Goal: Information Seeking & Learning: Find specific fact

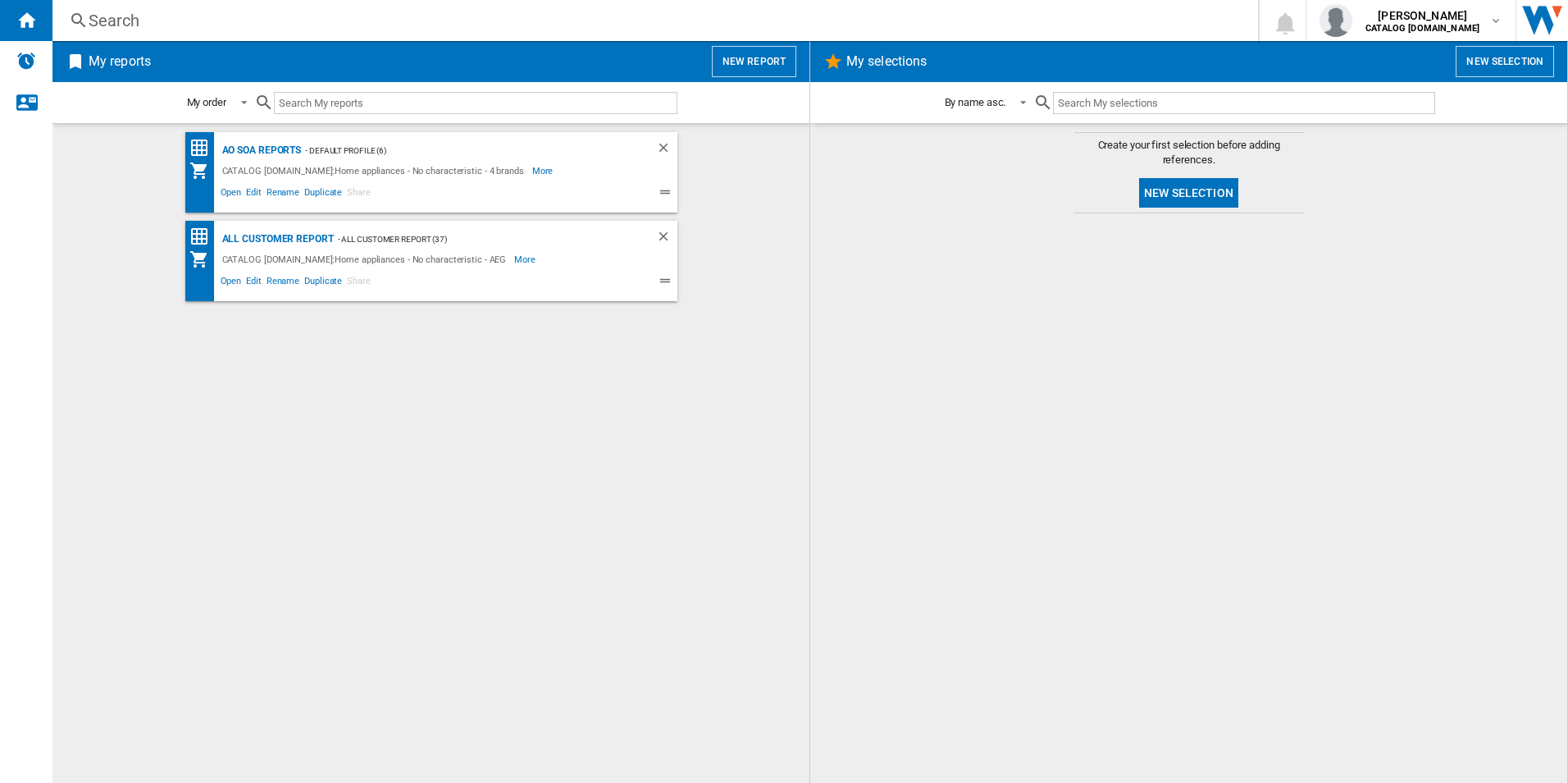
click at [304, 356] on div "AO SOA Reports - Default profile (6) CATALOG ELECTROLUX.UK:Home appliances - No…" at bounding box center [430, 453] width 724 height 643
click at [312, 388] on div "AO SOA Reports - Default profile (6) CATALOG ELECTROLUX.UK:Home appliances - No…" at bounding box center [430, 453] width 724 height 643
click at [223, 353] on div "AO SOA Reports - Default profile (6) CATALOG ELECTROLUX.UK:Home appliances - No…" at bounding box center [430, 453] width 724 height 643
click at [718, 551] on div "AO SOA Reports - Default profile (6) CATALOG ELECTROLUX.UK:Home appliances - No…" at bounding box center [430, 453] width 724 height 643
click at [298, 240] on div "All Customer Report" at bounding box center [276, 239] width 116 height 21
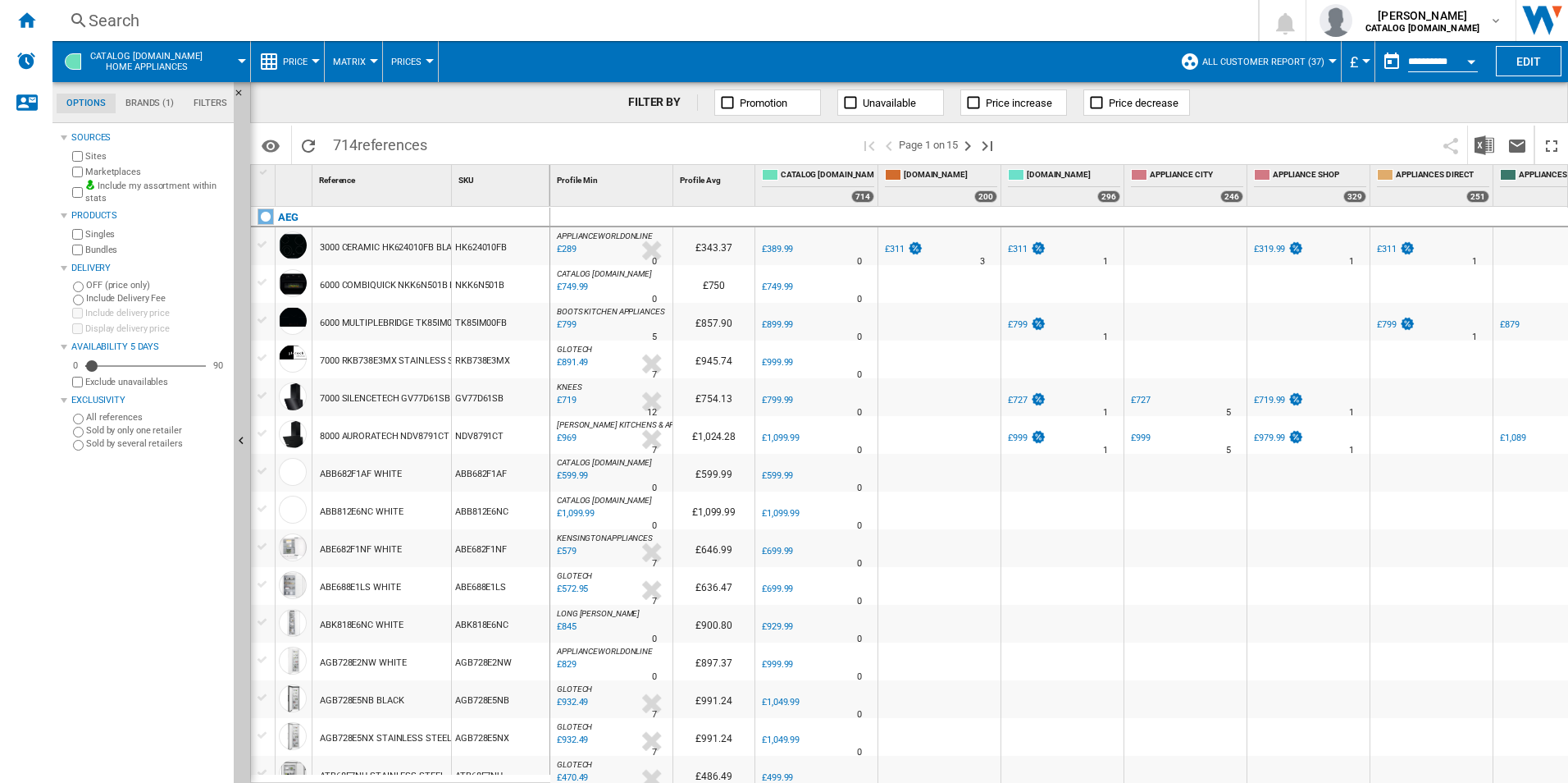
click at [1471, 63] on button "Open calendar" at bounding box center [1471, 59] width 30 height 30
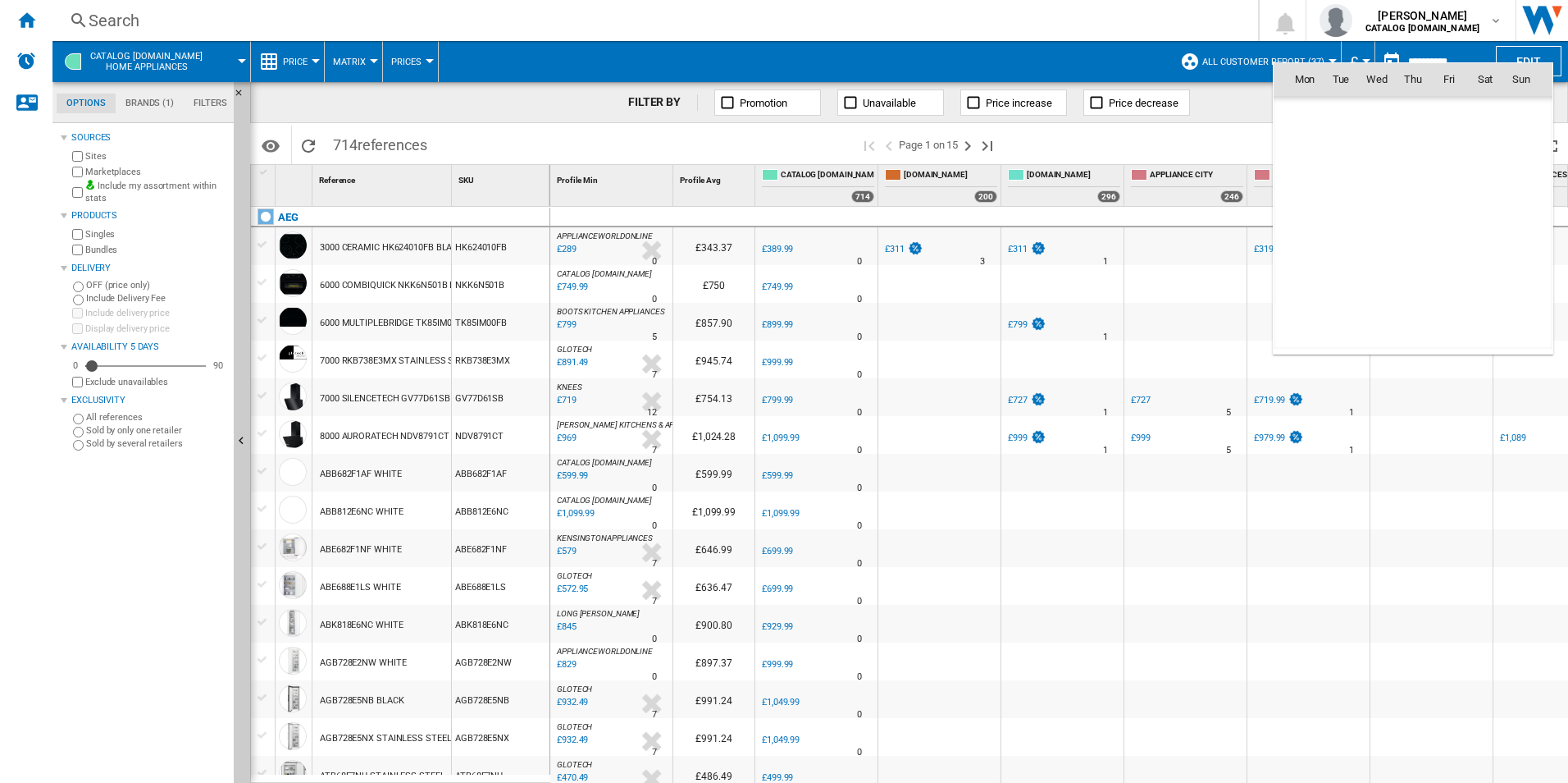
scroll to position [7825, 0]
click at [1294, 180] on span "8" at bounding box center [1305, 186] width 33 height 33
type input "**********"
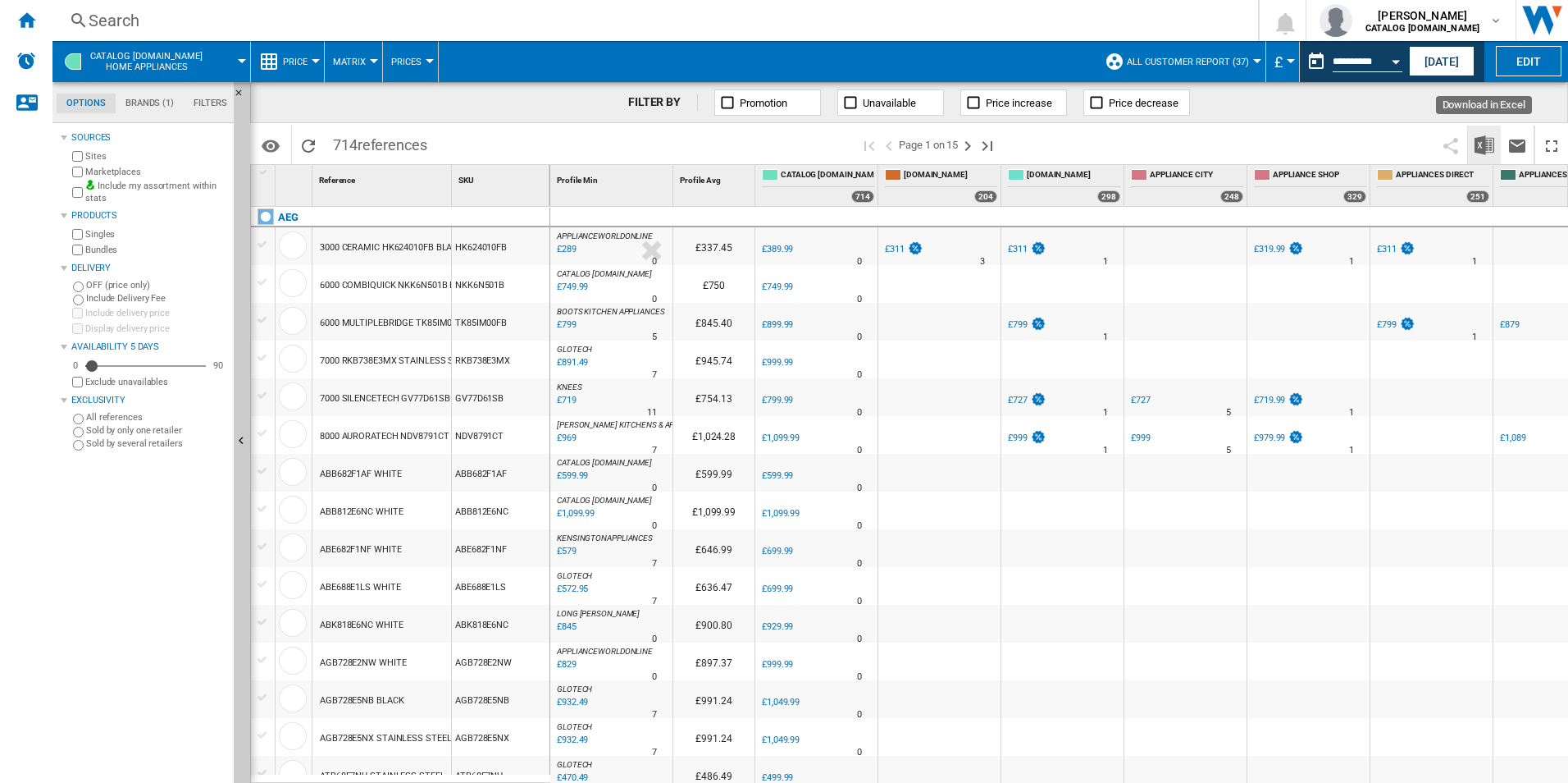
click at [1479, 146] on img "Download in Excel" at bounding box center [1484, 145] width 20 height 20
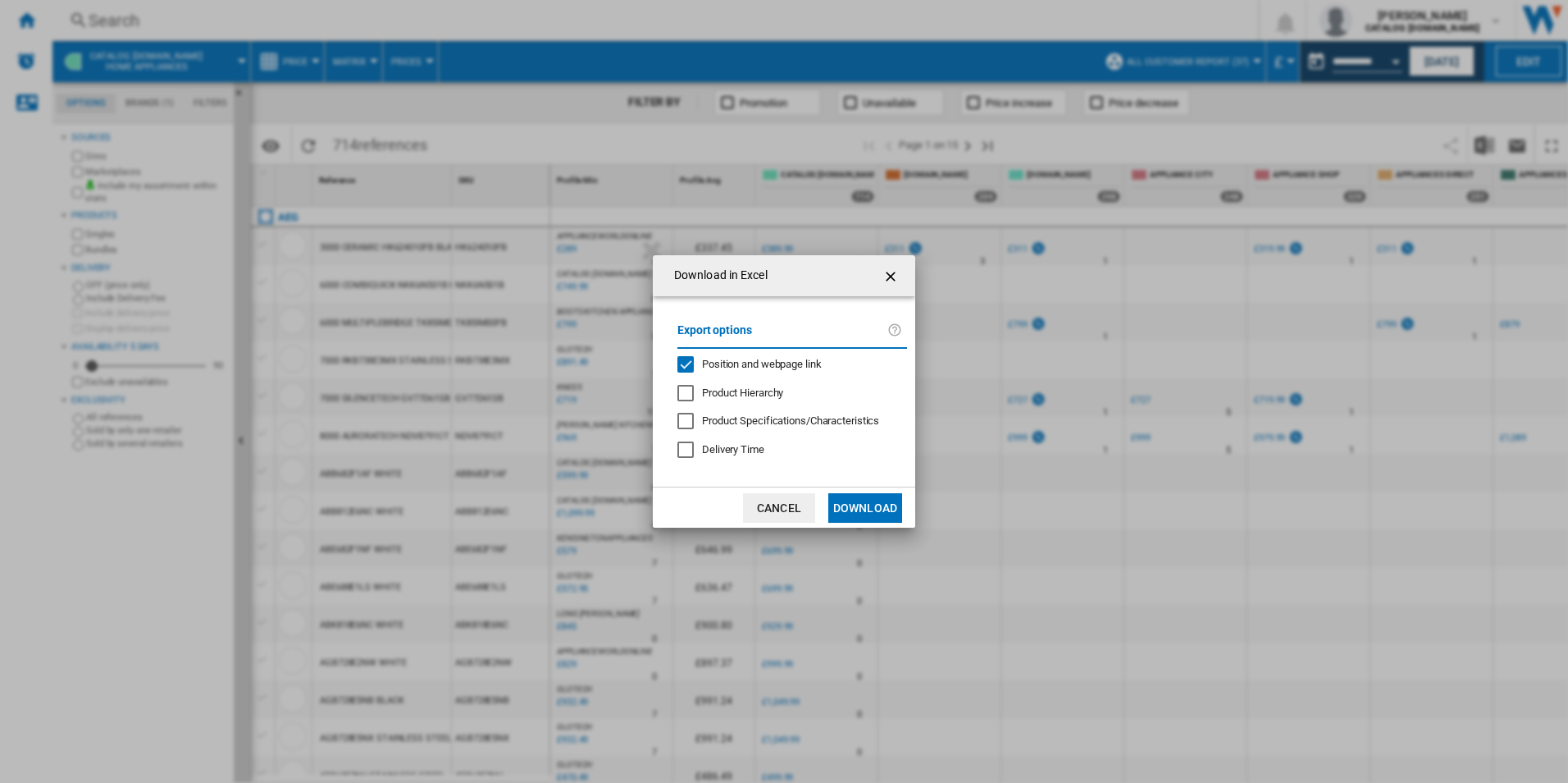
click at [777, 369] on span "Position and webpage link" at bounding box center [762, 364] width 120 height 12
click at [865, 512] on button "Download" at bounding box center [866, 508] width 74 height 30
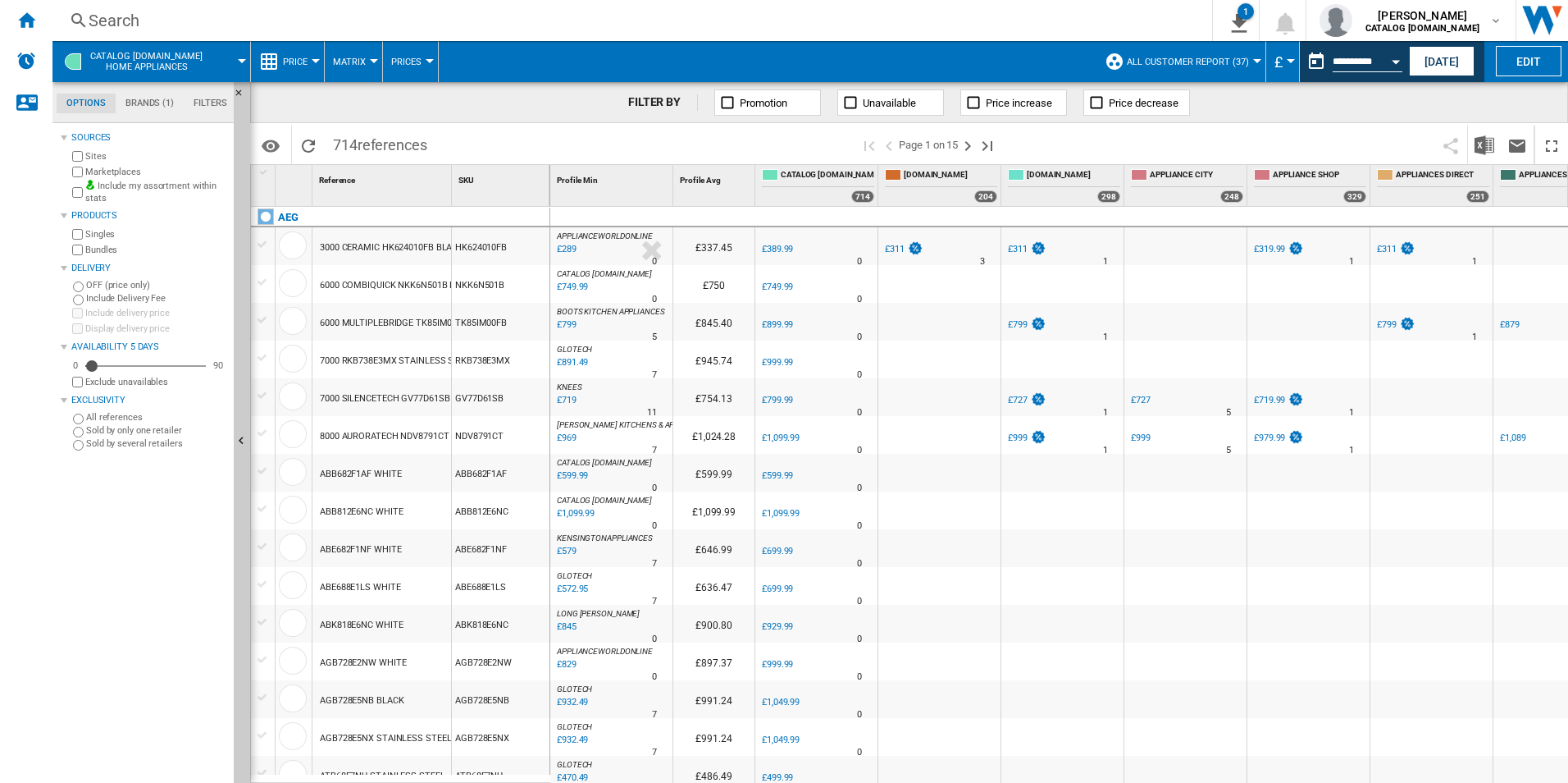
click at [970, 50] on span at bounding box center [768, 61] width 657 height 41
click at [1396, 60] on div "Open calendar" at bounding box center [1396, 62] width 8 height 4
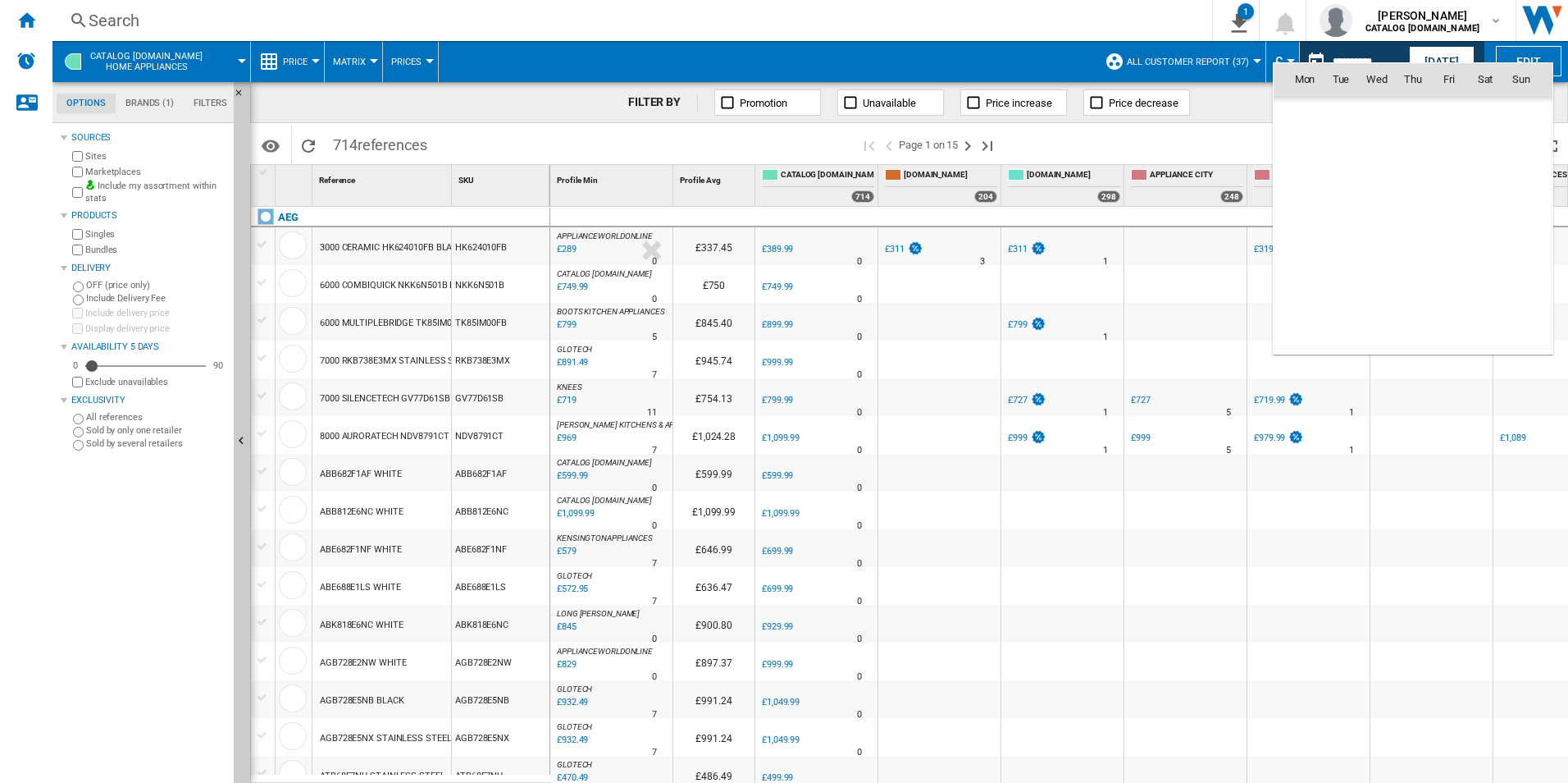
scroll to position [7825, 0]
click at [1355, 188] on span "9" at bounding box center [1341, 186] width 33 height 33
type input "**********"
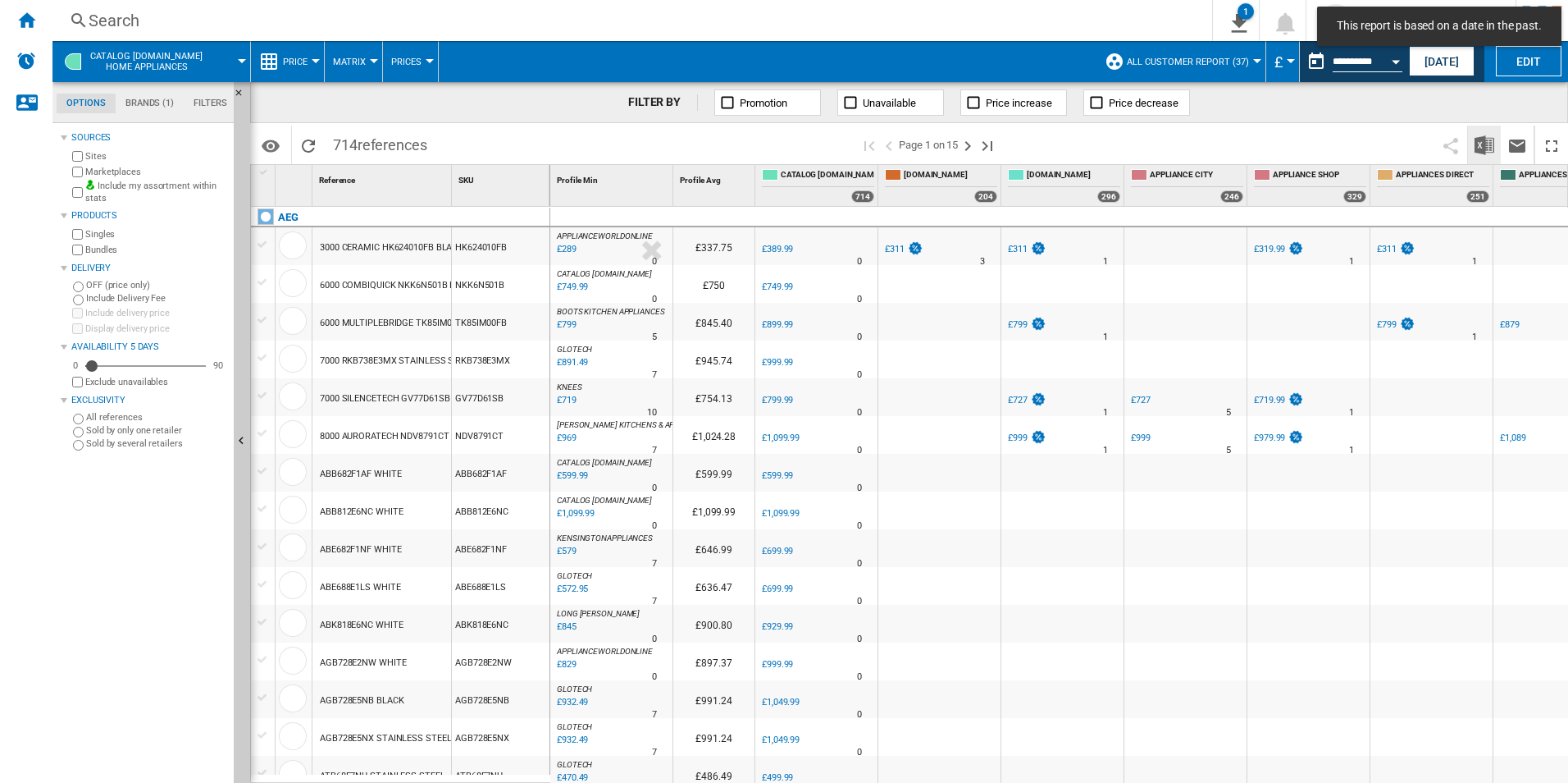
click at [1491, 153] on img "Download in Excel" at bounding box center [1484, 145] width 20 height 20
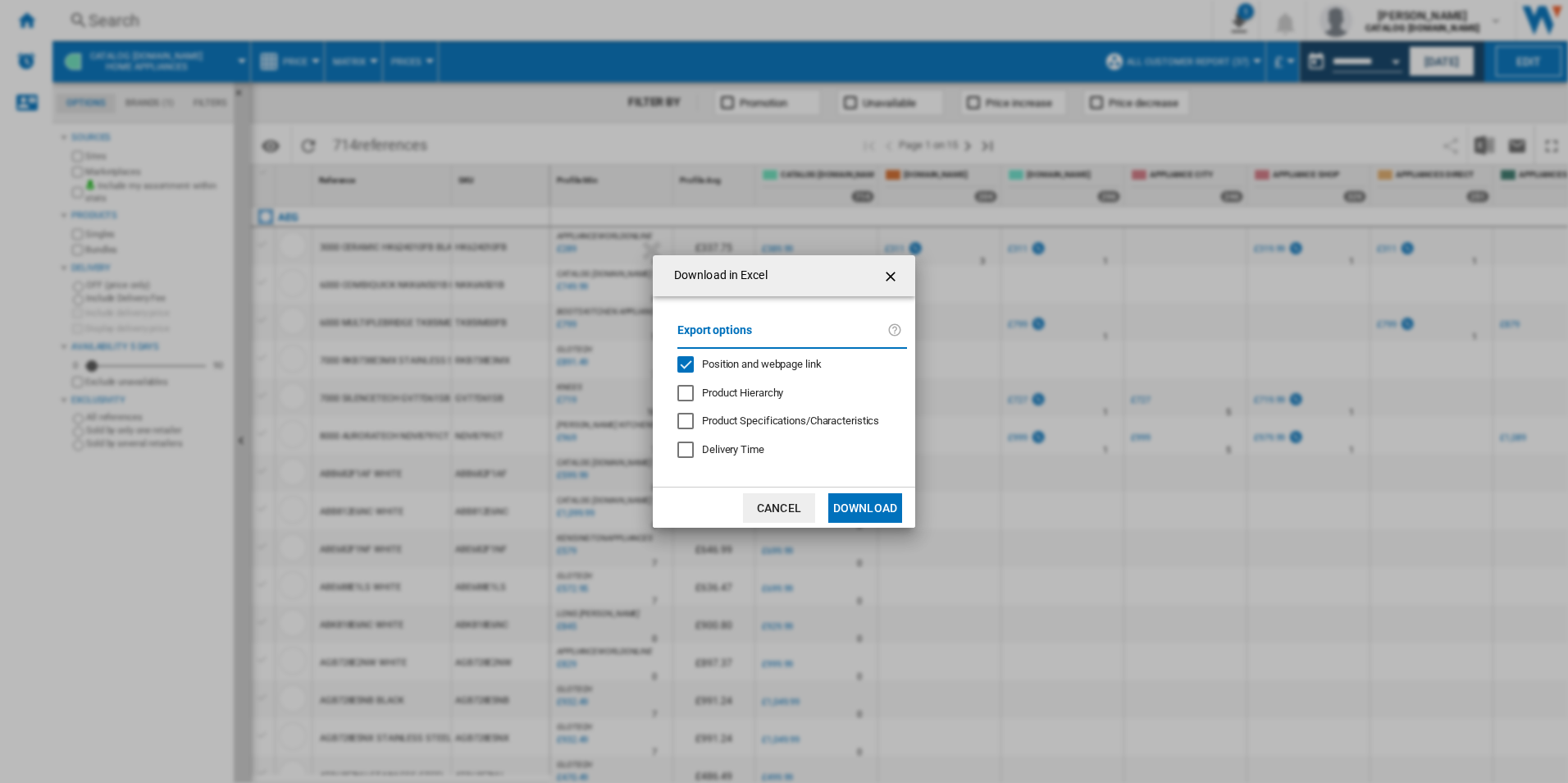
click at [706, 370] on span "Position and webpage link" at bounding box center [762, 364] width 120 height 12
click at [840, 497] on button "Download" at bounding box center [866, 508] width 74 height 30
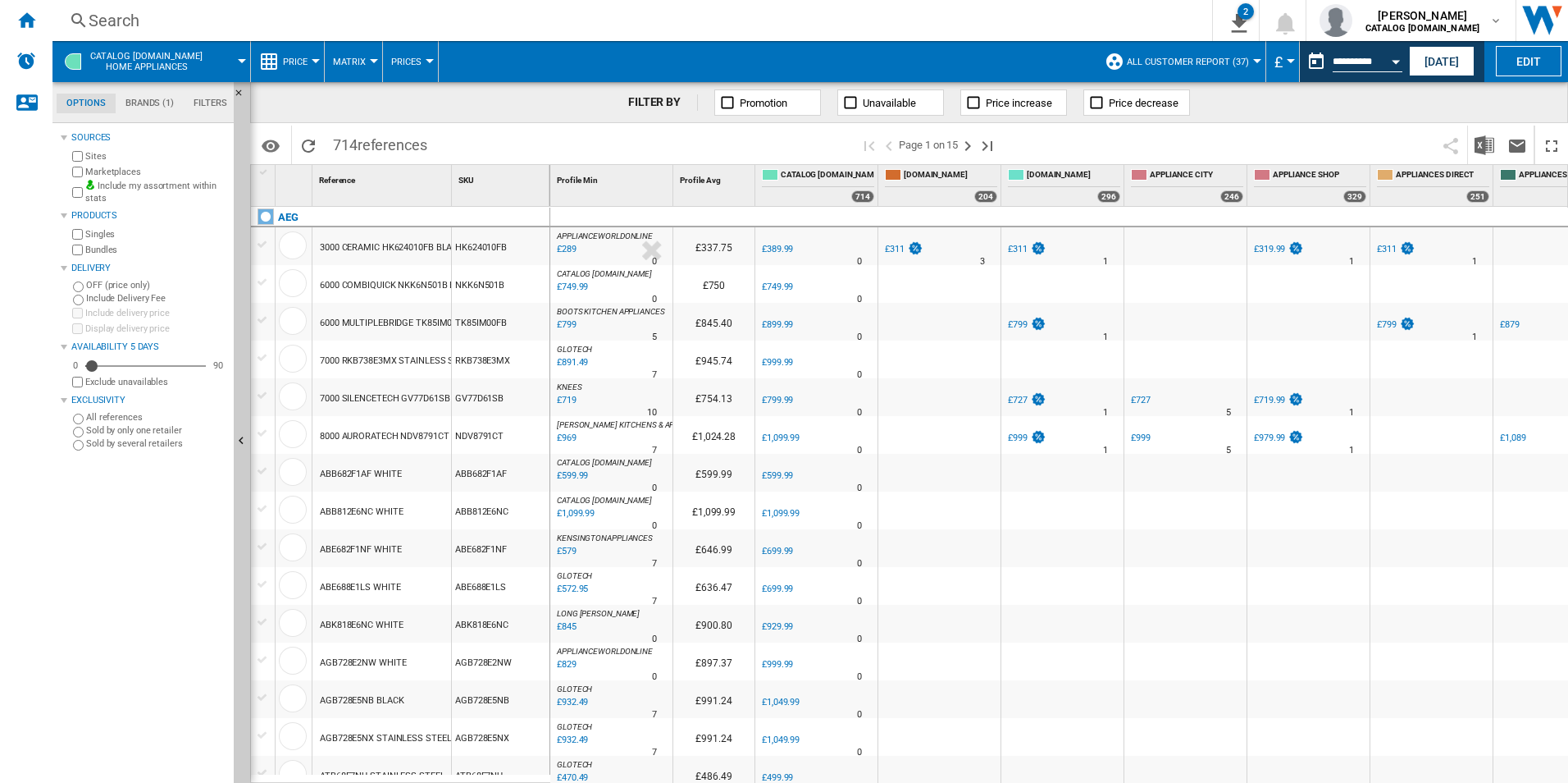
click at [982, 67] on span at bounding box center [768, 61] width 657 height 41
drag, startPoint x: 28, startPoint y: 24, endPoint x: 76, endPoint y: 35, distance: 49.2
click at [28, 24] on ng-md-icon "Home" at bounding box center [26, 20] width 20 height 20
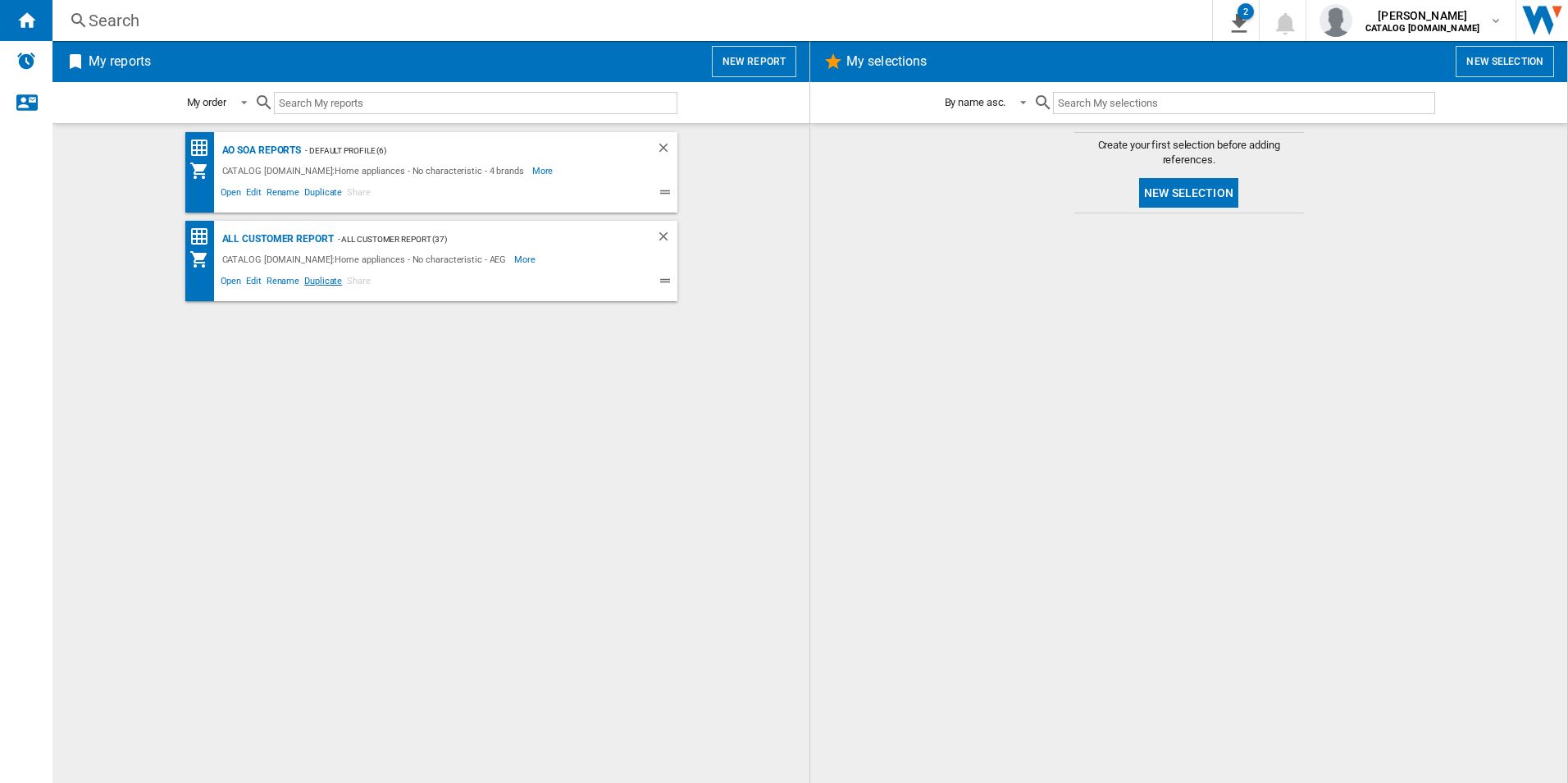
click at [317, 281] on span "Duplicate" at bounding box center [323, 283] width 43 height 20
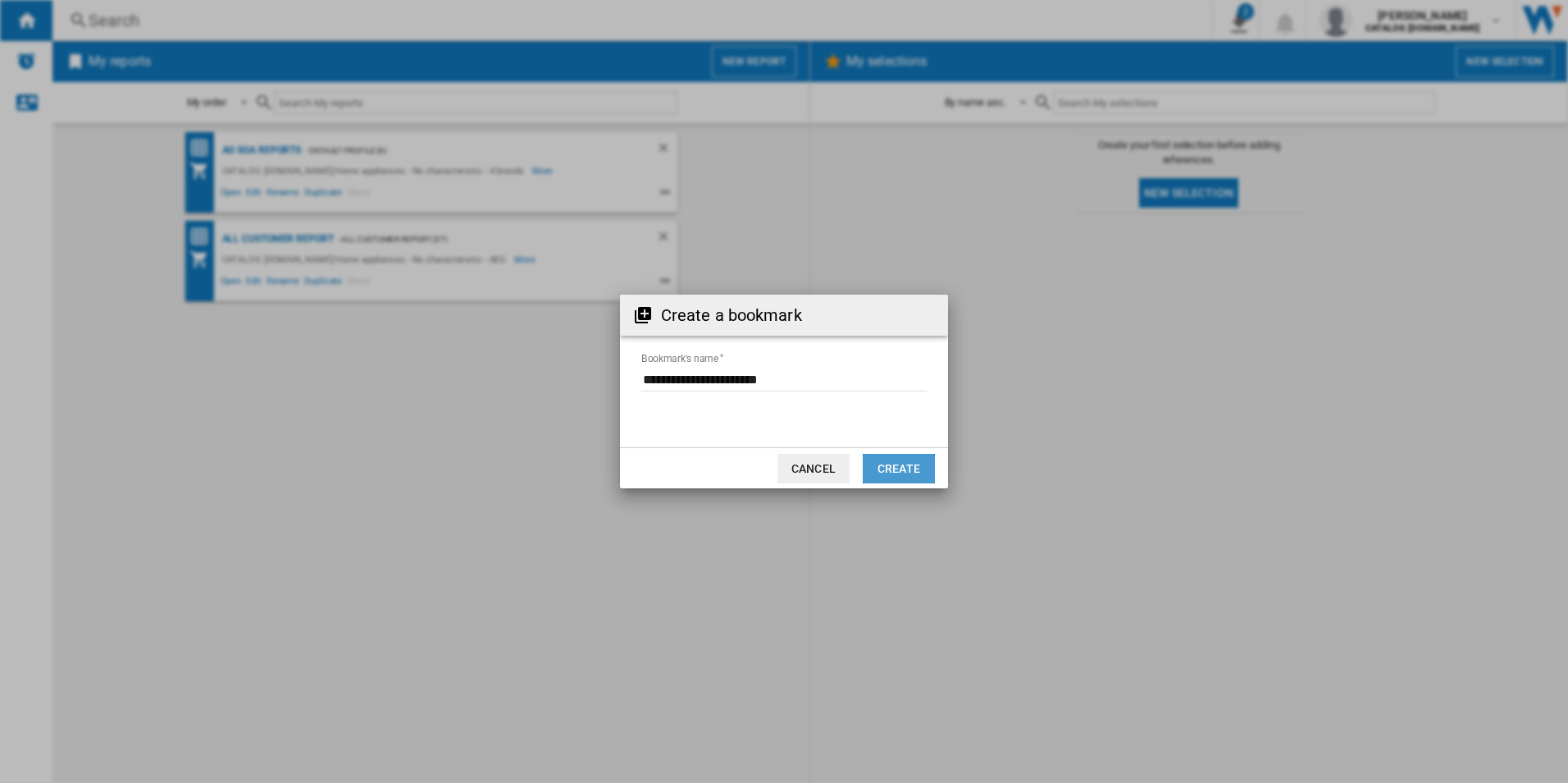
click at [885, 470] on button "Create" at bounding box center [899, 468] width 72 height 30
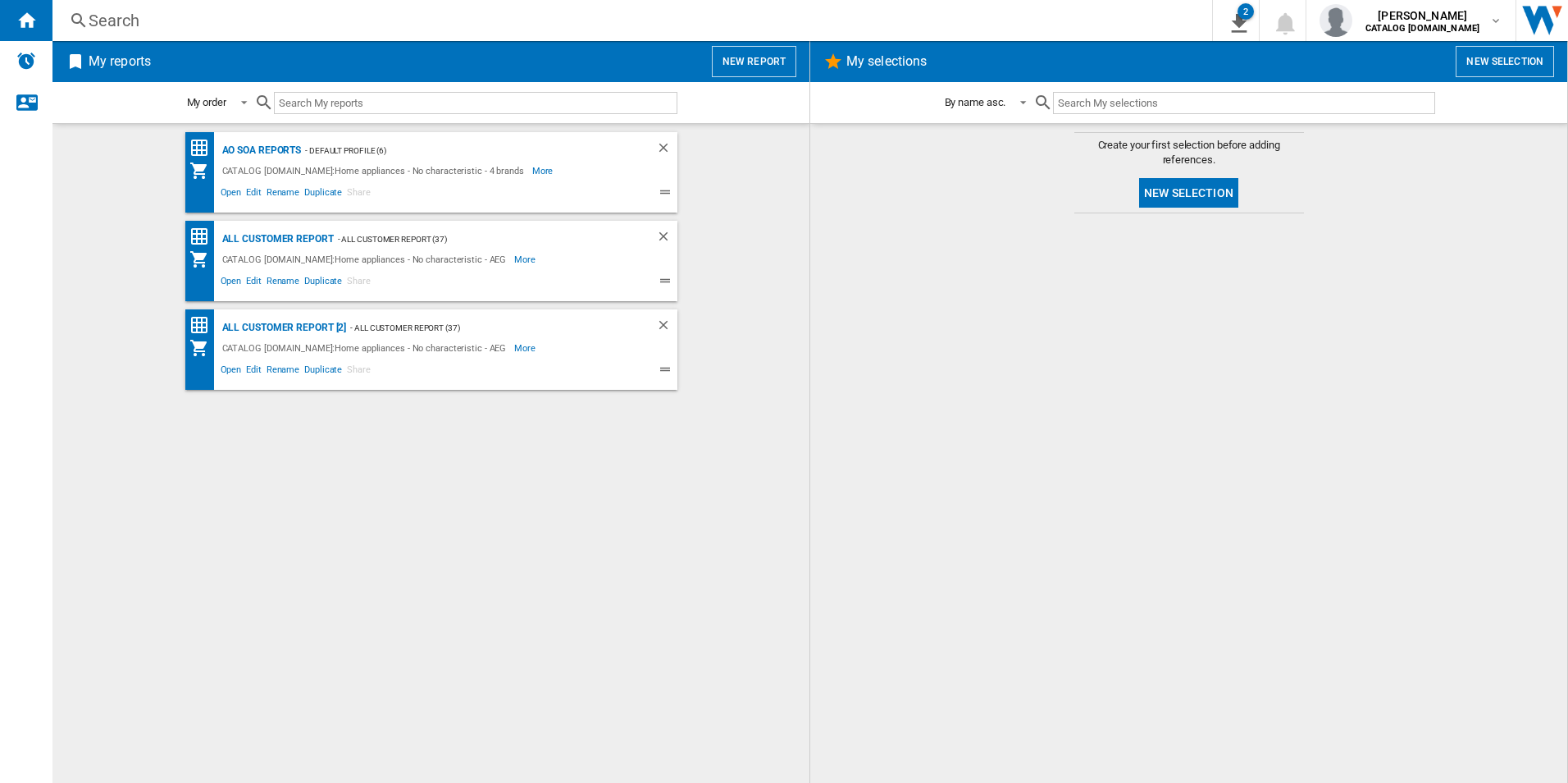
drag, startPoint x: 341, startPoint y: 323, endPoint x: 271, endPoint y: 528, distance: 216.6
click at [271, 528] on div "AO SOA Reports - Default profile (6) CATALOG ELECTROLUX.UK:Home appliances - No…" at bounding box center [430, 453] width 724 height 643
click at [662, 330] on ng-md-icon "Delete" at bounding box center [666, 328] width 20 height 20
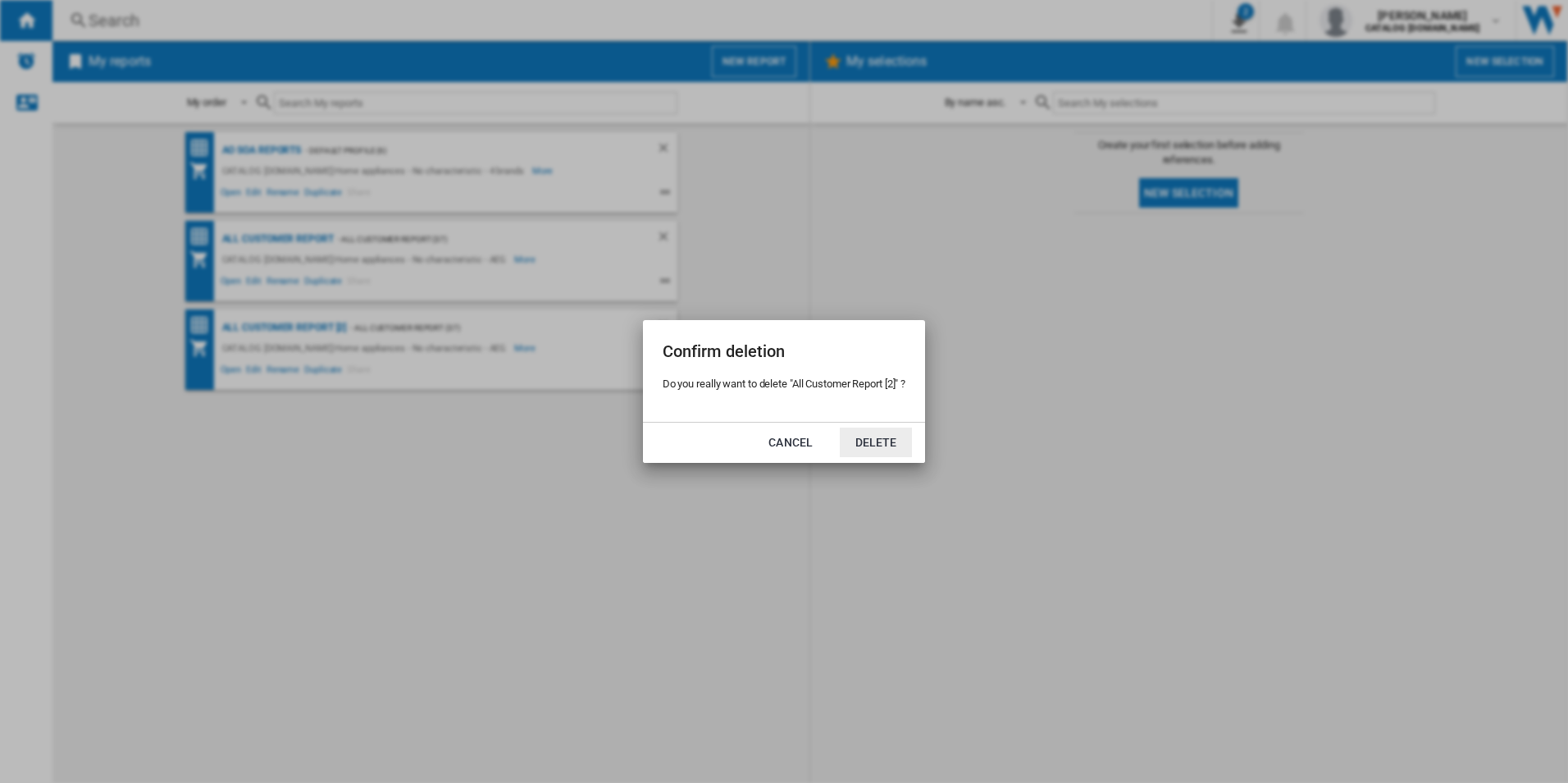
click at [880, 444] on button "Delete" at bounding box center [876, 442] width 72 height 30
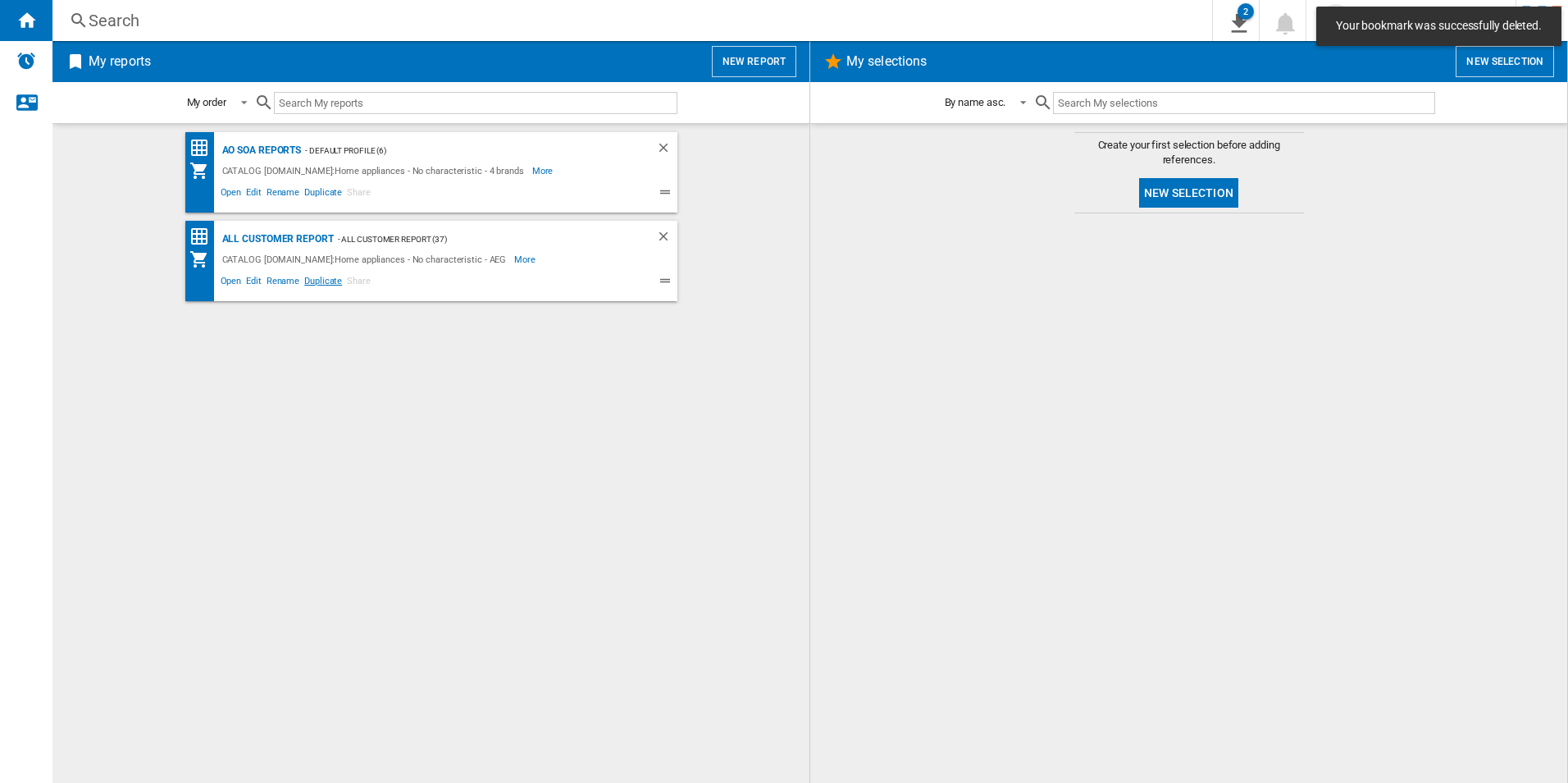
click at [314, 281] on span "Duplicate" at bounding box center [323, 283] width 43 height 20
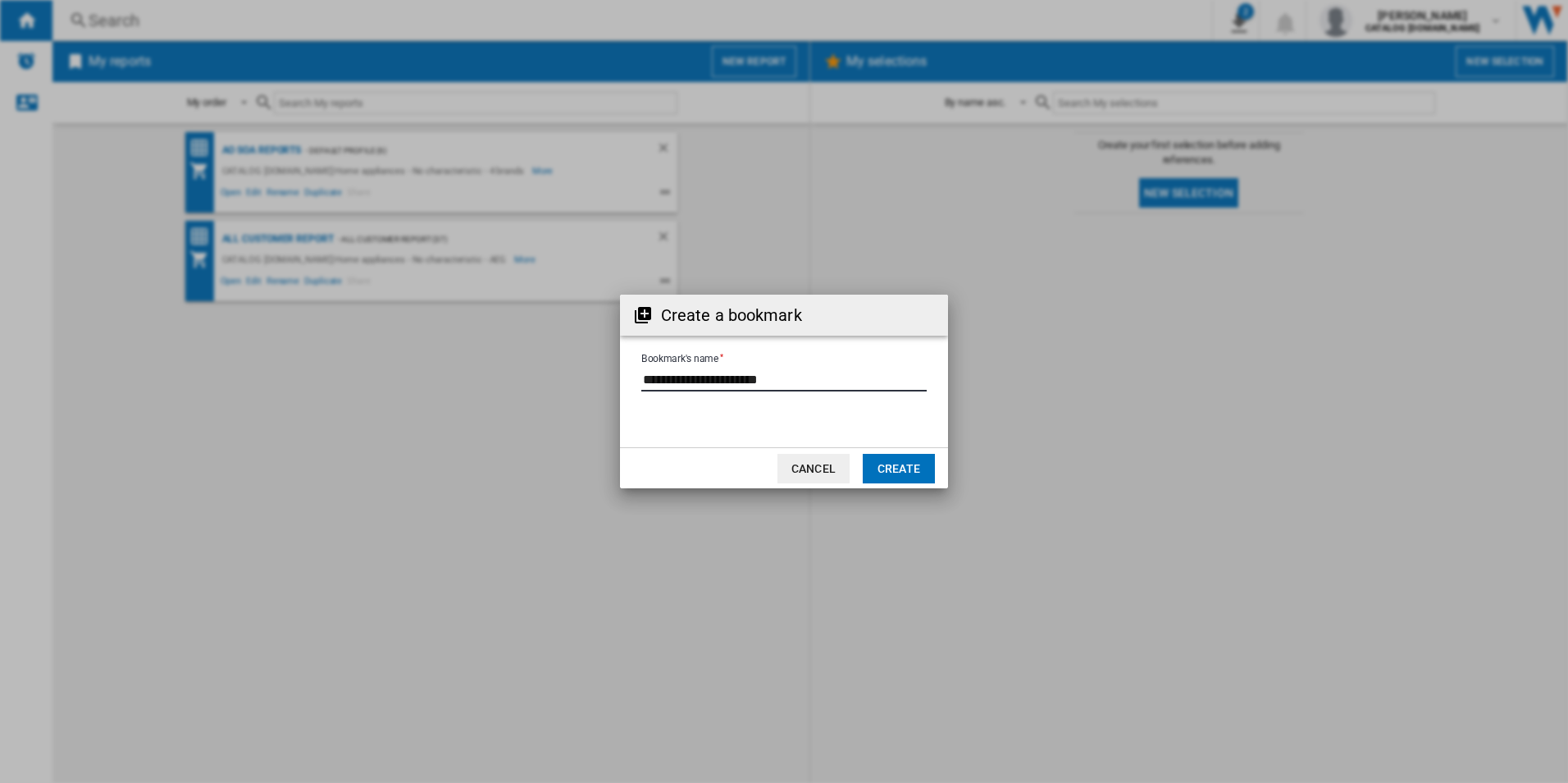
drag, startPoint x: 801, startPoint y: 383, endPoint x: 619, endPoint y: 361, distance: 183.3
click at [619, 361] on div "Create a bookmark Bookmark's name Cancel Create" at bounding box center [784, 392] width 1568 height 783
type input "*********"
click at [880, 477] on button "Create" at bounding box center [899, 468] width 72 height 30
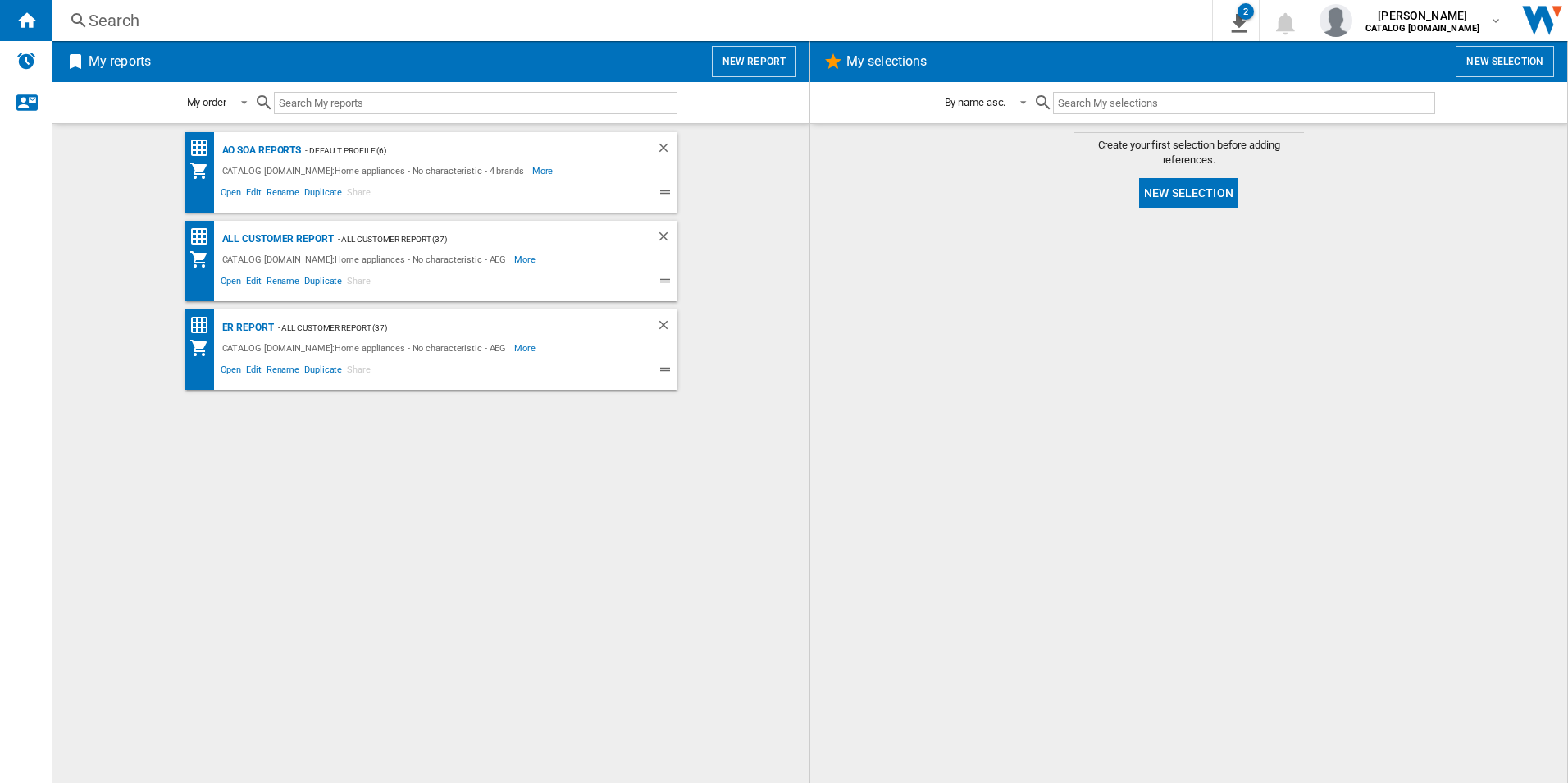
click at [363, 474] on div "AO SOA Reports - Default profile (6) CATALOG ELECTROLUX.UK:Home appliances - No…" at bounding box center [430, 453] width 724 height 643
click at [250, 372] on span "Edit" at bounding box center [254, 372] width 21 height 20
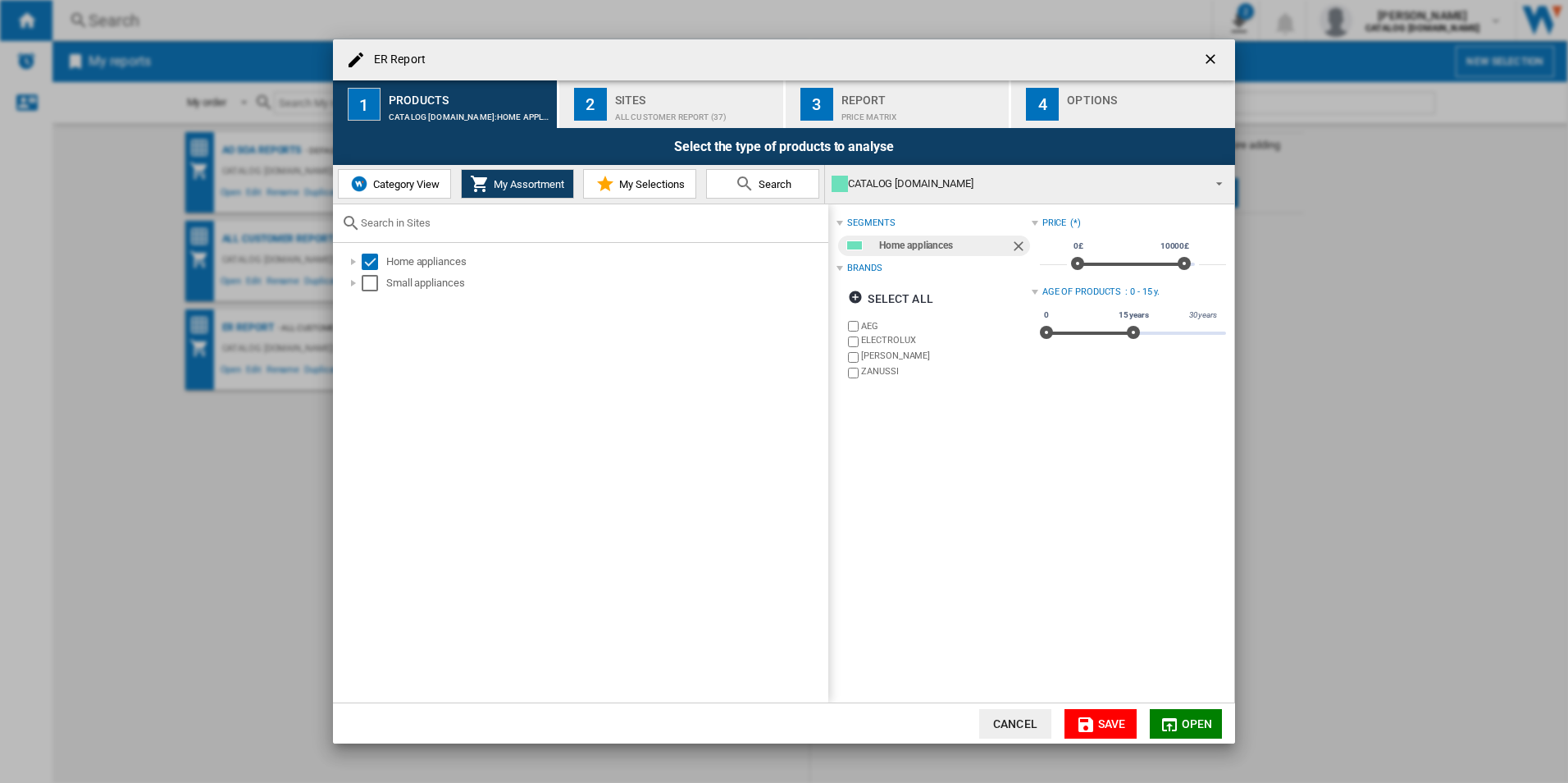
click at [635, 111] on div "All Customer Report (37)" at bounding box center [696, 113] width 161 height 17
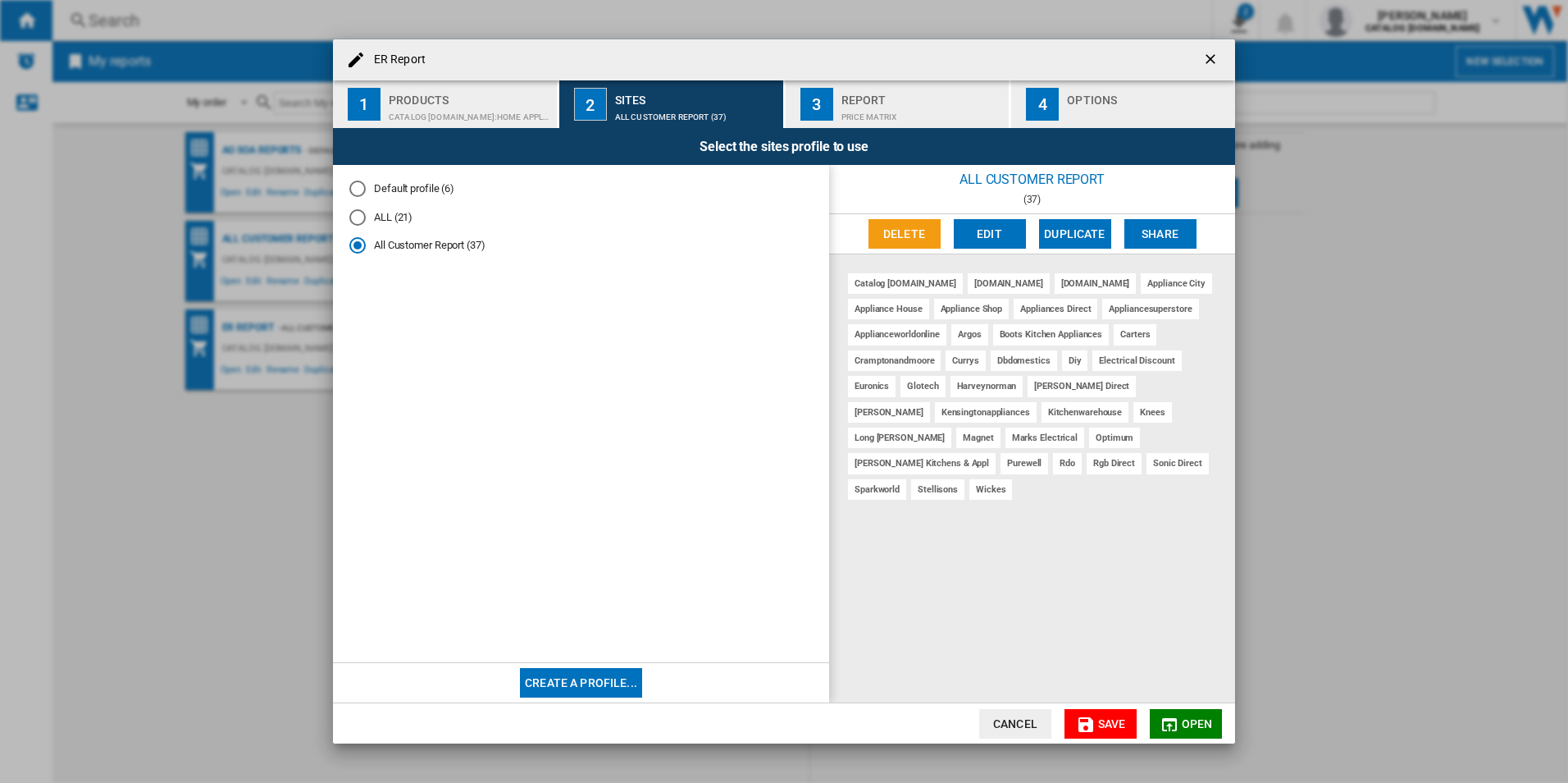
click at [986, 284] on div "amazon.co.uk" at bounding box center [1009, 283] width 82 height 21
click at [1015, 225] on button "Edit" at bounding box center [990, 234] width 72 height 30
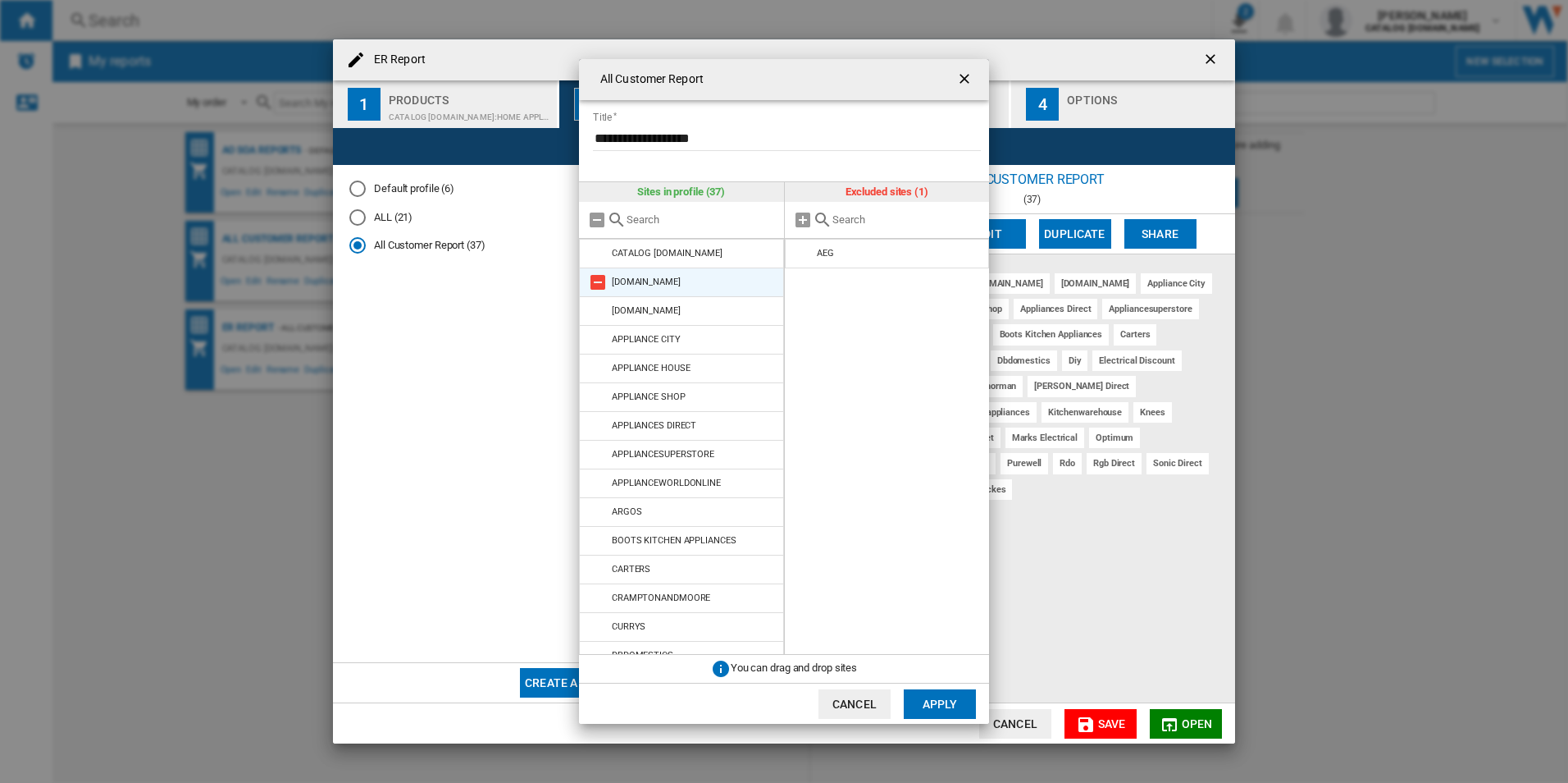
click at [594, 284] on md-icon at bounding box center [598, 282] width 20 height 20
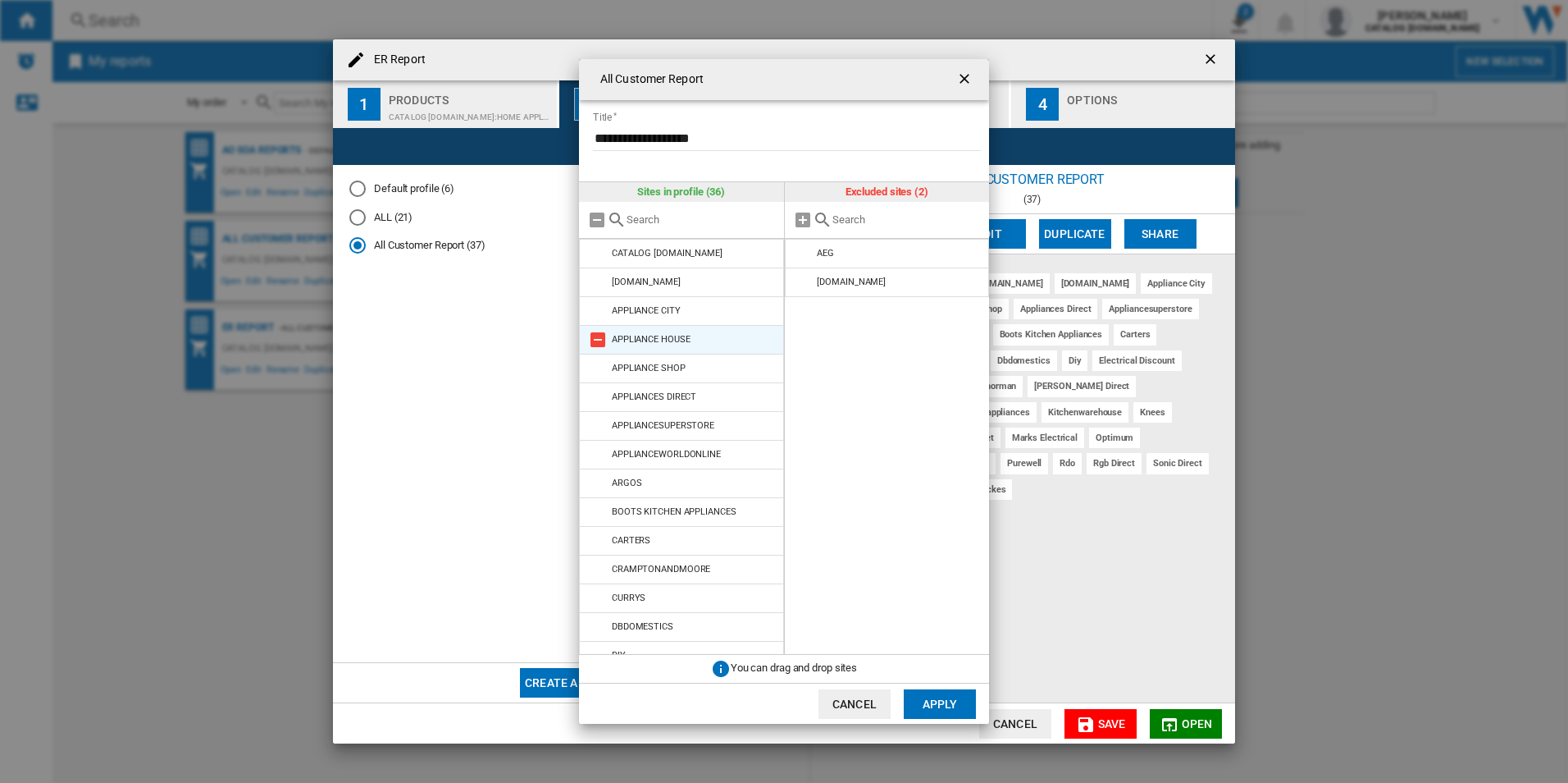
click at [600, 340] on md-icon at bounding box center [598, 340] width 20 height 20
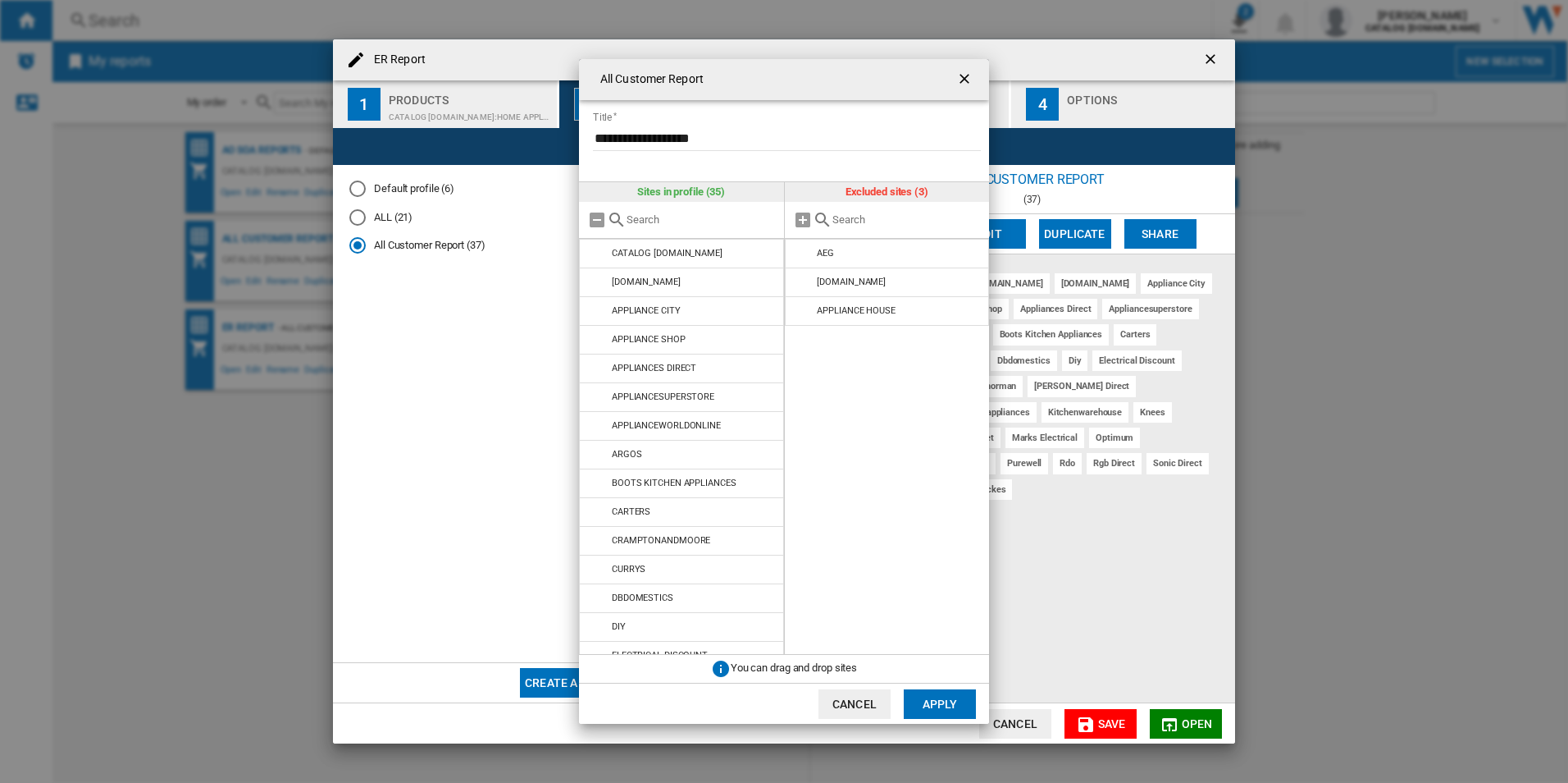
click at [600, 340] on md-icon at bounding box center [598, 340] width 20 height 20
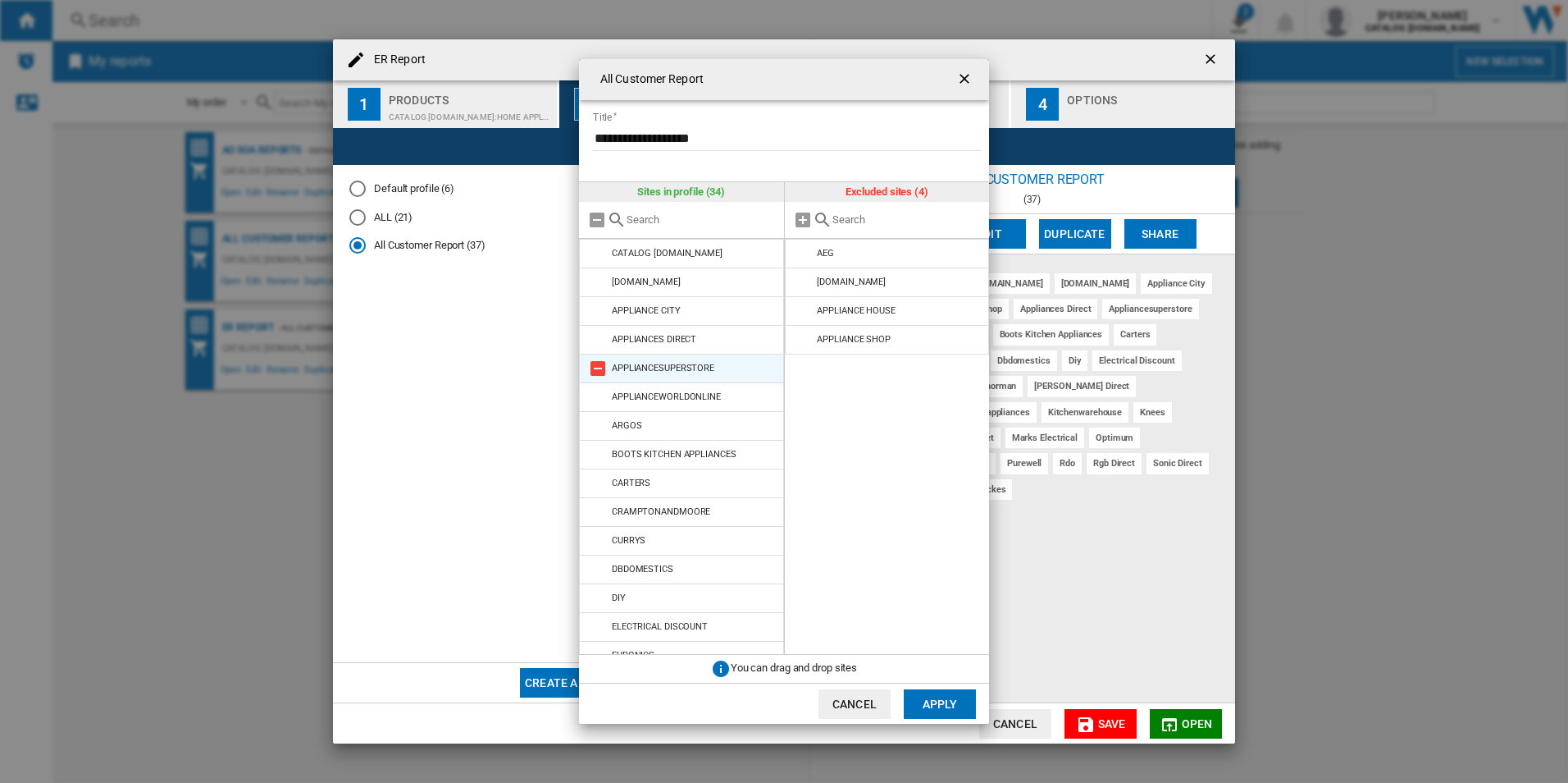
click at [598, 365] on md-icon at bounding box center [598, 369] width 20 height 20
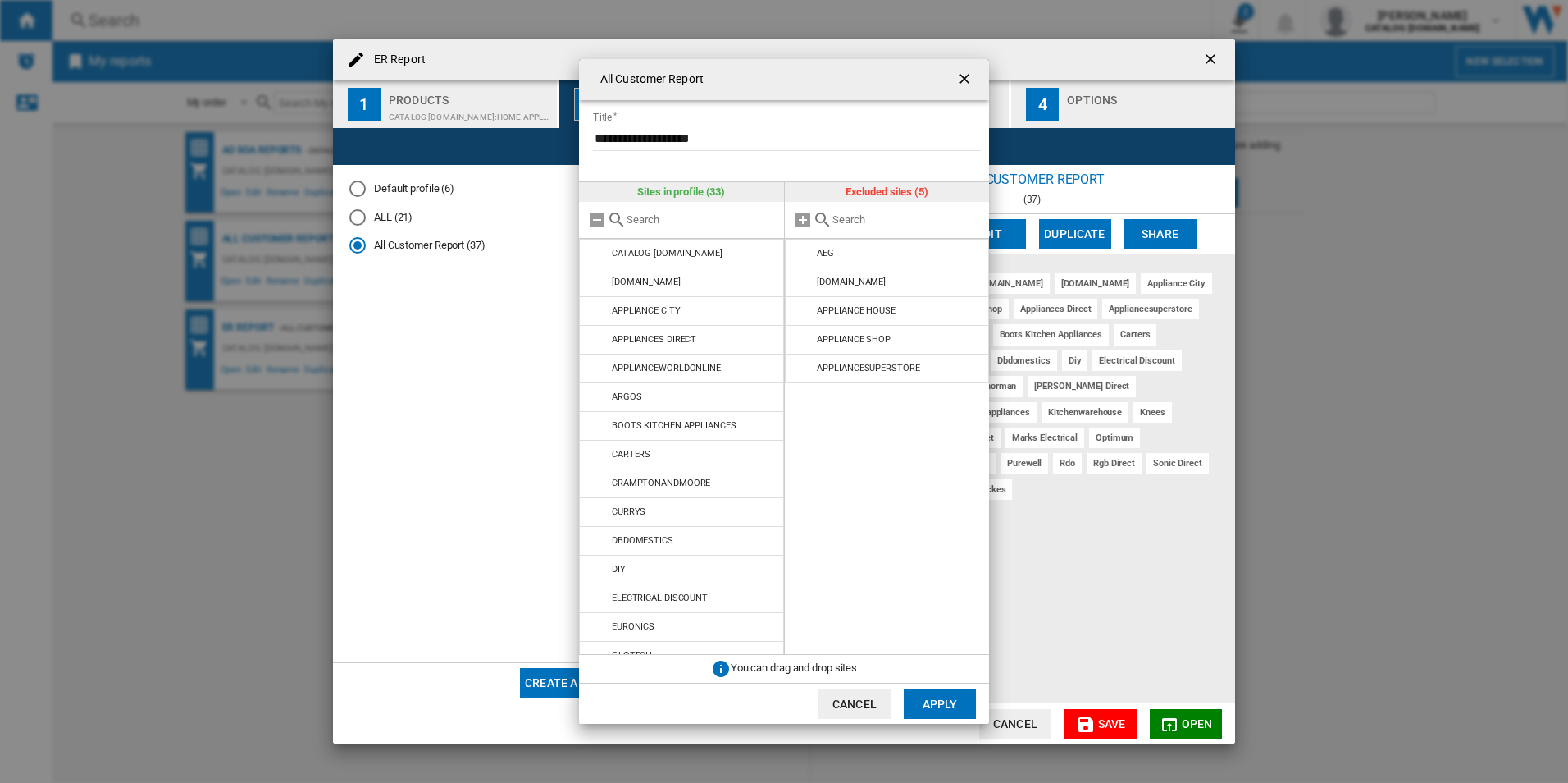
click at [598, 365] on md-icon at bounding box center [598, 369] width 20 height 20
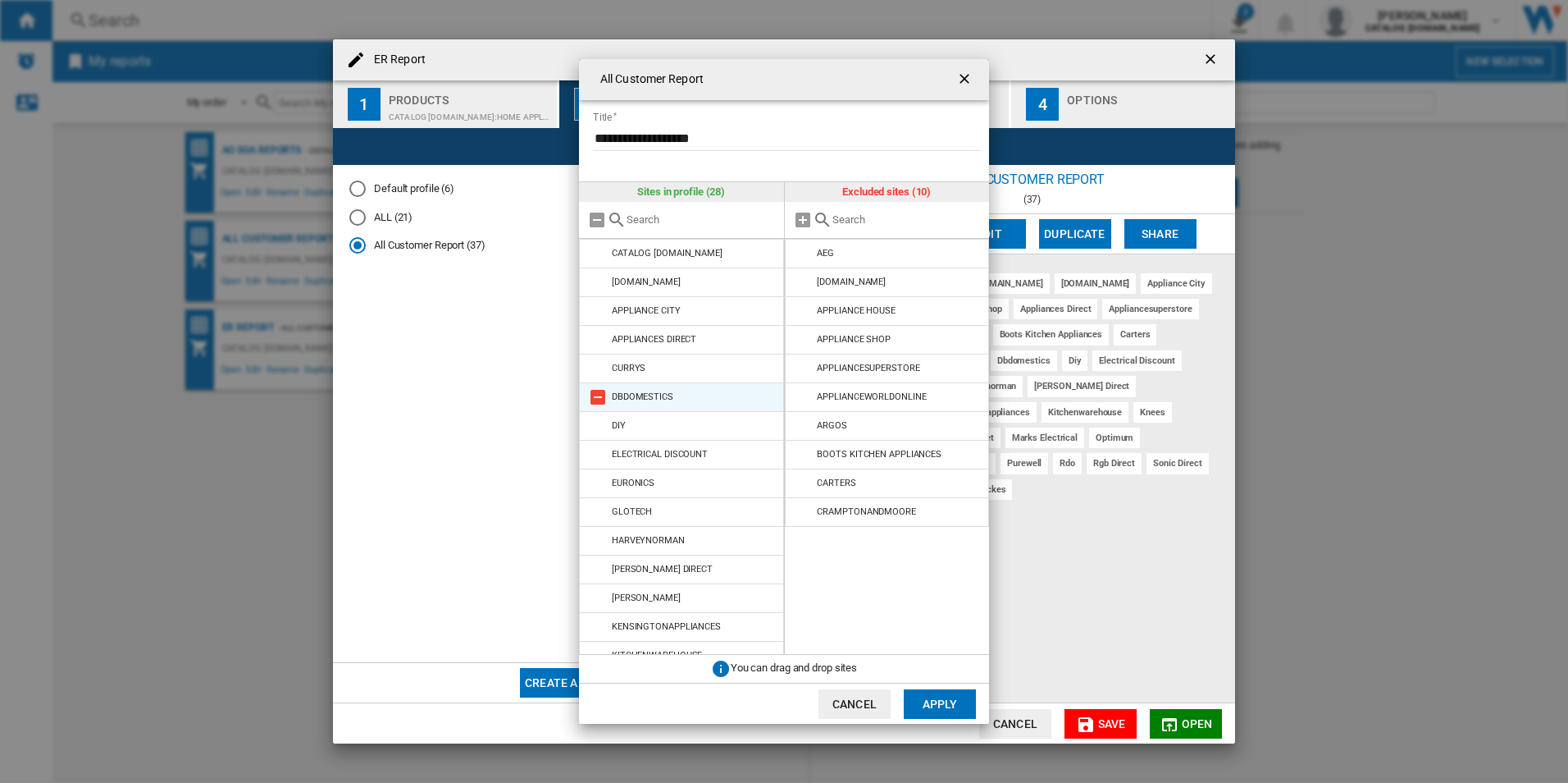
click at [602, 393] on md-icon at bounding box center [598, 397] width 20 height 20
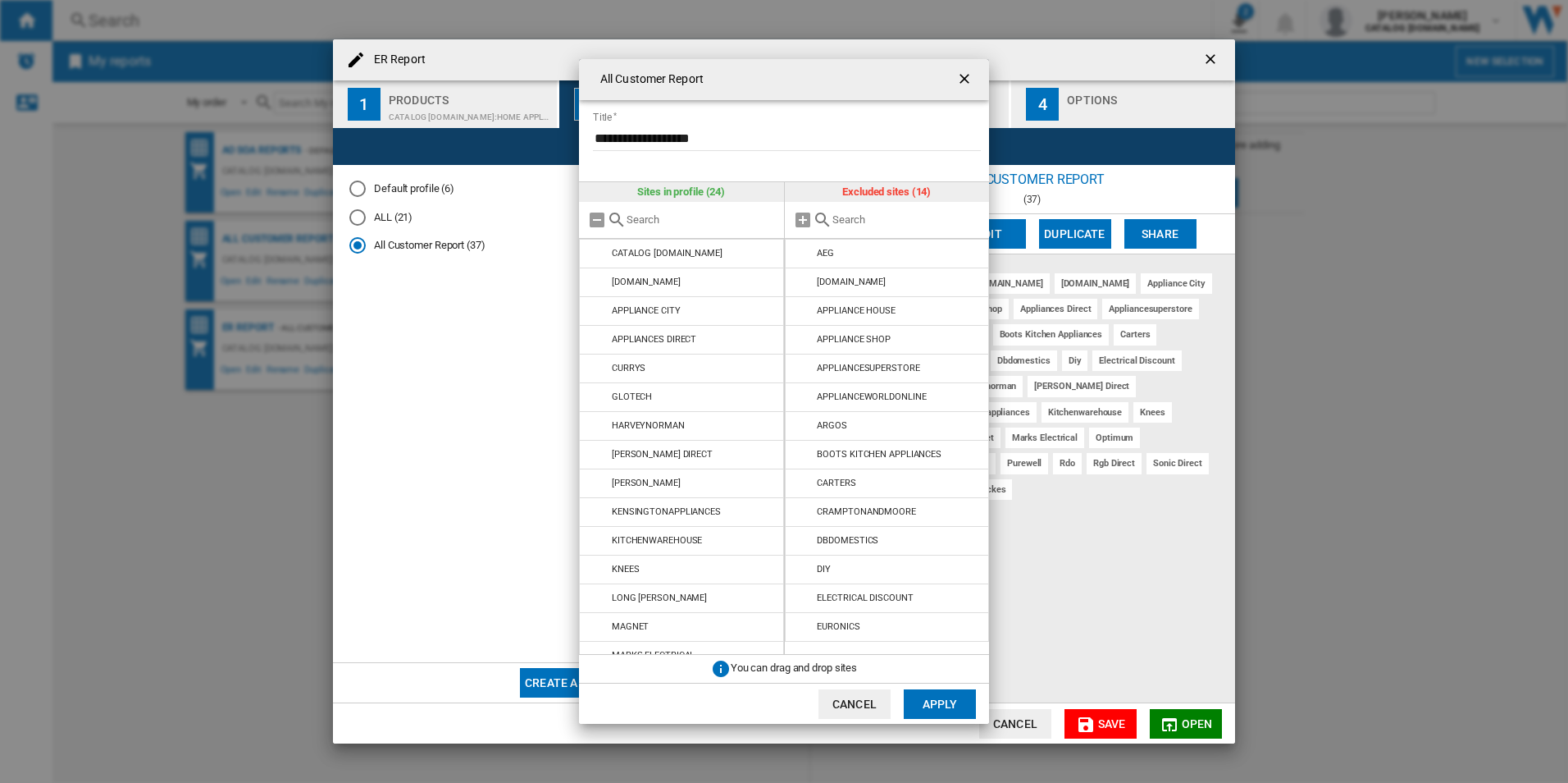
click at [602, 393] on md-icon at bounding box center [598, 397] width 20 height 20
click at [597, 426] on md-icon at bounding box center [598, 425] width 20 height 20
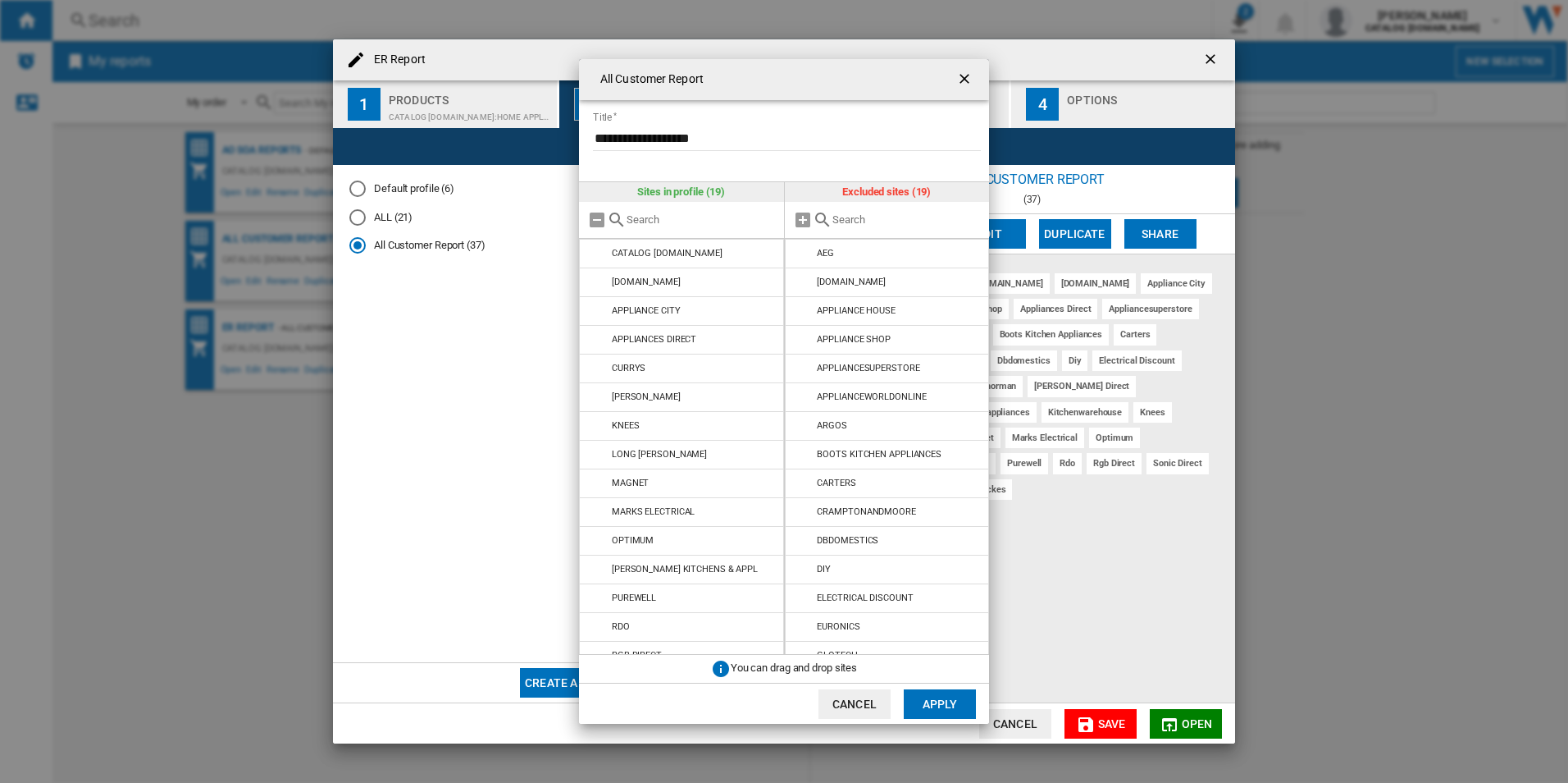
click at [597, 426] on md-icon at bounding box center [598, 425] width 20 height 20
click at [597, 447] on md-icon at bounding box center [598, 454] width 20 height 20
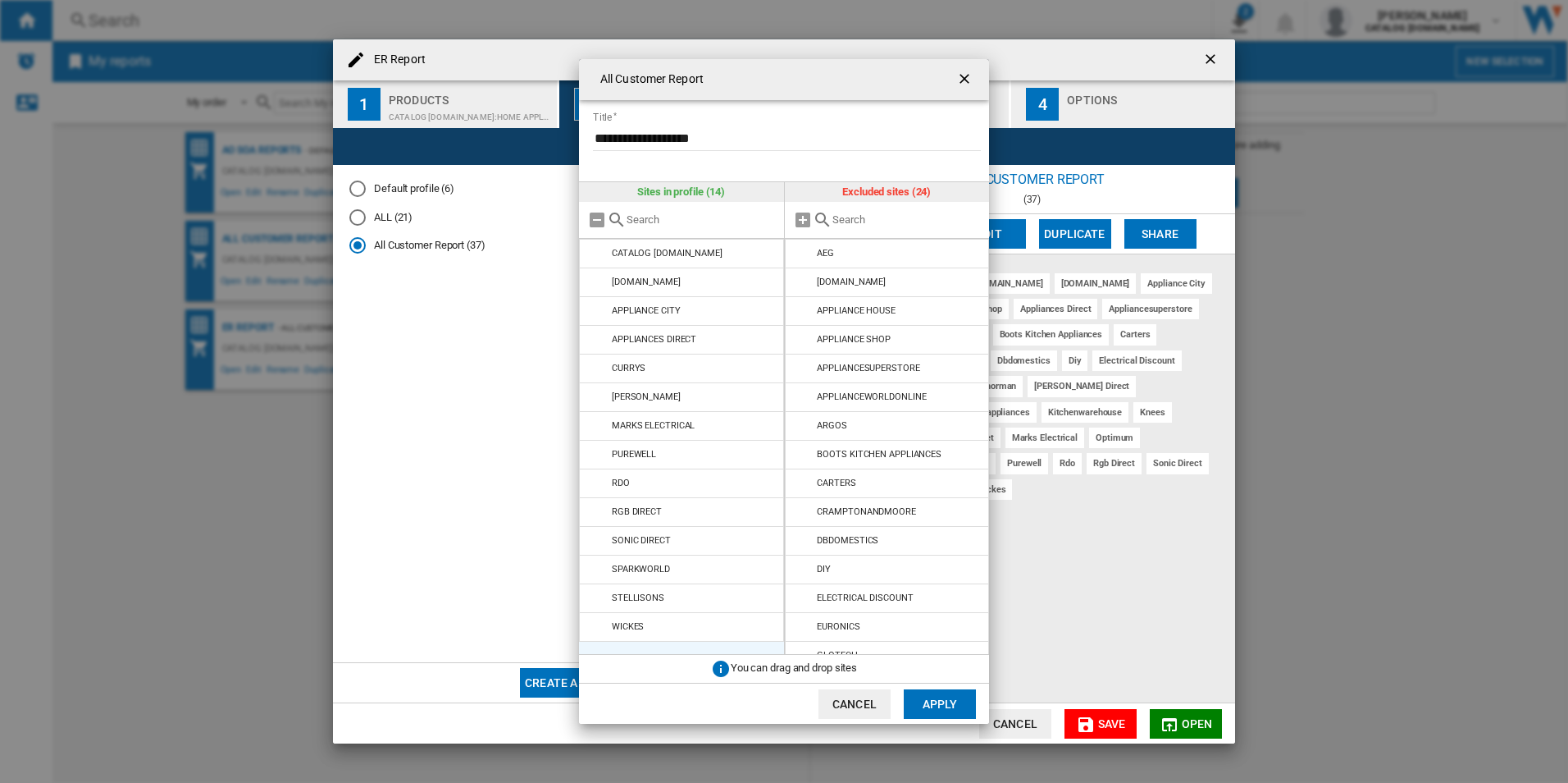
click at [597, 447] on md-icon at bounding box center [598, 454] width 20 height 20
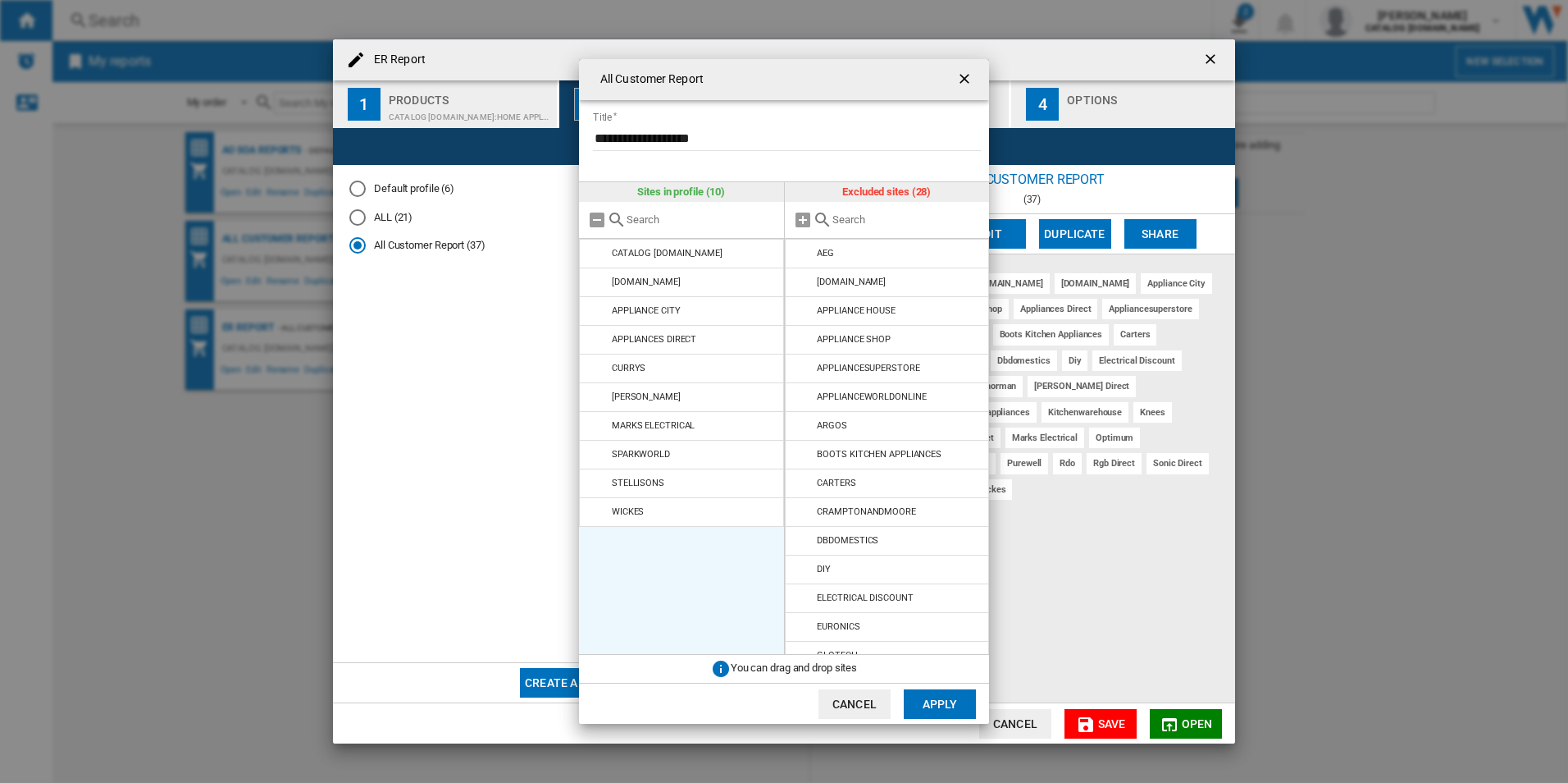
click at [597, 447] on md-icon at bounding box center [598, 454] width 20 height 20
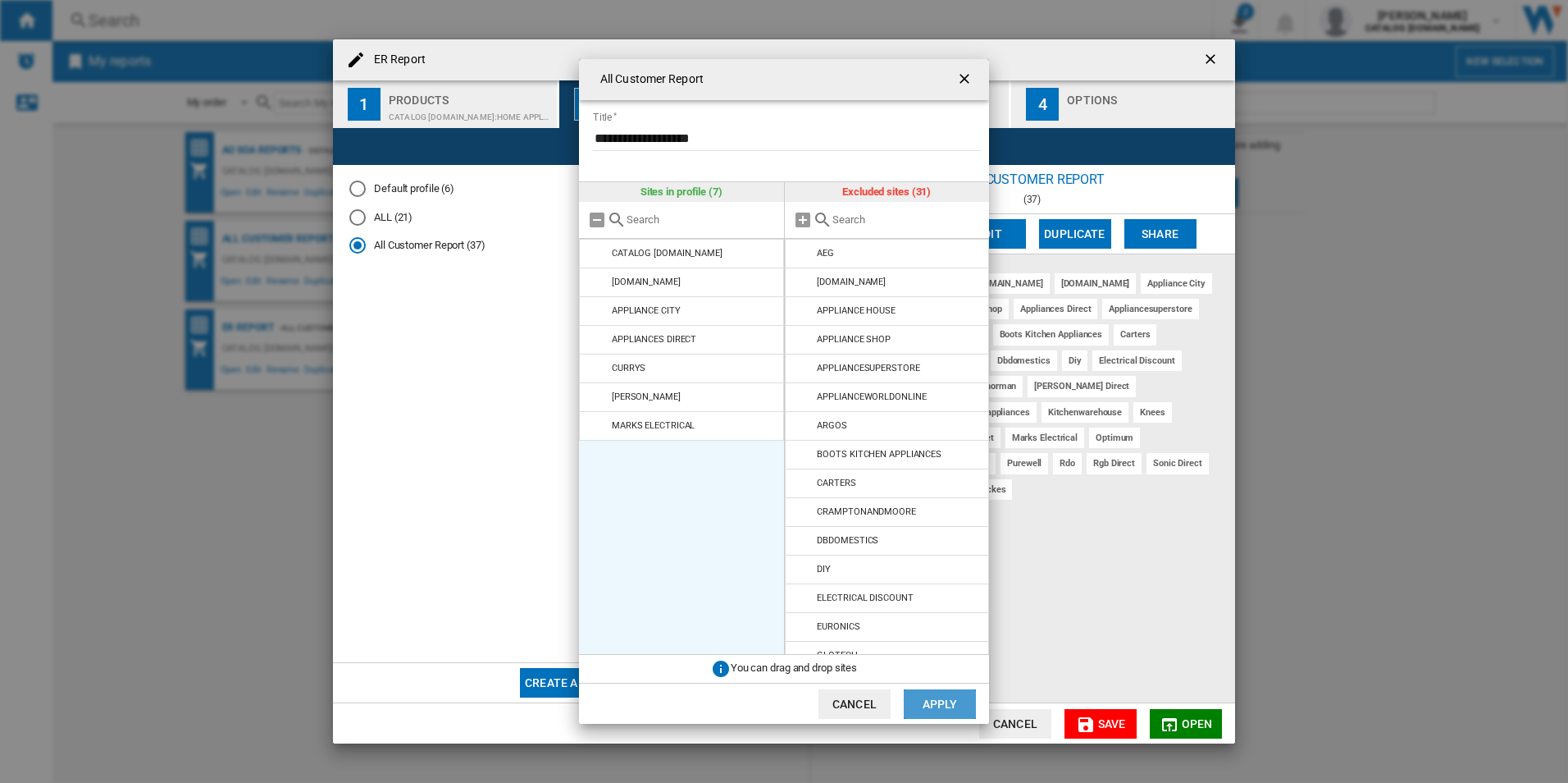
click at [931, 696] on button "Apply" at bounding box center [939, 704] width 72 height 30
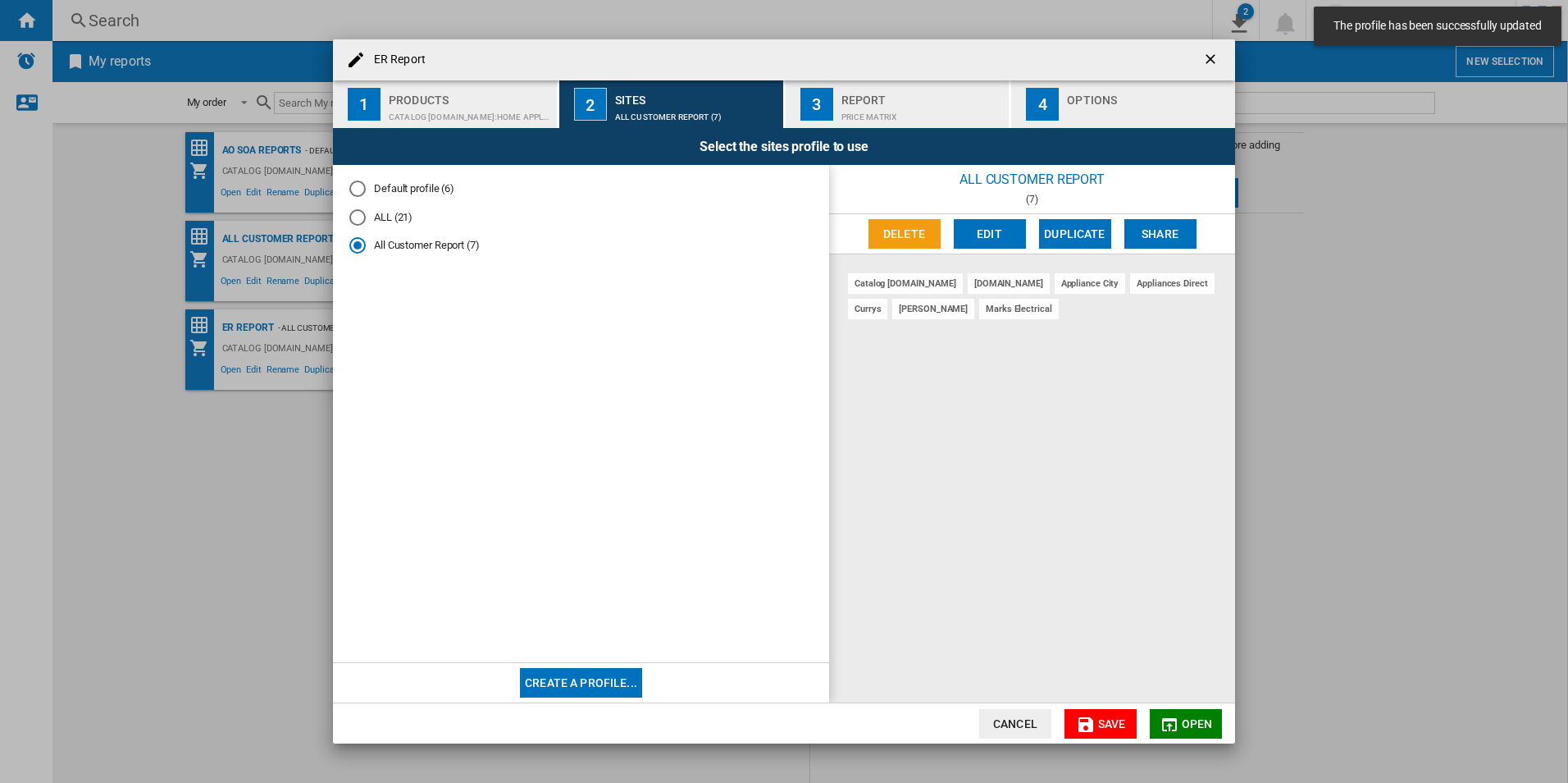
click at [1092, 717] on md-icon "button" at bounding box center [1086, 724] width 20 height 20
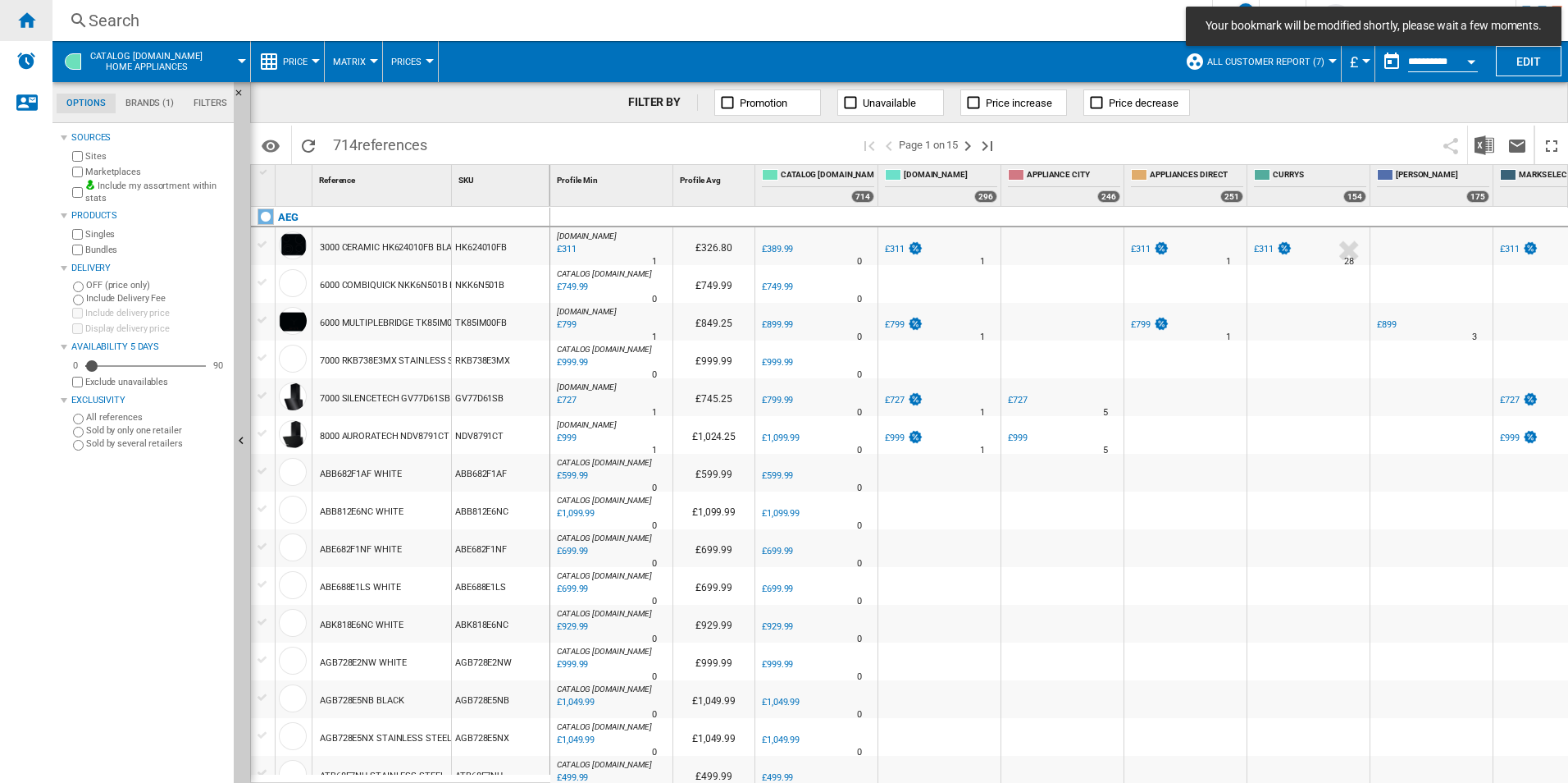
click at [36, 21] on div "Home" at bounding box center [26, 20] width 53 height 41
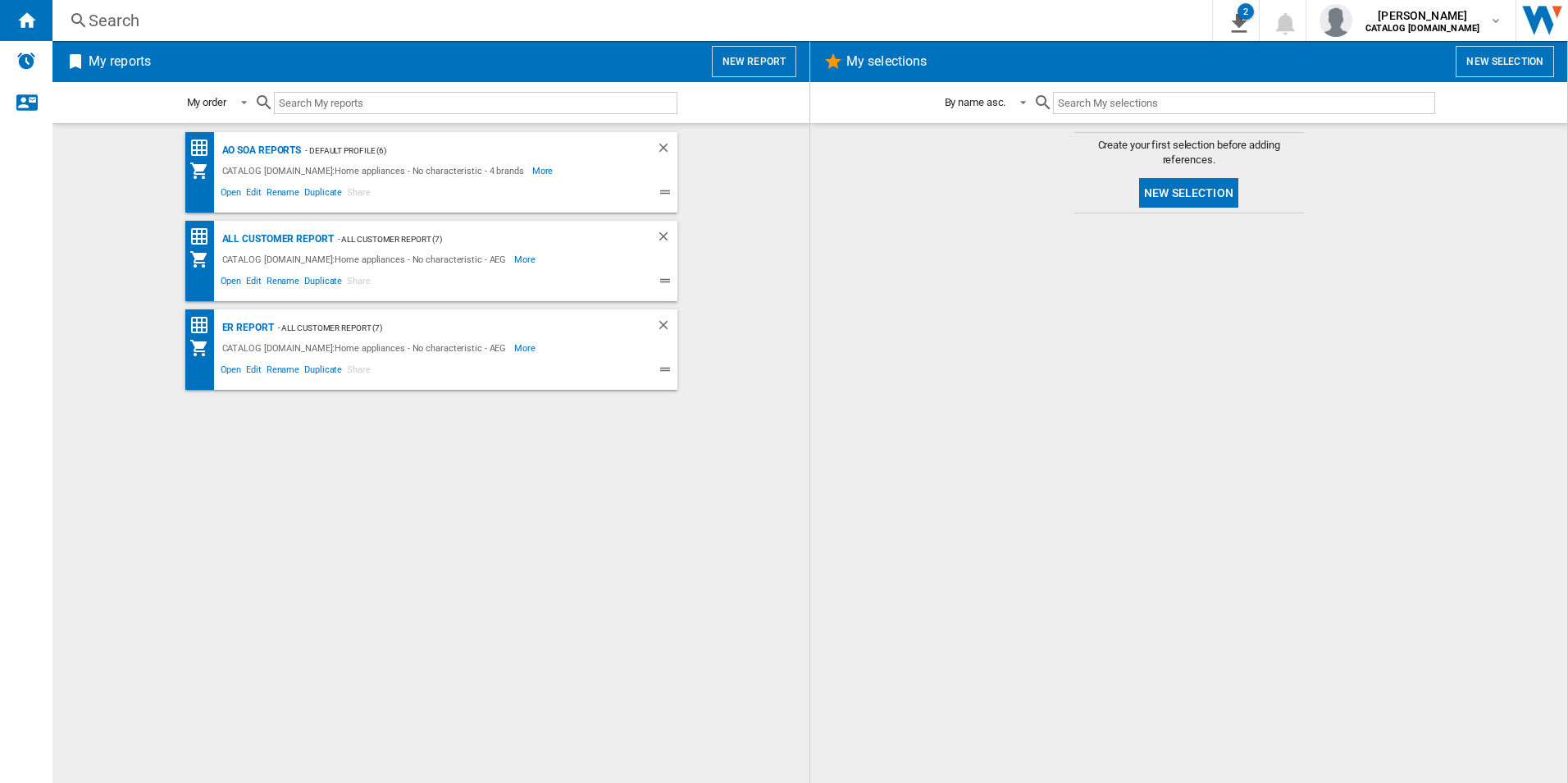
click at [319, 499] on div "AO SOA Reports - Default profile (6) CATALOG ELECTROLUX.UK:Home appliances - No…" at bounding box center [430, 453] width 724 height 643
click at [523, 397] on div "AO SOA Reports - Default profile (6) CATALOG ELECTROLUX.UK:Home appliances - No…" at bounding box center [430, 453] width 724 height 643
click at [256, 240] on div "All Customer Report" at bounding box center [276, 239] width 116 height 21
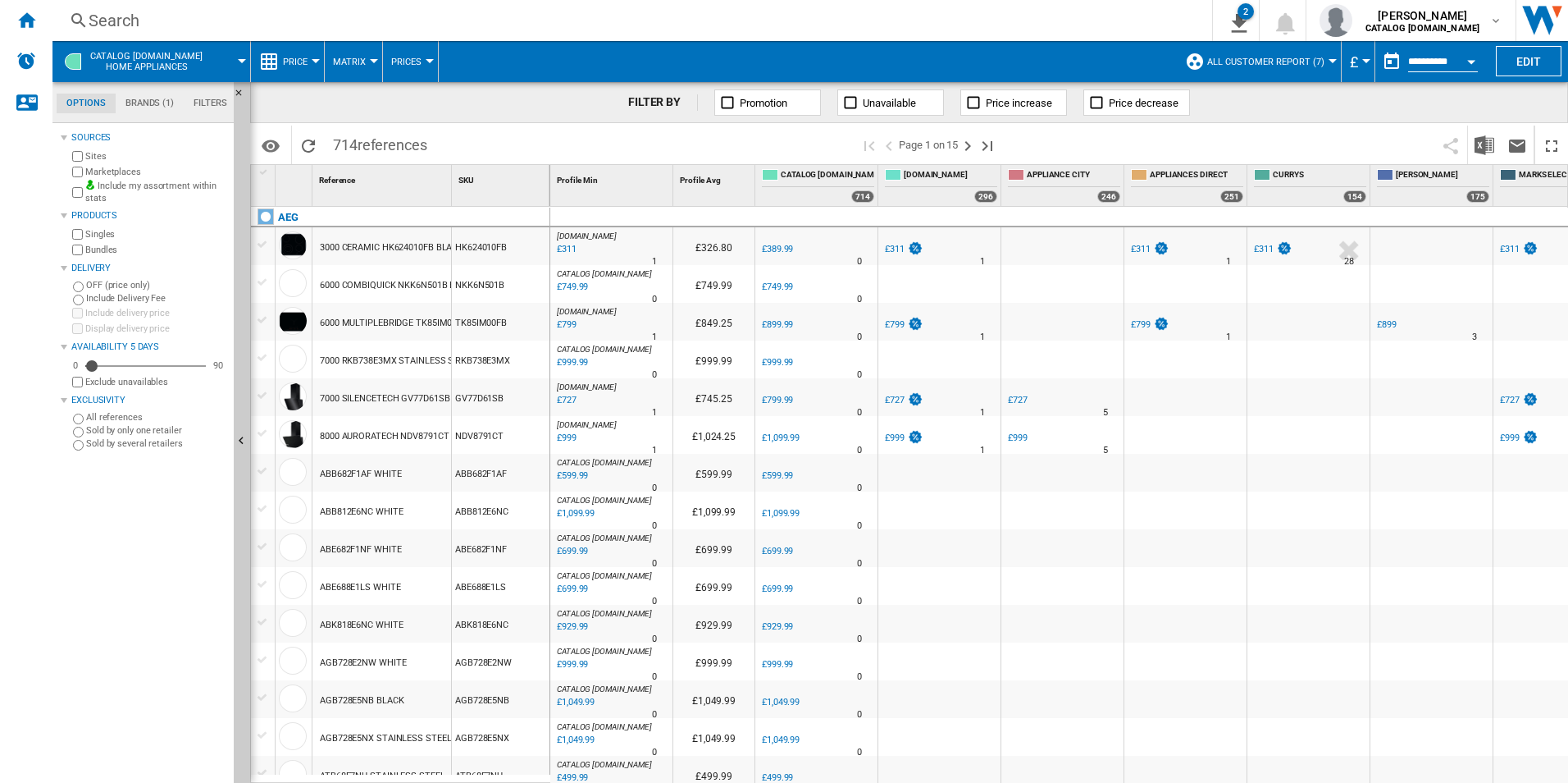
click at [1476, 59] on button "Open calendar" at bounding box center [1471, 59] width 30 height 30
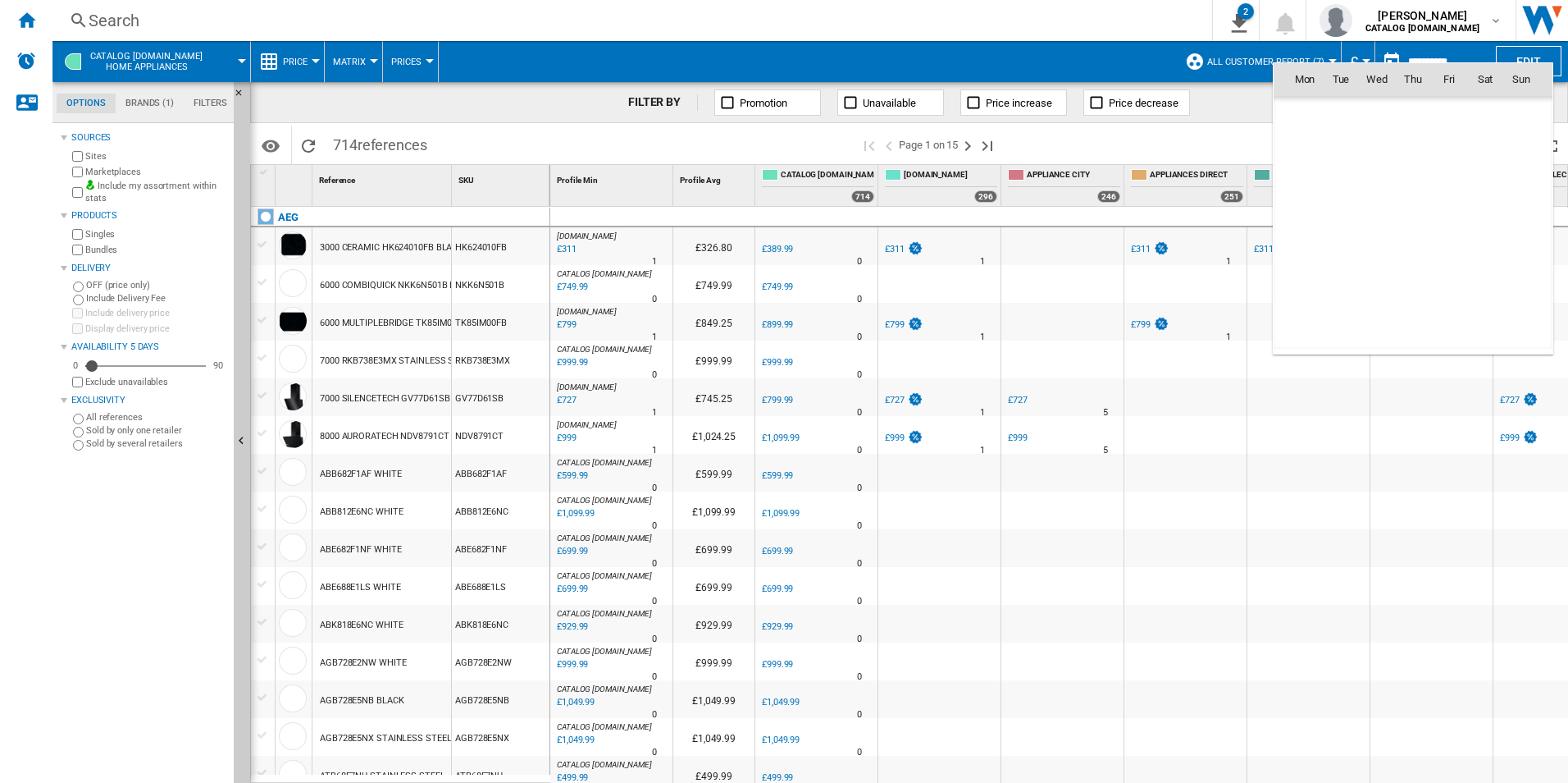
scroll to position [7825, 0]
click at [1304, 188] on span "8" at bounding box center [1305, 186] width 33 height 33
type input "**********"
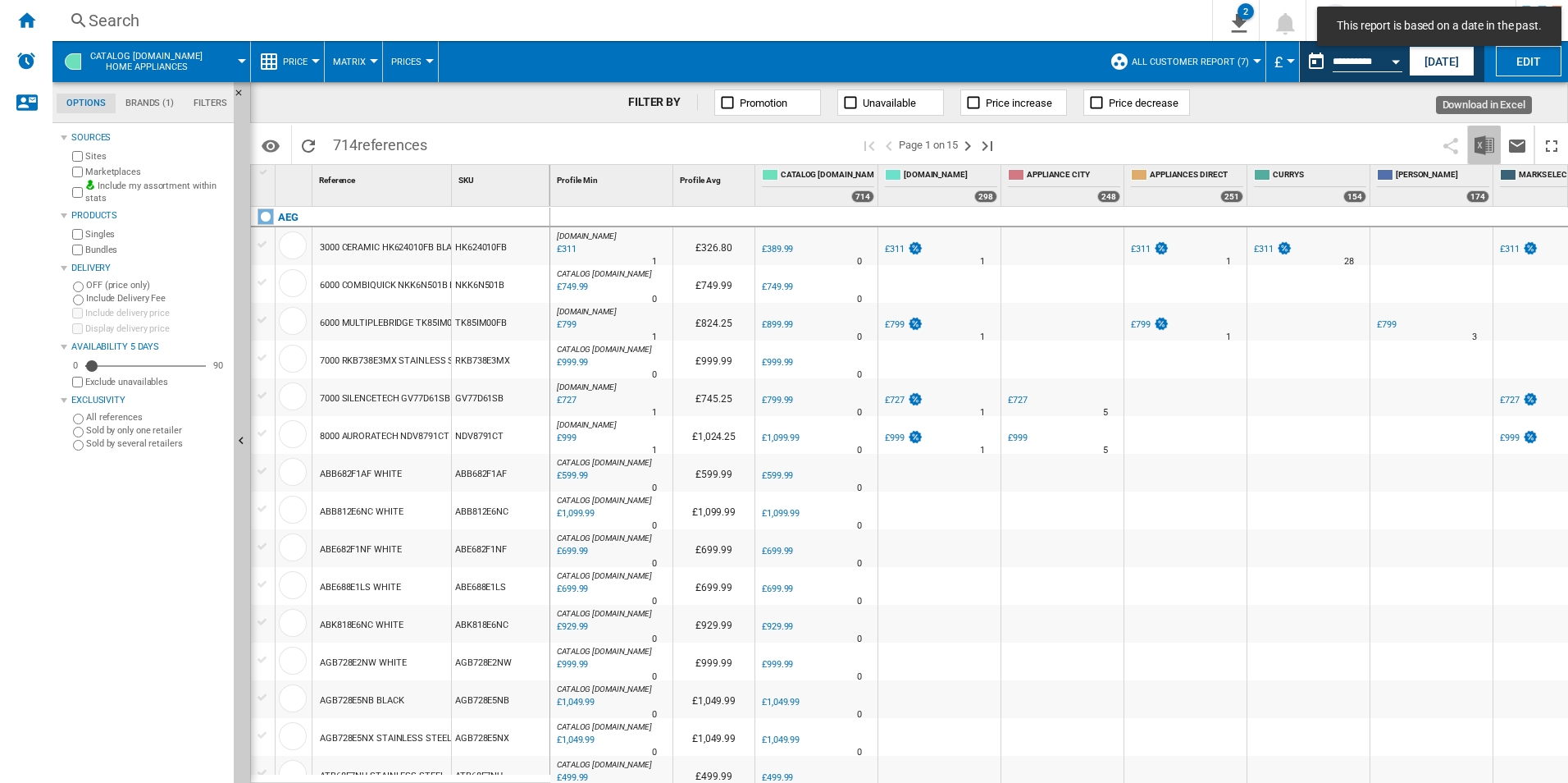
click at [1493, 137] on img "Download in Excel" at bounding box center [1484, 145] width 20 height 20
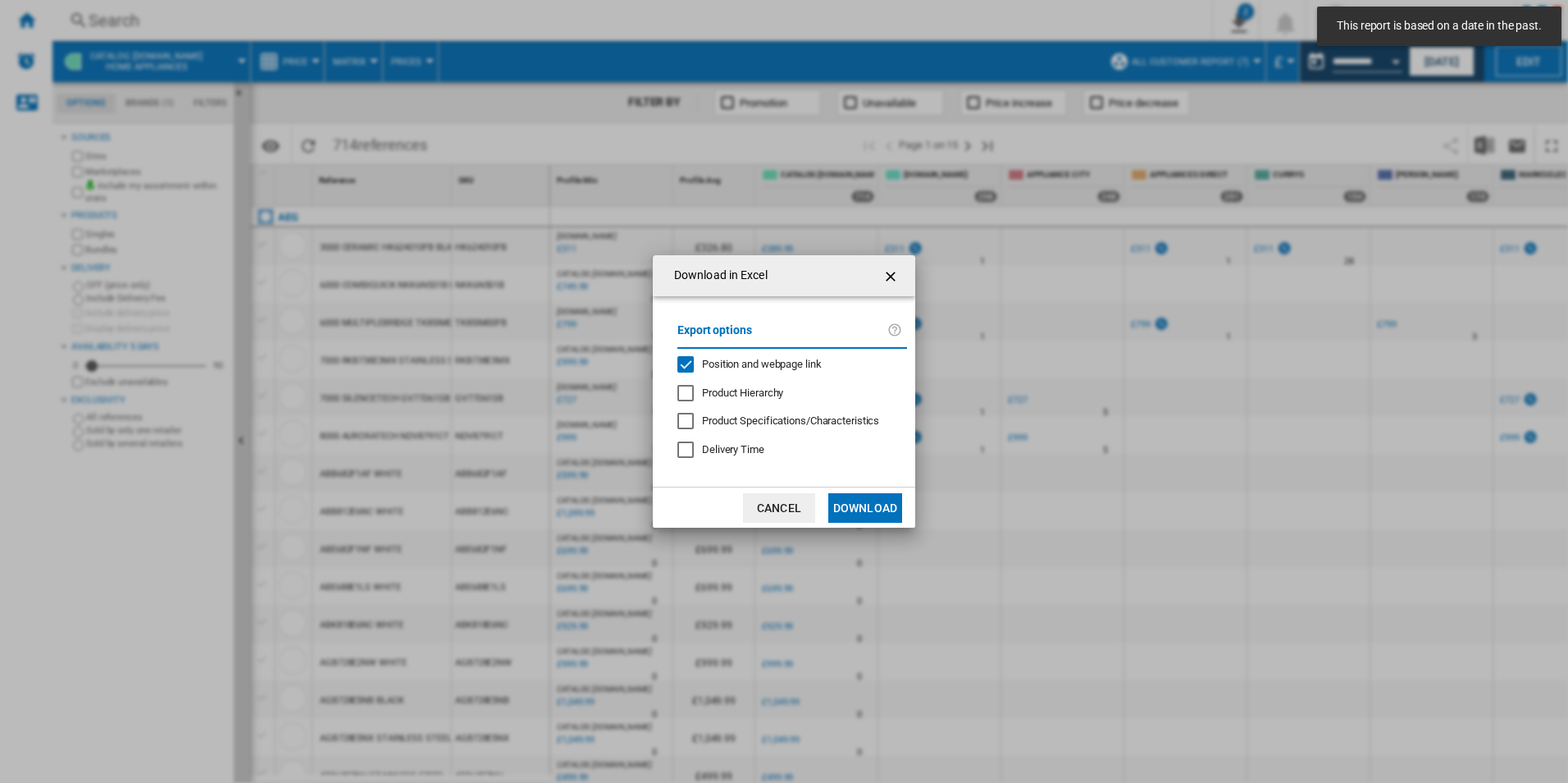
click at [810, 365] on span "Position and webpage link" at bounding box center [762, 364] width 120 height 12
click at [848, 512] on button "Download" at bounding box center [866, 508] width 74 height 30
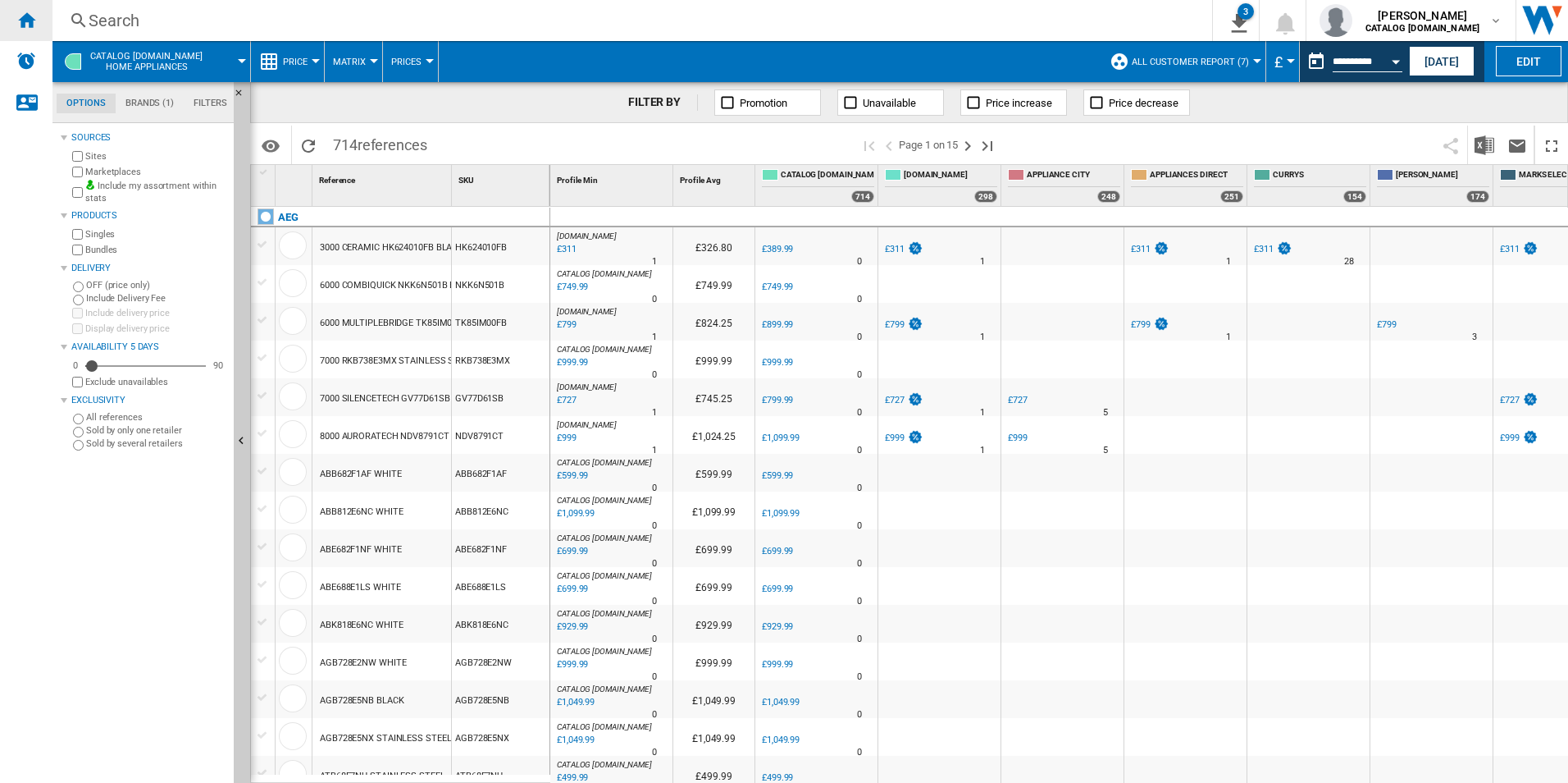
click at [31, 16] on ng-md-icon "Home" at bounding box center [26, 20] width 20 height 20
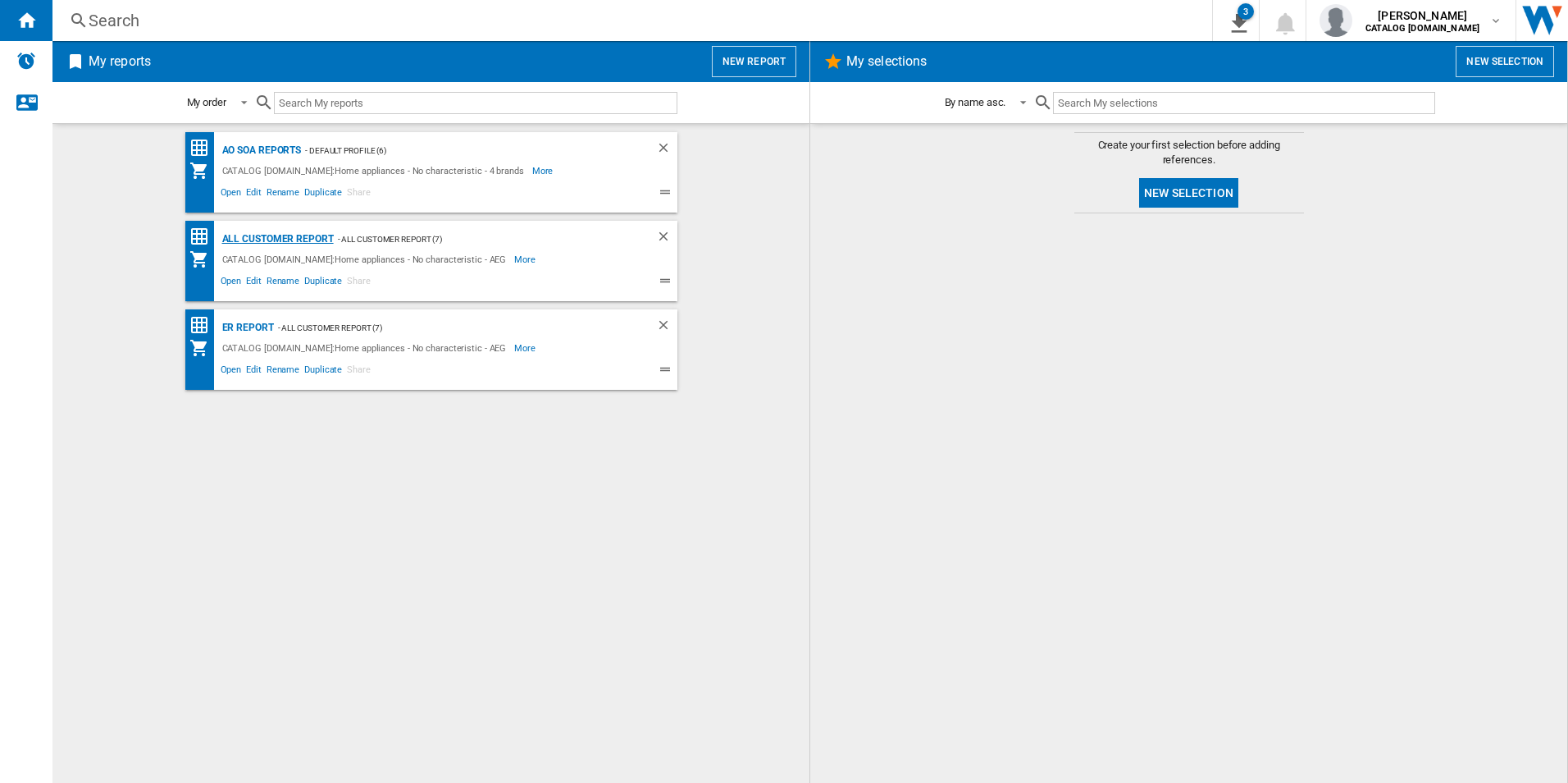
click at [267, 236] on div "All Customer Report" at bounding box center [276, 239] width 116 height 21
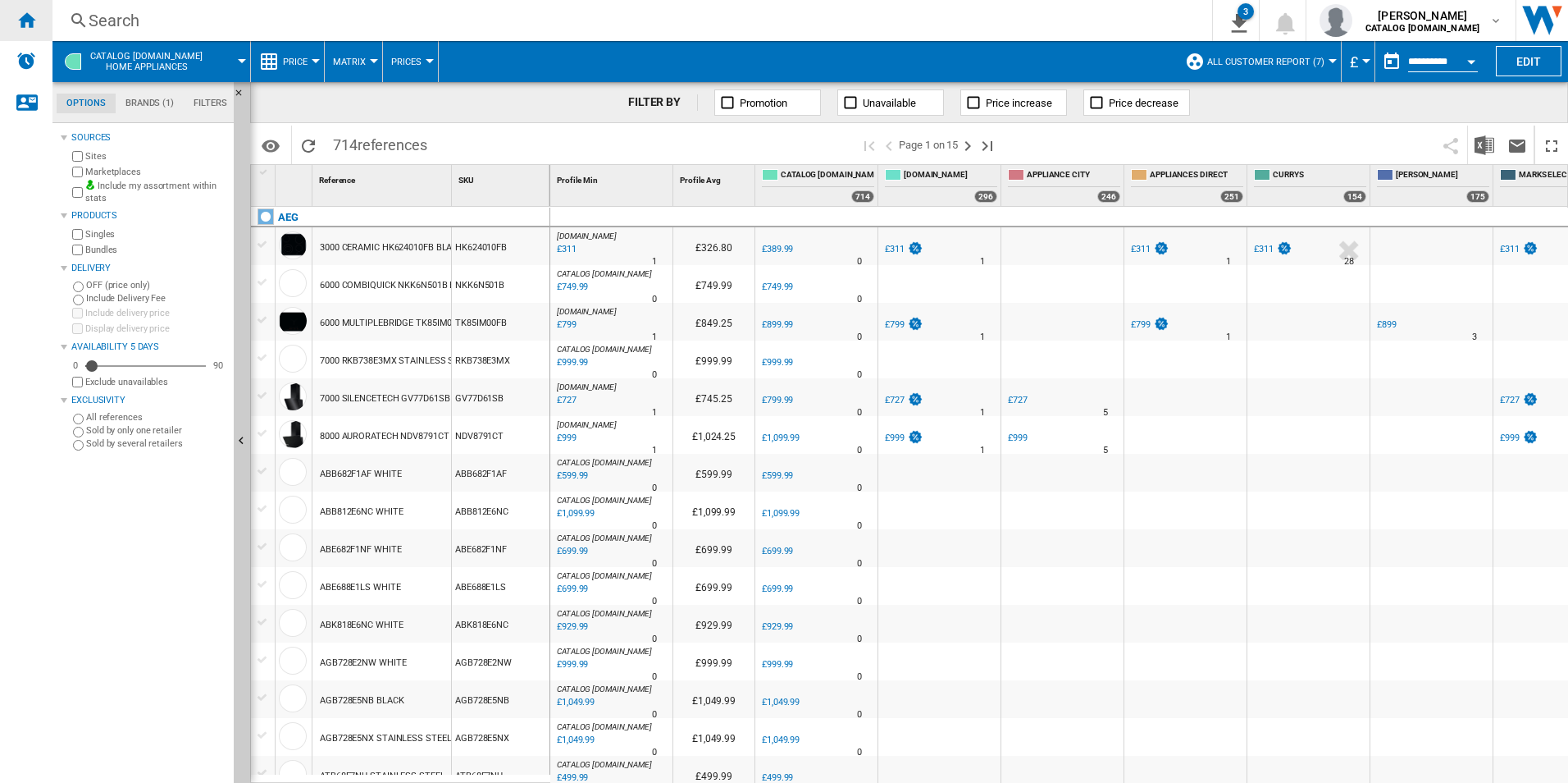
click at [28, 21] on ng-md-icon "Home" at bounding box center [26, 20] width 20 height 20
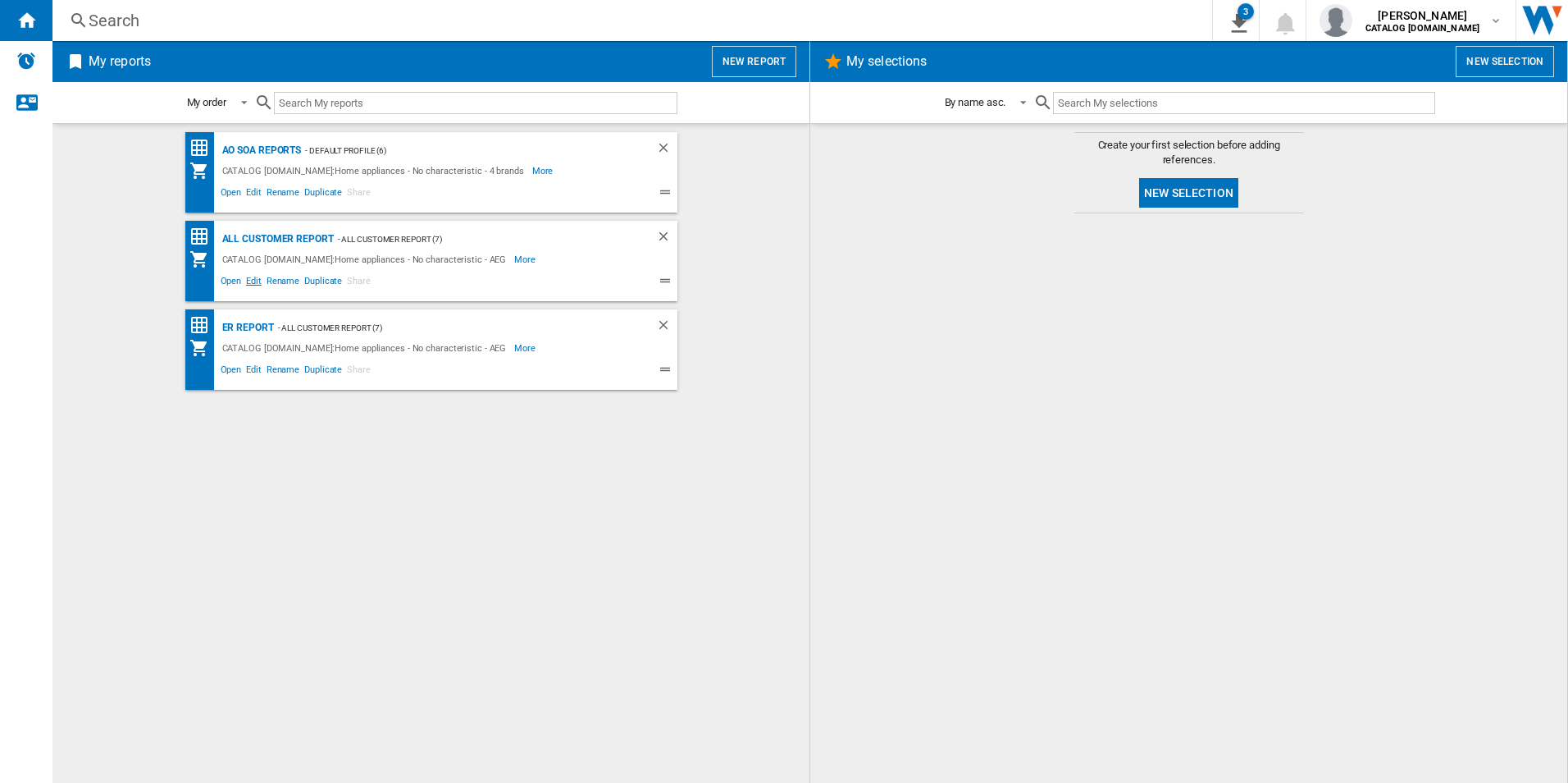
click at [257, 283] on span "Edit" at bounding box center [254, 283] width 21 height 20
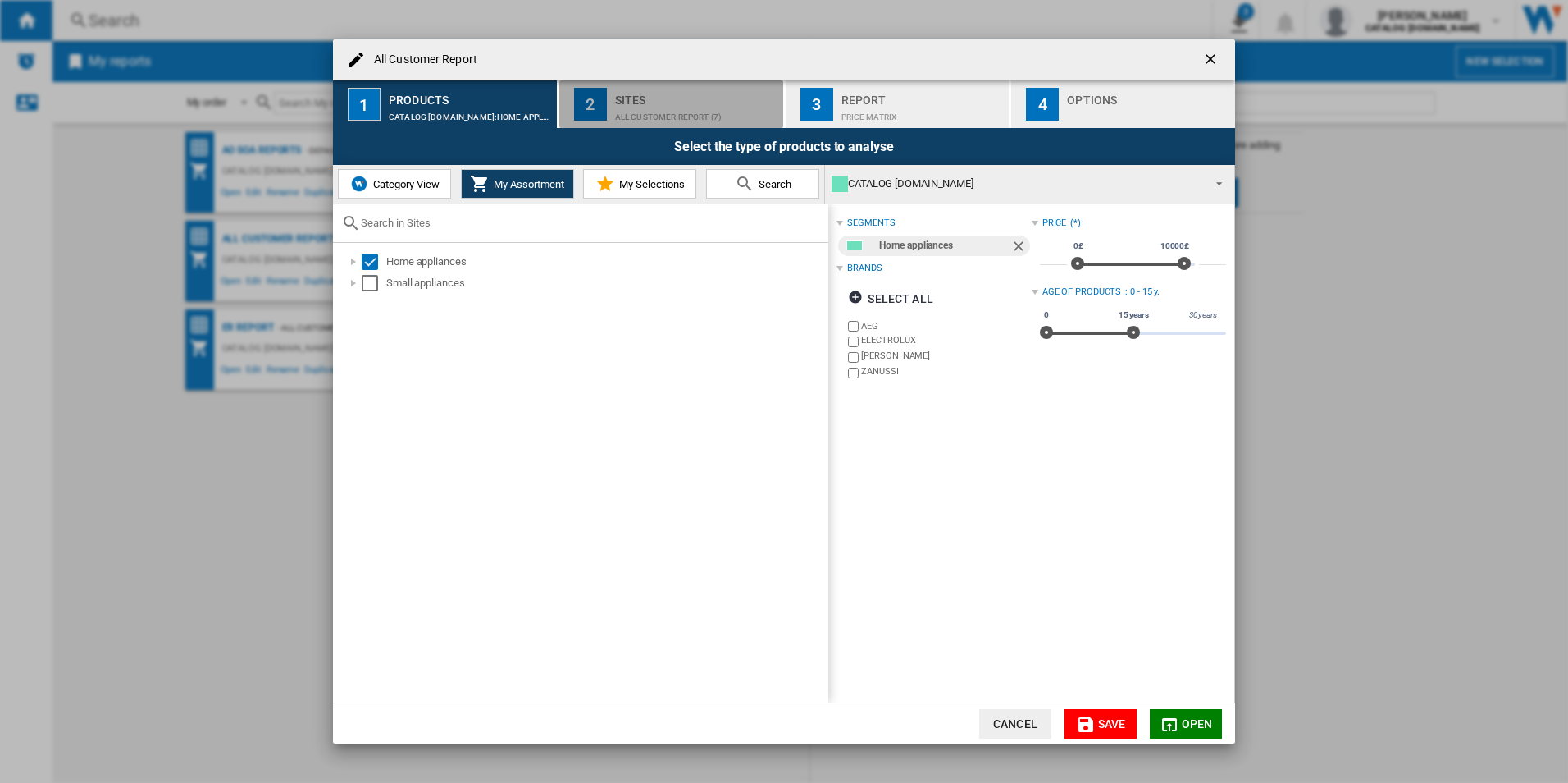
click at [648, 109] on div "All Customer Report (7)" at bounding box center [696, 113] width 161 height 17
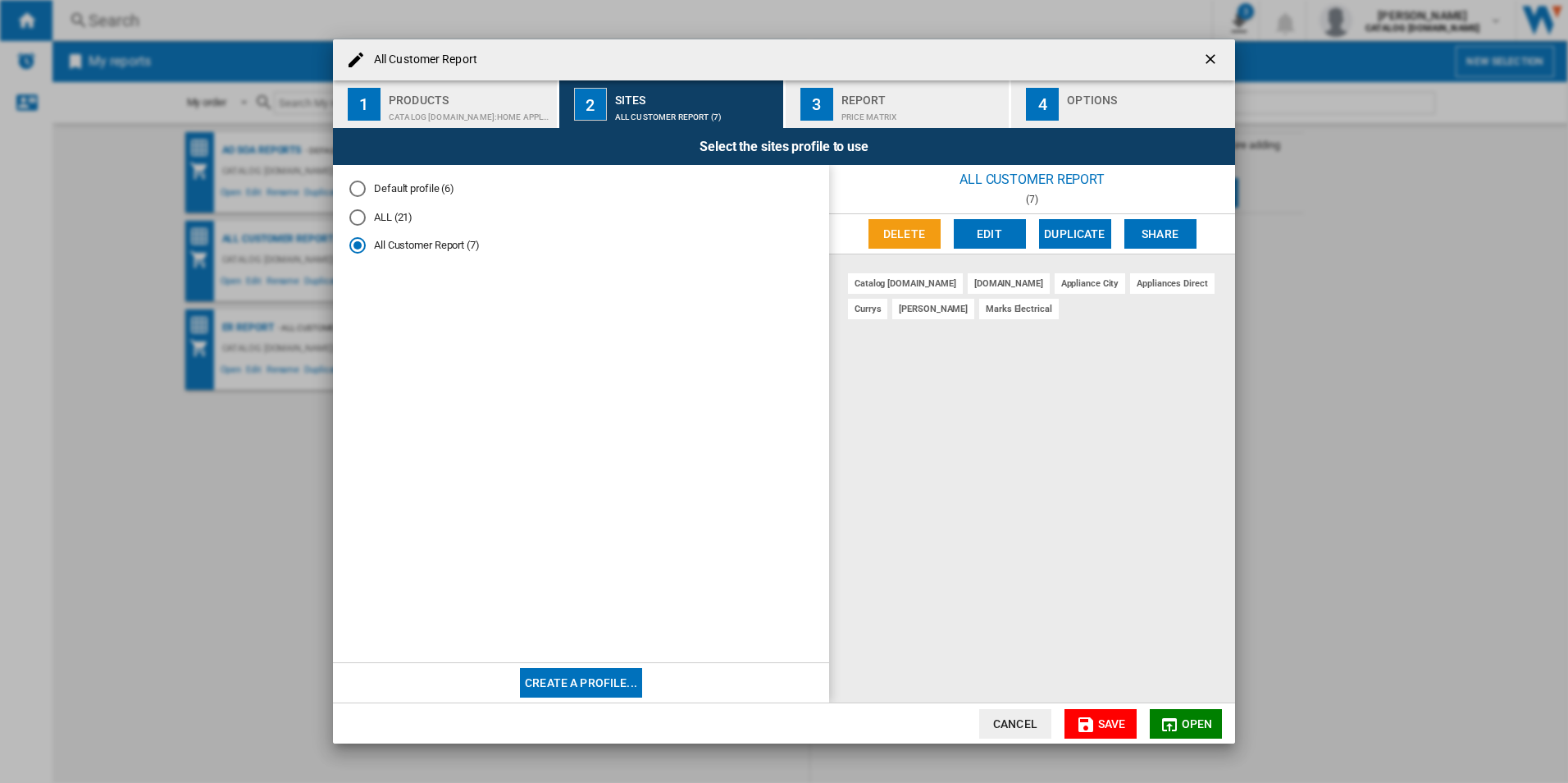
click at [374, 214] on md-radio-button "ALL (21)" at bounding box center [581, 217] width 463 height 16
click at [471, 100] on div "Products" at bounding box center [469, 95] width 161 height 17
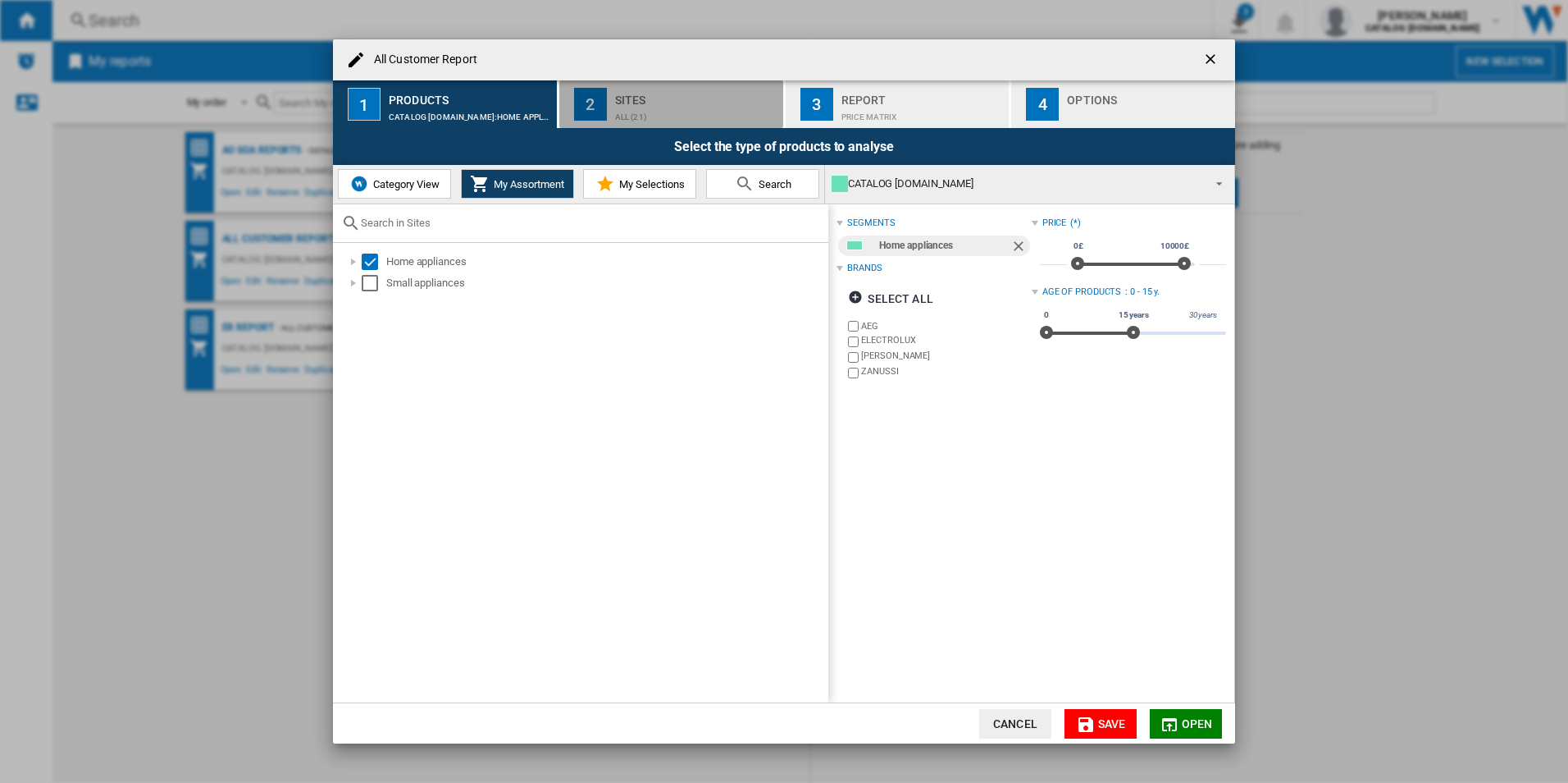
click at [719, 102] on div "Sites" at bounding box center [696, 95] width 161 height 17
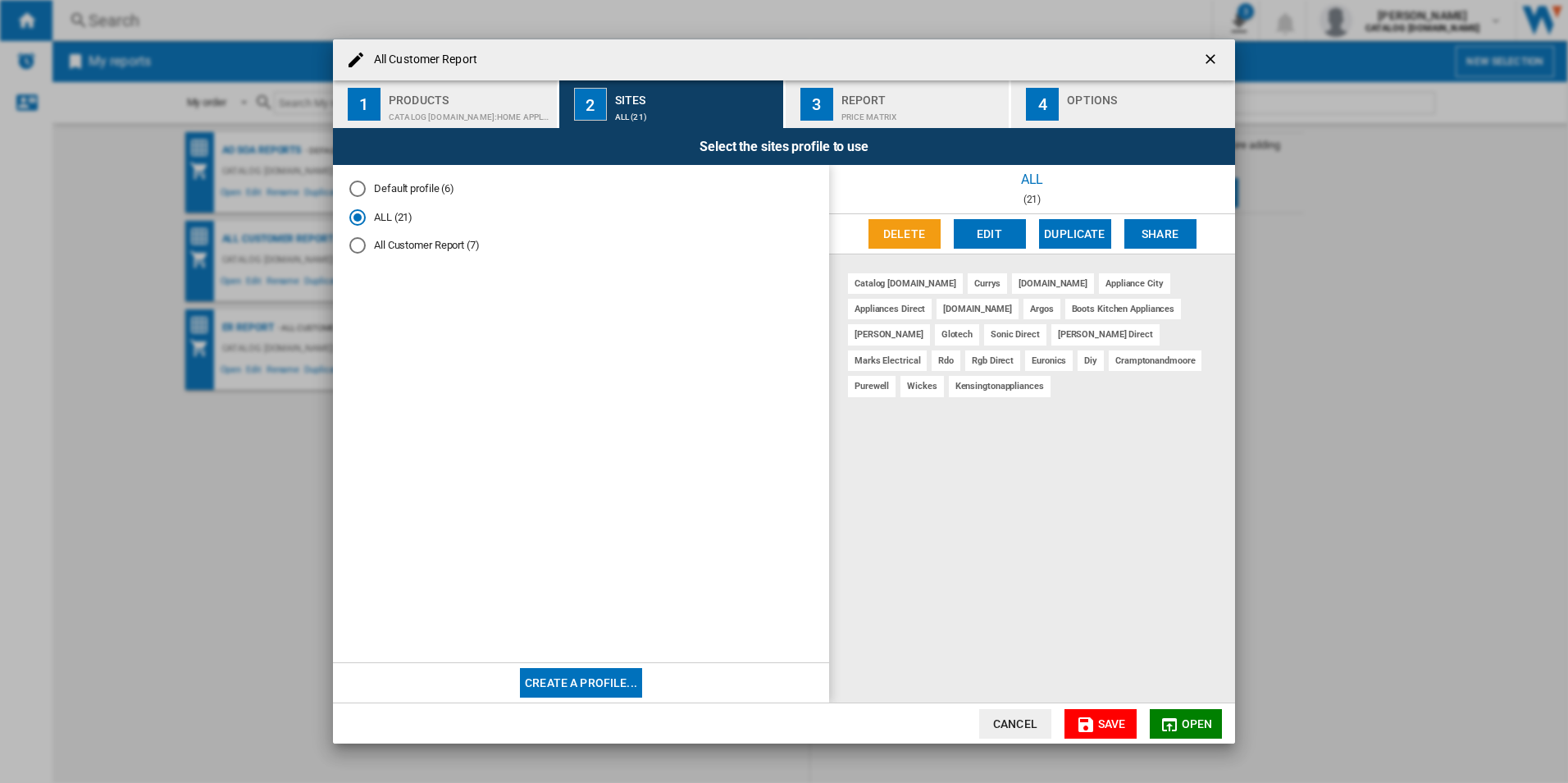
click at [876, 108] on div "Price Matrix" at bounding box center [922, 113] width 161 height 17
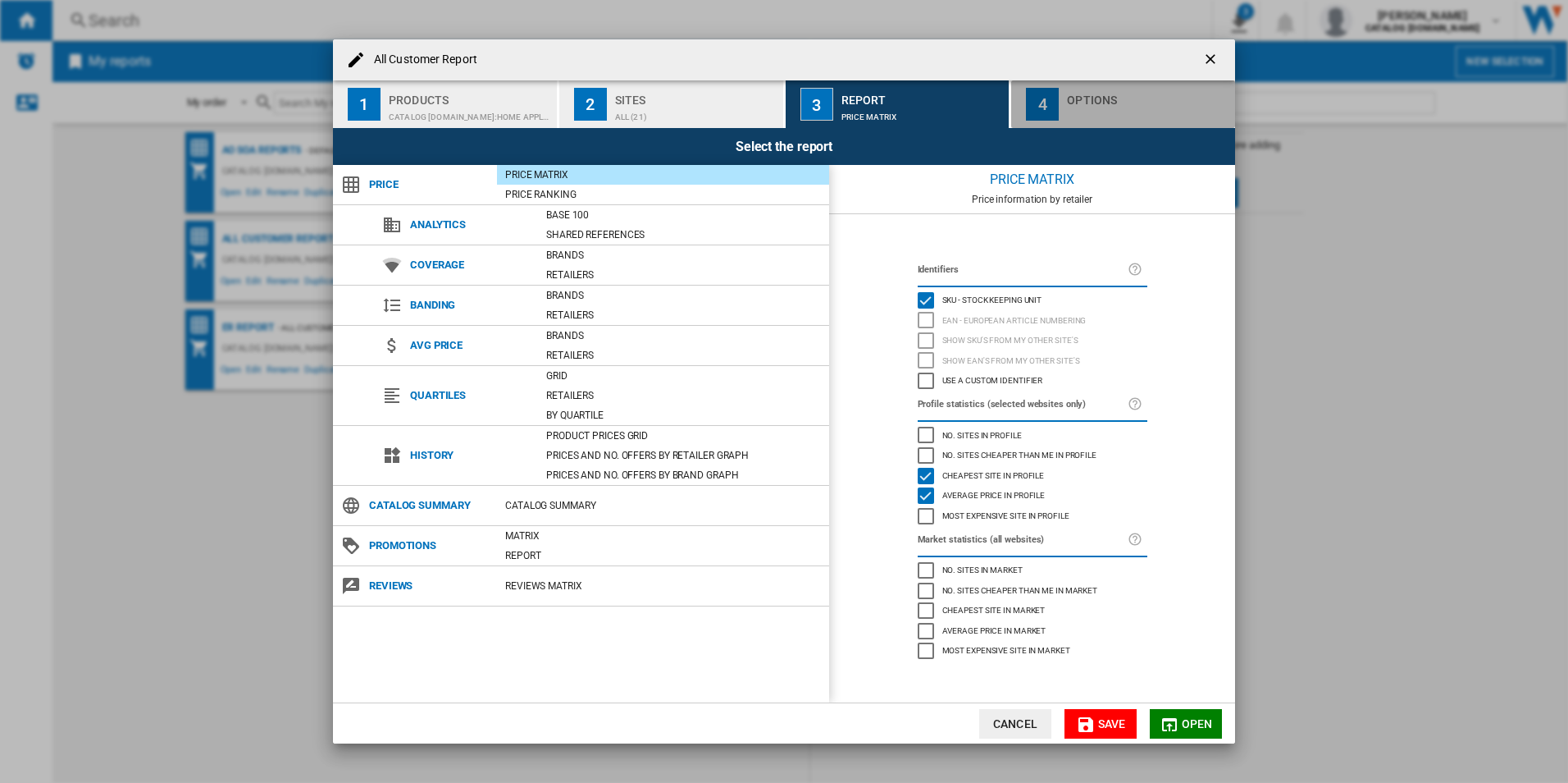
click at [1058, 111] on div "4" at bounding box center [1042, 104] width 33 height 33
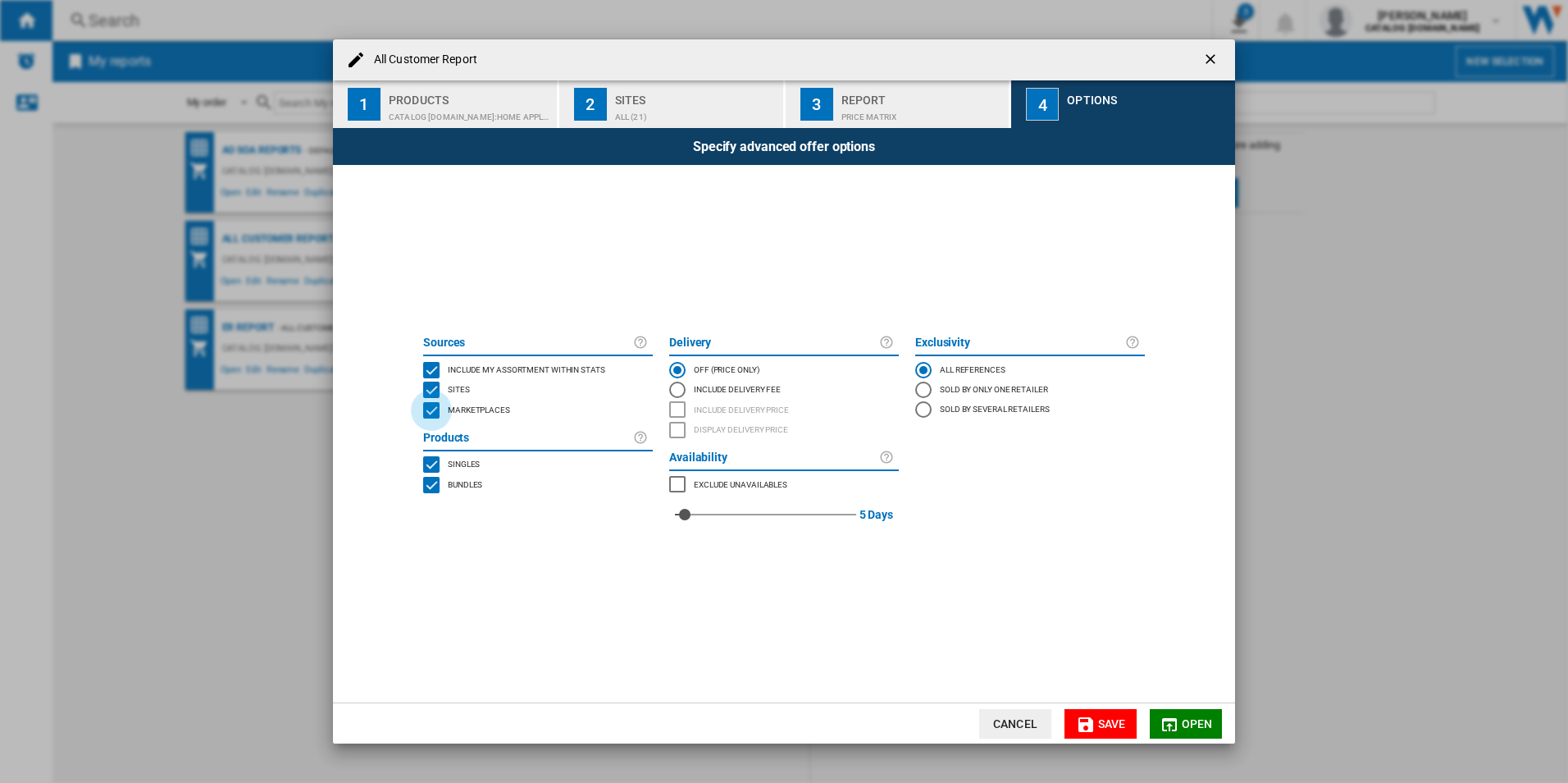
click at [429, 410] on div "MARKETPLACES" at bounding box center [431, 409] width 16 height 16
click at [1112, 732] on button "Save" at bounding box center [1101, 723] width 72 height 30
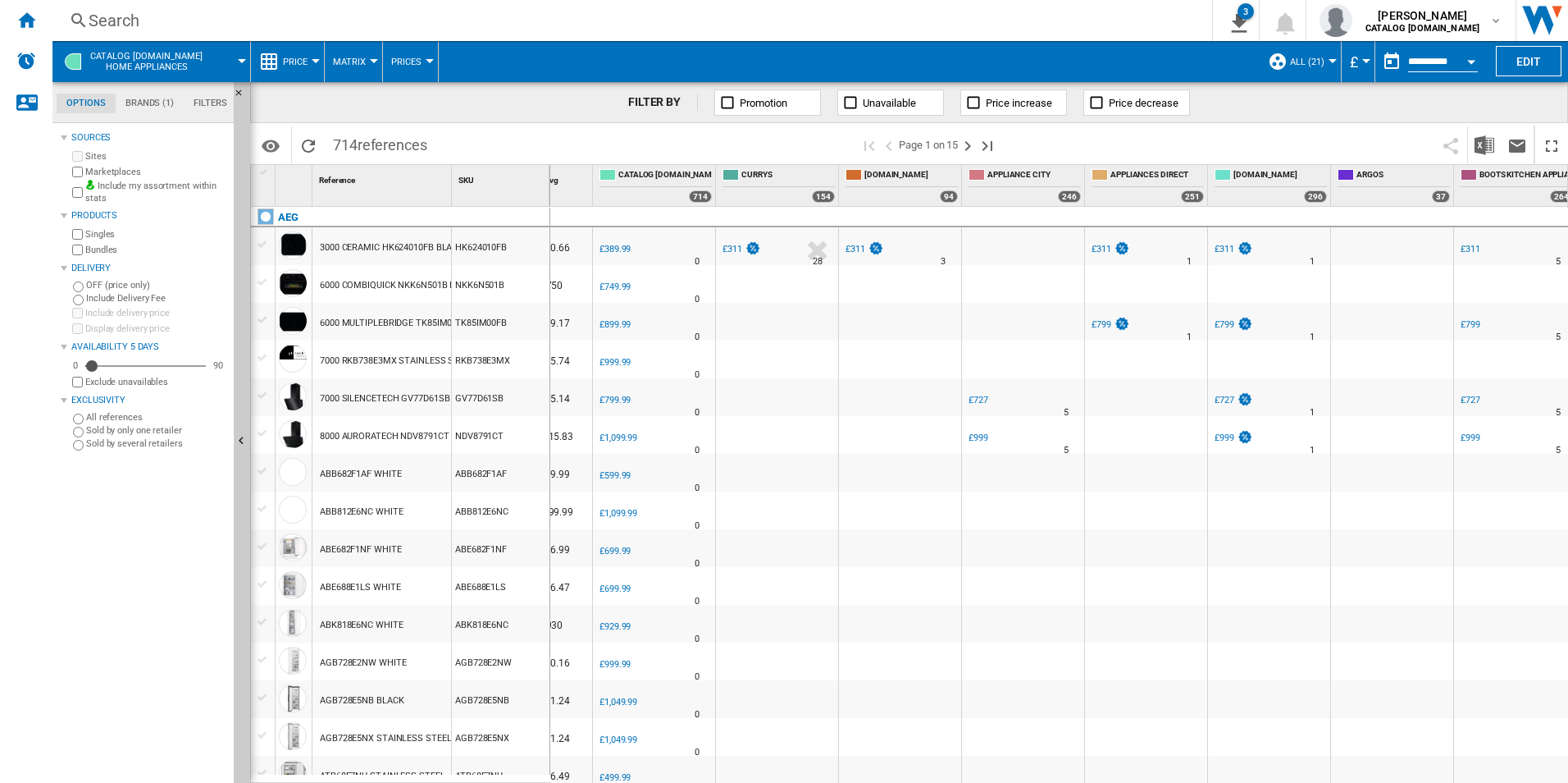
scroll to position [0, 111]
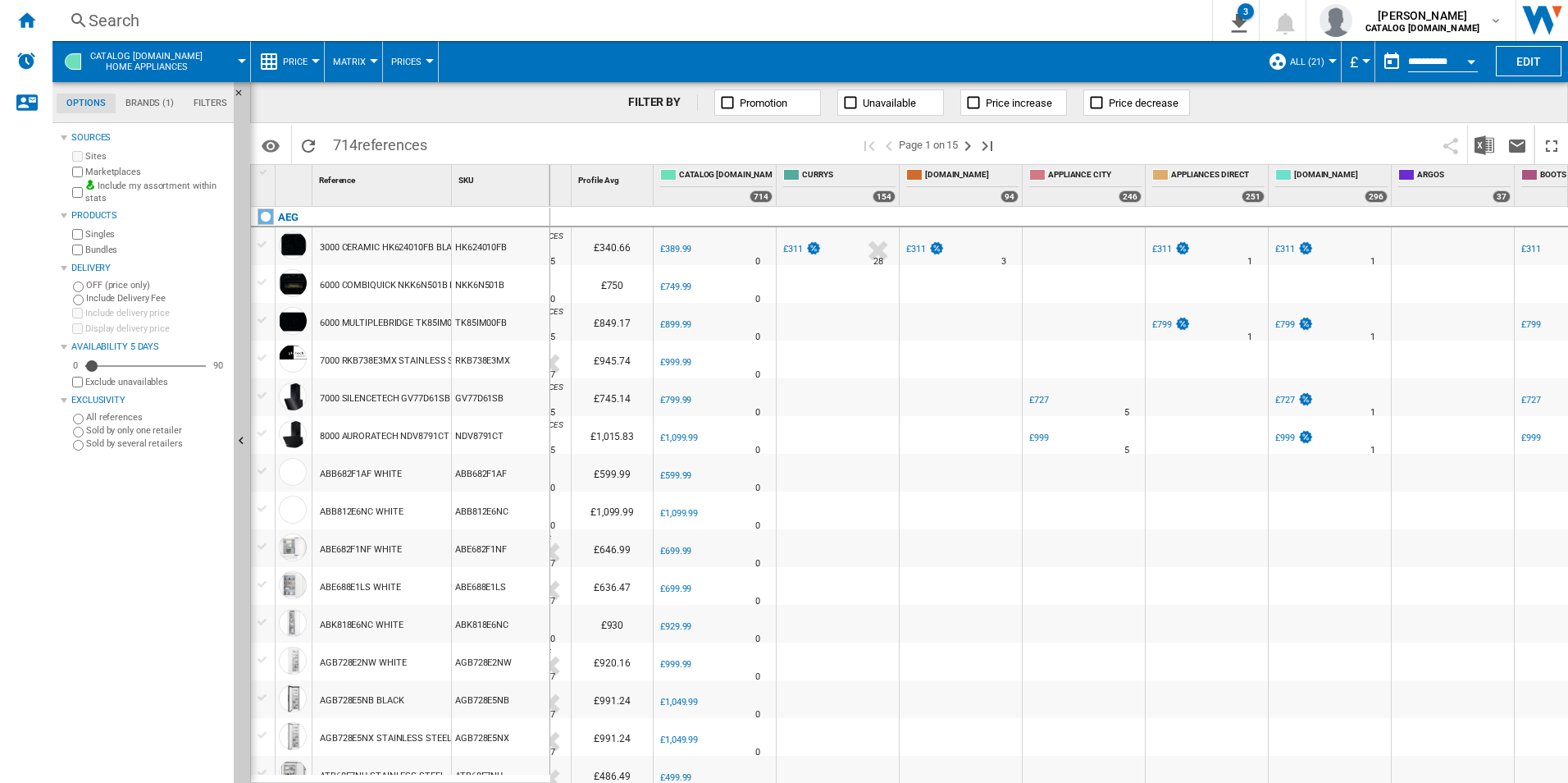
click at [81, 106] on md-tab-item "Options" at bounding box center [86, 104] width 59 height 20
click at [33, 16] on ng-md-icon "Home" at bounding box center [26, 20] width 20 height 20
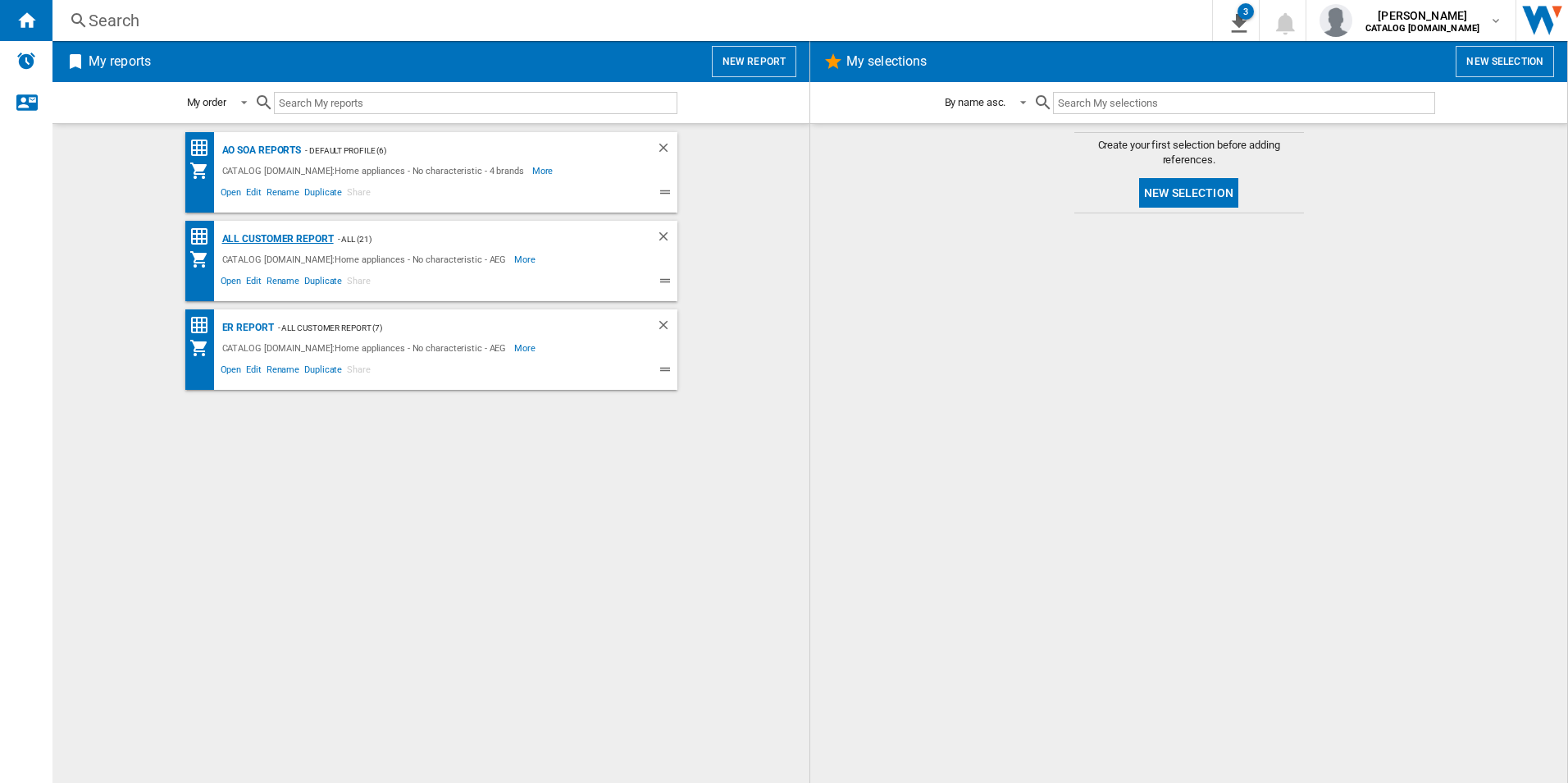
click at [304, 234] on div "All Customer Report" at bounding box center [276, 239] width 116 height 21
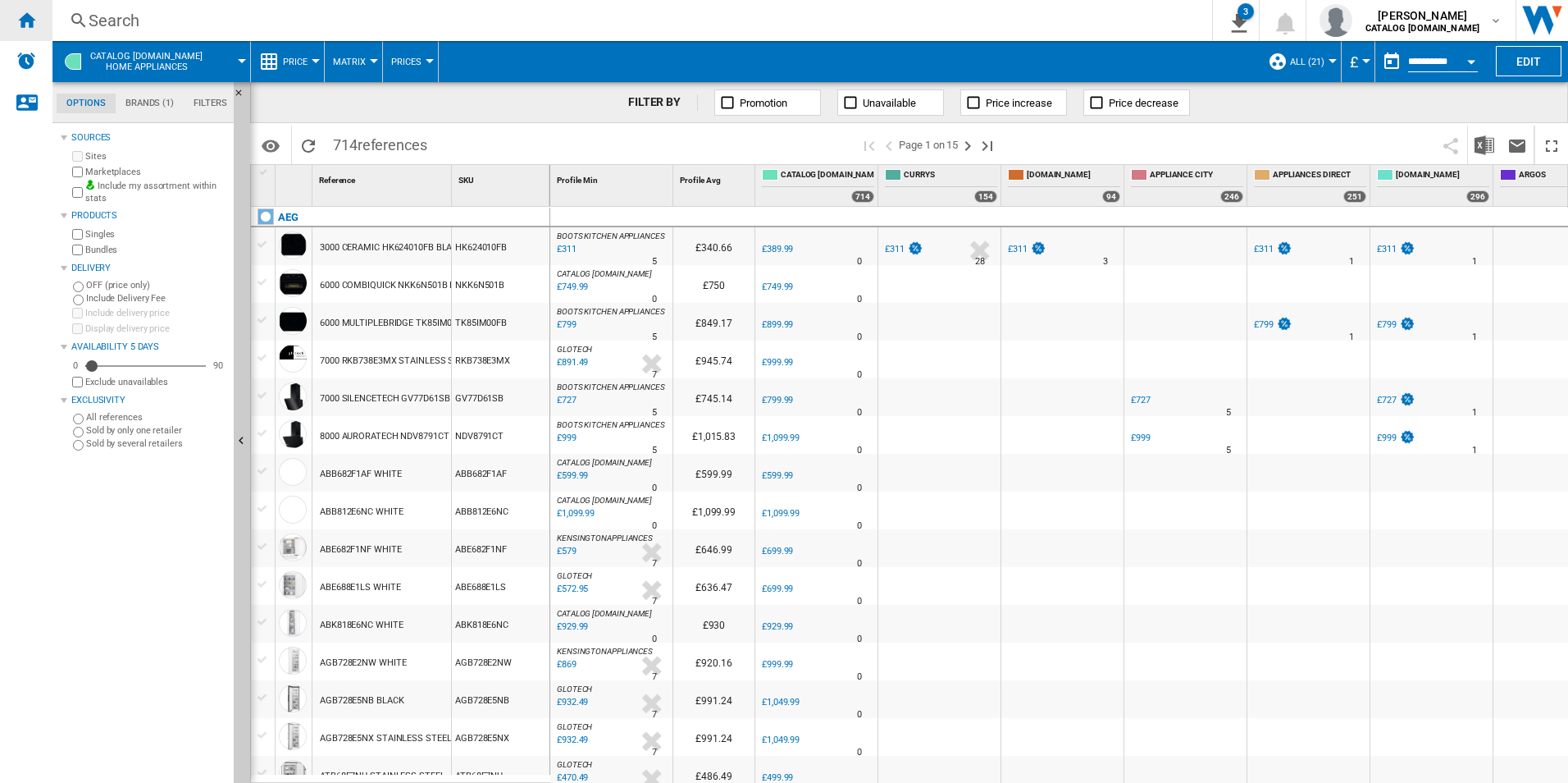
click at [17, 27] on ng-md-icon "Home" at bounding box center [26, 20] width 20 height 20
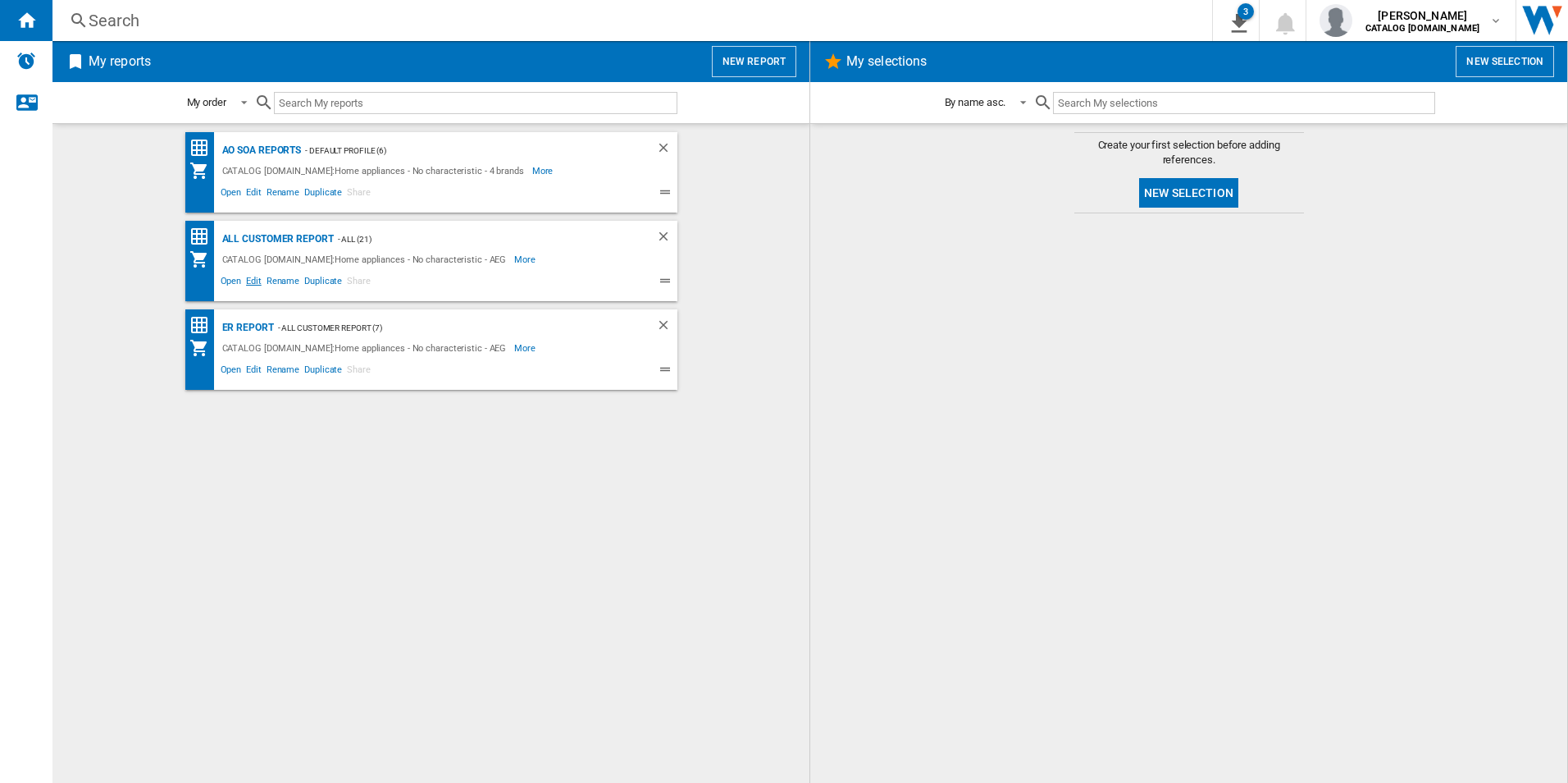
click at [253, 284] on span "Edit" at bounding box center [254, 283] width 21 height 20
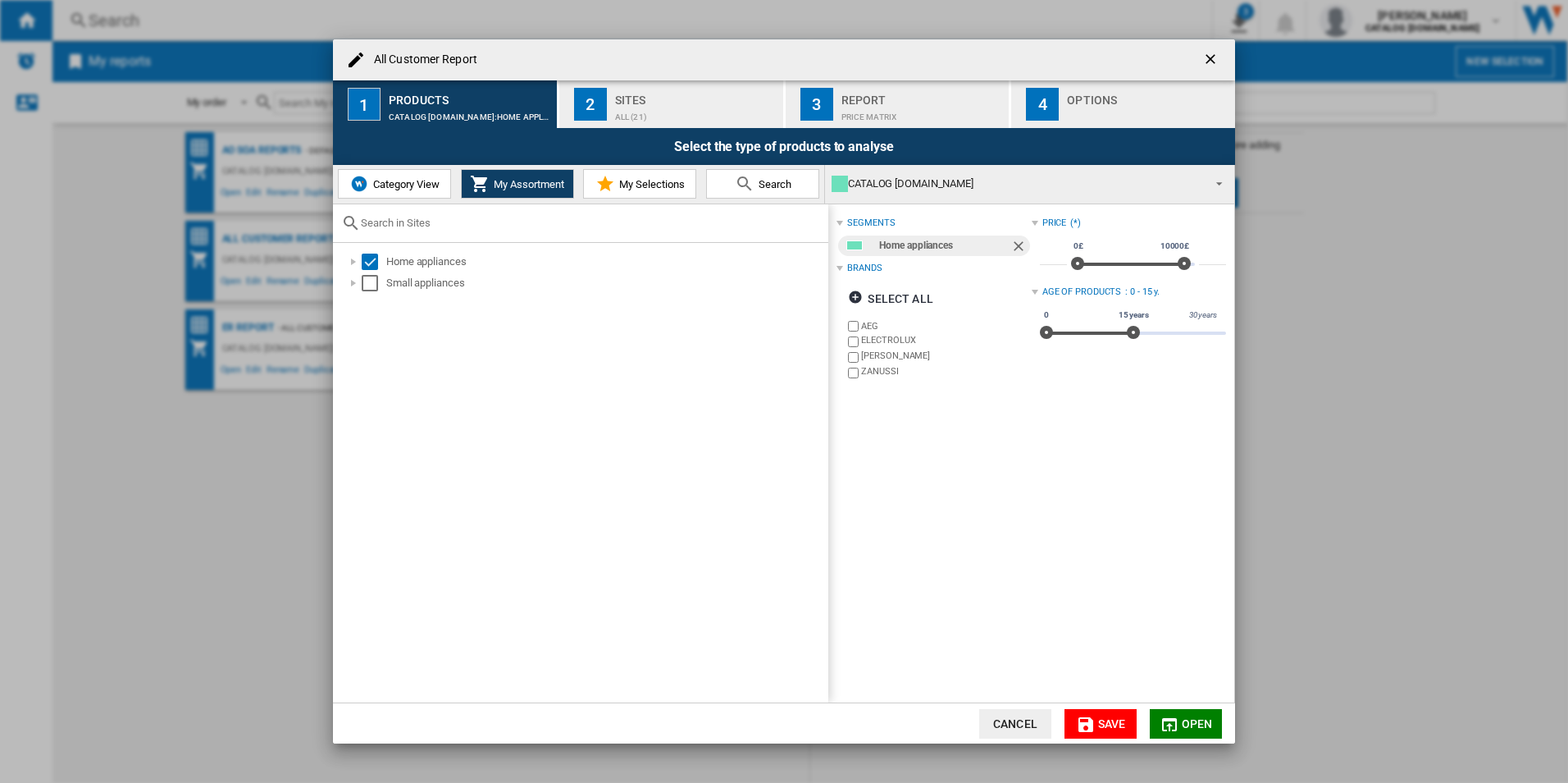
click at [634, 85] on button "2 Sites ALL (21)" at bounding box center [672, 105] width 225 height 48
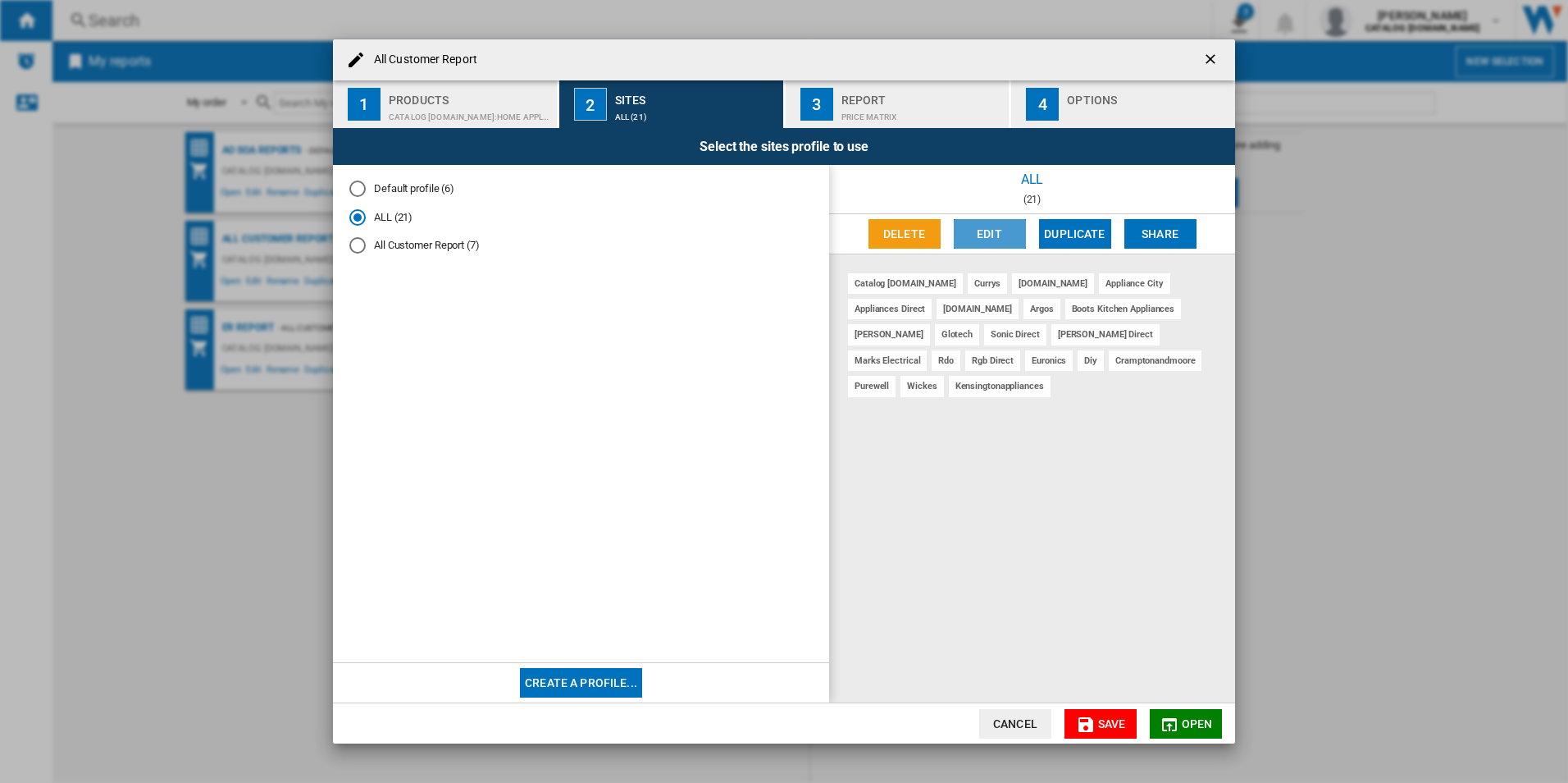
click at [991, 241] on button "Edit" at bounding box center [990, 234] width 72 height 30
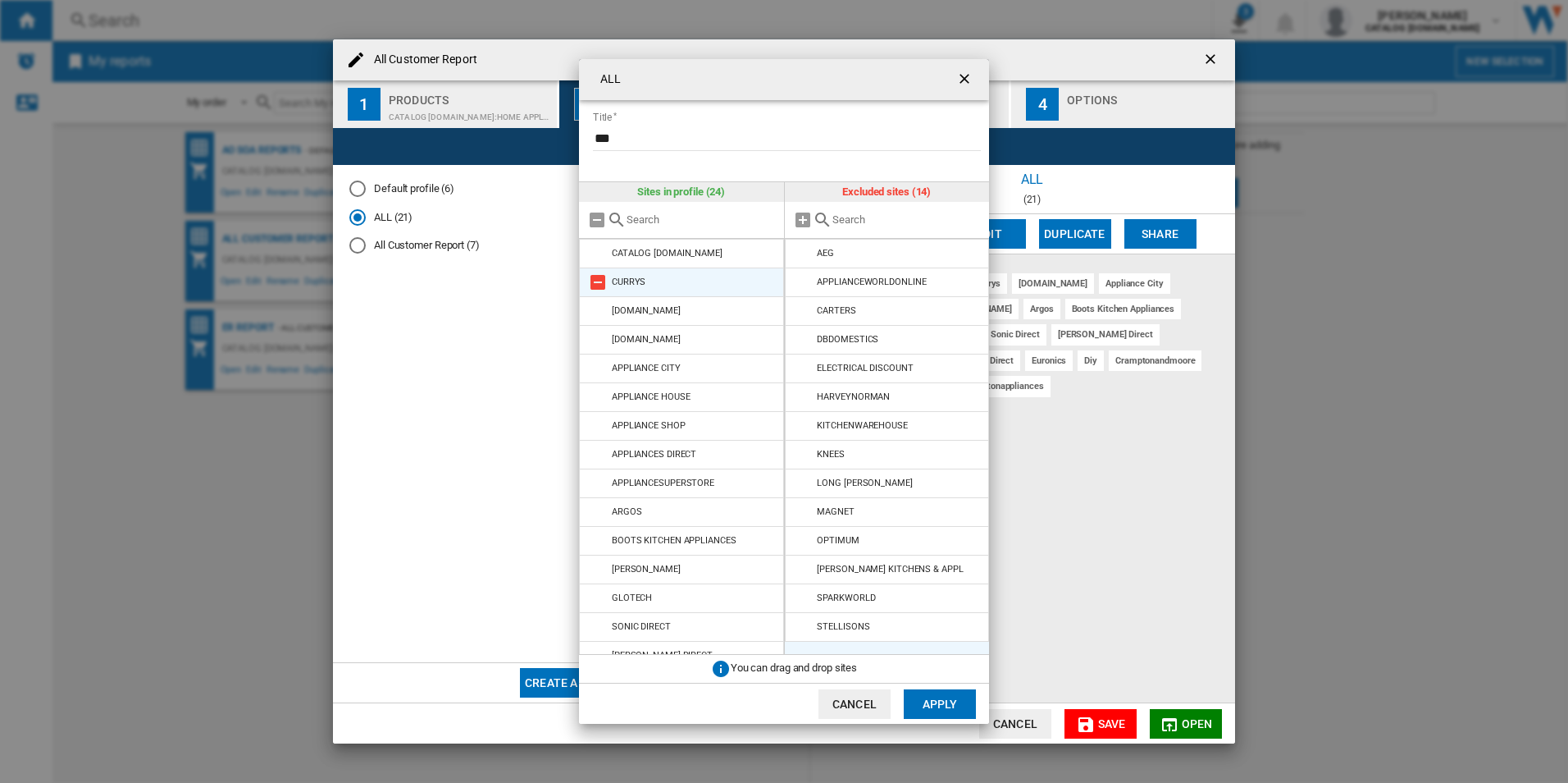
click at [597, 286] on md-icon "ALL Title ..." at bounding box center [598, 282] width 20 height 20
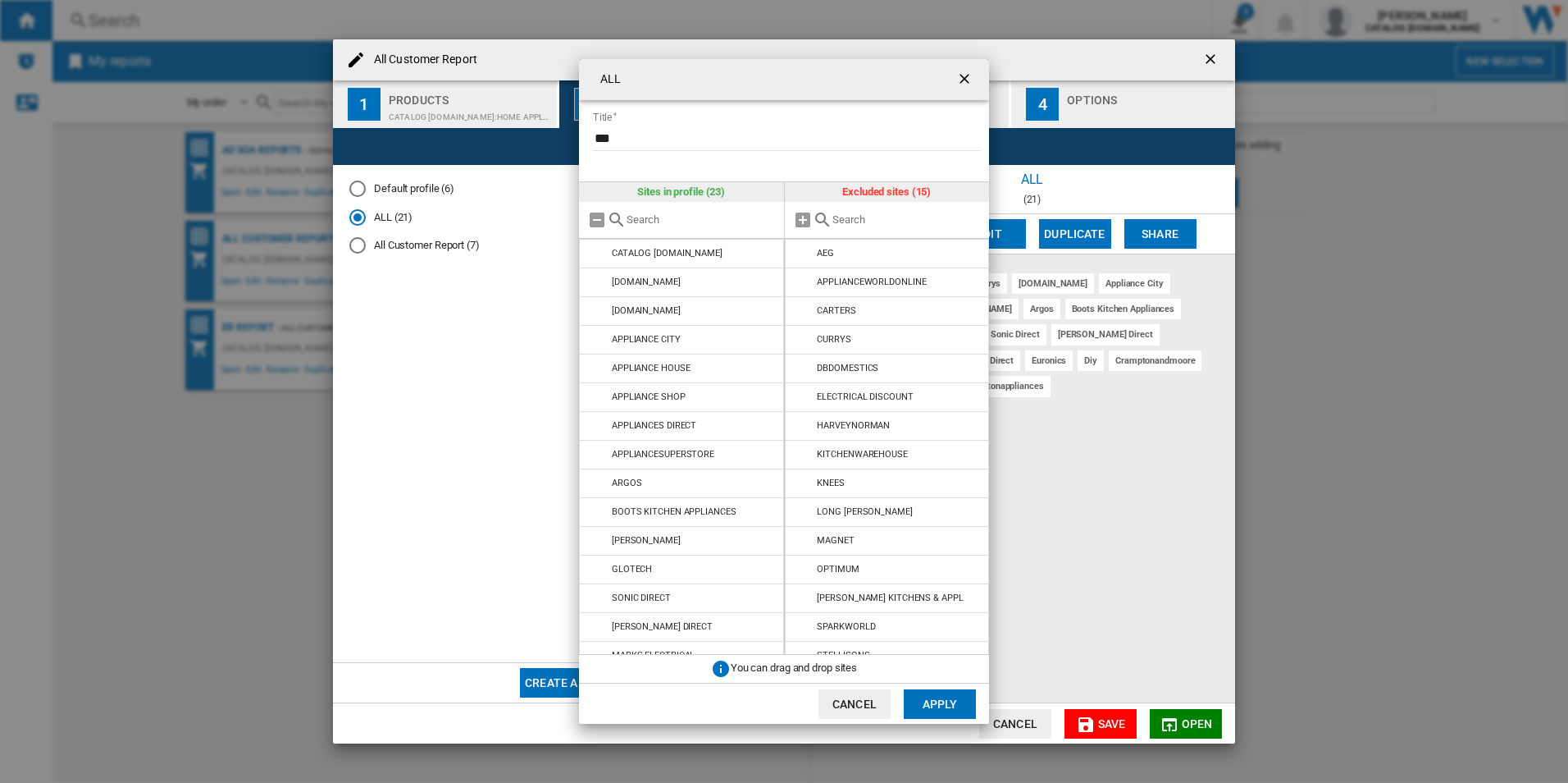
click at [597, 286] on md-icon "ALL Title ..." at bounding box center [598, 282] width 20 height 20
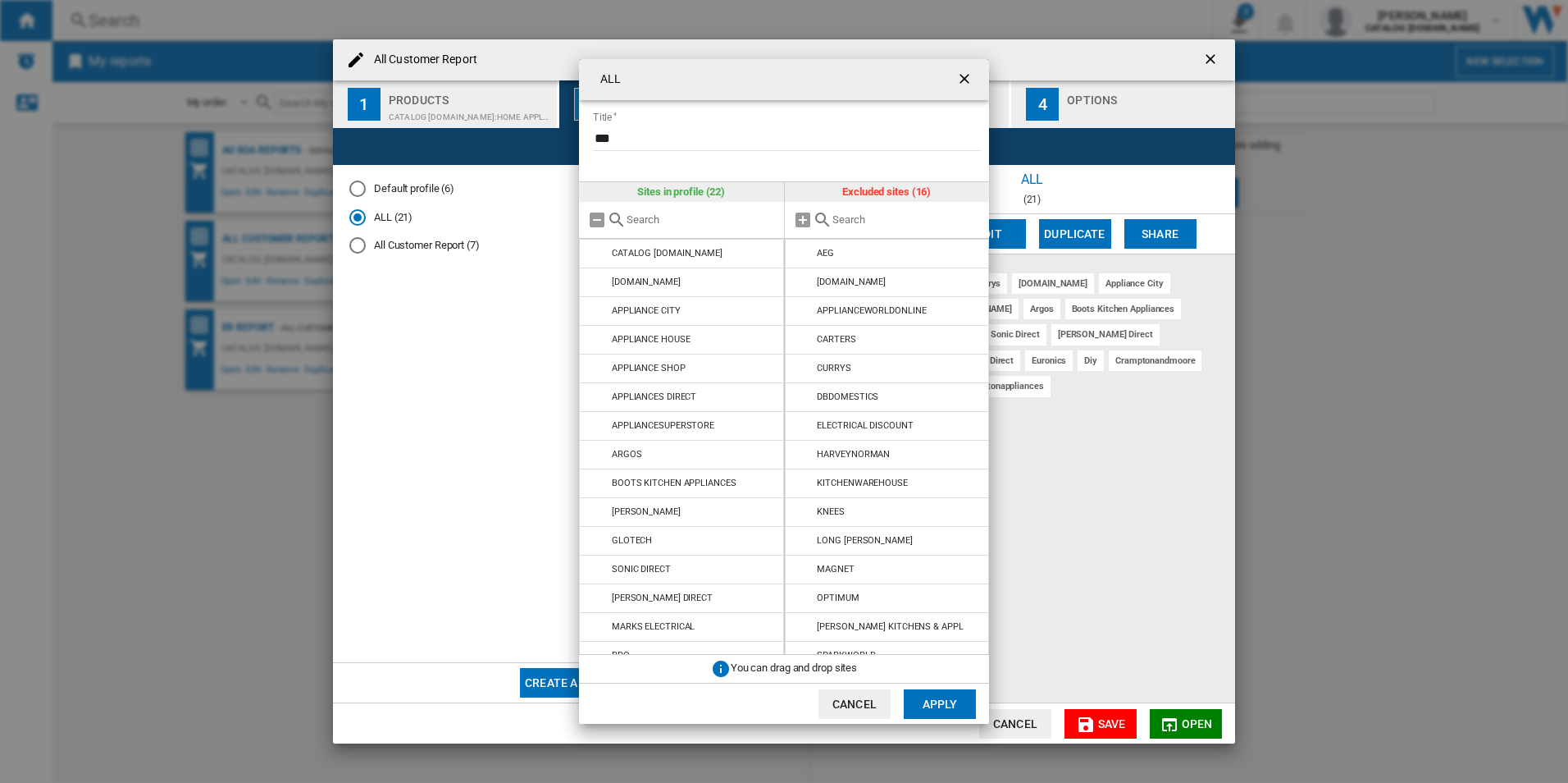
click at [597, 286] on md-icon "ALL Title ..." at bounding box center [598, 282] width 20 height 20
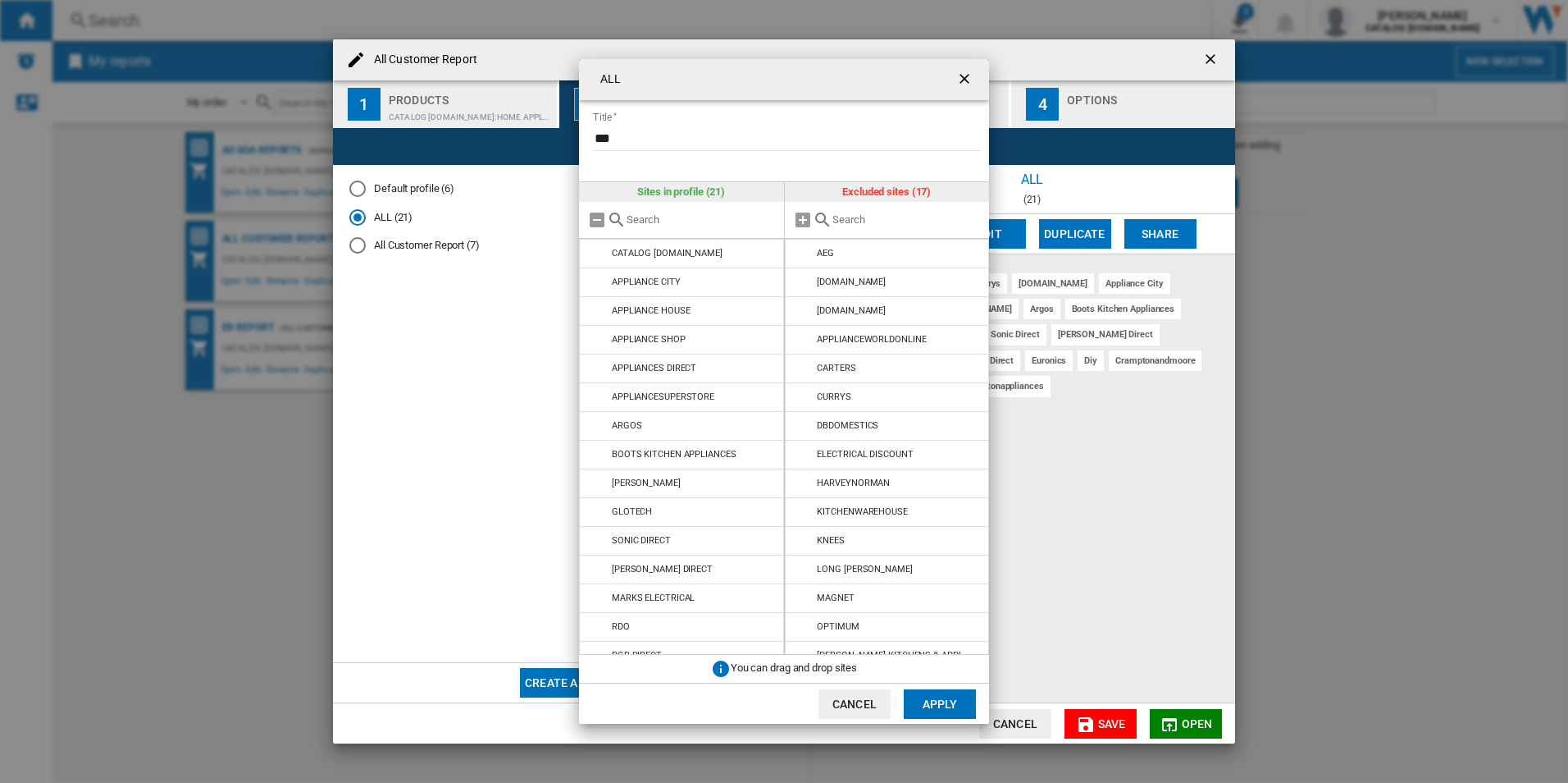
click at [597, 286] on md-icon "ALL Title ..." at bounding box center [598, 282] width 20 height 20
click at [597, 301] on md-icon "ALL Title ..." at bounding box center [598, 311] width 20 height 20
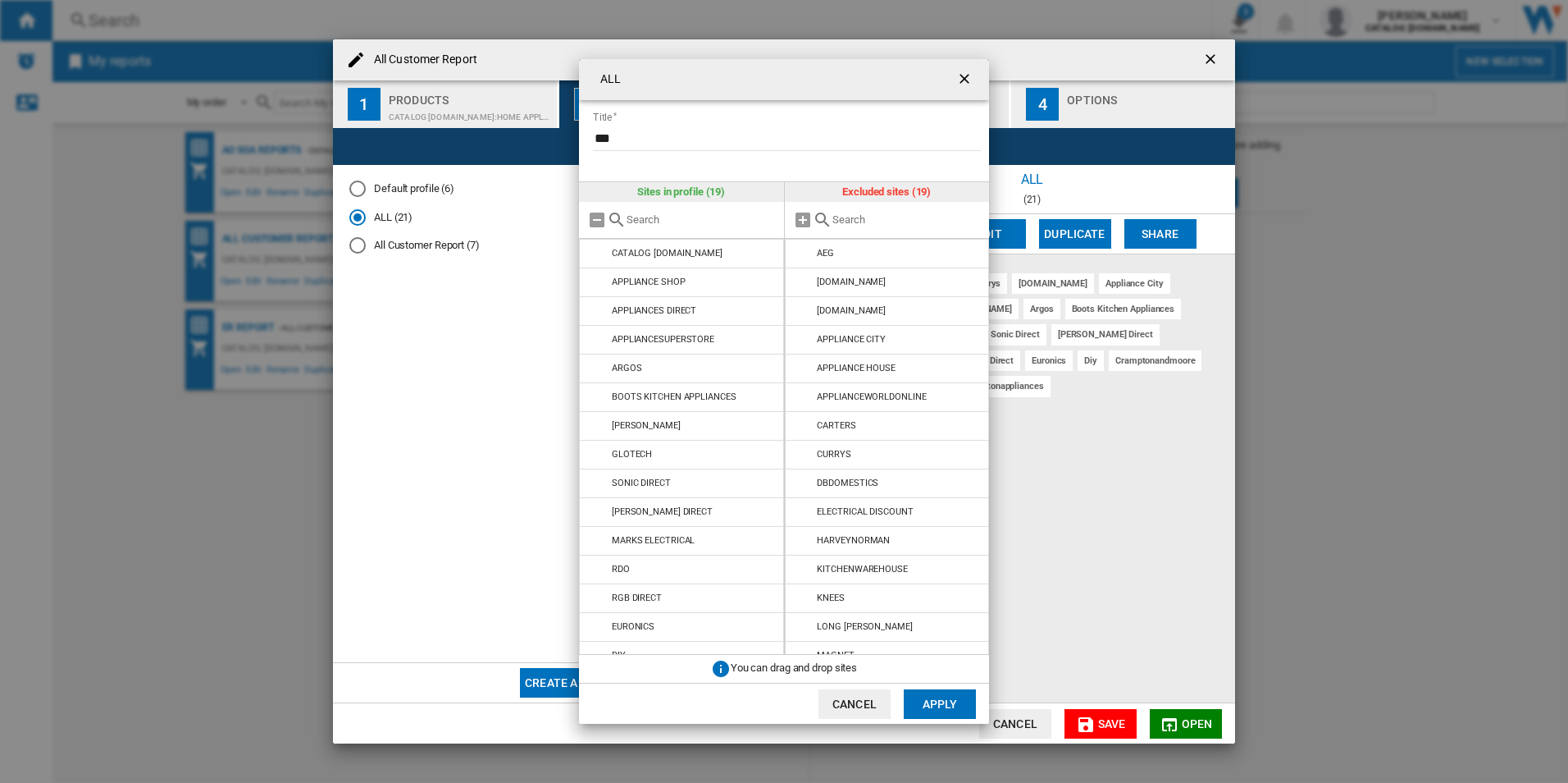
click at [597, 286] on md-icon "ALL Title ..." at bounding box center [598, 282] width 20 height 20
click at [597, 301] on md-icon "ALL Title ..." at bounding box center [598, 311] width 20 height 20
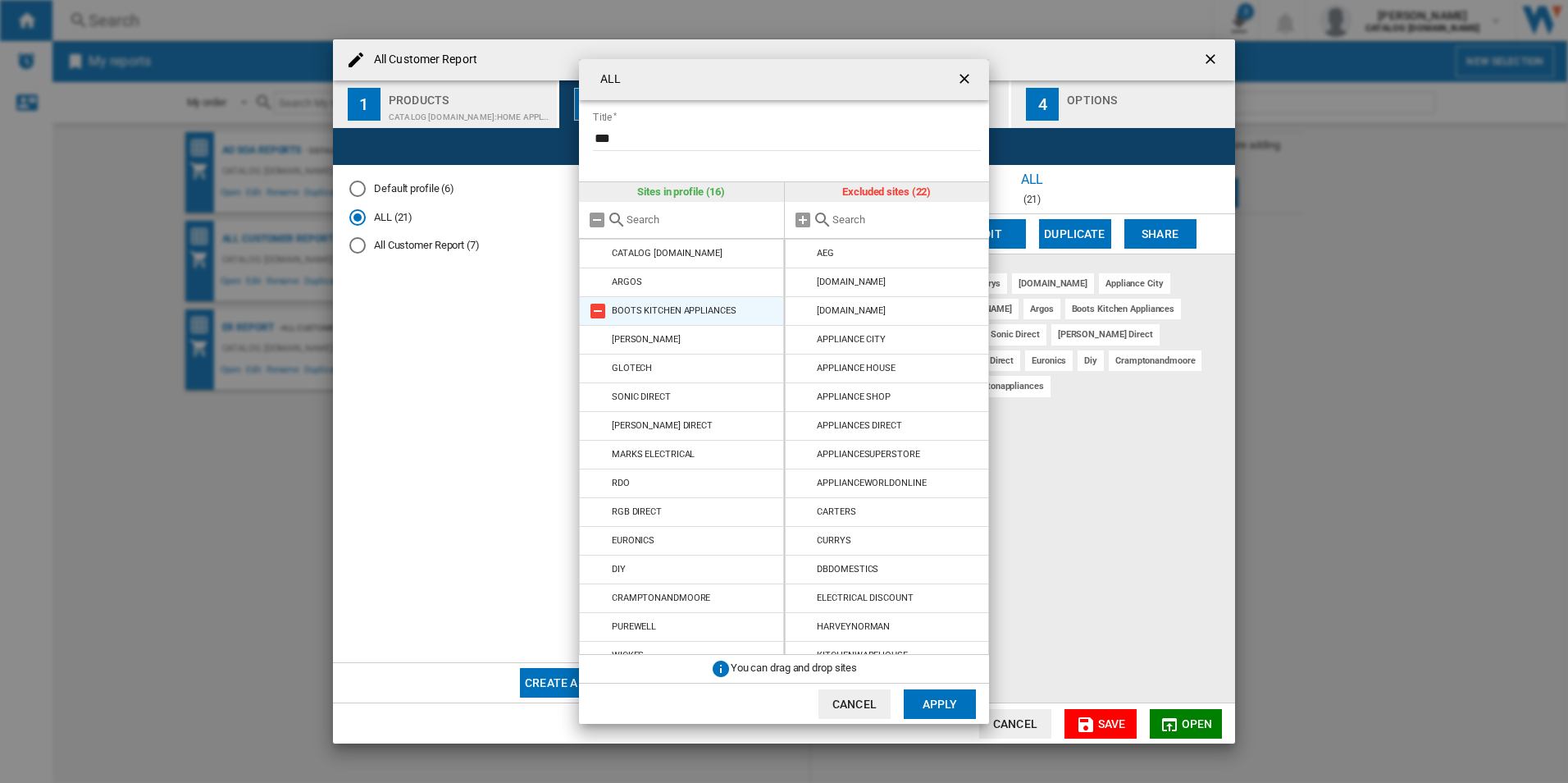
click at [597, 287] on md-icon "ALL Title ..." at bounding box center [598, 282] width 20 height 20
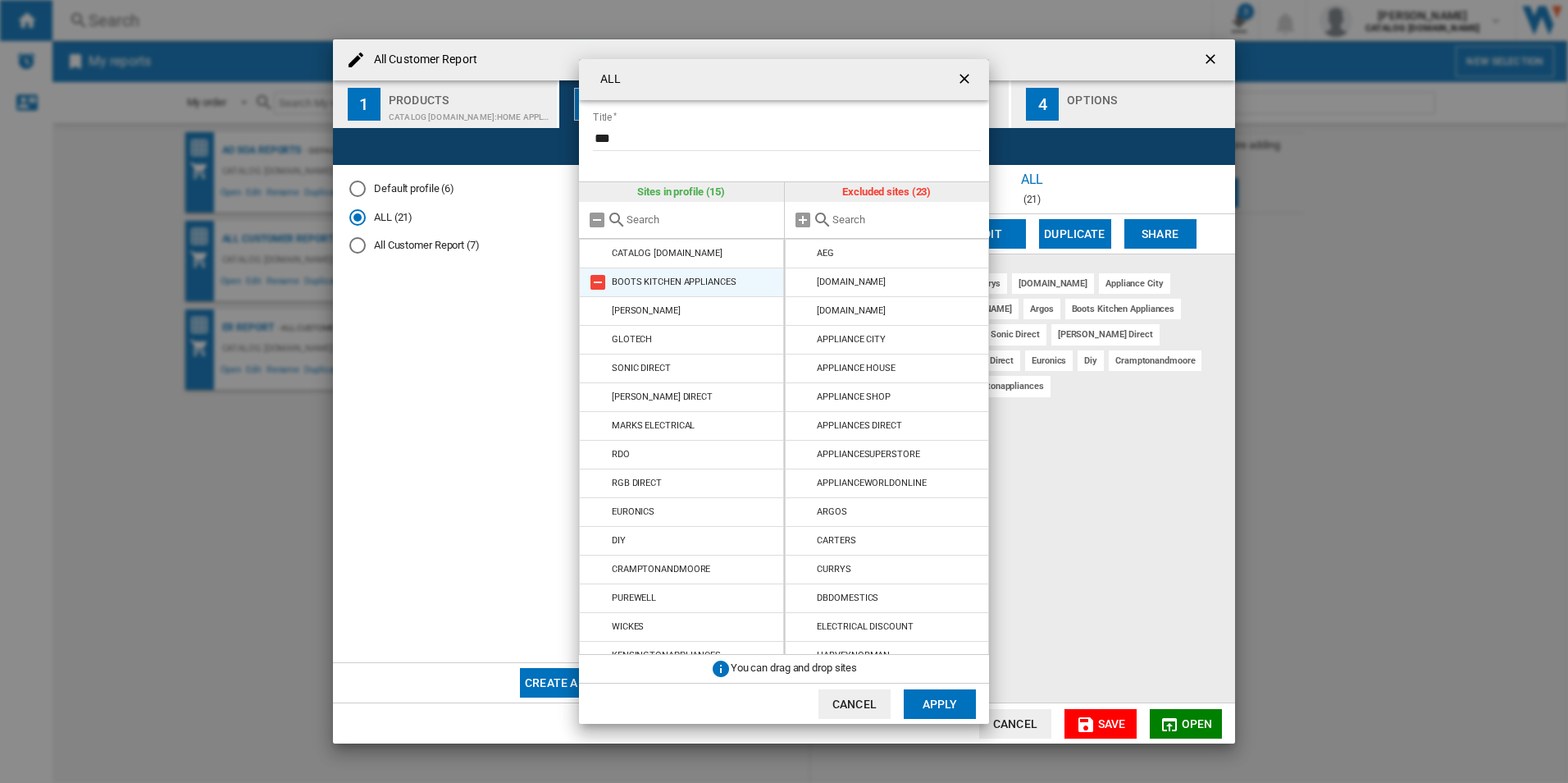
click at [597, 287] on md-icon "ALL Title ..." at bounding box center [598, 282] width 20 height 20
click at [597, 301] on md-icon "ALL Title ..." at bounding box center [598, 311] width 20 height 20
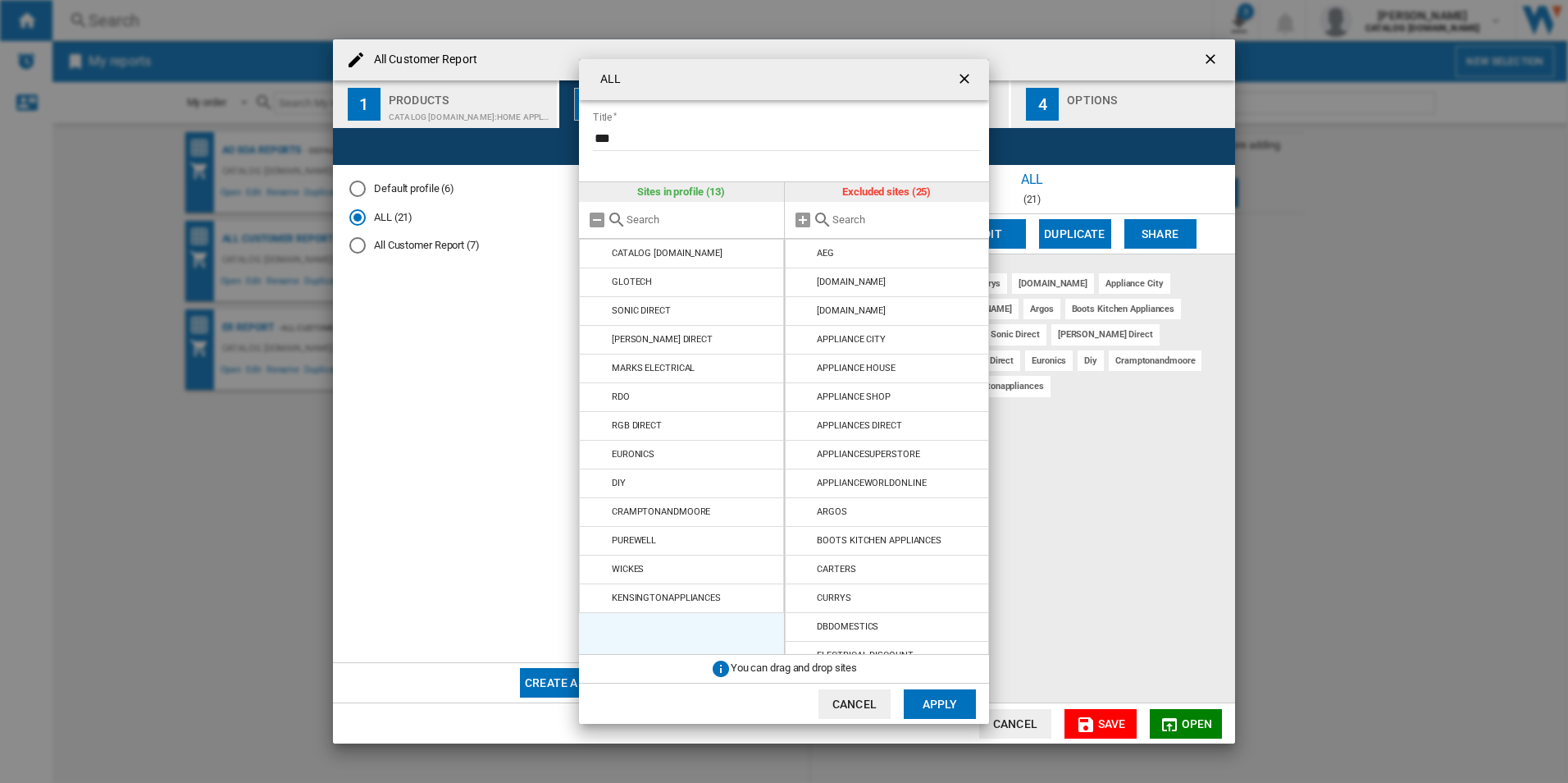
click at [597, 287] on md-icon "ALL Title ..." at bounding box center [598, 282] width 20 height 20
click at [597, 301] on md-icon "ALL Title ..." at bounding box center [598, 311] width 20 height 20
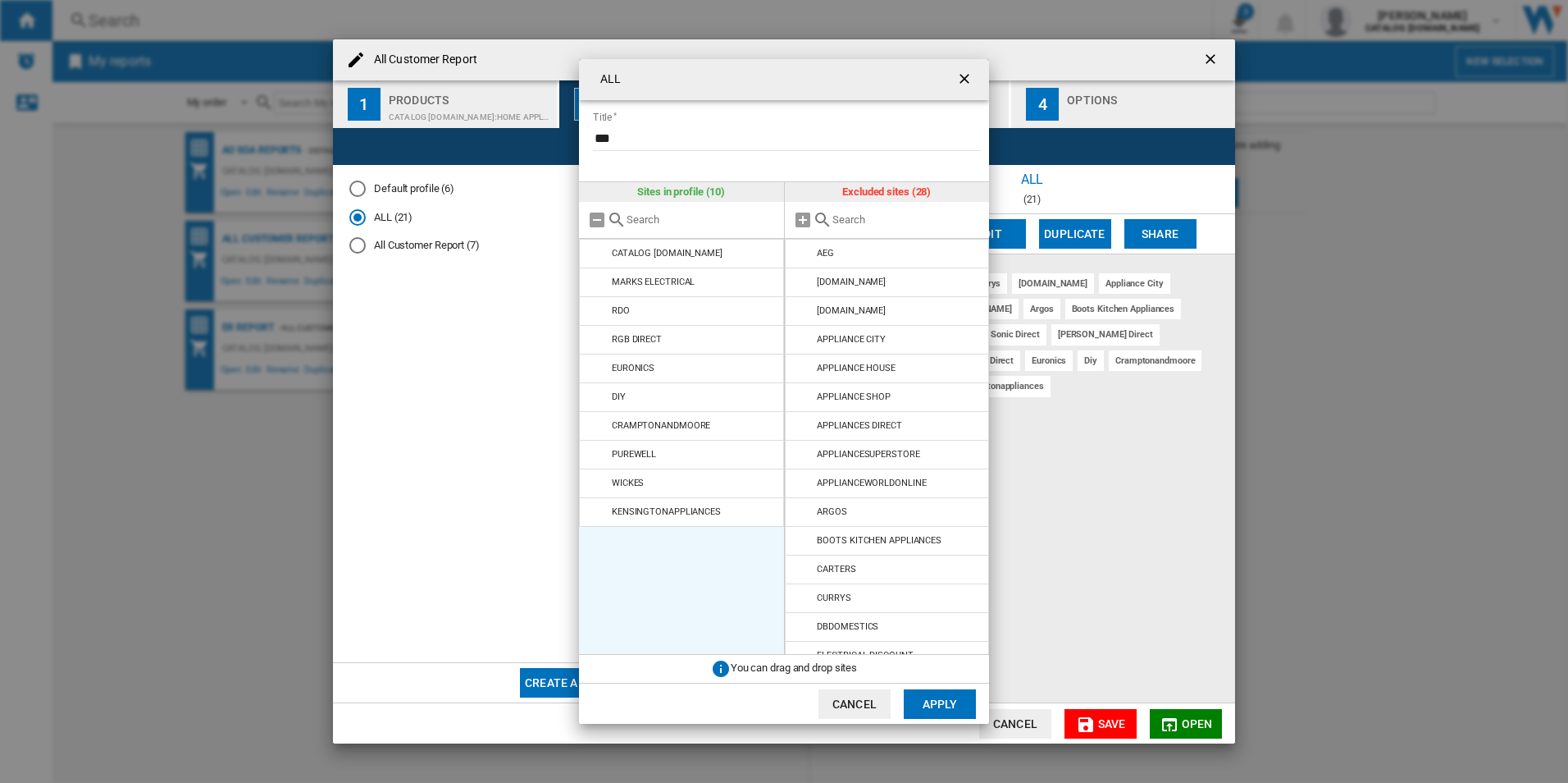
click at [597, 287] on md-icon "ALL Title ..." at bounding box center [598, 282] width 20 height 20
click at [597, 301] on md-icon "ALL Title ..." at bounding box center [598, 311] width 20 height 20
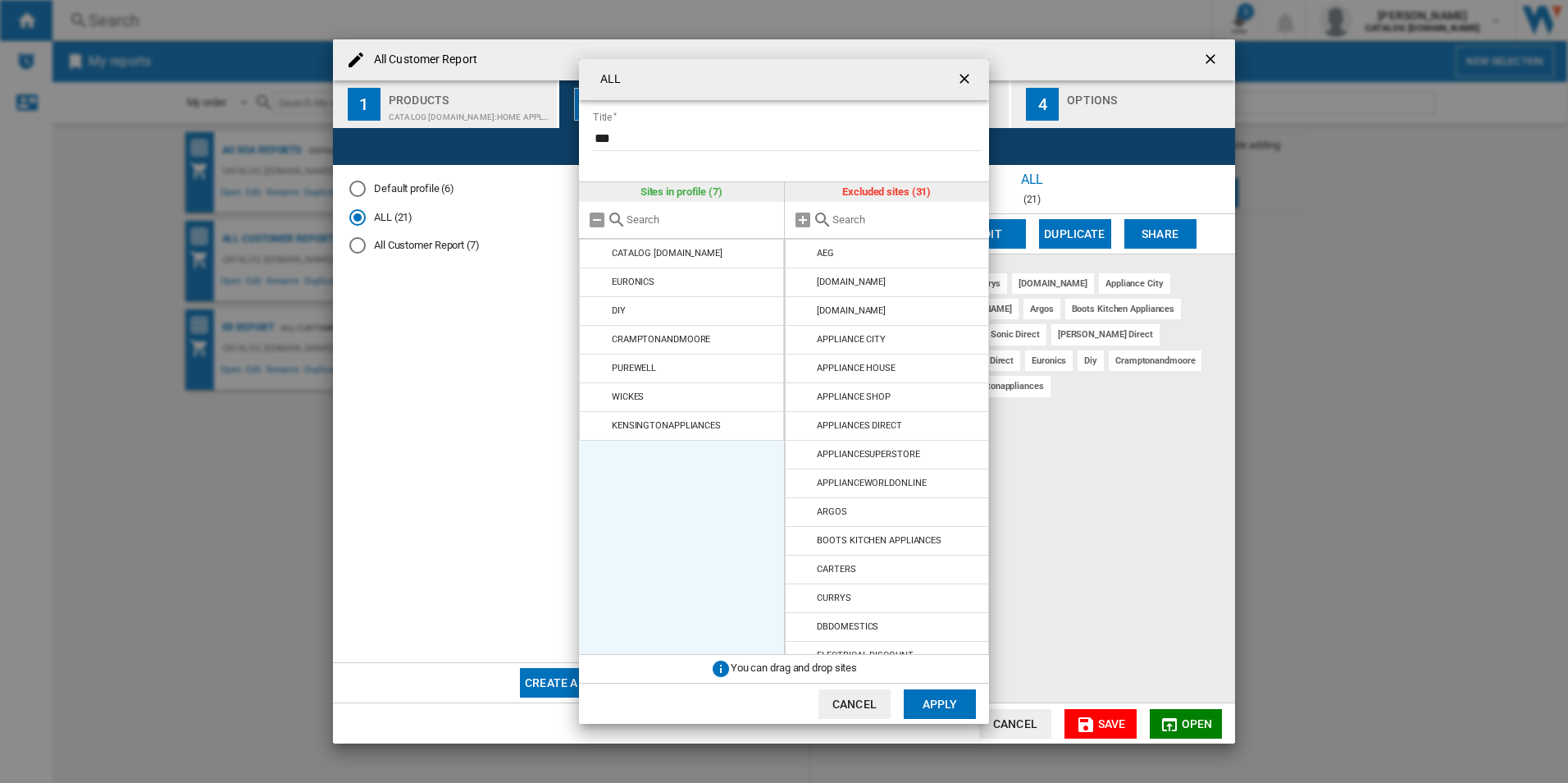
click at [597, 287] on md-icon "ALL Title ..." at bounding box center [598, 282] width 20 height 20
click at [597, 301] on md-icon "ALL Title ..." at bounding box center [598, 311] width 20 height 20
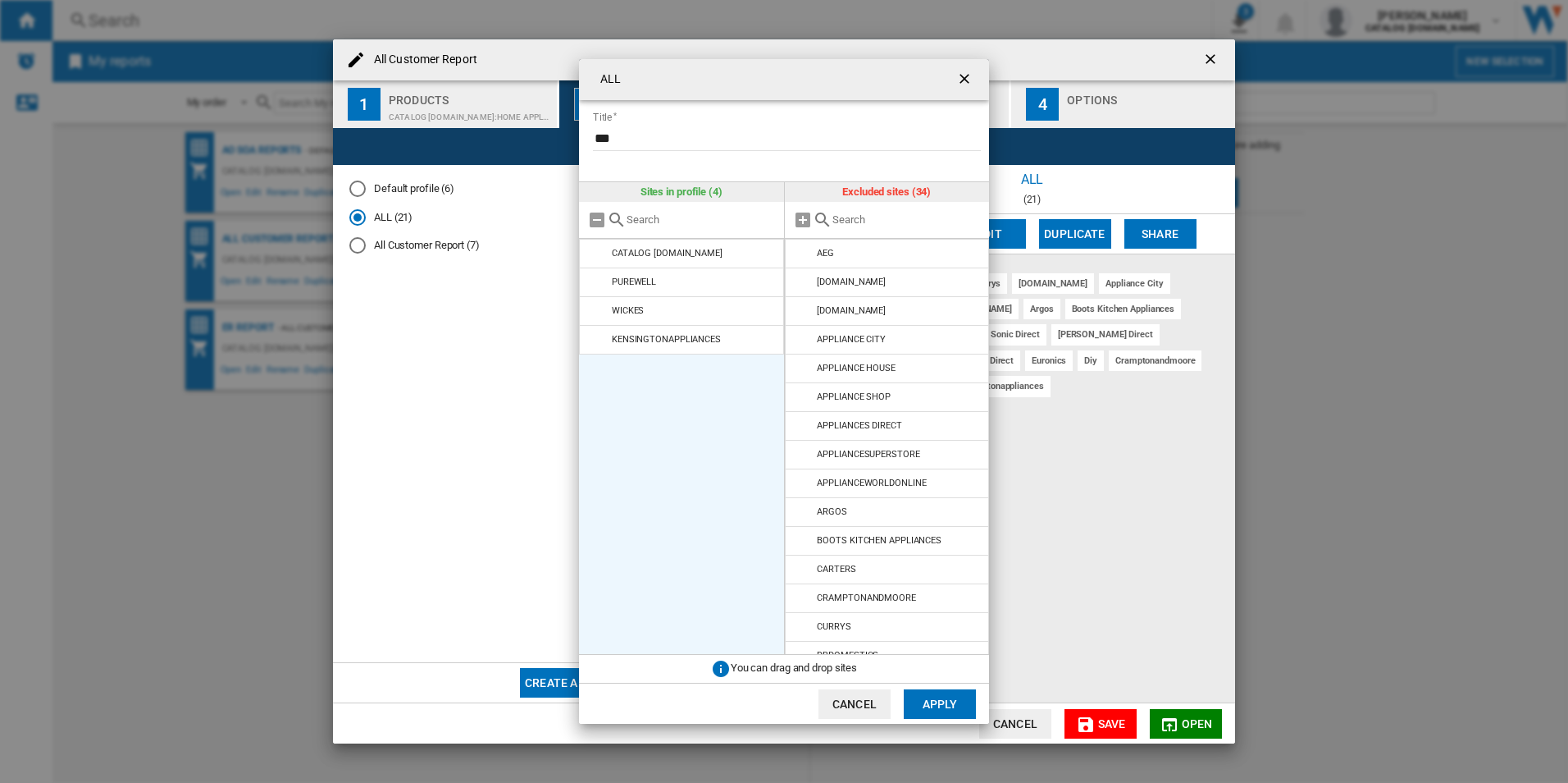
click at [597, 287] on md-icon "ALL Title ..." at bounding box center [598, 282] width 20 height 20
click at [597, 301] on md-icon "ALL Title ..." at bounding box center [598, 311] width 20 height 20
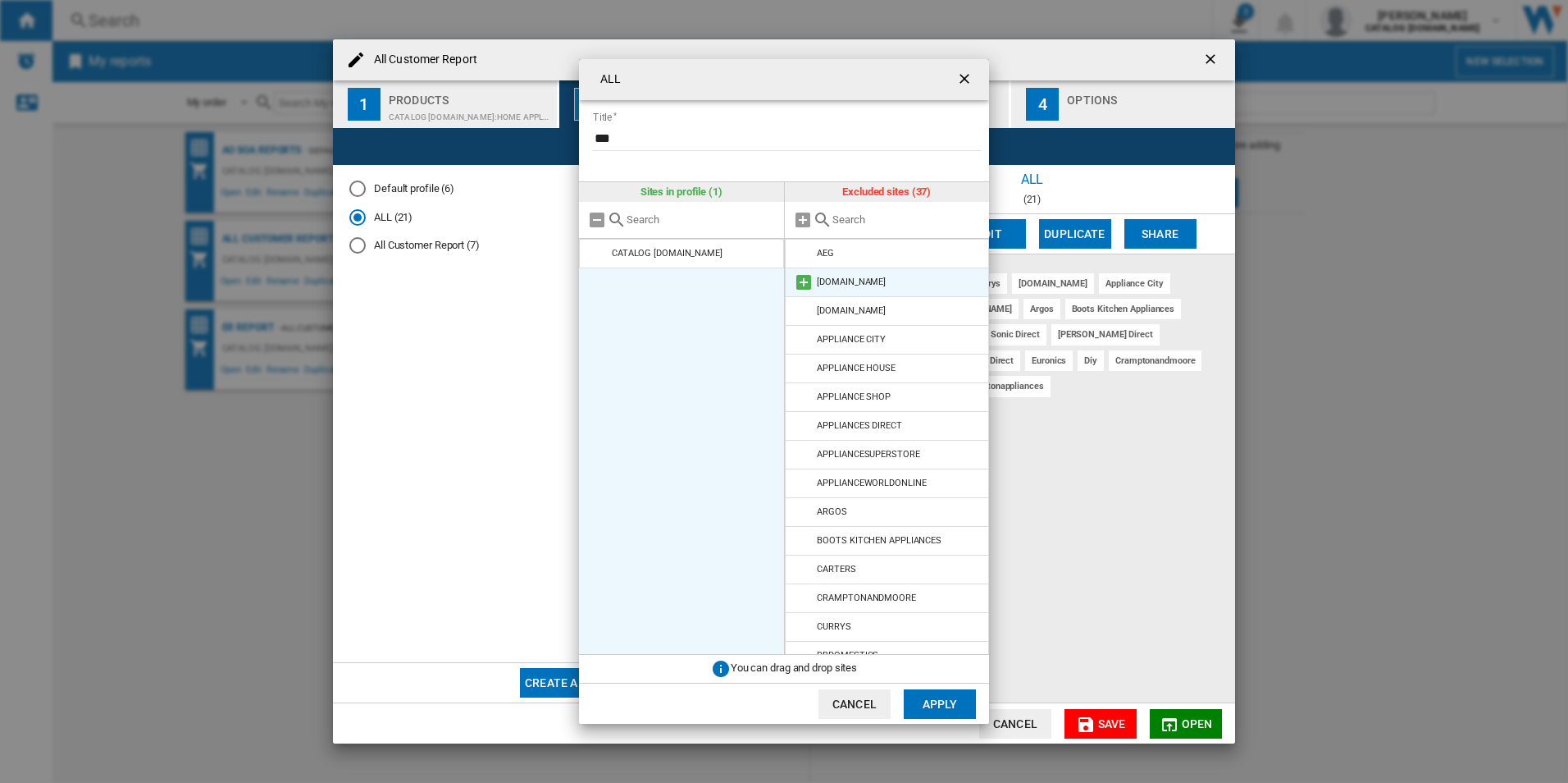
click at [803, 281] on md-icon "ALL Title ..." at bounding box center [804, 282] width 20 height 20
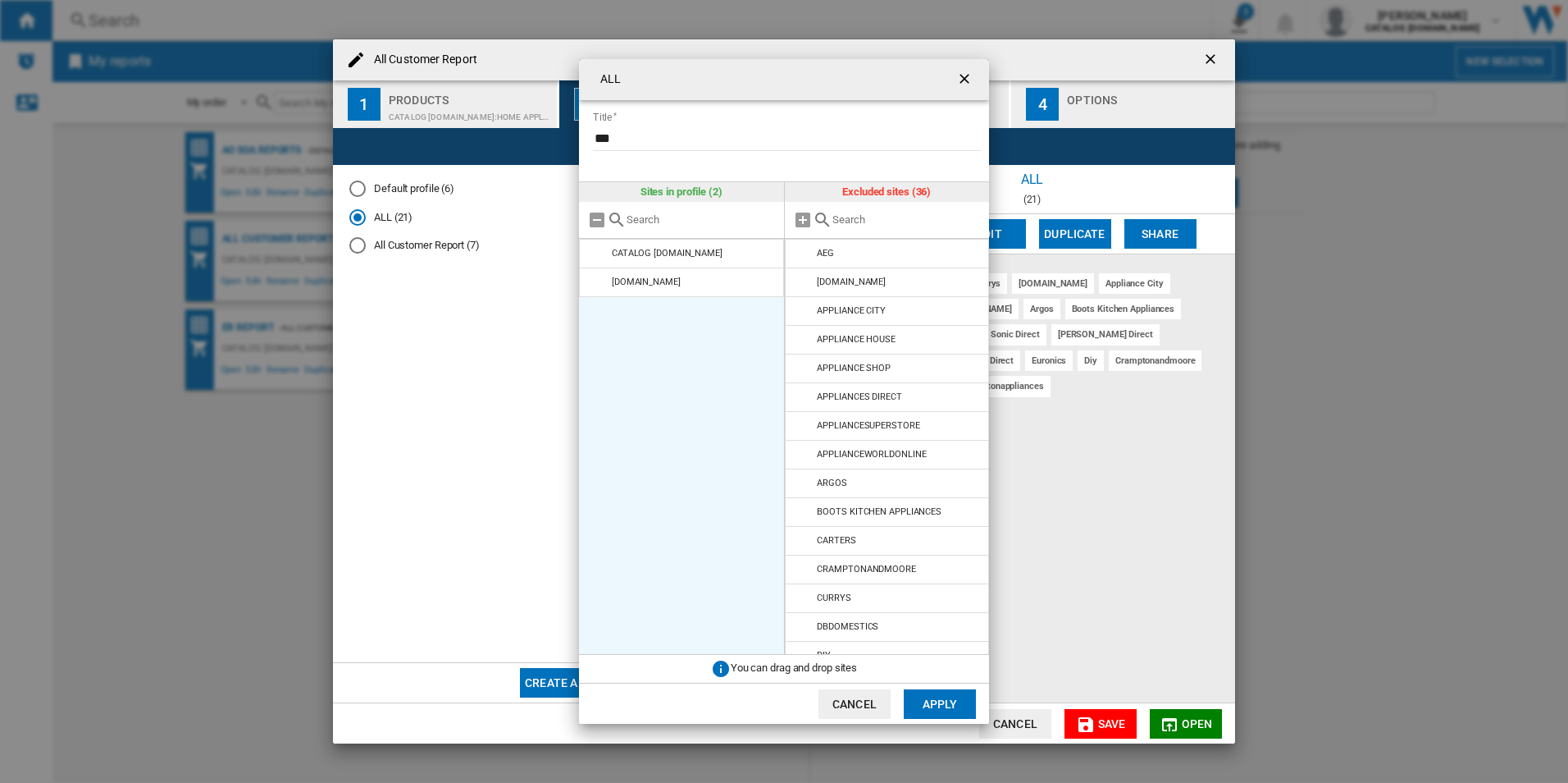
click at [803, 281] on md-icon "ALL Title ..." at bounding box center [804, 282] width 20 height 20
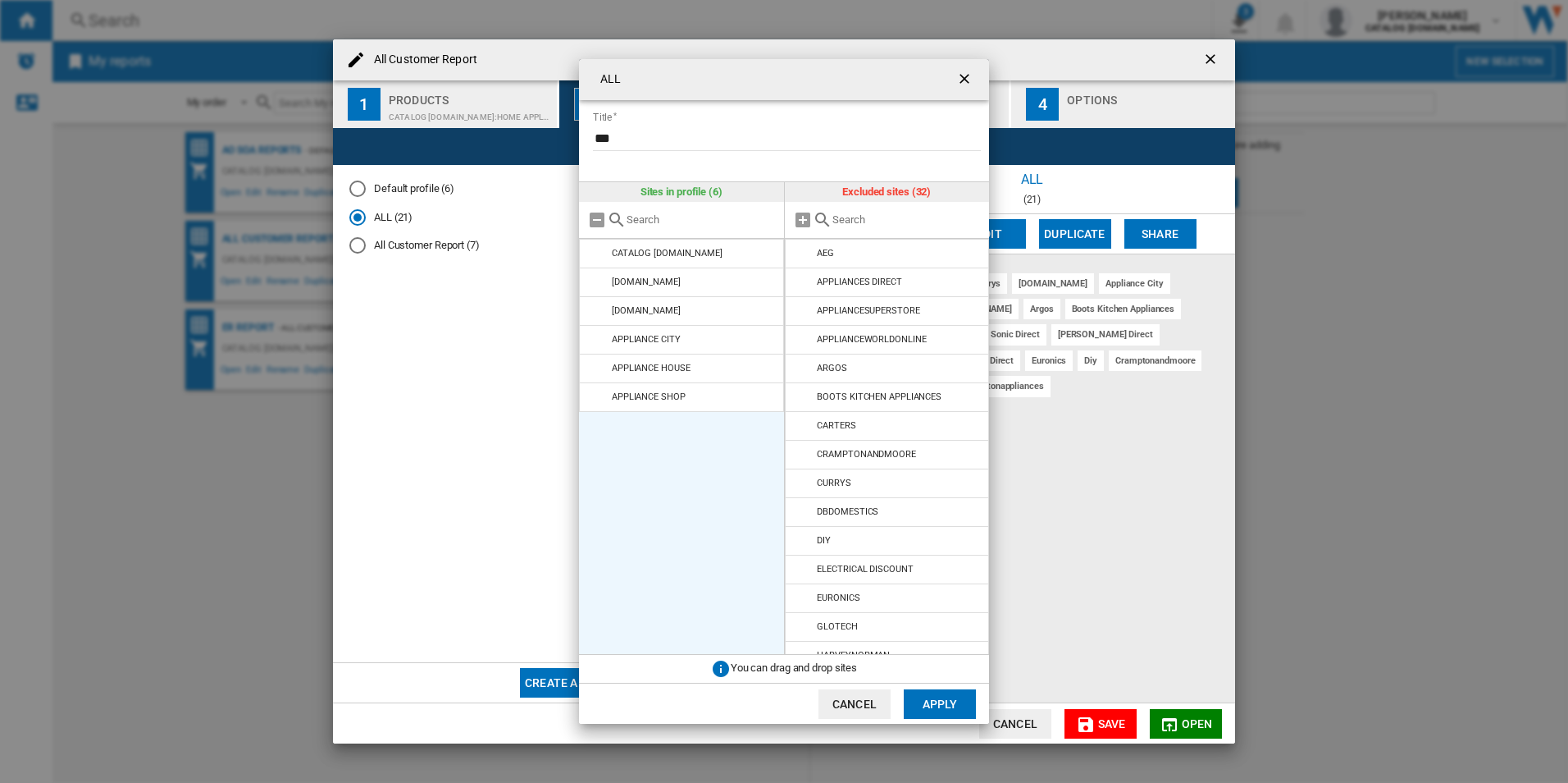
click at [803, 281] on md-icon "ALL Title ..." at bounding box center [804, 282] width 20 height 20
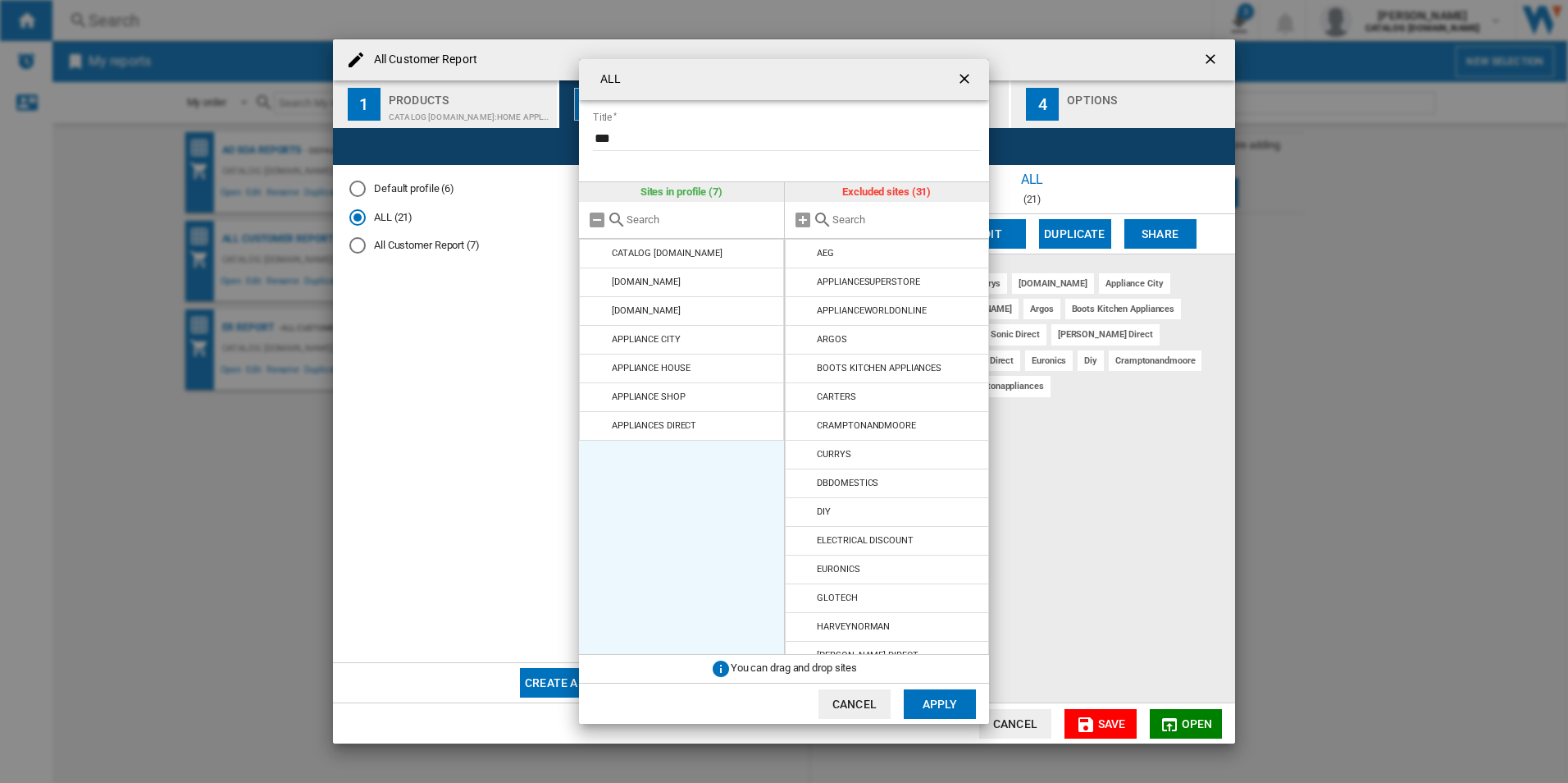
click at [803, 281] on md-icon "ALL Title ..." at bounding box center [804, 282] width 20 height 20
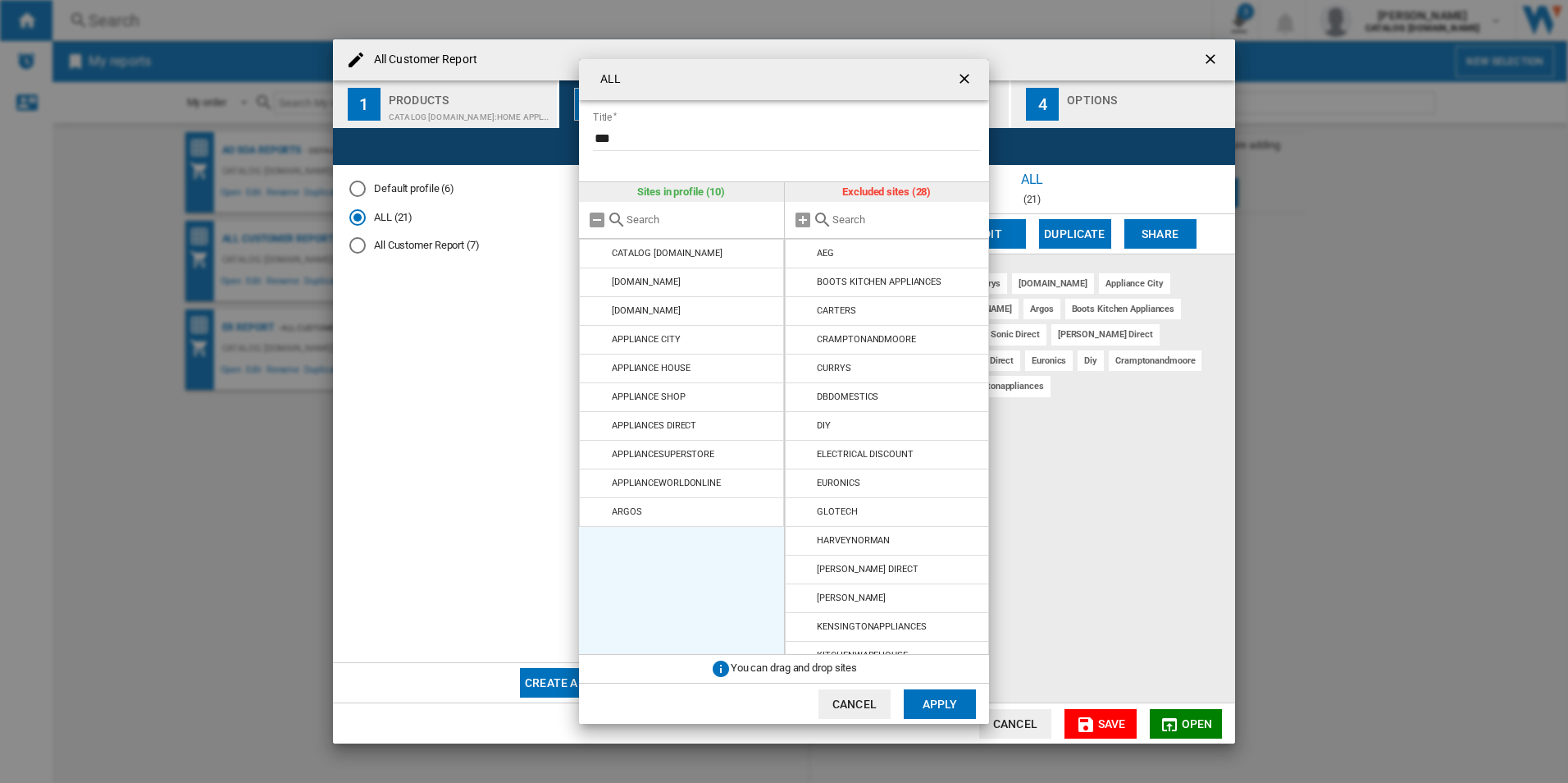
click at [803, 281] on md-icon "ALL Title ..." at bounding box center [804, 282] width 20 height 20
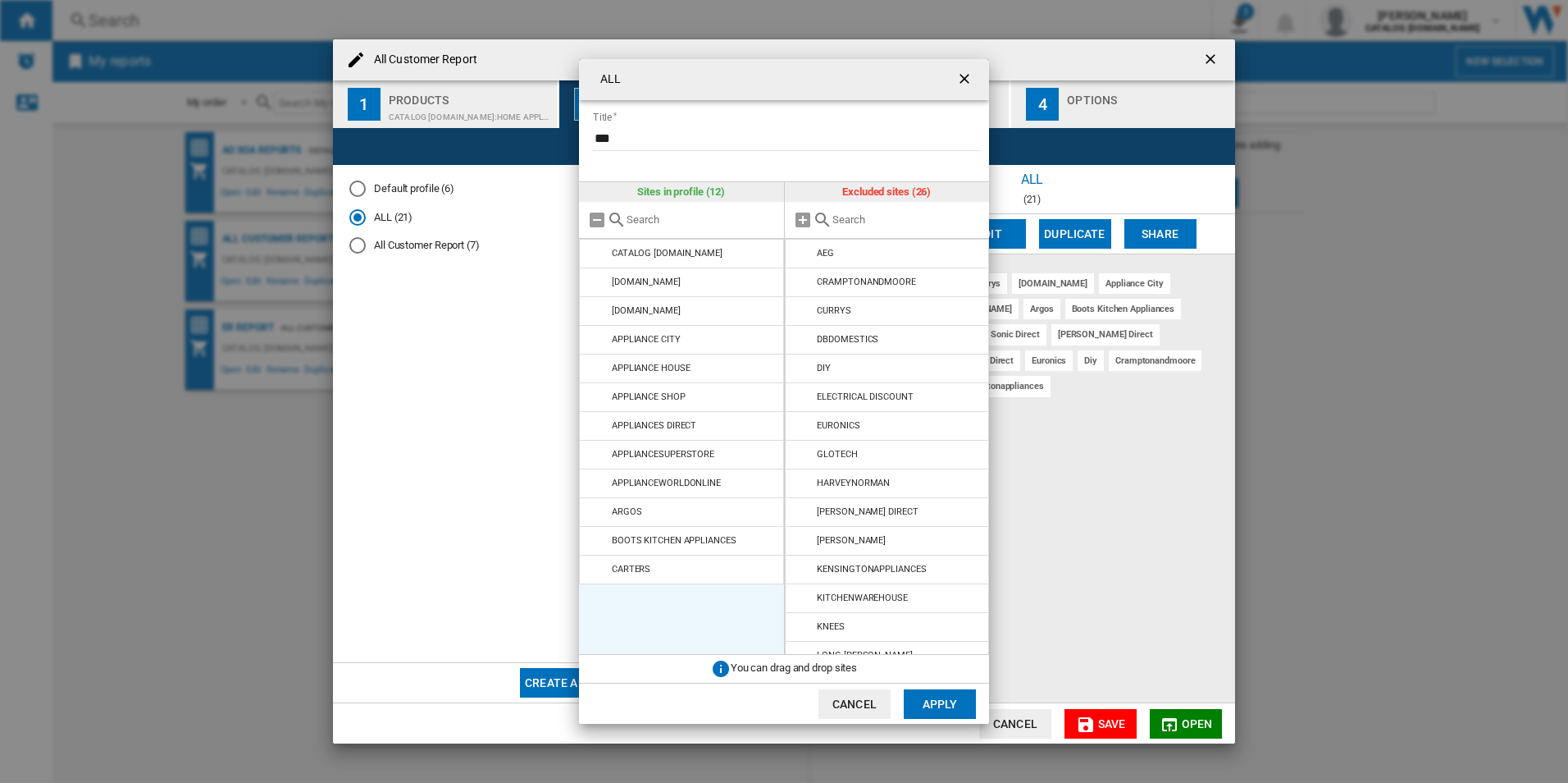
click at [803, 281] on md-icon "ALL Title ..." at bounding box center [804, 282] width 20 height 20
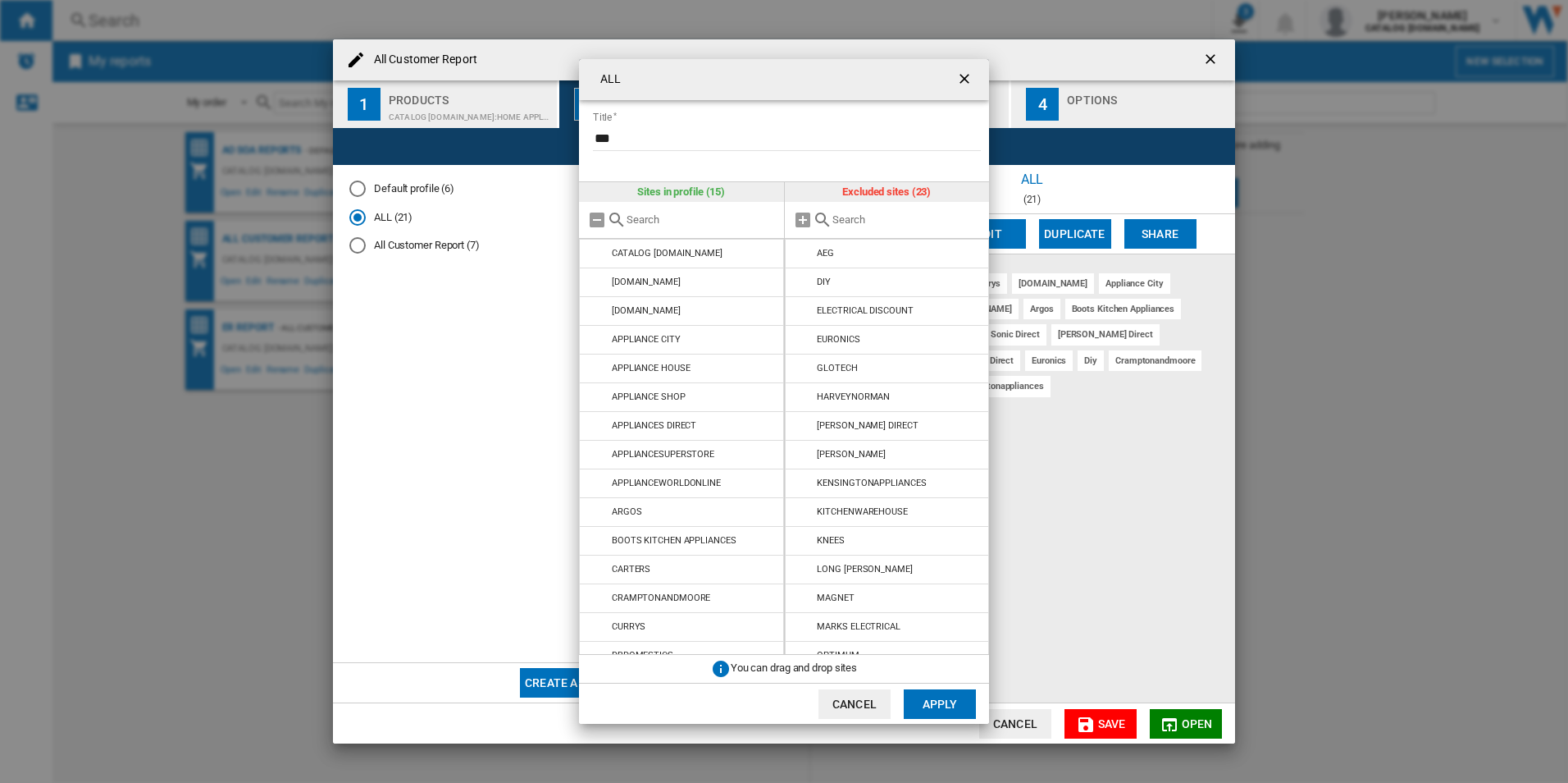
click at [803, 281] on md-icon "ALL Title ..." at bounding box center [804, 282] width 20 height 20
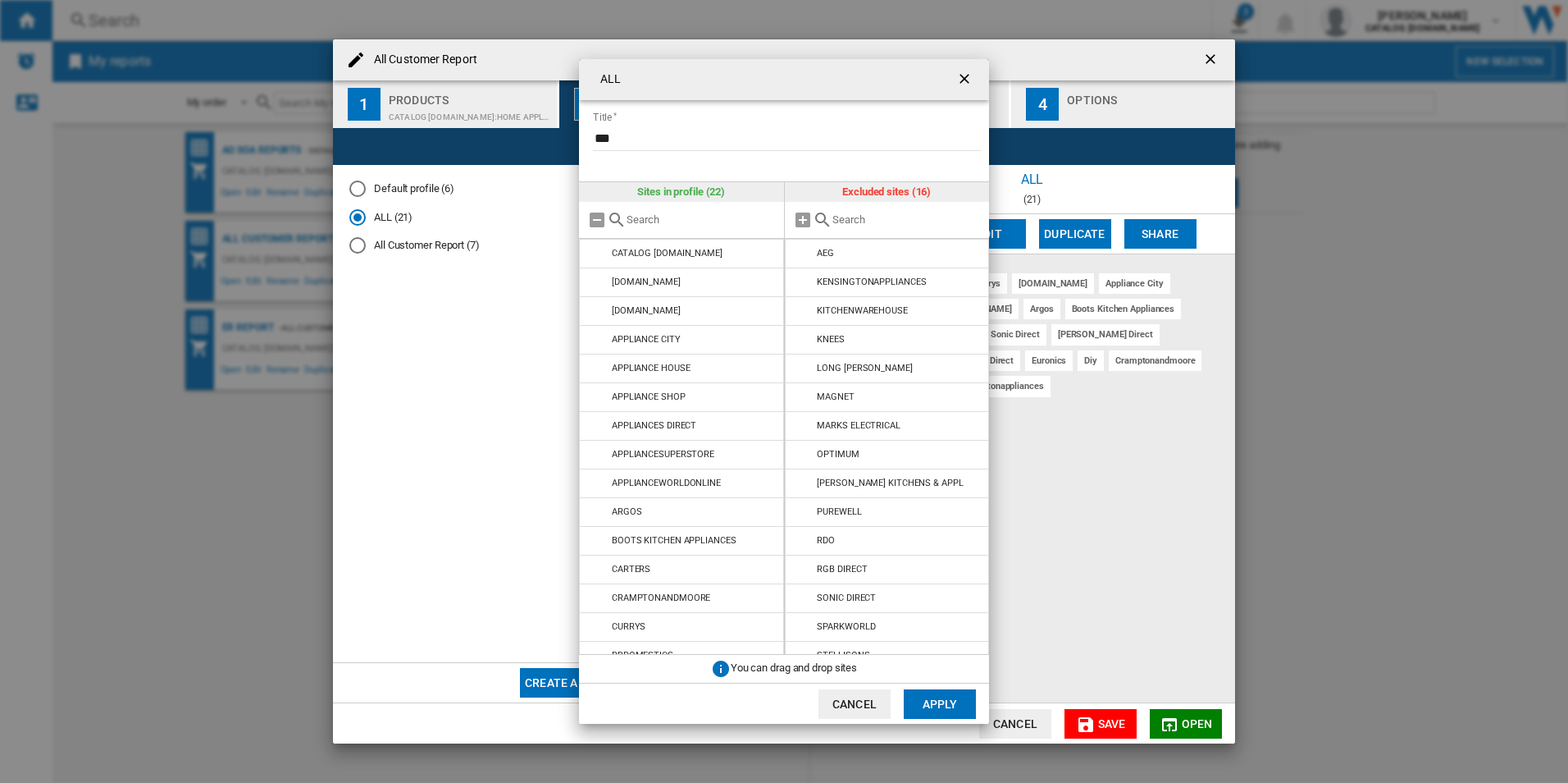
click at [803, 281] on md-icon "ALL Title ..." at bounding box center [804, 282] width 20 height 20
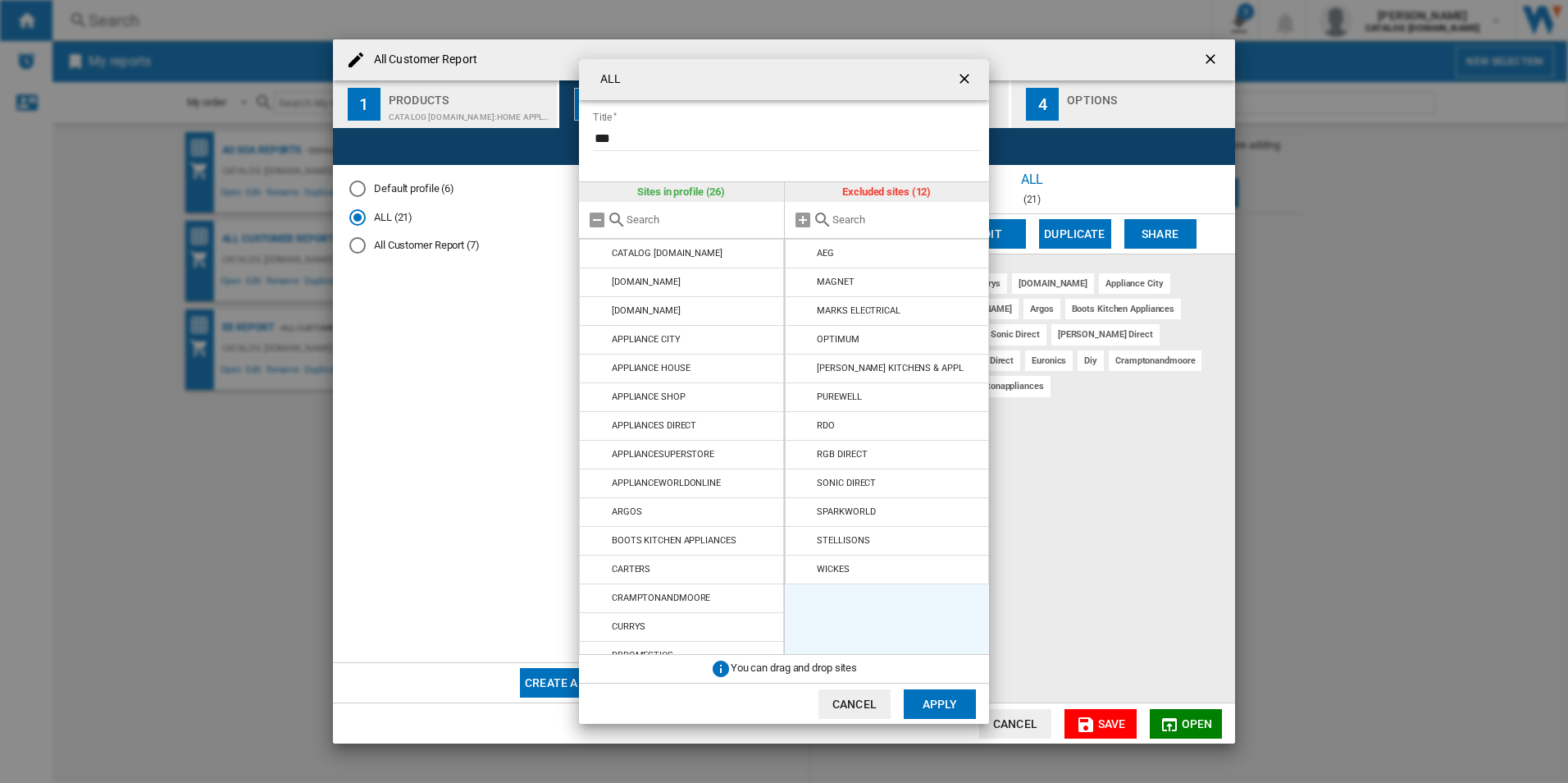
click at [803, 281] on md-icon "ALL Title ..." at bounding box center [804, 282] width 20 height 20
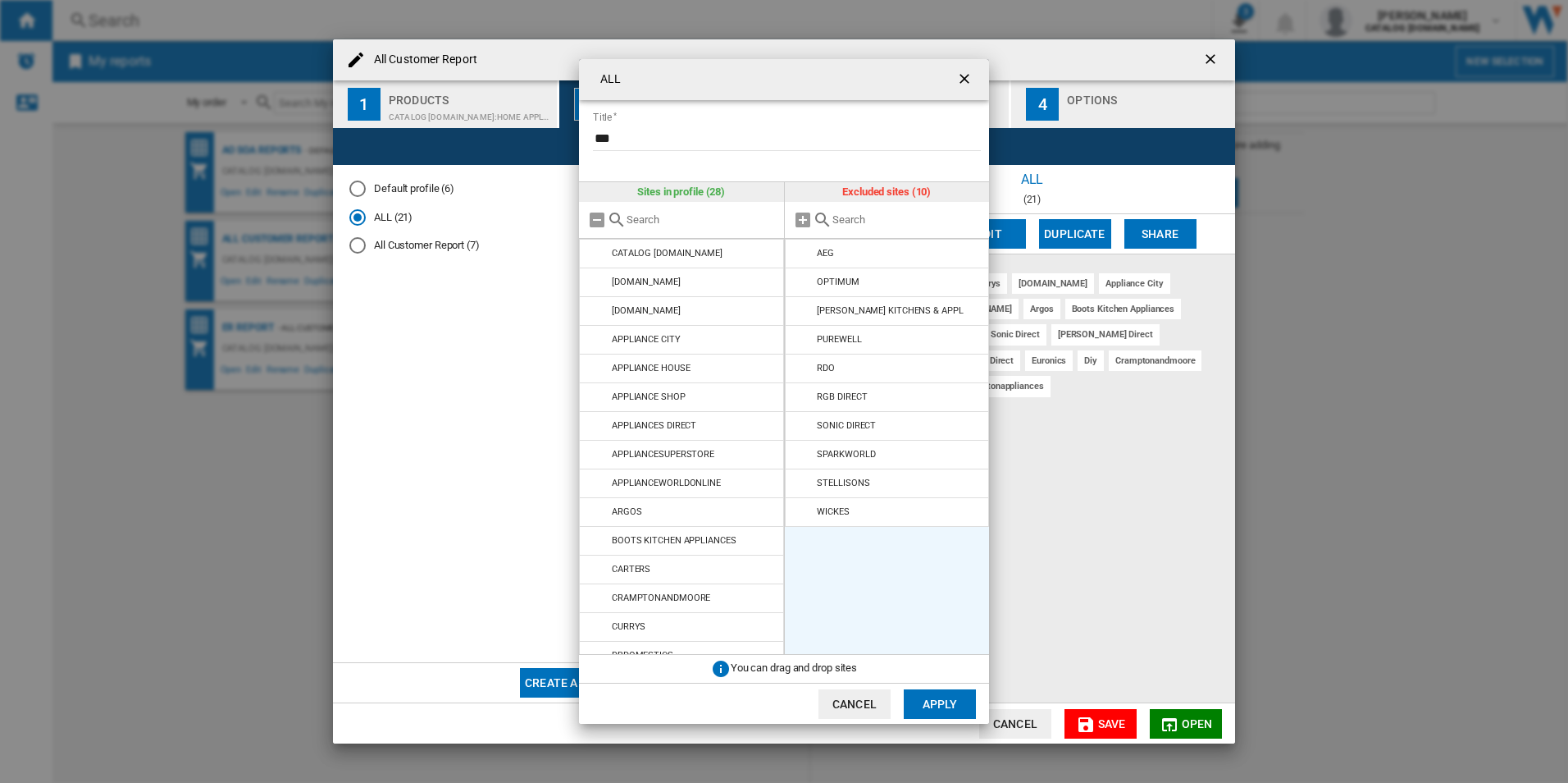
click at [803, 281] on md-icon "ALL Title ..." at bounding box center [804, 282] width 20 height 20
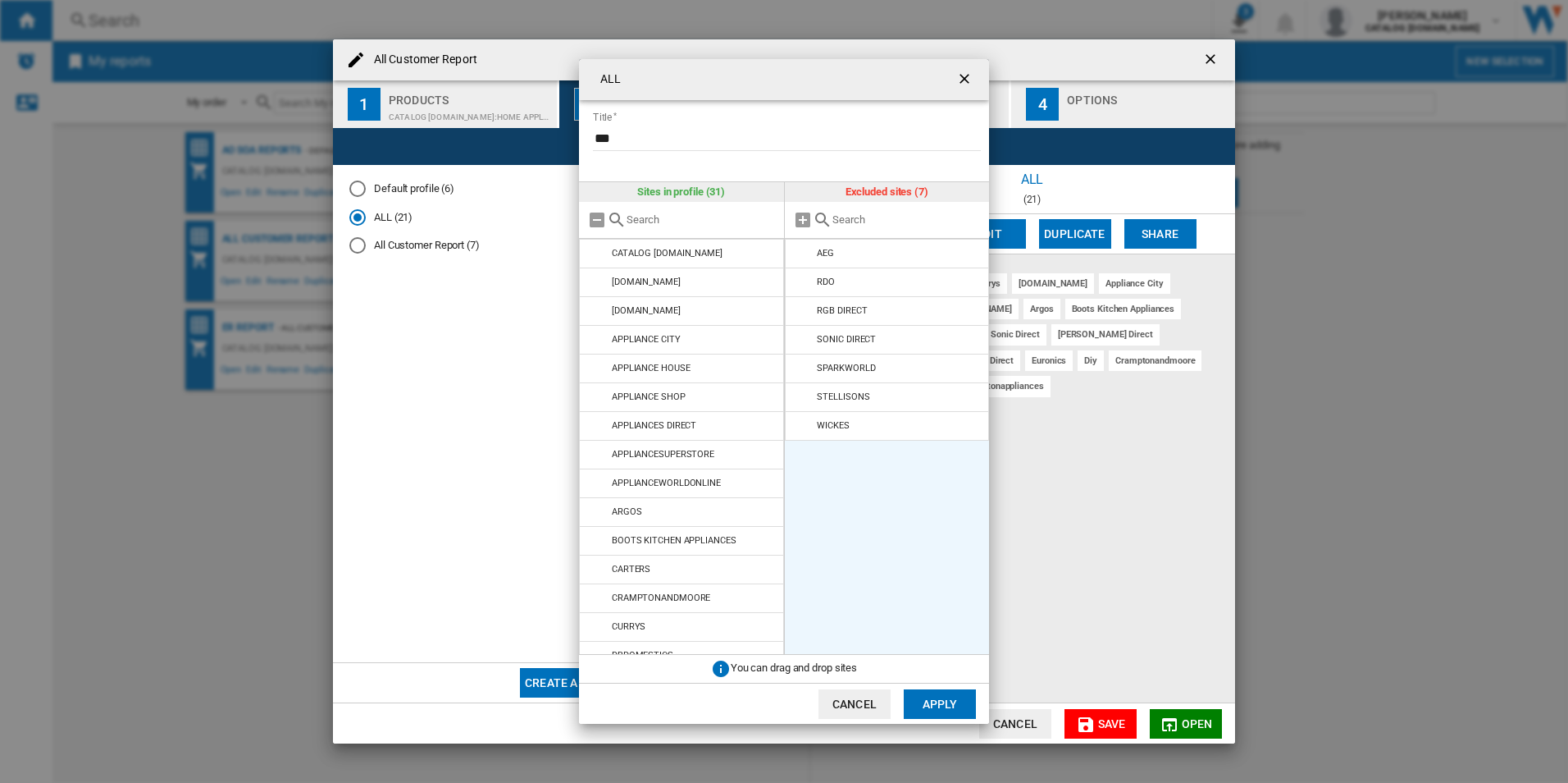
click at [803, 281] on md-icon "ALL Title ..." at bounding box center [804, 282] width 20 height 20
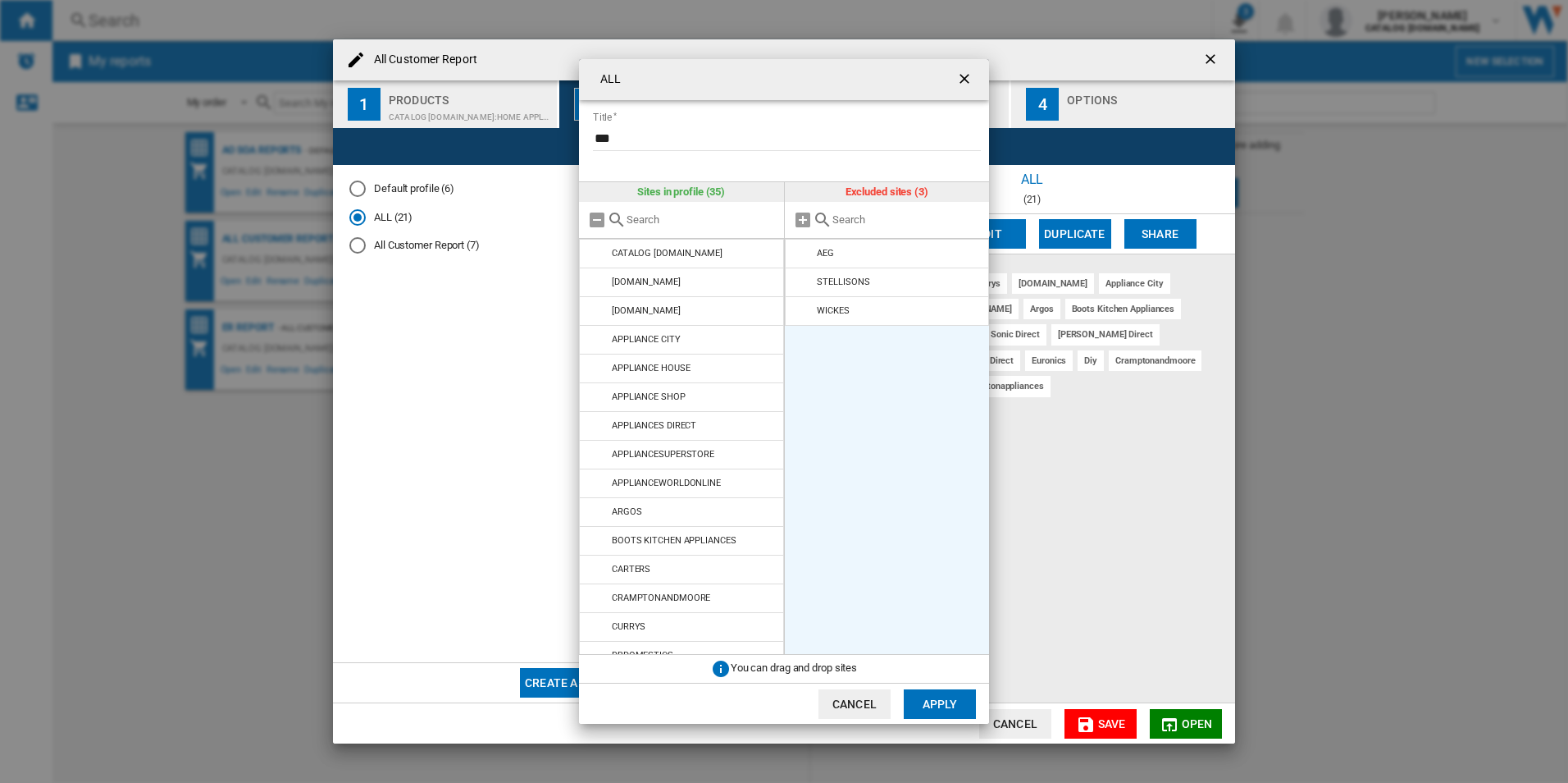
click at [803, 281] on md-icon "ALL Title ..." at bounding box center [804, 282] width 20 height 20
click at [954, 692] on button "Apply" at bounding box center [939, 704] width 72 height 30
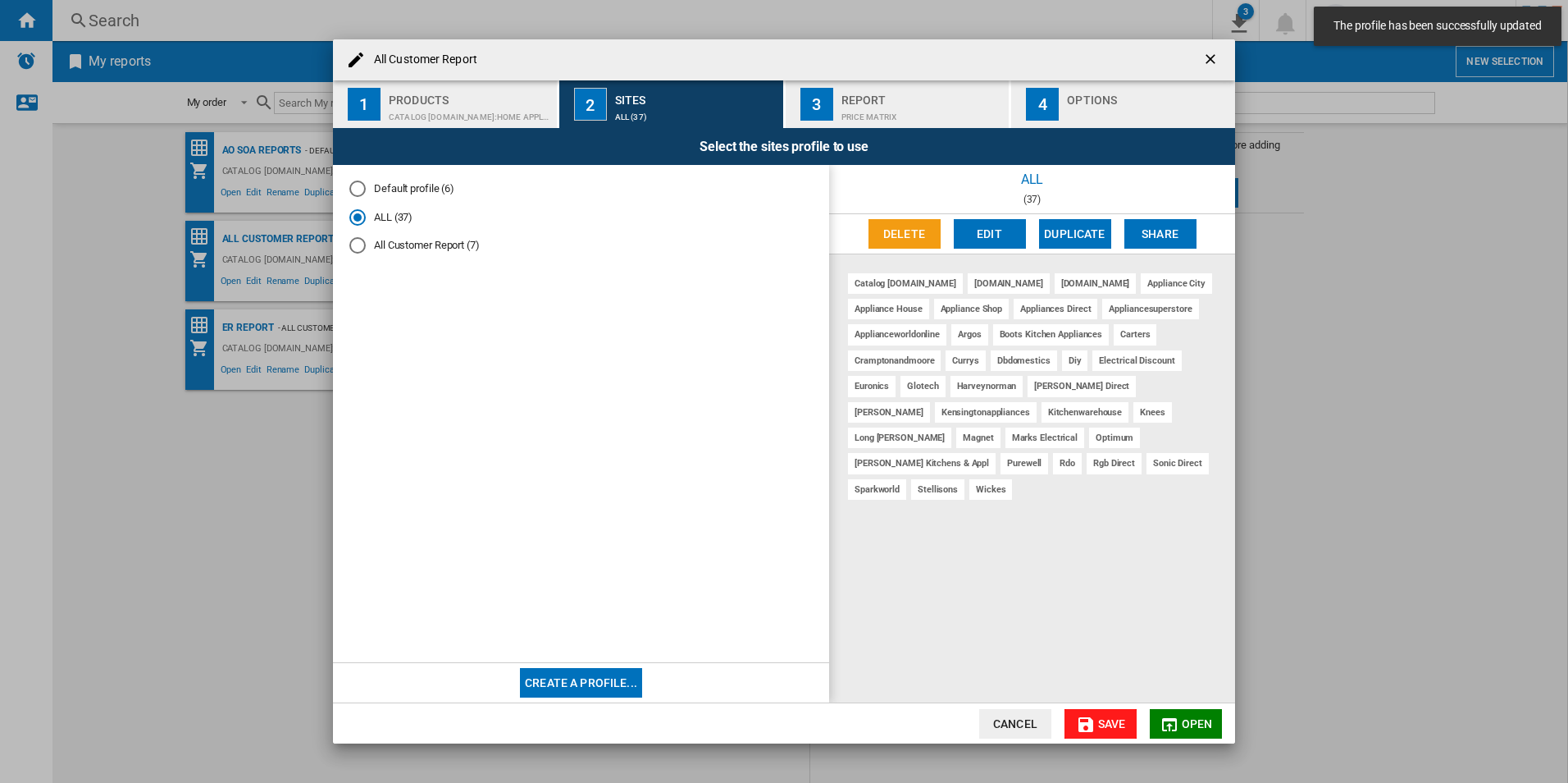
click at [1103, 727] on span "Save" at bounding box center [1113, 723] width 28 height 13
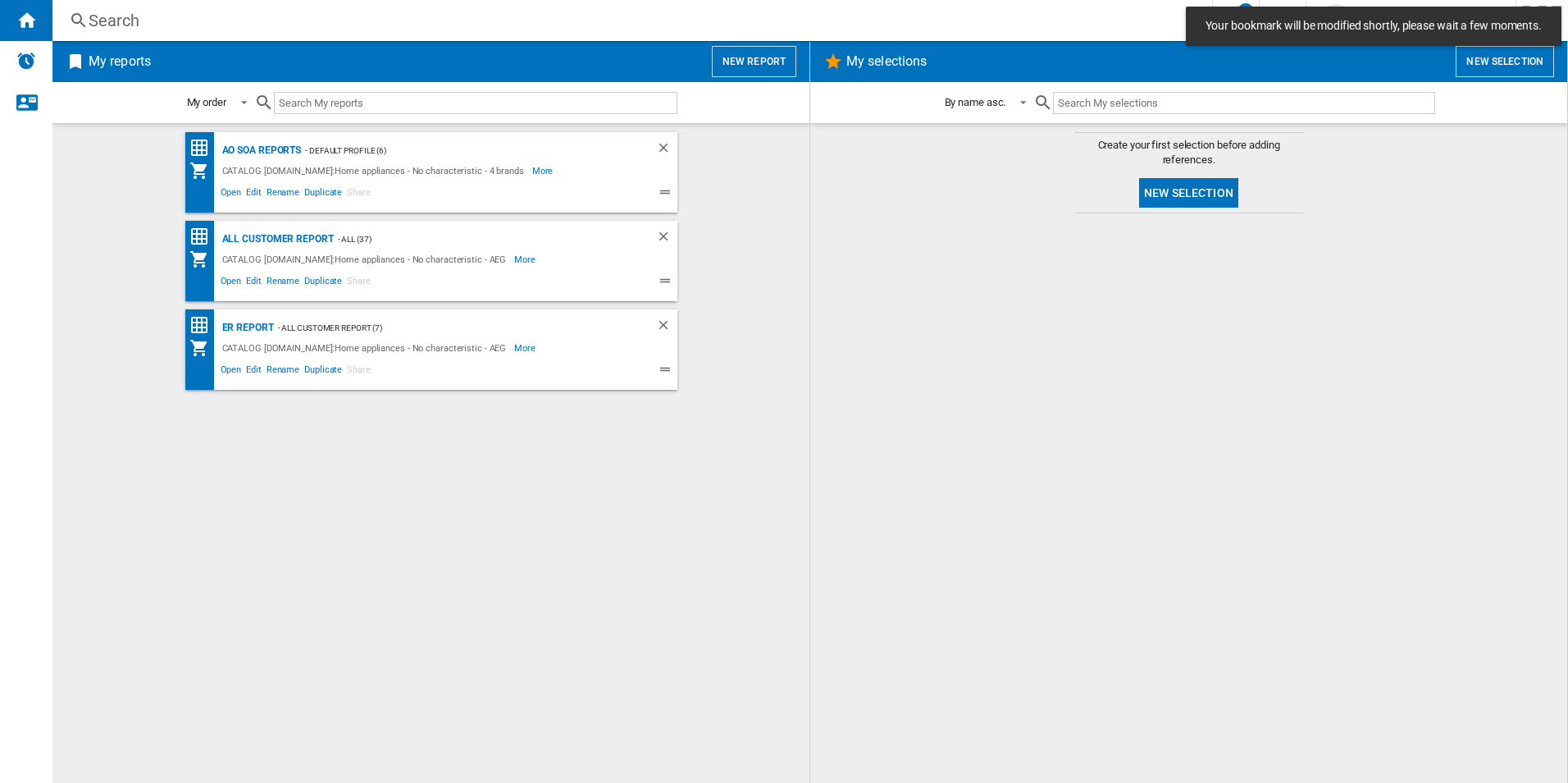
click at [481, 640] on div "AO SOA Reports - Default profile (6) CATALOG ELECTROLUX.UK:Home appliances - No…" at bounding box center [430, 453] width 724 height 643
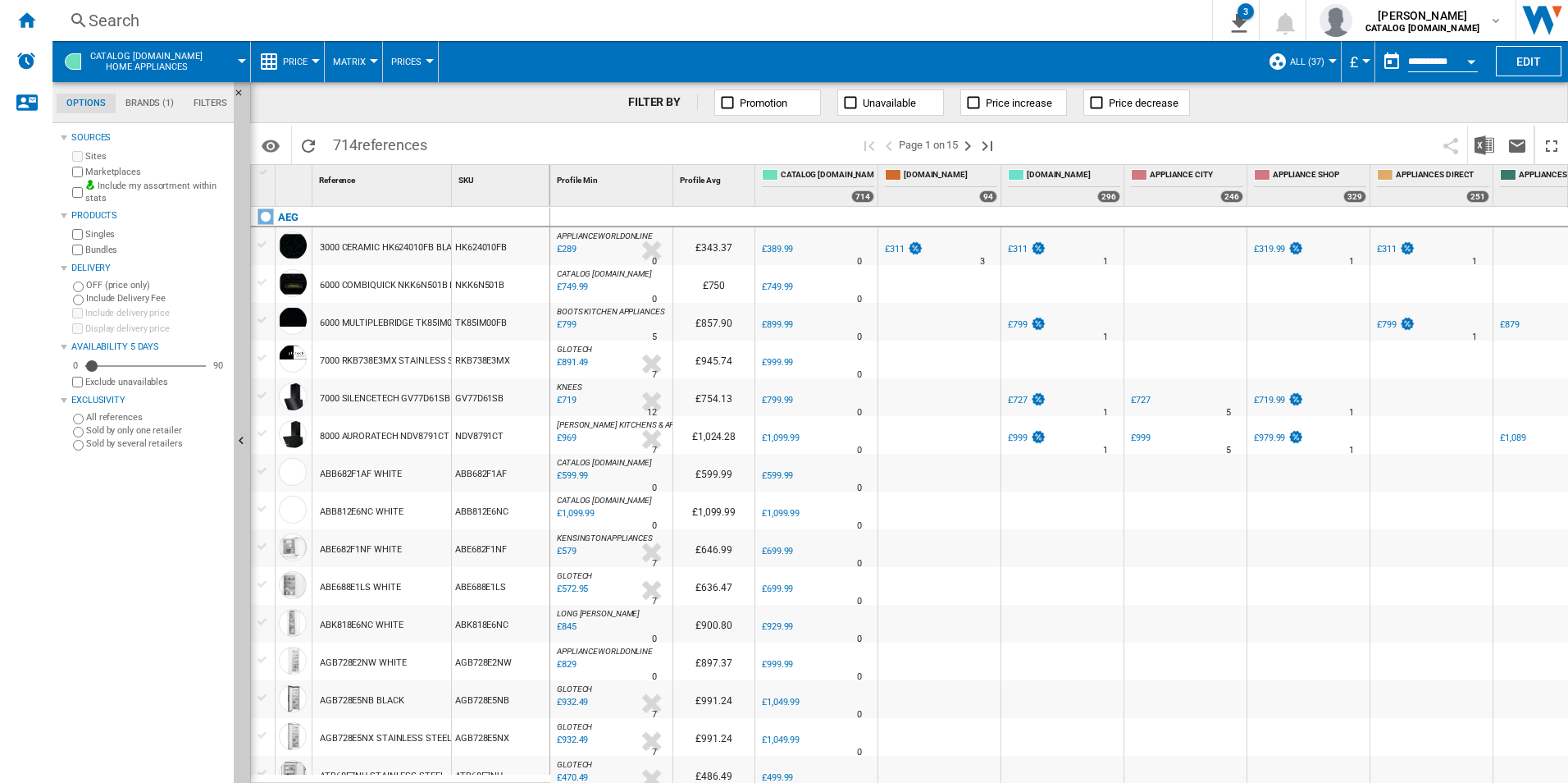
click at [1468, 63] on div "Open calendar" at bounding box center [1471, 62] width 8 height 4
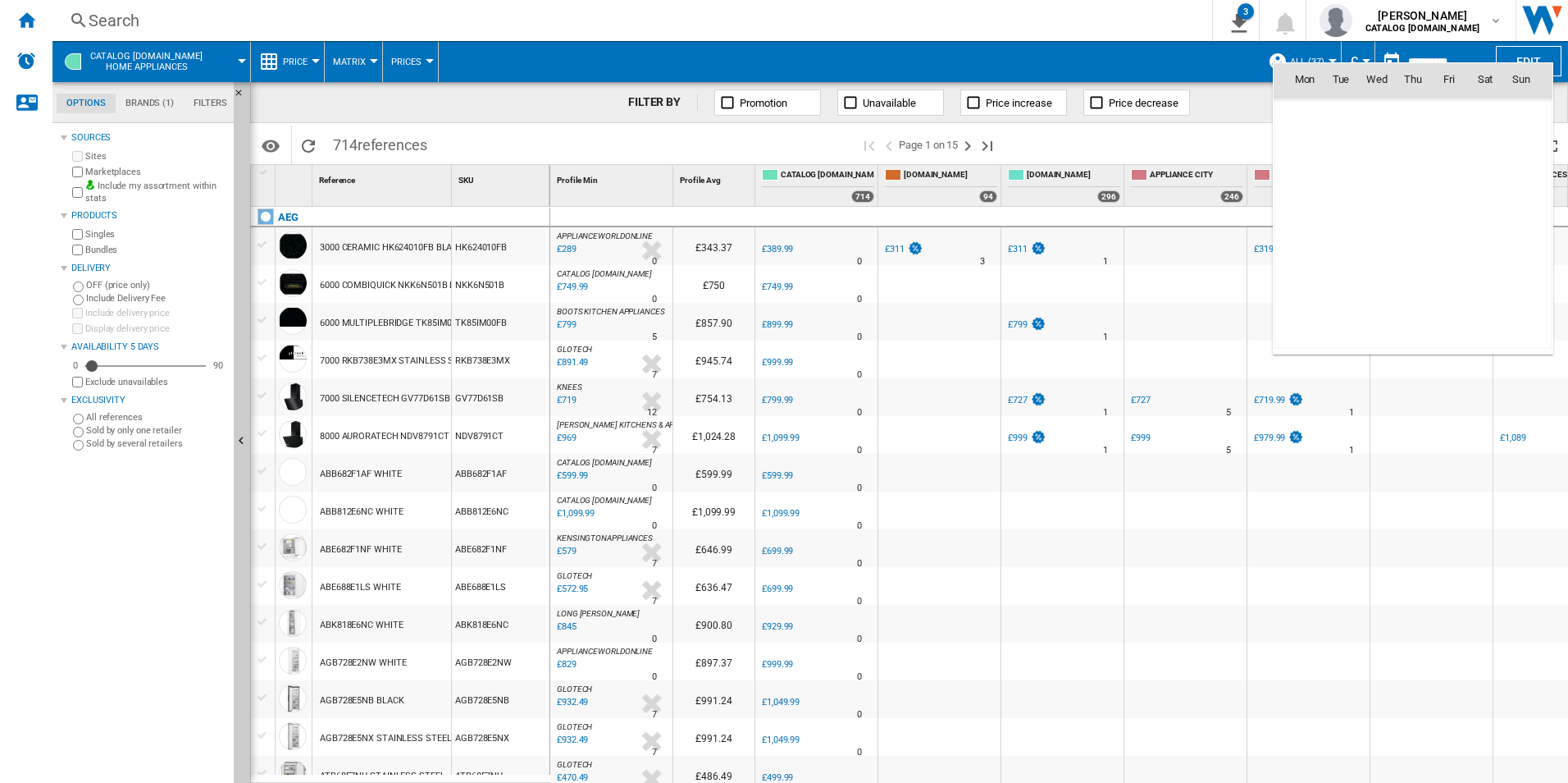
scroll to position [7825, 0]
click at [1305, 189] on span "8" at bounding box center [1305, 186] width 33 height 33
type input "**********"
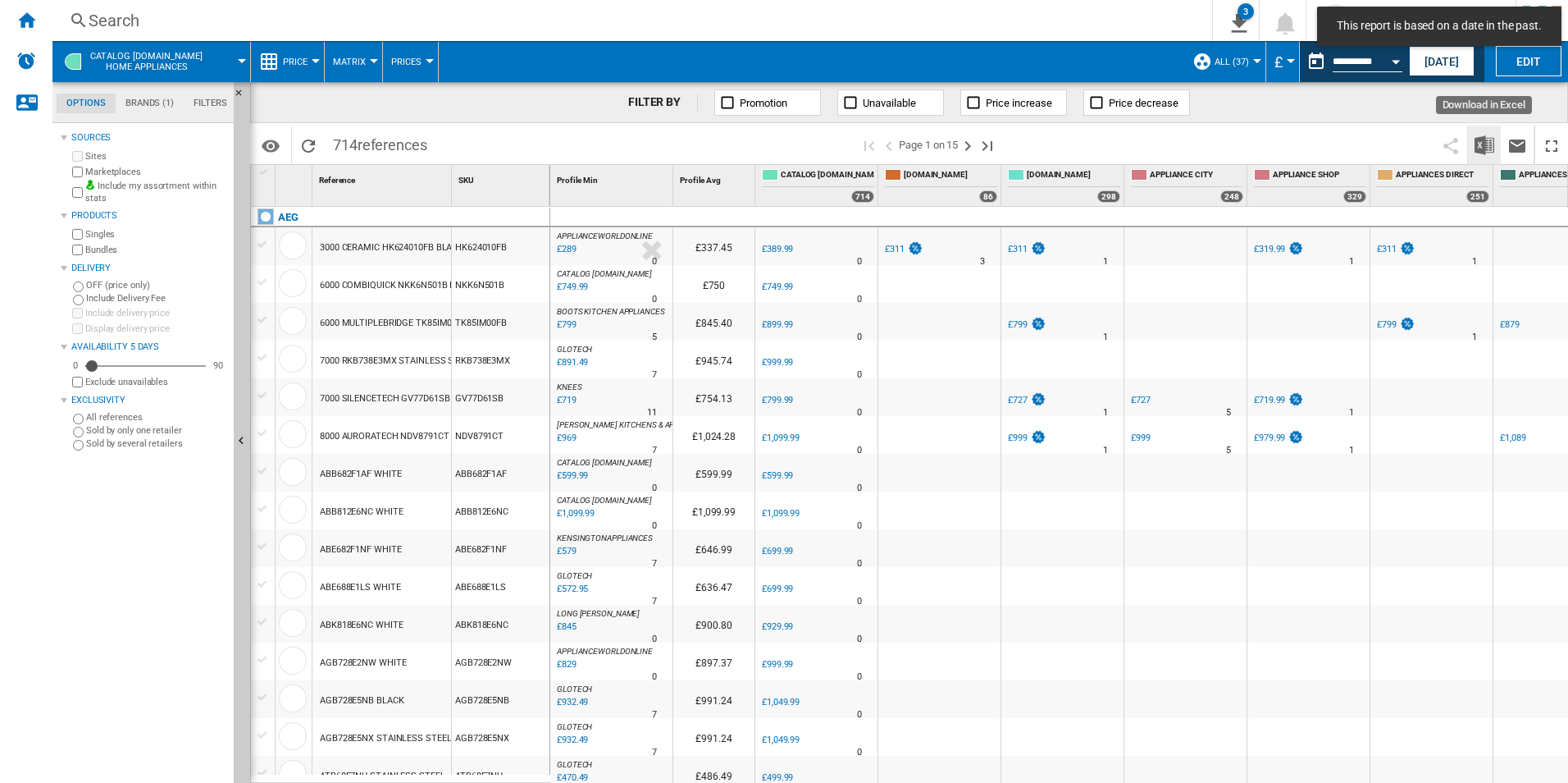
click at [1478, 143] on img "Download in Excel" at bounding box center [1484, 145] width 20 height 20
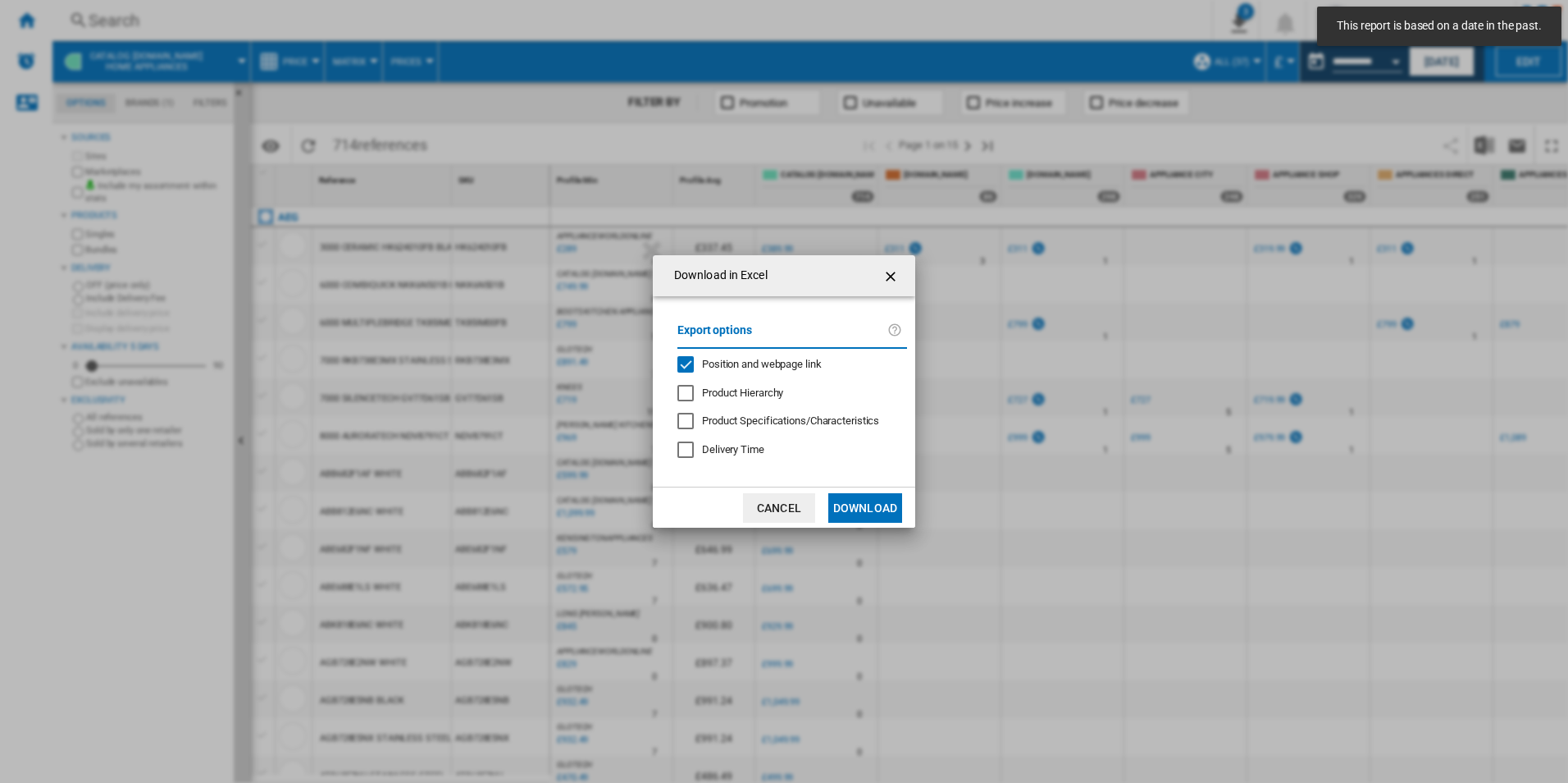
click at [794, 366] on span "Position and webpage link" at bounding box center [762, 364] width 120 height 12
click at [868, 506] on button "Download" at bounding box center [866, 508] width 74 height 30
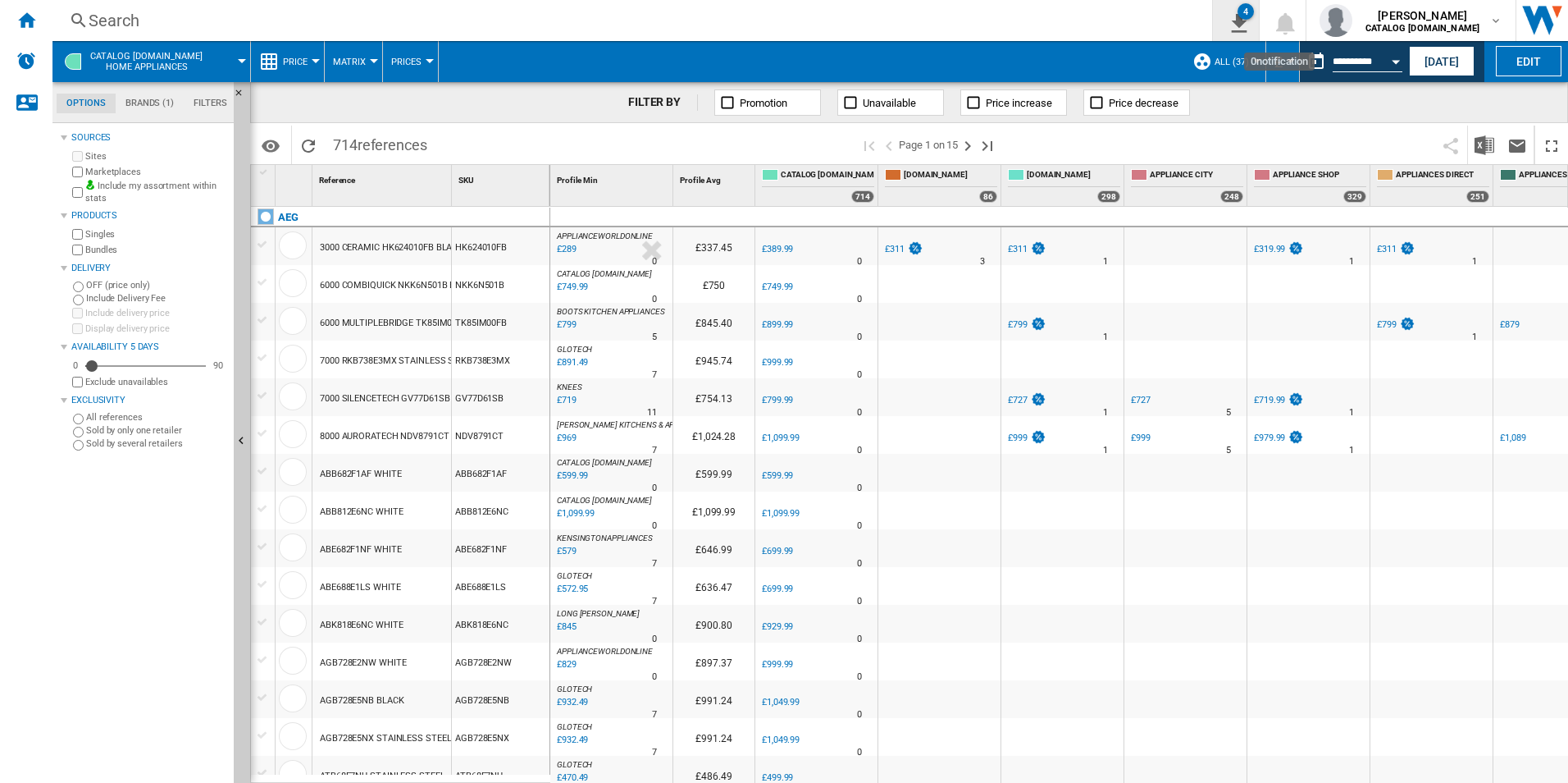
click at [1251, 21] on button "4" at bounding box center [1236, 20] width 46 height 41
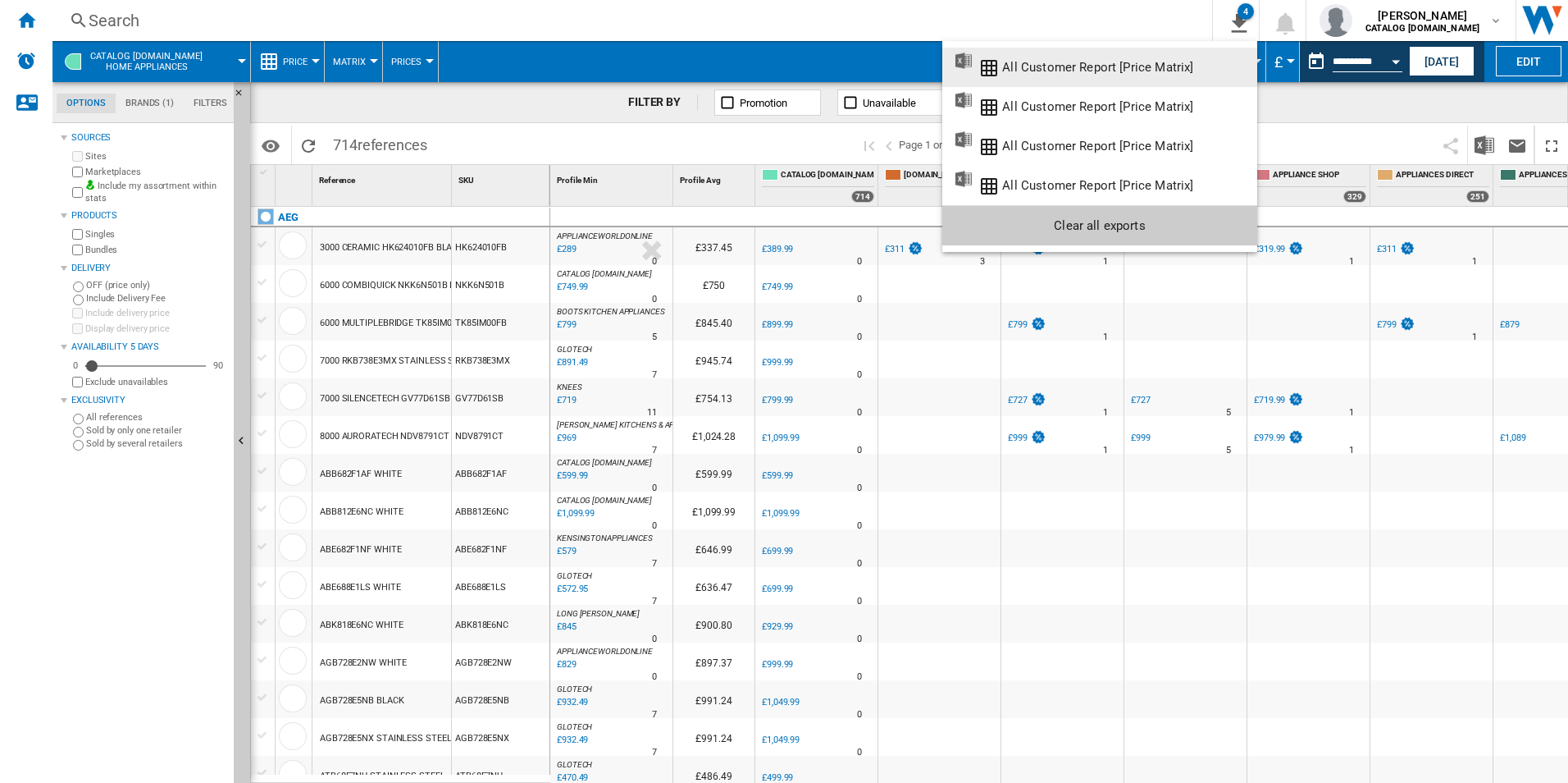
click at [987, 64] on ng-md-icon "All Customer Report [Price Matrix]" at bounding box center [989, 68] width 20 height 20
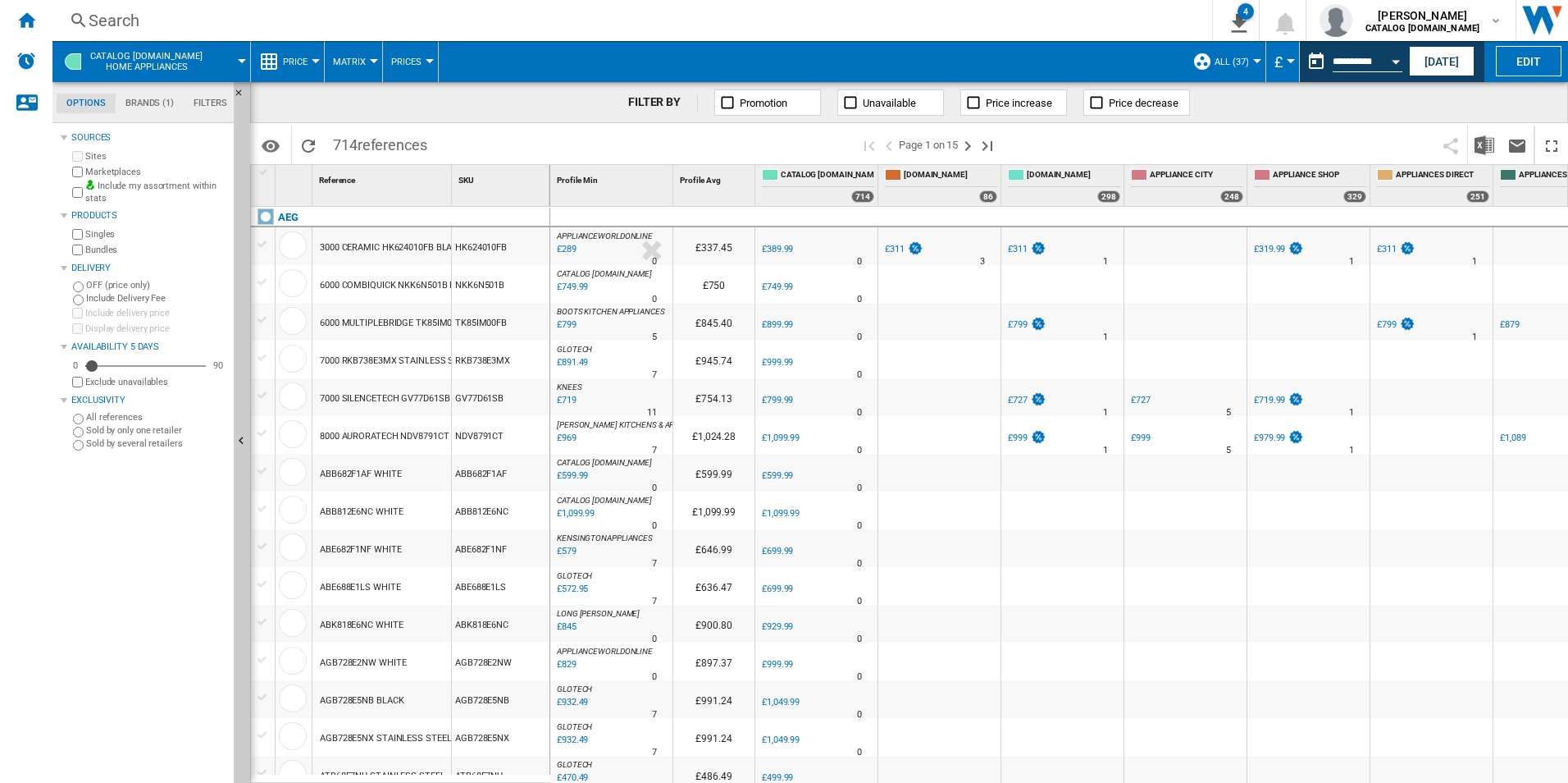
click at [1073, 61] on span at bounding box center [812, 61] width 745 height 41
click at [1399, 60] on div "Open calendar" at bounding box center [1396, 62] width 8 height 4
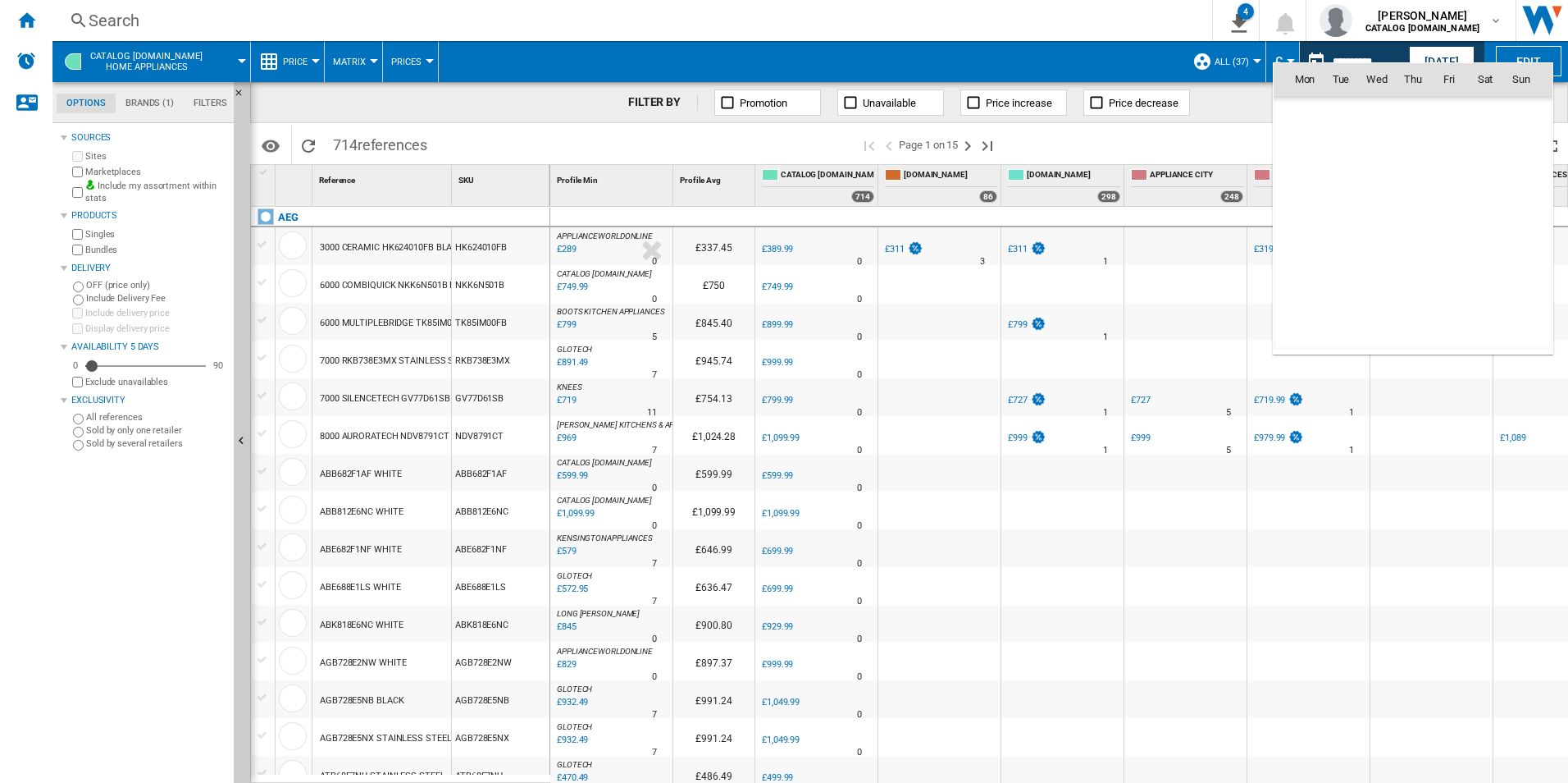
scroll to position [7825, 0]
click at [1348, 187] on span "9" at bounding box center [1341, 186] width 33 height 33
type input "**********"
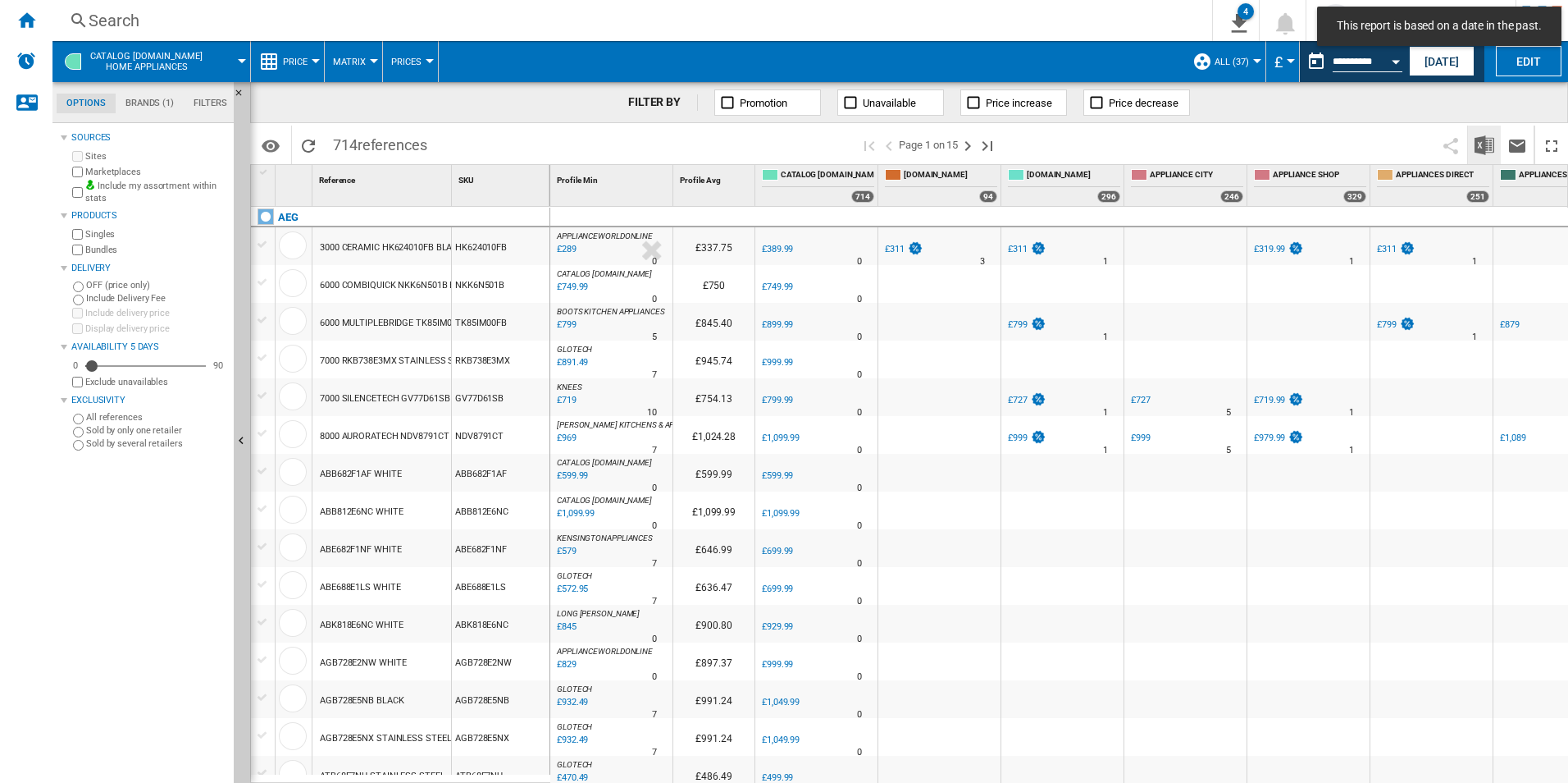
click at [1480, 138] on img "Download in Excel" at bounding box center [1484, 145] width 20 height 20
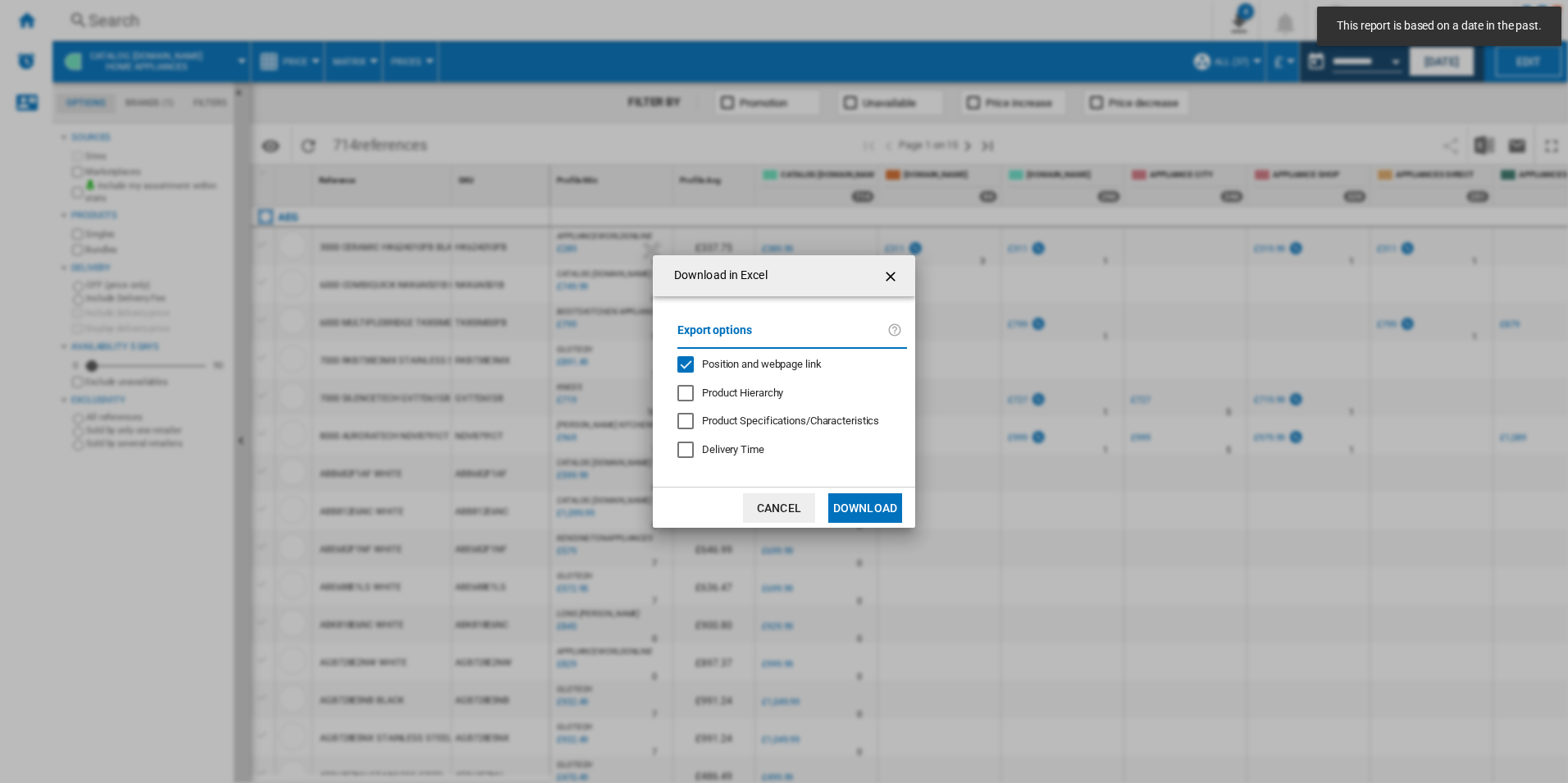
click at [750, 370] on span "Position and webpage link" at bounding box center [762, 364] width 120 height 12
click at [857, 506] on button "Download" at bounding box center [866, 508] width 74 height 30
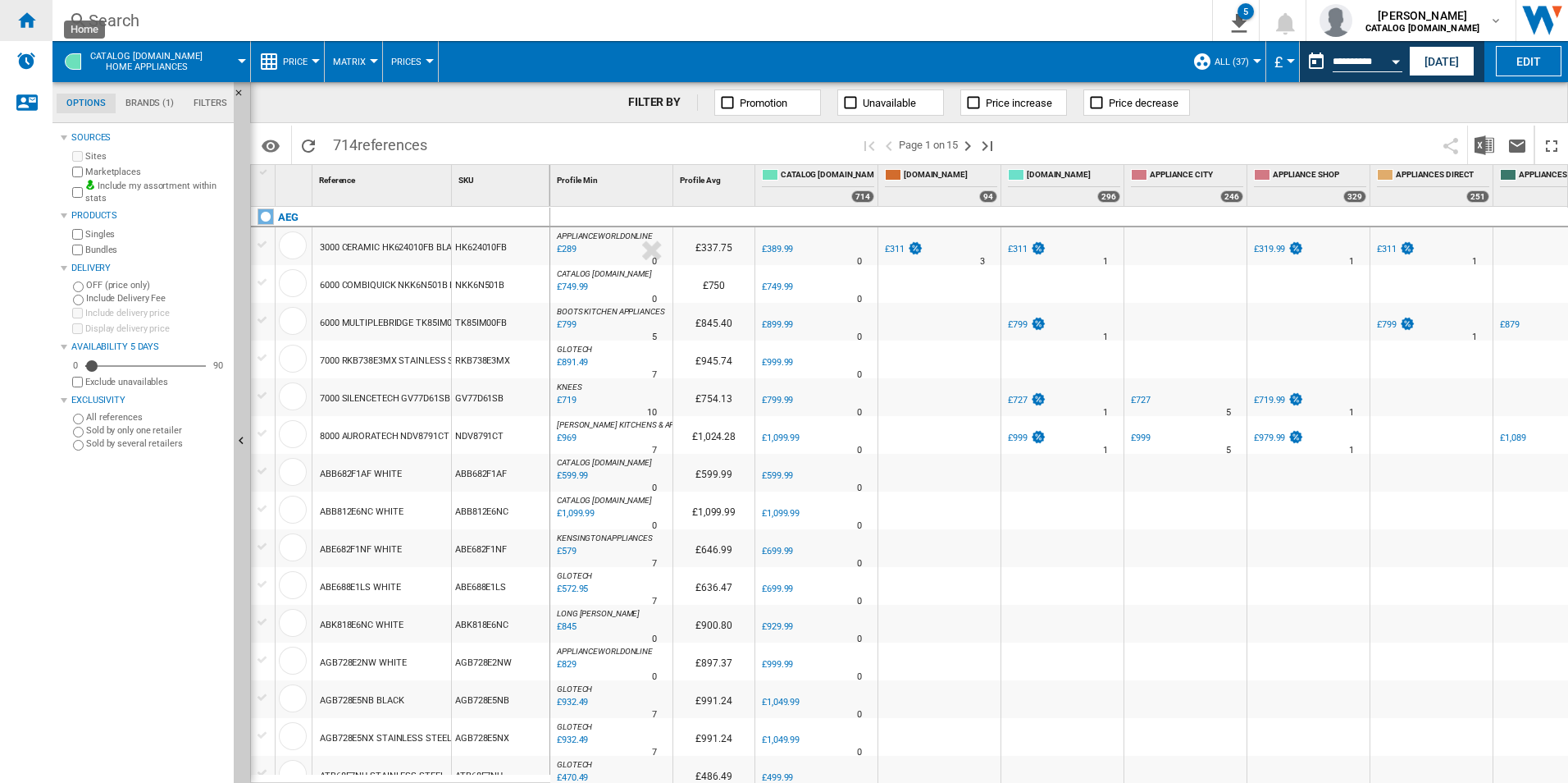
click at [35, 31] on div "Home" at bounding box center [26, 20] width 53 height 41
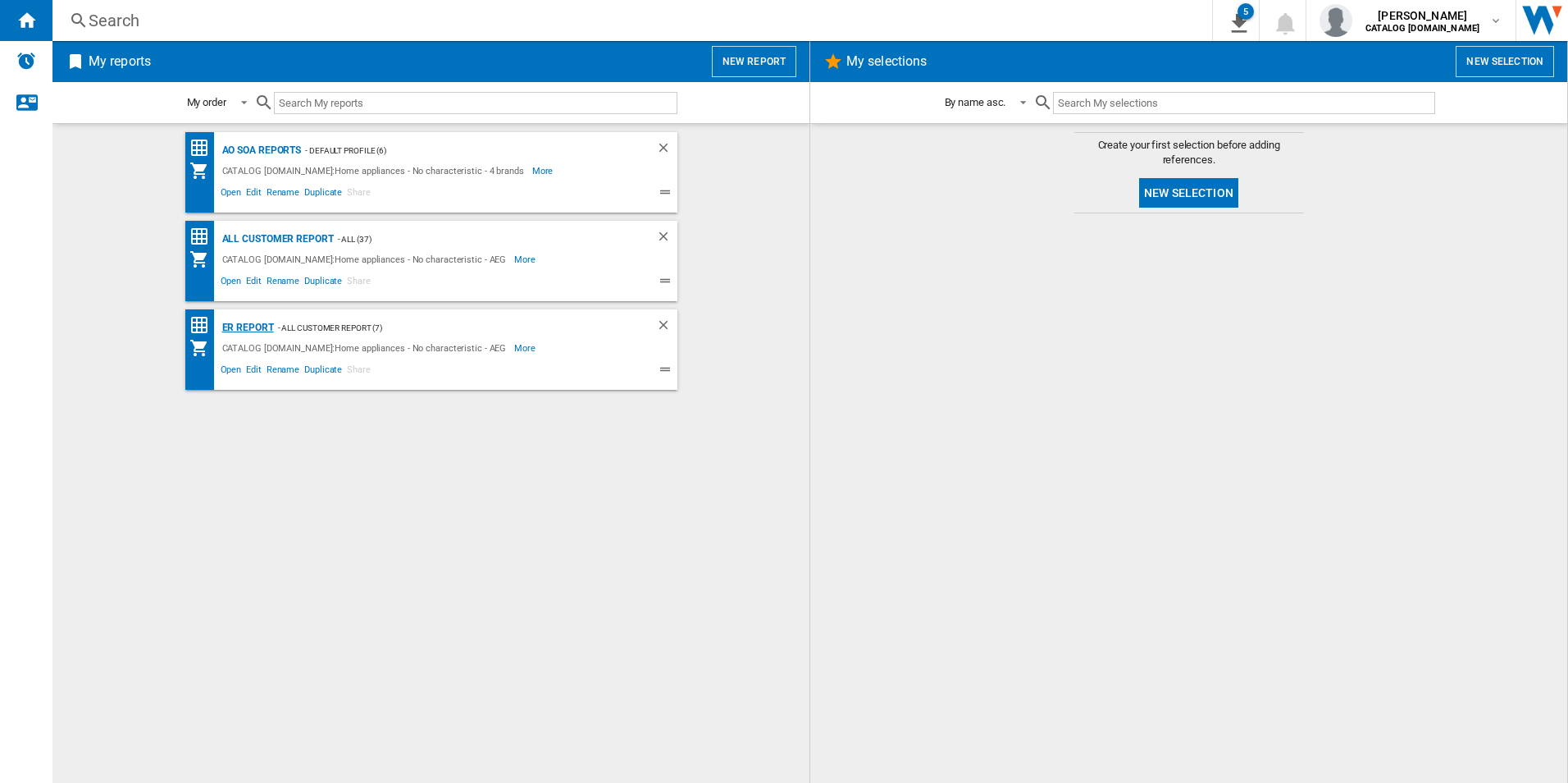
click at [231, 329] on div "ER Report" at bounding box center [246, 328] width 56 height 21
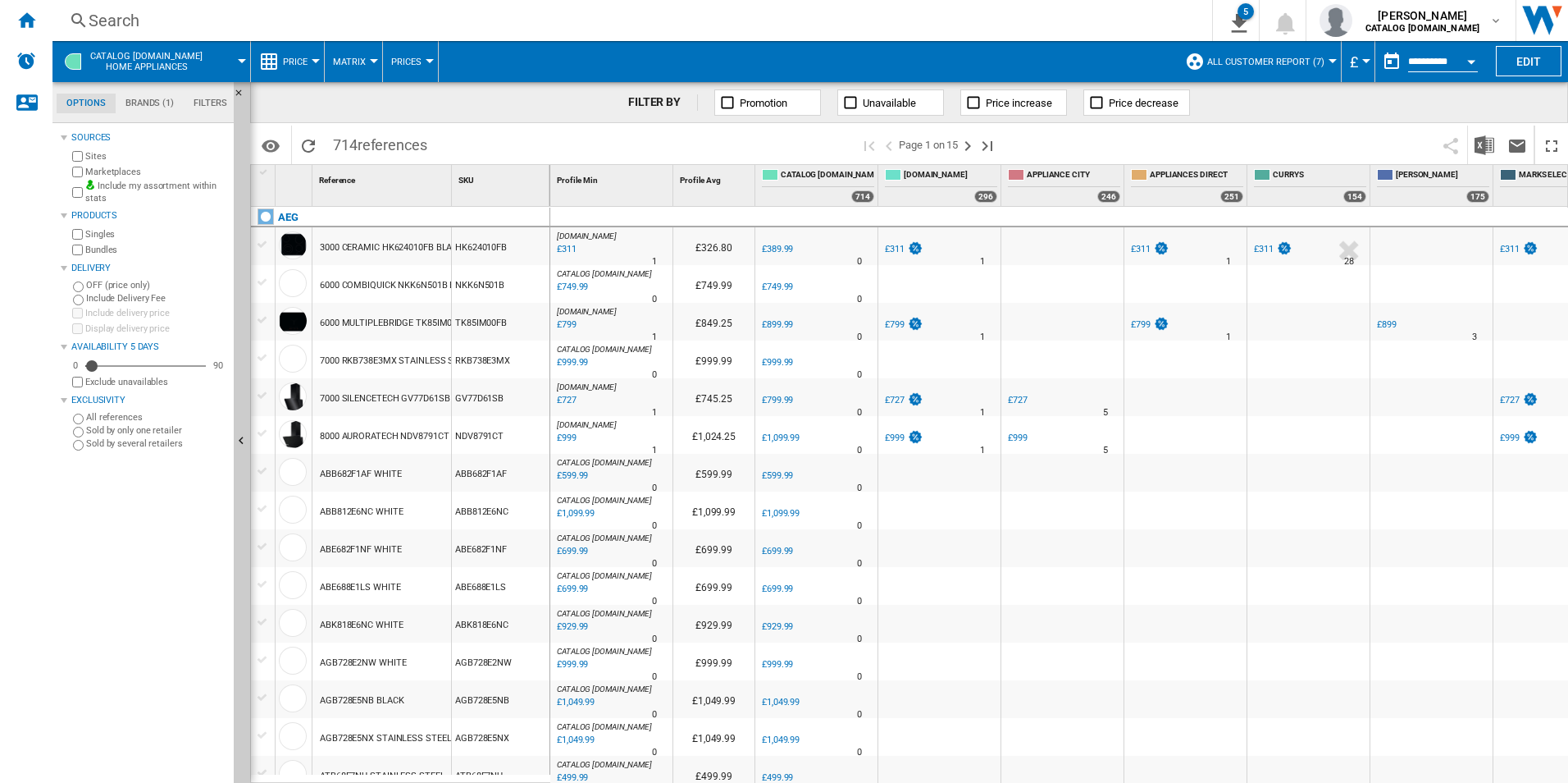
click at [87, 170] on label "Marketplaces" at bounding box center [156, 171] width 141 height 12
click at [1471, 60] on div "Open calendar" at bounding box center [1471, 62] width 8 height 4
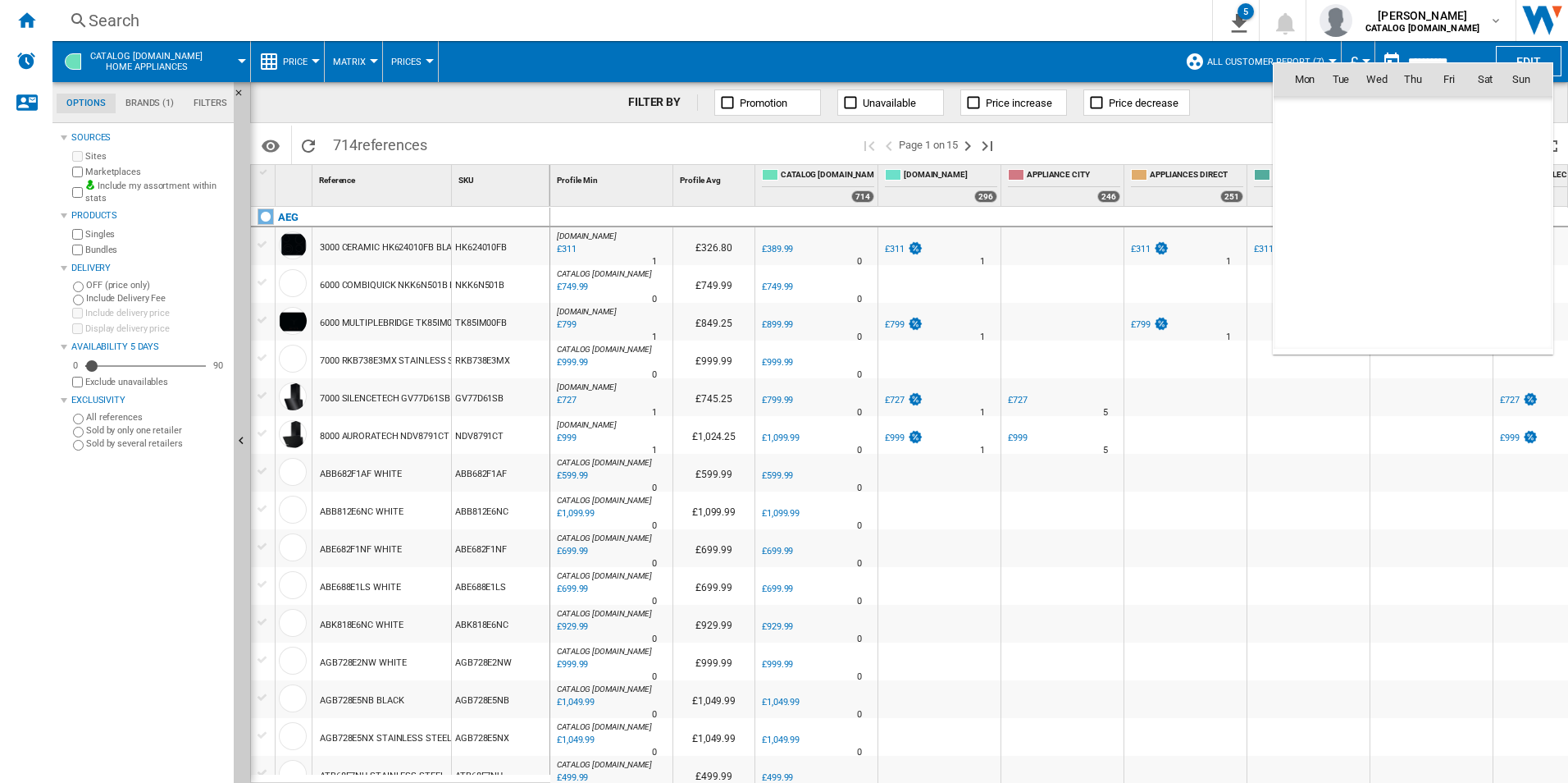
scroll to position [7825, 0]
click at [1337, 186] on span "9" at bounding box center [1341, 186] width 33 height 33
type input "**********"
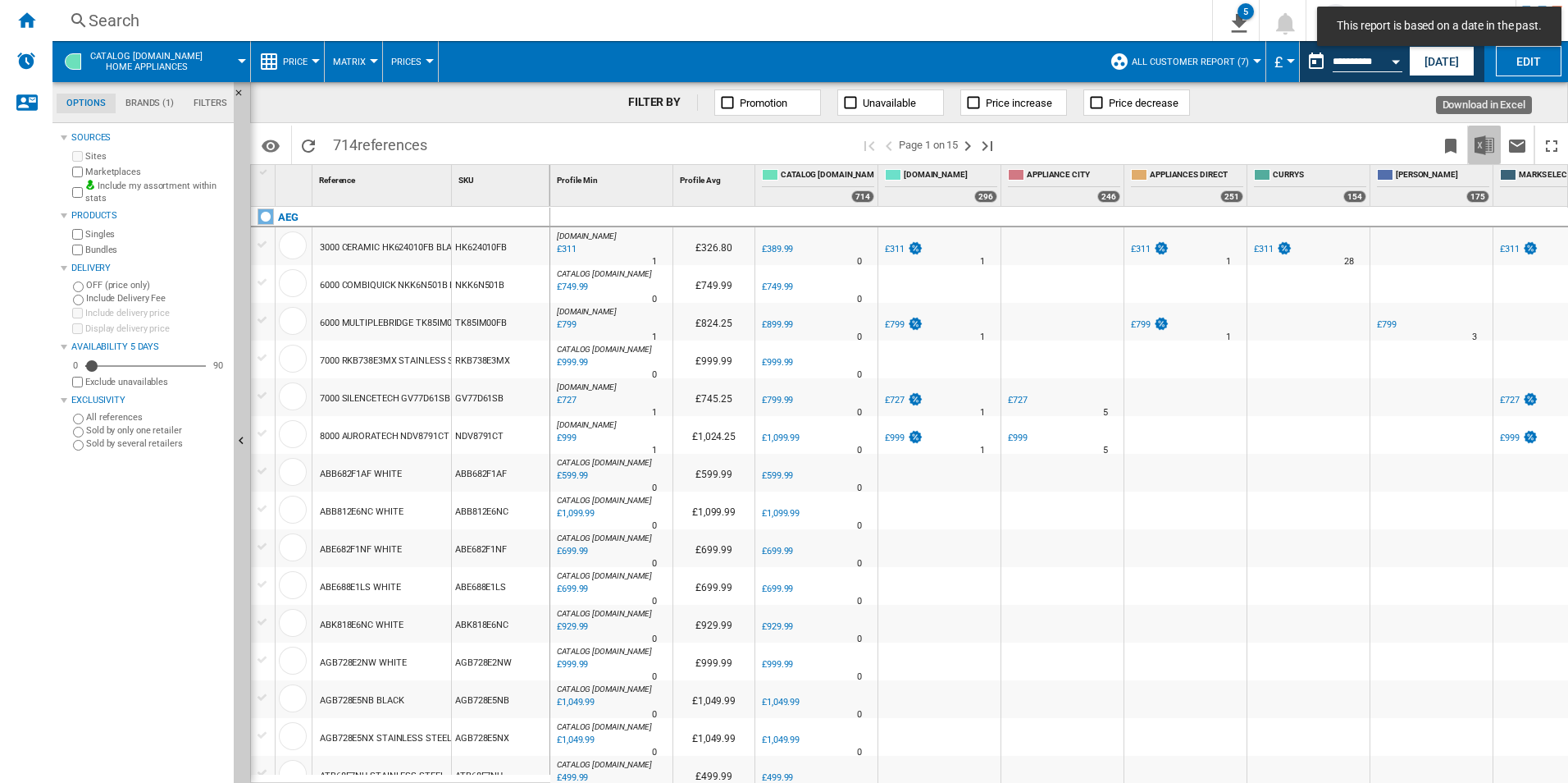
click at [1485, 141] on img "Download in Excel" at bounding box center [1484, 145] width 20 height 20
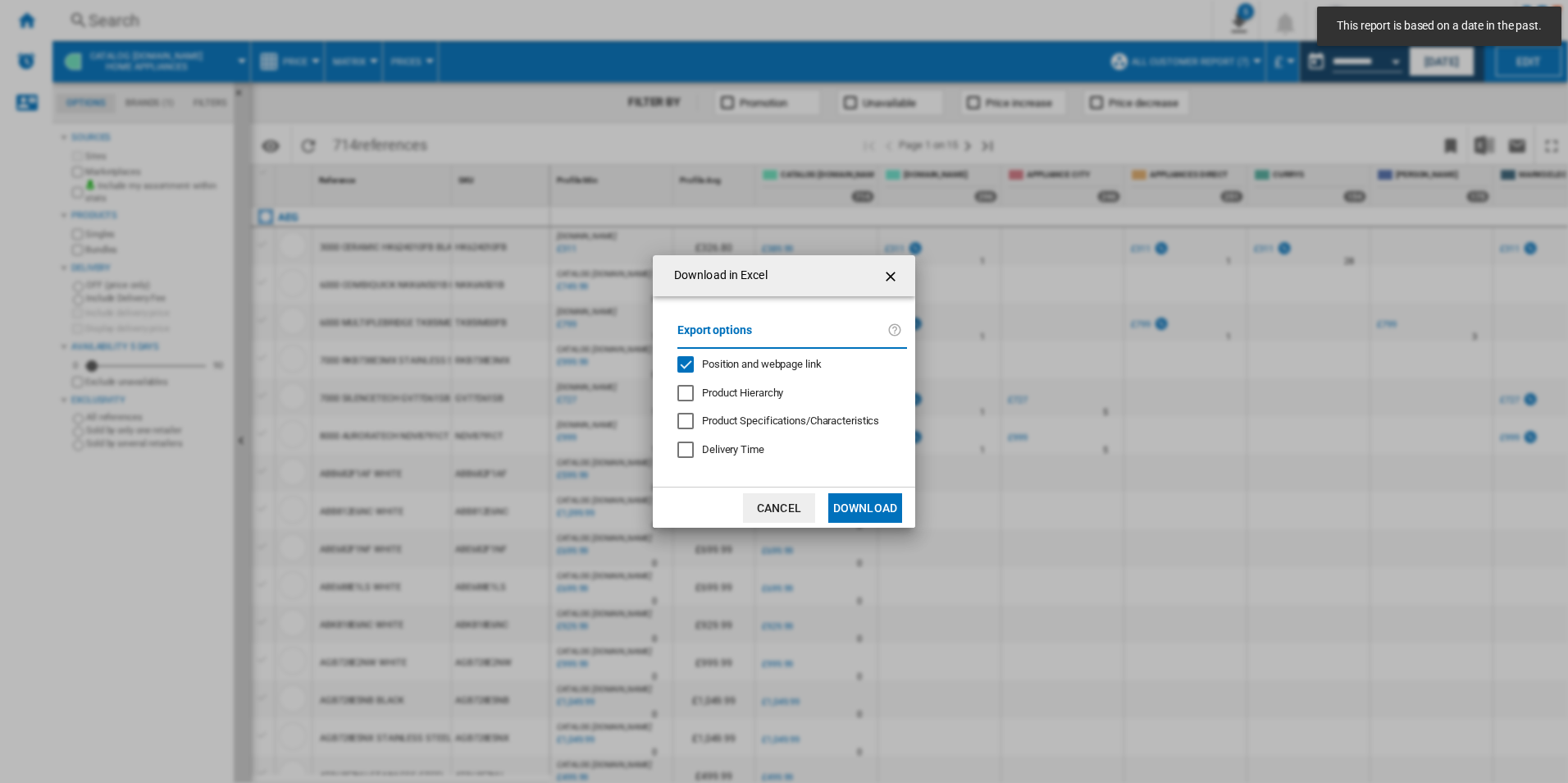
click at [774, 362] on span "Position and webpage link" at bounding box center [762, 364] width 120 height 12
click at [852, 511] on button "Download" at bounding box center [866, 508] width 74 height 30
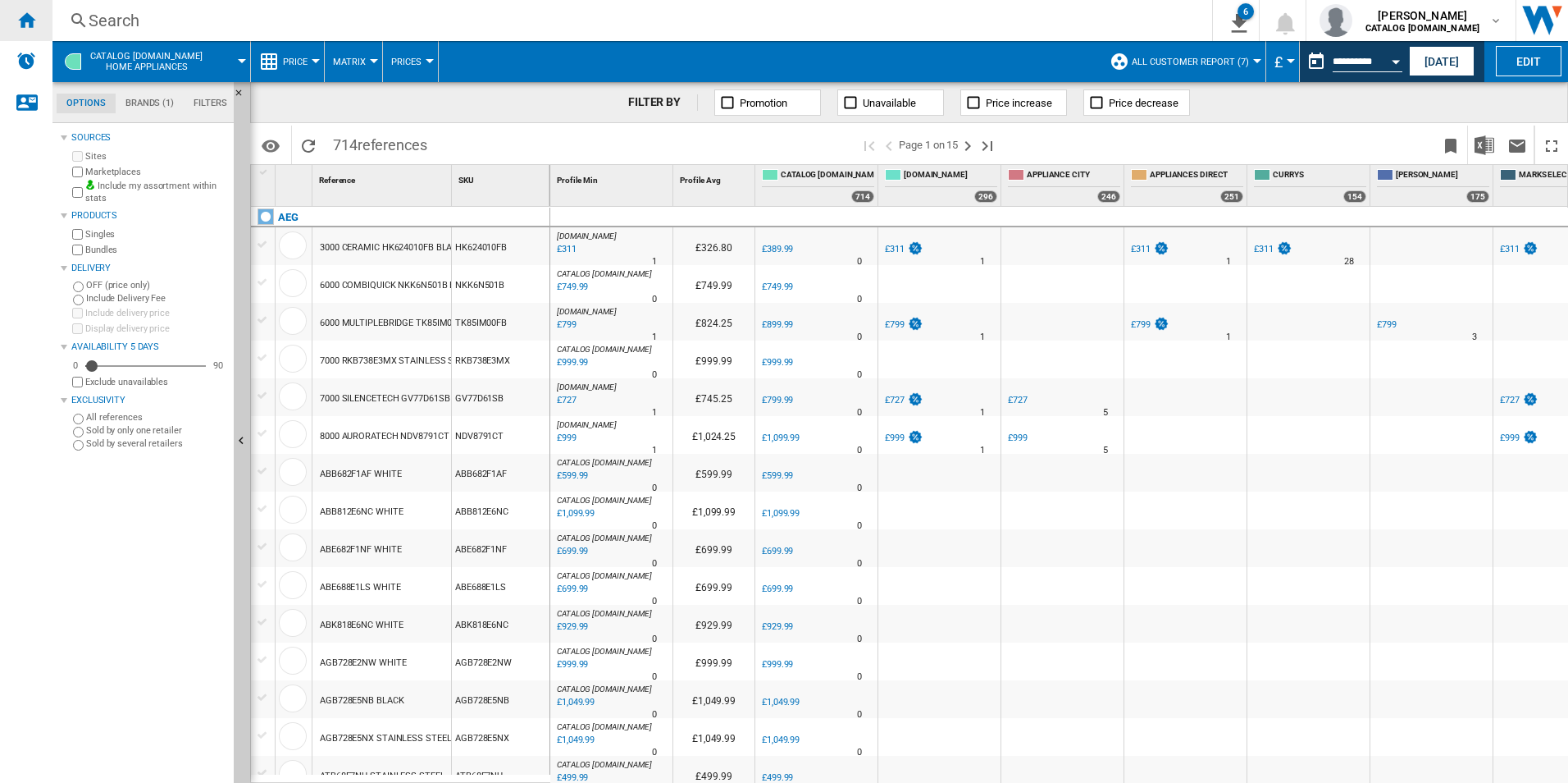
click at [35, 15] on ng-md-icon "Home" at bounding box center [26, 20] width 20 height 20
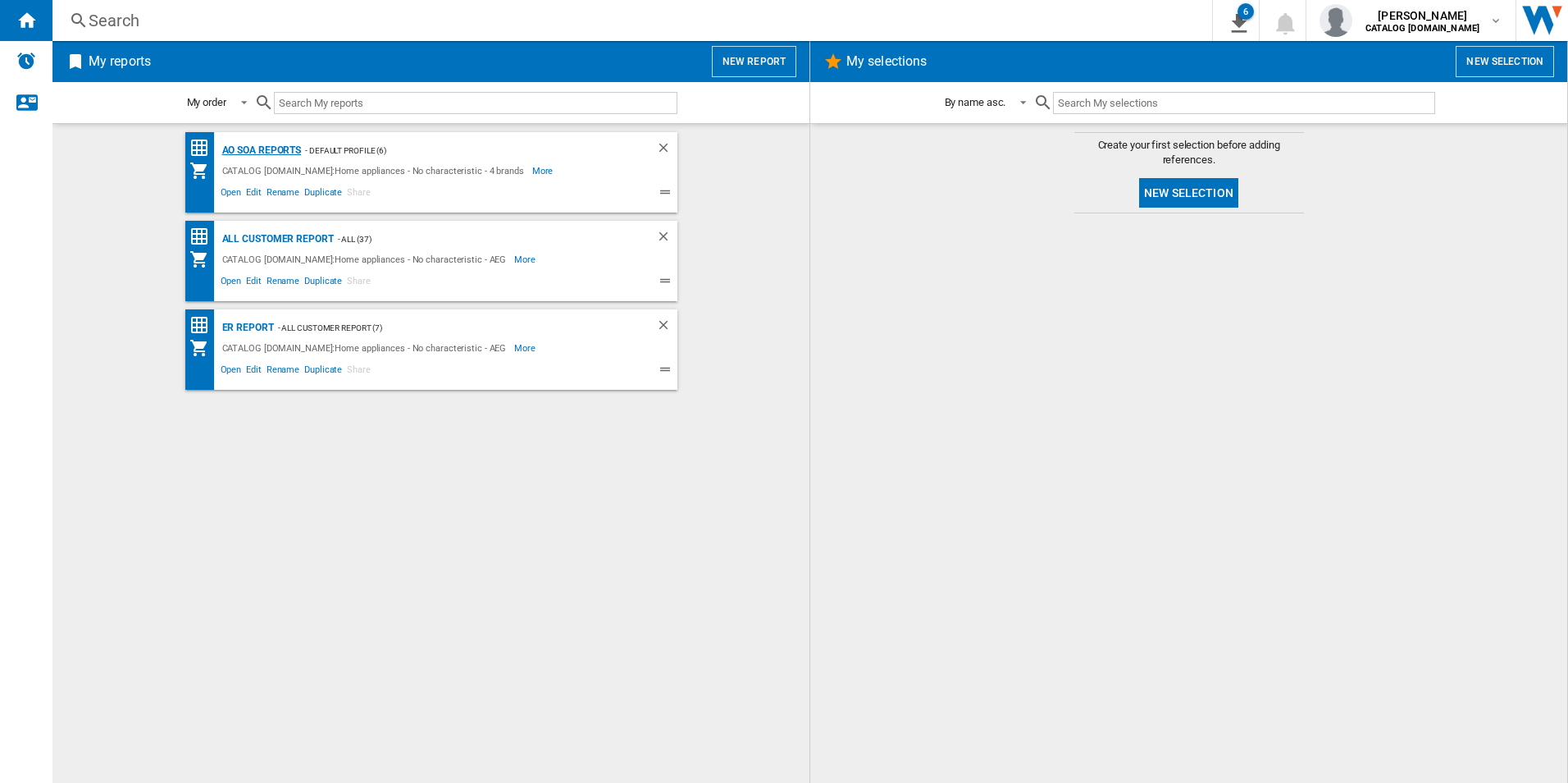
click at [244, 152] on div "AO SOA Reports" at bounding box center [260, 150] width 84 height 21
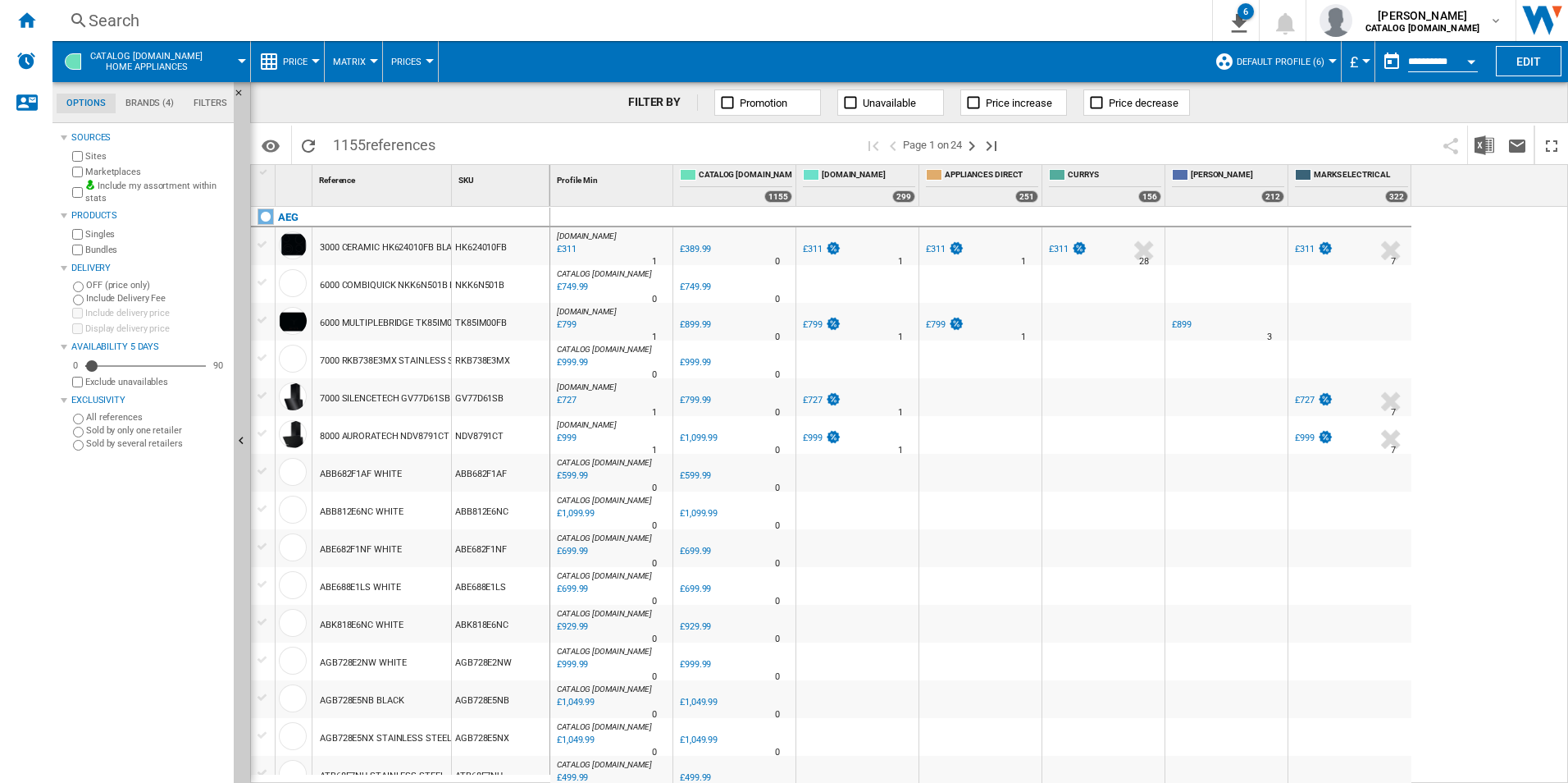
click at [623, 462] on span "CATALOG [DOMAIN_NAME]" at bounding box center [605, 461] width 96 height 9
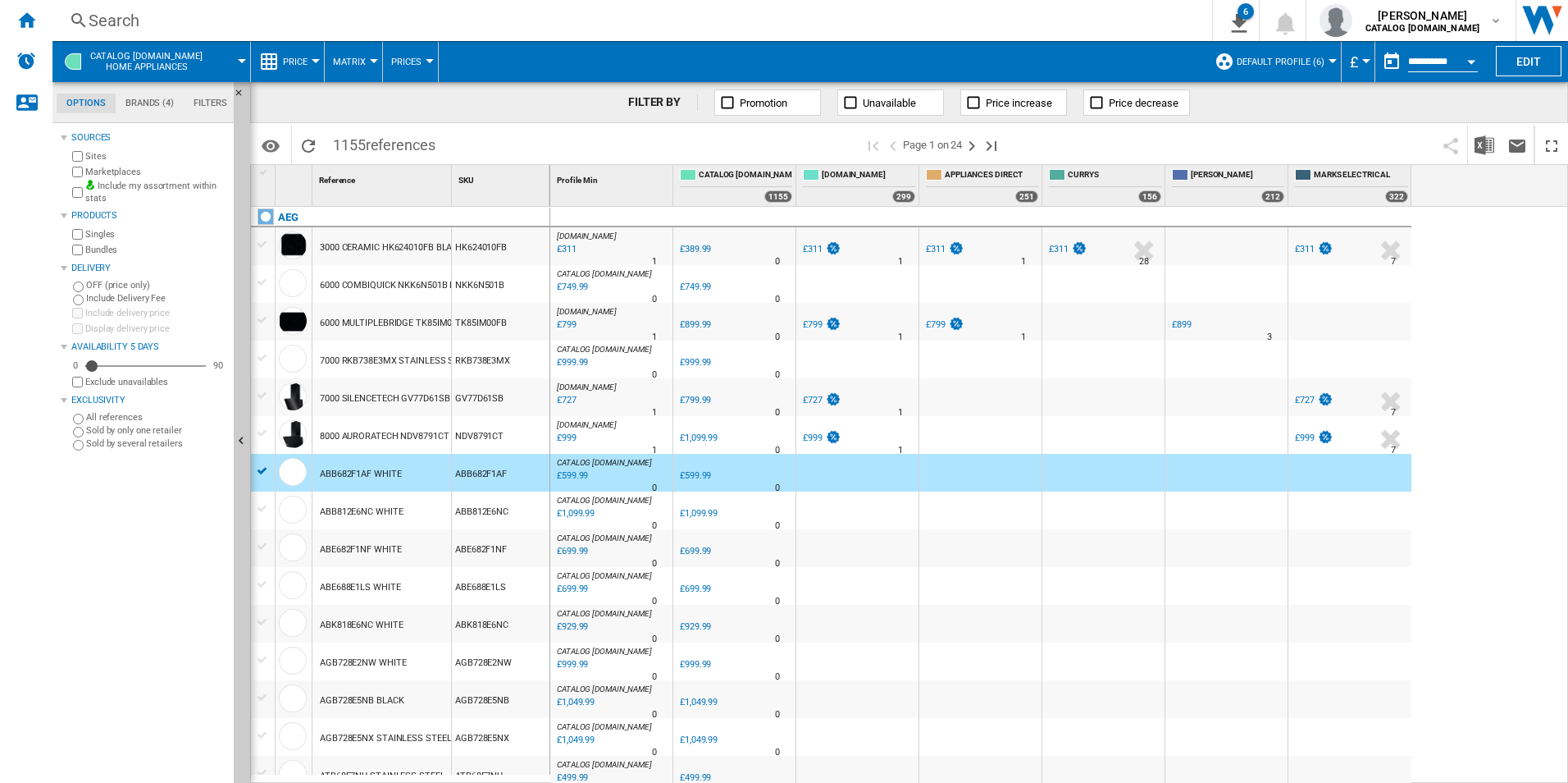
click at [543, 9] on div "Search" at bounding box center [629, 20] width 1081 height 23
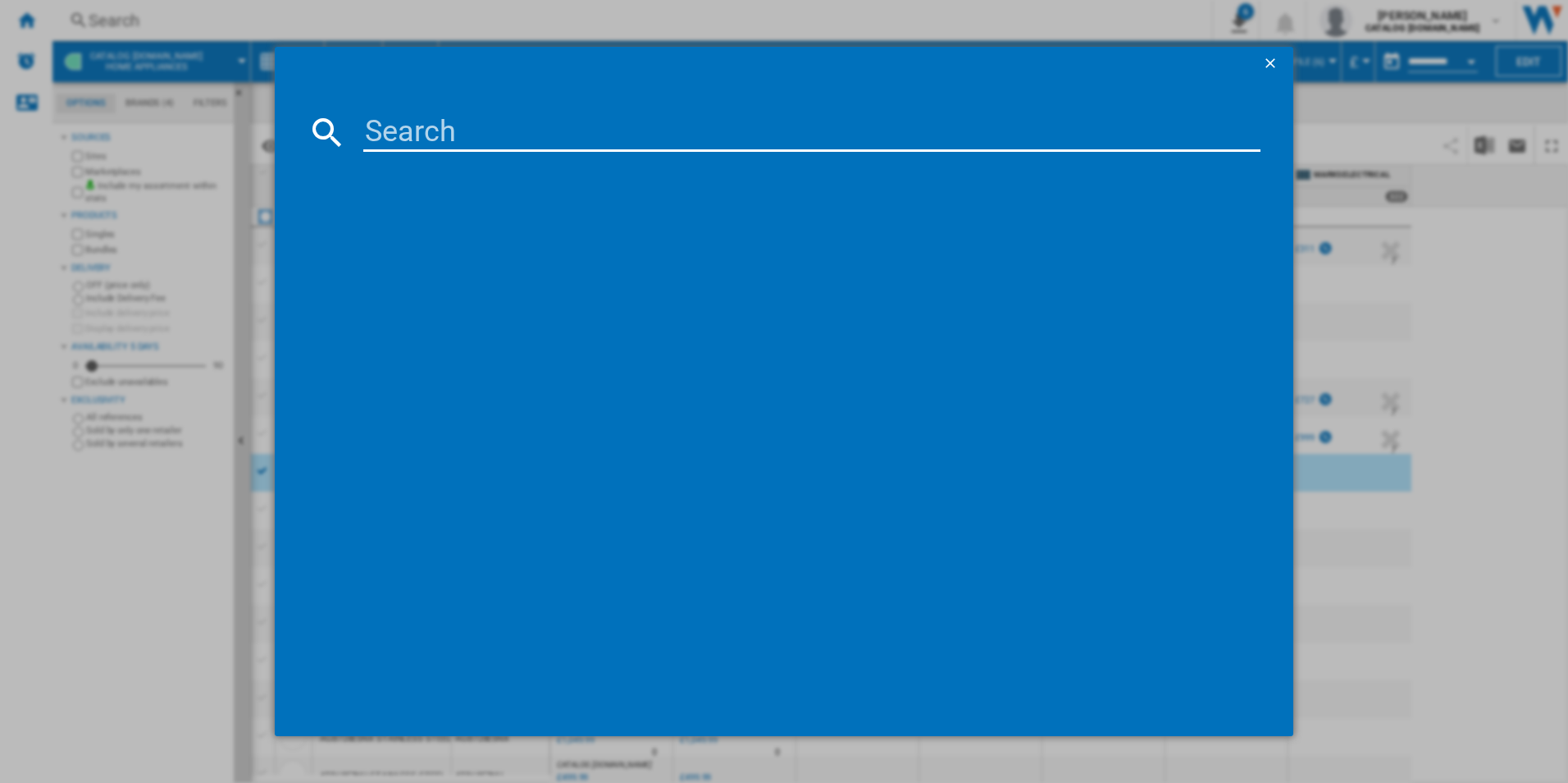
click at [531, 128] on input at bounding box center [813, 132] width 899 height 40
paste input "IKE64450FB"
type input "IKE64450FB"
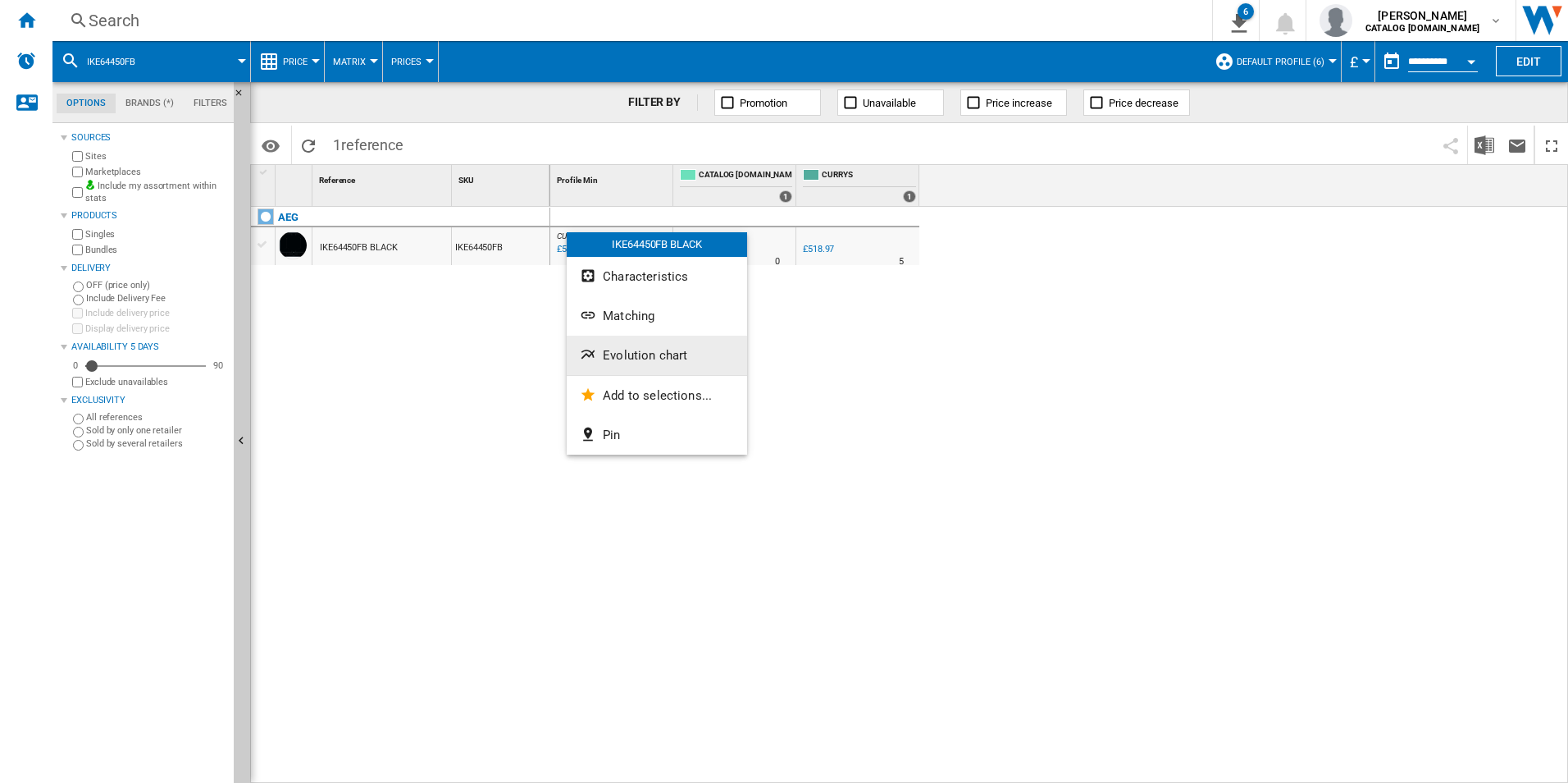
click at [642, 366] on button "Evolution chart" at bounding box center [656, 356] width 180 height 40
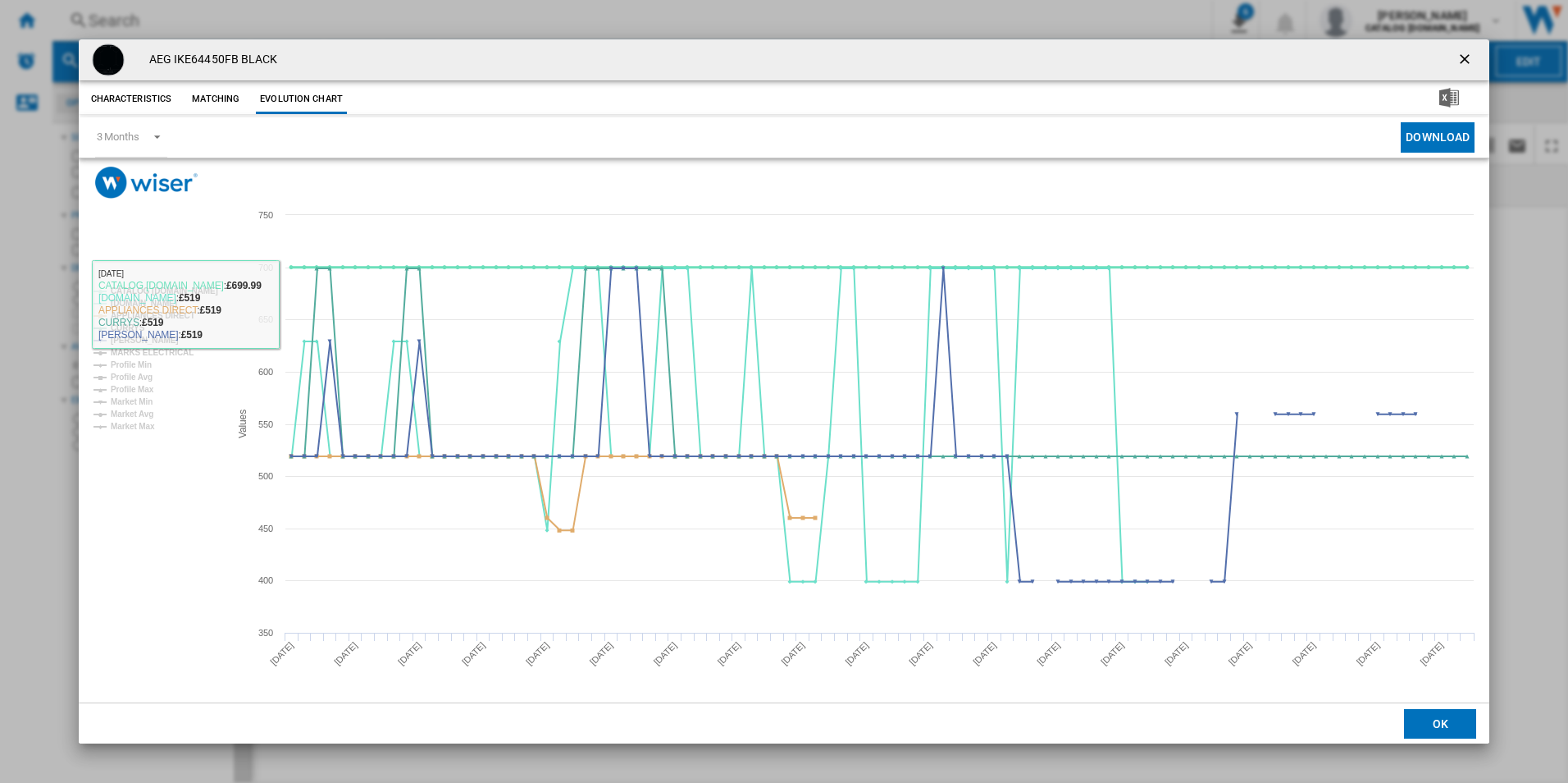
click at [198, 292] on tspan "CATALOG [DOMAIN_NAME]" at bounding box center [164, 290] width 108 height 9
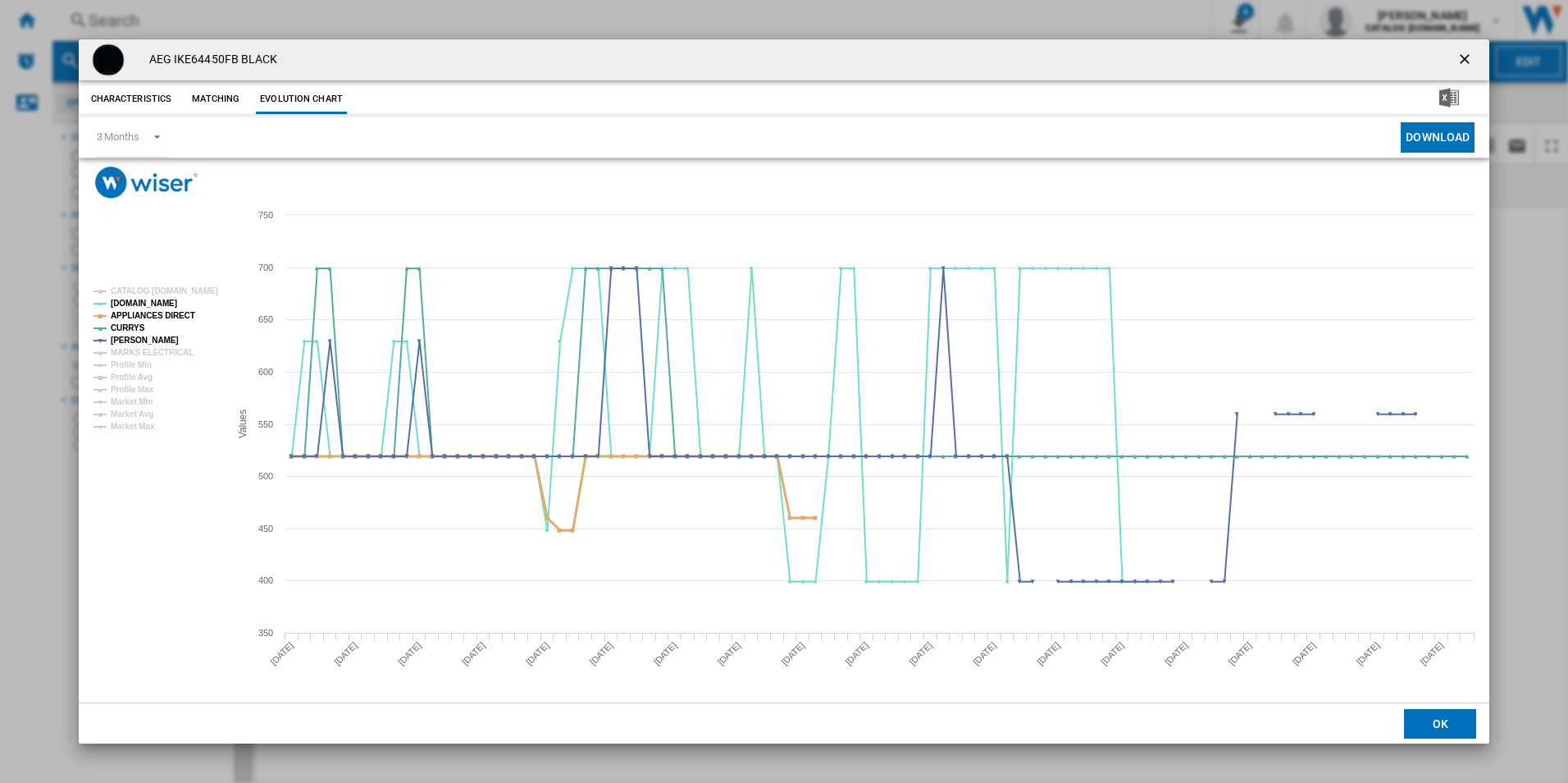
click at [151, 316] on tspan "APPLIANCES DIRECT" at bounding box center [152, 315] width 85 height 9
drag, startPoint x: 1463, startPoint y: 61, endPoint x: 1420, endPoint y: 62, distance: 43.0
click at [1463, 61] on ng-md-icon "getI18NText('BUTTONS.CLOSE_DIALOG')" at bounding box center [1466, 61] width 20 height 20
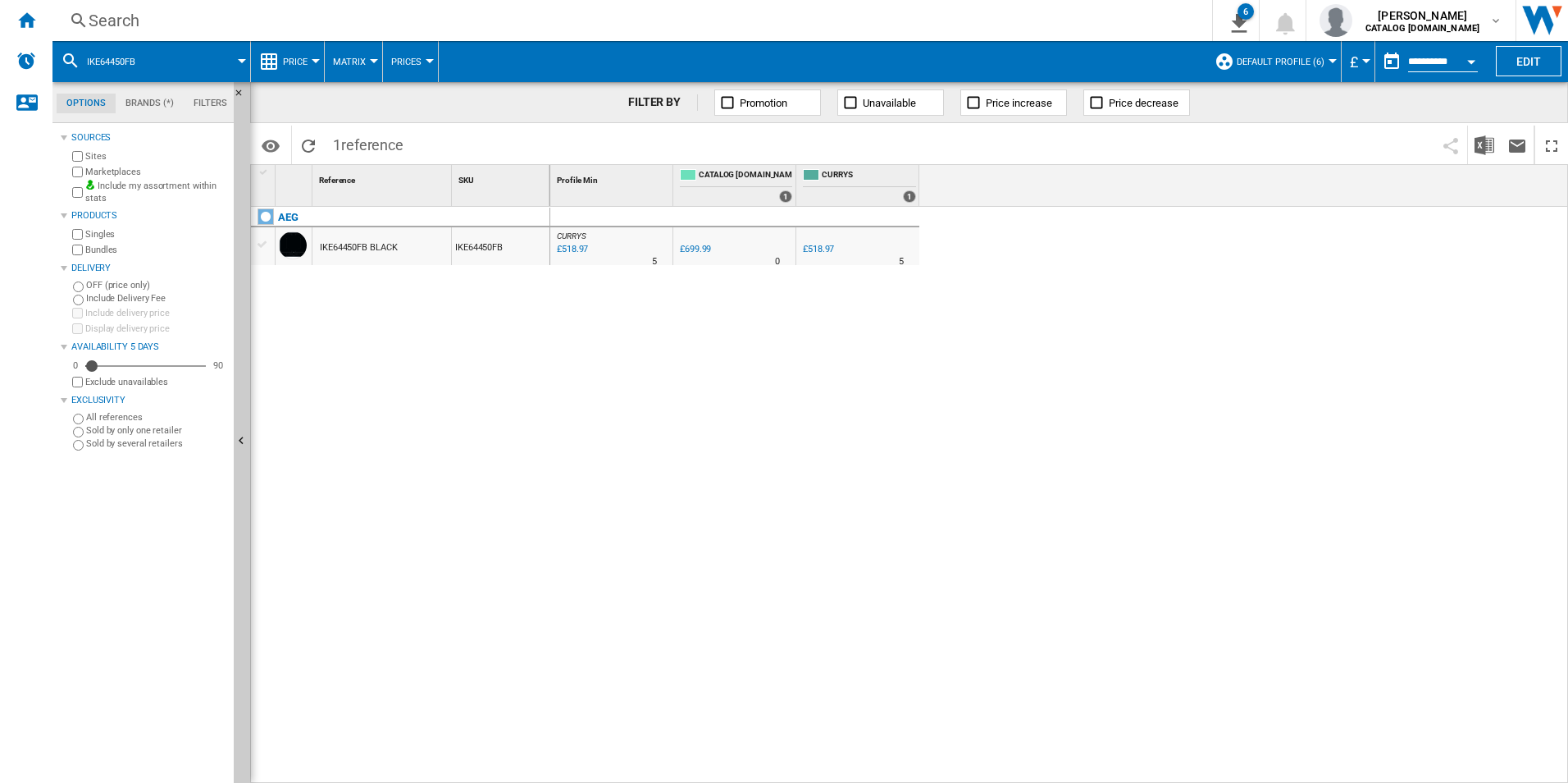
click at [896, 27] on div "Search" at bounding box center [629, 20] width 1081 height 23
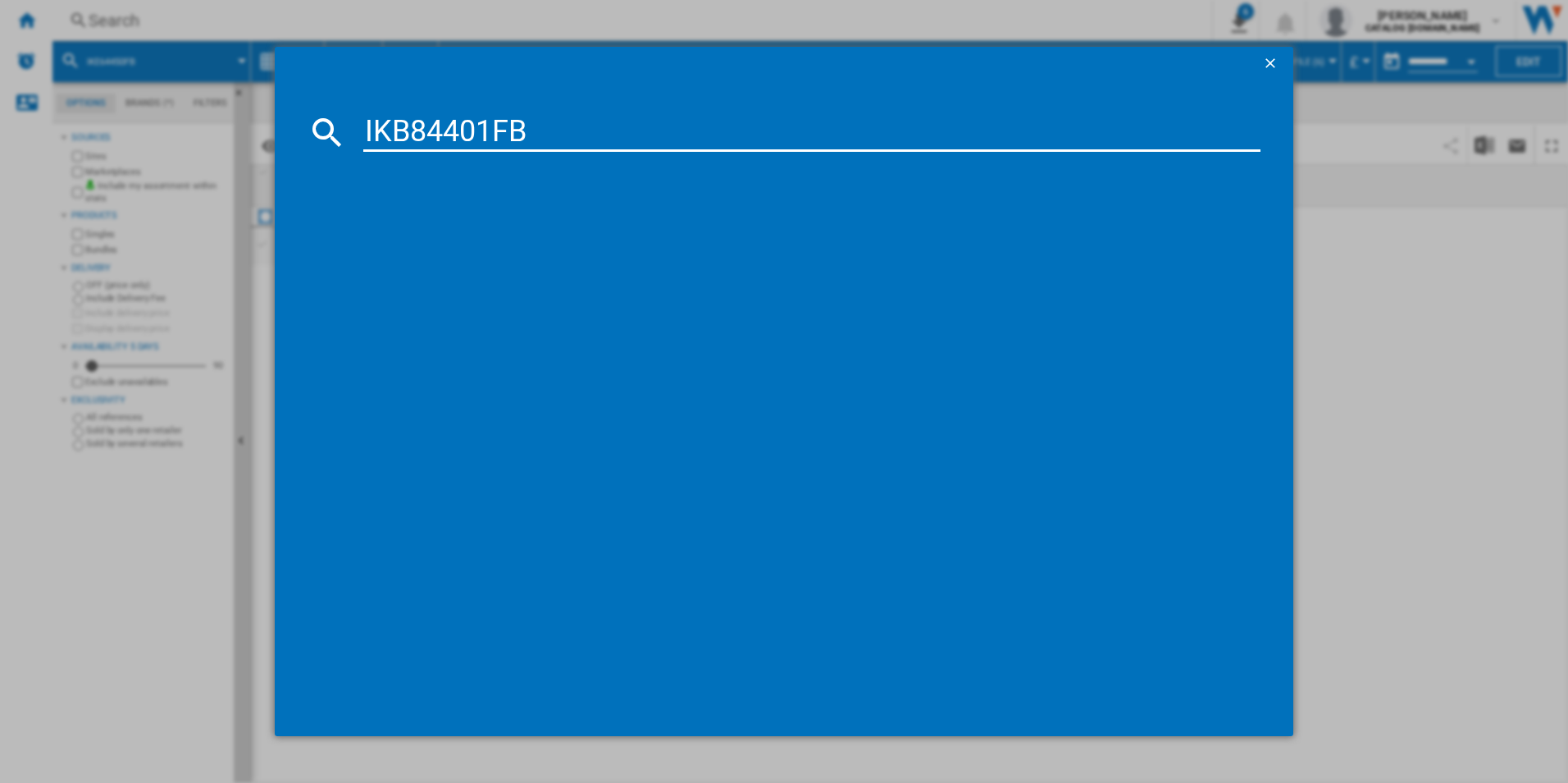
type input "IKB84401FB"
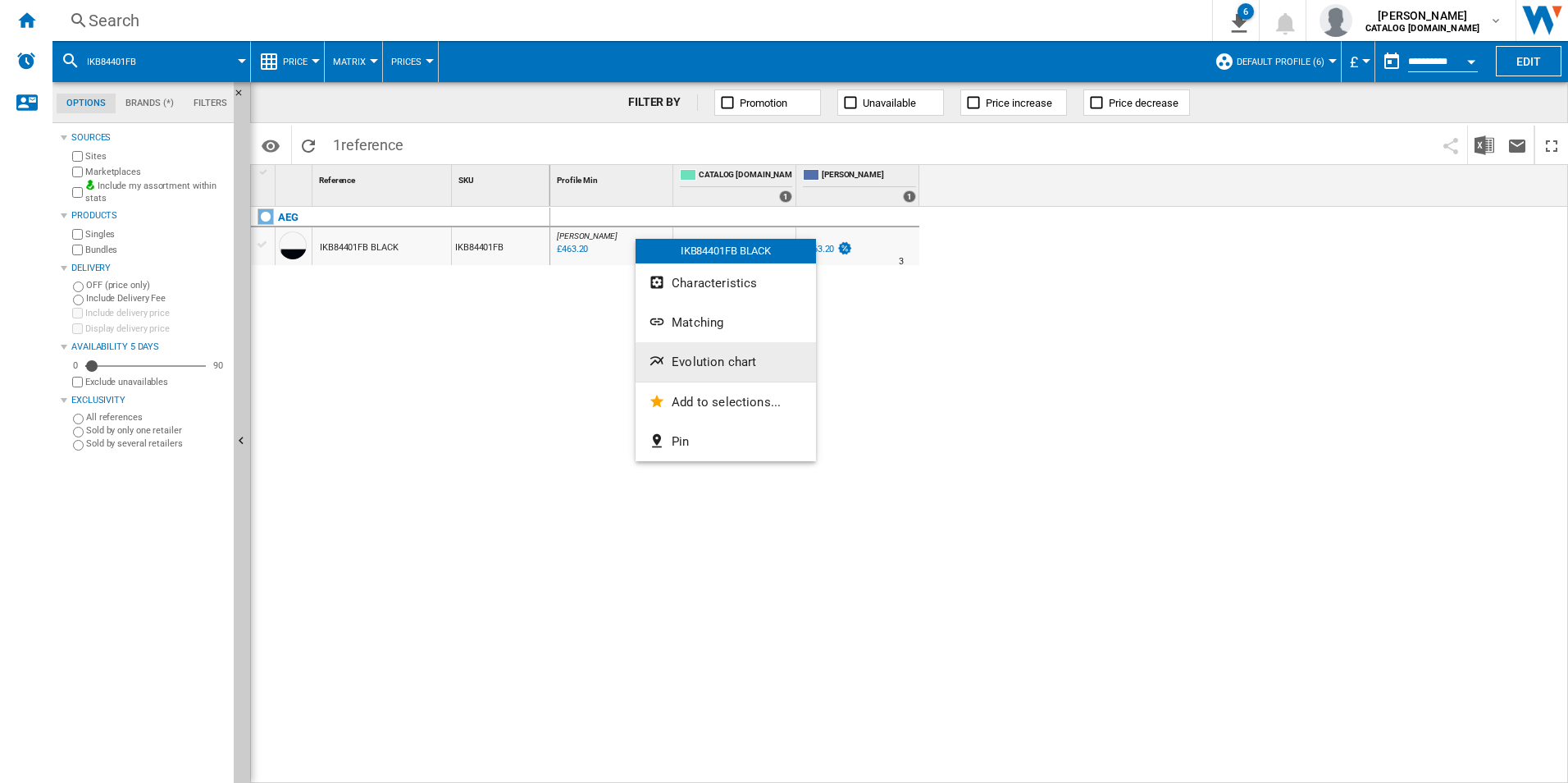
click at [743, 359] on span "Evolution chart" at bounding box center [713, 362] width 85 height 15
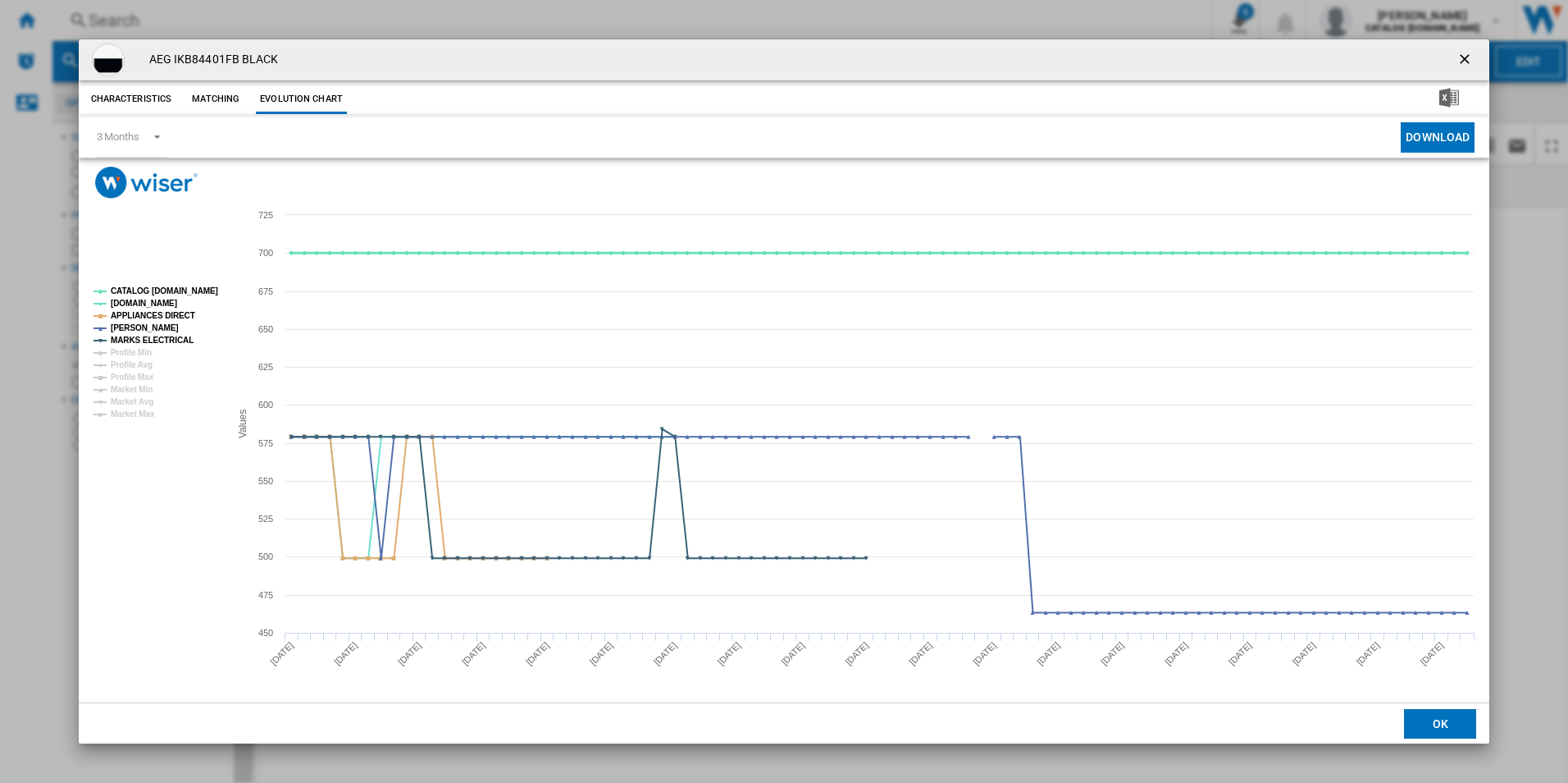
click at [157, 288] on tspan "CATALOG [DOMAIN_NAME]" at bounding box center [164, 290] width 108 height 9
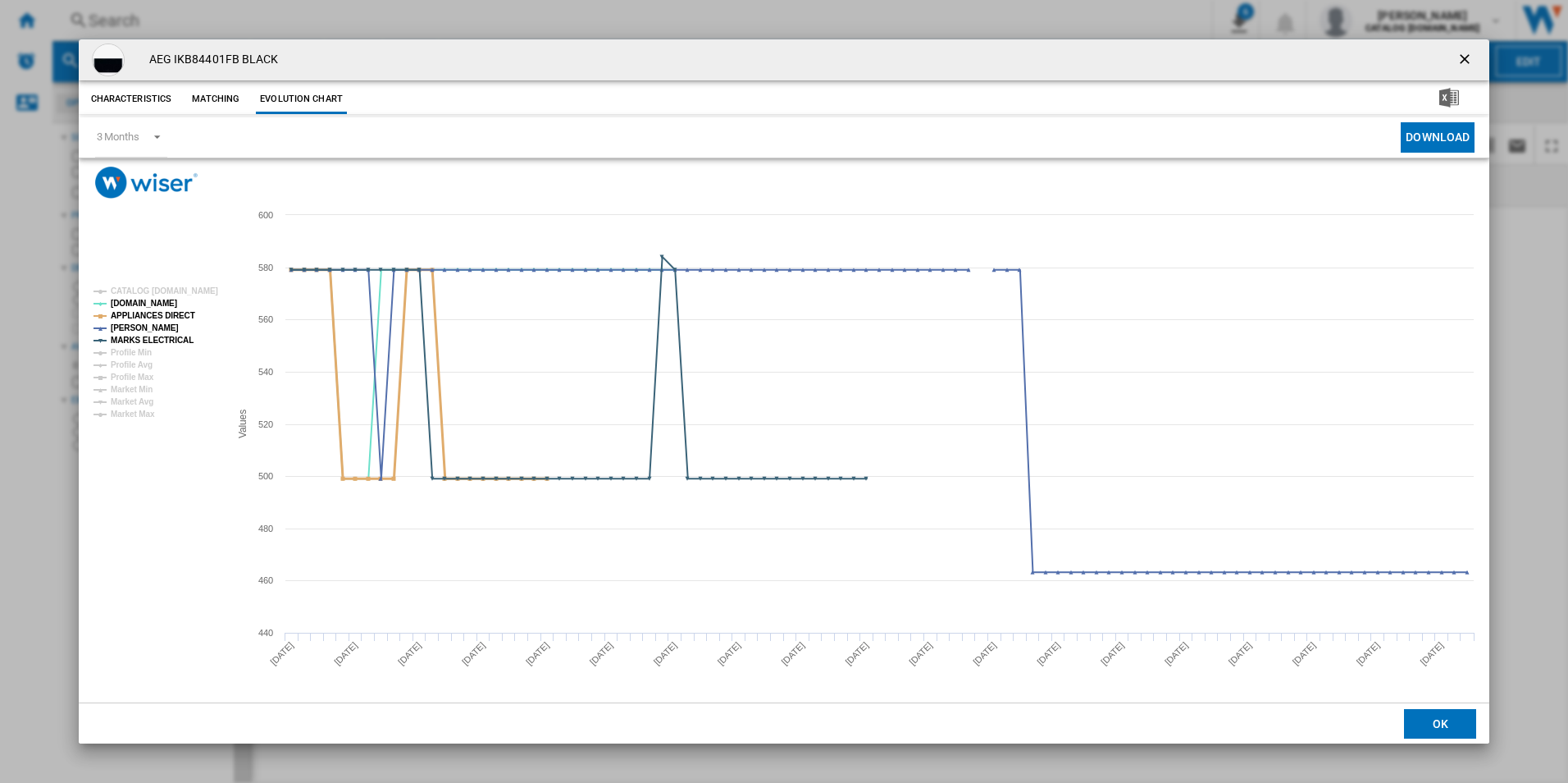
click at [169, 311] on tspan "APPLIANCES DIRECT" at bounding box center [152, 315] width 85 height 9
click at [183, 336] on tspan "MARKS ELECTRICAL" at bounding box center [151, 340] width 83 height 9
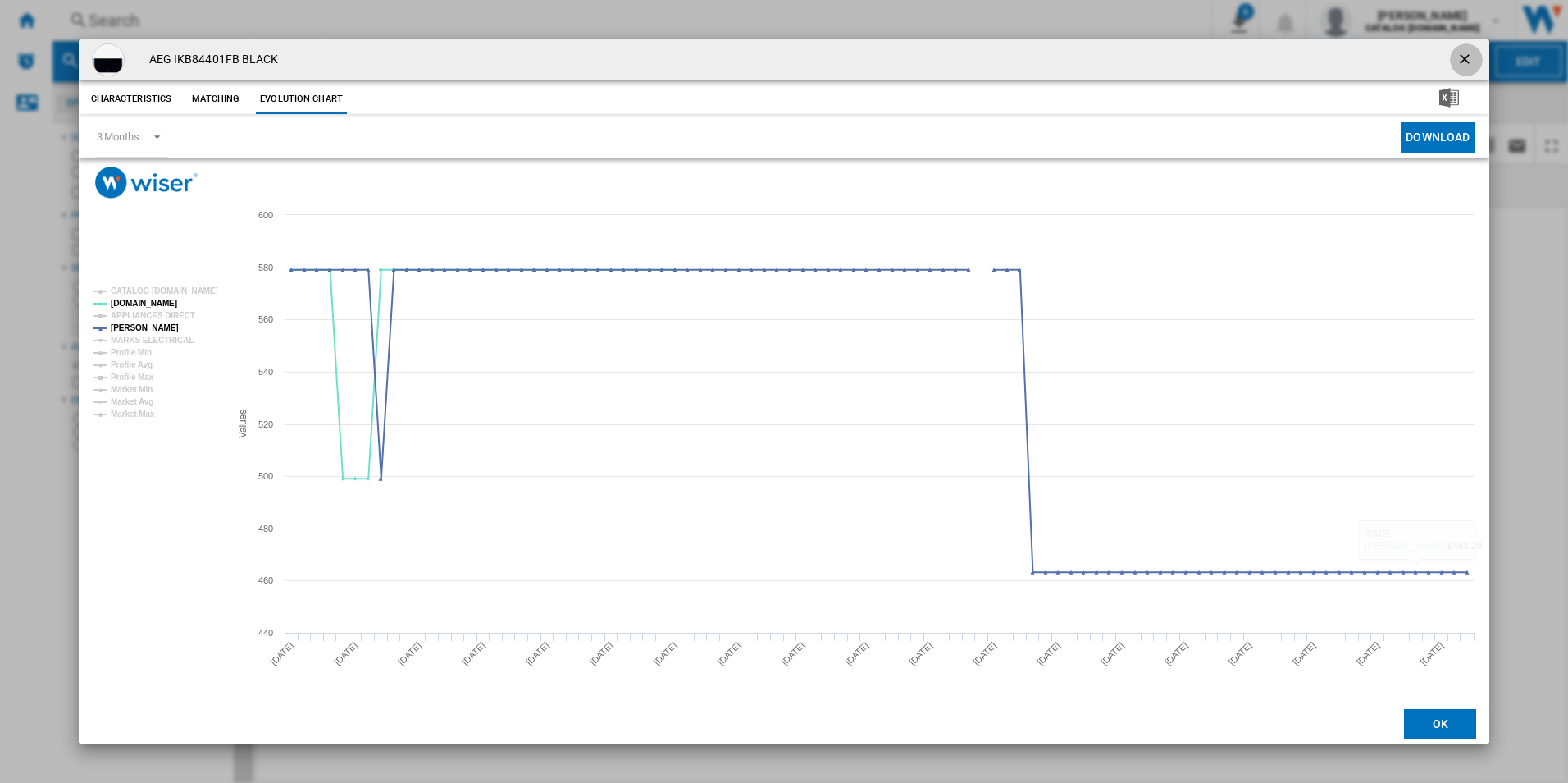
click at [1470, 57] on ng-md-icon "getI18NText('BUTTONS.CLOSE_DIALOG')" at bounding box center [1466, 61] width 20 height 20
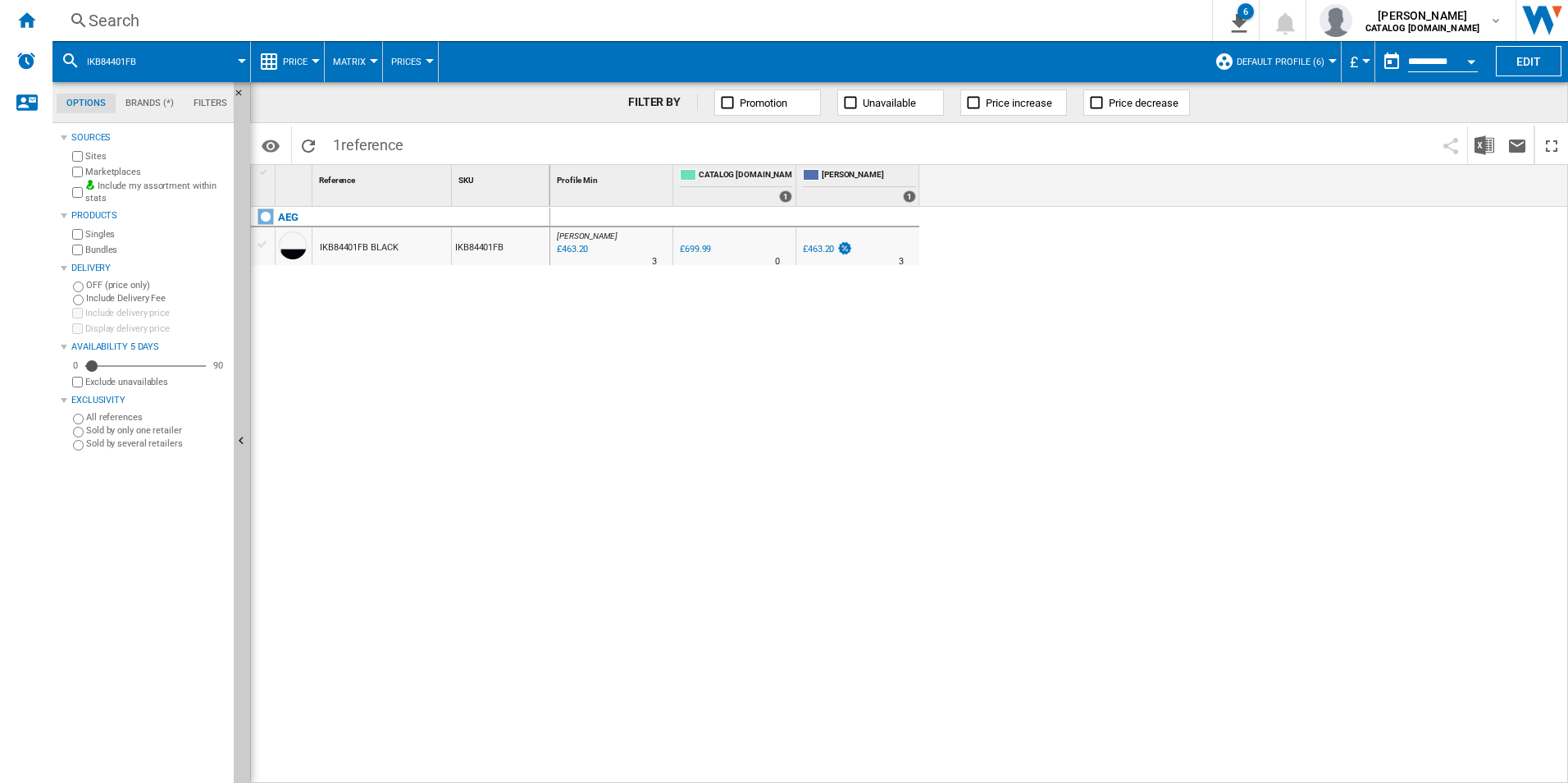
click at [412, 12] on div "Search" at bounding box center [629, 20] width 1081 height 23
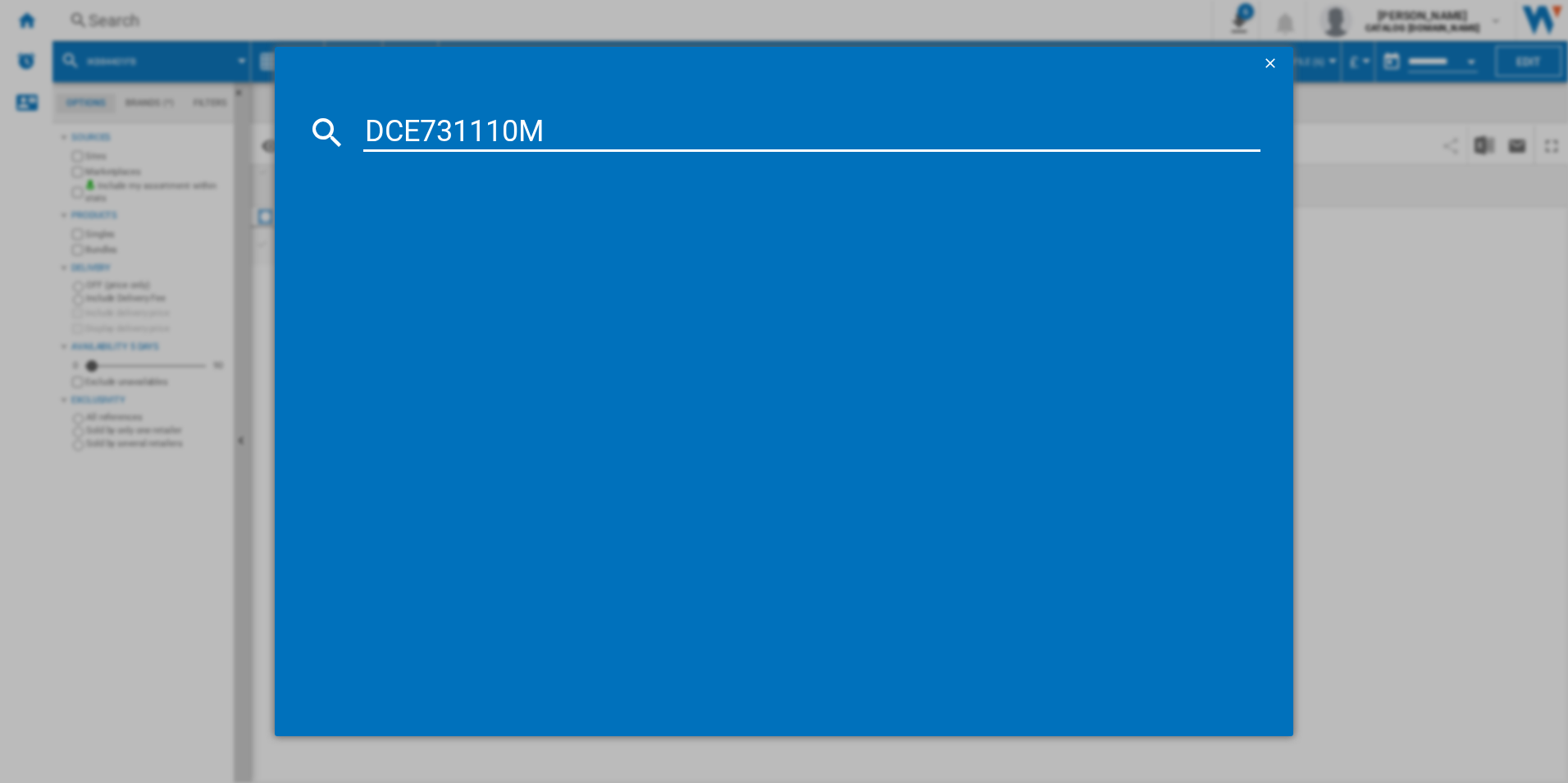
type input "DCE731110M"
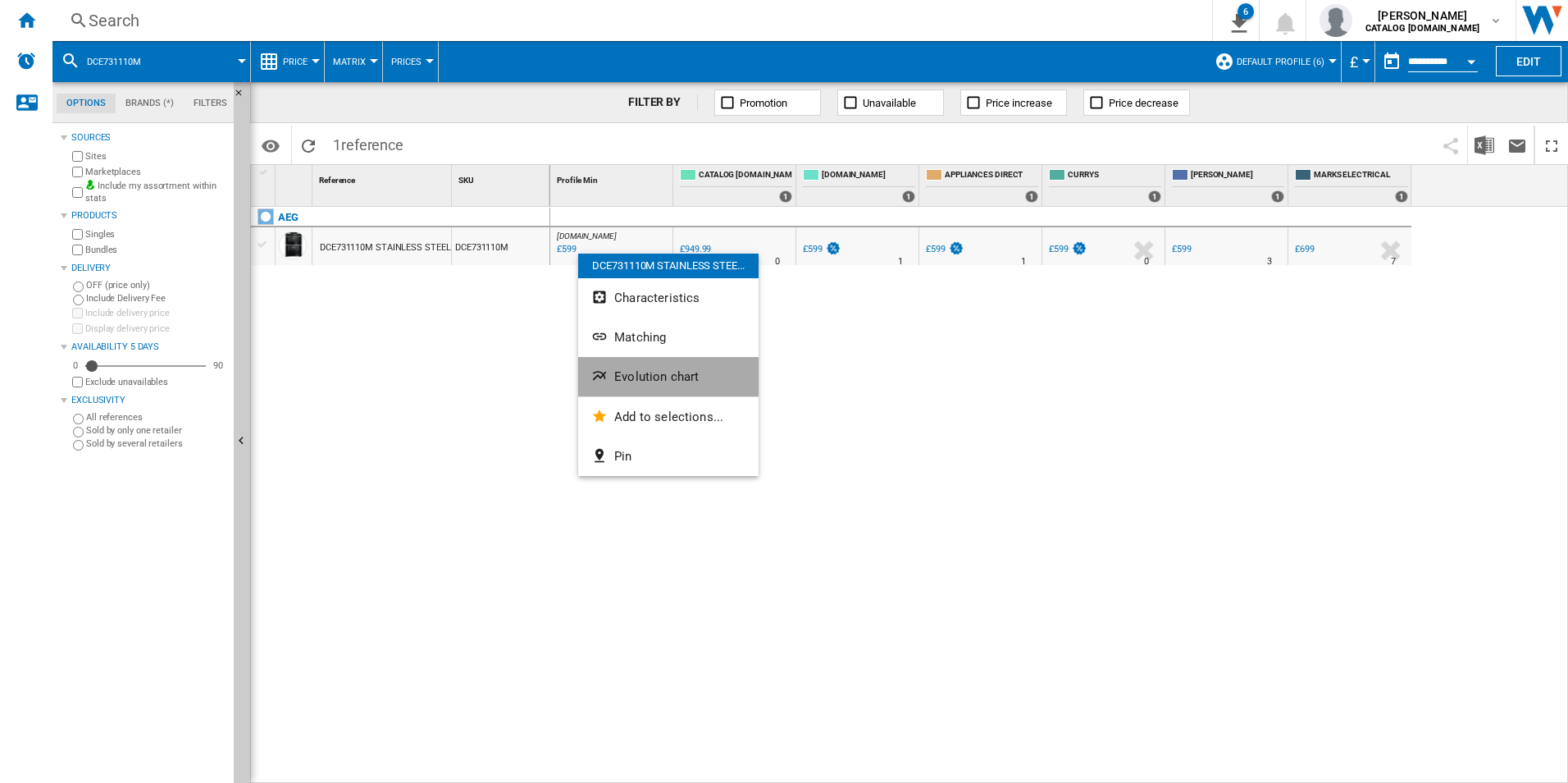
click at [642, 392] on button "Evolution chart" at bounding box center [667, 377] width 180 height 40
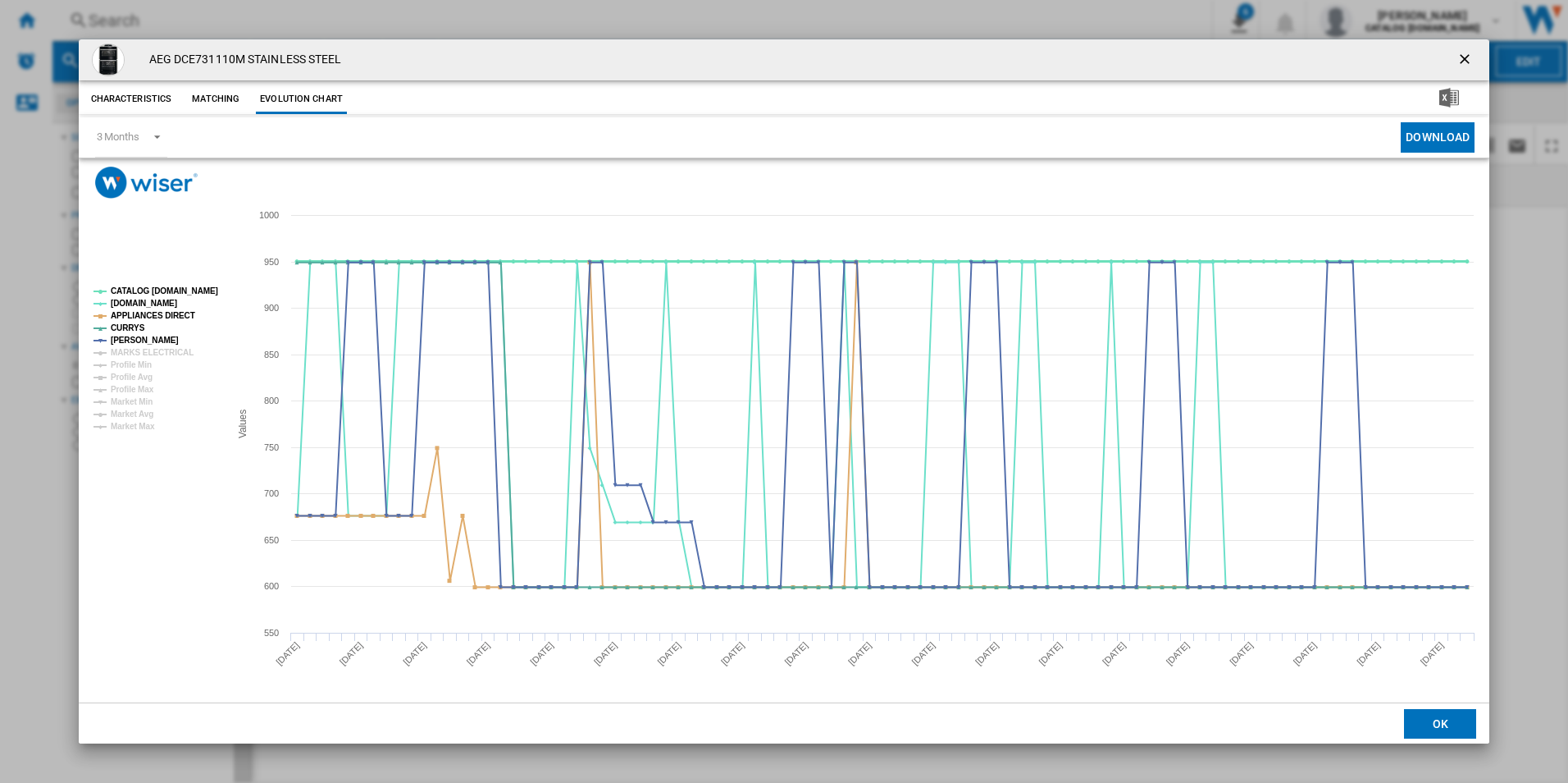
click at [180, 290] on tspan "CATALOG [DOMAIN_NAME]" at bounding box center [164, 290] width 108 height 9
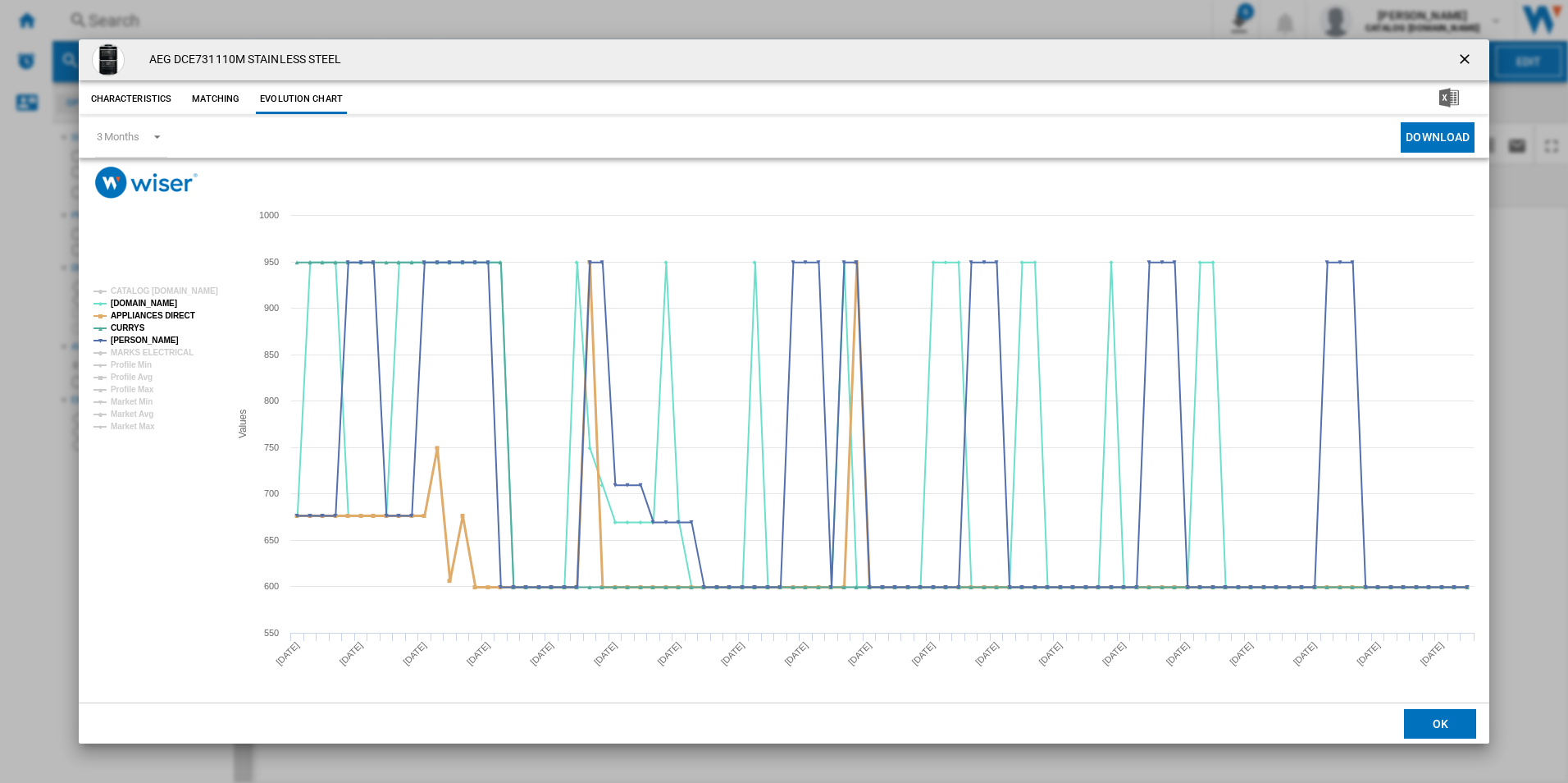
click at [174, 315] on tspan "APPLIANCES DIRECT" at bounding box center [152, 315] width 85 height 9
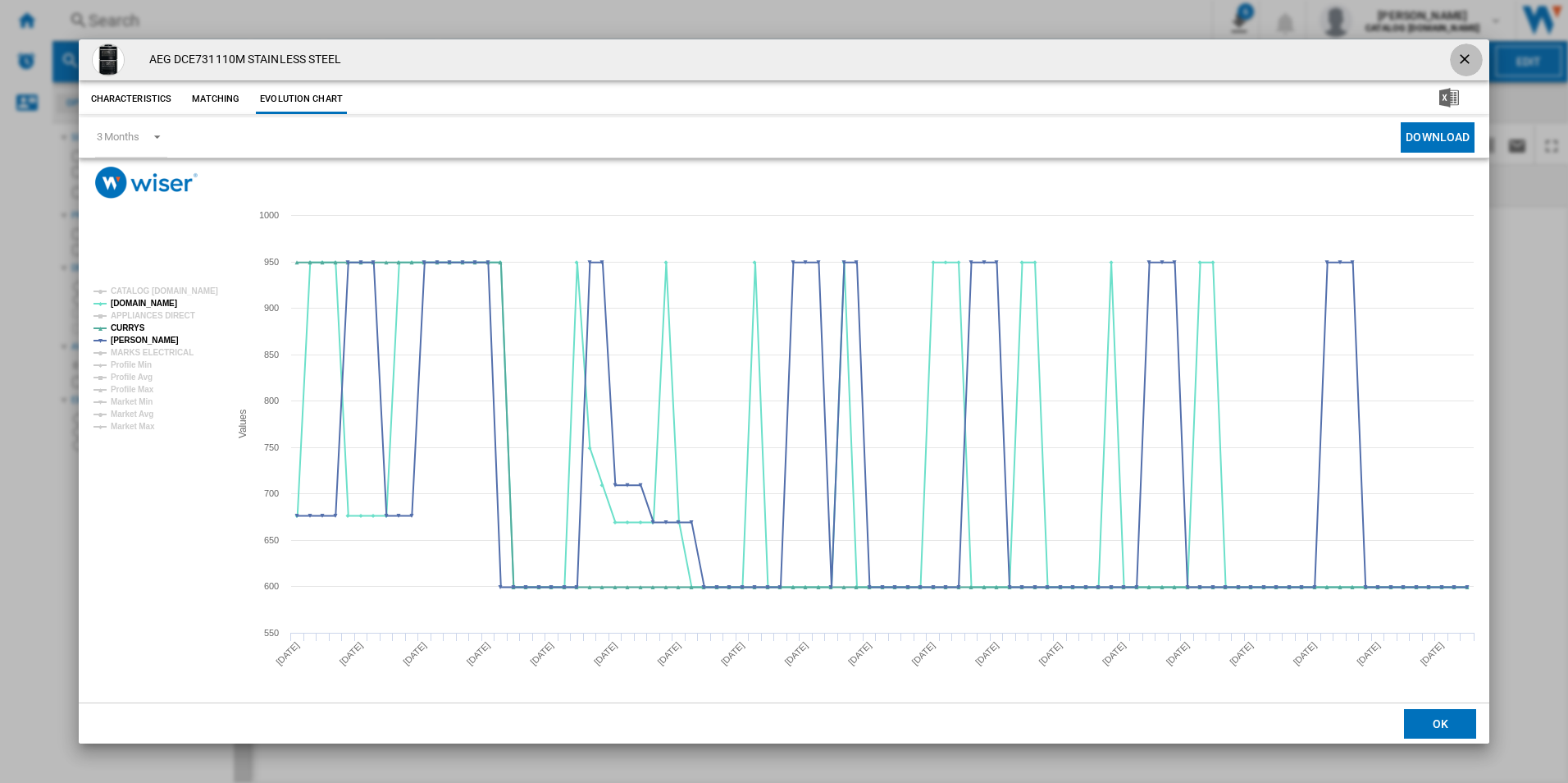
click at [1464, 57] on ng-md-icon "getI18NText('BUTTONS.CLOSE_DIALOG')" at bounding box center [1466, 61] width 20 height 20
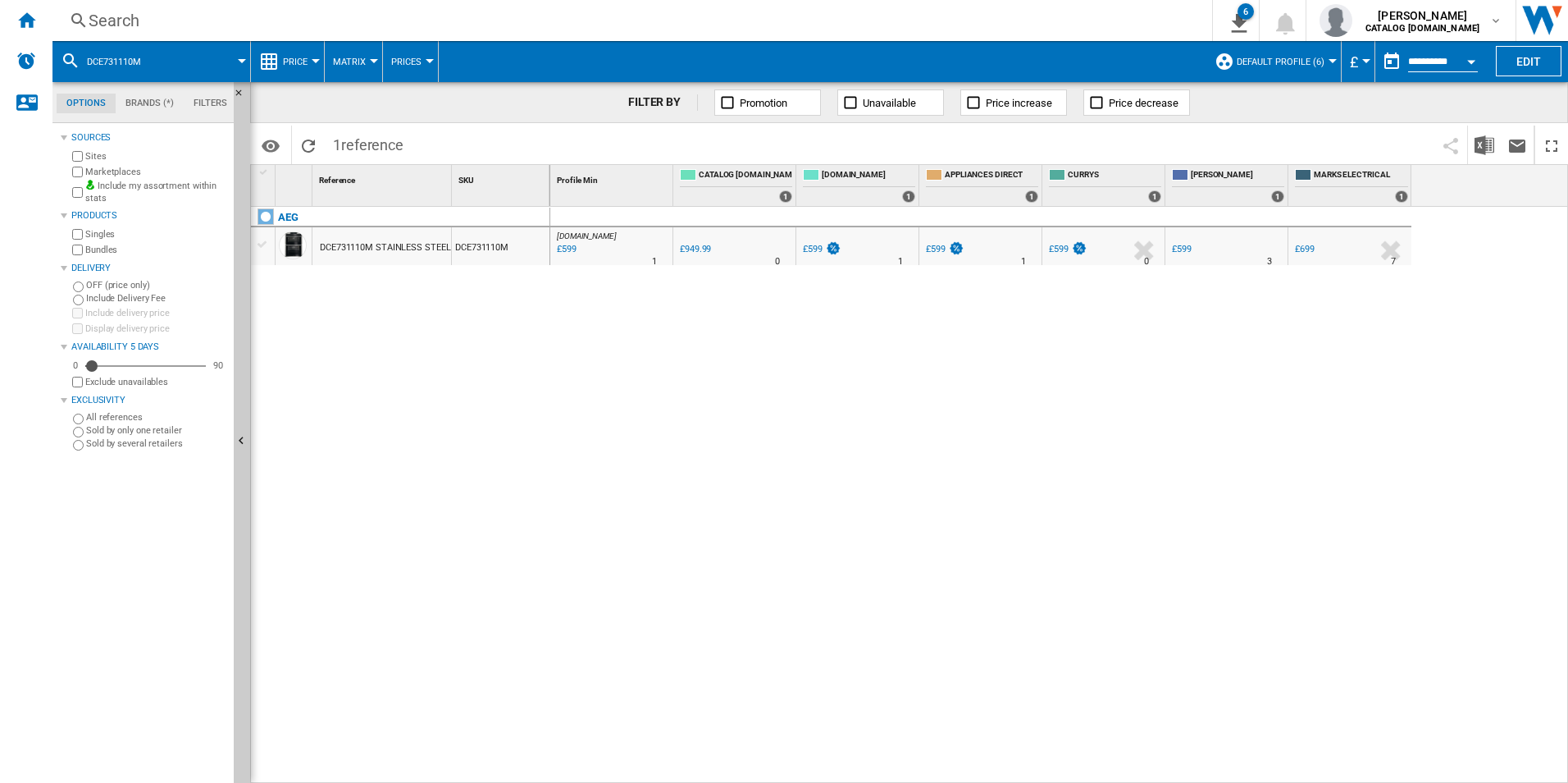
click at [541, 22] on div "Search" at bounding box center [629, 20] width 1081 height 23
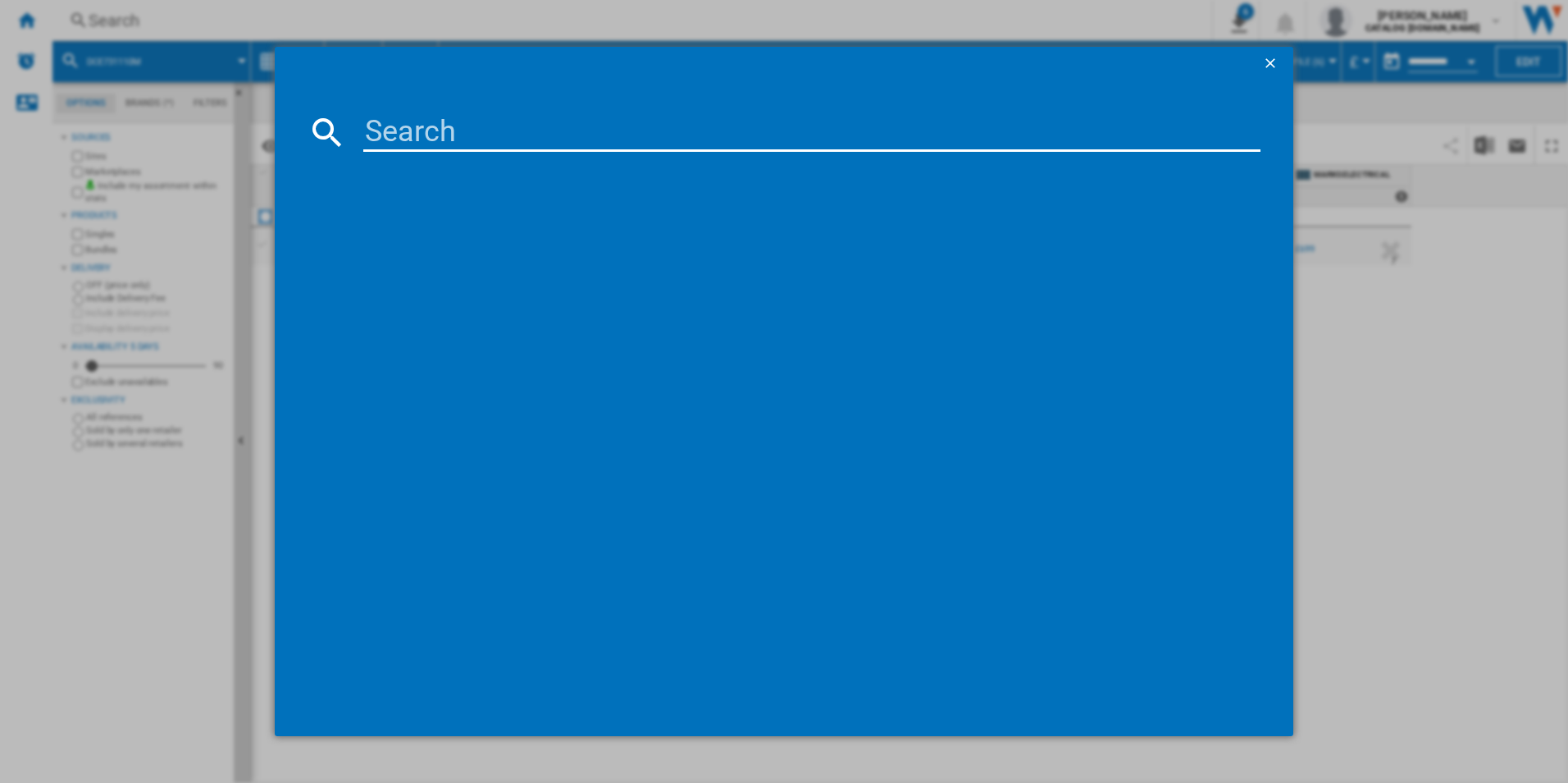
type input "OAG7M281EX"
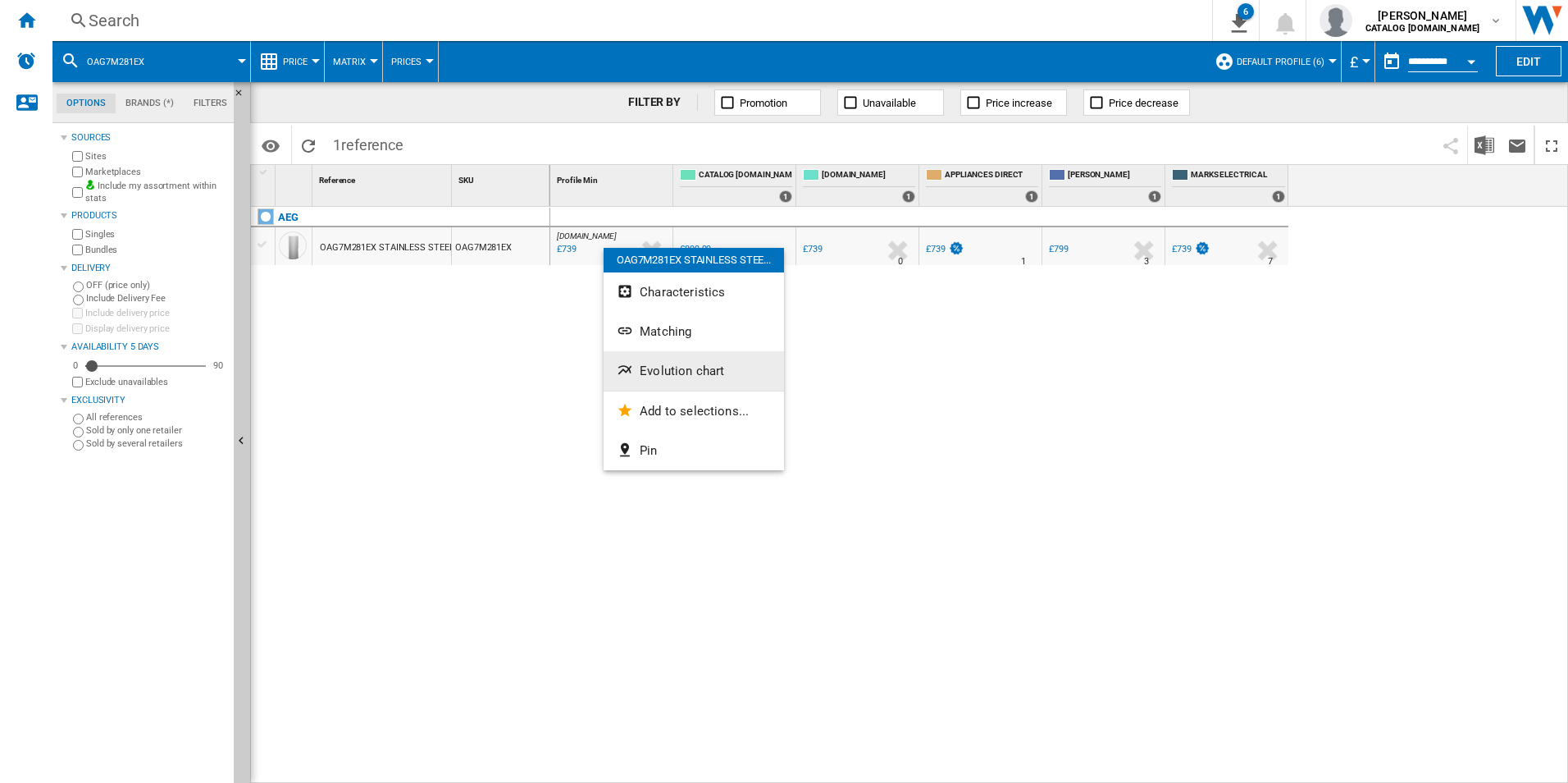
click at [701, 371] on span "Evolution chart" at bounding box center [681, 371] width 85 height 15
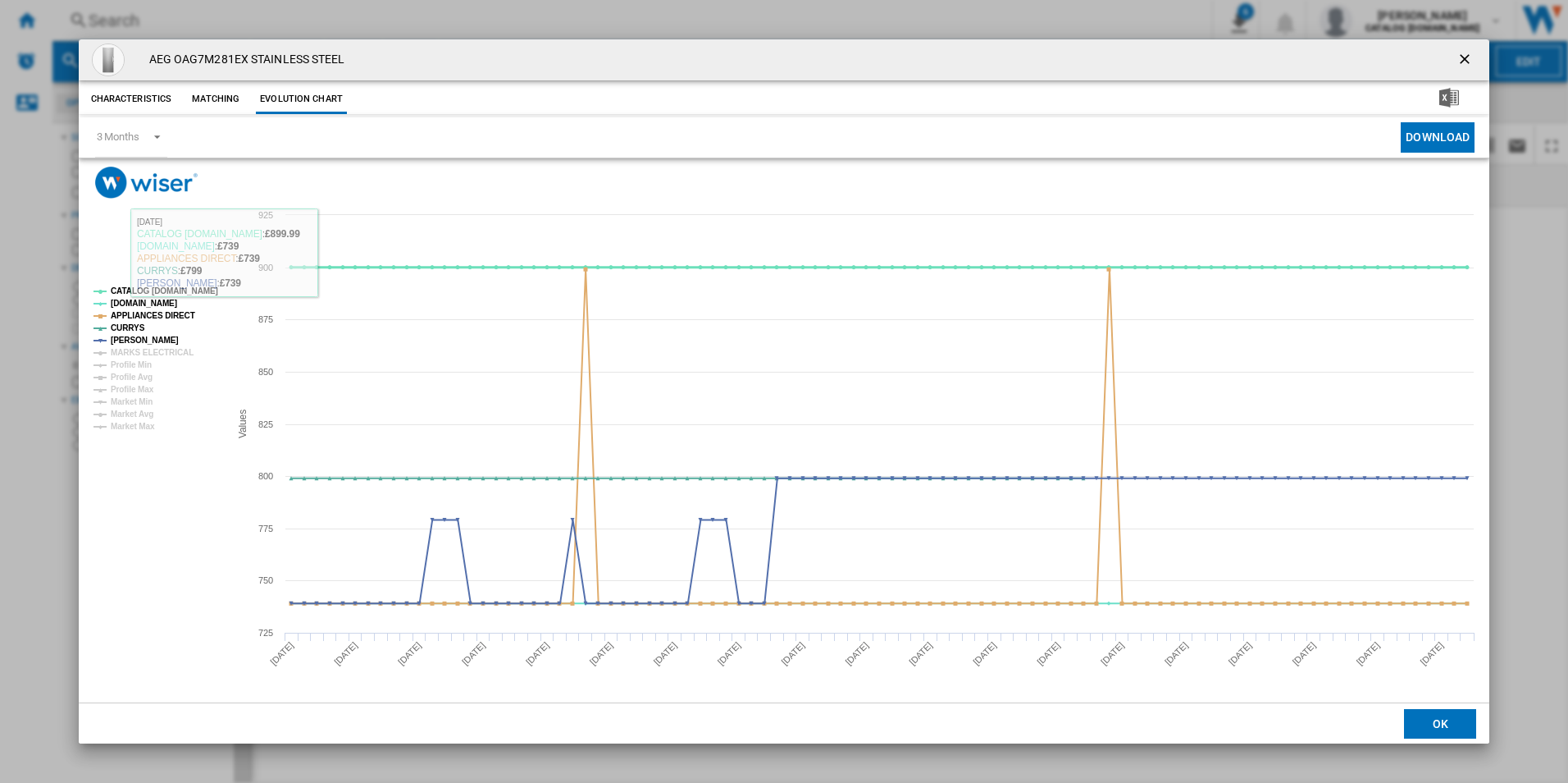
drag, startPoint x: 182, startPoint y: 292, endPoint x: 178, endPoint y: 309, distance: 17.5
click at [182, 292] on tspan "CATALOG [DOMAIN_NAME]" at bounding box center [164, 290] width 108 height 9
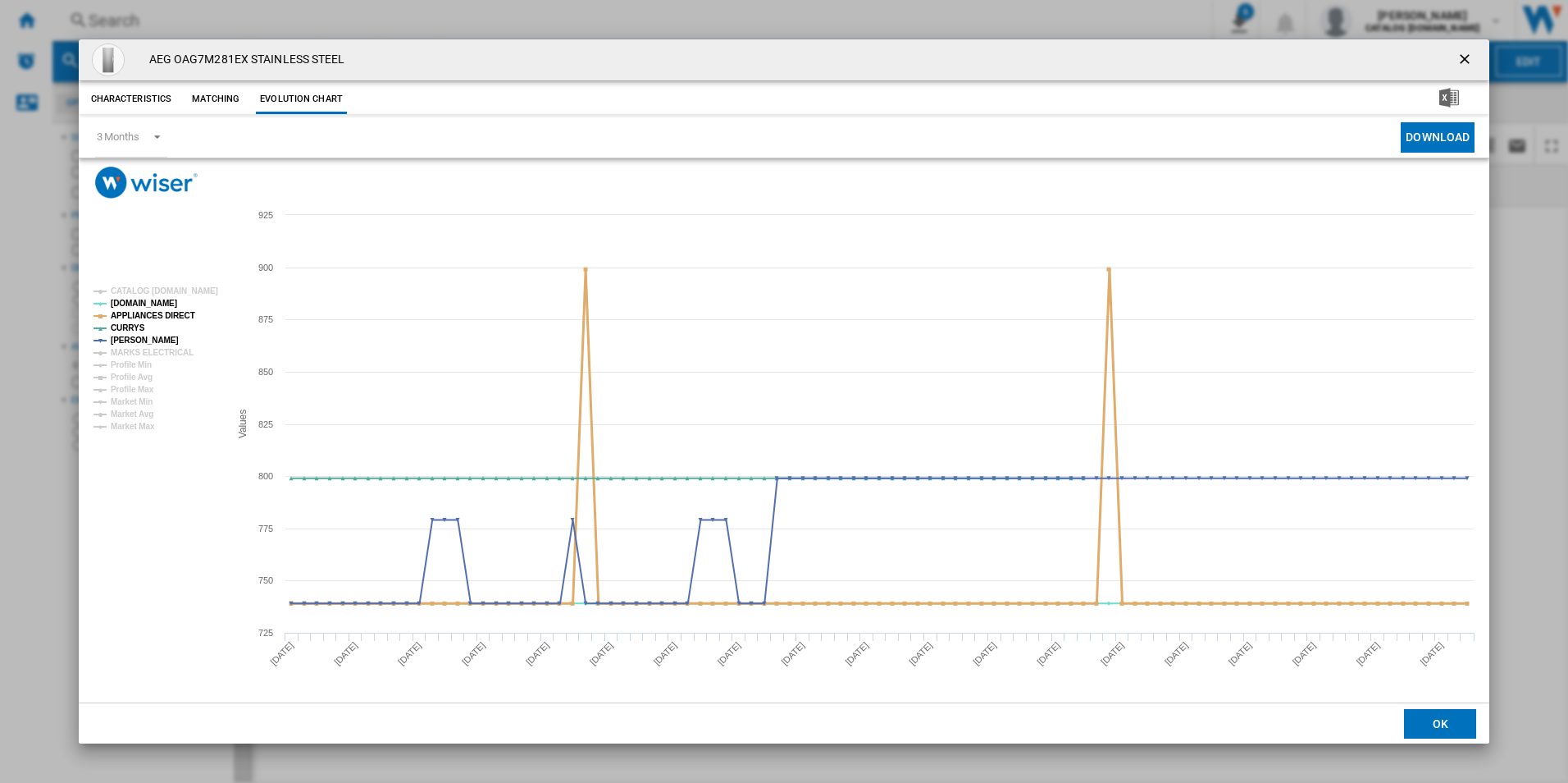
click at [174, 314] on tspan "APPLIANCES DIRECT" at bounding box center [152, 315] width 85 height 9
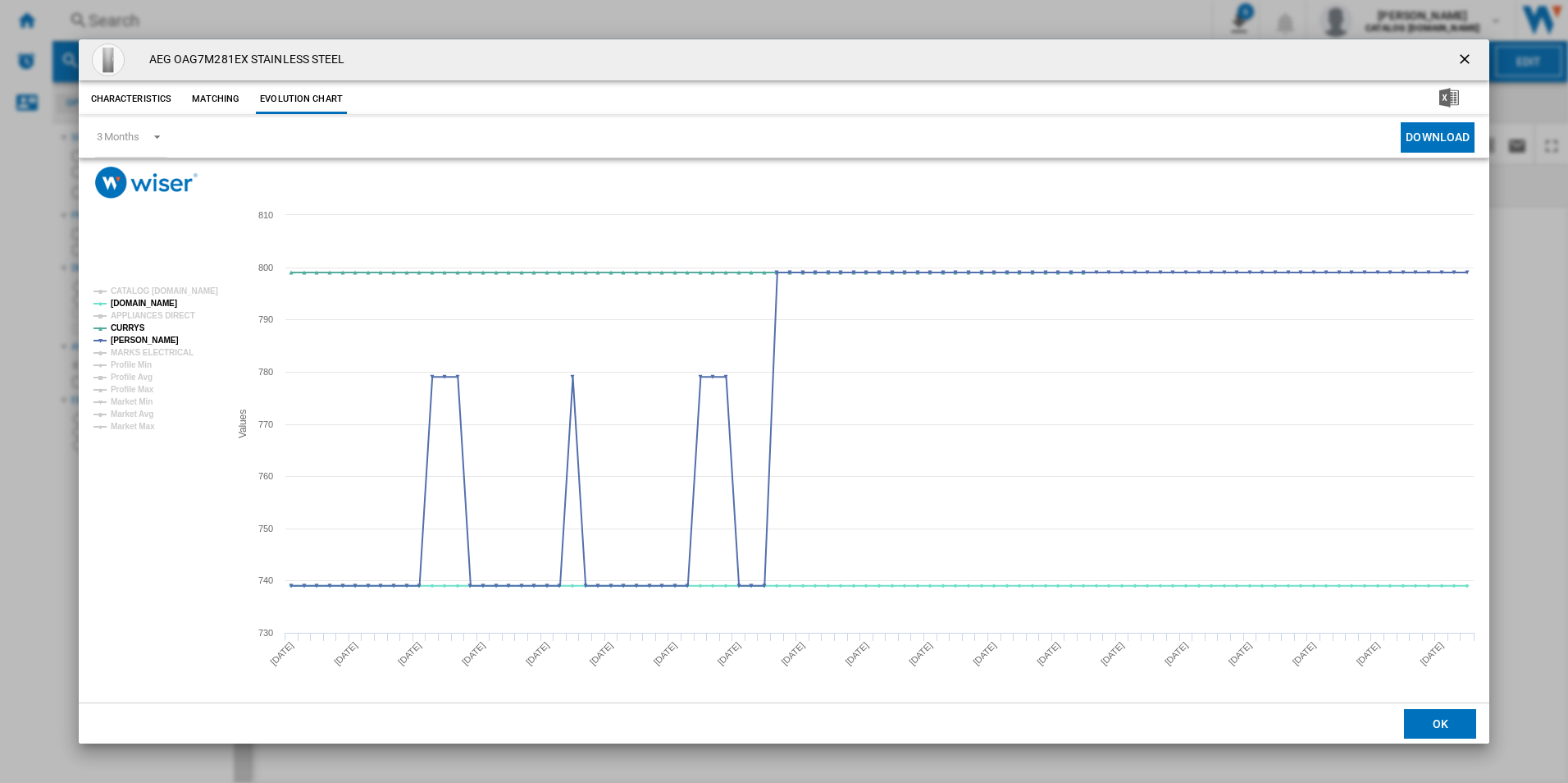
click at [1472, 58] on ng-md-icon "getI18NText('BUTTONS.CLOSE_DIALOG')" at bounding box center [1466, 61] width 20 height 20
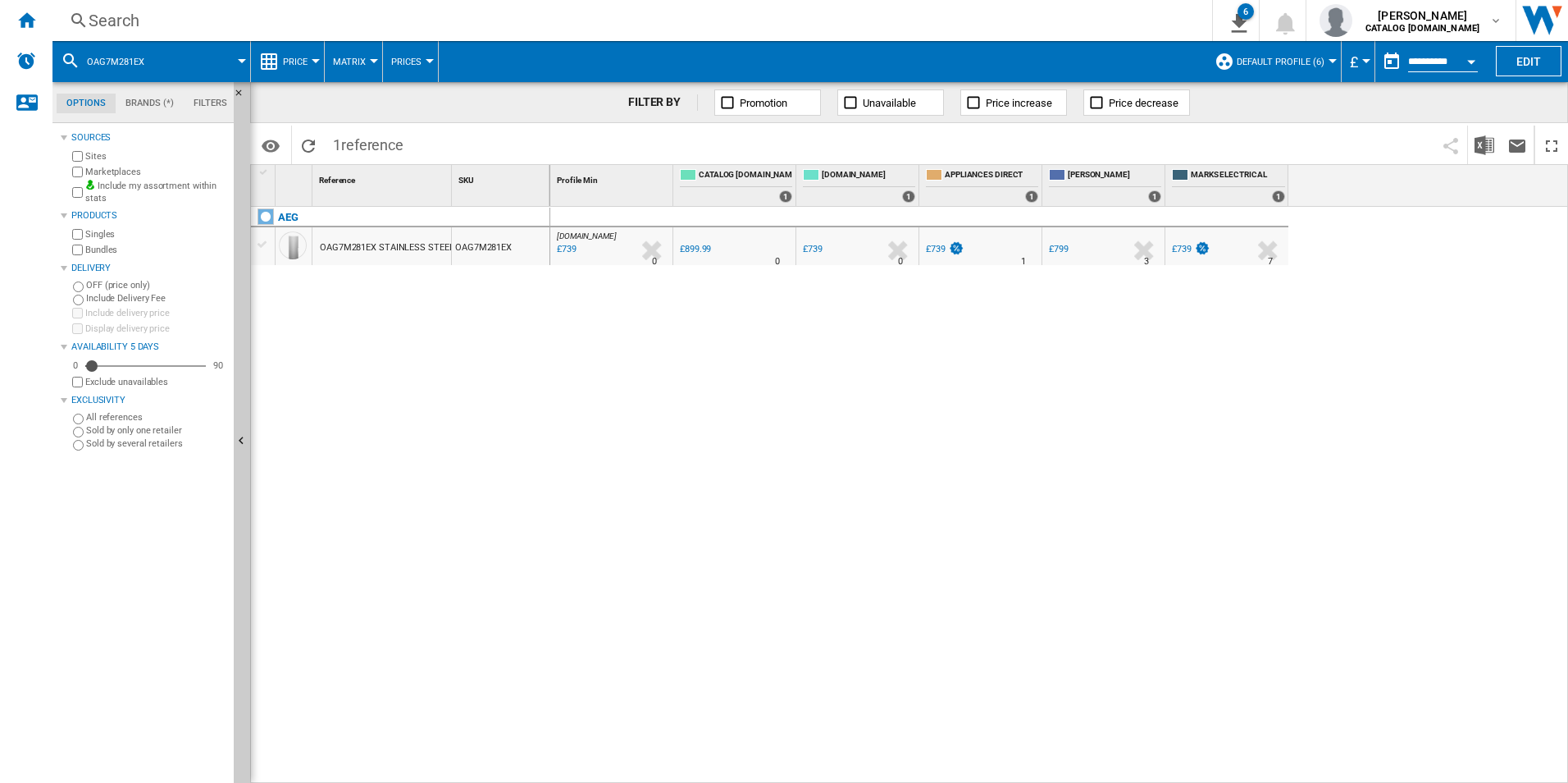
click at [547, 22] on div "Search" at bounding box center [629, 20] width 1081 height 23
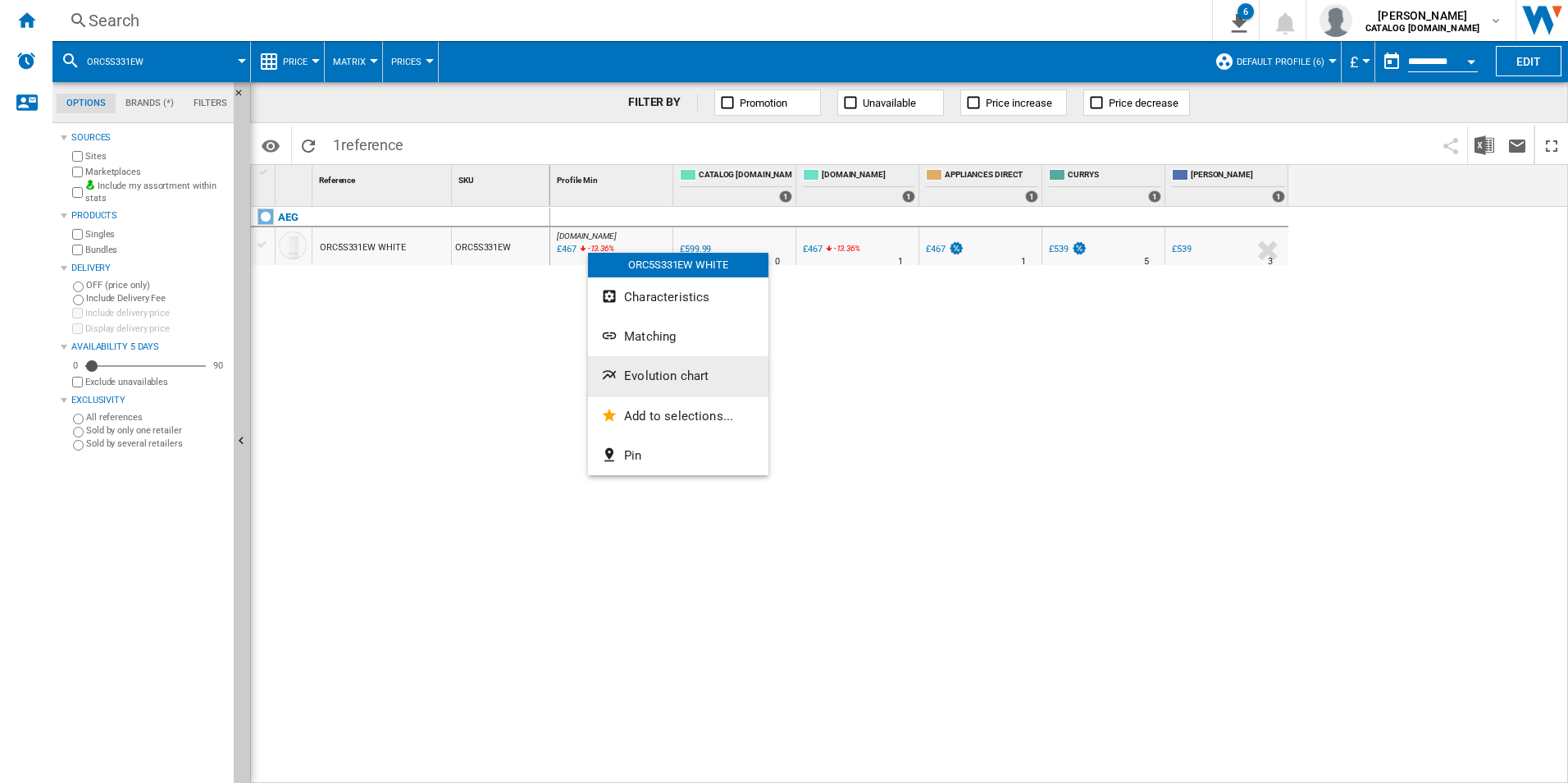
click at [644, 376] on span "Evolution chart" at bounding box center [666, 376] width 85 height 15
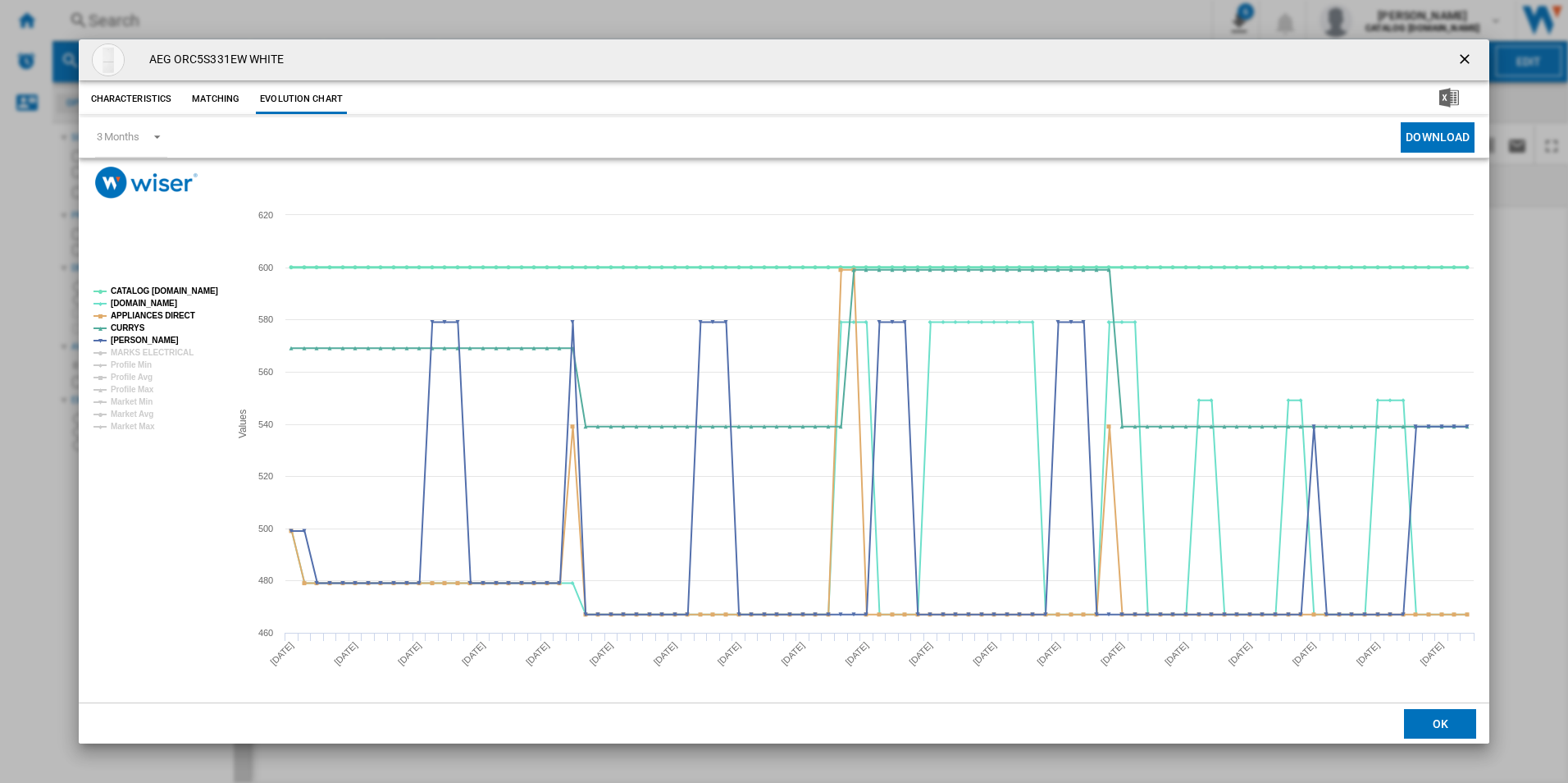
click at [203, 288] on tspan "CATALOG [DOMAIN_NAME]" at bounding box center [164, 290] width 108 height 9
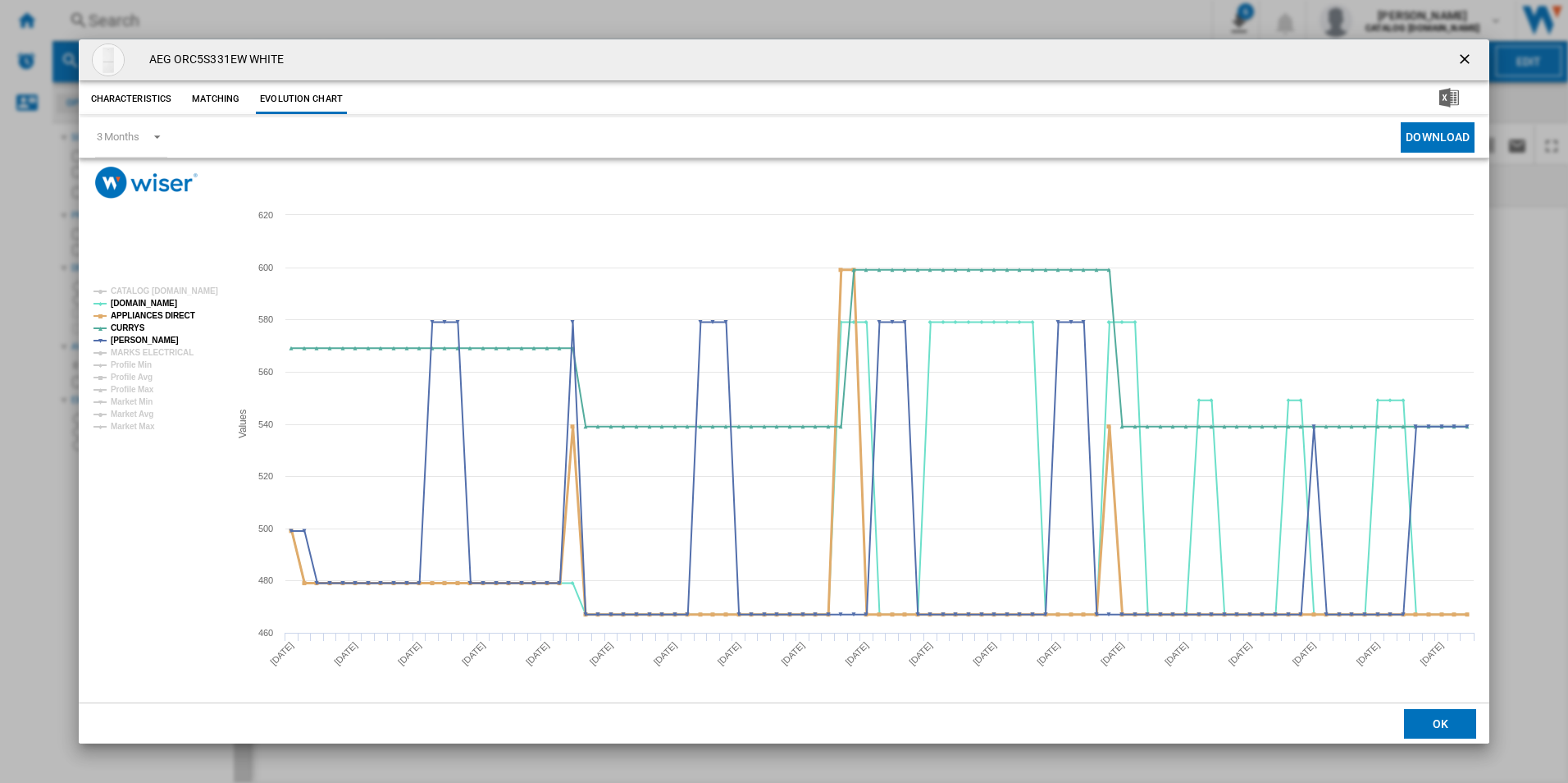
click at [165, 318] on tspan "APPLIANCES DIRECT" at bounding box center [152, 315] width 85 height 9
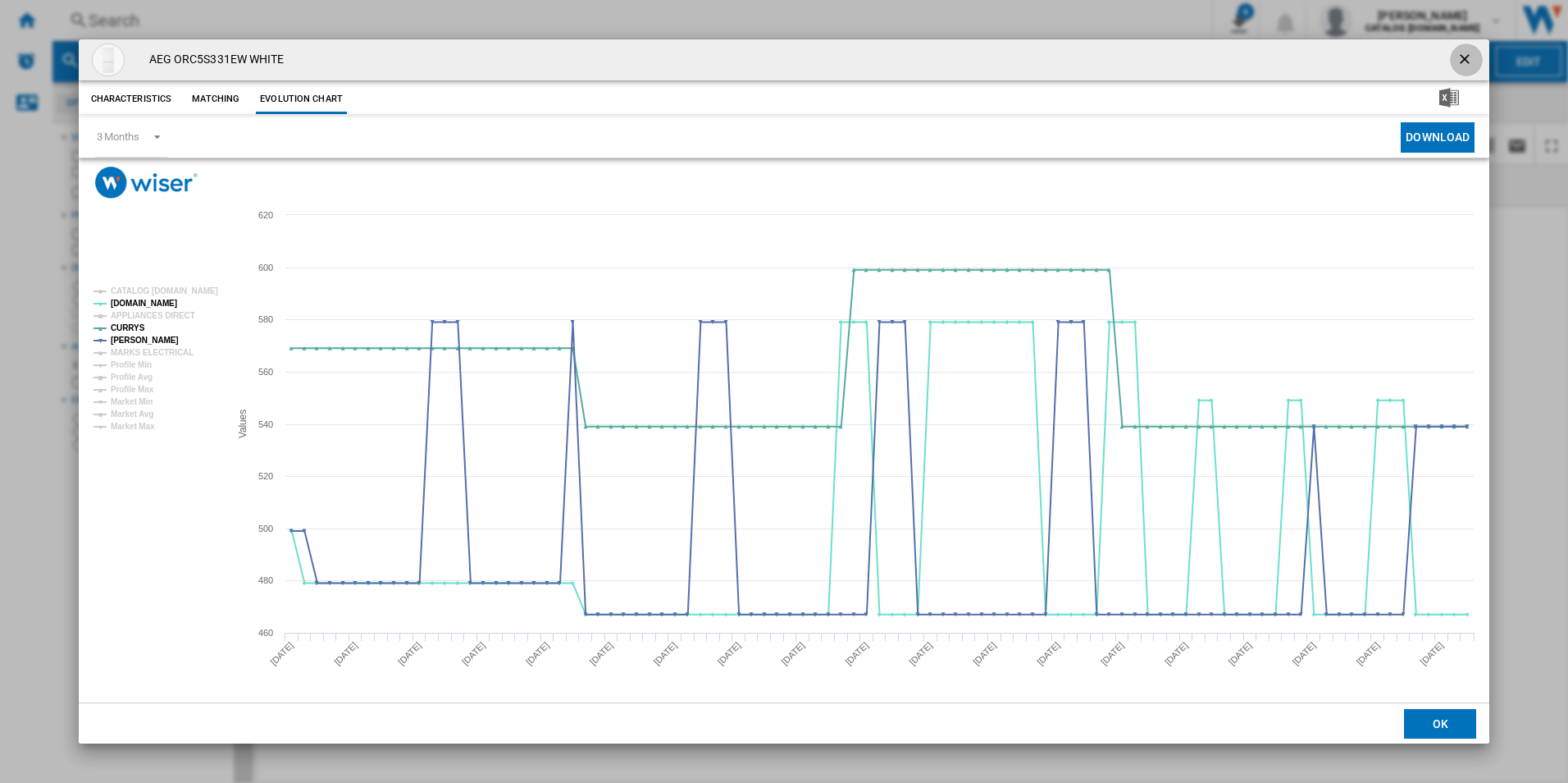
click at [1464, 60] on ng-md-icon "getI18NText('BUTTONS.CLOSE_DIALOG')" at bounding box center [1466, 61] width 20 height 20
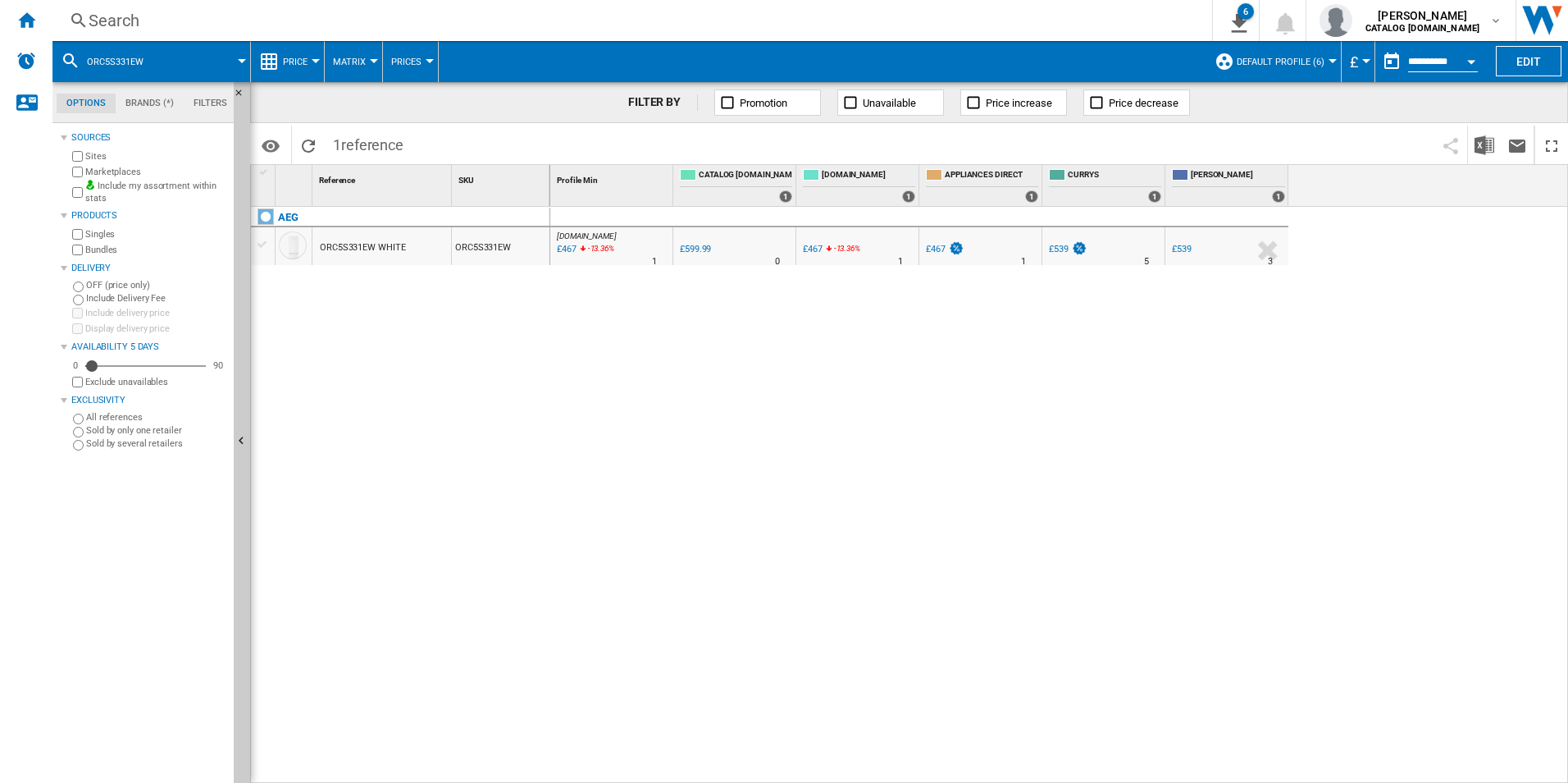
click at [705, 30] on div "Search" at bounding box center [629, 20] width 1081 height 23
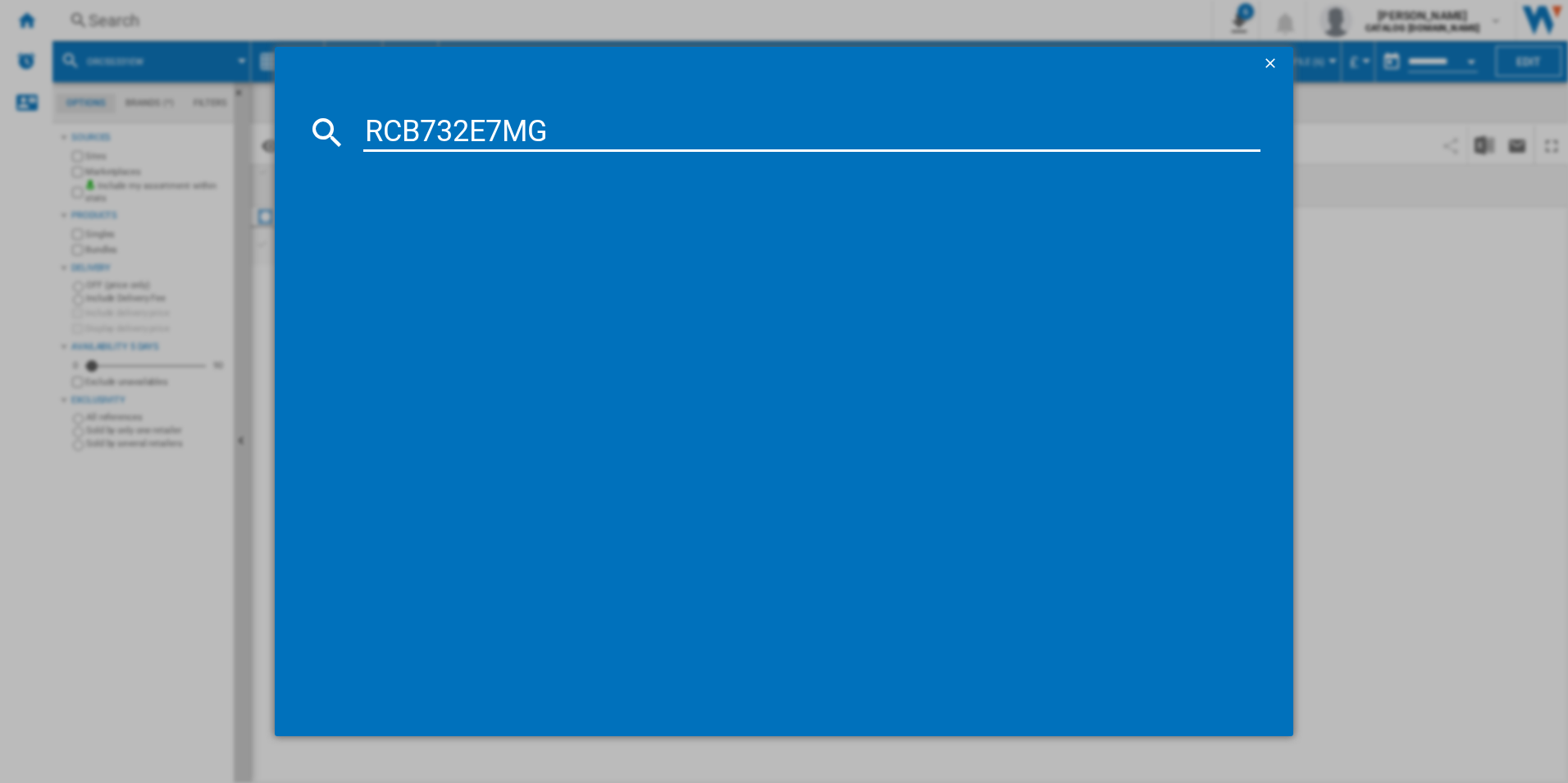
type input "RCB732E7MG"
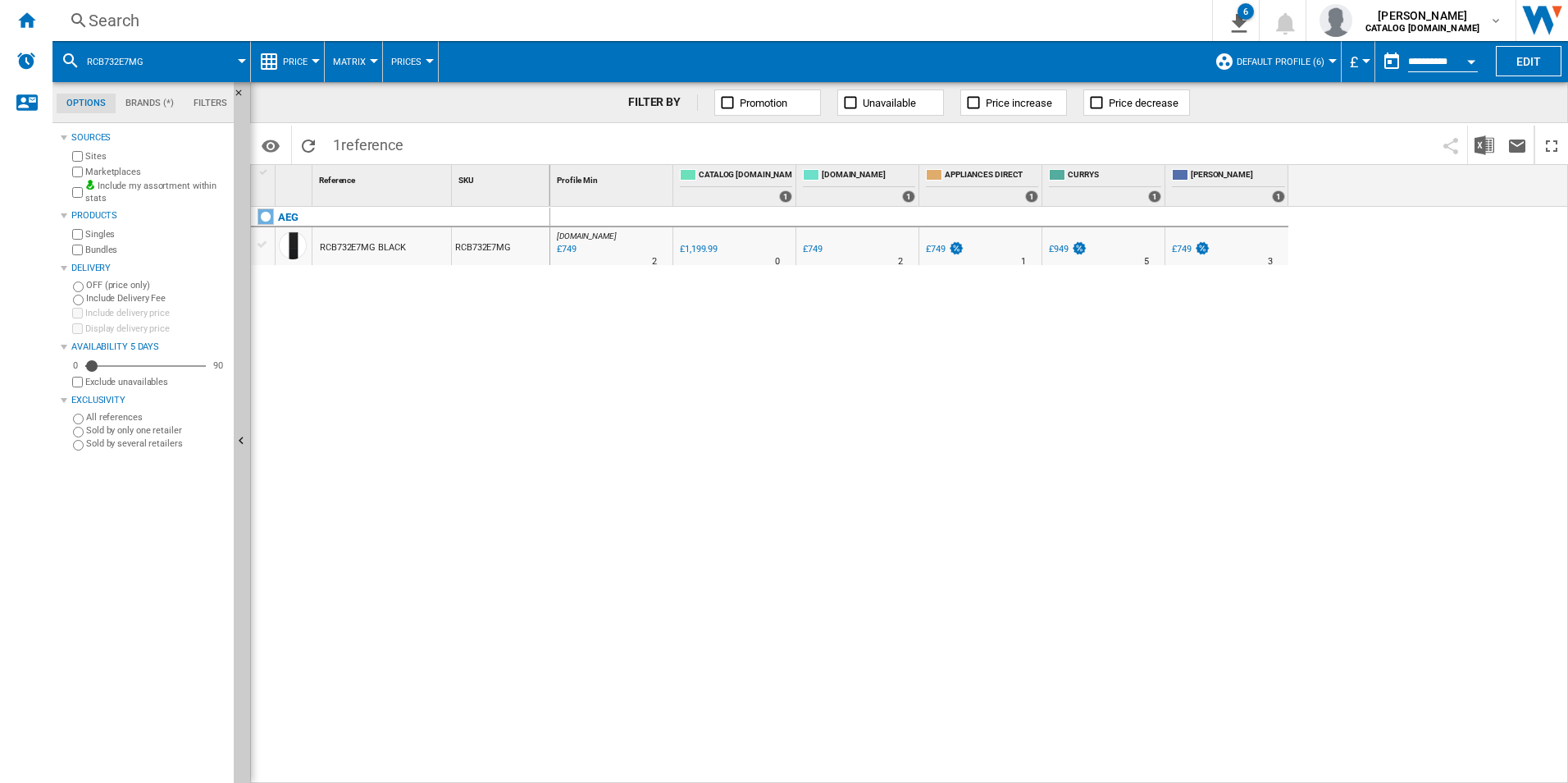
click at [878, 485] on div "AO.COM : AO -37.6 % £749 % N/A 2 AO.COM : AO 0.0 % £1,199.99 % N/A" at bounding box center [1059, 494] width 1019 height 577
click at [819, 526] on div "AO.COM : AO -37.6 % £749 % N/A 2 AO.COM : AO 0.0 % £1,199.99 % N/A" at bounding box center [1059, 494] width 1019 height 577
click at [750, 536] on div "AO.COM : AO -37.6 % £749 % N/A 2 AO.COM : AO 0.0 % £1,199.99 % N/A" at bounding box center [1059, 494] width 1019 height 577
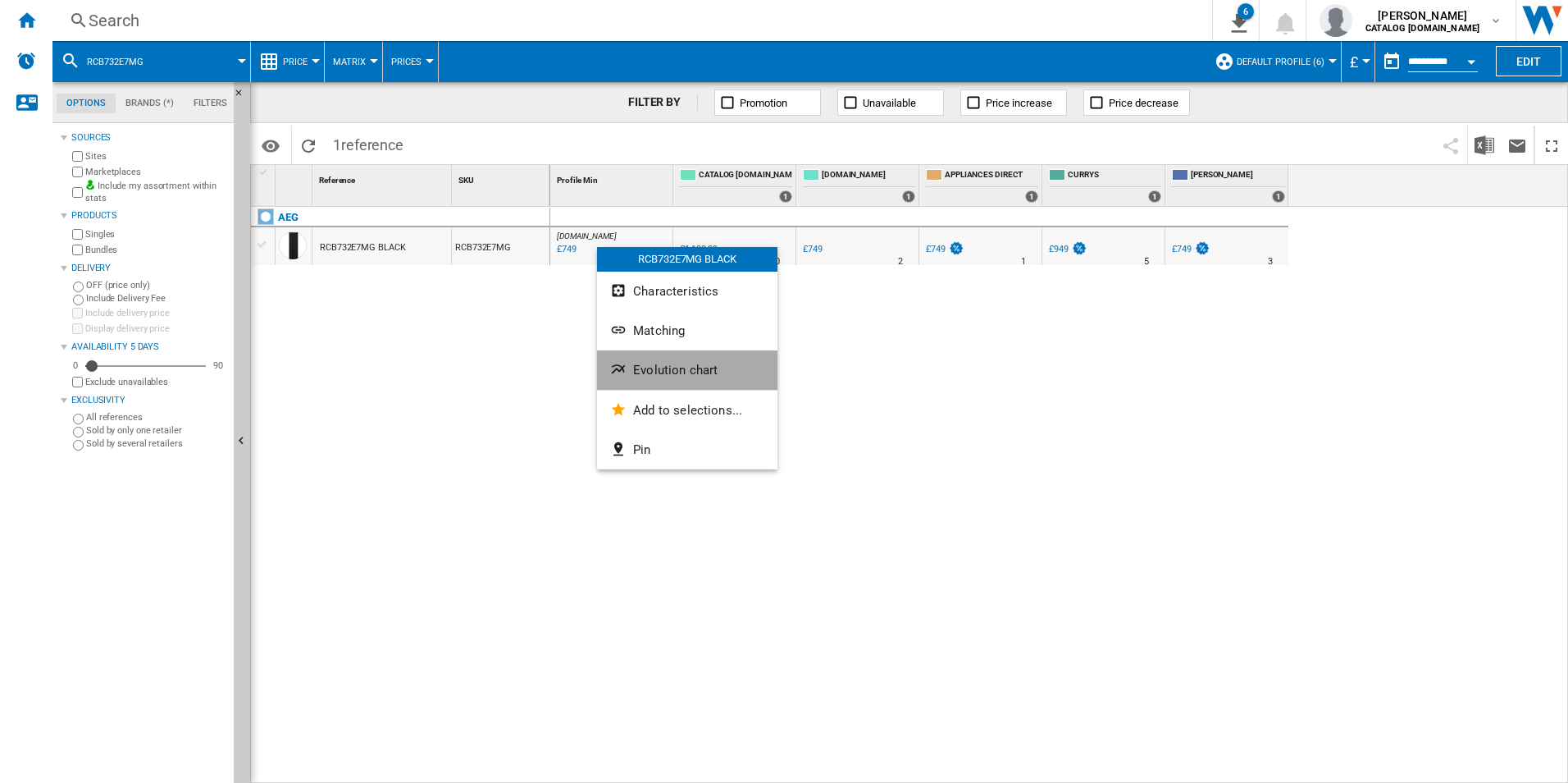
click at [644, 360] on button "Evolution chart" at bounding box center [686, 371] width 180 height 40
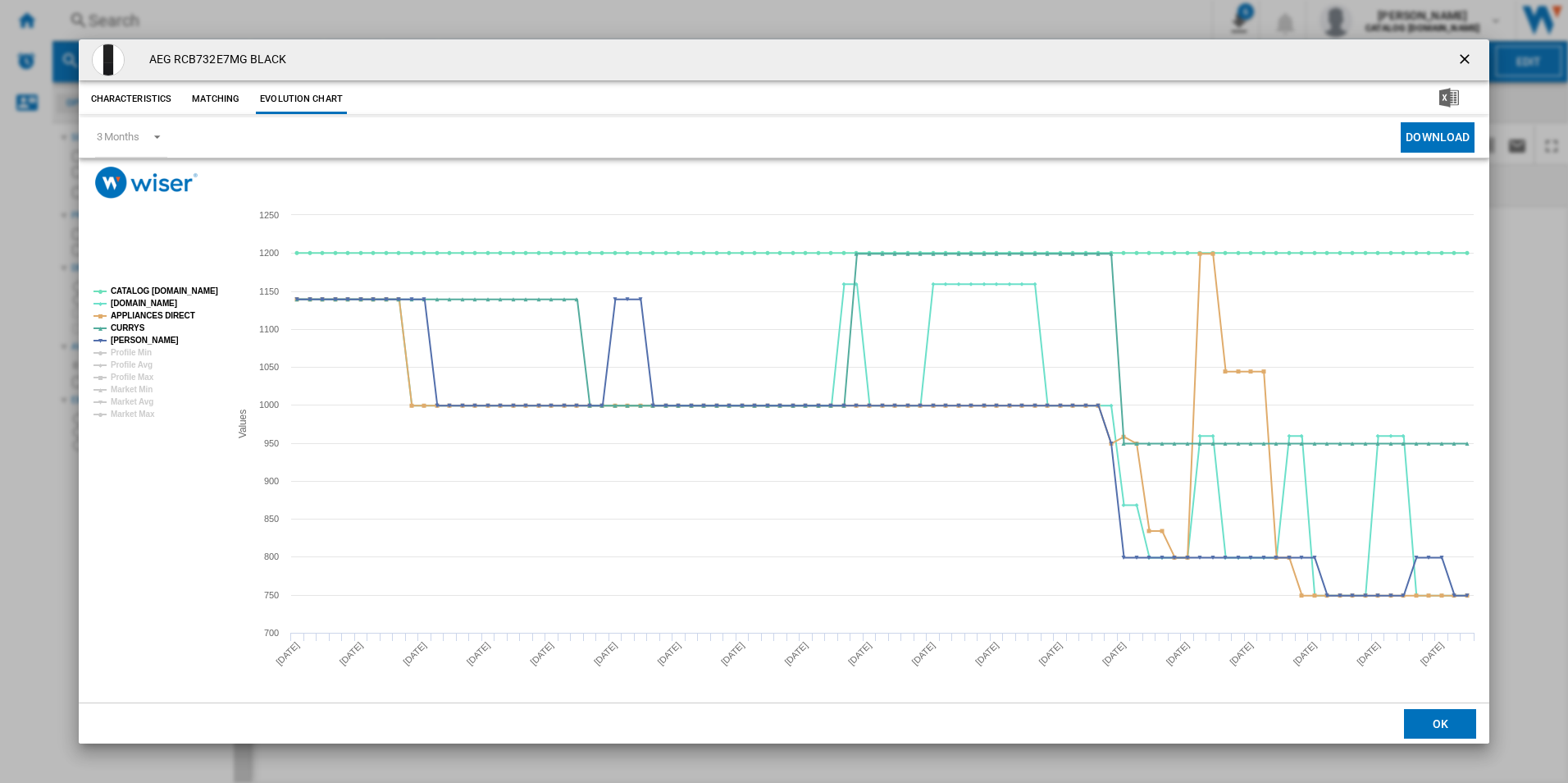
click at [207, 289] on tspan "CATALOG [DOMAIN_NAME]" at bounding box center [164, 290] width 108 height 9
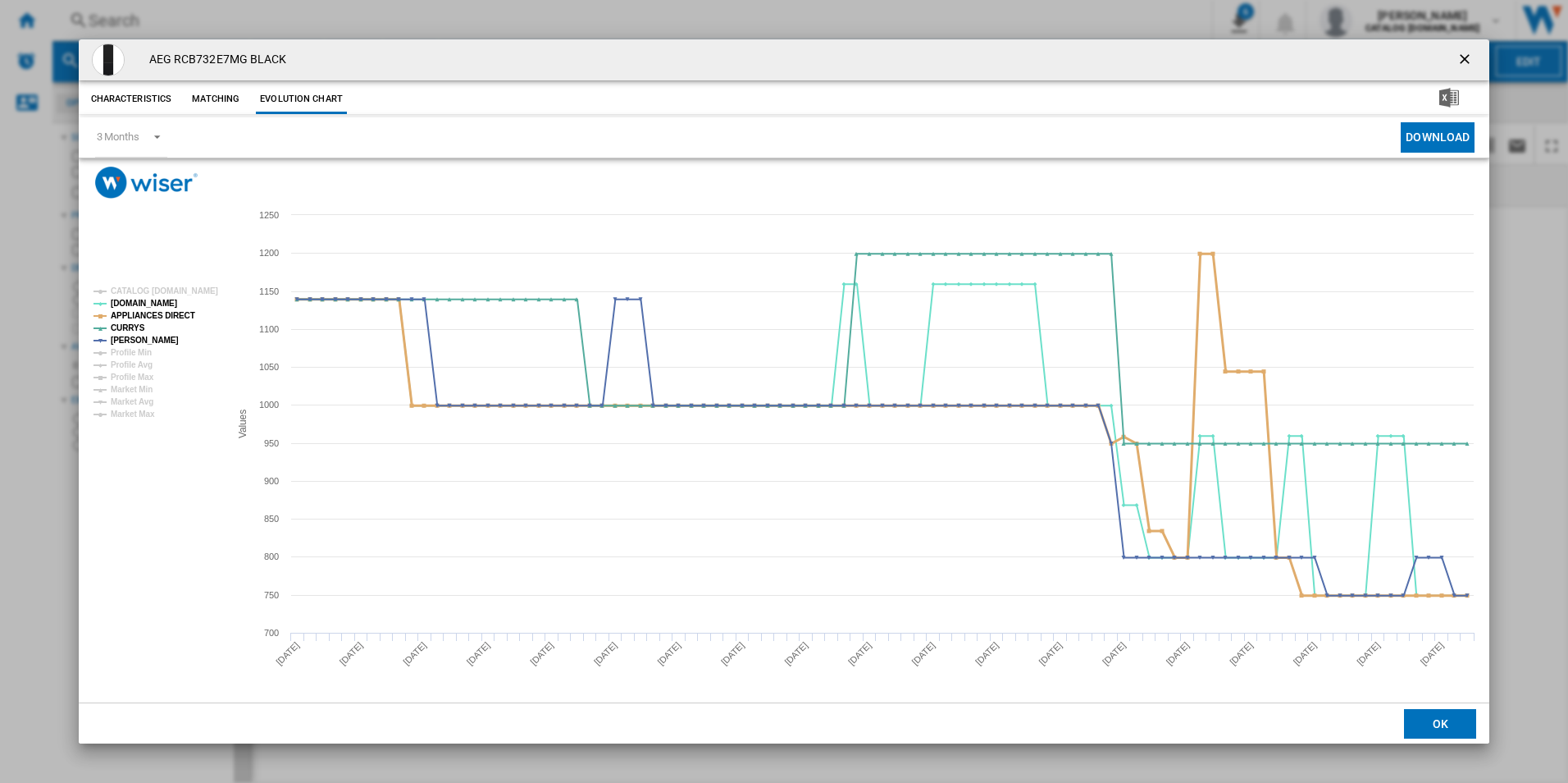
click at [171, 316] on tspan "APPLIANCES DIRECT" at bounding box center [152, 315] width 85 height 9
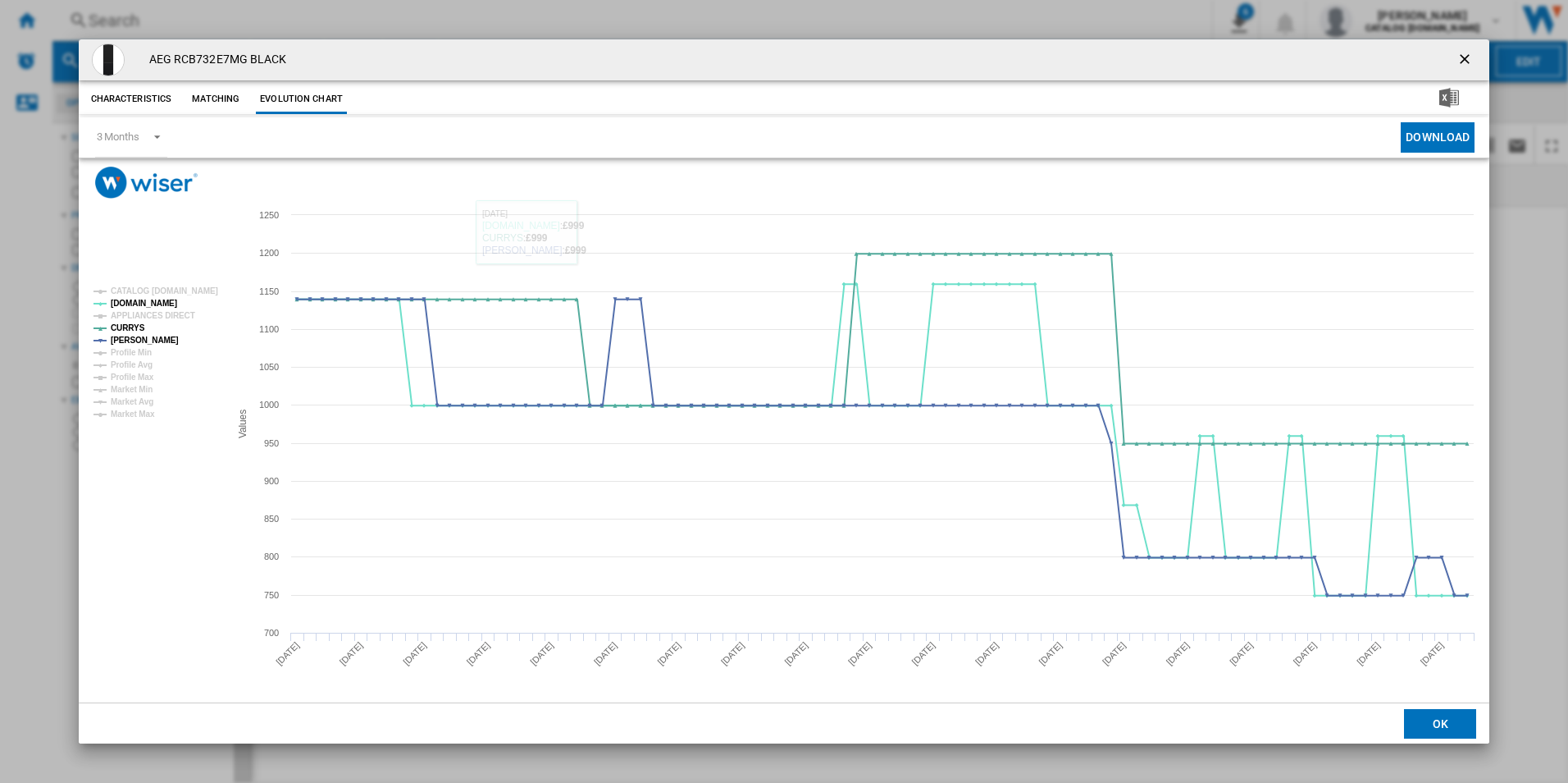
click at [1463, 59] on ng-md-icon "getI18NText('BUTTONS.CLOSE_DIALOG')" at bounding box center [1466, 61] width 20 height 20
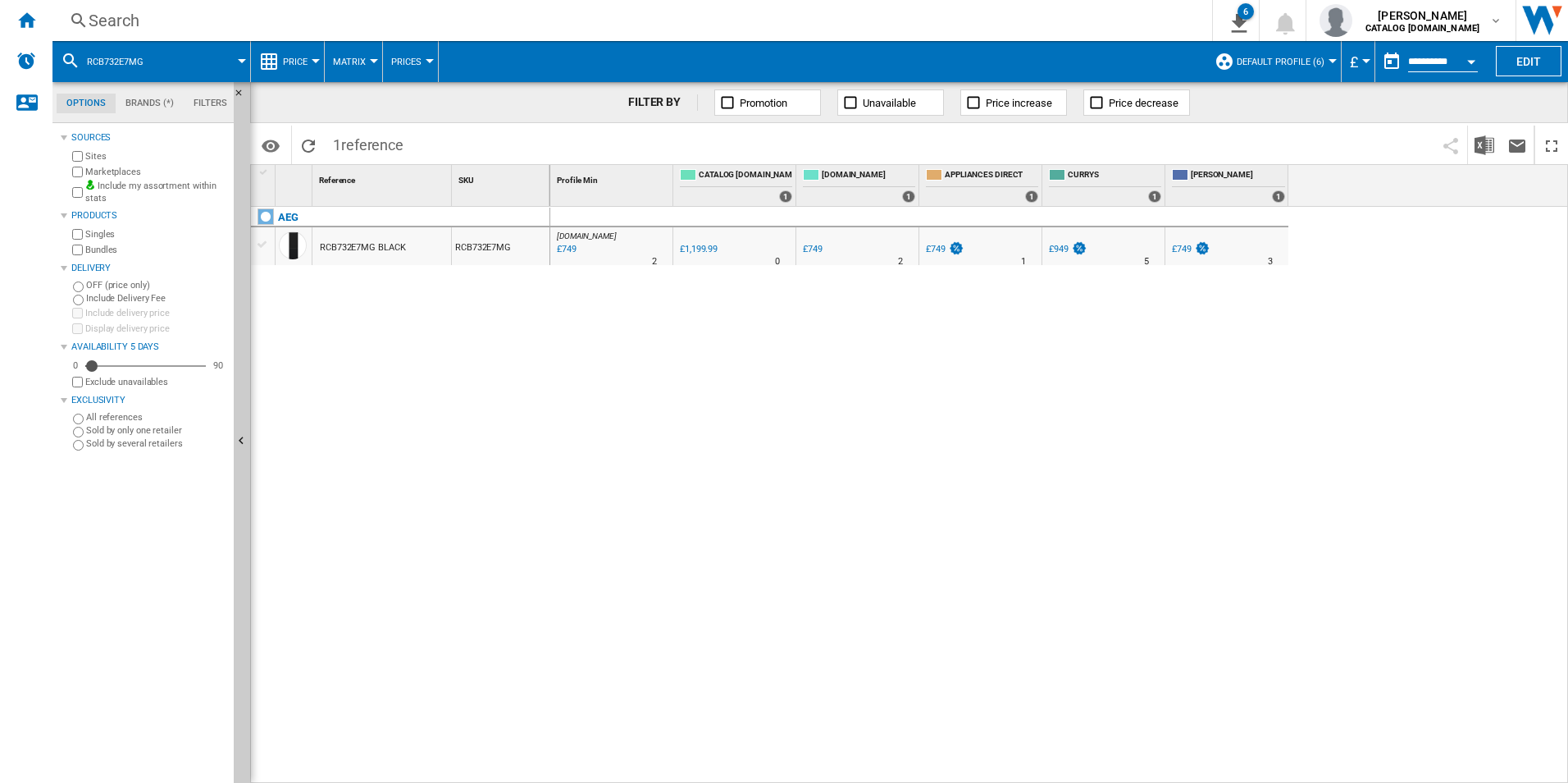
click at [536, 18] on div "Search" at bounding box center [629, 20] width 1081 height 23
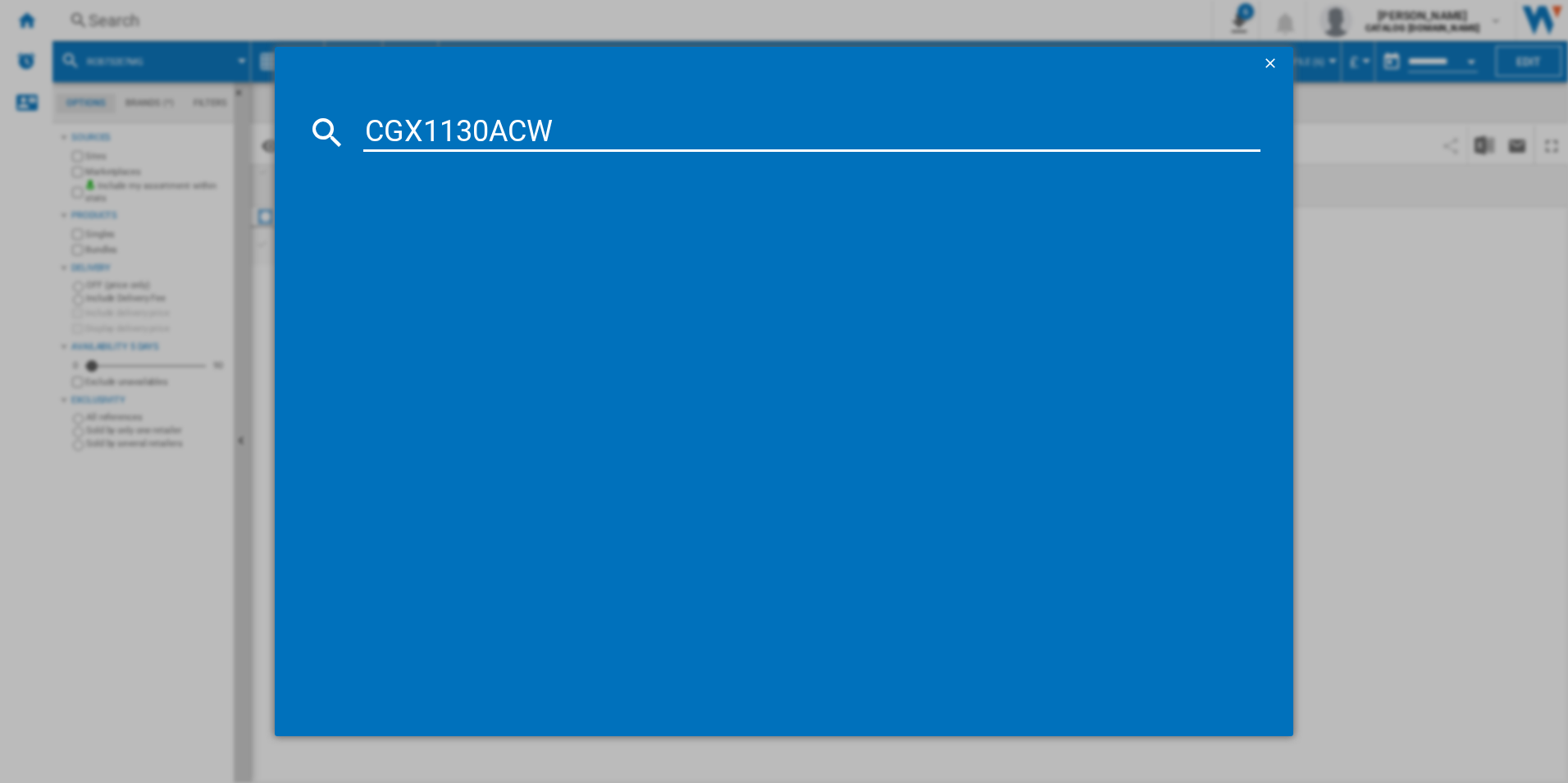
type input "CGX1130ACW"
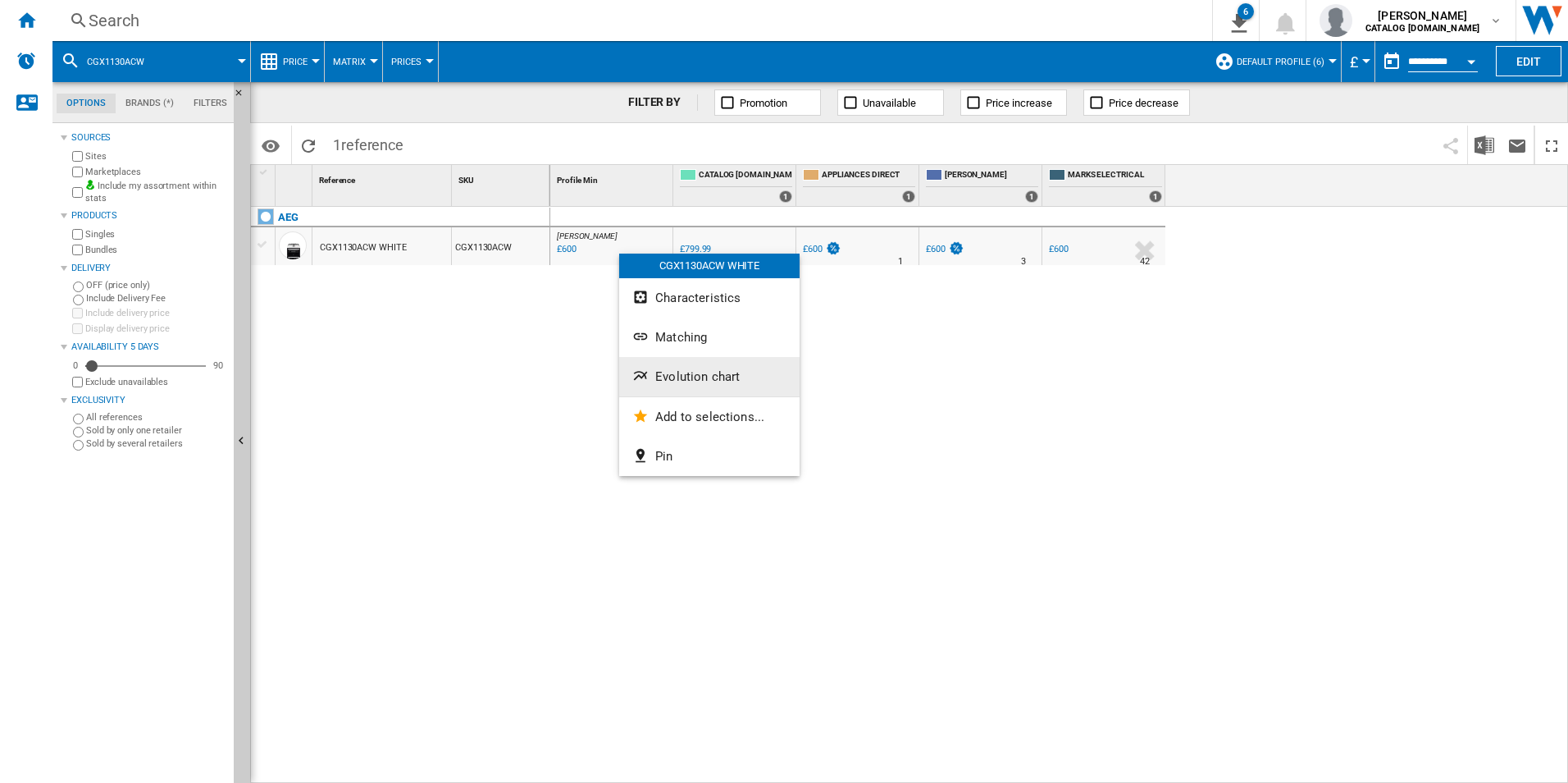
click at [673, 386] on button "Evolution chart" at bounding box center [709, 377] width 180 height 40
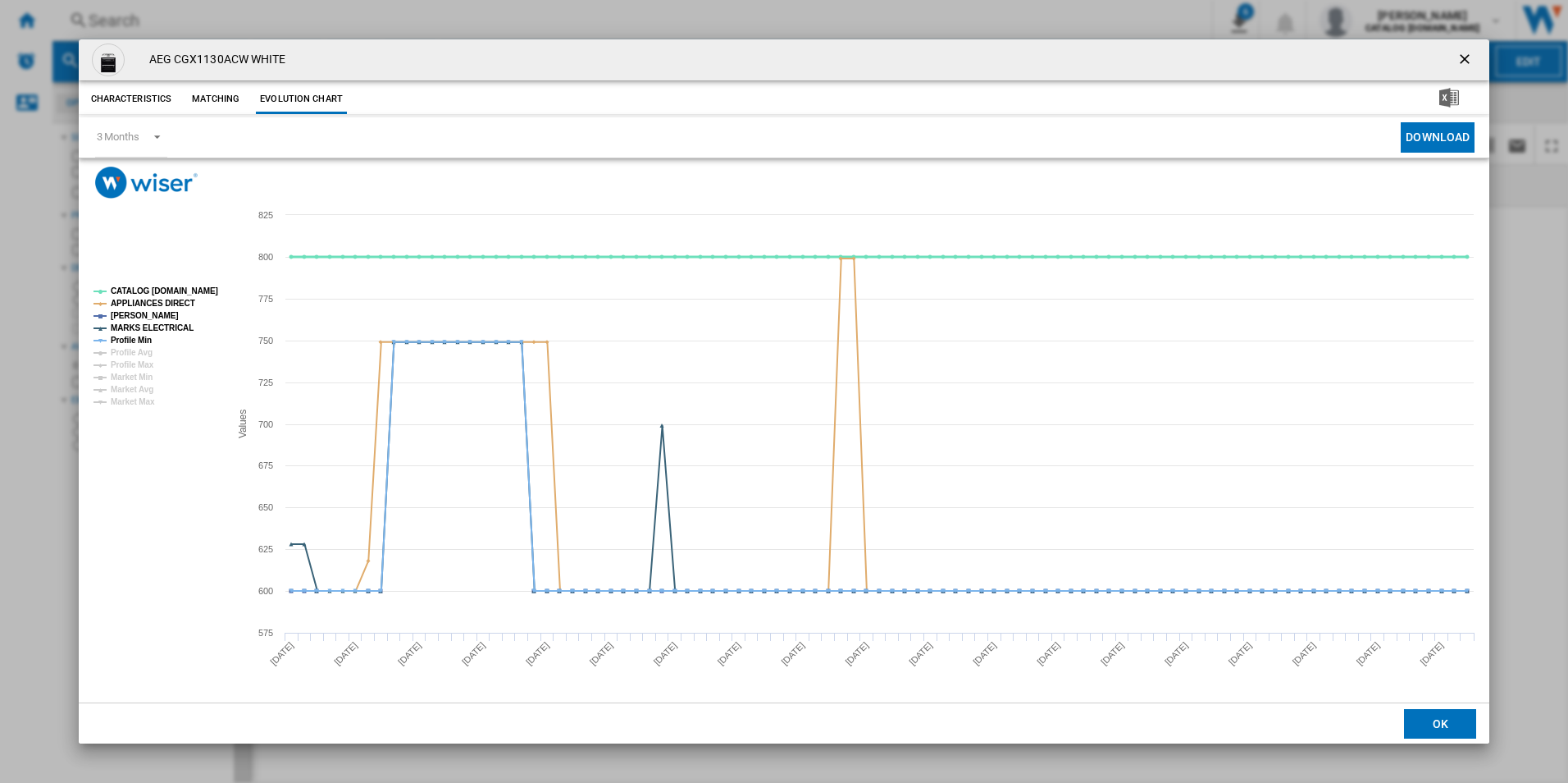
click at [180, 290] on tspan "CATALOG [DOMAIN_NAME]" at bounding box center [164, 290] width 108 height 9
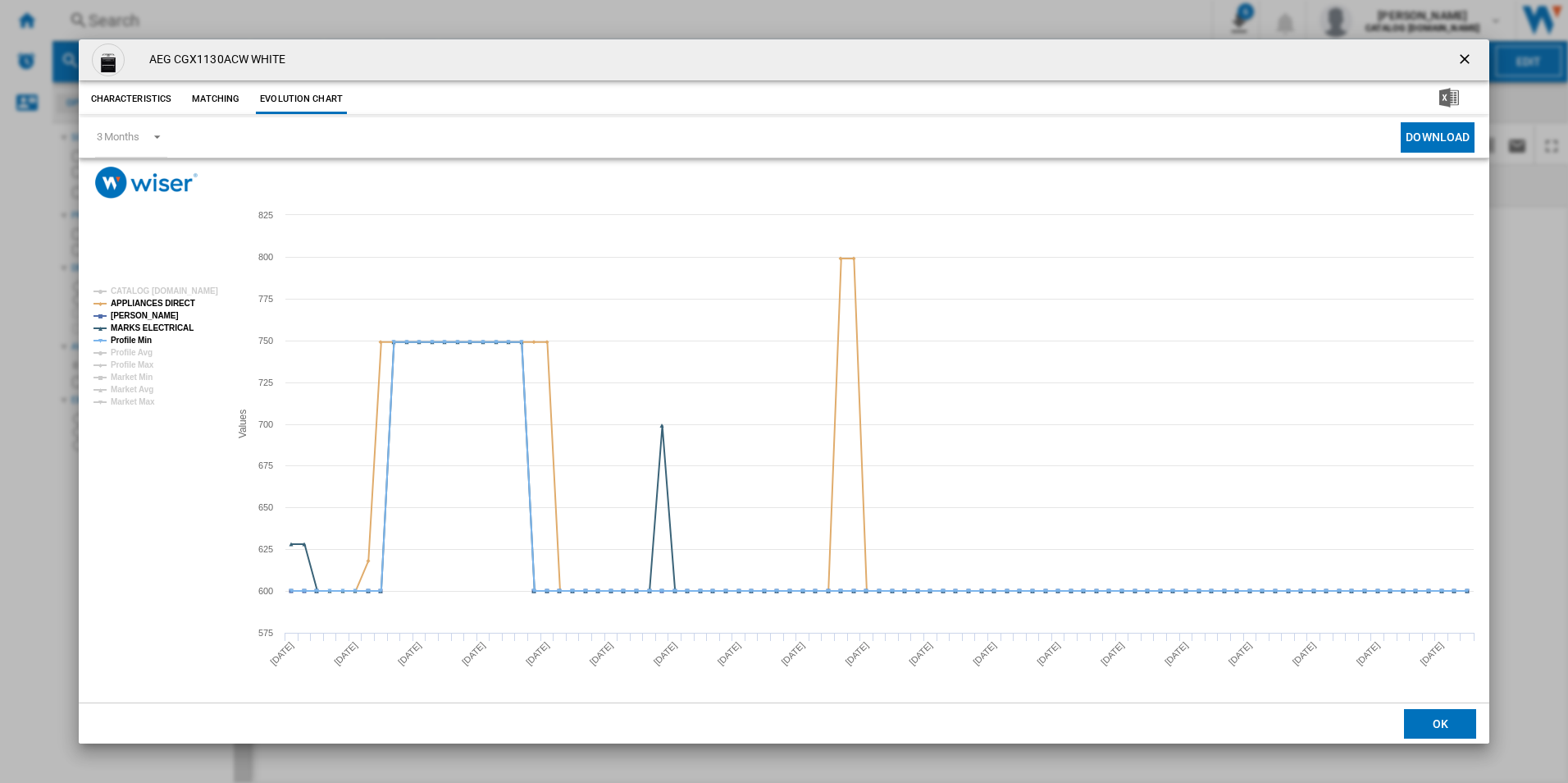
click at [174, 310] on rect "Product popup" at bounding box center [154, 347] width 136 height 132
click at [175, 304] on tspan "APPLIANCES DIRECT" at bounding box center [152, 303] width 85 height 9
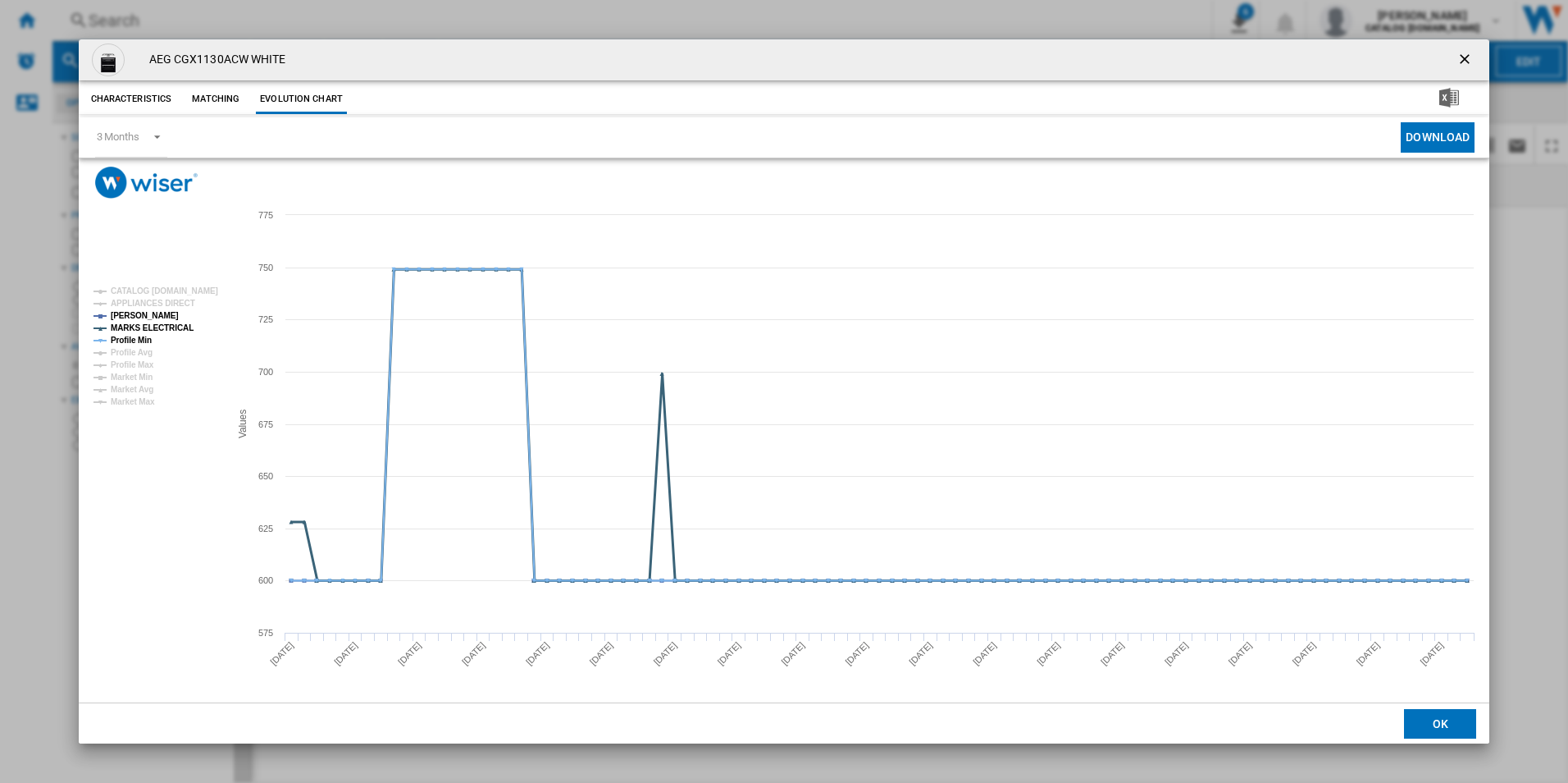
click at [155, 332] on tspan "MARKS ELECTRICAL" at bounding box center [151, 327] width 83 height 9
click at [146, 337] on tspan "Profile Min" at bounding box center [131, 340] width 41 height 9
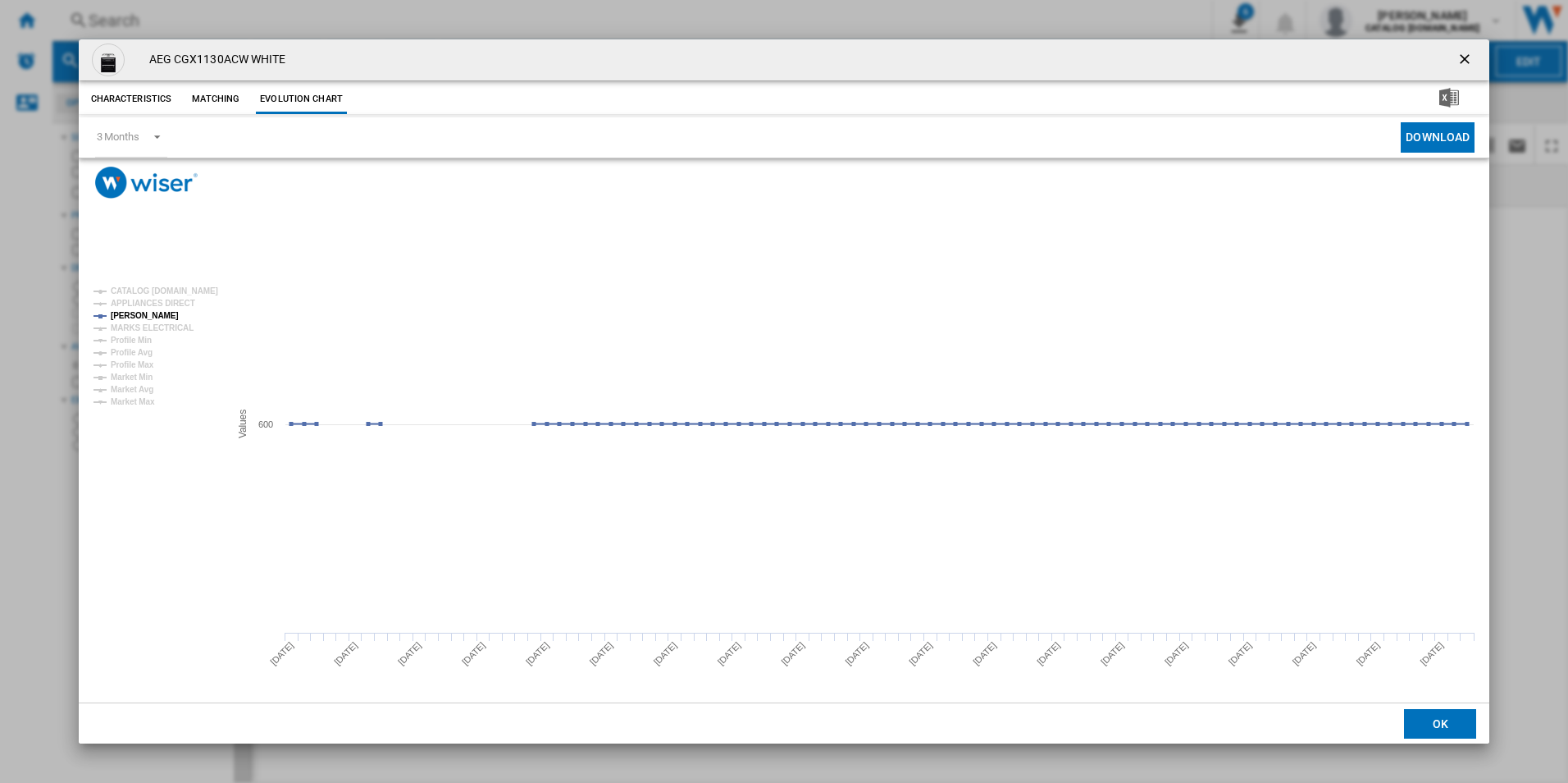
click at [1463, 58] on ng-md-icon "getI18NText('BUTTONS.CLOSE_DIALOG')" at bounding box center [1466, 61] width 20 height 20
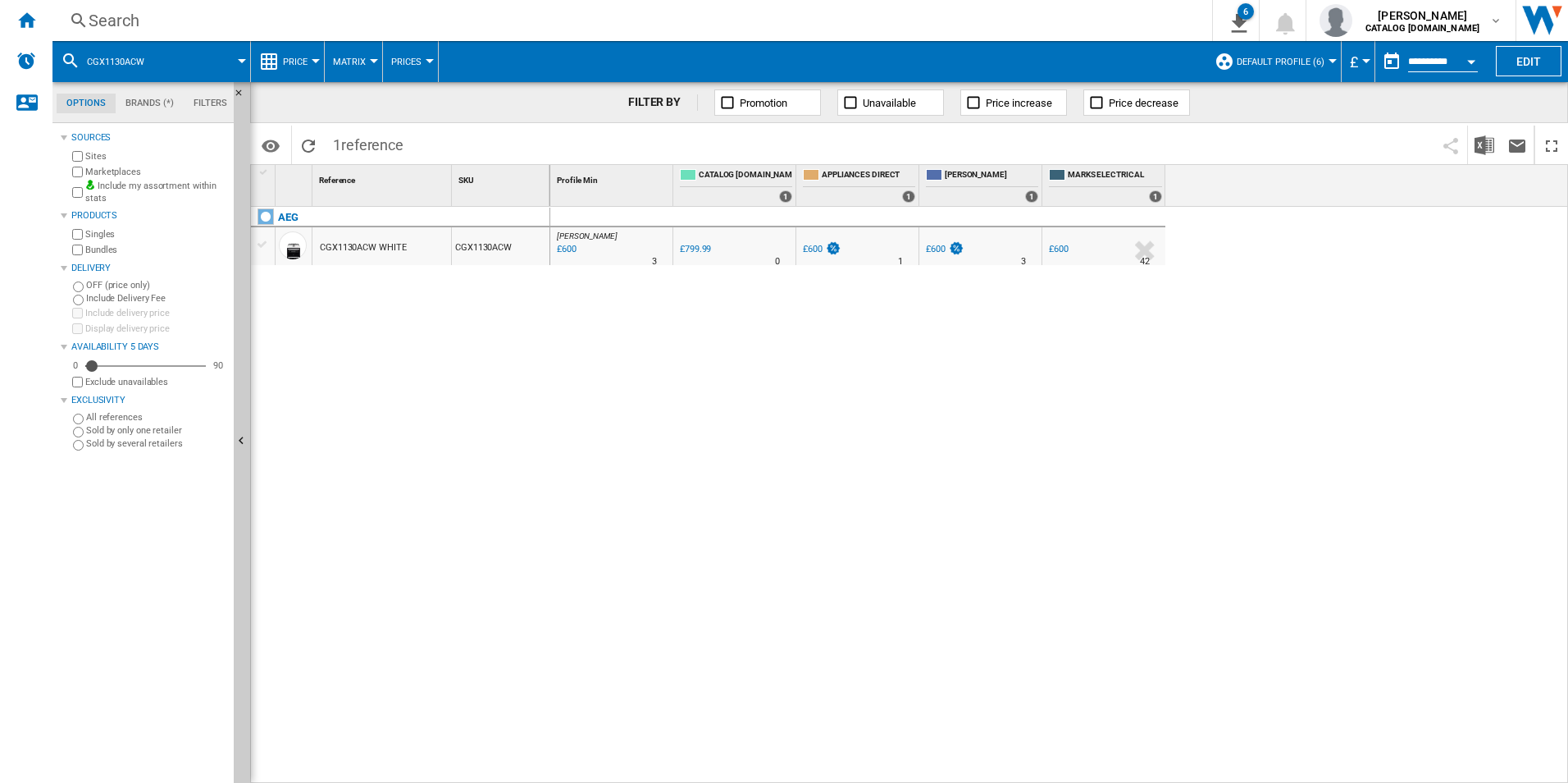
click at [523, 20] on div "Search" at bounding box center [629, 20] width 1081 height 23
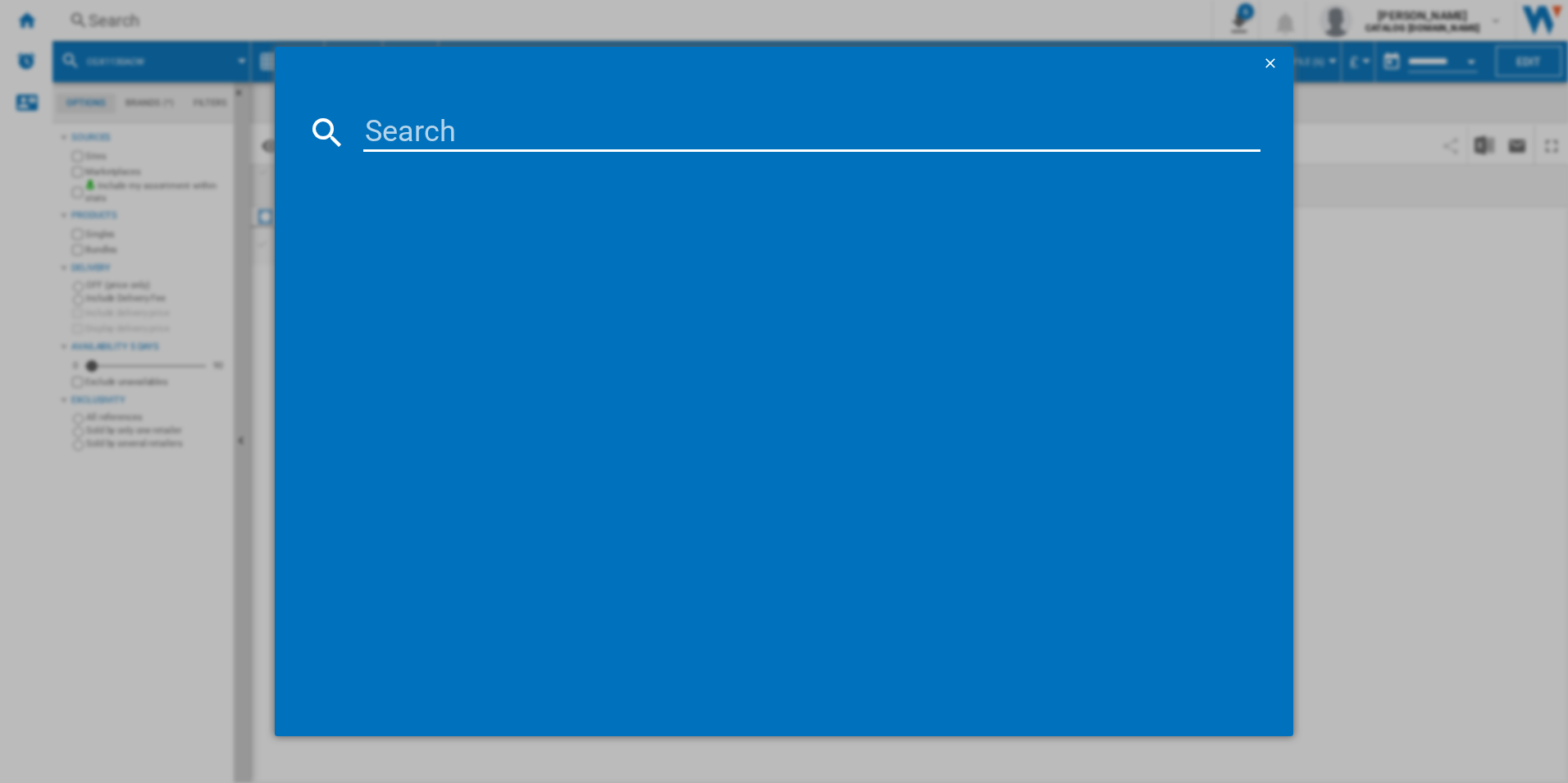
type input "CIX6500ABM"
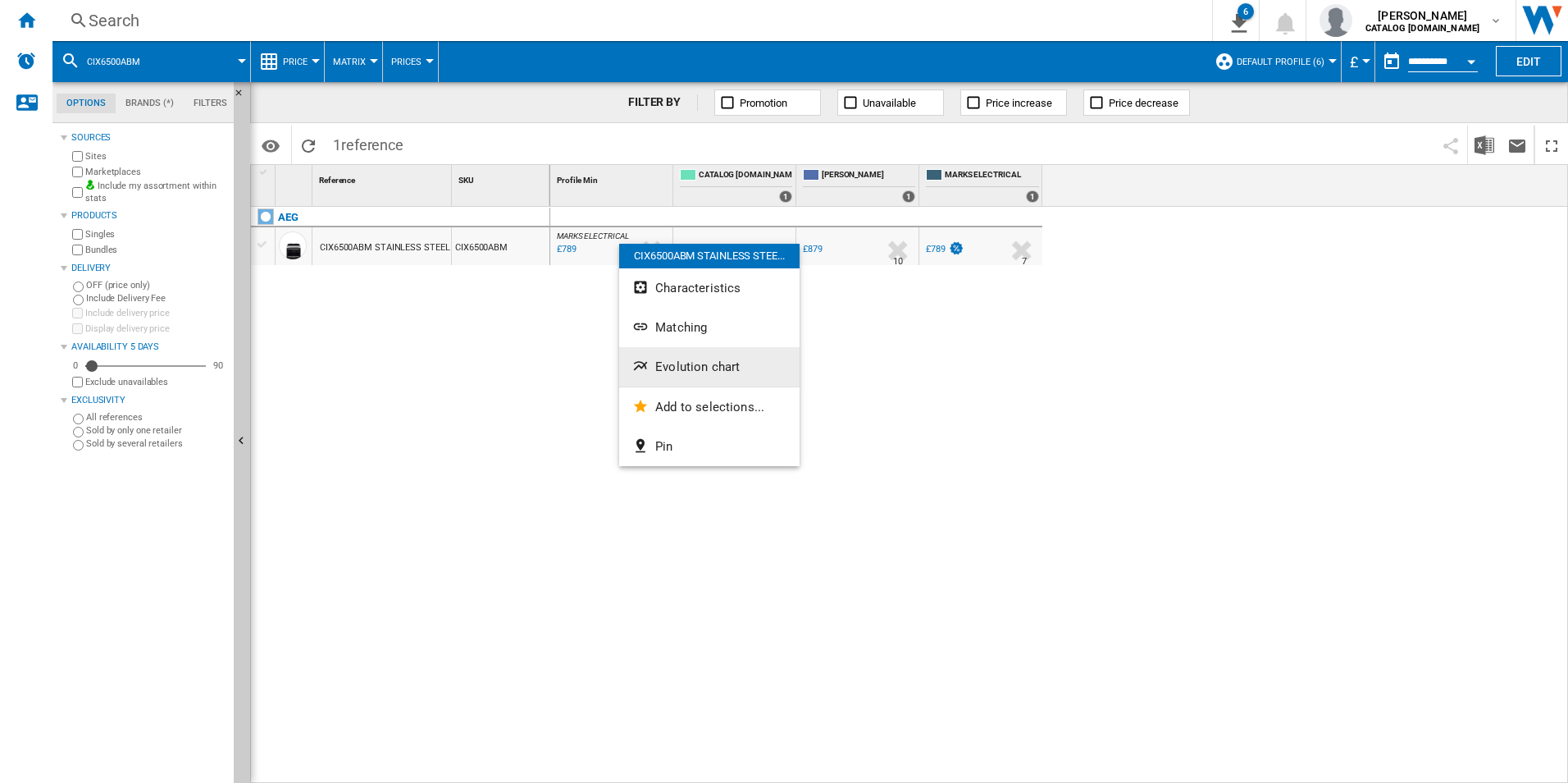
click at [682, 359] on button "Evolution chart" at bounding box center [709, 367] width 180 height 40
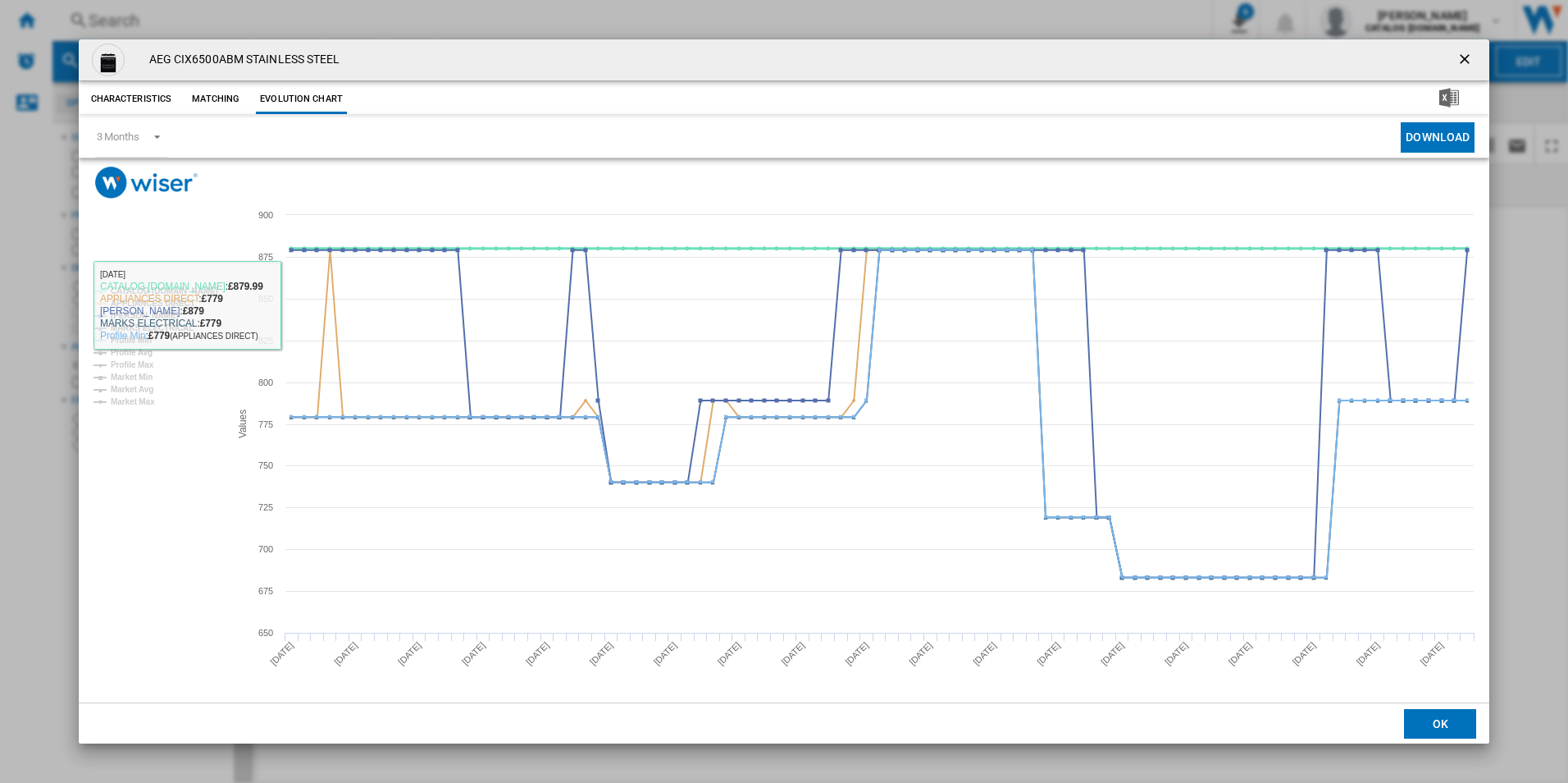
click at [174, 286] on tspan "CATALOG [DOMAIN_NAME]" at bounding box center [164, 290] width 108 height 9
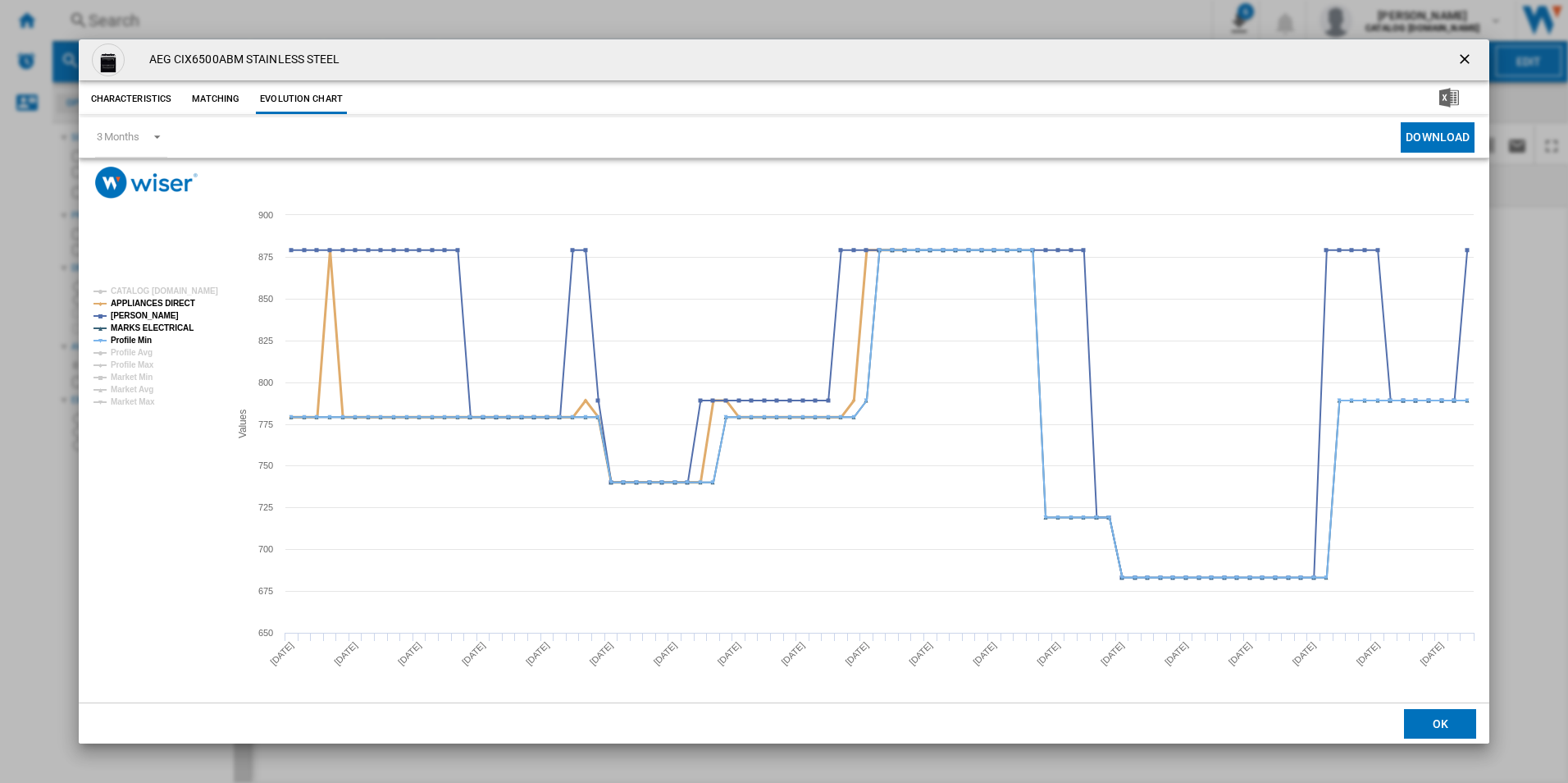
click at [169, 302] on tspan "APPLIANCES DIRECT" at bounding box center [152, 303] width 85 height 9
click at [169, 331] on tspan "MARKS ELECTRICAL" at bounding box center [151, 327] width 83 height 9
click at [140, 342] on tspan "Profile Min" at bounding box center [131, 340] width 41 height 9
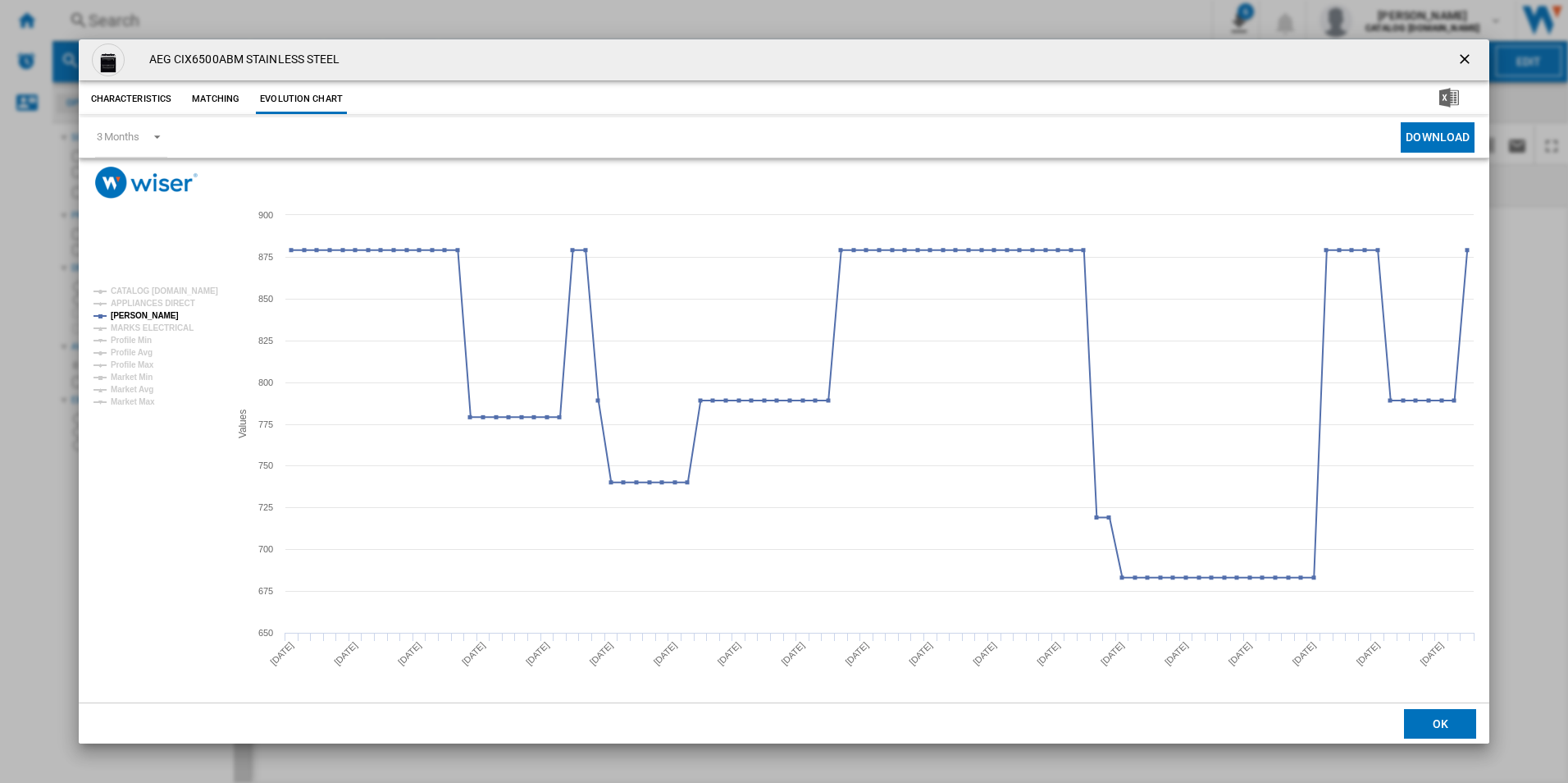
click at [1470, 57] on ng-md-icon "getI18NText('BUTTONS.CLOSE_DIALOG')" at bounding box center [1466, 61] width 20 height 20
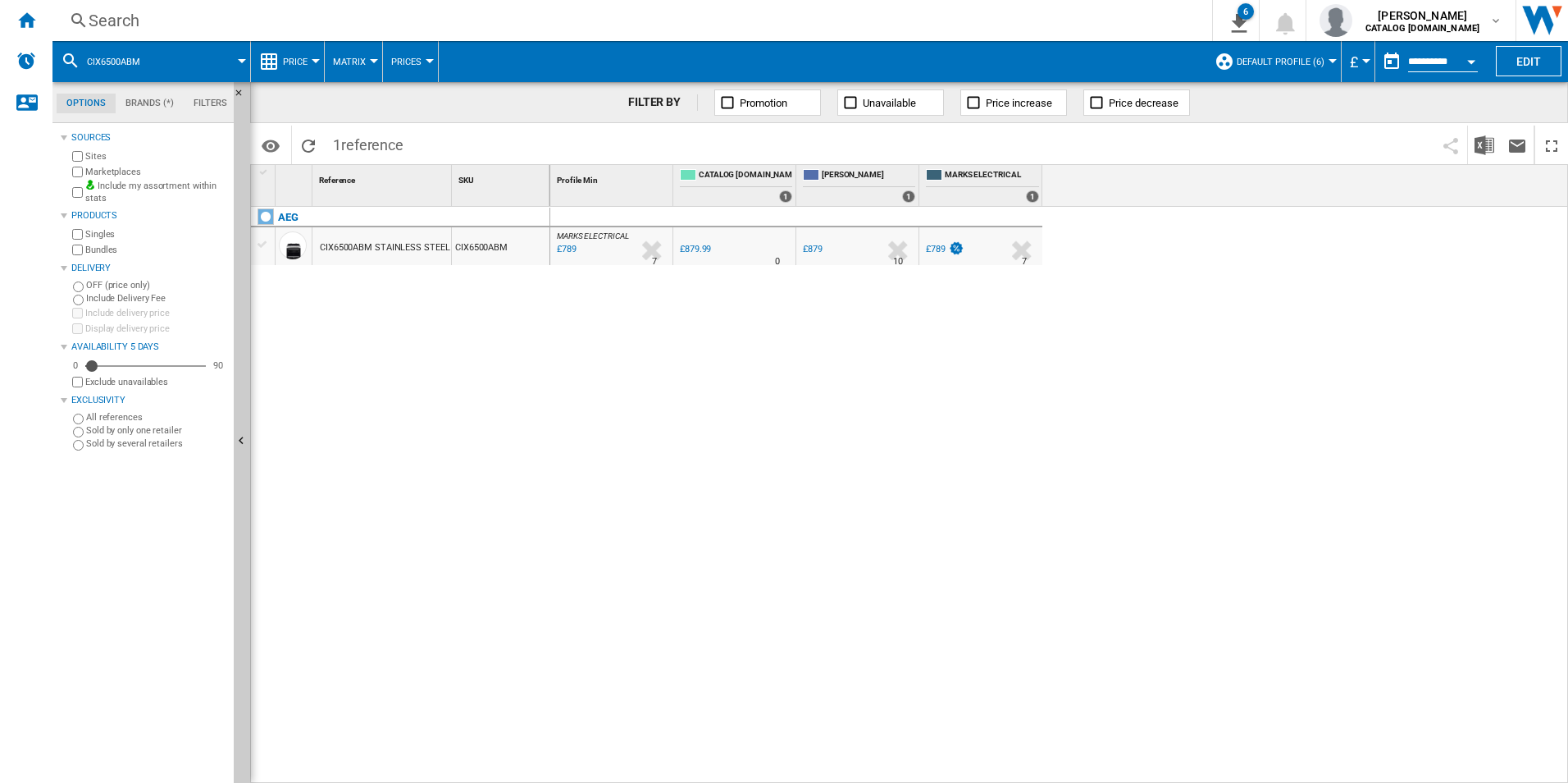
click at [804, 18] on div "Search" at bounding box center [629, 20] width 1081 height 23
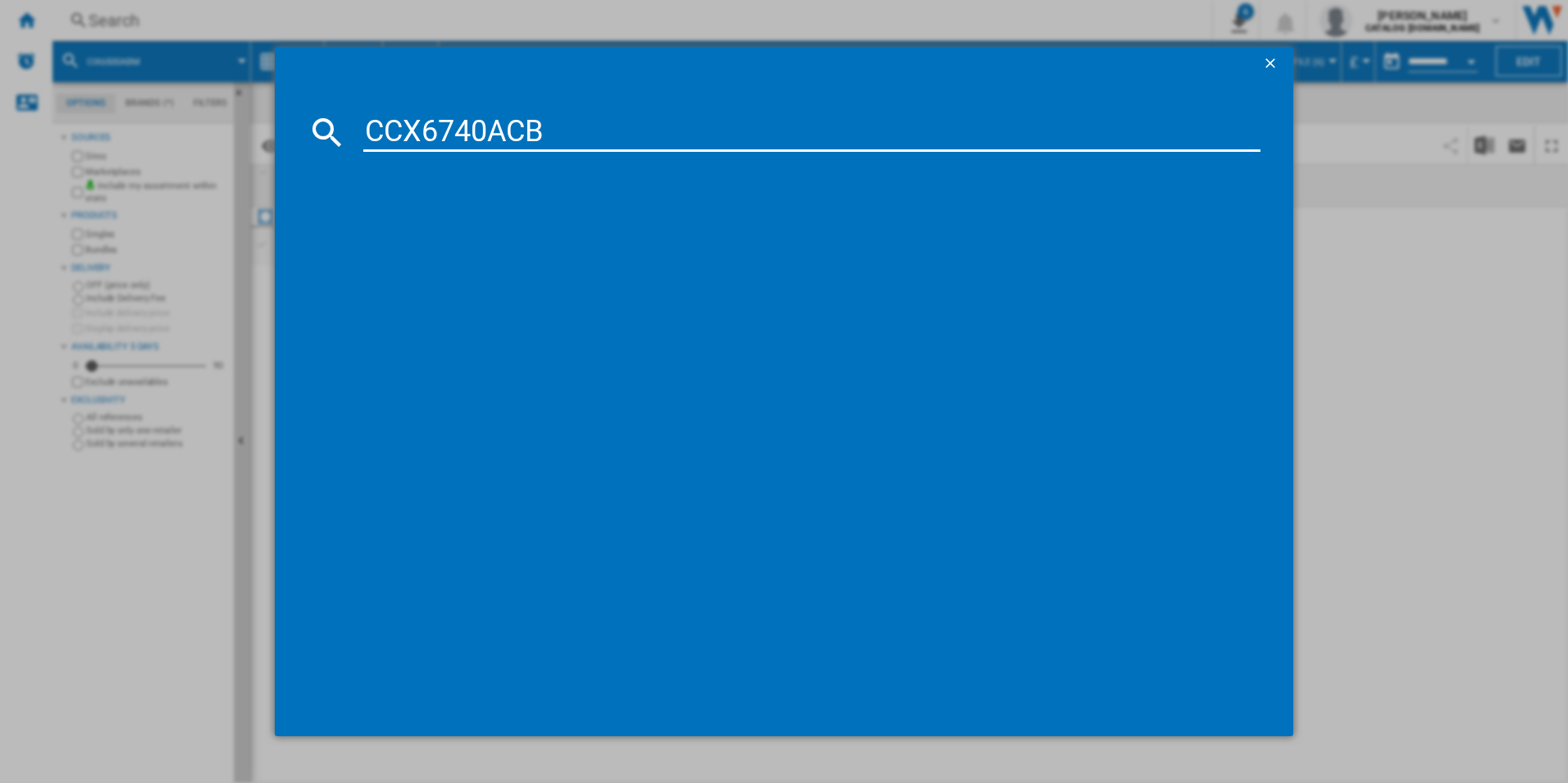
type input "CCX6740ACB"
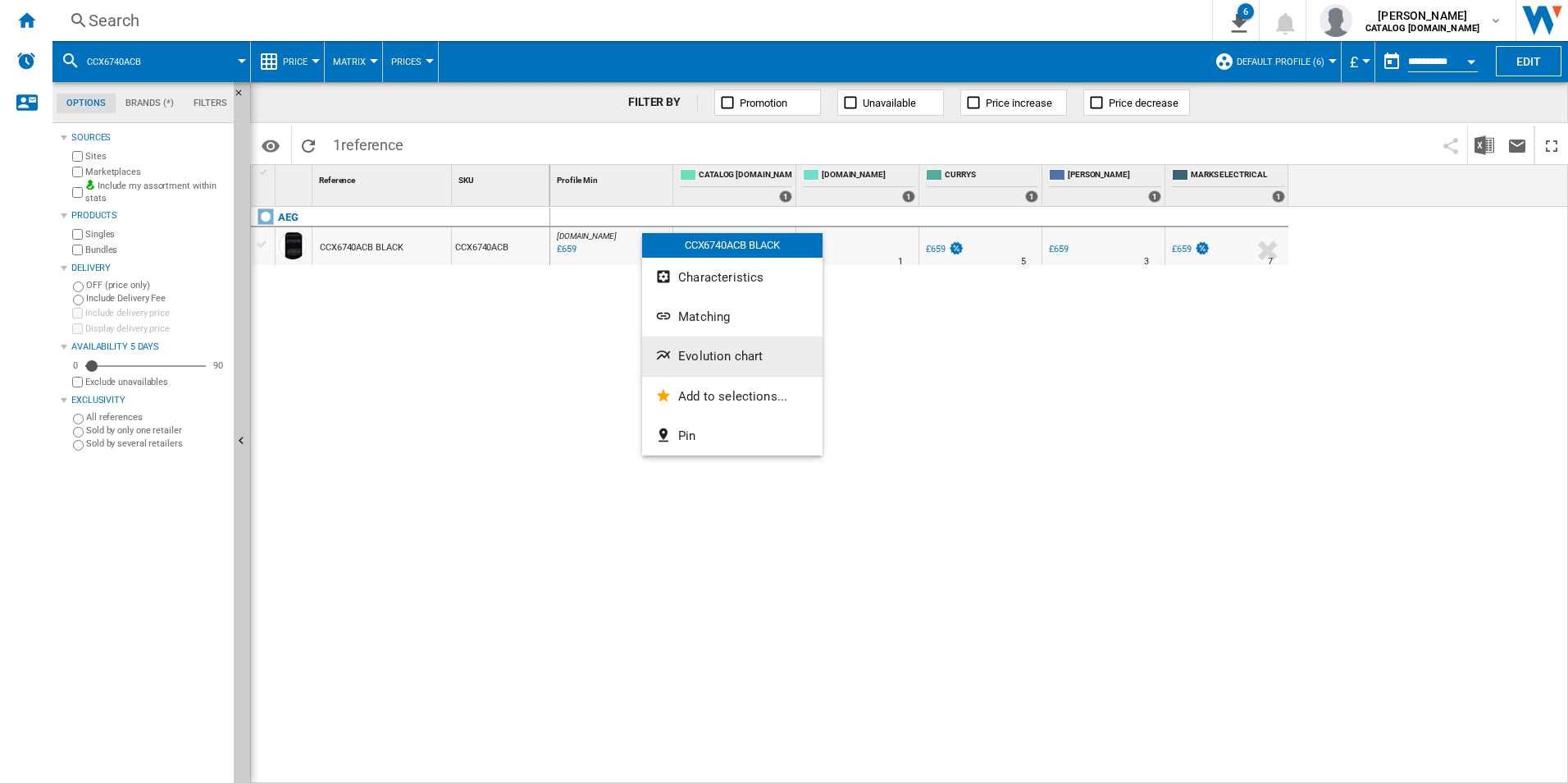
click at [706, 365] on button "Evolution chart" at bounding box center [732, 357] width 180 height 40
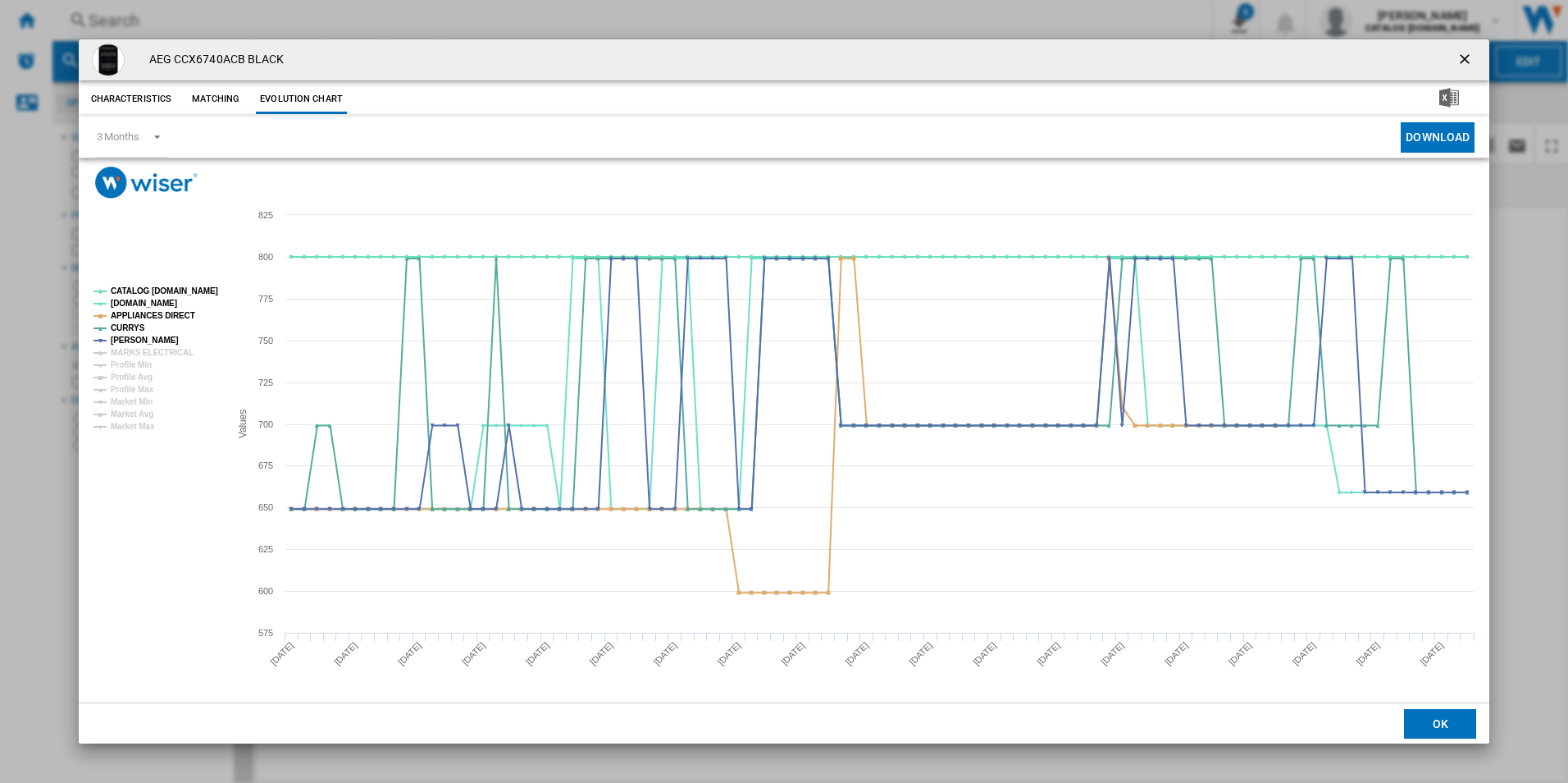
click at [194, 283] on rect "Product popup" at bounding box center [154, 359] width 136 height 156
click at [194, 286] on tspan "CATALOG [DOMAIN_NAME]" at bounding box center [164, 290] width 108 height 9
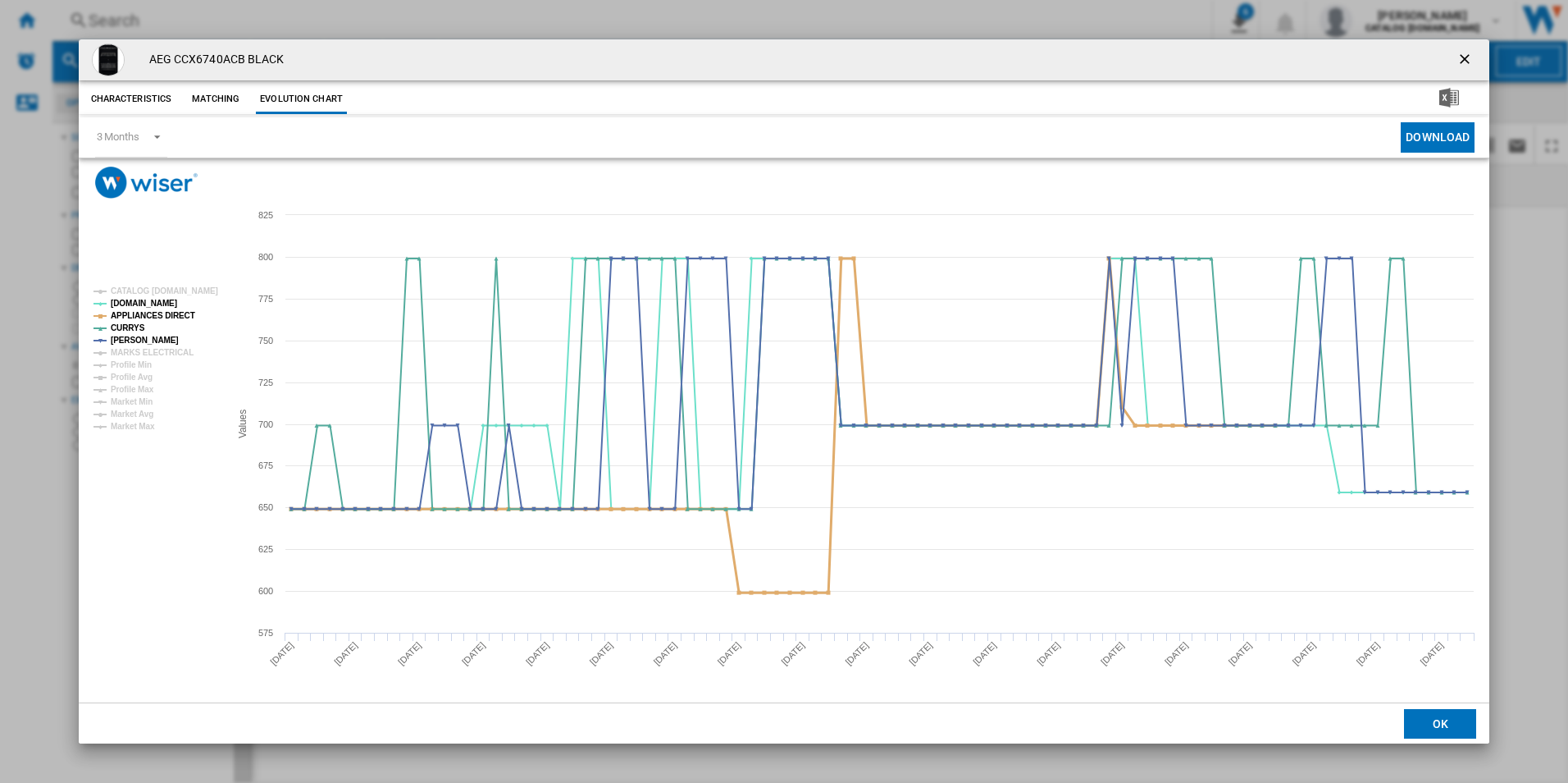
click at [185, 311] on tspan "APPLIANCES DIRECT" at bounding box center [152, 315] width 85 height 9
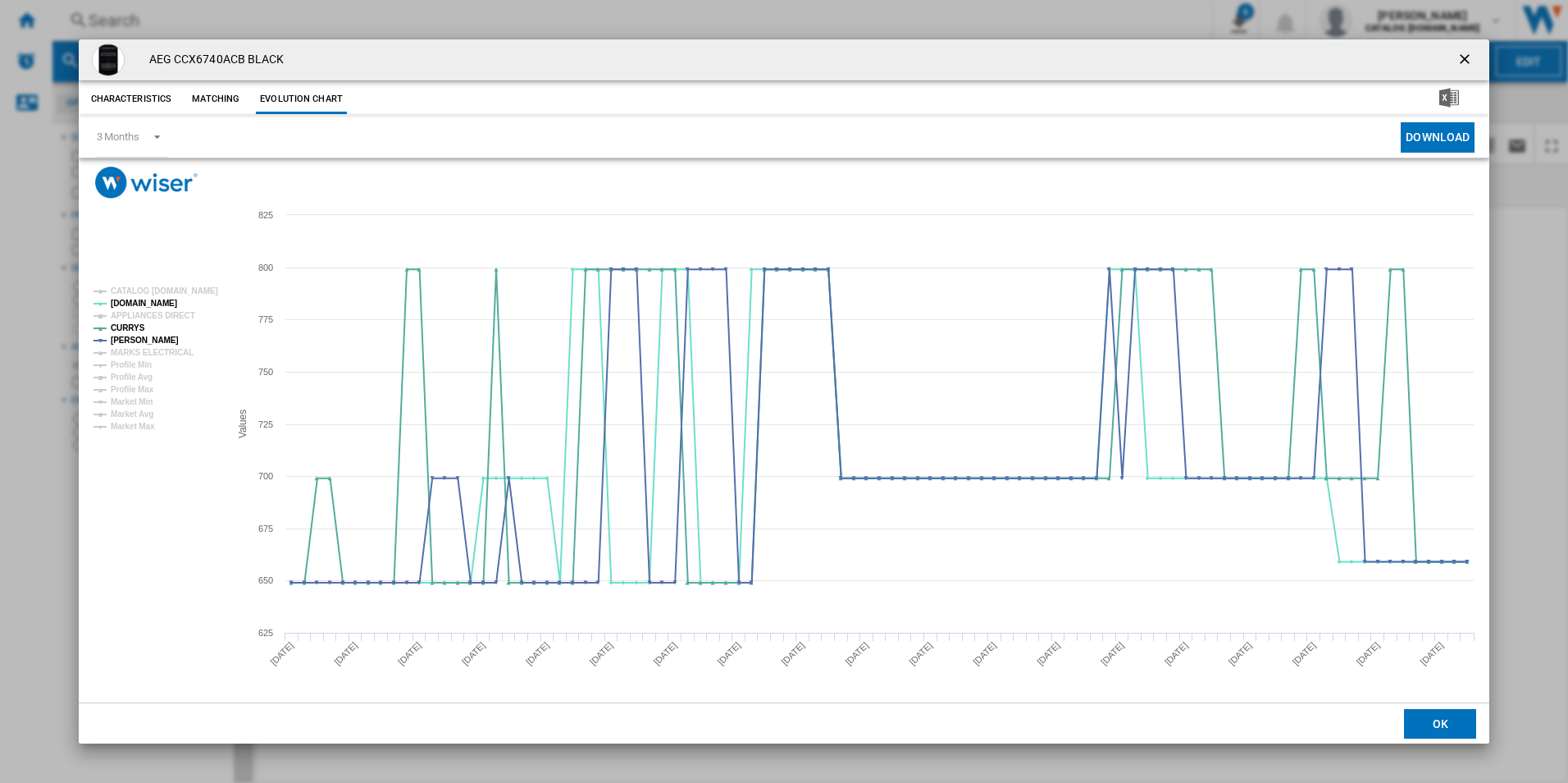
click at [1464, 51] on ng-md-icon "getI18NText('BUTTONS.CLOSE_DIALOG')" at bounding box center [1466, 61] width 20 height 20
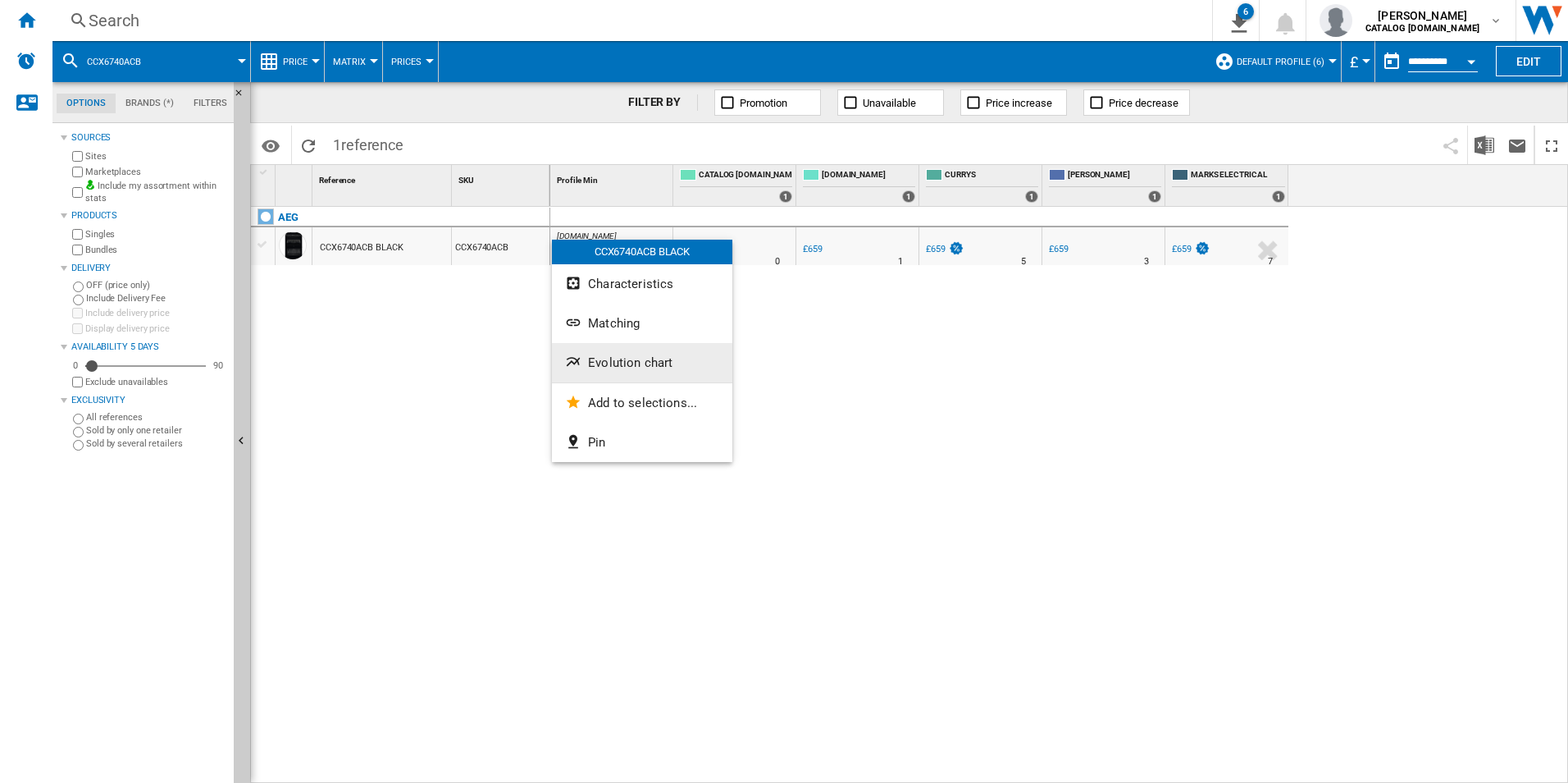
click at [608, 365] on span "Evolution chart" at bounding box center [630, 363] width 85 height 15
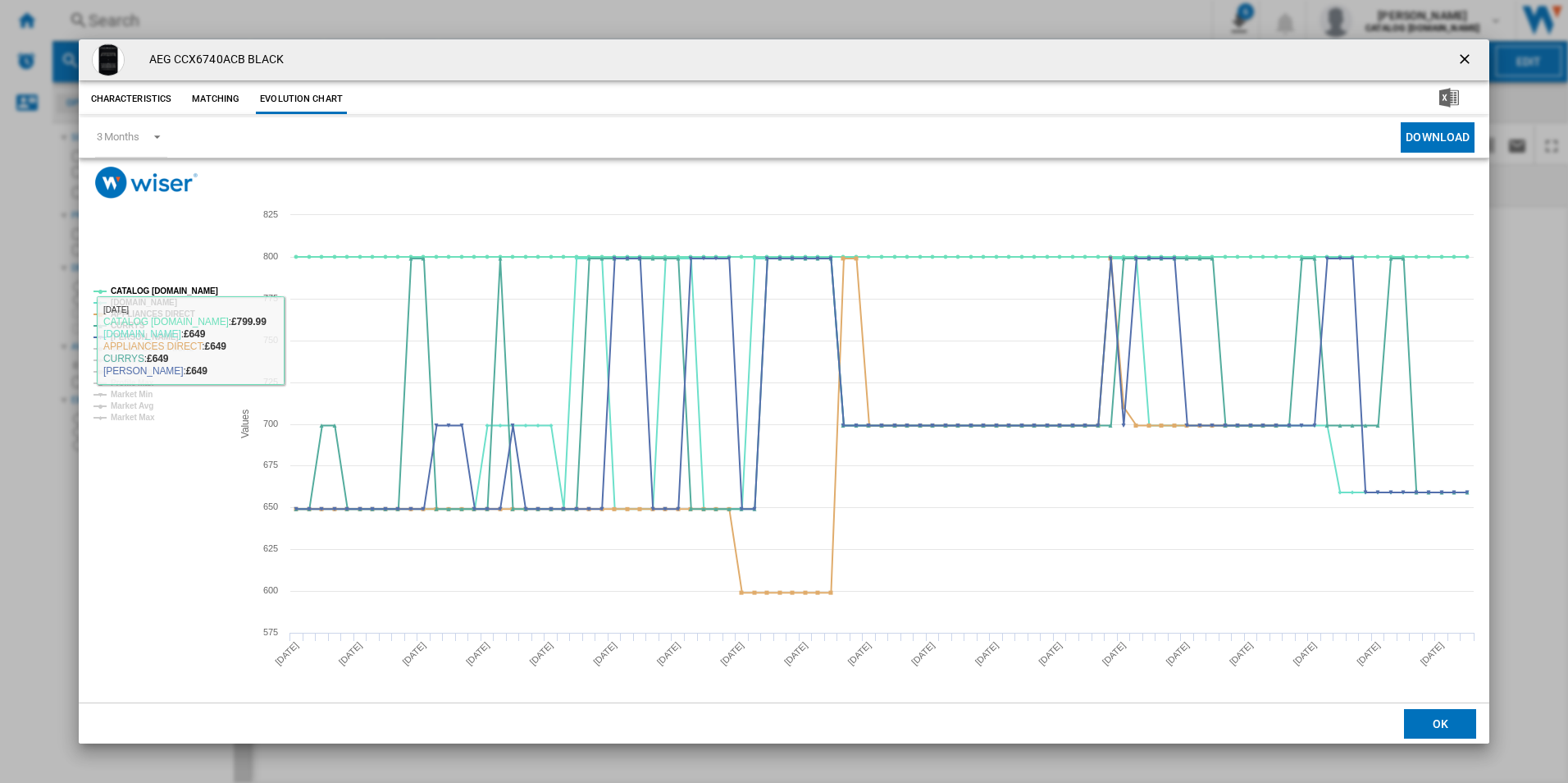
click at [209, 287] on tspan "CATALOG [DOMAIN_NAME]" at bounding box center [164, 290] width 108 height 9
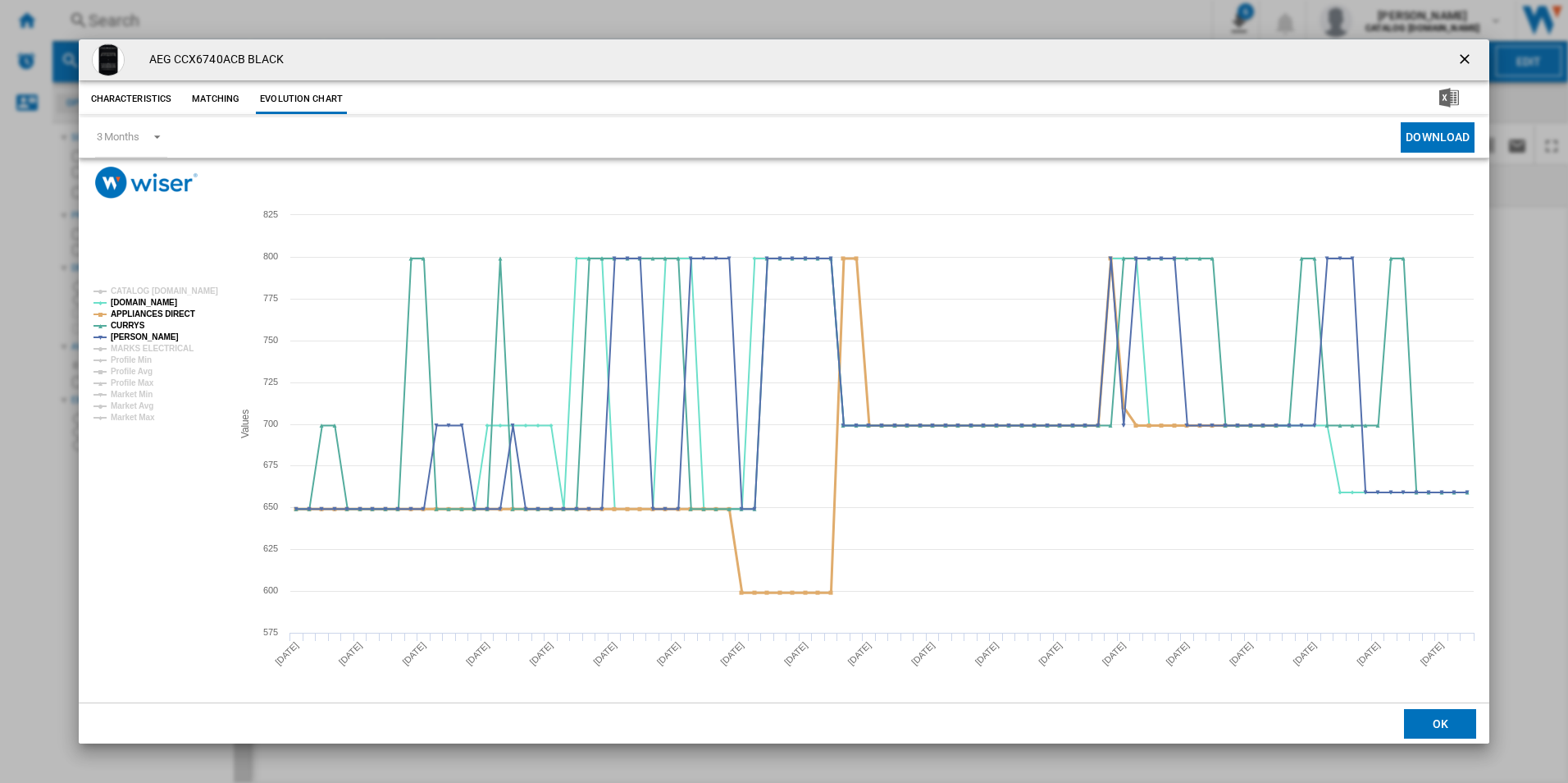
click at [178, 309] on tspan "APPLIANCES DIRECT" at bounding box center [152, 313] width 85 height 9
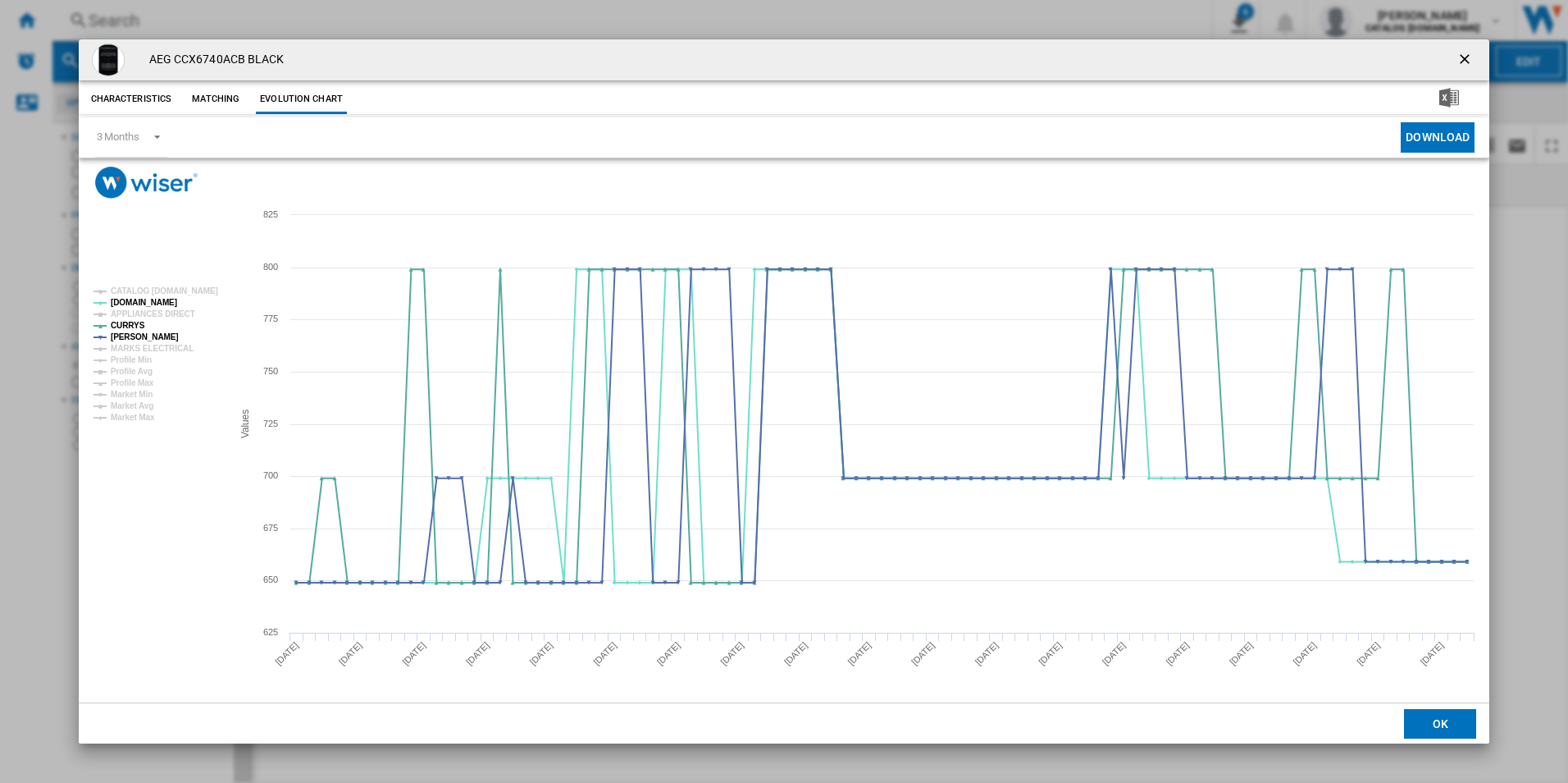
click at [1462, 57] on ng-md-icon "getI18NText('BUTTONS.CLOSE_DIALOG')" at bounding box center [1466, 61] width 20 height 20
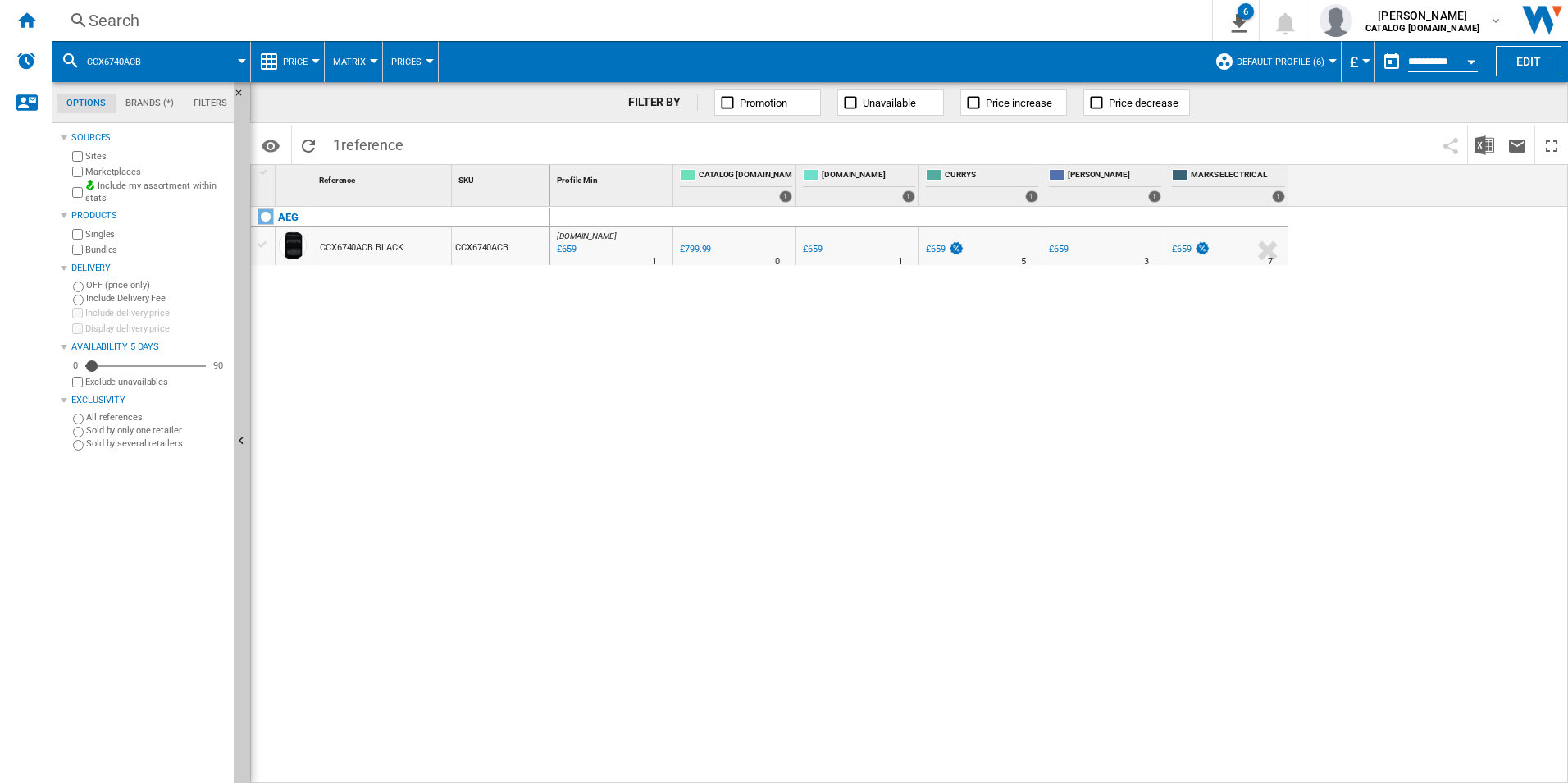
click at [820, 21] on div "Search" at bounding box center [629, 20] width 1081 height 23
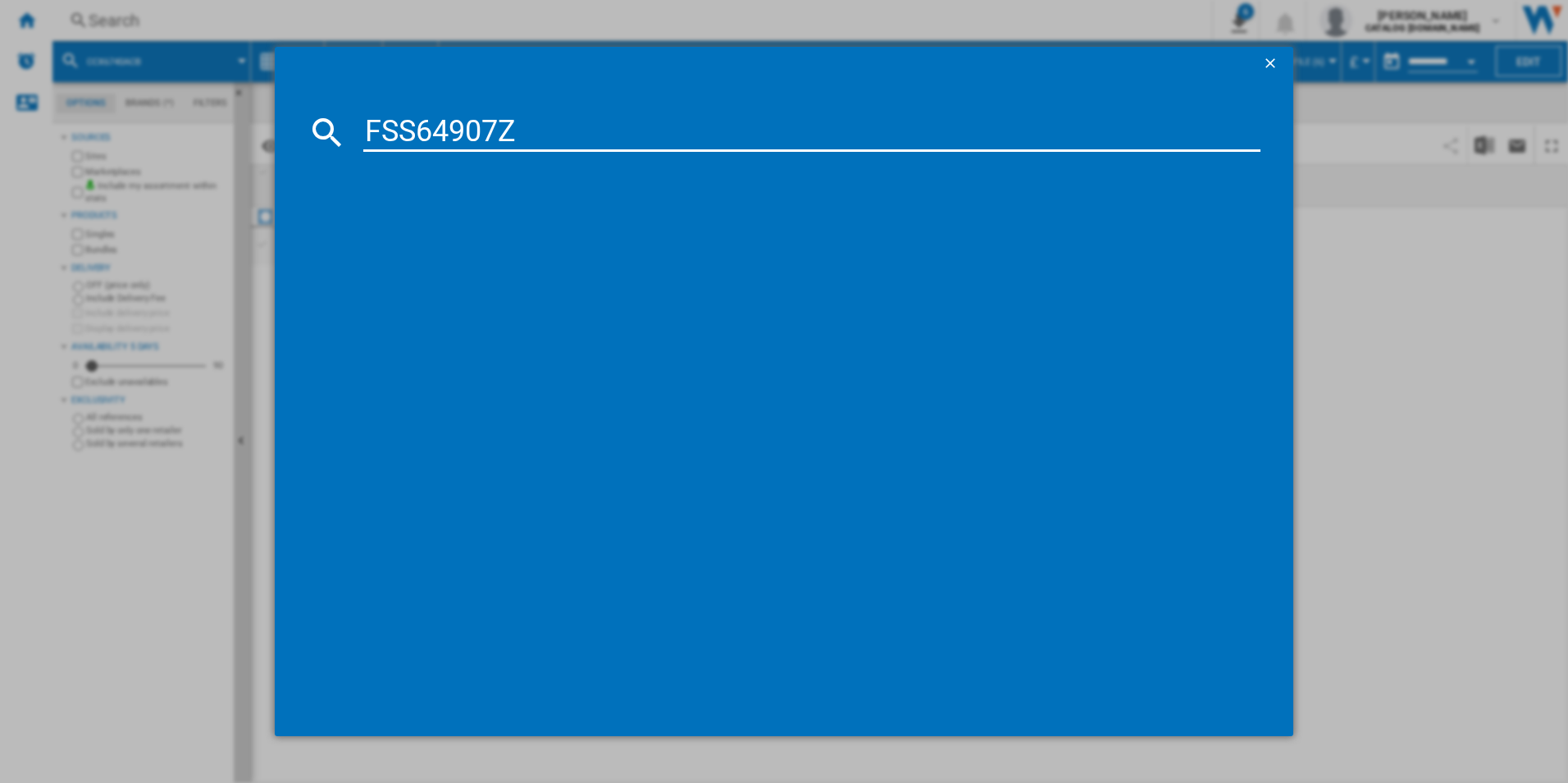
type input "FSS64907Z"
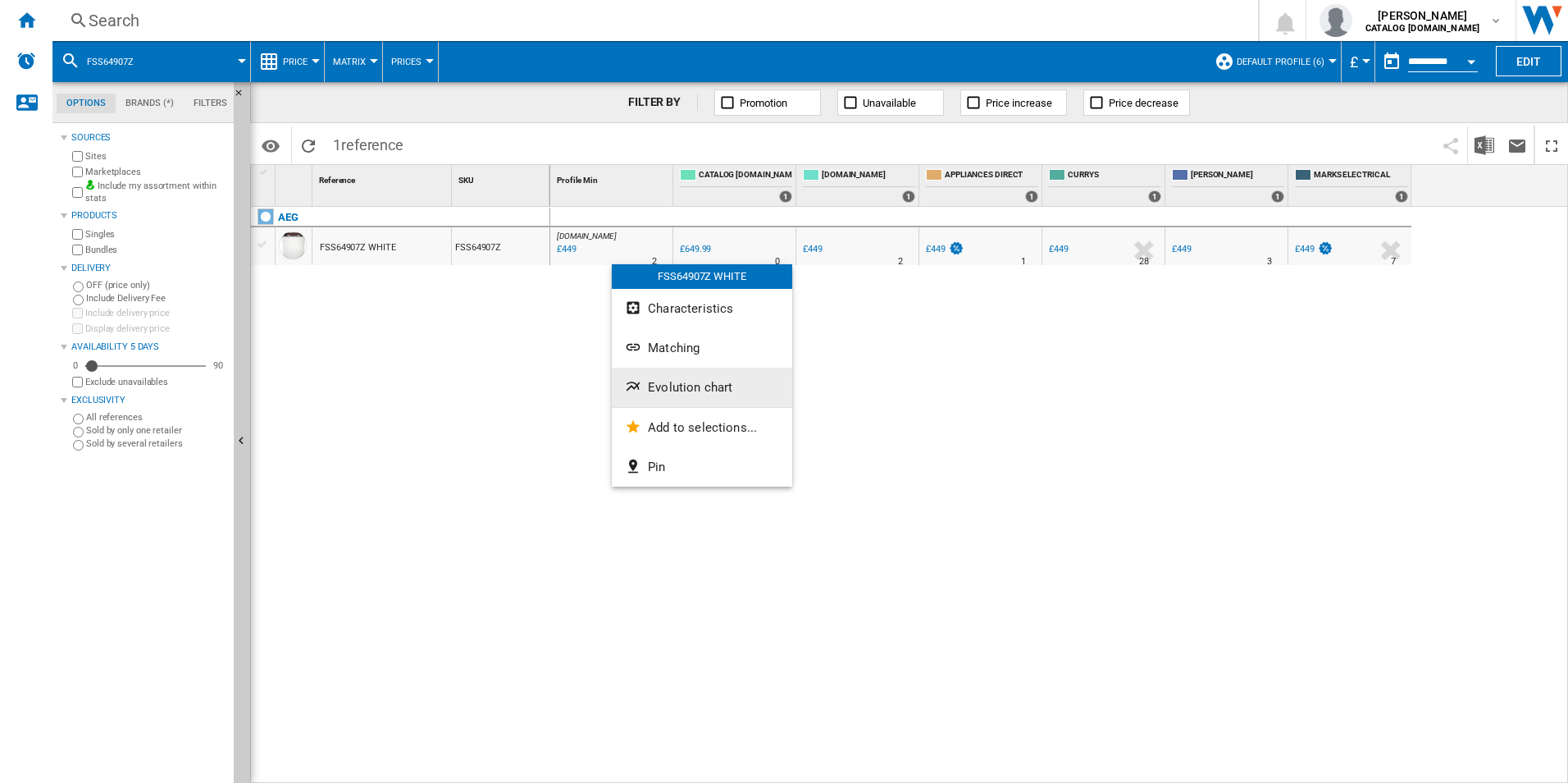
click at [653, 377] on button "Evolution chart" at bounding box center [701, 388] width 180 height 40
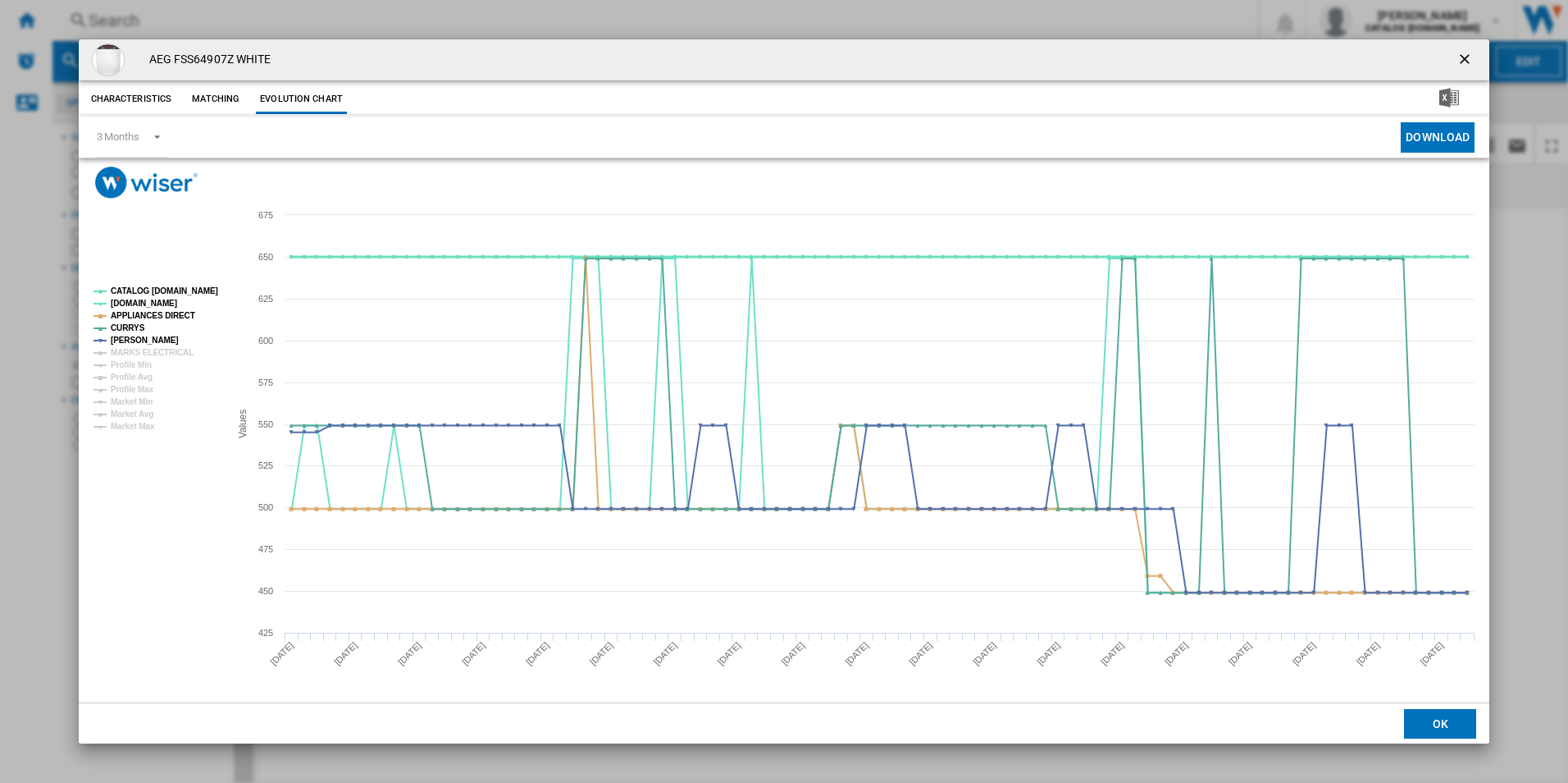
click at [175, 286] on tspan "CATALOG [DOMAIN_NAME]" at bounding box center [164, 290] width 108 height 9
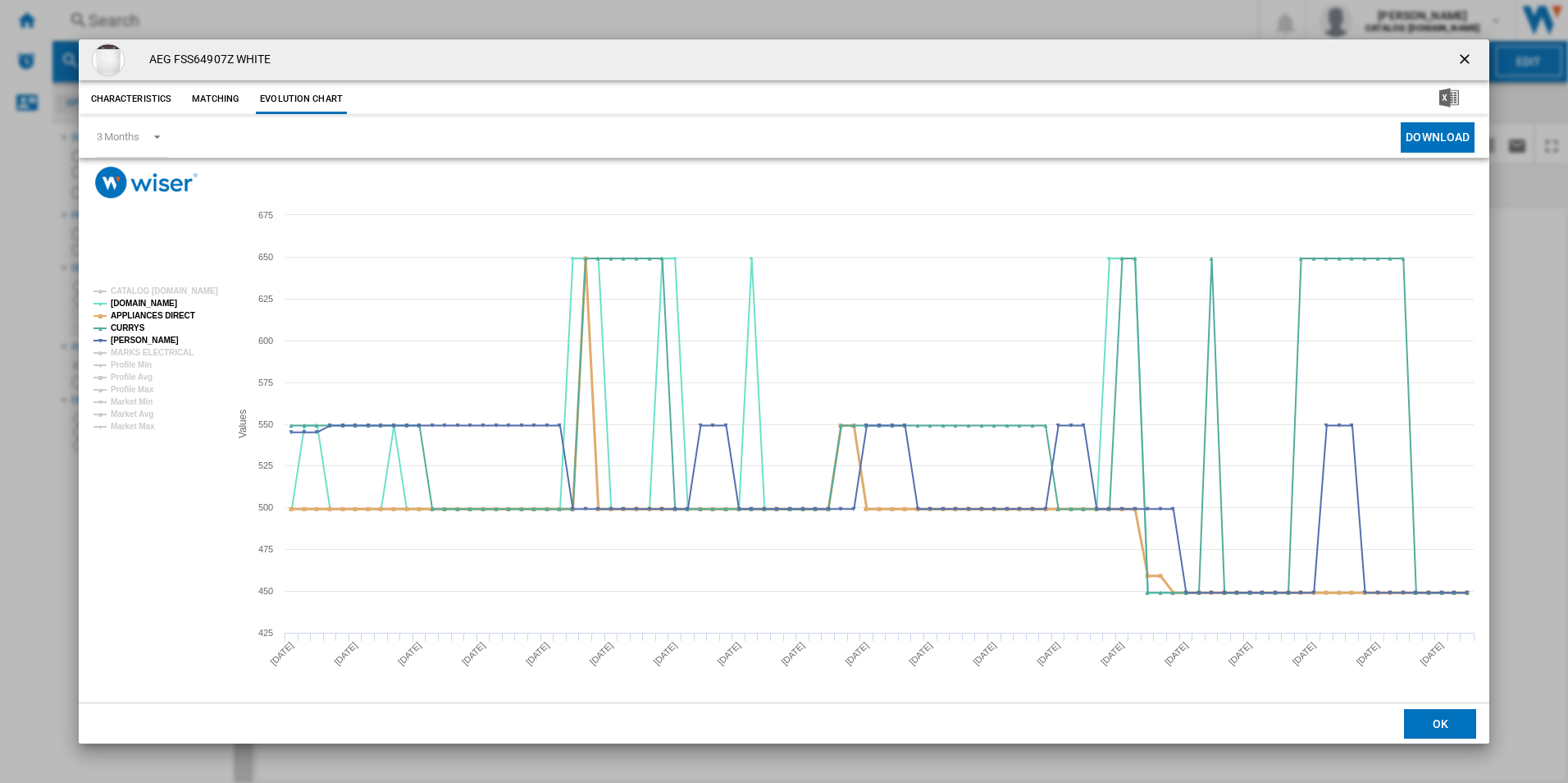
click at [183, 318] on tspan "APPLIANCES DIRECT" at bounding box center [152, 315] width 85 height 9
click at [1459, 59] on ng-md-icon "getI18NText('BUTTONS.CLOSE_DIALOG')" at bounding box center [1466, 61] width 20 height 20
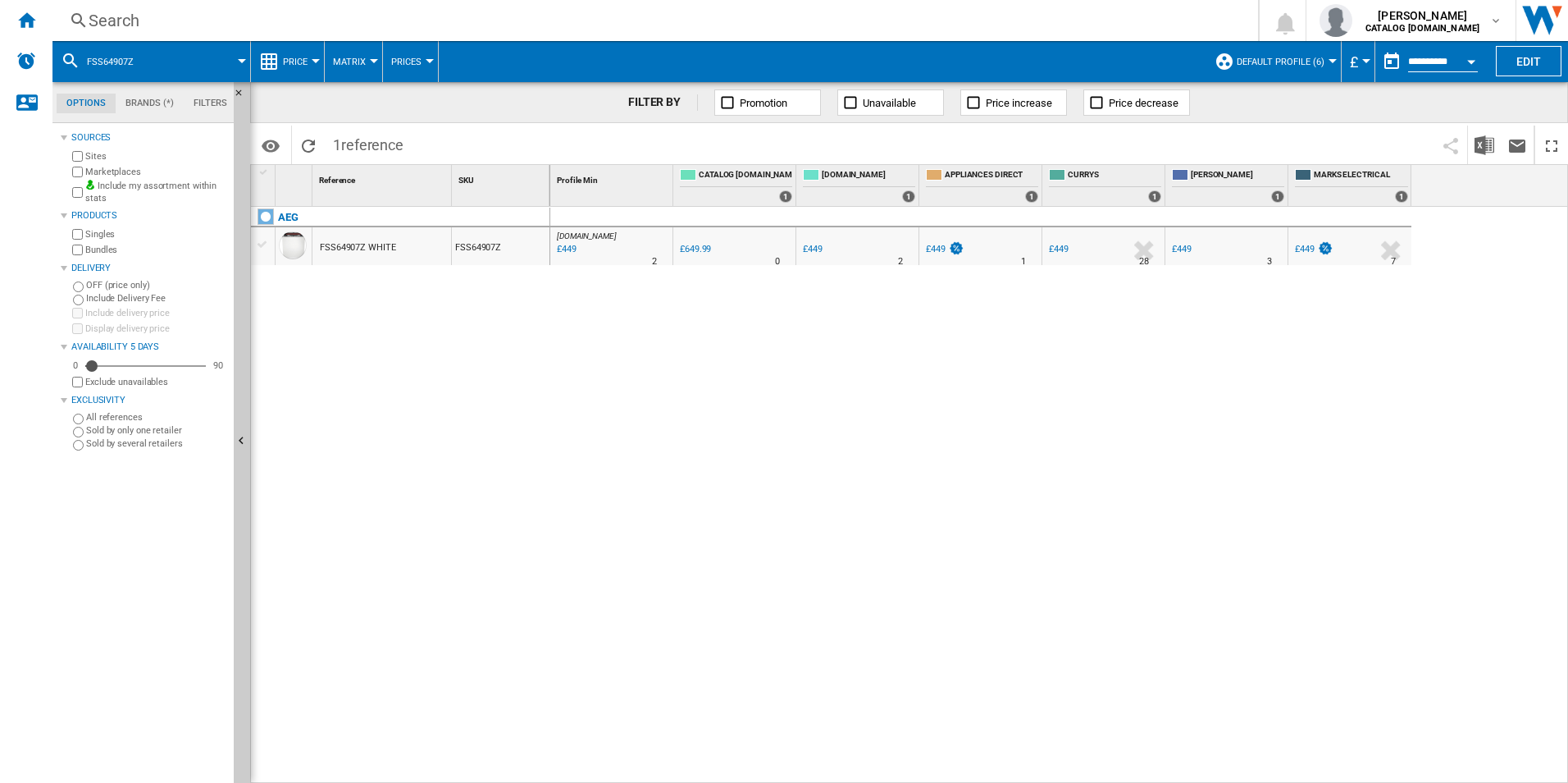
click at [945, 390] on div "AO.COM : AO -30.9 % £449 % N/A 2 AO.COM : AO 0.0 % £649.99 % N/A" at bounding box center [1059, 494] width 1019 height 577
click at [384, 8] on div "Search Search 0 adam barber CATALOG ELECTROLUX.UK CATALOG ELECTROLUX.UK My sett…" at bounding box center [811, 20] width 1516 height 41
click at [401, 26] on div "Search" at bounding box center [652, 20] width 1127 height 23
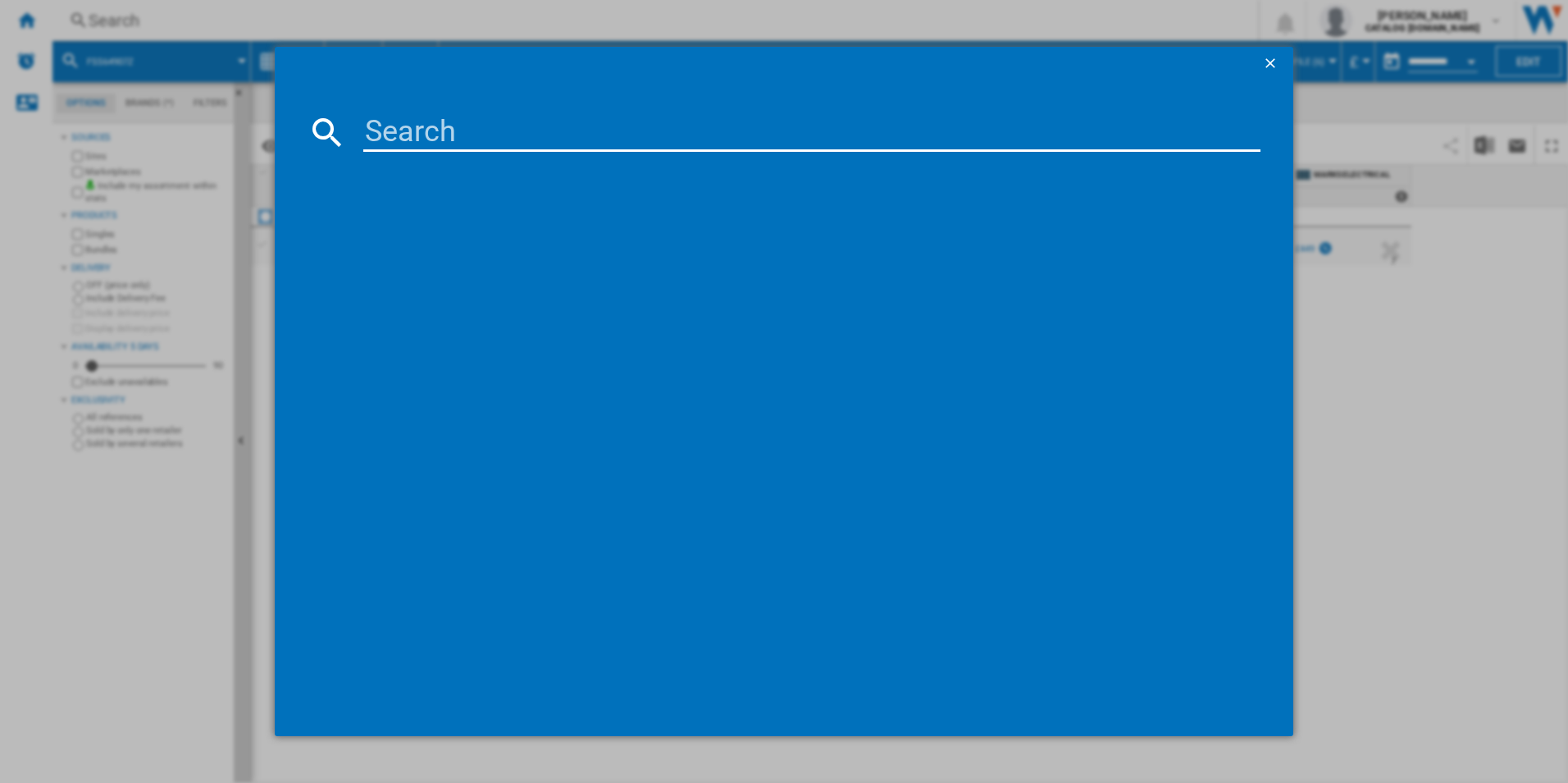
click at [557, 124] on input at bounding box center [813, 132] width 899 height 40
paste input "L7WC84636BI"
type input "L7WC84636BI"
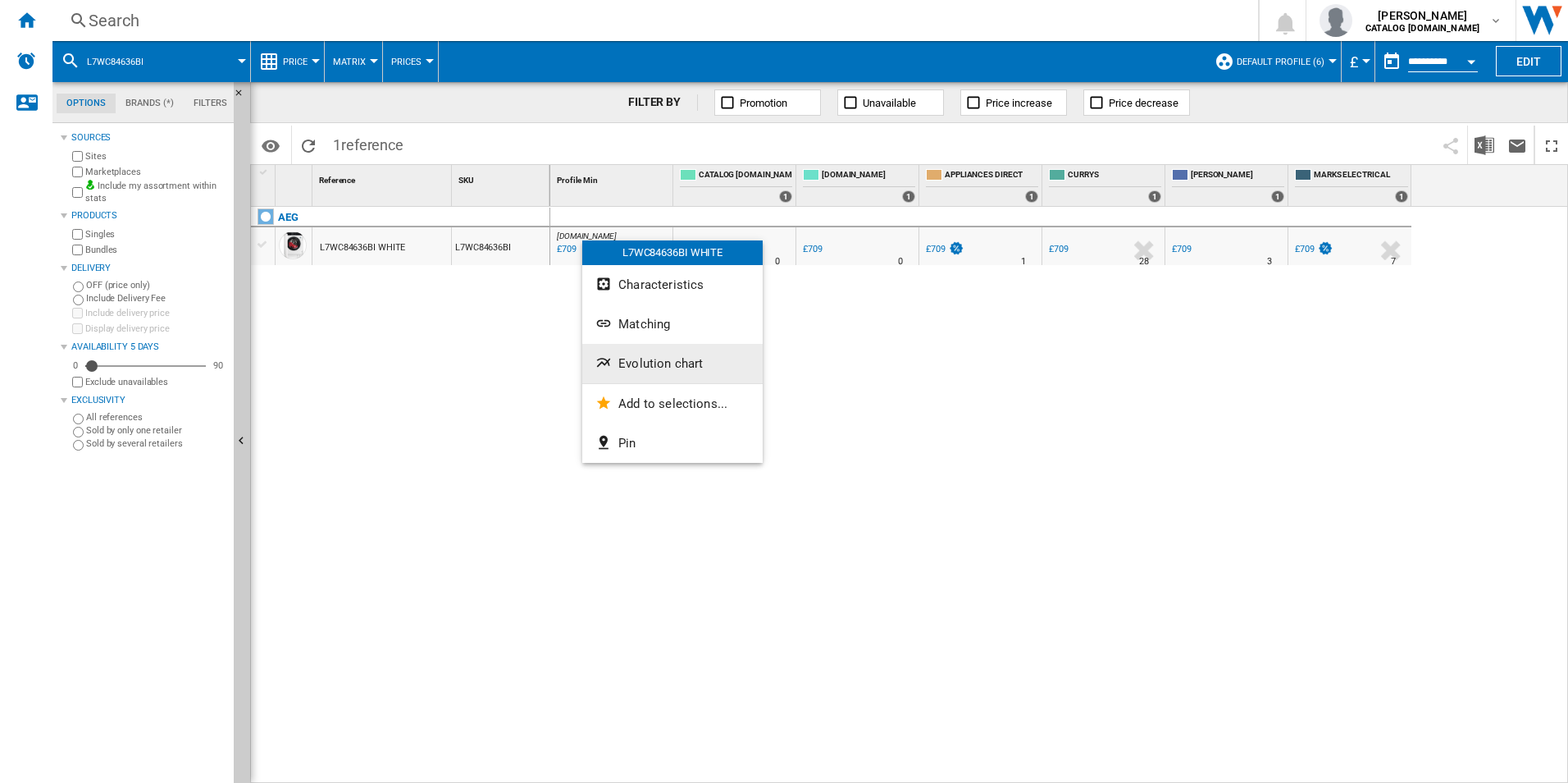
click at [627, 351] on button "Evolution chart" at bounding box center [672, 364] width 180 height 40
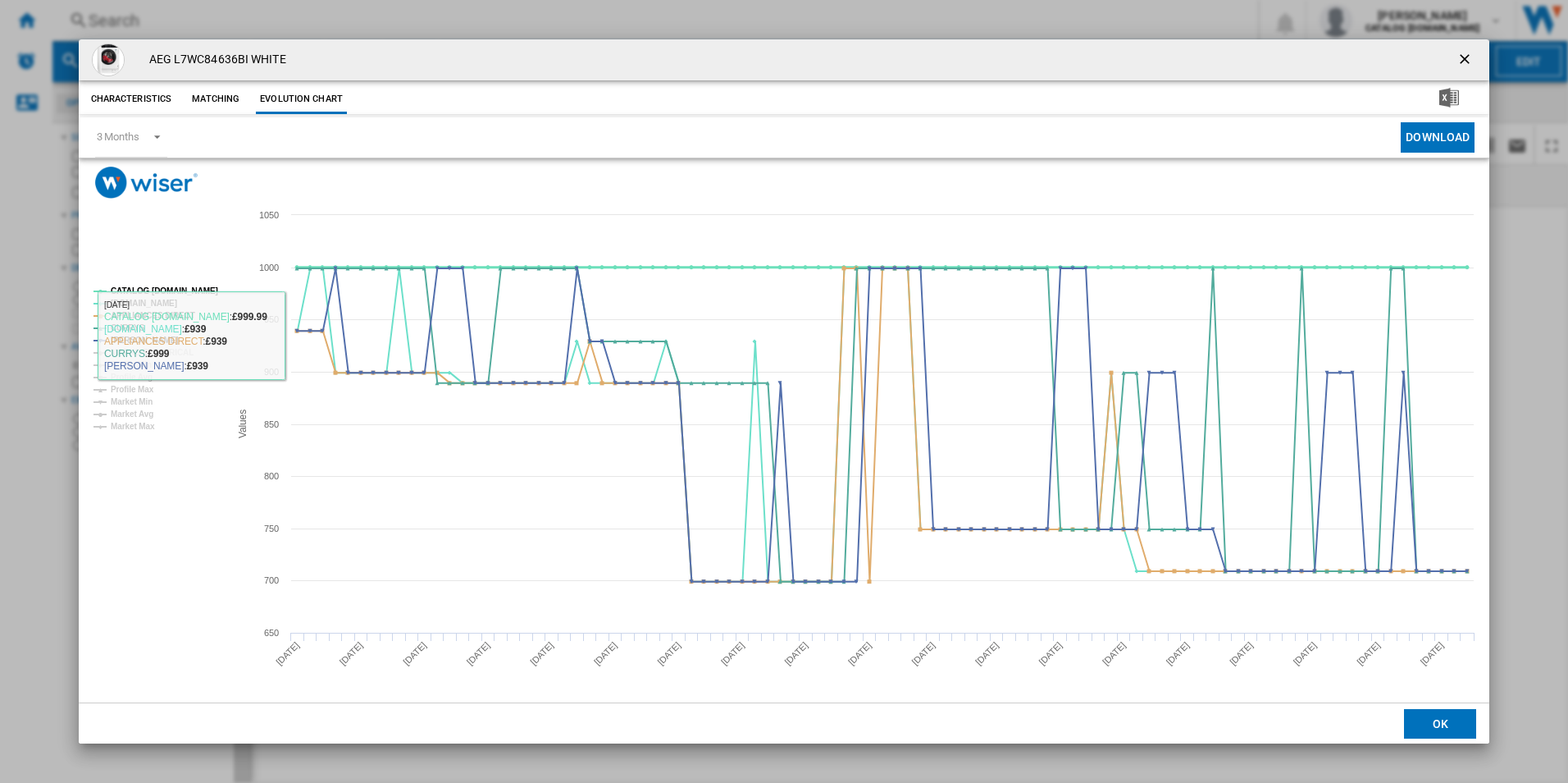
click at [200, 293] on tspan "CATALOG [DOMAIN_NAME]" at bounding box center [164, 290] width 108 height 9
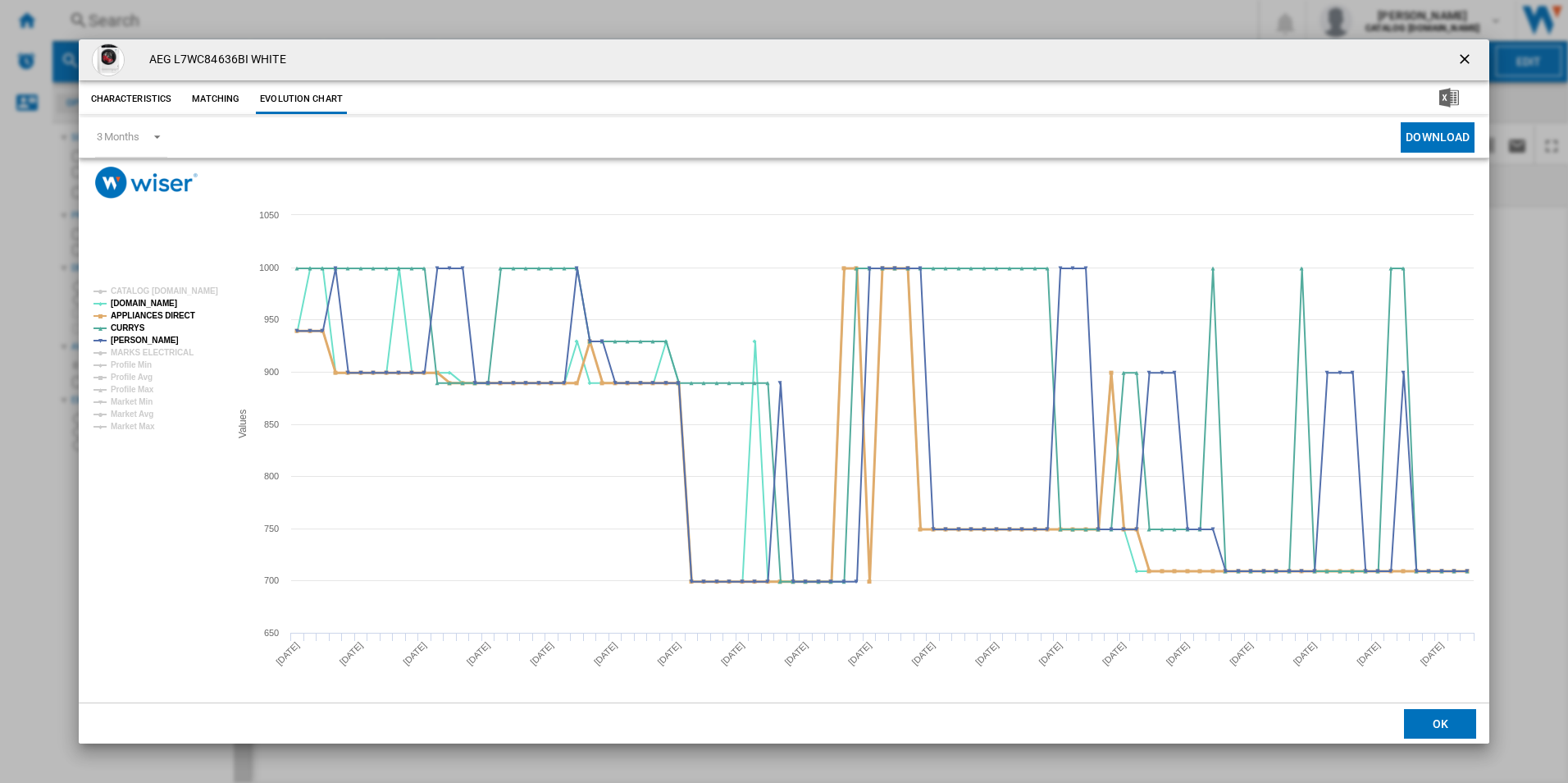
click at [181, 318] on tspan "APPLIANCES DIRECT" at bounding box center [152, 315] width 85 height 9
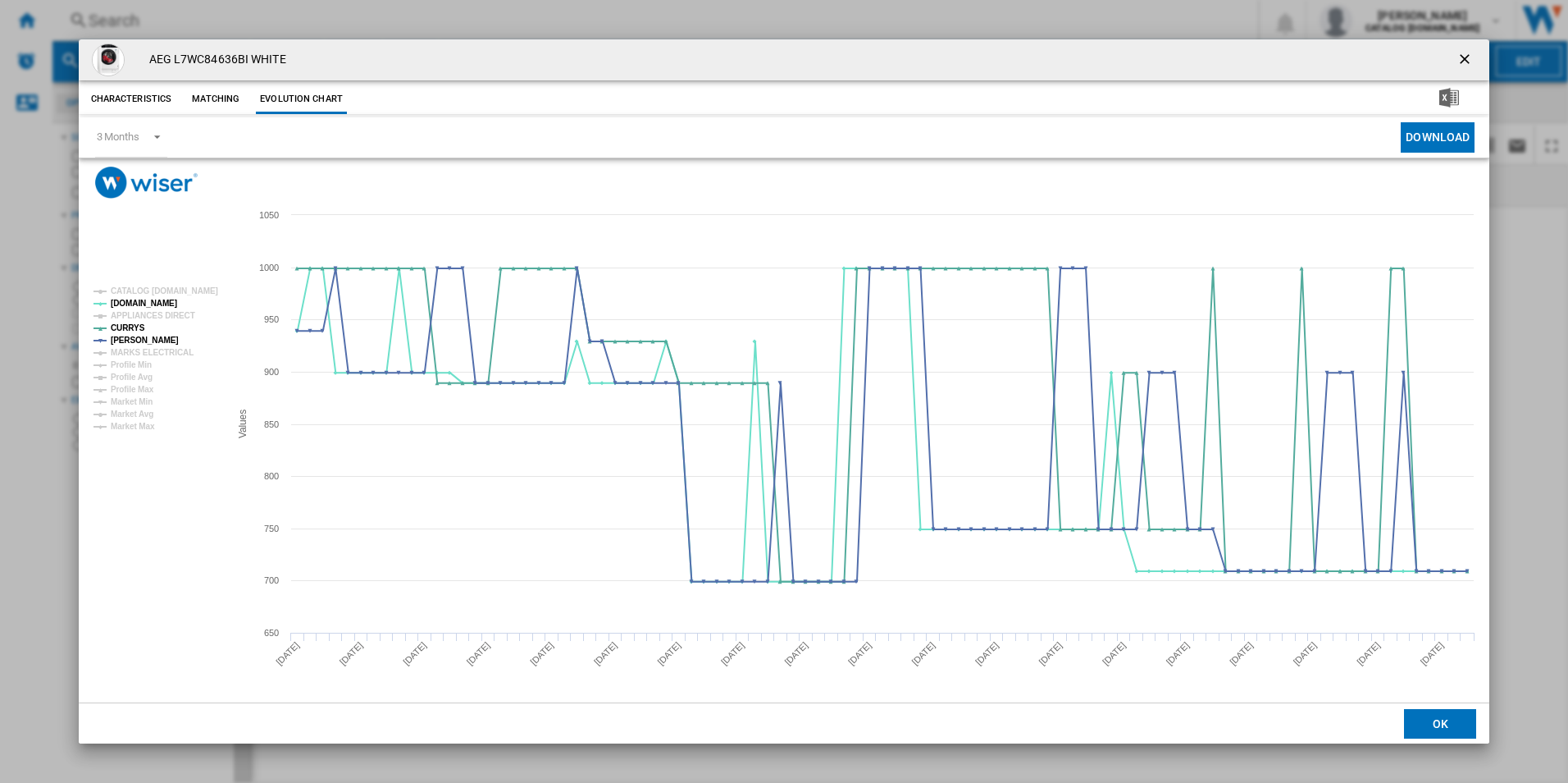
drag, startPoint x: 1457, startPoint y: 58, endPoint x: 1330, endPoint y: 263, distance: 241.2
click at [1457, 58] on ng-md-icon "getI18NText('BUTTONS.CLOSE_DIALOG')" at bounding box center [1466, 61] width 20 height 20
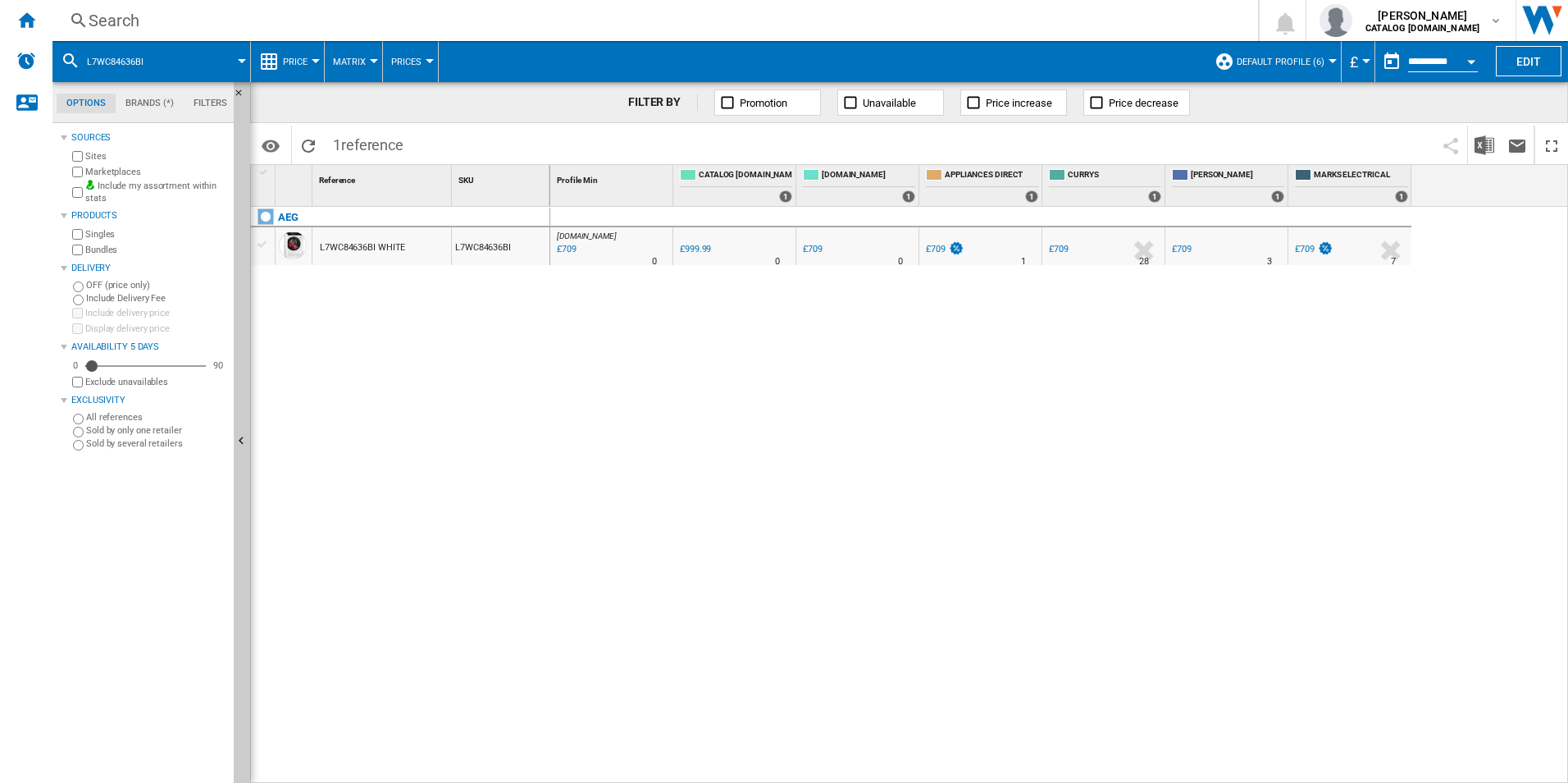
click at [422, 386] on div "AEG L7WC84636BI WHITE L7WC84636BI" at bounding box center [400, 490] width 300 height 568
click at [554, 16] on div "Search" at bounding box center [652, 20] width 1127 height 23
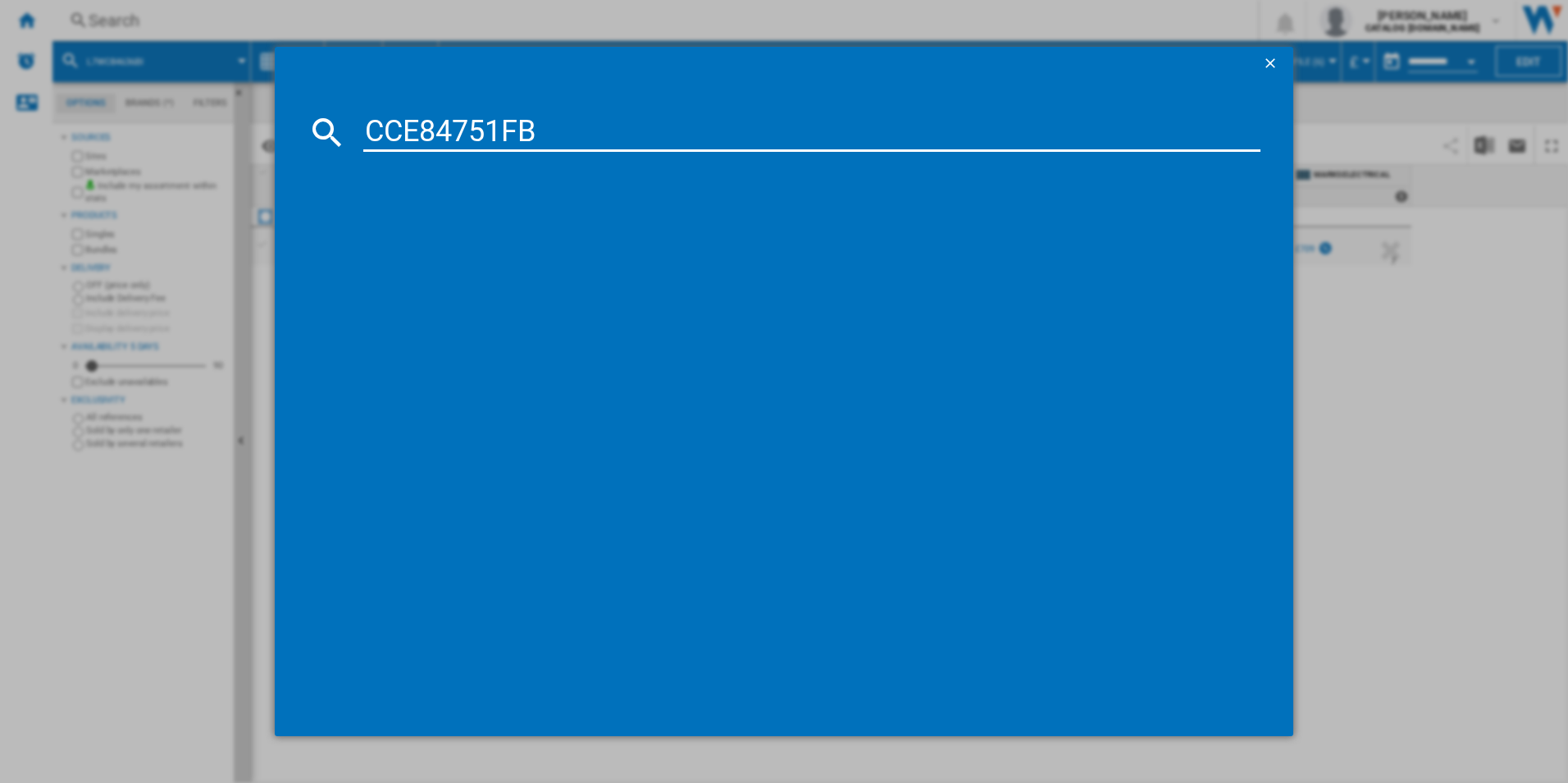
type input "CCE84751FB"
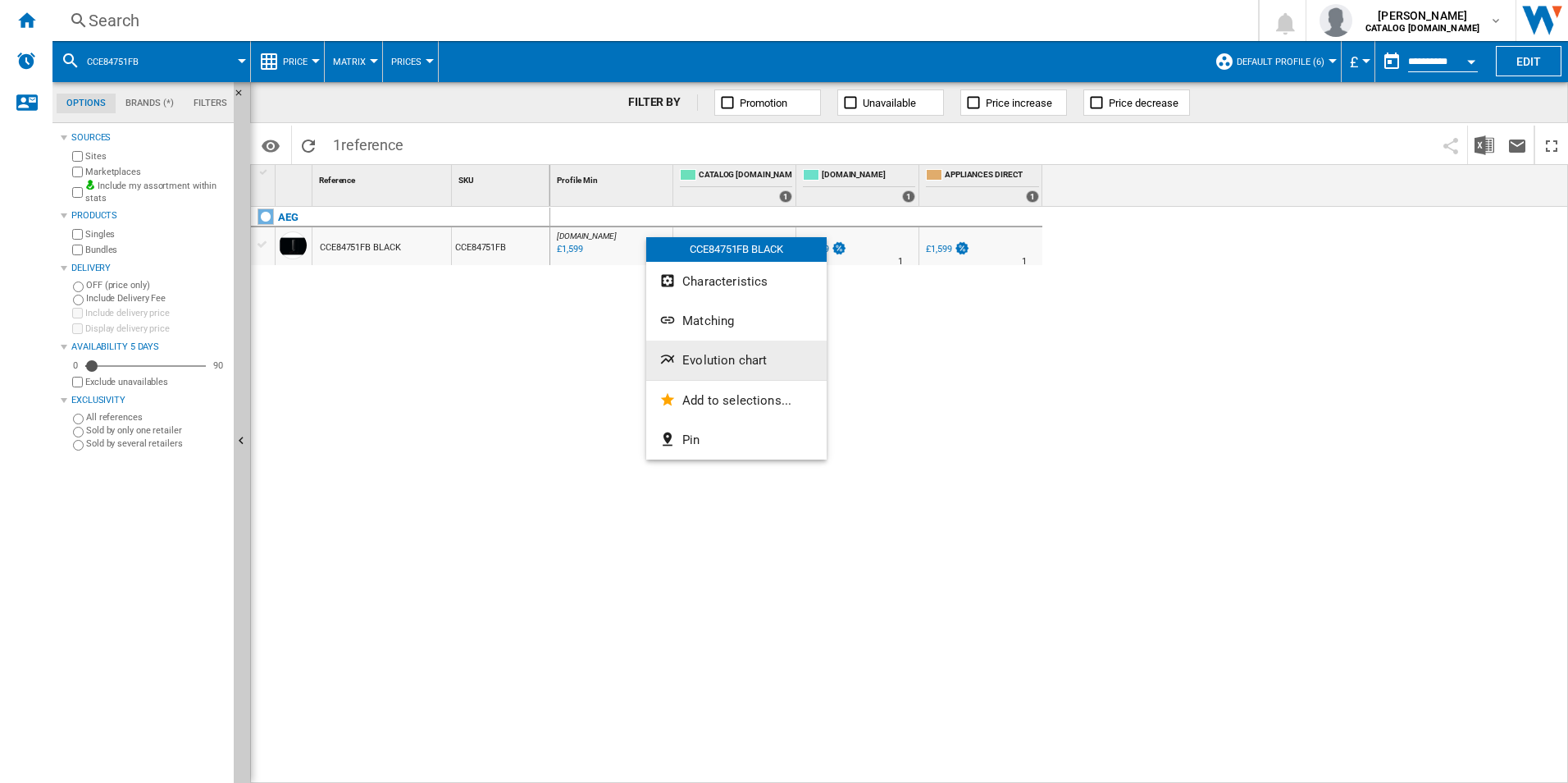
click at [719, 370] on button "Evolution chart" at bounding box center [736, 361] width 180 height 40
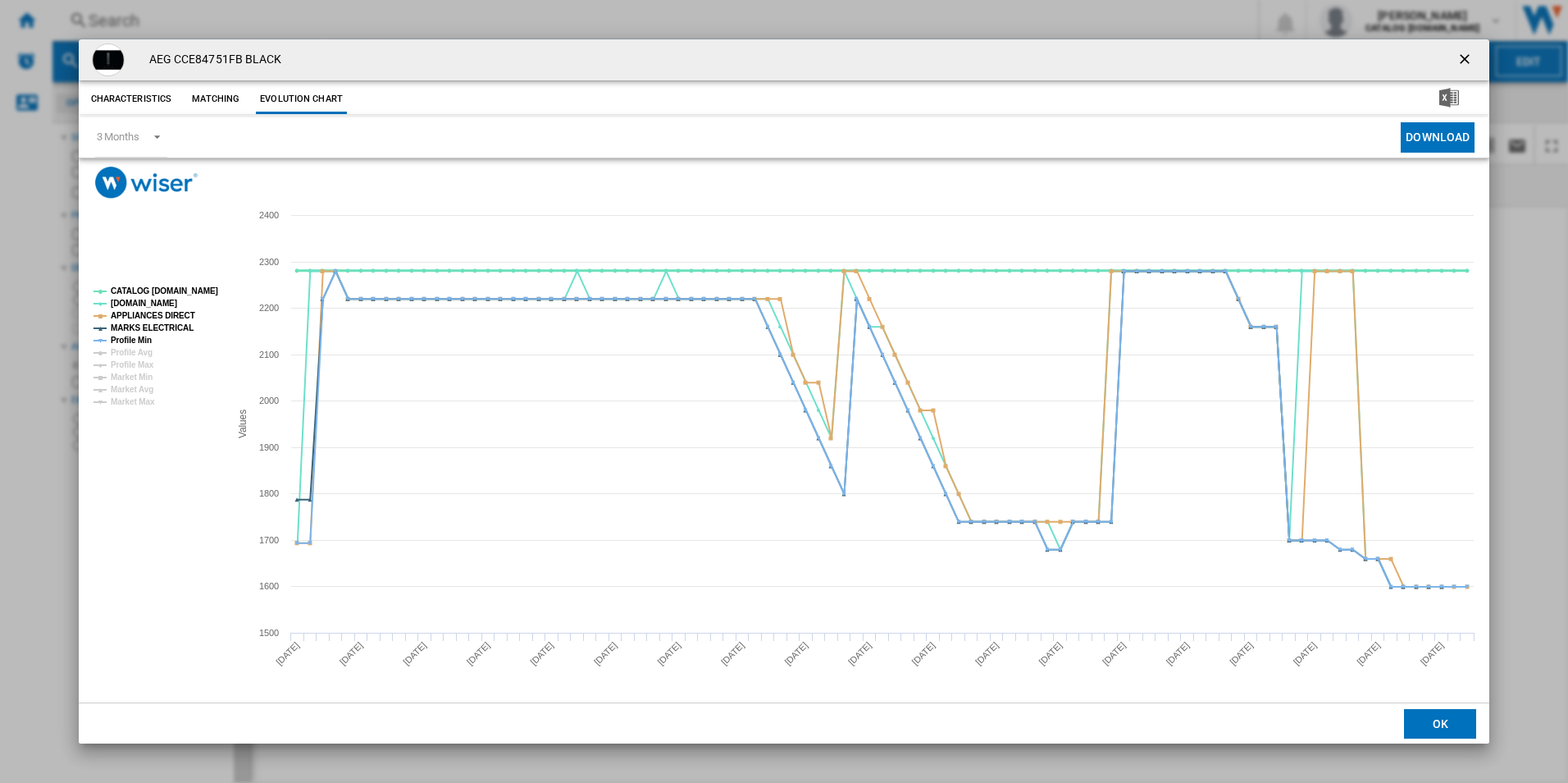
click at [172, 293] on tspan "CATALOG [DOMAIN_NAME]" at bounding box center [164, 290] width 108 height 9
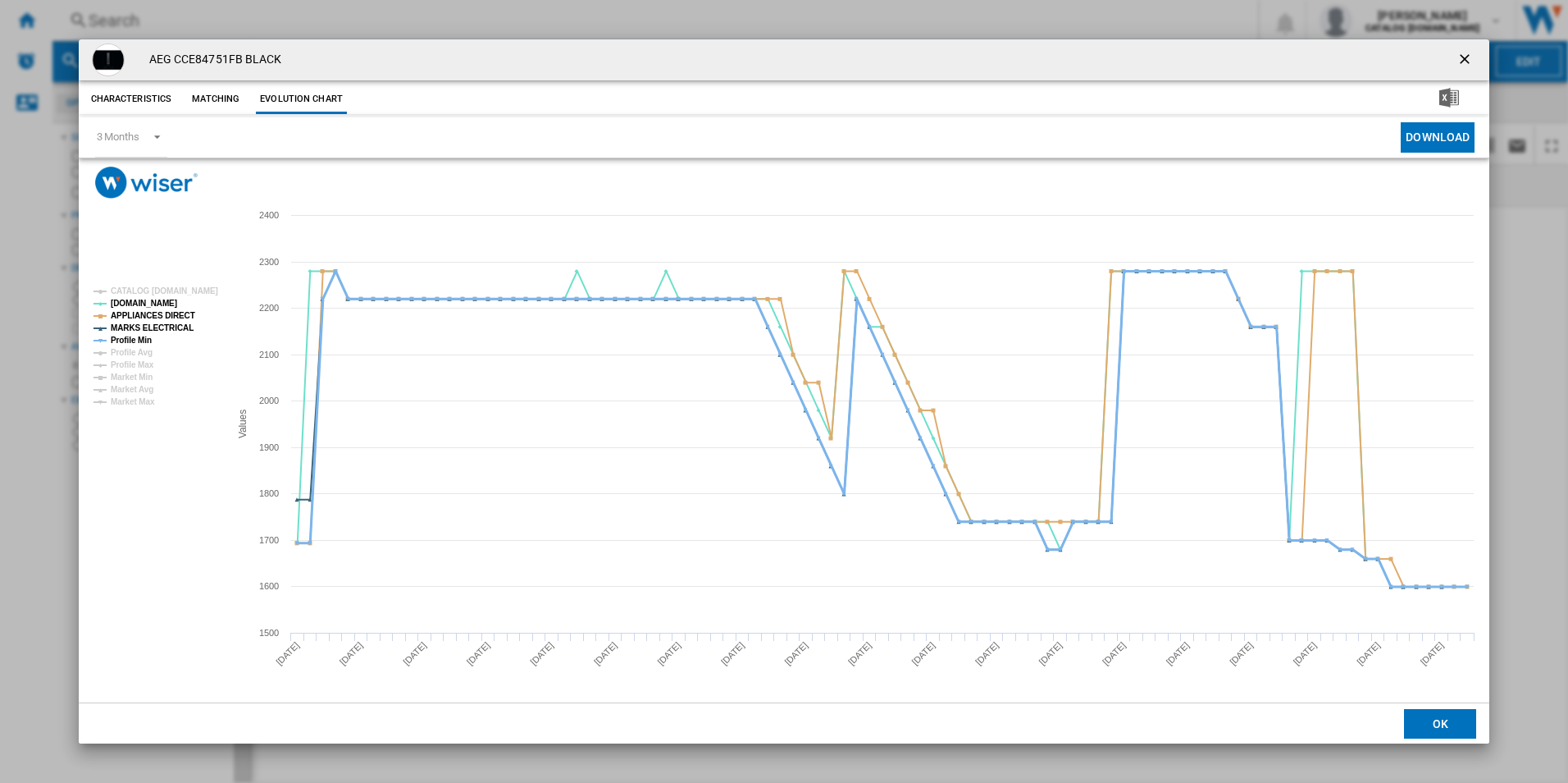
click at [131, 338] on tspan "Profile Min" at bounding box center [131, 340] width 41 height 9
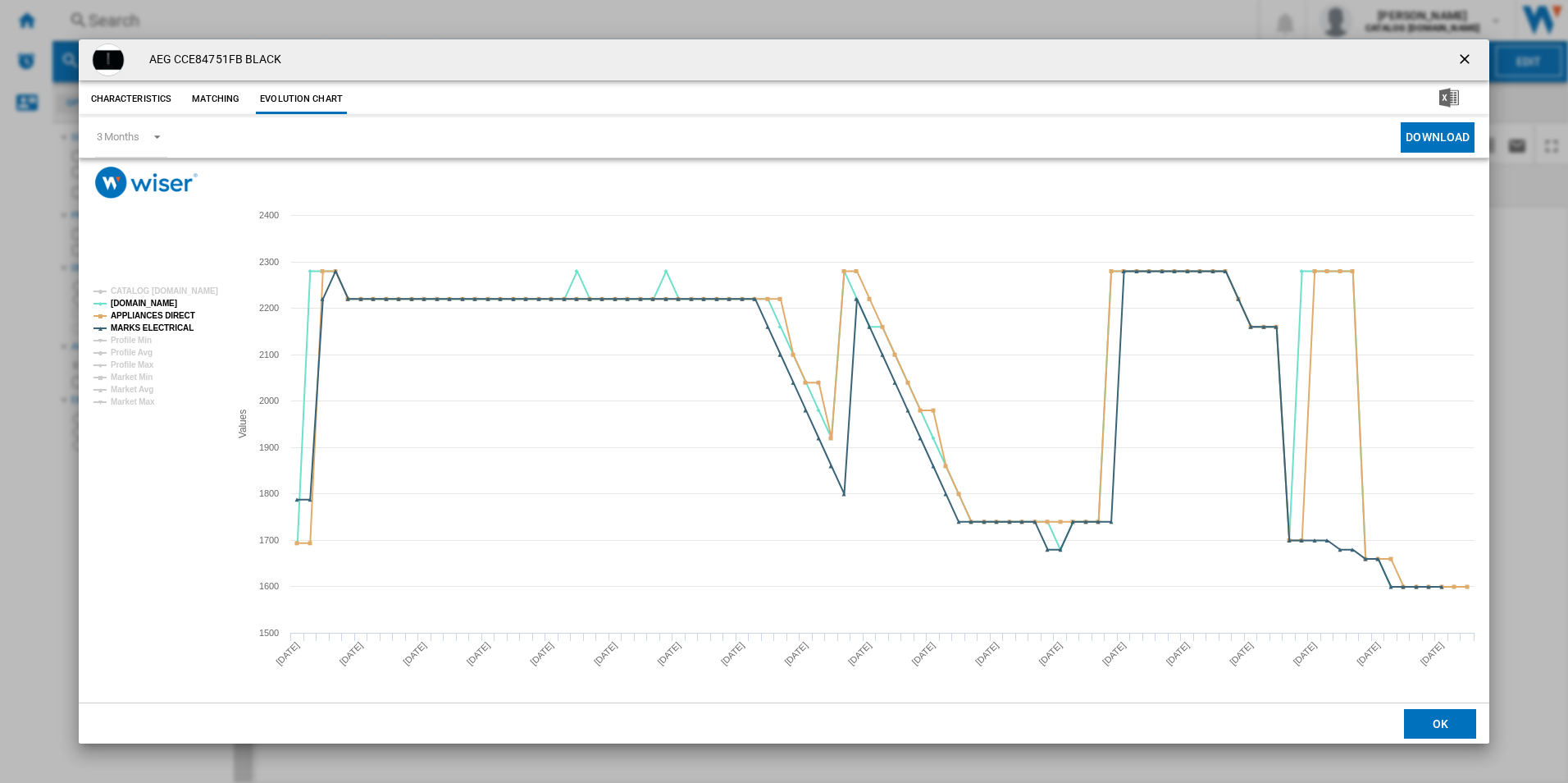
drag, startPoint x: 1466, startPoint y: 58, endPoint x: 1141, endPoint y: 75, distance: 325.4
click at [1466, 58] on ng-md-icon "getI18NText('BUTTONS.CLOSE_DIALOG')" at bounding box center [1466, 61] width 20 height 20
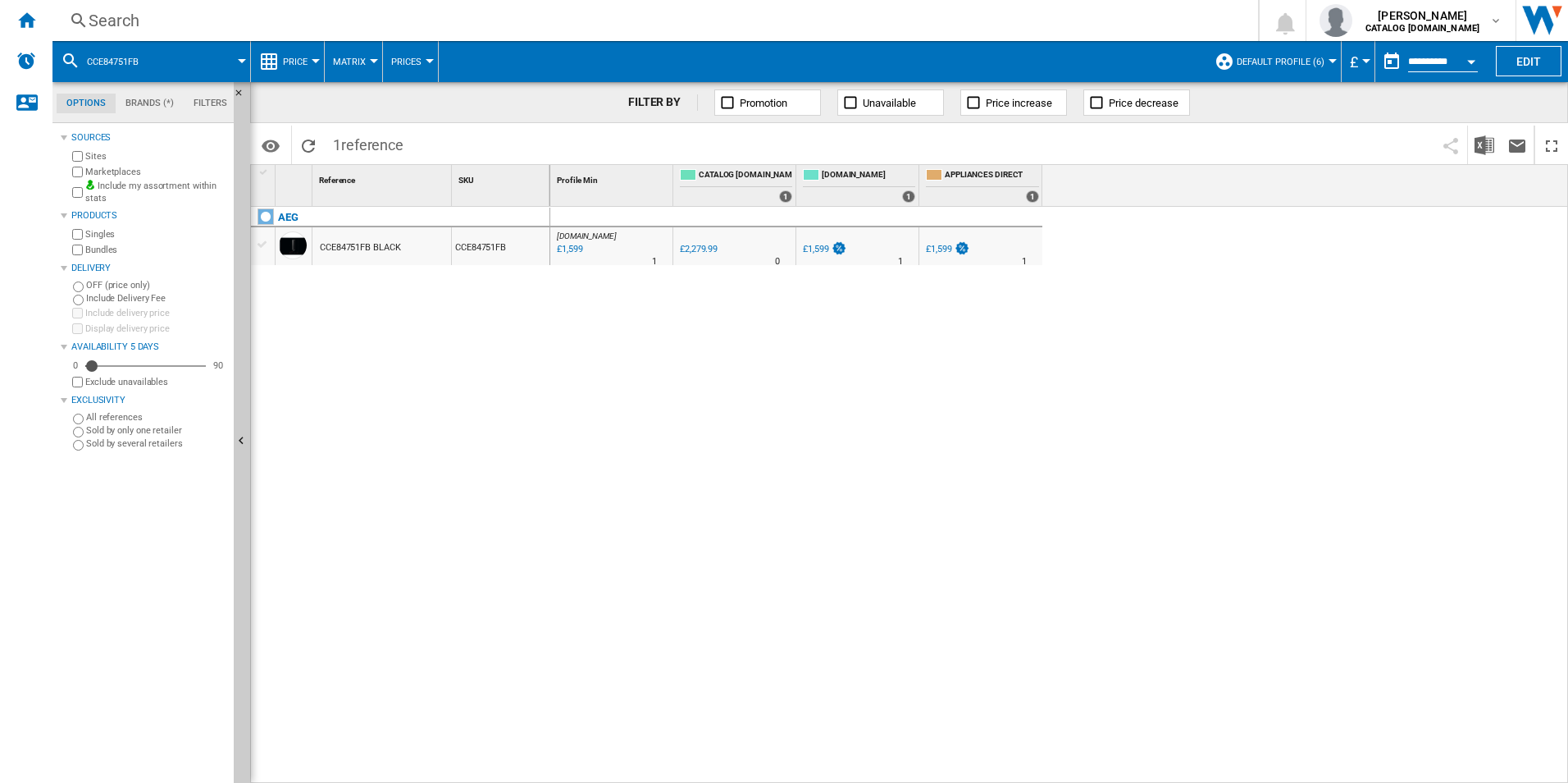
click at [970, 19] on div "Search" at bounding box center [652, 20] width 1127 height 23
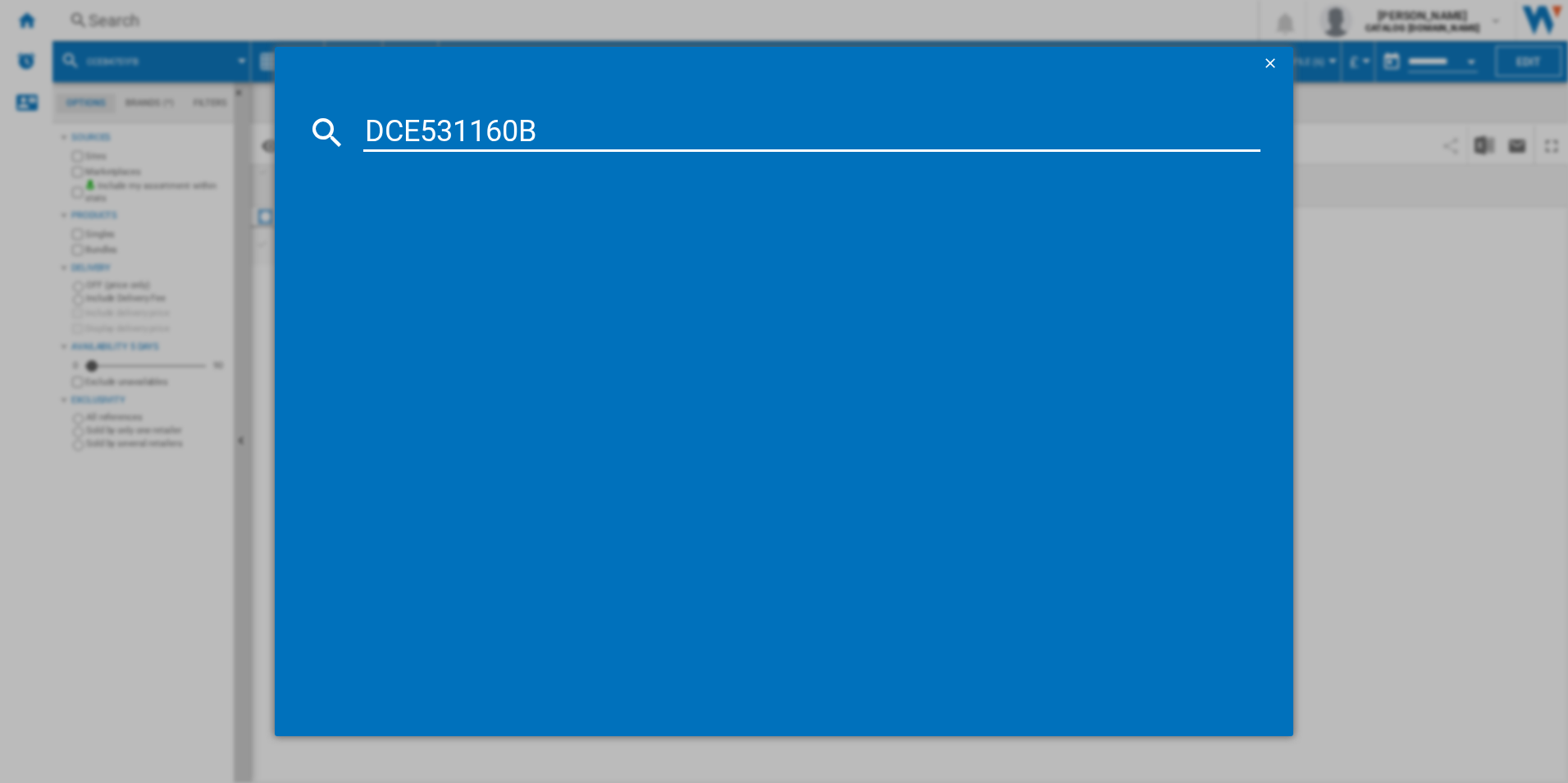
type input "DCE531160B"
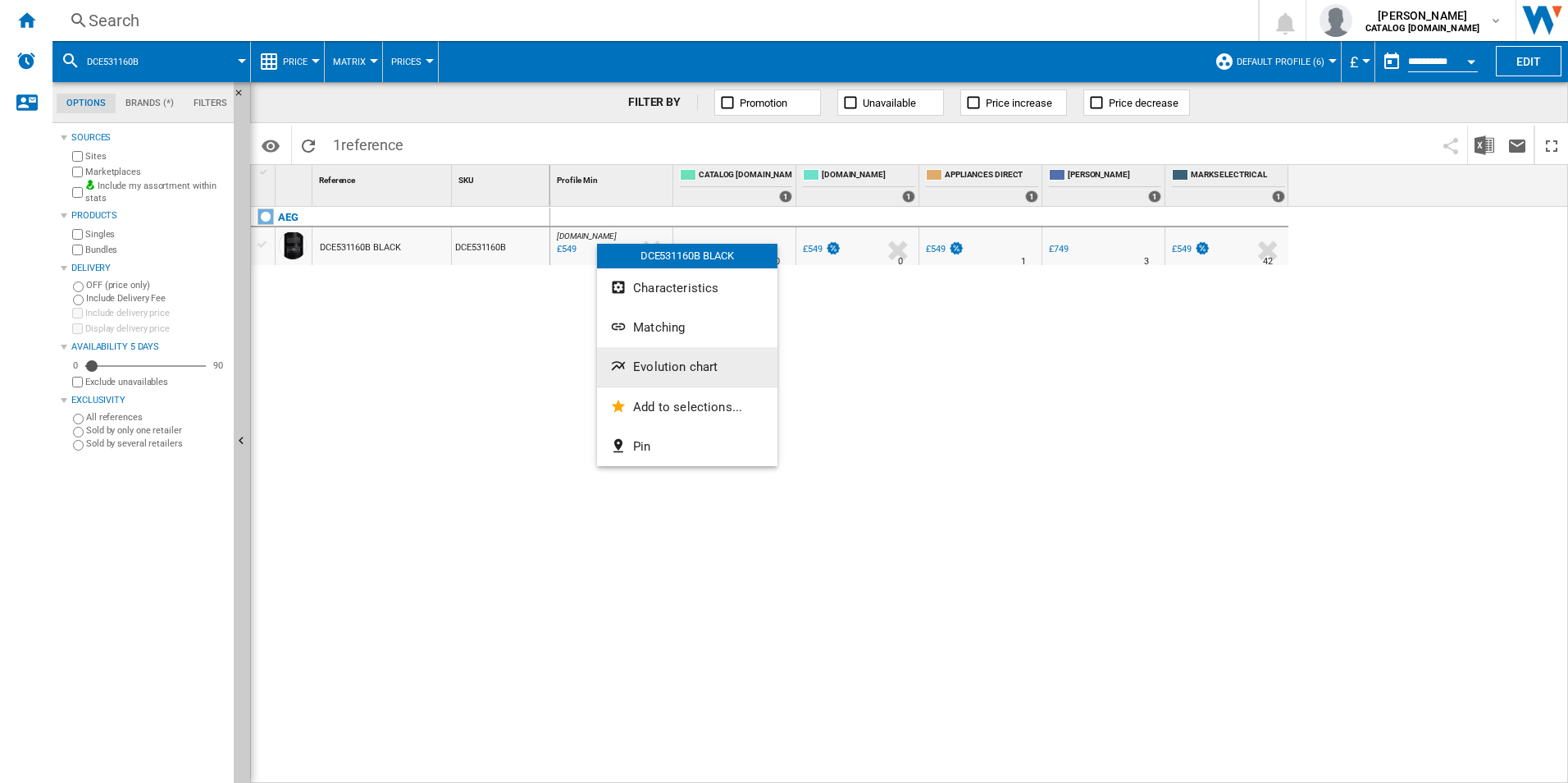
click at [672, 374] on span "Evolution chart" at bounding box center [675, 367] width 85 height 15
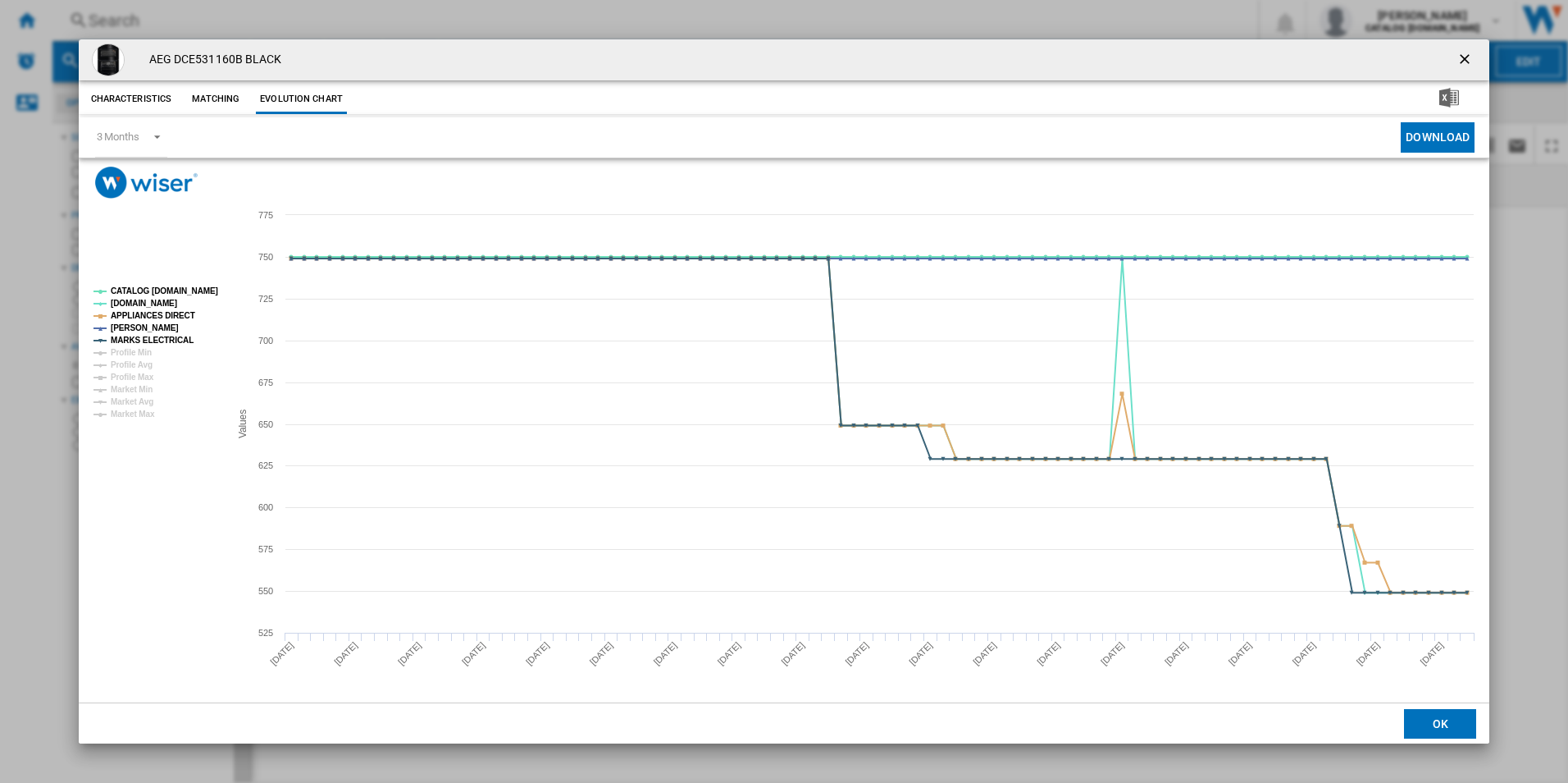
click at [189, 283] on rect "Product popup" at bounding box center [154, 353] width 136 height 144
click at [183, 294] on tspan "CATALOG [DOMAIN_NAME]" at bounding box center [164, 290] width 108 height 9
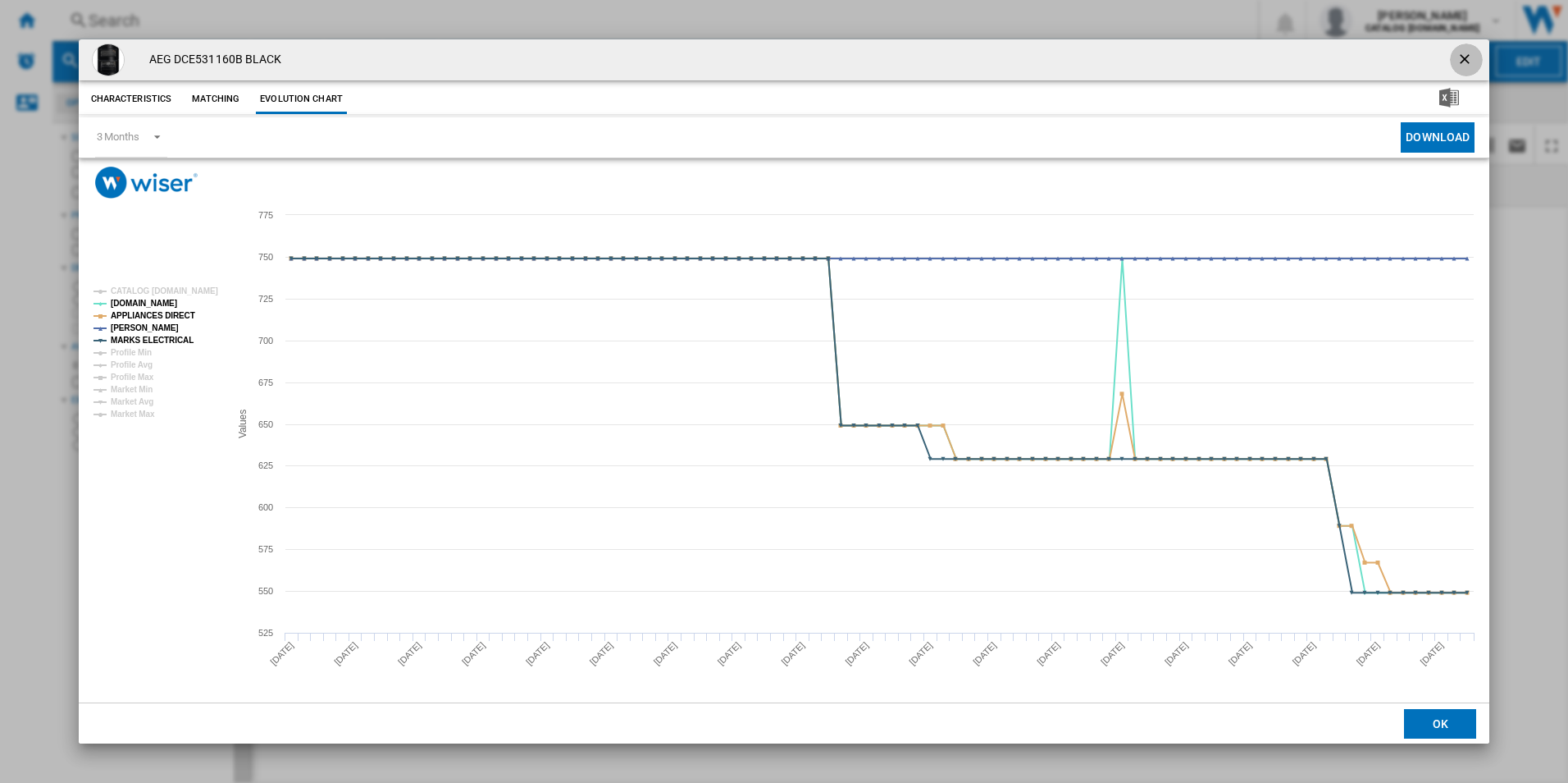
click at [1460, 58] on ng-md-icon "getI18NText('BUTTONS.CLOSE_DIALOG')" at bounding box center [1466, 61] width 20 height 20
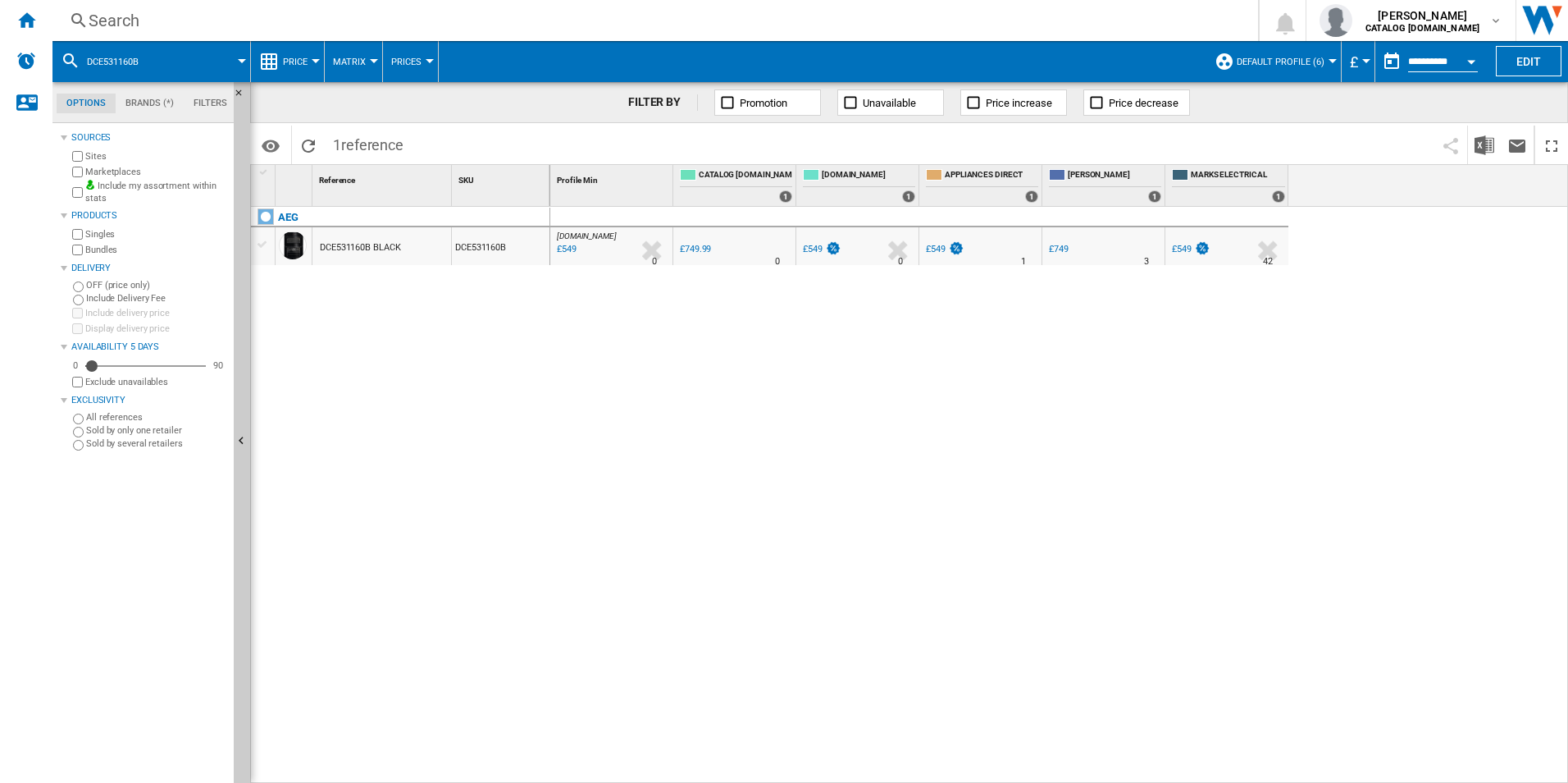
click at [908, 13] on div "Search" at bounding box center [652, 20] width 1127 height 23
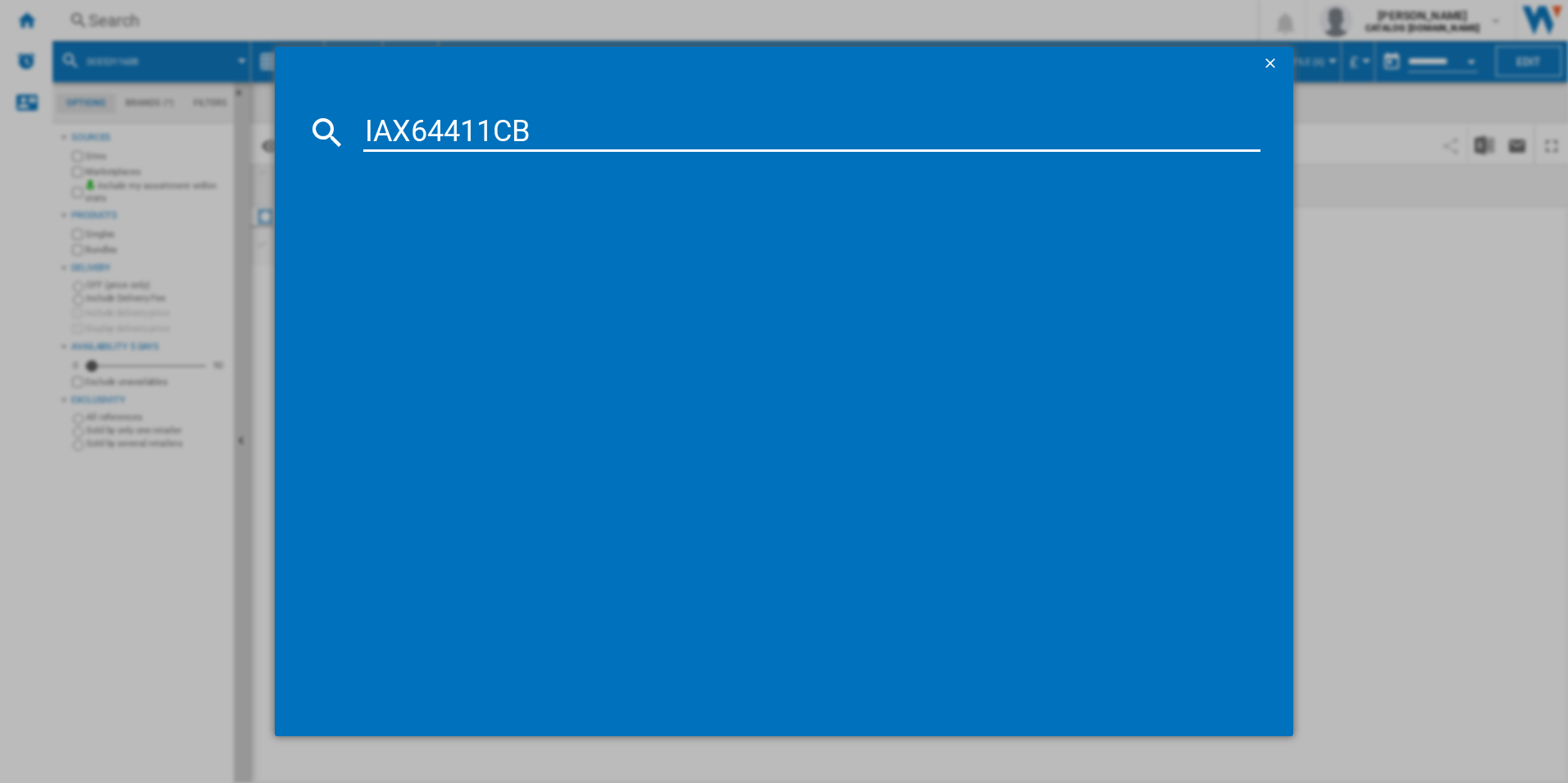
type input "IAX64411CB"
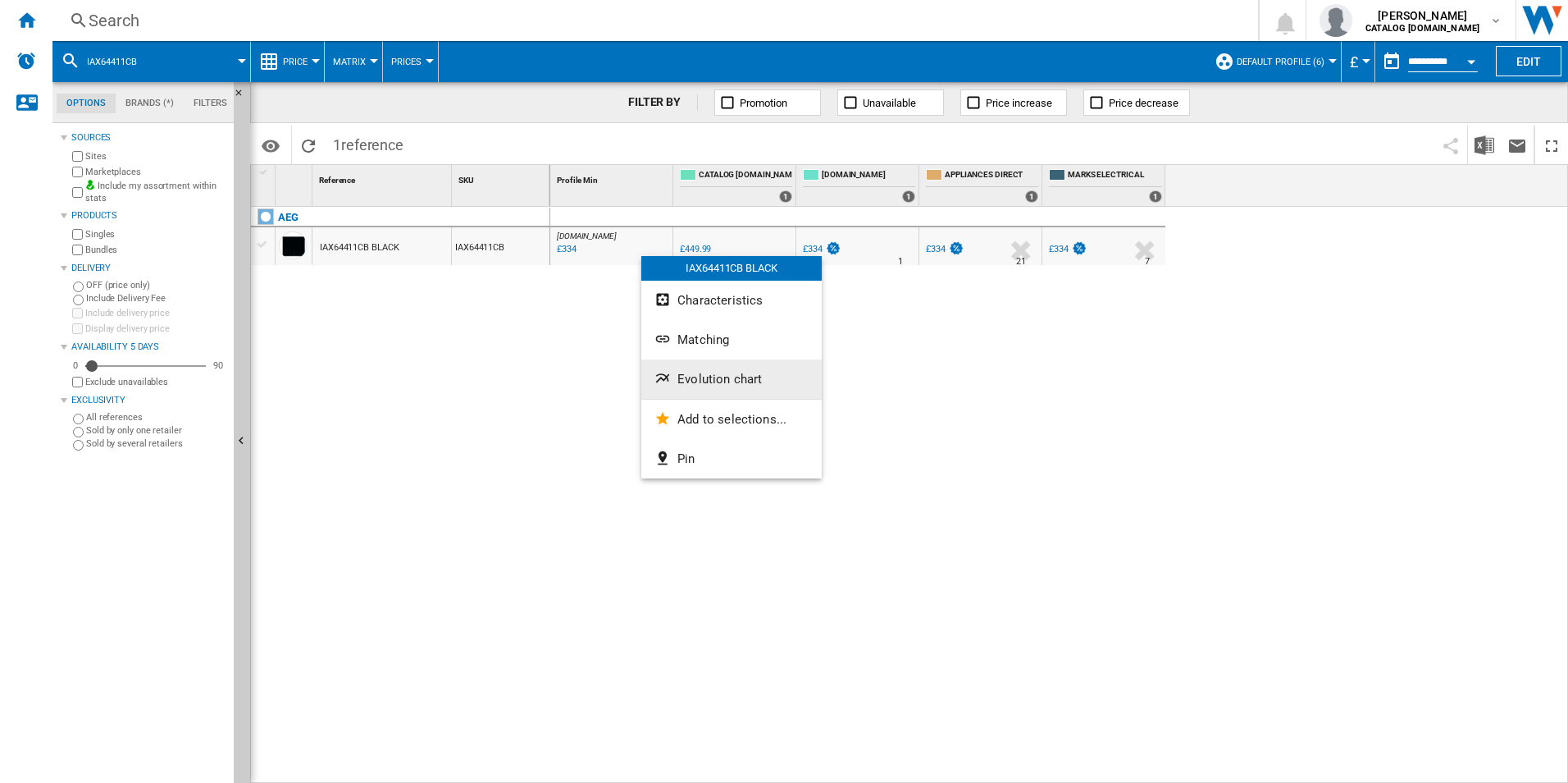
click at [730, 394] on button "Evolution chart" at bounding box center [731, 380] width 180 height 40
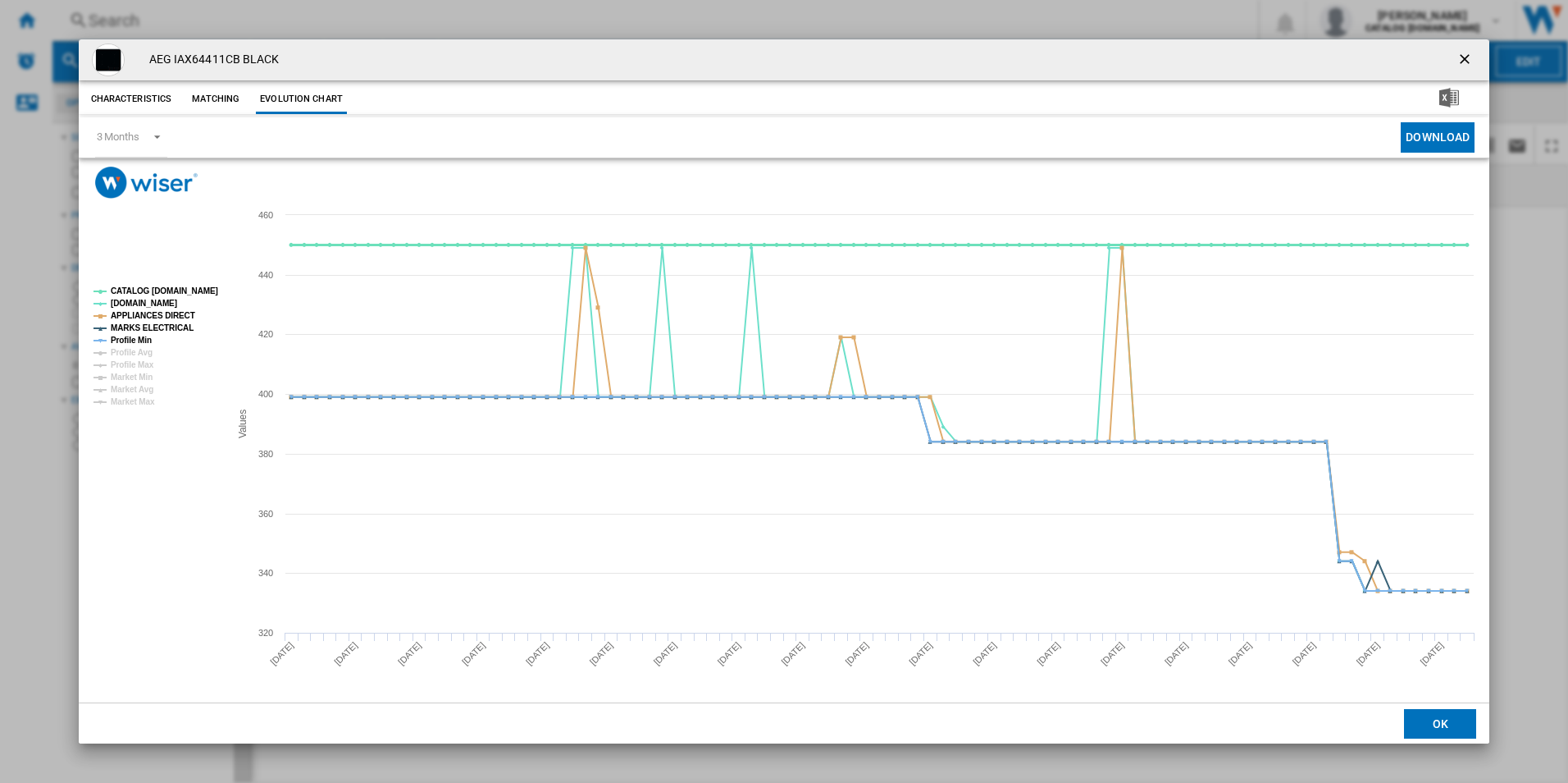
click at [174, 286] on tspan "CATALOG [DOMAIN_NAME]" at bounding box center [164, 290] width 108 height 9
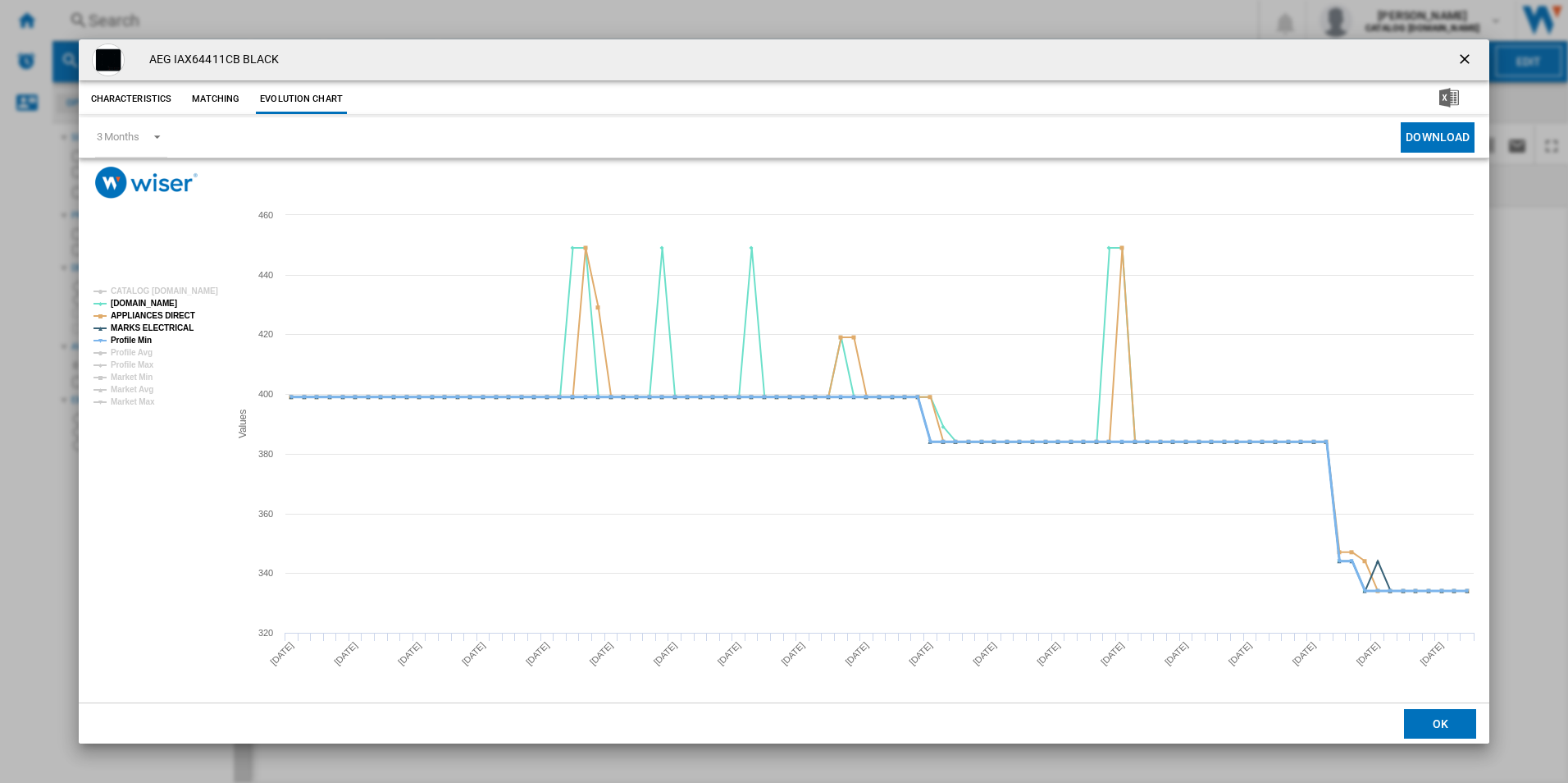
click at [136, 337] on tspan "Profile Min" at bounding box center [131, 340] width 41 height 9
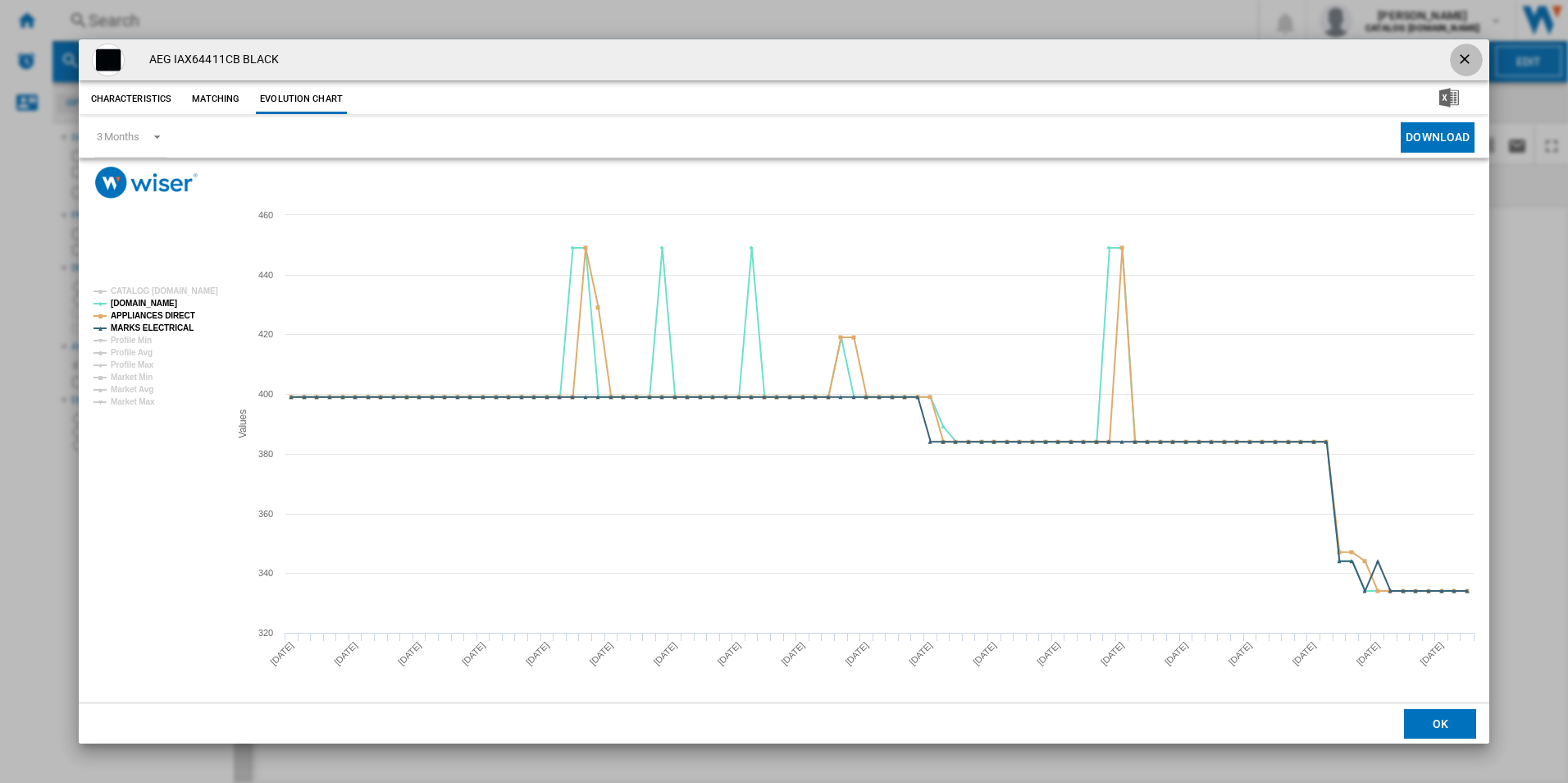
click at [1459, 53] on ng-md-icon "getI18NText('BUTTONS.CLOSE_DIALOG')" at bounding box center [1466, 61] width 20 height 20
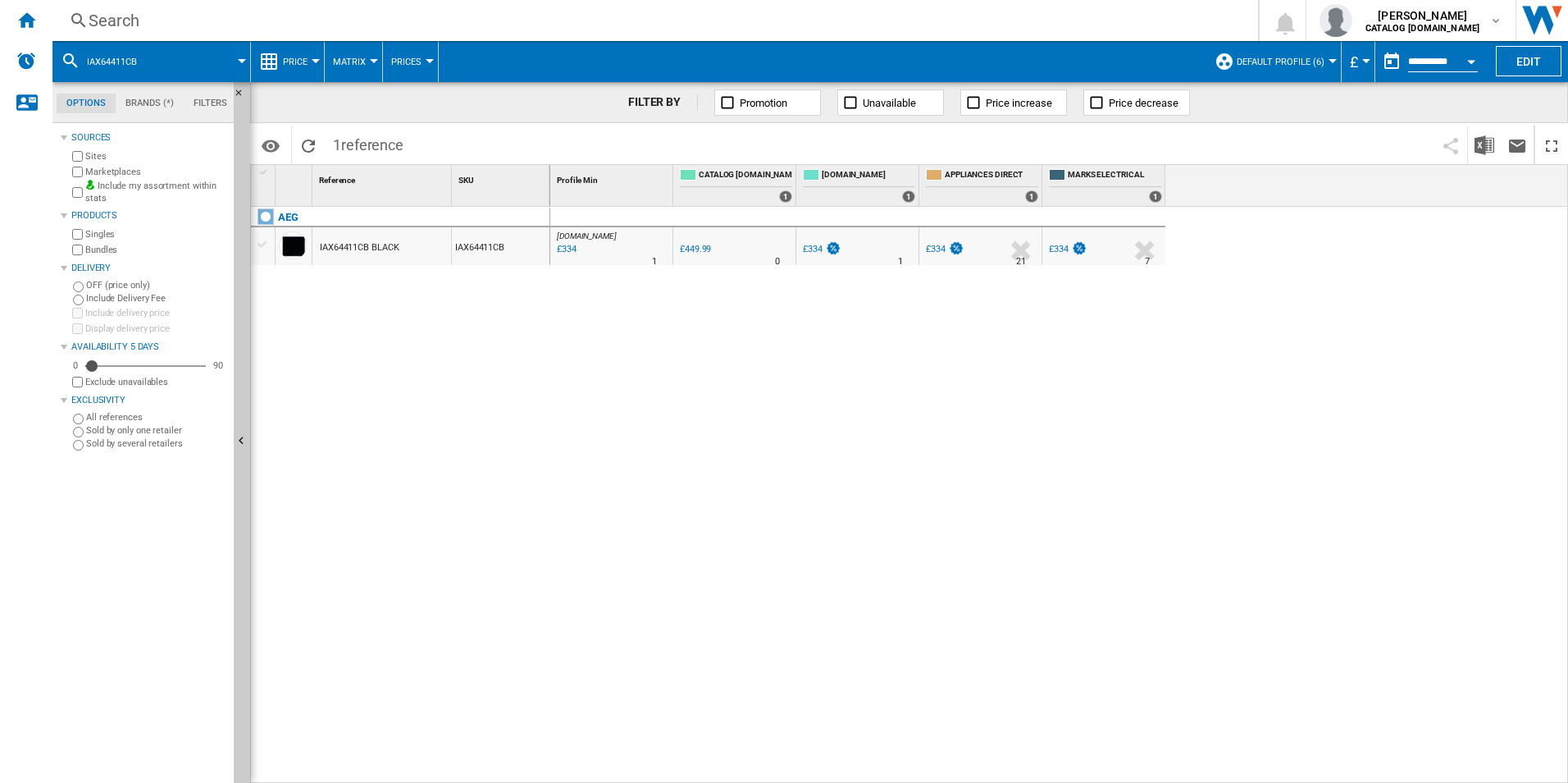
click at [986, 21] on div "Search" at bounding box center [652, 20] width 1127 height 23
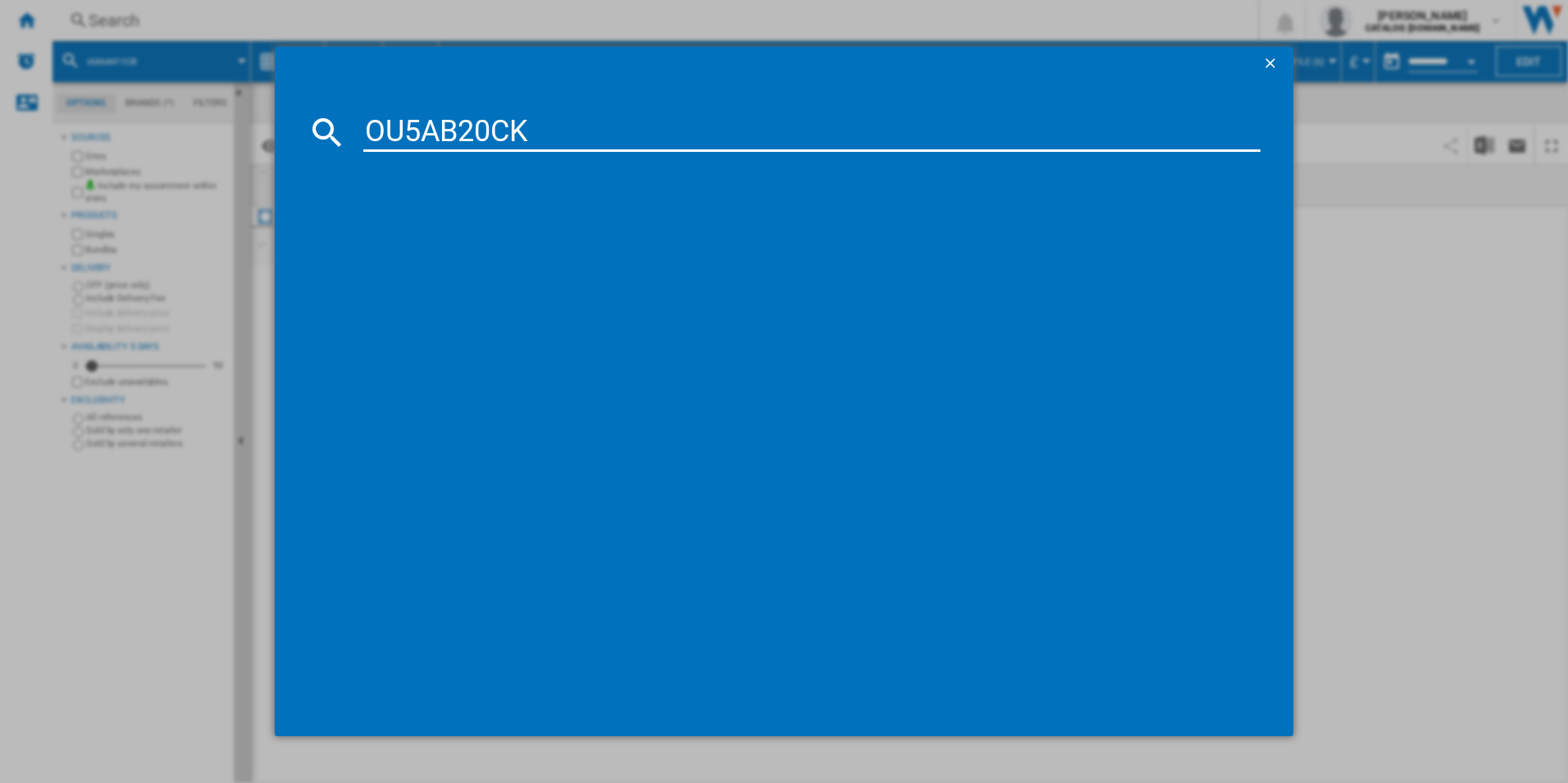
type input "OU5AB20CK"
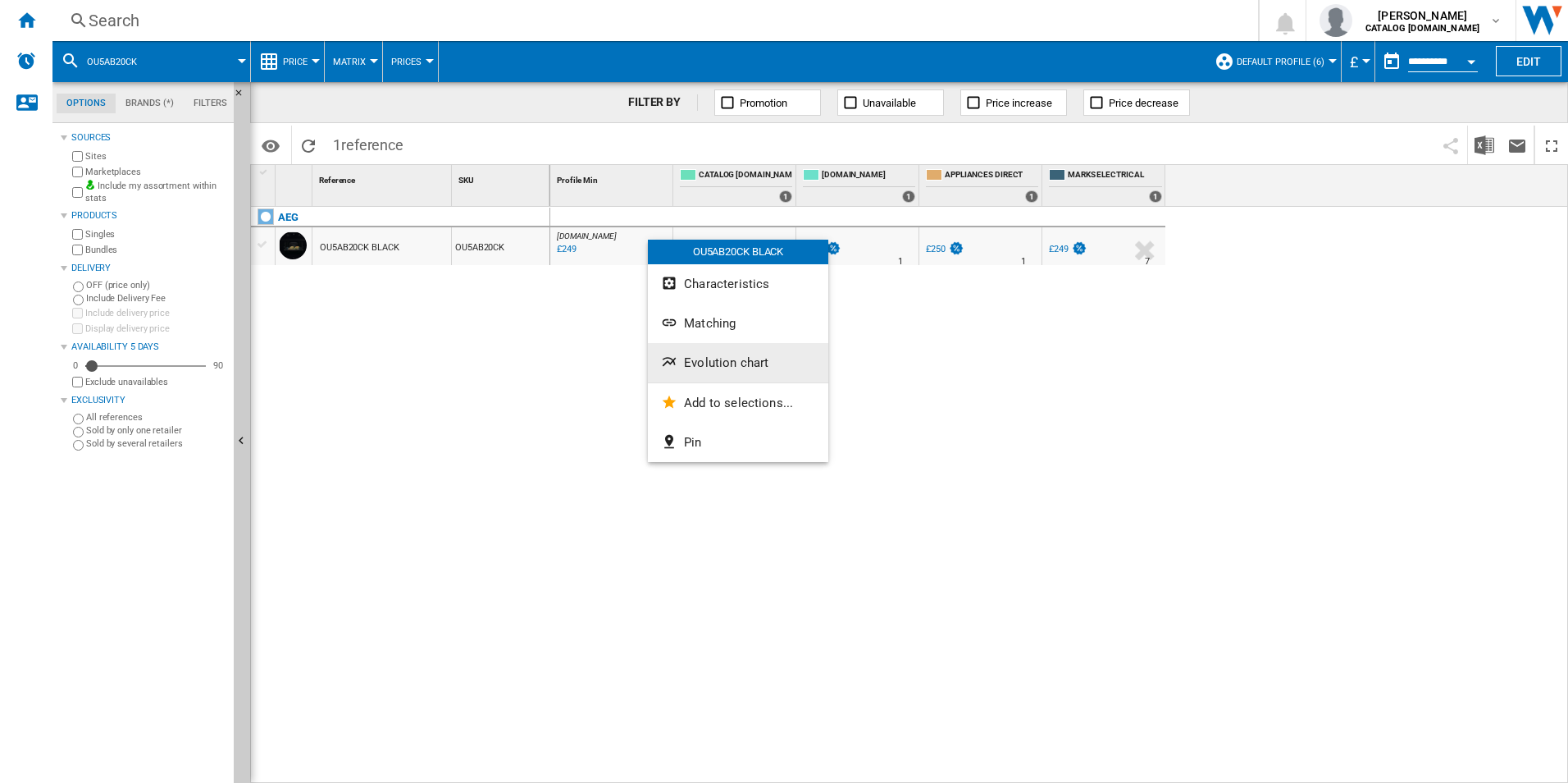
click at [692, 350] on button "Evolution chart" at bounding box center [737, 363] width 180 height 40
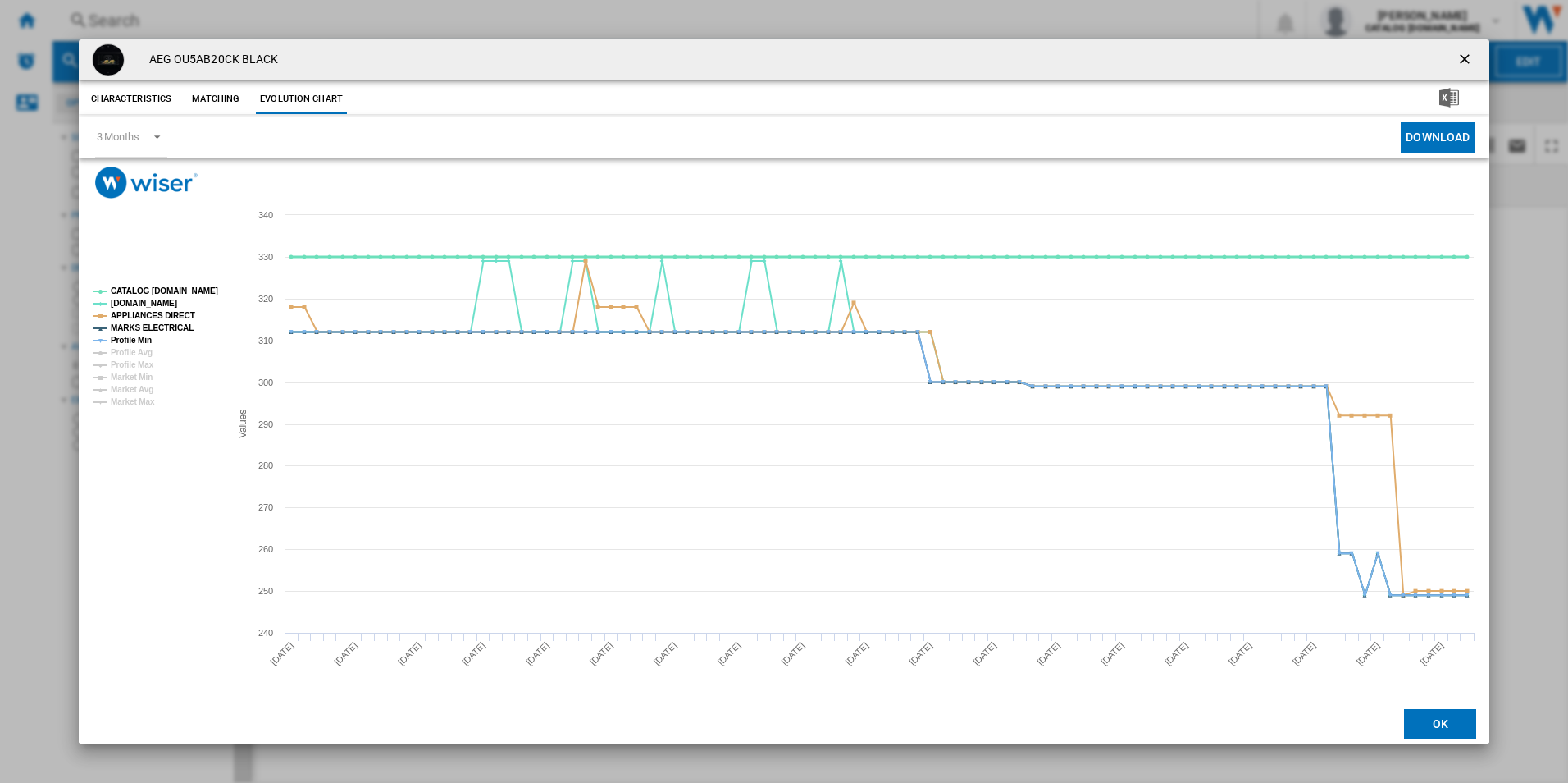
click at [178, 295] on tspan "CATALOG [DOMAIN_NAME]" at bounding box center [164, 290] width 108 height 9
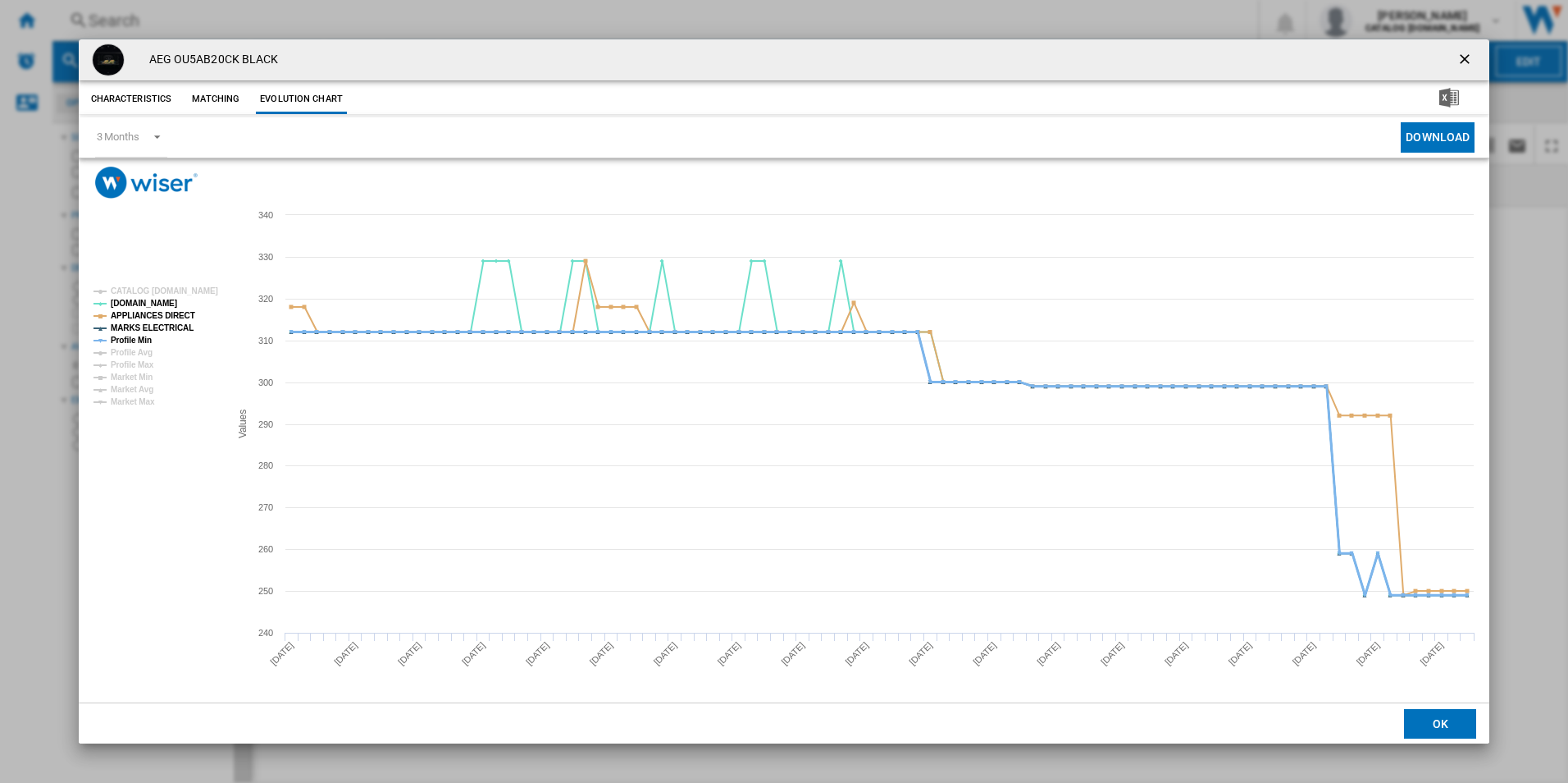
click at [139, 338] on tspan "Profile Min" at bounding box center [131, 340] width 41 height 9
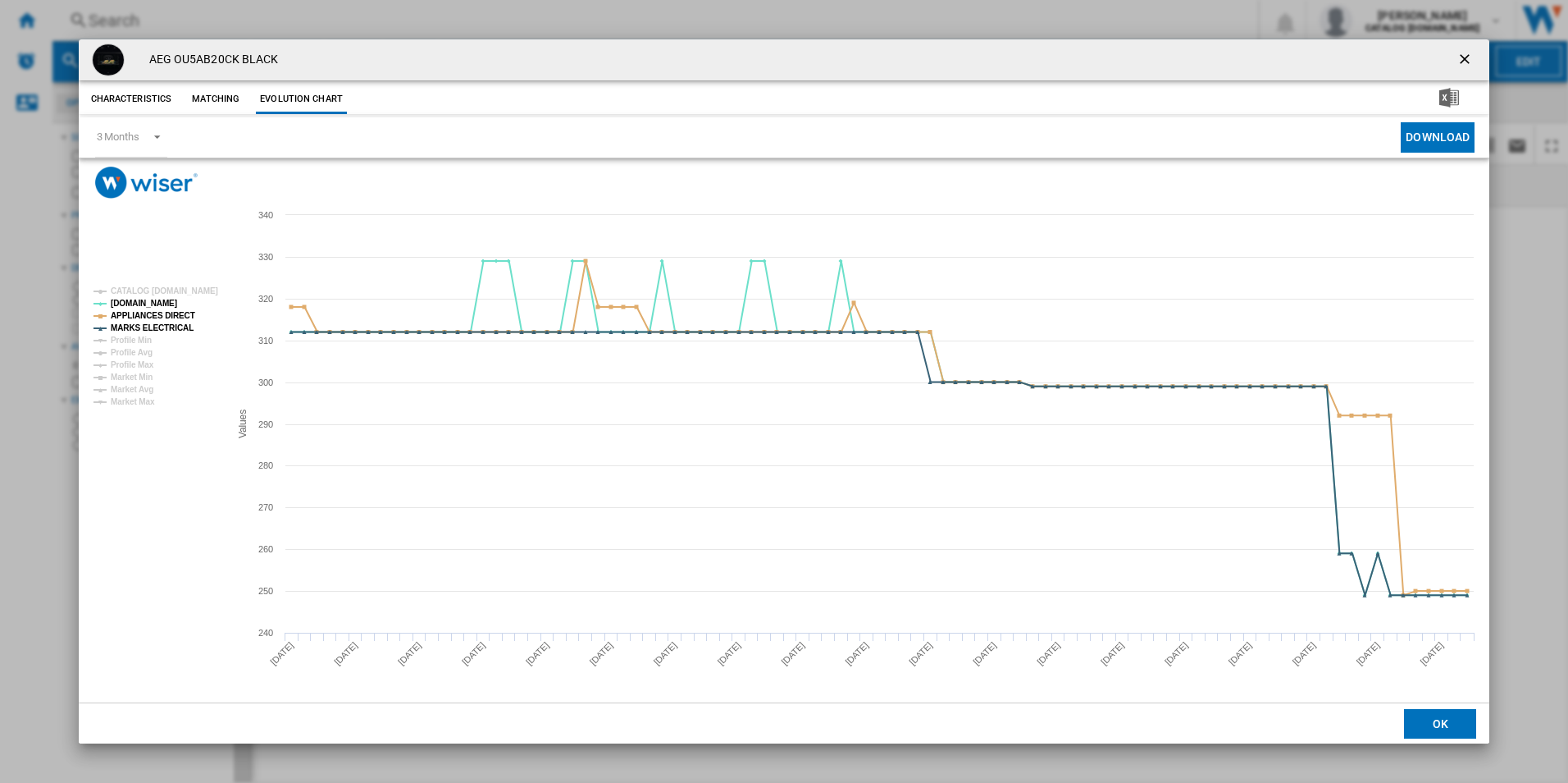
drag, startPoint x: 1460, startPoint y: 54, endPoint x: 1431, endPoint y: 62, distance: 30.1
click at [1460, 54] on ng-md-icon "getI18NText('BUTTONS.CLOSE_DIALOG')" at bounding box center [1466, 61] width 20 height 20
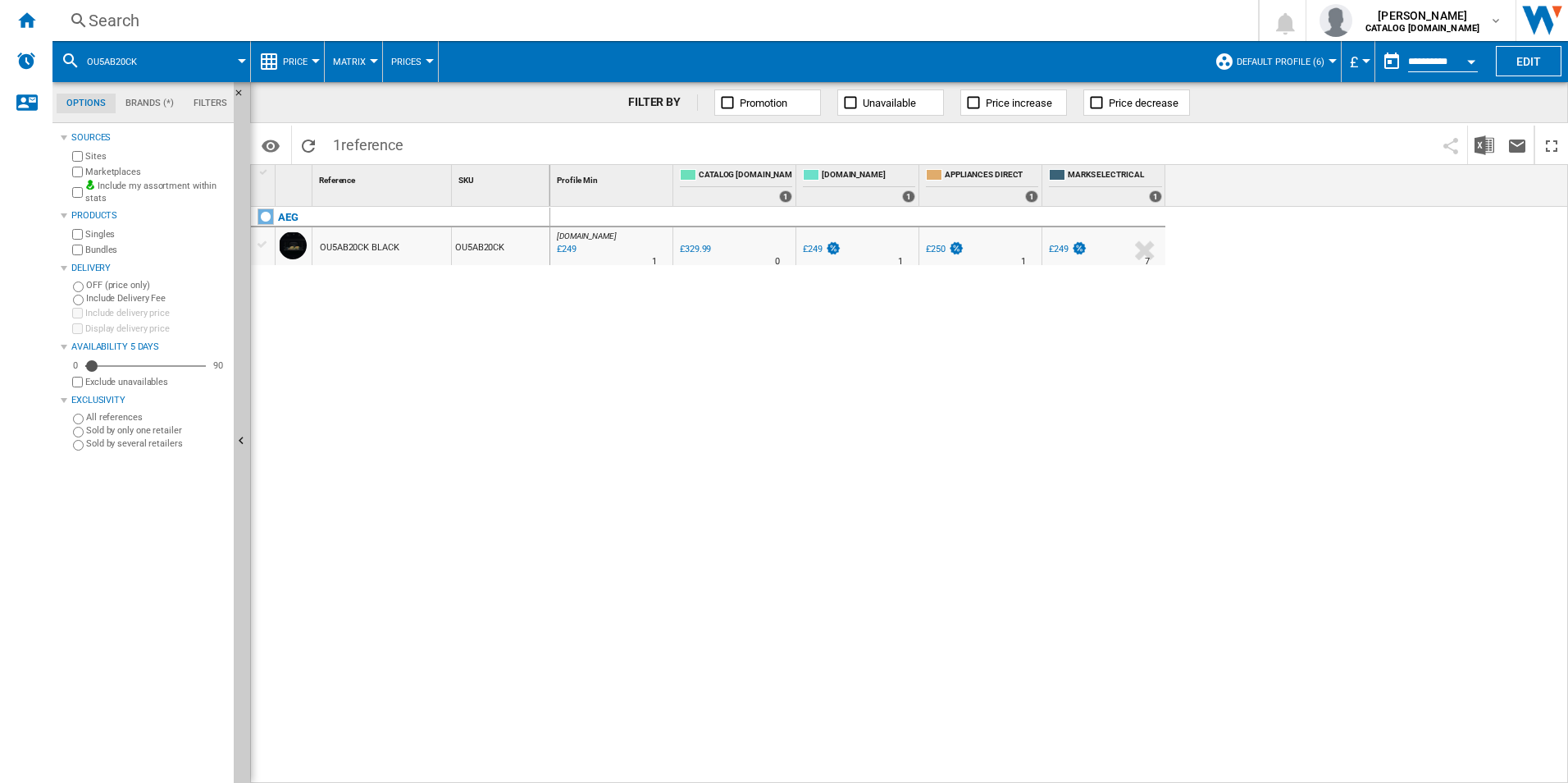
click at [789, 13] on div "Search" at bounding box center [652, 20] width 1127 height 23
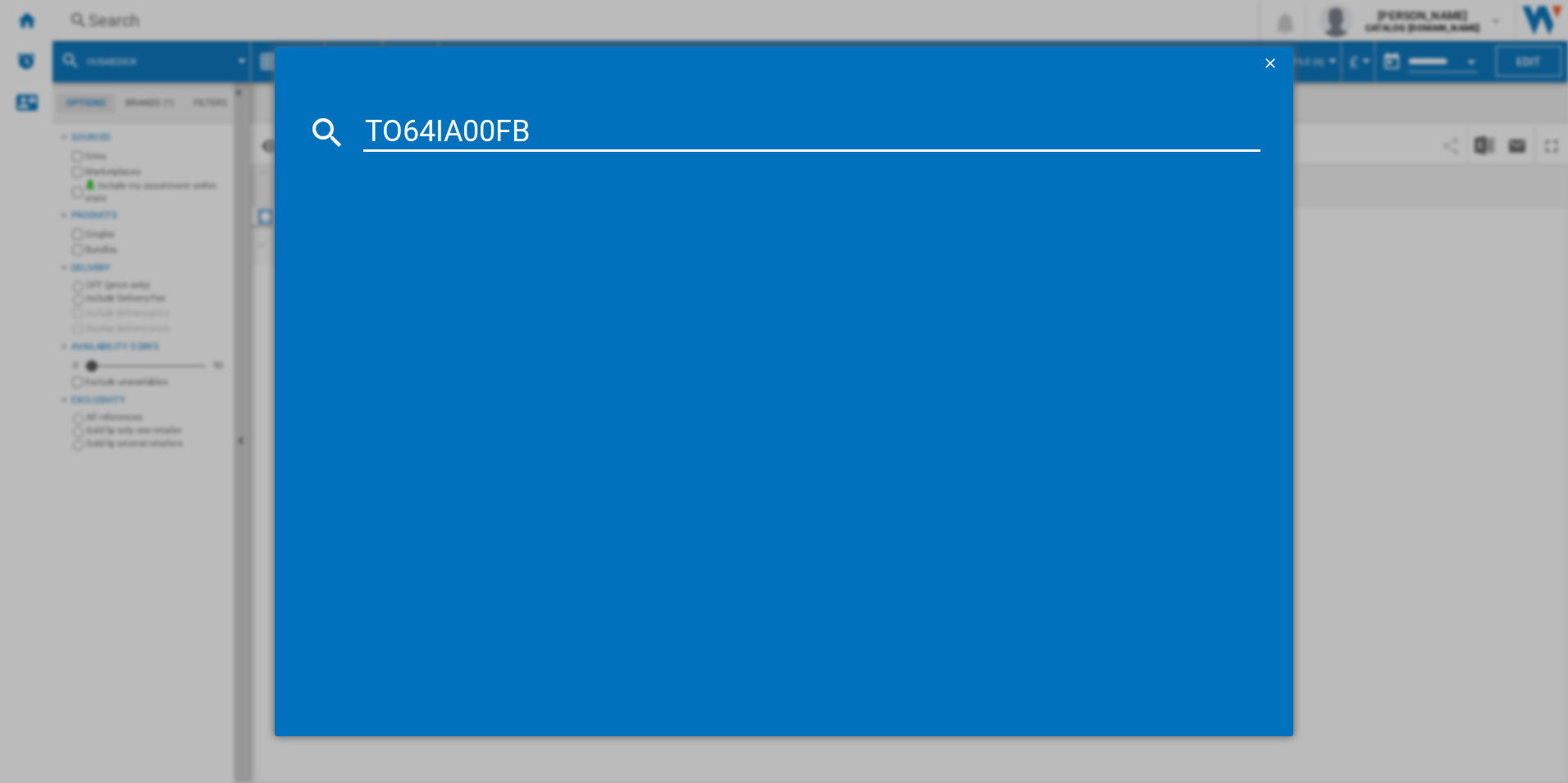
type input "TO64IA00FB"
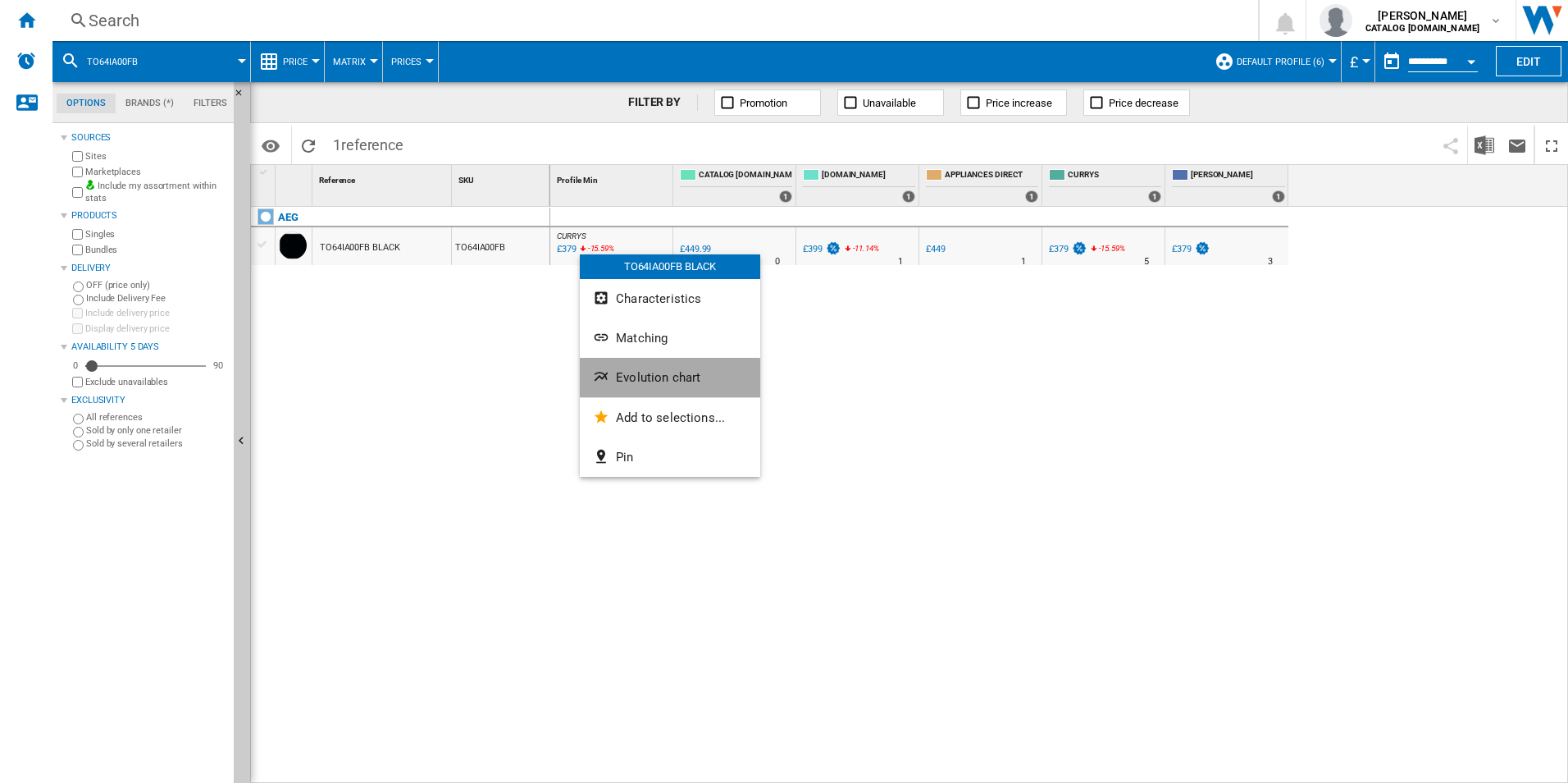
click at [627, 383] on span "Evolution chart" at bounding box center [657, 377] width 85 height 15
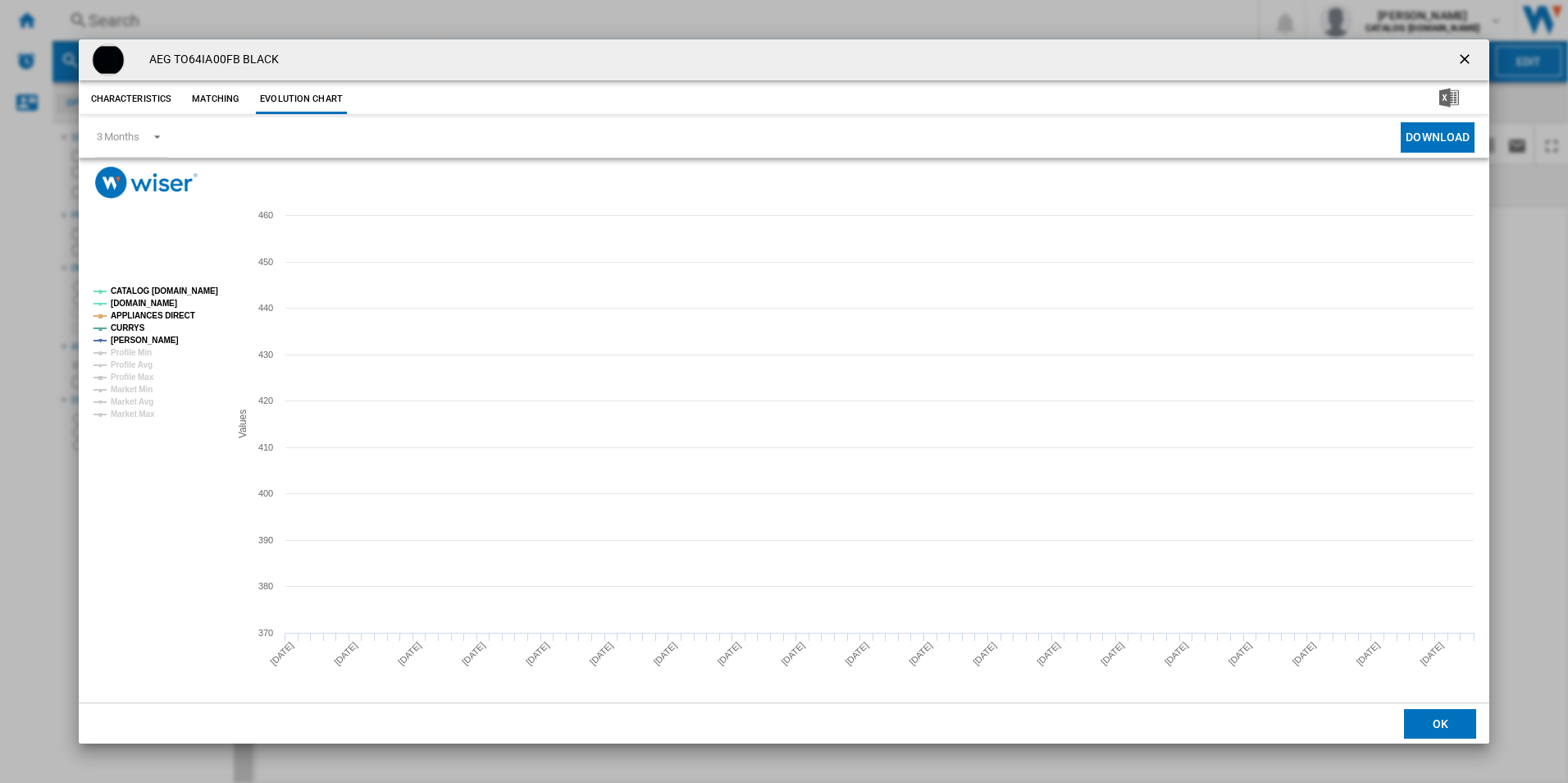
click at [185, 294] on tspan "CATALOG [DOMAIN_NAME]" at bounding box center [164, 290] width 108 height 9
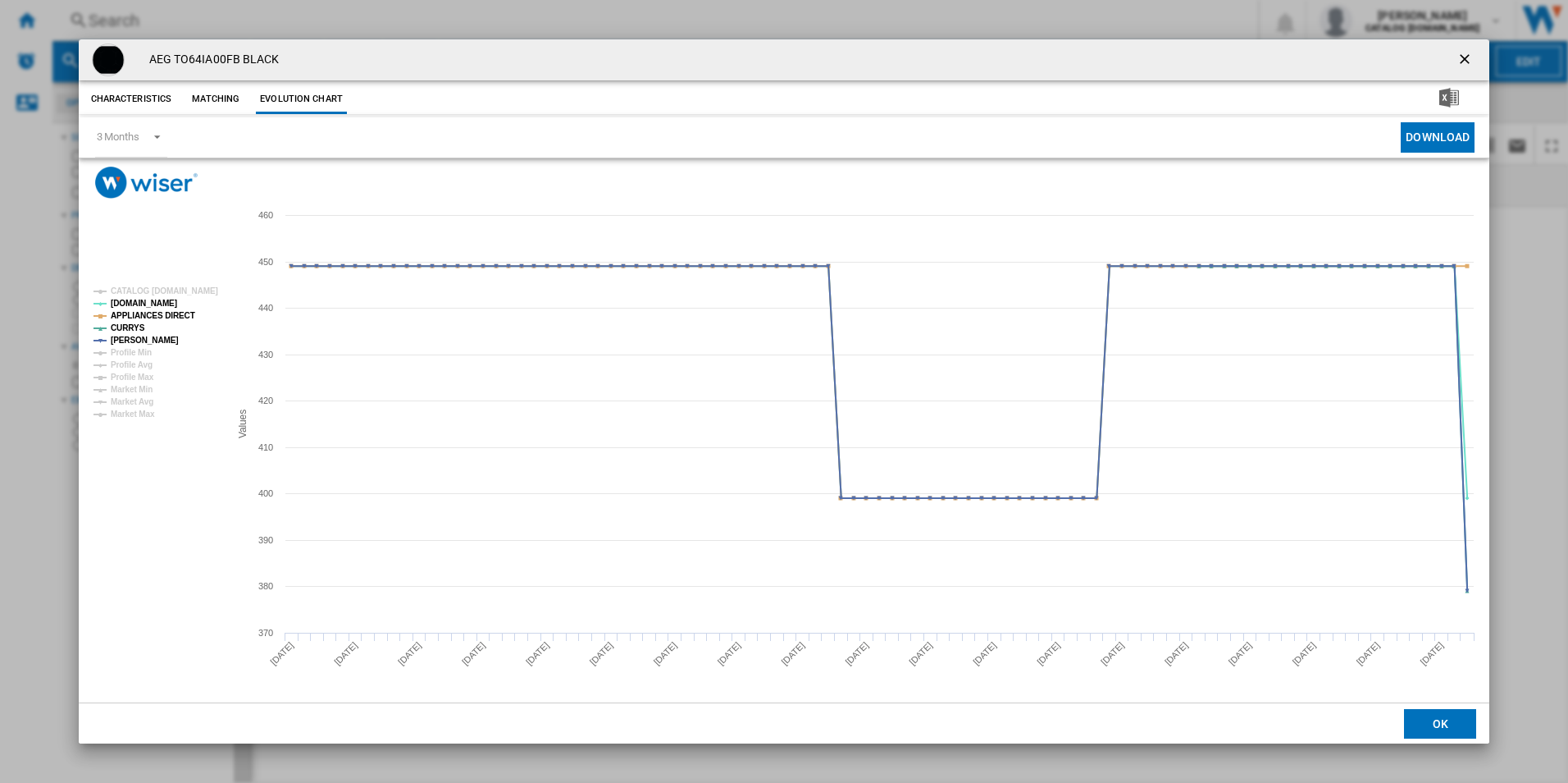
click at [1471, 58] on ng-md-icon "getI18NText('BUTTONS.CLOSE_DIALOG')" at bounding box center [1466, 61] width 20 height 20
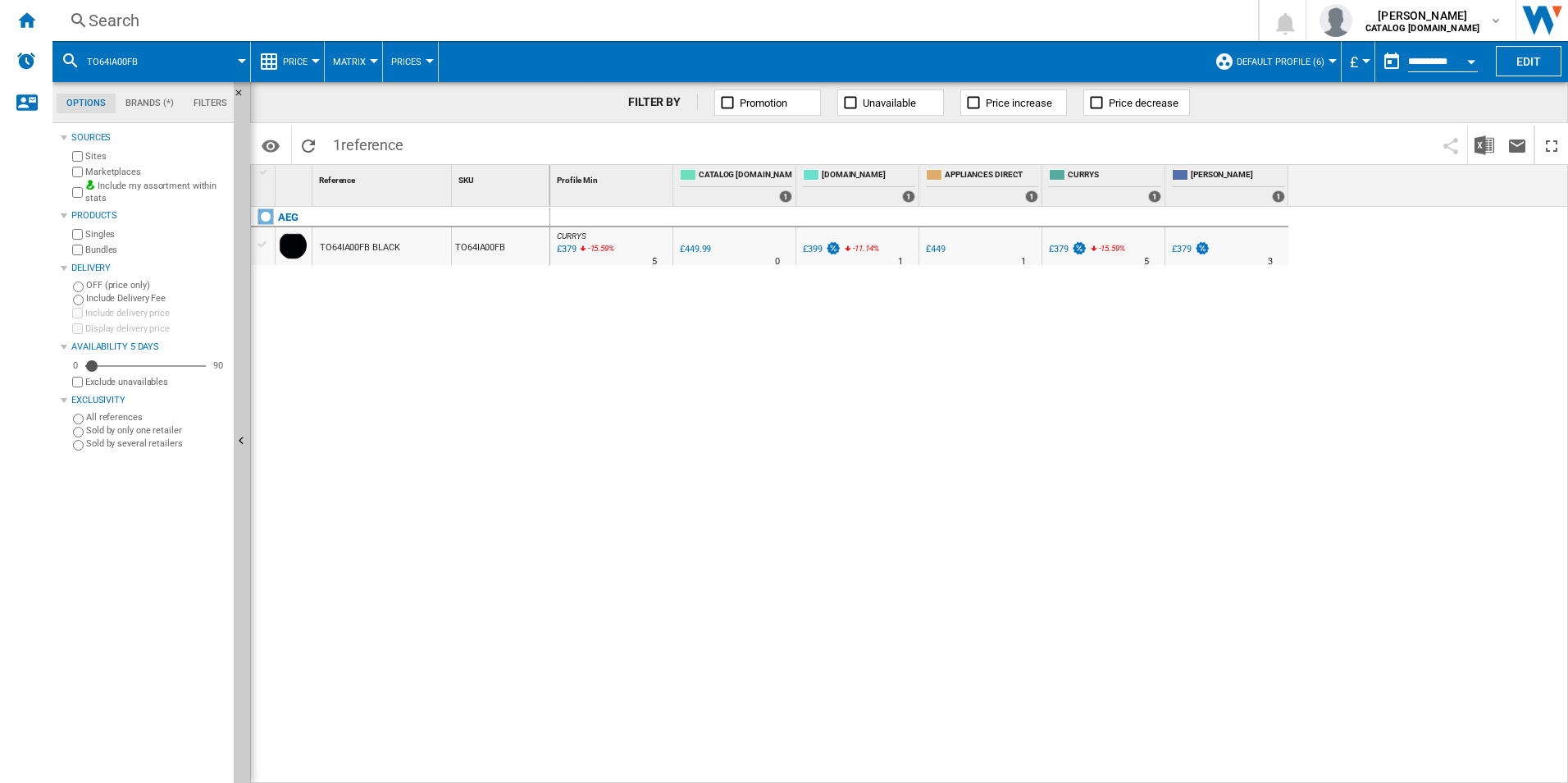
click at [912, 24] on div "Search" at bounding box center [652, 20] width 1127 height 23
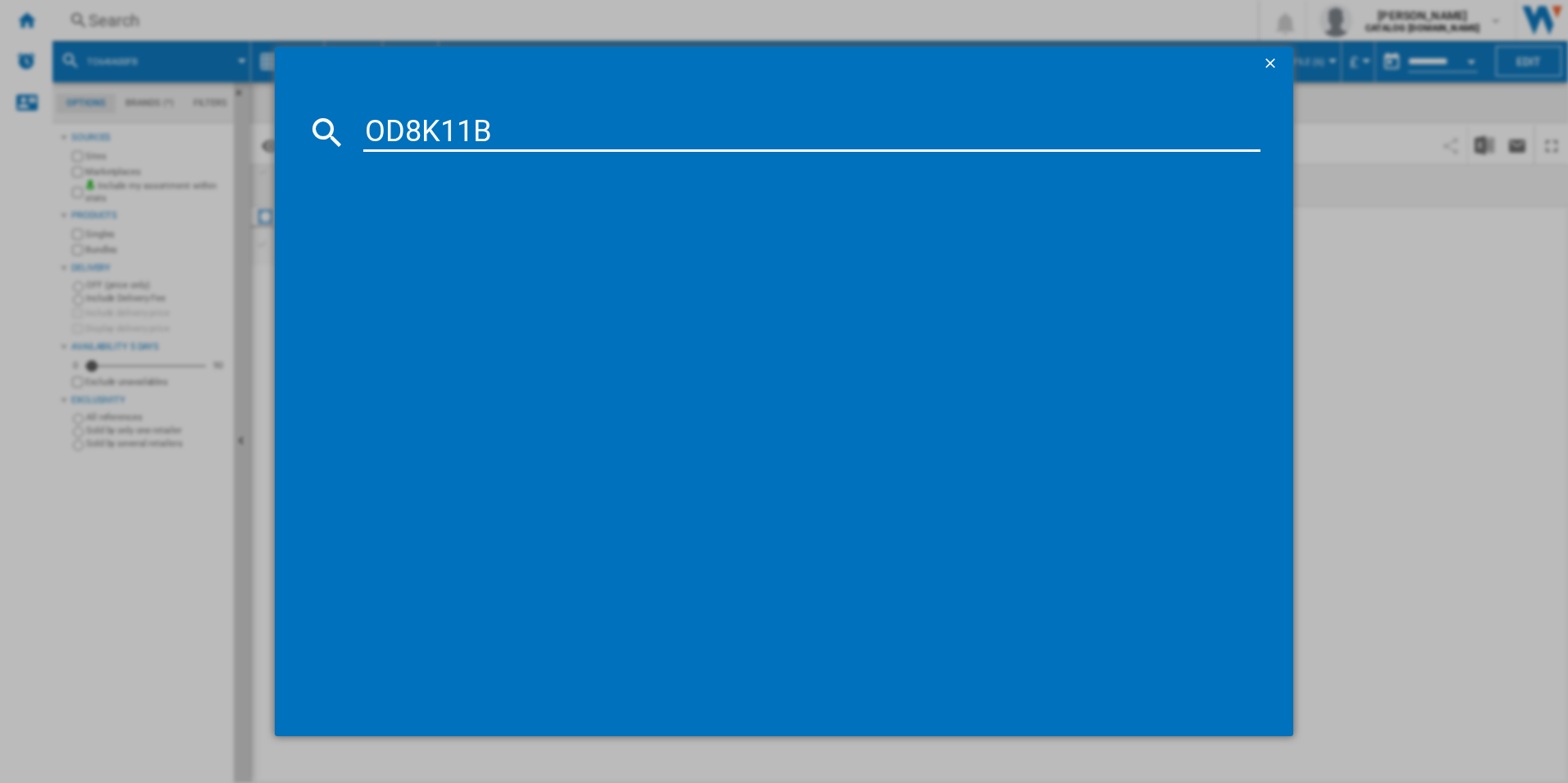
type input "OD8K11B"
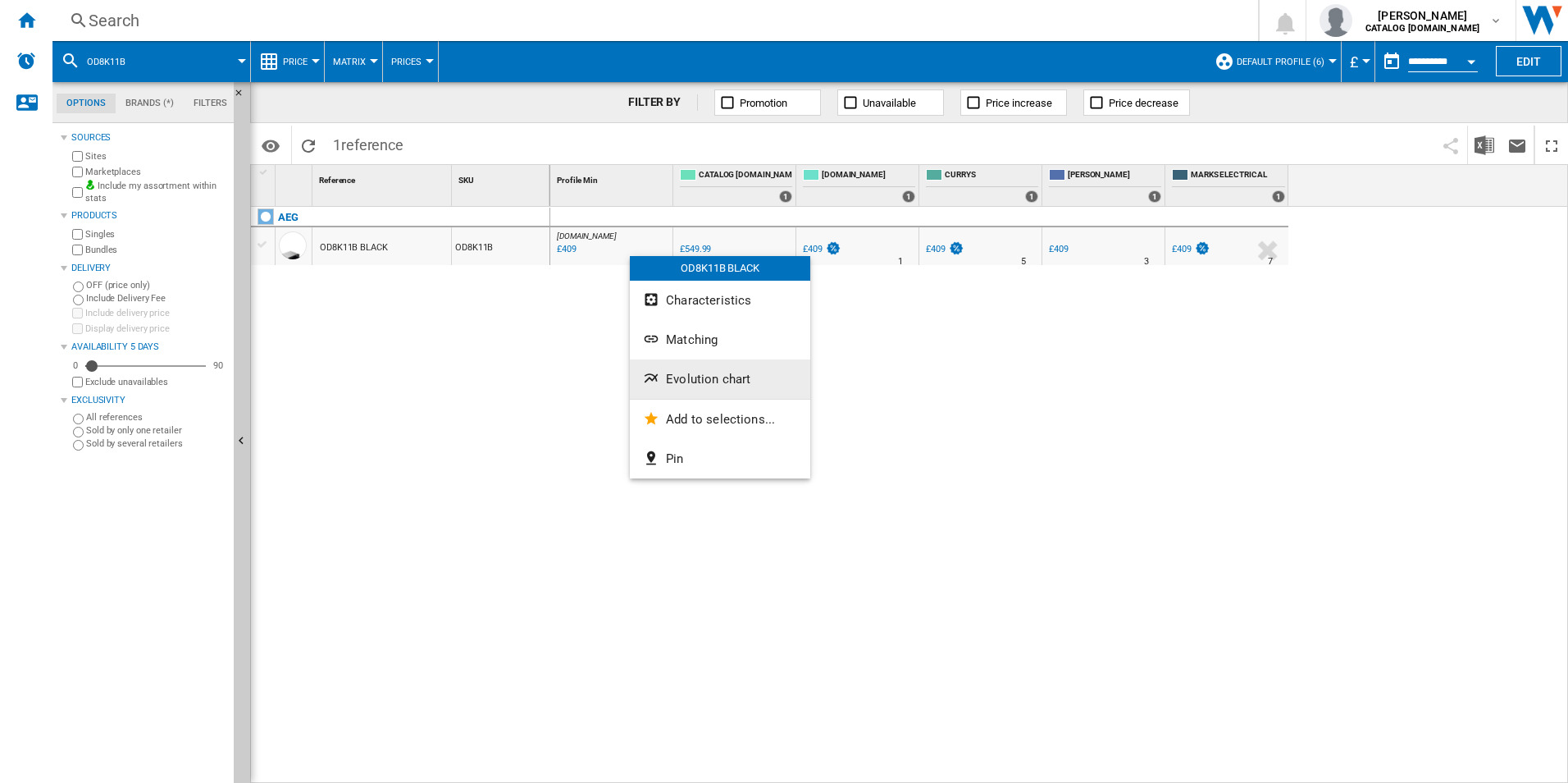
click at [701, 374] on span "Evolution chart" at bounding box center [708, 379] width 85 height 15
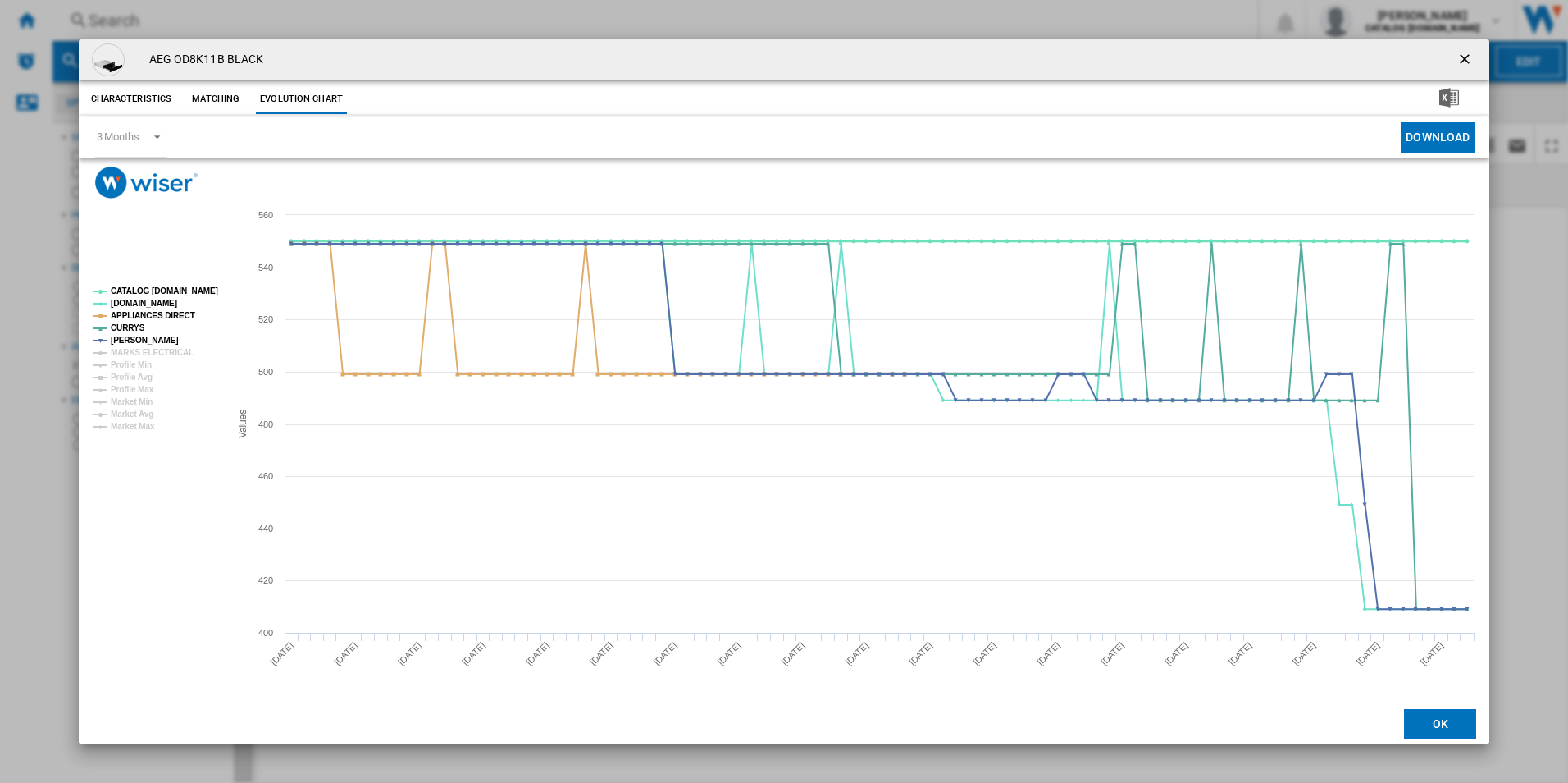
click at [161, 290] on tspan "CATALOG [DOMAIN_NAME]" at bounding box center [164, 290] width 108 height 9
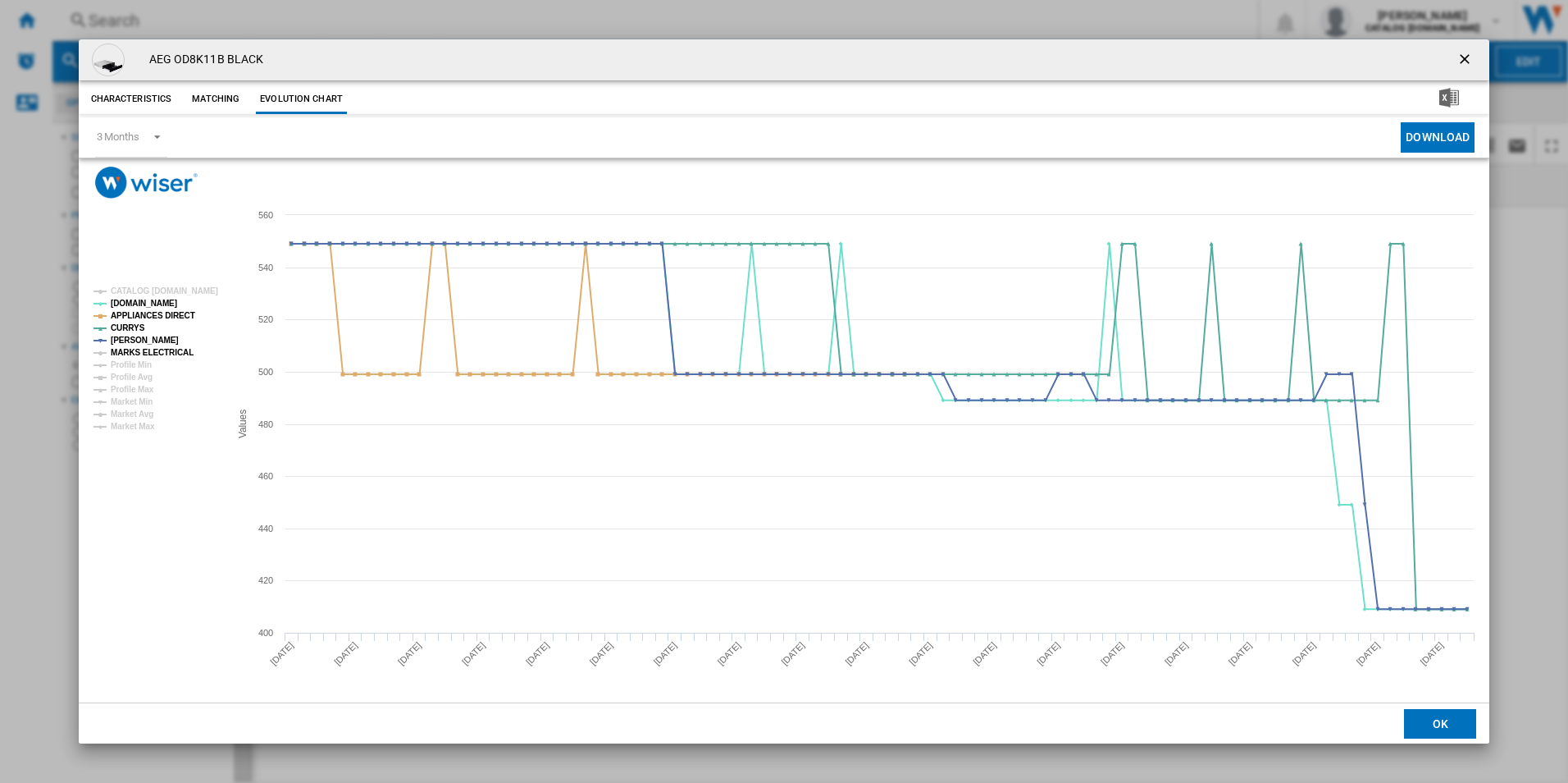
click at [164, 348] on tspan "MARKS ELECTRICAL" at bounding box center [151, 352] width 83 height 9
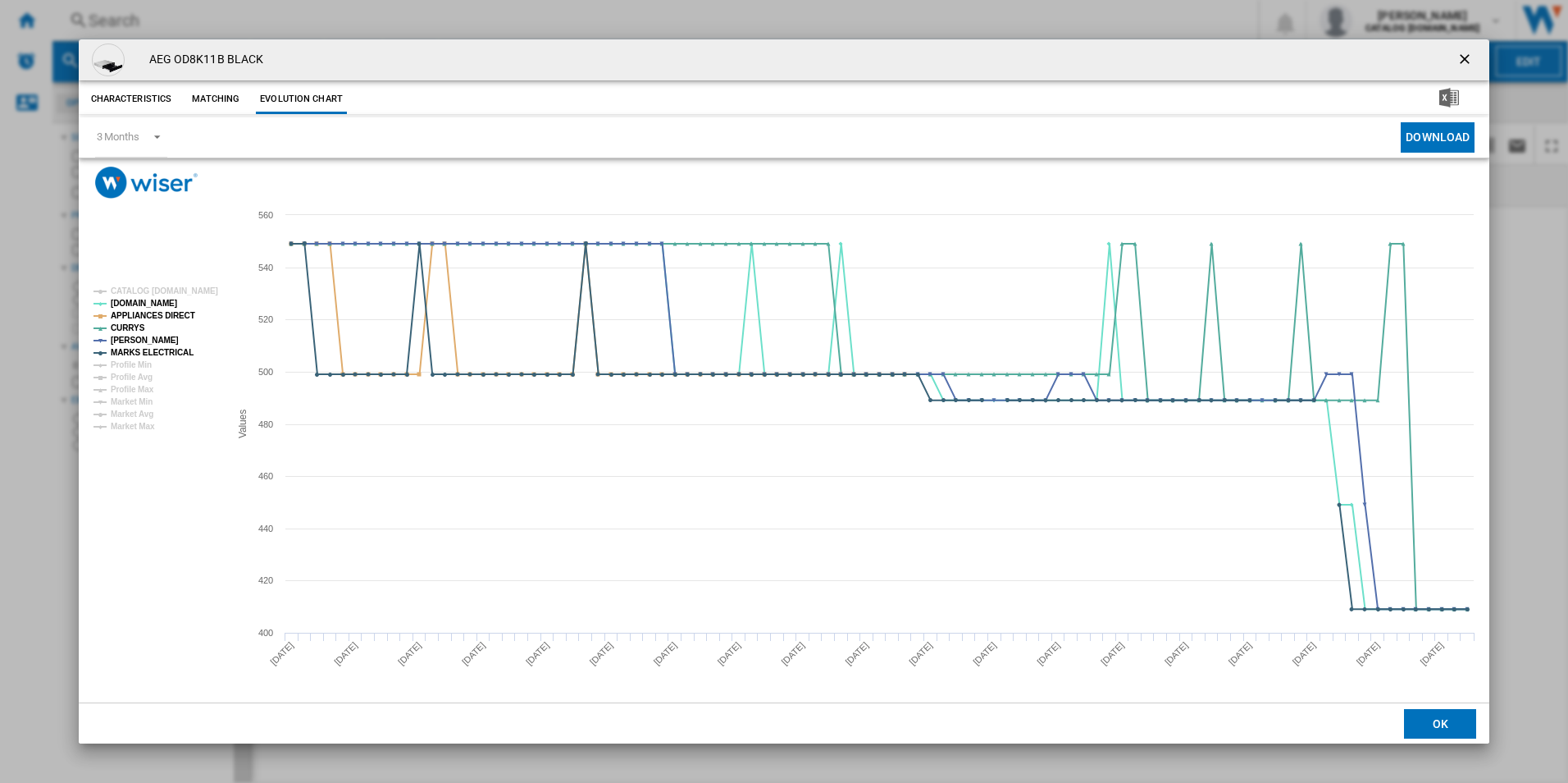
click at [1459, 57] on ng-md-icon "getI18NText('BUTTONS.CLOSE_DIALOG')" at bounding box center [1466, 61] width 20 height 20
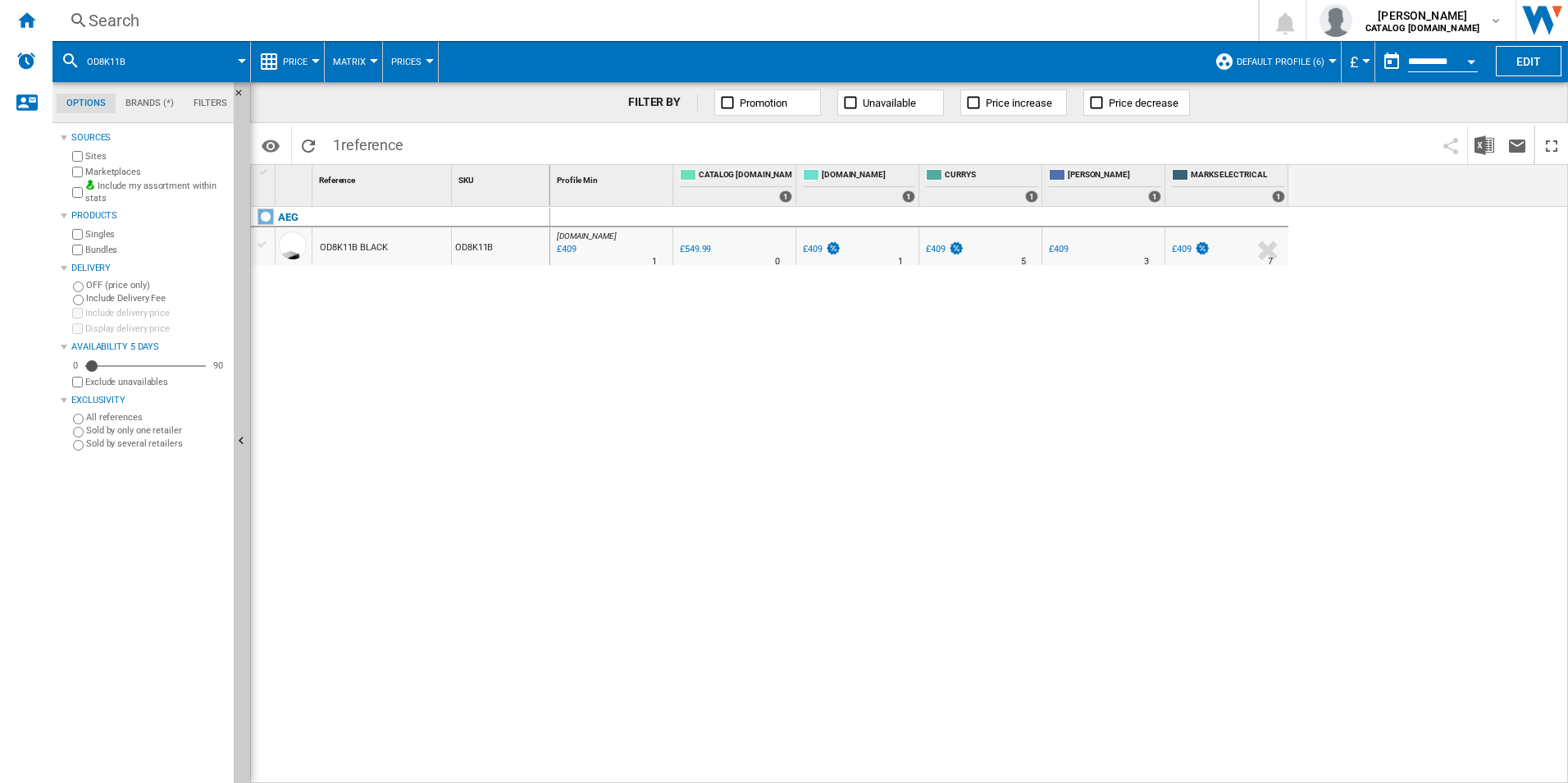
click at [886, 21] on div "Search" at bounding box center [652, 20] width 1127 height 23
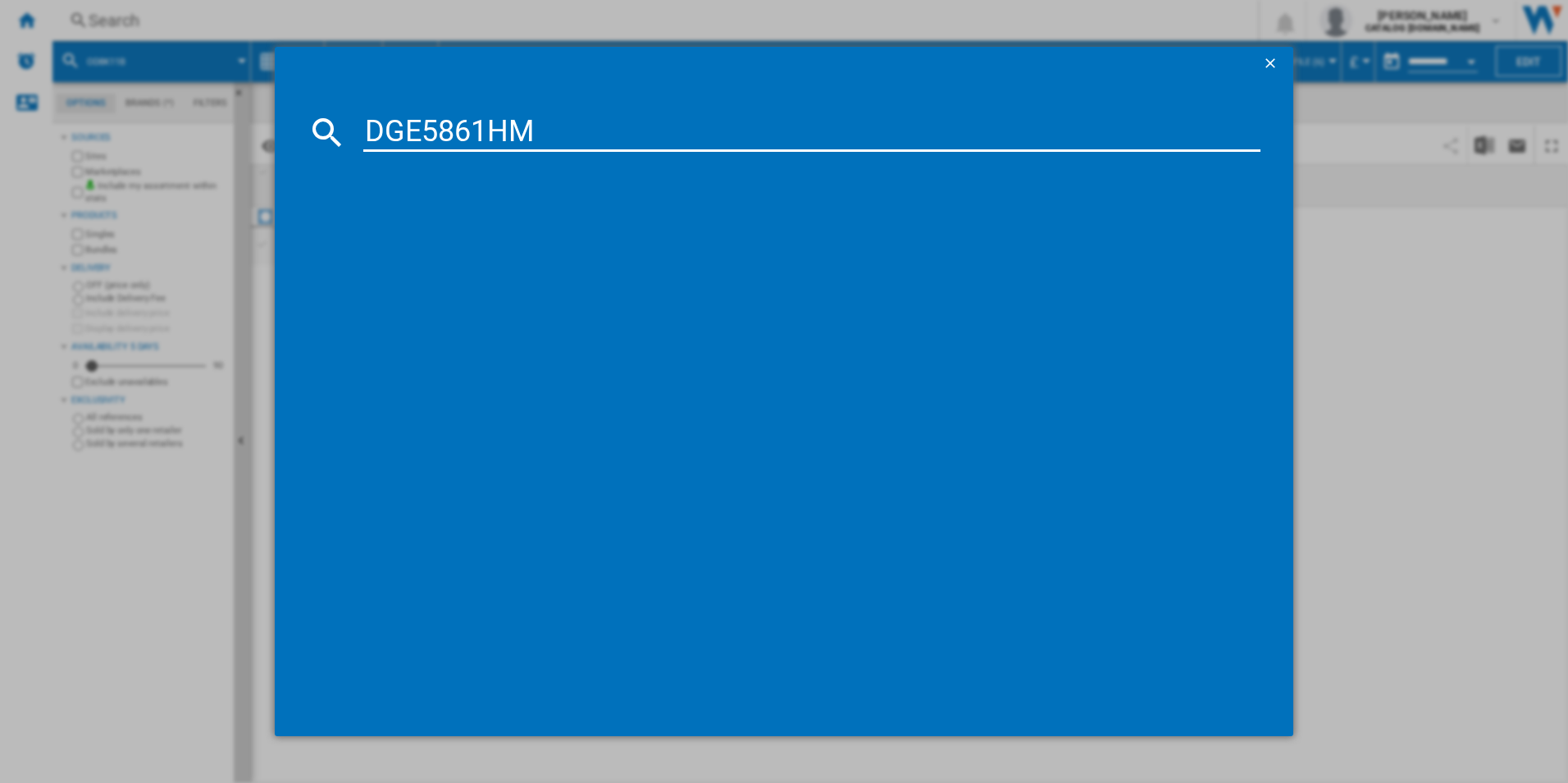
type input "DGE5861HM"
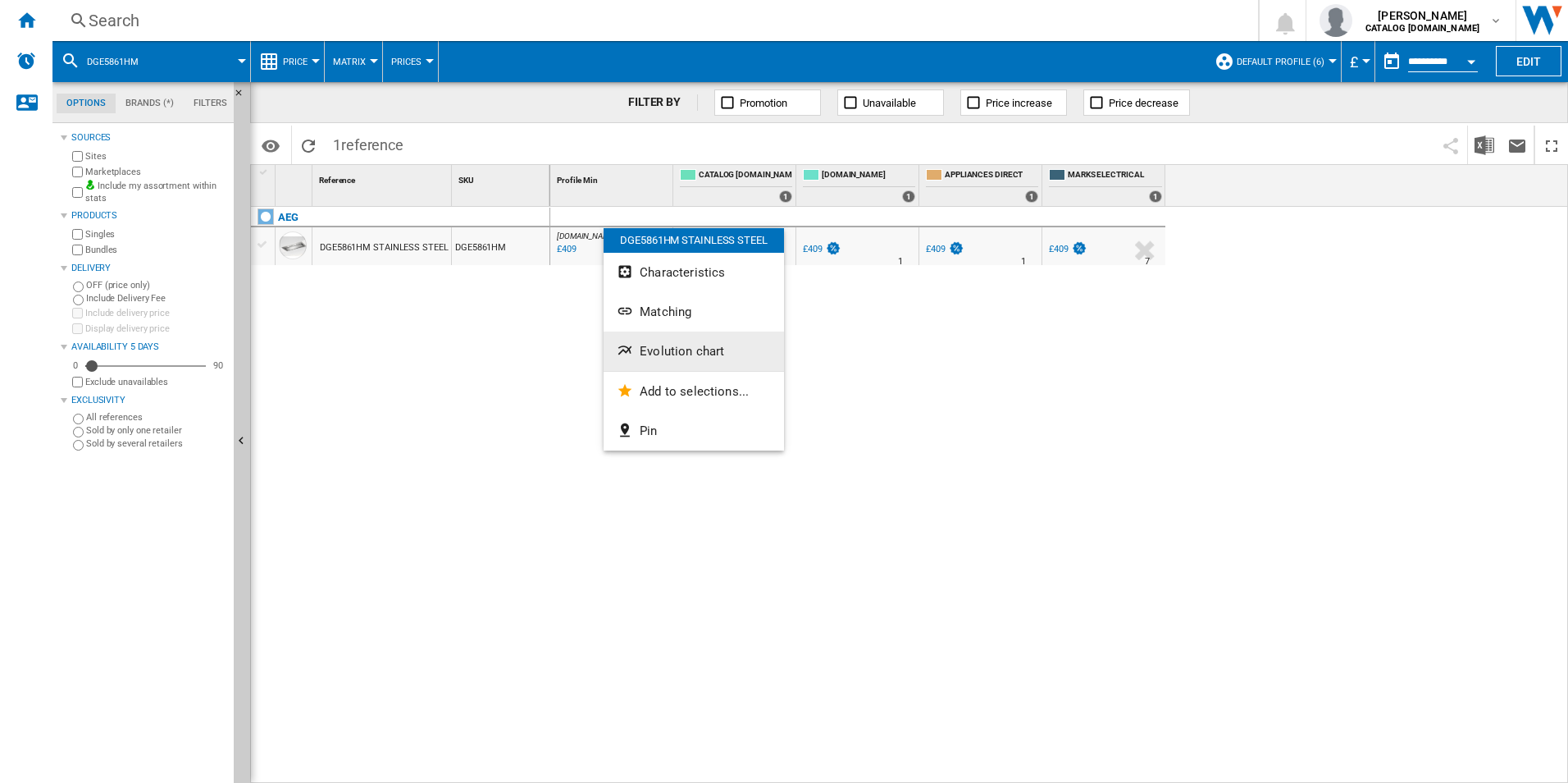
click at [645, 346] on span "Evolution chart" at bounding box center [681, 351] width 85 height 15
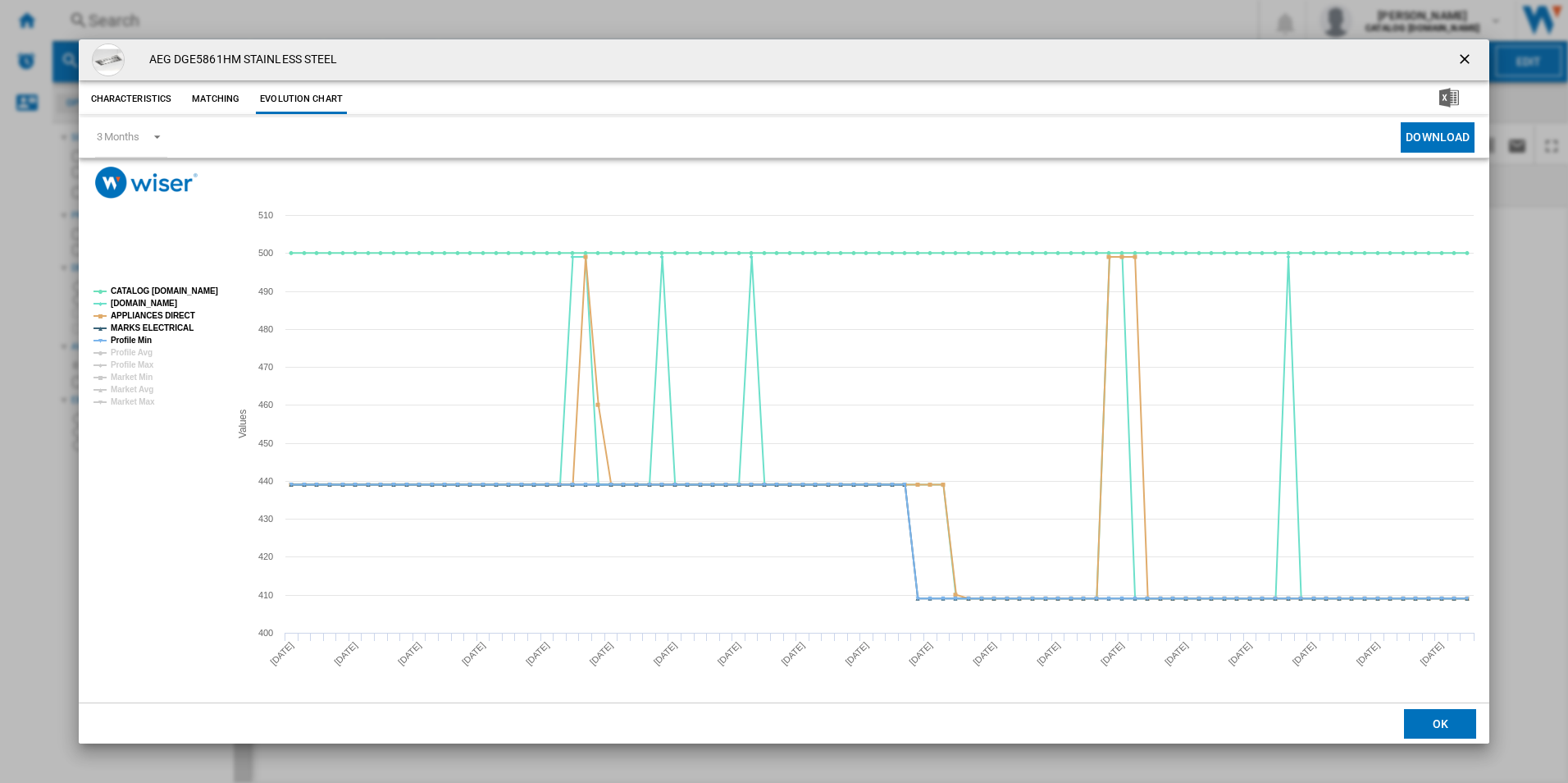
click at [163, 281] on rect "Product popup" at bounding box center [154, 347] width 136 height 132
click at [164, 294] on tspan "CATALOG [DOMAIN_NAME]" at bounding box center [164, 290] width 108 height 9
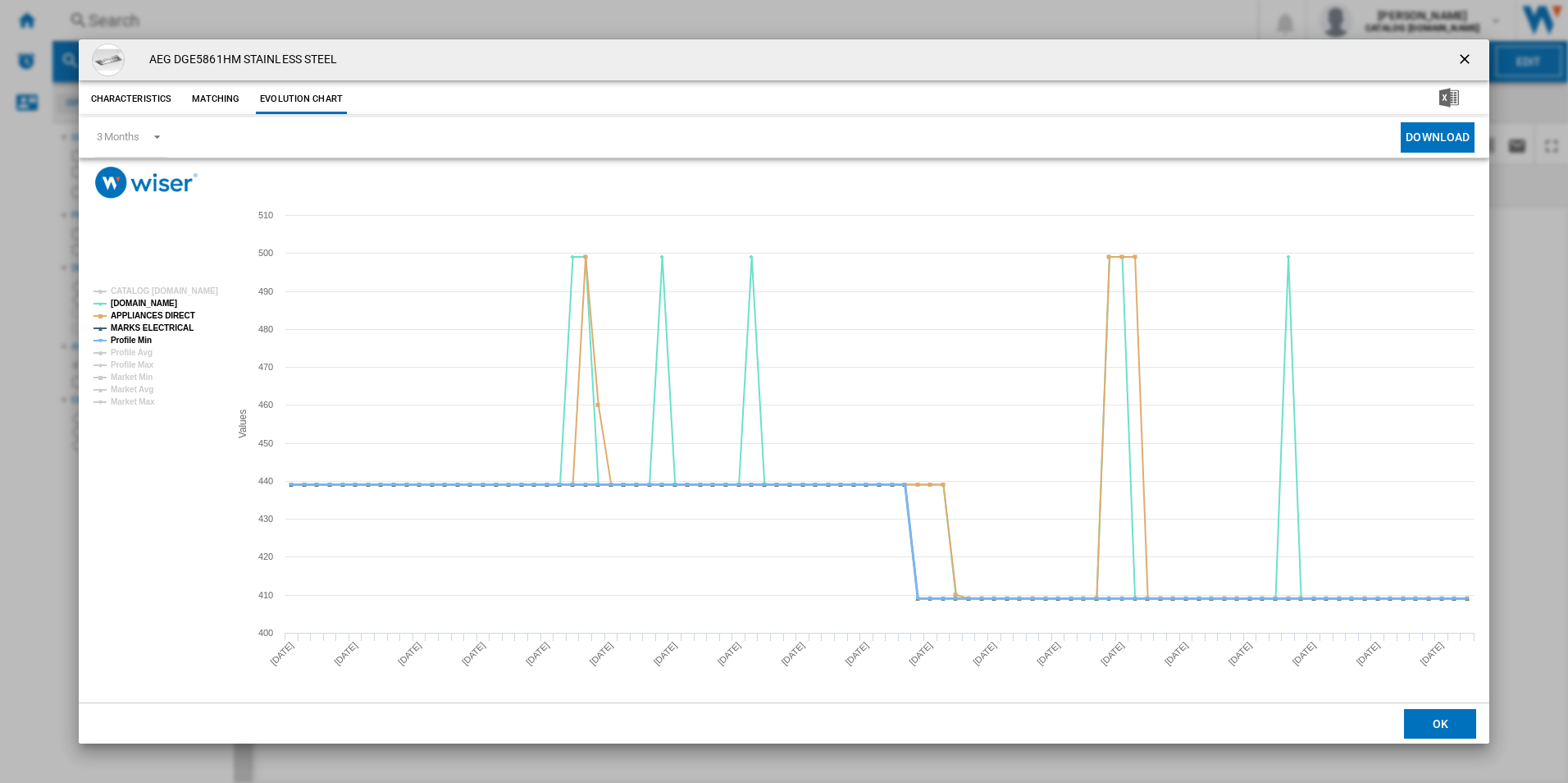
click at [133, 338] on tspan "Profile Min" at bounding box center [131, 340] width 41 height 9
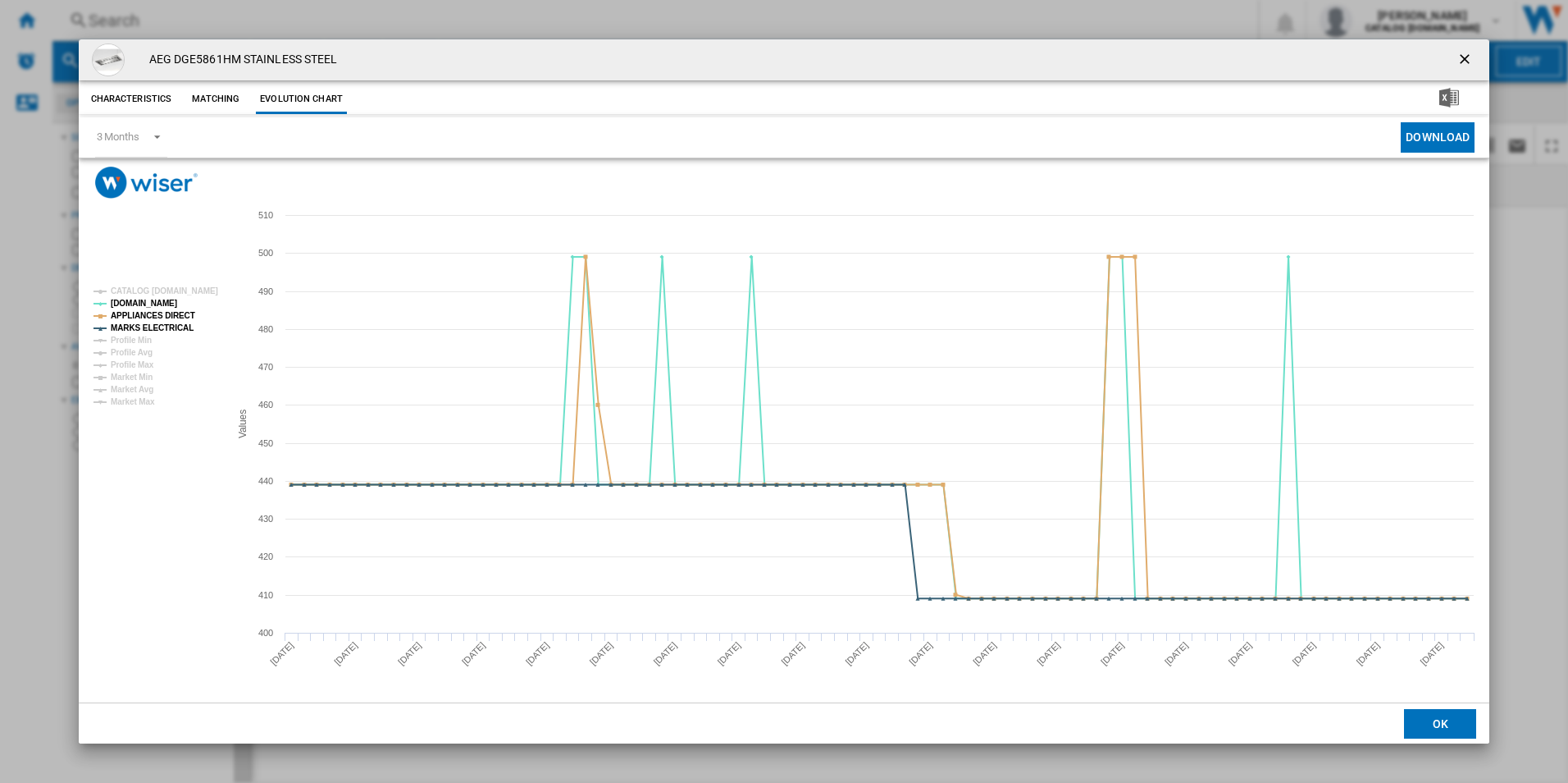
drag, startPoint x: 1465, startPoint y: 52, endPoint x: 1415, endPoint y: 62, distance: 51.0
click at [1465, 52] on ng-md-icon "getI18NText('BUTTONS.CLOSE_DIALOG')" at bounding box center [1466, 61] width 20 height 20
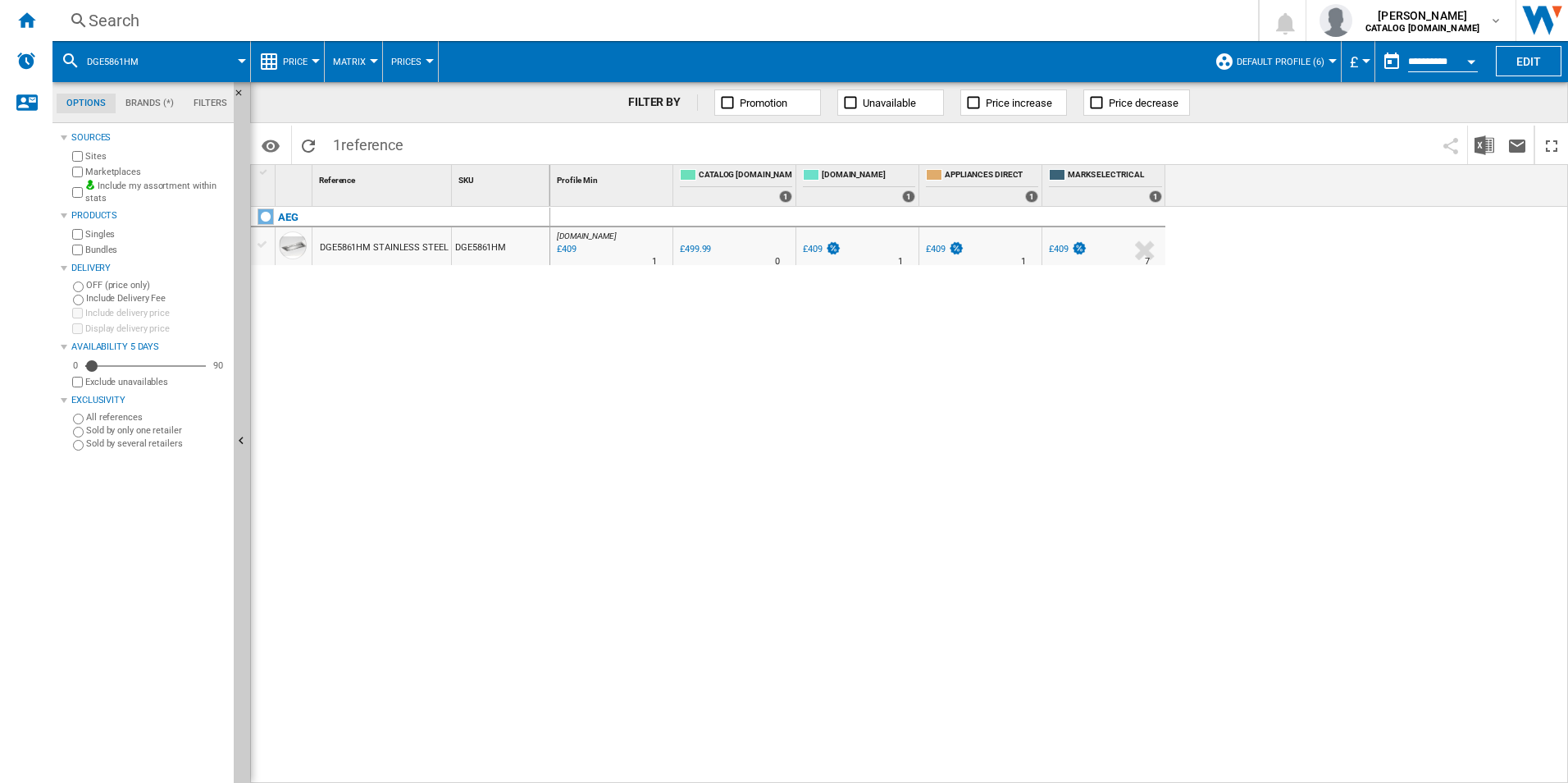
click at [870, 9] on div "Search" at bounding box center [652, 20] width 1127 height 23
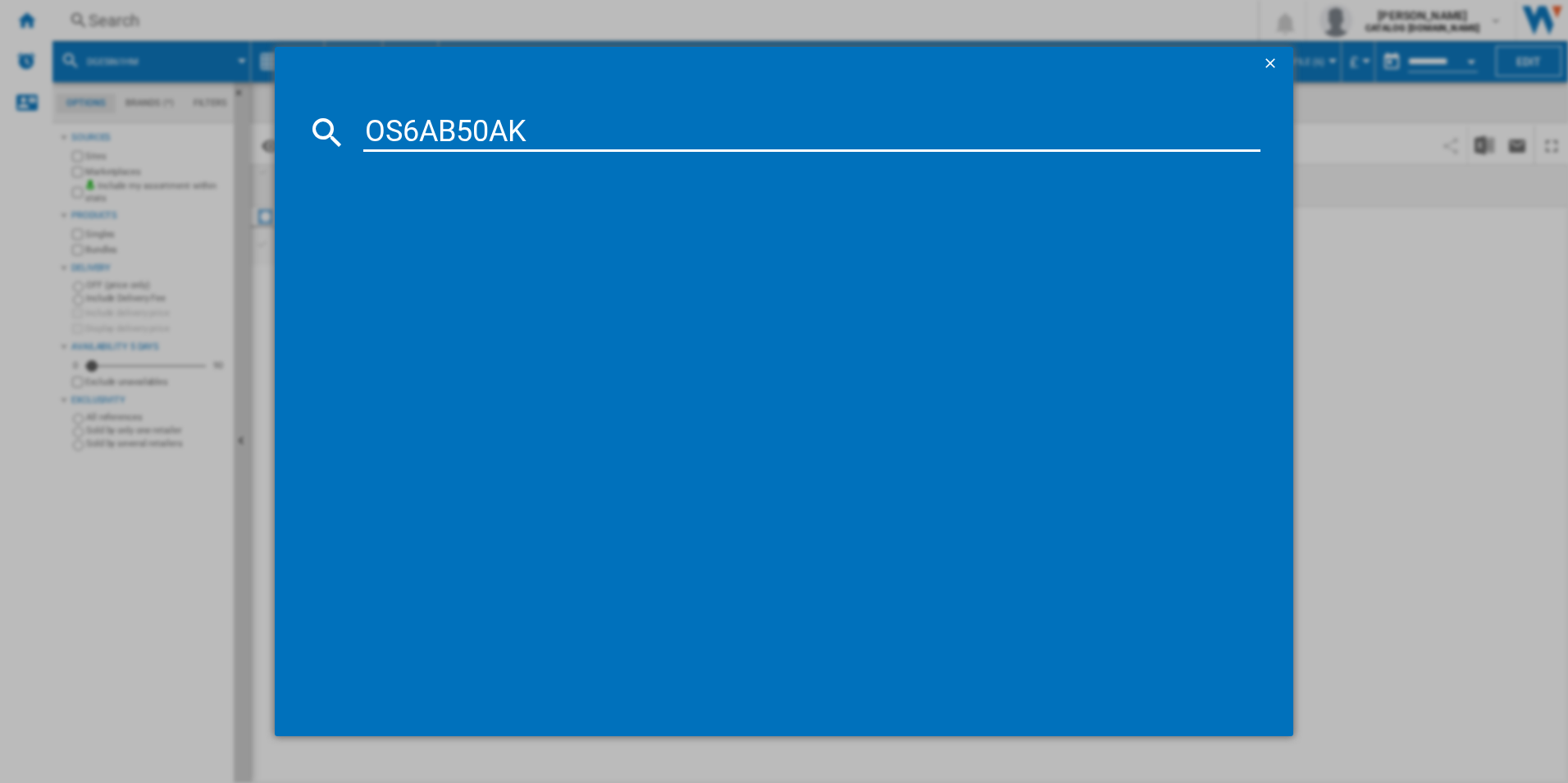
type input "OS6AB50AK"
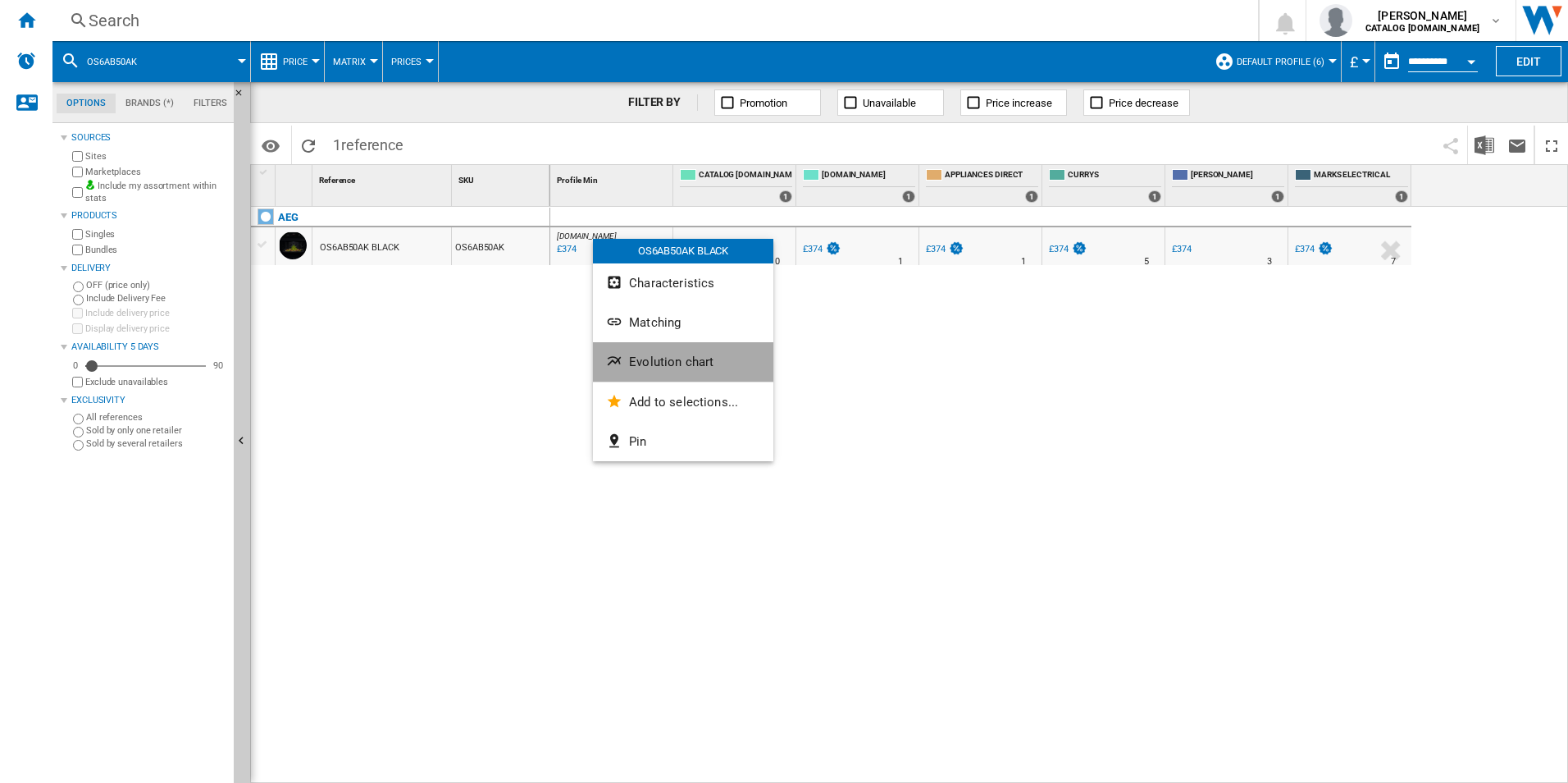
click at [639, 352] on button "Evolution chart" at bounding box center [682, 362] width 180 height 40
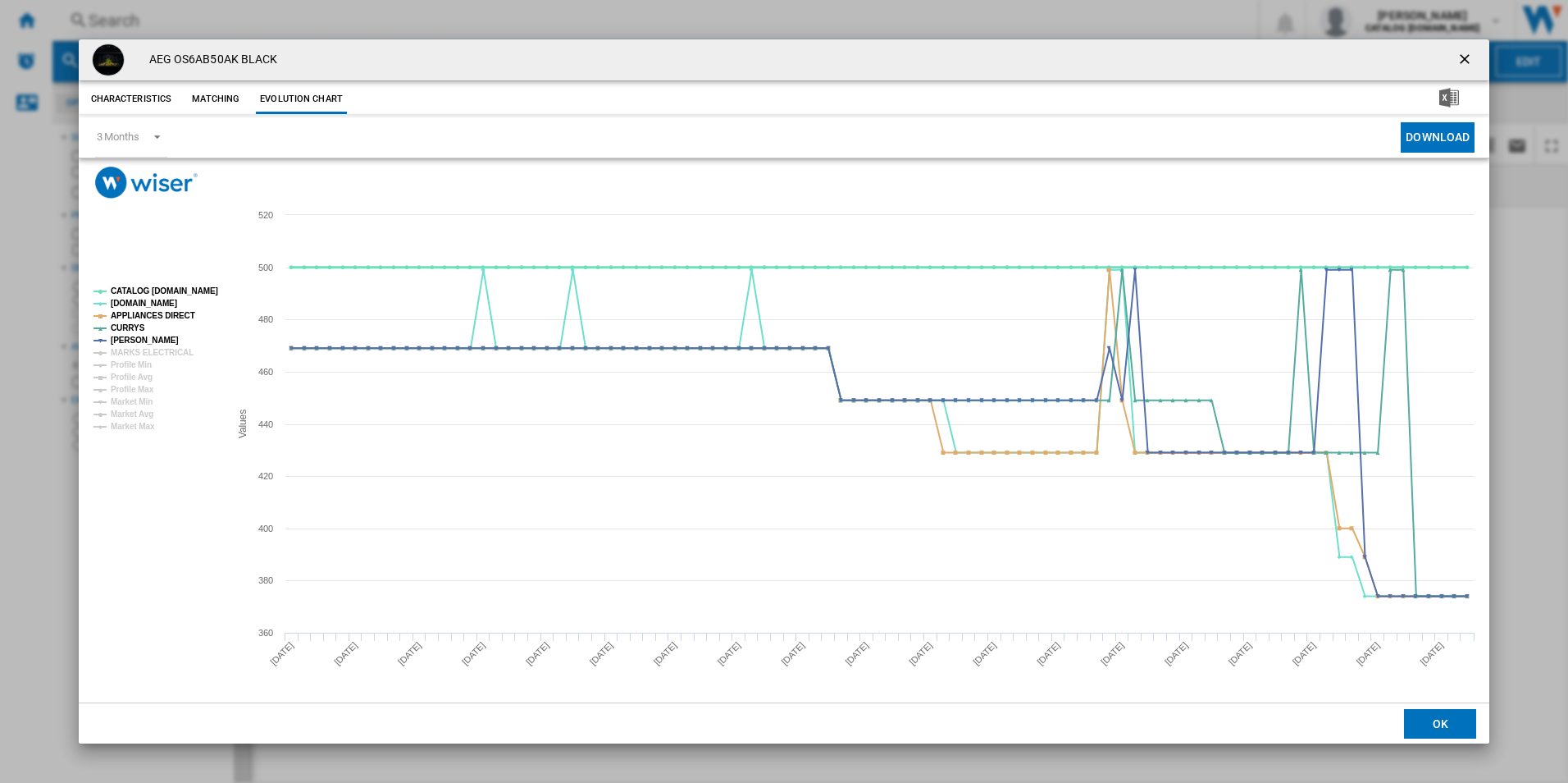
click at [165, 286] on tspan "CATALOG [DOMAIN_NAME]" at bounding box center [164, 290] width 108 height 9
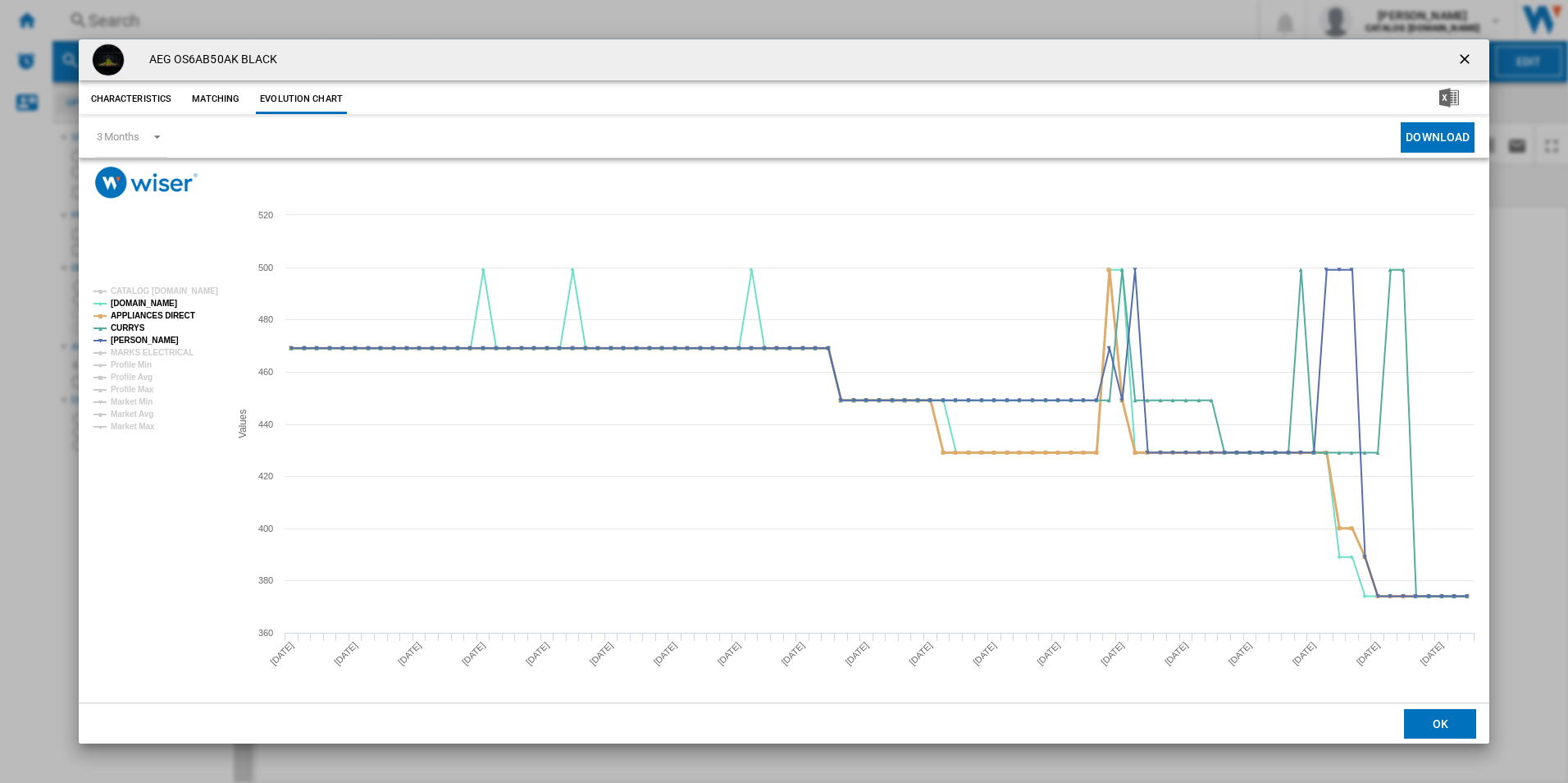
click at [160, 318] on tspan "APPLIANCES DIRECT" at bounding box center [152, 315] width 85 height 9
click at [174, 318] on tspan "APPLIANCES DIRECT" at bounding box center [152, 315] width 85 height 9
click at [183, 357] on tspan "MARKS ELECTRICAL" at bounding box center [151, 352] width 83 height 9
drag, startPoint x: 1470, startPoint y: 58, endPoint x: 1252, endPoint y: 59, distance: 218.0
click at [1470, 58] on ng-md-icon "getI18NText('BUTTONS.CLOSE_DIALOG')" at bounding box center [1466, 61] width 20 height 20
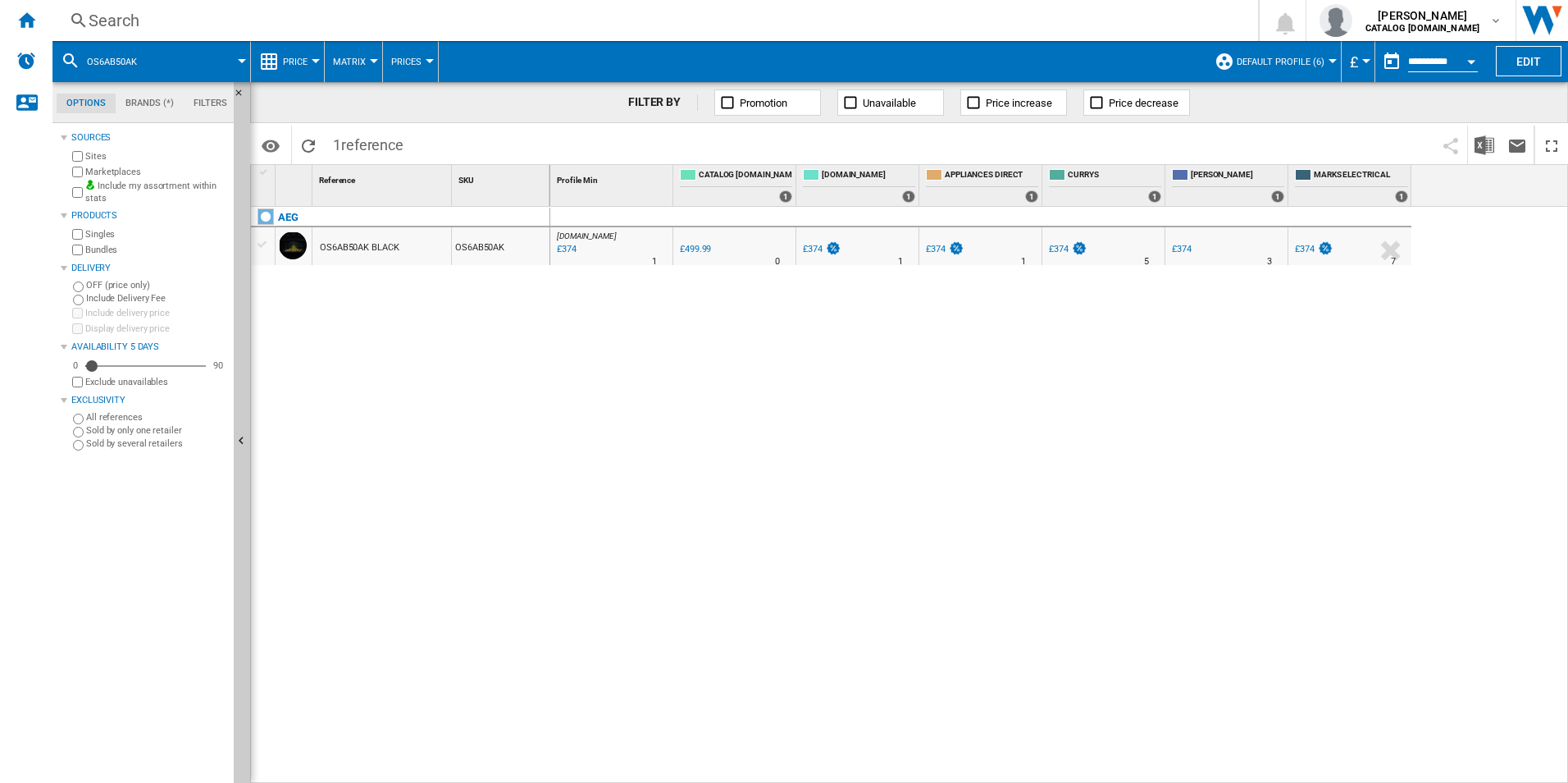
click at [917, 16] on div "Search" at bounding box center [652, 20] width 1127 height 23
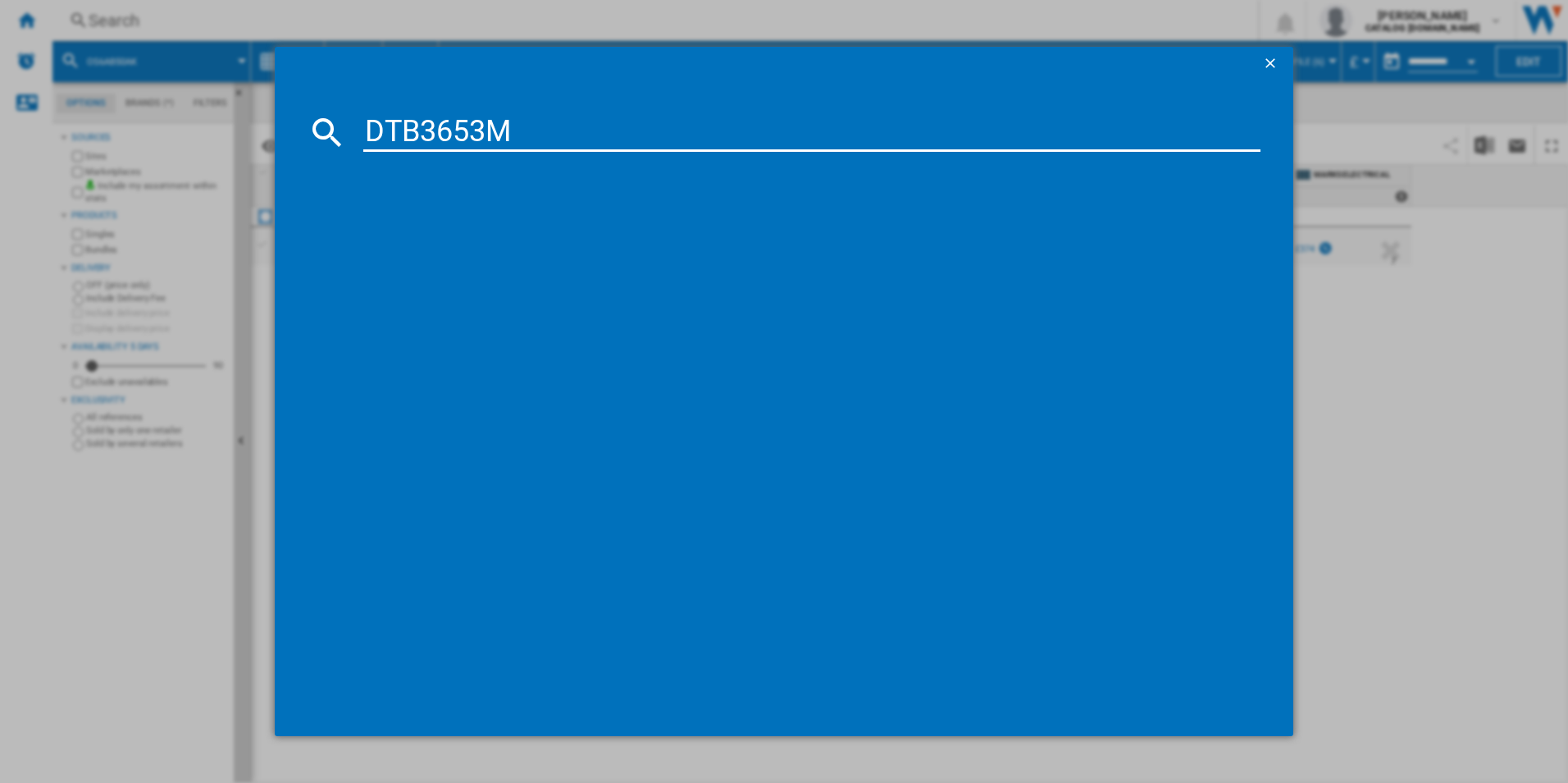
type input "DTB3653M"
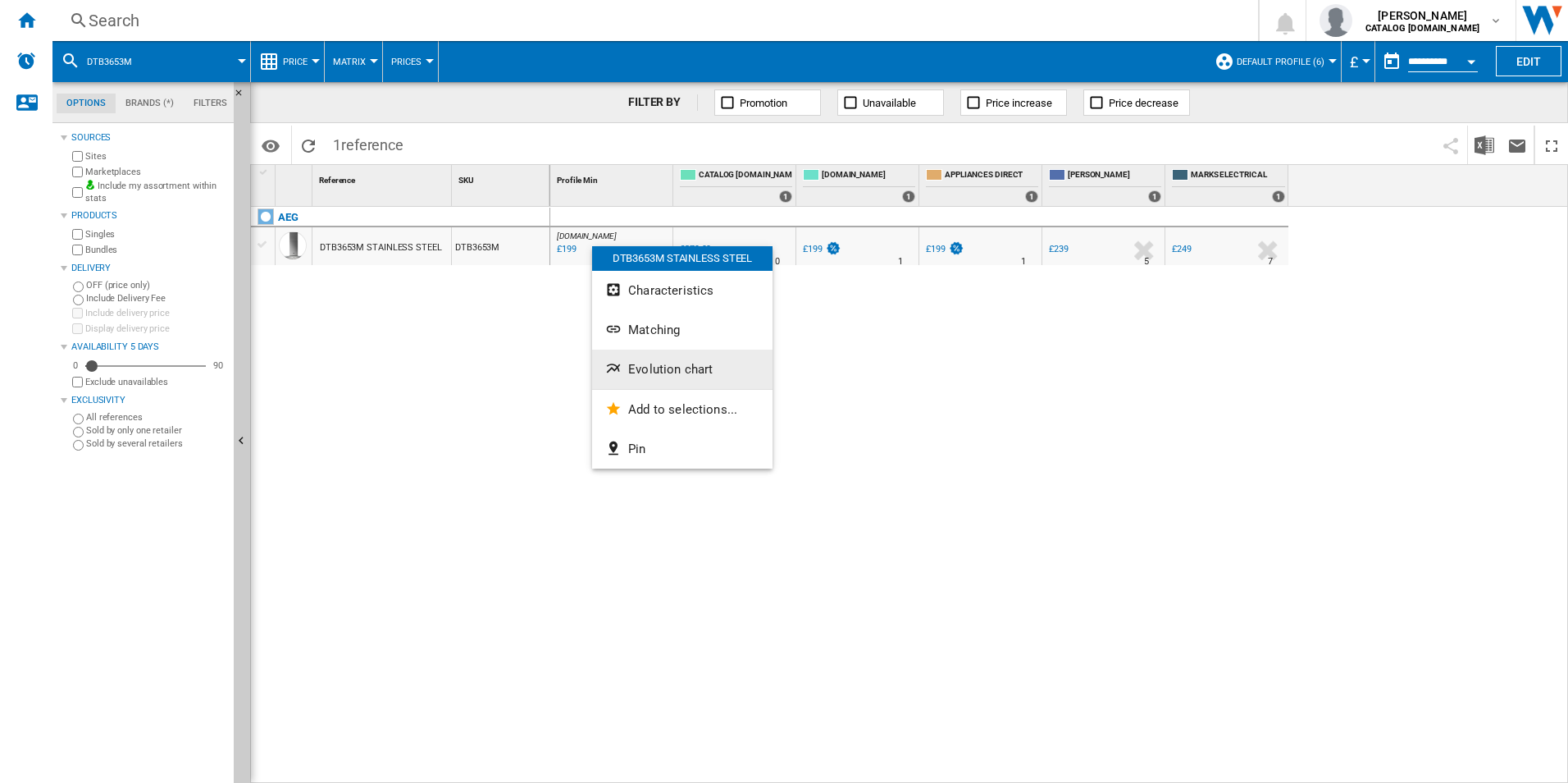
click at [626, 368] on button "Evolution chart" at bounding box center [681, 370] width 180 height 40
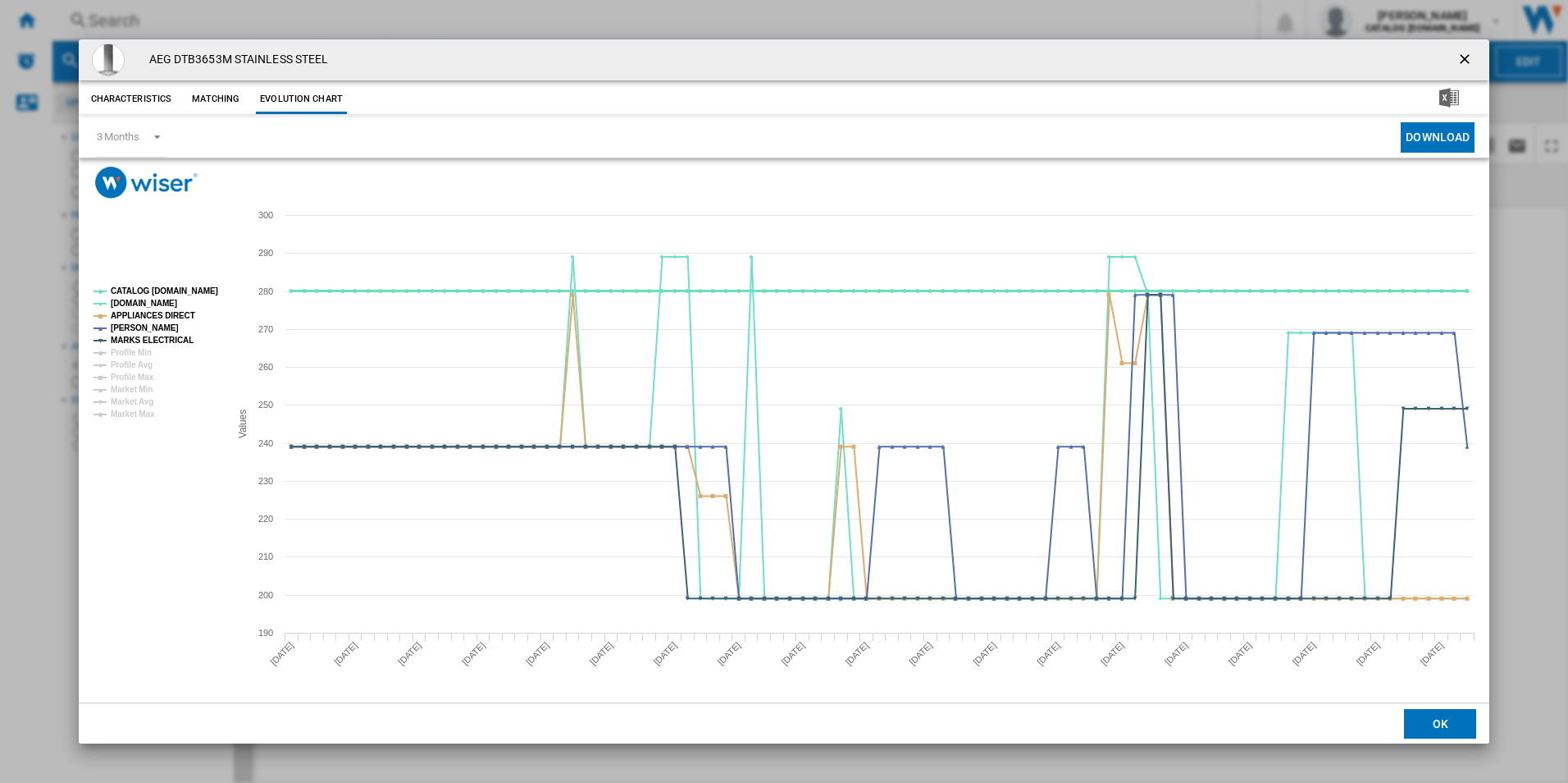
click at [173, 290] on tspan "CATALOG [DOMAIN_NAME]" at bounding box center [164, 290] width 108 height 9
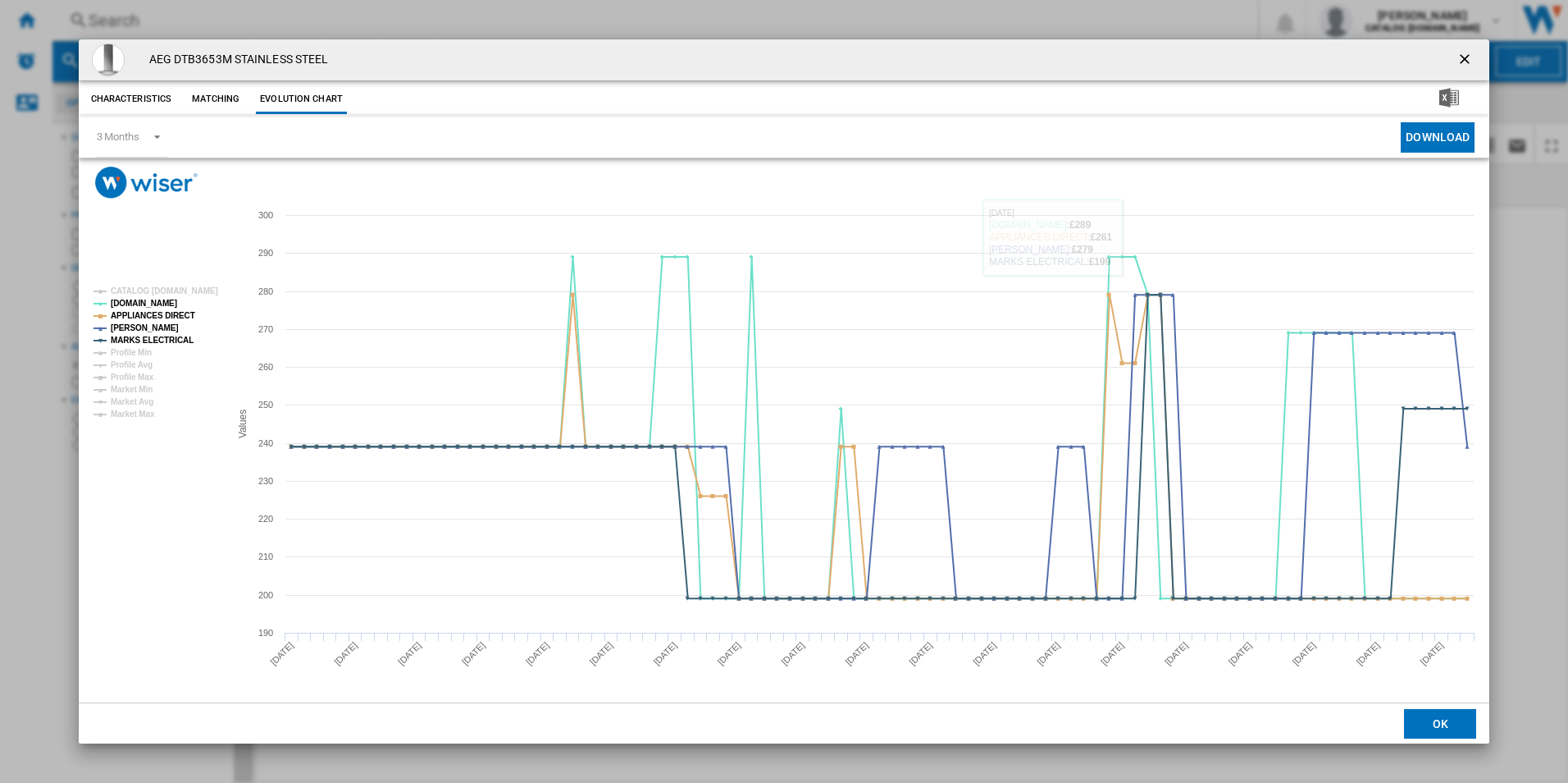
drag, startPoint x: 1463, startPoint y: 60, endPoint x: 1075, endPoint y: 60, distance: 388.0
click at [1463, 60] on ng-md-icon "getI18NText('BUTTONS.CLOSE_DIALOG')" at bounding box center [1466, 61] width 20 height 20
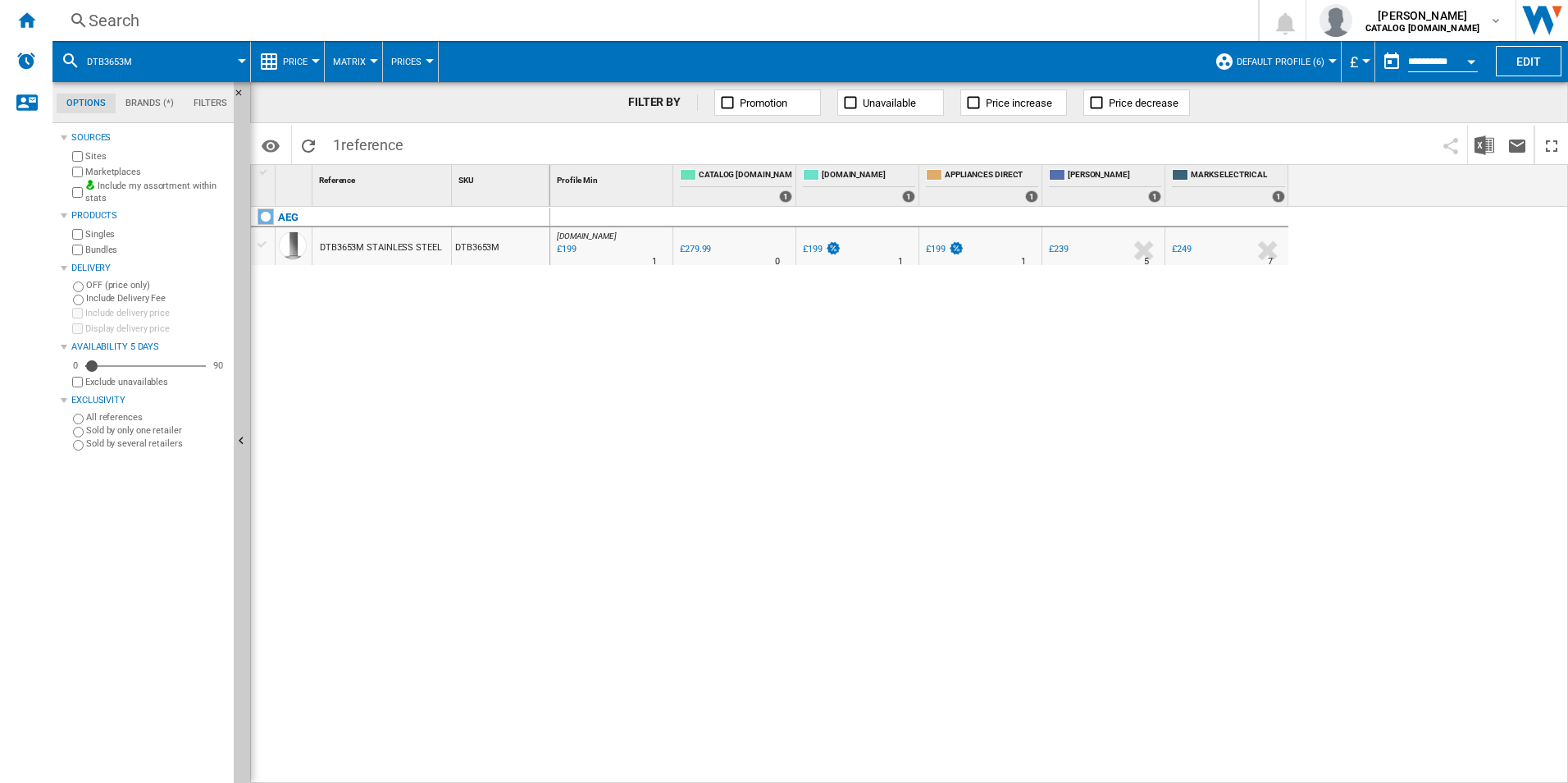
click at [867, 25] on div "Search" at bounding box center [652, 20] width 1127 height 23
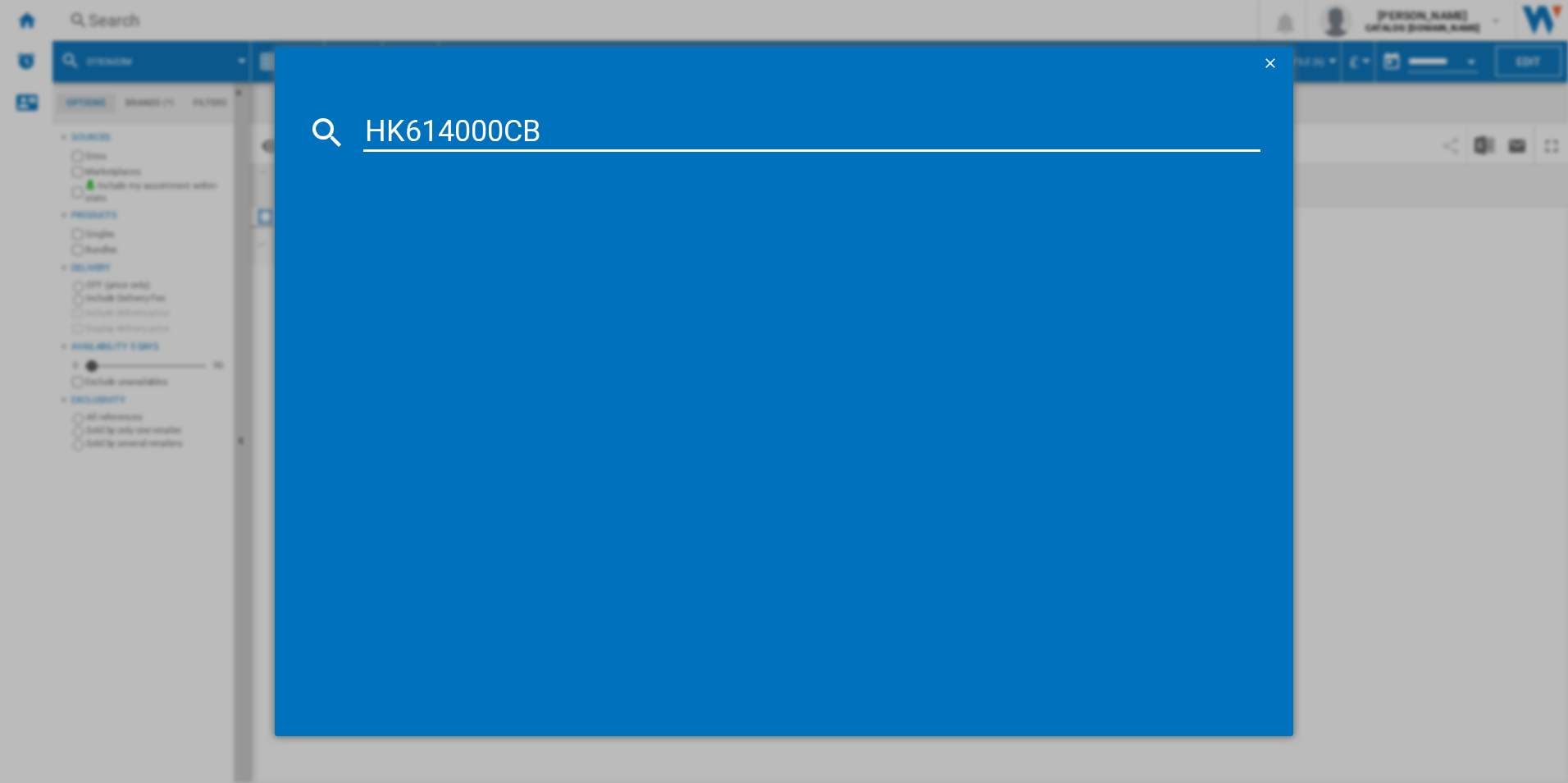
type input "HK614000CB"
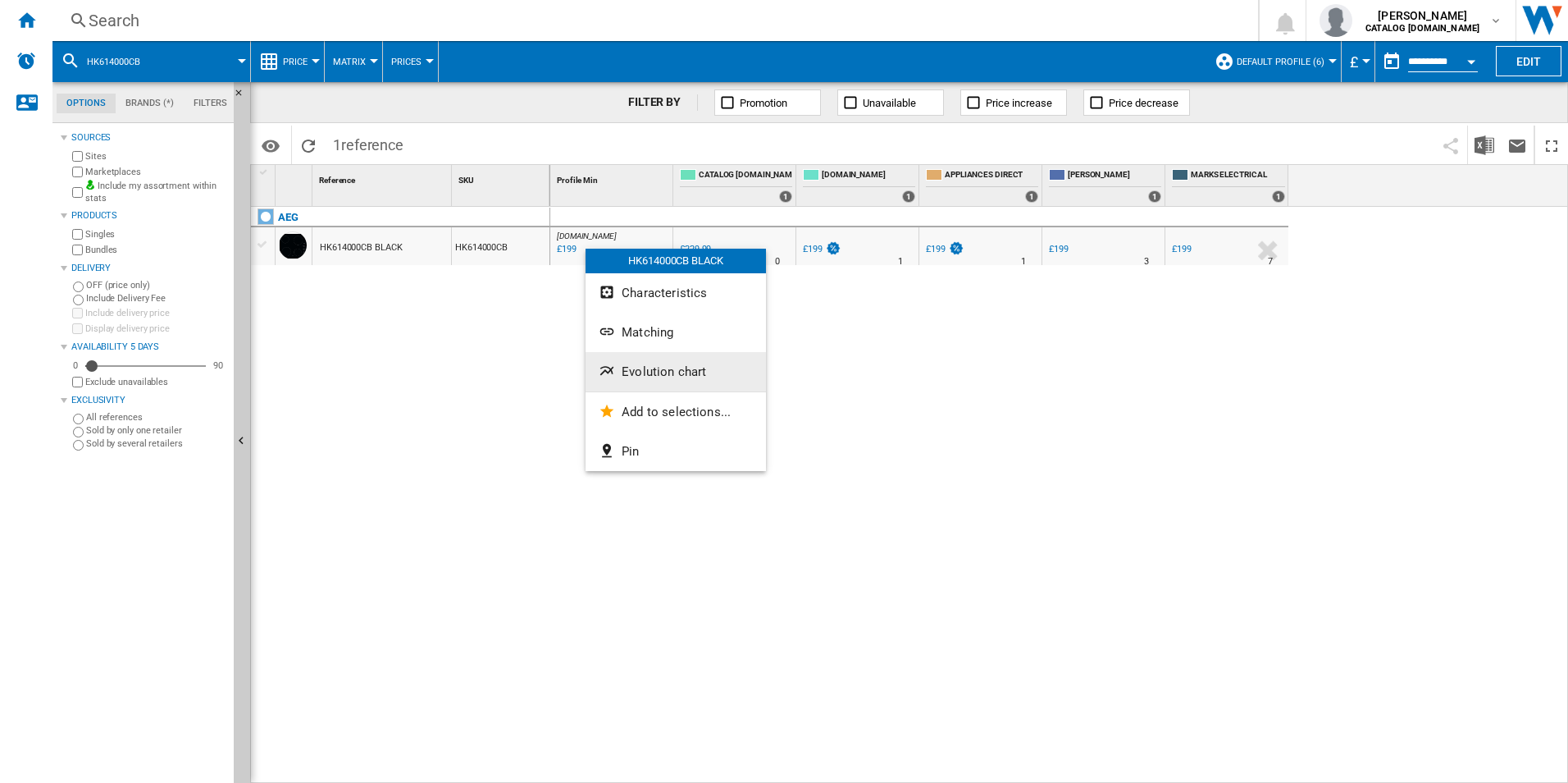
click at [650, 382] on button "Evolution chart" at bounding box center [675, 372] width 180 height 40
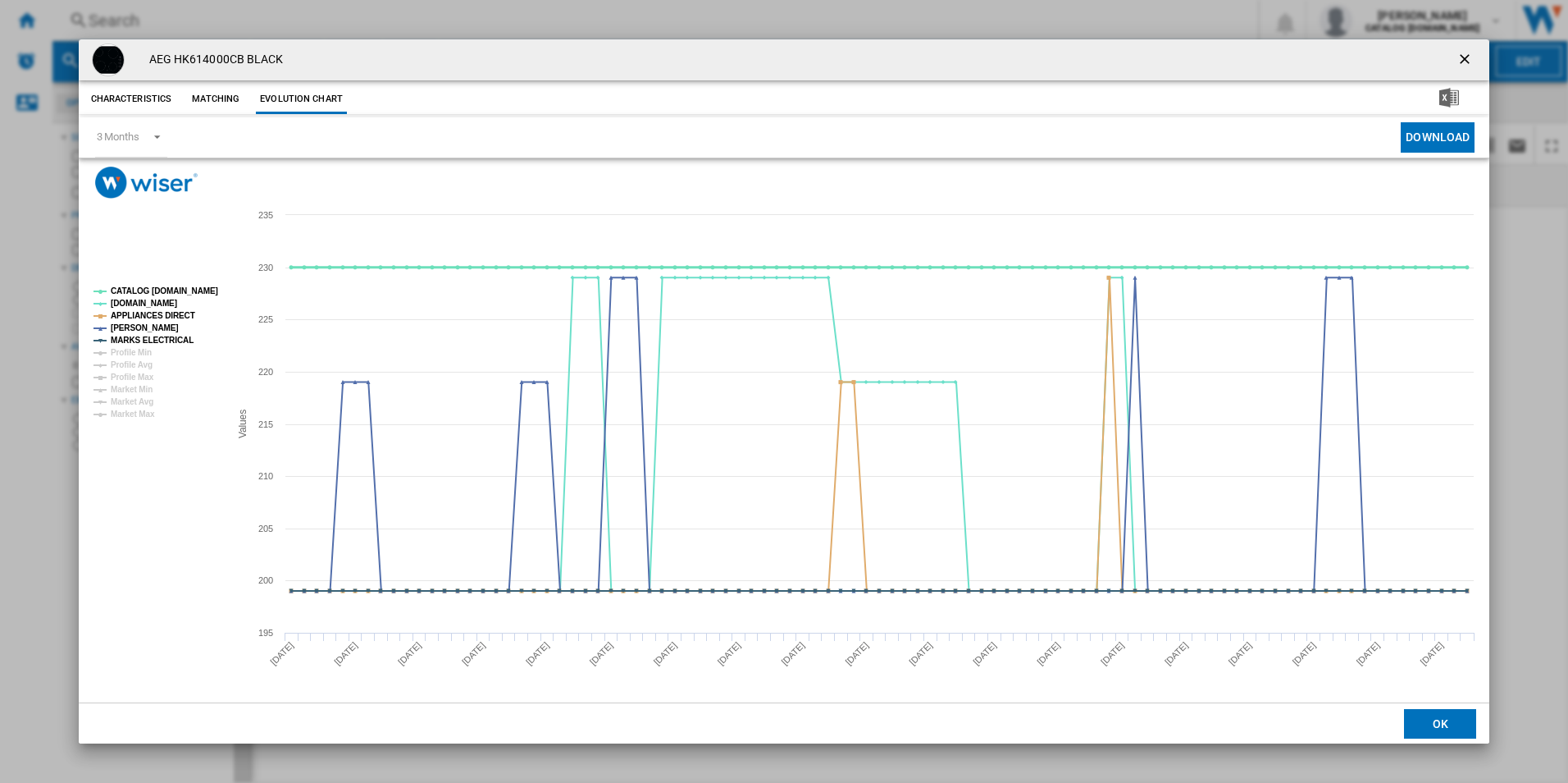
click at [181, 294] on tspan "CATALOG [DOMAIN_NAME]" at bounding box center [164, 290] width 108 height 9
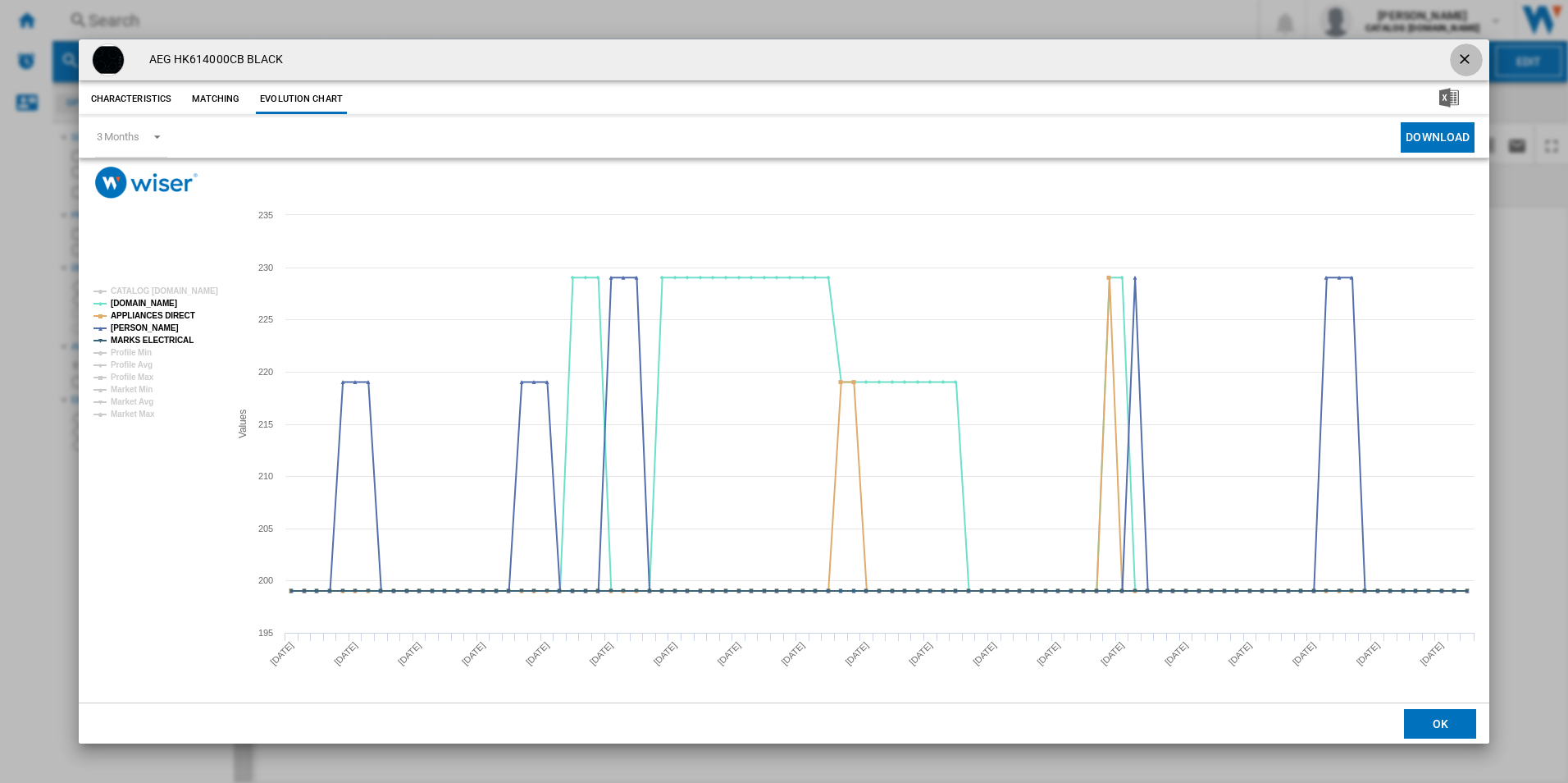
drag, startPoint x: 1470, startPoint y: 53, endPoint x: 1460, endPoint y: 54, distance: 10.0
click at [1470, 53] on ng-md-icon "getI18NText('BUTTONS.CLOSE_DIALOG')" at bounding box center [1466, 61] width 20 height 20
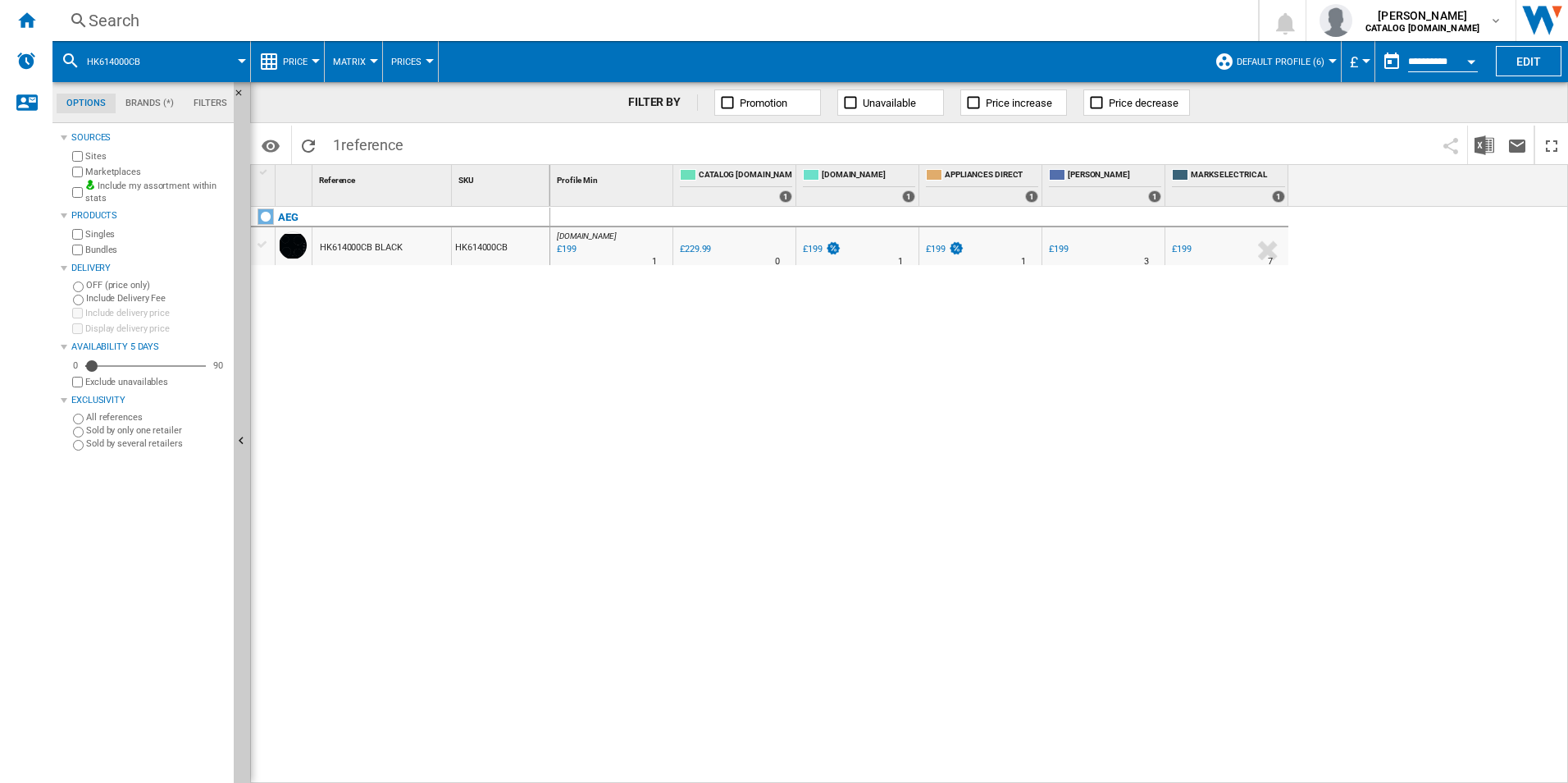
click at [885, 35] on div "Search Search 0 adam barber CATALOG ELECTROLUX.UK CATALOG ELECTROLUX.UK My sett…" at bounding box center [811, 20] width 1516 height 41
click at [870, 19] on div "Search" at bounding box center [652, 20] width 1127 height 23
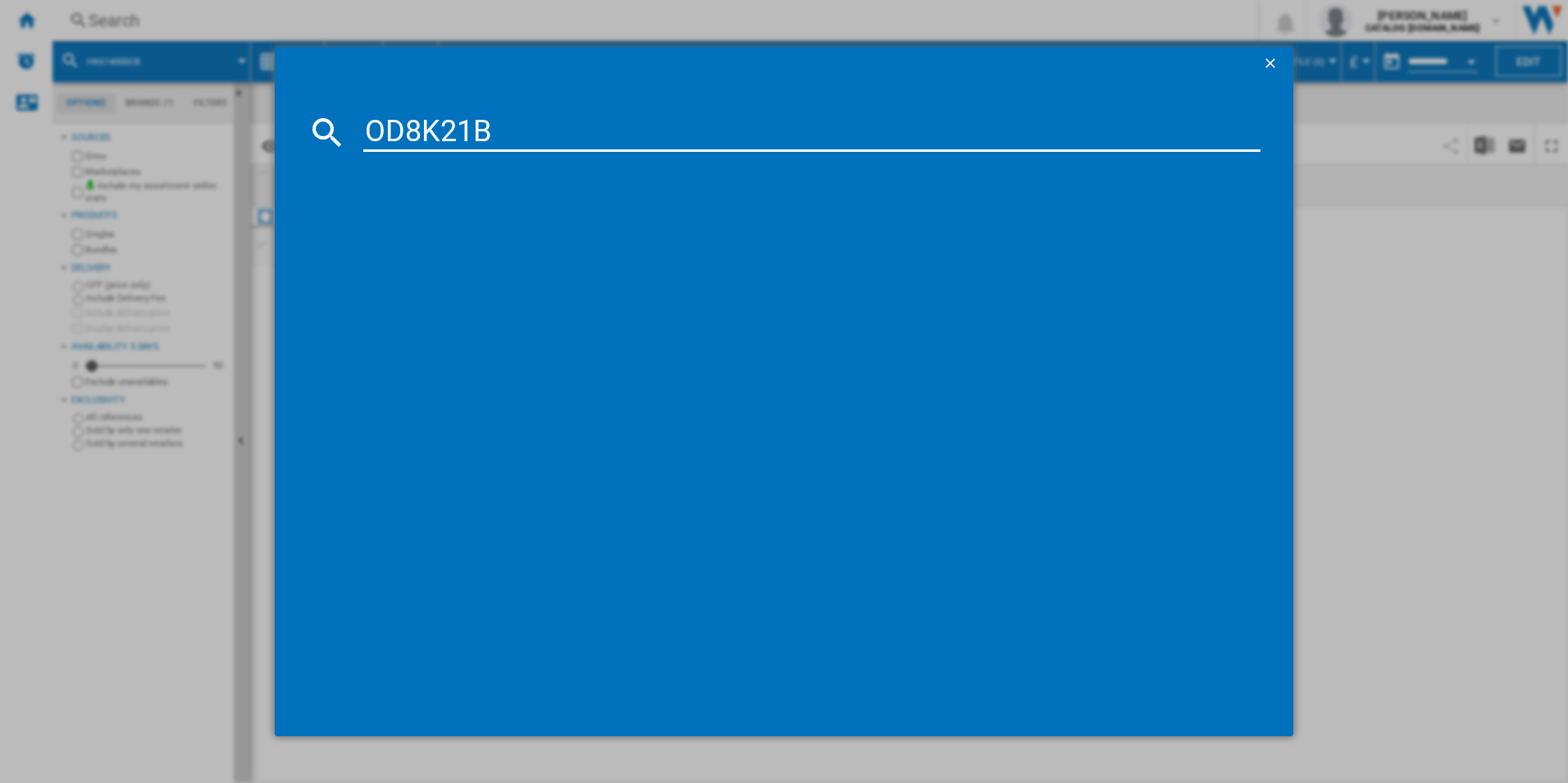
type input "OD8K21B"
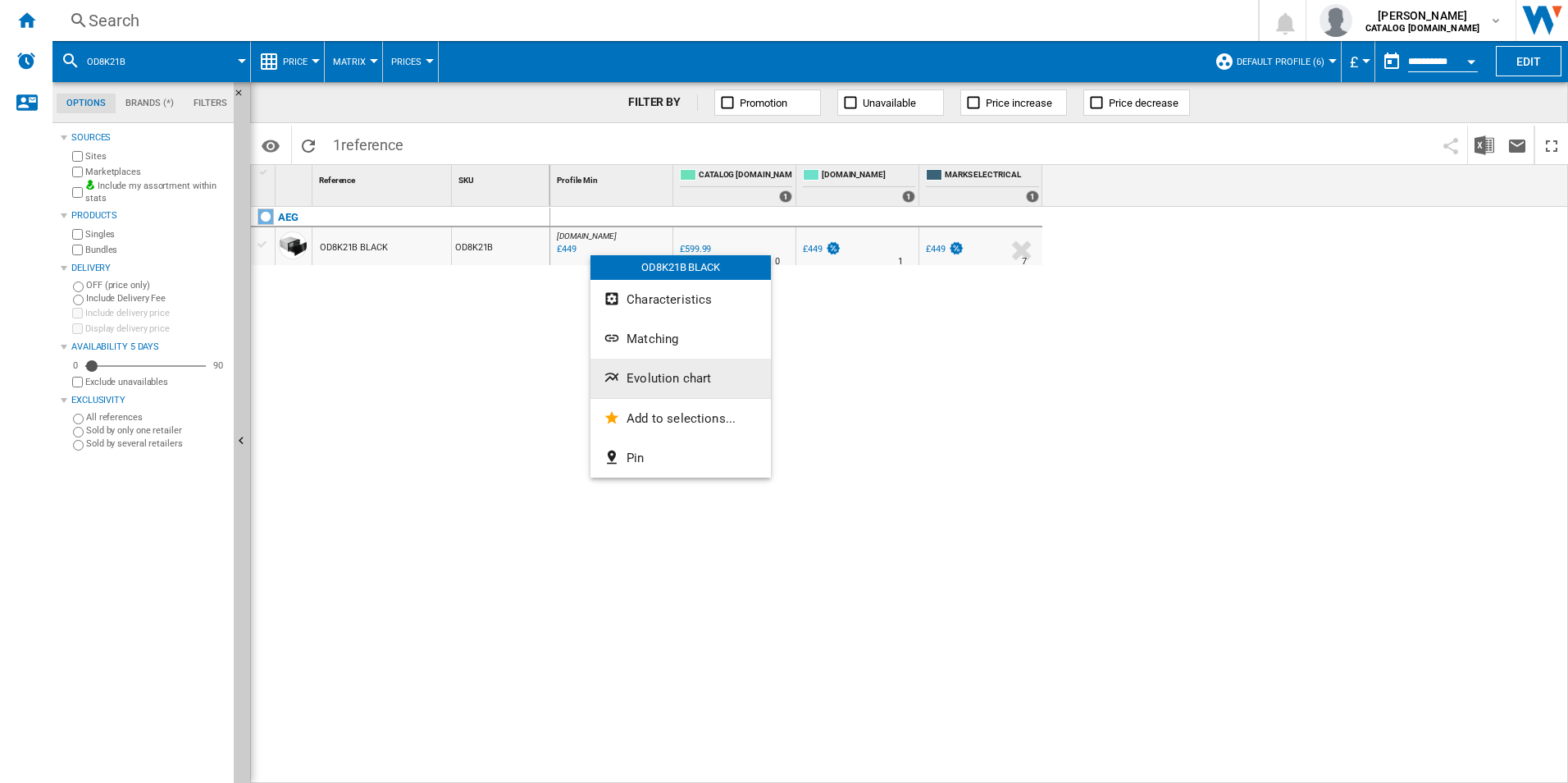
click at [668, 365] on button "Evolution chart" at bounding box center [680, 379] width 180 height 40
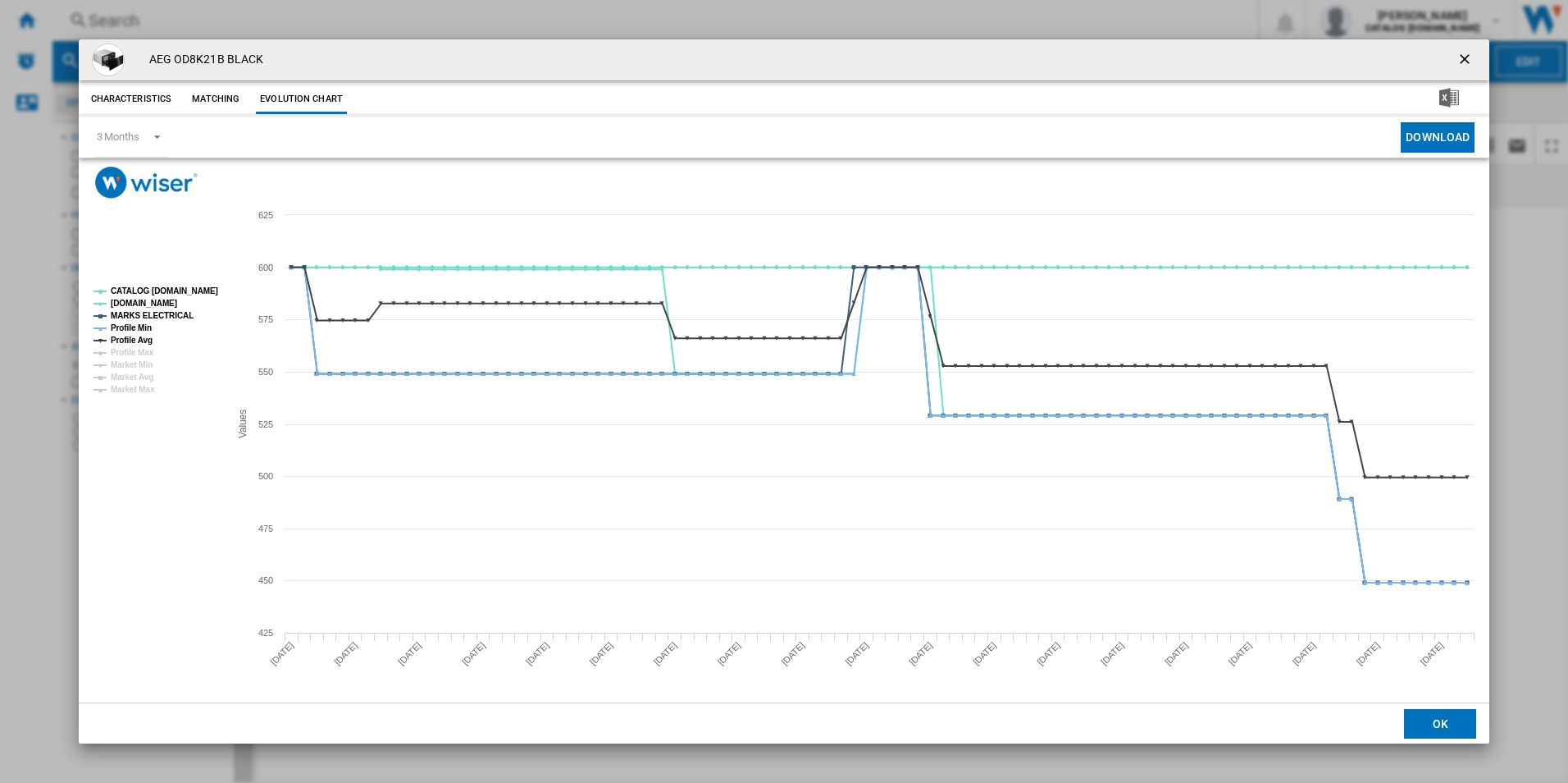
click at [173, 282] on rect "Product popup" at bounding box center [154, 341] width 136 height 120
click at [173, 287] on tspan "CATALOG [DOMAIN_NAME]" at bounding box center [164, 290] width 108 height 9
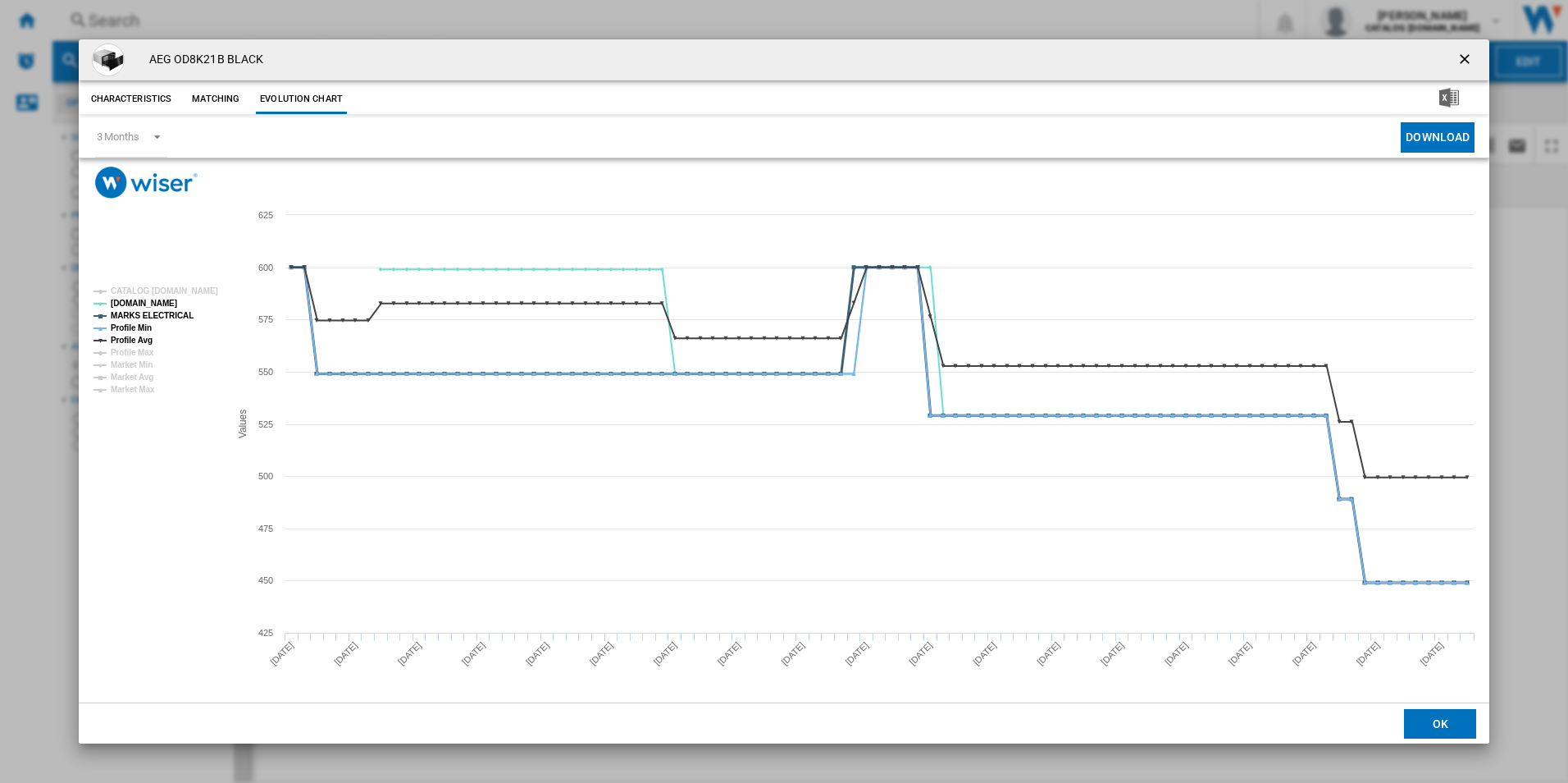
click at [145, 320] on tspan "MARKS ELECTRICAL" at bounding box center [151, 315] width 83 height 9
click at [142, 324] on tspan "Profile Min" at bounding box center [131, 327] width 41 height 9
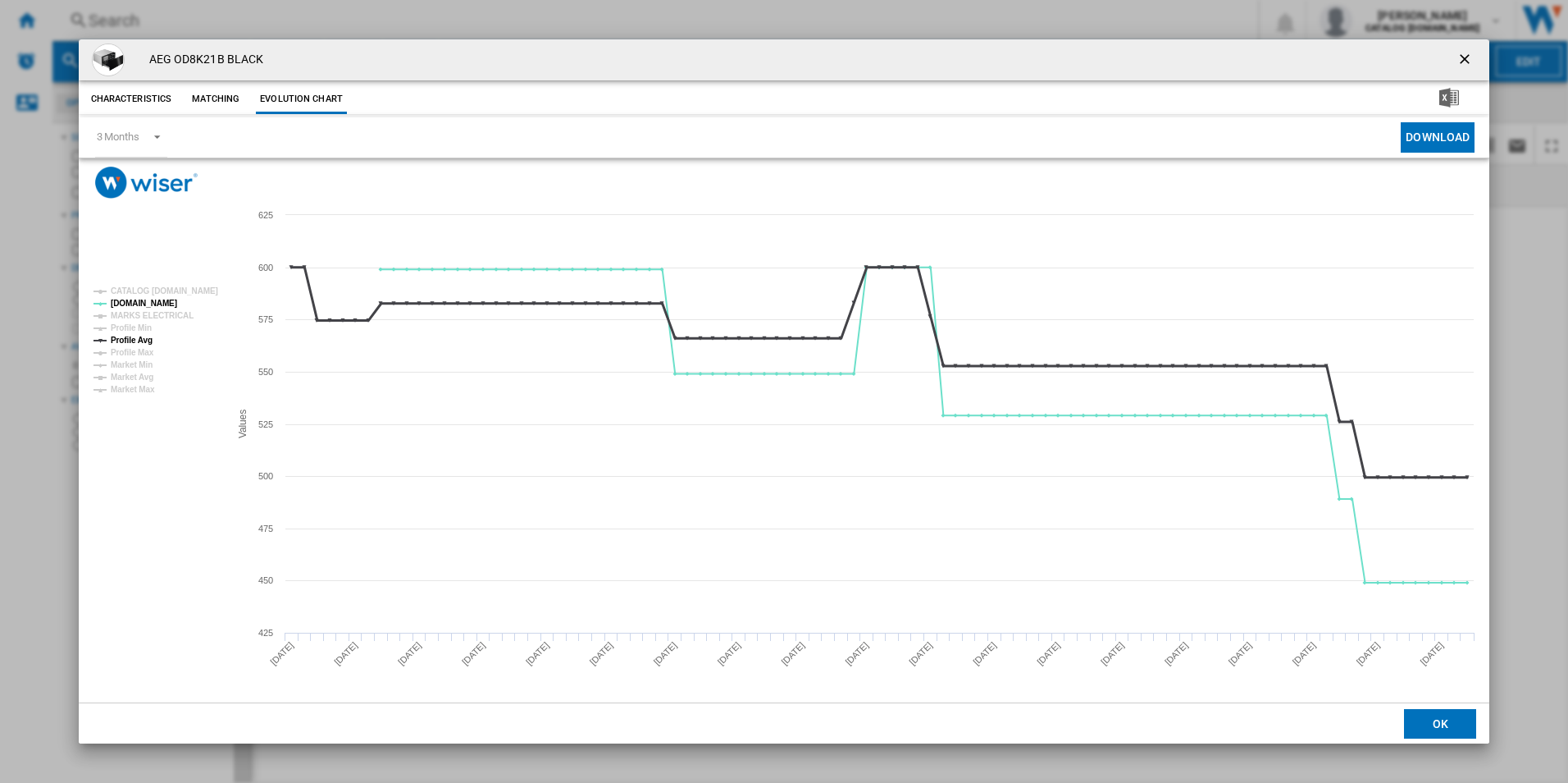
click at [141, 342] on tspan "Profile Avg" at bounding box center [131, 340] width 42 height 9
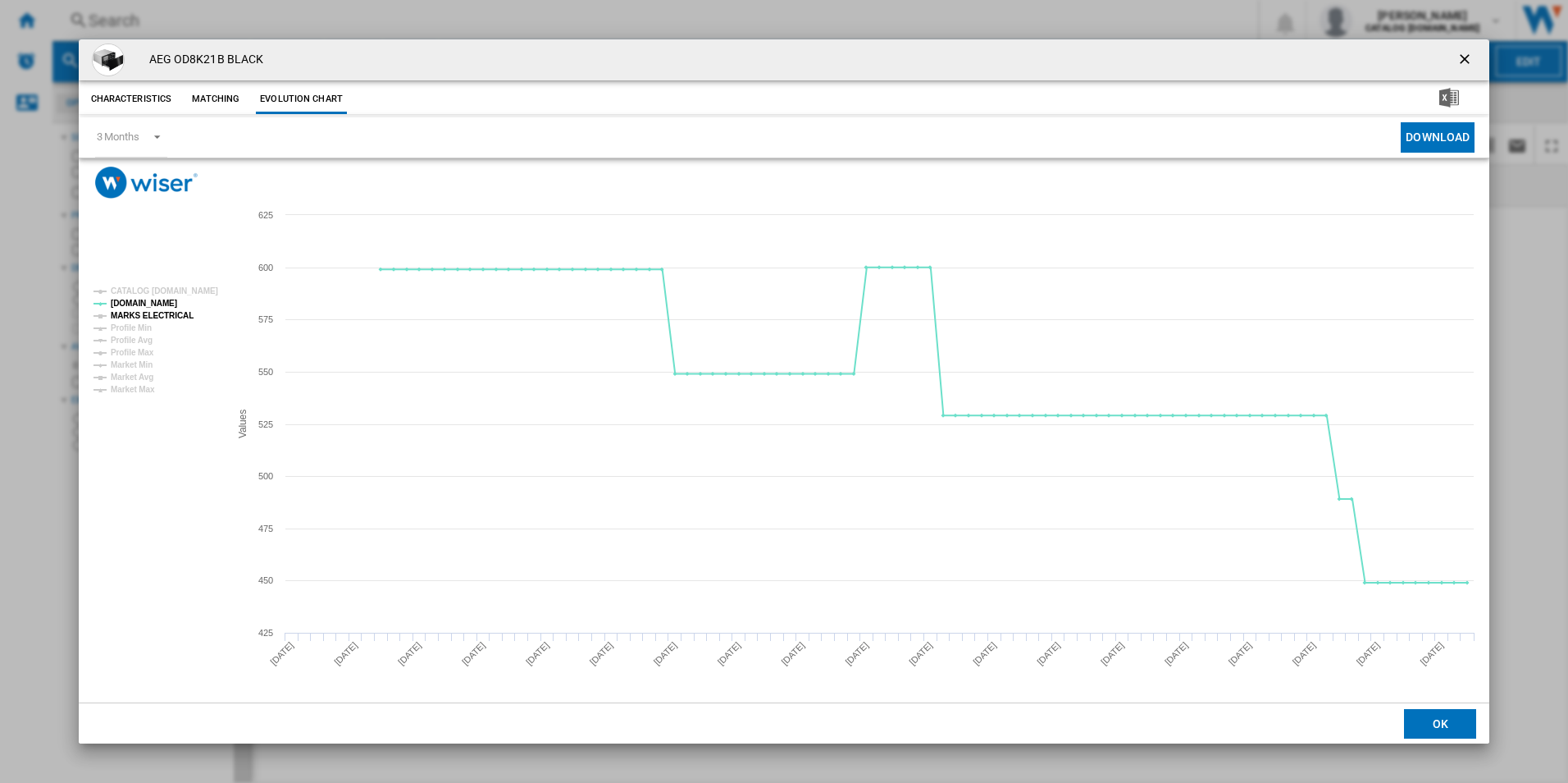
click at [156, 317] on tspan "MARKS ELECTRICAL" at bounding box center [151, 315] width 83 height 9
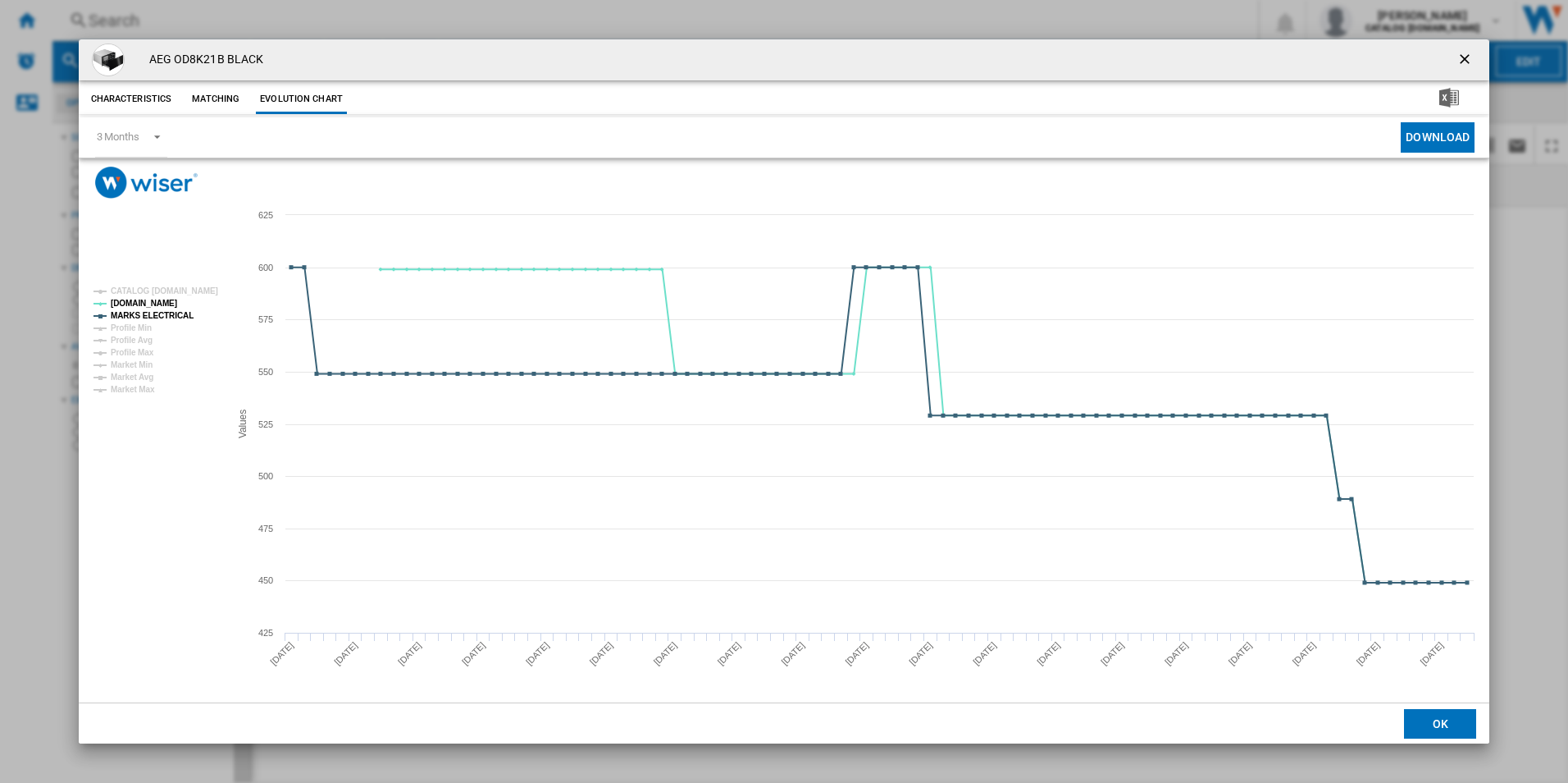
click at [1469, 51] on ng-md-icon "getI18NText('BUTTONS.CLOSE_DIALOG')" at bounding box center [1466, 61] width 20 height 20
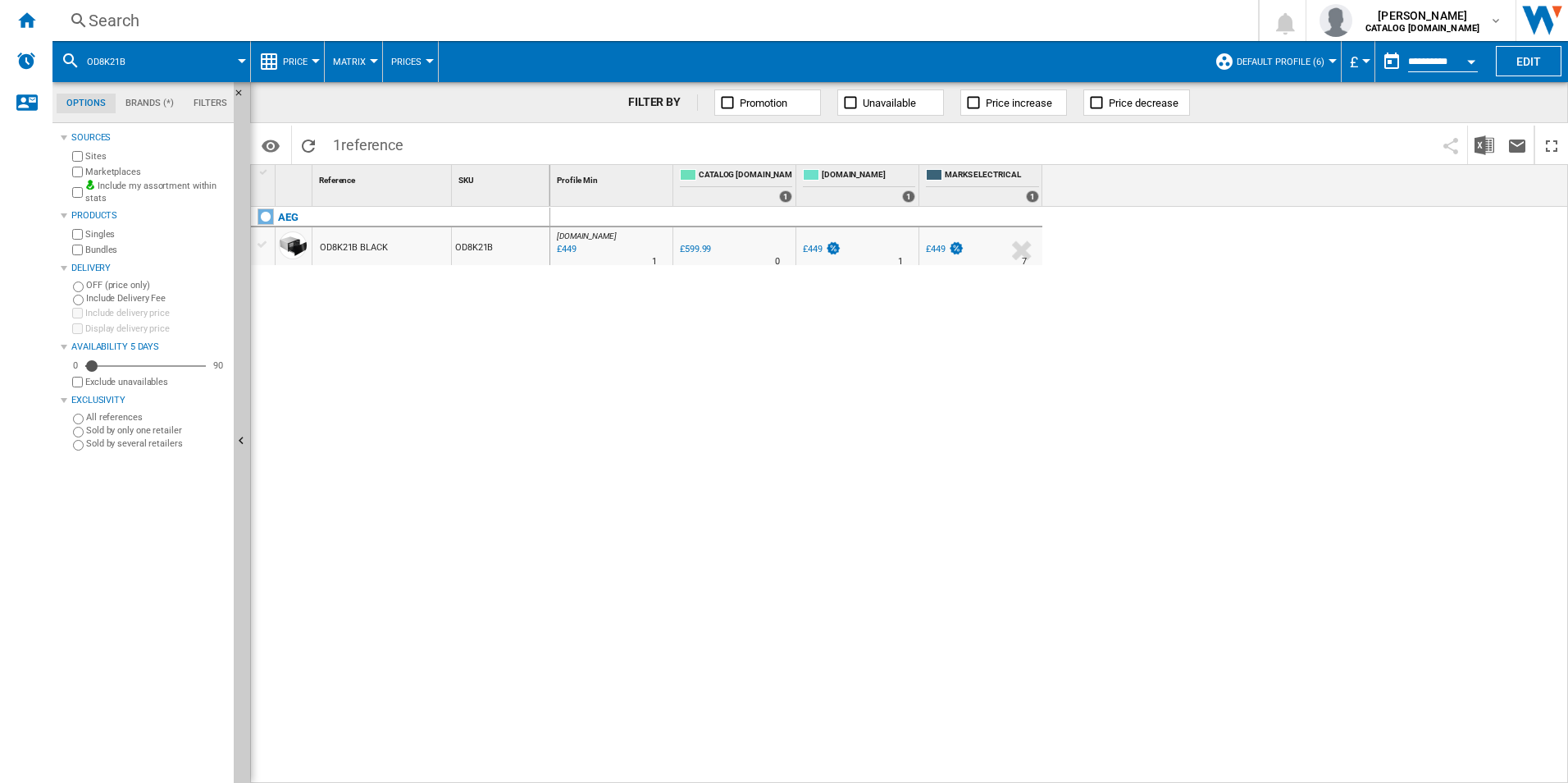
click at [871, 26] on div "Search" at bounding box center [652, 20] width 1127 height 23
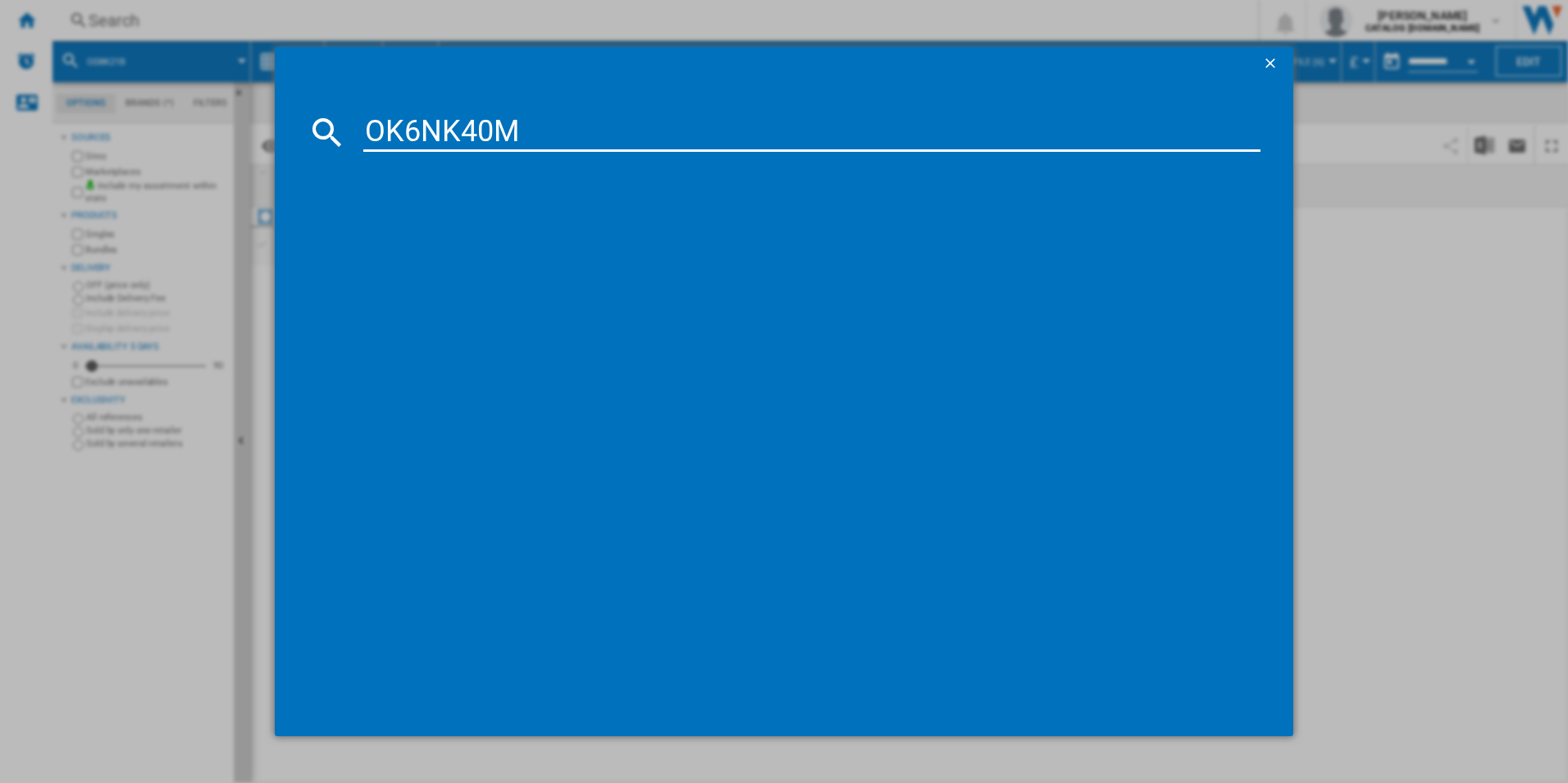
type input "OK6NK40M"
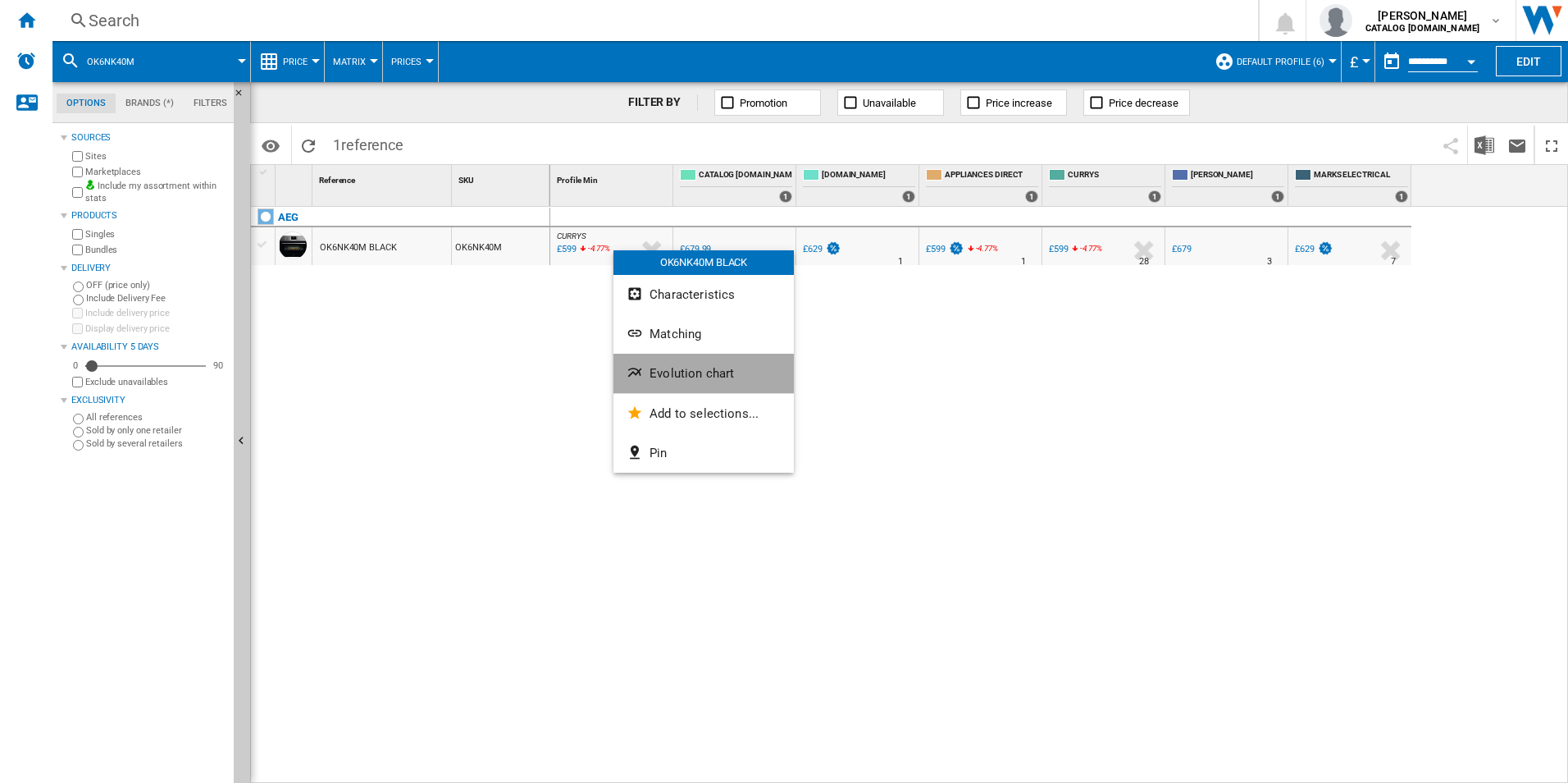
click at [667, 384] on button "Evolution chart" at bounding box center [703, 374] width 180 height 40
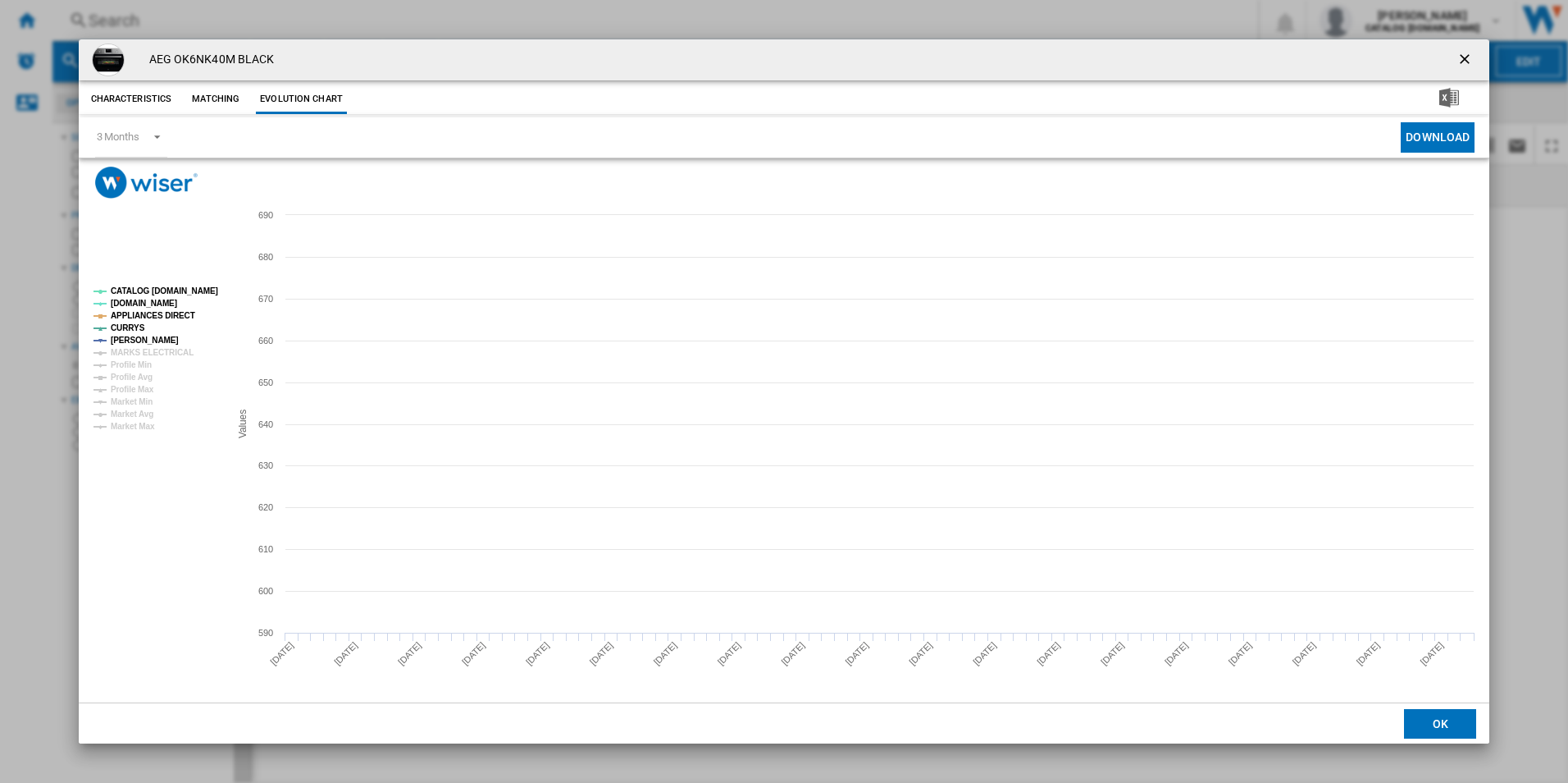
click at [178, 291] on tspan "CATALOG [DOMAIN_NAME]" at bounding box center [164, 290] width 108 height 9
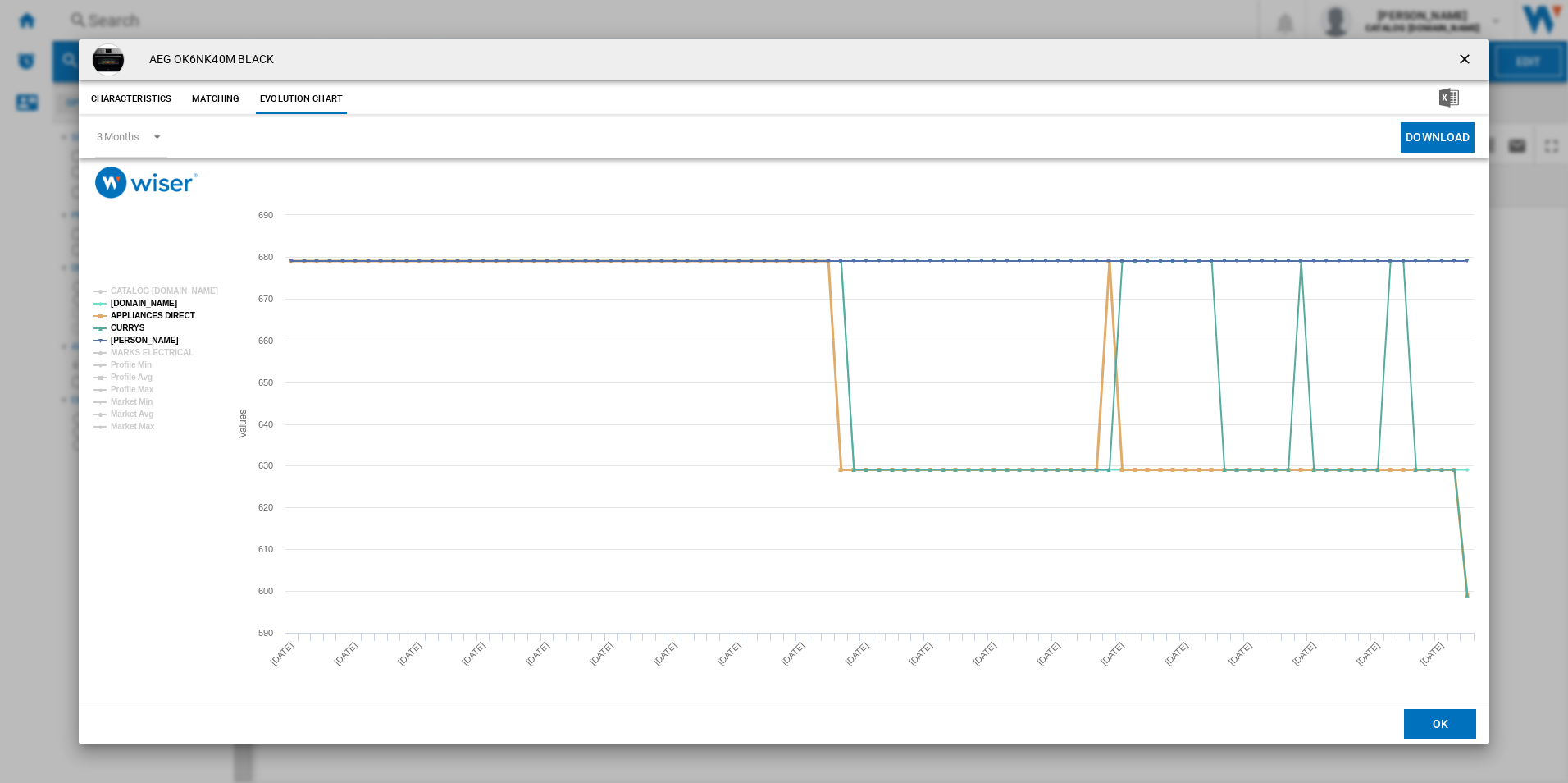
click at [167, 315] on tspan "APPLIANCES DIRECT" at bounding box center [152, 315] width 85 height 9
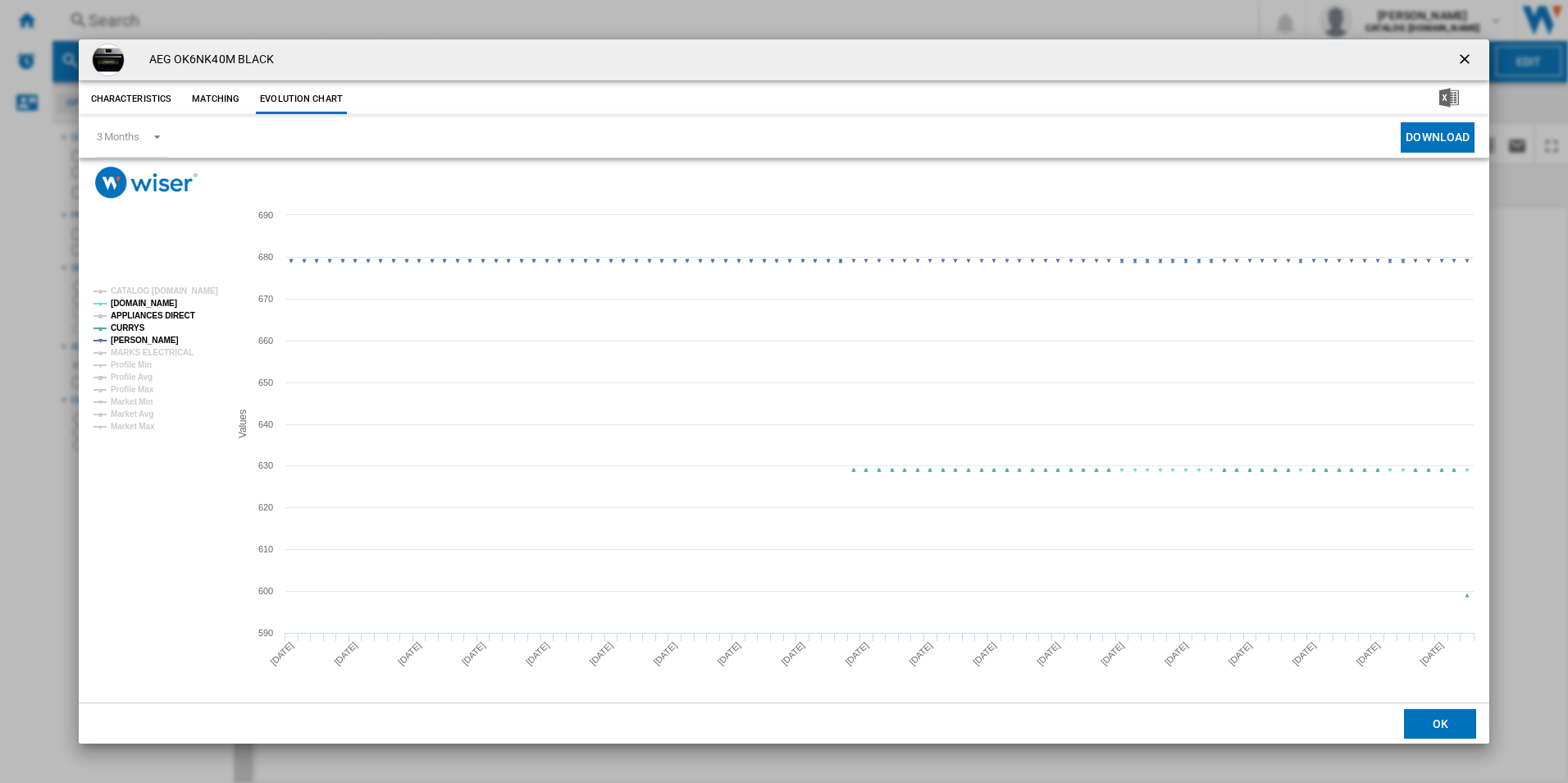
click at [166, 318] on tspan "APPLIANCES DIRECT" at bounding box center [152, 315] width 85 height 9
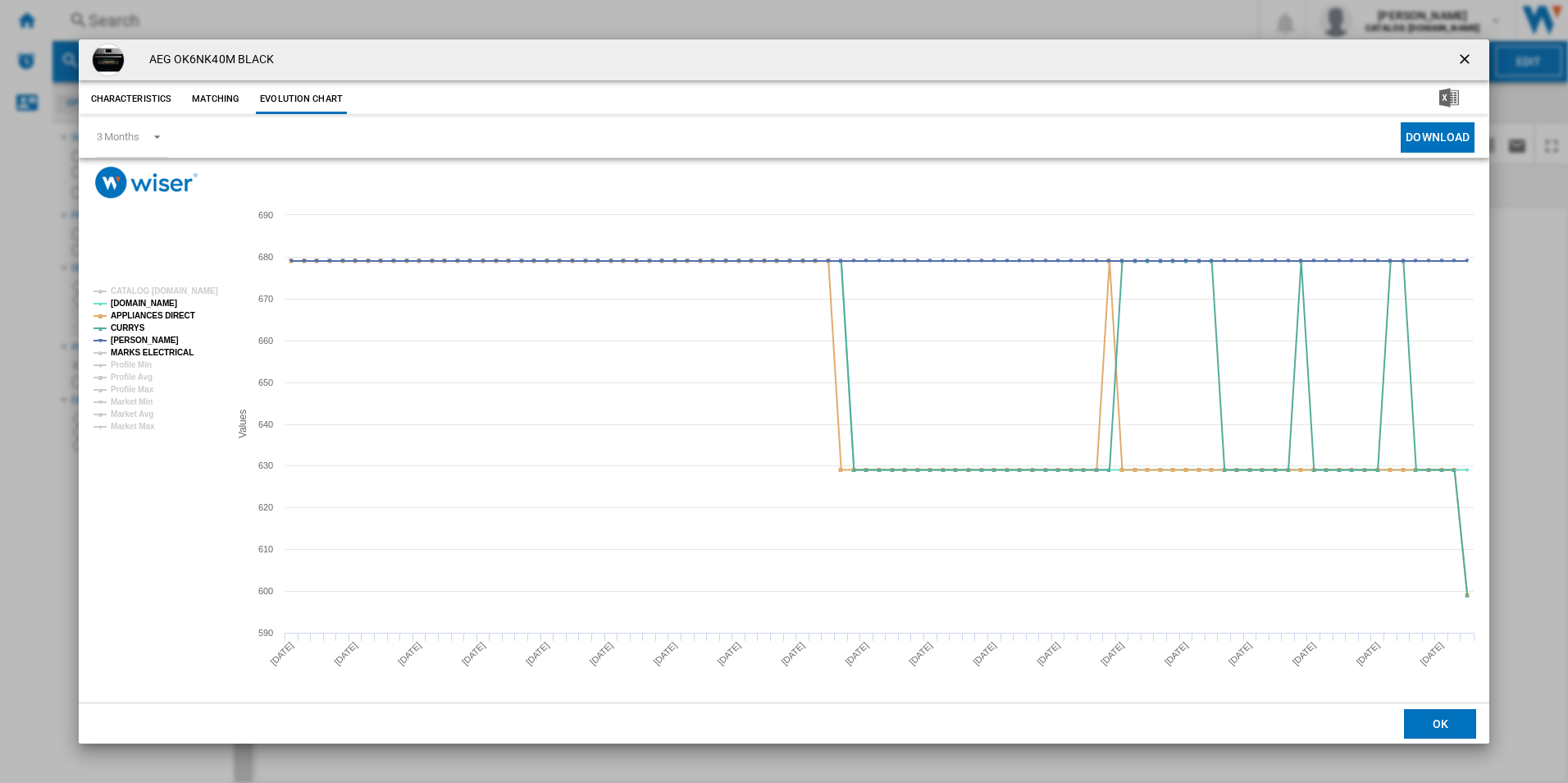
click at [169, 351] on tspan "MARKS ELECTRICAL" at bounding box center [151, 352] width 83 height 9
click at [1463, 57] on ng-md-icon "getI18NText('BUTTONS.CLOSE_DIALOG')" at bounding box center [1466, 61] width 20 height 20
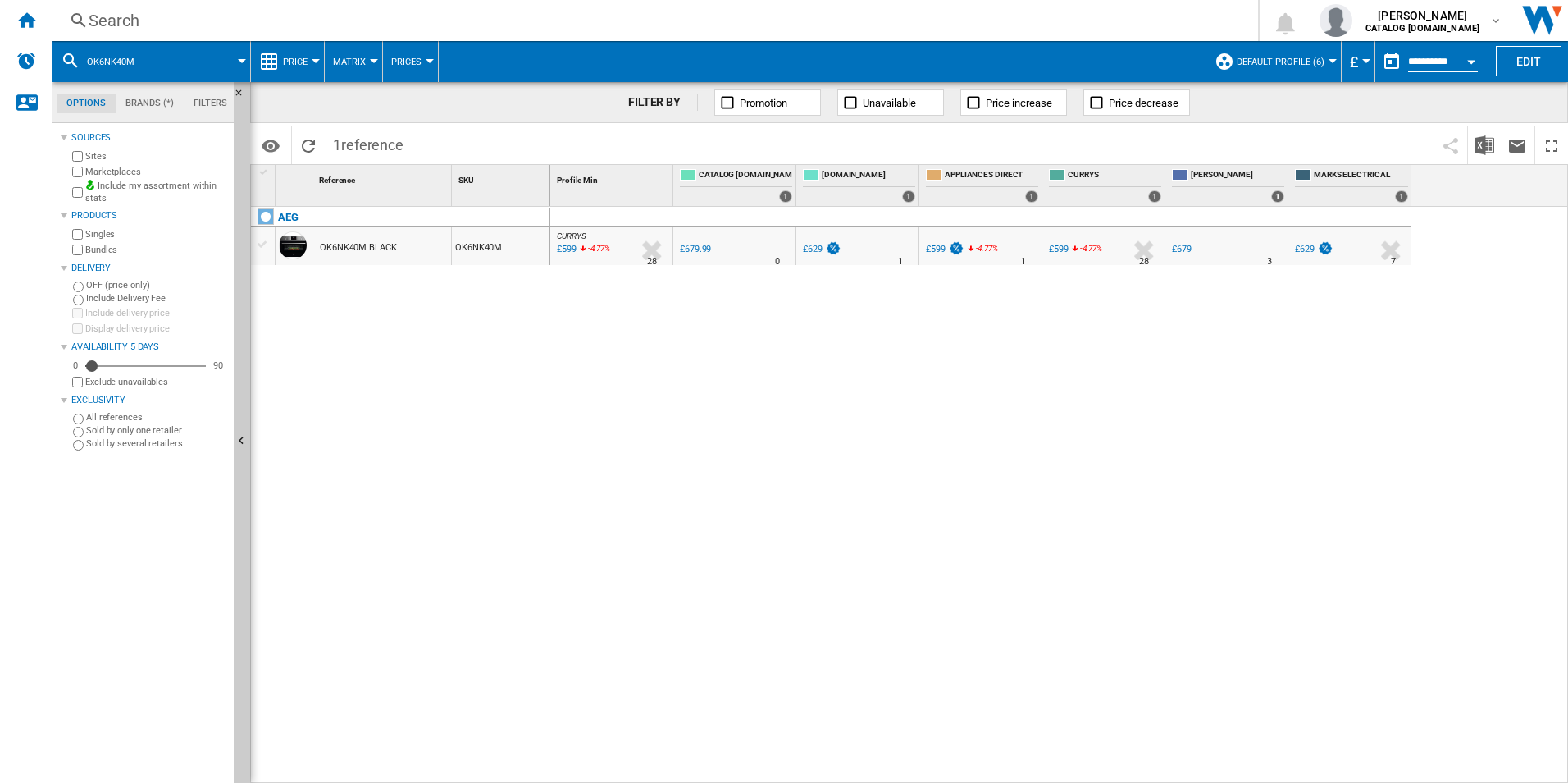
click at [739, 7] on div "Search Search 0 [PERSON_NAME] CATALOG [DOMAIN_NAME] CATALOG [DOMAIN_NAME] My se…" at bounding box center [811, 20] width 1516 height 41
click at [746, 21] on div "Search" at bounding box center [652, 20] width 1127 height 23
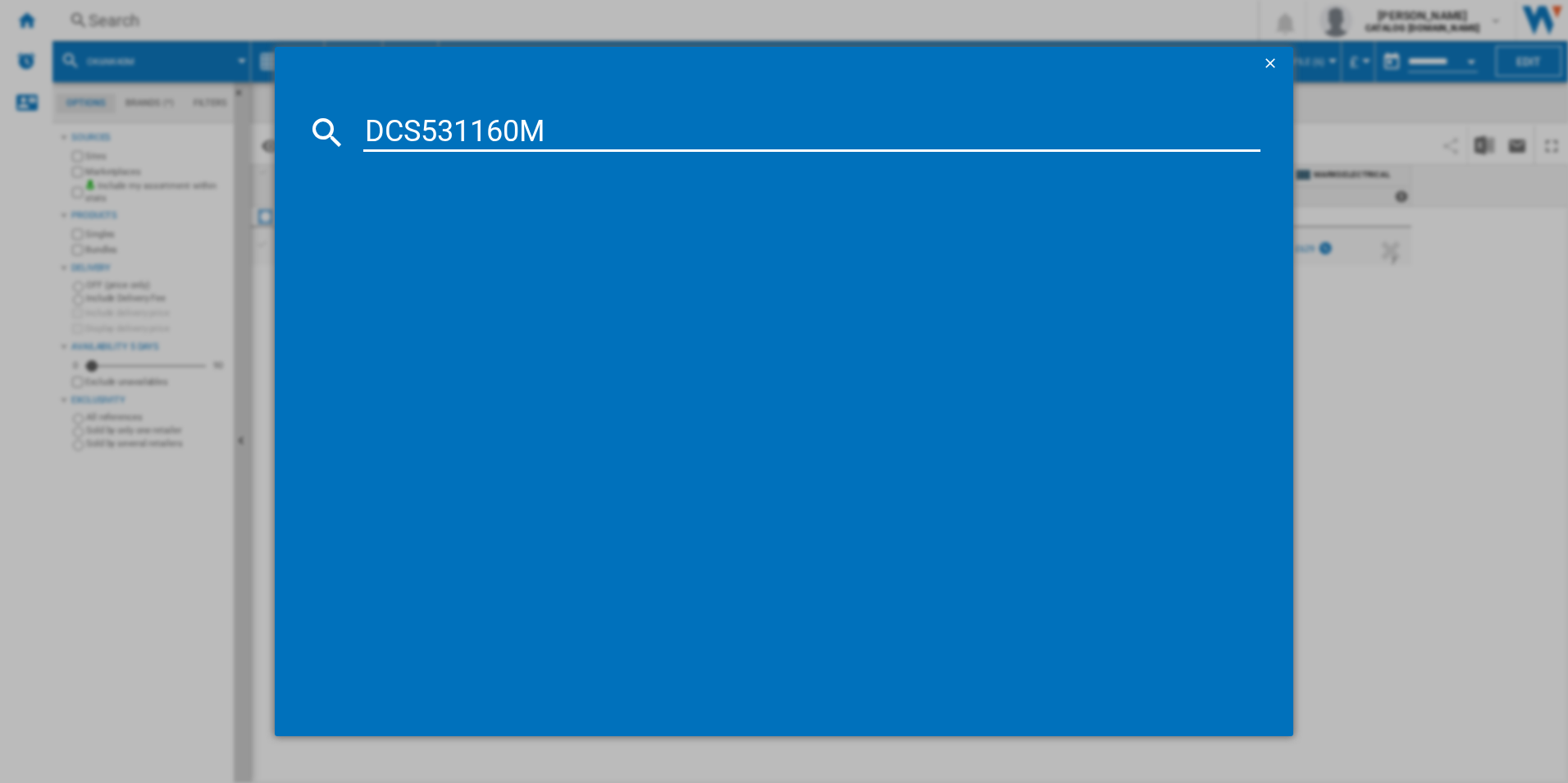
type input "DCS531160M"
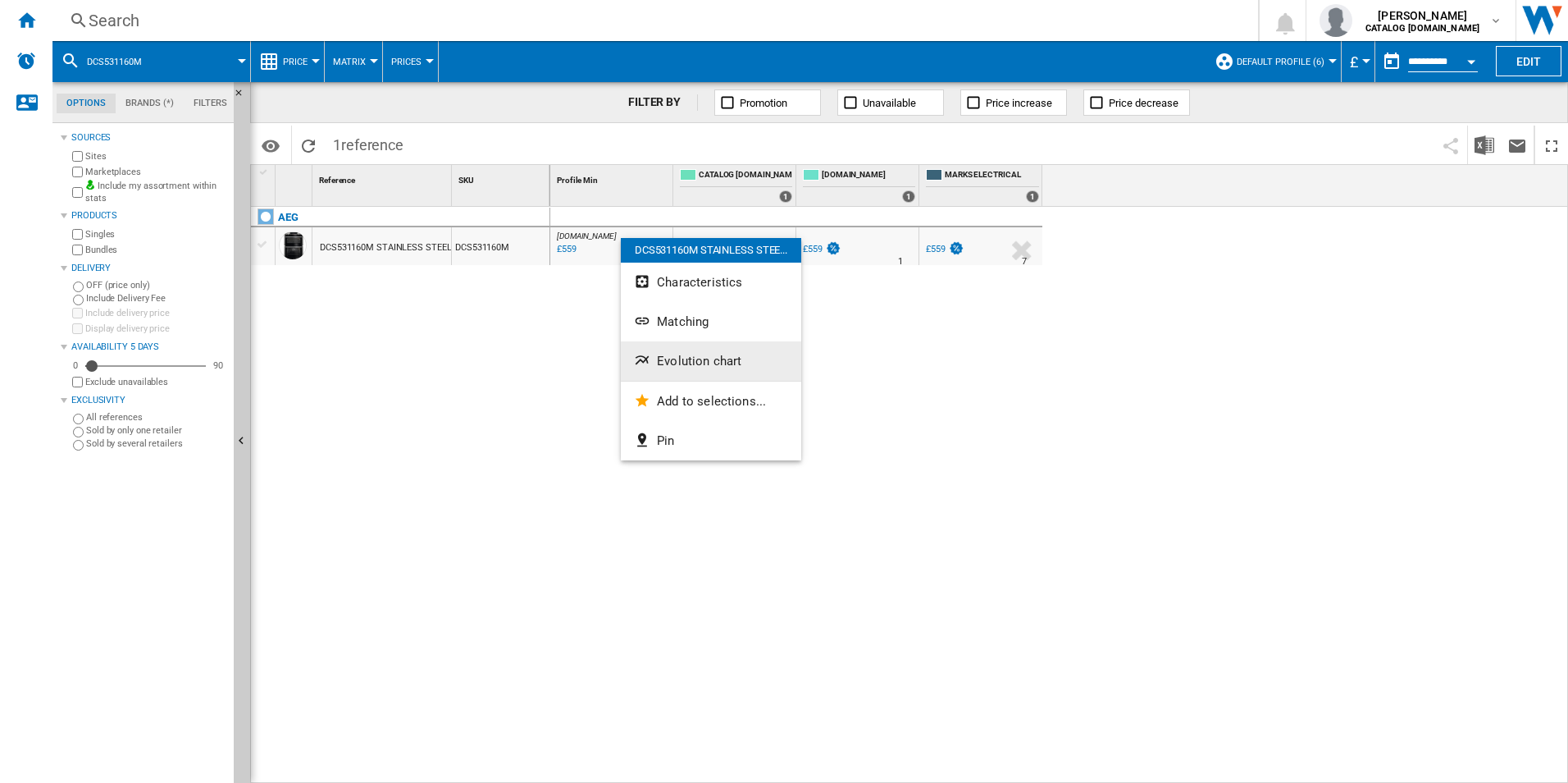
click at [686, 359] on span "Evolution chart" at bounding box center [699, 361] width 85 height 15
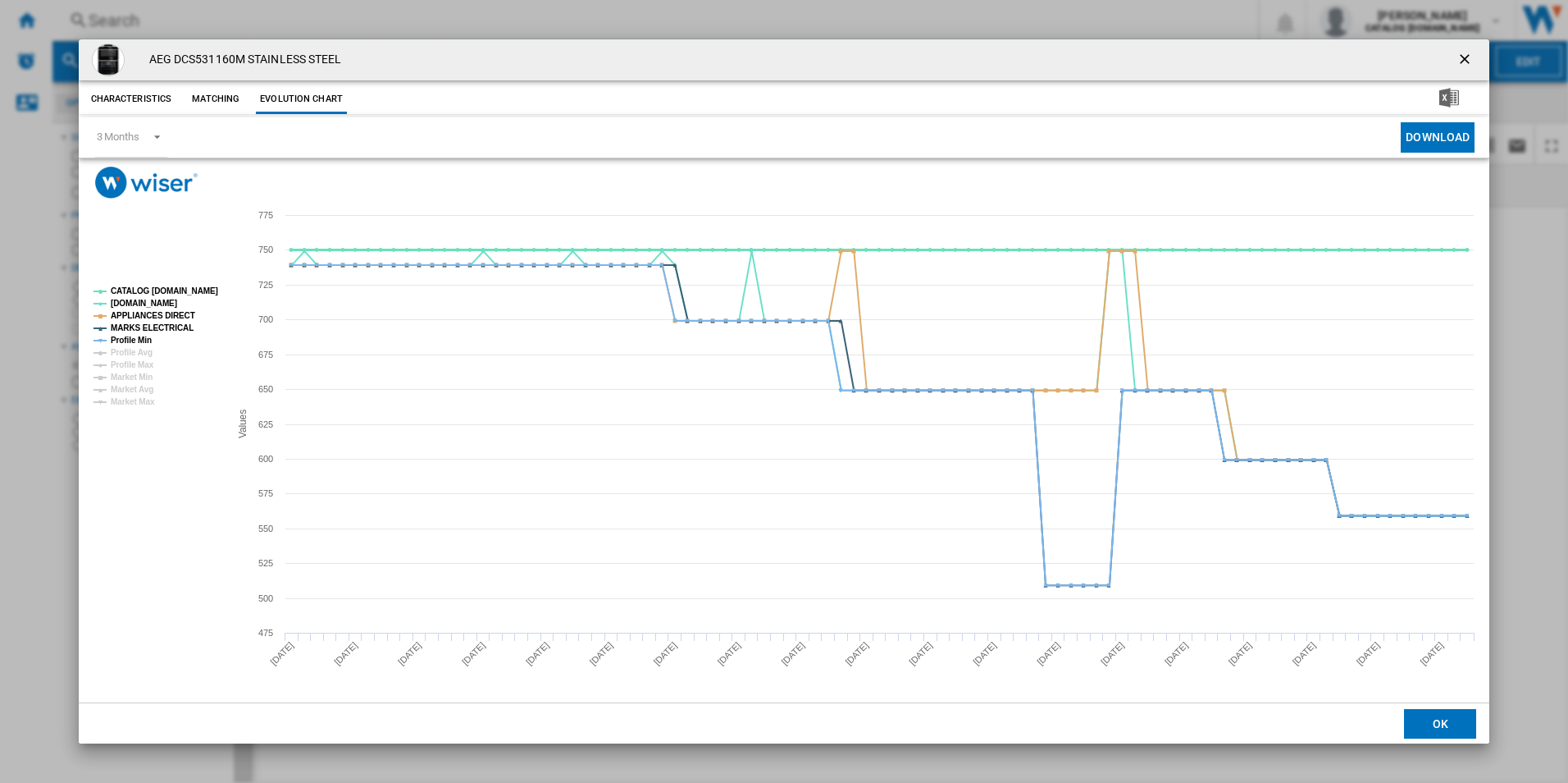
click at [184, 286] on tspan "CATALOG [DOMAIN_NAME]" at bounding box center [164, 290] width 108 height 9
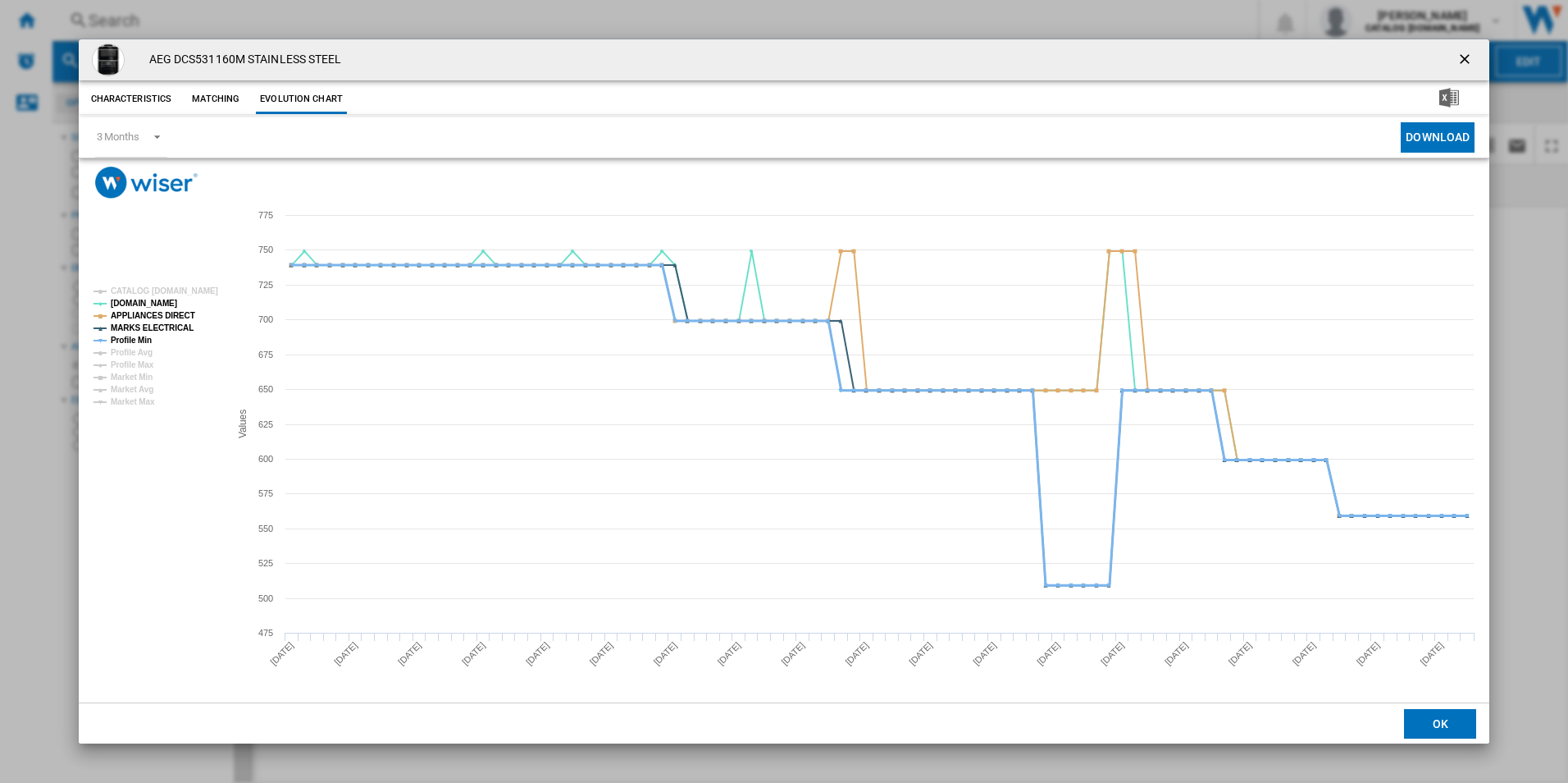
click at [137, 336] on tspan "Profile Min" at bounding box center [131, 340] width 41 height 9
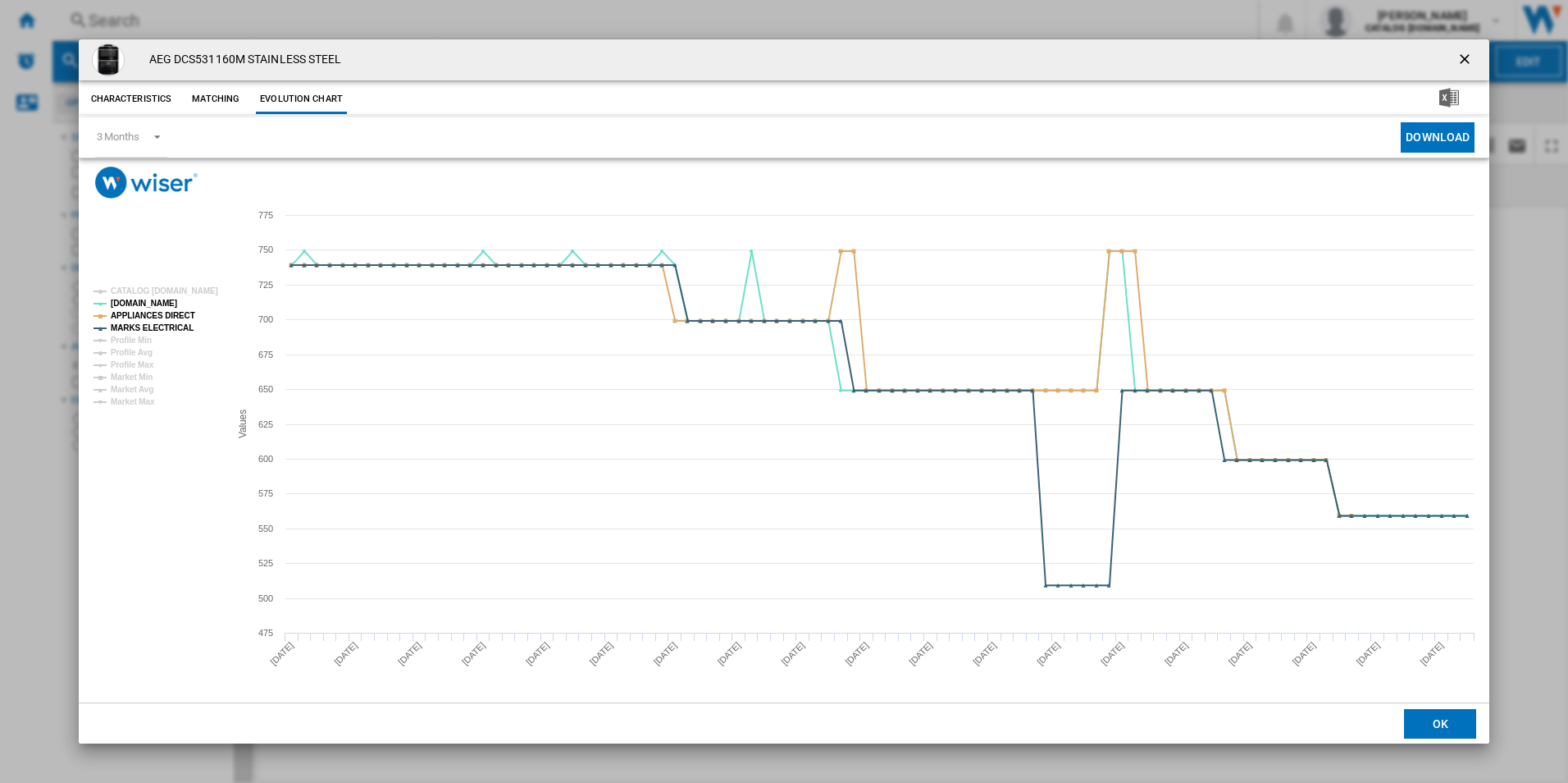
drag, startPoint x: 1470, startPoint y: 55, endPoint x: 1429, endPoint y: 55, distance: 41.0
click at [1469, 55] on ng-md-icon "getI18NText('BUTTONS.CLOSE_DIALOG')" at bounding box center [1466, 61] width 20 height 20
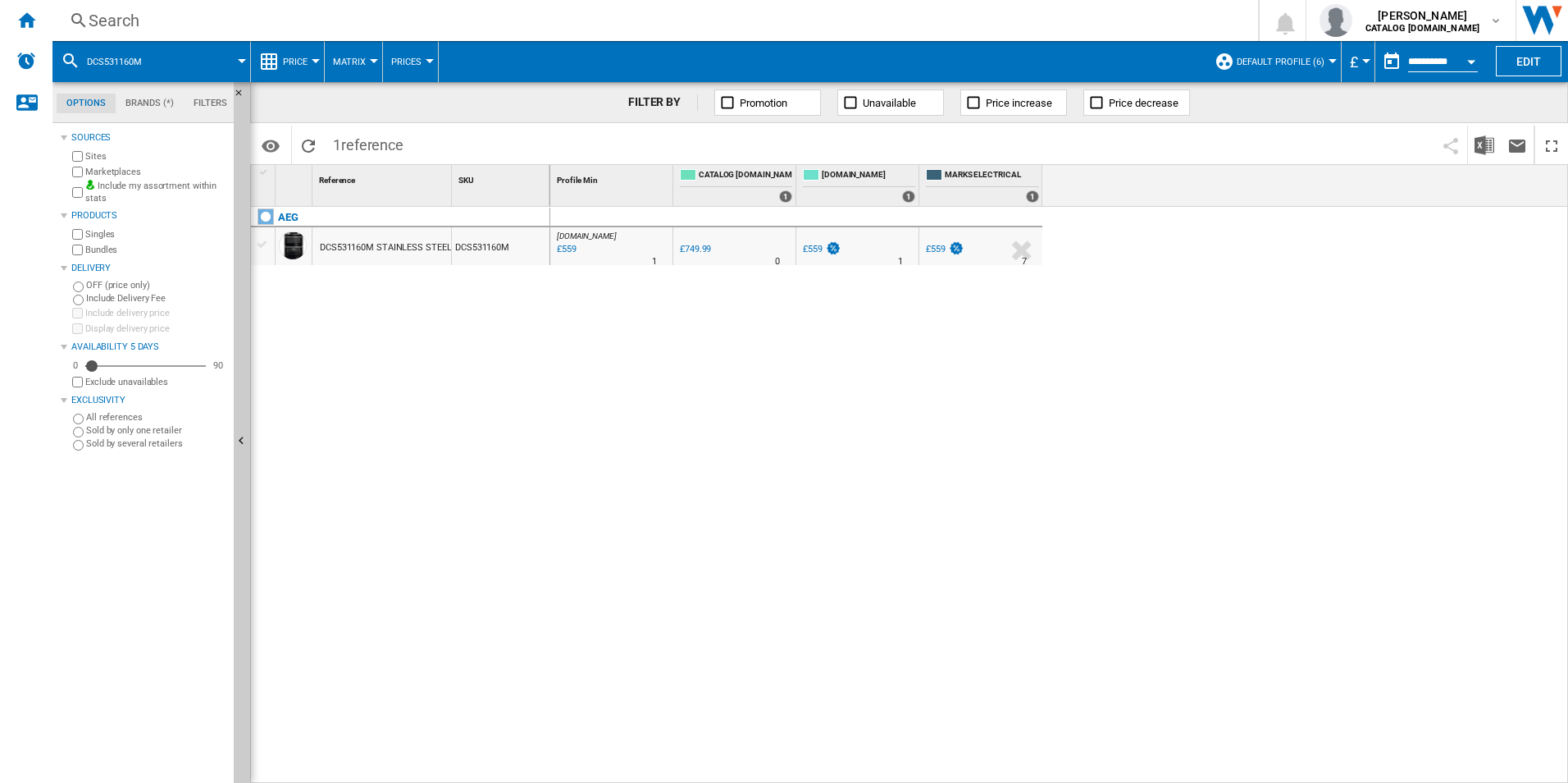
click at [1008, 23] on div "Search" at bounding box center [652, 20] width 1127 height 23
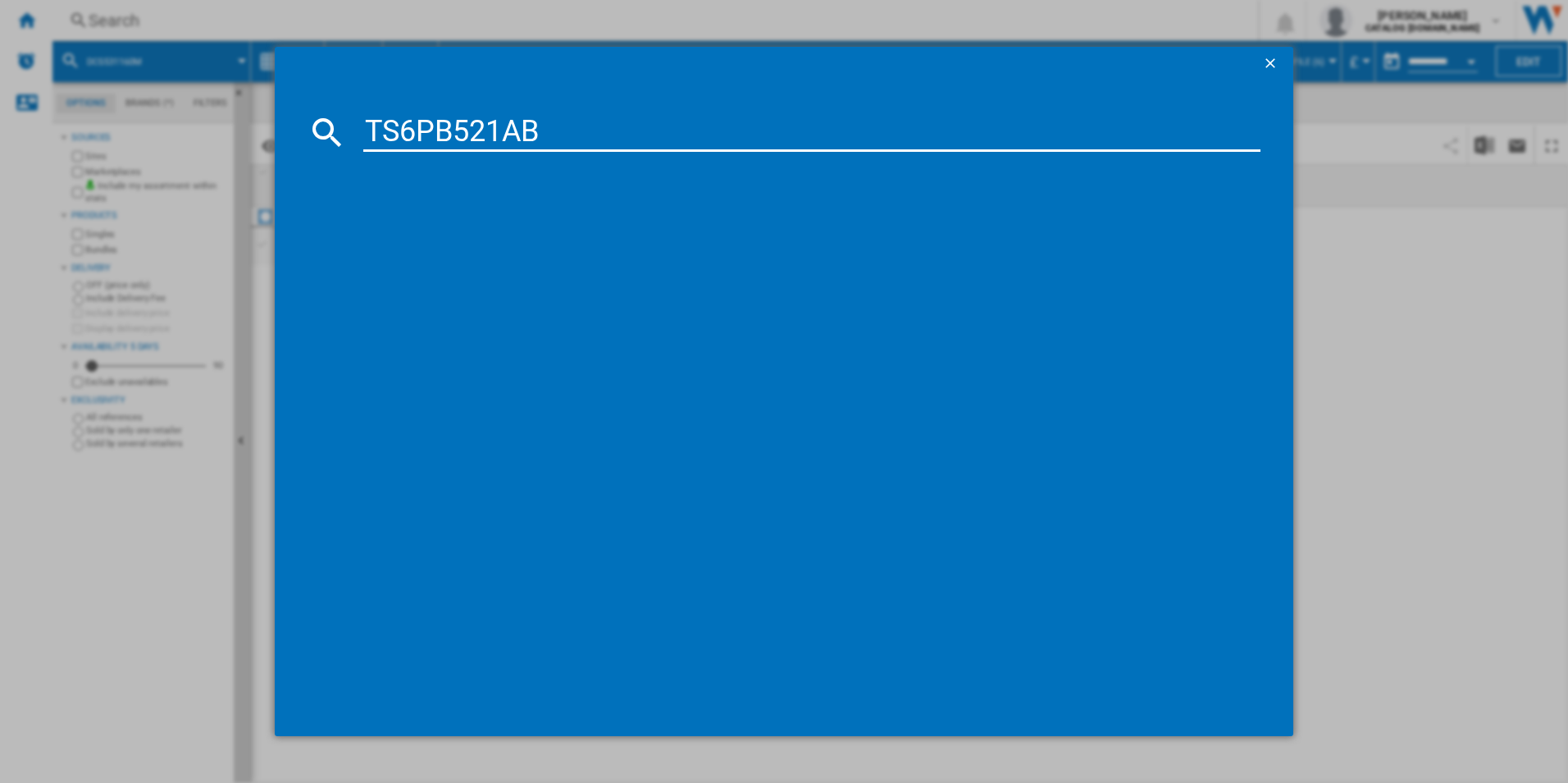
type input "TS6PB521AB"
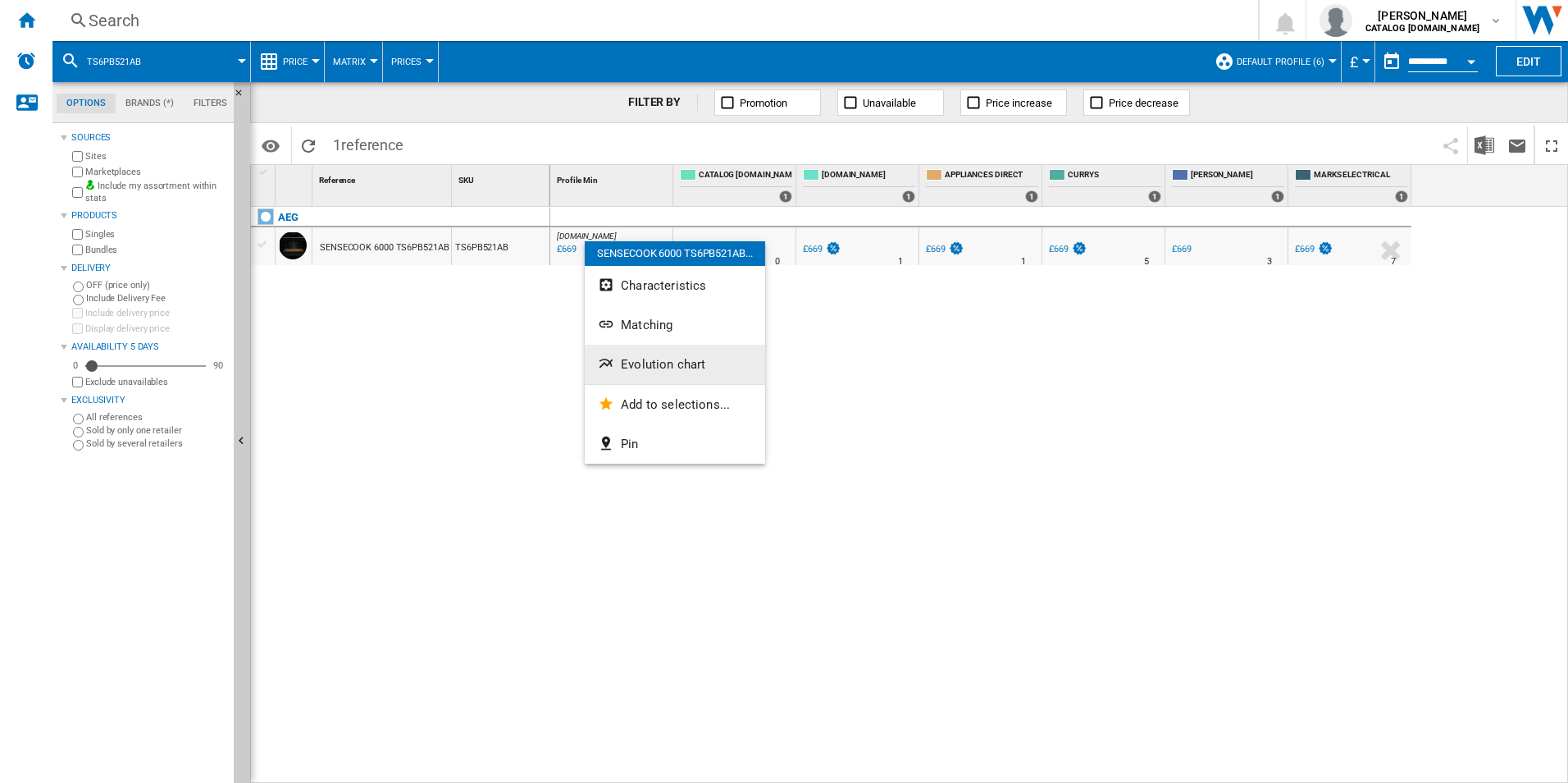
click at [630, 366] on span "Evolution chart" at bounding box center [662, 364] width 85 height 15
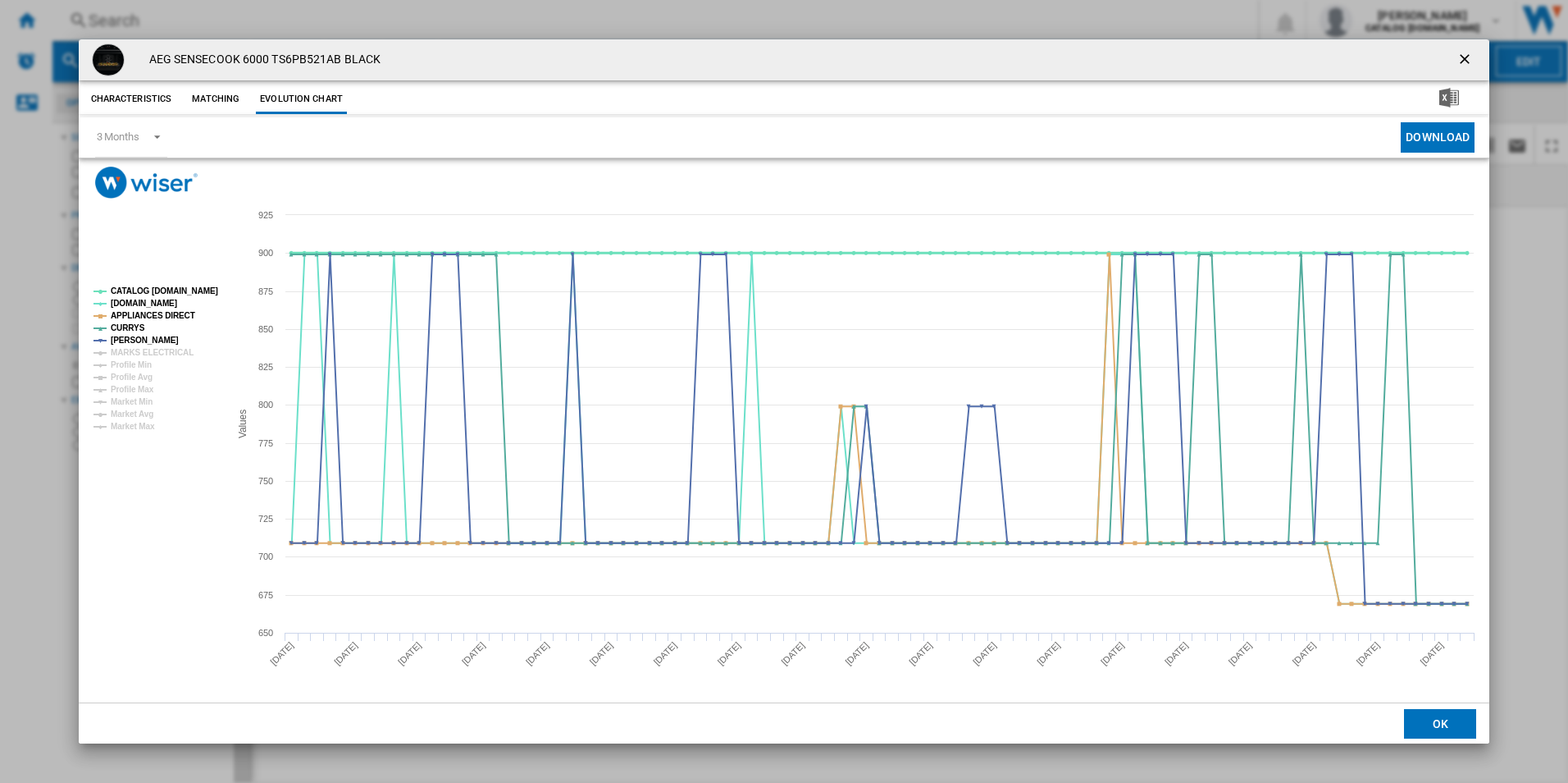
click at [145, 287] on tspan "CATALOG [DOMAIN_NAME]" at bounding box center [164, 290] width 108 height 9
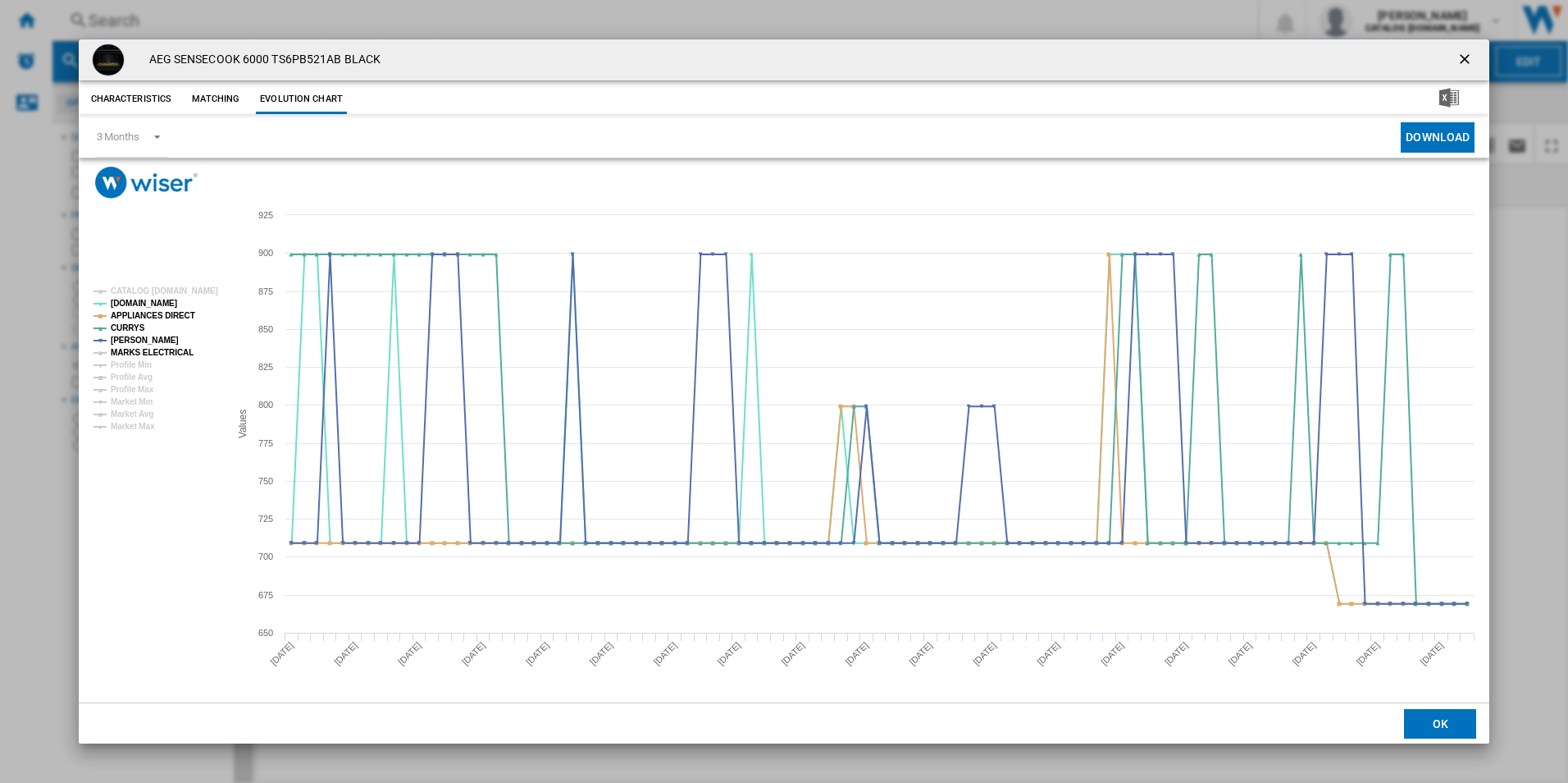
click at [169, 356] on tspan "MARKS ELECTRICAL" at bounding box center [151, 352] width 83 height 9
click at [1464, 59] on ng-md-icon "getI18NText('BUTTONS.CLOSE_DIALOG')" at bounding box center [1466, 61] width 20 height 20
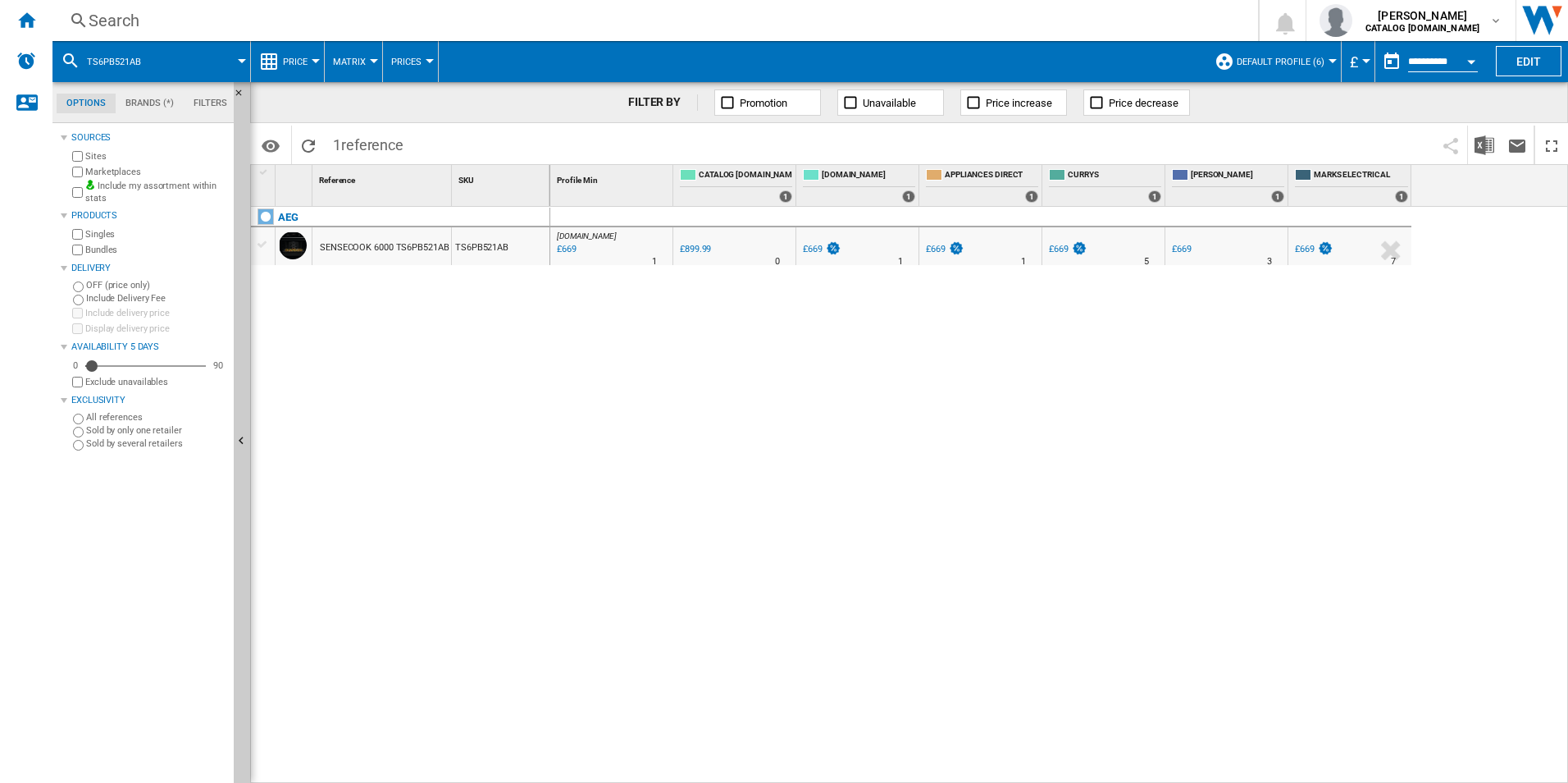
click at [904, 26] on div "Search" at bounding box center [652, 20] width 1127 height 23
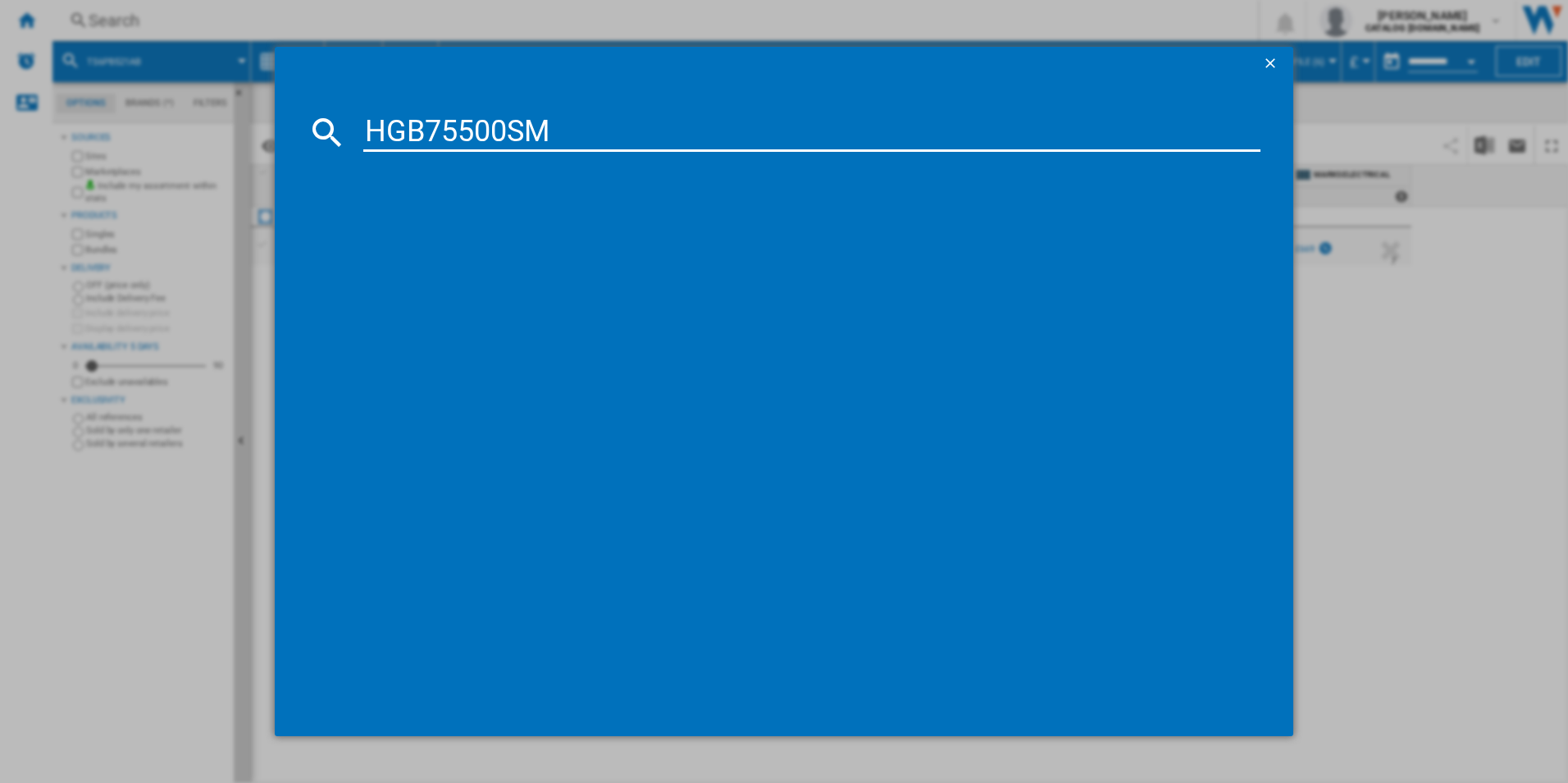
type input "HGB75500SM"
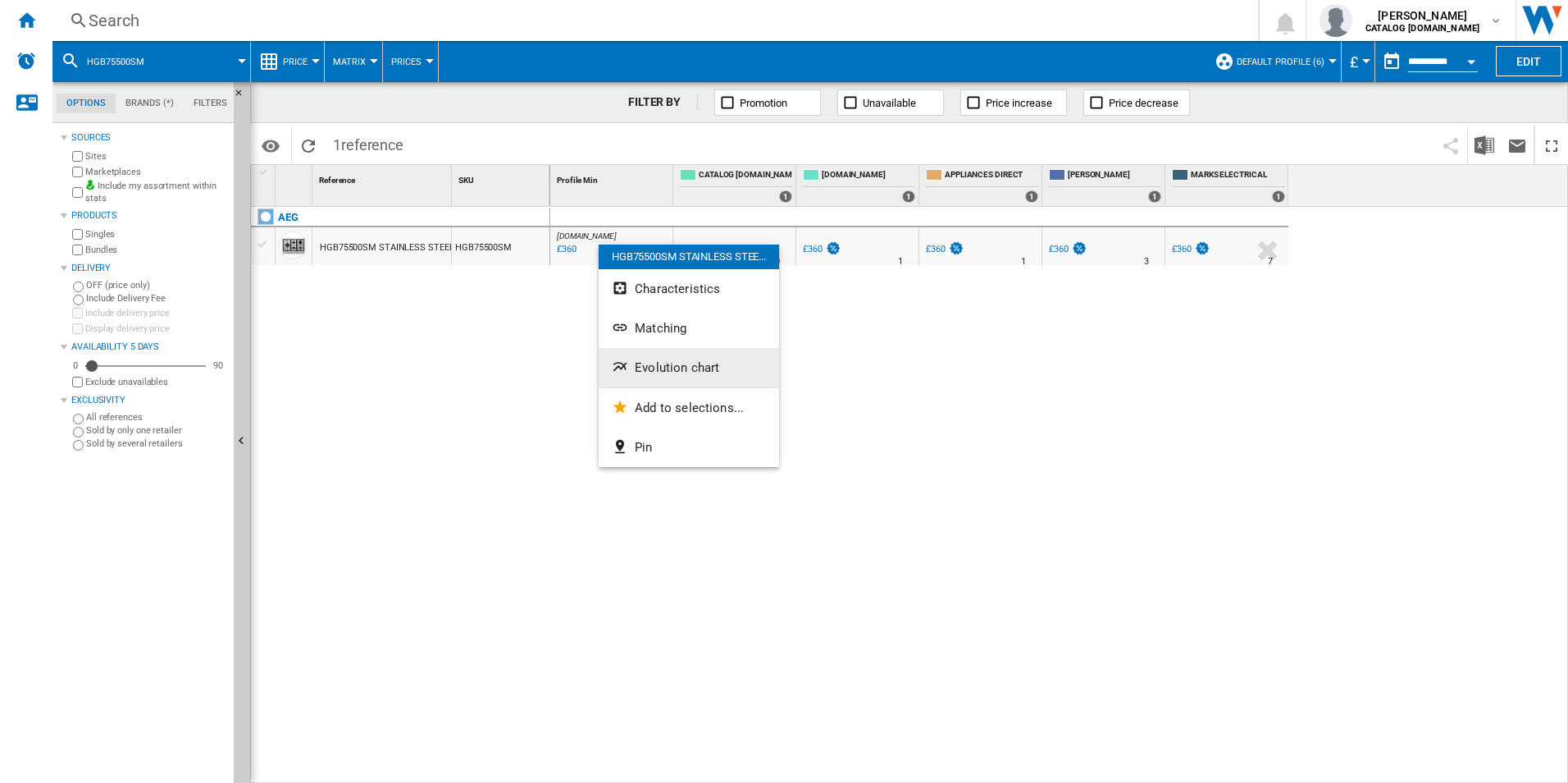
click at [633, 374] on button "Evolution chart" at bounding box center [688, 368] width 180 height 40
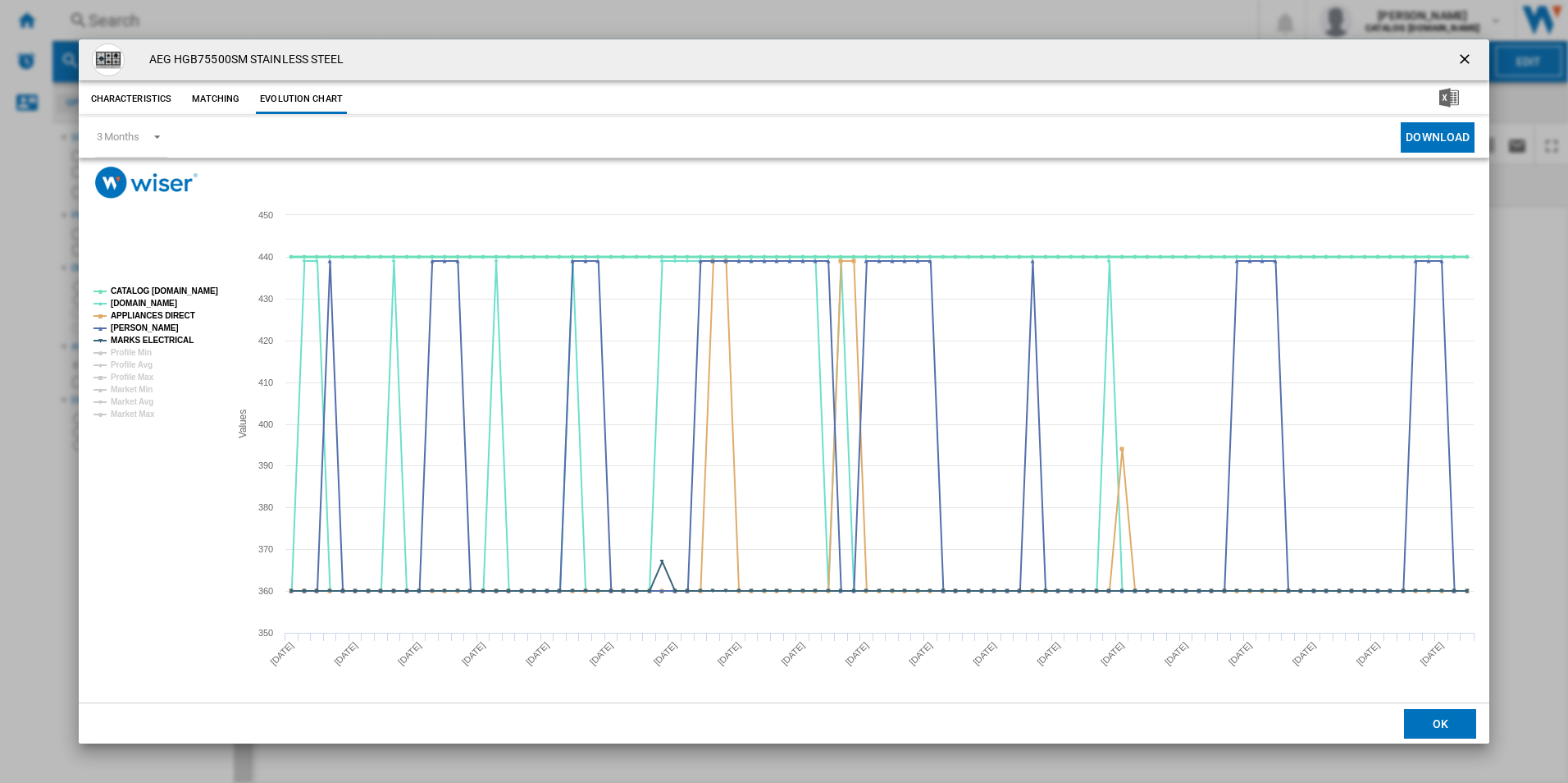
click at [176, 290] on tspan "CATALOG [DOMAIN_NAME]" at bounding box center [164, 290] width 108 height 9
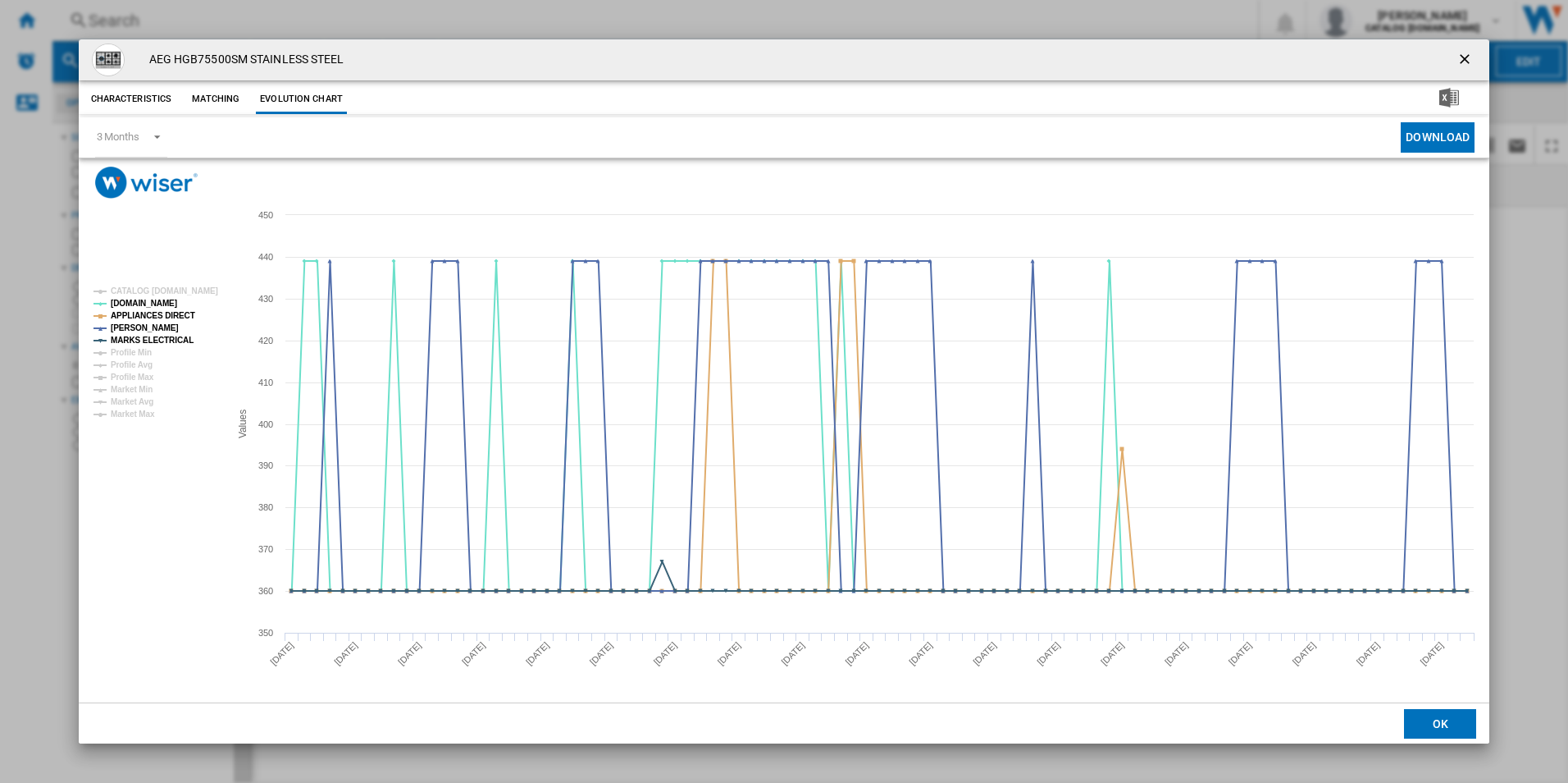
click at [1463, 55] on ng-md-icon "getI18NText('BUTTONS.CLOSE_DIALOG')" at bounding box center [1466, 61] width 20 height 20
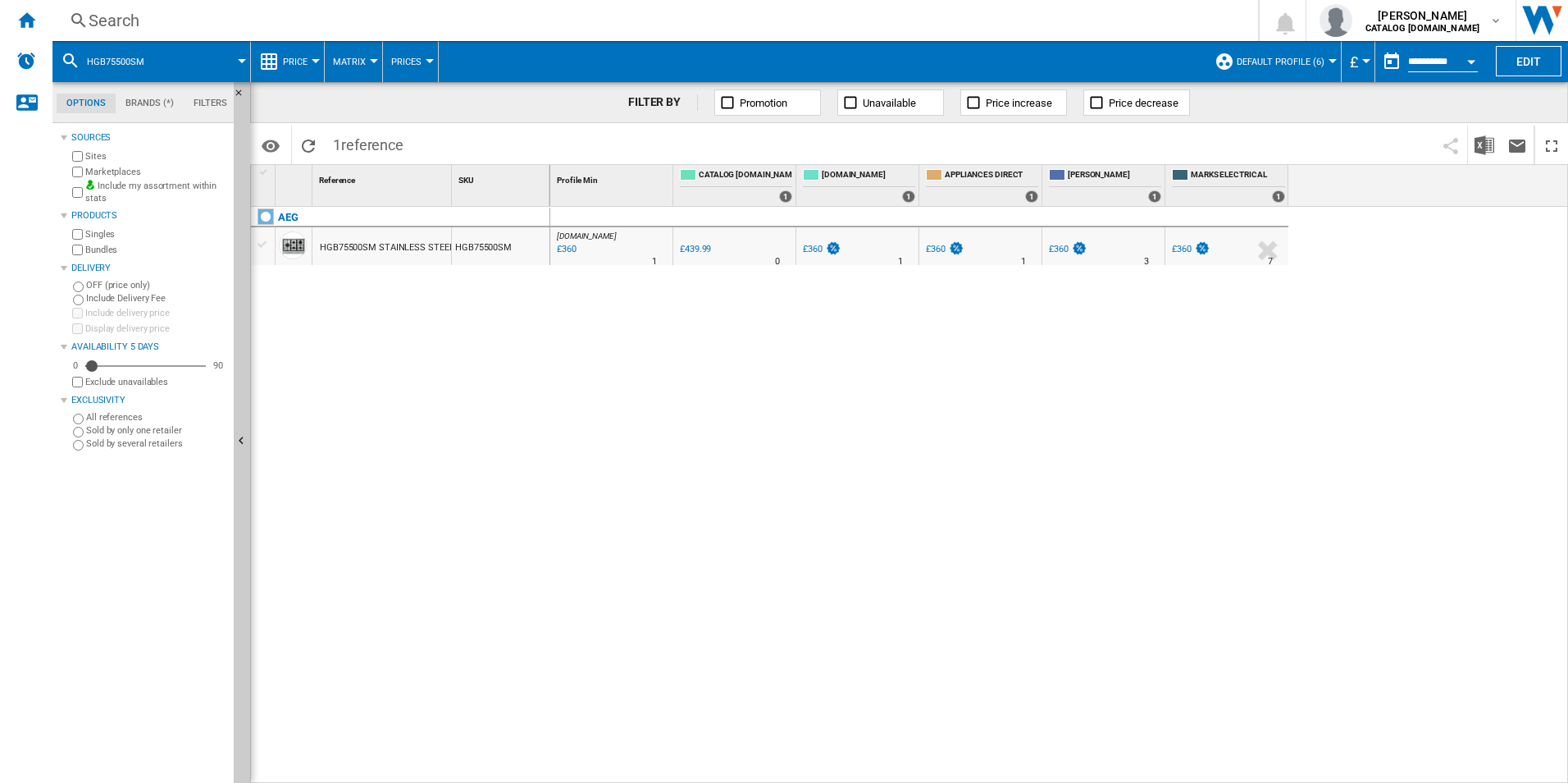
click at [921, 22] on div "Search" at bounding box center [652, 20] width 1127 height 23
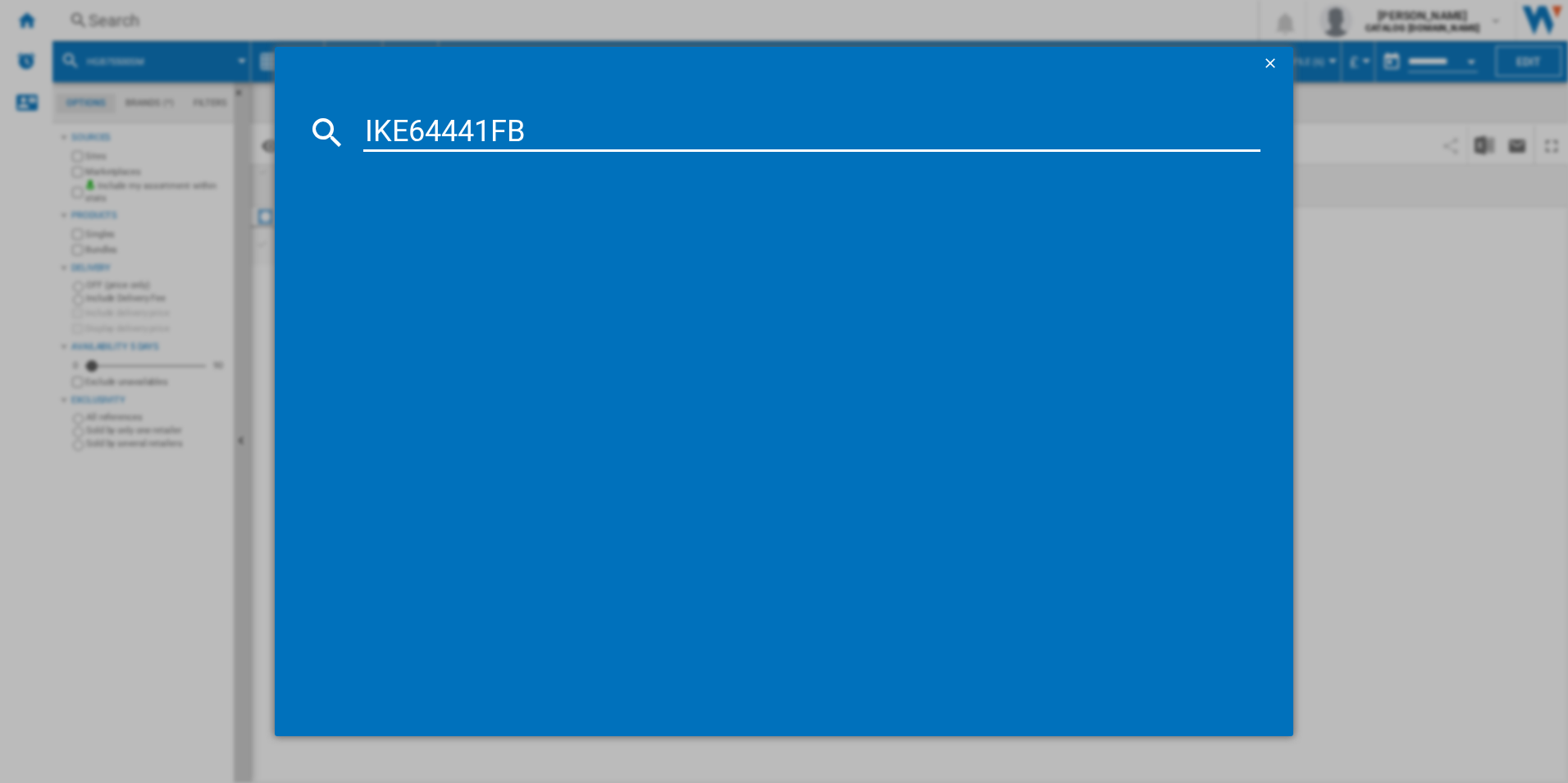
type input "IKE64441FB"
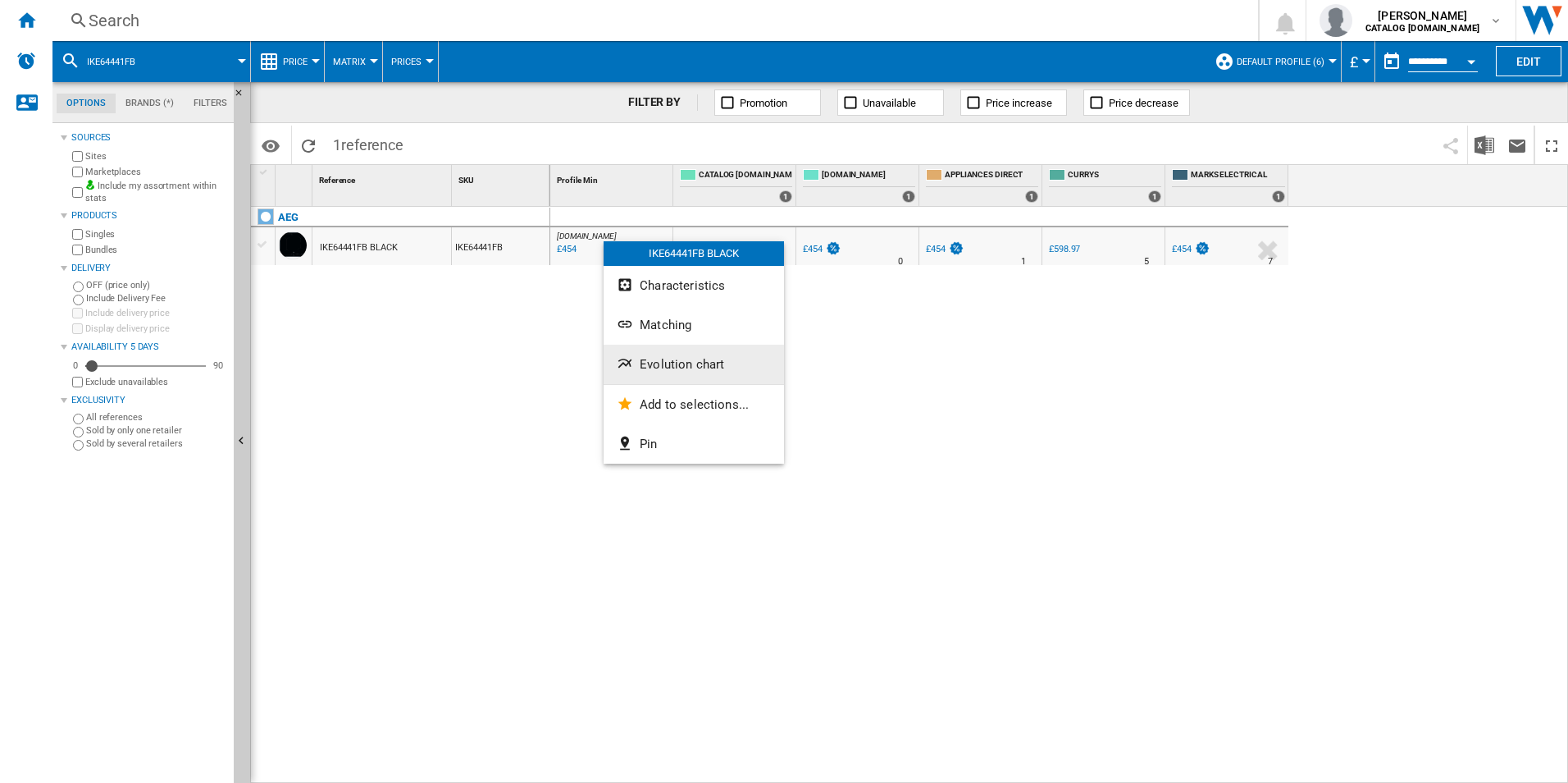
click at [666, 365] on span "Evolution chart" at bounding box center [681, 364] width 85 height 15
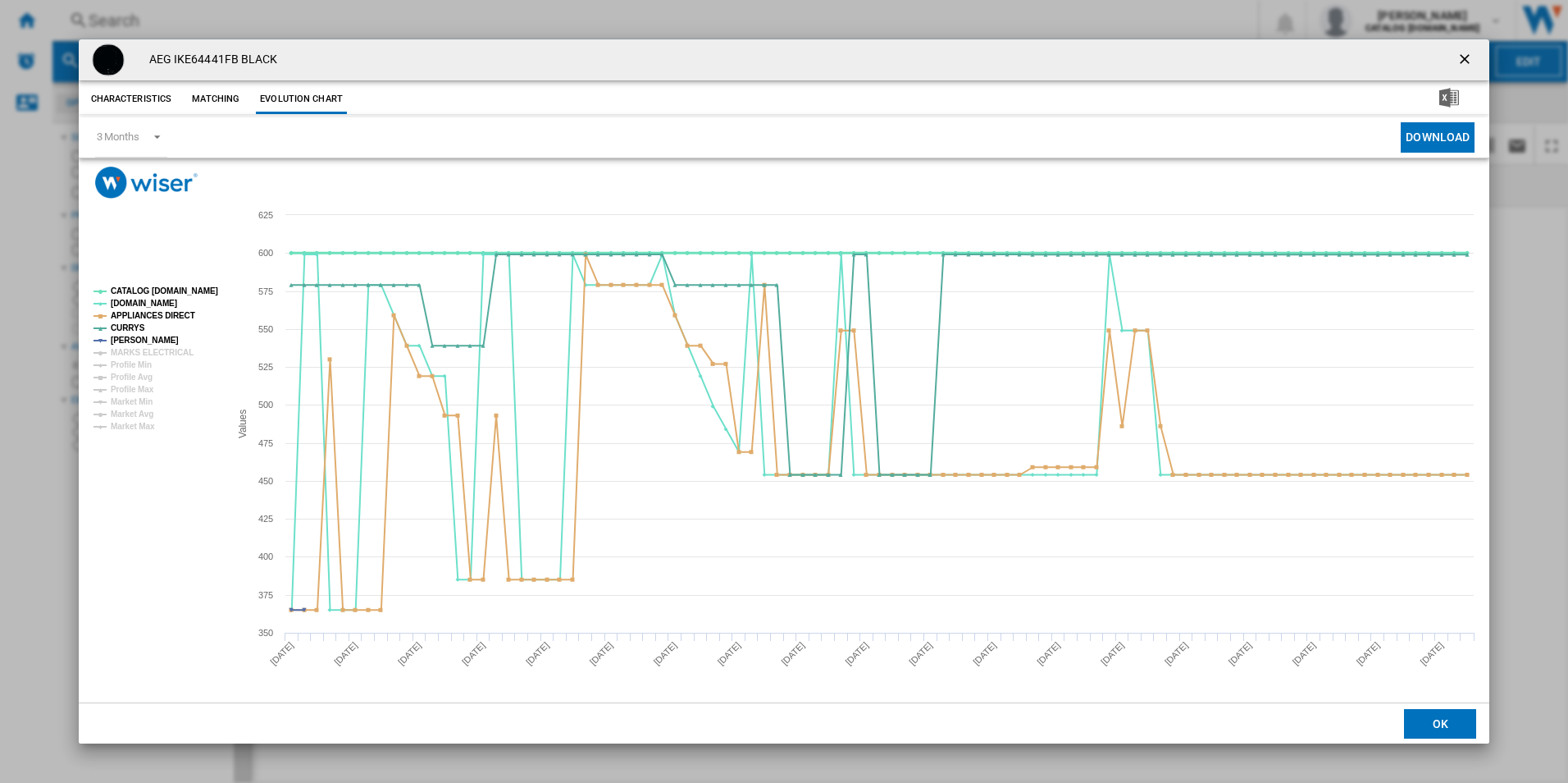
click at [170, 291] on tspan "CATALOG [DOMAIN_NAME]" at bounding box center [164, 290] width 108 height 9
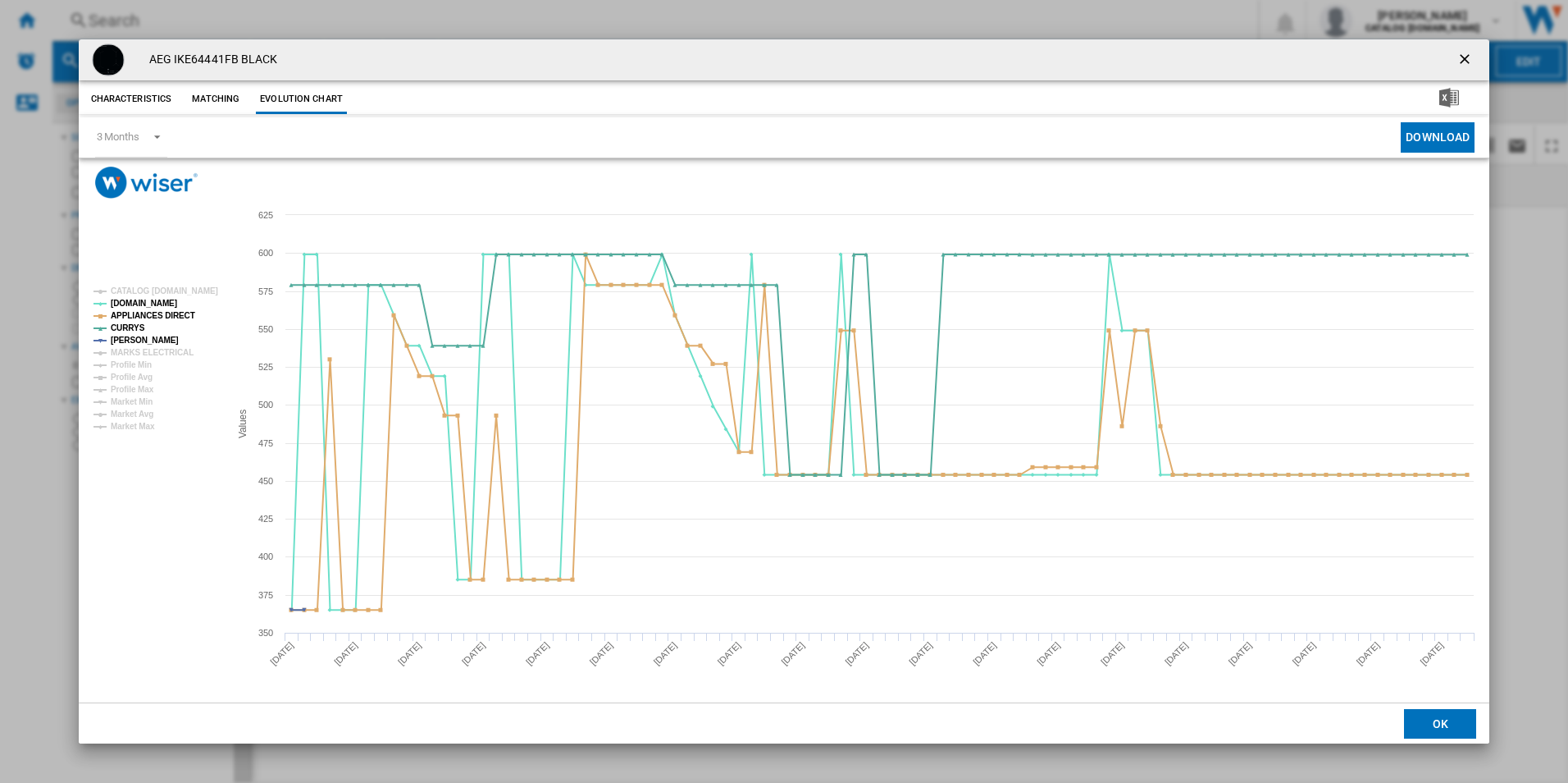
click at [166, 345] on rect "Product popup" at bounding box center [154, 359] width 136 height 156
click at [170, 348] on tspan "MARKS ELECTRICAL" at bounding box center [151, 352] width 83 height 9
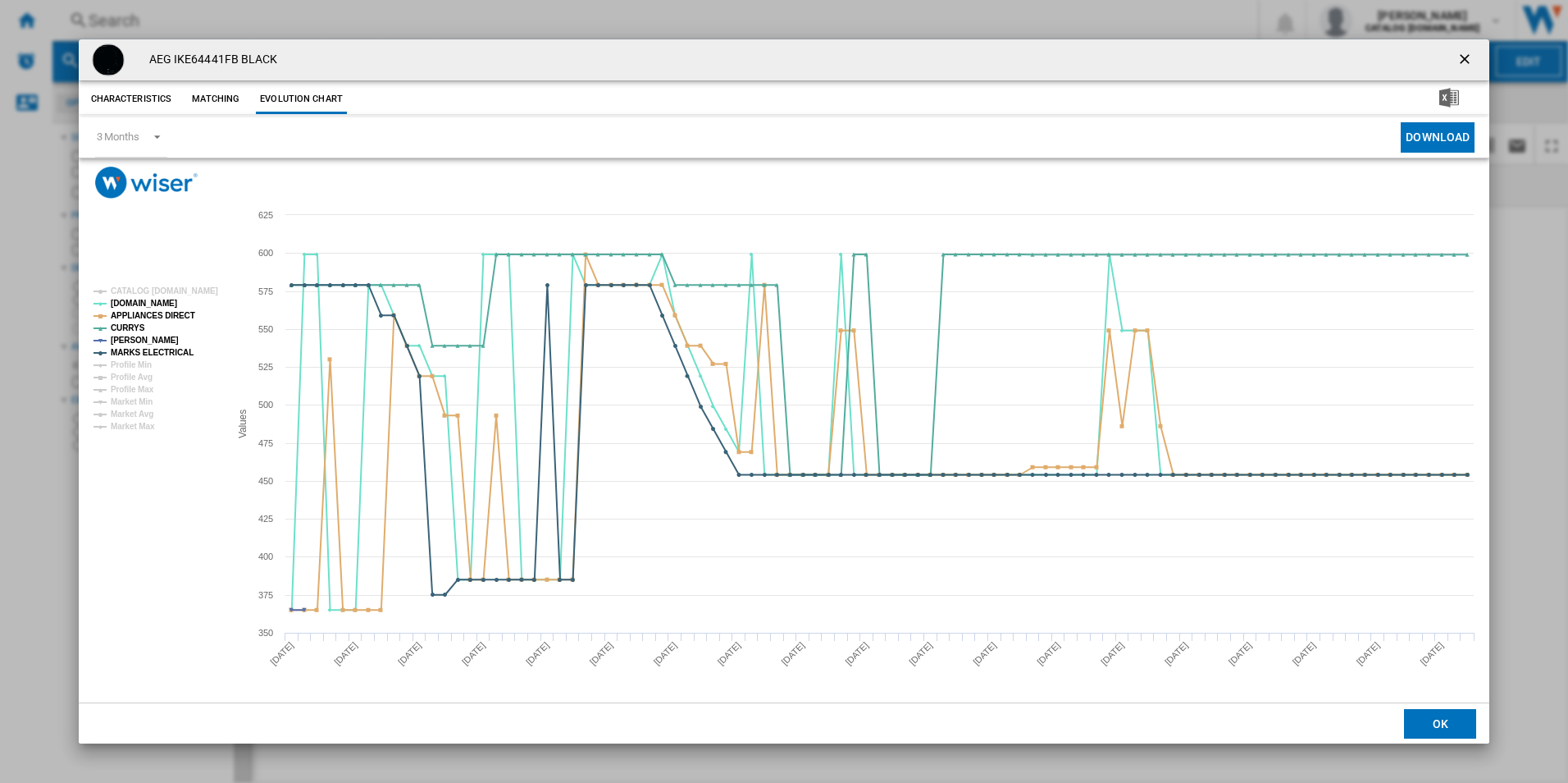
drag, startPoint x: 1472, startPoint y: 54, endPoint x: 1437, endPoint y: 62, distance: 35.9
click at [1472, 54] on ng-md-icon "getI18NText('BUTTONS.CLOSE_DIALOG')" at bounding box center [1466, 61] width 20 height 20
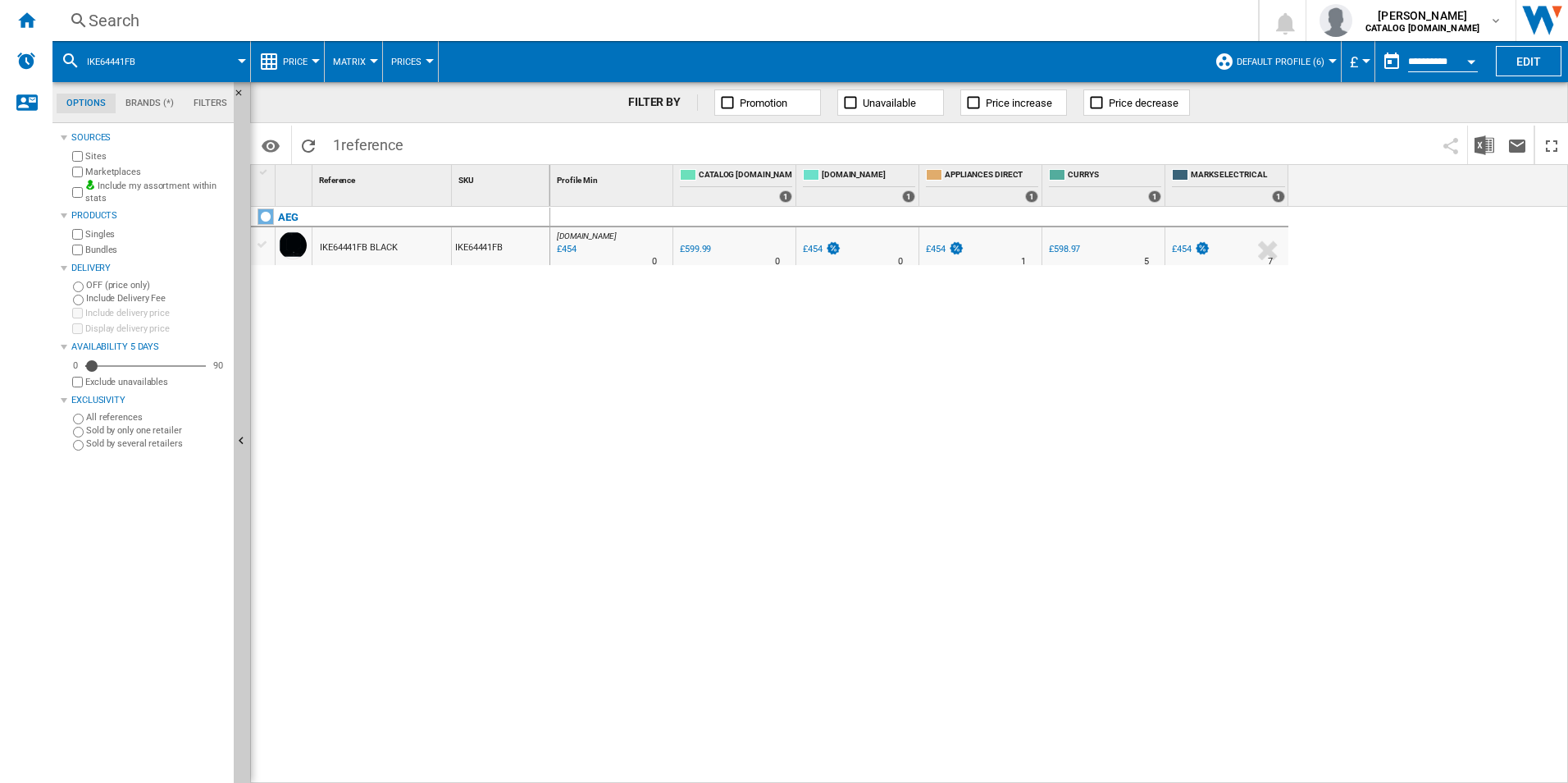
click at [1073, 20] on div "Search" at bounding box center [652, 20] width 1127 height 23
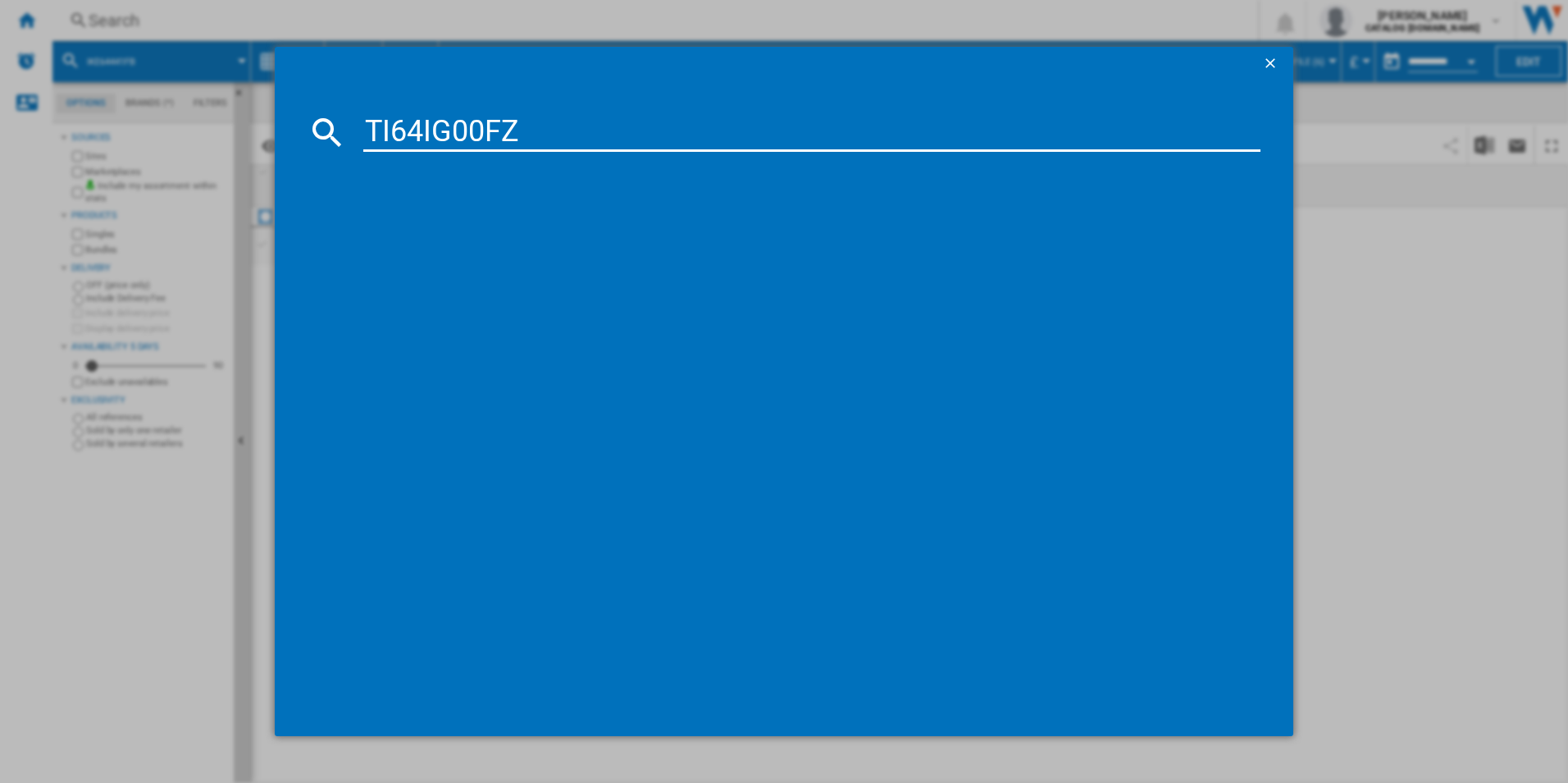
type input "TI64IG00FZ"
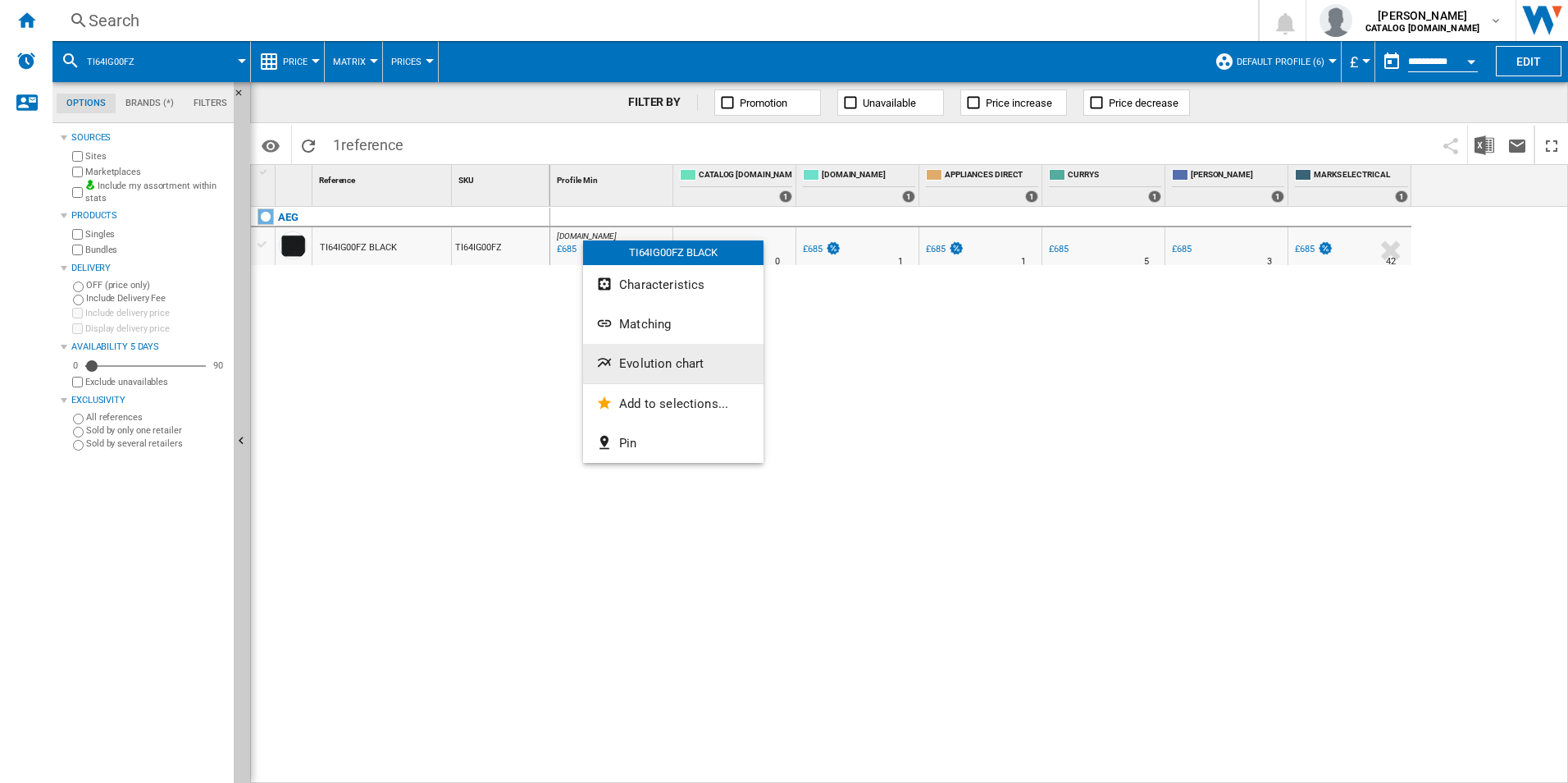
click at [651, 365] on span "Evolution chart" at bounding box center [661, 363] width 85 height 15
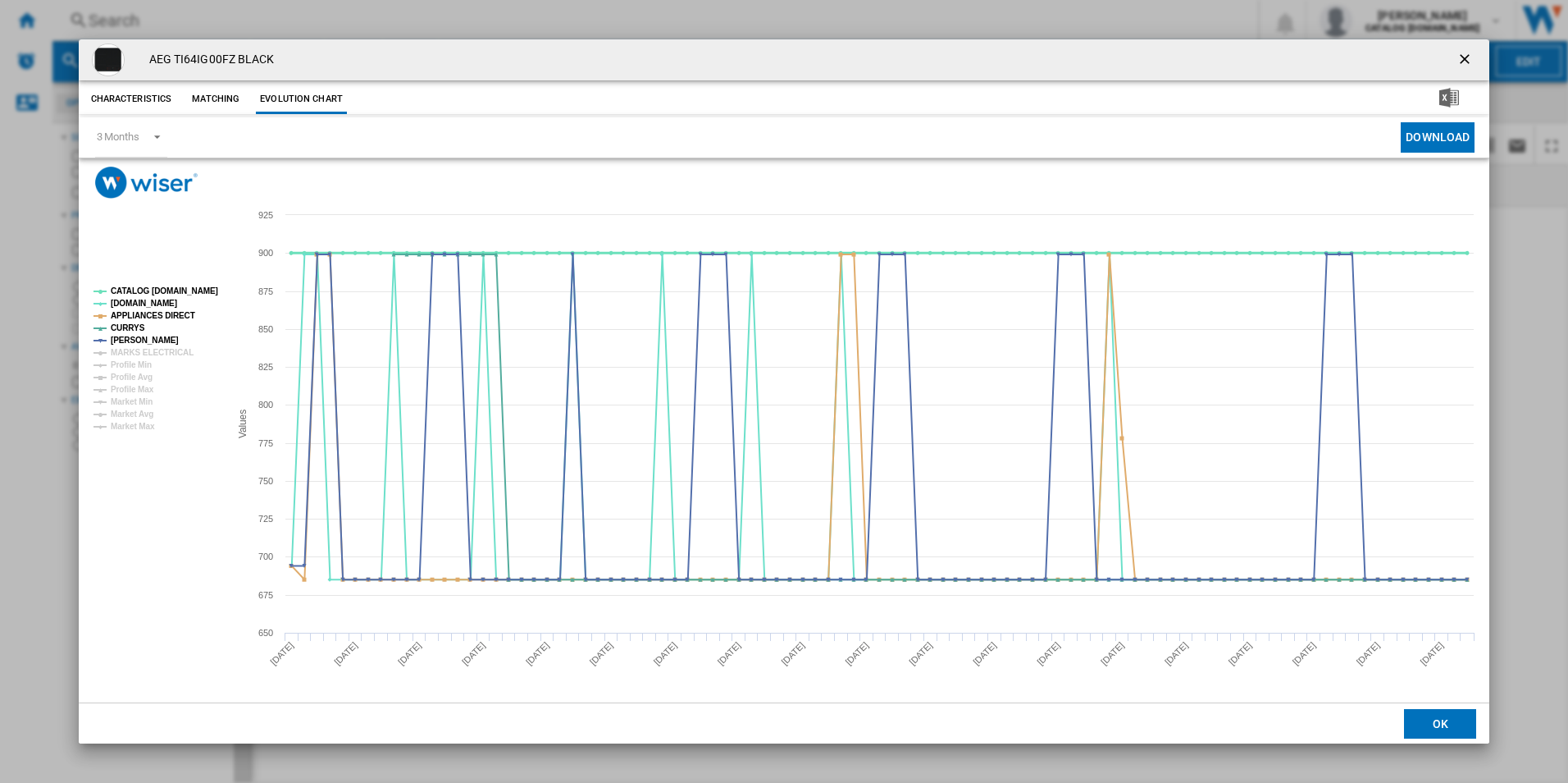
click at [184, 292] on tspan "CATALOG [DOMAIN_NAME]" at bounding box center [164, 290] width 108 height 9
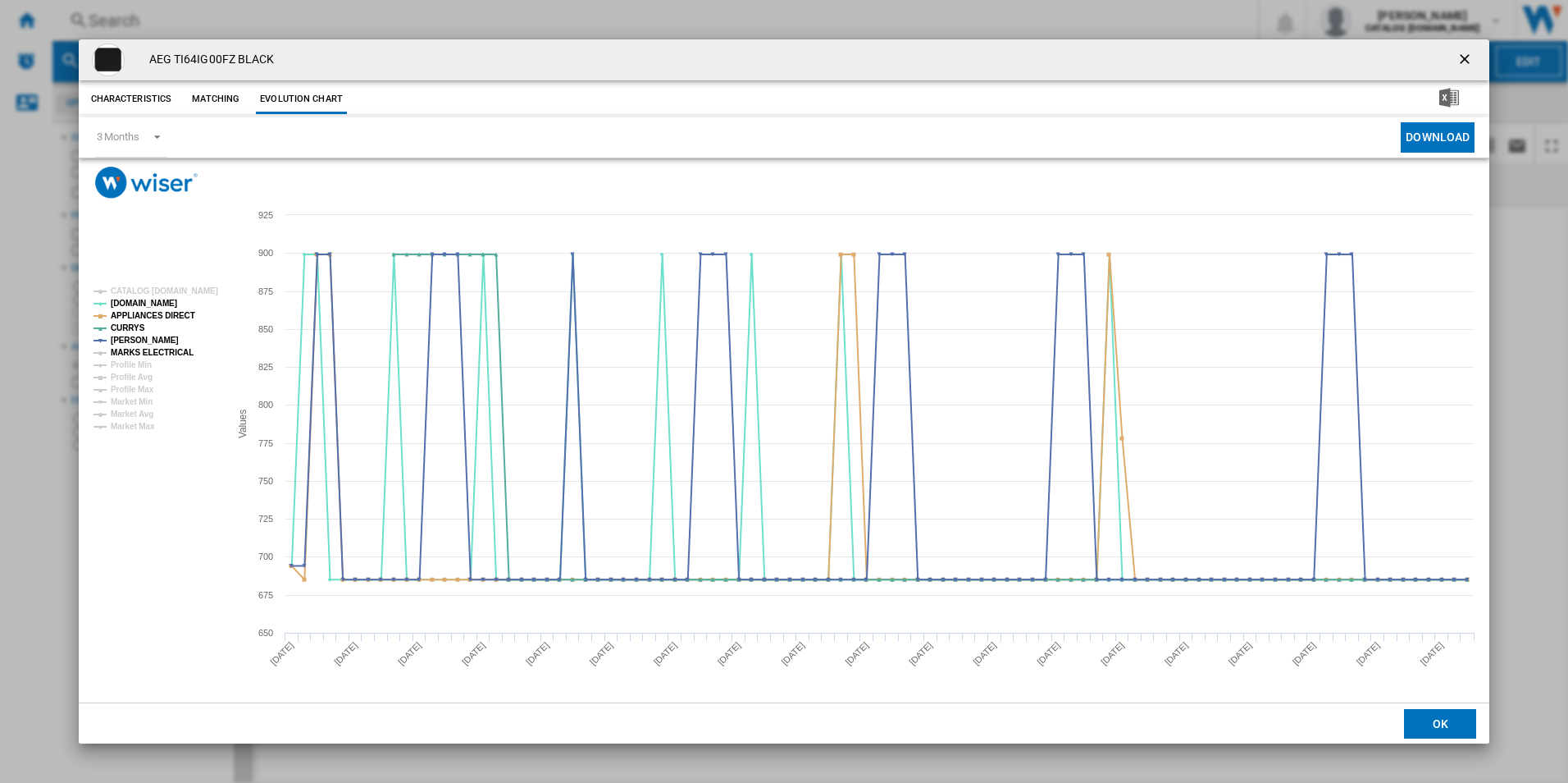
click at [169, 353] on tspan "MARKS ELECTRICAL" at bounding box center [151, 352] width 83 height 9
click at [1463, 54] on ng-md-icon "getI18NText('BUTTONS.CLOSE_DIALOG')" at bounding box center [1466, 61] width 20 height 20
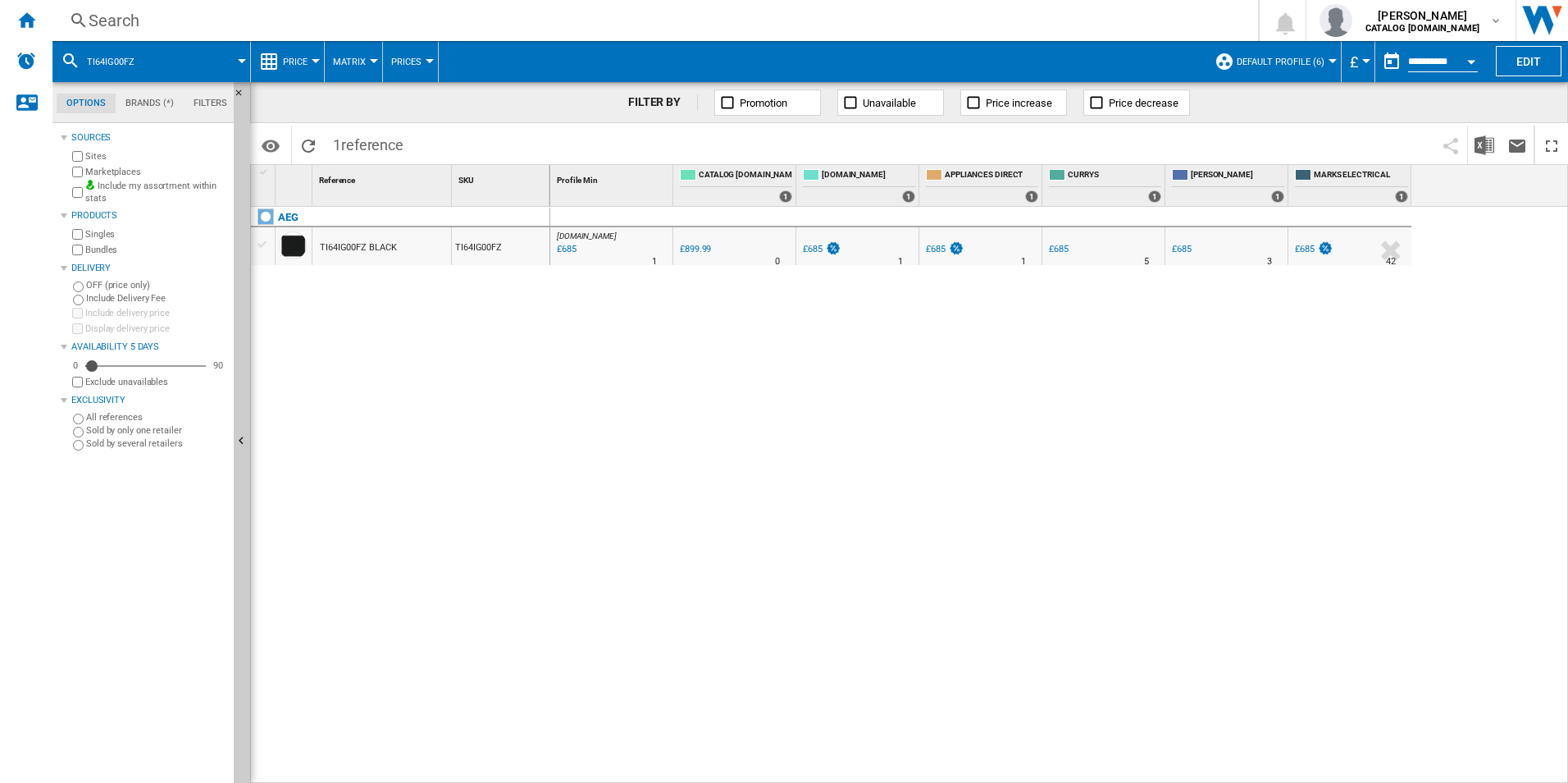
click at [859, 30] on div "Search" at bounding box center [652, 20] width 1127 height 23
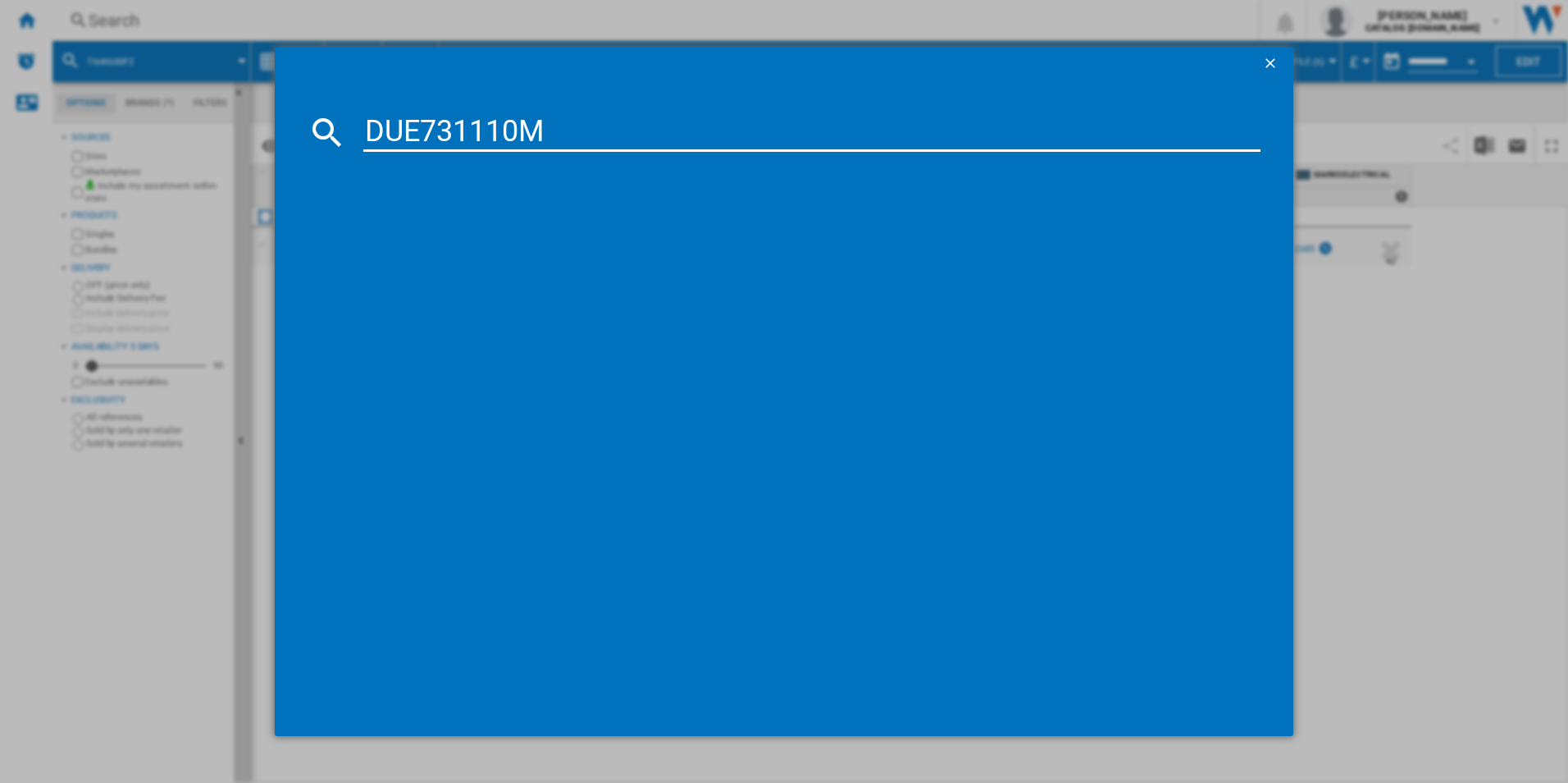
type input "DUE731110M"
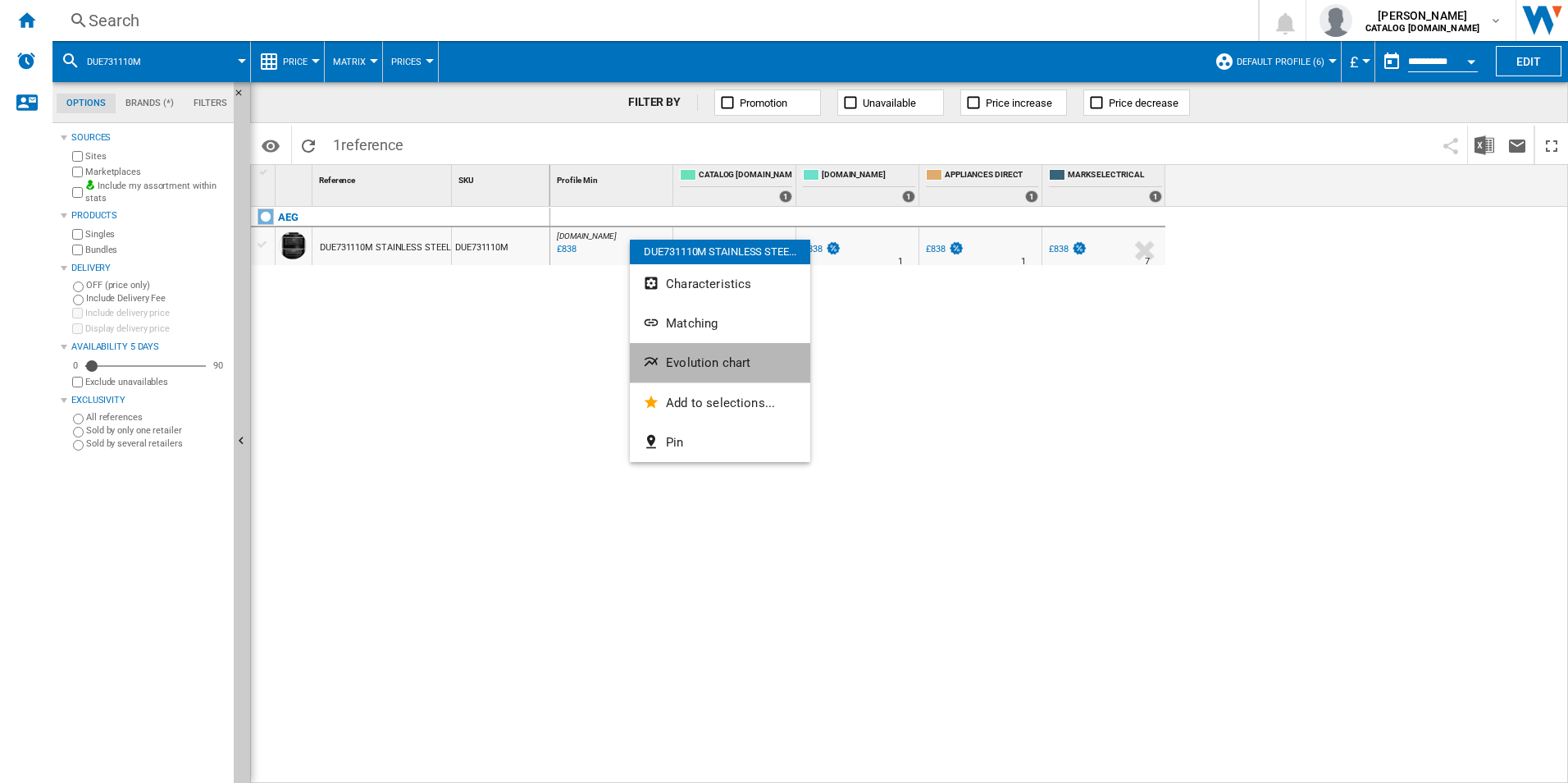
click at [724, 370] on span "Evolution chart" at bounding box center [708, 363] width 85 height 15
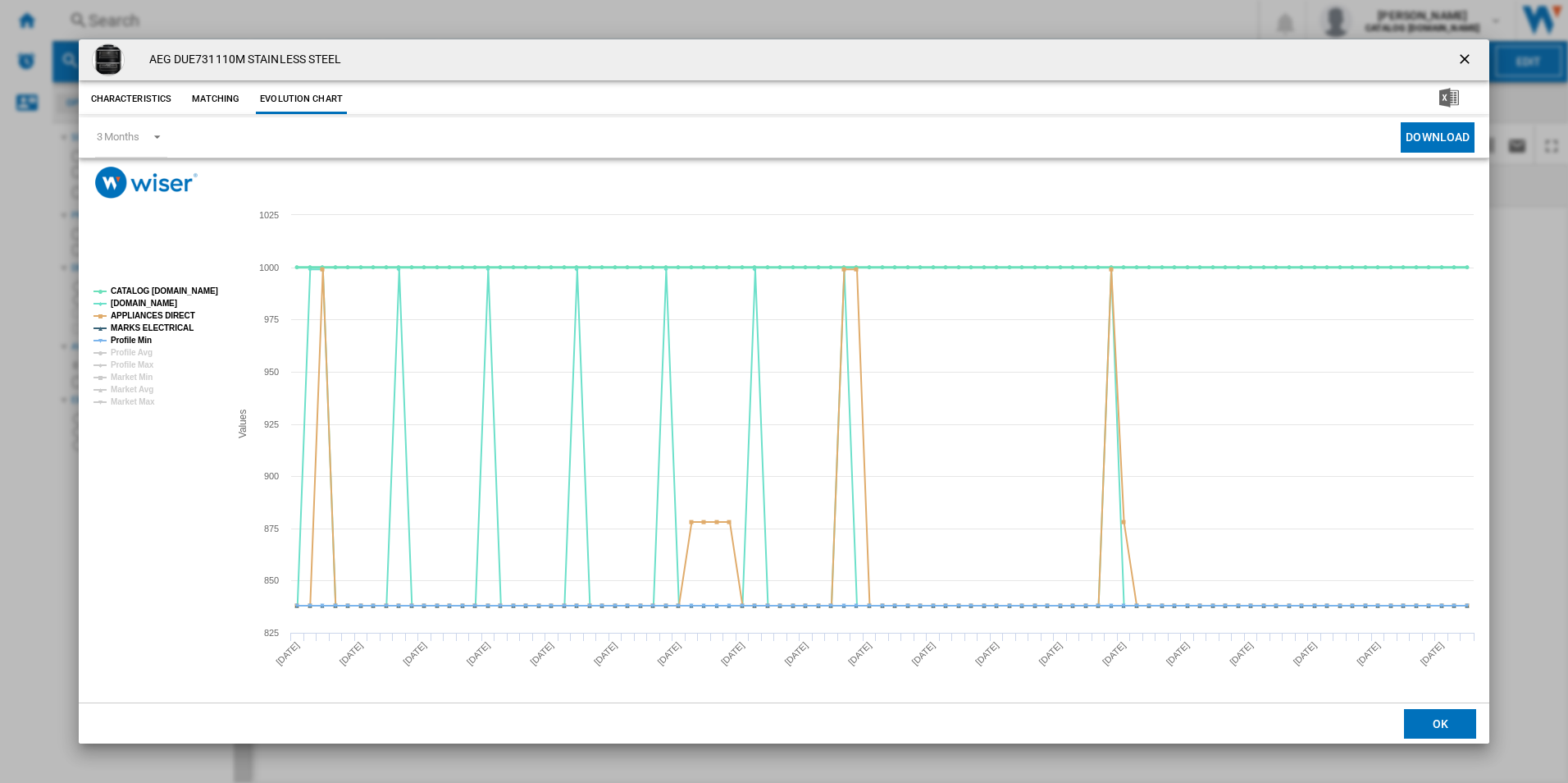
click at [182, 293] on tspan "CATALOG [DOMAIN_NAME]" at bounding box center [164, 290] width 108 height 9
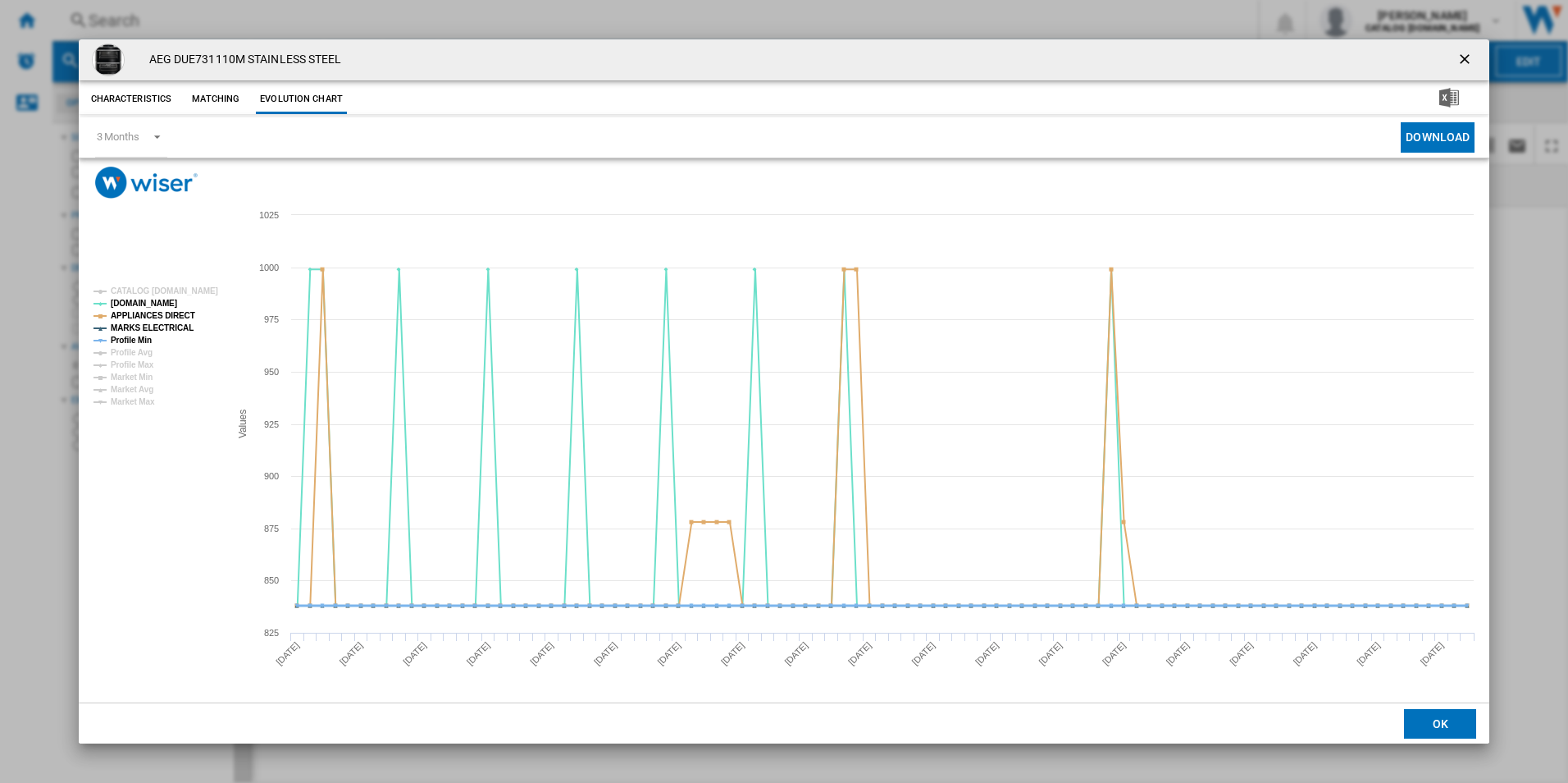
click at [134, 343] on tspan "Profile Min" at bounding box center [131, 340] width 41 height 9
click at [1472, 53] on ng-md-icon "getI18NText('BUTTONS.CLOSE_DIALOG')" at bounding box center [1466, 61] width 20 height 20
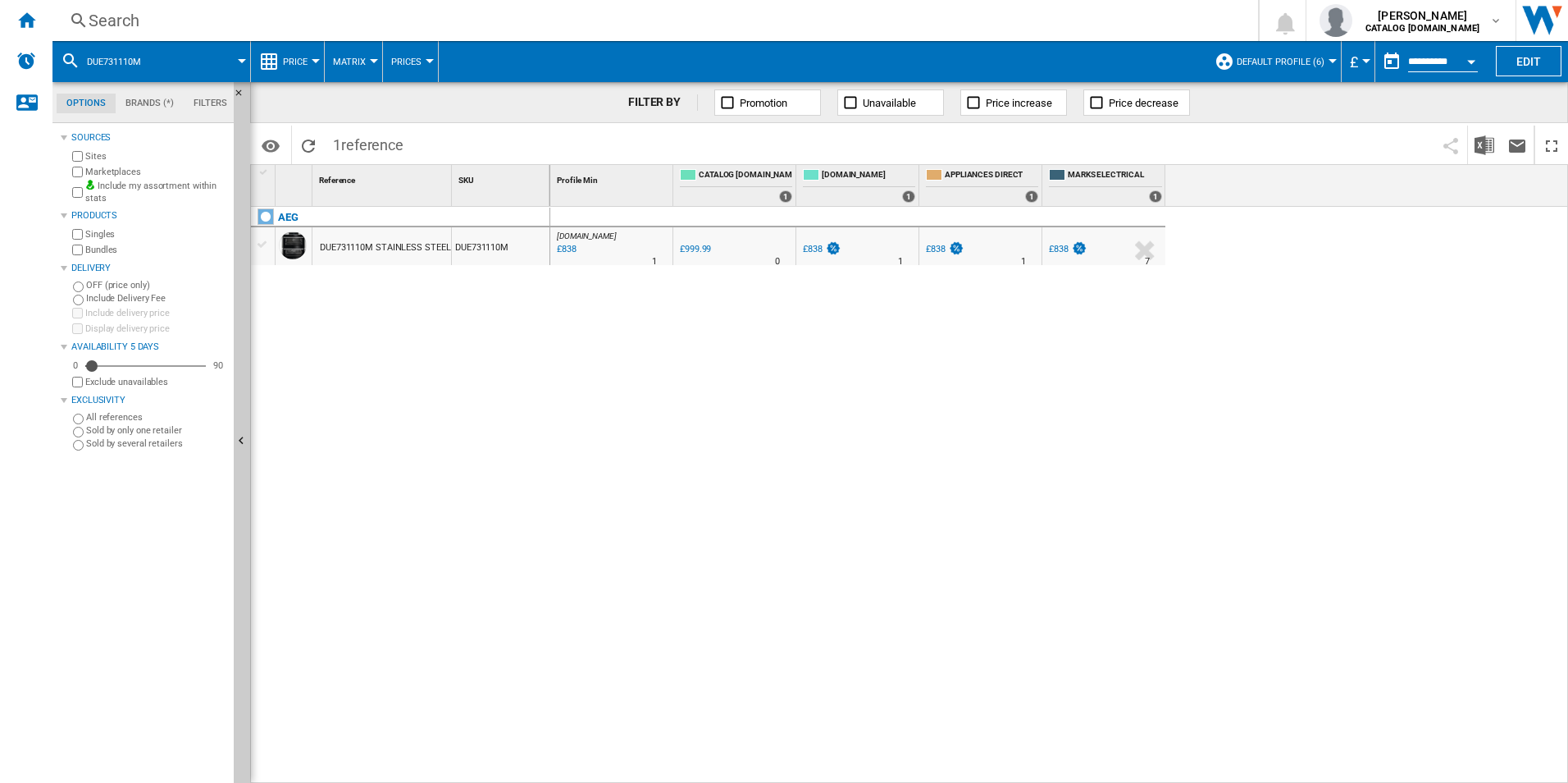
click at [898, 17] on div "Search" at bounding box center [652, 20] width 1127 height 23
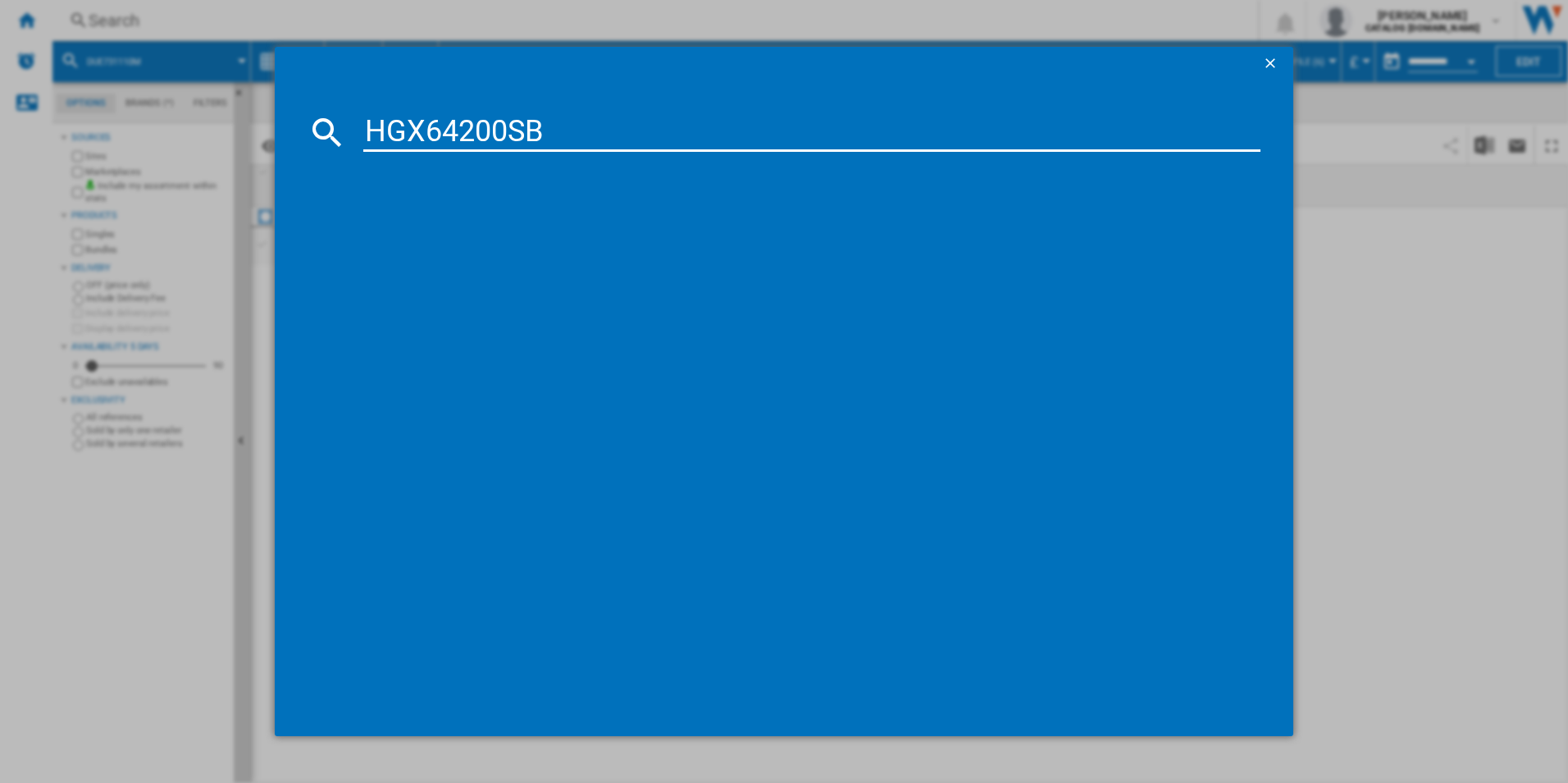
type input "HGX64200SB"
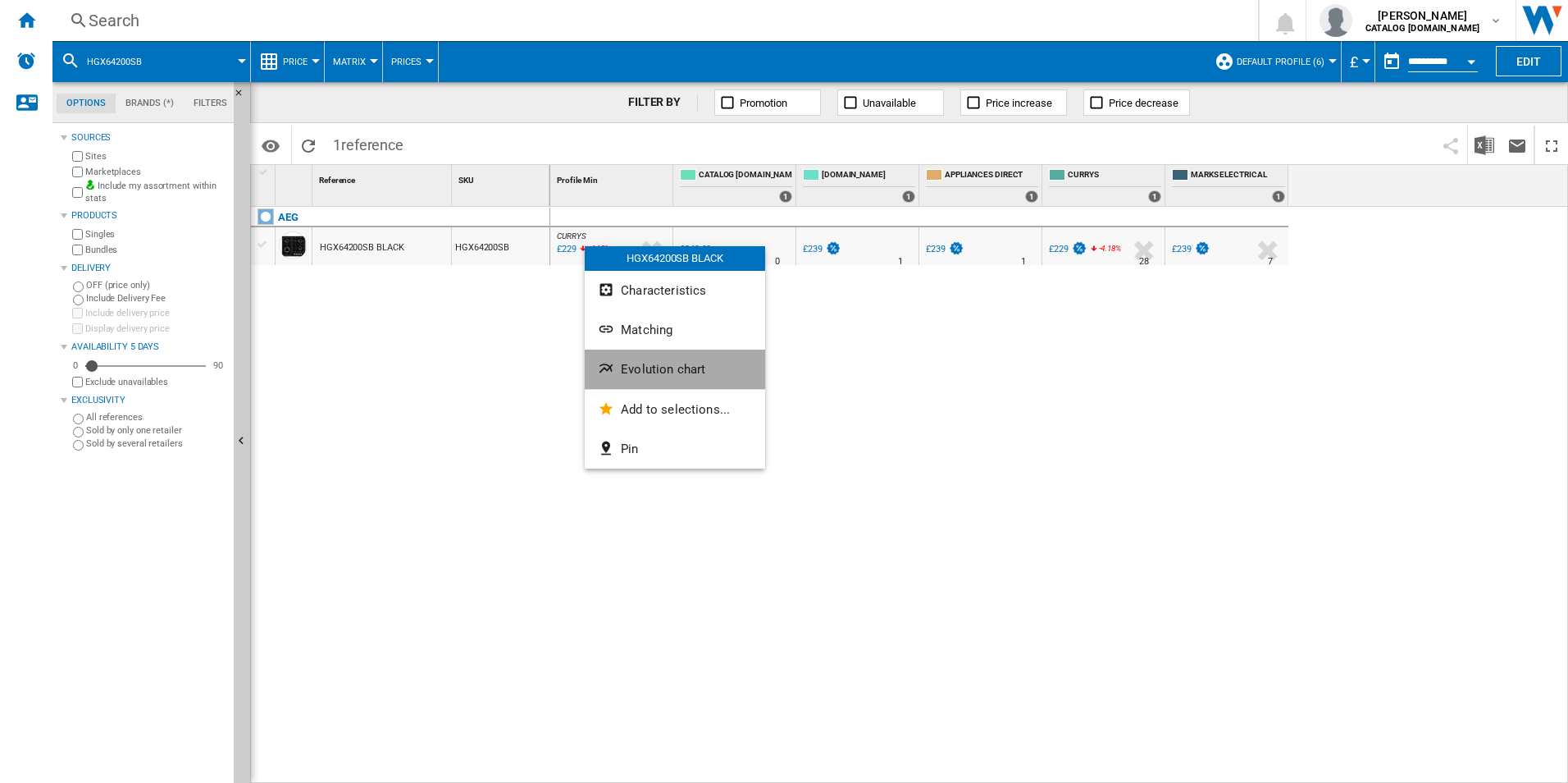
click at [674, 370] on span "Evolution chart" at bounding box center [662, 369] width 85 height 15
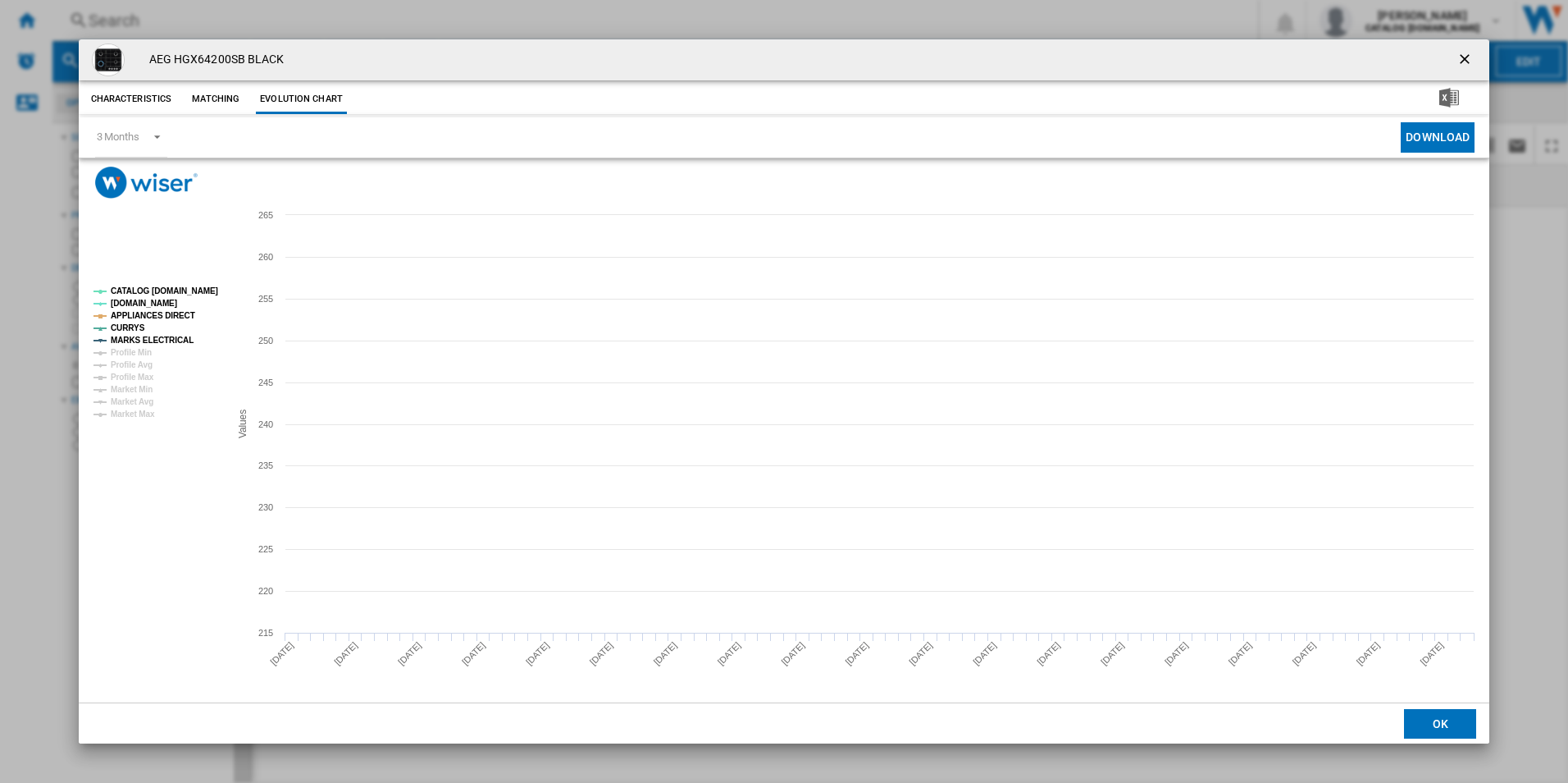
click at [188, 286] on tspan "CATALOG [DOMAIN_NAME]" at bounding box center [164, 290] width 108 height 9
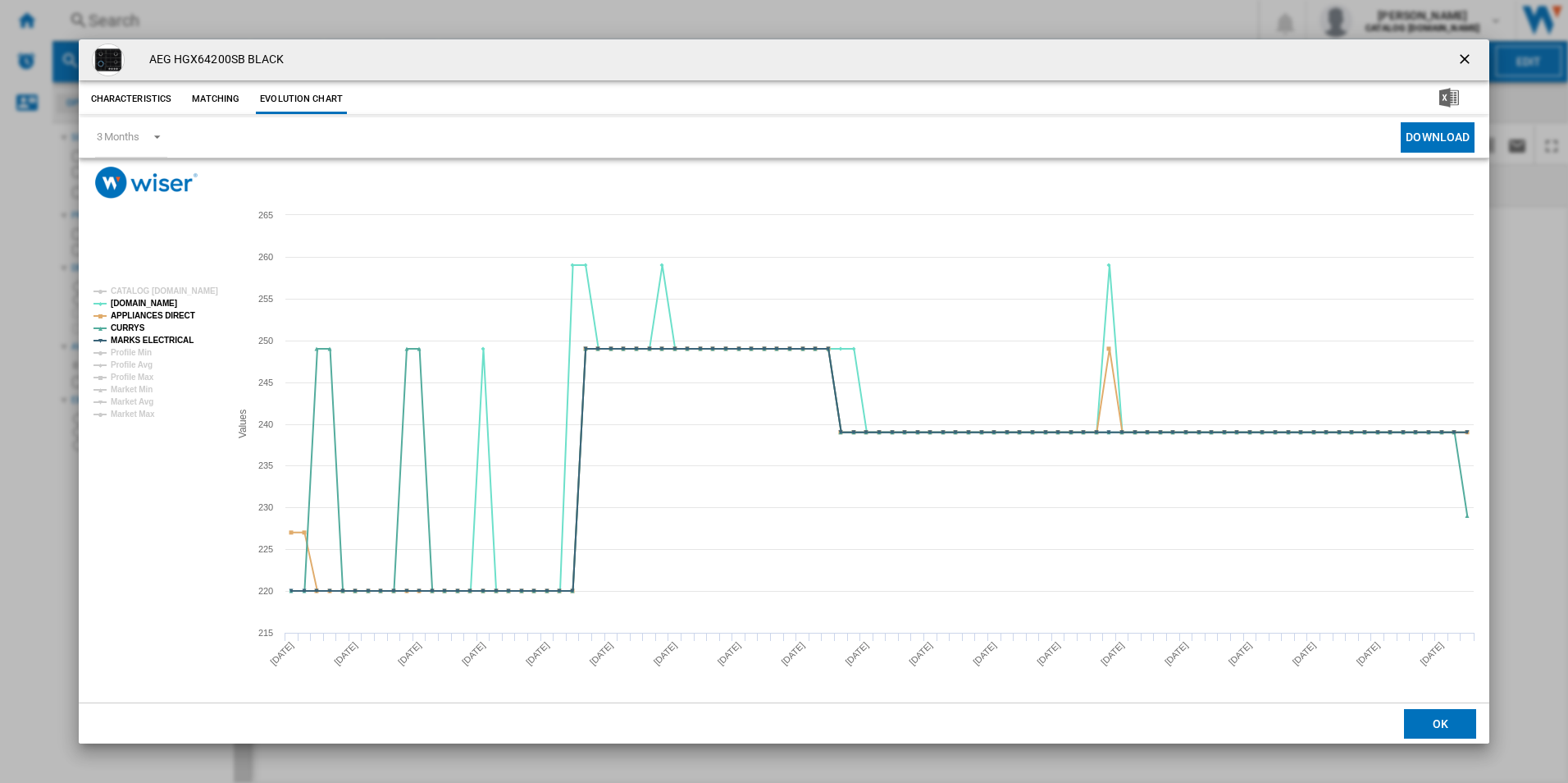
drag, startPoint x: 1468, startPoint y: 54, endPoint x: 958, endPoint y: 5, distance: 512.3
click at [1468, 54] on ng-md-icon "getI18NText('BUTTONS.CLOSE_DIALOG')" at bounding box center [1466, 61] width 20 height 20
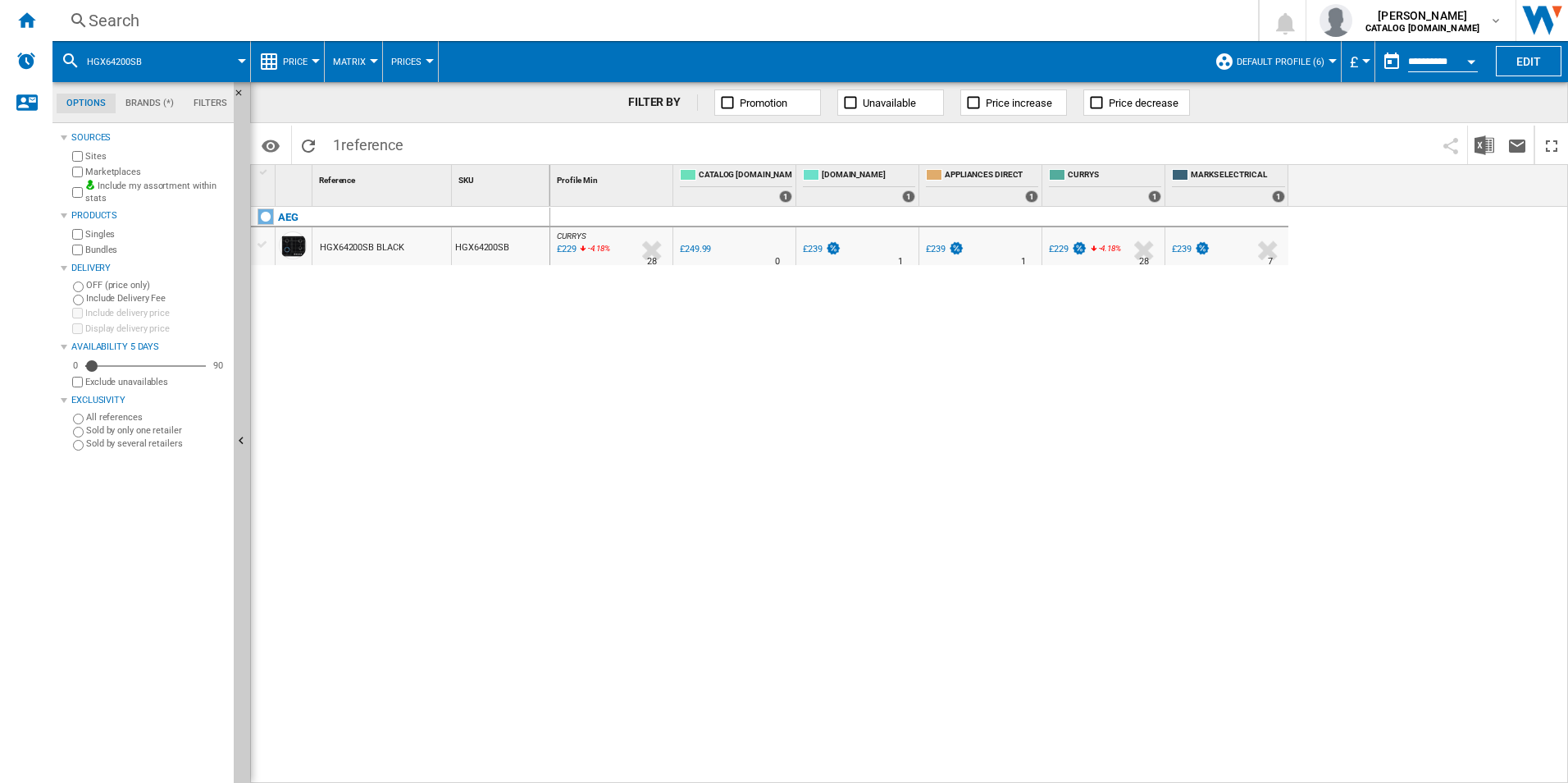
click at [945, 6] on div "Search Search 0 [PERSON_NAME] CATALOG [DOMAIN_NAME] CATALOG [DOMAIN_NAME] My se…" at bounding box center [811, 20] width 1516 height 41
click at [940, 14] on div "Search" at bounding box center [652, 20] width 1127 height 23
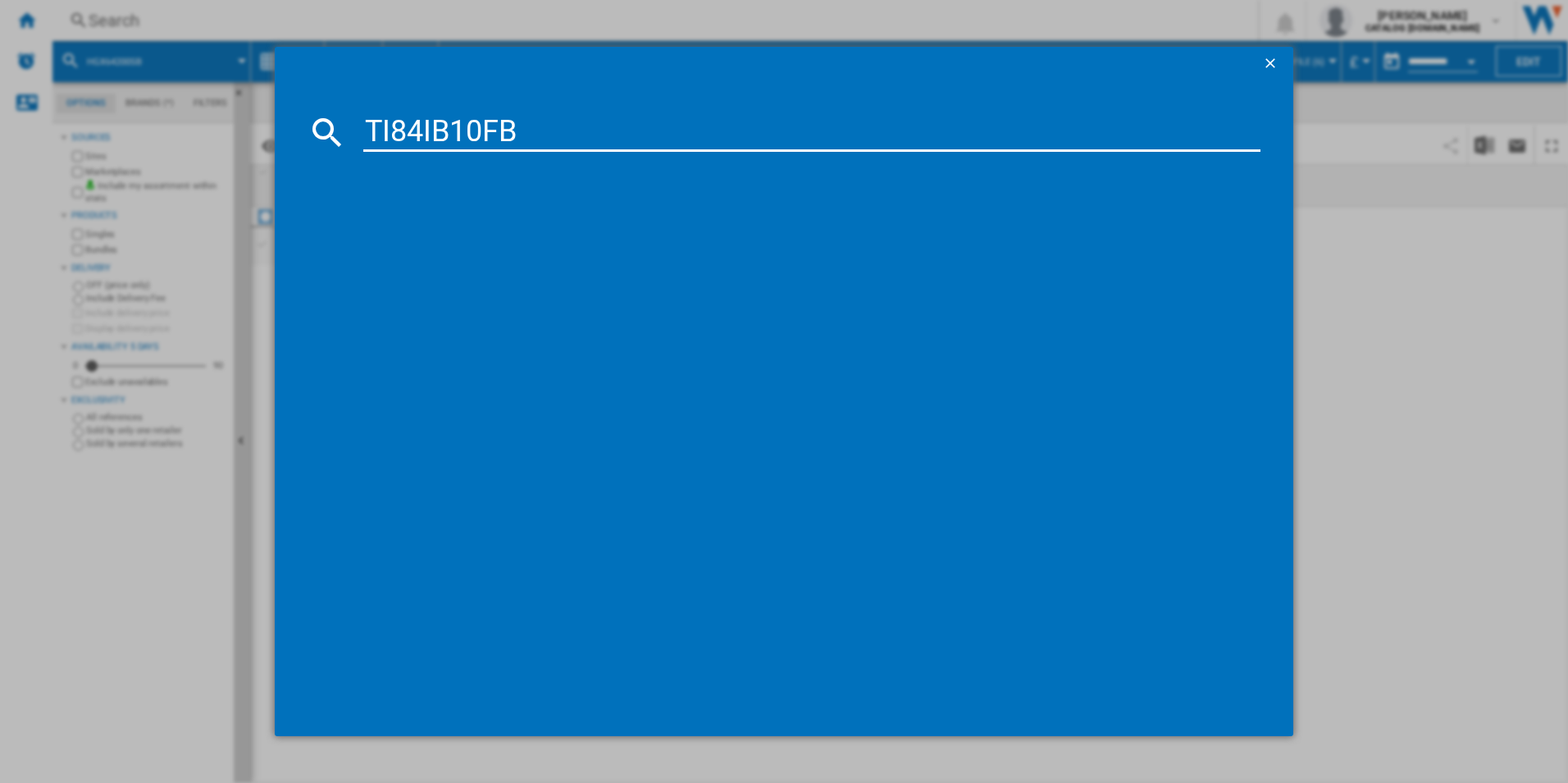
type input "TI84IB10FB"
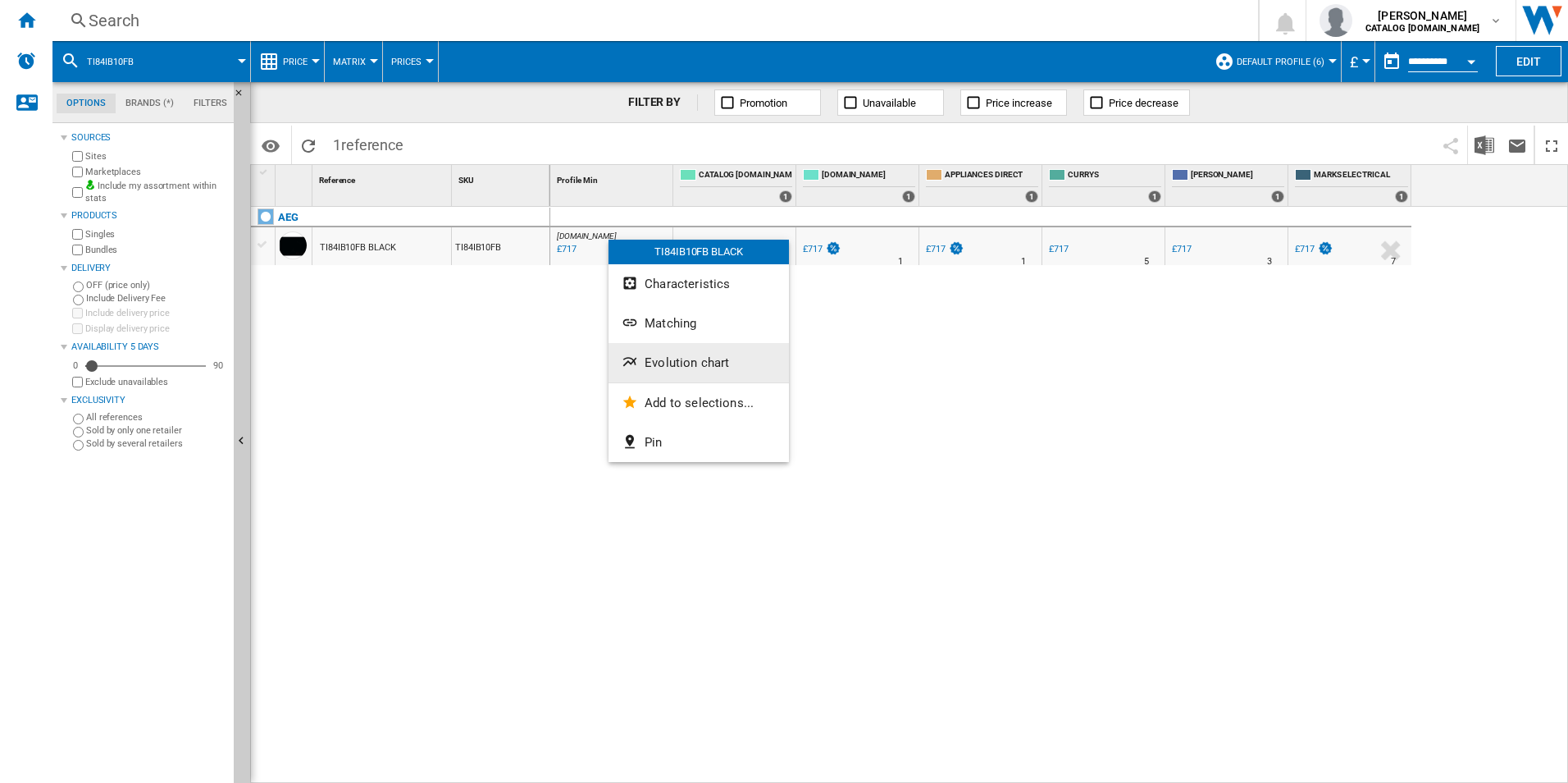
drag, startPoint x: 644, startPoint y: 340, endPoint x: 644, endPoint y: 358, distance: 18.0
click at [644, 358] on div "TI84IB10FB BLACK Characteristics Matching Evolution chart Add to selections... …" at bounding box center [698, 350] width 180 height 222
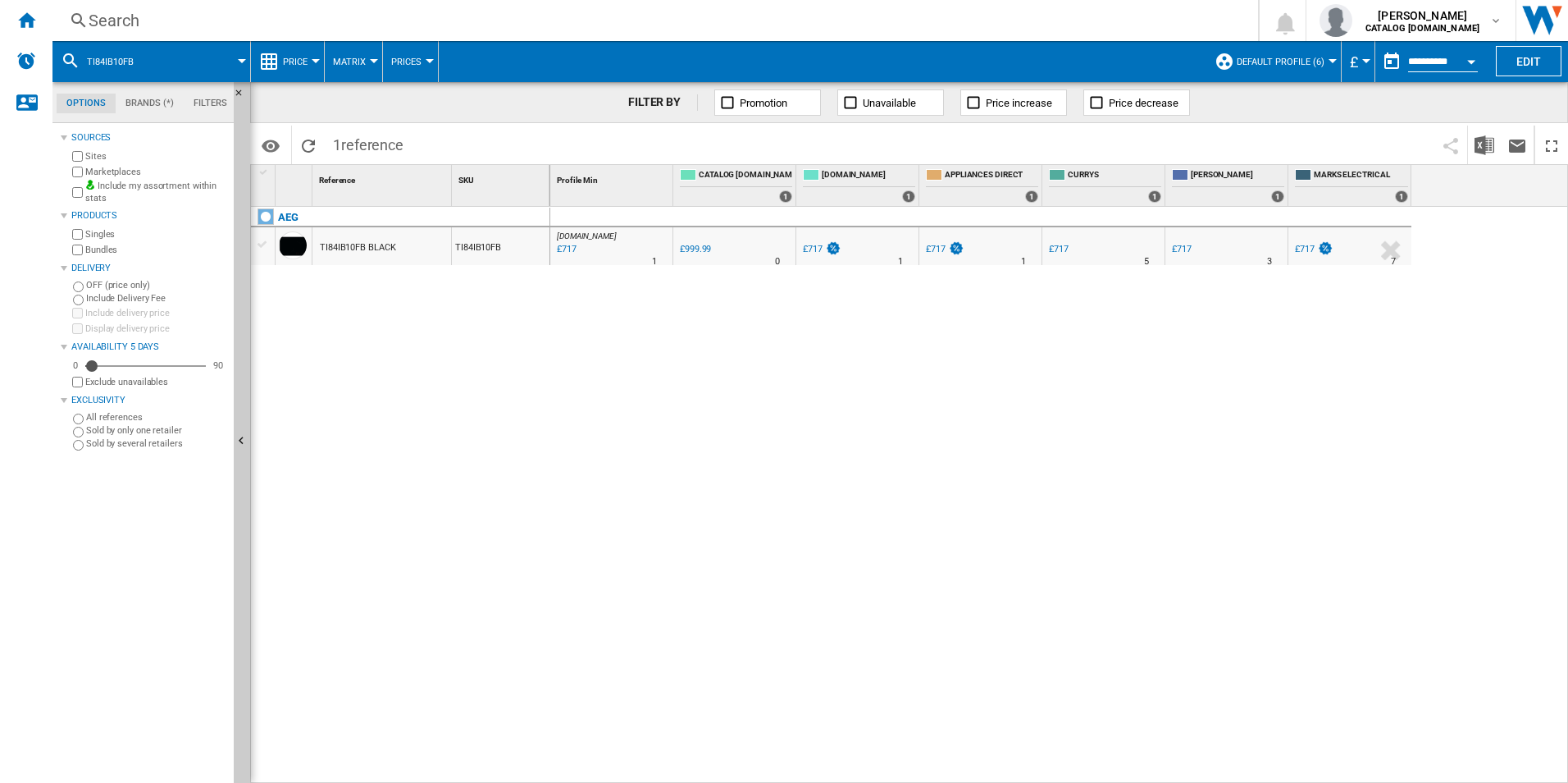
click at [645, 358] on div "AO.COM : AO -28.3 % £717 % N/A 1 AO.COM : AO 0.0 % £999.99 % N/A" at bounding box center [1059, 494] width 1019 height 577
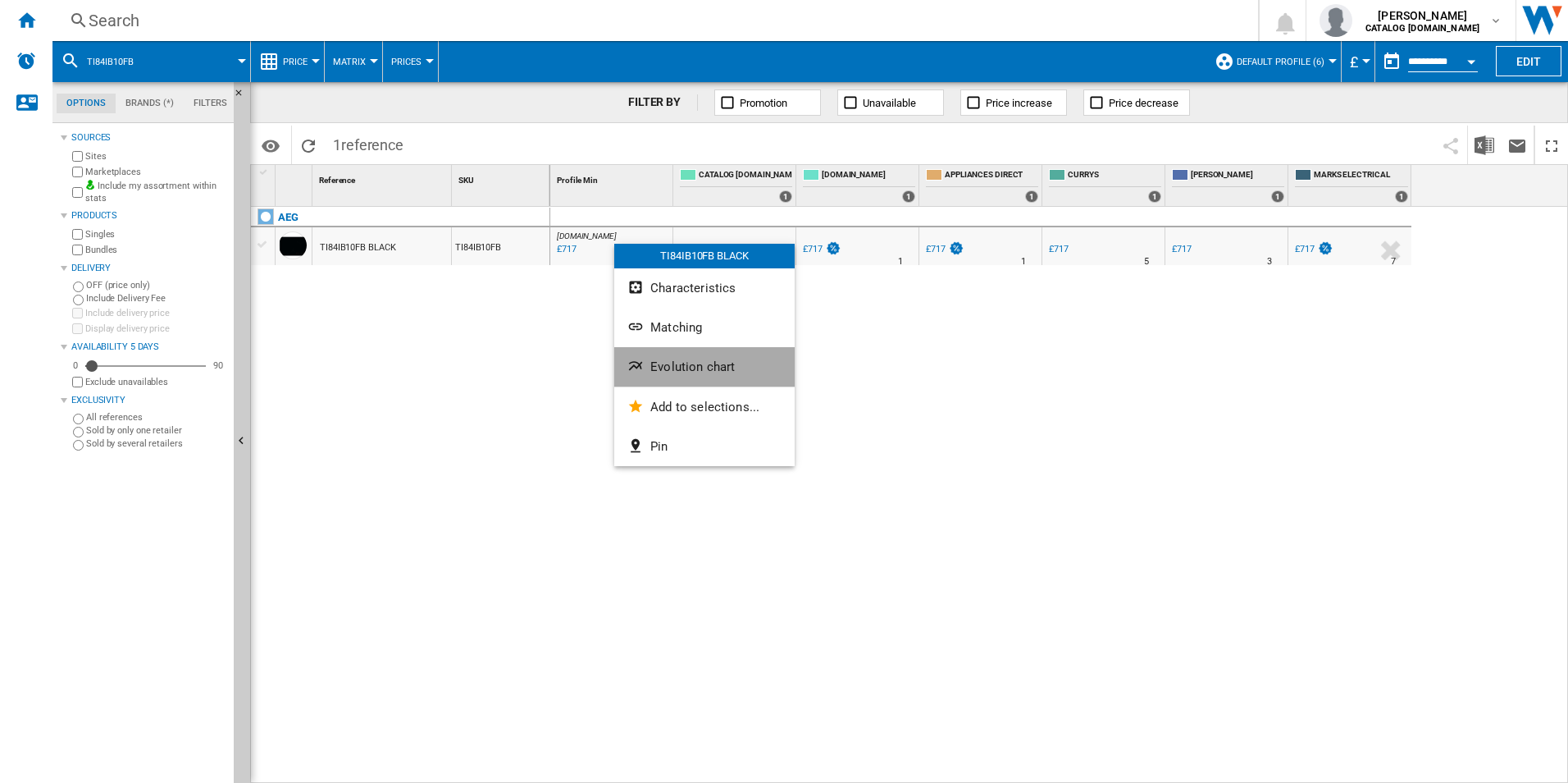
click at [672, 367] on span "Evolution chart" at bounding box center [692, 367] width 85 height 15
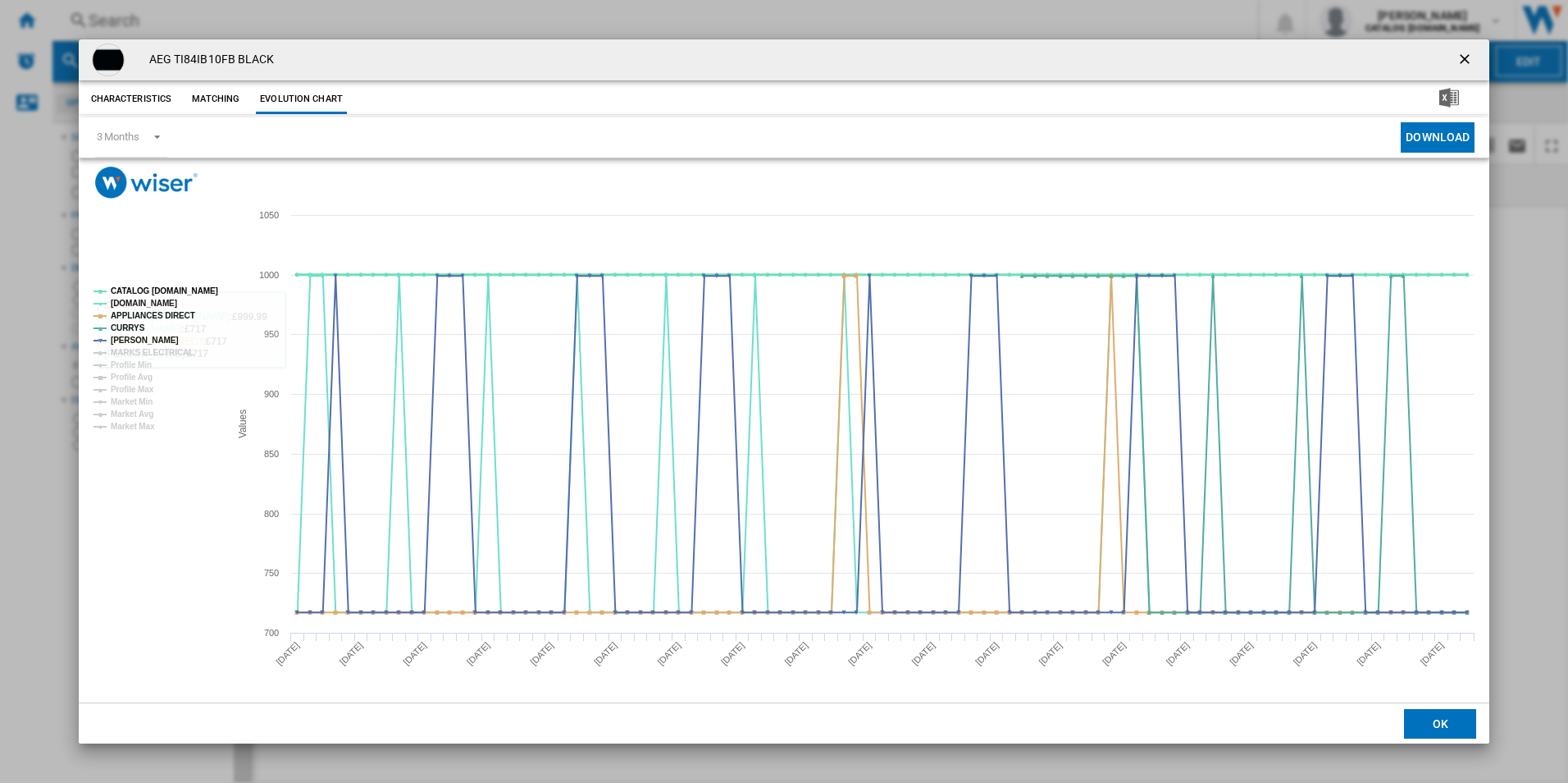
click at [191, 291] on tspan "CATALOG [DOMAIN_NAME]" at bounding box center [164, 290] width 108 height 9
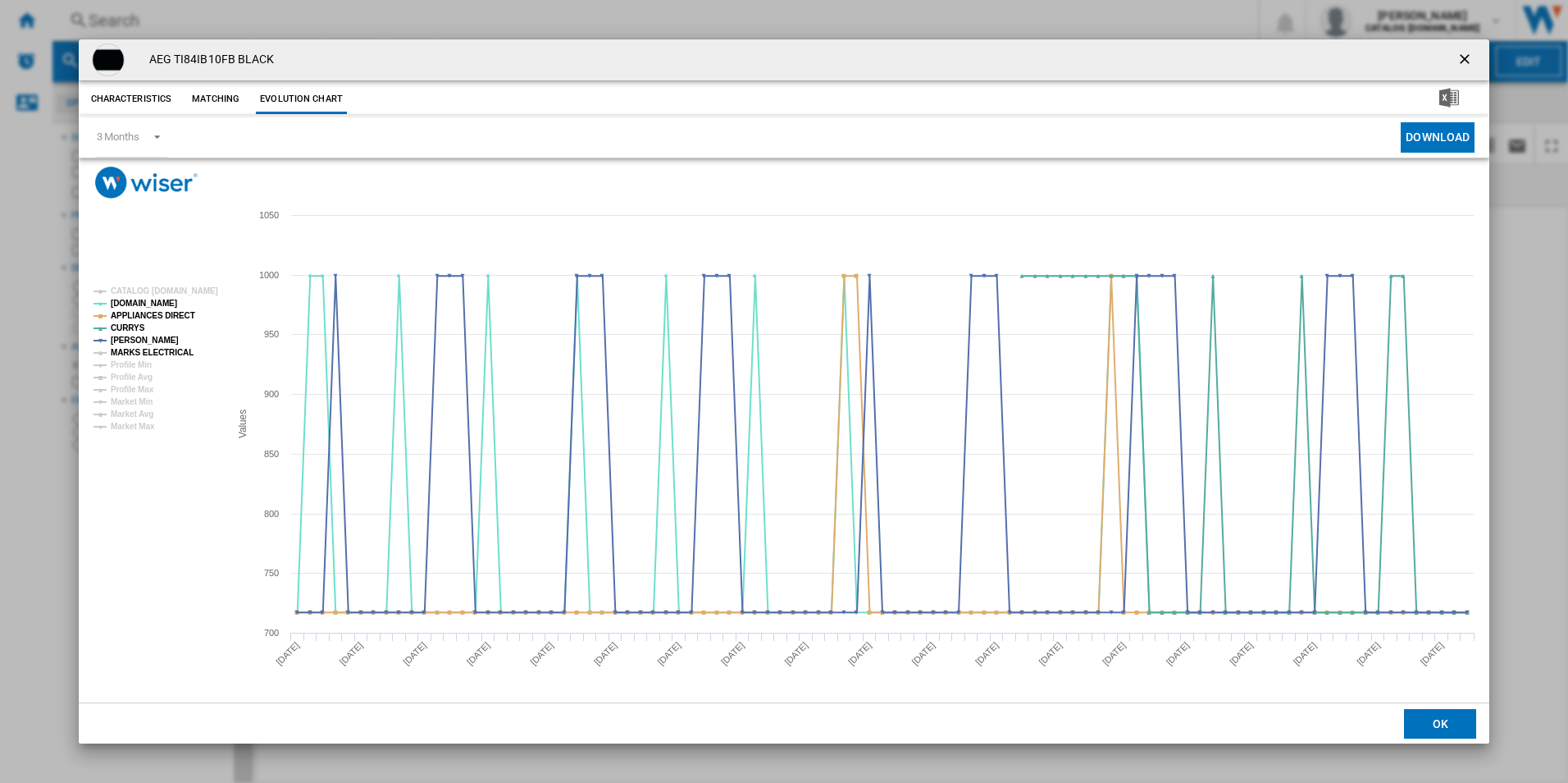
click at [164, 351] on tspan "MARKS ELECTRICAL" at bounding box center [151, 352] width 83 height 9
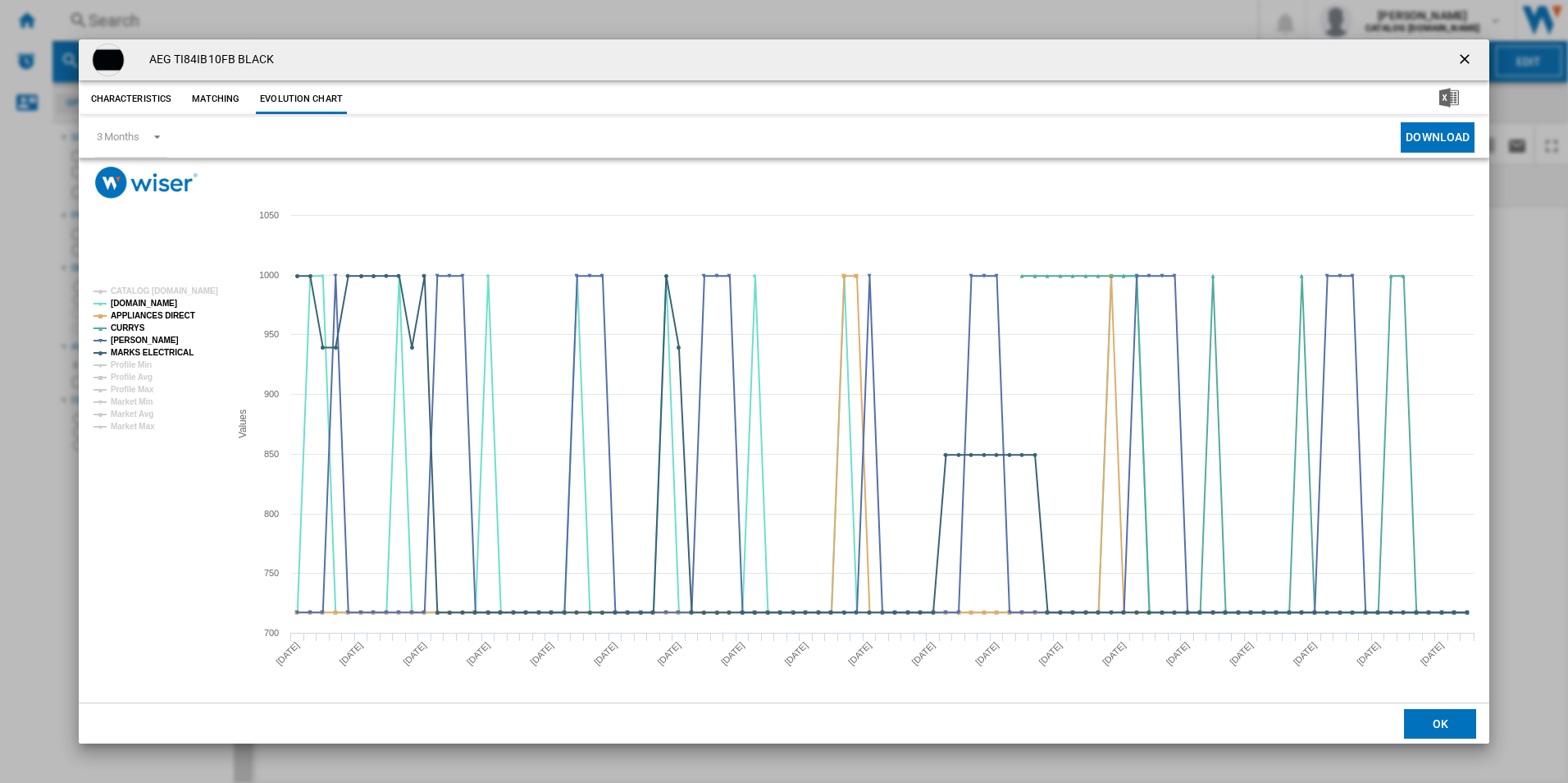
drag, startPoint x: 1464, startPoint y: 61, endPoint x: 1141, endPoint y: 51, distance: 323.2
click at [1464, 61] on ng-md-icon "getI18NText('BUTTONS.CLOSE_DIALOG')" at bounding box center [1466, 61] width 20 height 20
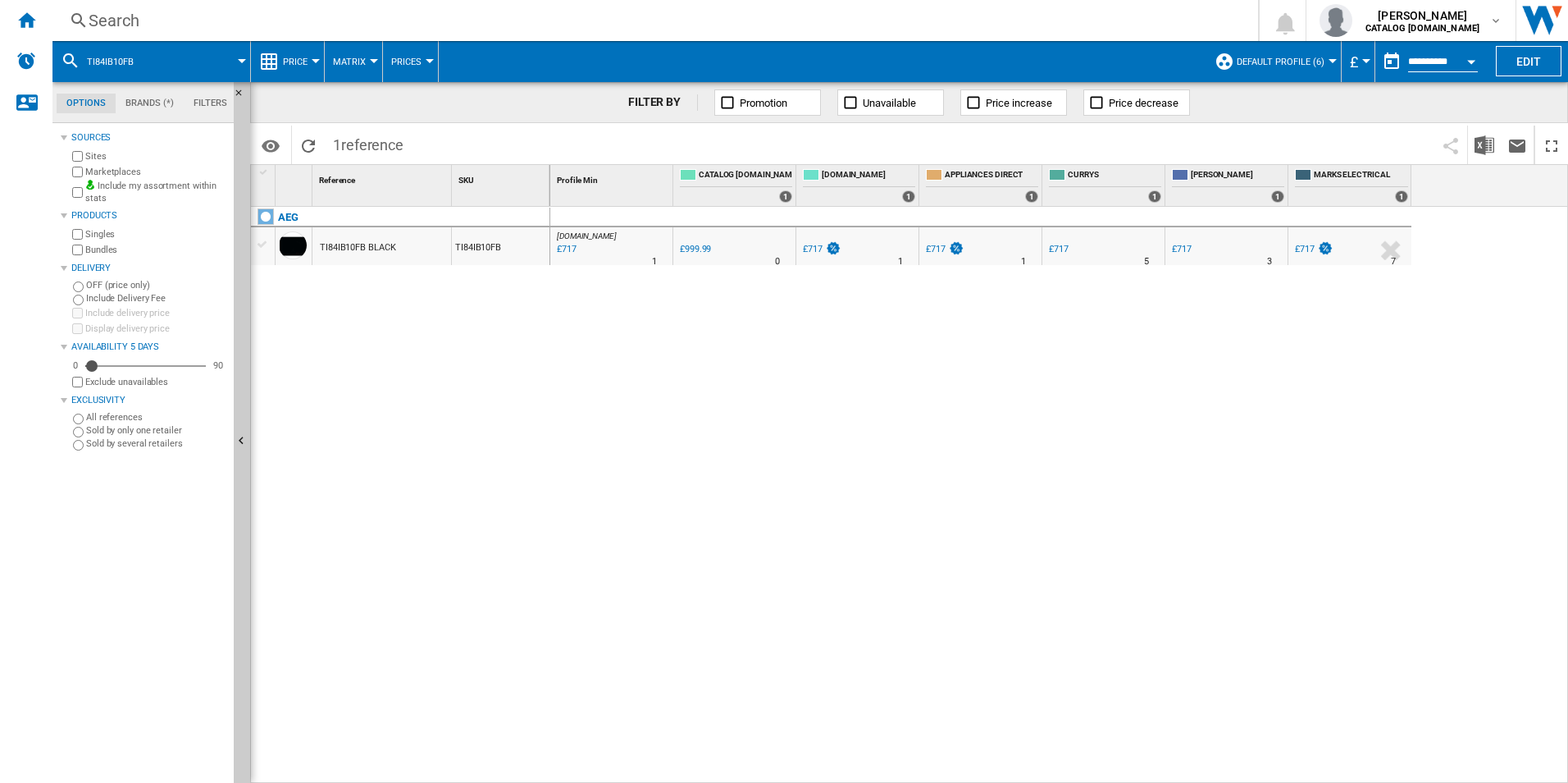
click at [963, 7] on div "Search Search 0 [PERSON_NAME] CATALOG [DOMAIN_NAME] CATALOG [DOMAIN_NAME] My se…" at bounding box center [811, 20] width 1516 height 41
click at [961, 13] on div "Search" at bounding box center [652, 20] width 1127 height 23
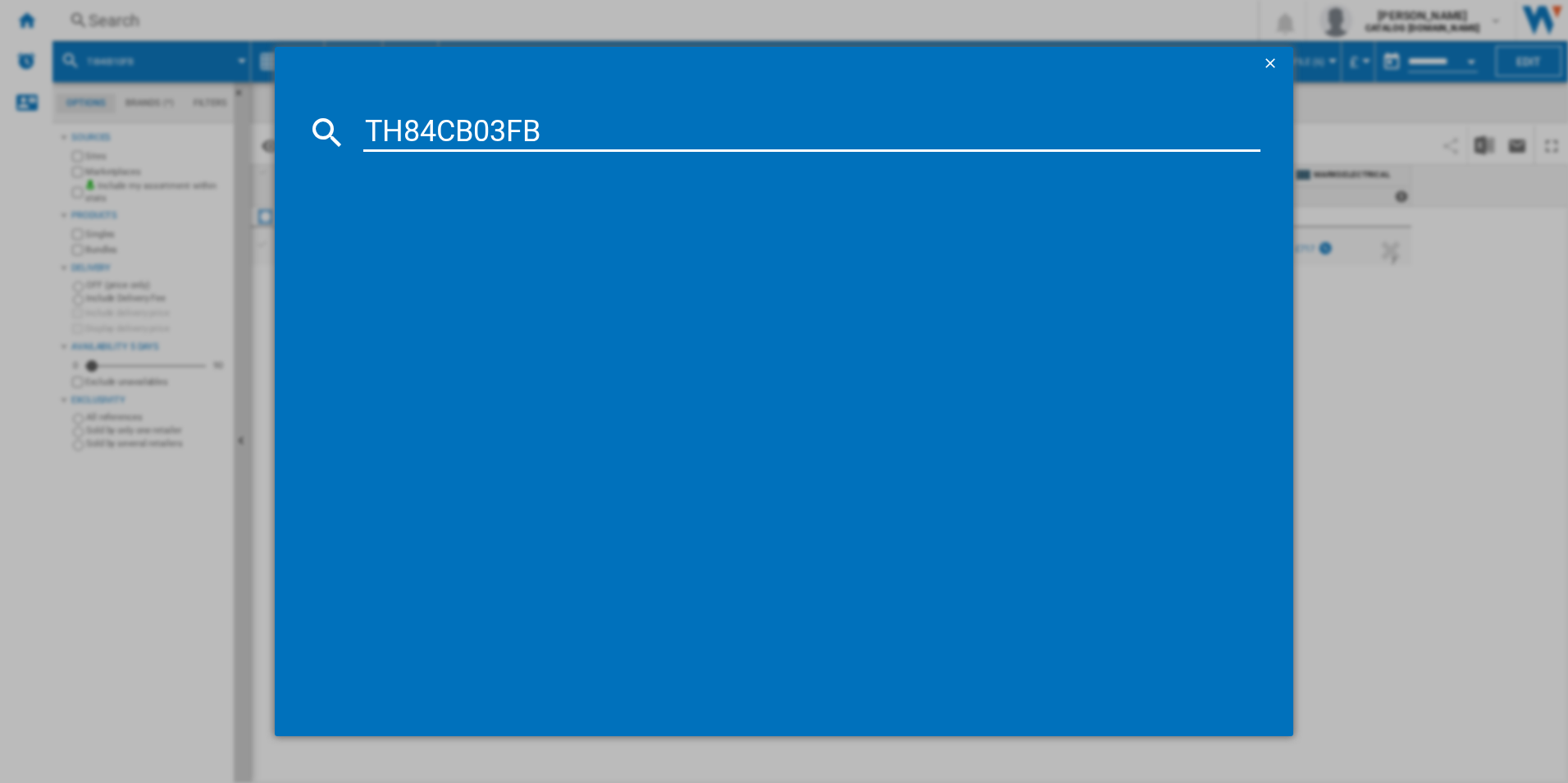
type input "TH84CB03FB"
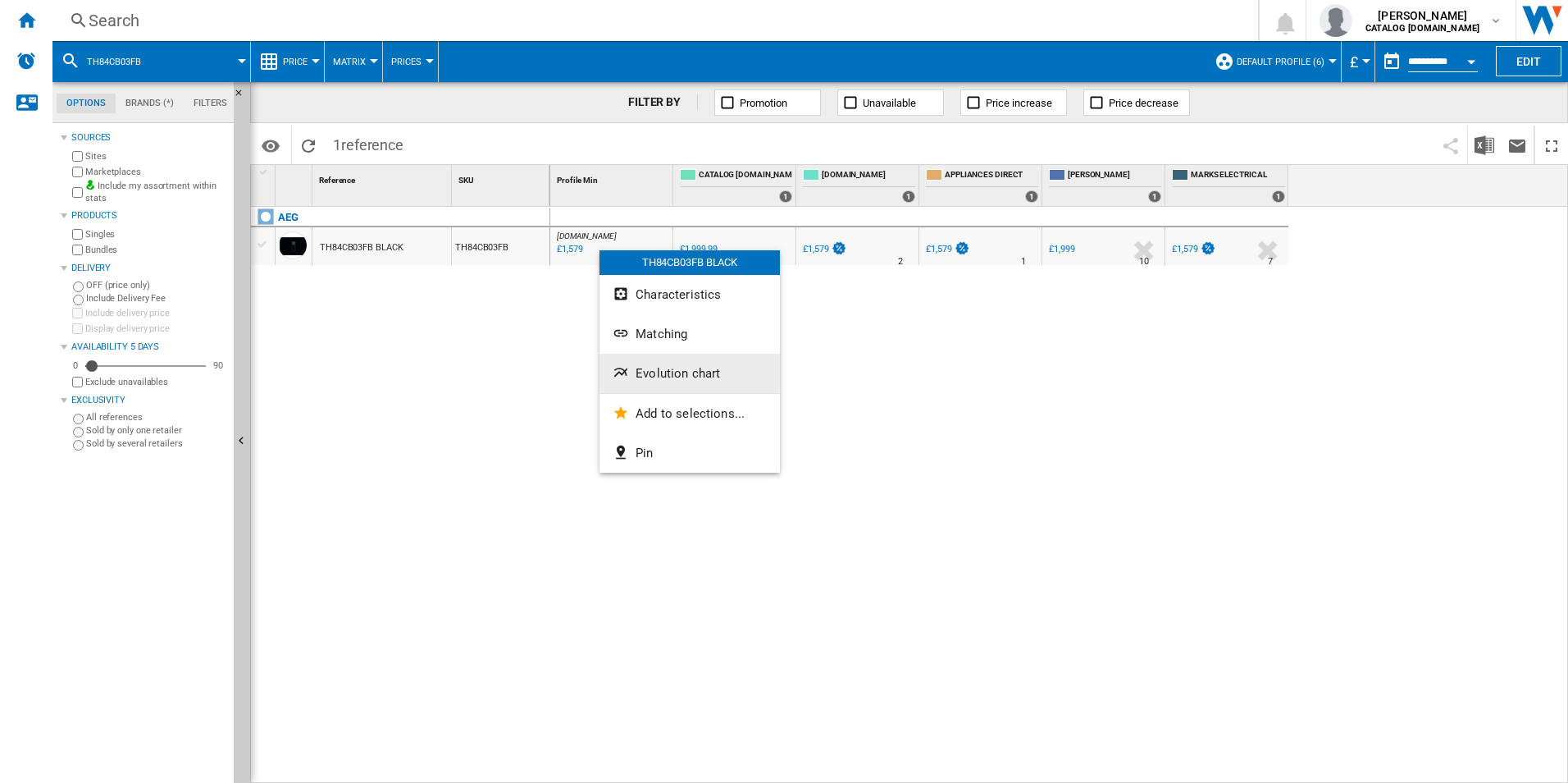
click at [663, 367] on span "Evolution chart" at bounding box center [677, 373] width 85 height 15
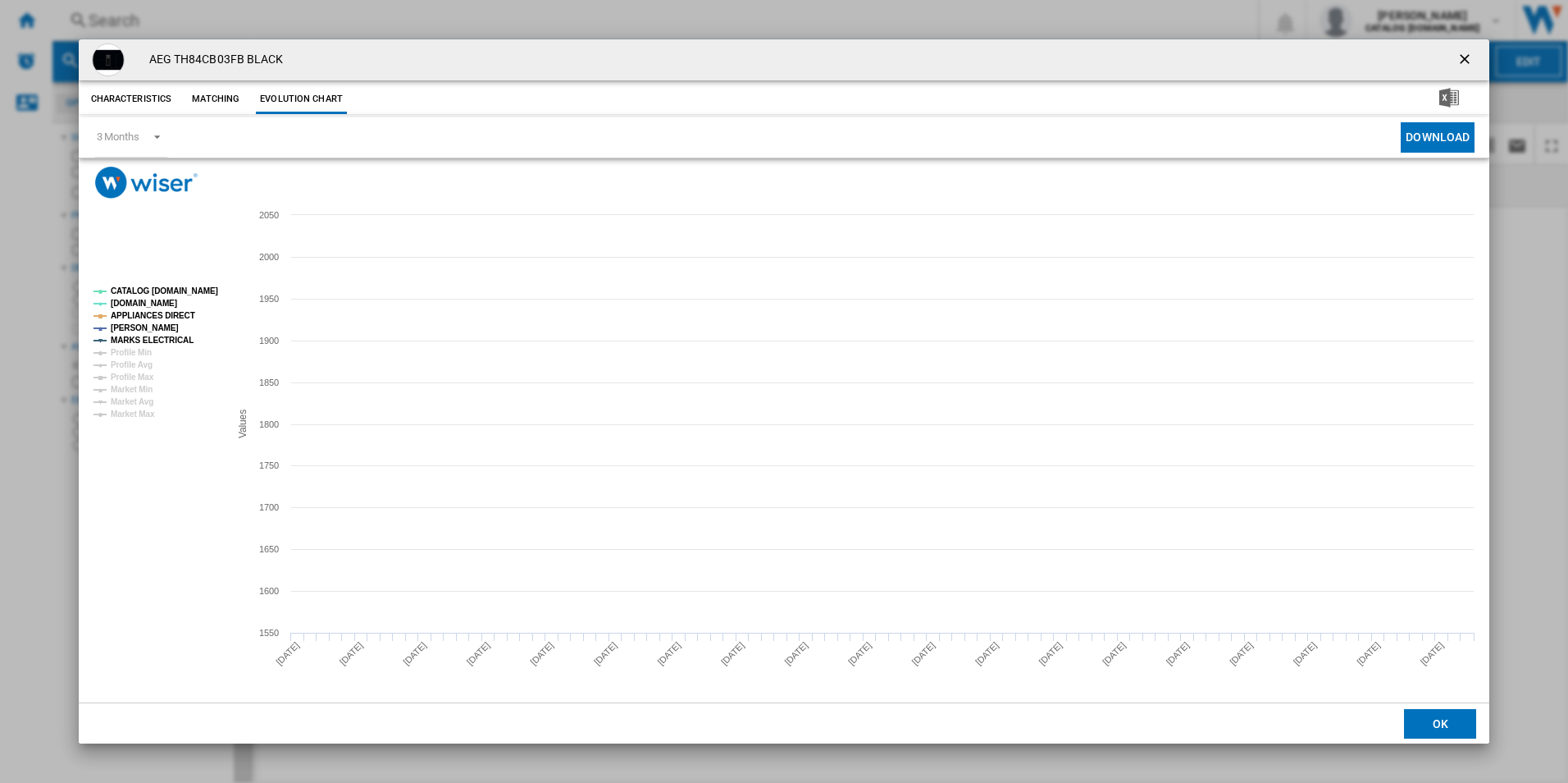
drag, startPoint x: 206, startPoint y: 289, endPoint x: 180, endPoint y: 296, distance: 26.9
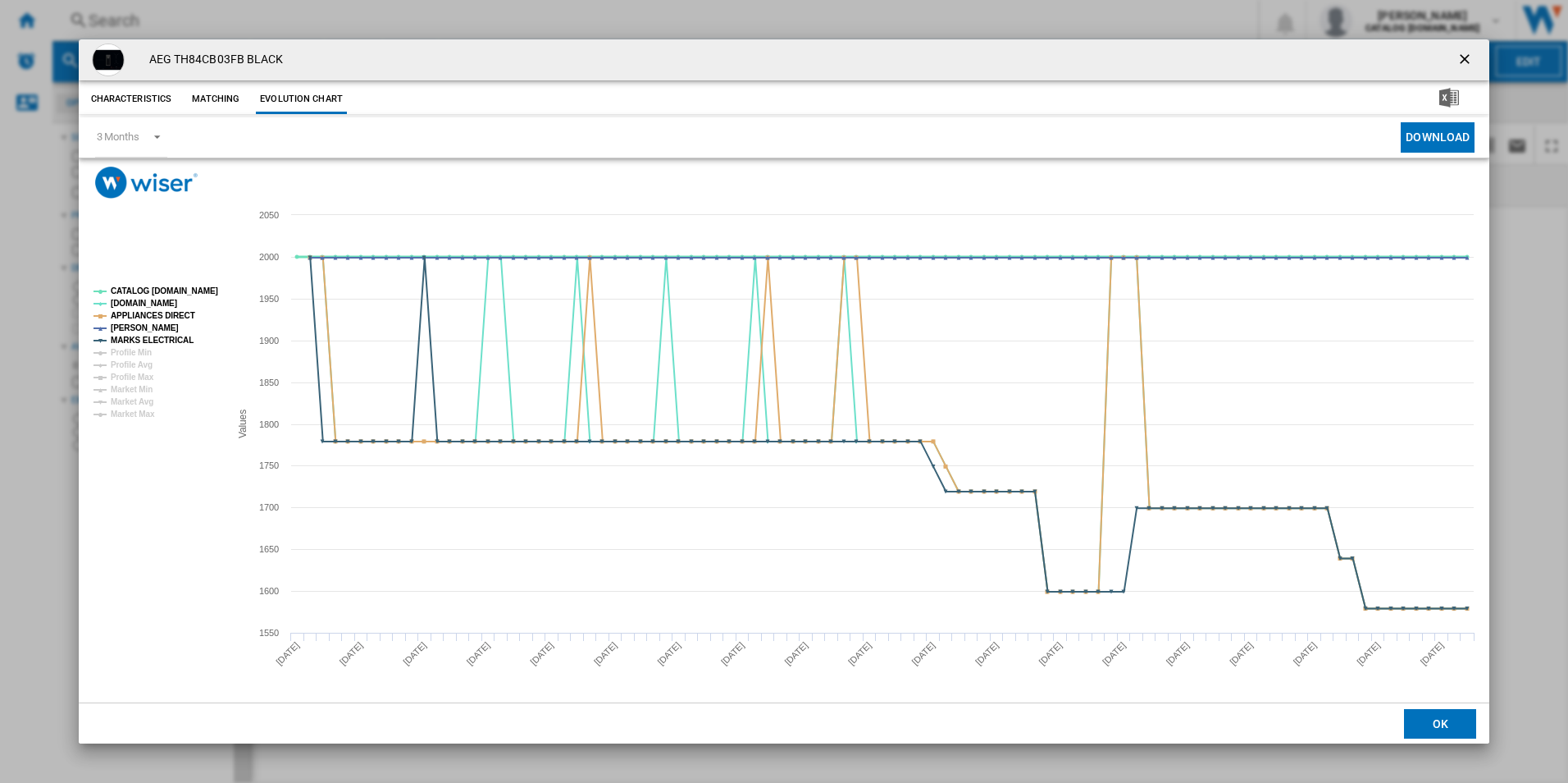
click at [206, 289] on tspan "CATALOG [DOMAIN_NAME]" at bounding box center [164, 290] width 108 height 9
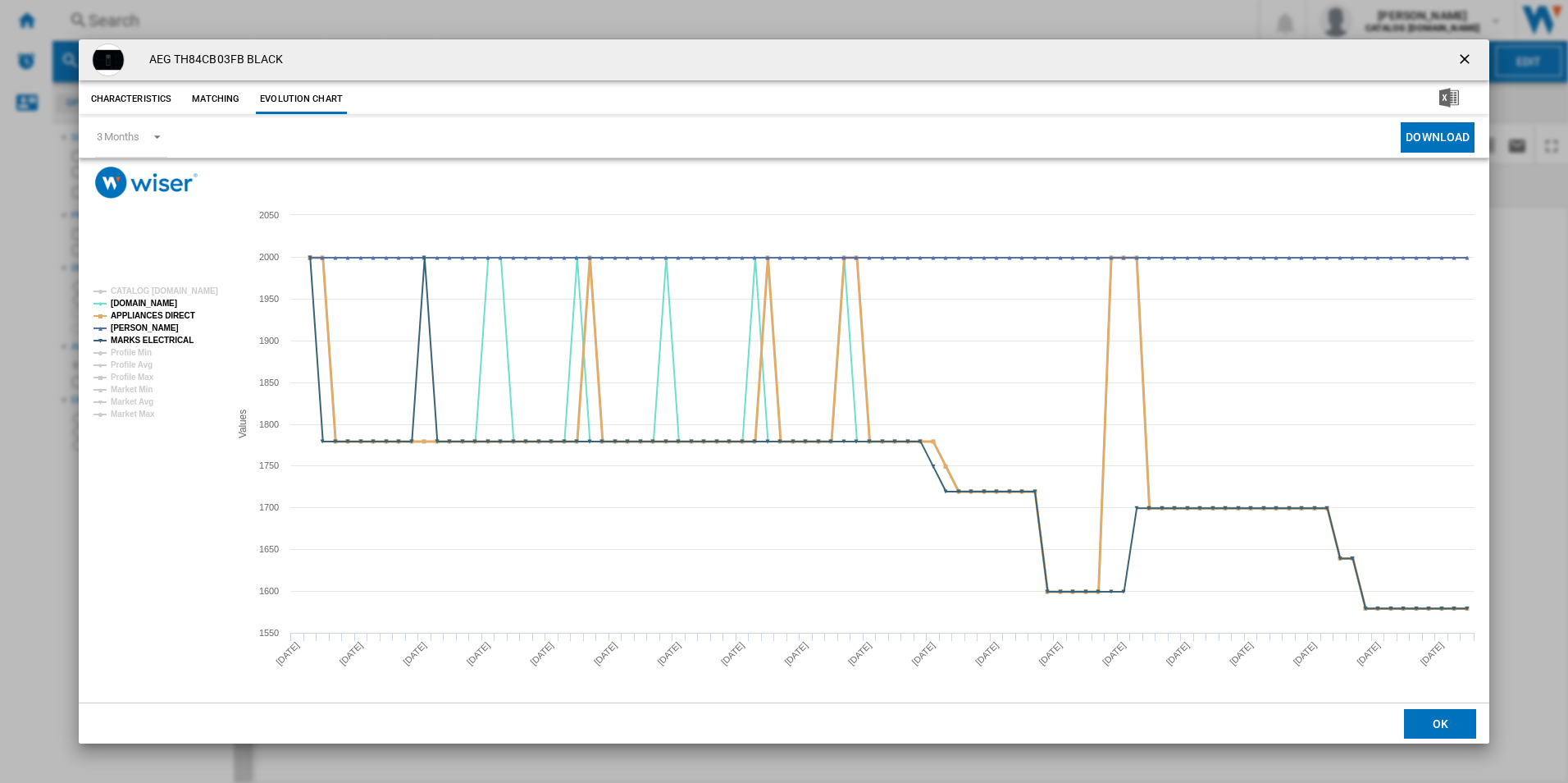
click at [166, 311] on tspan "APPLIANCES DIRECT" at bounding box center [152, 315] width 85 height 9
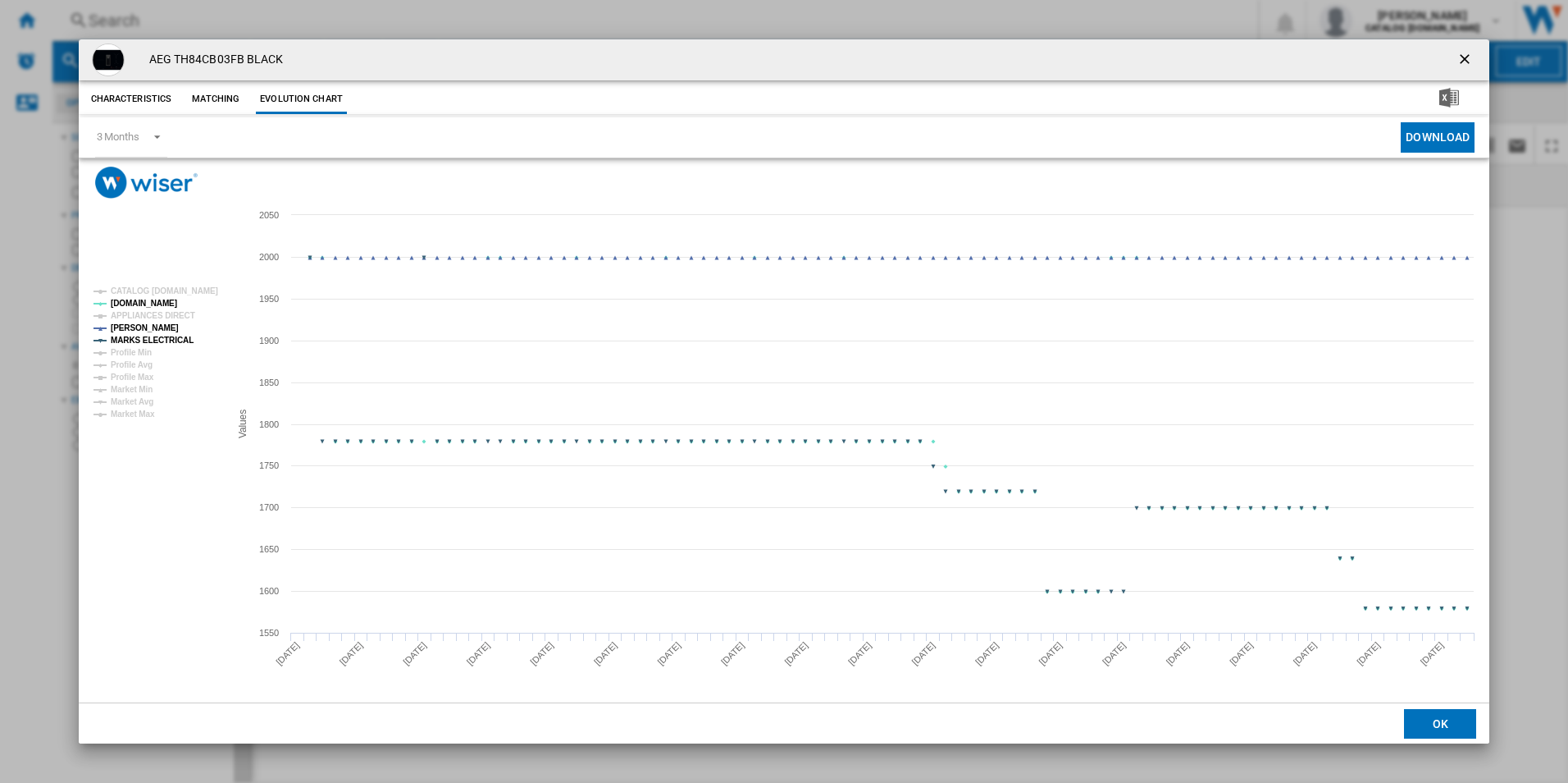
click at [169, 315] on tspan "APPLIANCES DIRECT" at bounding box center [152, 315] width 85 height 9
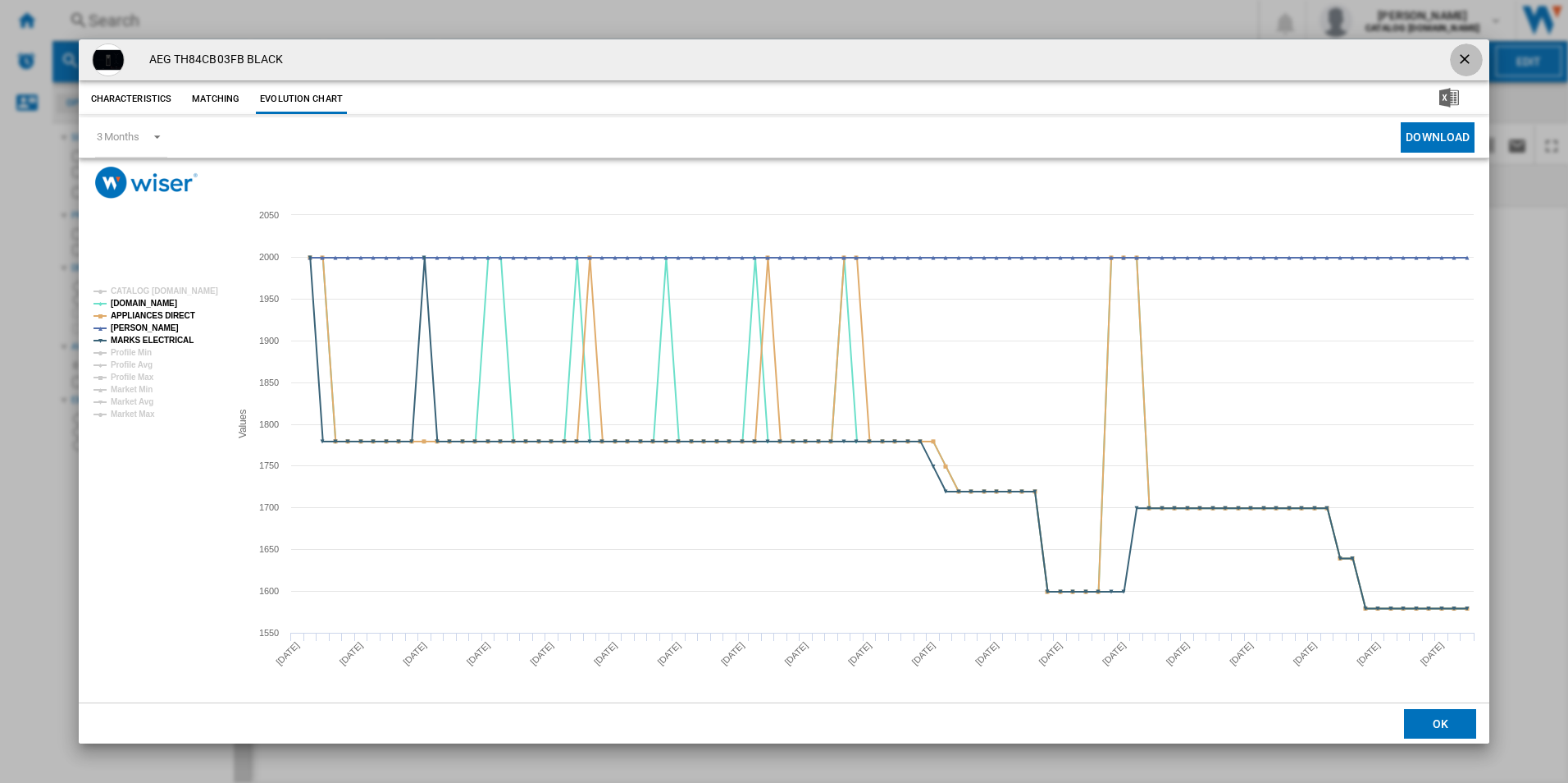
click at [1468, 61] on ng-md-icon "getI18NText('BUTTONS.CLOSE_DIALOG')" at bounding box center [1466, 61] width 20 height 20
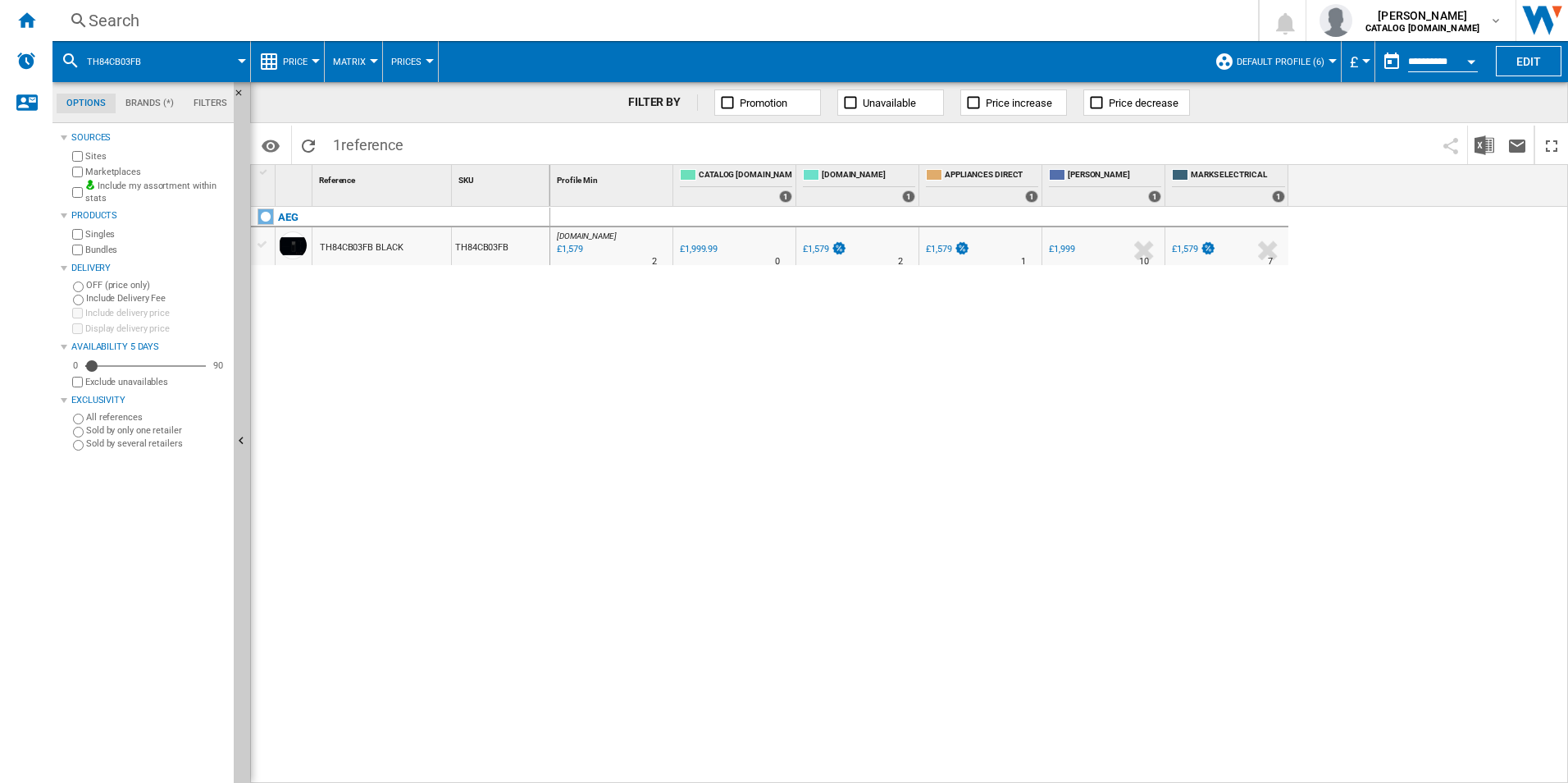
click at [970, 18] on div "Search" at bounding box center [652, 20] width 1127 height 23
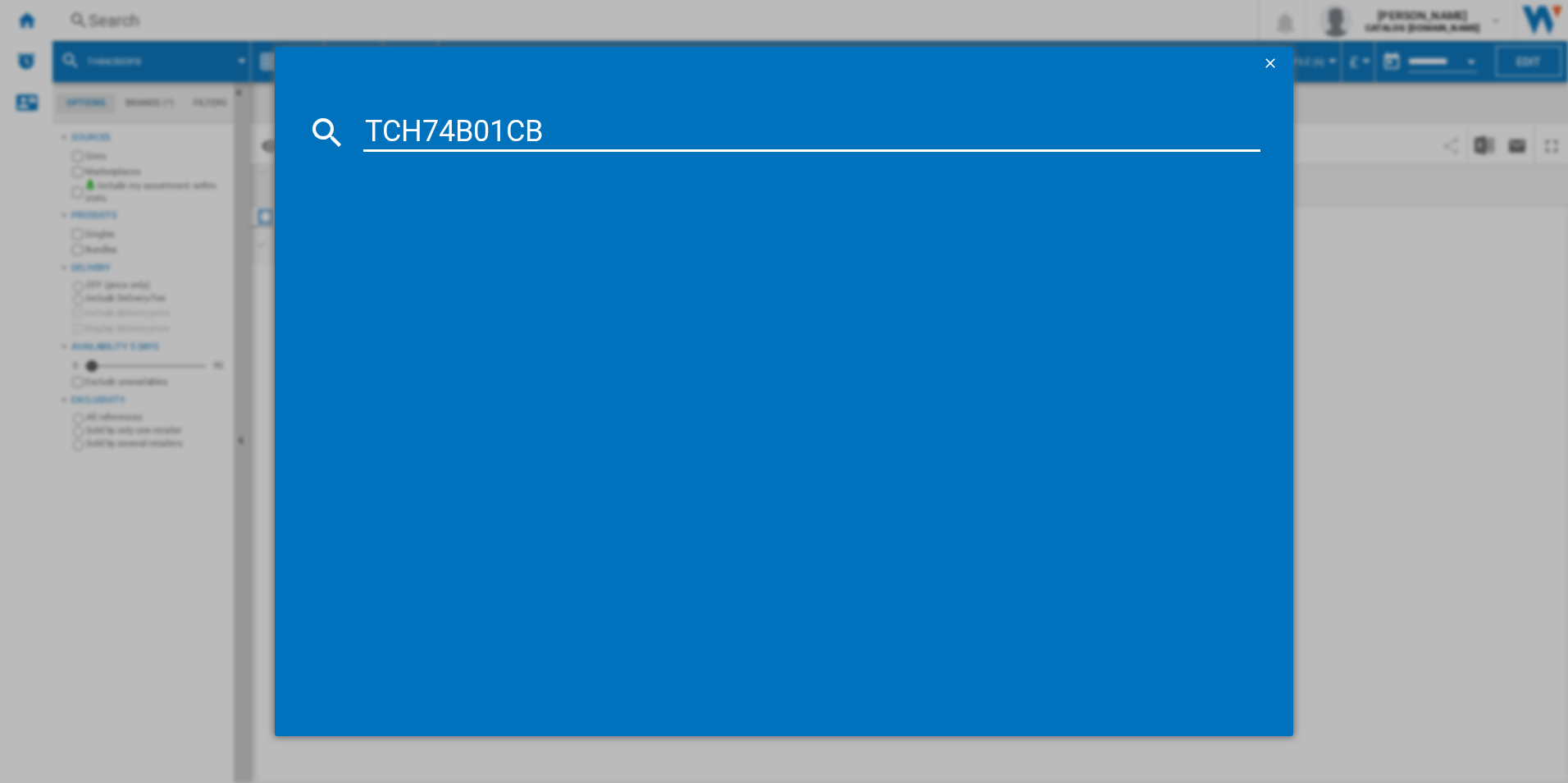
type input "TCH74B01CB"
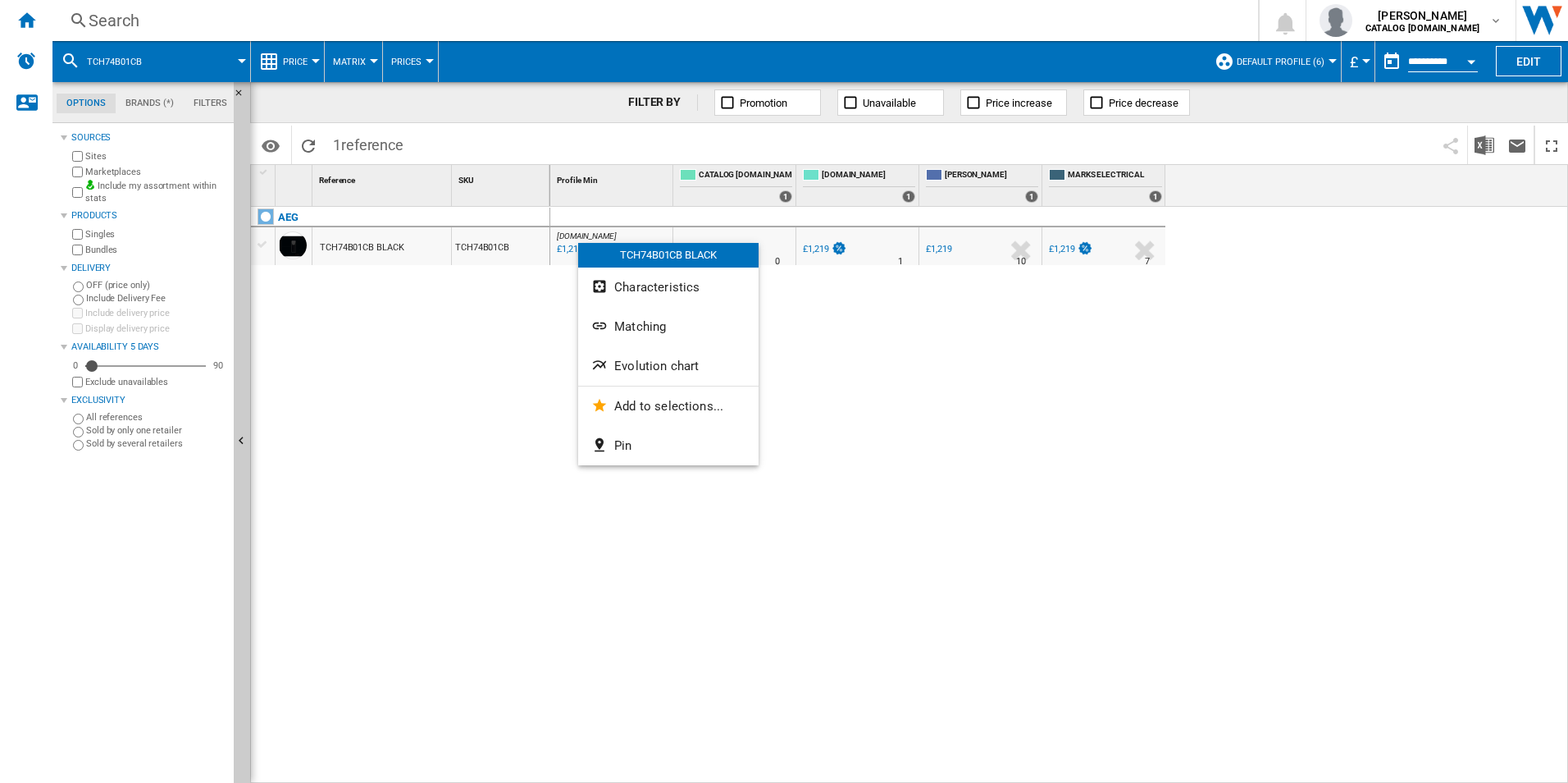
click at [626, 367] on span "Evolution chart" at bounding box center [656, 366] width 85 height 15
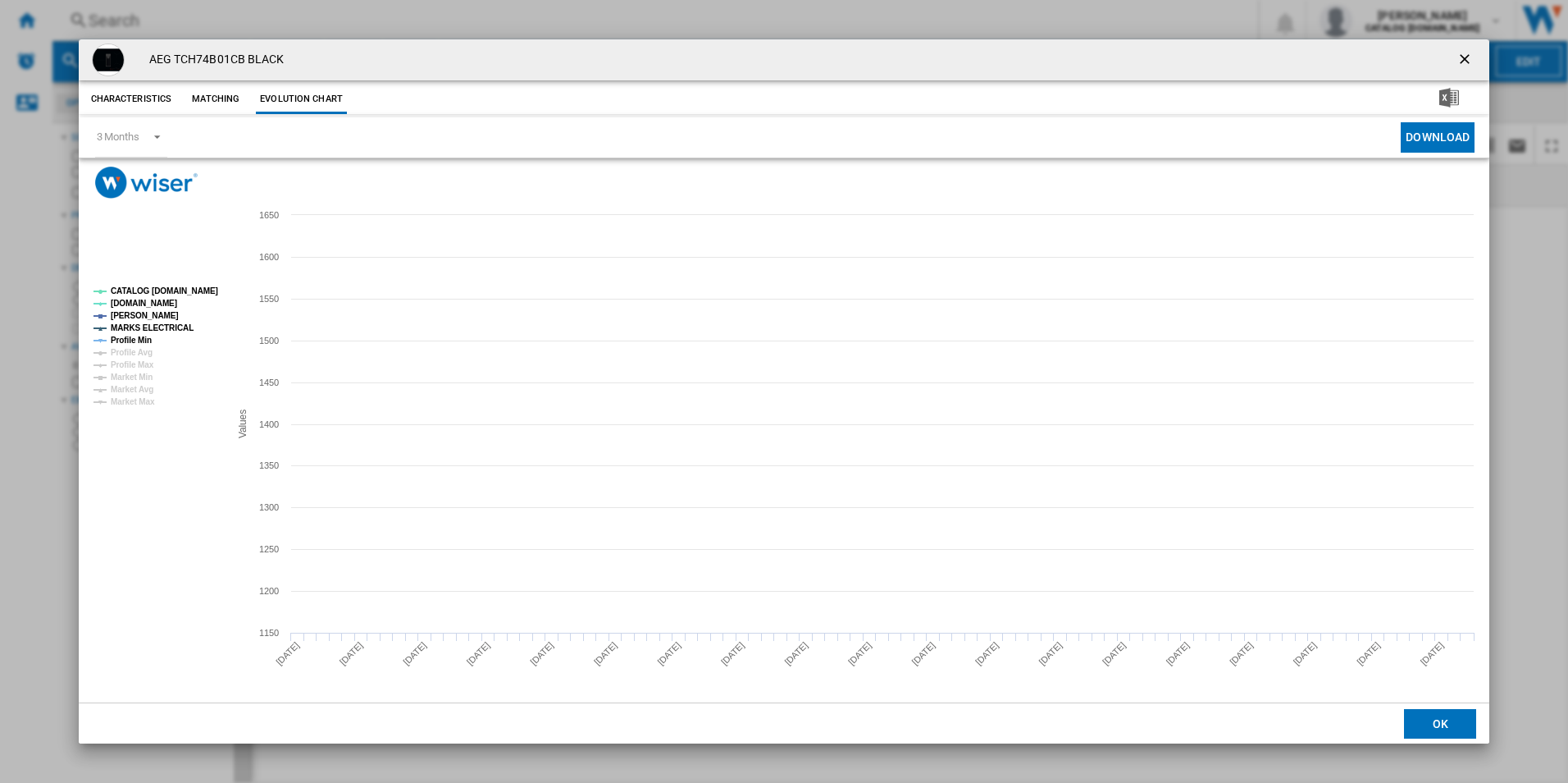
click at [188, 289] on tspan "CATALOG [DOMAIN_NAME]" at bounding box center [164, 290] width 108 height 9
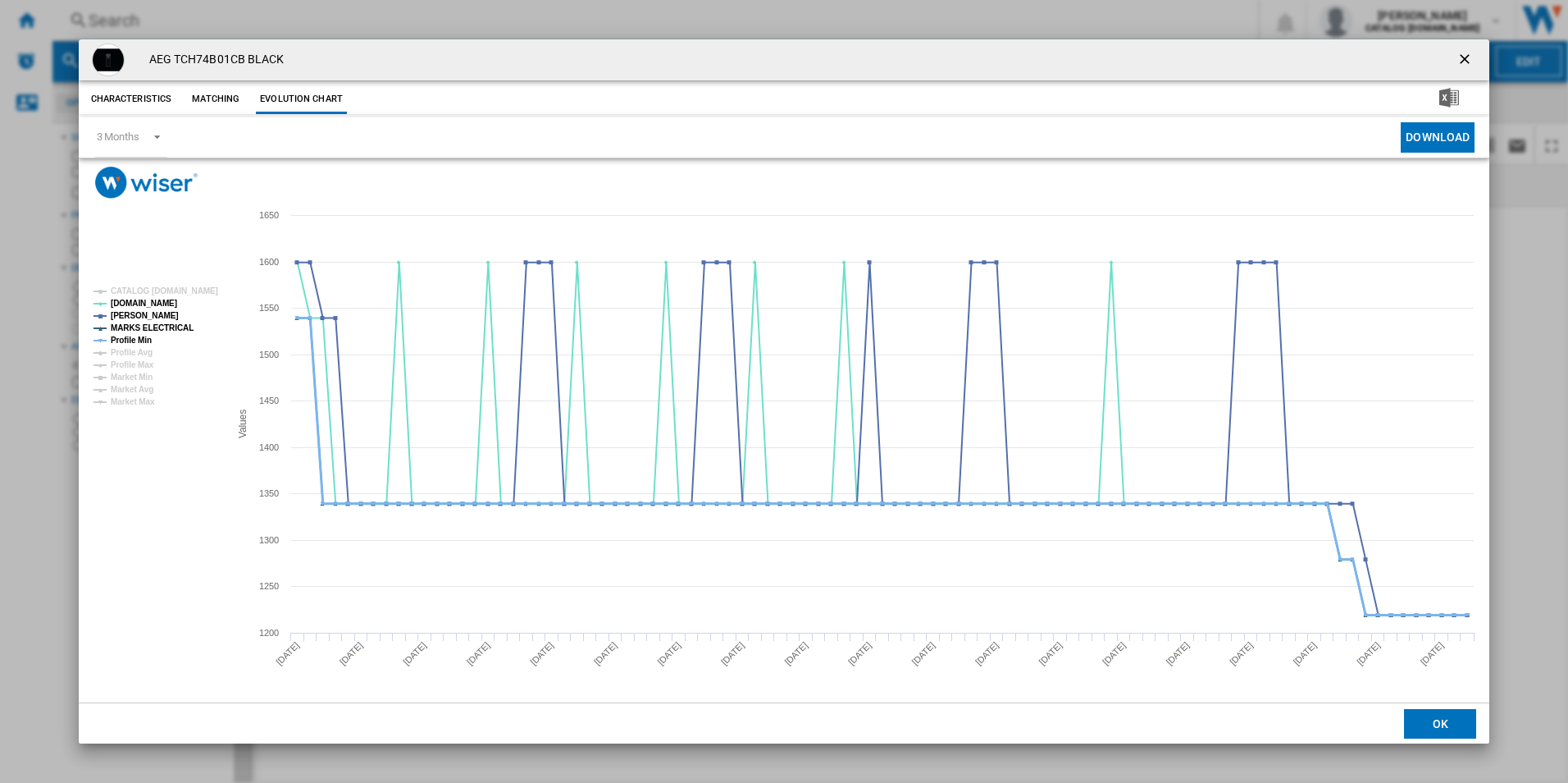
click at [141, 344] on tspan "Profile Min" at bounding box center [131, 340] width 41 height 9
drag, startPoint x: 1460, startPoint y: 63, endPoint x: 1325, endPoint y: 44, distance: 136.3
click at [1460, 63] on ng-md-icon "getI18NText('BUTTONS.CLOSE_DIALOG')" at bounding box center [1466, 61] width 20 height 20
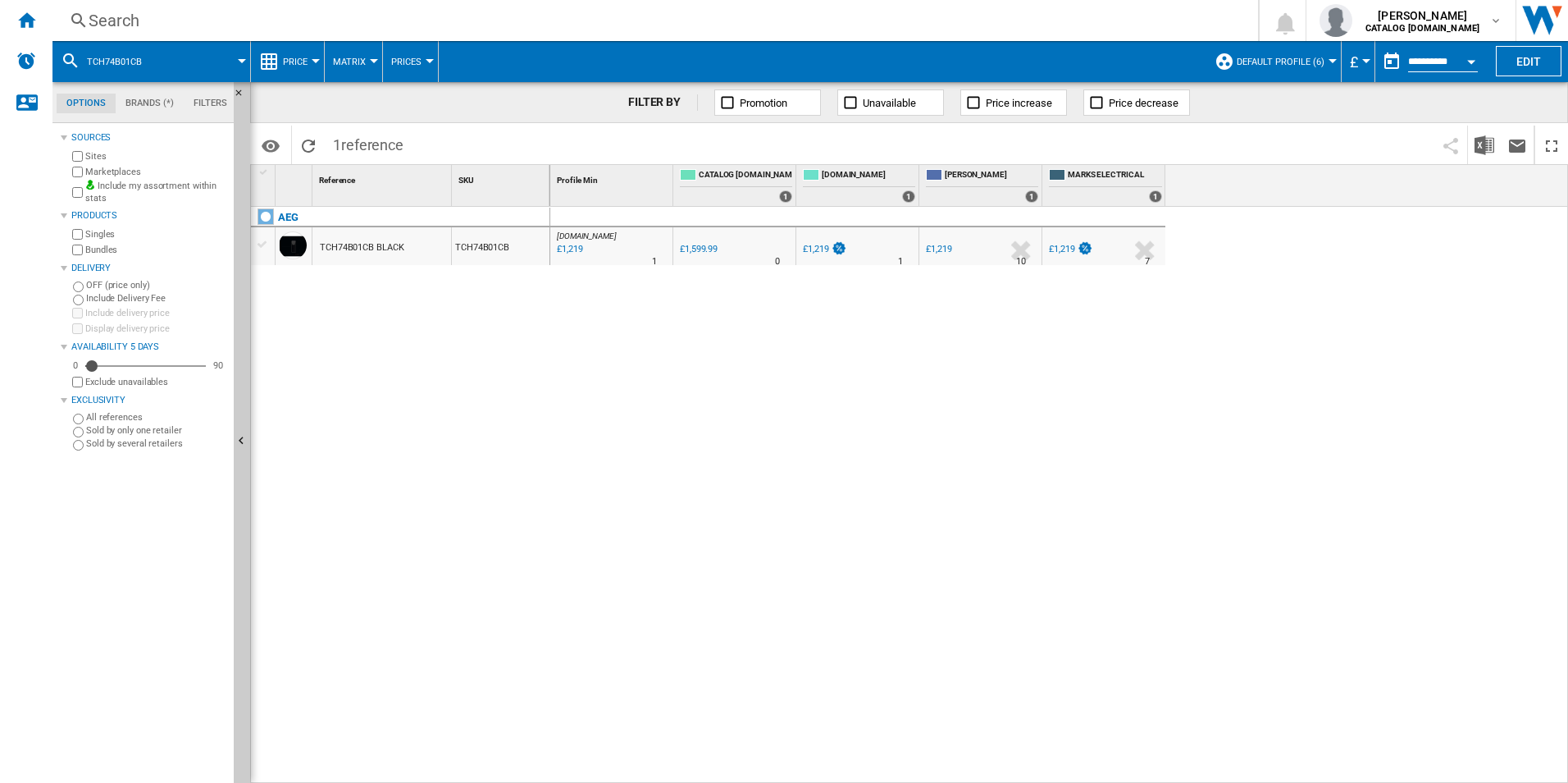
click at [1048, 16] on div "Search" at bounding box center [652, 20] width 1127 height 23
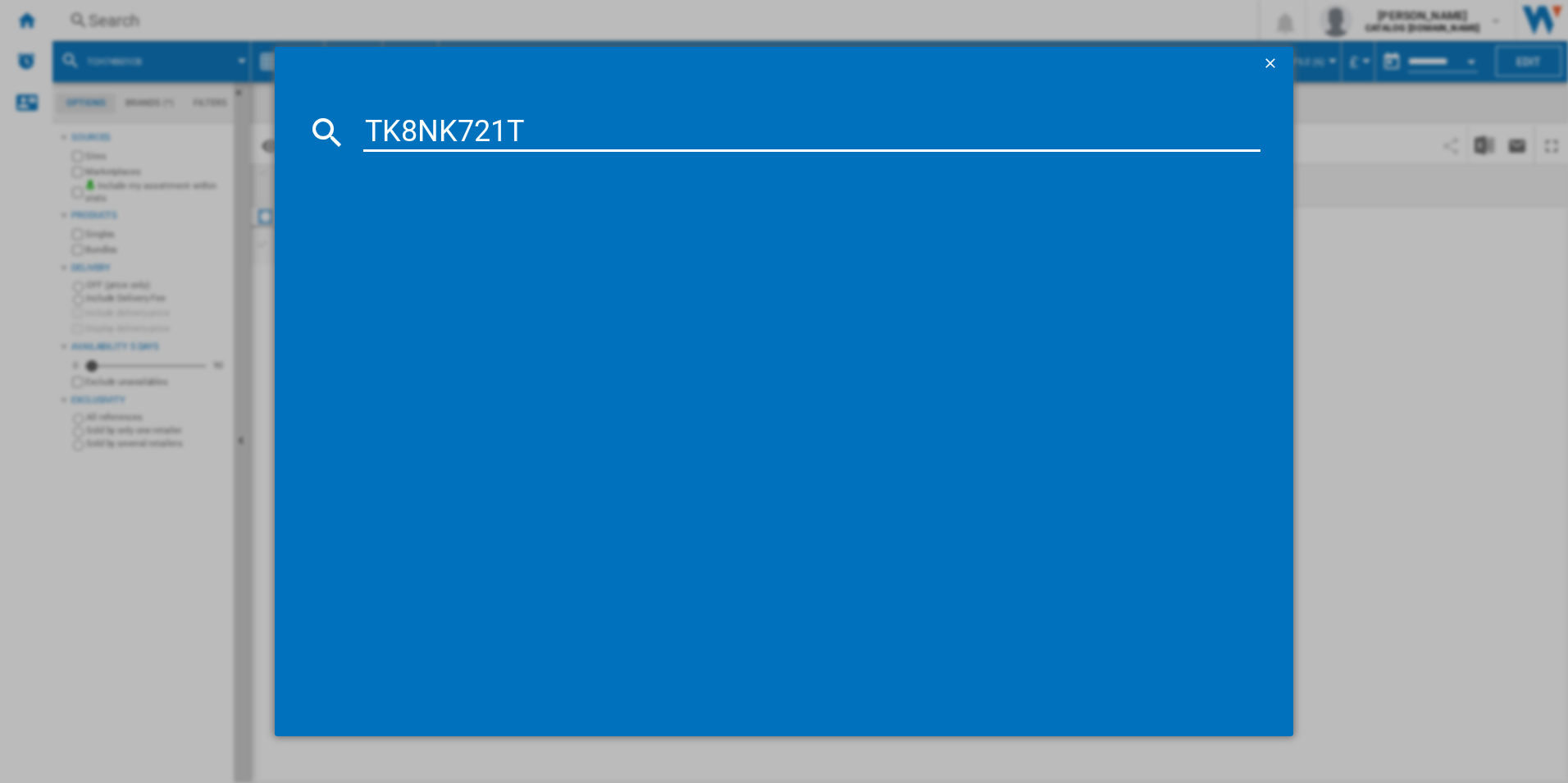
type input "TK8NK721T"
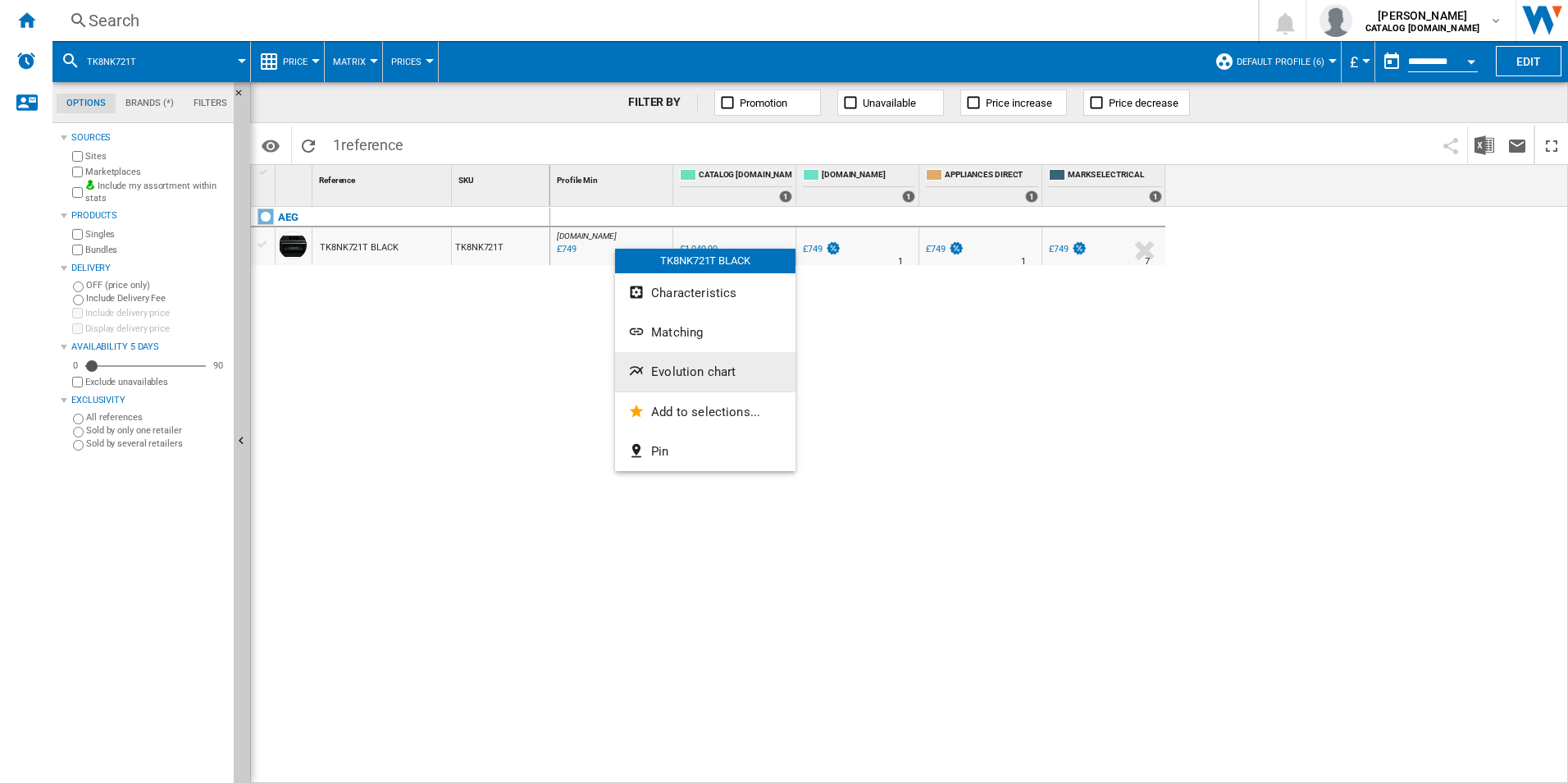
click at [687, 373] on span "Evolution chart" at bounding box center [693, 372] width 85 height 15
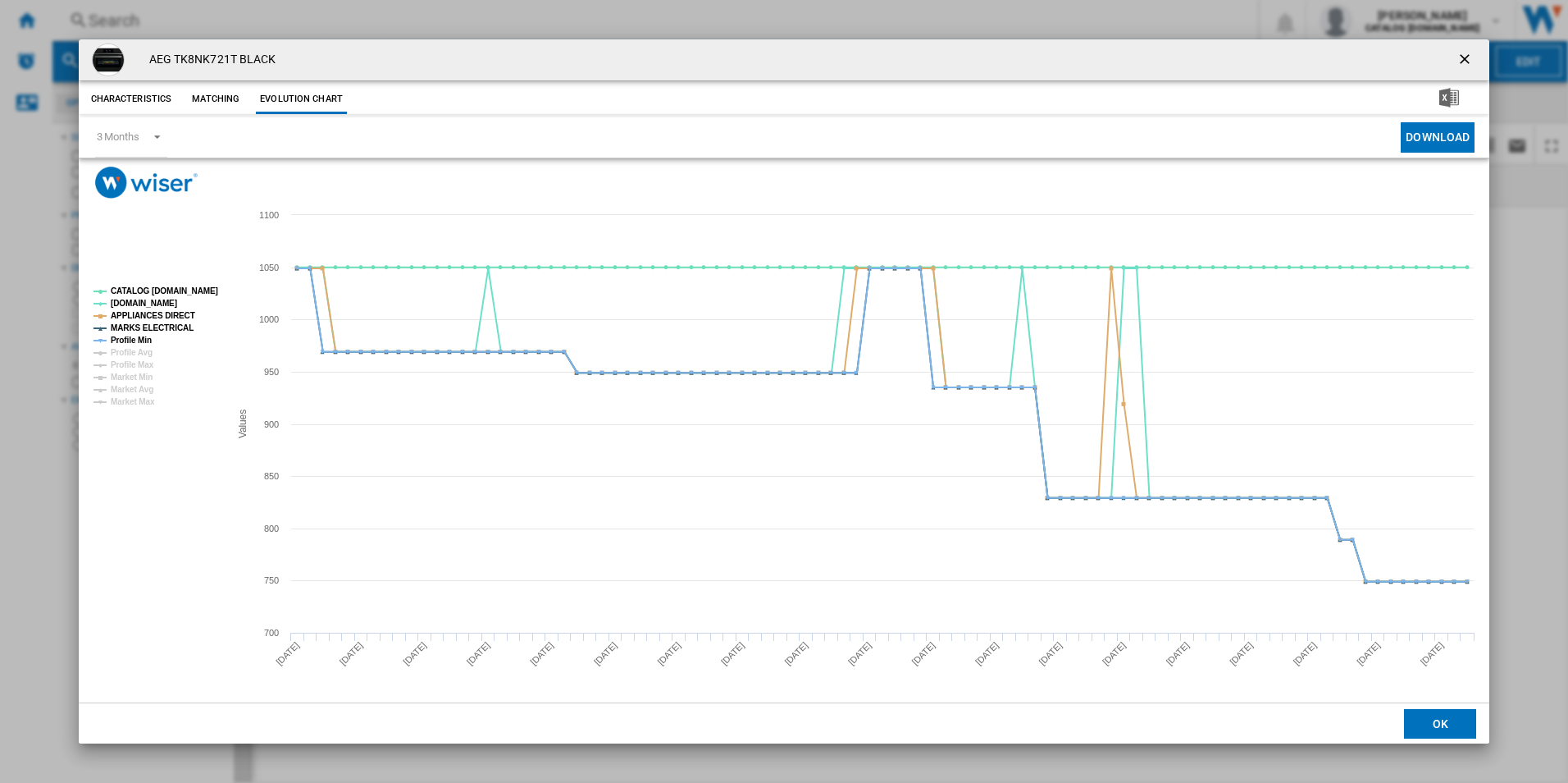
click at [185, 283] on rect "Product popup" at bounding box center [154, 347] width 136 height 132
click at [183, 289] on tspan "CATALOG [DOMAIN_NAME]" at bounding box center [164, 290] width 108 height 9
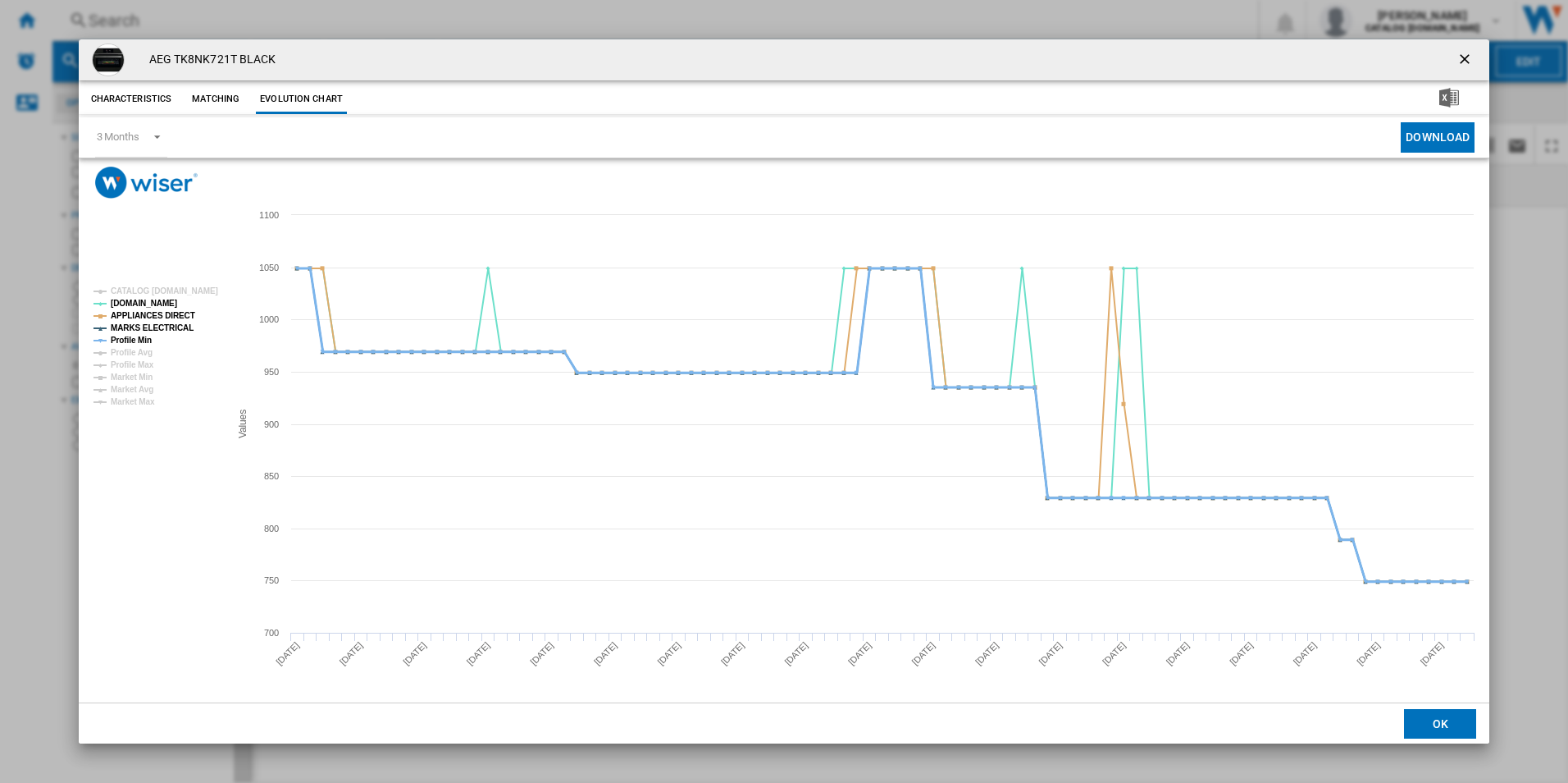
click at [131, 337] on tspan "Profile Min" at bounding box center [131, 340] width 41 height 9
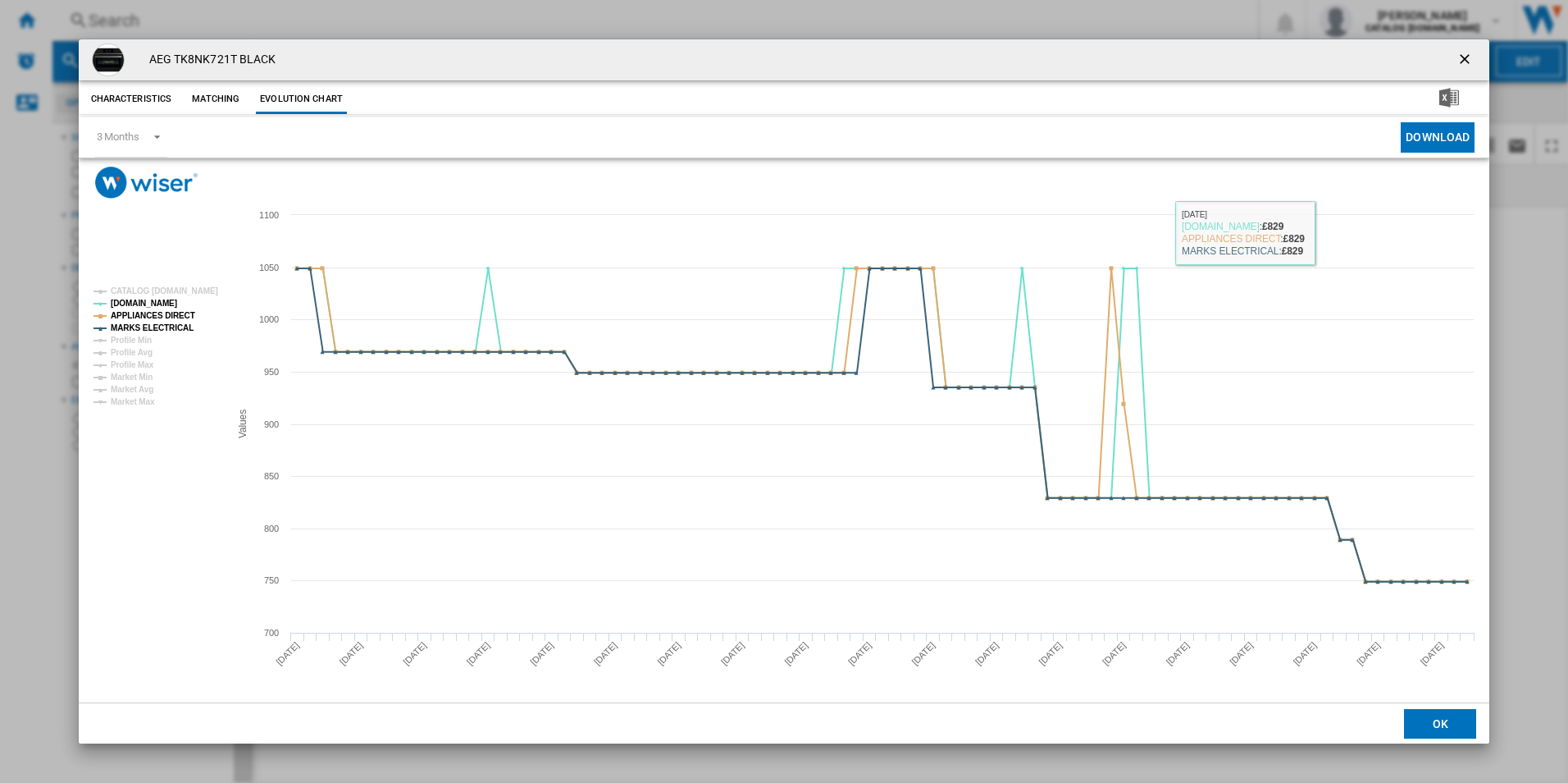
drag, startPoint x: 1466, startPoint y: 56, endPoint x: 1317, endPoint y: 86, distance: 152.0
click at [1466, 56] on ng-md-icon "getI18NText('BUTTONS.CLOSE_DIALOG')" at bounding box center [1466, 61] width 20 height 20
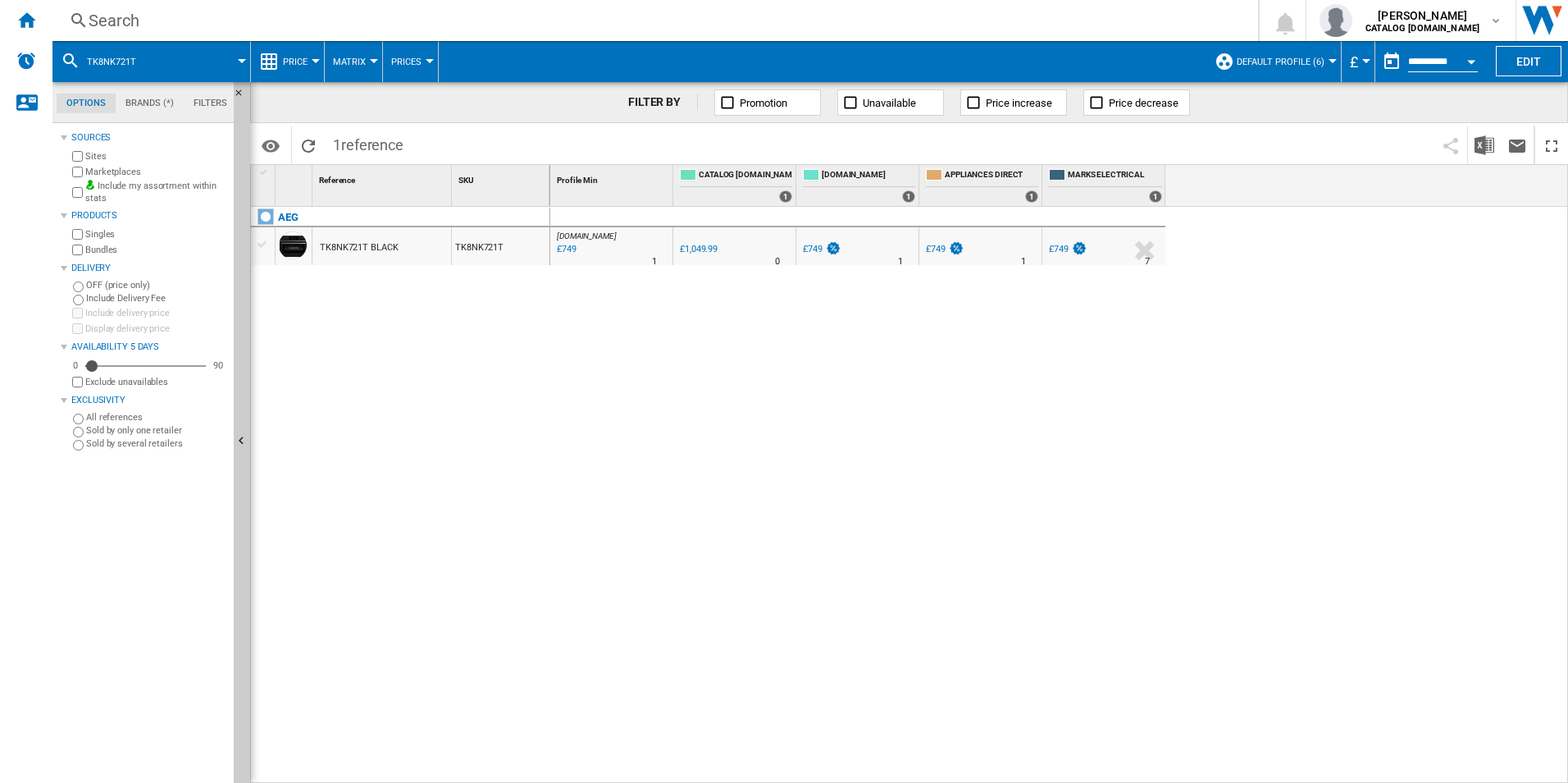
click at [982, 23] on div "Search" at bounding box center [652, 20] width 1127 height 23
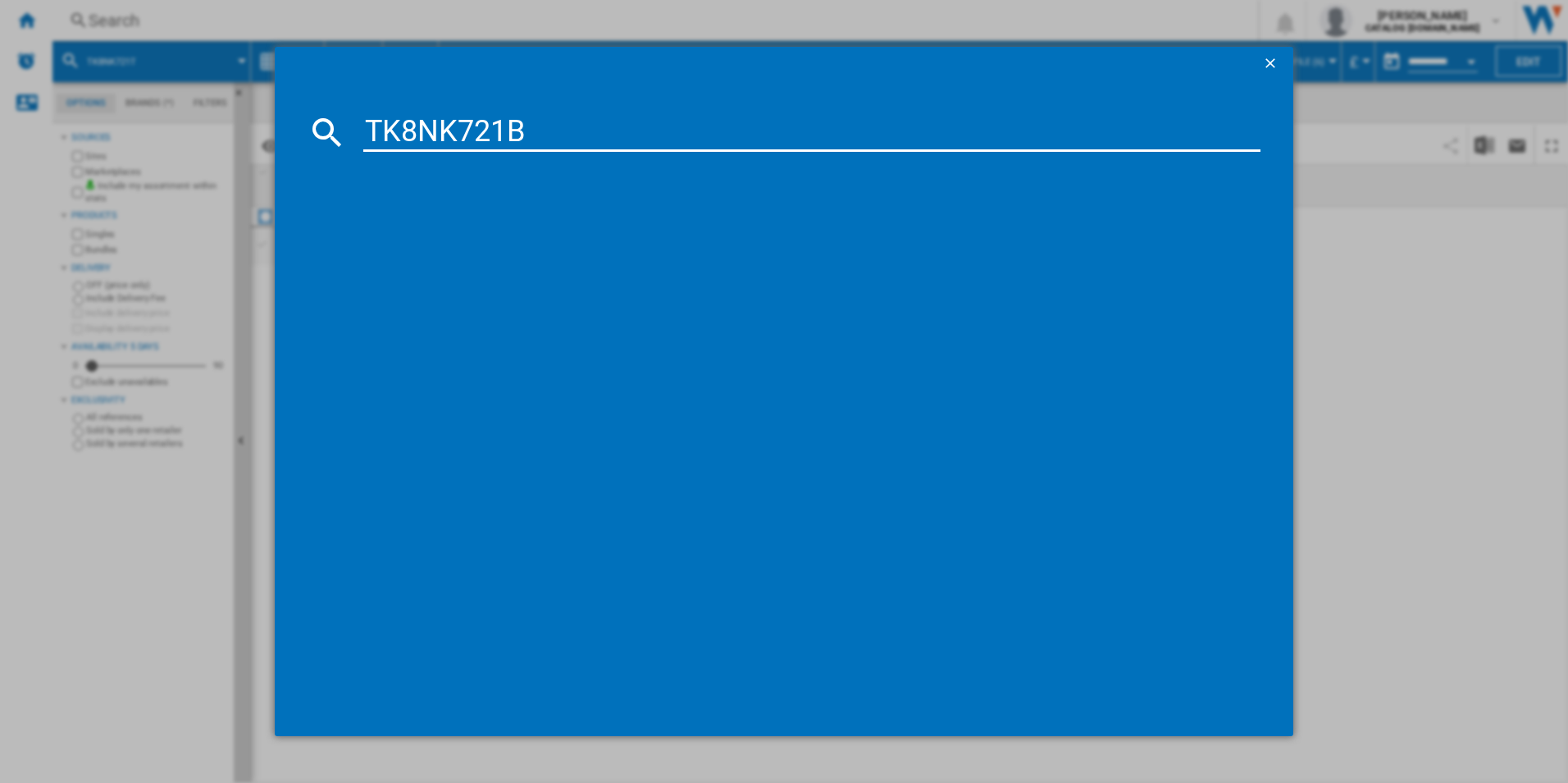
type input "TK8NK721B"
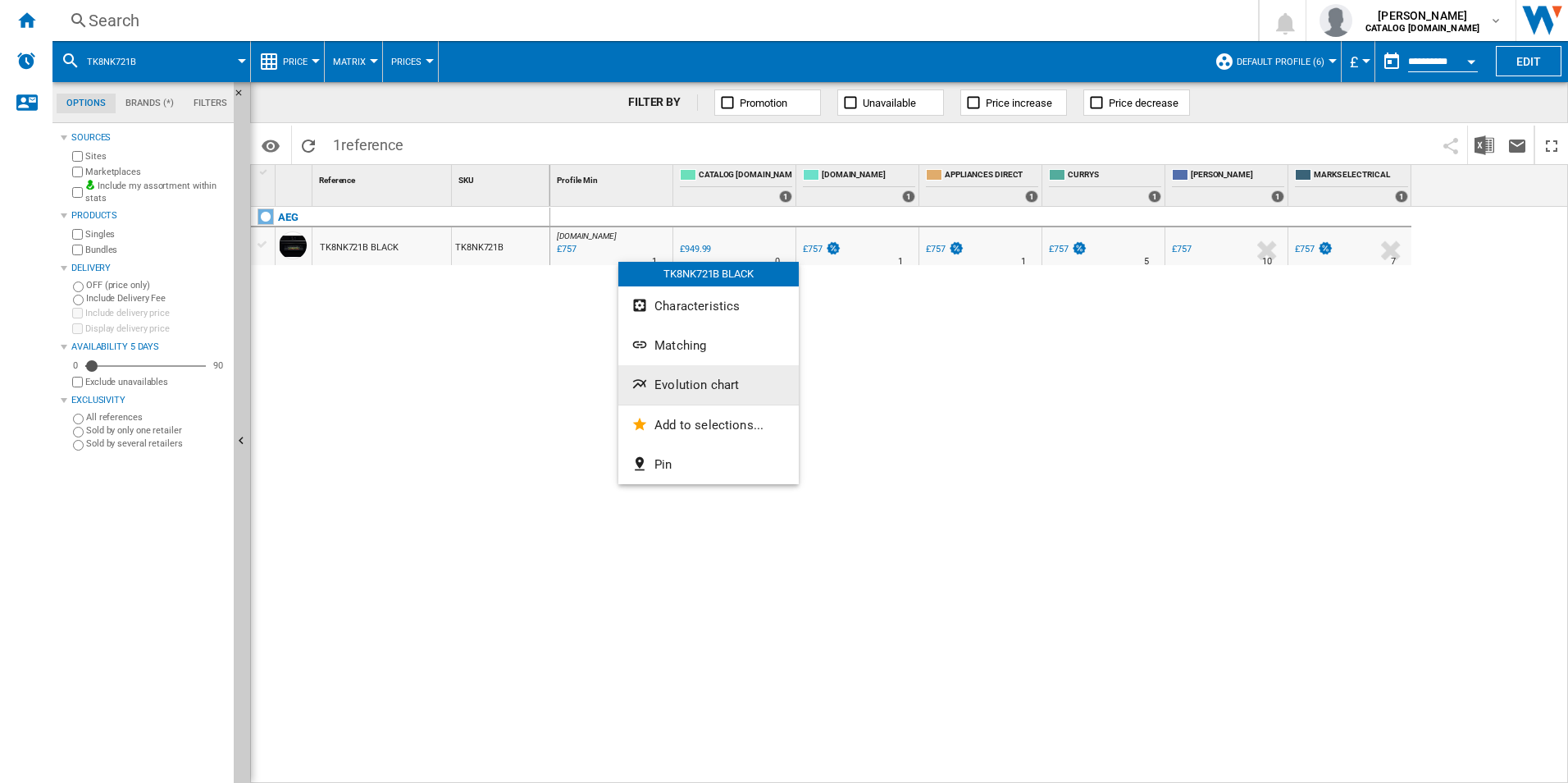
click at [660, 380] on span "Evolution chart" at bounding box center [696, 385] width 85 height 15
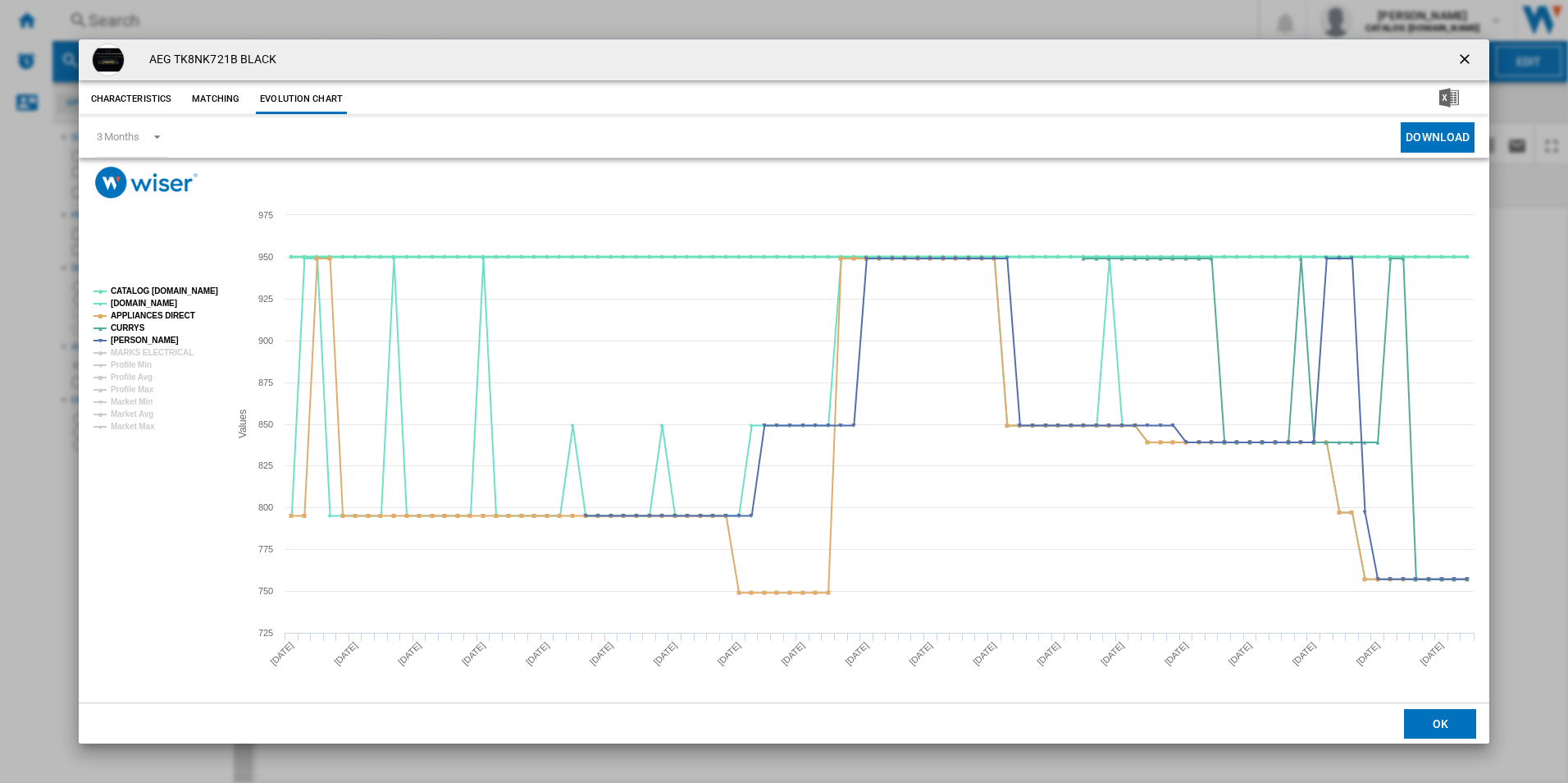
click at [186, 291] on tspan "CATALOG [DOMAIN_NAME]" at bounding box center [164, 290] width 108 height 9
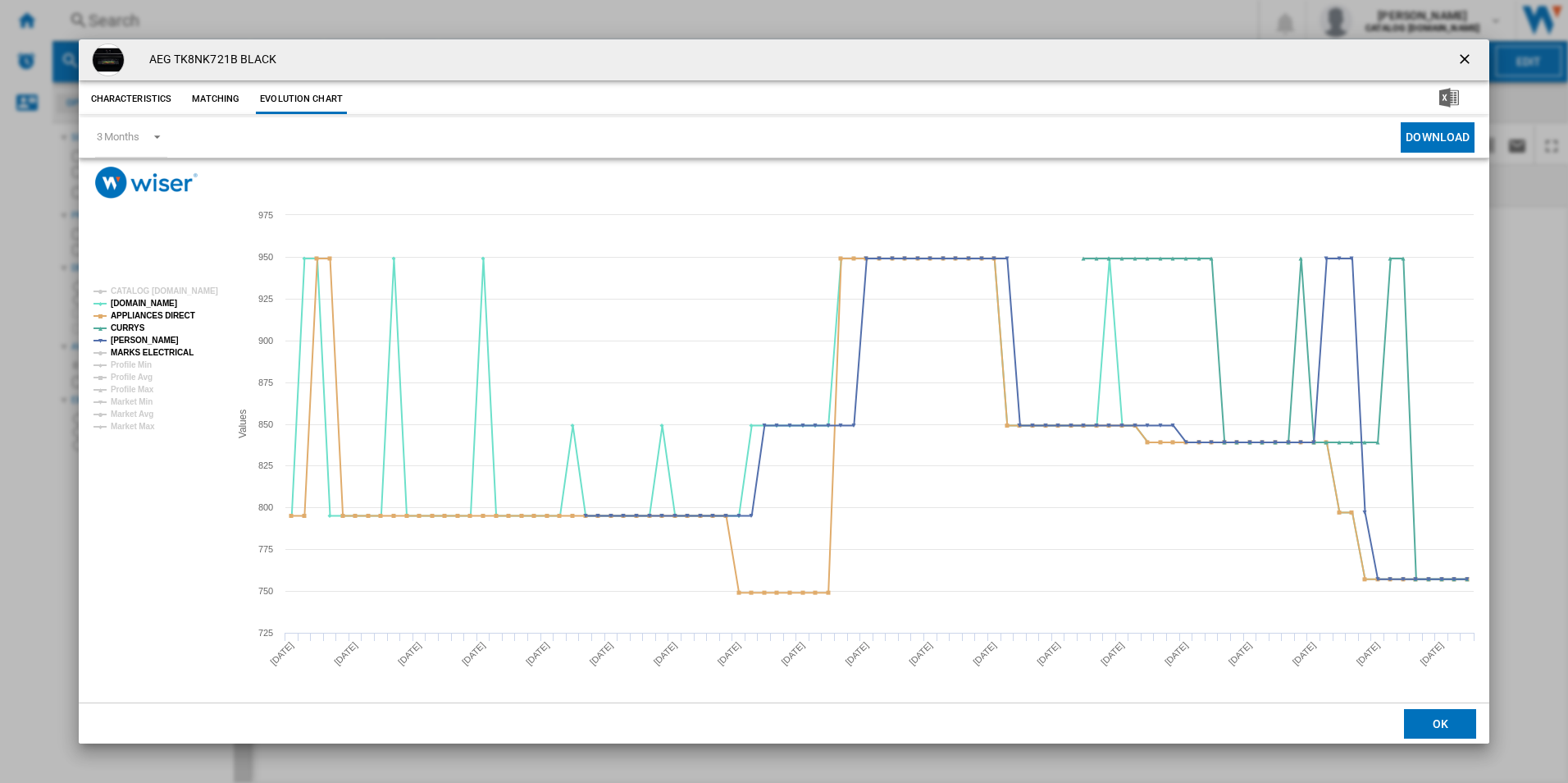
click at [160, 351] on tspan "MARKS ELECTRICAL" at bounding box center [151, 352] width 83 height 9
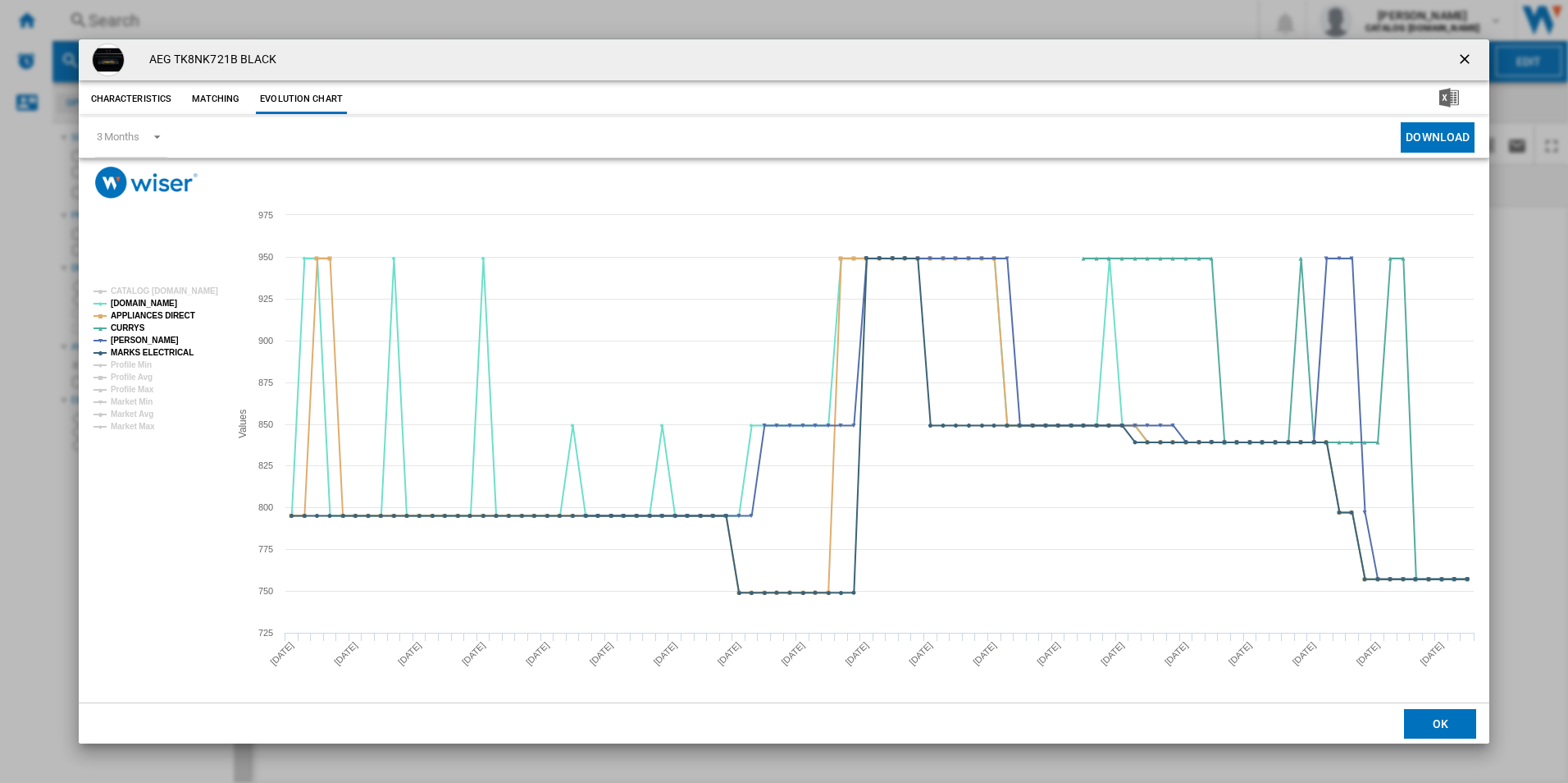
click at [1461, 52] on ng-md-icon "getI18NText('BUTTONS.CLOSE_DIALOG')" at bounding box center [1466, 61] width 20 height 20
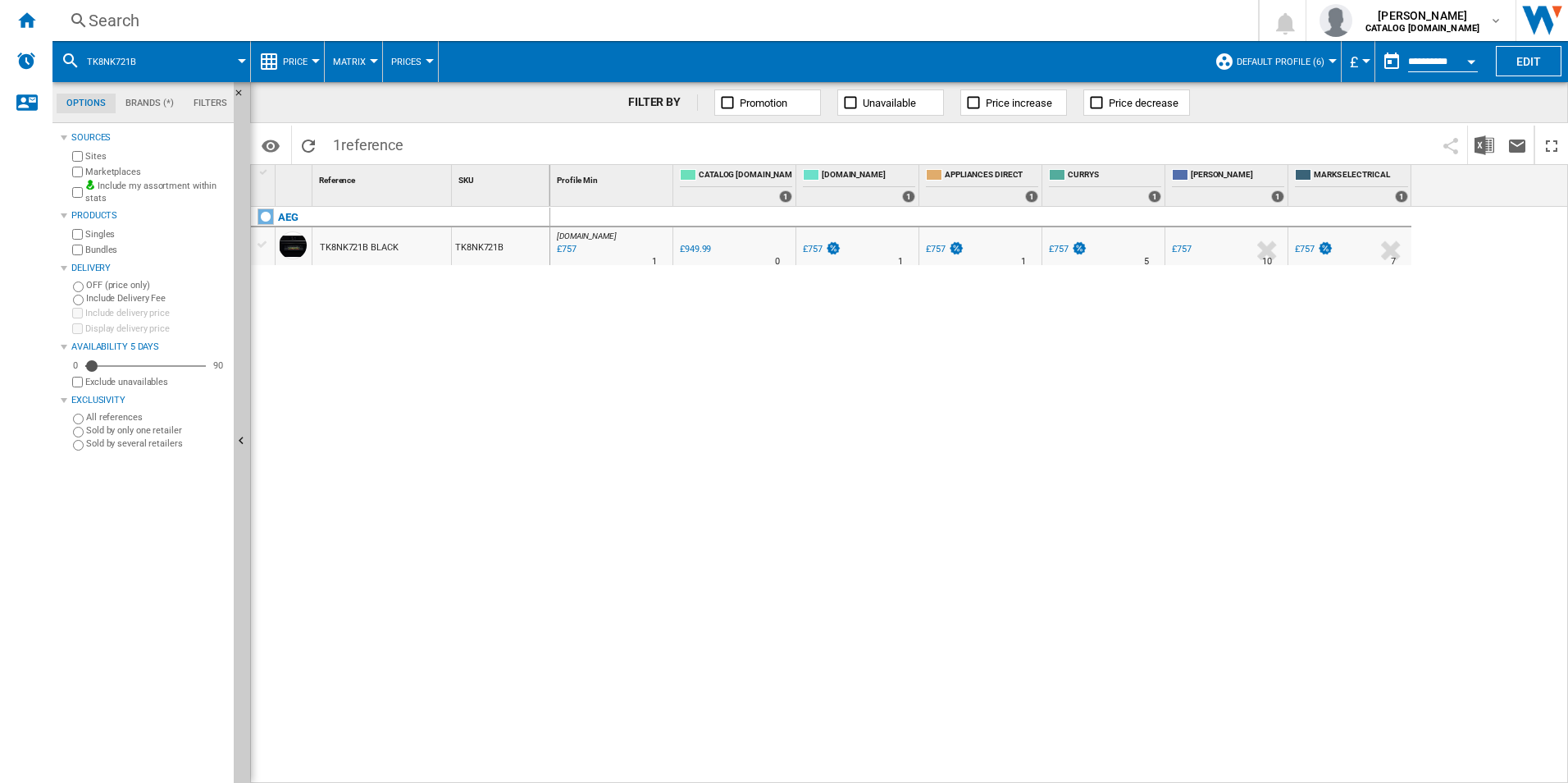
click at [1088, 16] on div "Search" at bounding box center [652, 20] width 1127 height 23
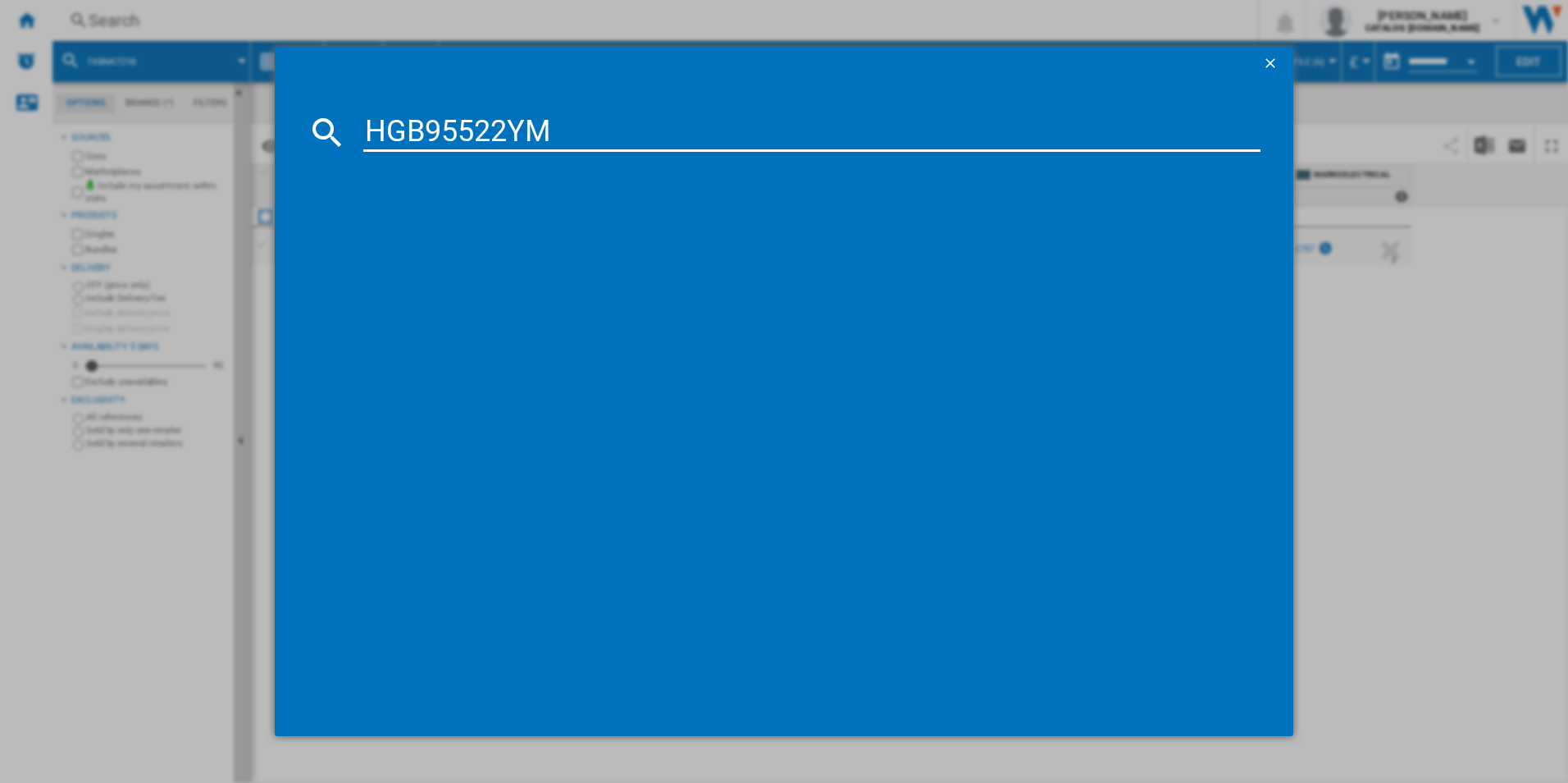
type input "HGB95522YM"
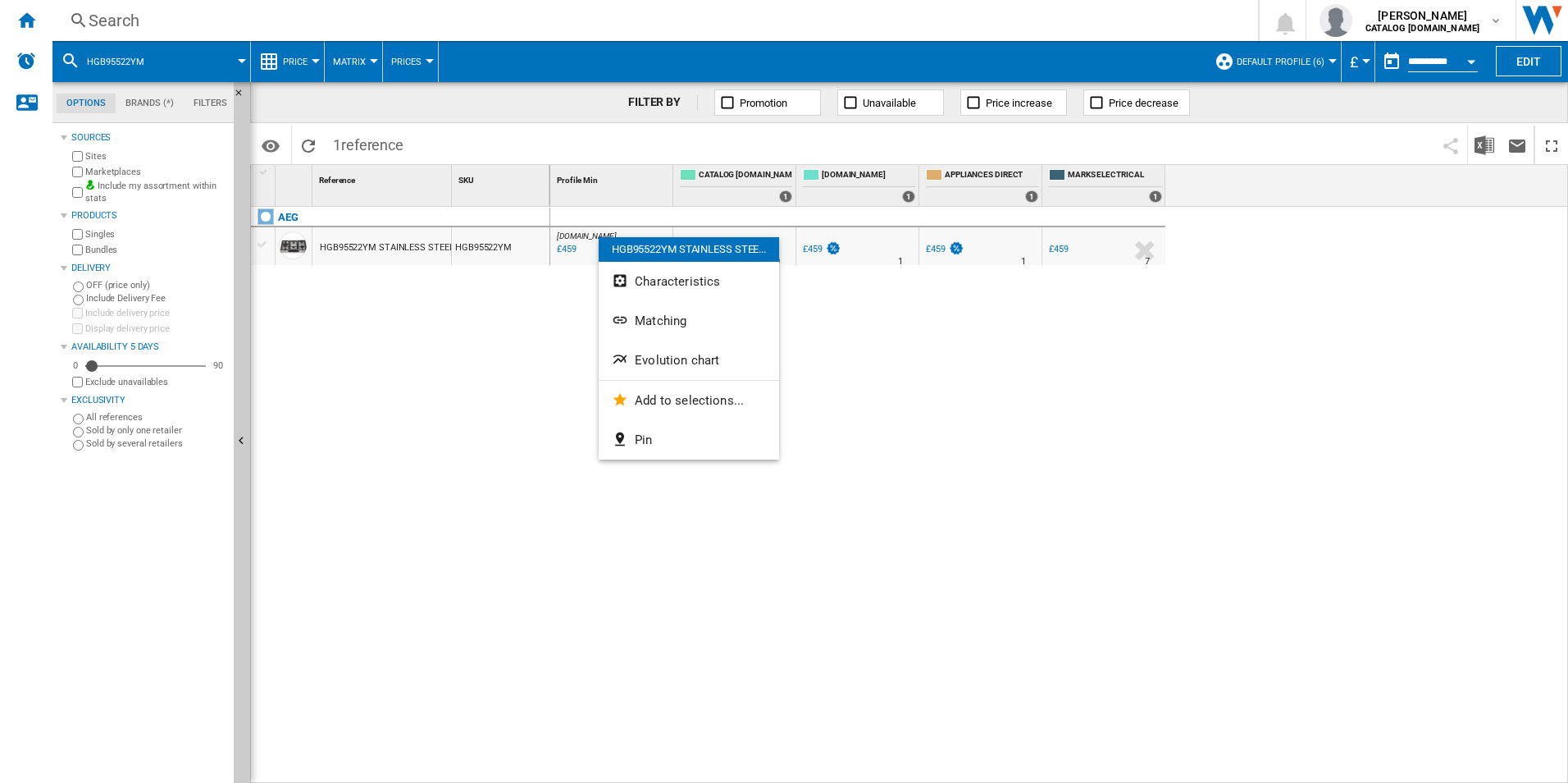
click at [720, 345] on button "Evolution chart" at bounding box center [688, 361] width 180 height 40
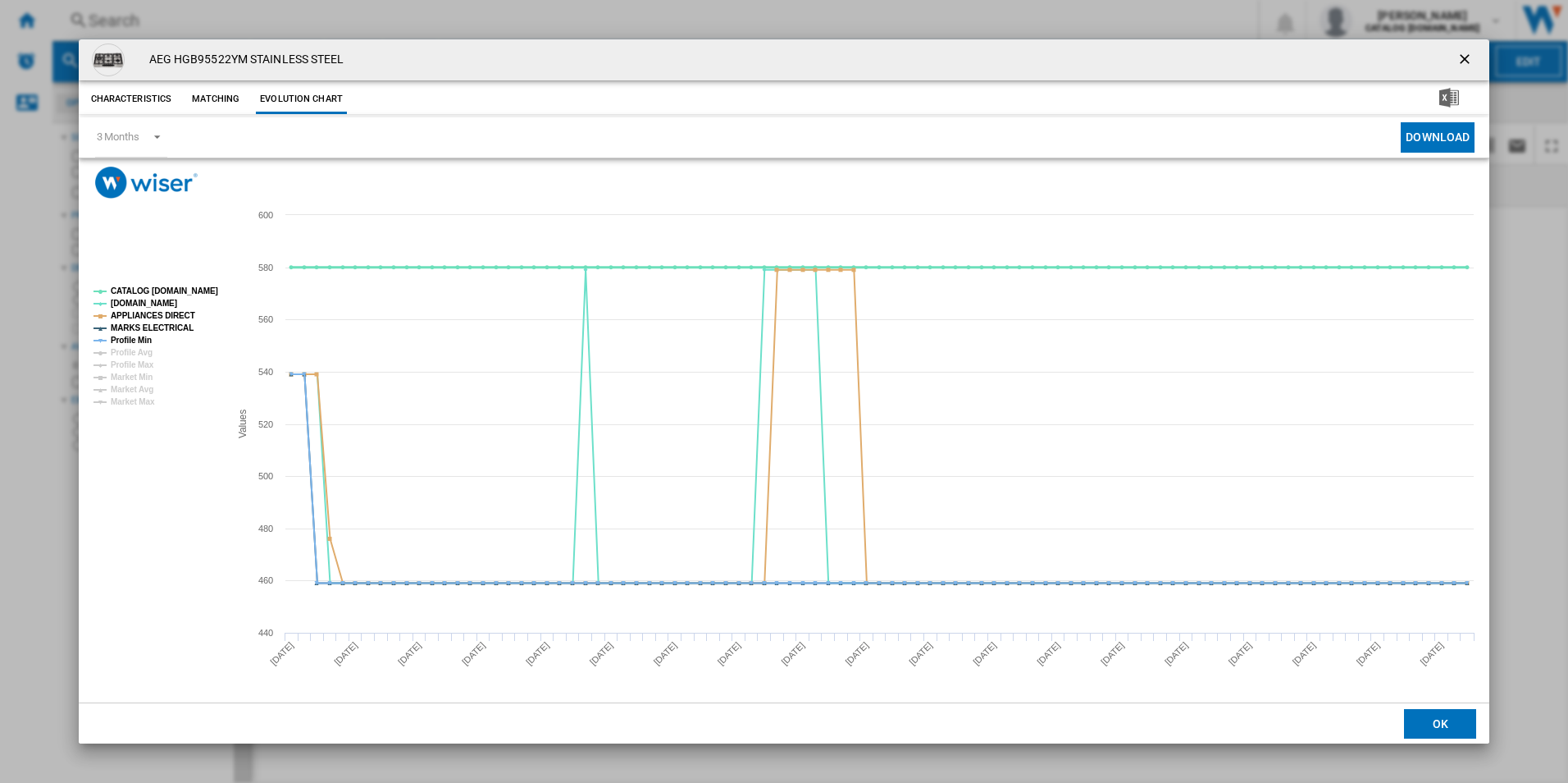
click at [179, 290] on tspan "CATALOG [DOMAIN_NAME]" at bounding box center [164, 290] width 108 height 9
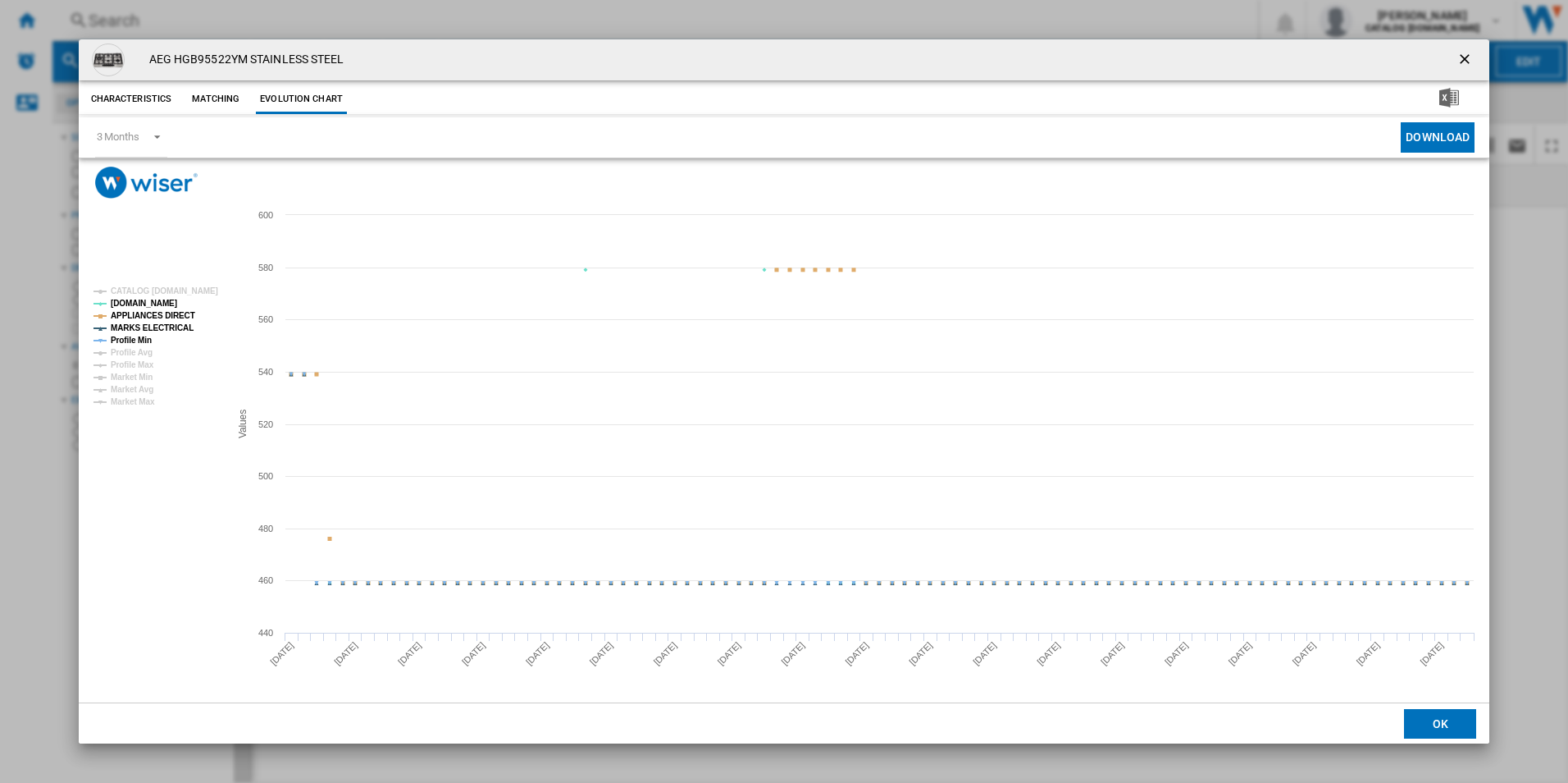
click at [141, 344] on tspan "Profile Min" at bounding box center [131, 340] width 41 height 9
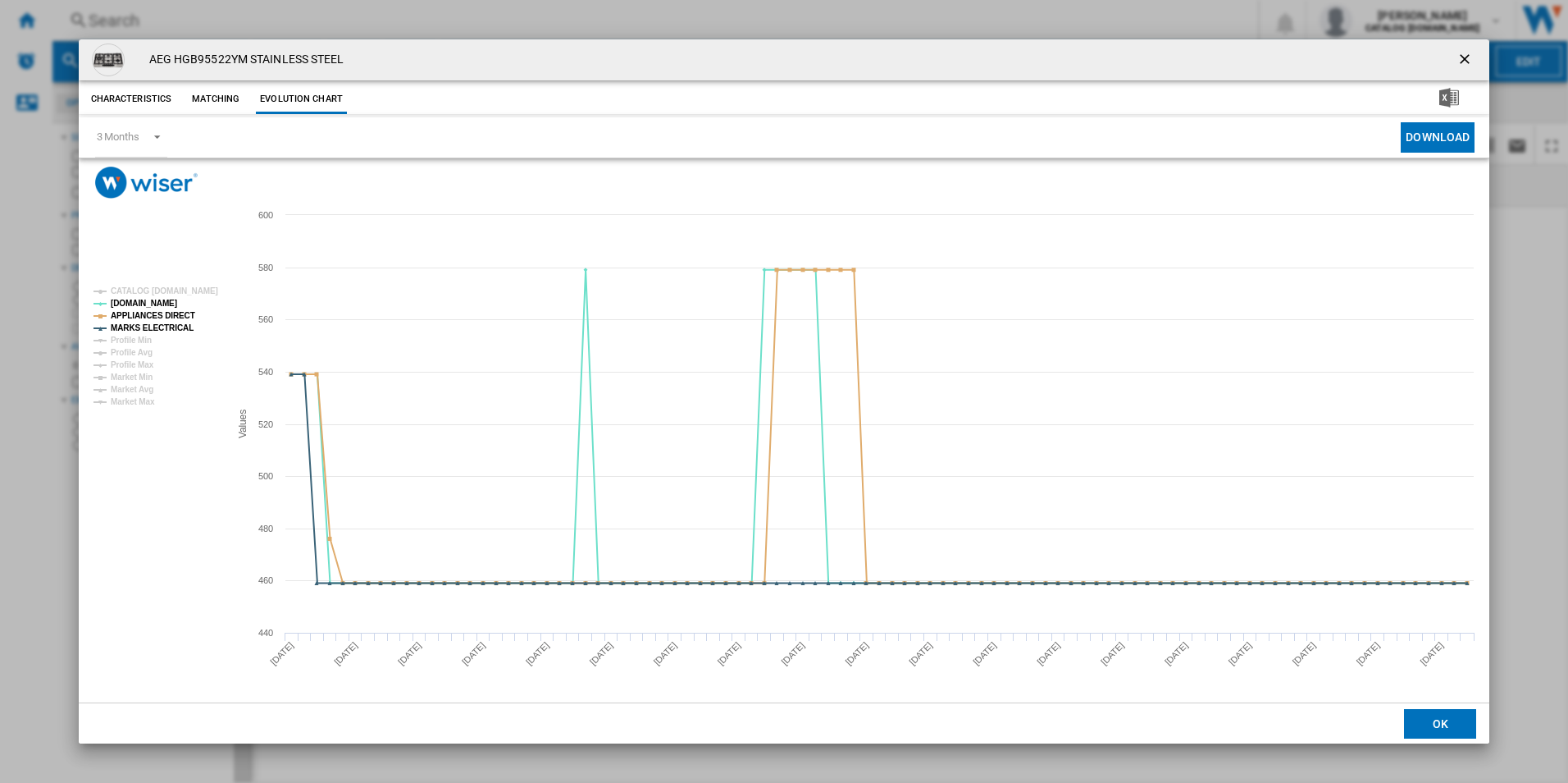
drag, startPoint x: 1474, startPoint y: 55, endPoint x: 1375, endPoint y: 63, distance: 99.3
click at [1473, 55] on ng-md-icon "getI18NText('BUTTONS.CLOSE_DIALOG')" at bounding box center [1466, 61] width 20 height 20
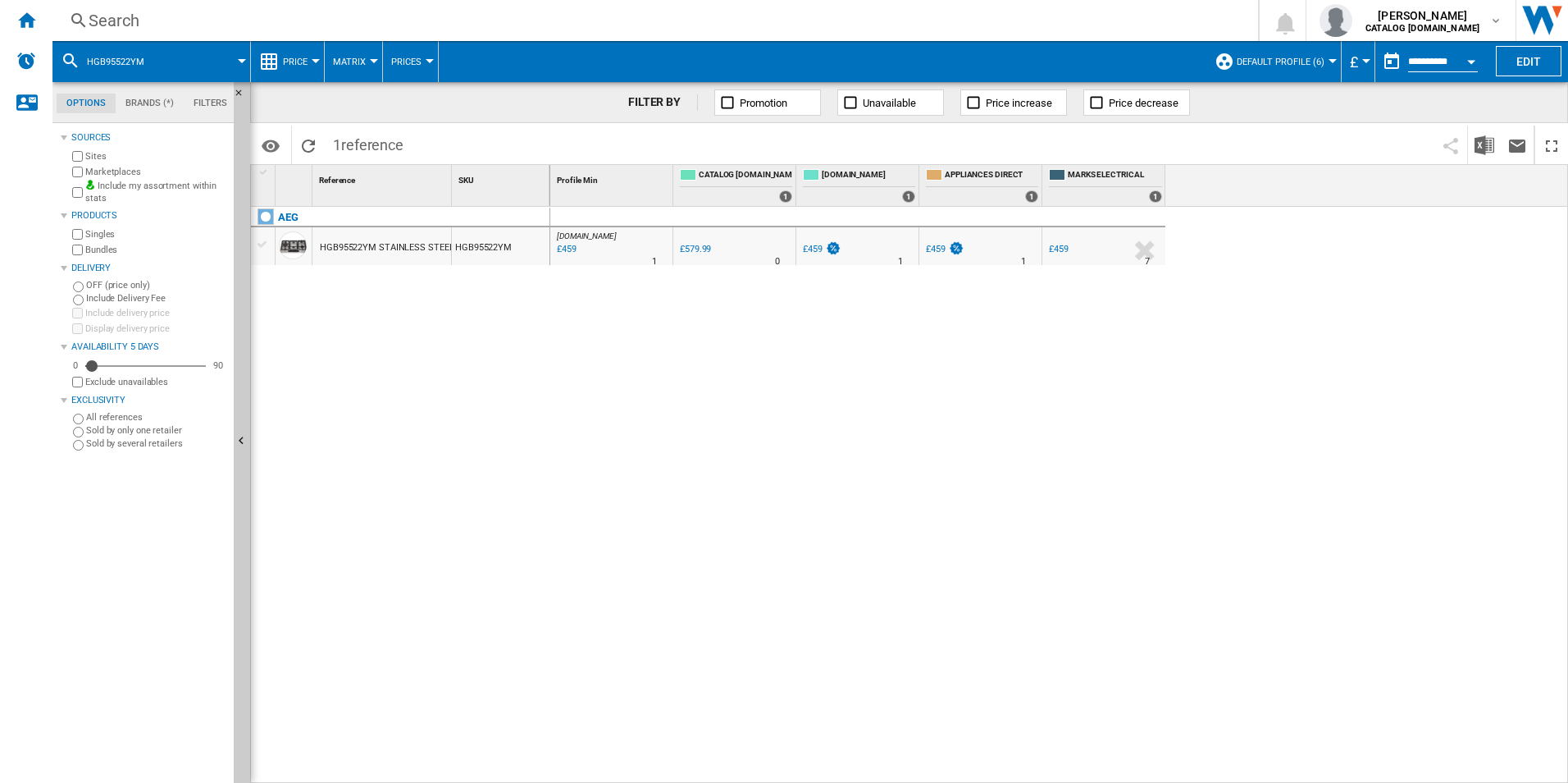
click at [1080, 24] on div "Search" at bounding box center [652, 20] width 1127 height 23
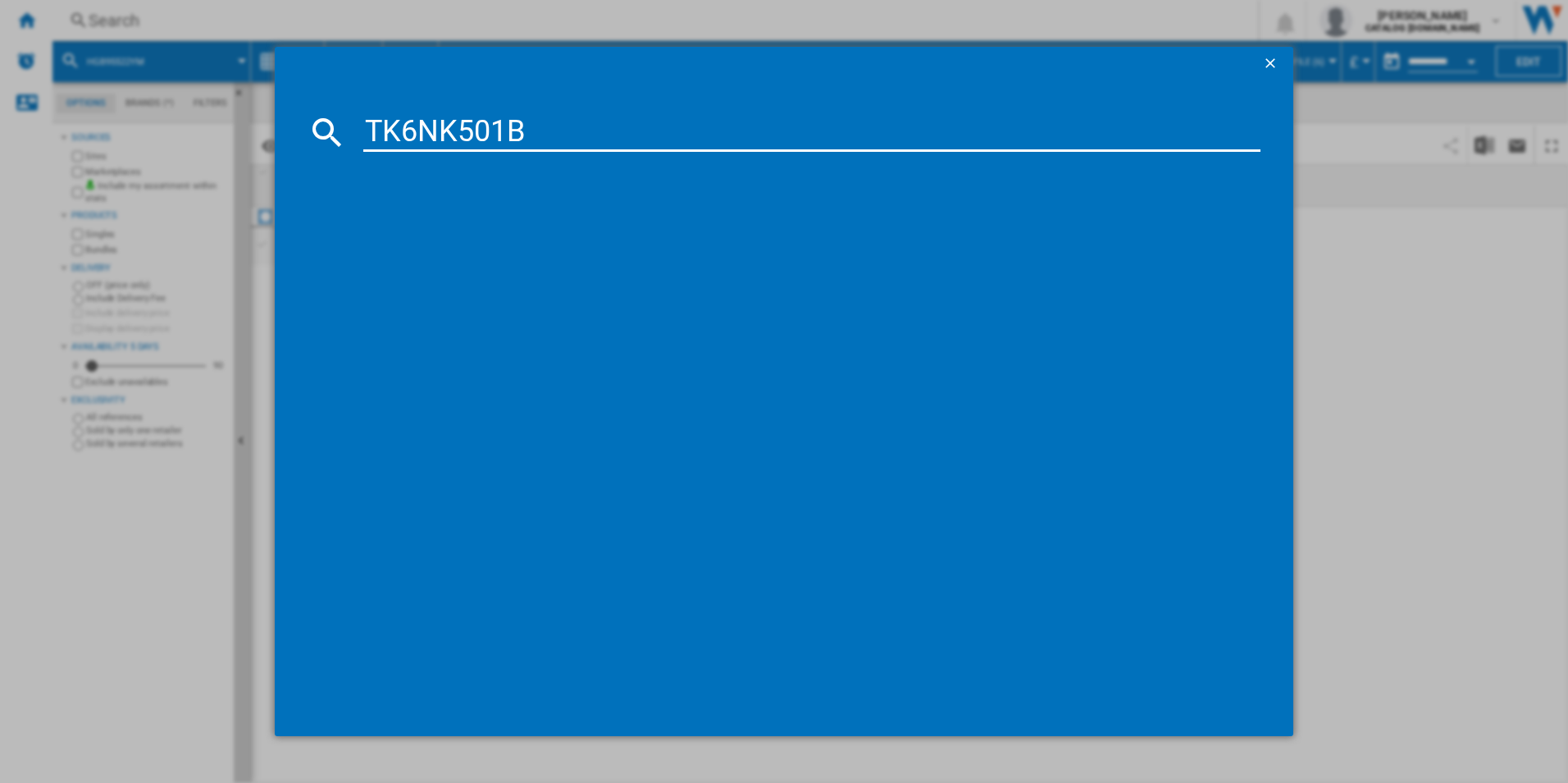
type input "TK6NK501B"
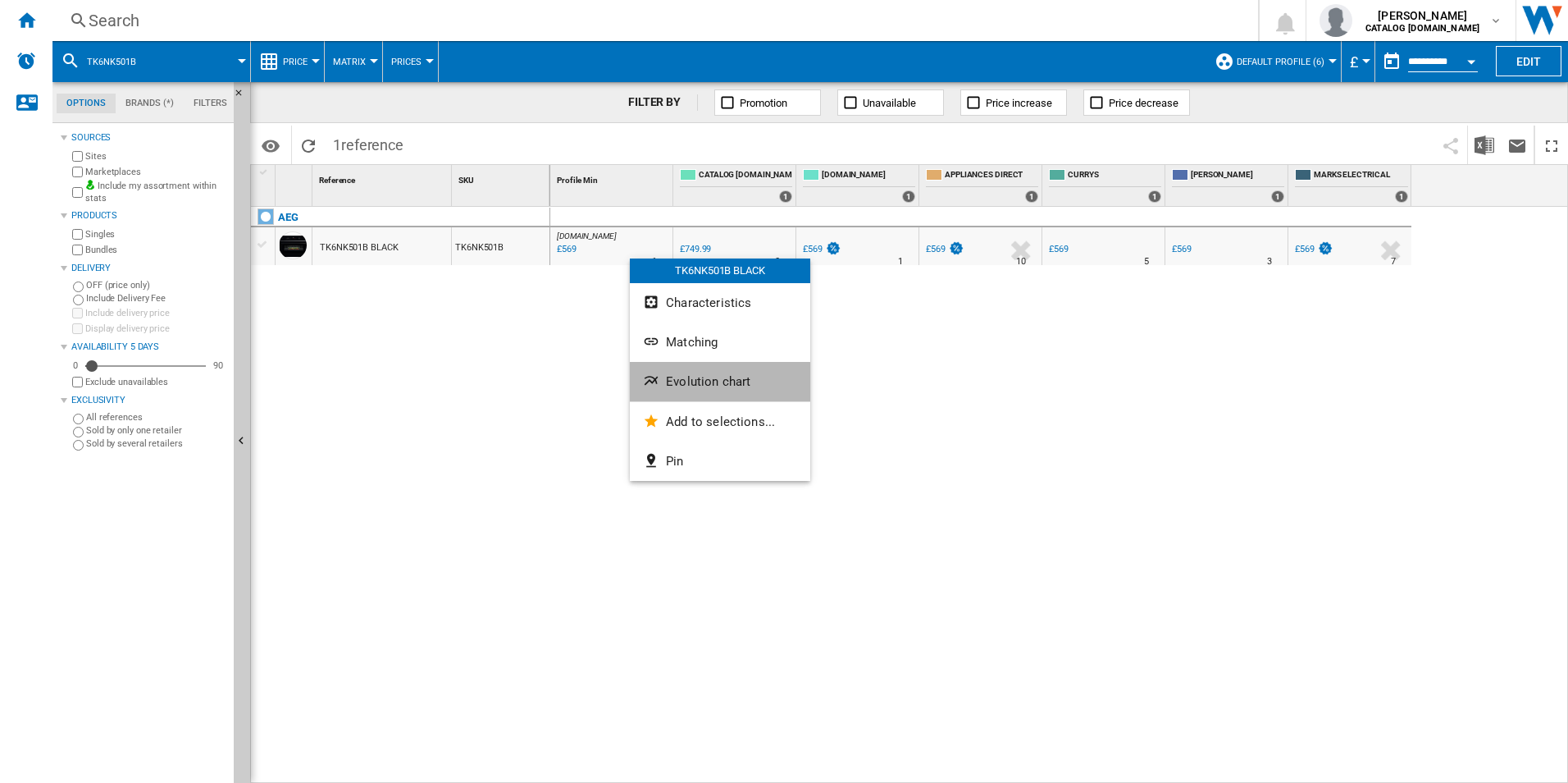
click at [694, 392] on button "Evolution chart" at bounding box center [719, 382] width 180 height 40
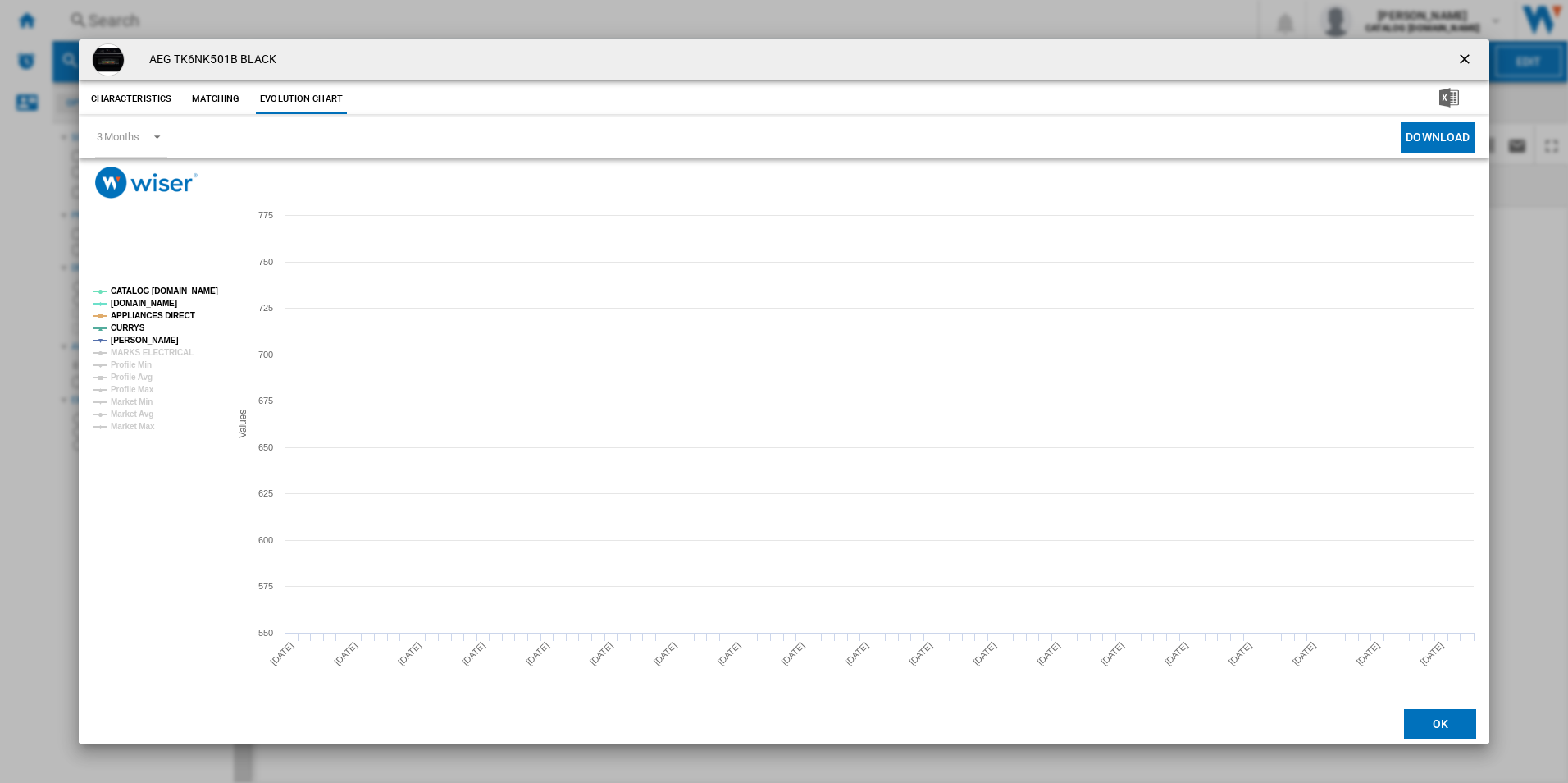
click at [175, 286] on tspan "CATALOG [DOMAIN_NAME]" at bounding box center [164, 290] width 108 height 9
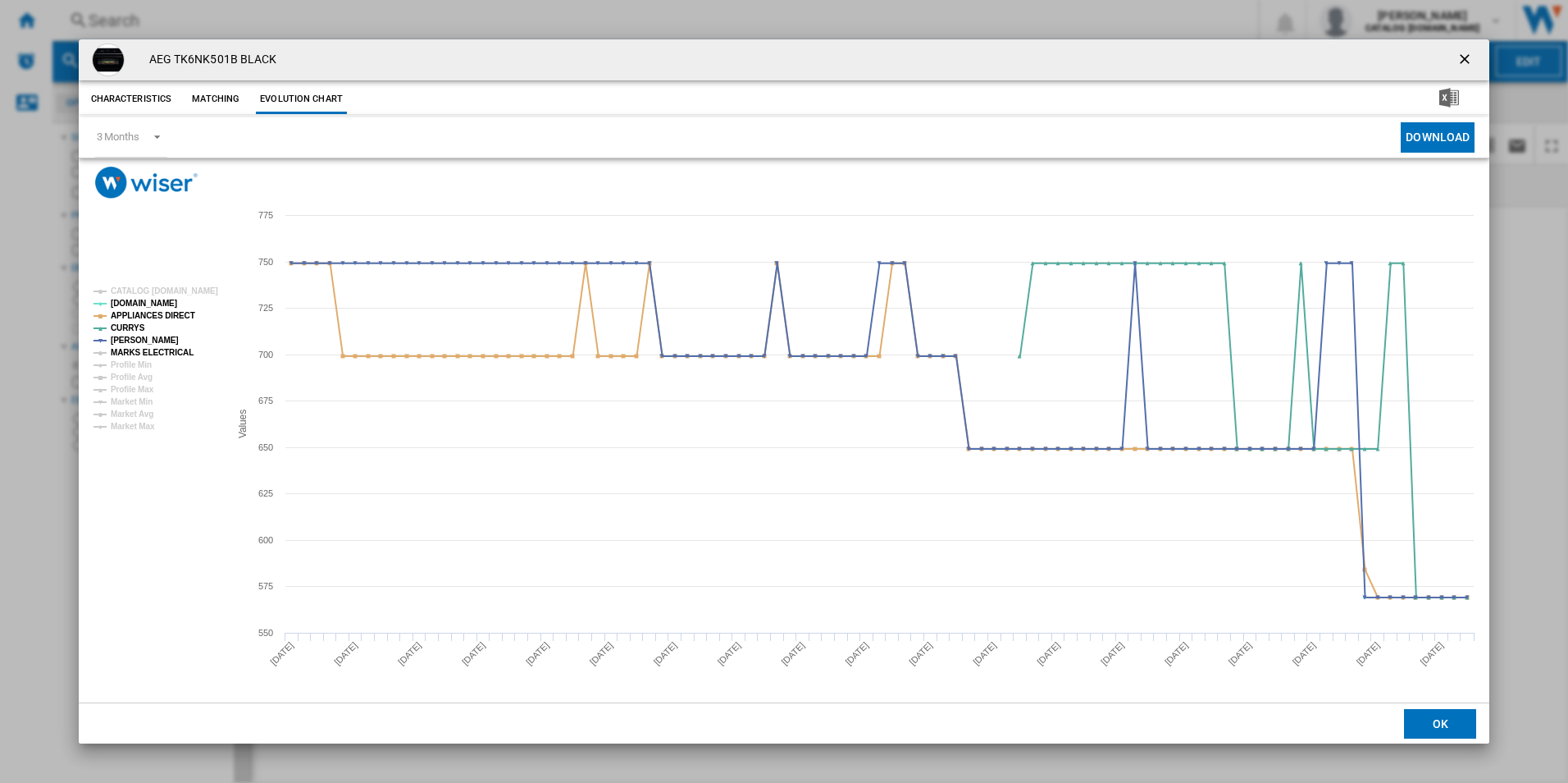
click at [165, 348] on tspan "MARKS ELECTRICAL" at bounding box center [151, 352] width 83 height 9
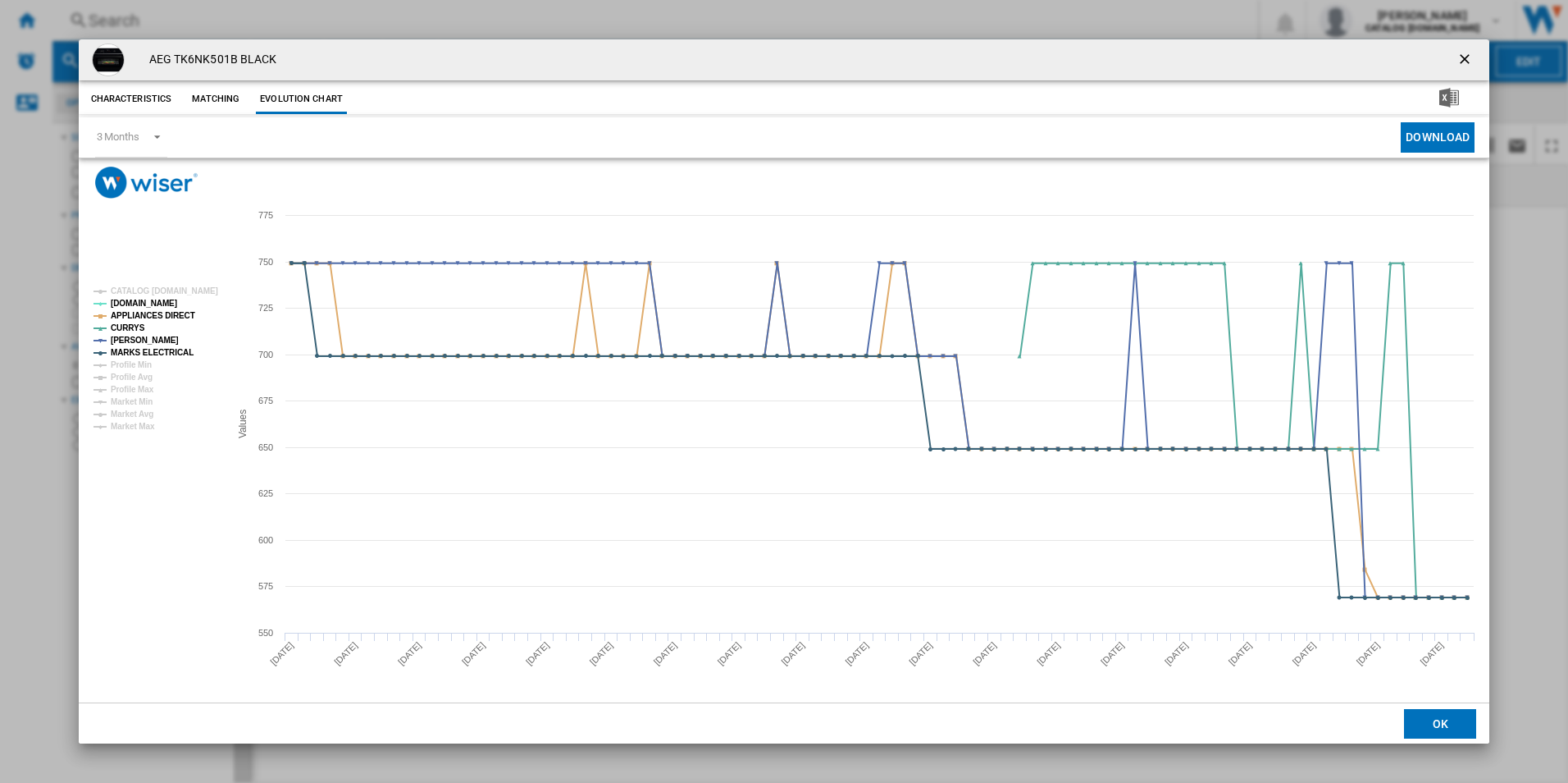
drag, startPoint x: 1456, startPoint y: 60, endPoint x: 1071, endPoint y: 59, distance: 385.0
click at [1456, 60] on button "Product popup" at bounding box center [1466, 60] width 33 height 33
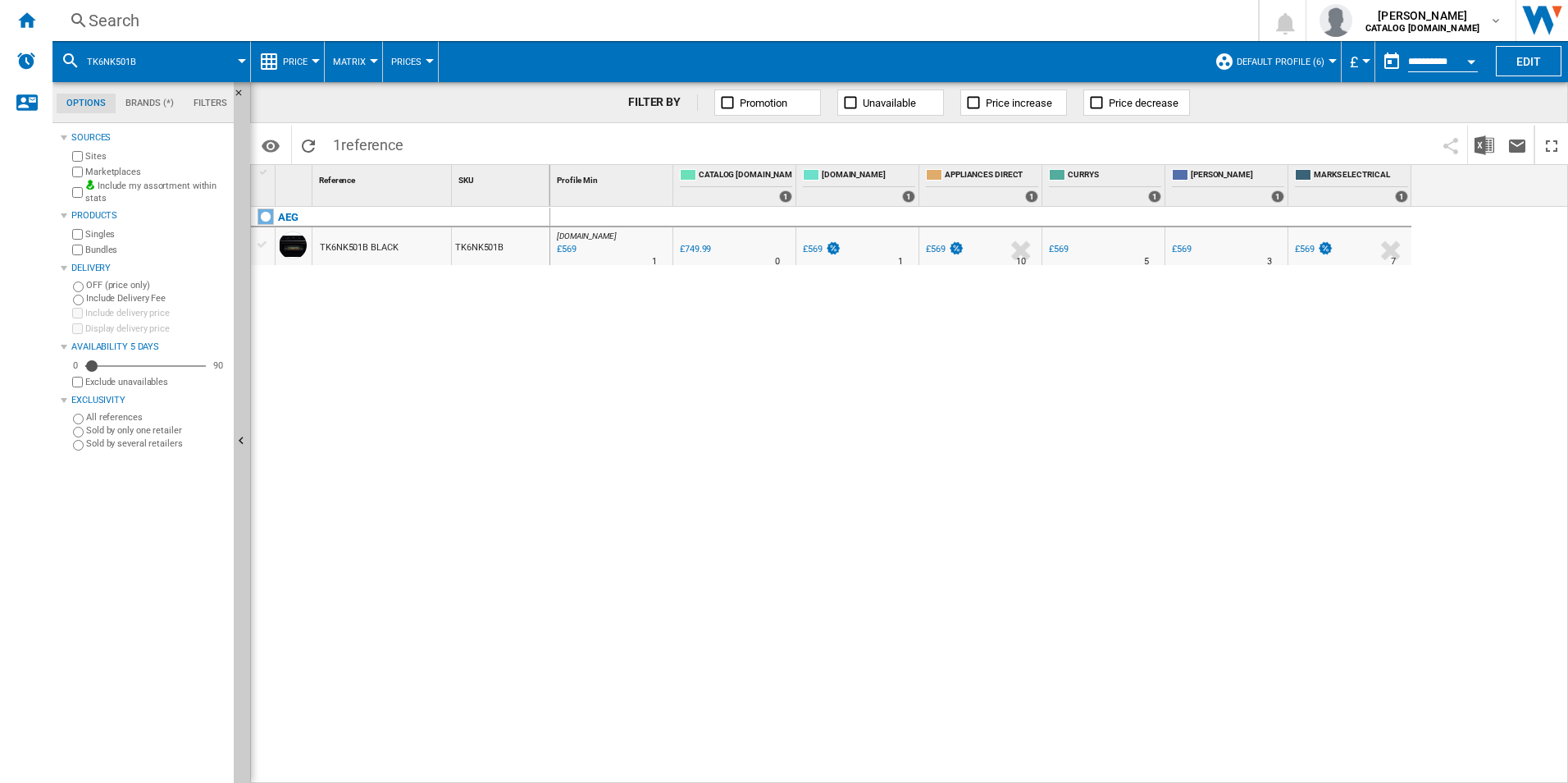
click at [921, 19] on div "Search" at bounding box center [652, 20] width 1127 height 23
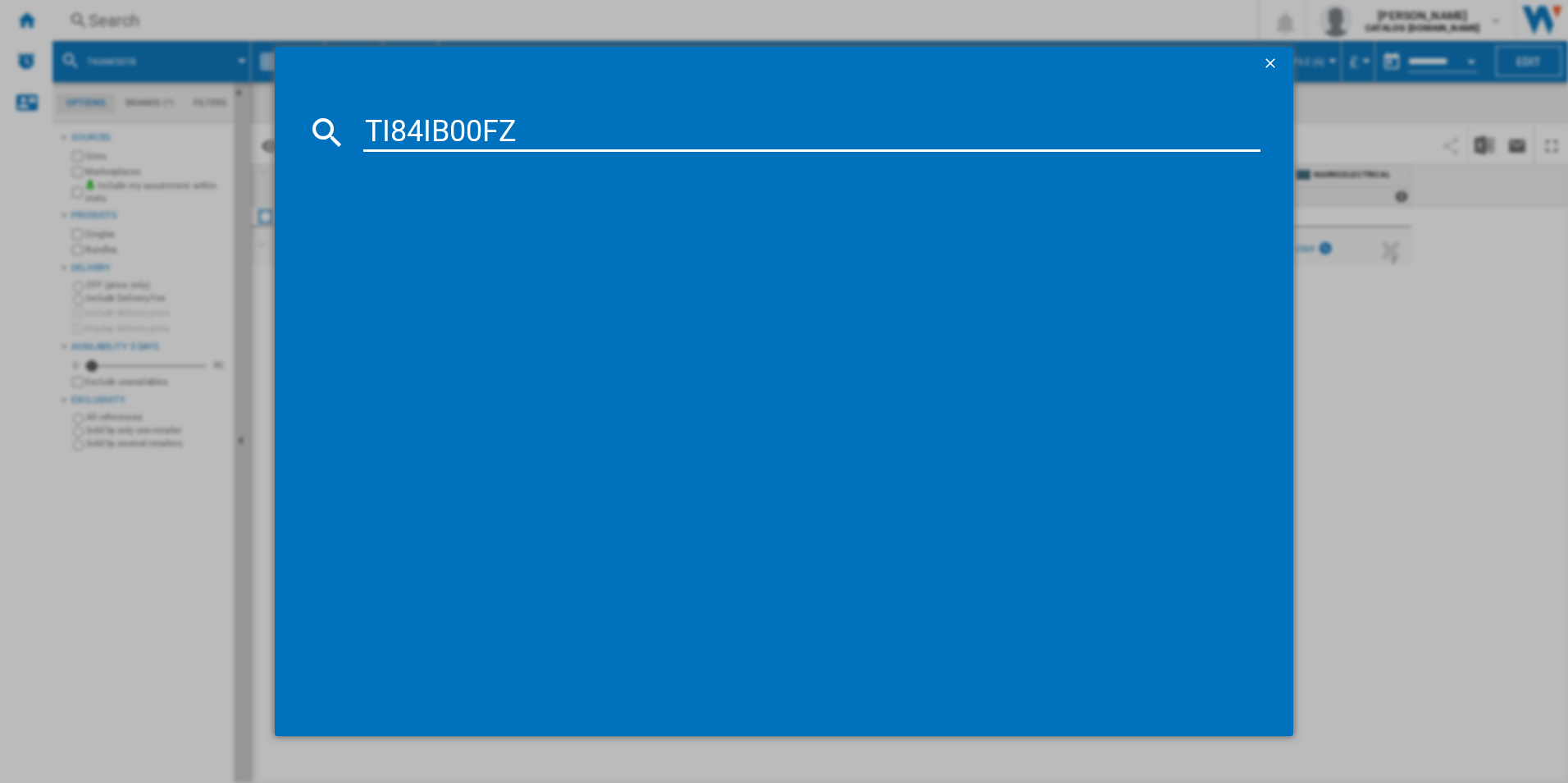
type input "TI84IB00FZ"
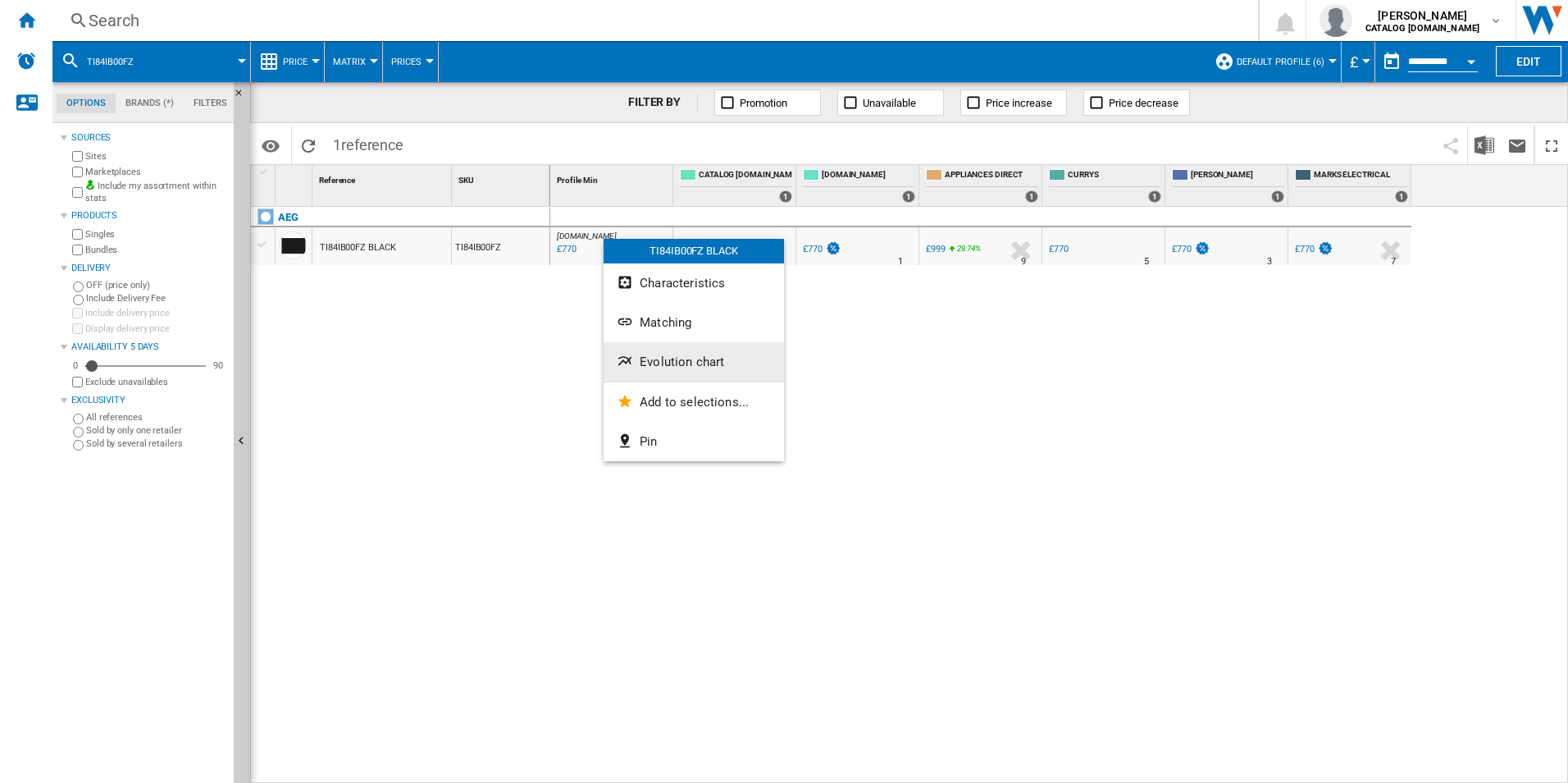
click at [646, 360] on span "Evolution chart" at bounding box center [681, 362] width 85 height 15
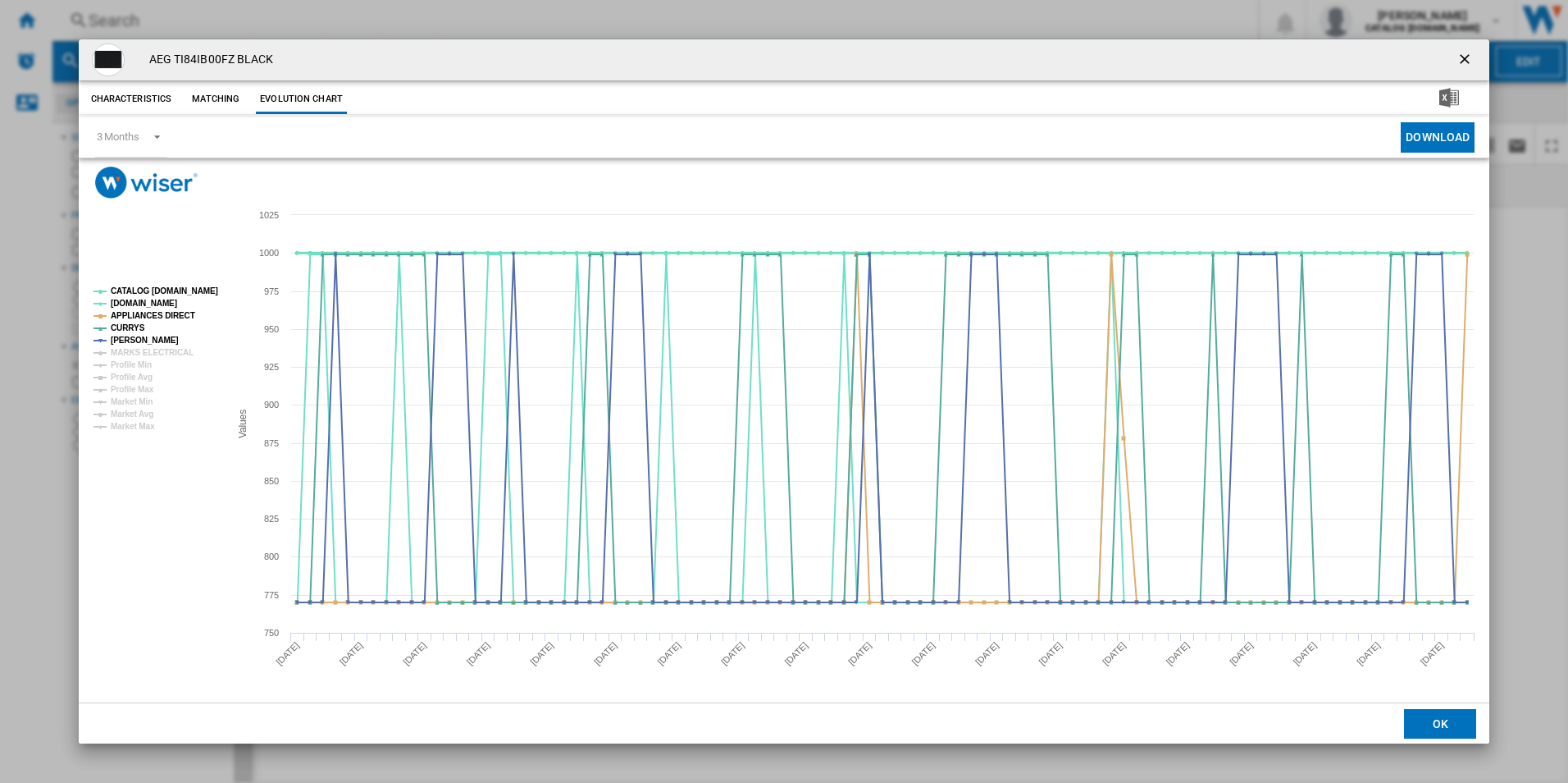
click at [188, 286] on tspan "CATALOG [DOMAIN_NAME]" at bounding box center [164, 290] width 108 height 9
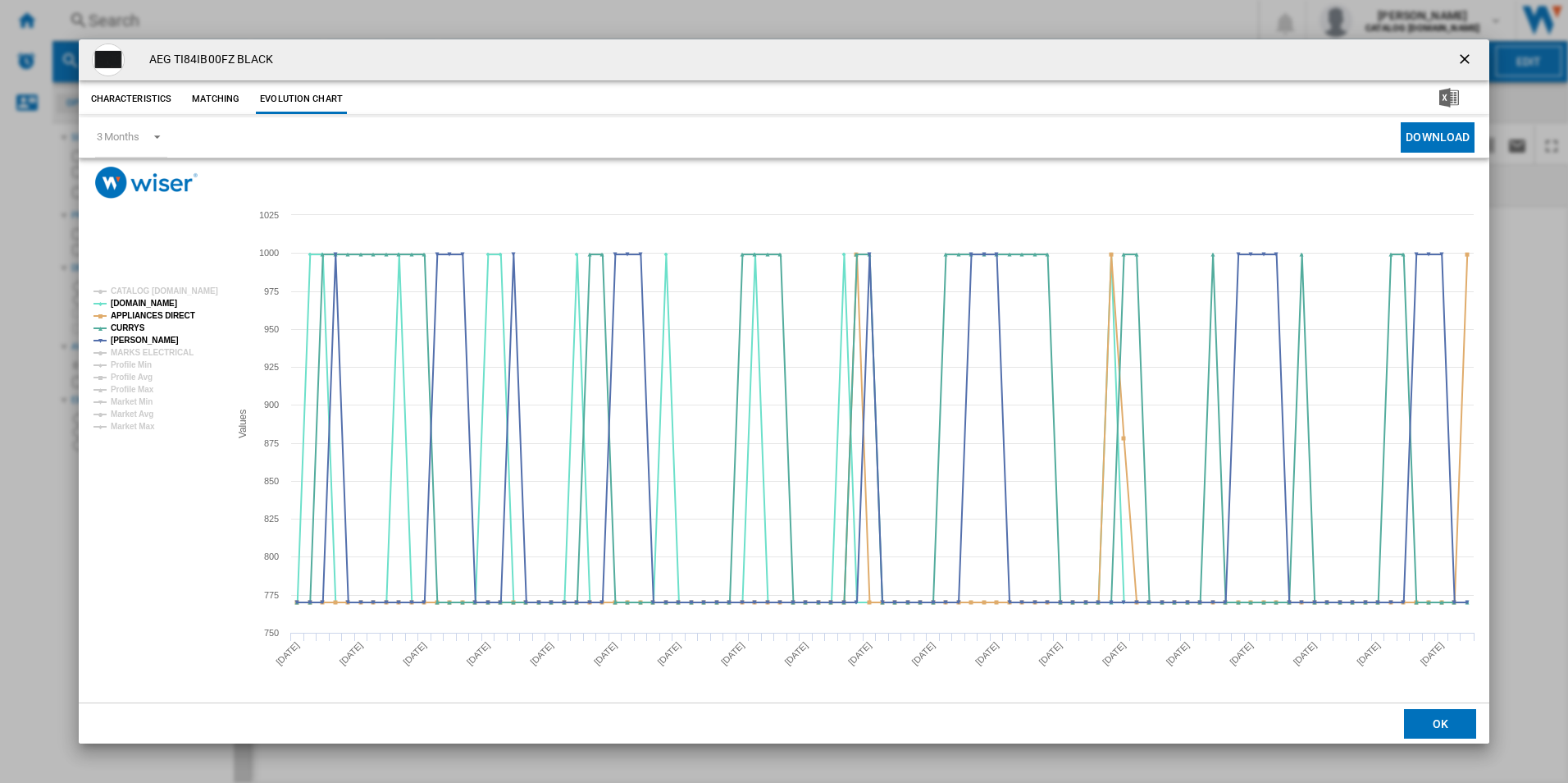
click at [164, 342] on rect "Product popup" at bounding box center [154, 359] width 136 height 156
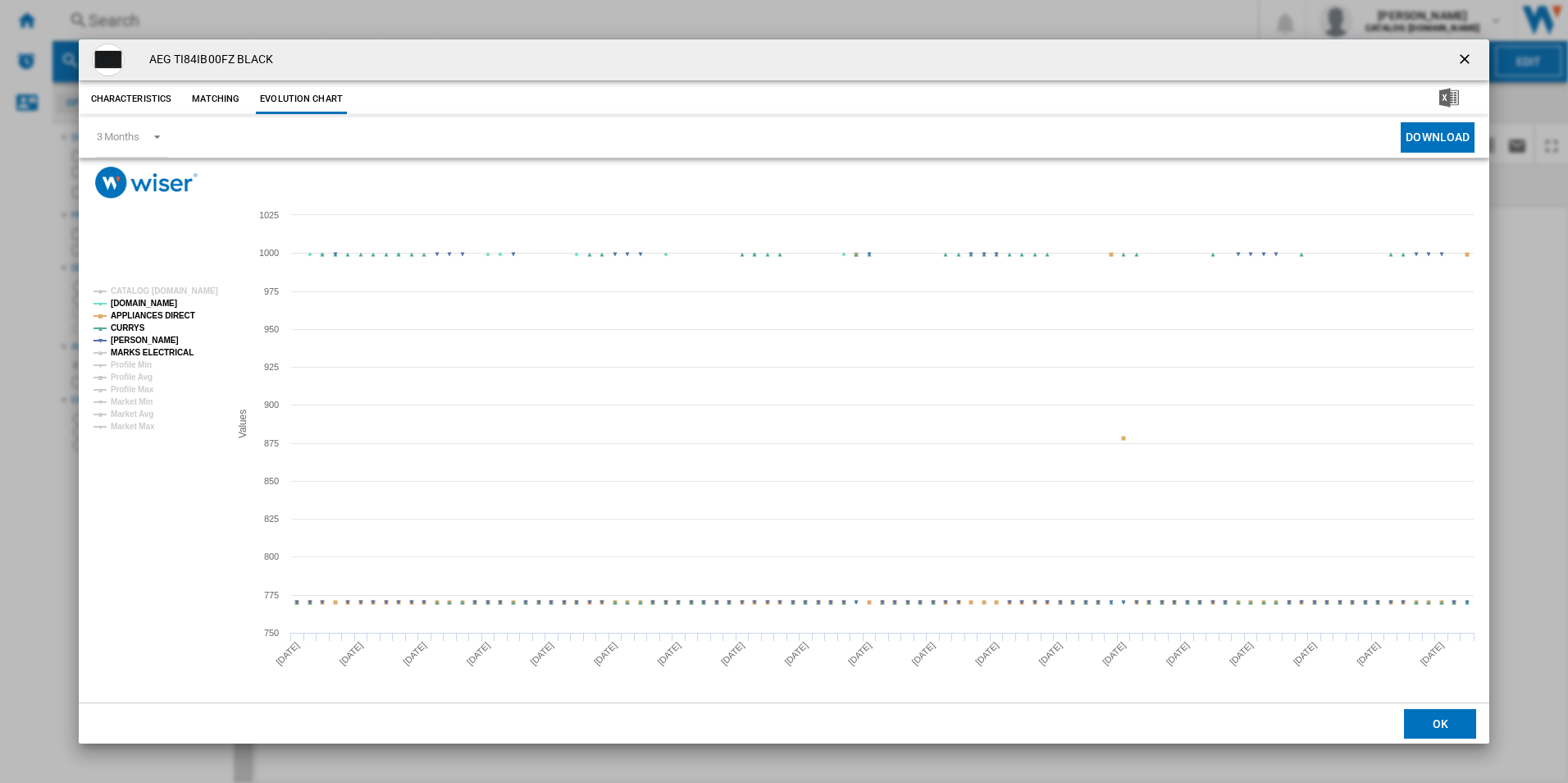
click at [165, 355] on tspan "MARKS ELECTRICAL" at bounding box center [151, 352] width 83 height 9
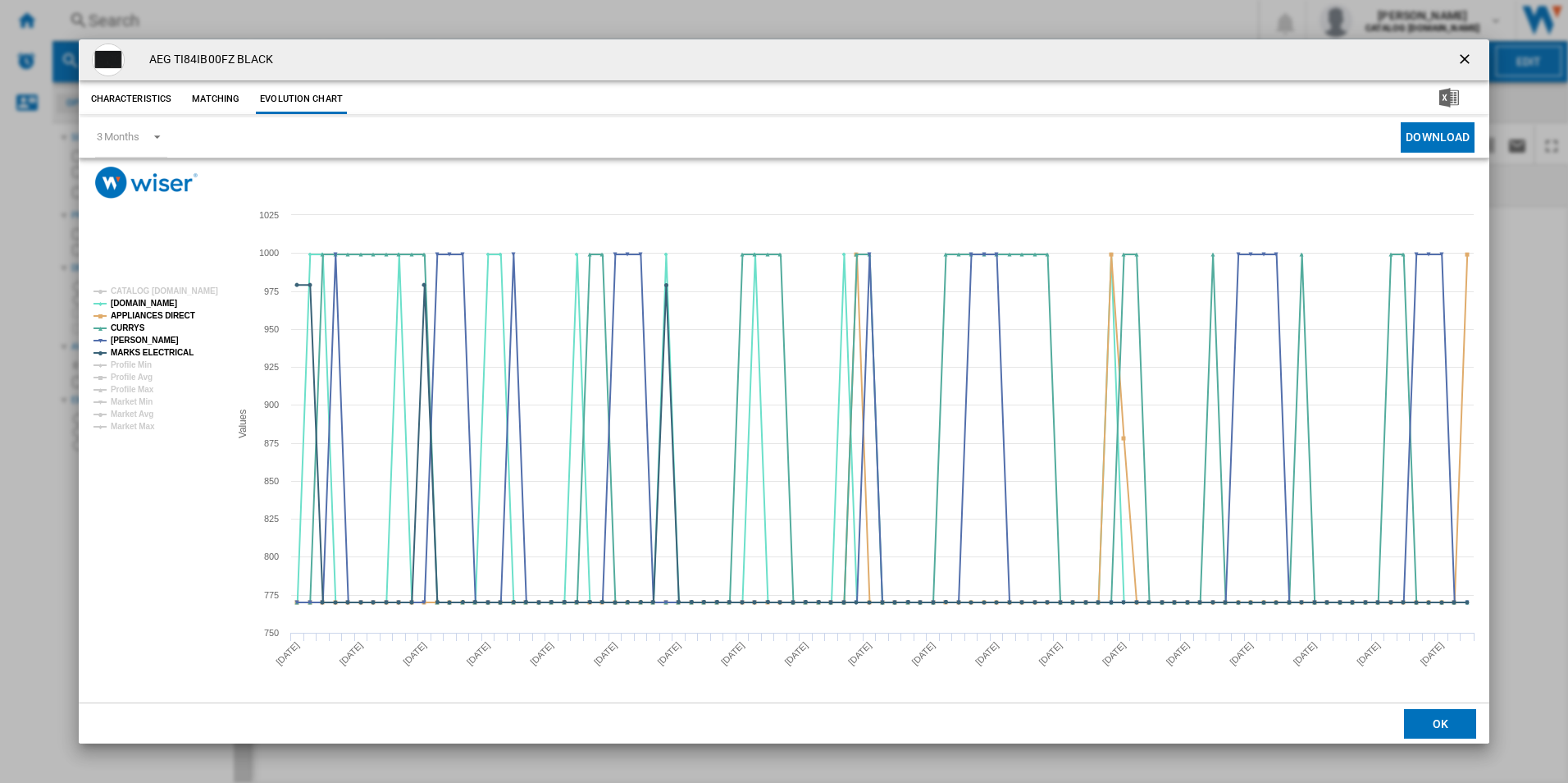
drag, startPoint x: 1464, startPoint y: 58, endPoint x: 1316, endPoint y: 61, distance: 148.0
click at [1464, 58] on ng-md-icon "getI18NText('BUTTONS.CLOSE_DIALOG')" at bounding box center [1466, 61] width 20 height 20
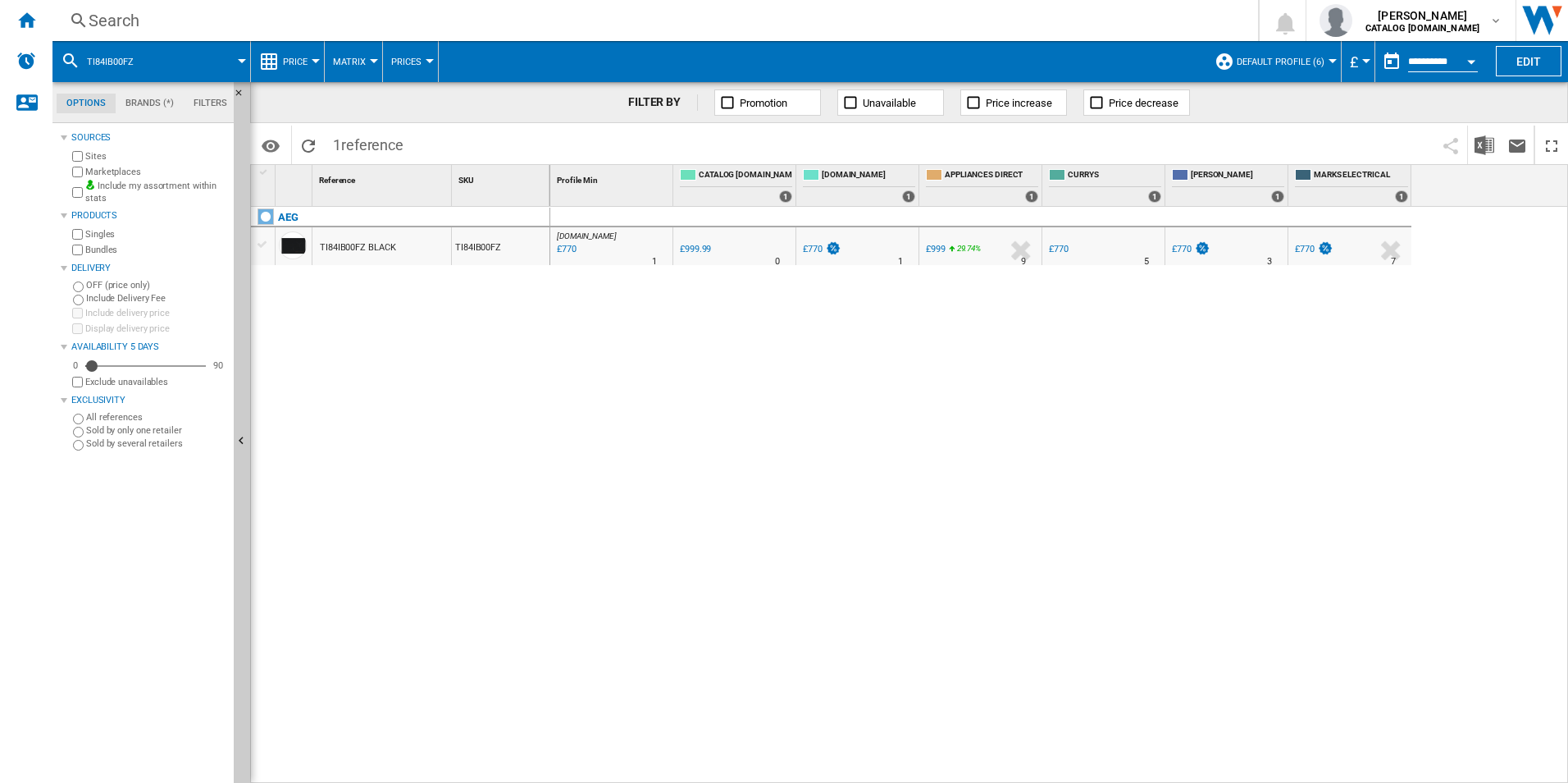
click at [1049, 28] on div "Search" at bounding box center [652, 20] width 1127 height 23
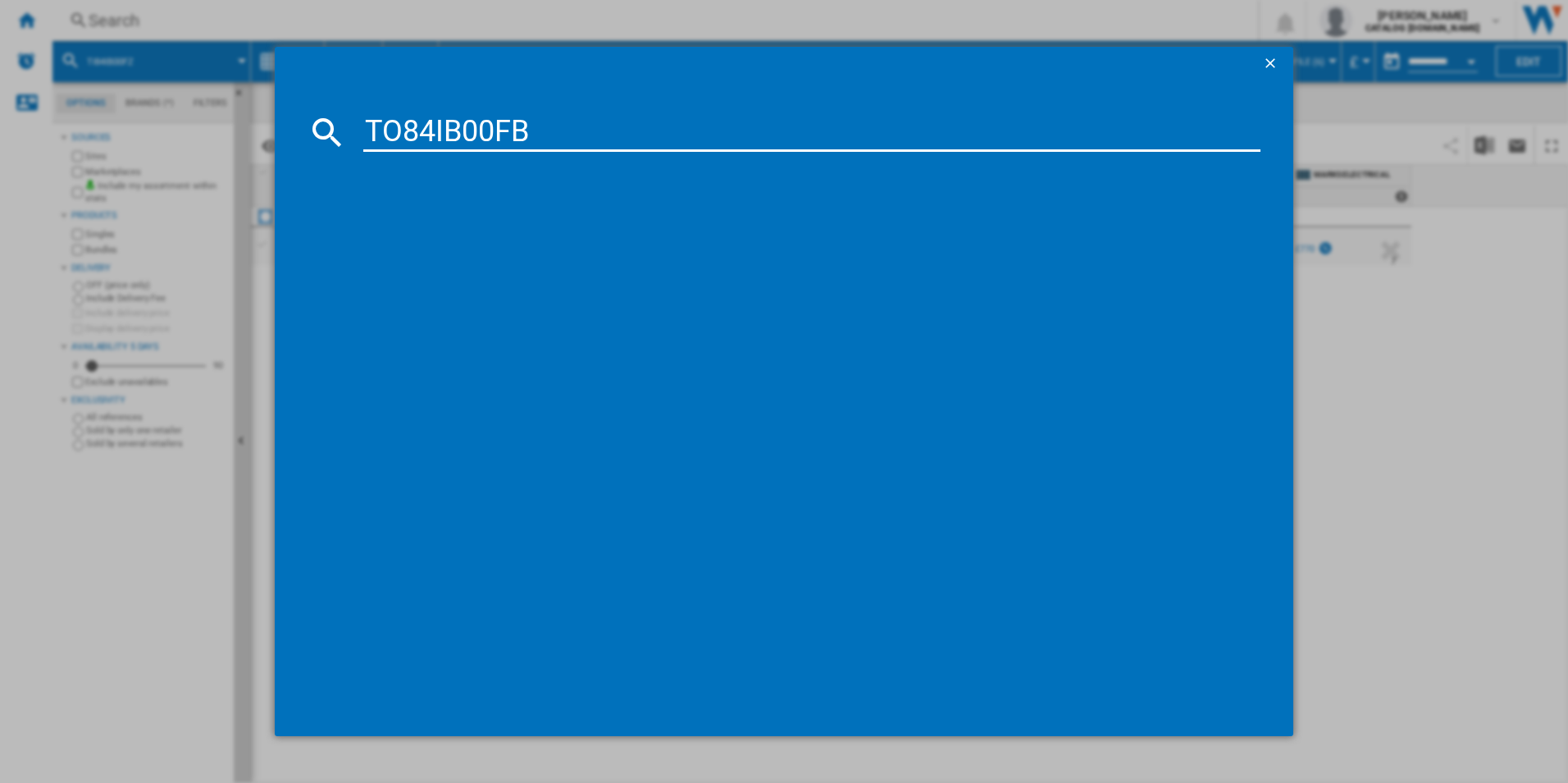
type input "TO84IB00FB"
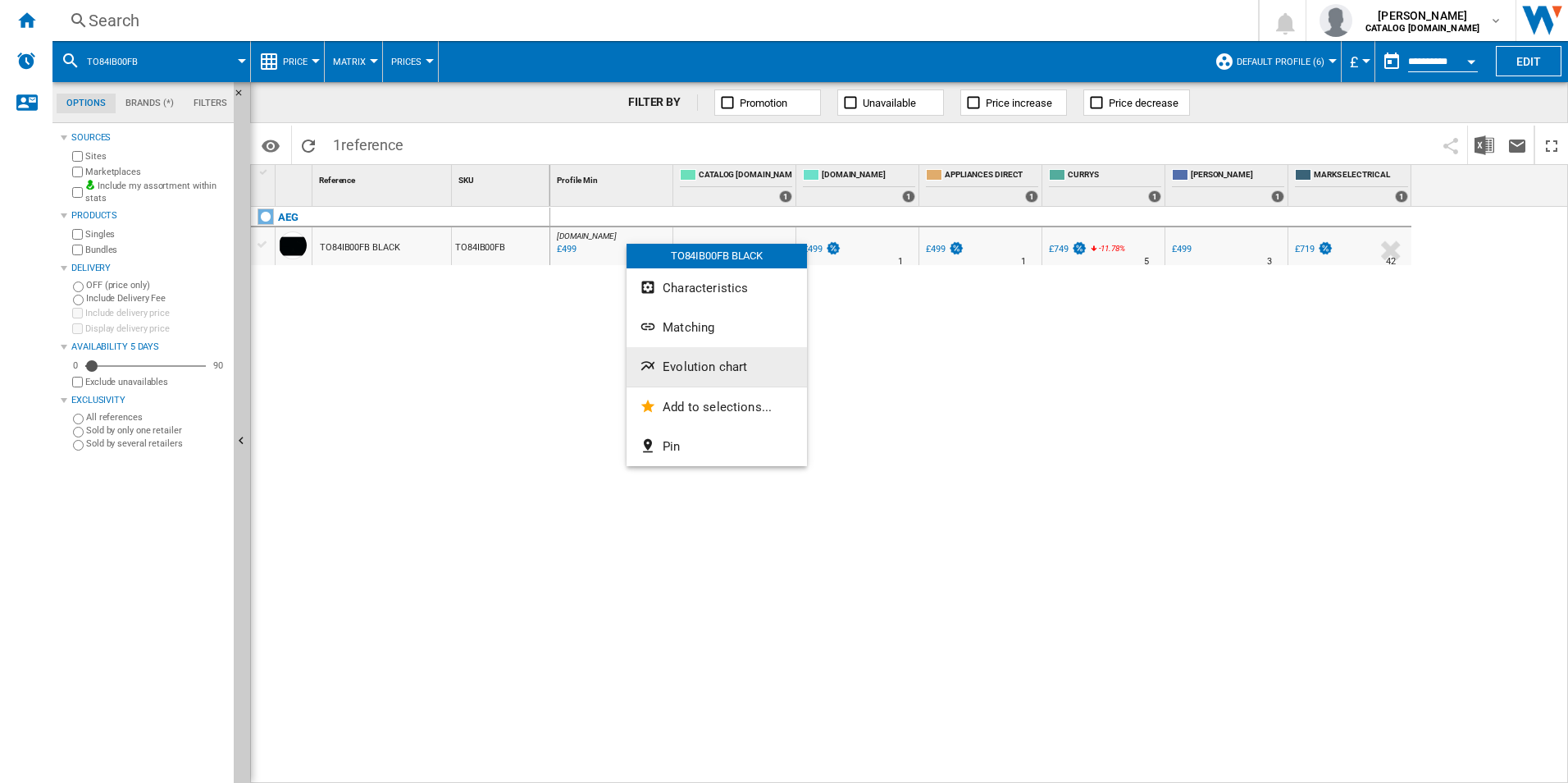
click at [680, 370] on span "Evolution chart" at bounding box center [704, 367] width 85 height 15
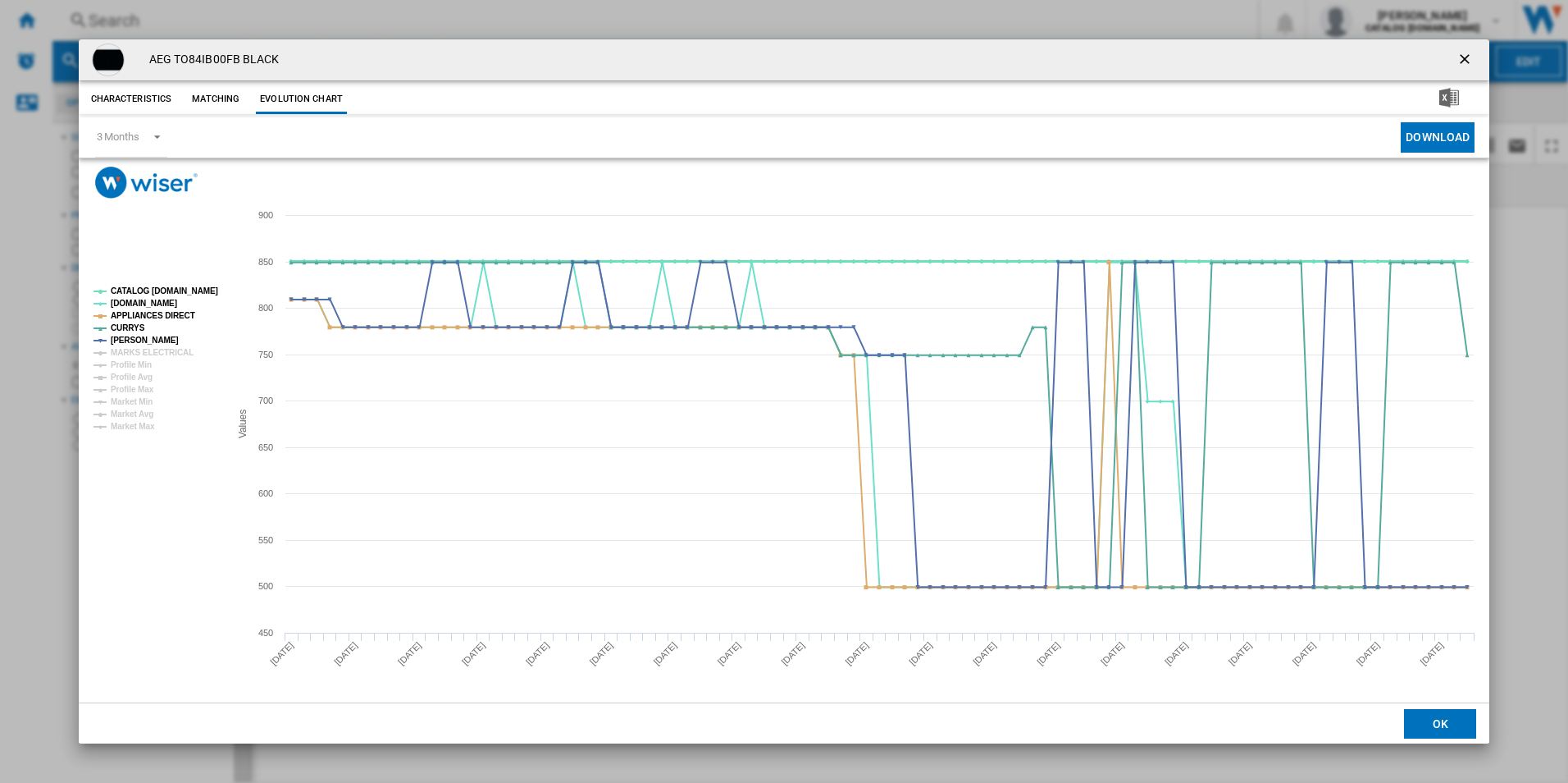
click at [153, 290] on tspan "CATALOG [DOMAIN_NAME]" at bounding box center [164, 290] width 108 height 9
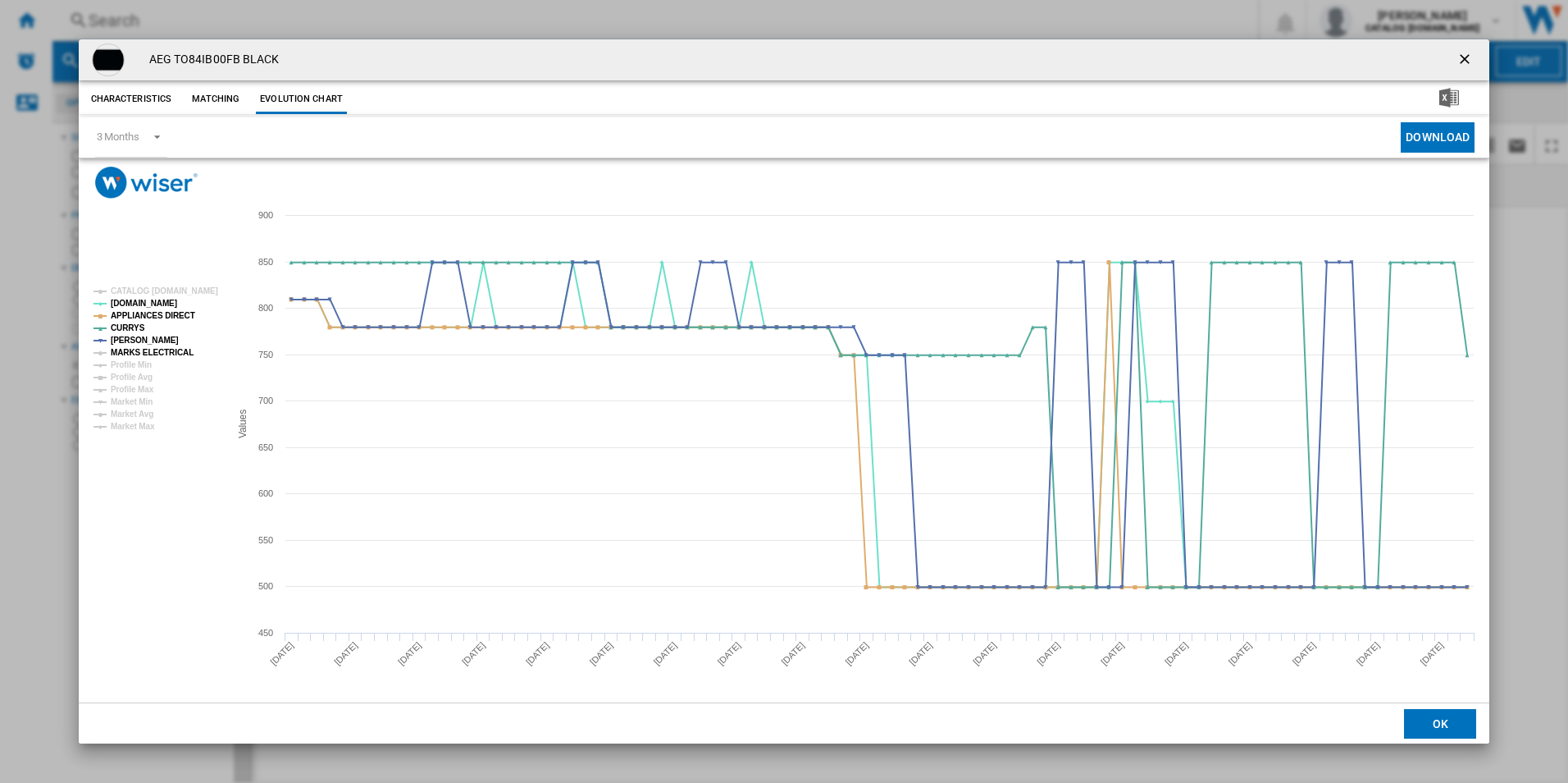
click at [163, 348] on tspan "MARKS ELECTRICAL" at bounding box center [151, 352] width 83 height 9
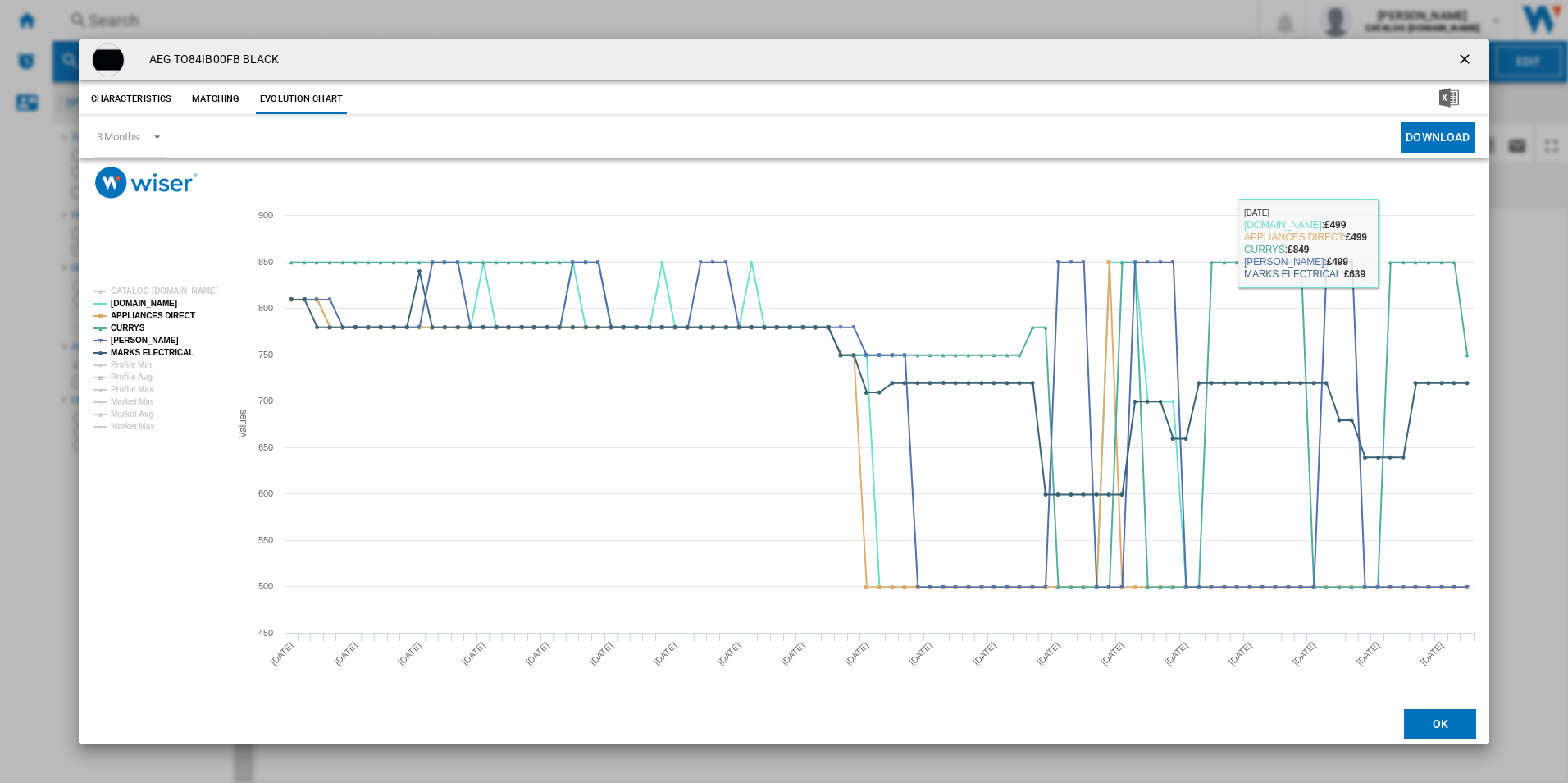
click at [1460, 55] on ng-md-icon "getI18NText('BUTTONS.CLOSE_DIALOG')" at bounding box center [1466, 61] width 20 height 20
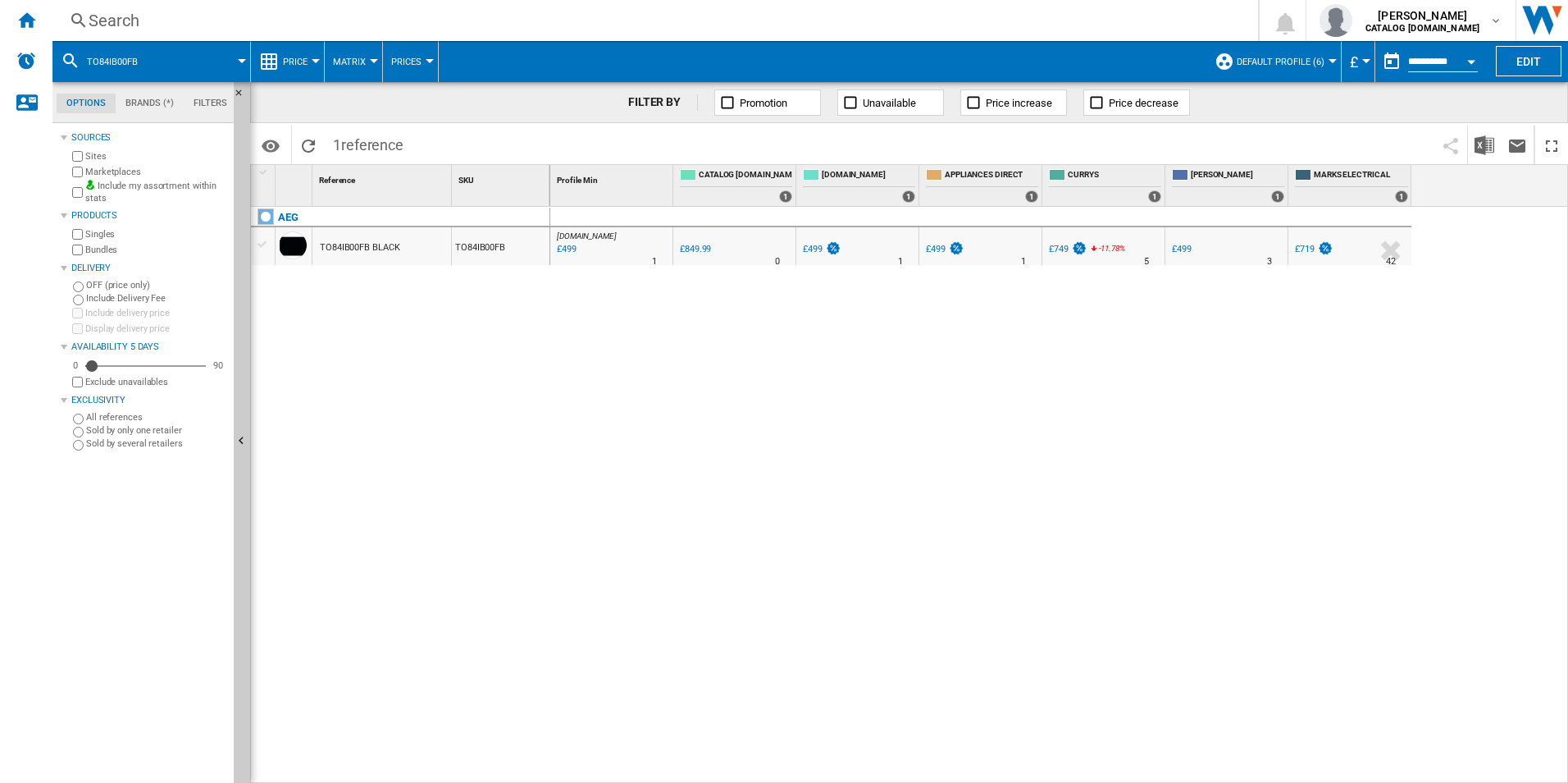
click at [912, 27] on div "Search" at bounding box center [652, 20] width 1127 height 23
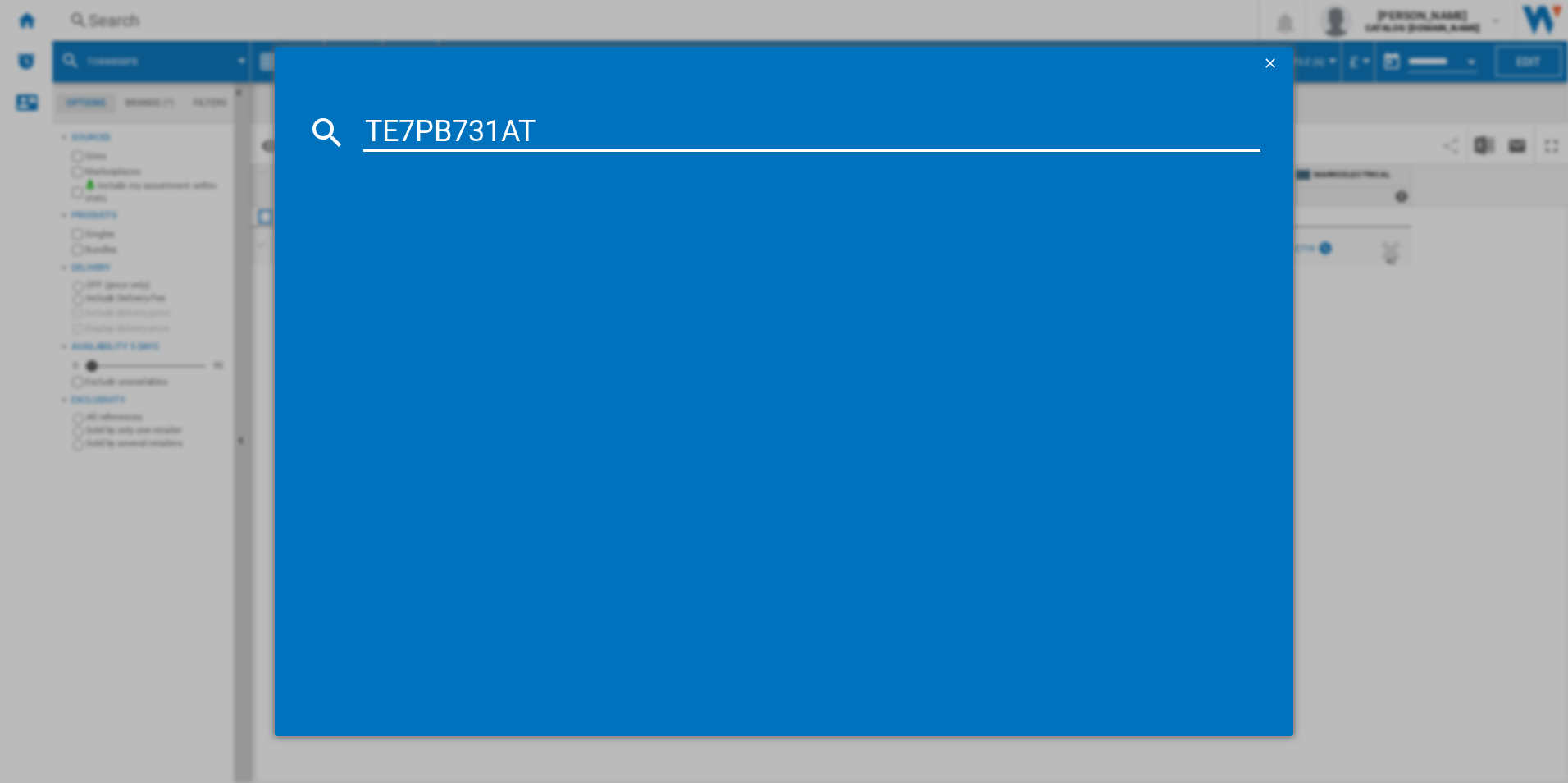
type input "TE7PB731AT"
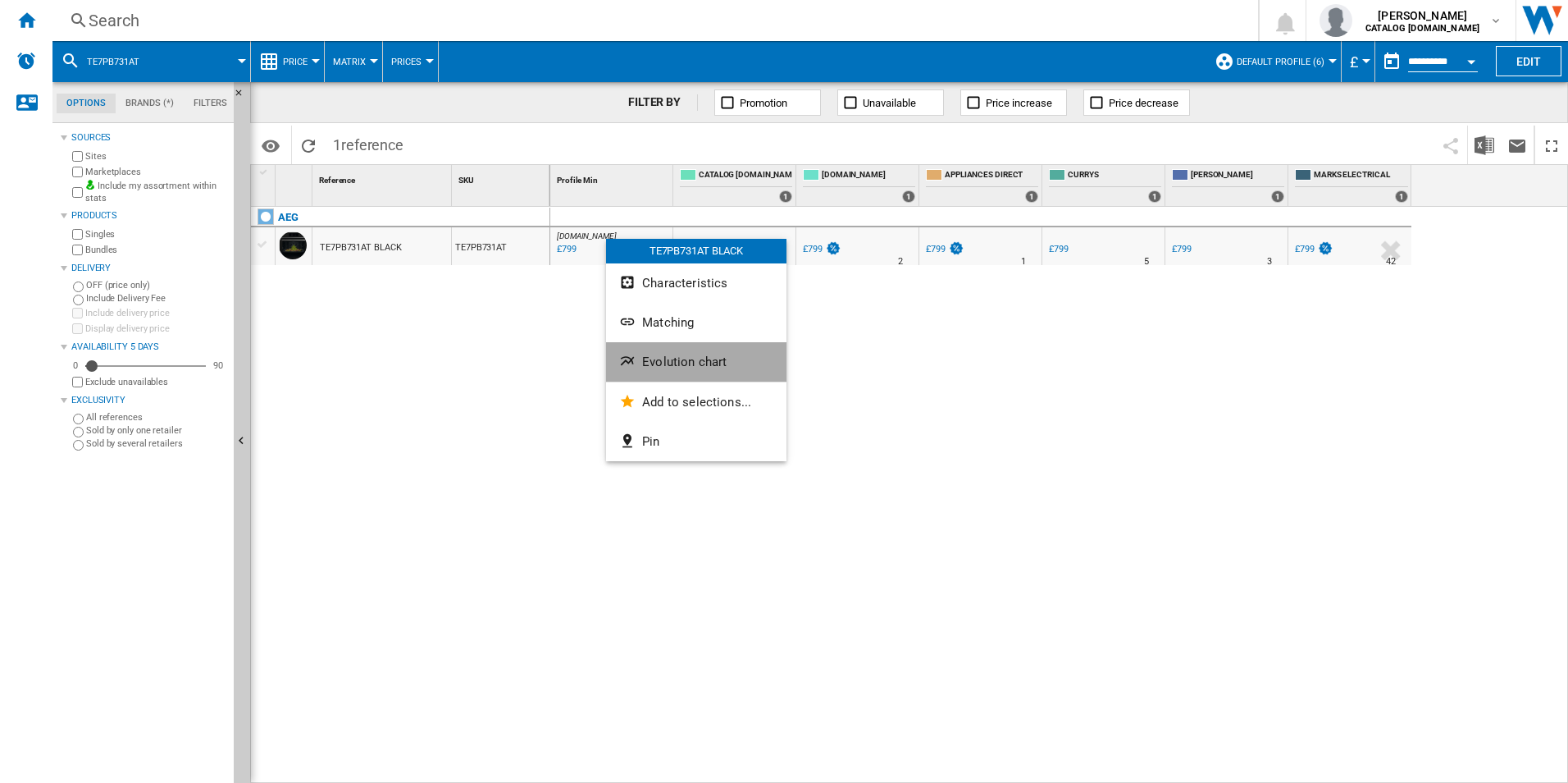
click at [650, 360] on span "Evolution chart" at bounding box center [684, 362] width 85 height 15
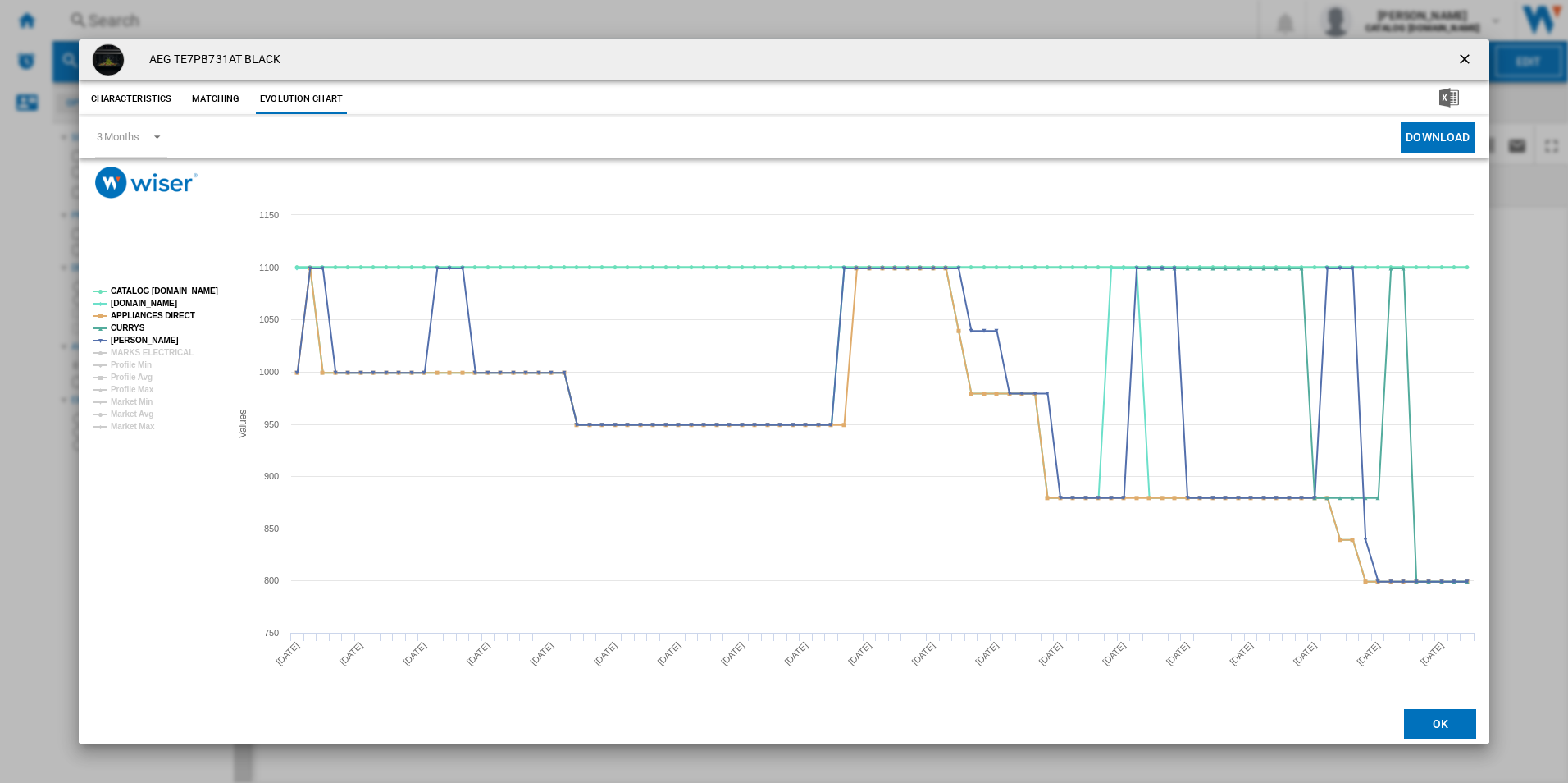
click at [164, 293] on tspan "CATALOG [DOMAIN_NAME]" at bounding box center [164, 290] width 108 height 9
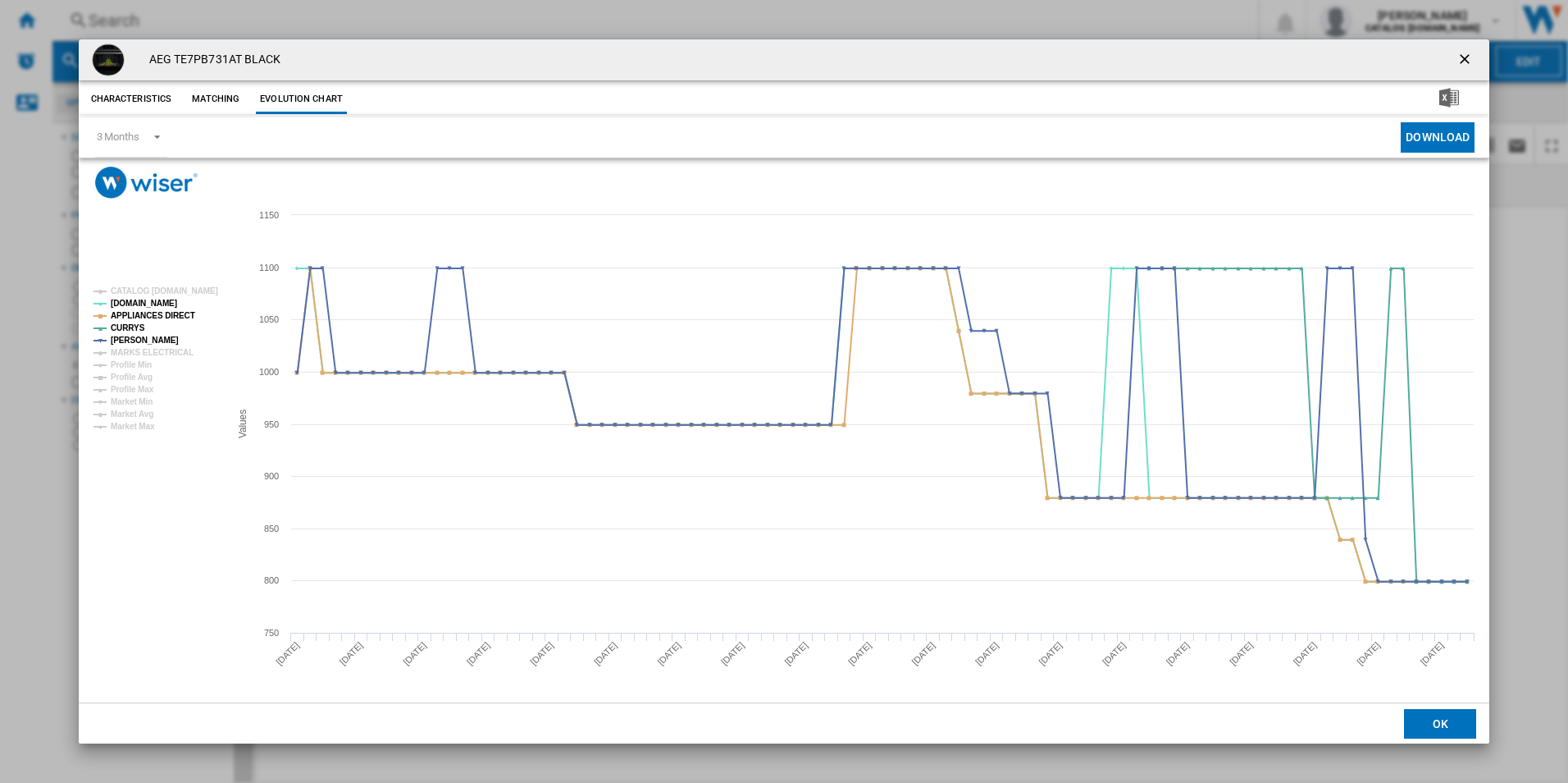
click at [171, 359] on rect "Product popup" at bounding box center [154, 359] width 136 height 156
click at [174, 353] on tspan "MARKS ELECTRICAL" at bounding box center [151, 352] width 83 height 9
drag, startPoint x: 1464, startPoint y: 56, endPoint x: 1390, endPoint y: 110, distance: 91.6
click at [1464, 56] on ng-md-icon "getI18NText('BUTTONS.CLOSE_DIALOG')" at bounding box center [1466, 61] width 20 height 20
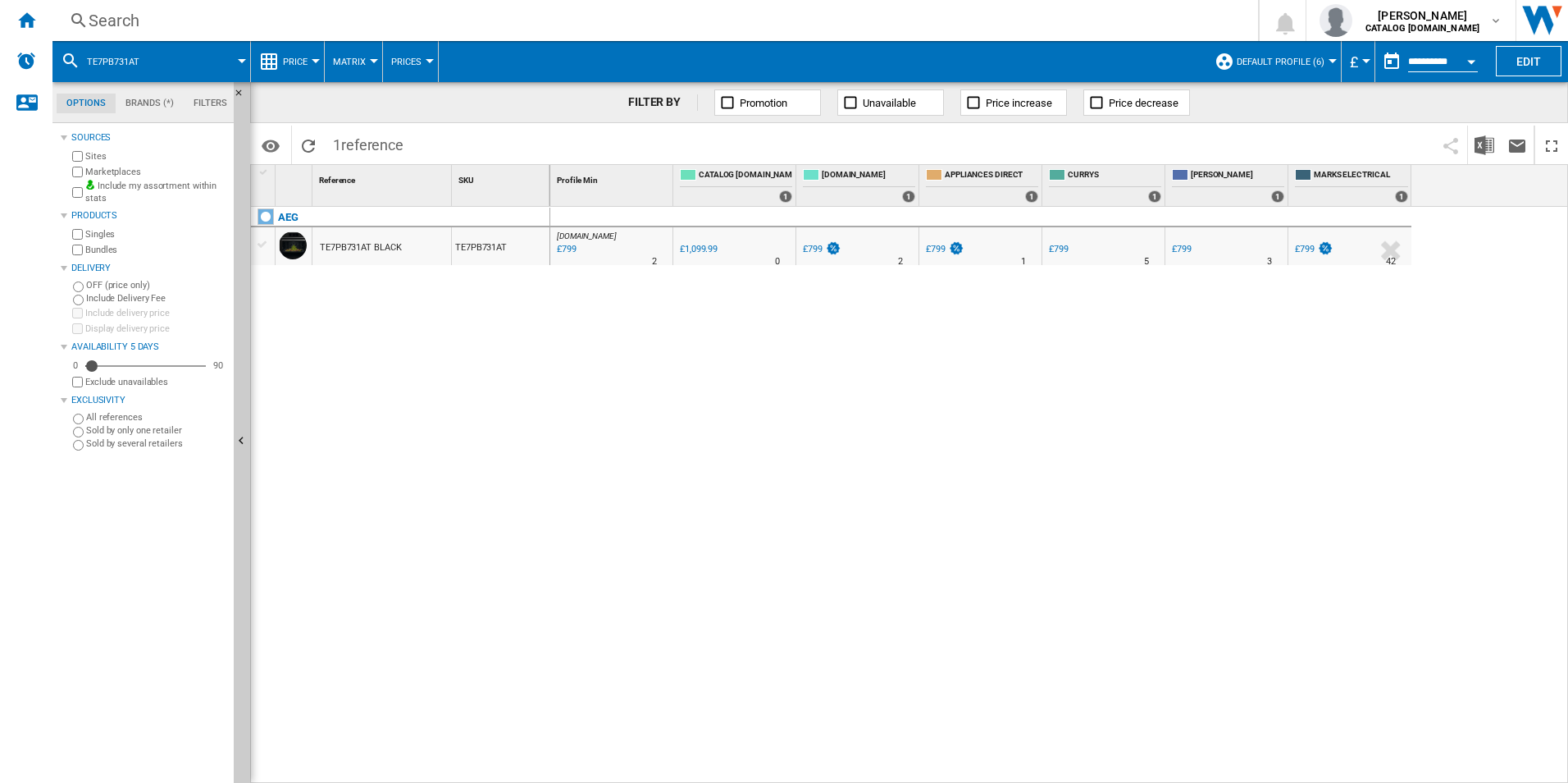
click at [536, 12] on div "Search" at bounding box center [652, 20] width 1127 height 23
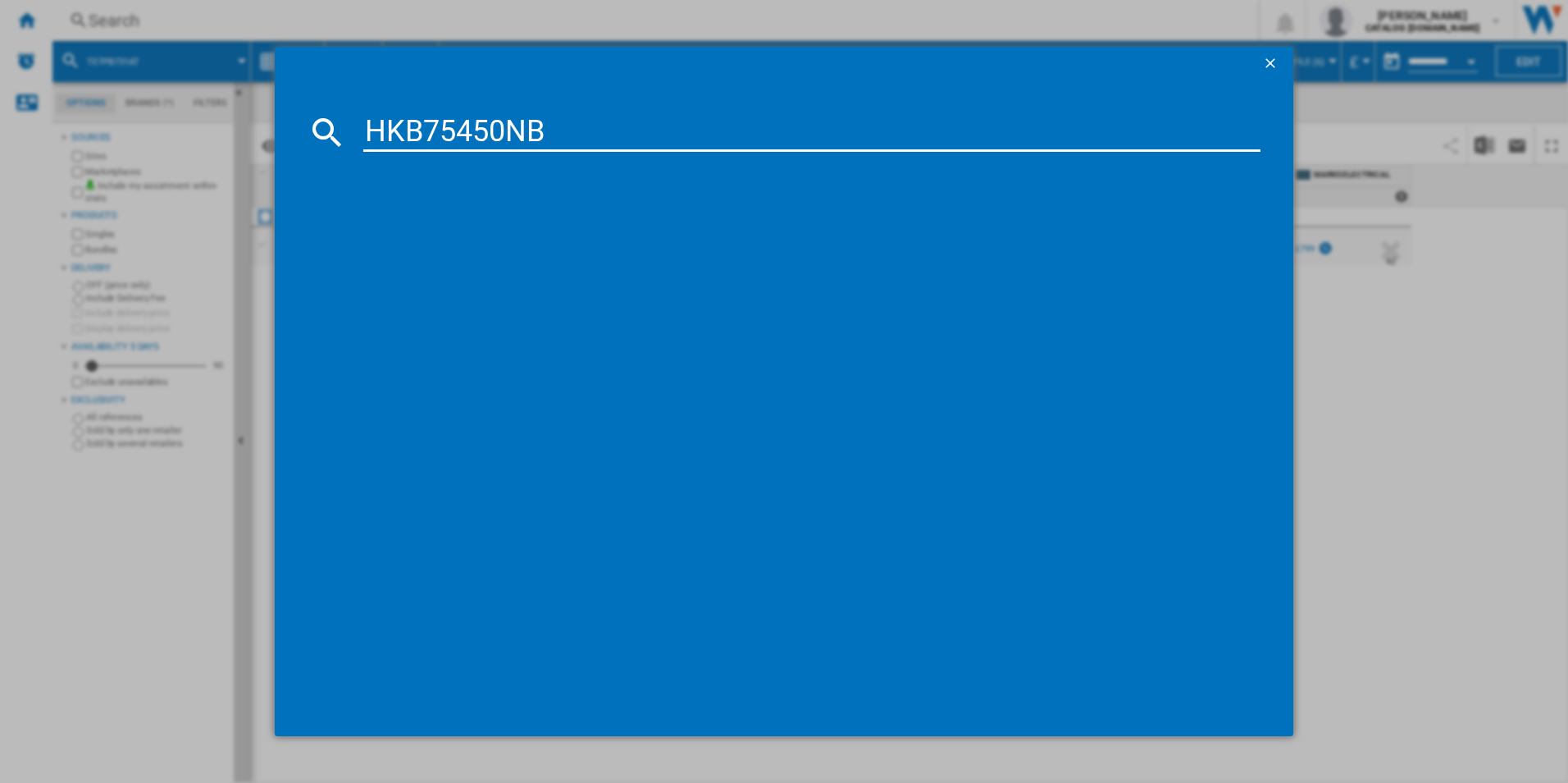
type input "HKB75450NB"
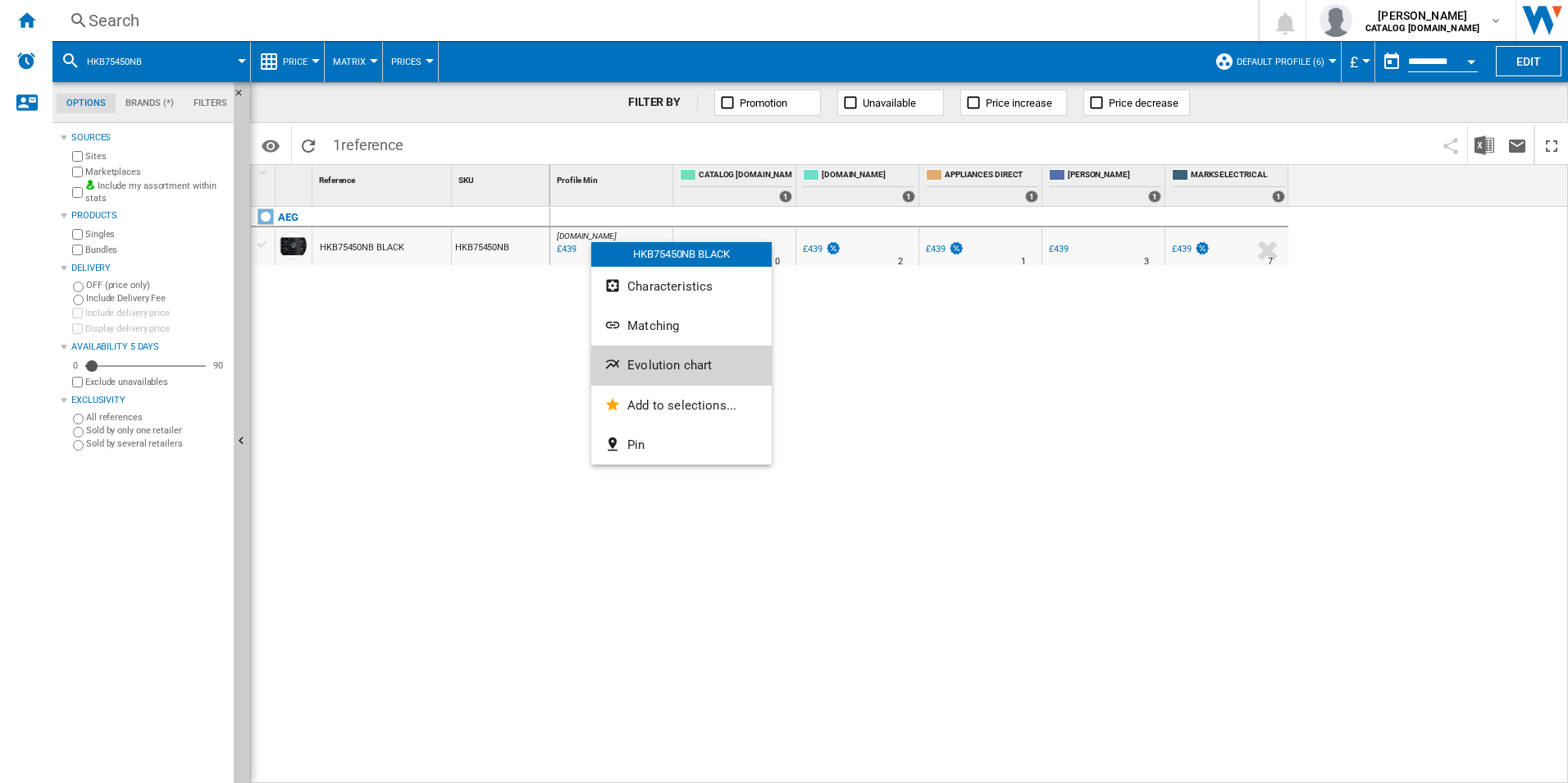
click at [679, 363] on span "Evolution chart" at bounding box center [669, 365] width 85 height 15
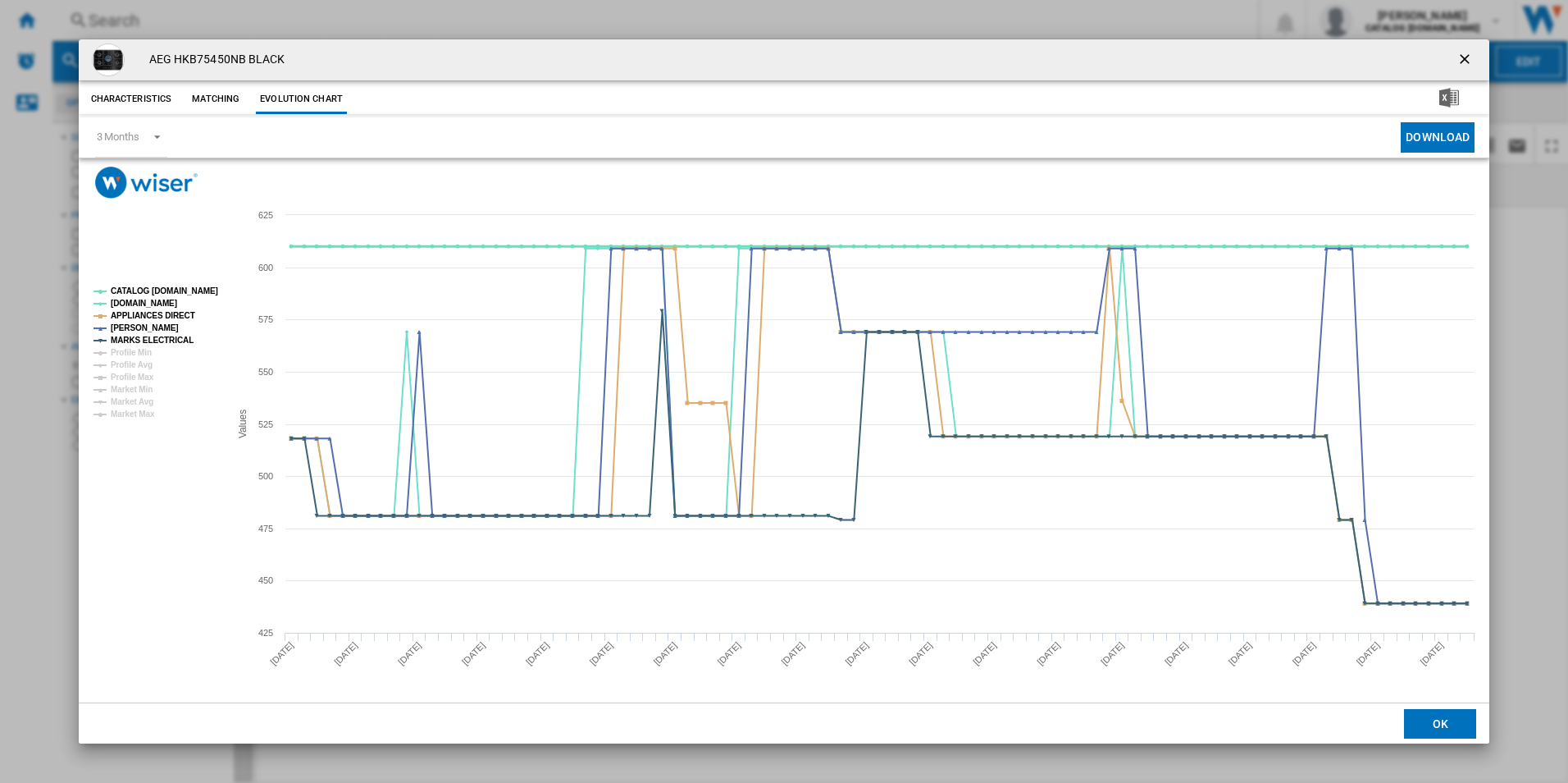
click at [189, 293] on tspan "CATALOG [DOMAIN_NAME]" at bounding box center [164, 290] width 108 height 9
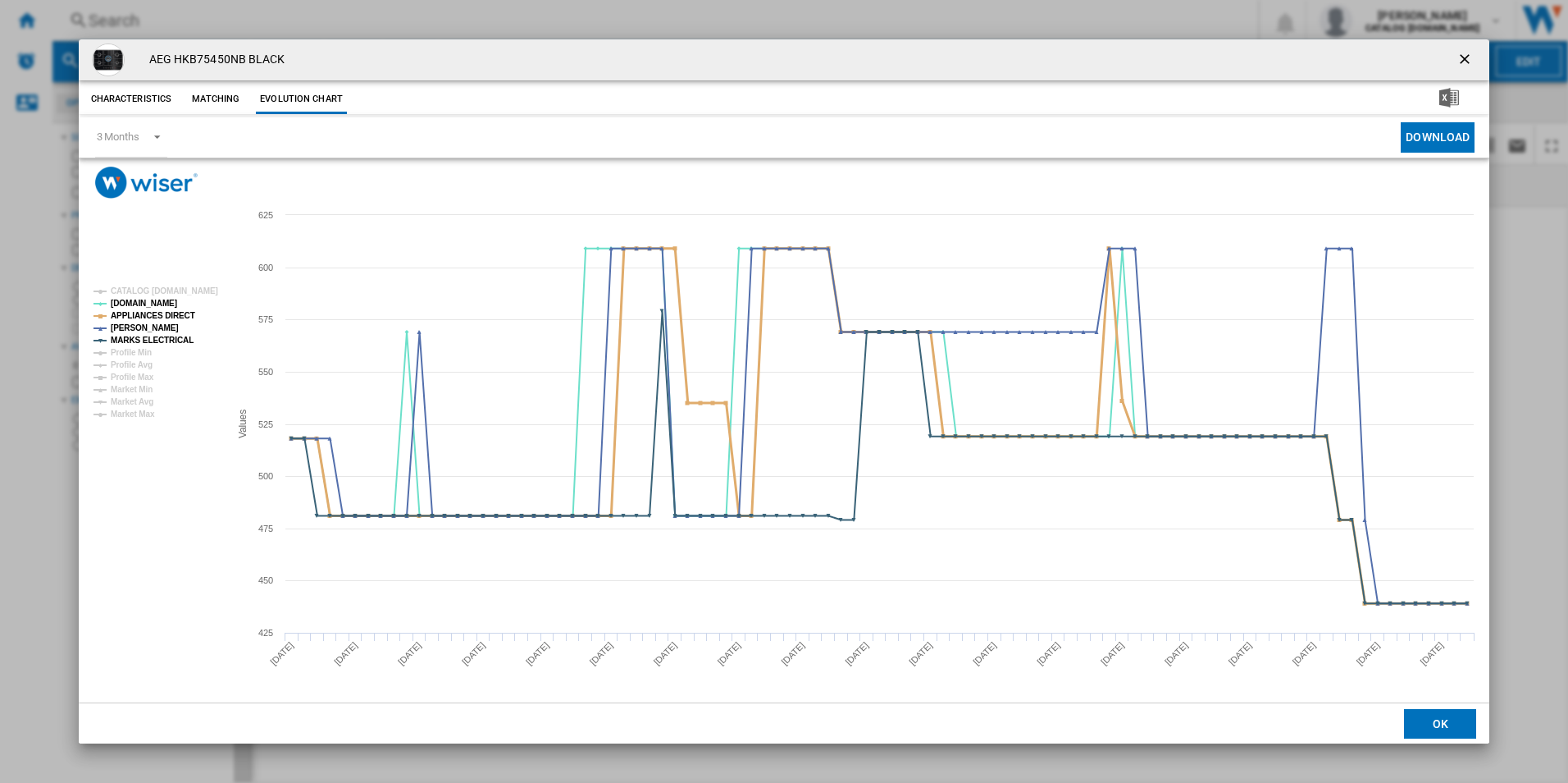
click at [185, 317] on tspan "APPLIANCES DIRECT" at bounding box center [152, 315] width 85 height 9
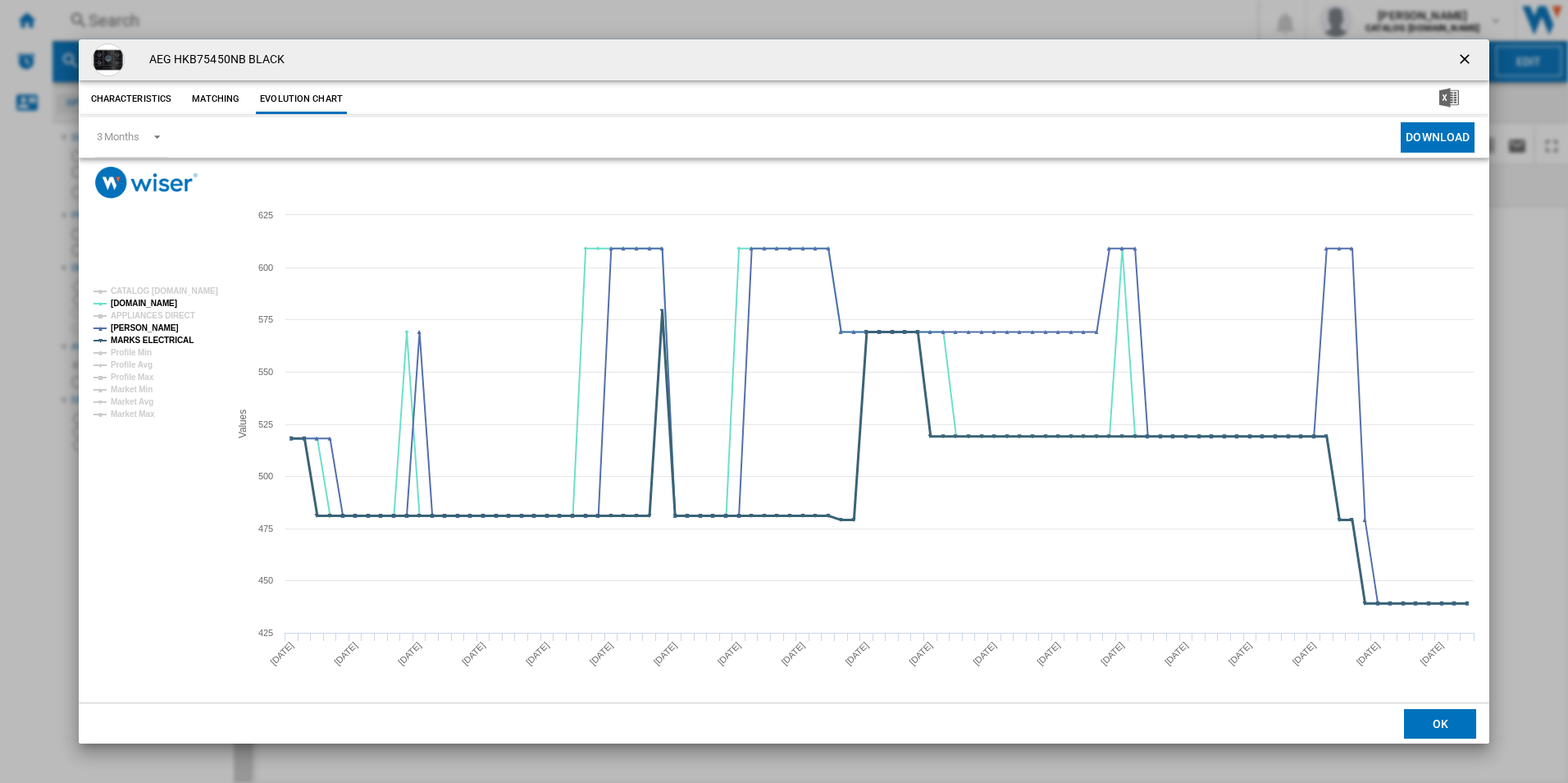
click at [176, 342] on tspan "MARKS ELECTRICAL" at bounding box center [151, 340] width 83 height 9
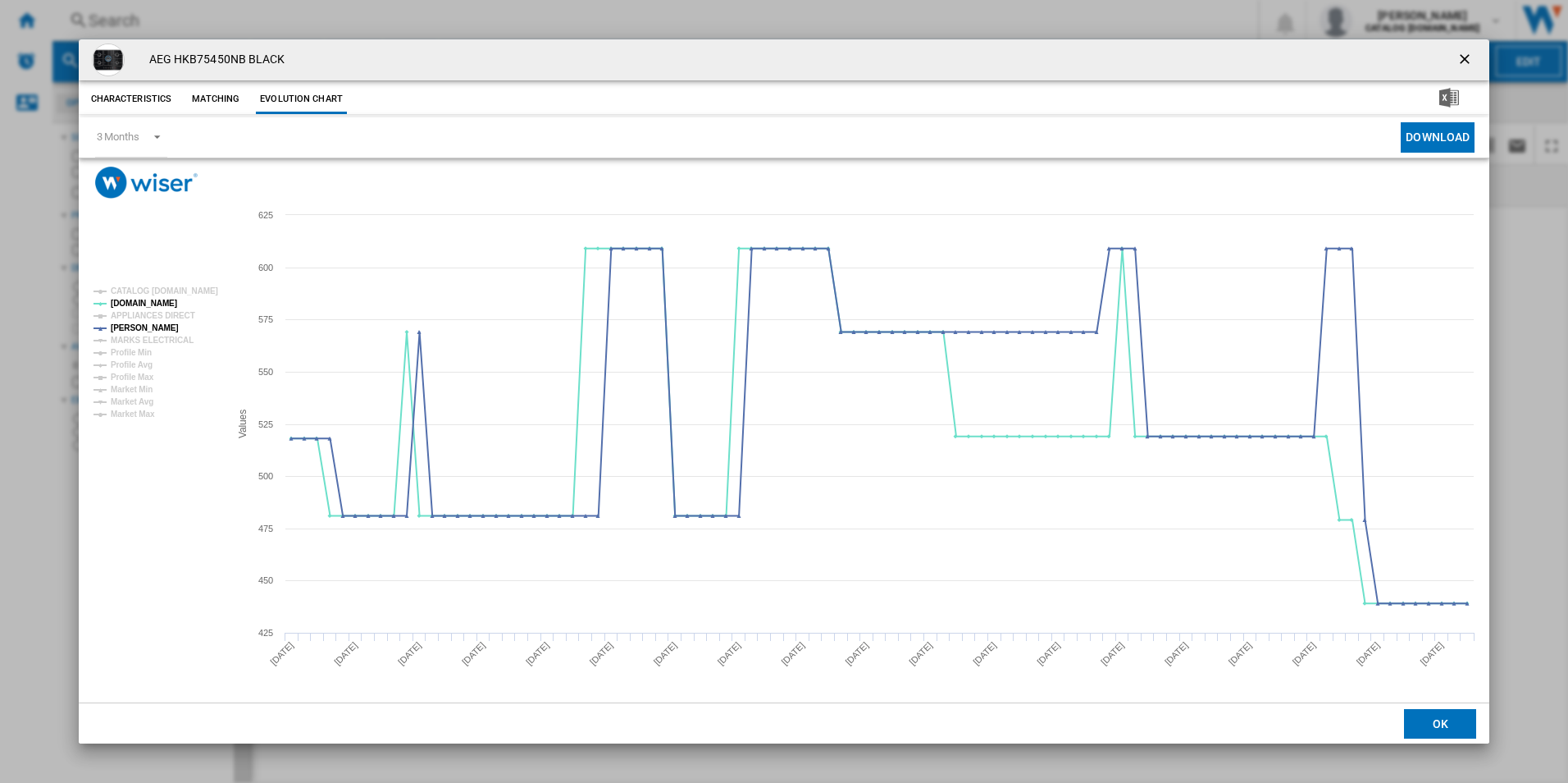
drag, startPoint x: 1460, startPoint y: 57, endPoint x: 1442, endPoint y: 65, distance: 19.7
click at [1460, 57] on ng-md-icon "getI18NText('BUTTONS.CLOSE_DIALOG')" at bounding box center [1466, 61] width 20 height 20
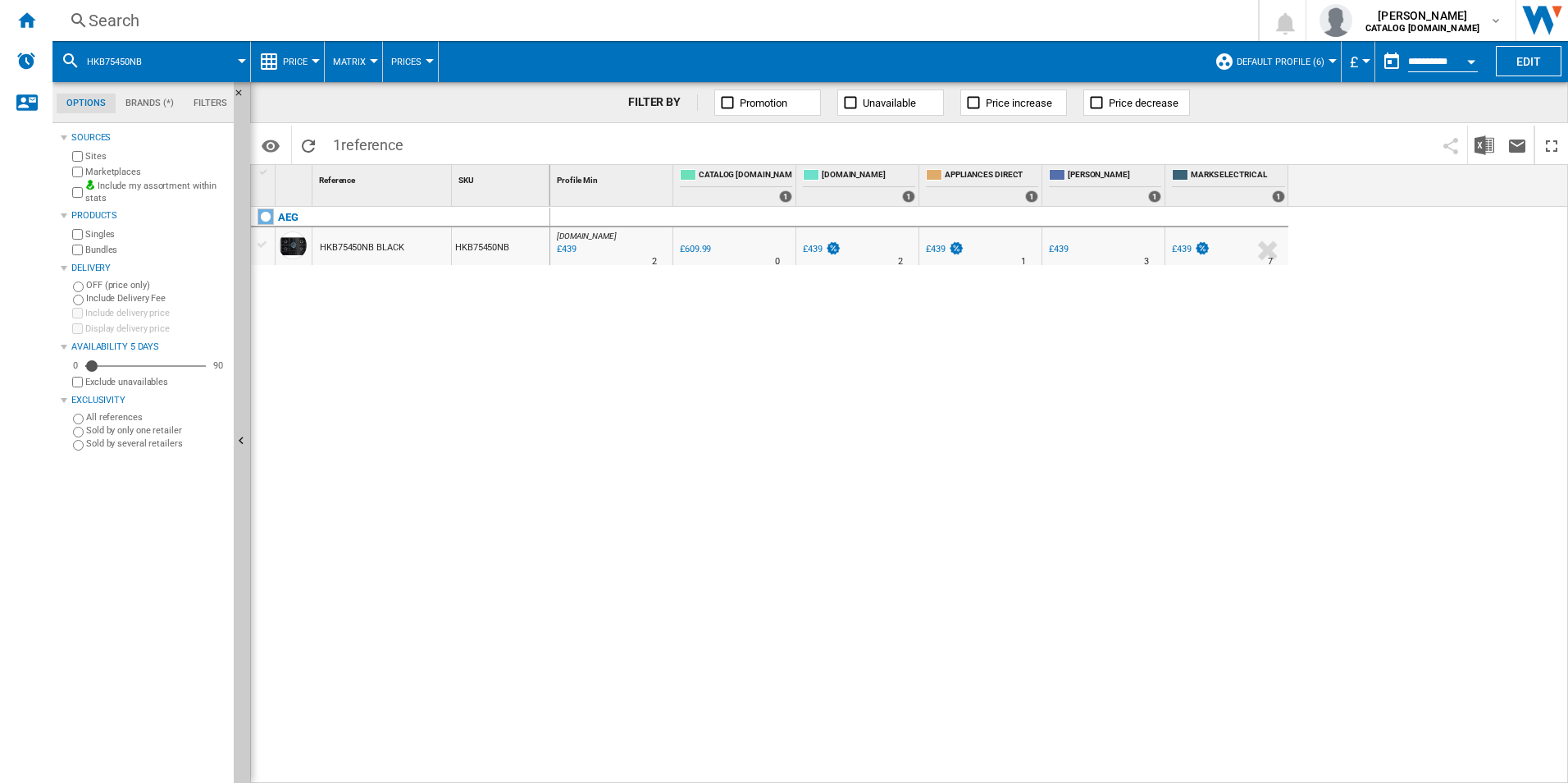
click at [973, 20] on div "Search" at bounding box center [652, 20] width 1127 height 23
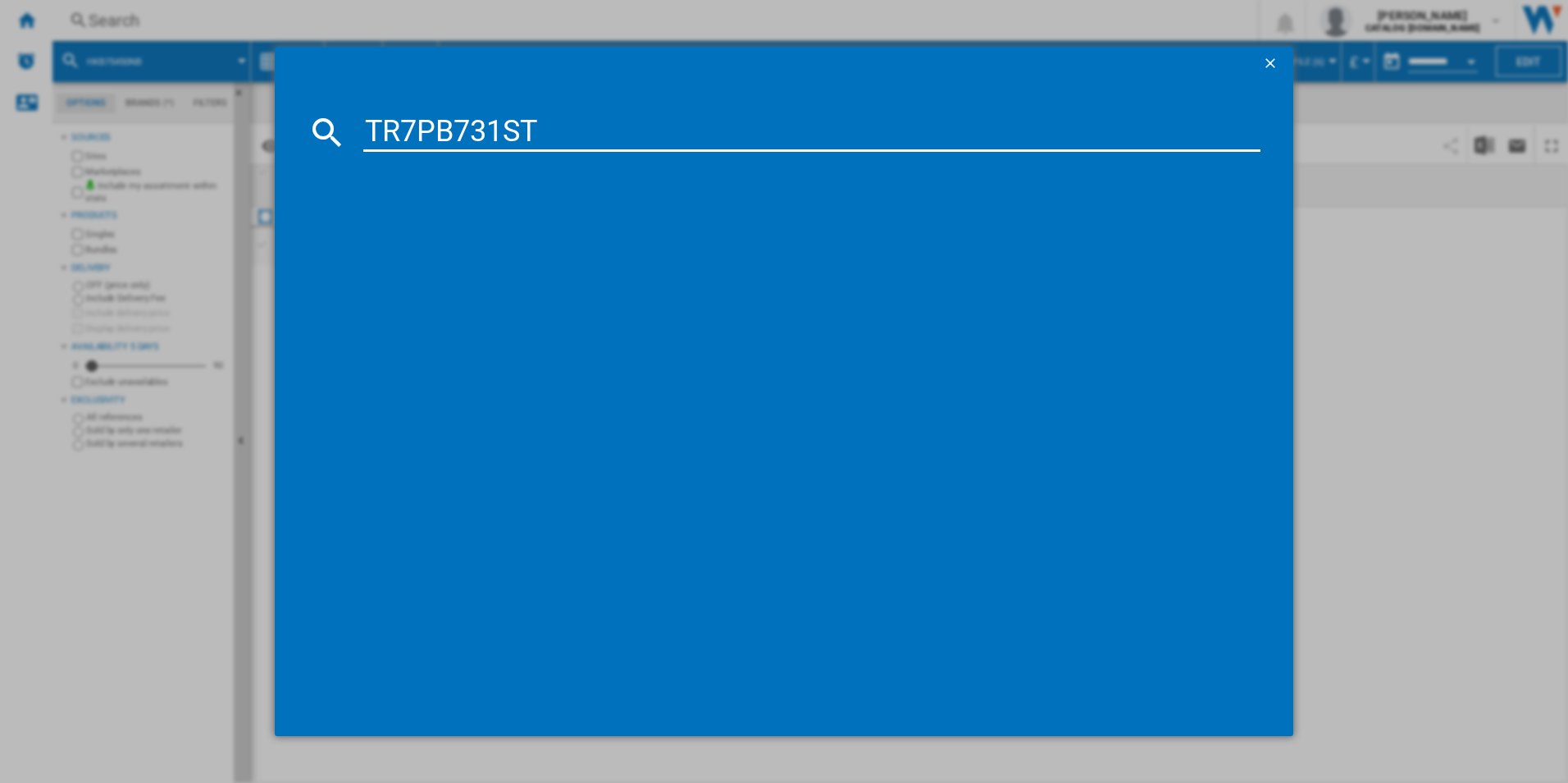
type input "TR7PB731ST"
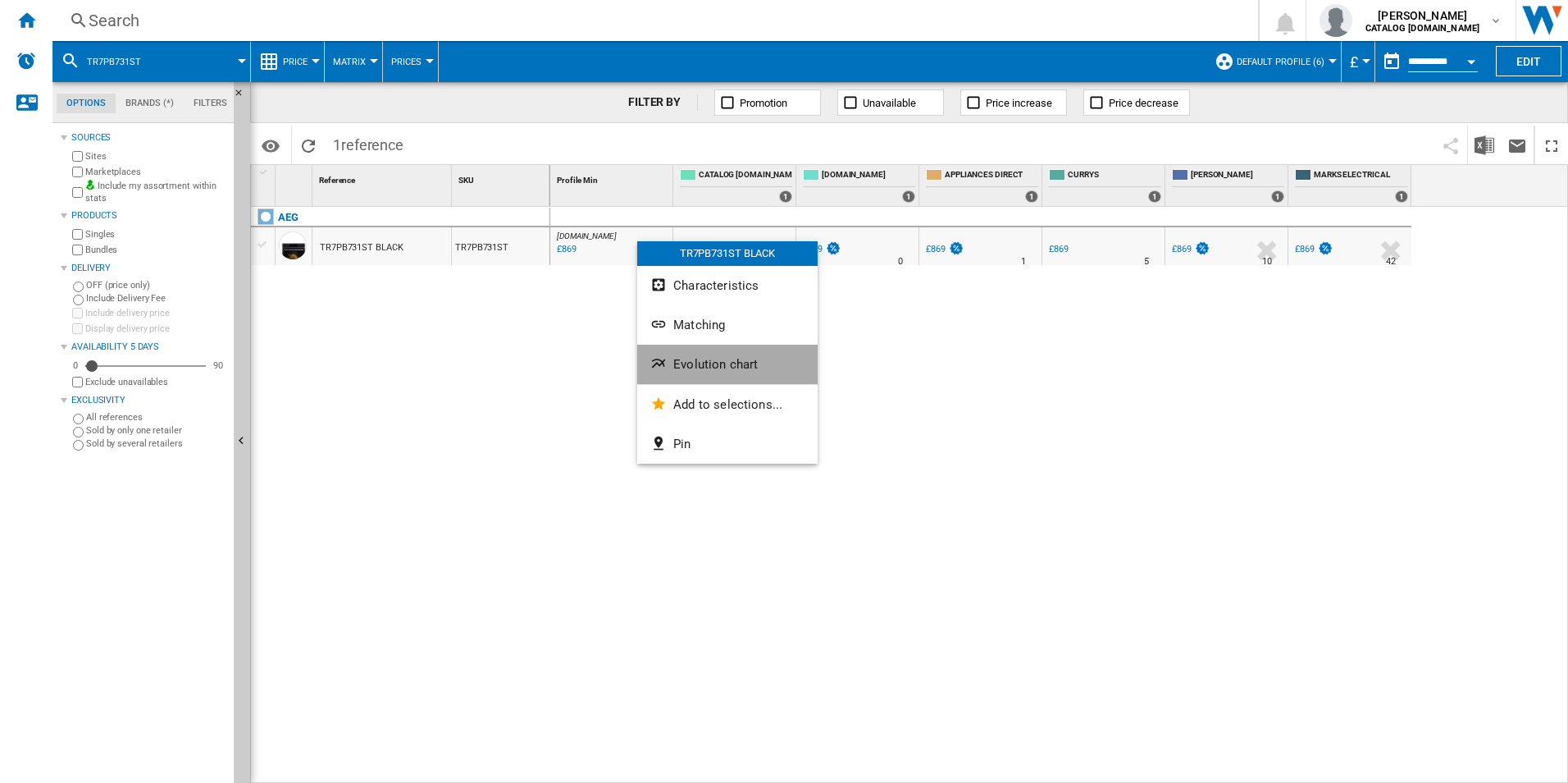
click at [699, 350] on button "Evolution chart" at bounding box center [727, 365] width 180 height 40
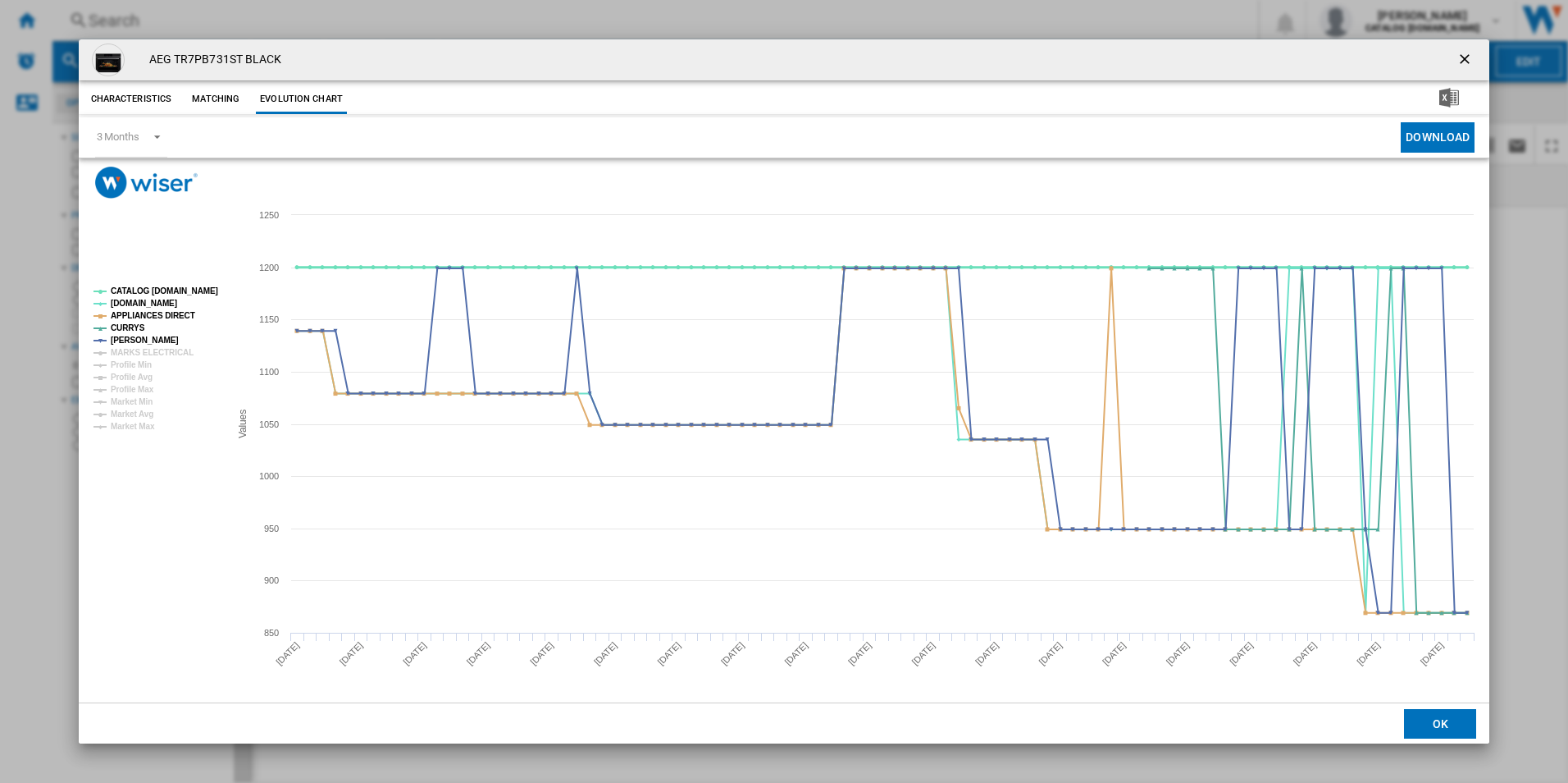
click at [193, 286] on tspan "CATALOG [DOMAIN_NAME]" at bounding box center [164, 290] width 108 height 9
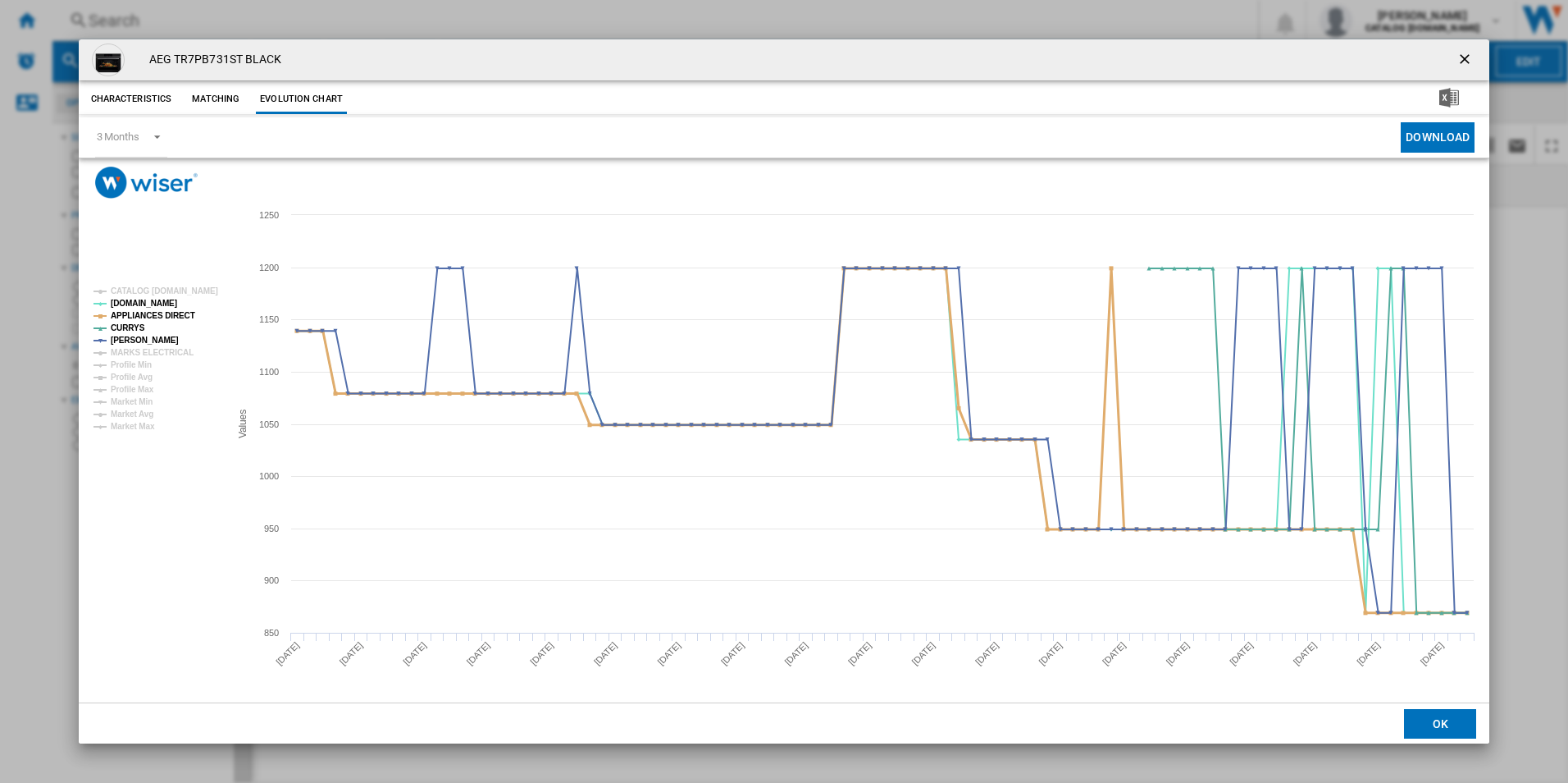
click at [165, 316] on tspan "APPLIANCES DIRECT" at bounding box center [152, 315] width 85 height 9
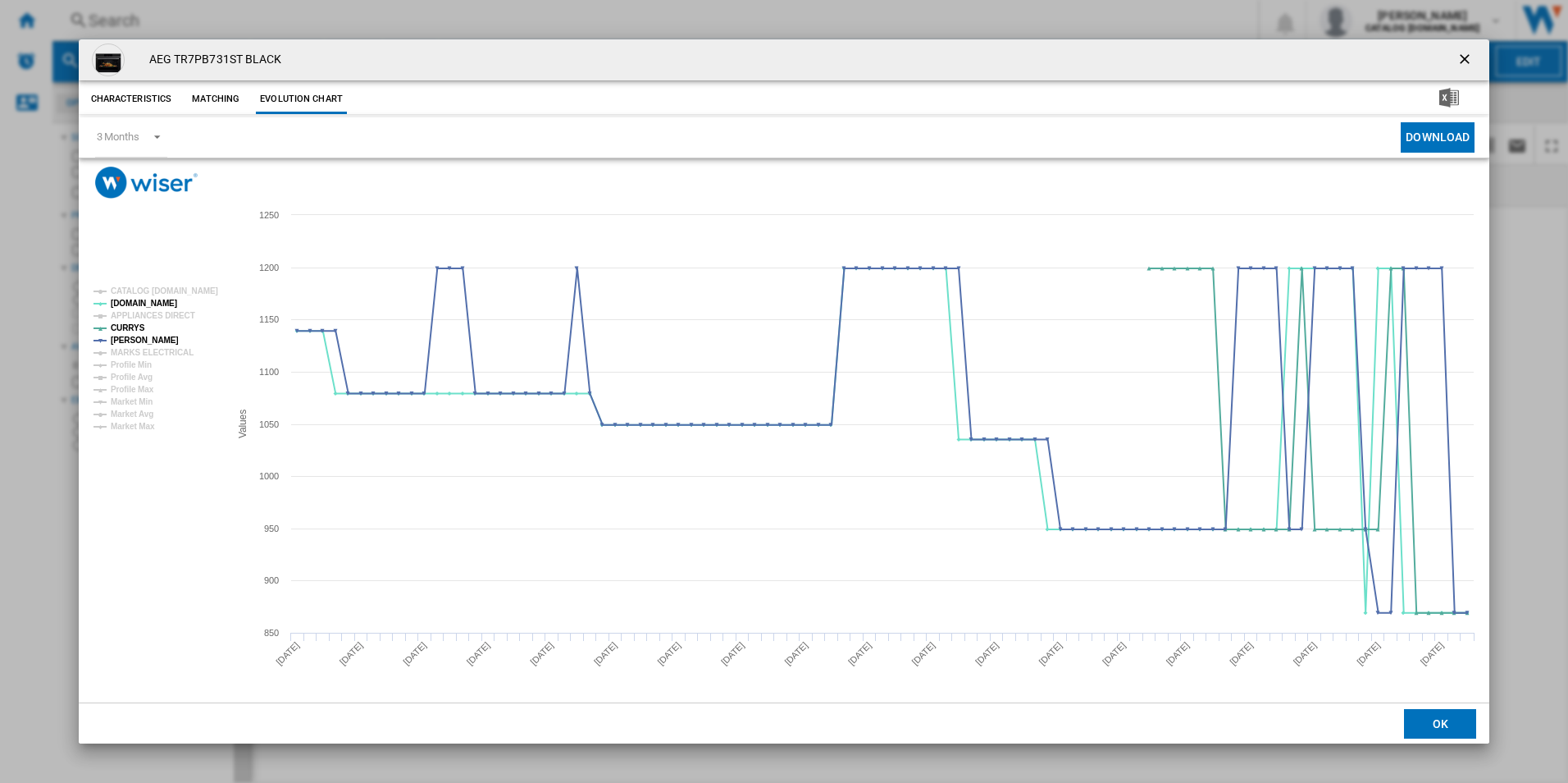
click at [1461, 60] on ng-md-icon "getI18NText('BUTTONS.CLOSE_DIALOG')" at bounding box center [1466, 61] width 20 height 20
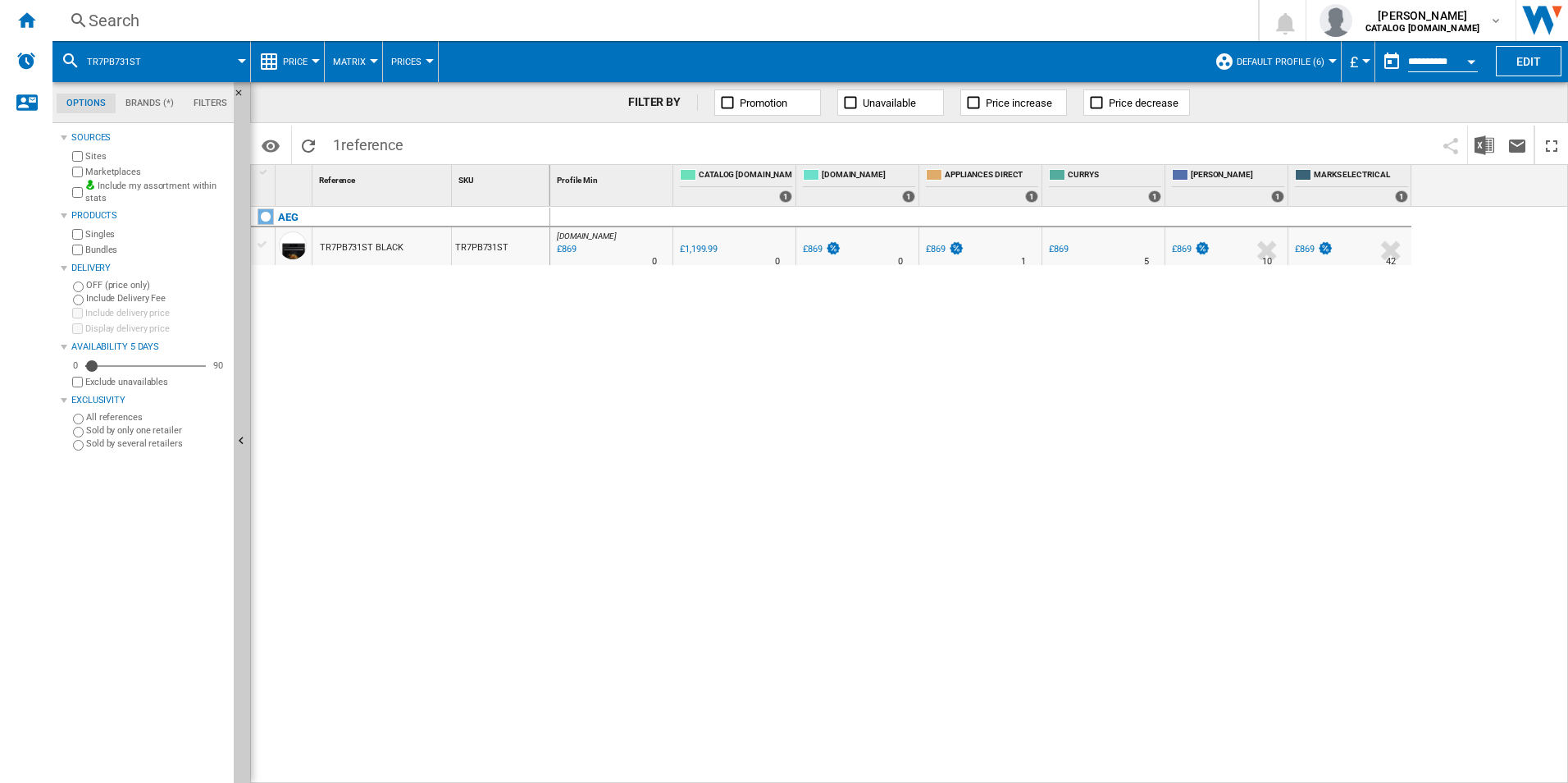
click at [959, 28] on div "Search" at bounding box center [652, 20] width 1127 height 23
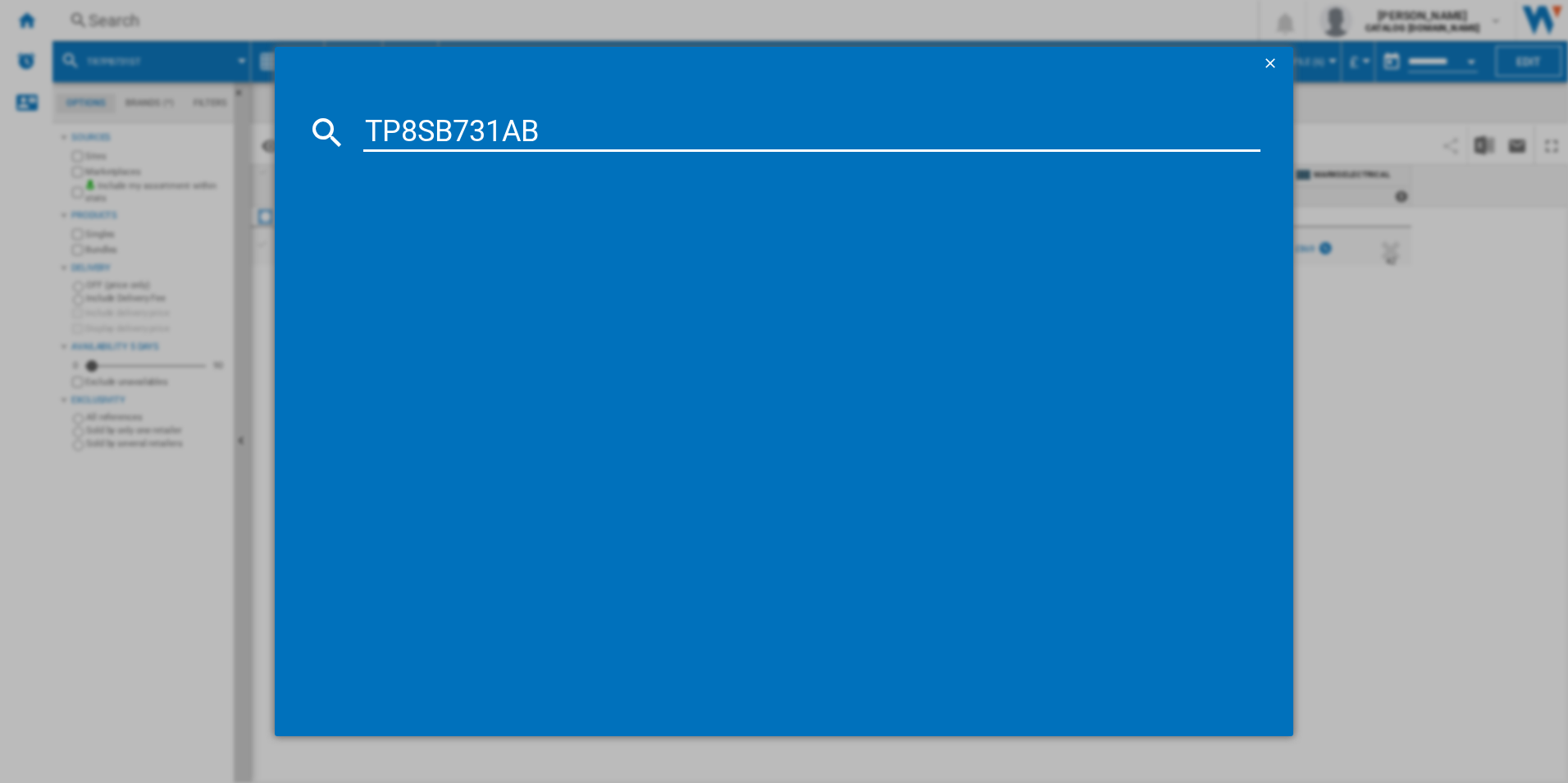
type input "TP8SB731AB"
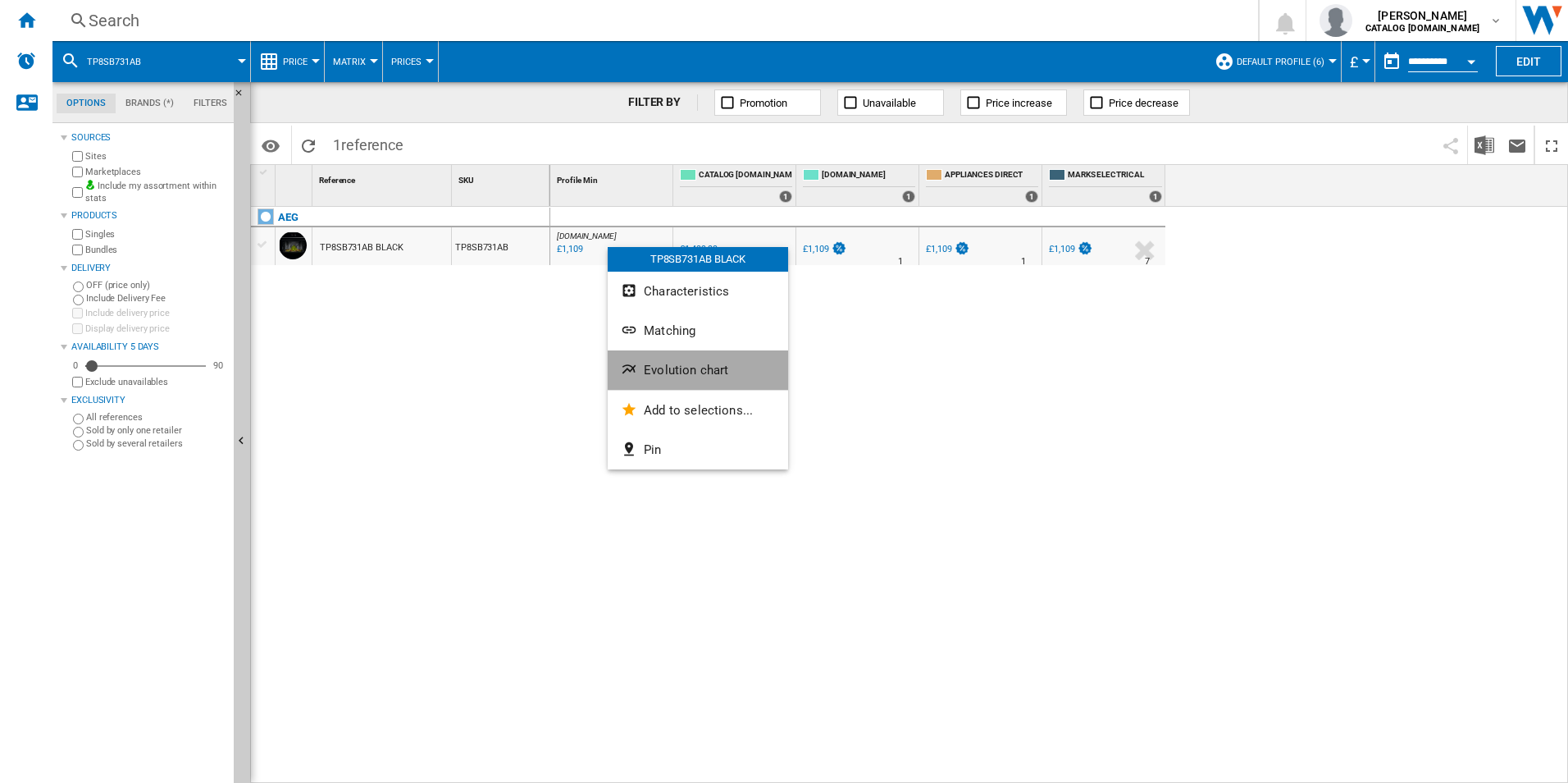
click at [651, 366] on span "Evolution chart" at bounding box center [685, 370] width 85 height 15
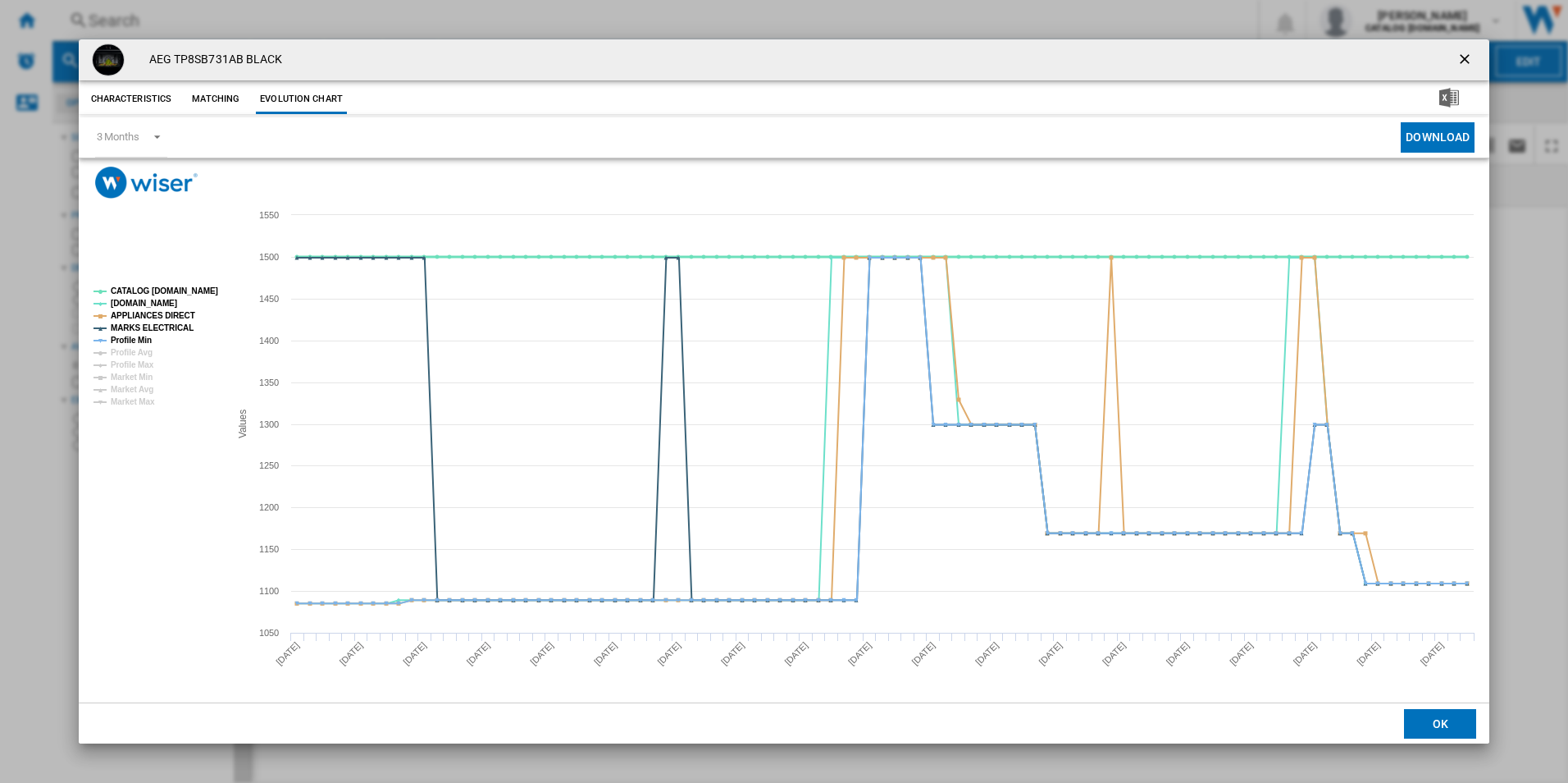
click at [149, 290] on tspan "CATALOG [DOMAIN_NAME]" at bounding box center [164, 290] width 108 height 9
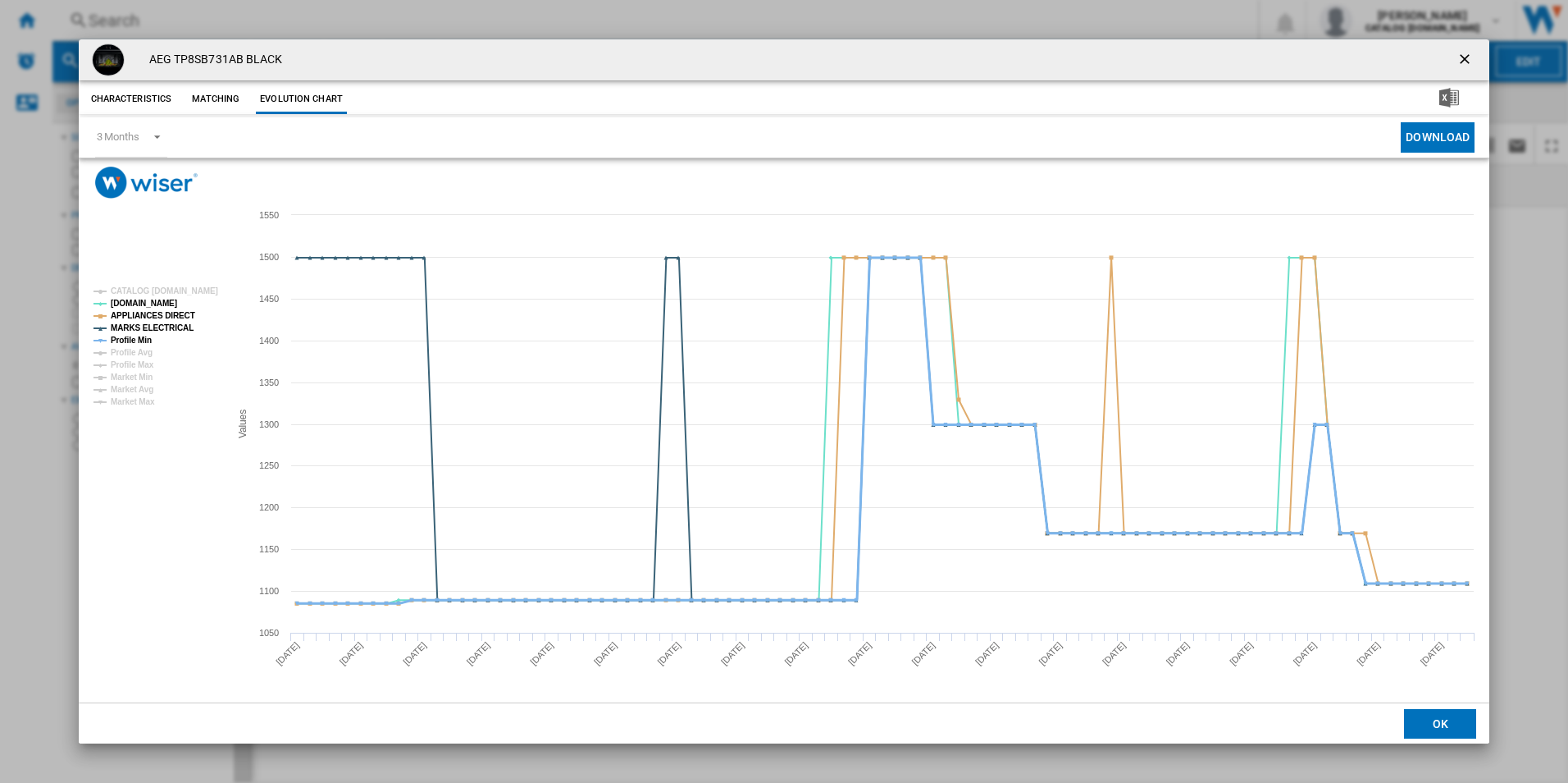
click at [137, 337] on tspan "Profile Min" at bounding box center [131, 340] width 41 height 9
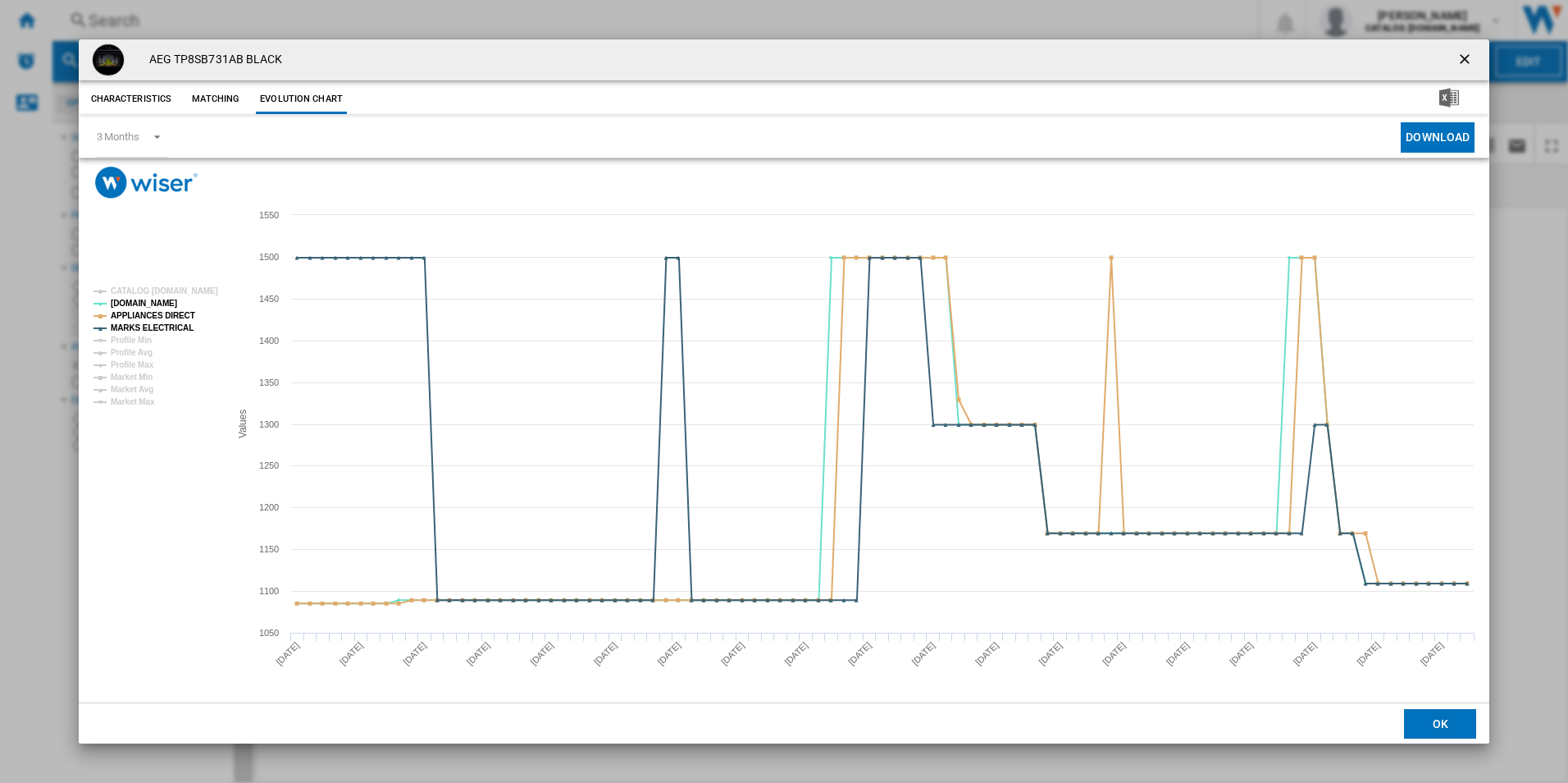
click at [139, 328] on tspan "MARKS ELECTRICAL" at bounding box center [151, 327] width 83 height 9
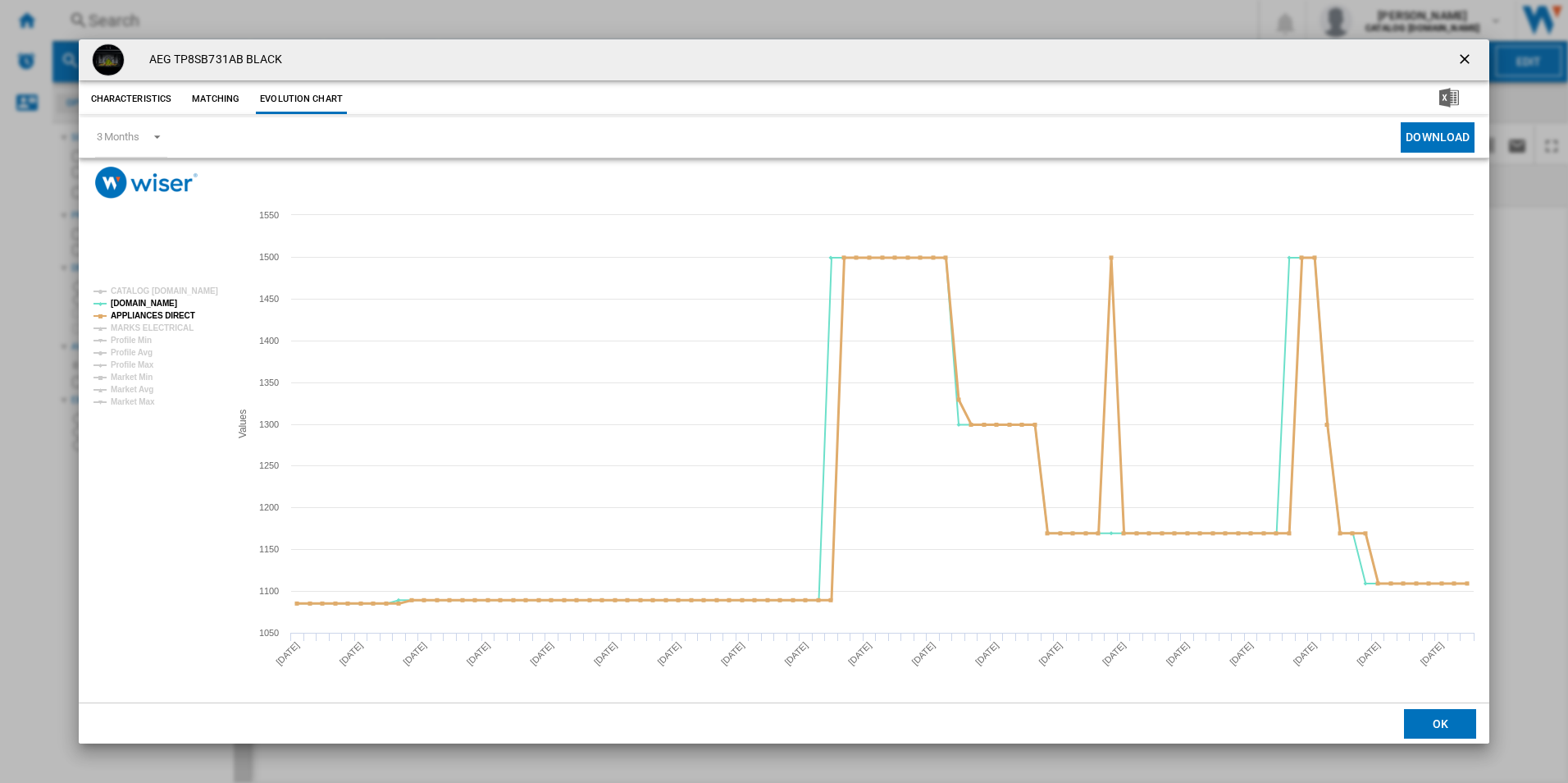
click at [159, 312] on tspan "APPLIANCES DIRECT" at bounding box center [152, 315] width 85 height 9
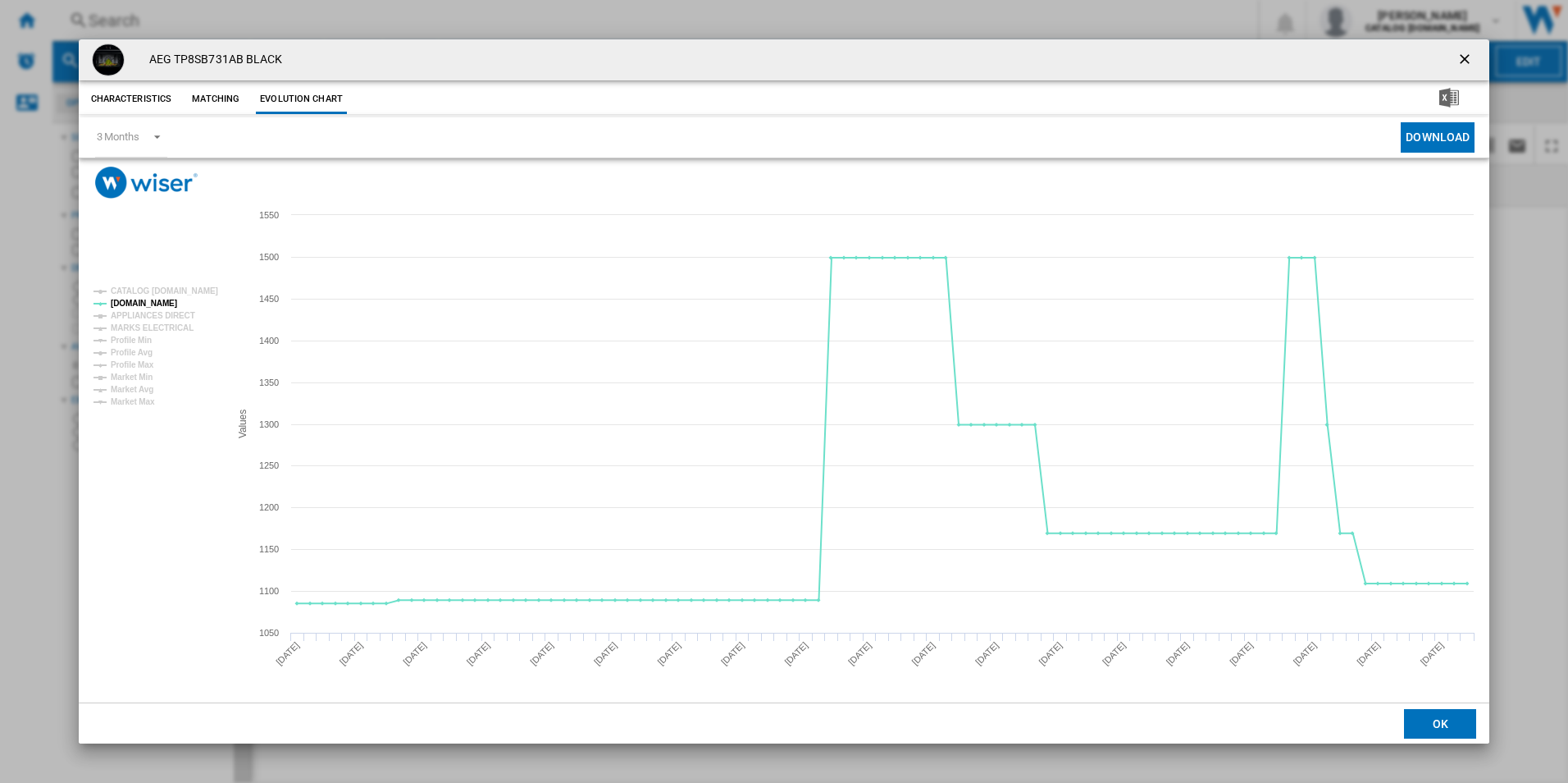
drag, startPoint x: 1469, startPoint y: 52, endPoint x: 1113, endPoint y: 136, distance: 365.8
click at [1469, 52] on ng-md-icon "getI18NText('BUTTONS.CLOSE_DIALOG')" at bounding box center [1466, 61] width 20 height 20
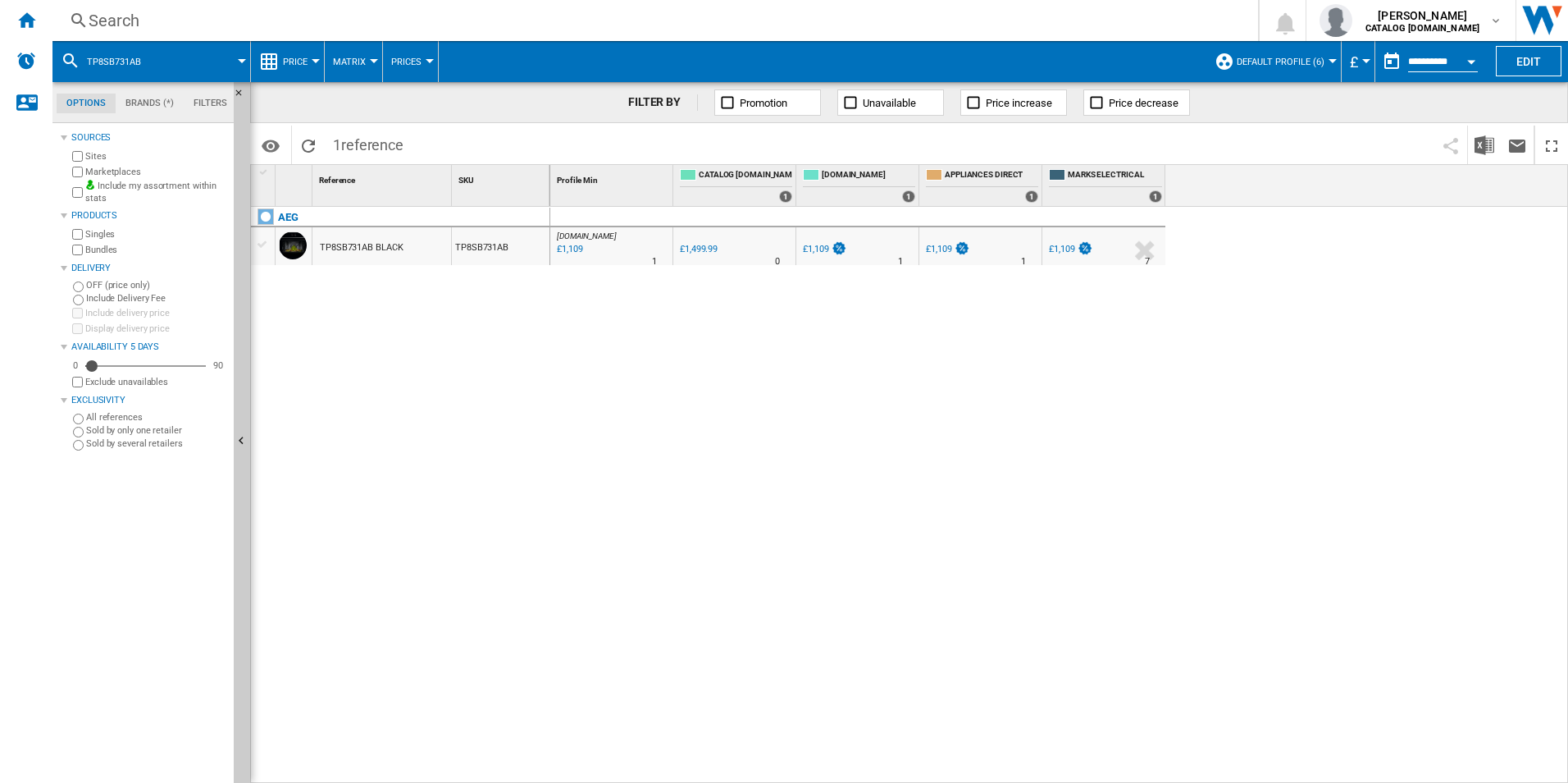
click at [952, 24] on div "Search" at bounding box center [652, 20] width 1127 height 23
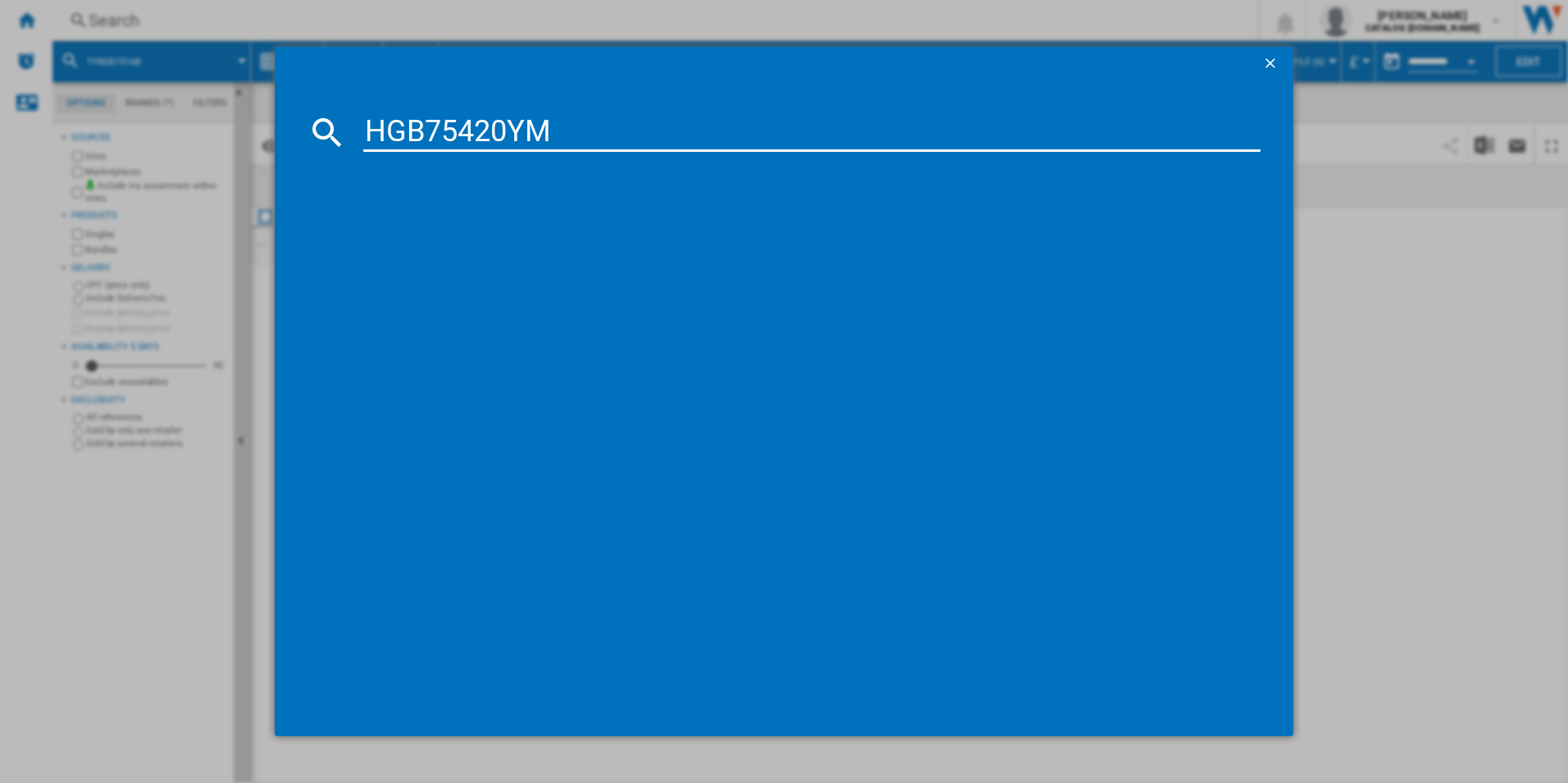
type input "HGB75420YM"
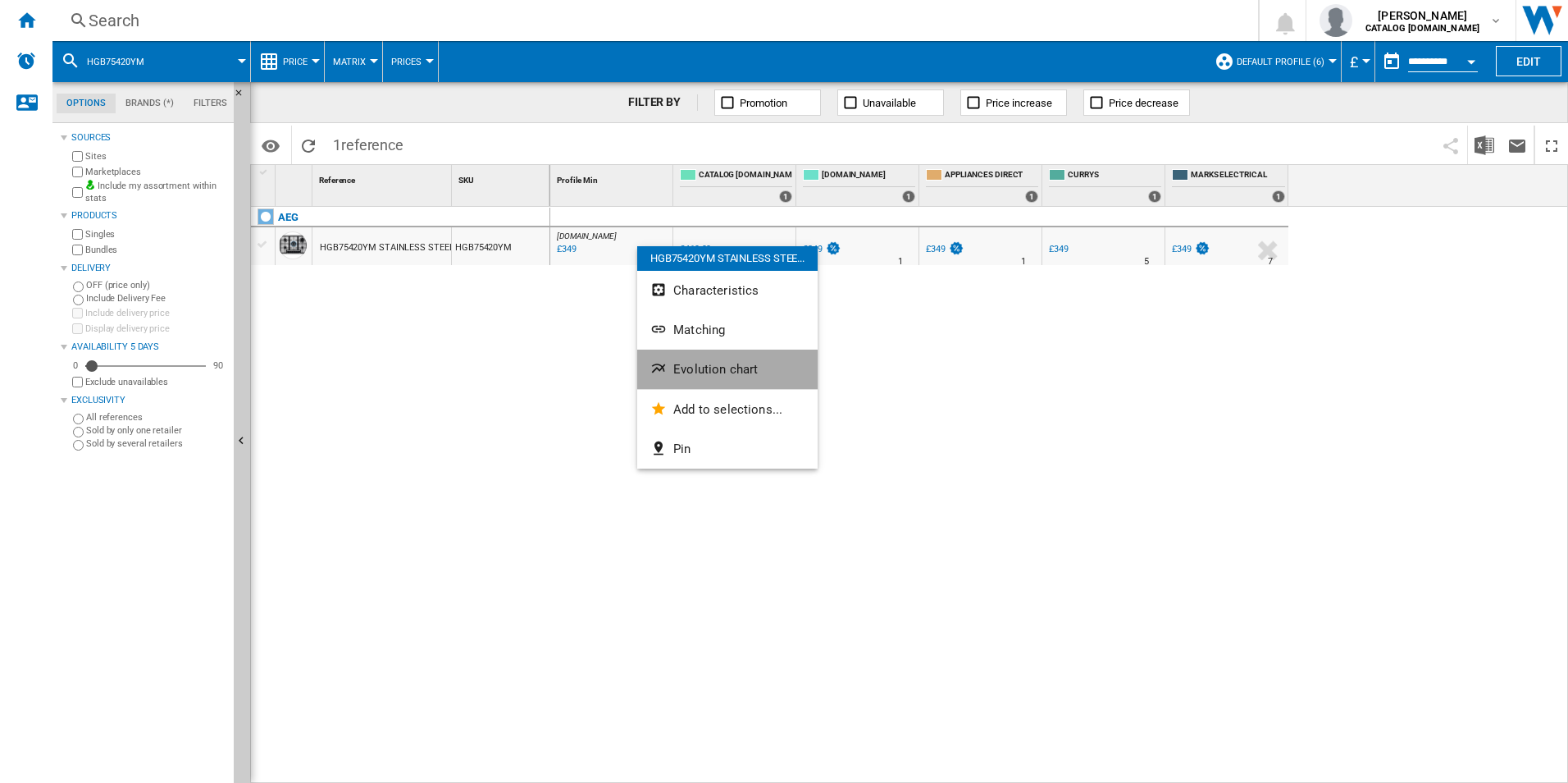
click at [722, 377] on button "Evolution chart" at bounding box center [727, 370] width 180 height 40
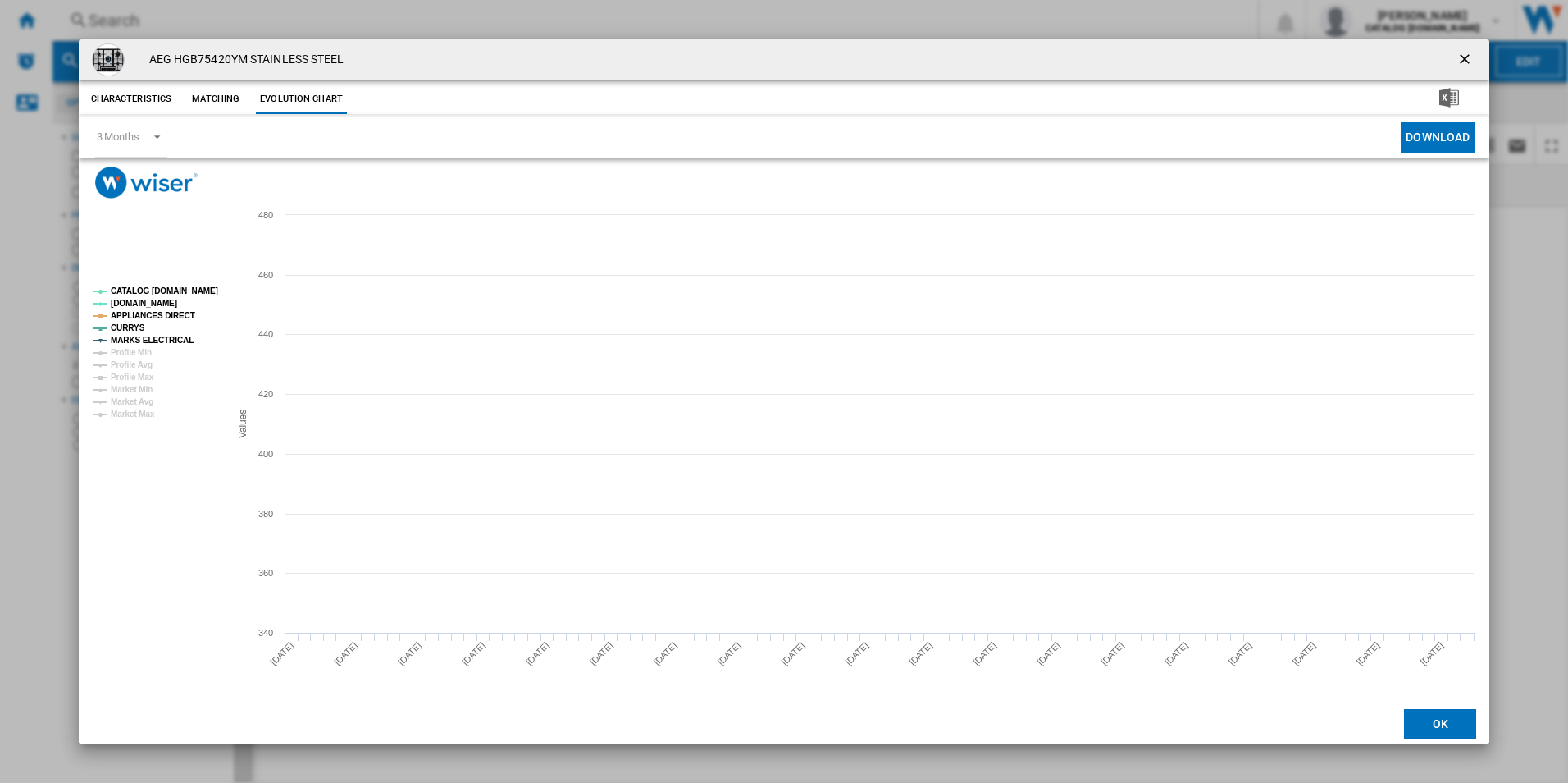
click at [153, 290] on tspan "CATALOG [DOMAIN_NAME]" at bounding box center [164, 290] width 108 height 9
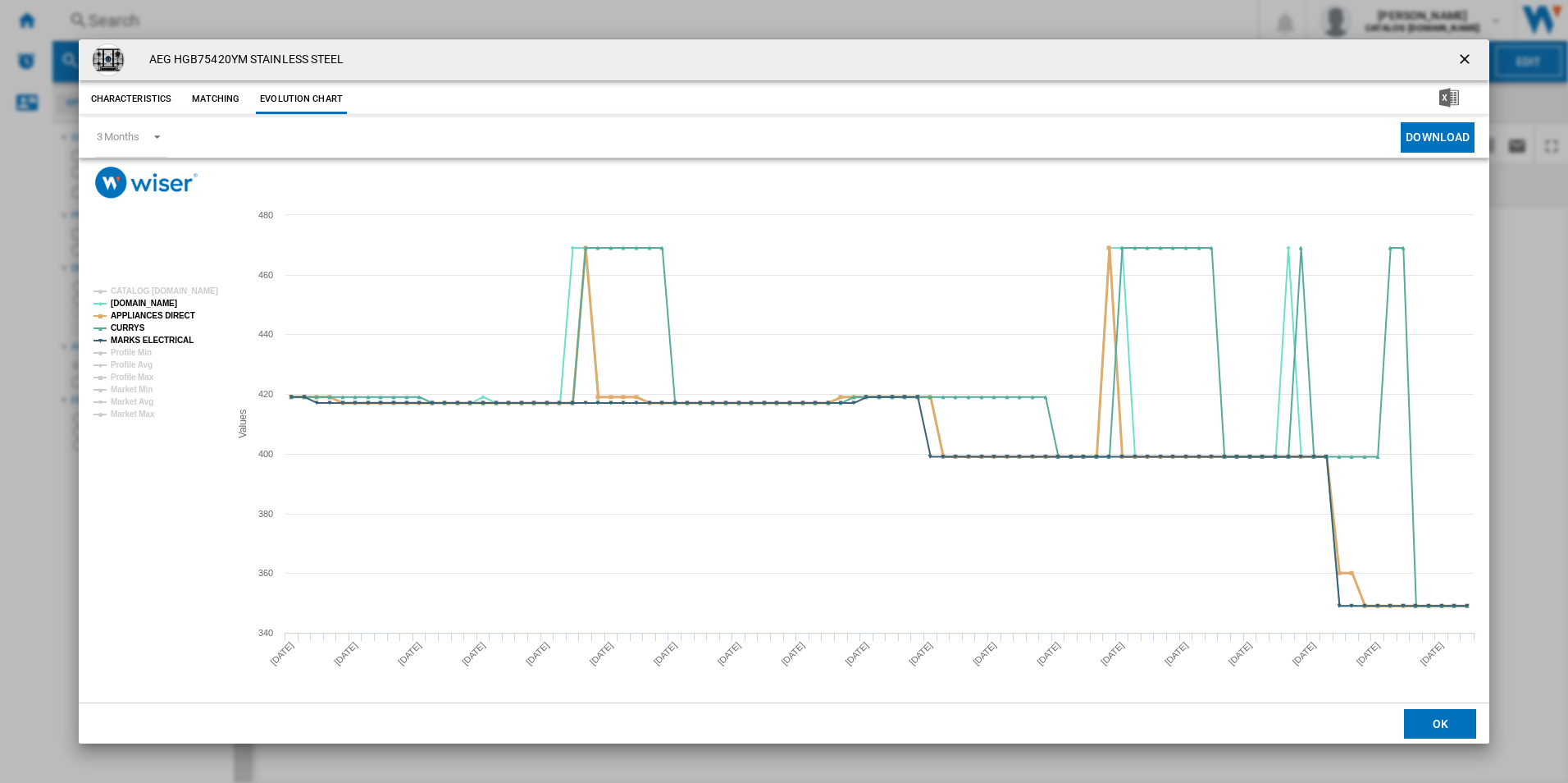
click at [174, 311] on tspan "APPLIANCES DIRECT" at bounding box center [152, 315] width 85 height 9
click at [169, 342] on tspan "MARKS ELECTRICAL" at bounding box center [151, 340] width 83 height 9
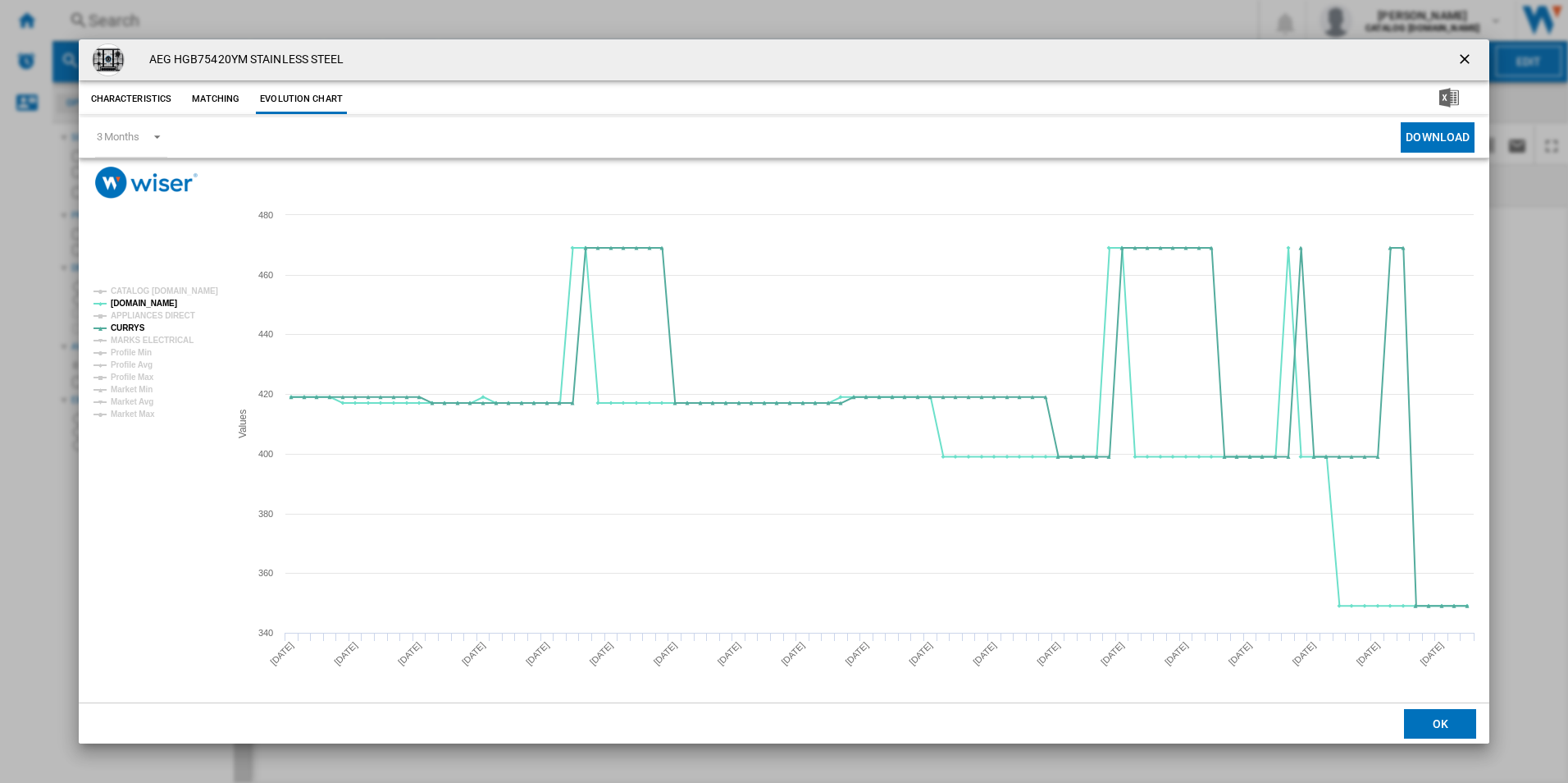
drag, startPoint x: 1466, startPoint y: 53, endPoint x: 1209, endPoint y: 52, distance: 257.0
click at [1466, 53] on ng-md-icon "getI18NText('BUTTONS.CLOSE_DIALOG')" at bounding box center [1466, 61] width 20 height 20
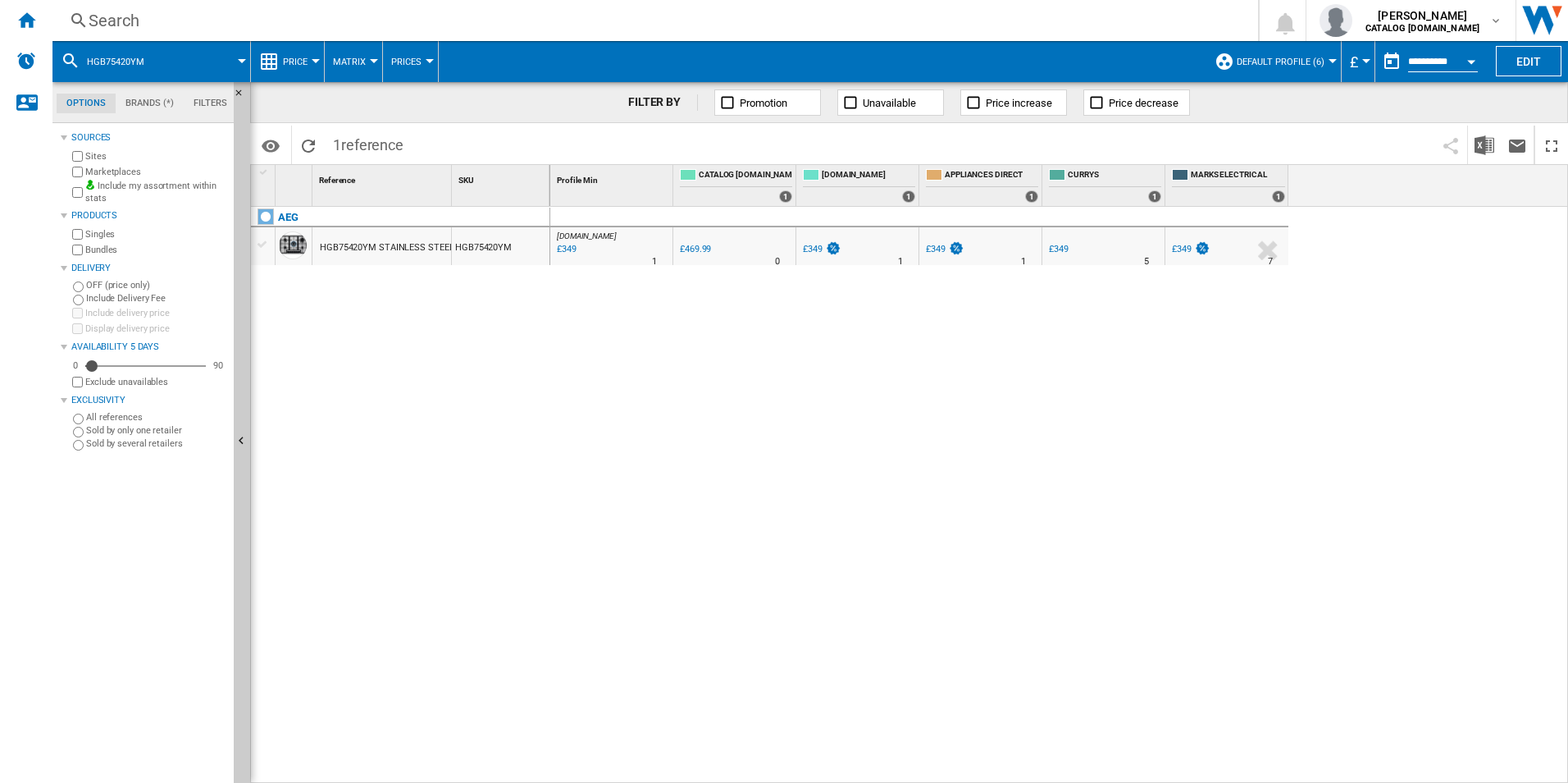
click at [1006, 14] on div "Search" at bounding box center [652, 20] width 1127 height 23
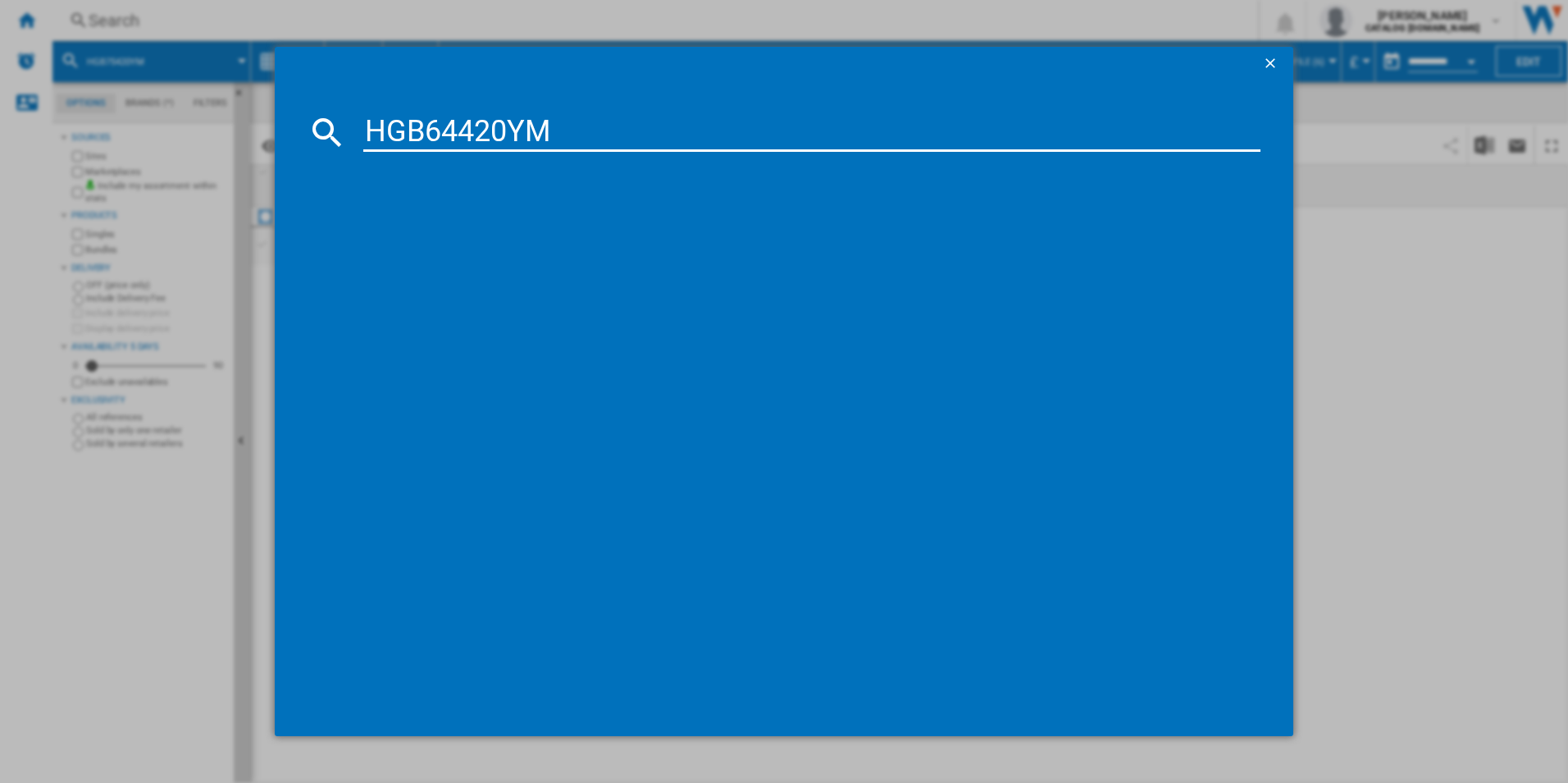
type input "HGB64420YM"
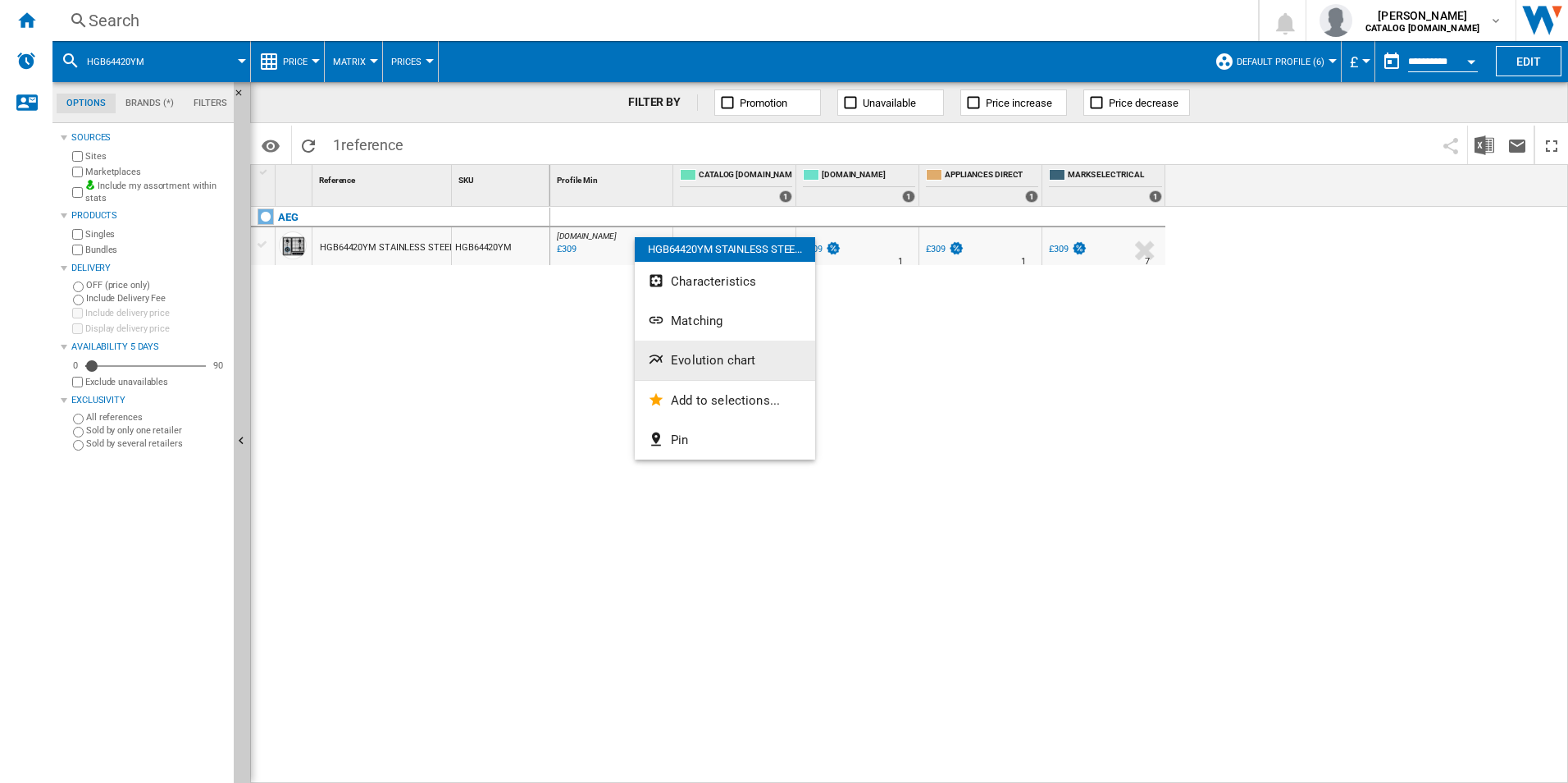
click at [694, 358] on span "Evolution chart" at bounding box center [713, 360] width 85 height 15
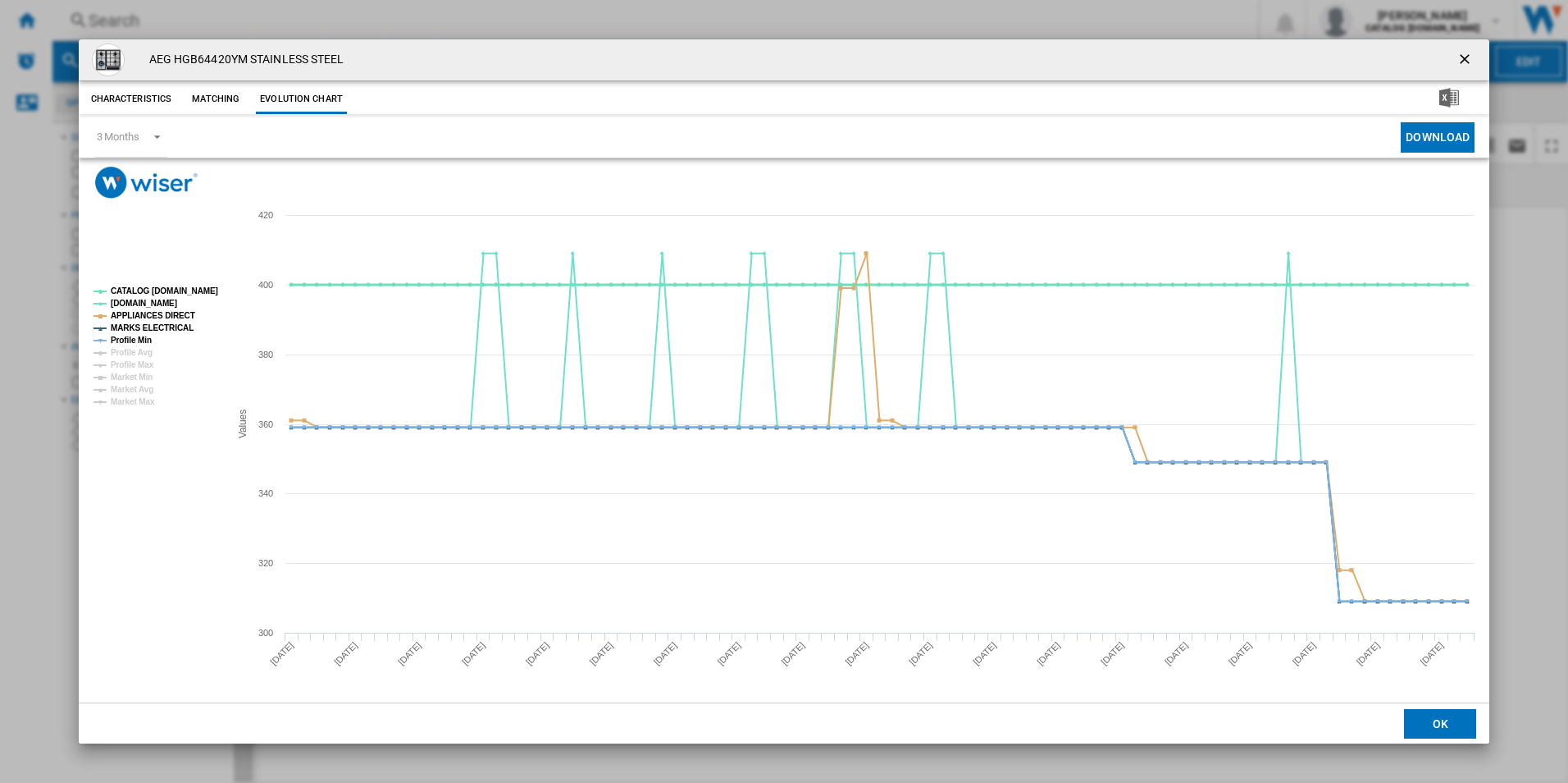
click at [201, 289] on tspan "CATALOG [DOMAIN_NAME]" at bounding box center [164, 290] width 108 height 9
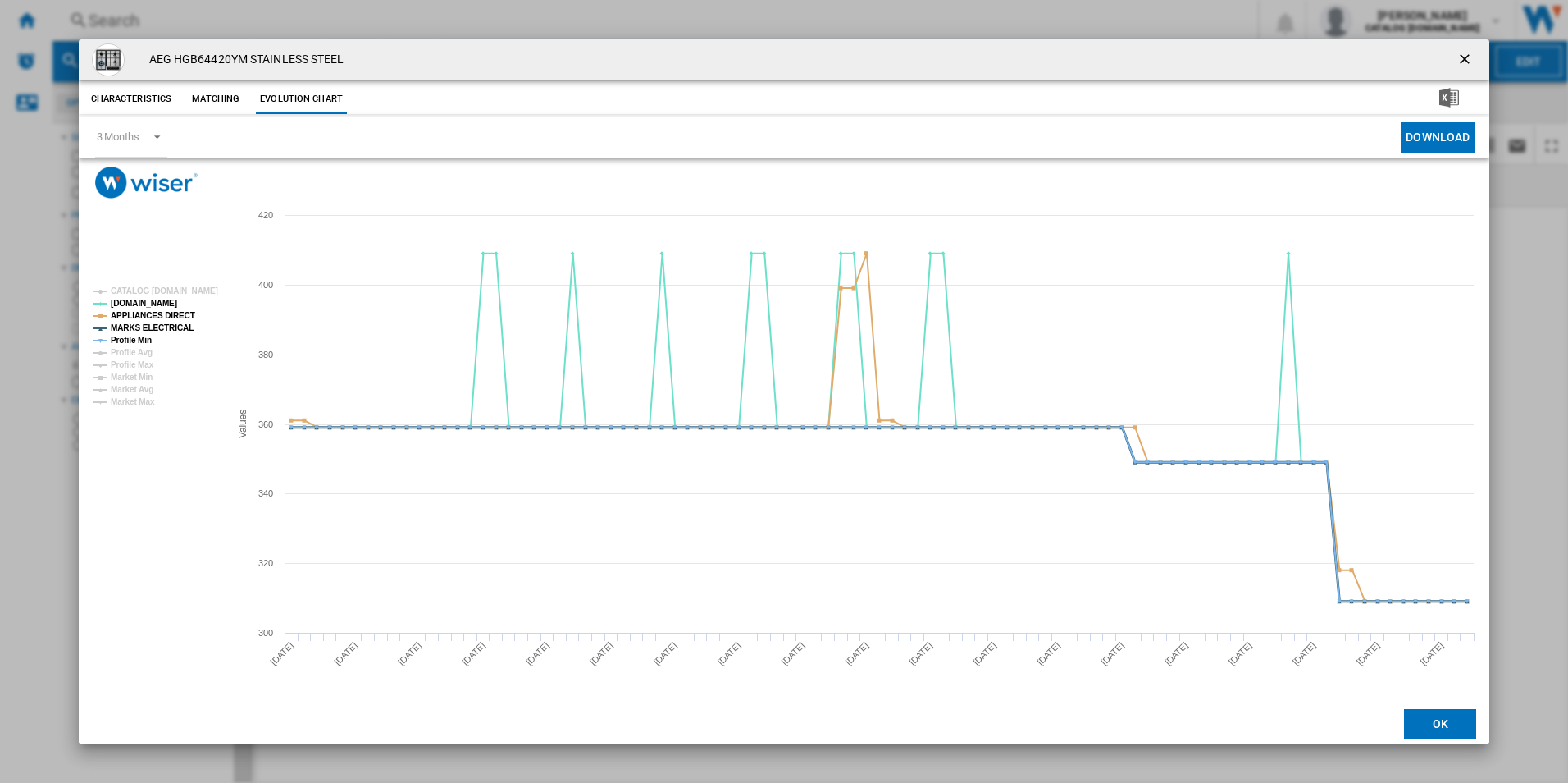
click at [161, 332] on tspan "MARKS ELECTRICAL" at bounding box center [151, 327] width 83 height 9
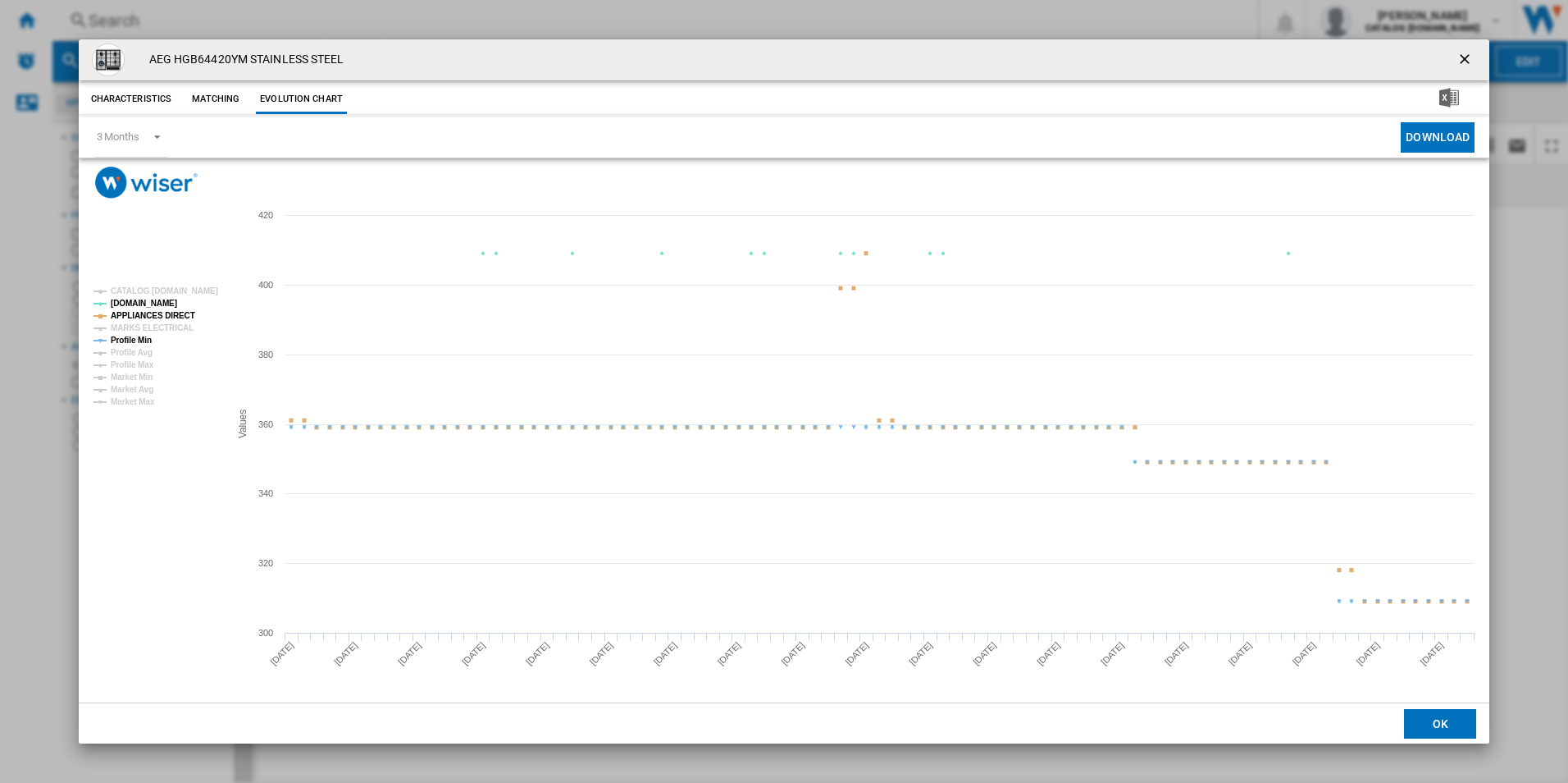
click at [158, 315] on tspan "APPLIANCES DIRECT" at bounding box center [152, 315] width 85 height 9
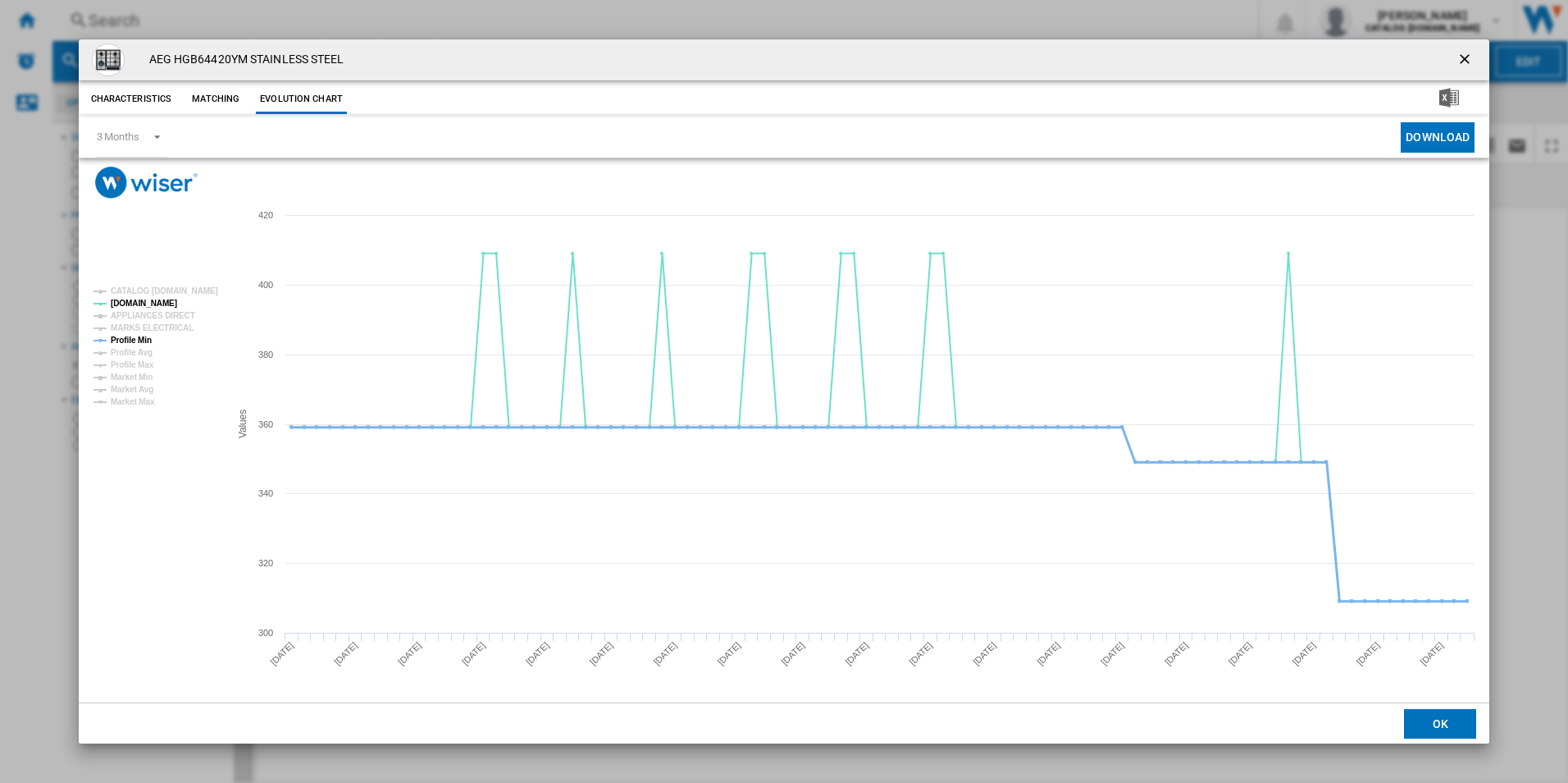
click at [142, 343] on tspan "Profile Min" at bounding box center [131, 340] width 41 height 9
click at [1473, 58] on ng-md-icon "getI18NText('BUTTONS.CLOSE_DIALOG')" at bounding box center [1466, 61] width 20 height 20
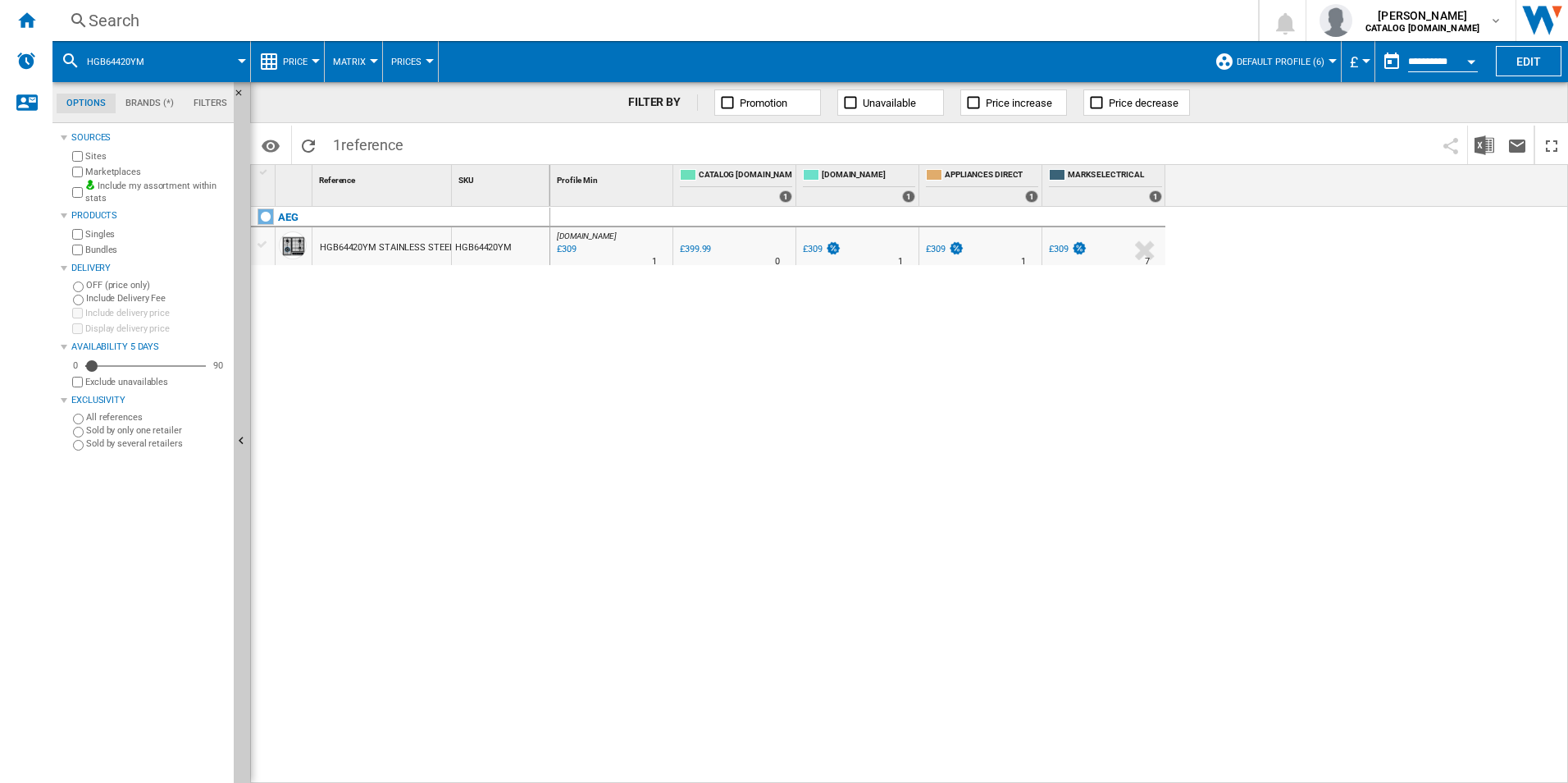
click at [971, 19] on div "Search" at bounding box center [652, 20] width 1127 height 23
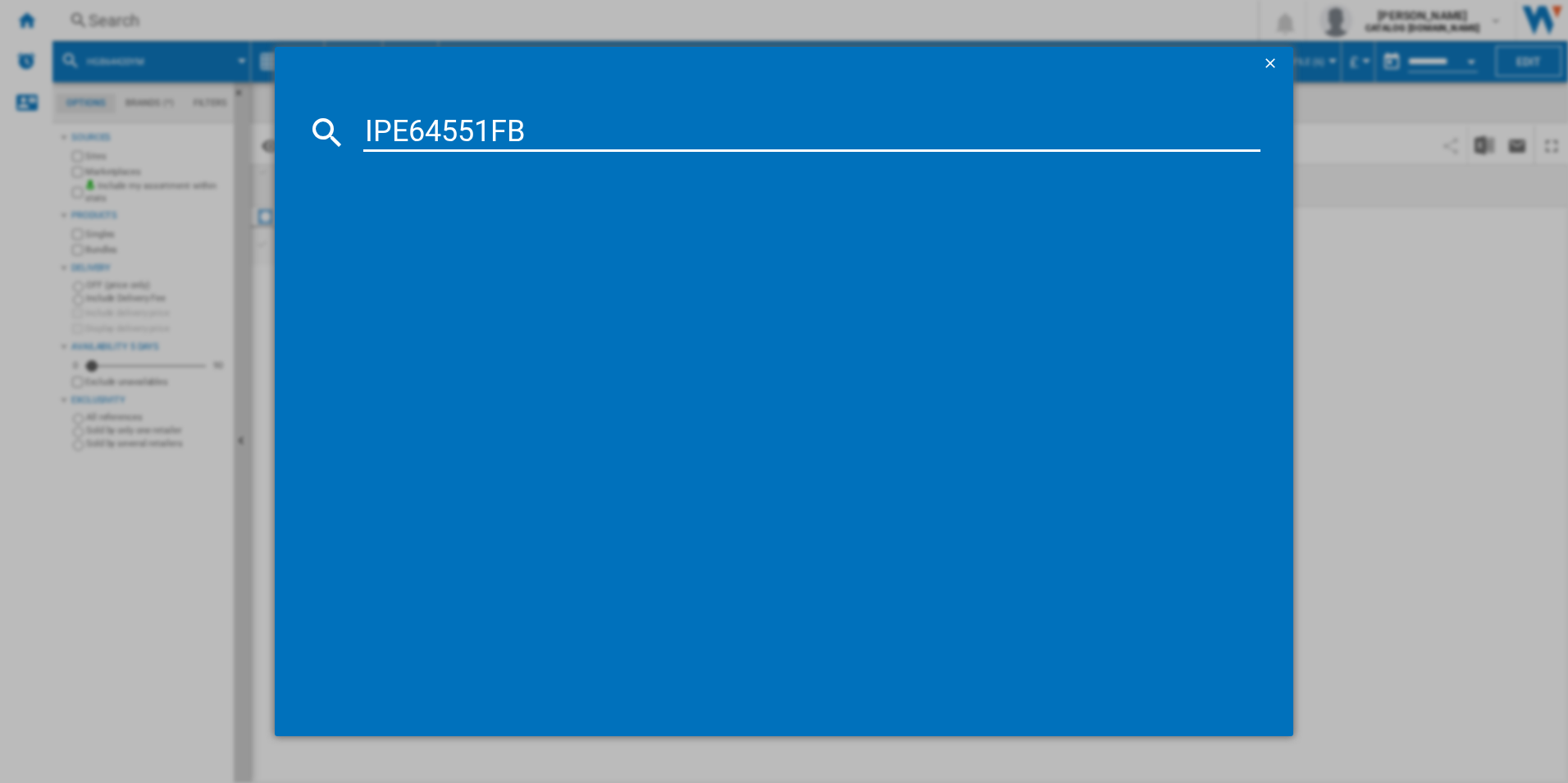
type input "IPE64551FB"
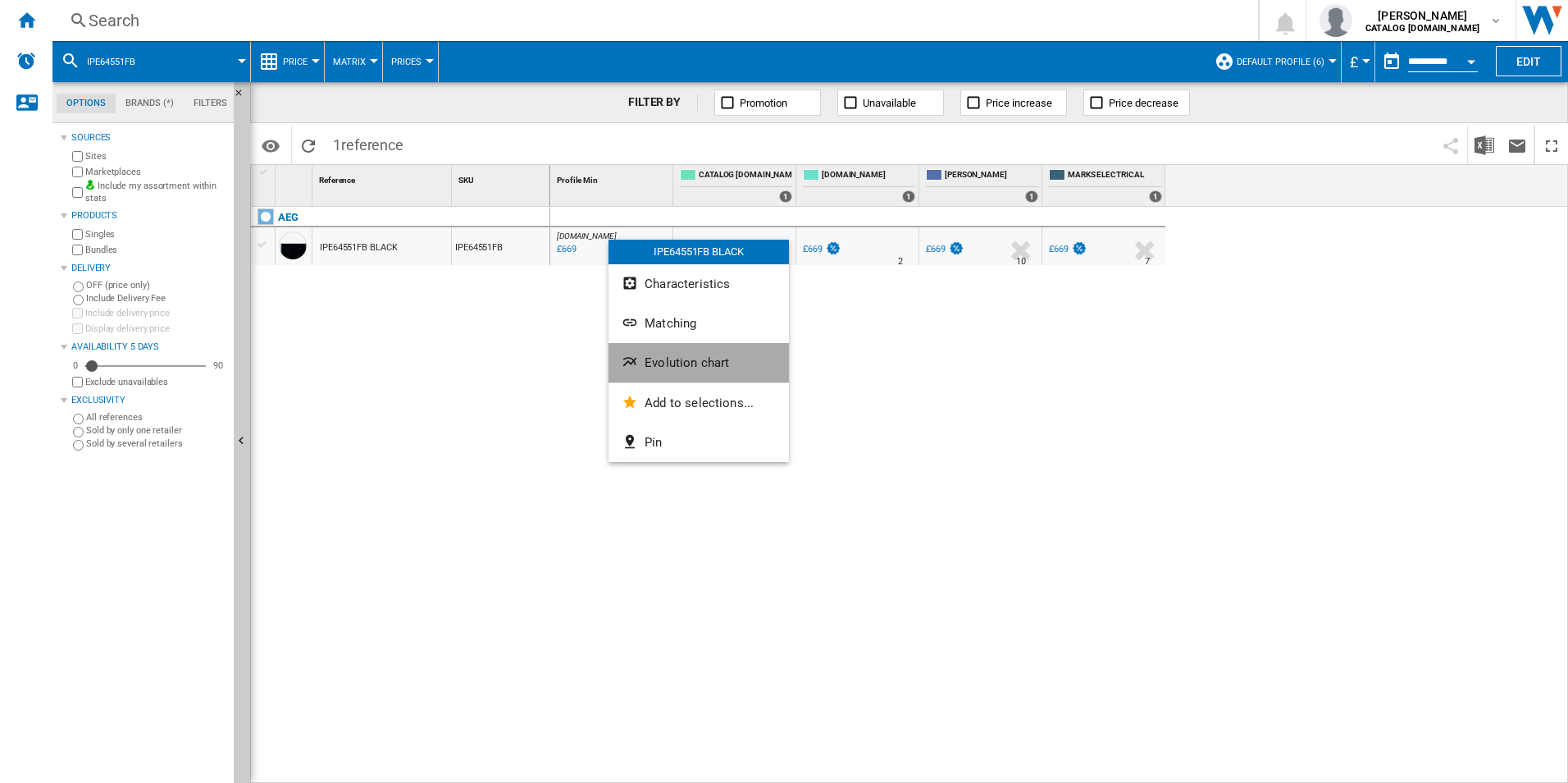
click at [673, 354] on button "Evolution chart" at bounding box center [698, 363] width 180 height 40
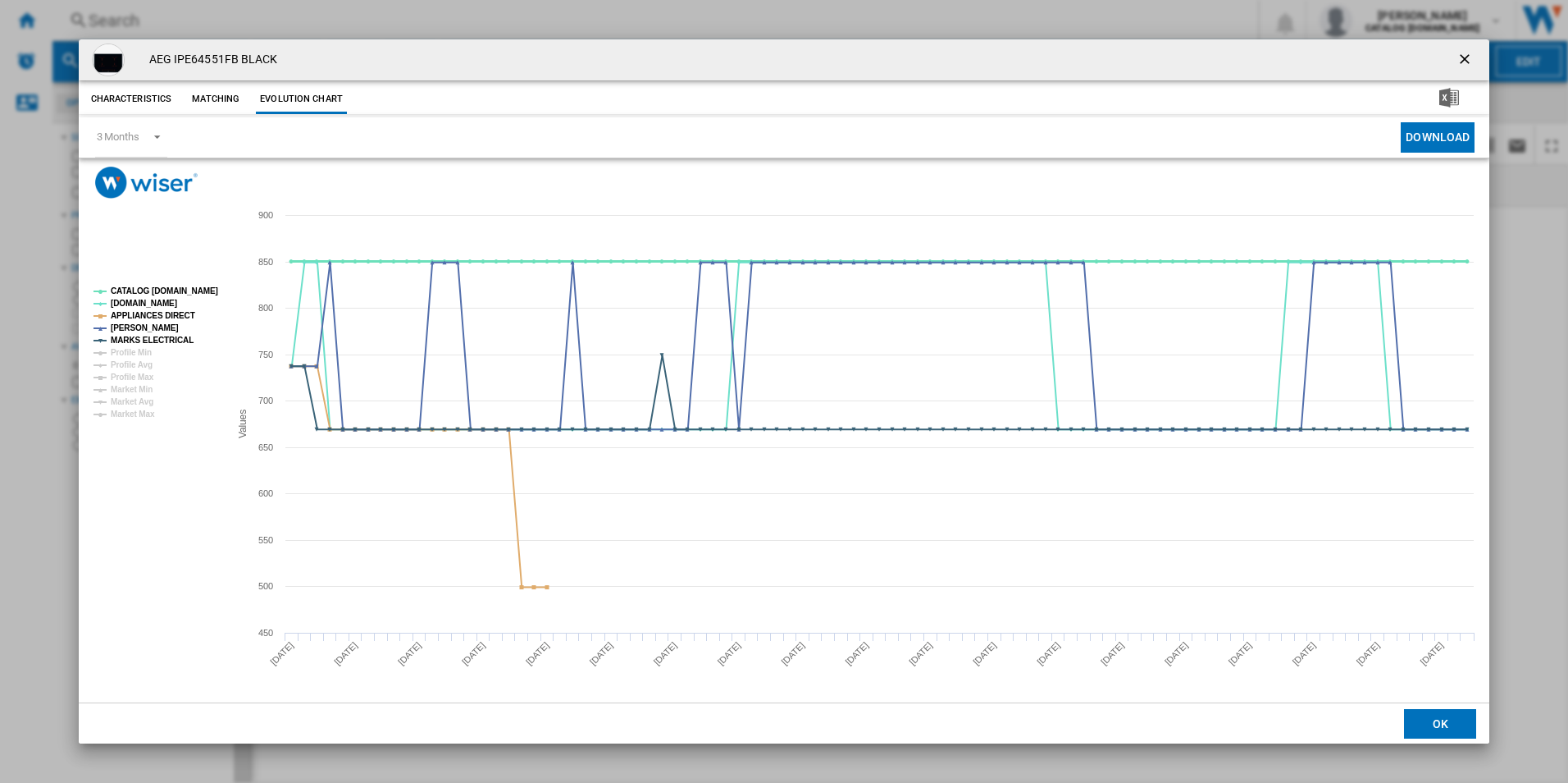
click at [188, 289] on tspan "CATALOG [DOMAIN_NAME]" at bounding box center [164, 290] width 108 height 9
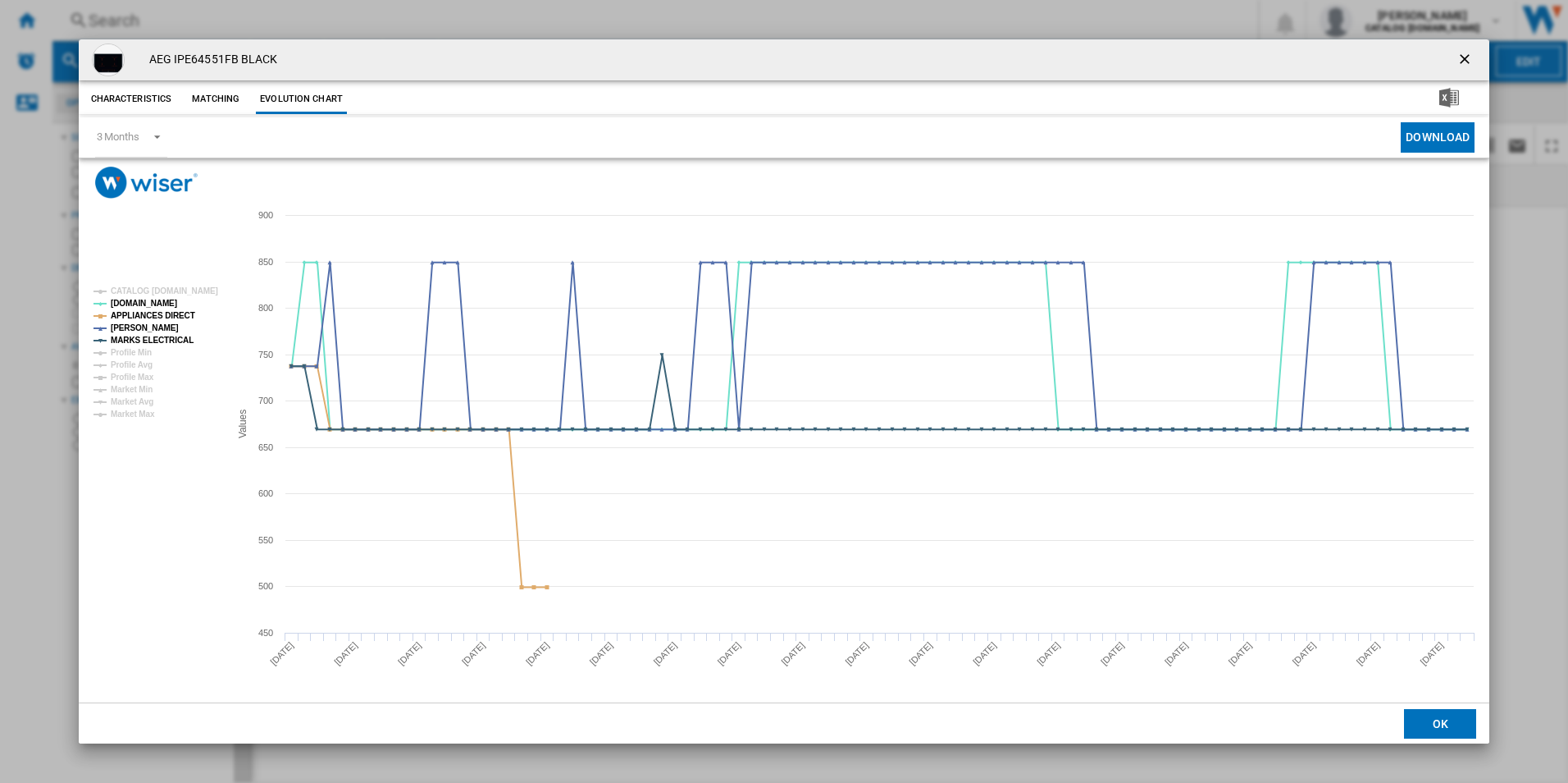
click at [175, 323] on rect "Product popup" at bounding box center [154, 353] width 136 height 144
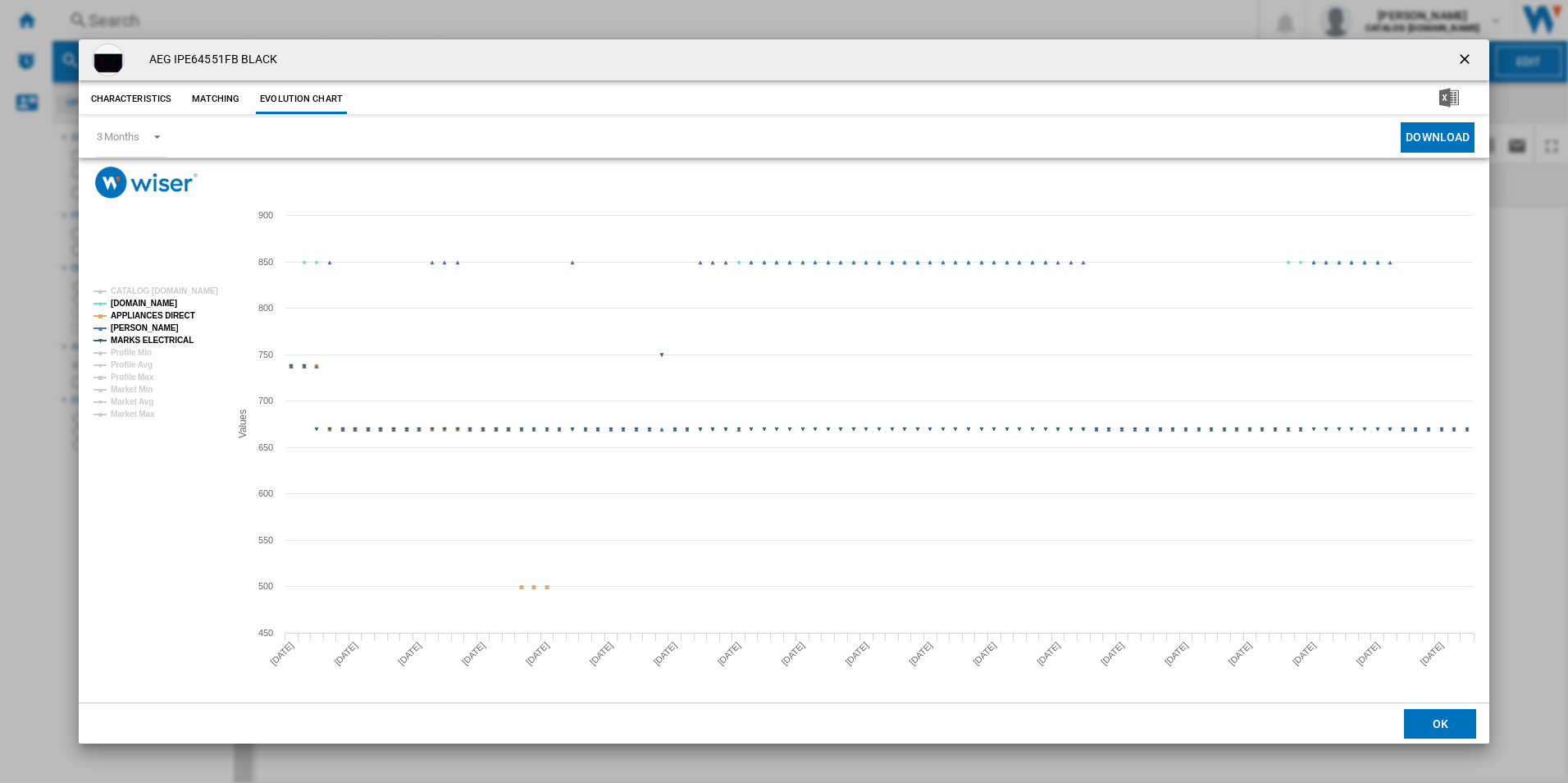
click at [174, 319] on tspan "APPLIANCES DIRECT" at bounding box center [152, 315] width 85 height 9
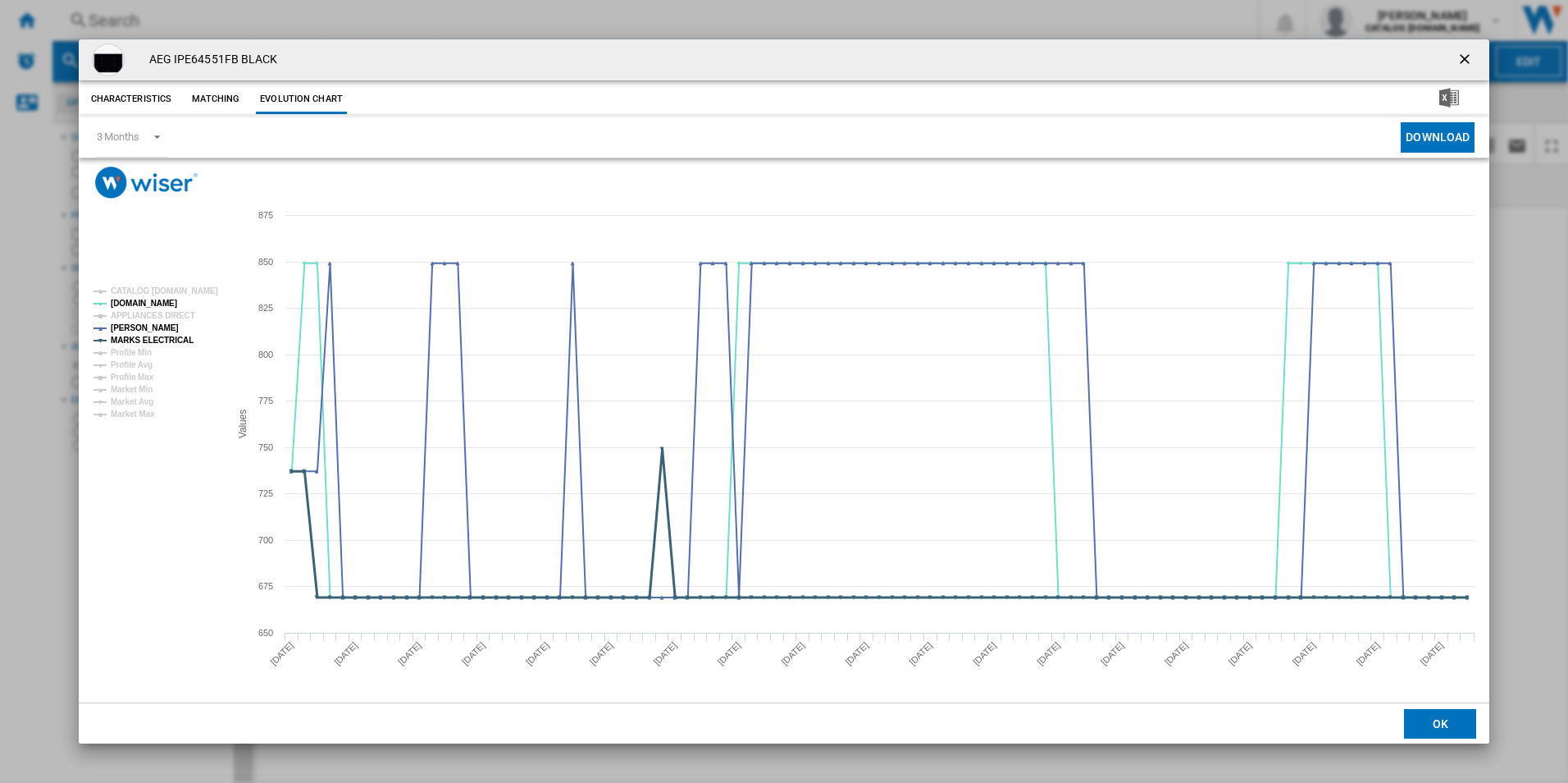
click at [175, 339] on tspan "MARKS ELECTRICAL" at bounding box center [151, 340] width 83 height 9
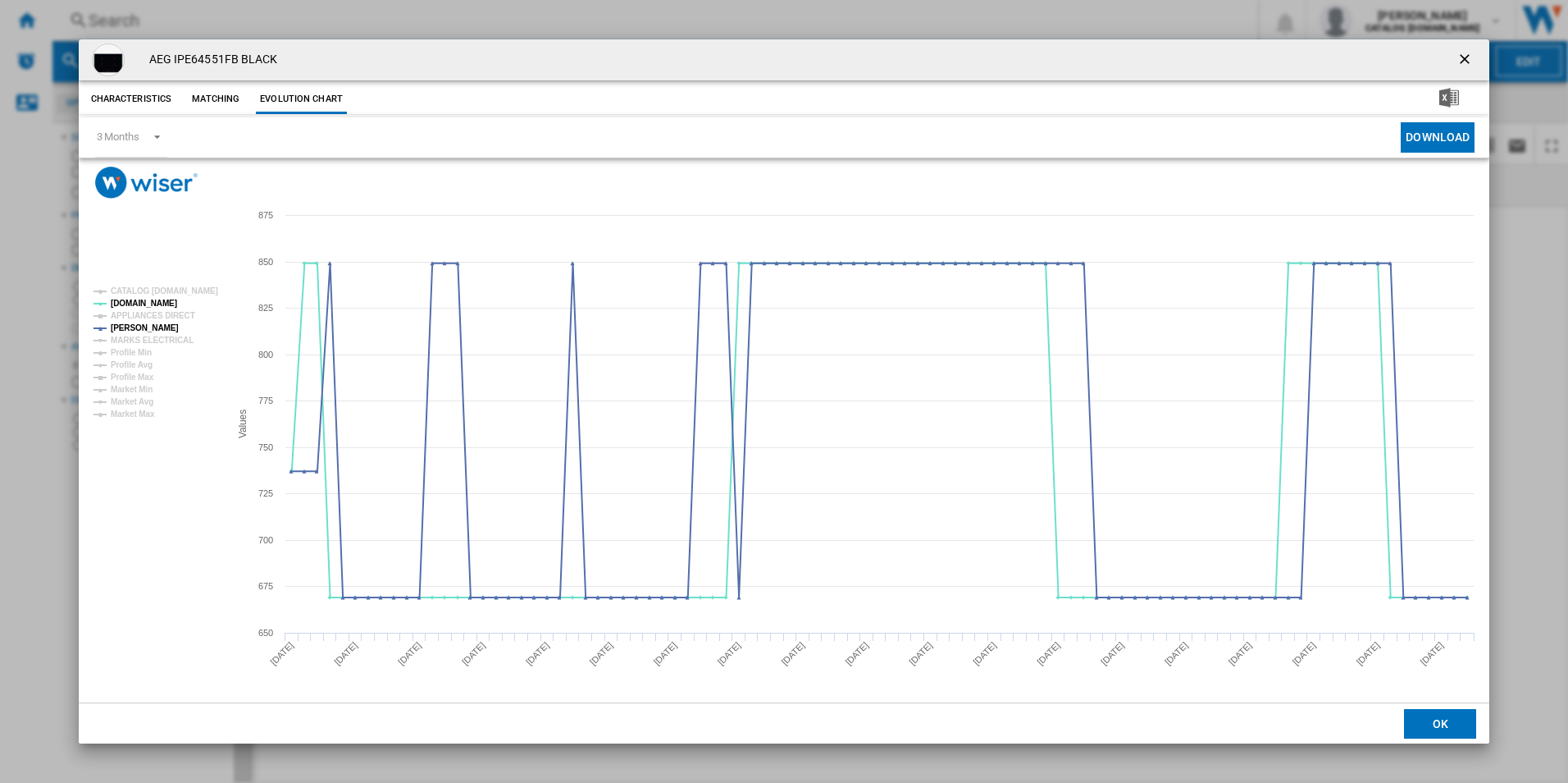
drag, startPoint x: 1461, startPoint y: 50, endPoint x: 1384, endPoint y: 73, distance: 80.4
click at [1461, 51] on ng-md-icon "getI18NText('BUTTONS.CLOSE_DIALOG')" at bounding box center [1466, 61] width 20 height 20
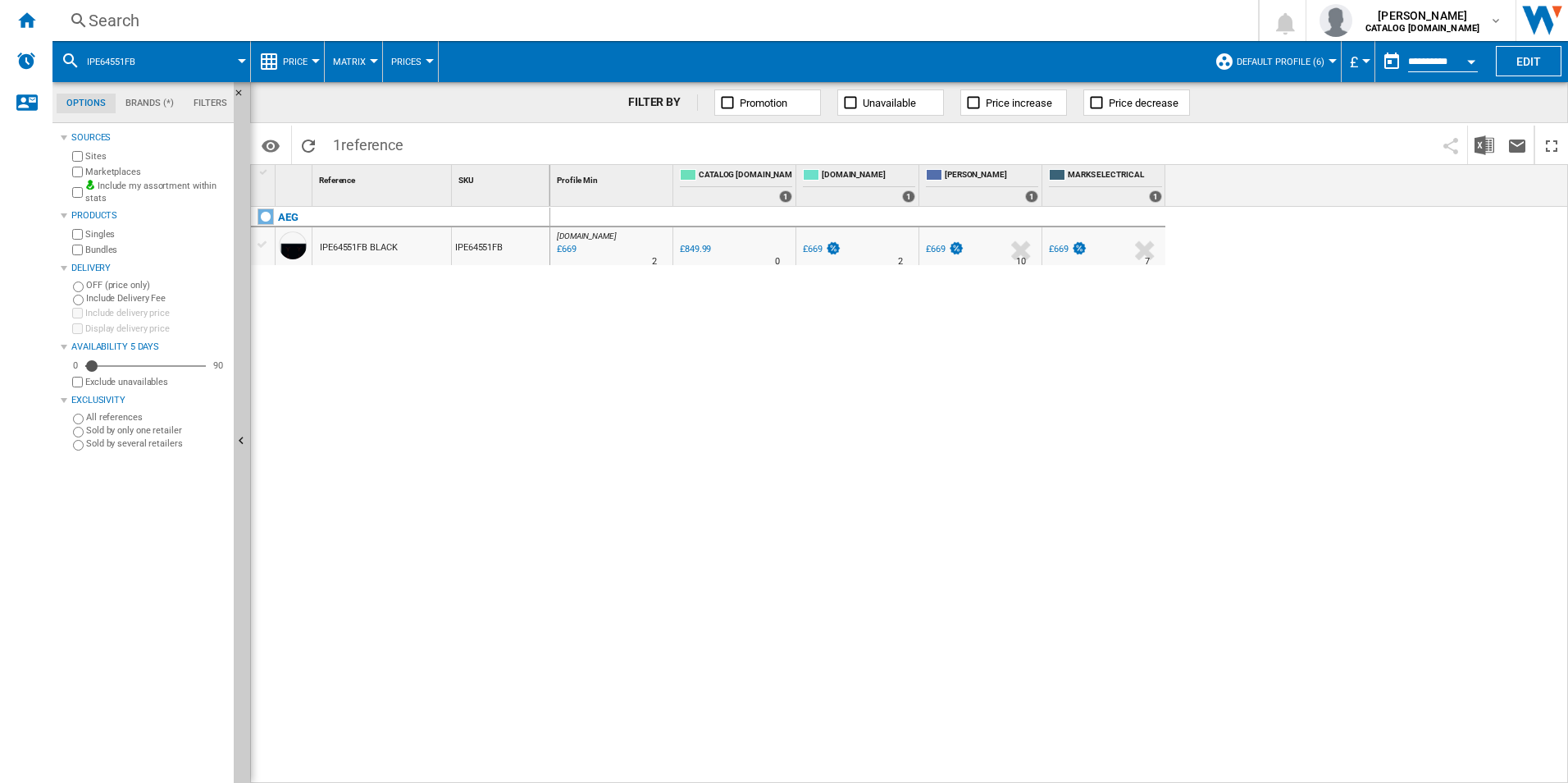
click at [1032, 18] on div "Search" at bounding box center [652, 20] width 1127 height 23
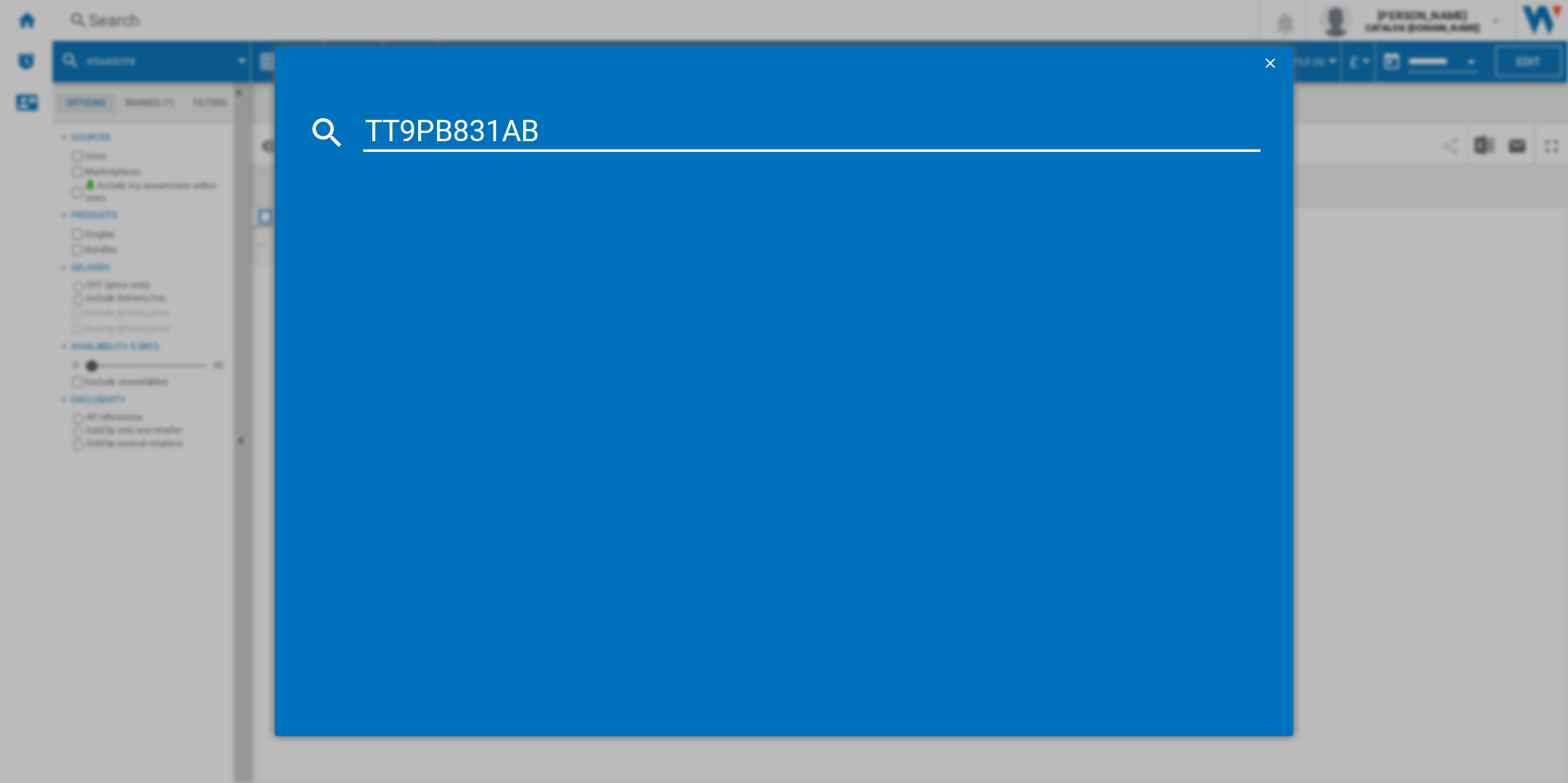
type input "TT9PB831AB"
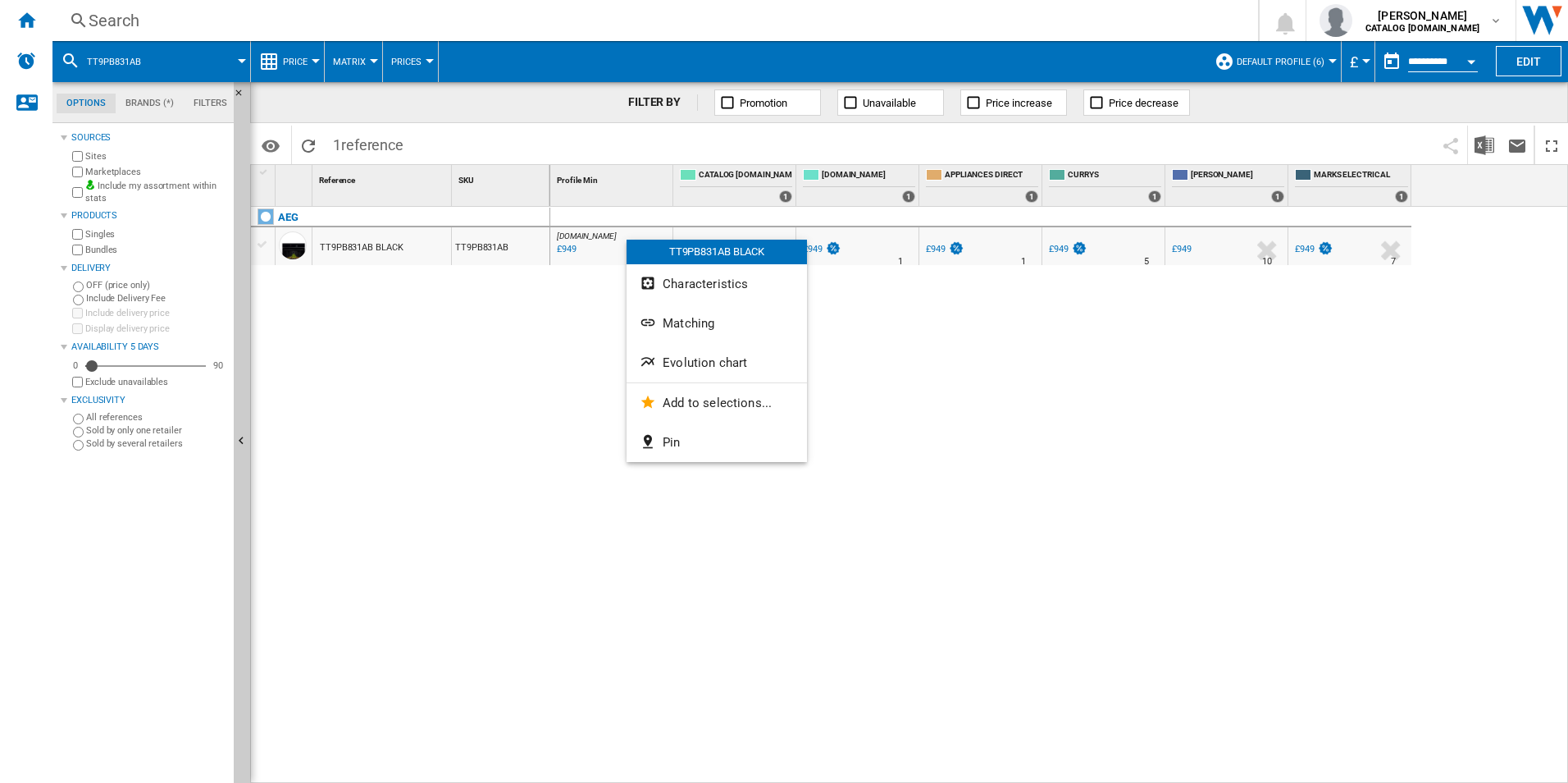
click at [726, 351] on button "Evolution chart" at bounding box center [716, 363] width 180 height 40
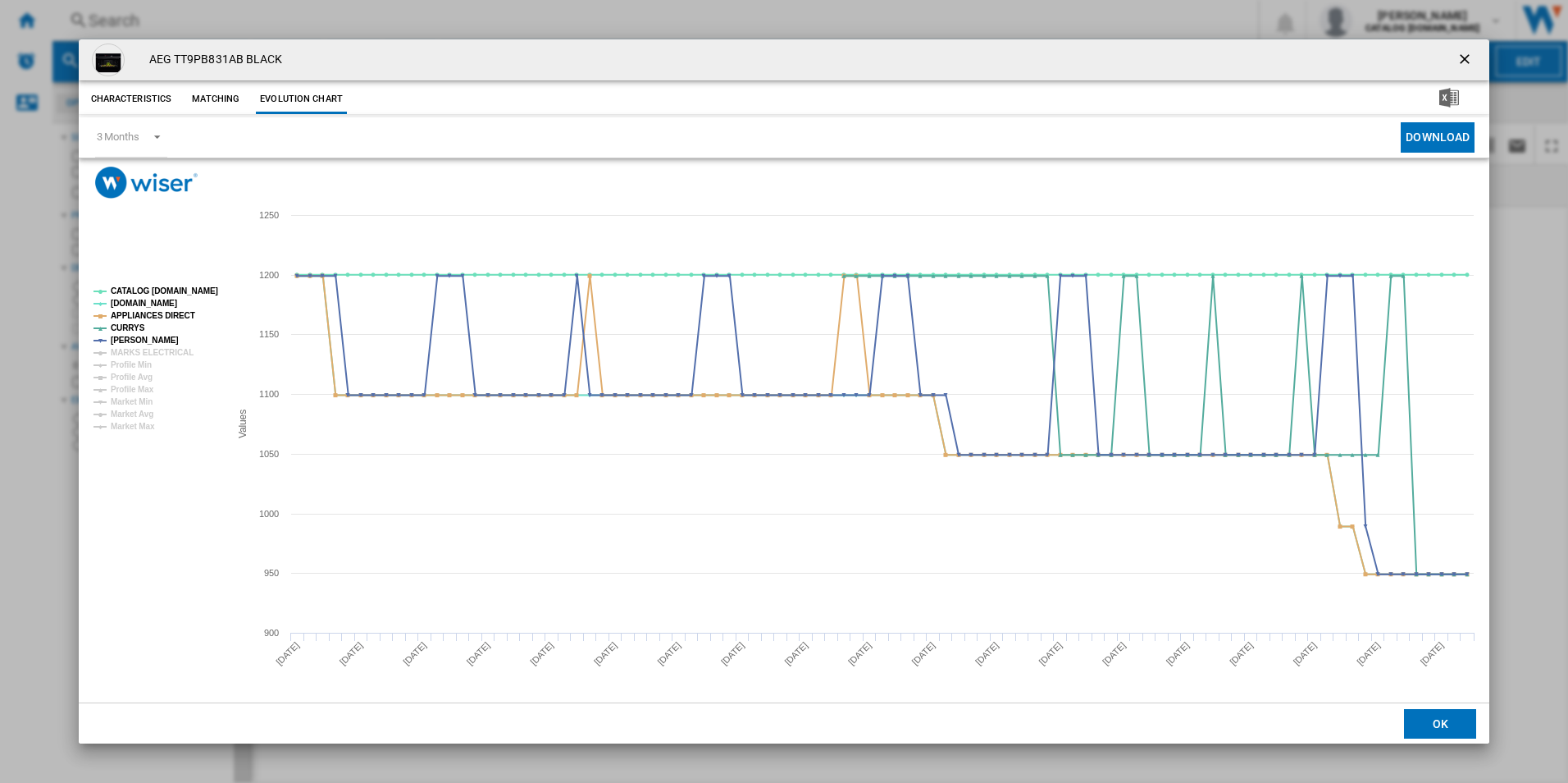
click at [182, 283] on rect "Product popup" at bounding box center [154, 359] width 136 height 156
click at [182, 292] on tspan "CATALOG [DOMAIN_NAME]" at bounding box center [164, 290] width 108 height 9
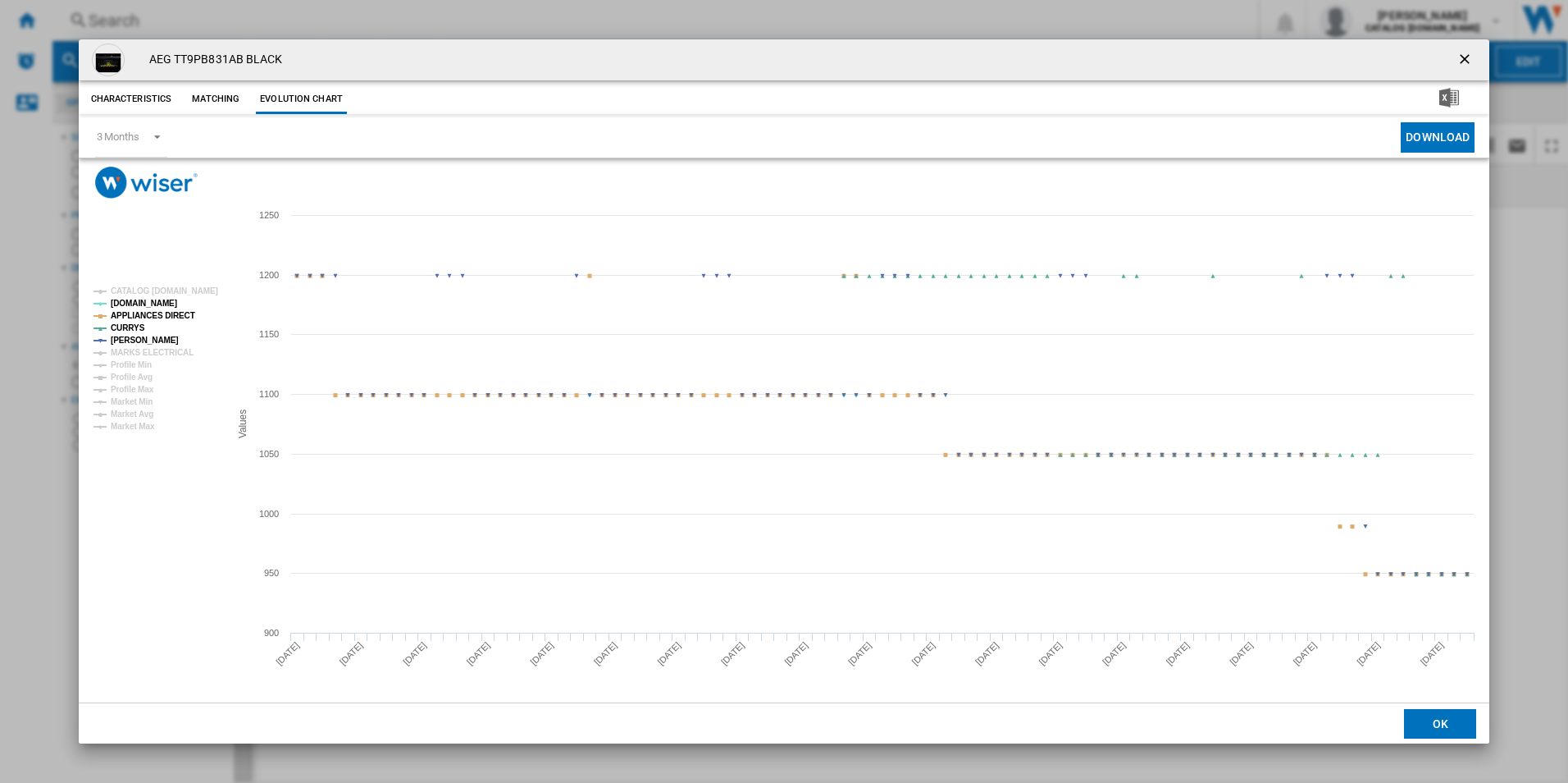
click at [165, 323] on rect "Product popup" at bounding box center [154, 359] width 136 height 156
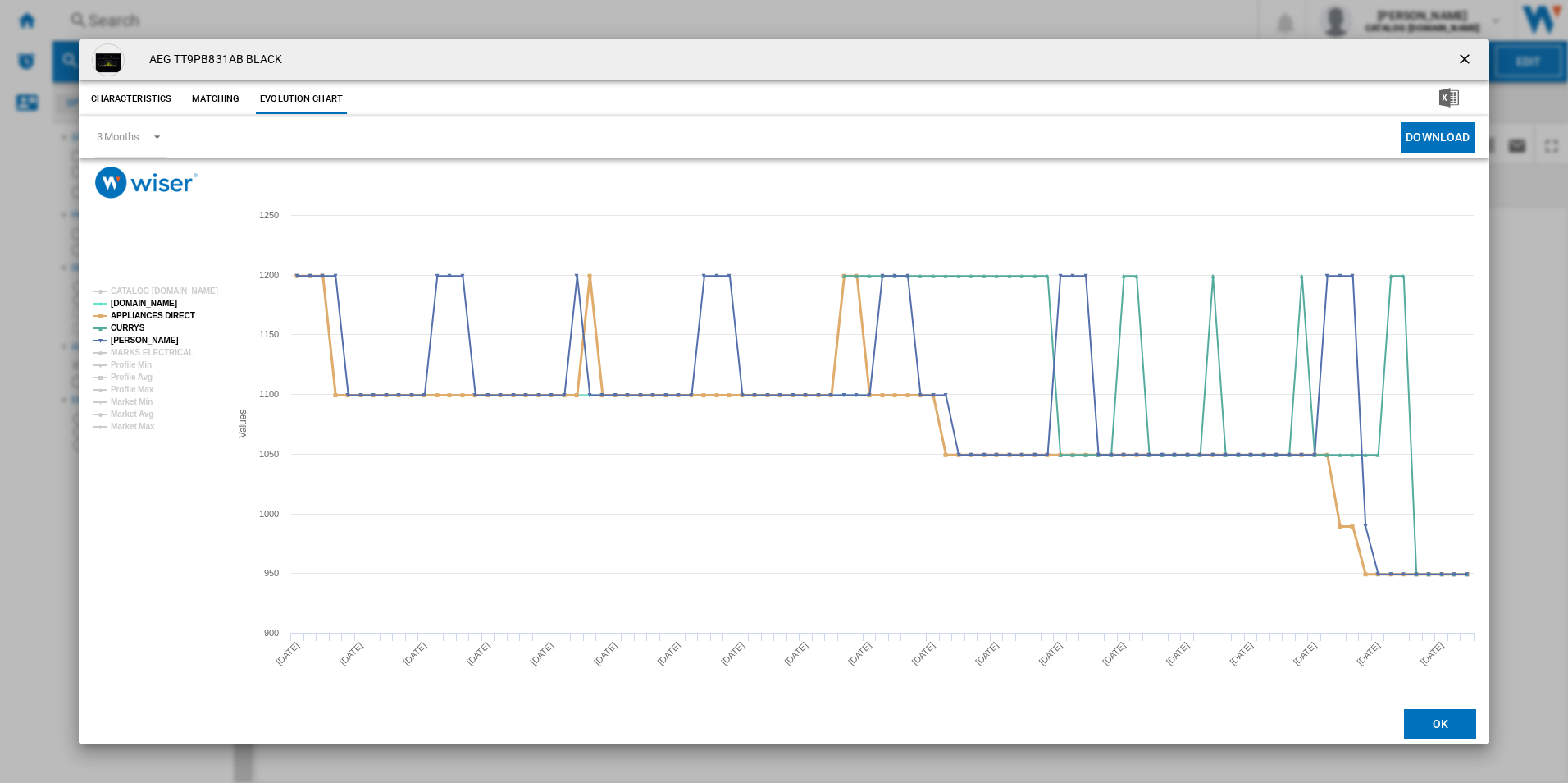
click at [166, 315] on tspan "APPLIANCES DIRECT" at bounding box center [152, 315] width 85 height 9
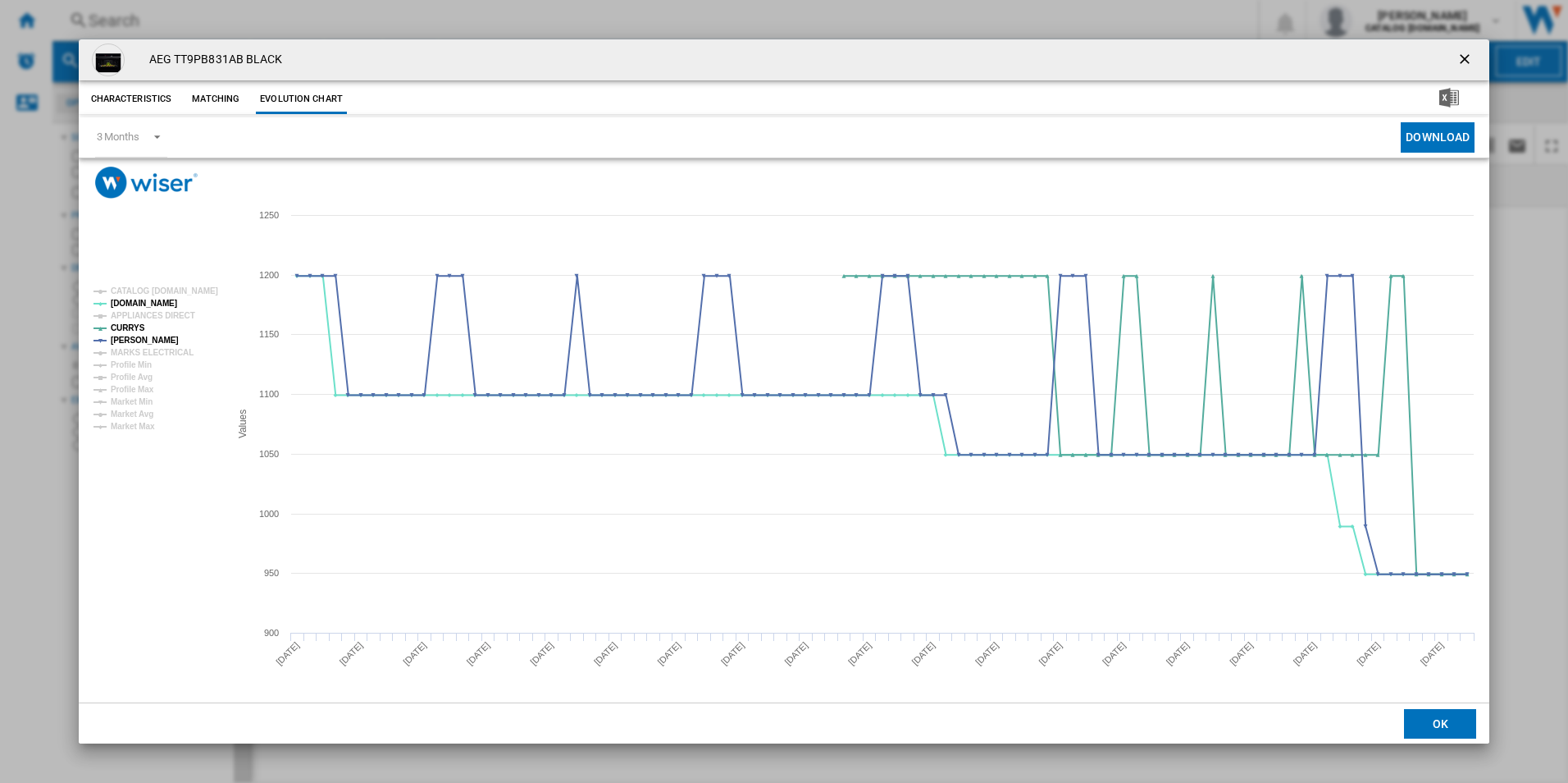
drag, startPoint x: 1479, startPoint y: 53, endPoint x: 1470, endPoint y: 51, distance: 9.2
click at [1479, 53] on button "Product popup" at bounding box center [1466, 60] width 33 height 33
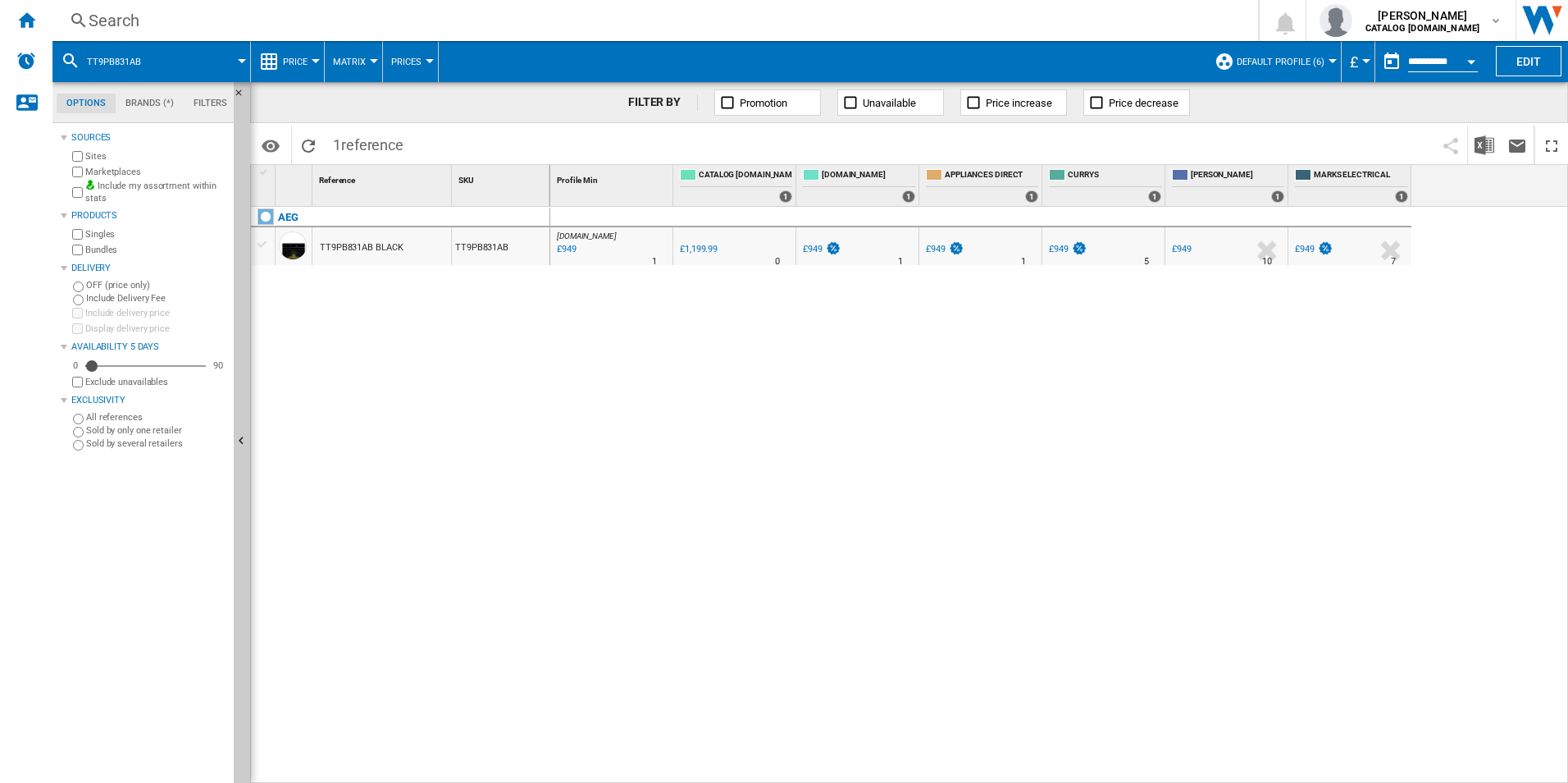
click at [914, 21] on div "Search" at bounding box center [652, 20] width 1127 height 23
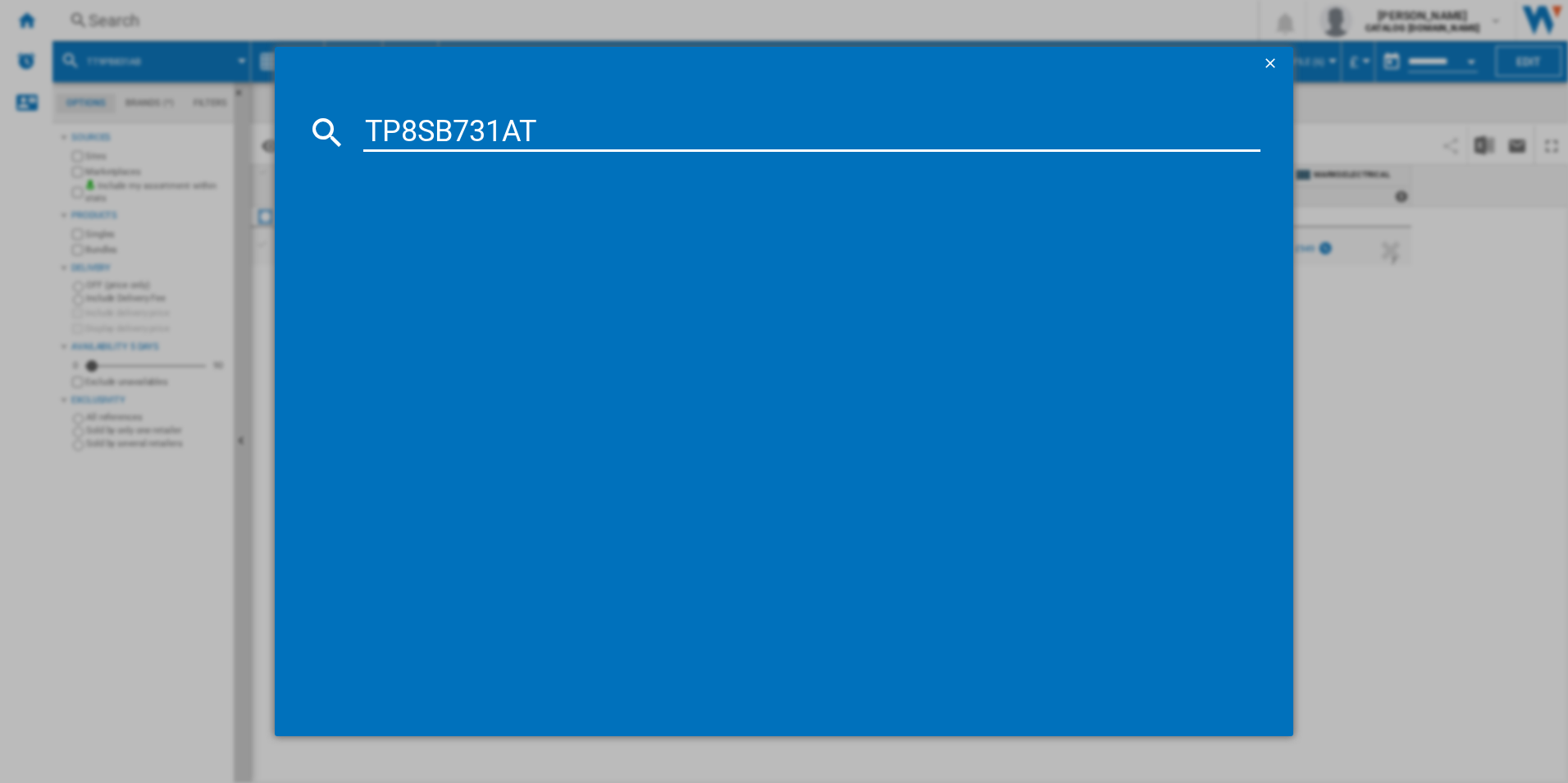
type input "TP8SB731AT"
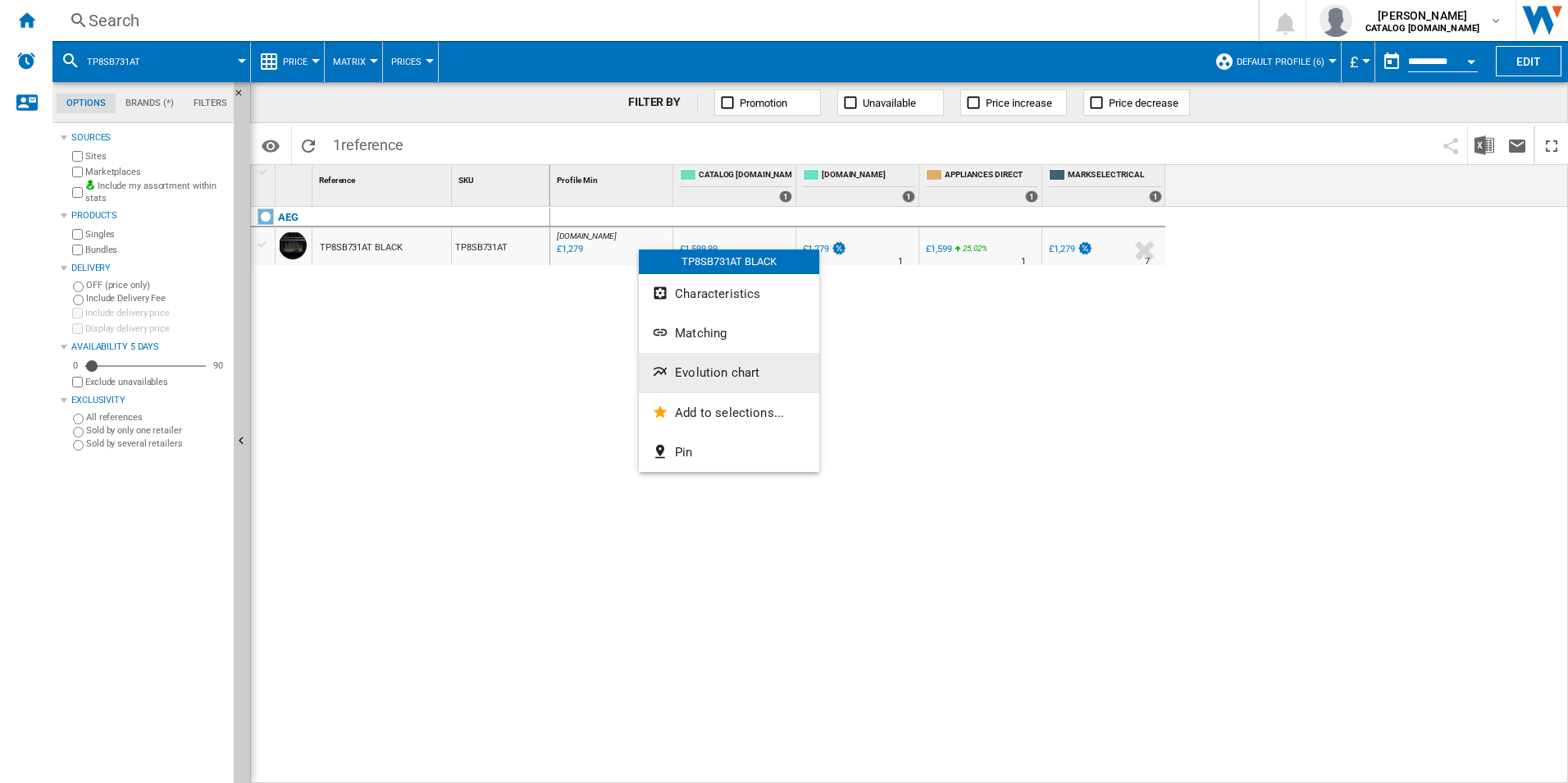
click at [705, 370] on span "Evolution chart" at bounding box center [717, 372] width 85 height 15
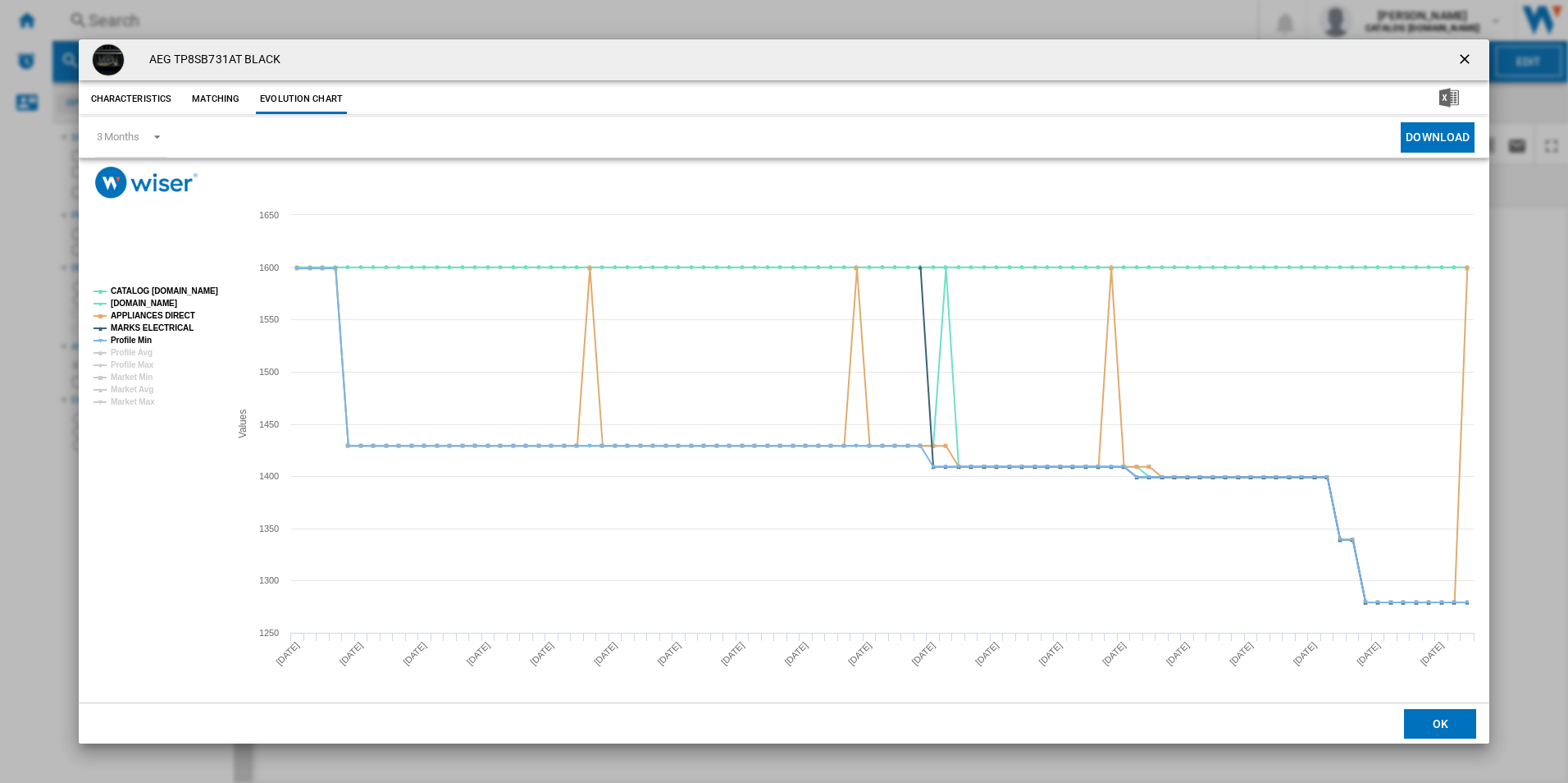
click at [151, 283] on rect "Product popup" at bounding box center [154, 347] width 136 height 132
click at [163, 294] on tspan "CATALOG [DOMAIN_NAME]" at bounding box center [164, 290] width 108 height 9
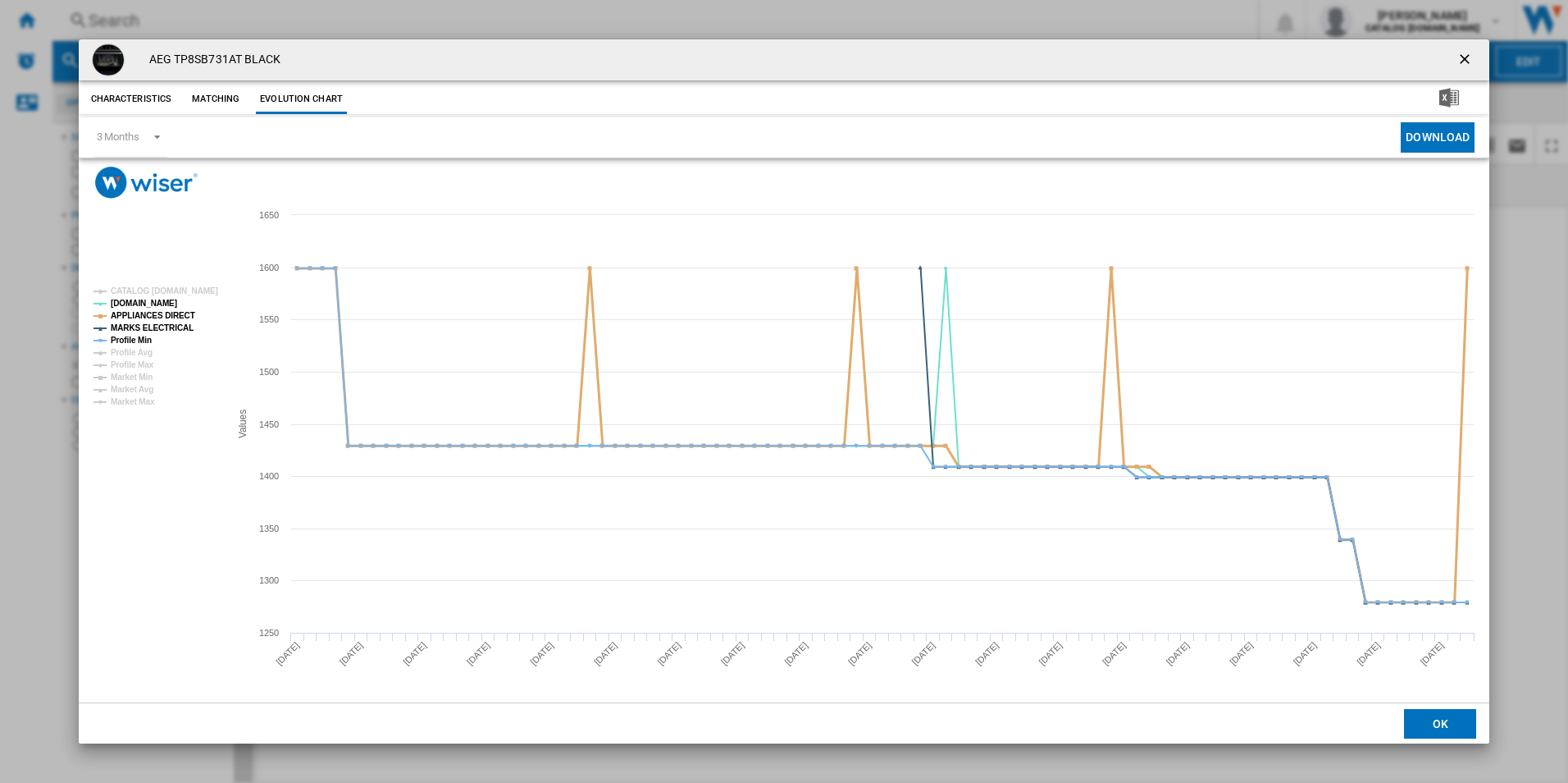
click at [167, 312] on tspan "APPLIANCES DIRECT" at bounding box center [152, 315] width 85 height 9
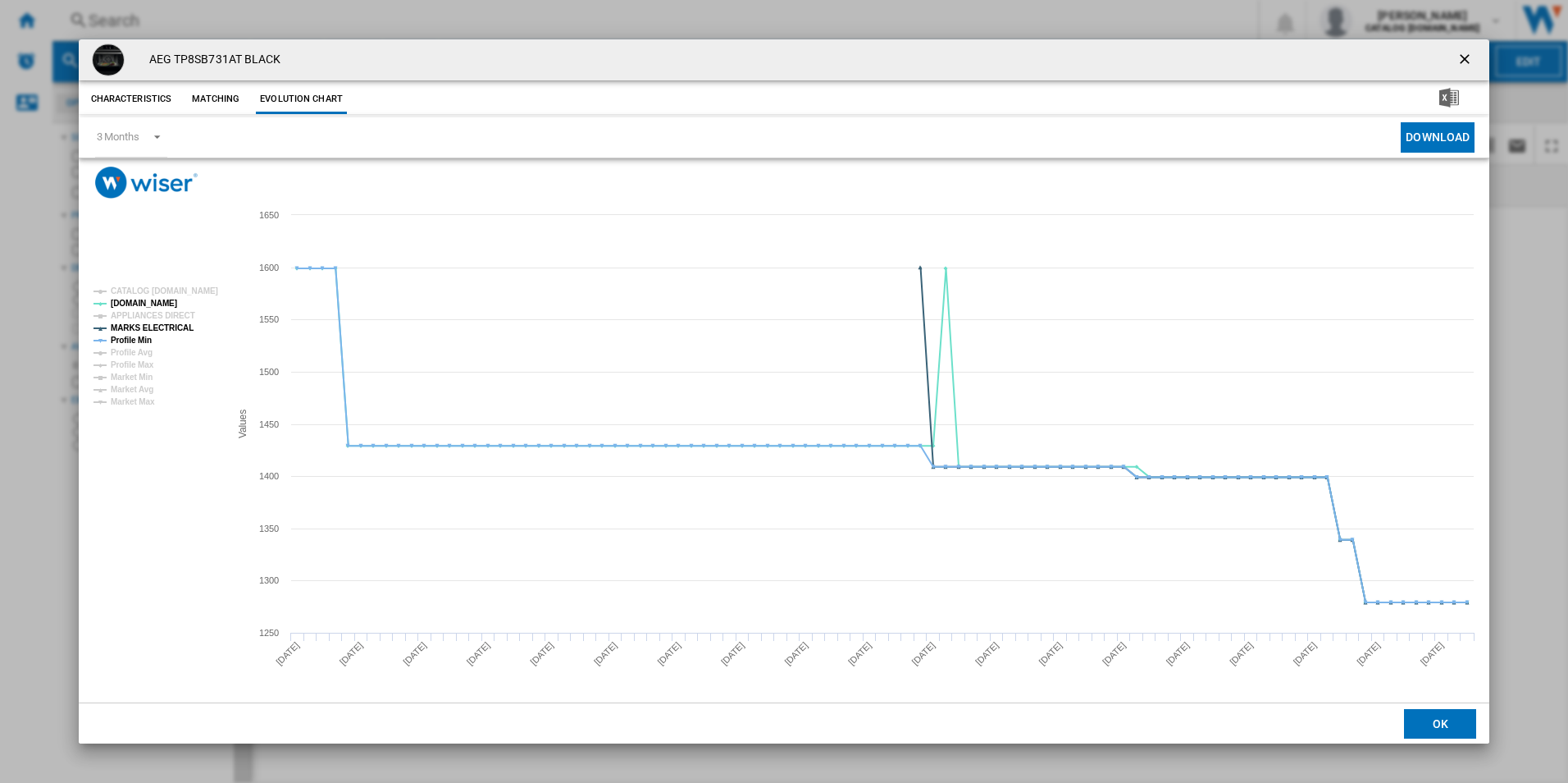
click at [167, 318] on tspan "APPLIANCES DIRECT" at bounding box center [152, 315] width 85 height 9
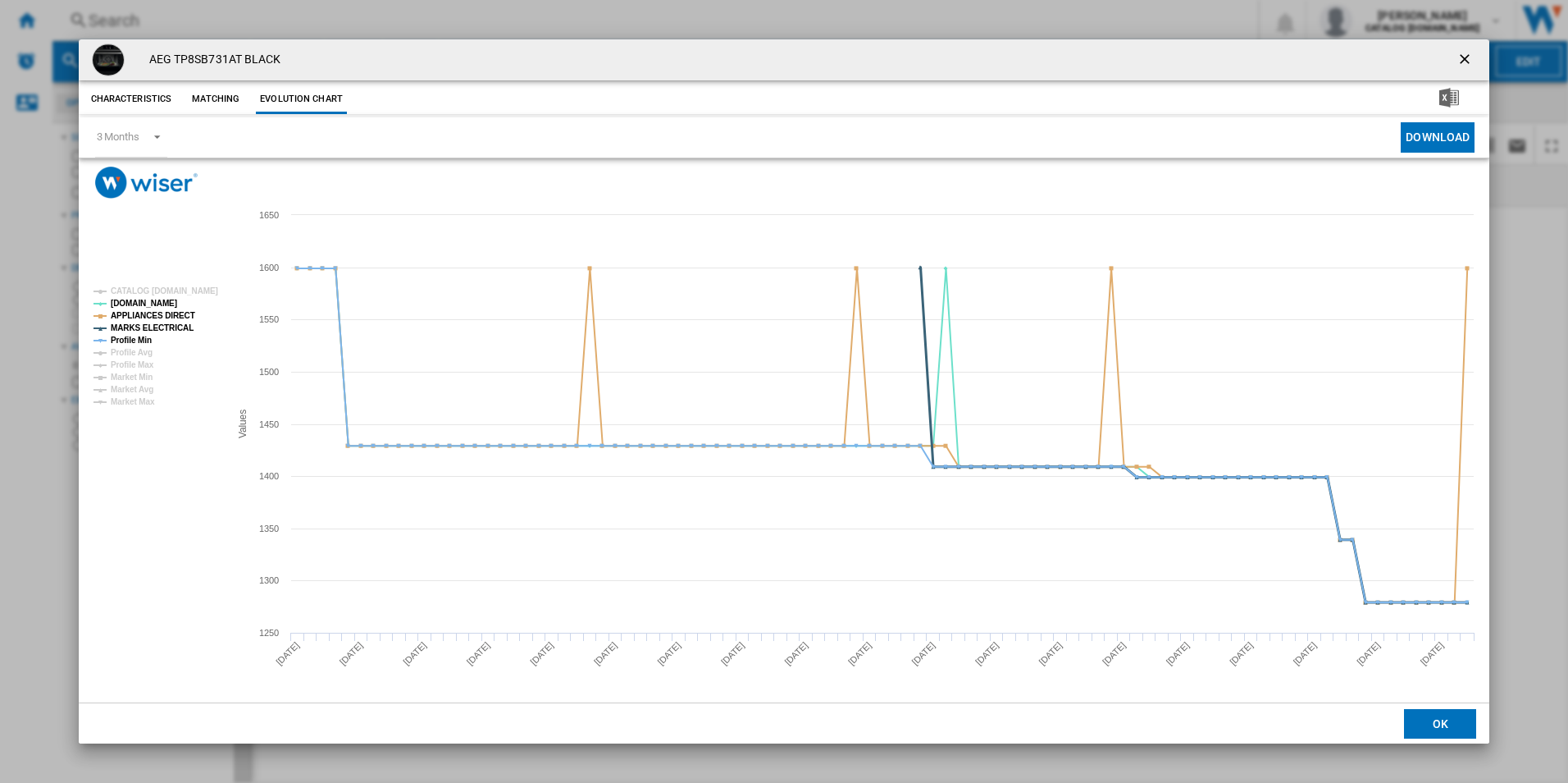
click at [145, 336] on tspan "Profile Min" at bounding box center [131, 340] width 41 height 9
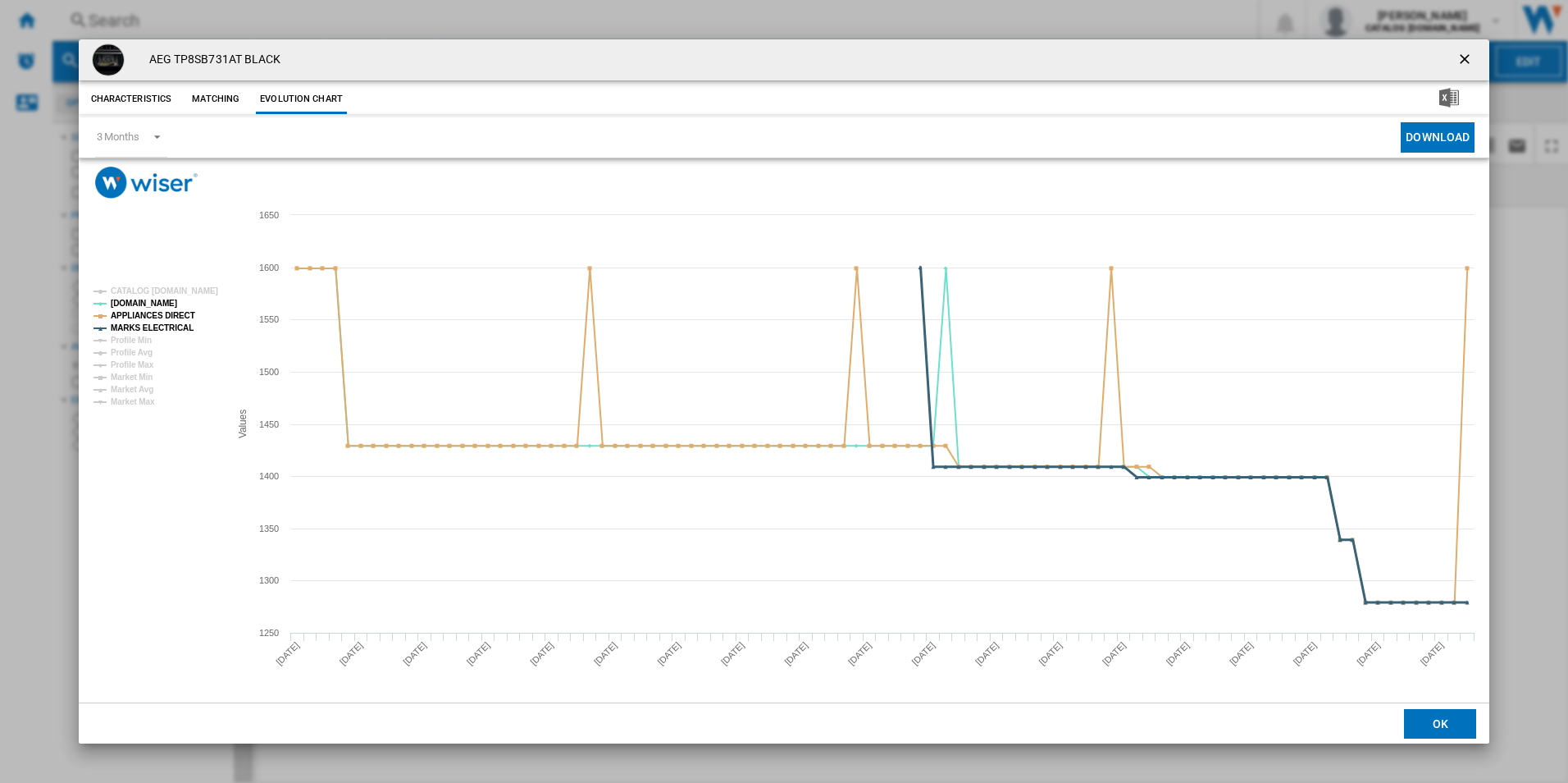
click at [152, 332] on tspan "MARKS ELECTRICAL" at bounding box center [151, 327] width 83 height 9
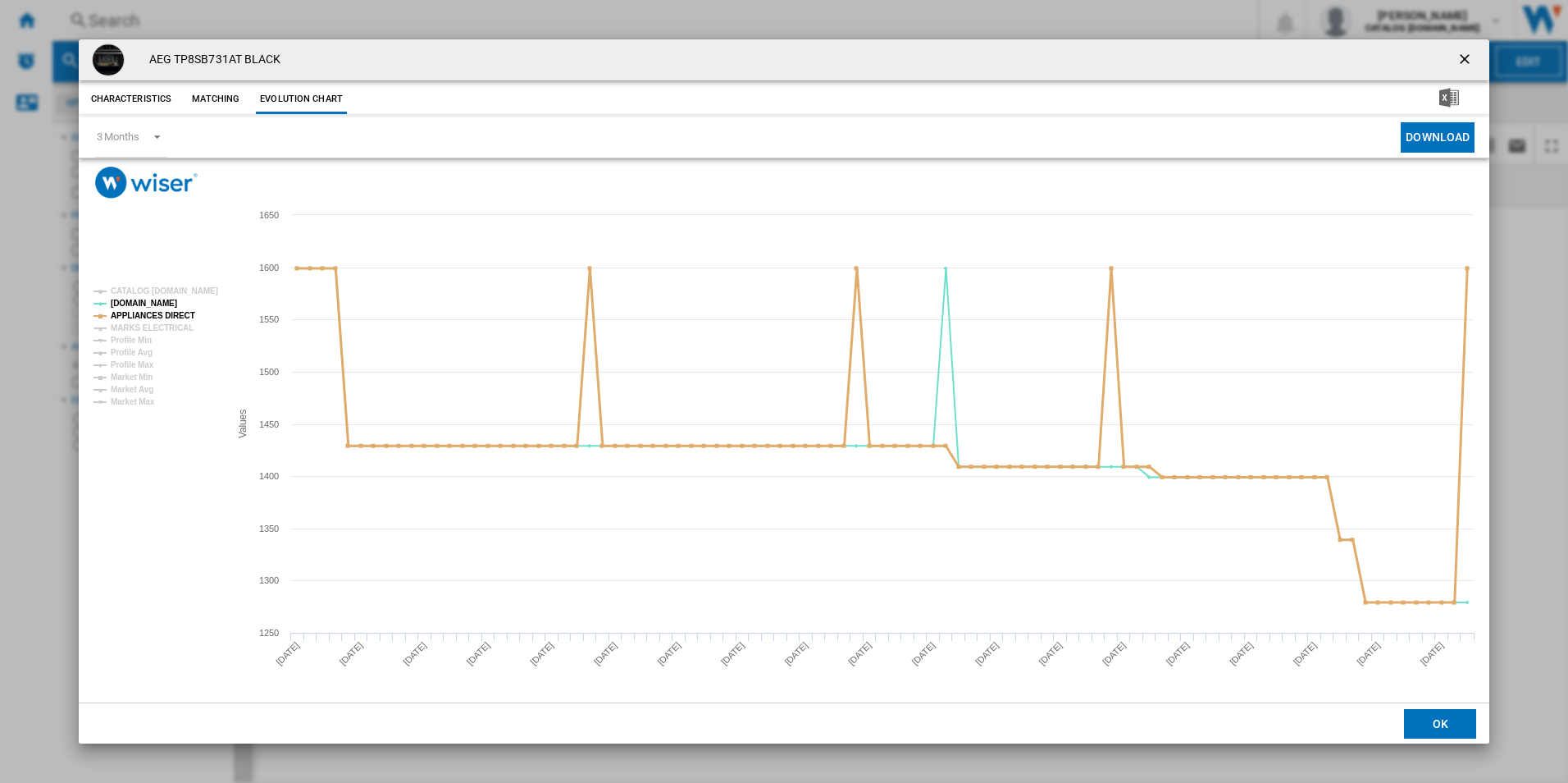
click at [166, 312] on tspan "APPLIANCES DIRECT" at bounding box center [152, 315] width 85 height 9
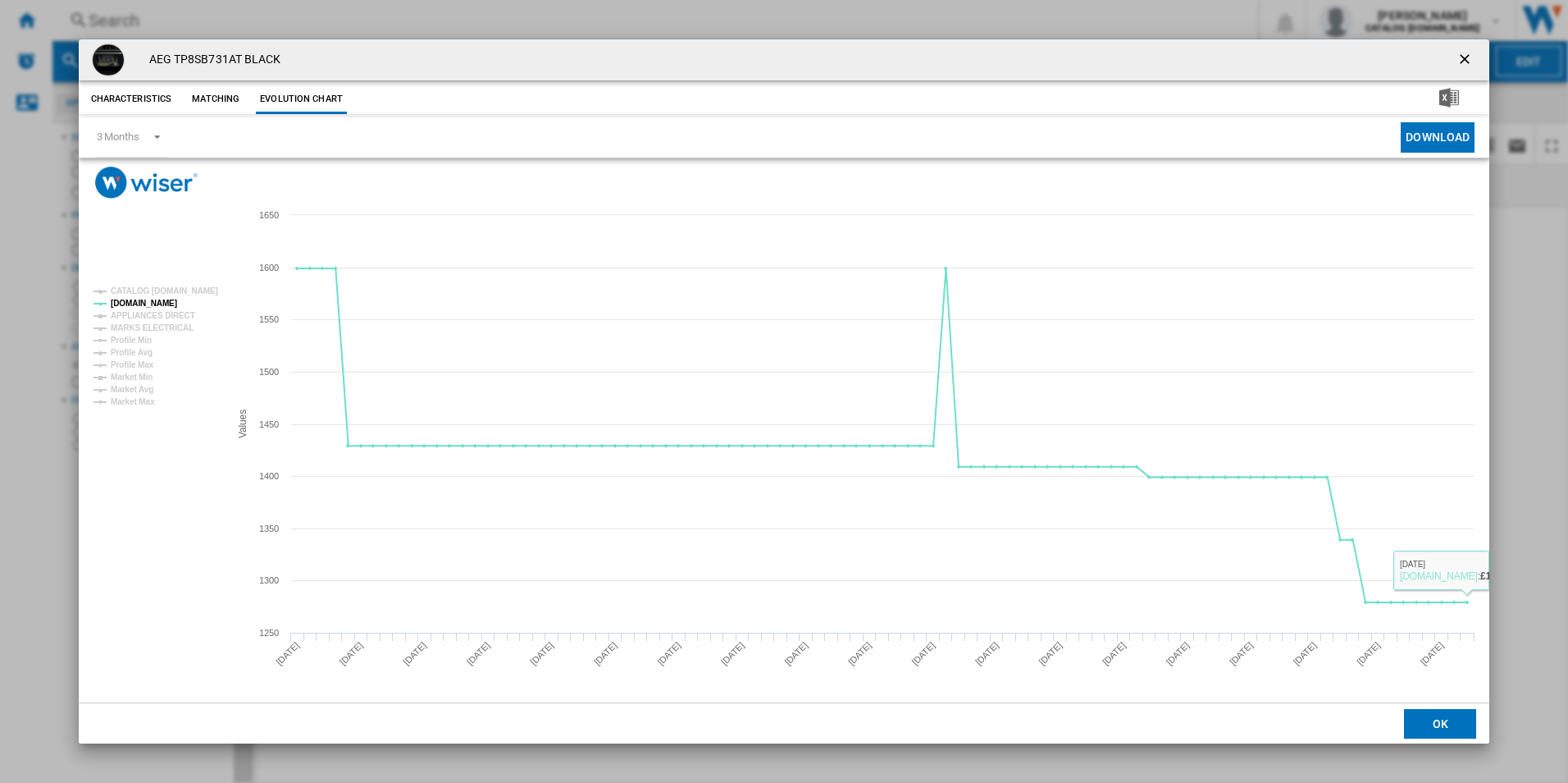
click at [1470, 55] on ng-md-icon "getI18NText('BUTTONS.CLOSE_DIALOG')" at bounding box center [1466, 61] width 20 height 20
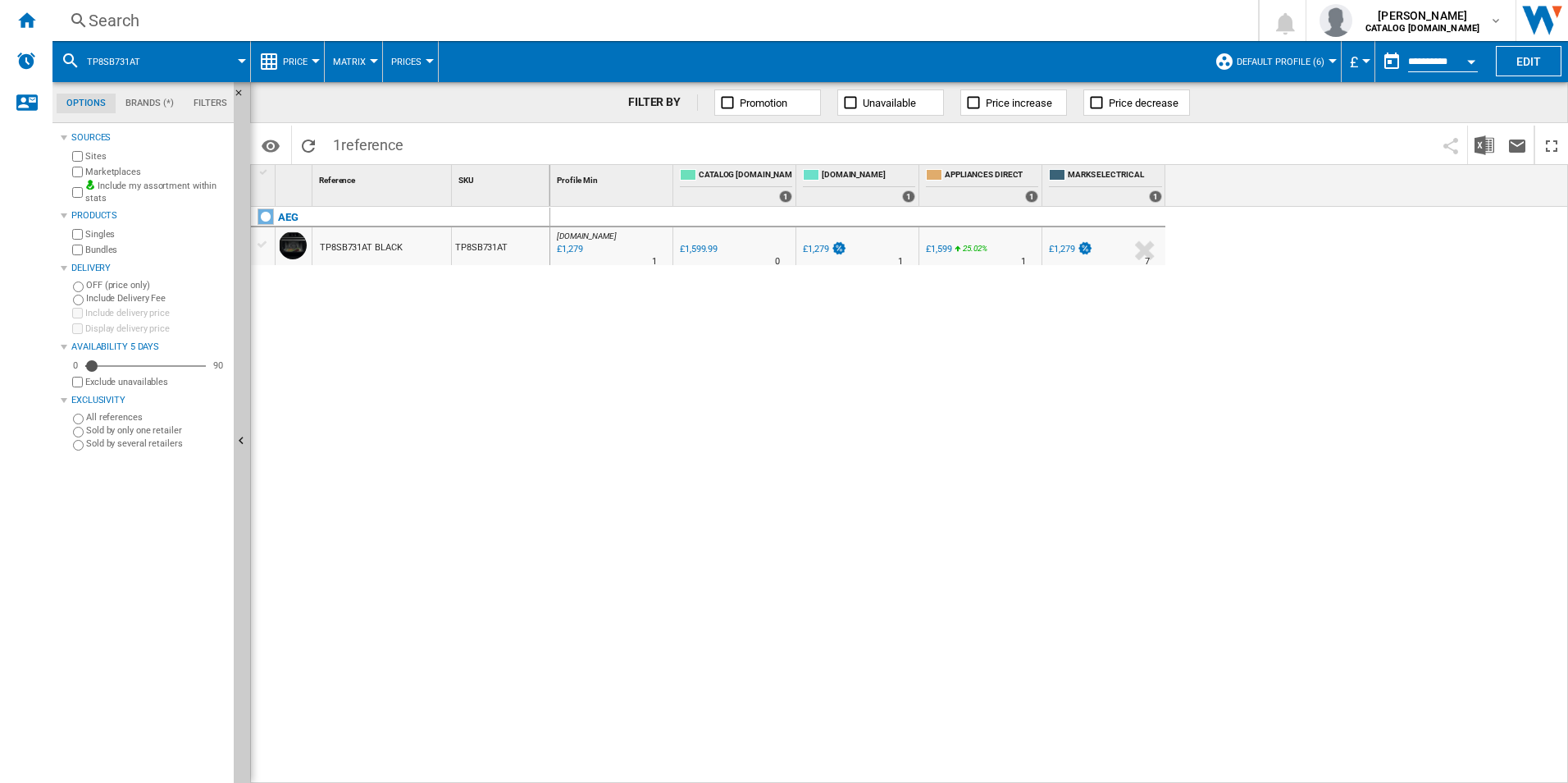
click at [941, 11] on div "Search" at bounding box center [652, 20] width 1127 height 23
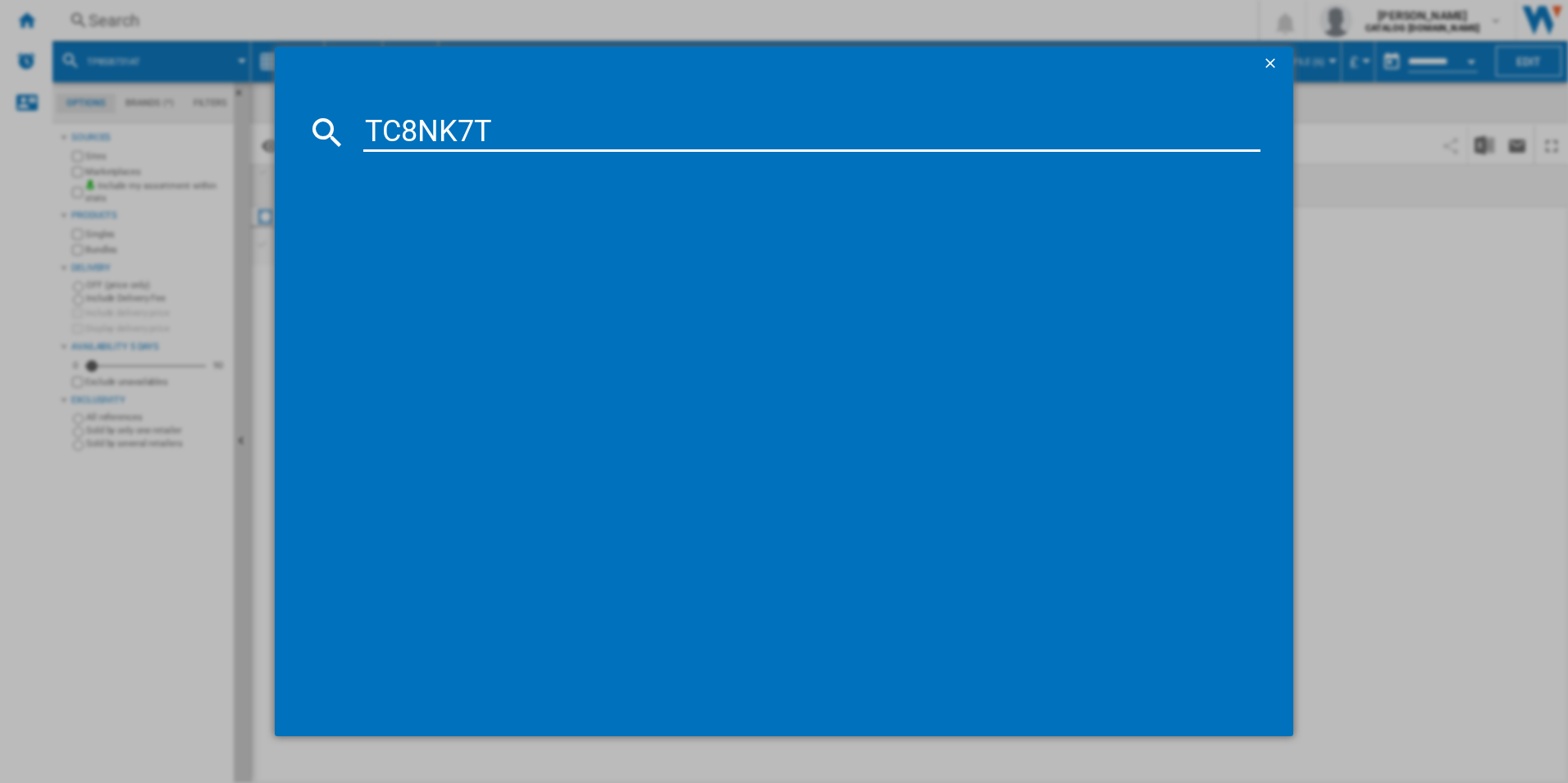
type input "TC8NK7T"
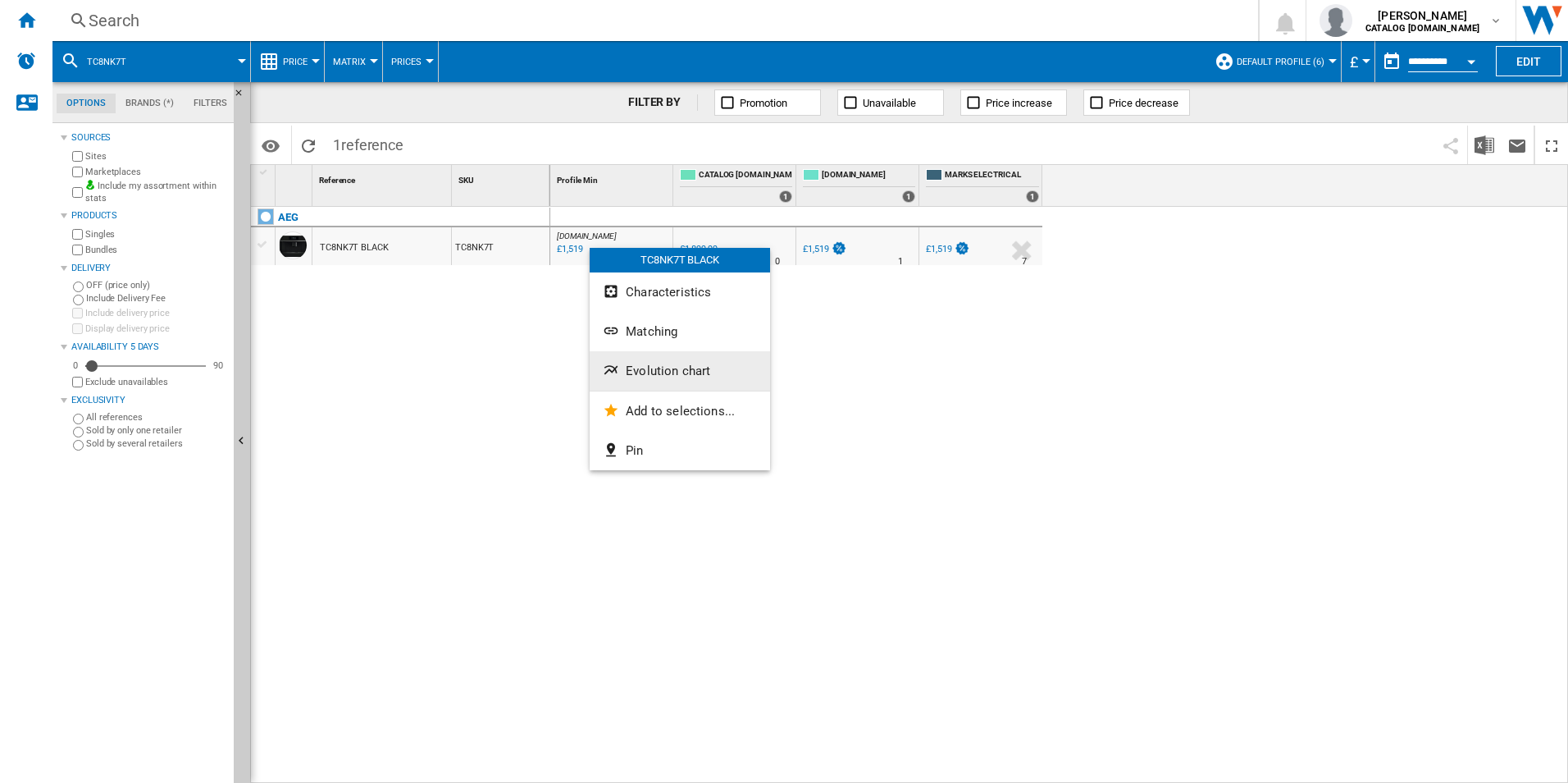
click at [639, 356] on button "Evolution chart" at bounding box center [679, 371] width 180 height 40
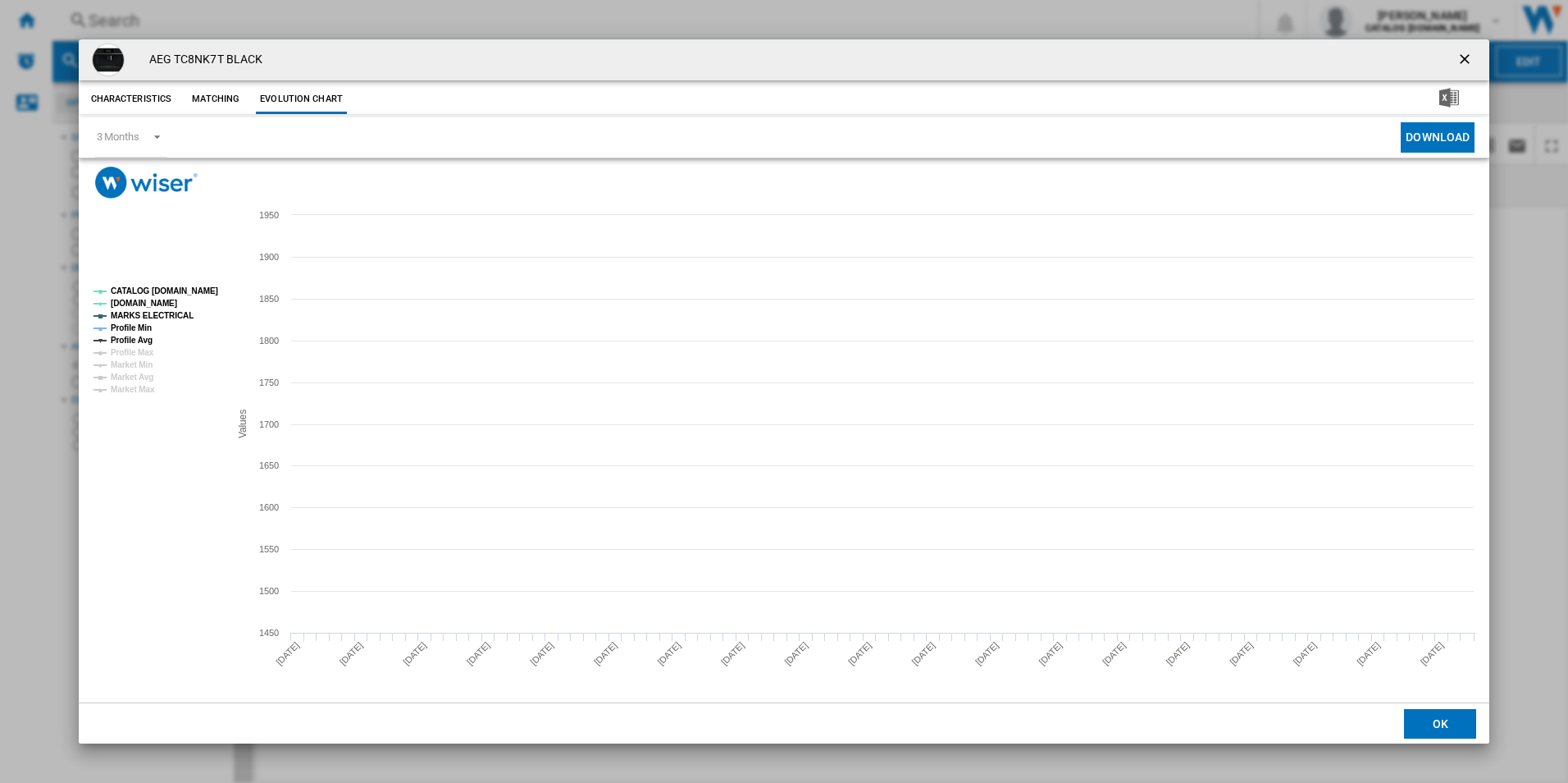
click at [198, 290] on tspan "CATALOG [DOMAIN_NAME]" at bounding box center [164, 290] width 108 height 9
click at [165, 312] on tspan "MARKS ELECTRICAL" at bounding box center [151, 315] width 83 height 9
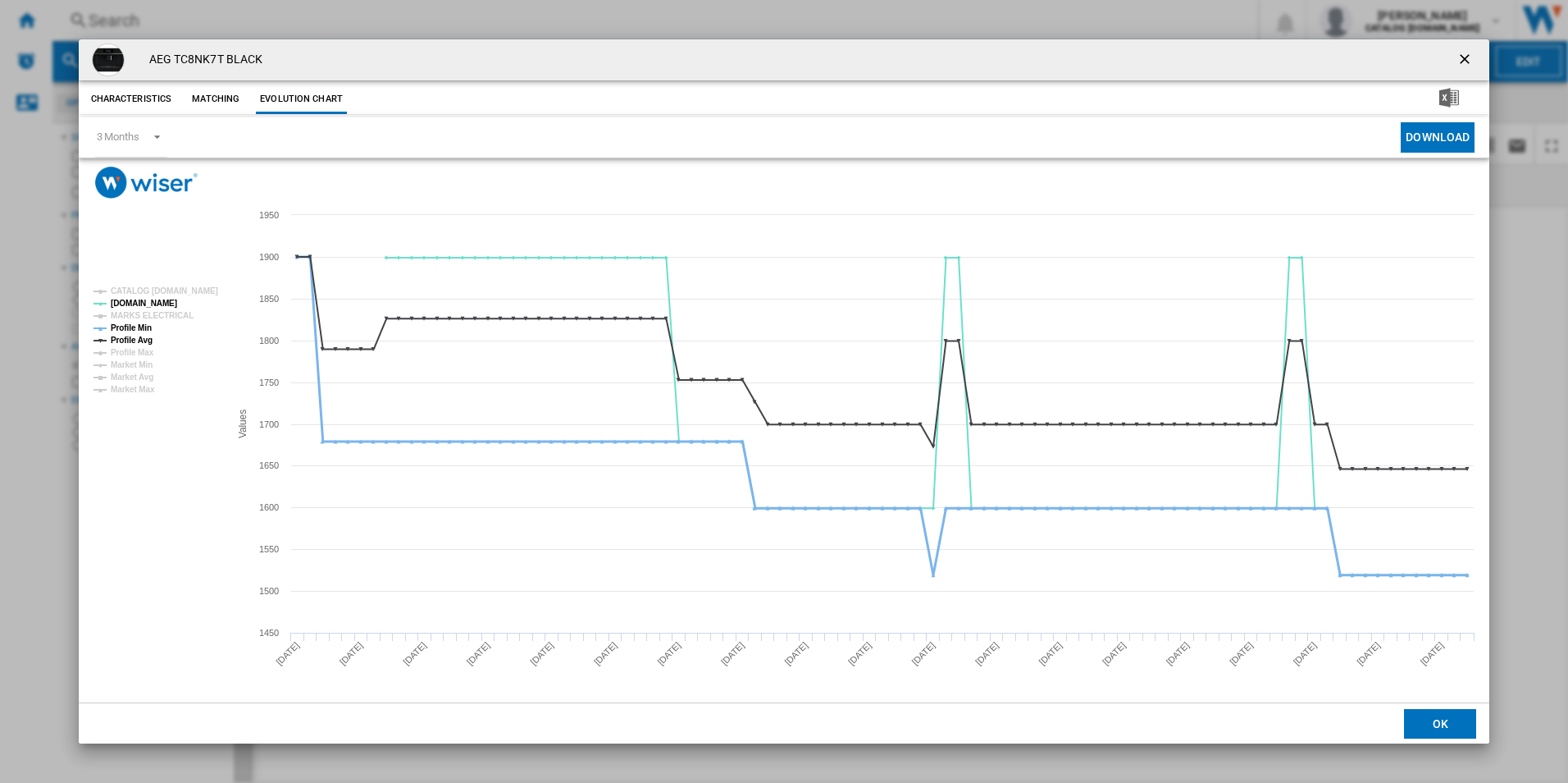
click at [136, 328] on tspan "Profile Min" at bounding box center [131, 327] width 41 height 9
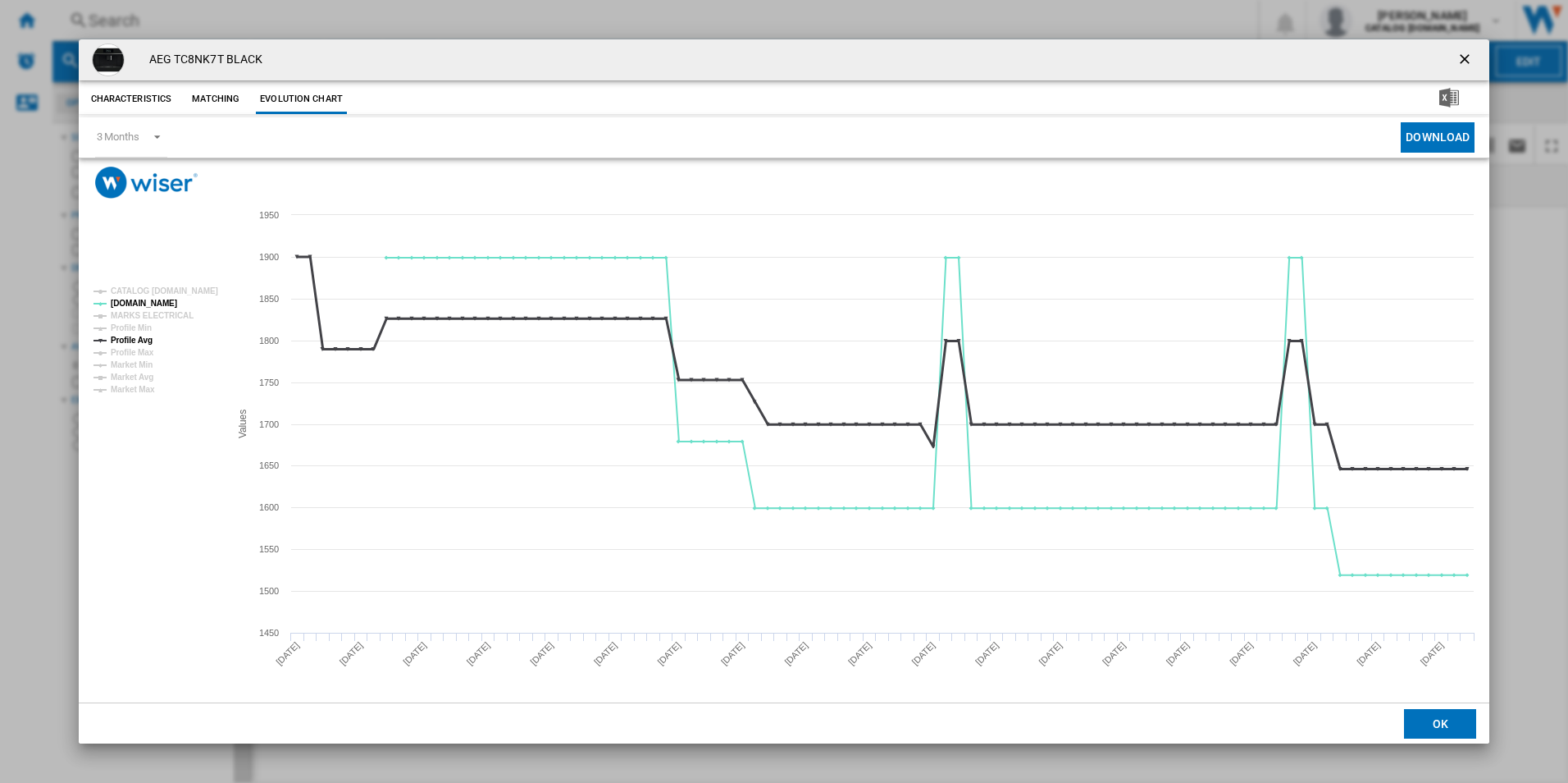
click at [137, 337] on tspan "Profile Avg" at bounding box center [131, 340] width 42 height 9
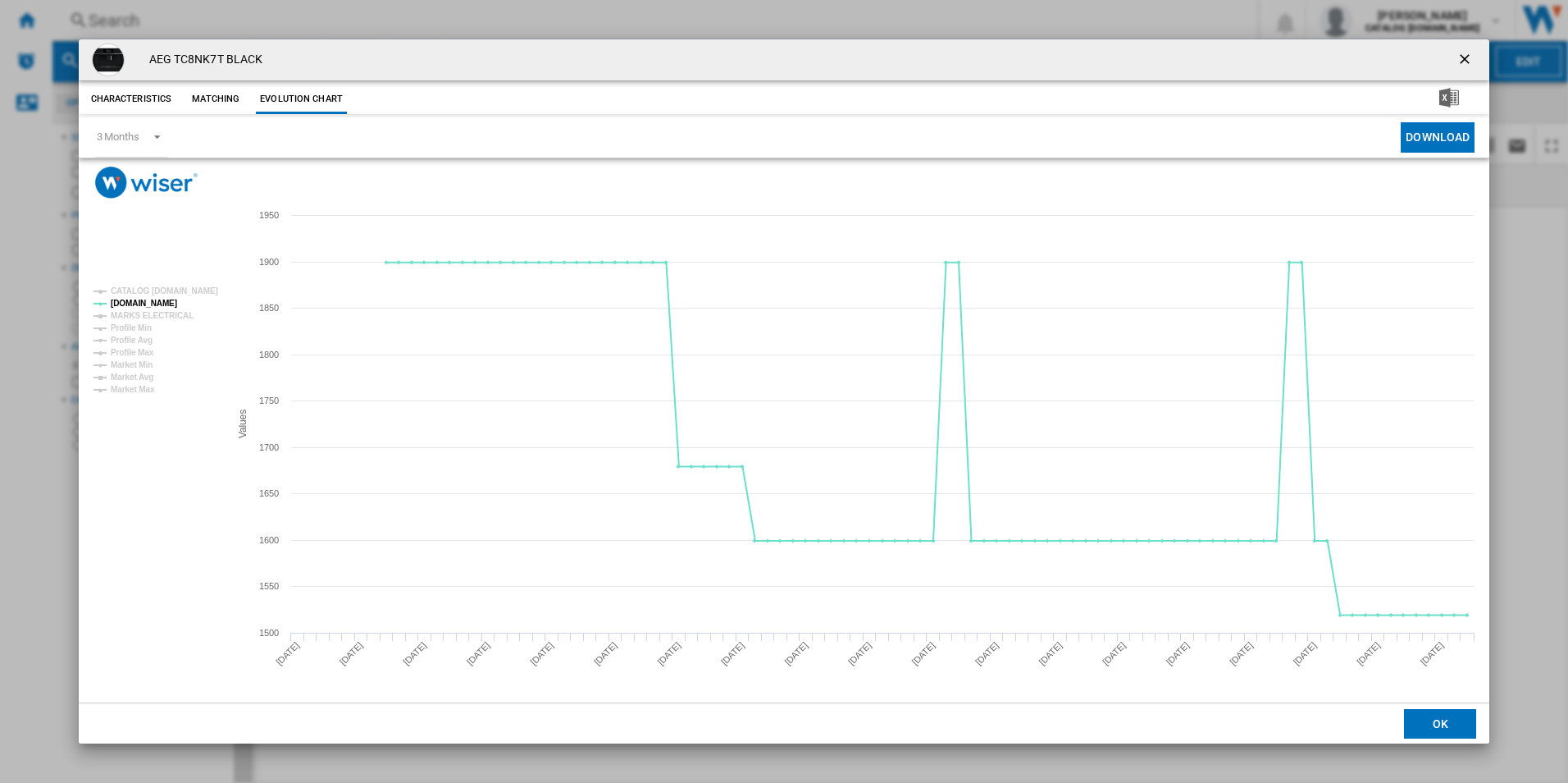
drag, startPoint x: 1466, startPoint y: 54, endPoint x: 1335, endPoint y: 74, distance: 132.5
click at [1466, 54] on ng-md-icon "getI18NText('BUTTONS.CLOSE_DIALOG')" at bounding box center [1466, 61] width 20 height 20
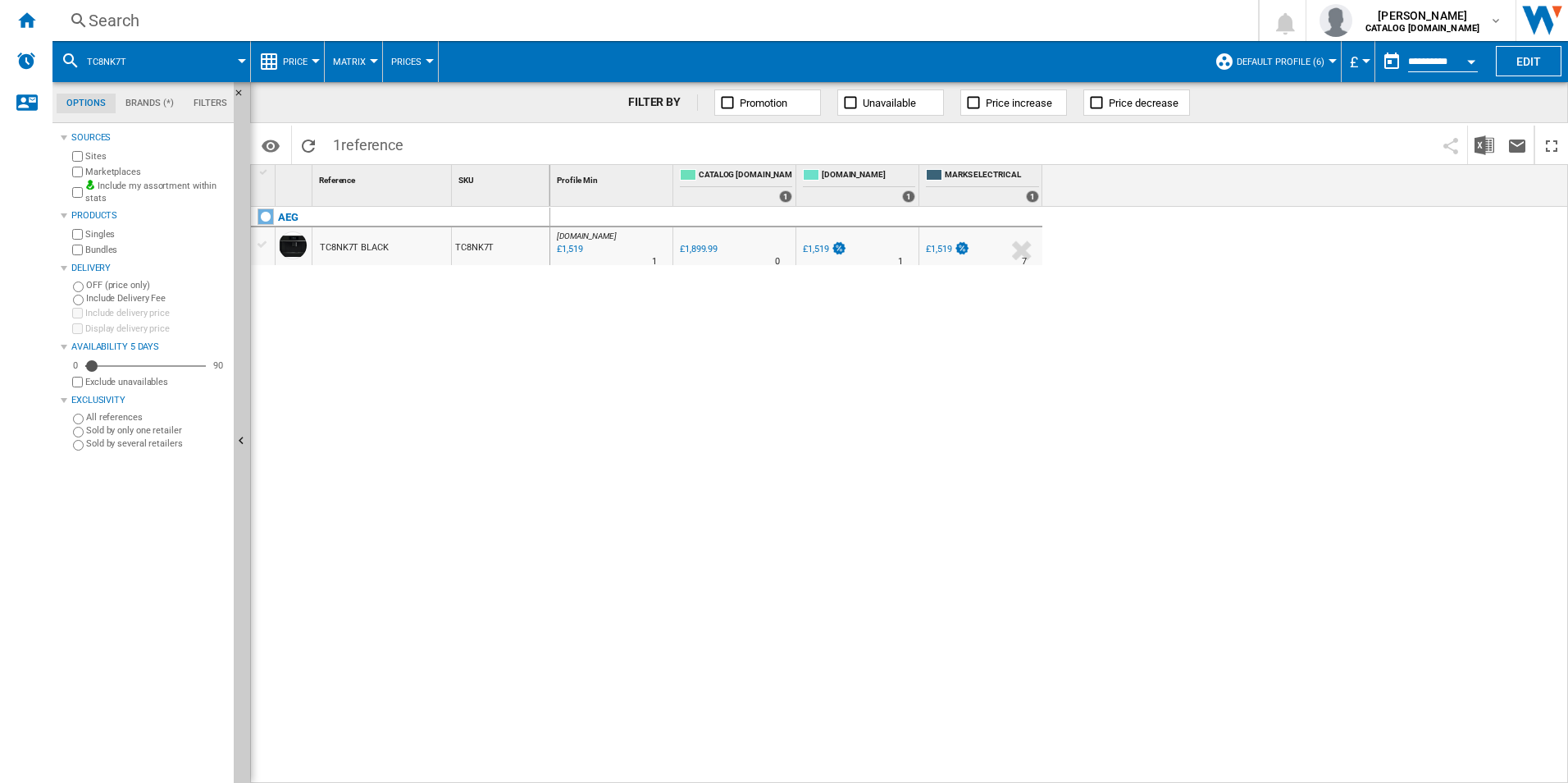
click at [967, 7] on div "Search Search 0 [PERSON_NAME] CATALOG [DOMAIN_NAME] CATALOG [DOMAIN_NAME] My se…" at bounding box center [811, 20] width 1516 height 41
click at [968, 14] on div "Search" at bounding box center [652, 20] width 1127 height 23
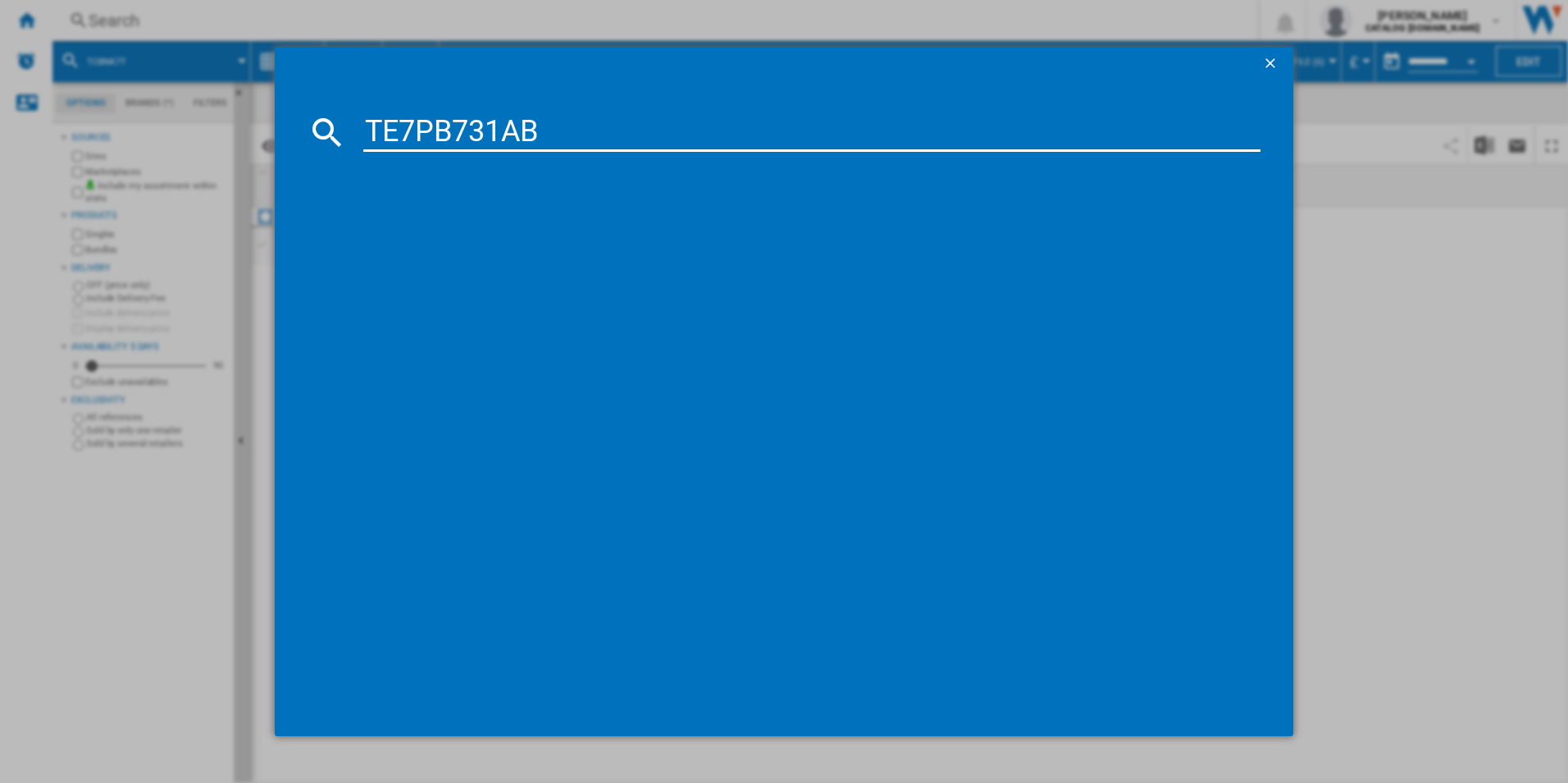
type input "TE7PB731AB"
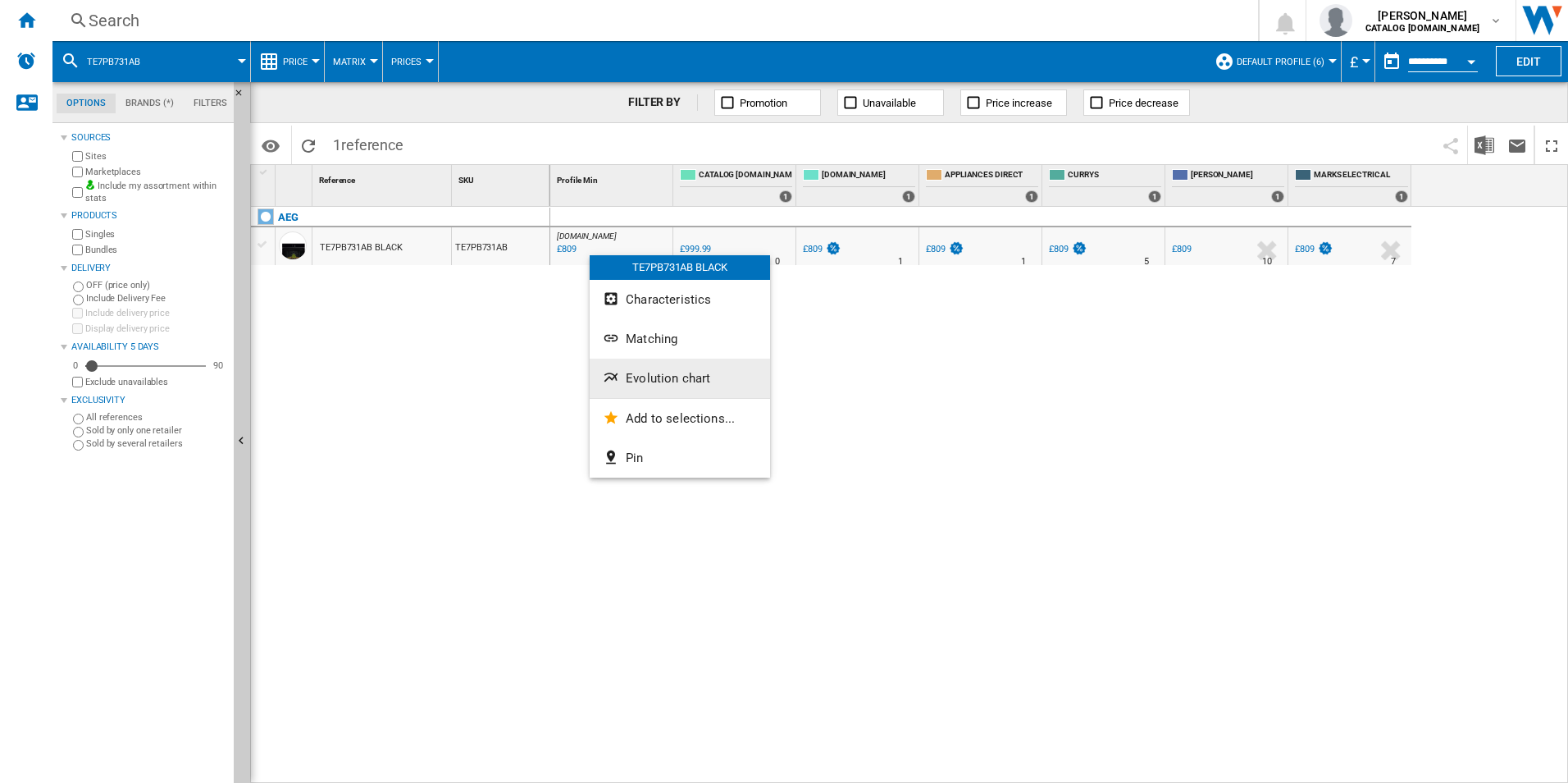
click at [703, 368] on button "Evolution chart" at bounding box center [679, 379] width 180 height 40
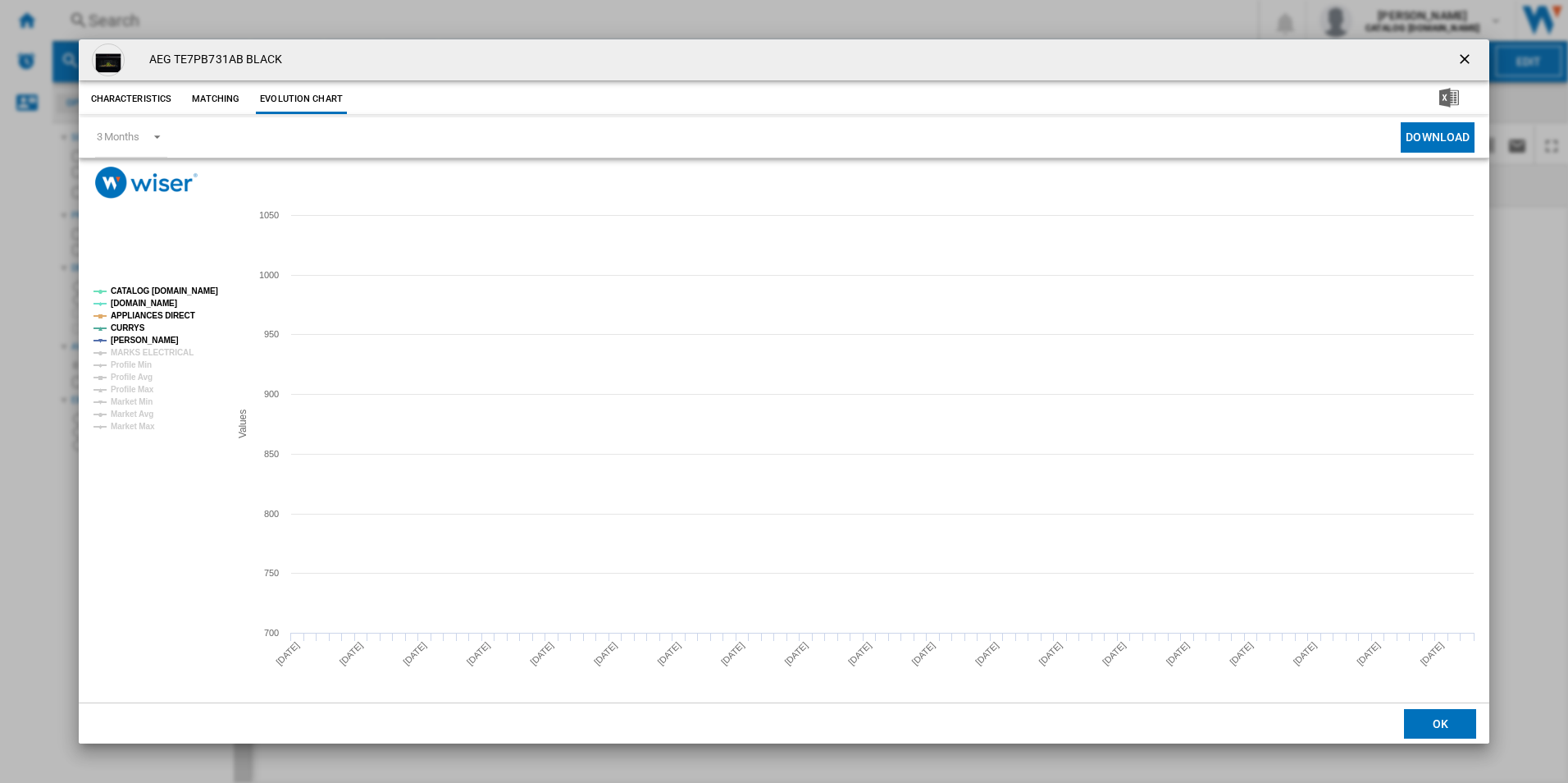
click at [194, 286] on tspan "CATALOG [DOMAIN_NAME]" at bounding box center [164, 290] width 108 height 9
drag, startPoint x: 170, startPoint y: 309, endPoint x: 177, endPoint y: 316, distance: 9.9
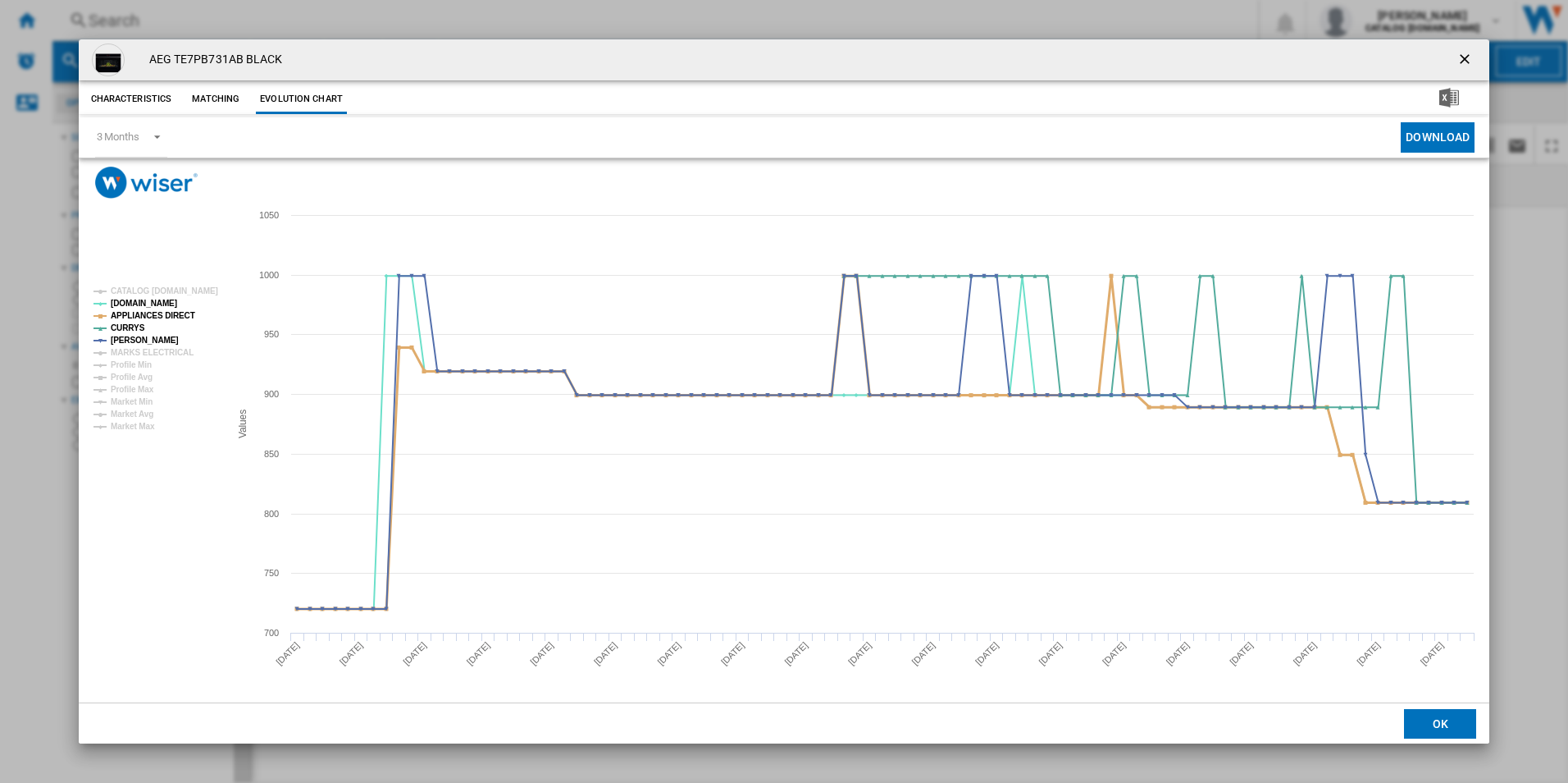
click at [169, 311] on tspan "APPLIANCES DIRECT" at bounding box center [152, 315] width 85 height 9
drag, startPoint x: 1461, startPoint y: 55, endPoint x: 1089, endPoint y: 51, distance: 372.0
click at [1461, 55] on ng-md-icon "getI18NText('BUTTONS.CLOSE_DIALOG')" at bounding box center [1466, 61] width 20 height 20
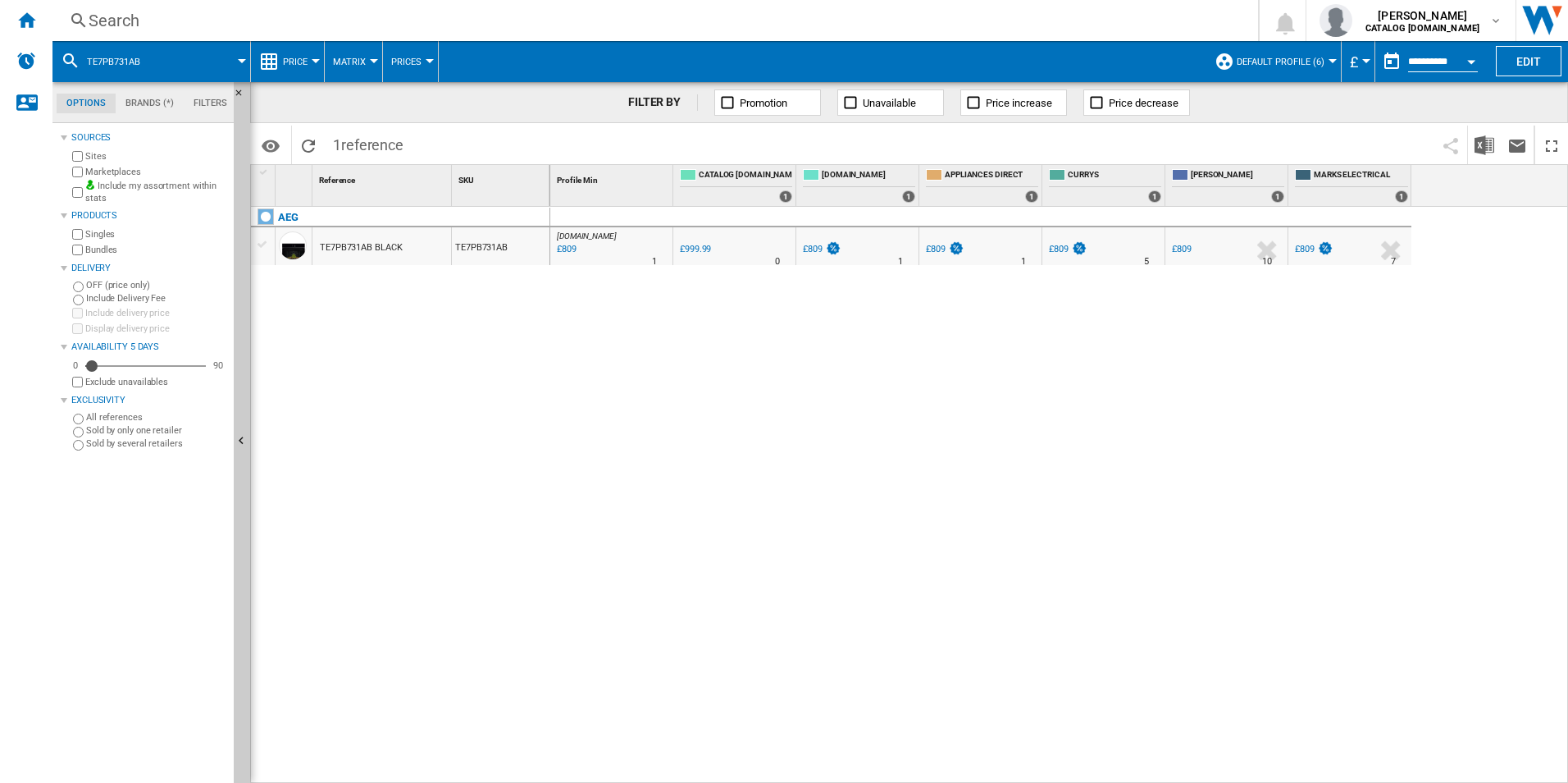
click at [968, 21] on div "Search" at bounding box center [652, 20] width 1127 height 23
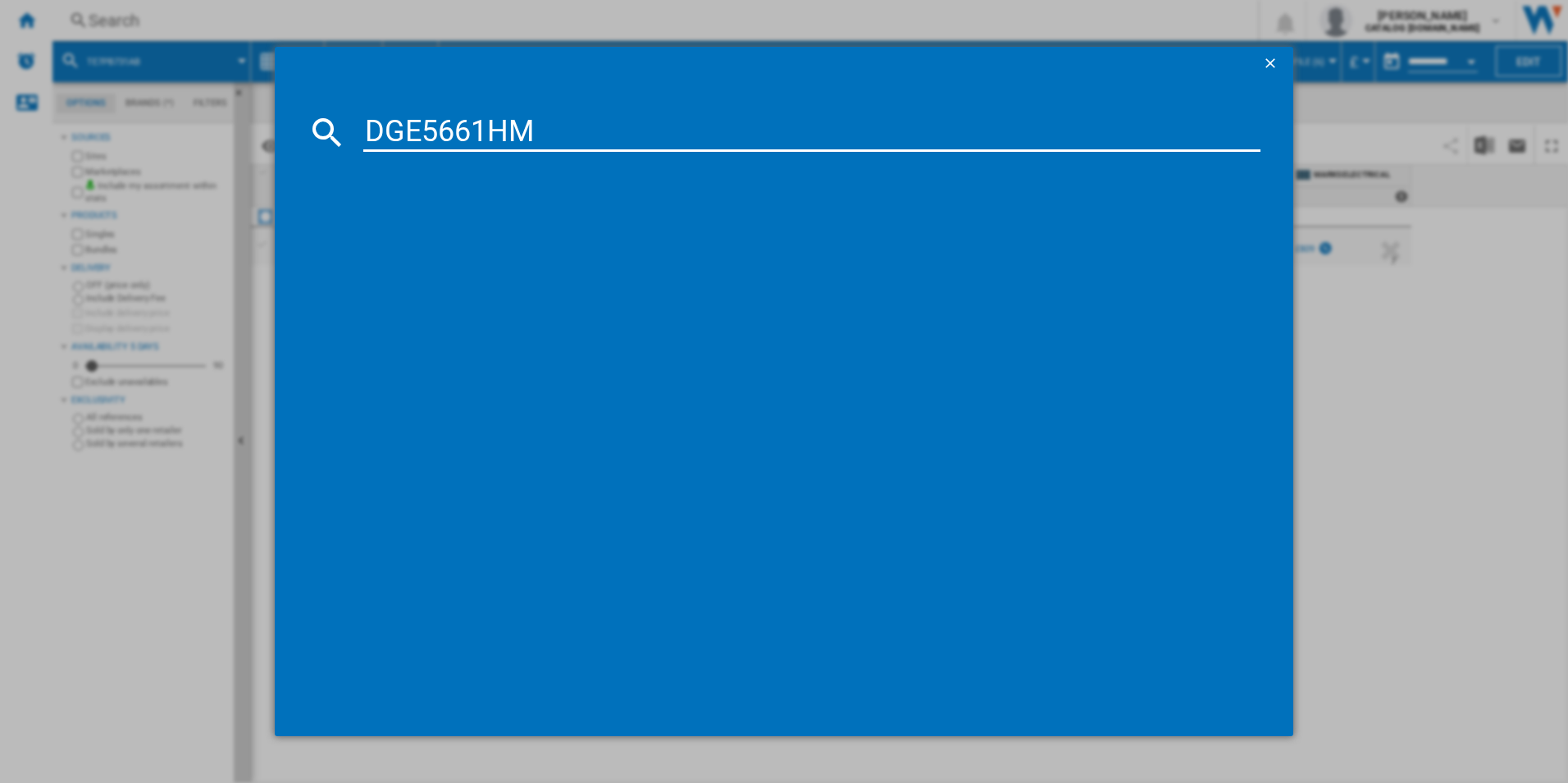
type input "DGE5661HM"
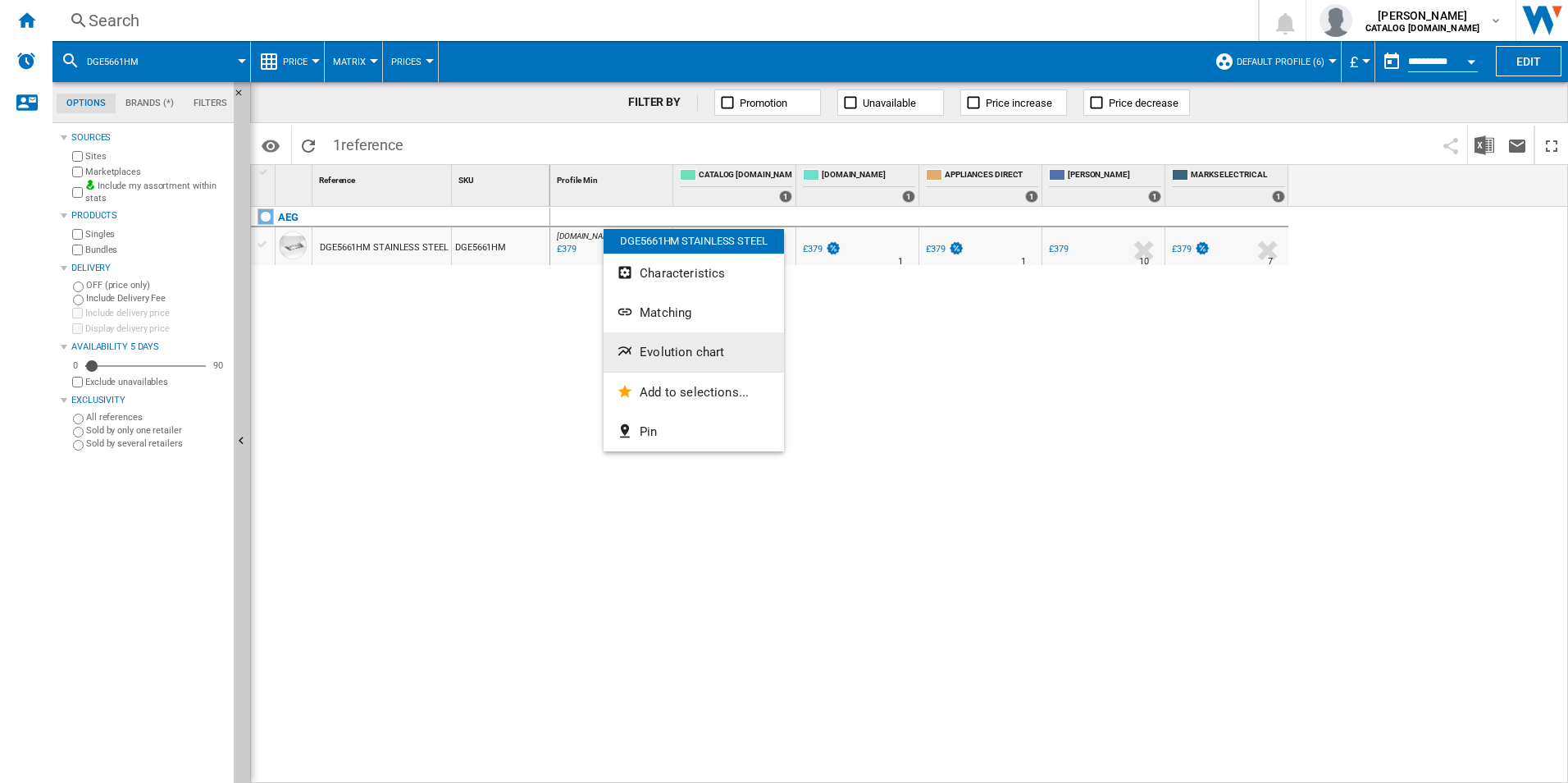
click at [663, 349] on span "Evolution chart" at bounding box center [681, 352] width 85 height 15
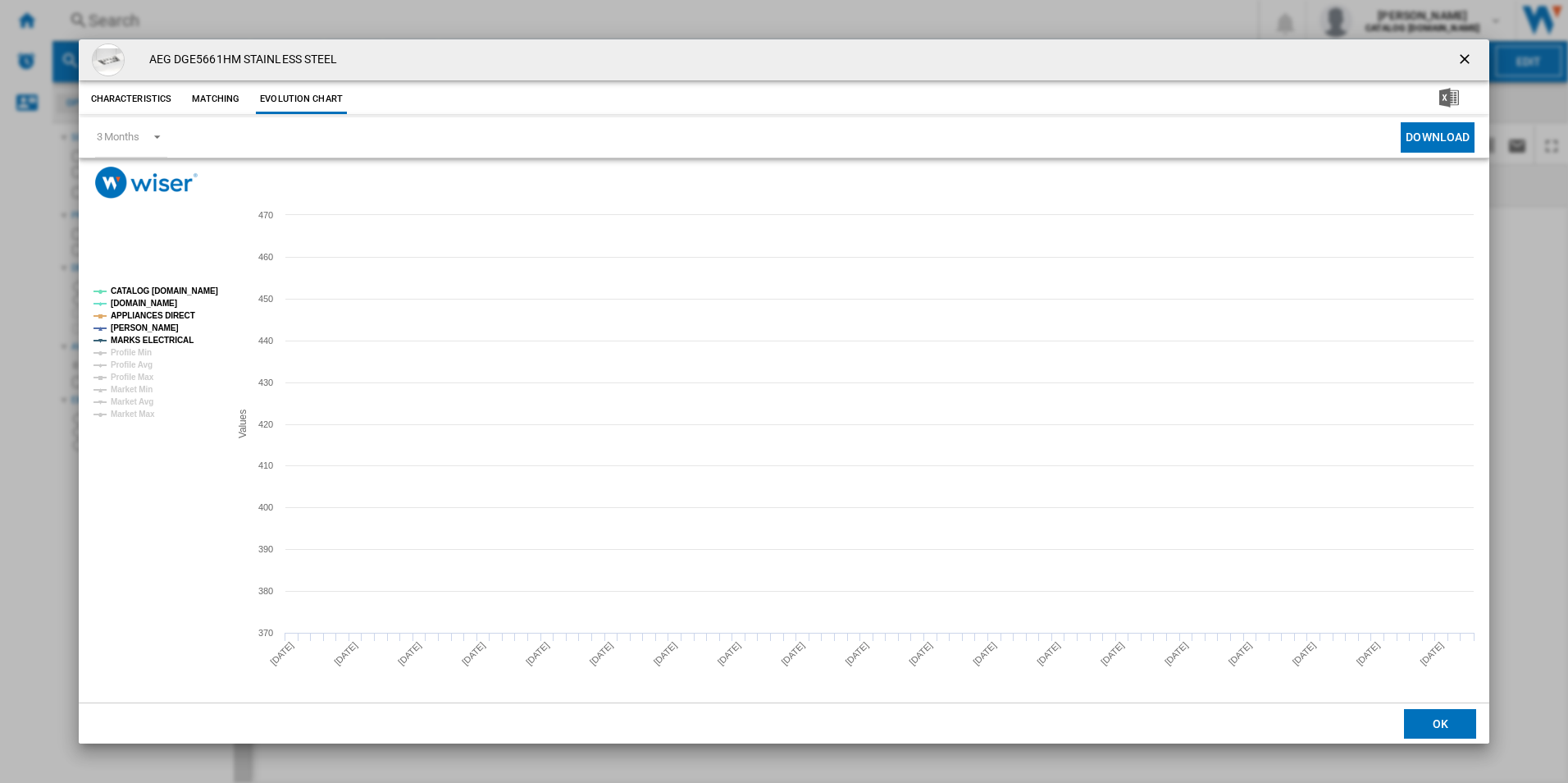
click at [155, 295] on tspan "CATALOG [DOMAIN_NAME]" at bounding box center [164, 290] width 108 height 9
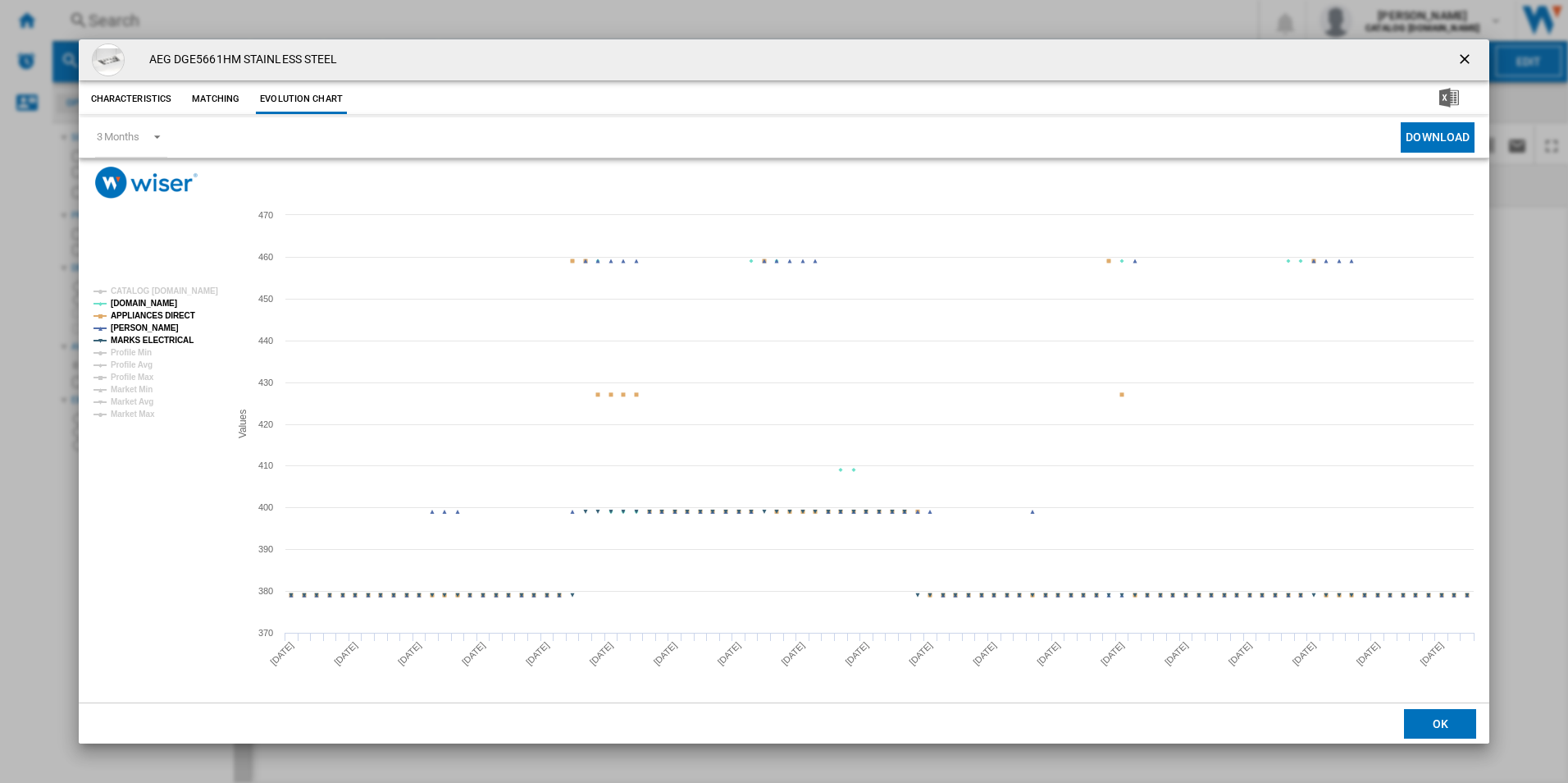
click at [165, 322] on rect "Product popup" at bounding box center [154, 353] width 136 height 144
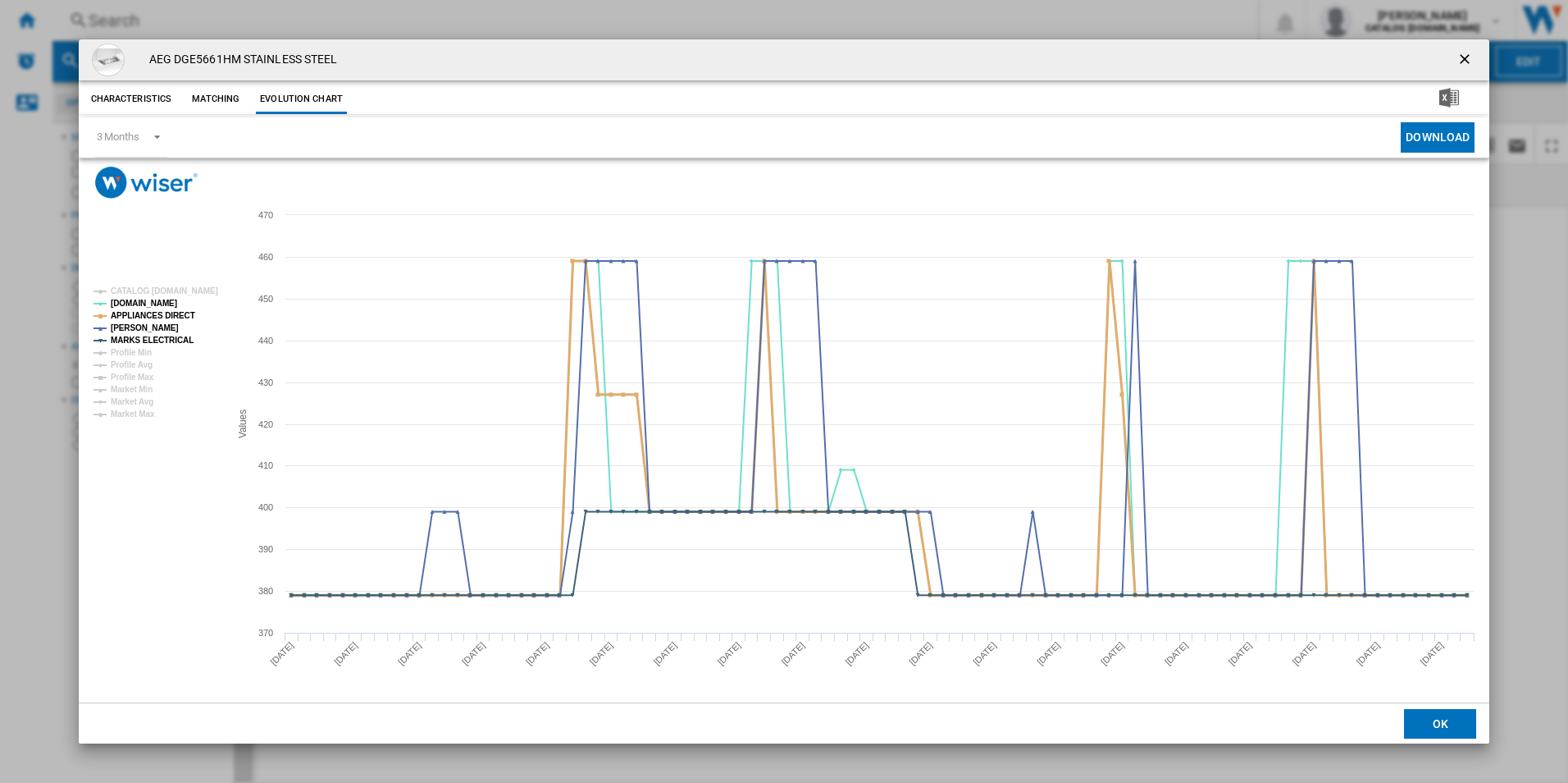
click at [180, 311] on tspan "APPLIANCES DIRECT" at bounding box center [152, 315] width 85 height 9
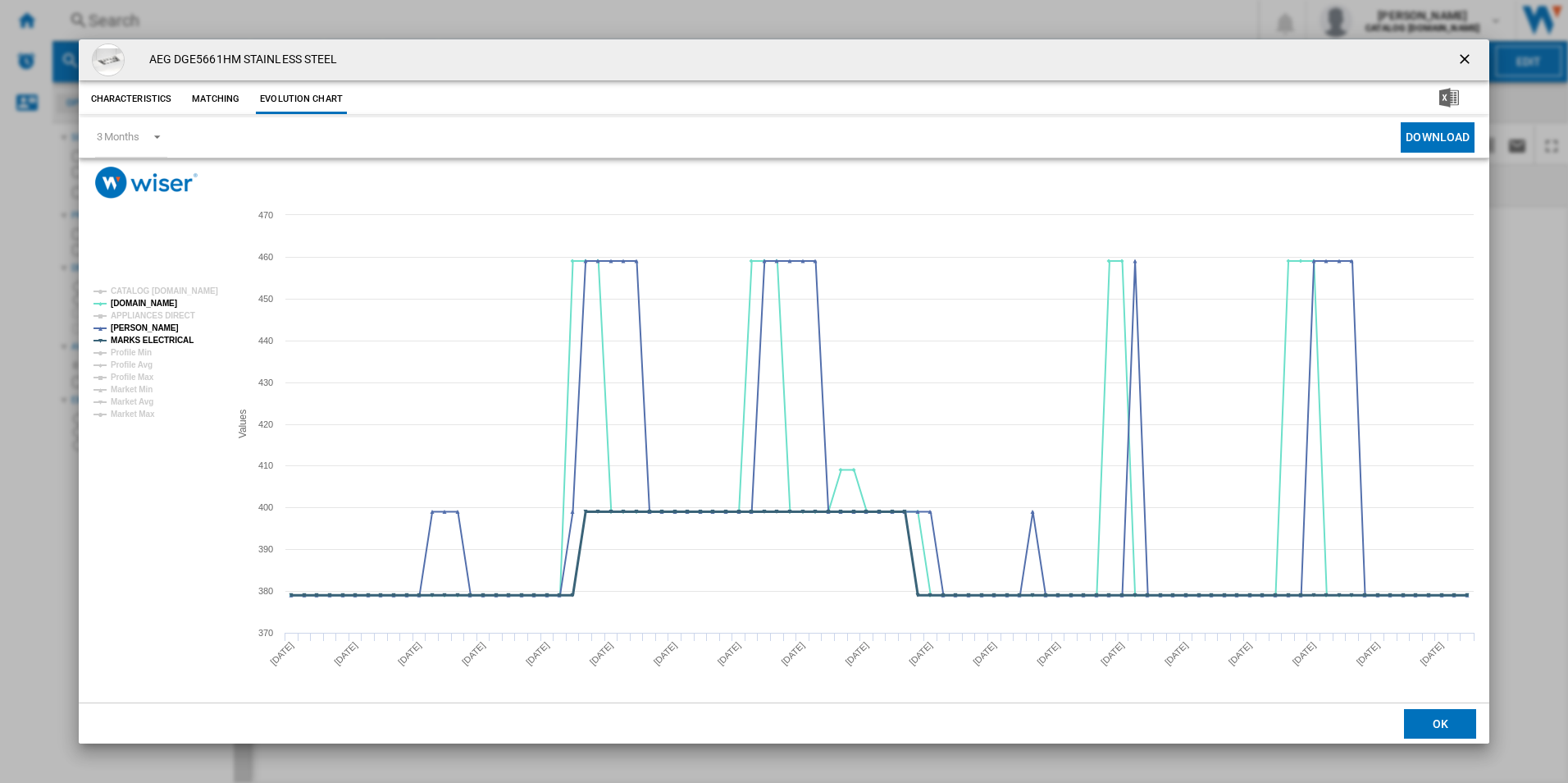
click at [178, 336] on tspan "MARKS ELECTRICAL" at bounding box center [151, 340] width 83 height 9
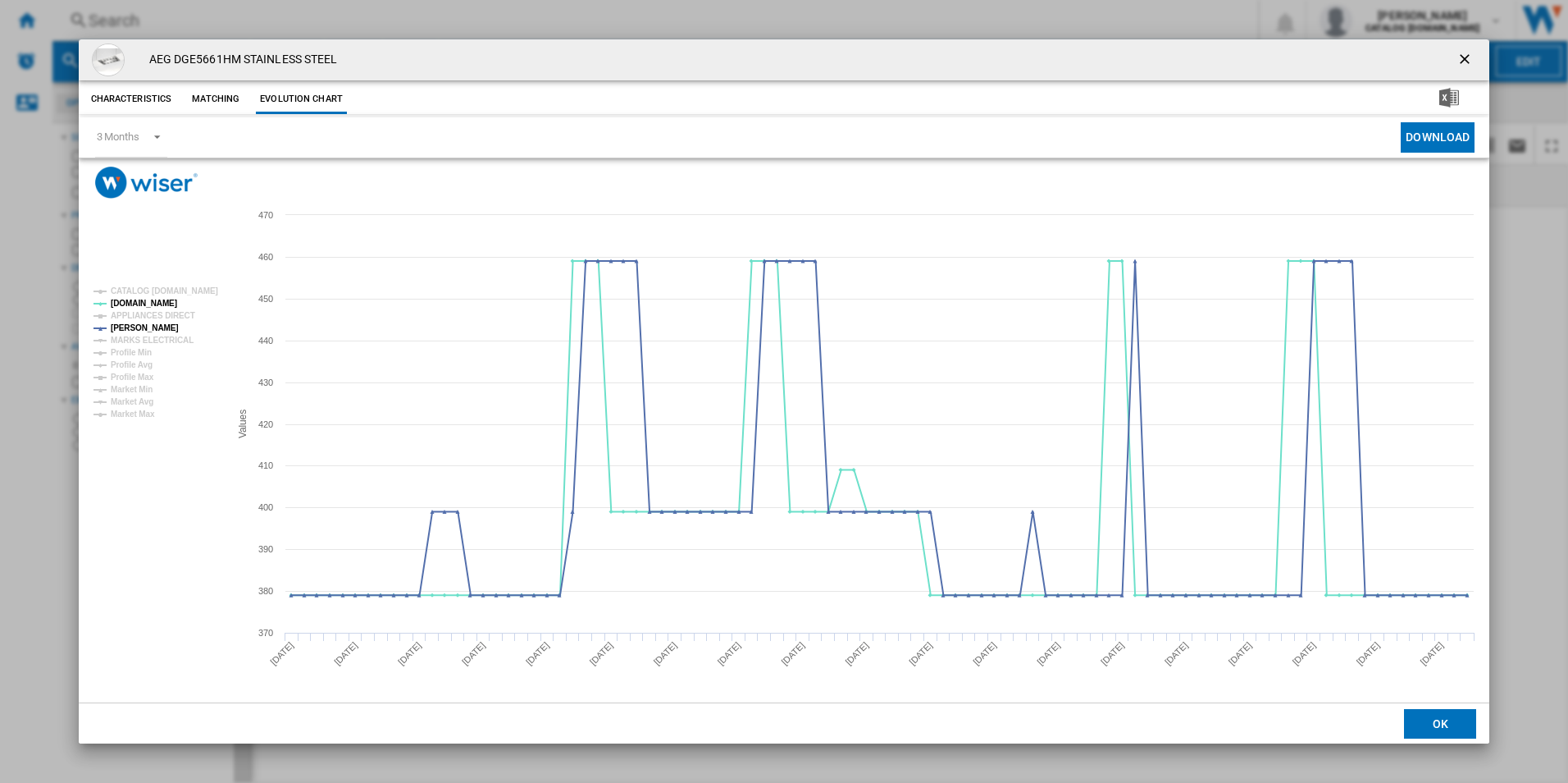
drag, startPoint x: 1464, startPoint y: 62, endPoint x: 1061, endPoint y: 52, distance: 403.1
click at [1464, 62] on ng-md-icon "getI18NText('BUTTONS.CLOSE_DIALOG')" at bounding box center [1466, 61] width 20 height 20
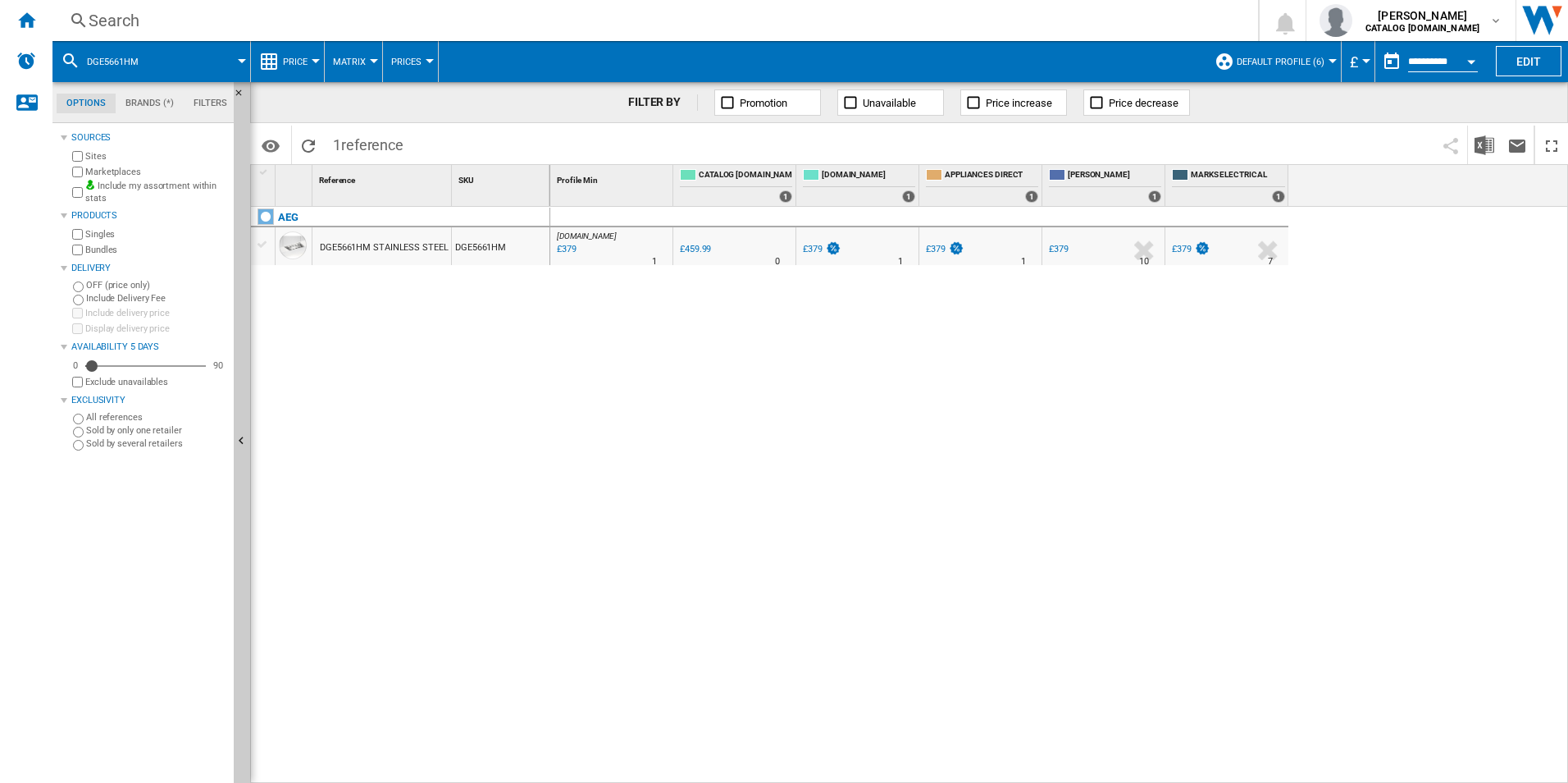
click at [915, 20] on div "Search" at bounding box center [652, 20] width 1127 height 23
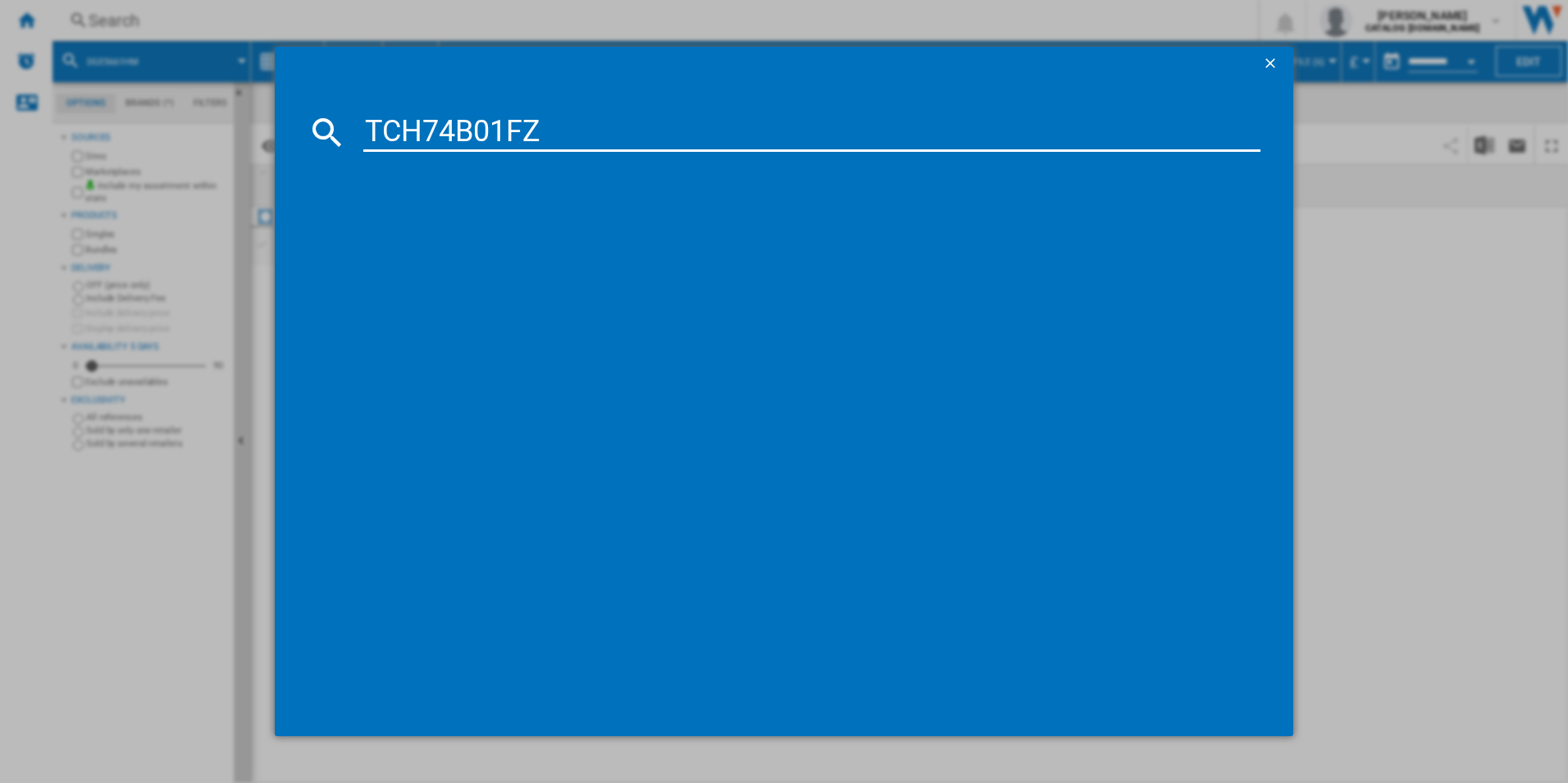
type input "TCH74B01FZ"
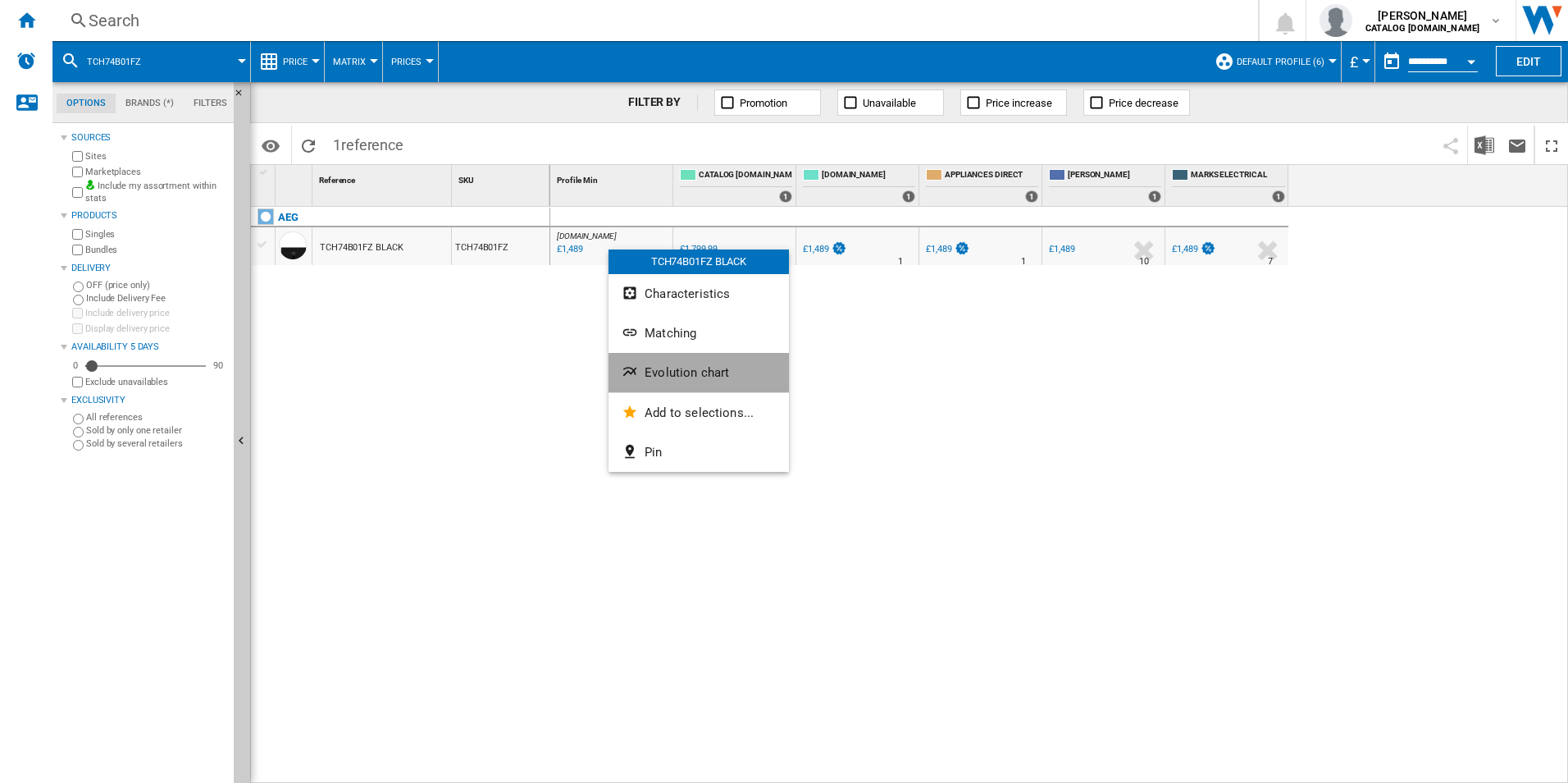
click at [677, 365] on span "Evolution chart" at bounding box center [686, 372] width 85 height 15
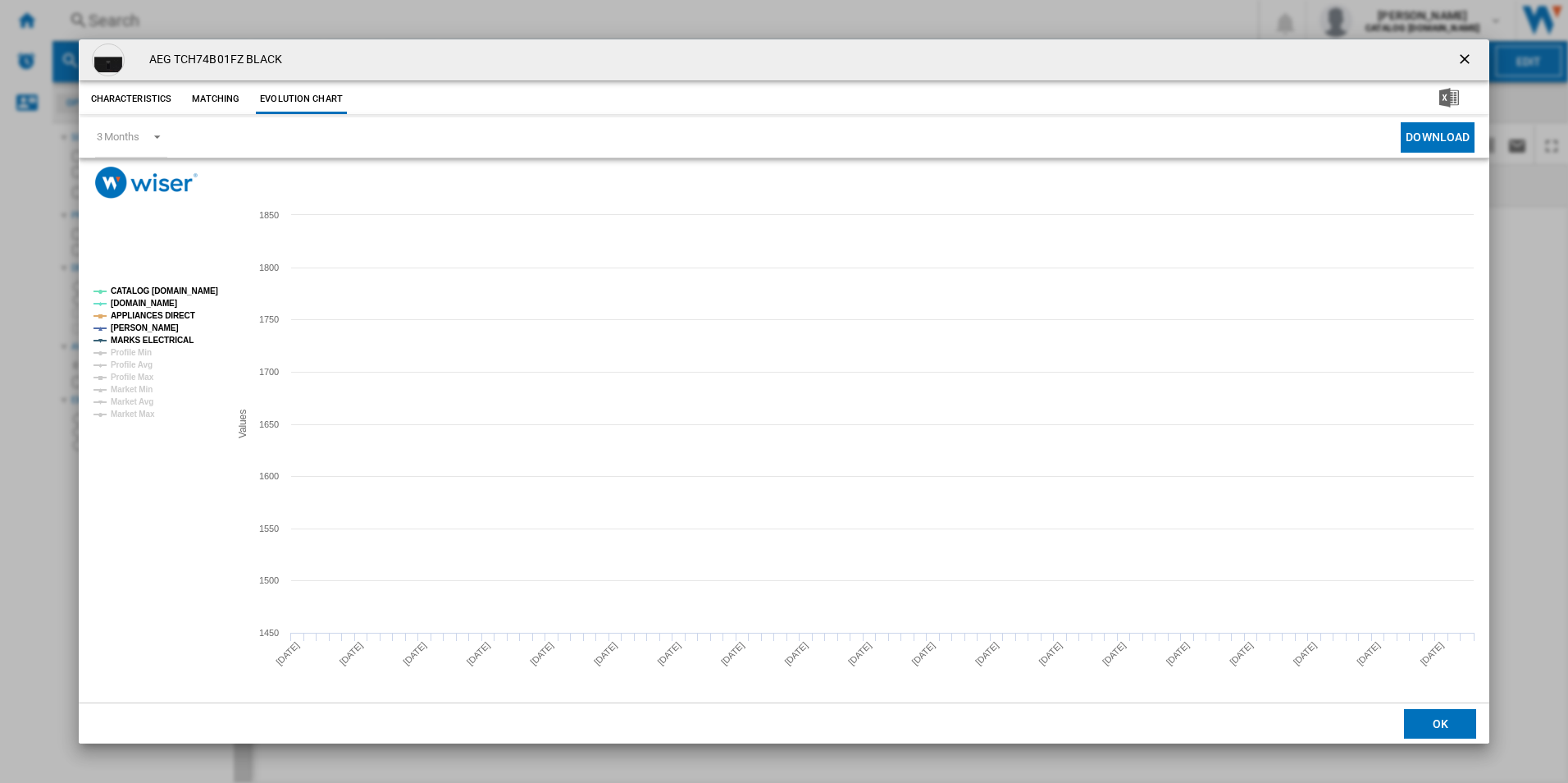
drag, startPoint x: 215, startPoint y: 293, endPoint x: 198, endPoint y: 295, distance: 17.1
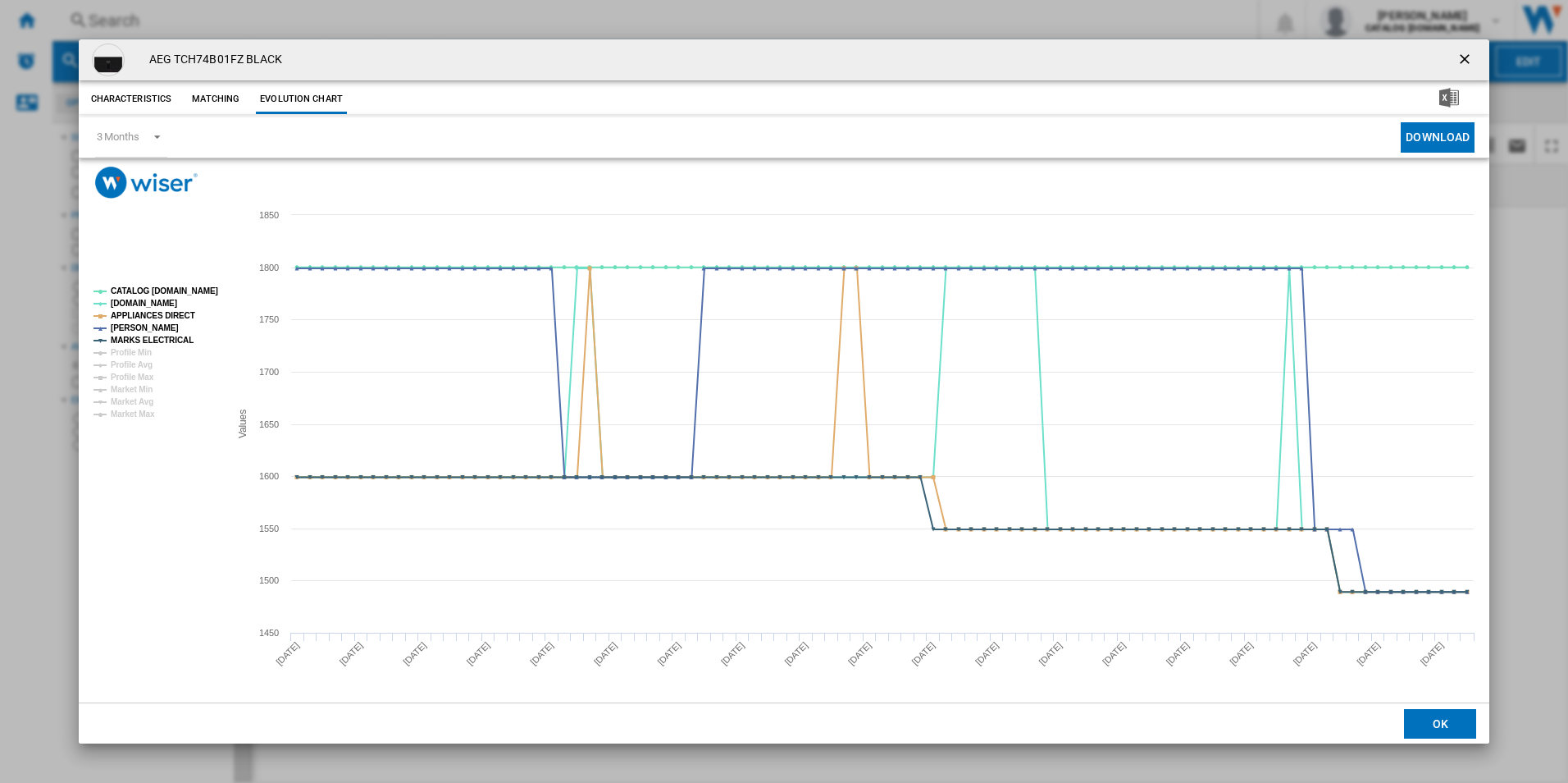
click at [213, 293] on g "CATALOG ELECTROLUX.UK AO.COM APPLIANCES DIRECT JOHN LEWIS MARKS ELECTRICAL Prof…" at bounding box center [154, 353] width 136 height 144
click at [198, 295] on tspan "CATALOG [DOMAIN_NAME]" at bounding box center [164, 290] width 108 height 9
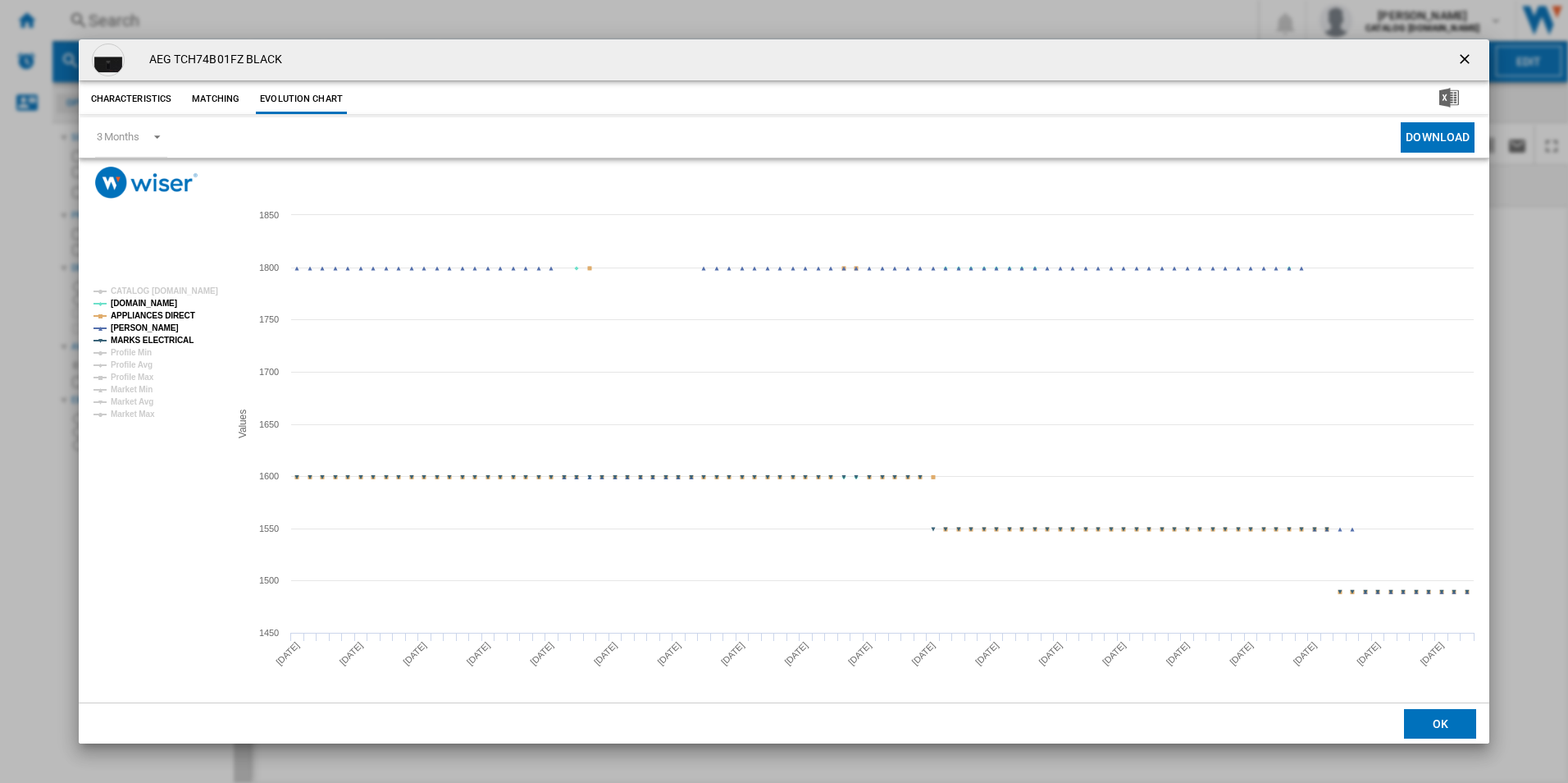
click at [178, 313] on tspan "APPLIANCES DIRECT" at bounding box center [152, 315] width 85 height 9
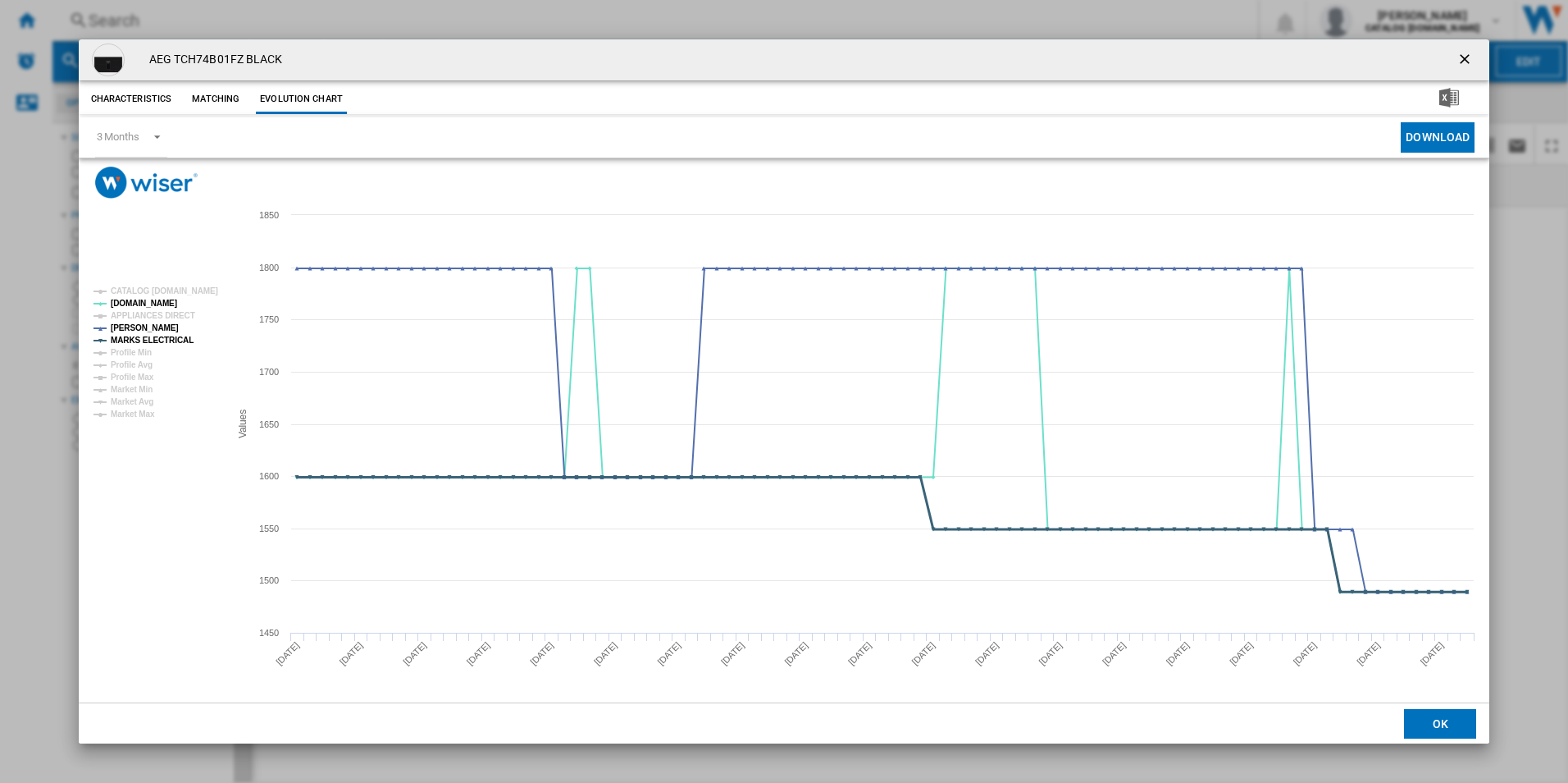
click at [180, 342] on tspan "MARKS ELECTRICAL" at bounding box center [151, 340] width 83 height 9
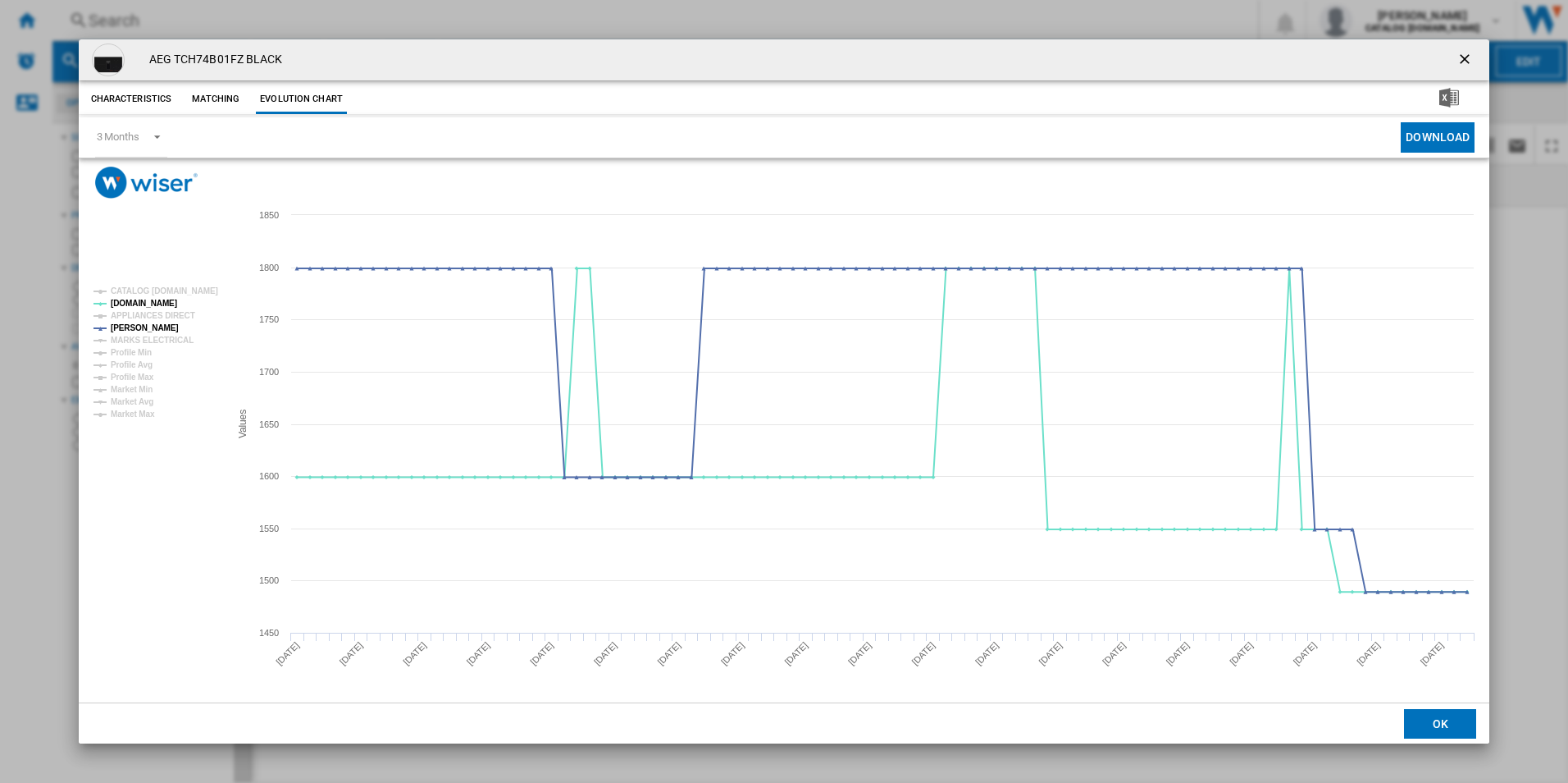
drag, startPoint x: 1467, startPoint y: 59, endPoint x: 1200, endPoint y: 58, distance: 267.0
click at [1467, 59] on ng-md-icon "getI18NText('BUTTONS.CLOSE_DIALOG')" at bounding box center [1466, 61] width 20 height 20
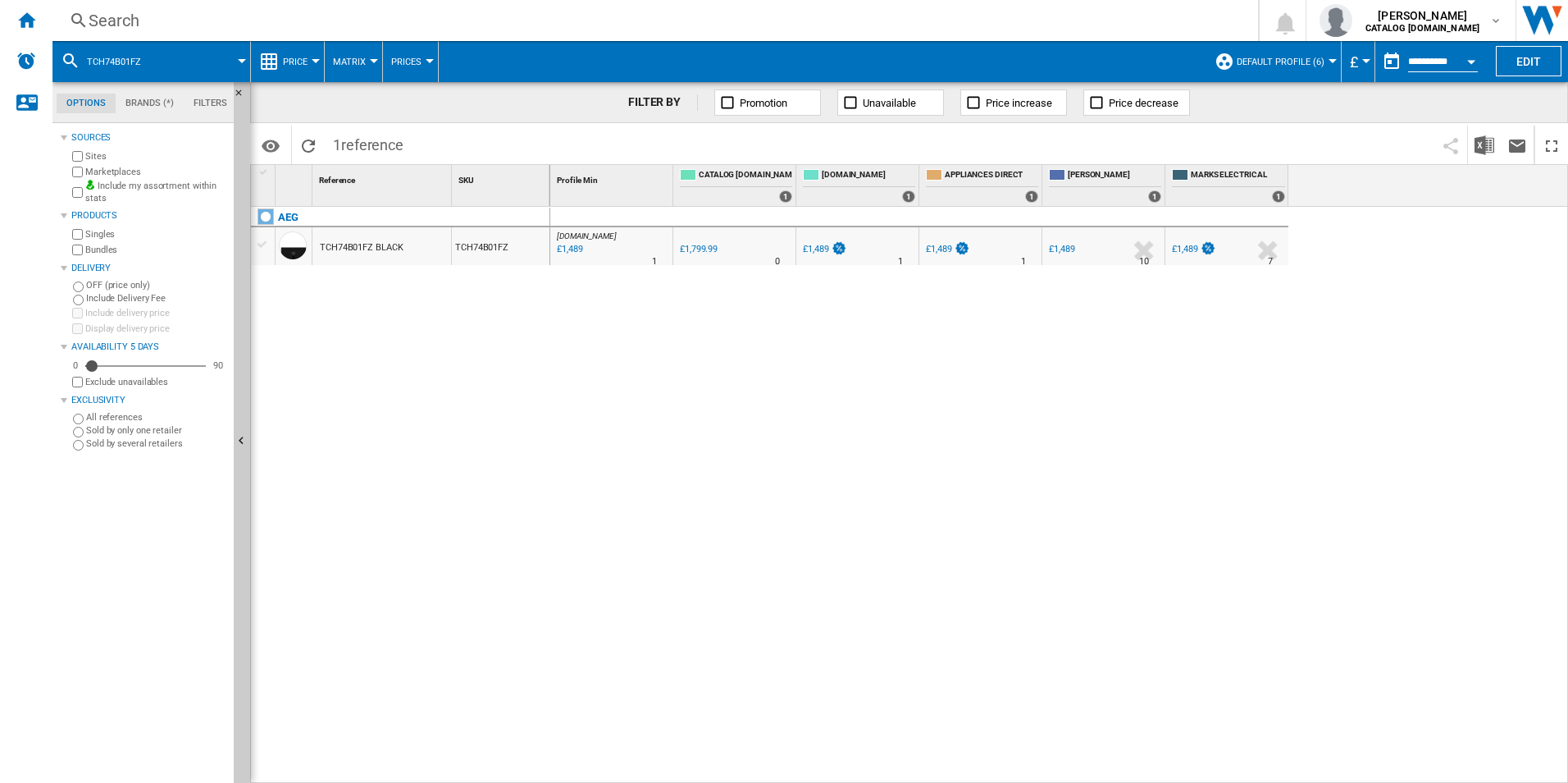
click at [822, 12] on div "Search" at bounding box center [652, 20] width 1127 height 23
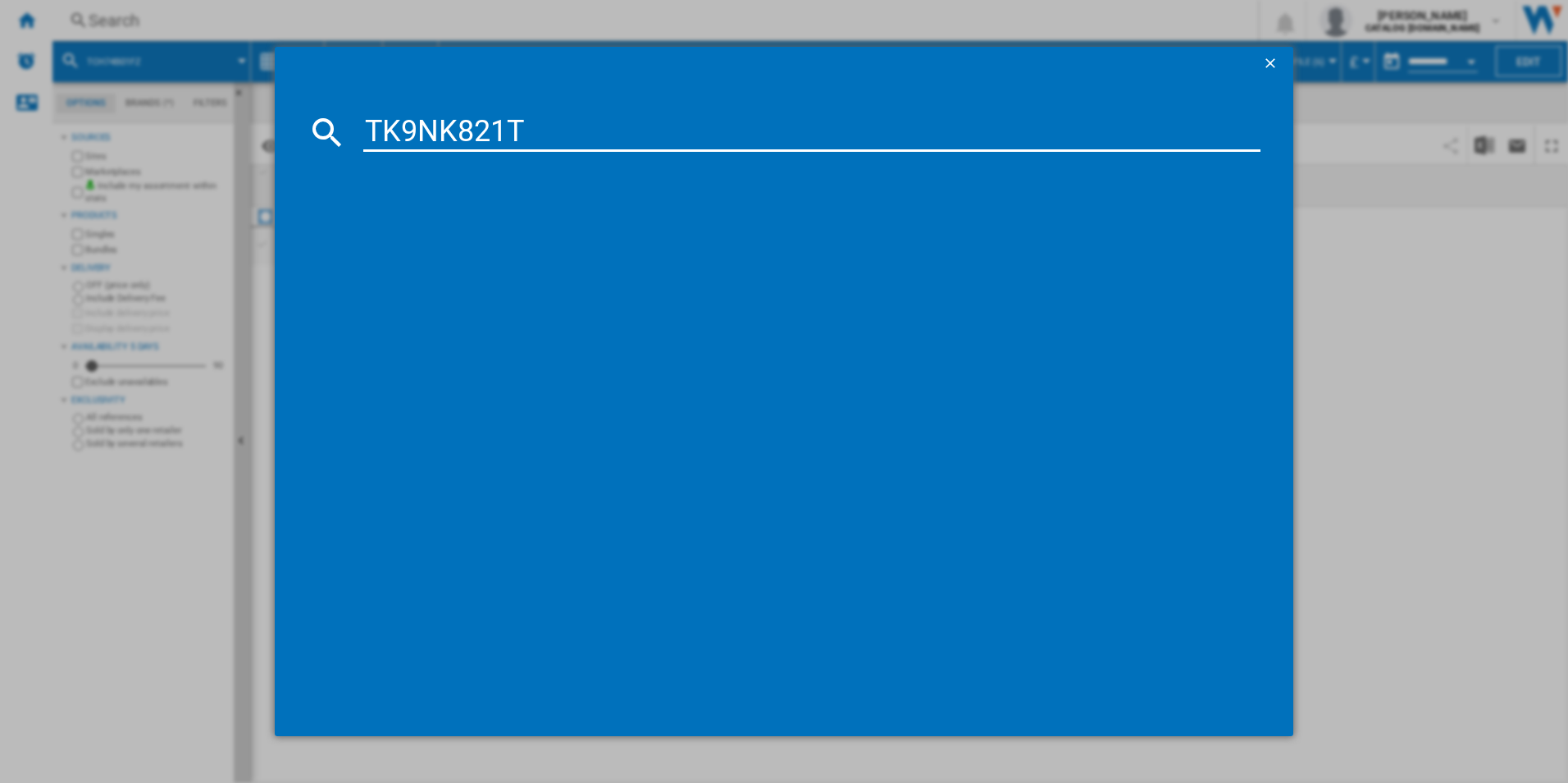
type input "TK9NK821T"
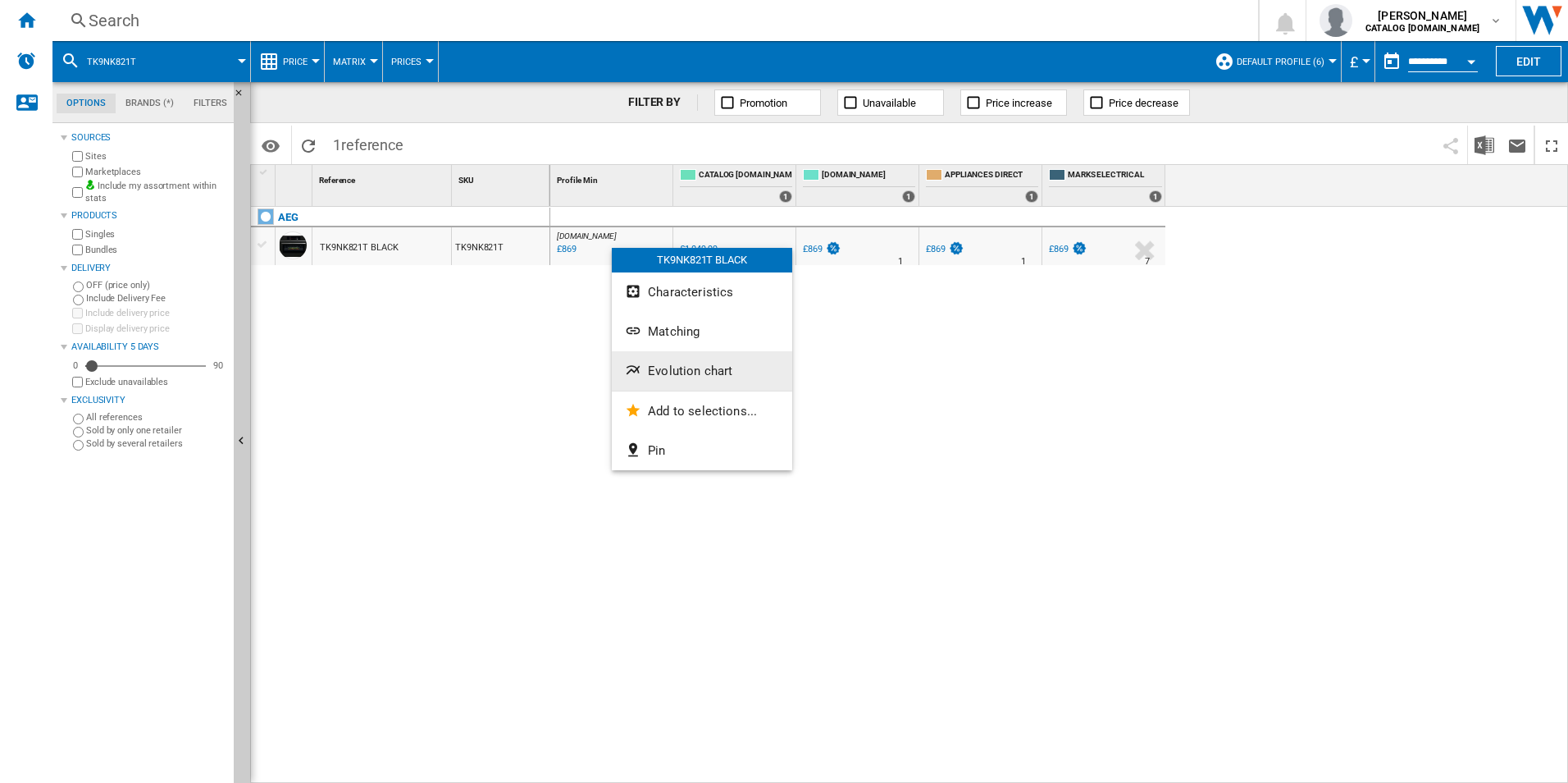
click at [656, 366] on span "Evolution chart" at bounding box center [689, 371] width 85 height 15
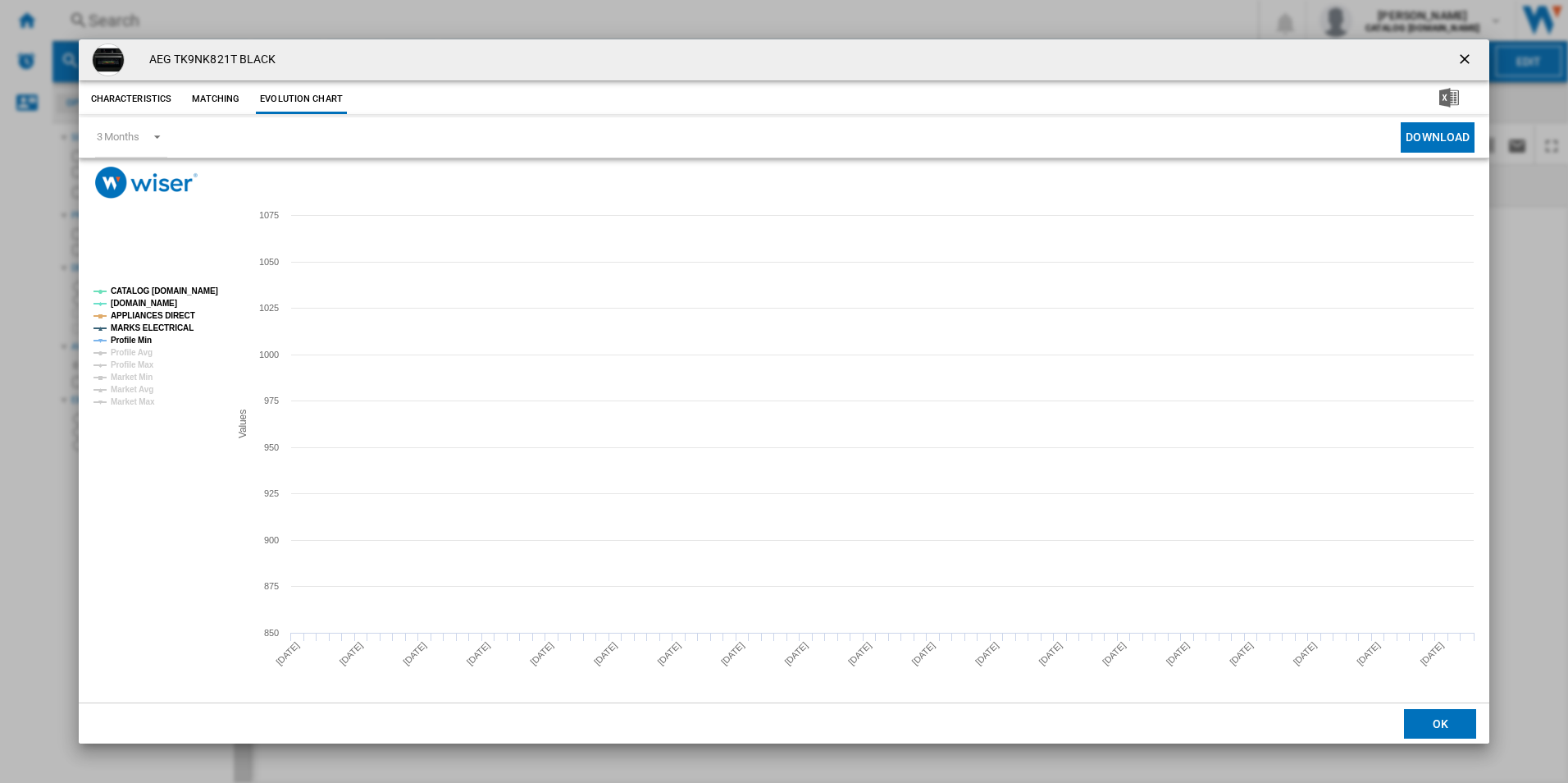
click at [178, 290] on tspan "CATALOG [DOMAIN_NAME]" at bounding box center [164, 290] width 108 height 9
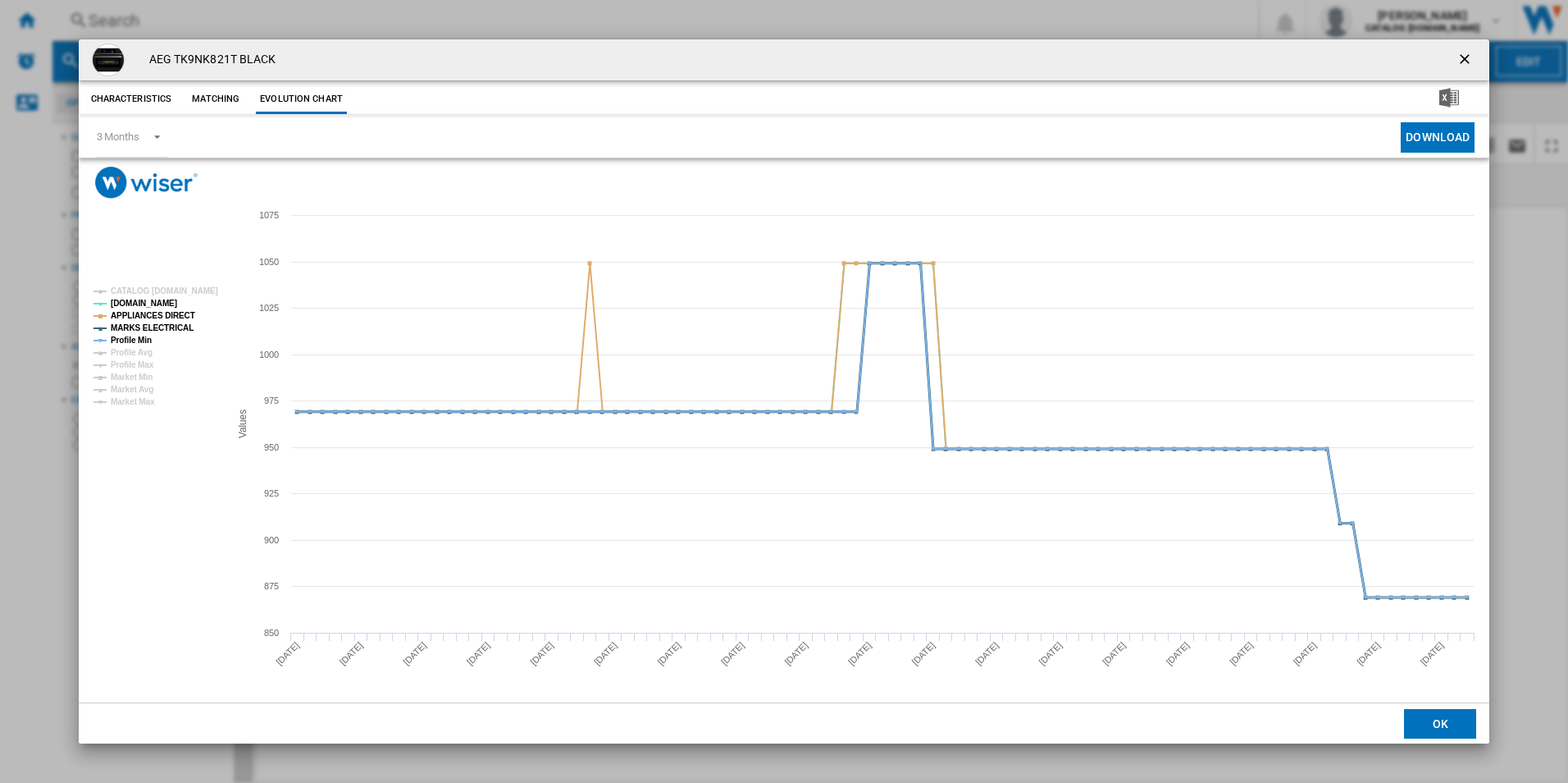
click at [178, 323] on tspan "MARKS ELECTRICAL" at bounding box center [151, 327] width 83 height 9
click at [175, 314] on tspan "APPLIANCES DIRECT" at bounding box center [152, 315] width 85 height 9
click at [139, 339] on tspan "Profile Min" at bounding box center [131, 340] width 41 height 9
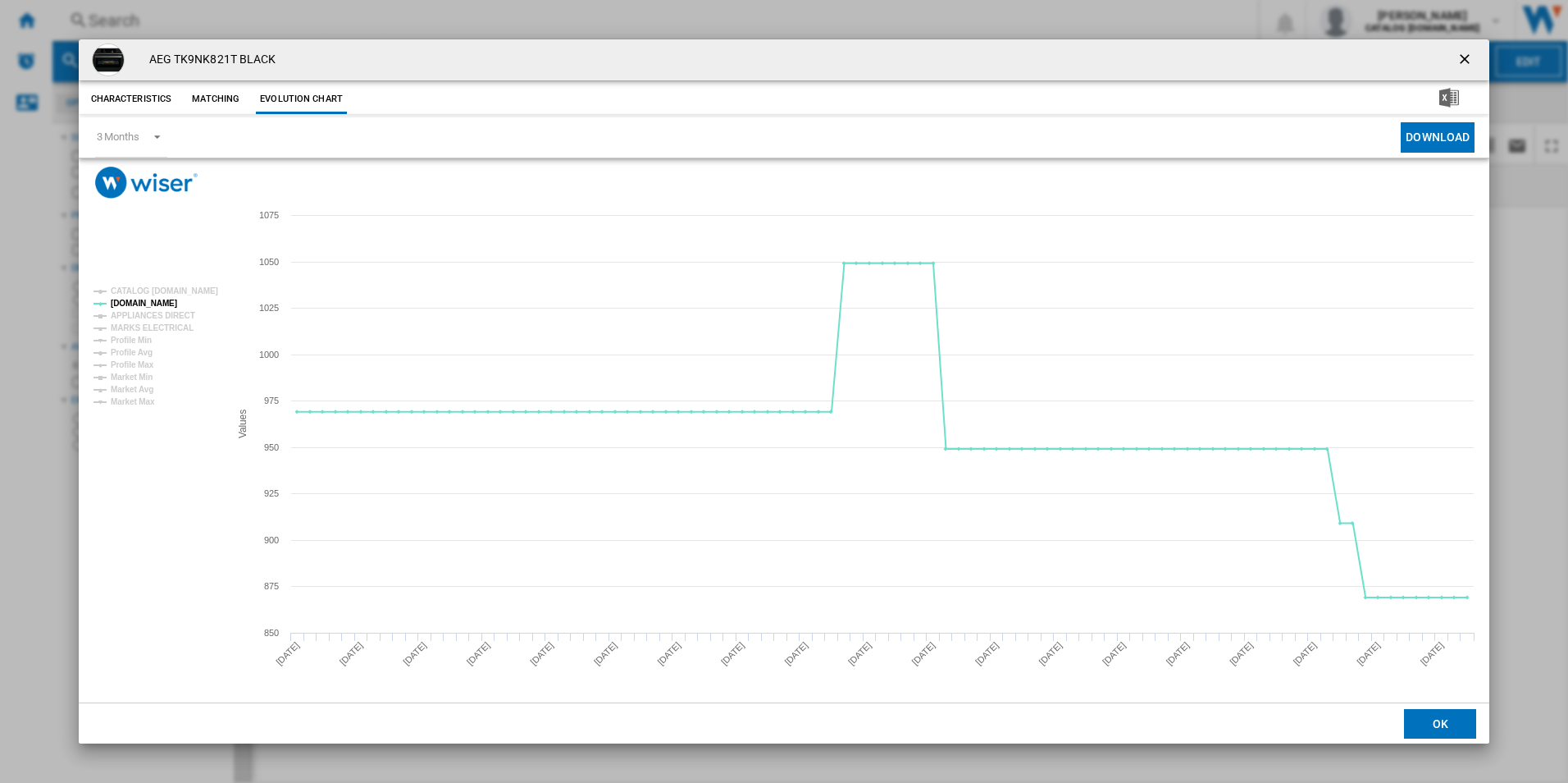
click at [1462, 45] on button "Product popup" at bounding box center [1466, 60] width 33 height 33
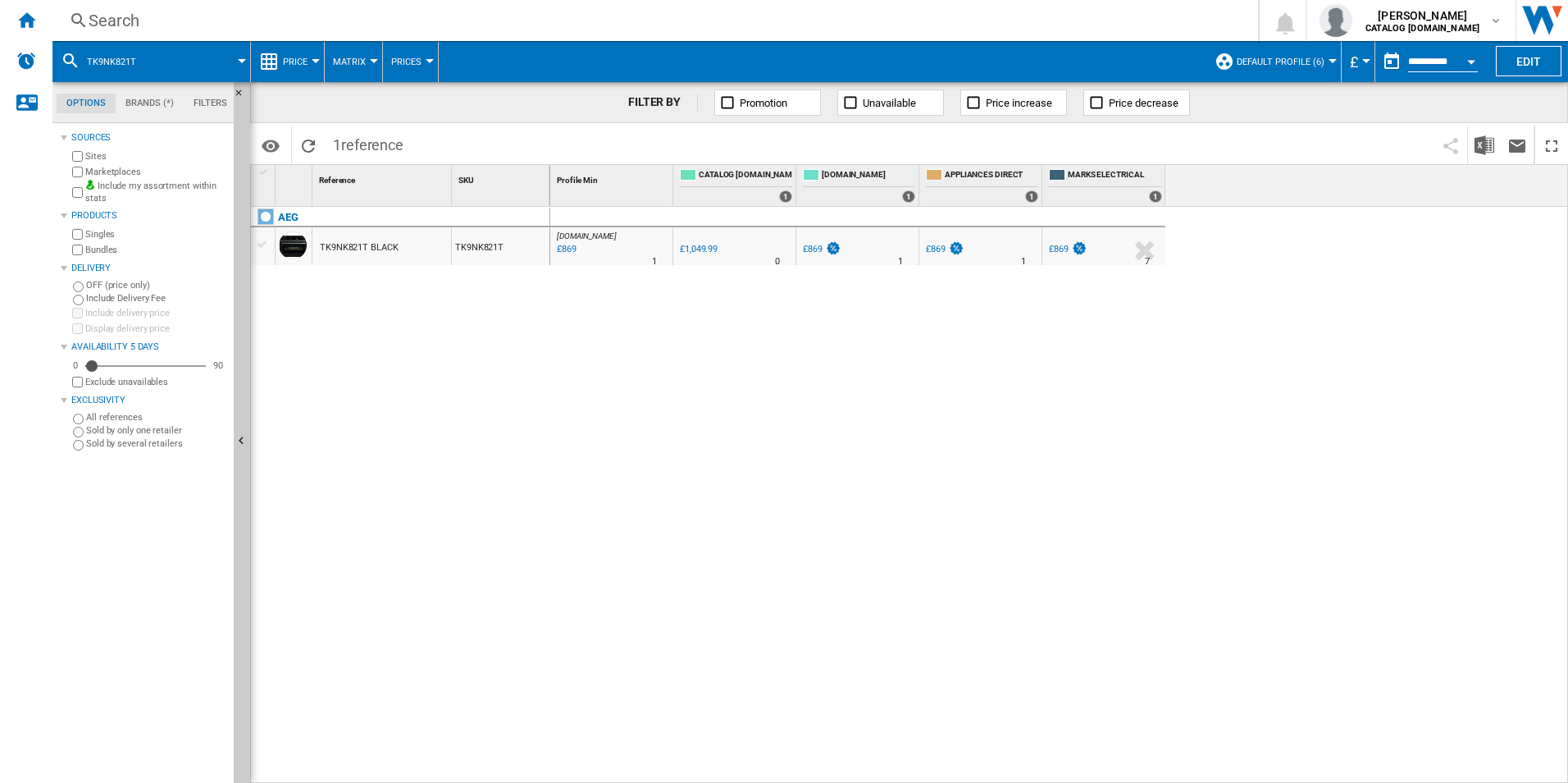
click at [973, 17] on div "Search" at bounding box center [652, 20] width 1127 height 23
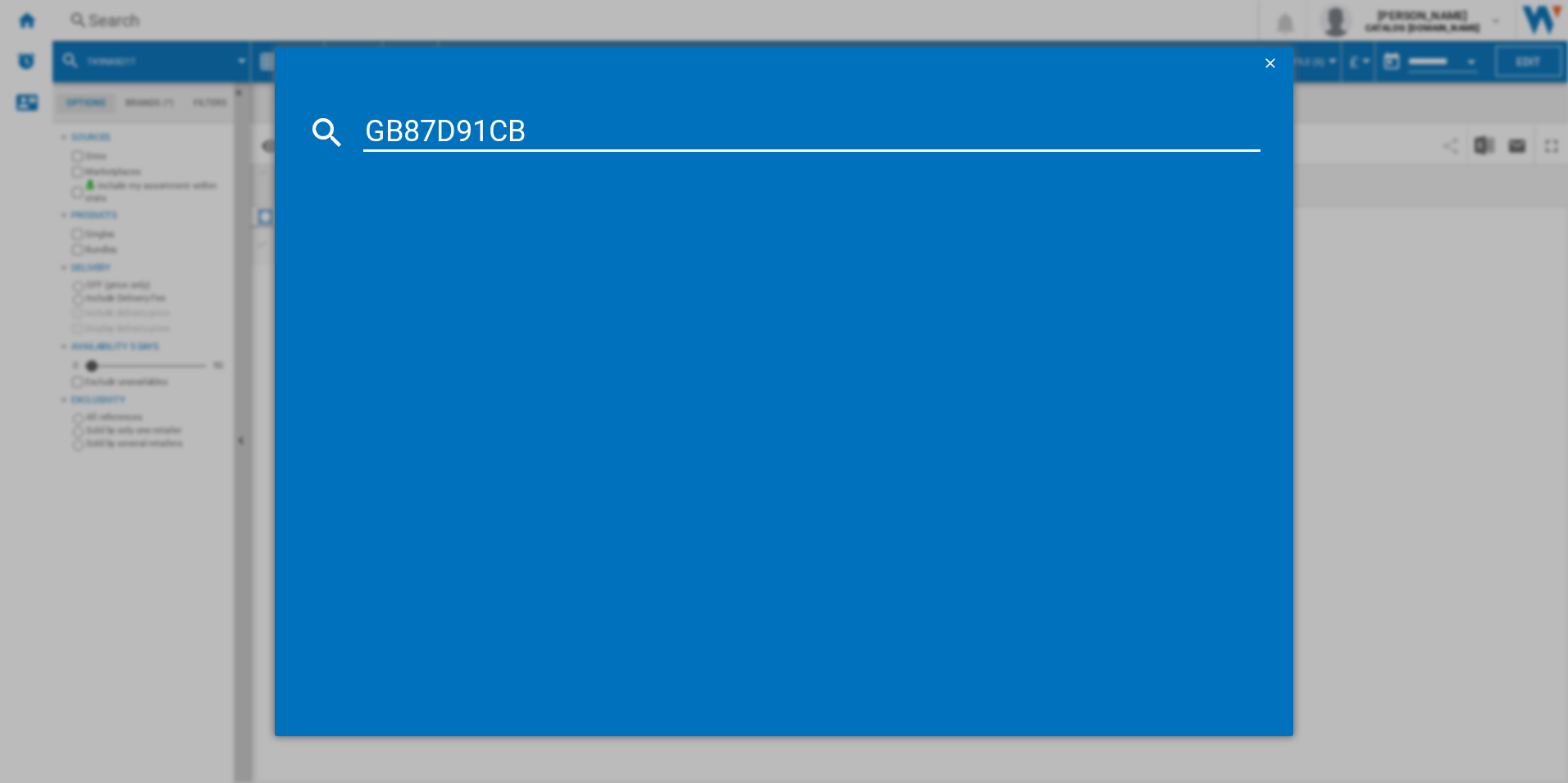
type input "GB87D91CB"
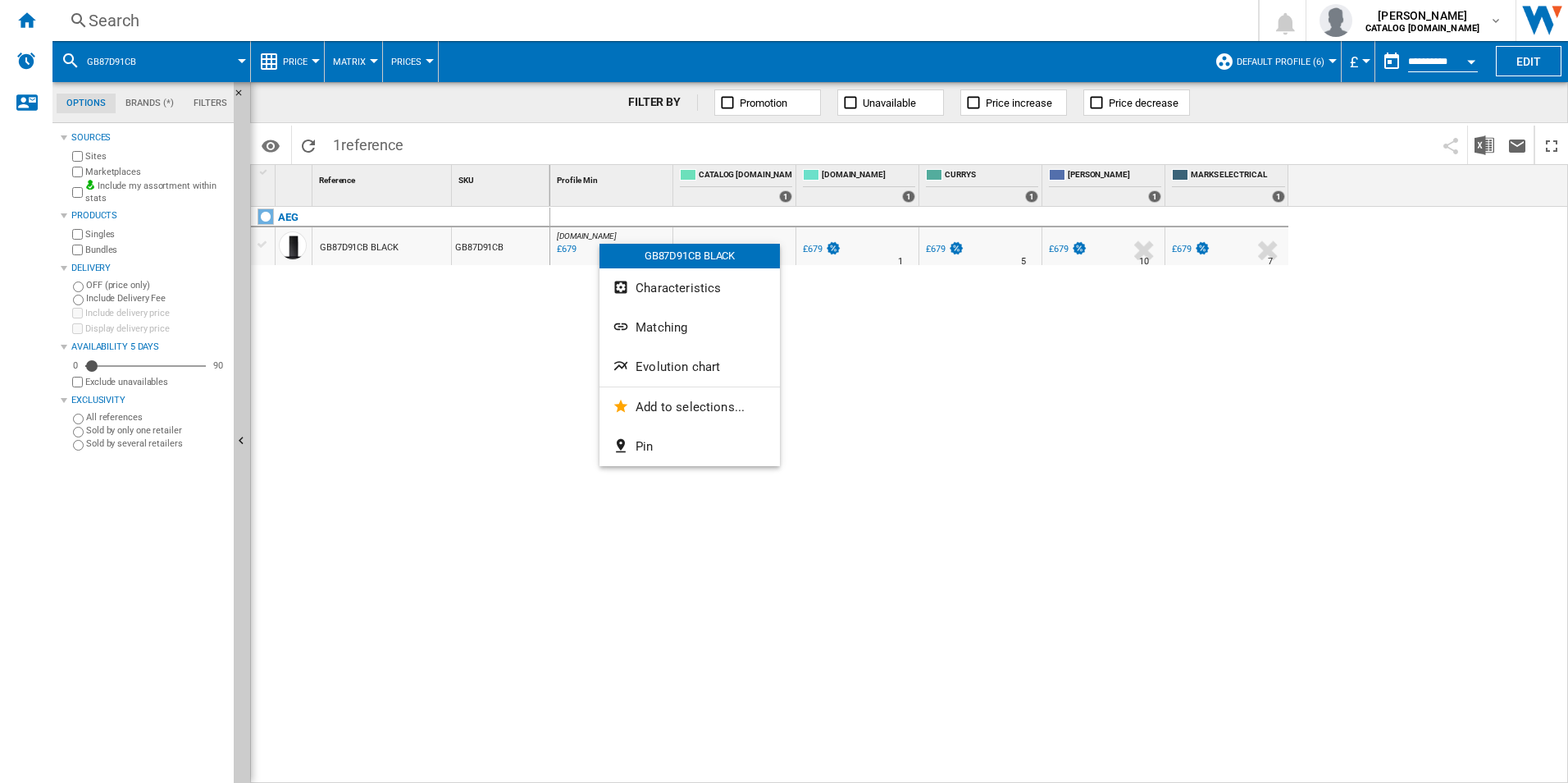
click at [651, 365] on span "Evolution chart" at bounding box center [677, 367] width 85 height 15
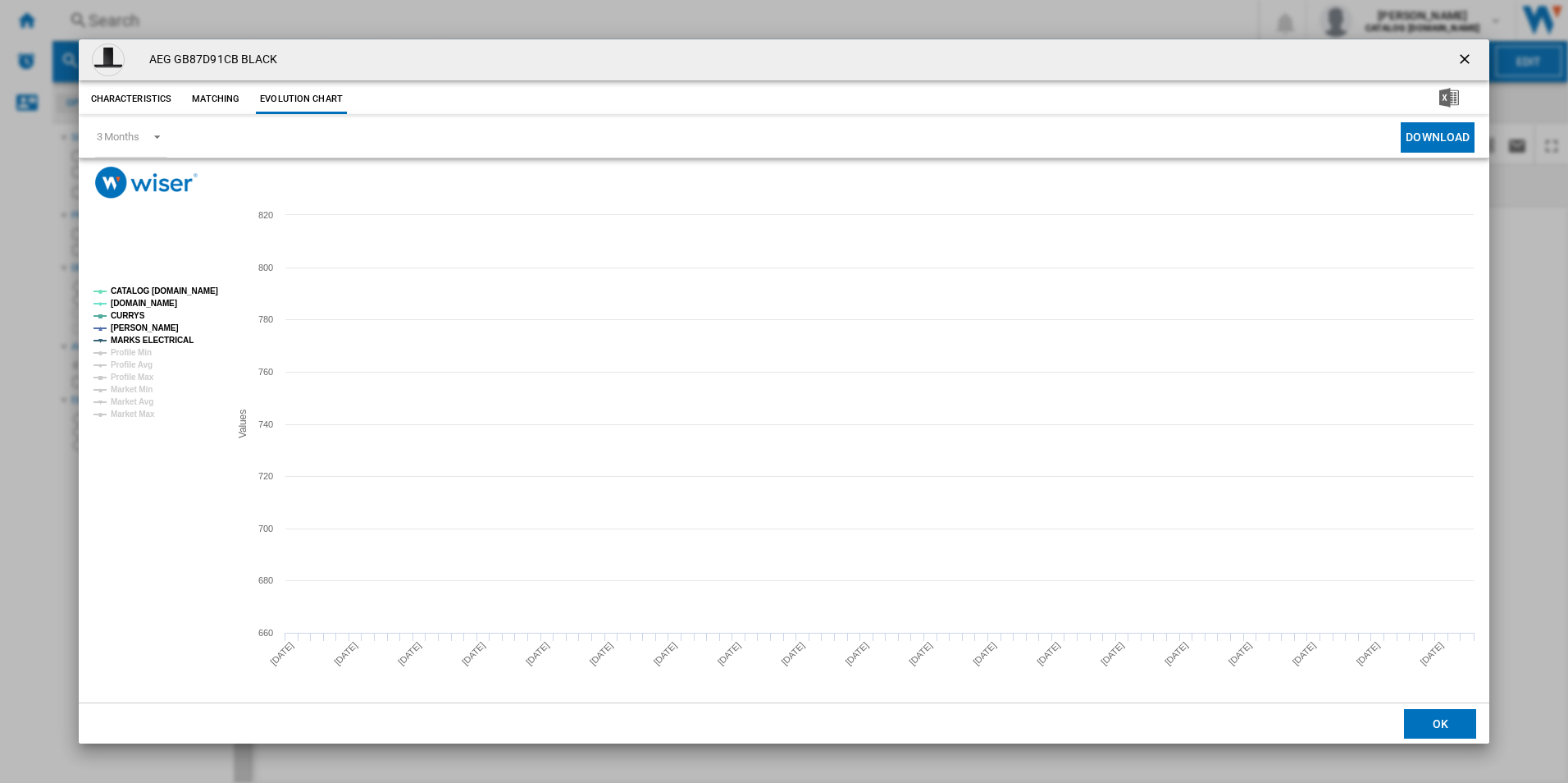
click at [188, 288] on tspan "CATALOG [DOMAIN_NAME]" at bounding box center [164, 290] width 108 height 9
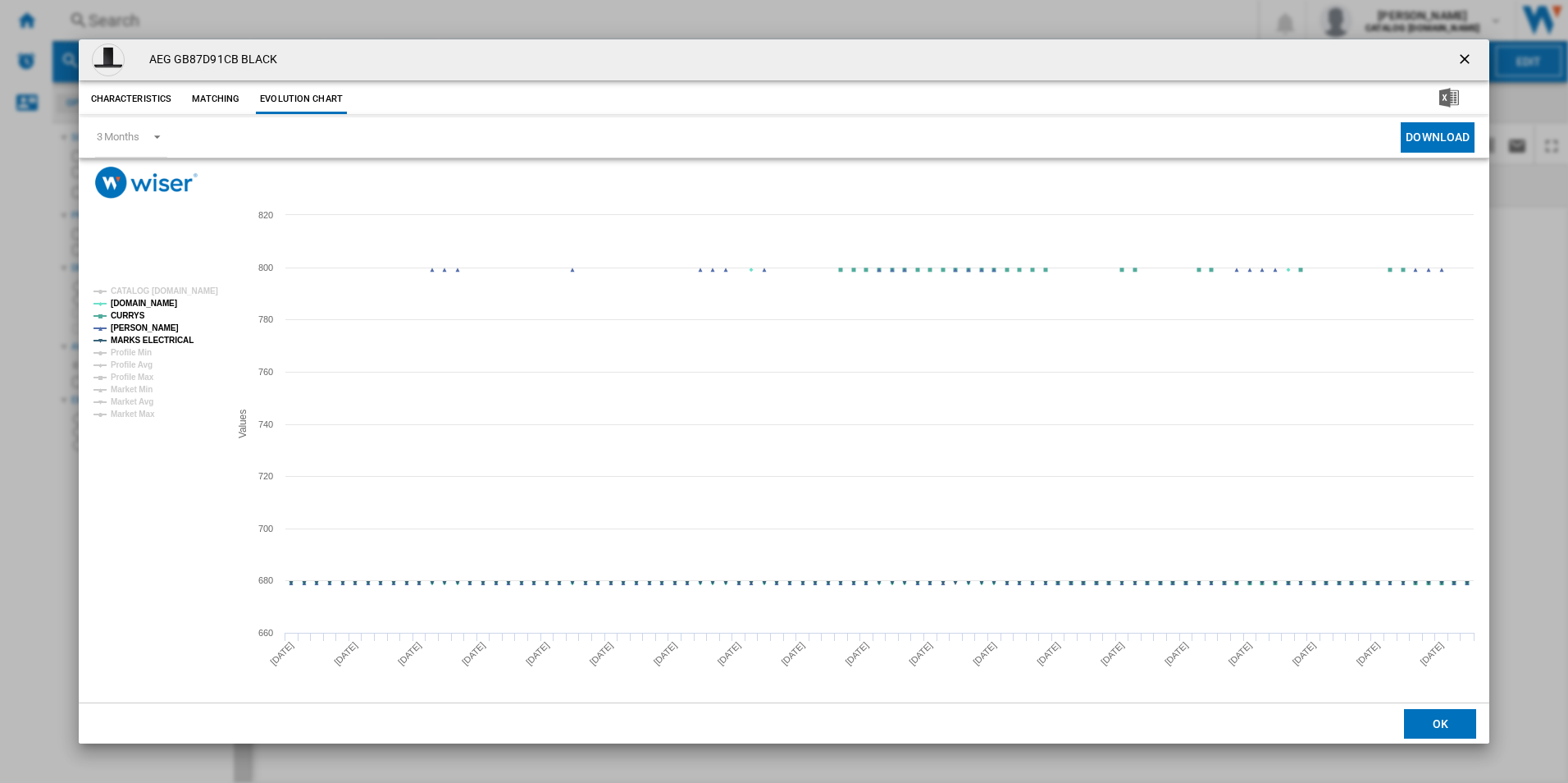
click at [169, 342] on tspan "MARKS ELECTRICAL" at bounding box center [151, 340] width 83 height 9
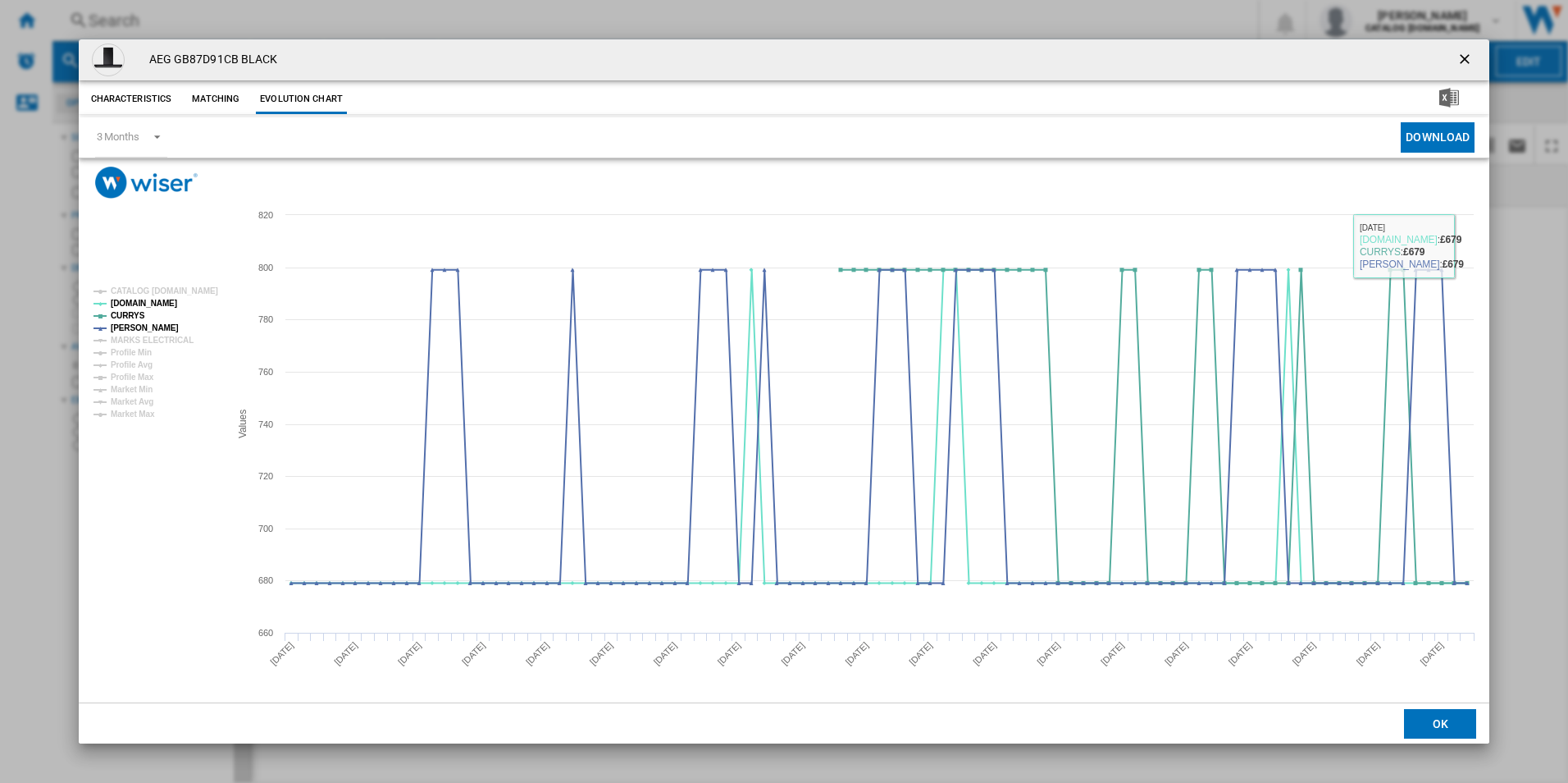
drag, startPoint x: 1470, startPoint y: 64, endPoint x: 1460, endPoint y: 63, distance: 10.0
click at [1470, 64] on ng-md-icon "getI18NText('BUTTONS.CLOSE_DIALOG')" at bounding box center [1466, 61] width 20 height 20
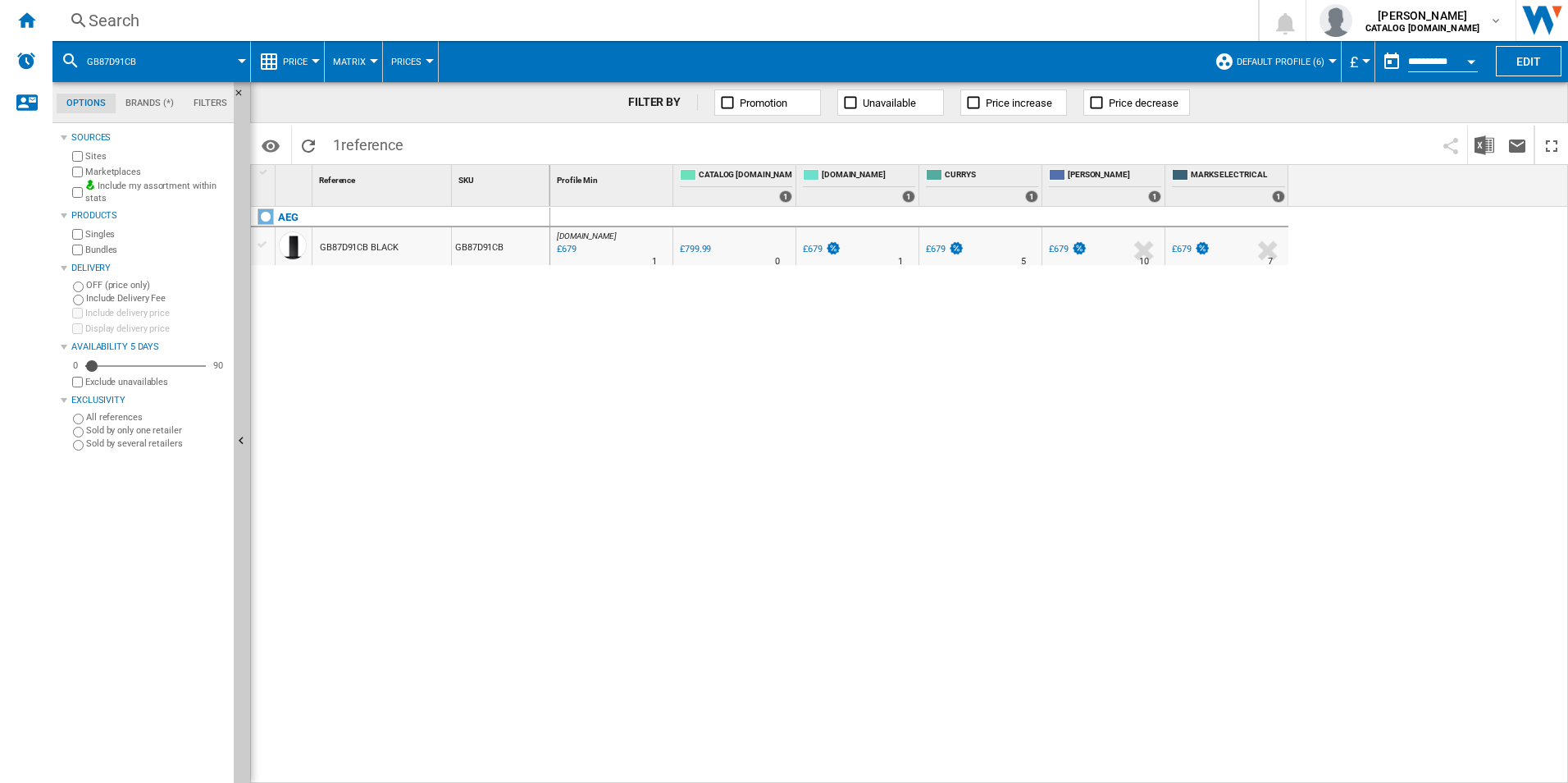
click at [1036, 25] on div "Search" at bounding box center [652, 20] width 1127 height 23
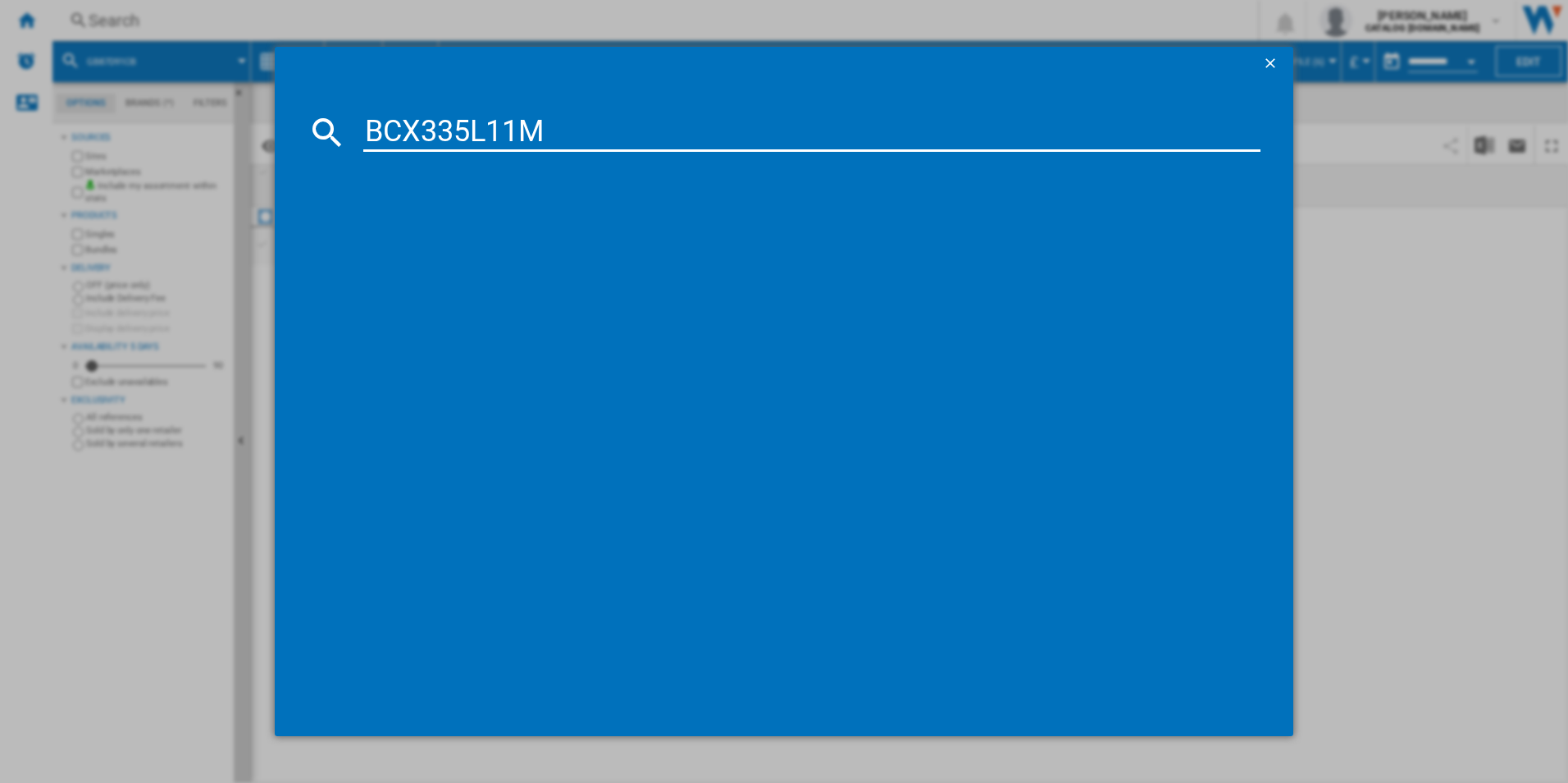
type input "BCX335L11M"
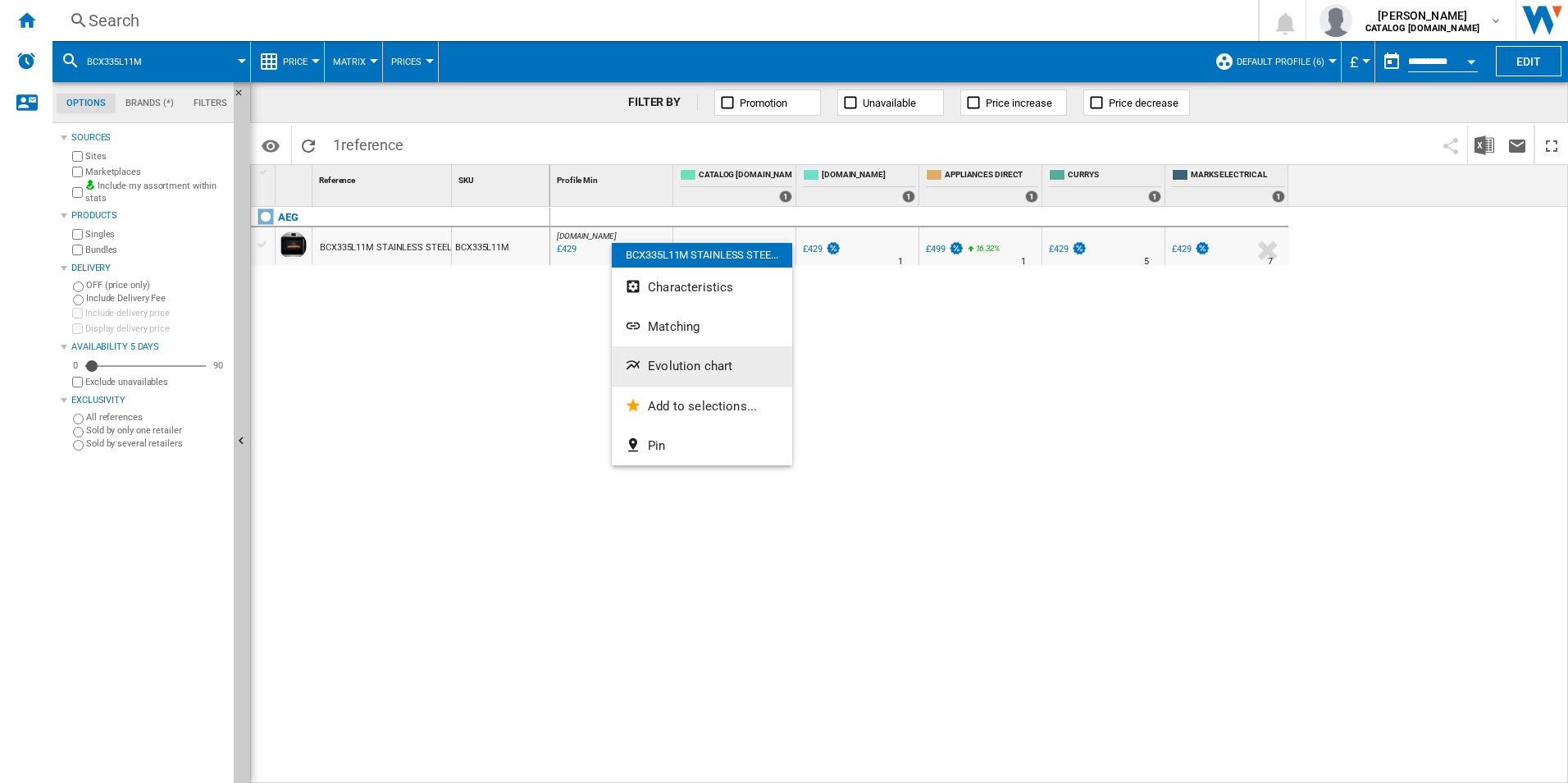
click at [663, 364] on span "Evolution chart" at bounding box center [689, 366] width 85 height 15
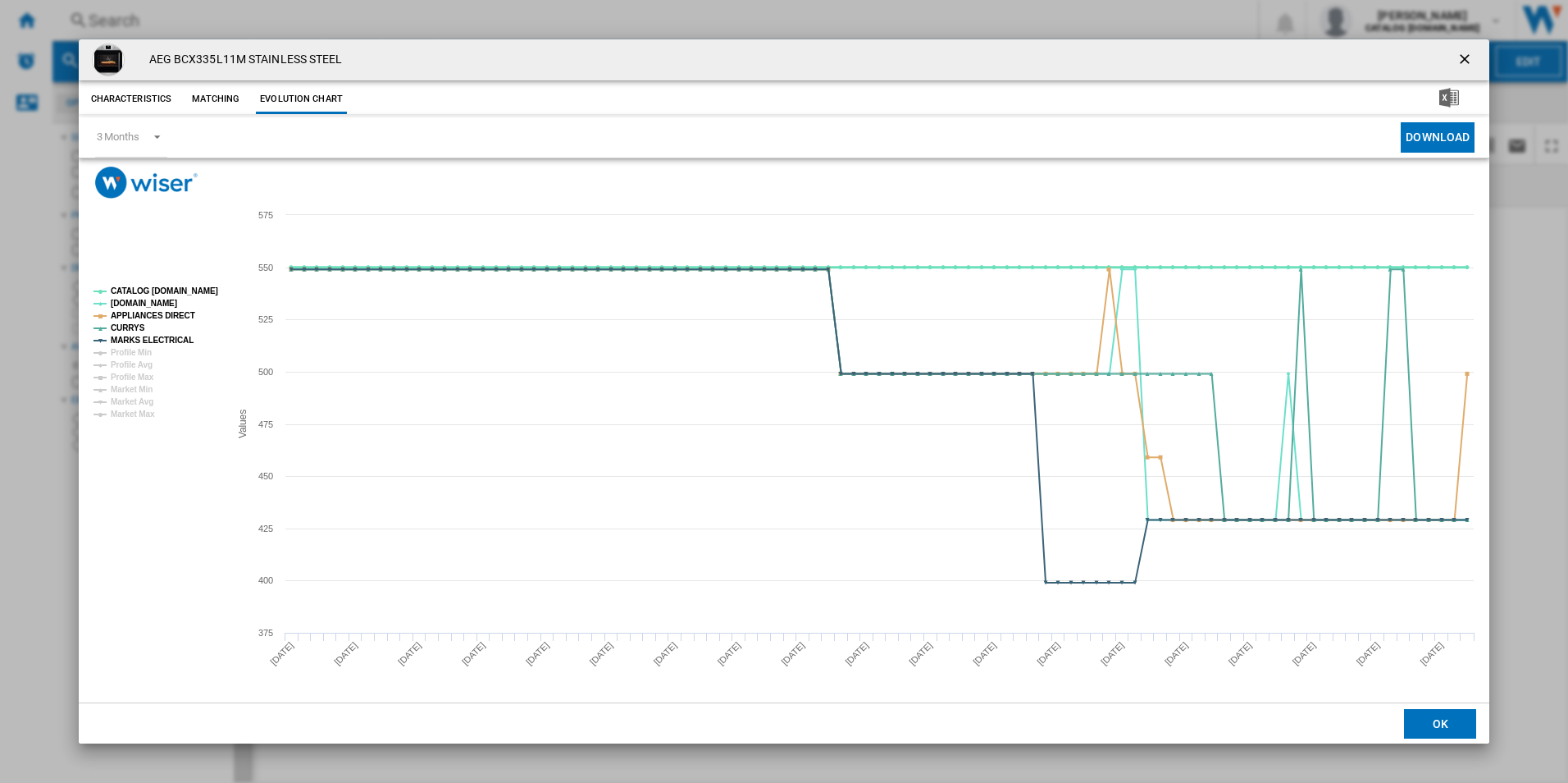
click at [160, 286] on tspan "CATALOG [DOMAIN_NAME]" at bounding box center [164, 290] width 108 height 9
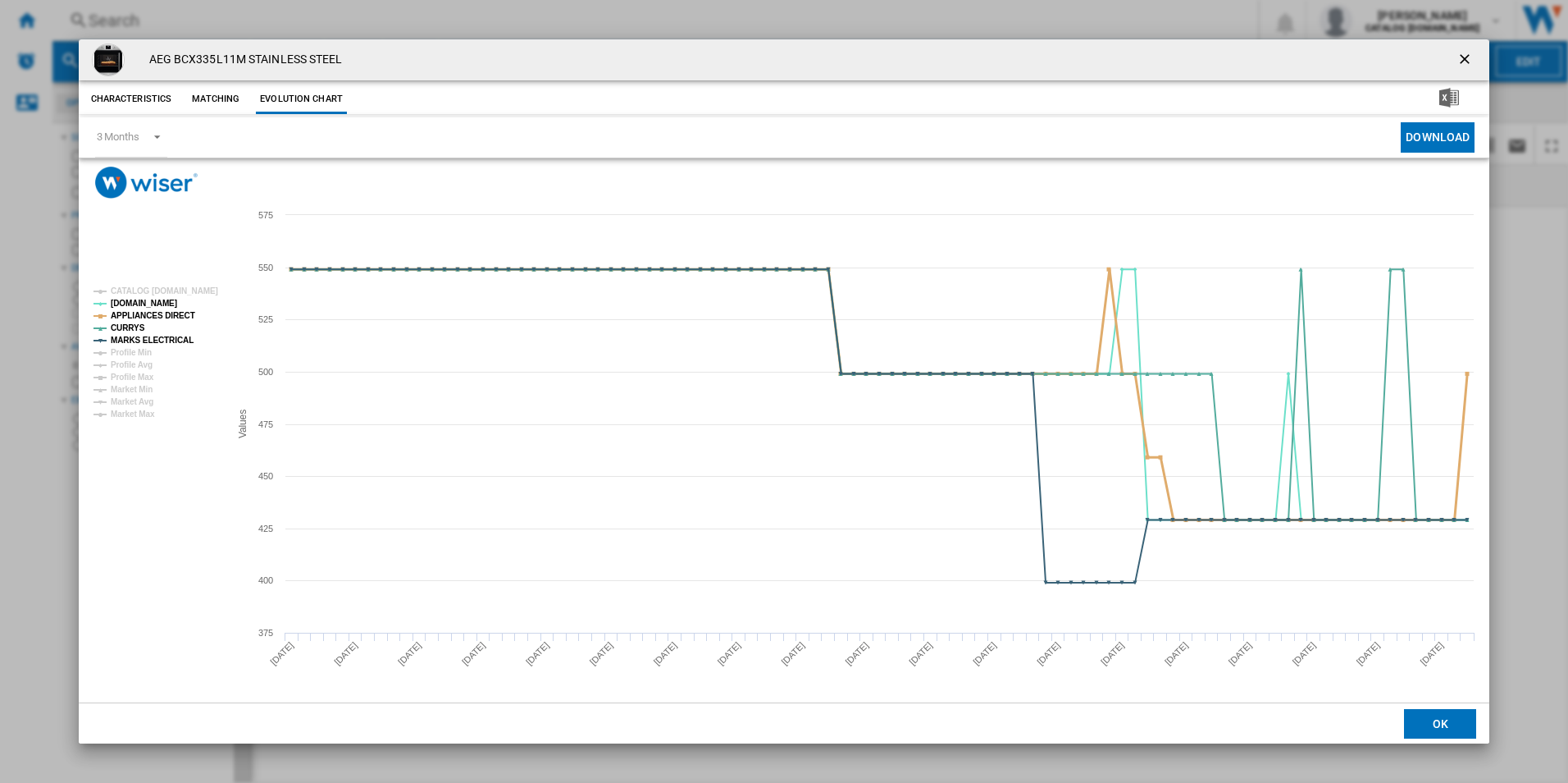
click at [172, 316] on tspan "APPLIANCES DIRECT" at bounding box center [152, 315] width 85 height 9
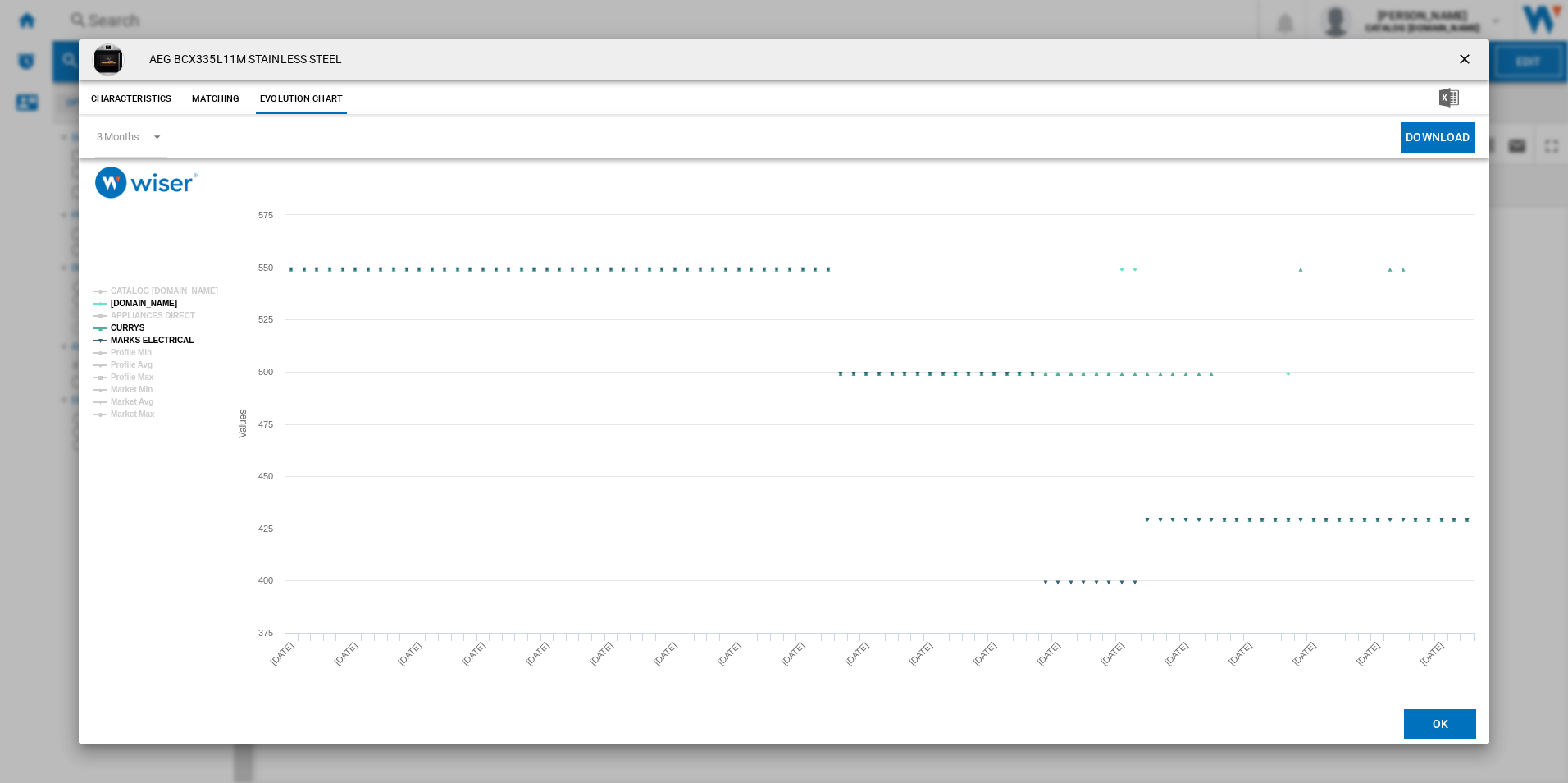
click at [177, 344] on tspan "MARKS ELECTRICAL" at bounding box center [151, 340] width 83 height 9
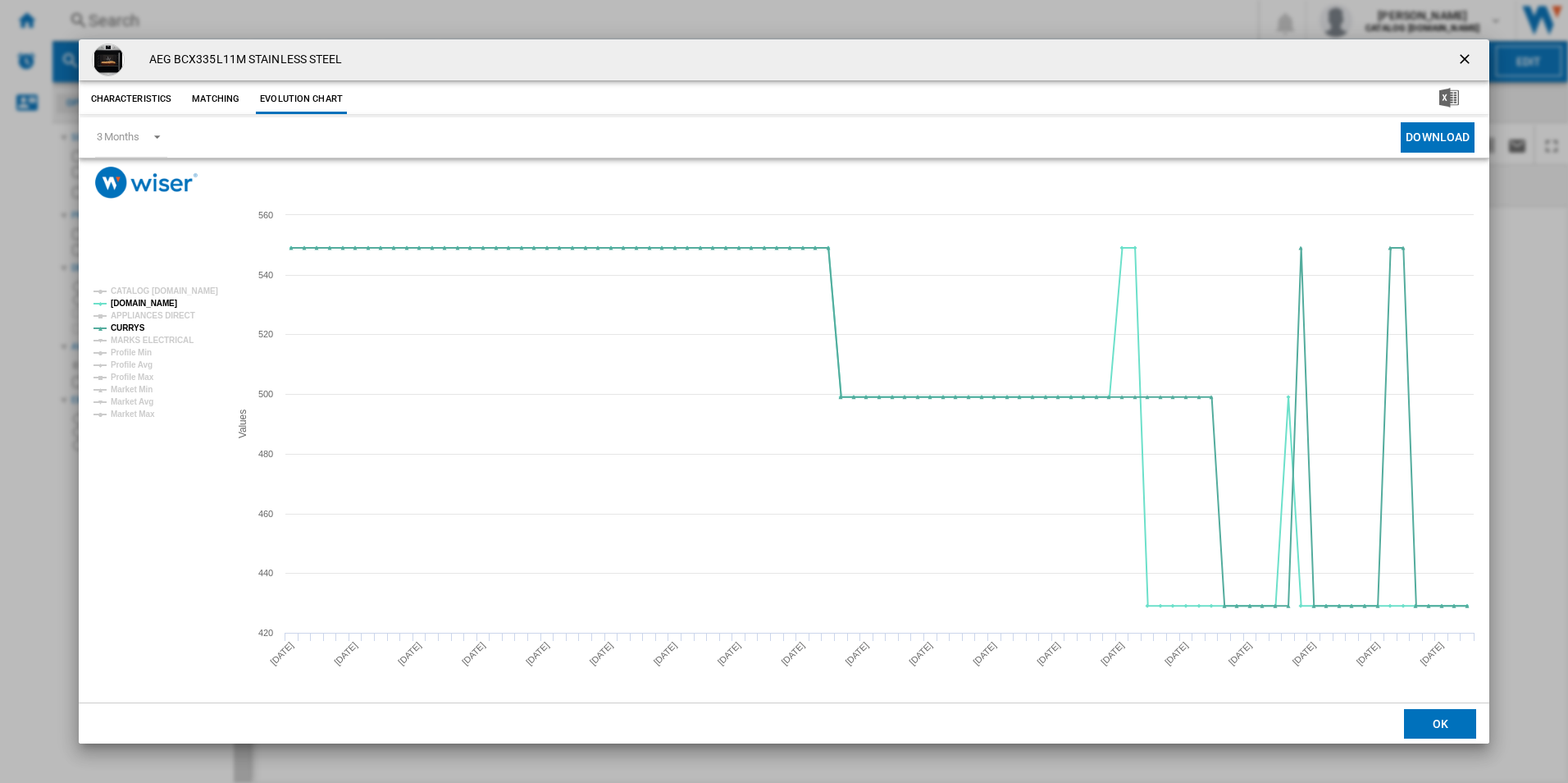
click at [1460, 54] on ng-md-icon "getI18NText('BUTTONS.CLOSE_DIALOG')" at bounding box center [1466, 61] width 20 height 20
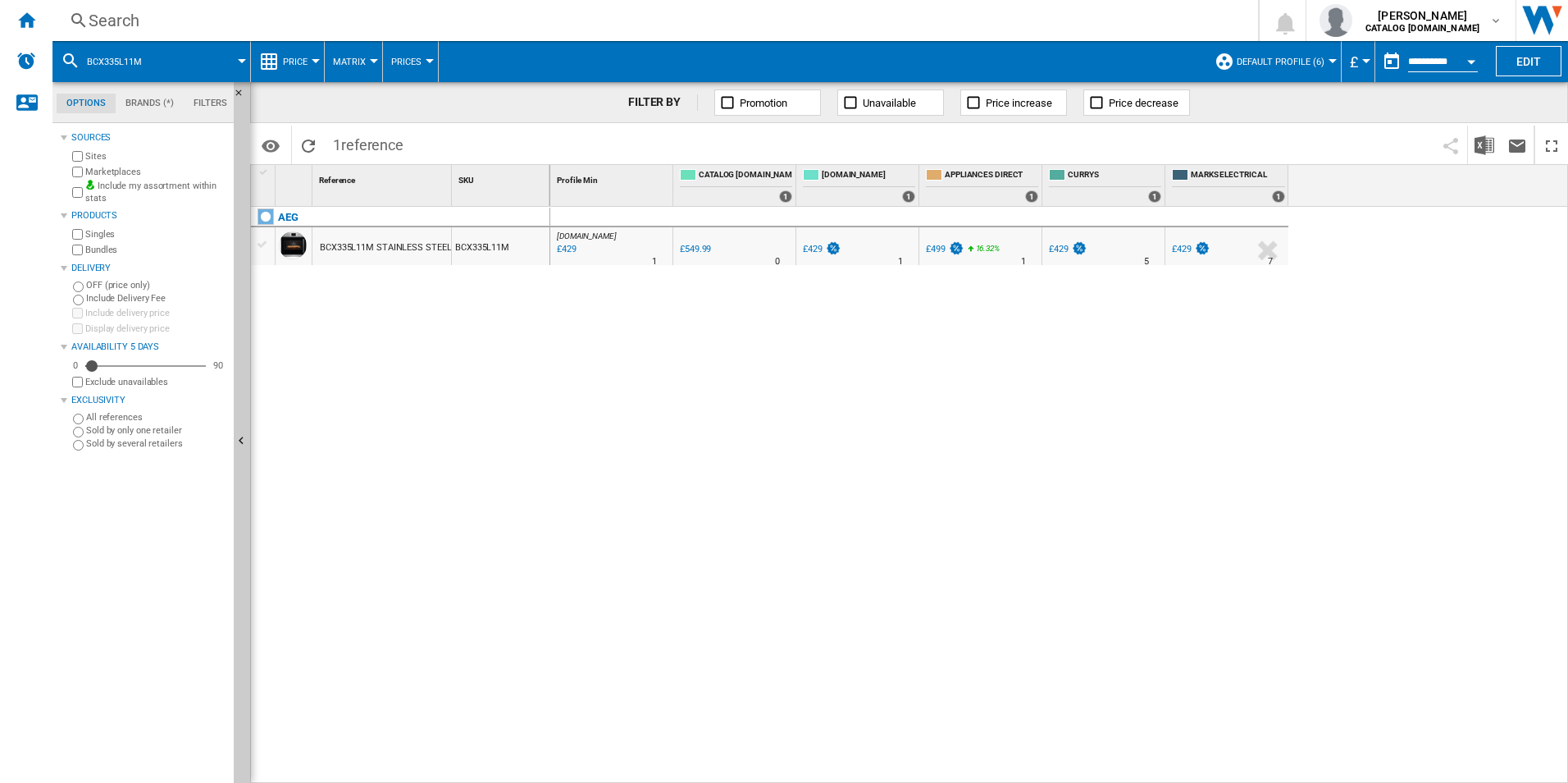
click at [949, 16] on div "Search" at bounding box center [652, 20] width 1127 height 23
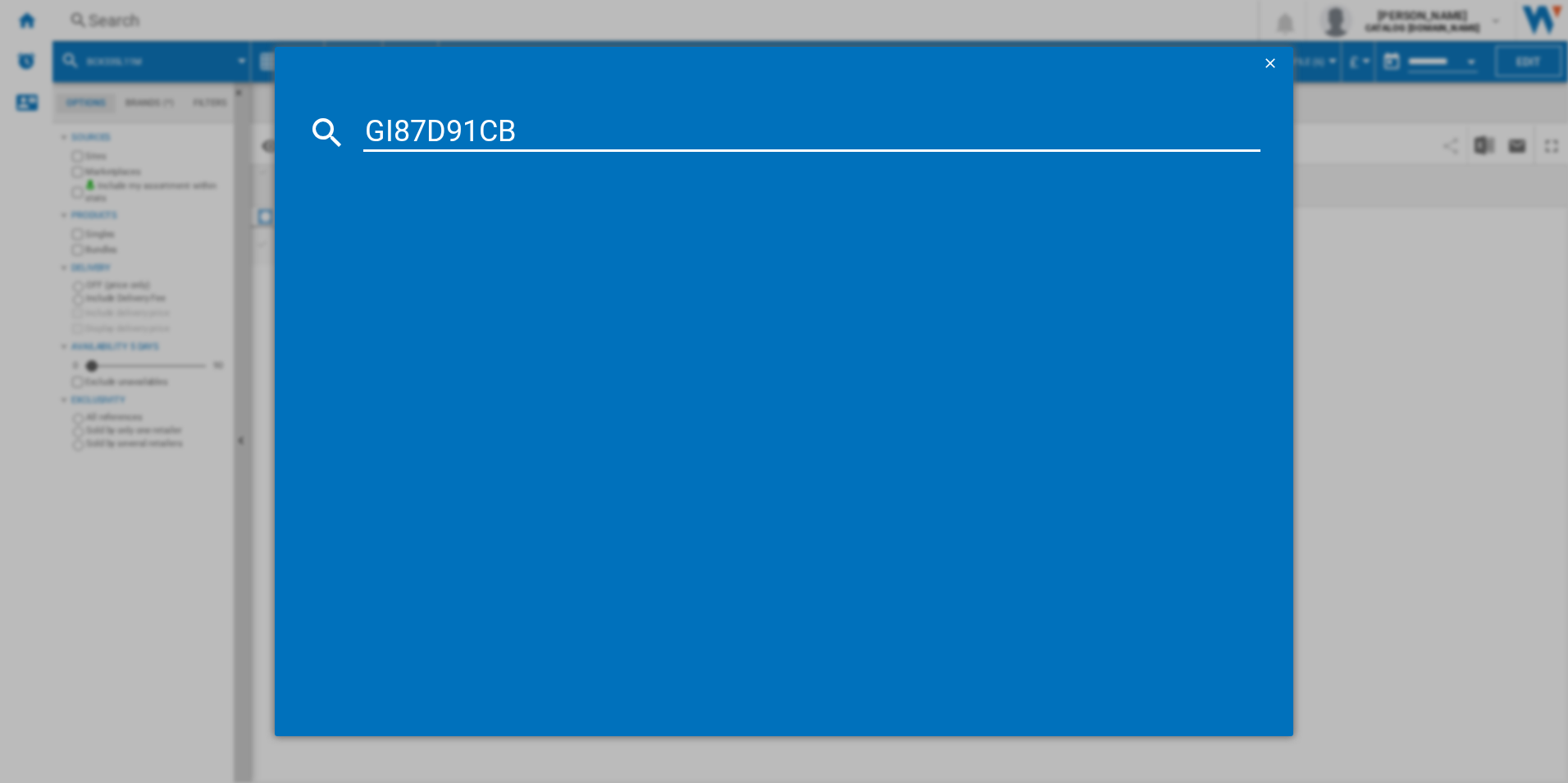
type input "GI87D91CB"
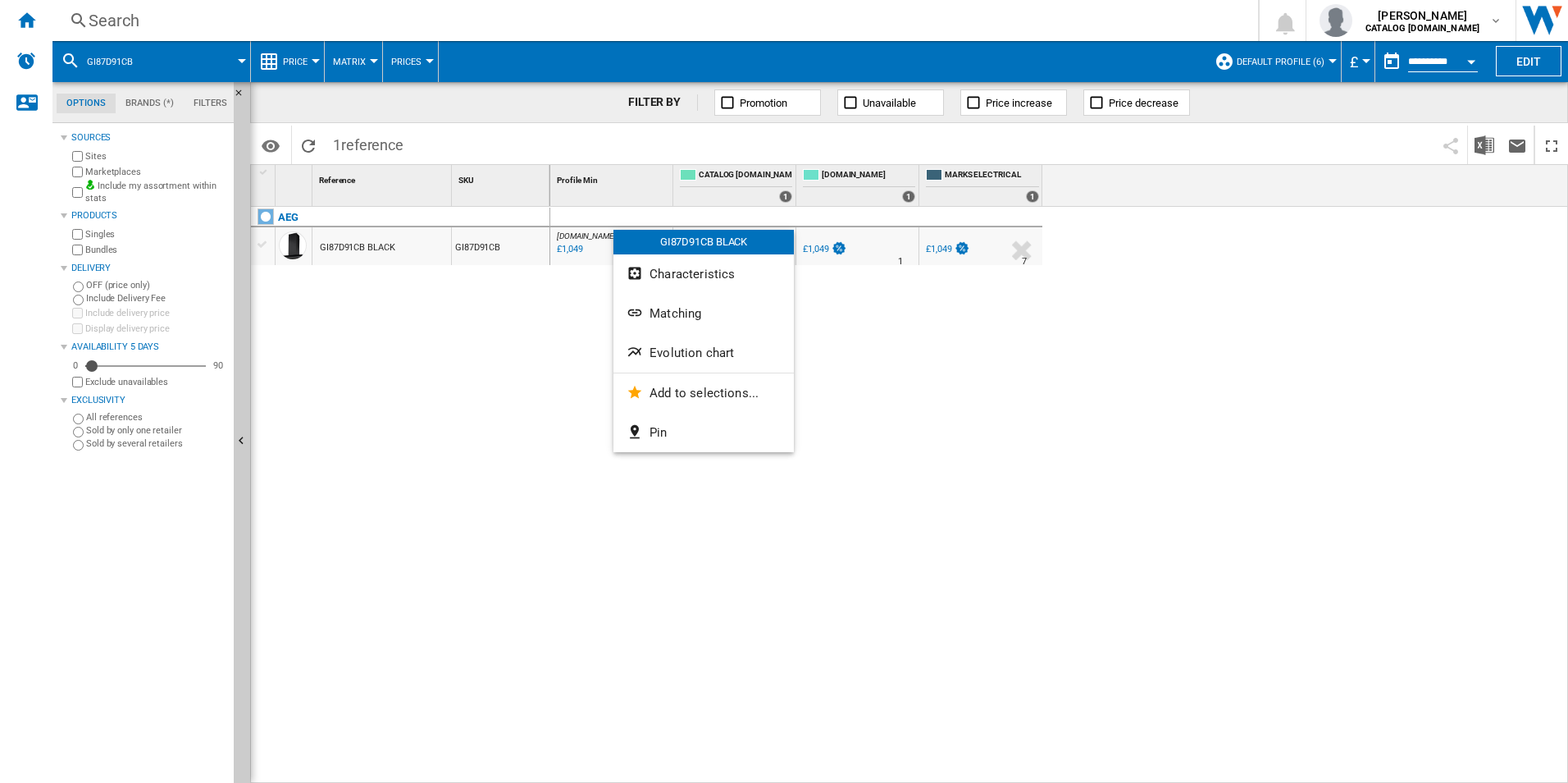
click at [680, 355] on span "Evolution chart" at bounding box center [691, 353] width 85 height 15
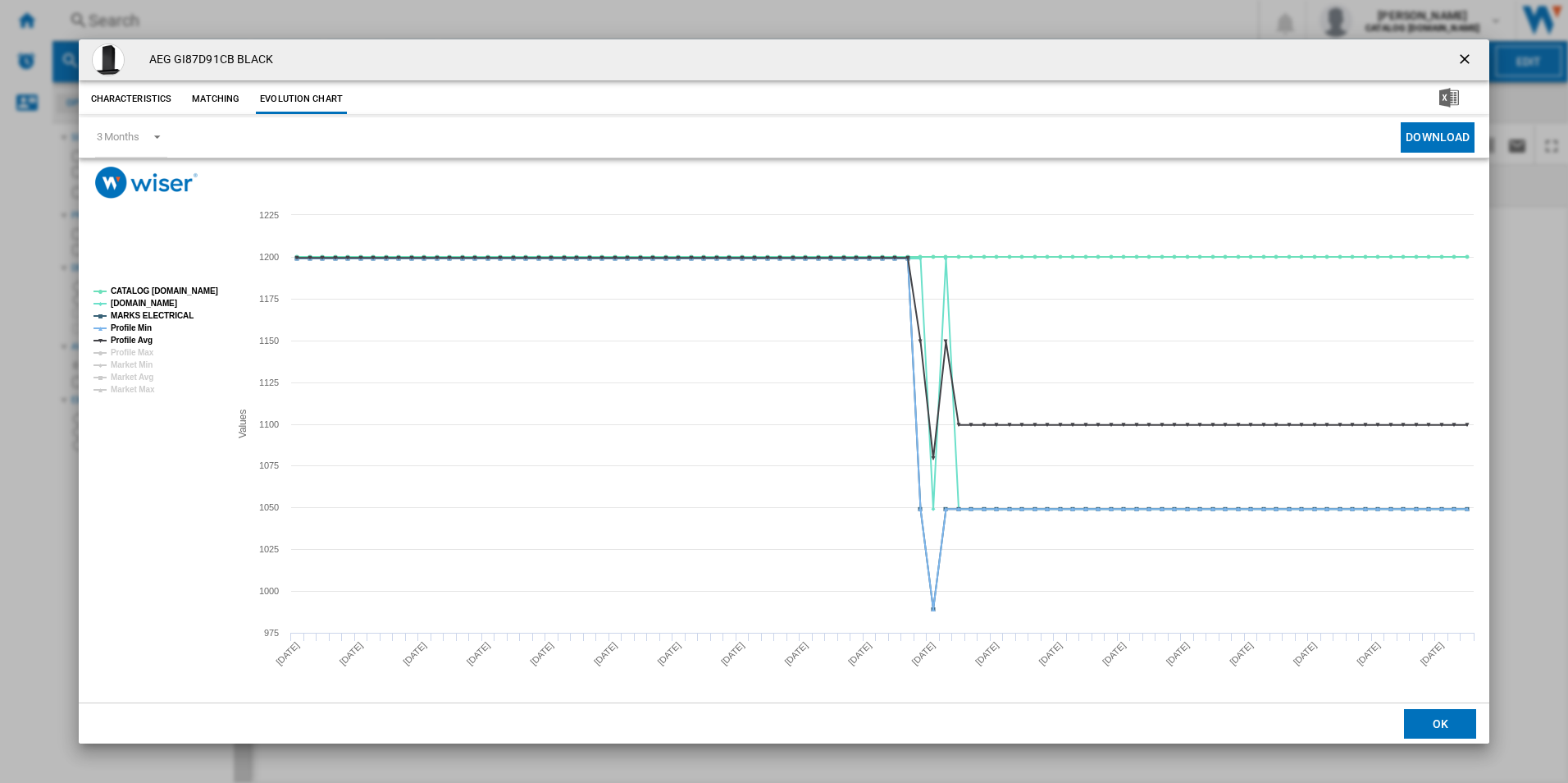
click at [173, 299] on rect "Product popup" at bounding box center [154, 341] width 136 height 120
click at [170, 290] on tspan "CATALOG [DOMAIN_NAME]" at bounding box center [164, 290] width 108 height 9
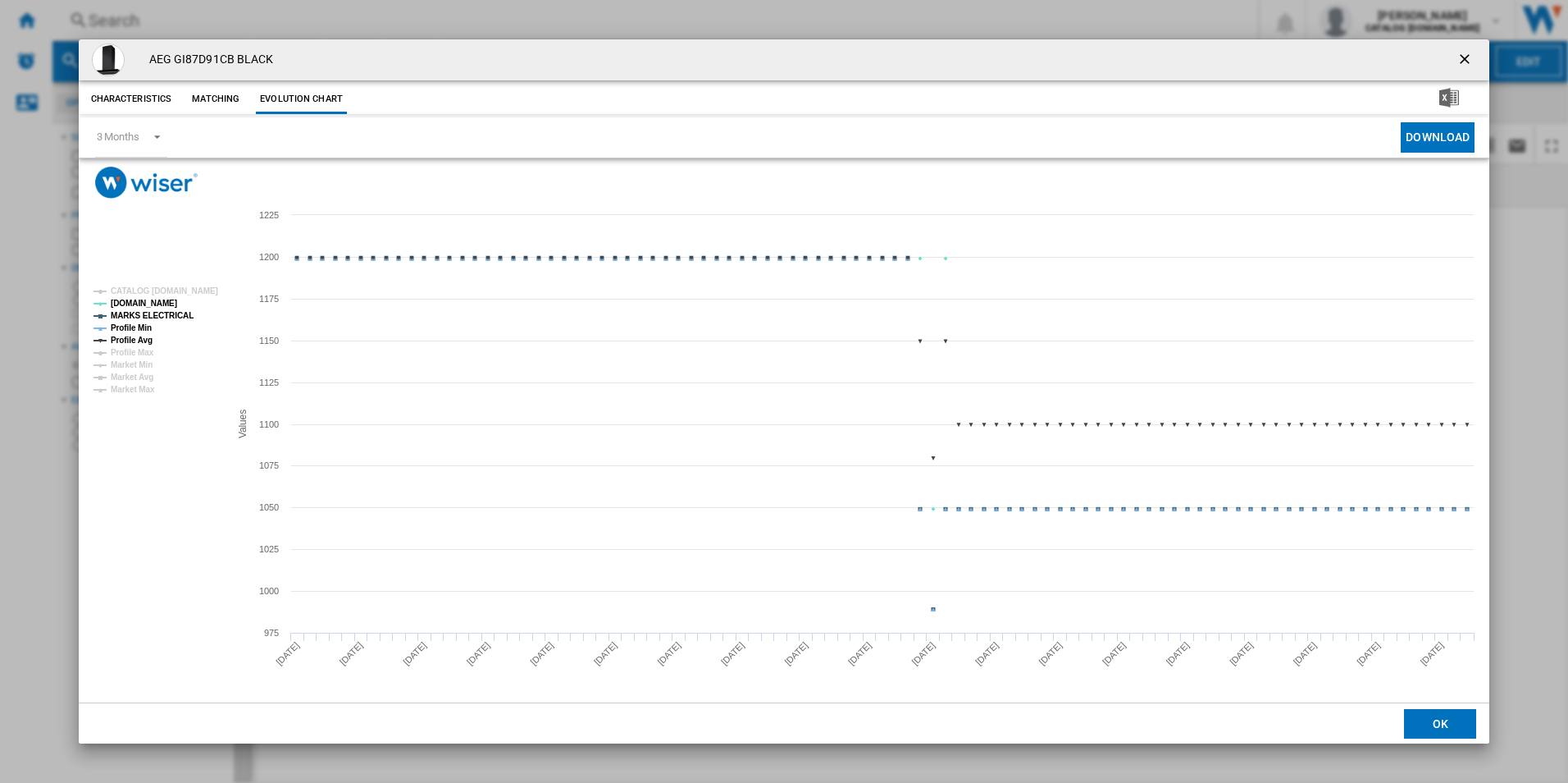
click at [163, 308] on rect "Product popup" at bounding box center [154, 341] width 136 height 120
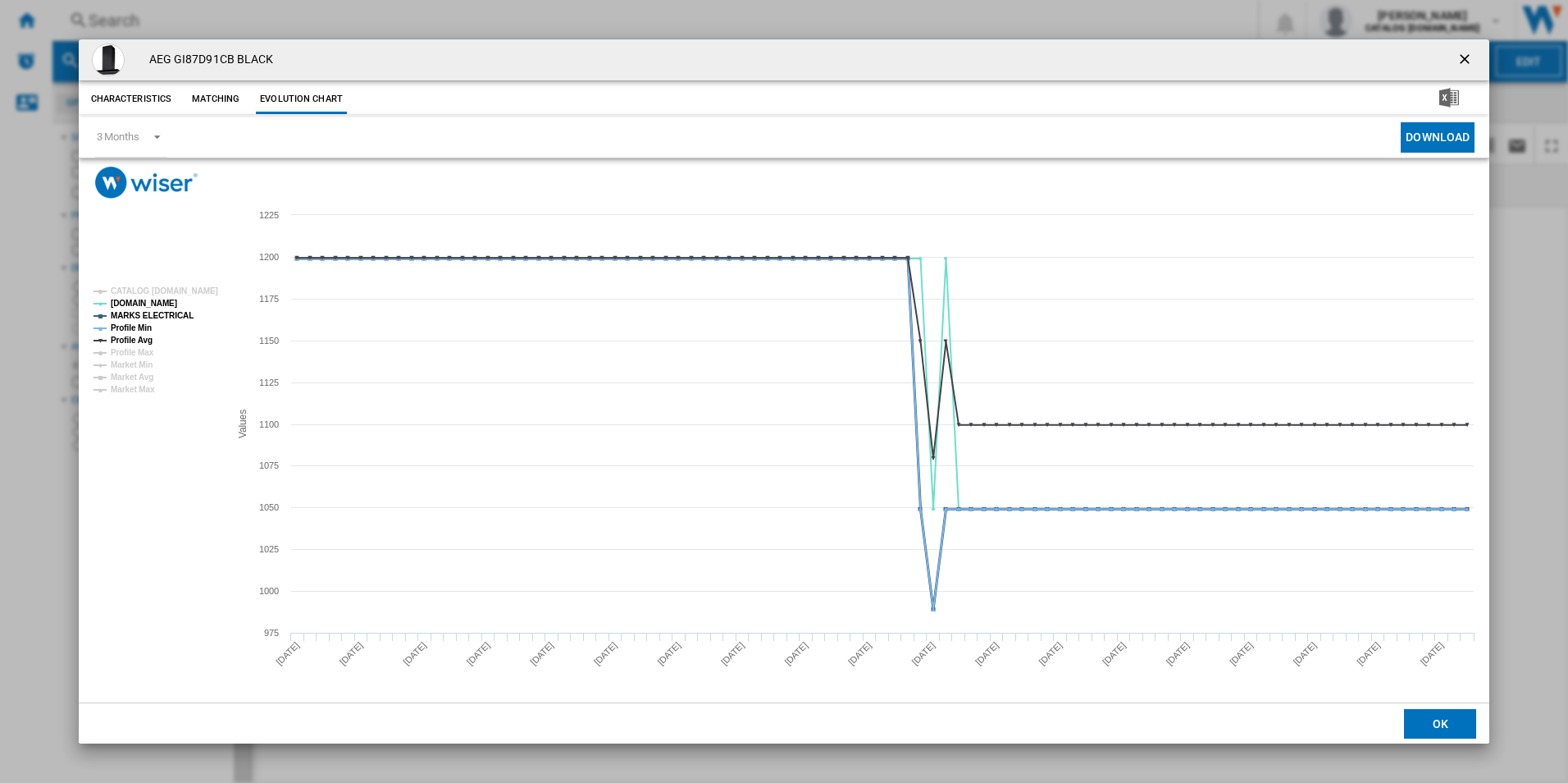
click at [158, 315] on tspan "MARKS ELECTRICAL" at bounding box center [151, 315] width 83 height 9
click at [148, 323] on tspan "Profile Min" at bounding box center [131, 327] width 41 height 9
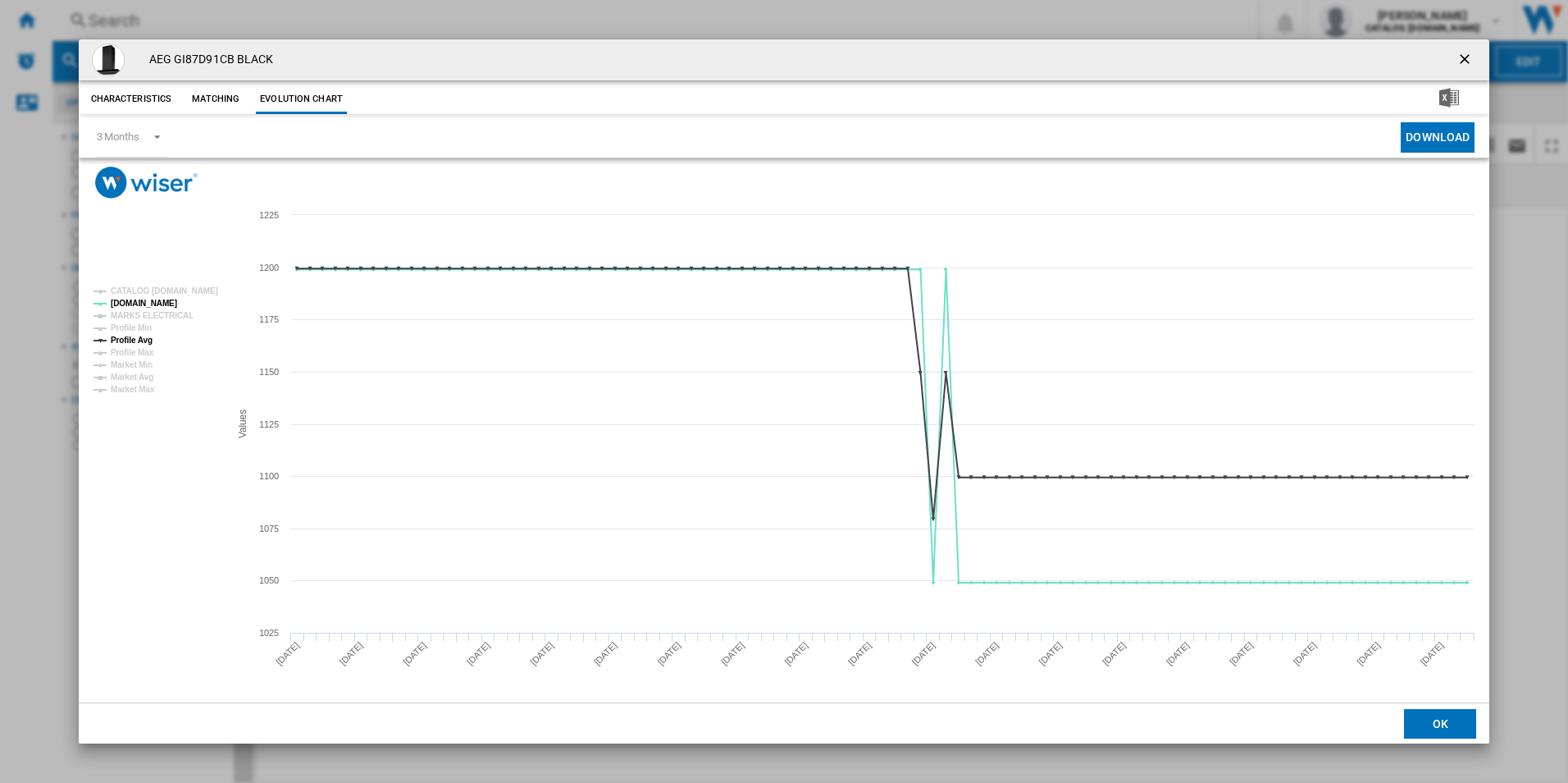
drag, startPoint x: 146, startPoint y: 332, endPoint x: 158, endPoint y: 341, distance: 15.0
click at [148, 334] on g "CATALOG ELECTROLUX.UK AO.COM MARKS ELECTRICAL Profile Min Profile Avg Profile M…" at bounding box center [155, 340] width 125 height 108
click at [142, 339] on tspan "Profile Avg" at bounding box center [131, 340] width 42 height 9
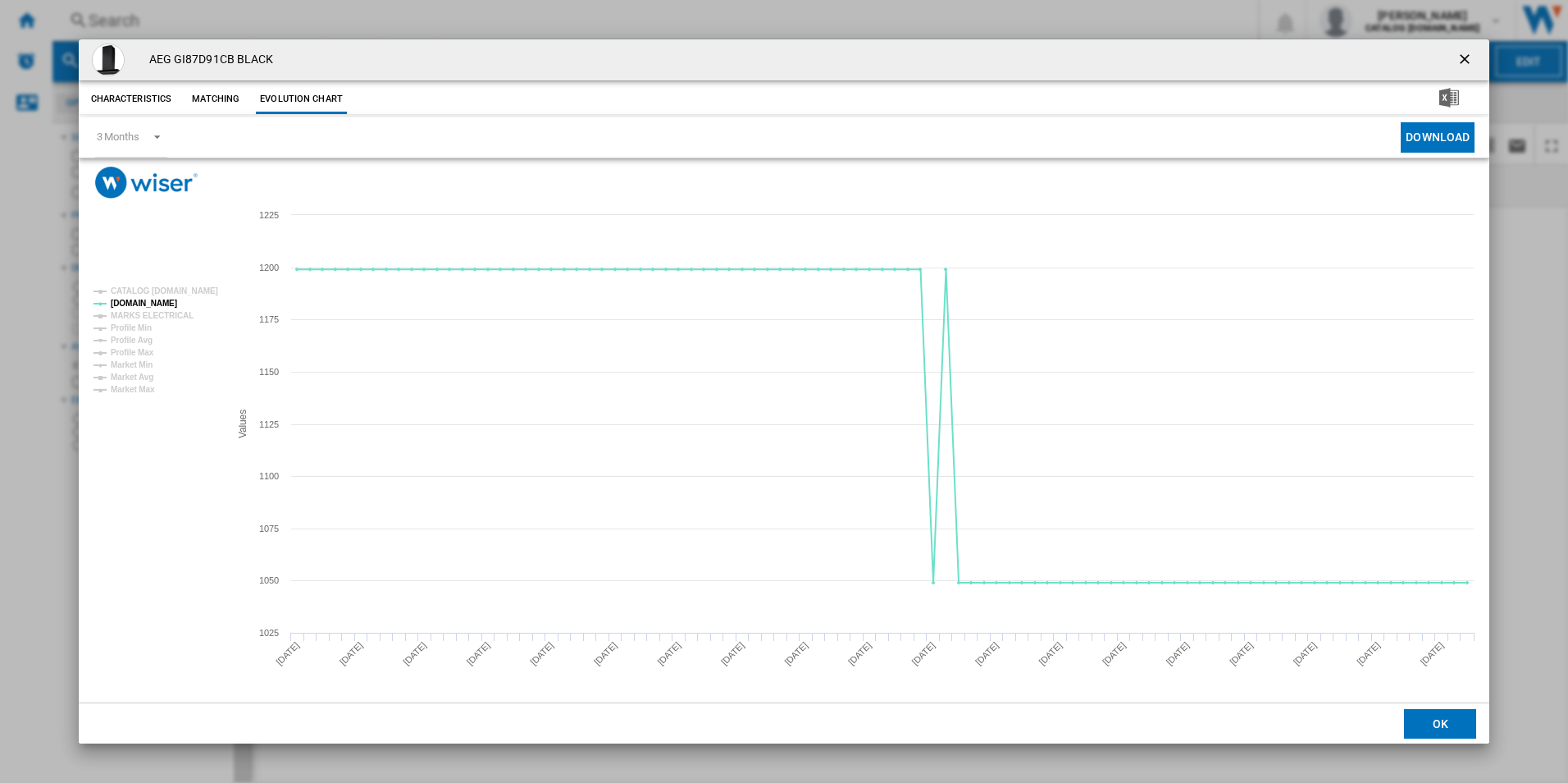
drag, startPoint x: 1455, startPoint y: 58, endPoint x: 1245, endPoint y: 54, distance: 210.0
click at [1455, 58] on button "Product popup" at bounding box center [1466, 60] width 33 height 33
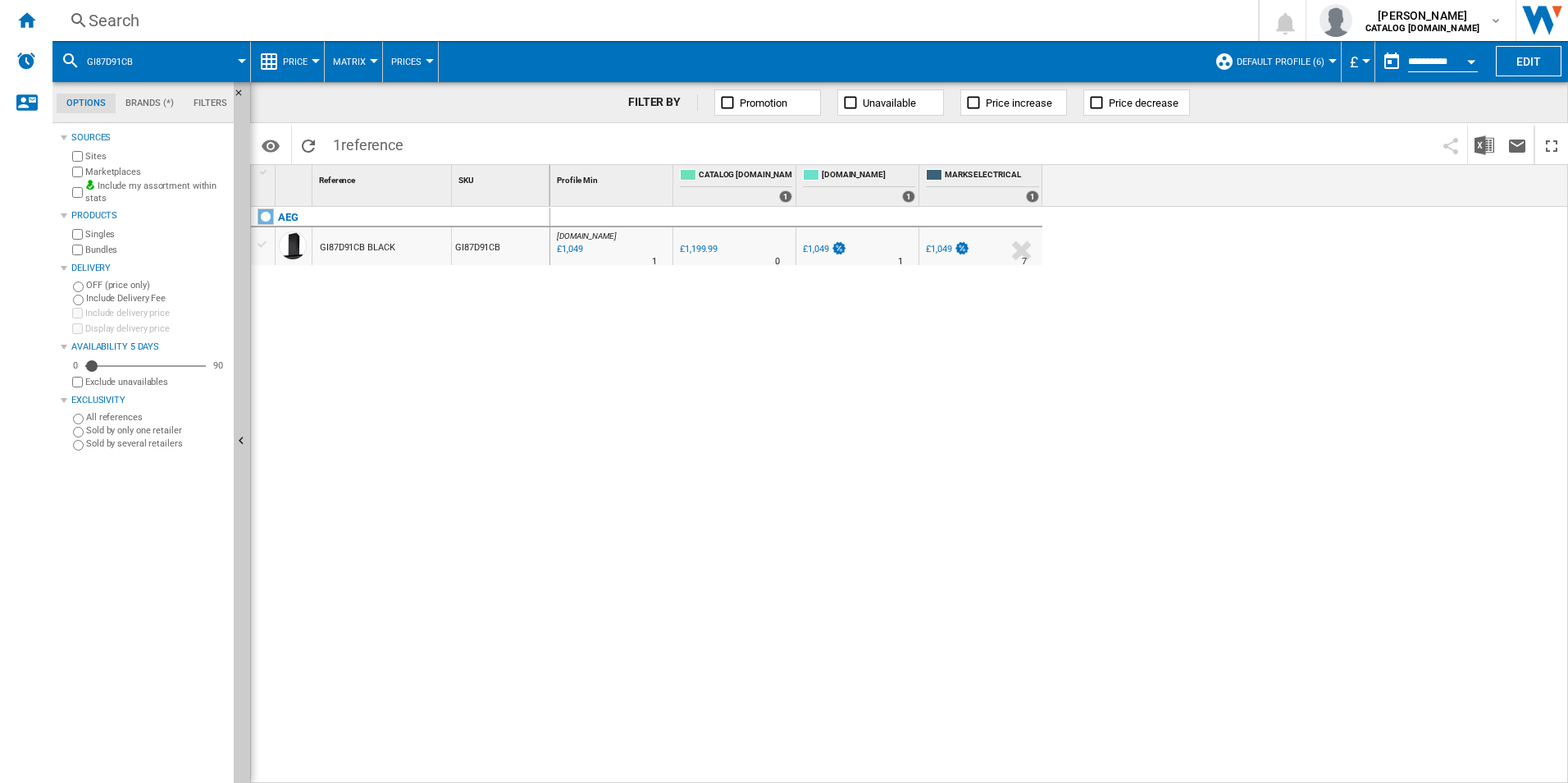
click at [945, 3] on div "Search Search 0 [PERSON_NAME] CATALOG [DOMAIN_NAME] CATALOG [DOMAIN_NAME] My se…" at bounding box center [811, 20] width 1516 height 41
click at [957, 15] on div "Search" at bounding box center [652, 20] width 1127 height 23
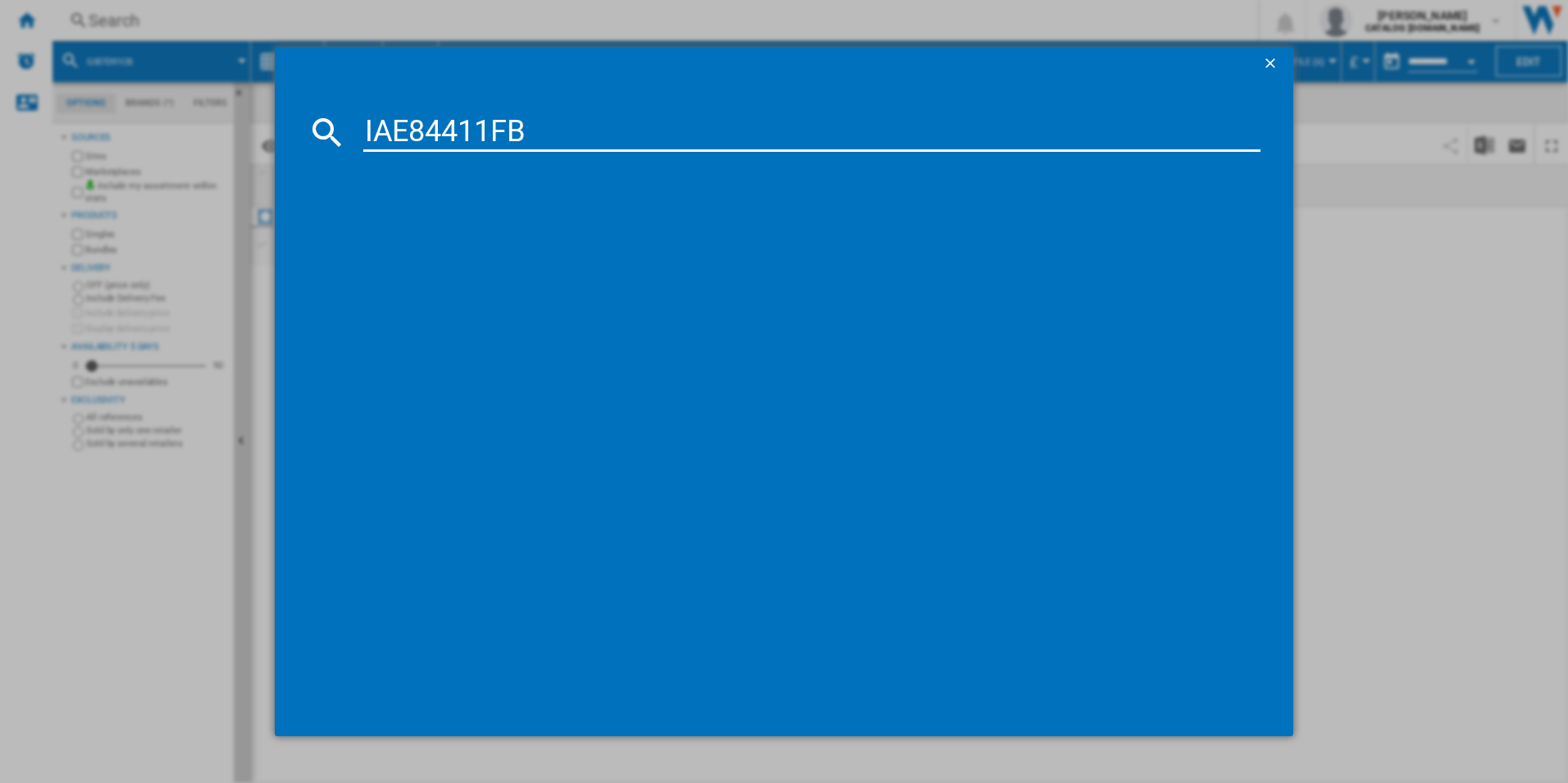
type input "IAE84411FB"
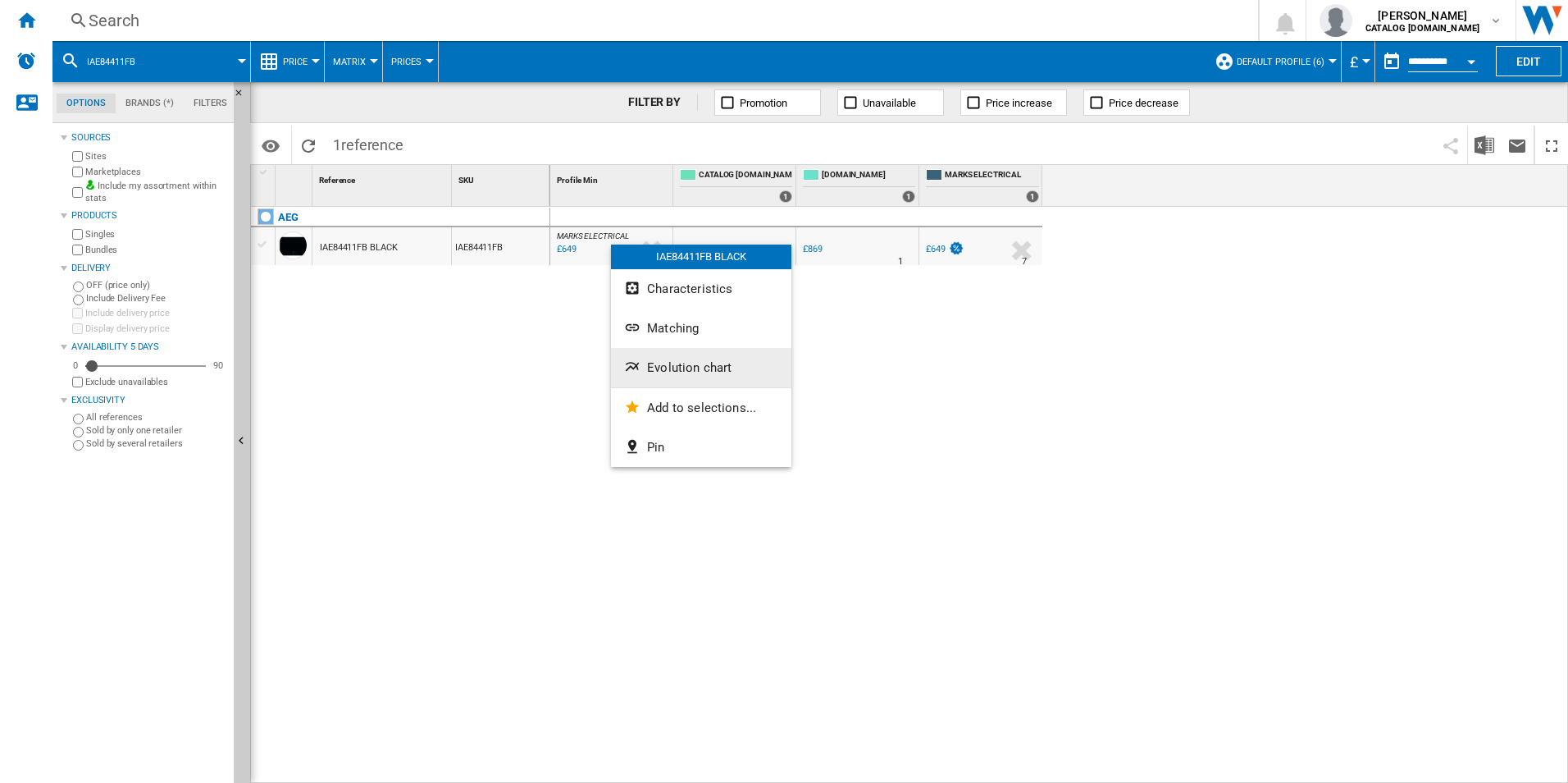
click at [648, 386] on button "Evolution chart" at bounding box center [700, 368] width 180 height 40
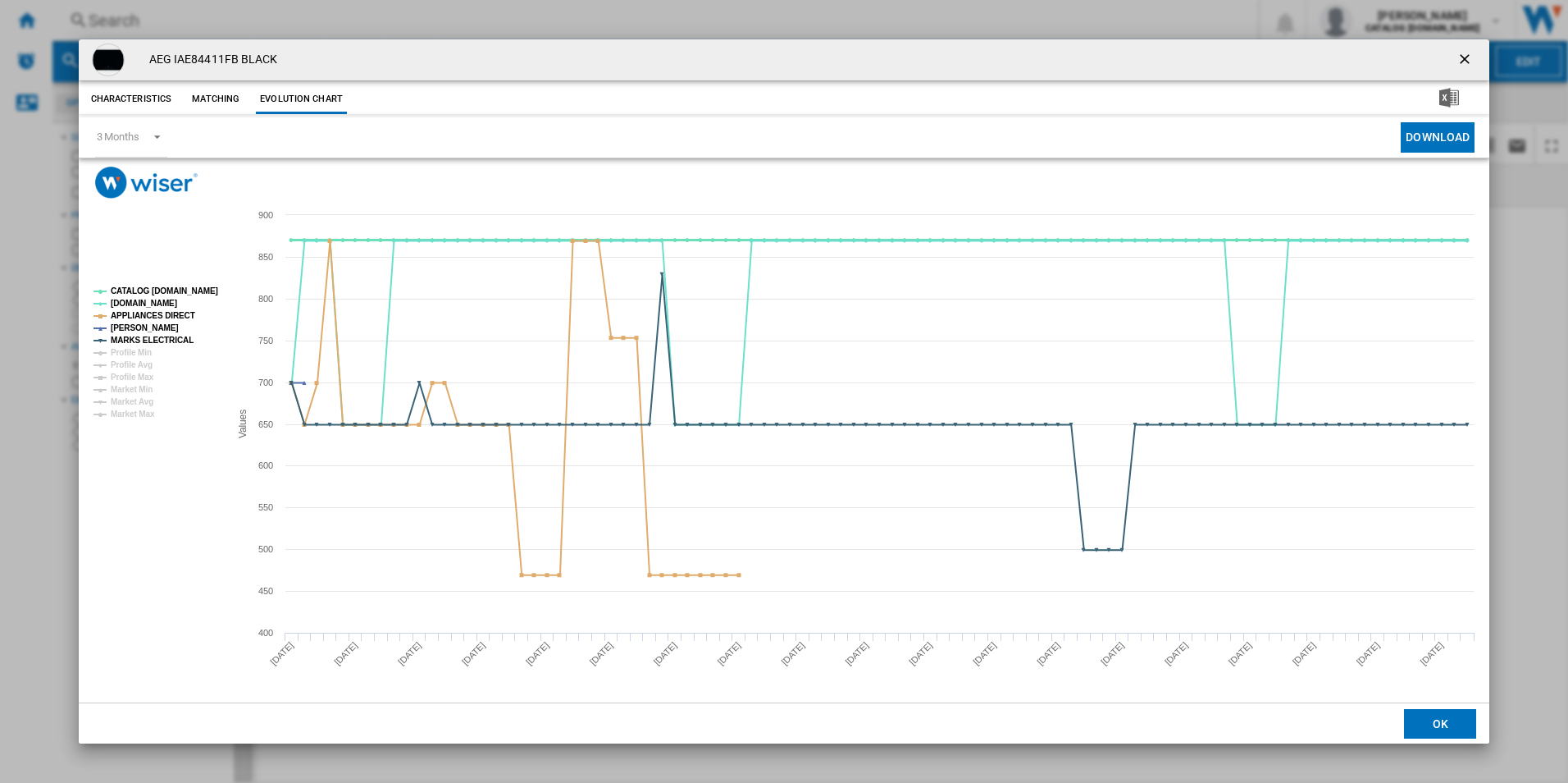
click at [178, 293] on tspan "CATALOG [DOMAIN_NAME]" at bounding box center [164, 290] width 108 height 9
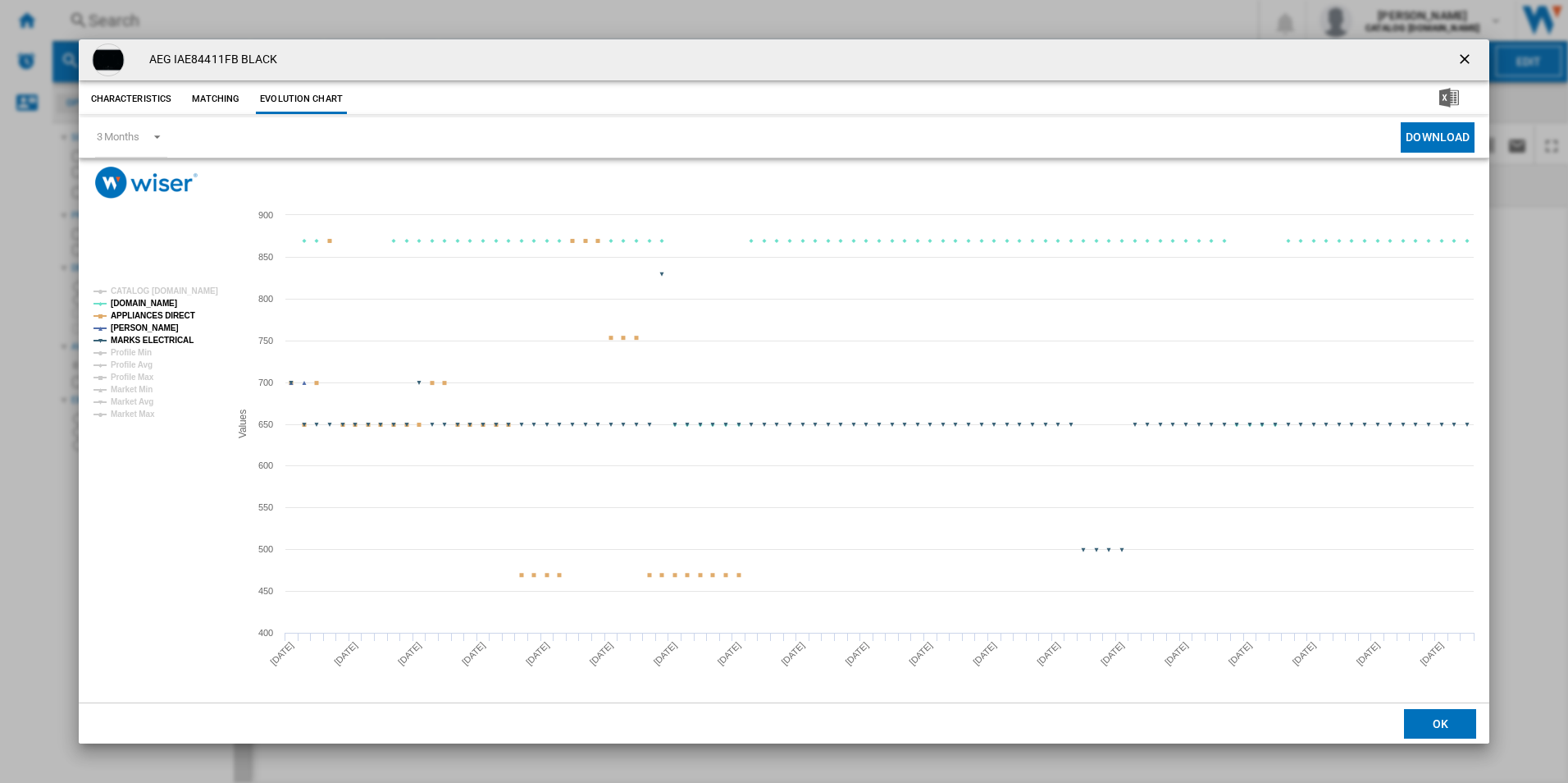
click at [178, 311] on tspan "APPLIANCES DIRECT" at bounding box center [152, 315] width 85 height 9
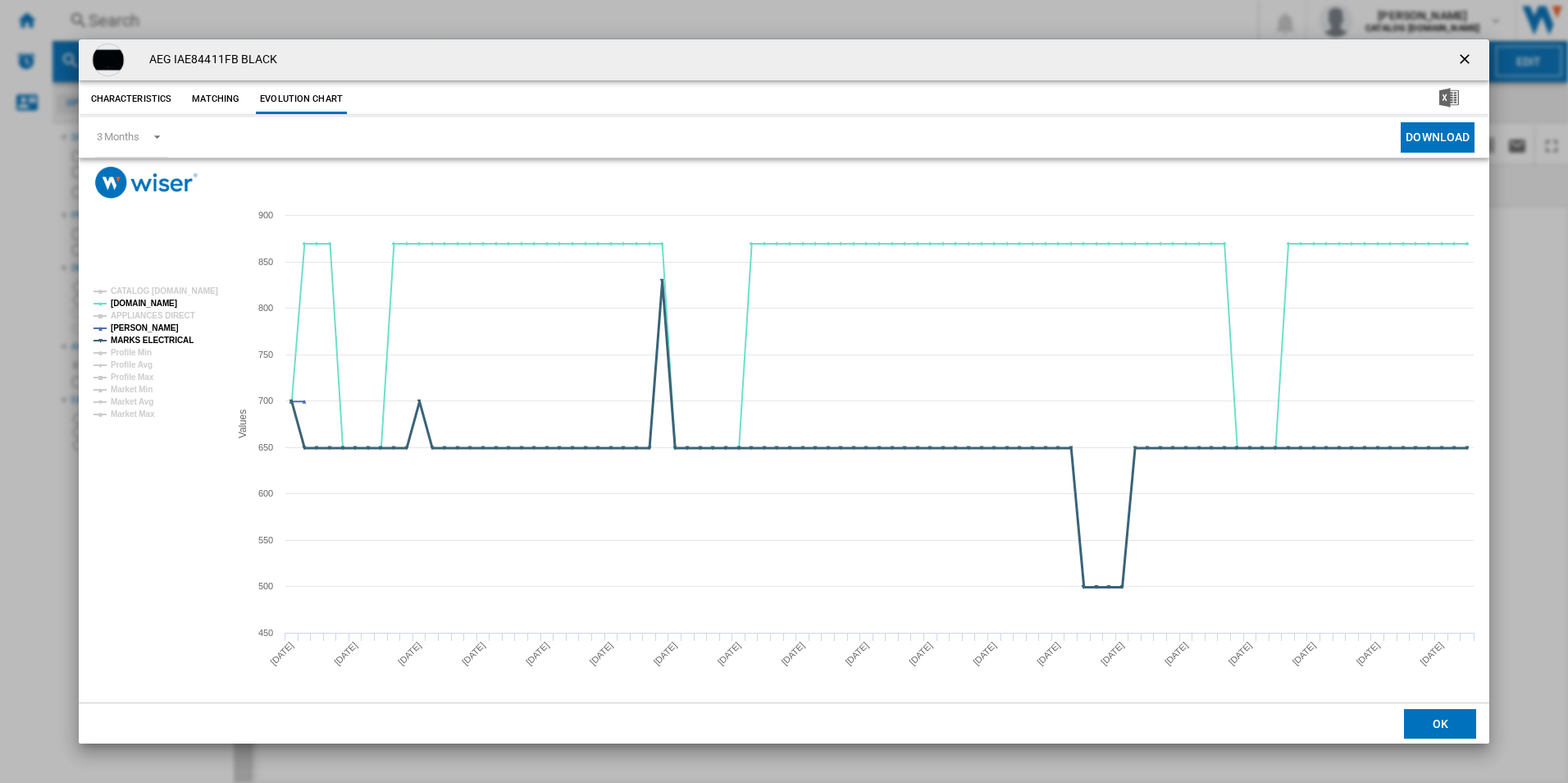
click at [183, 341] on tspan "MARKS ELECTRICAL" at bounding box center [151, 340] width 83 height 9
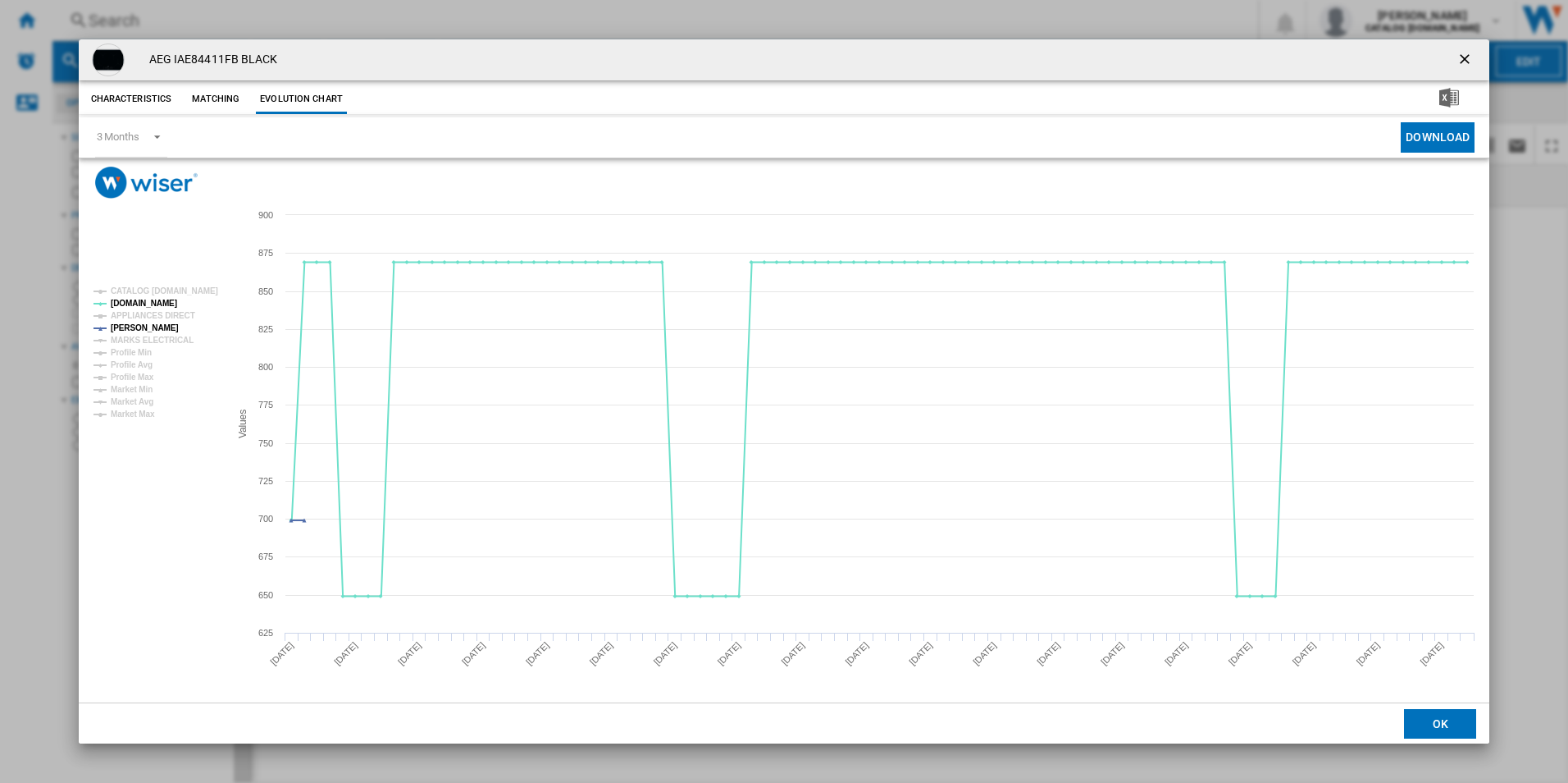
drag, startPoint x: 1460, startPoint y: 56, endPoint x: 1411, endPoint y: 61, distance: 49.3
click at [1460, 56] on ng-md-icon "getI18NText('BUTTONS.CLOSE_DIALOG')" at bounding box center [1466, 61] width 20 height 20
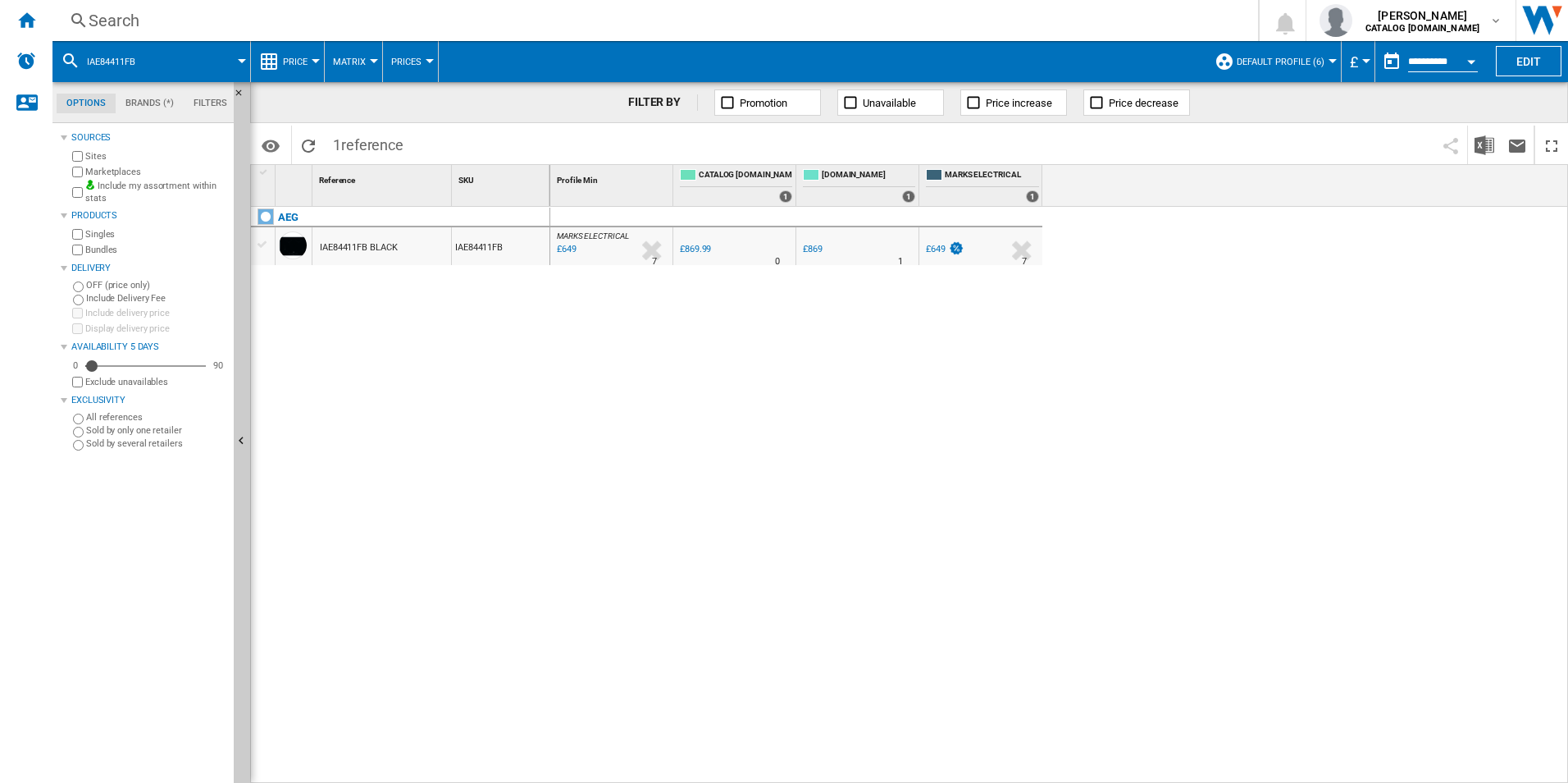
click at [1041, 25] on div "Search" at bounding box center [652, 20] width 1127 height 23
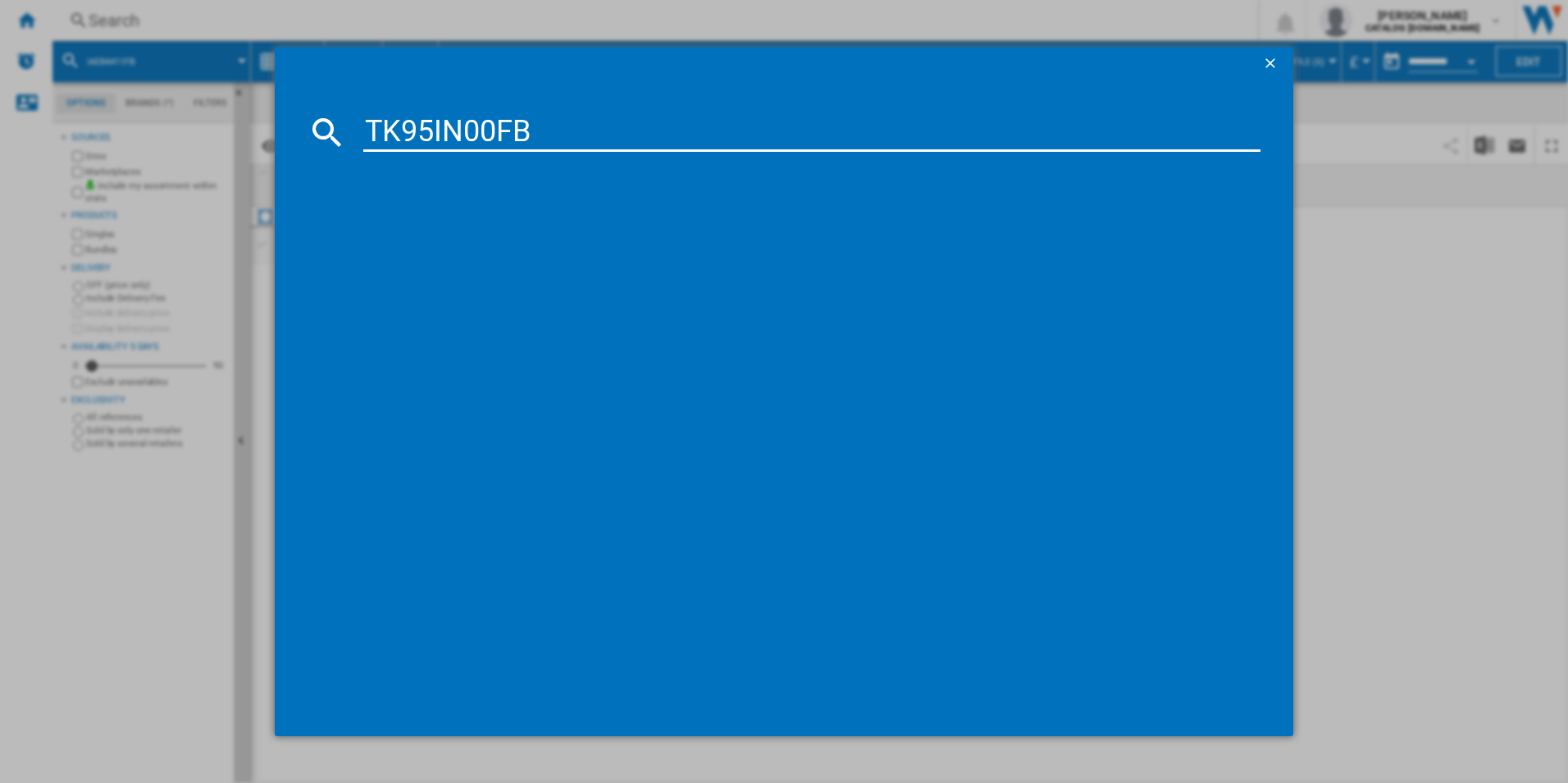
type input "TK95IN00FB"
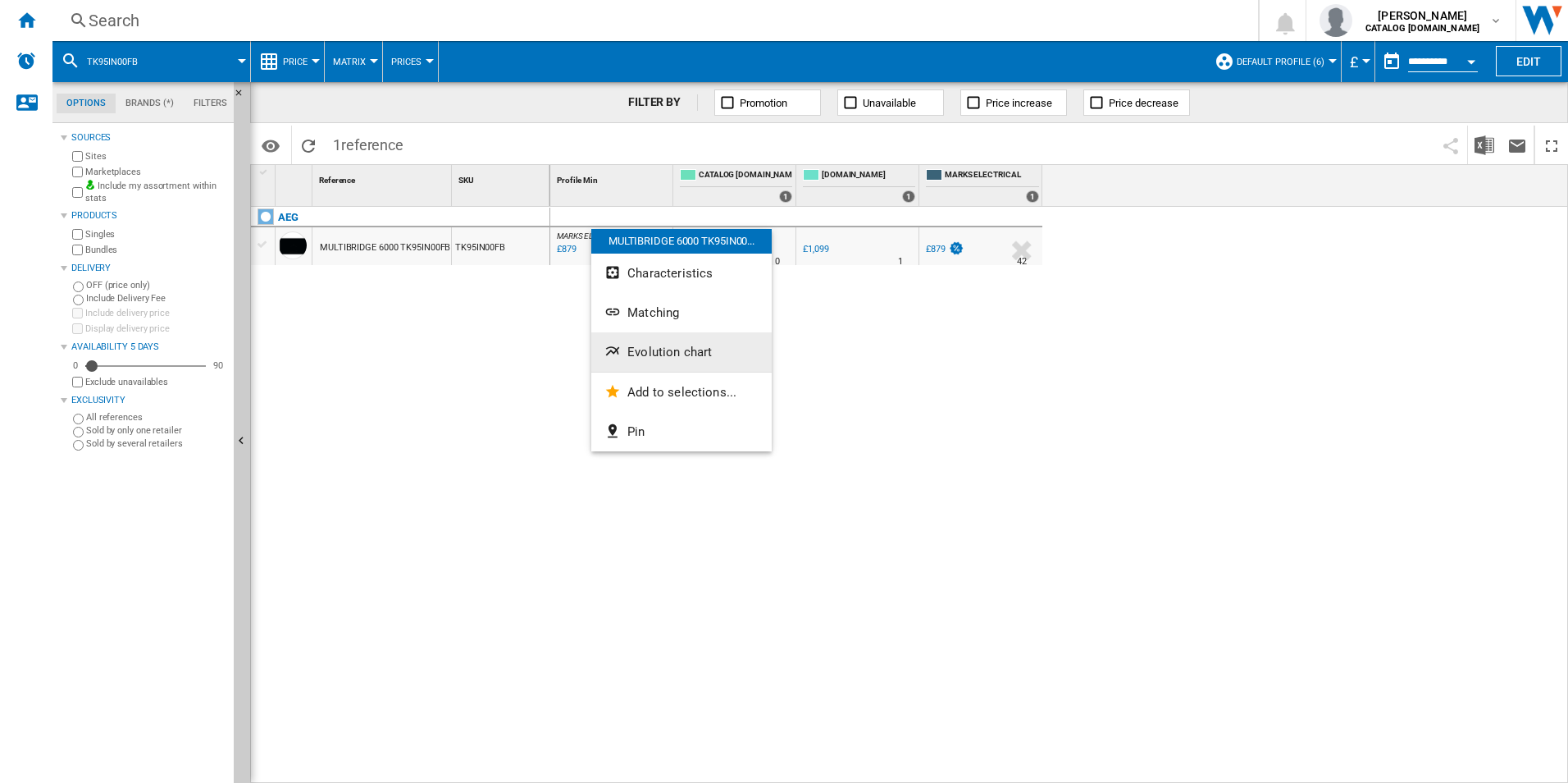
click at [626, 346] on button "Evolution chart" at bounding box center [681, 352] width 180 height 40
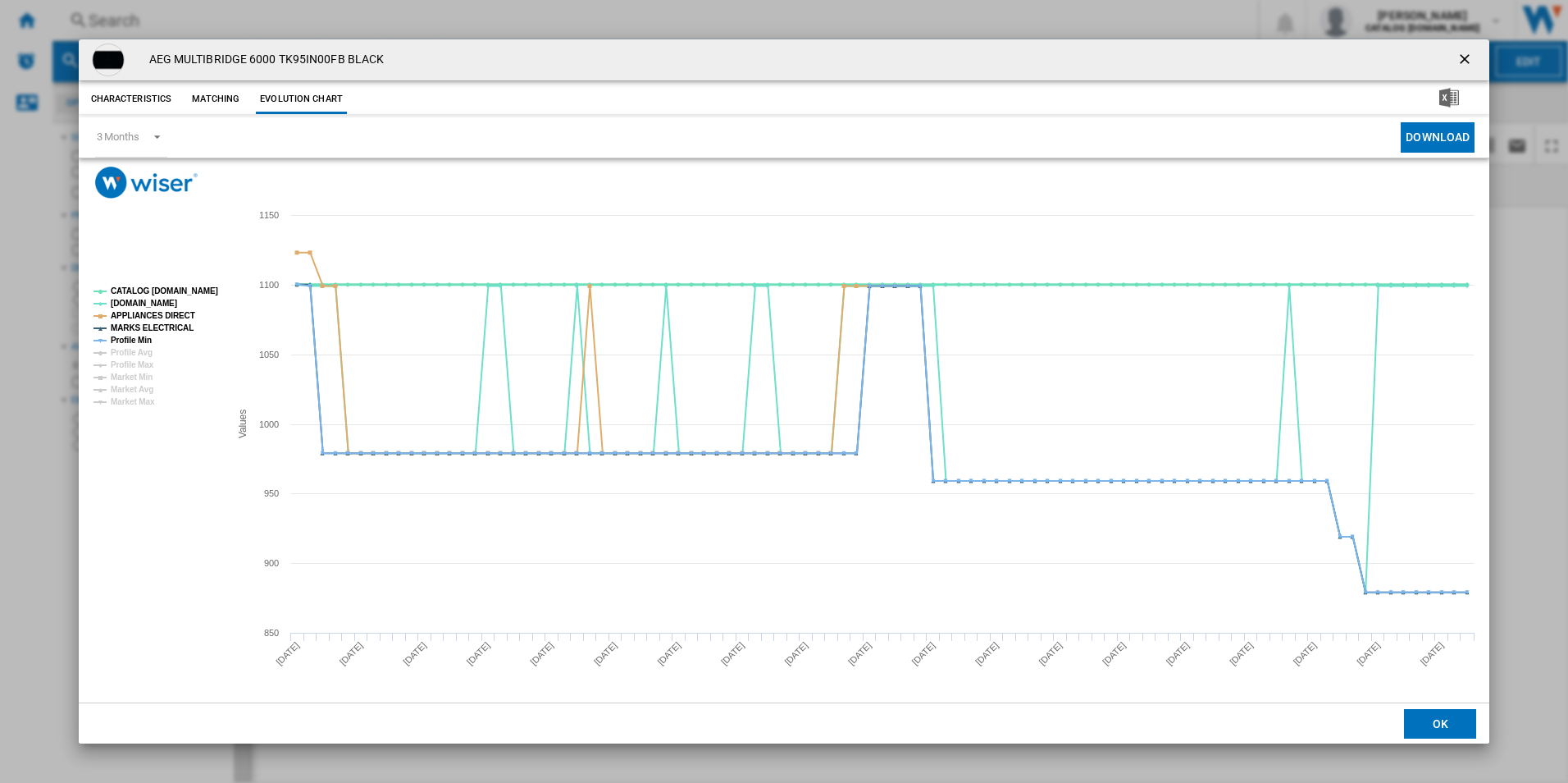
click at [173, 286] on tspan "CATALOG [DOMAIN_NAME]" at bounding box center [164, 290] width 108 height 9
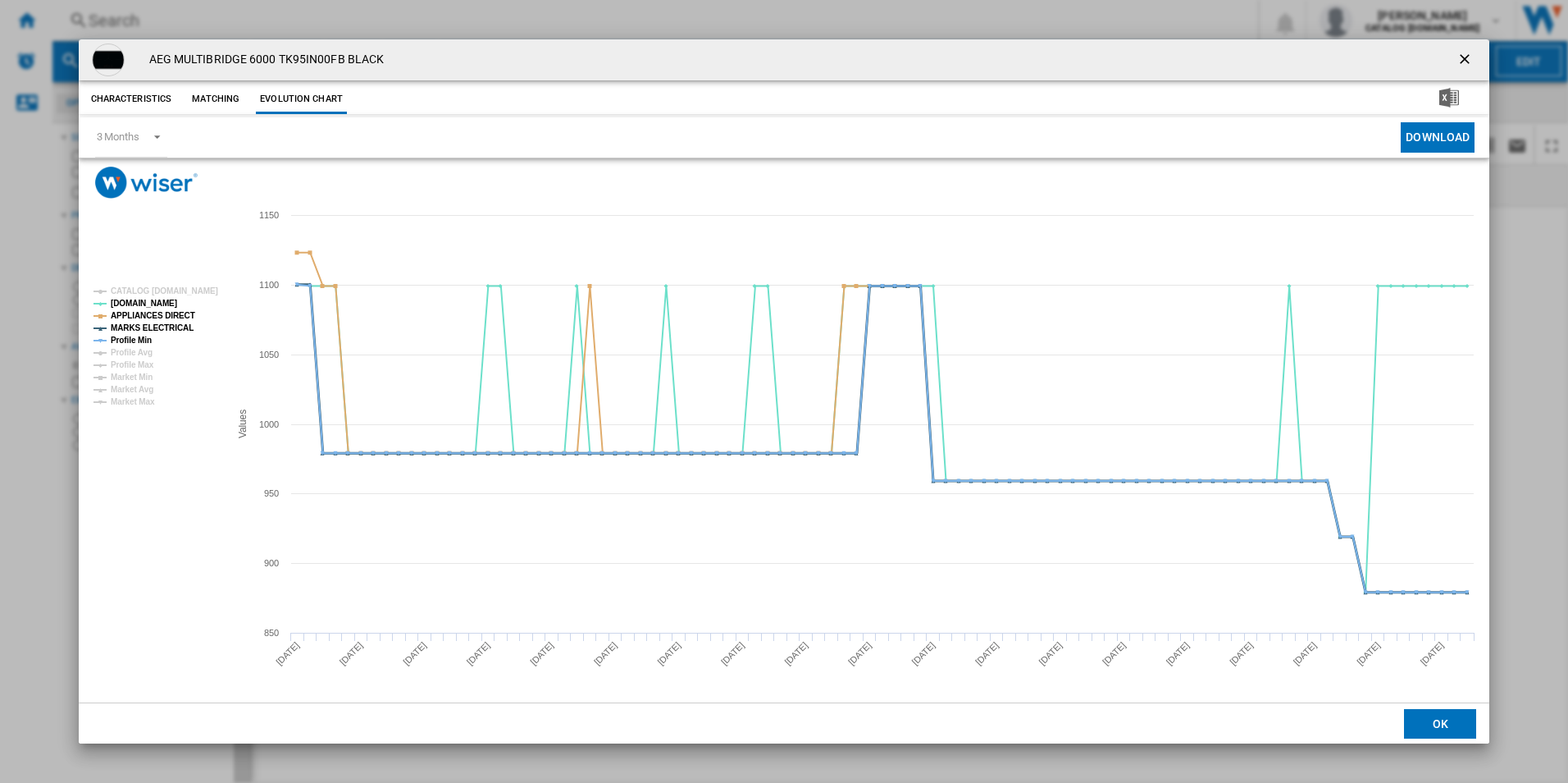
click at [175, 323] on tspan "MARKS ELECTRICAL" at bounding box center [151, 327] width 83 height 9
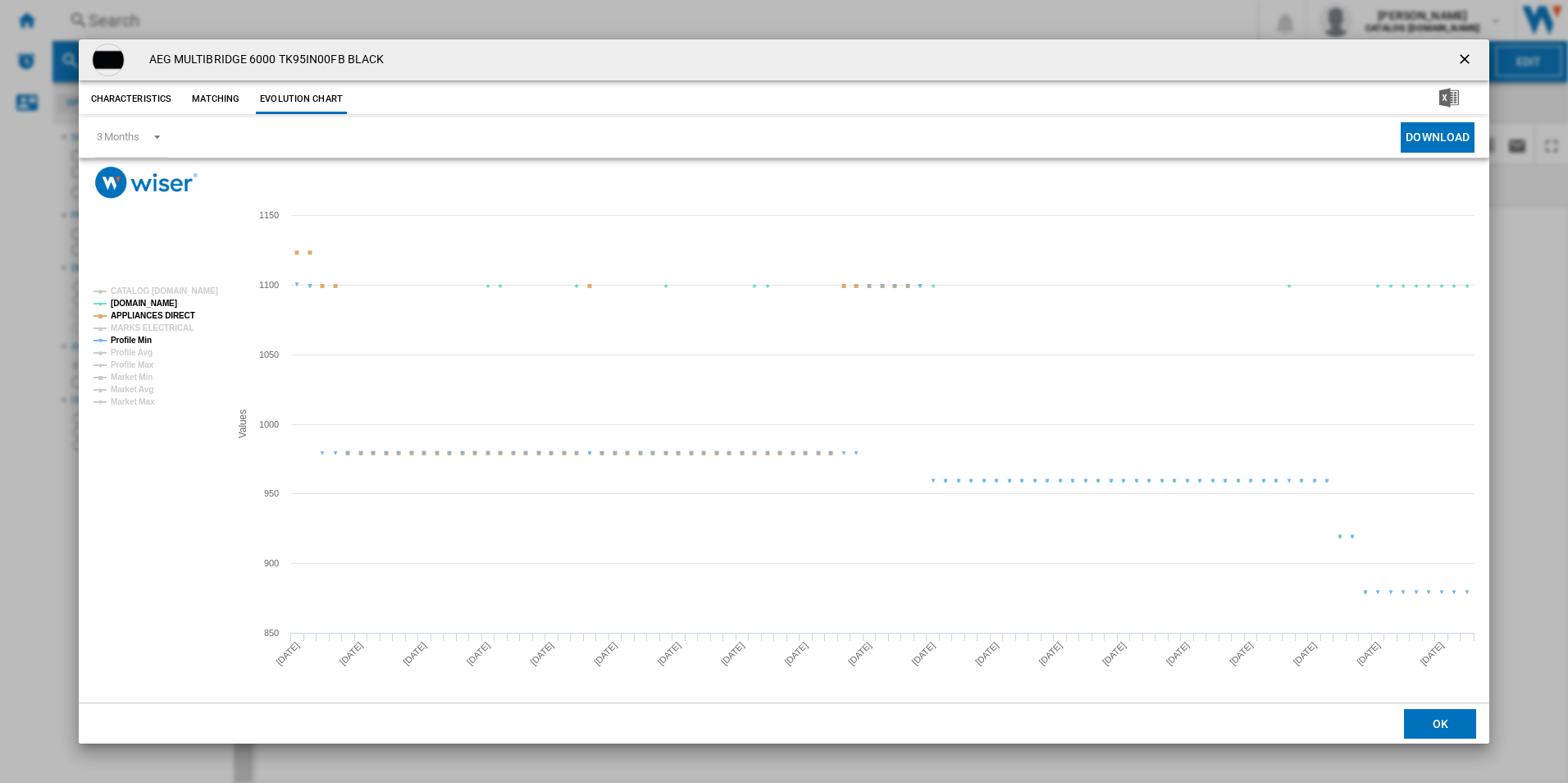
click at [175, 316] on tspan "APPLIANCES DIRECT" at bounding box center [152, 315] width 85 height 9
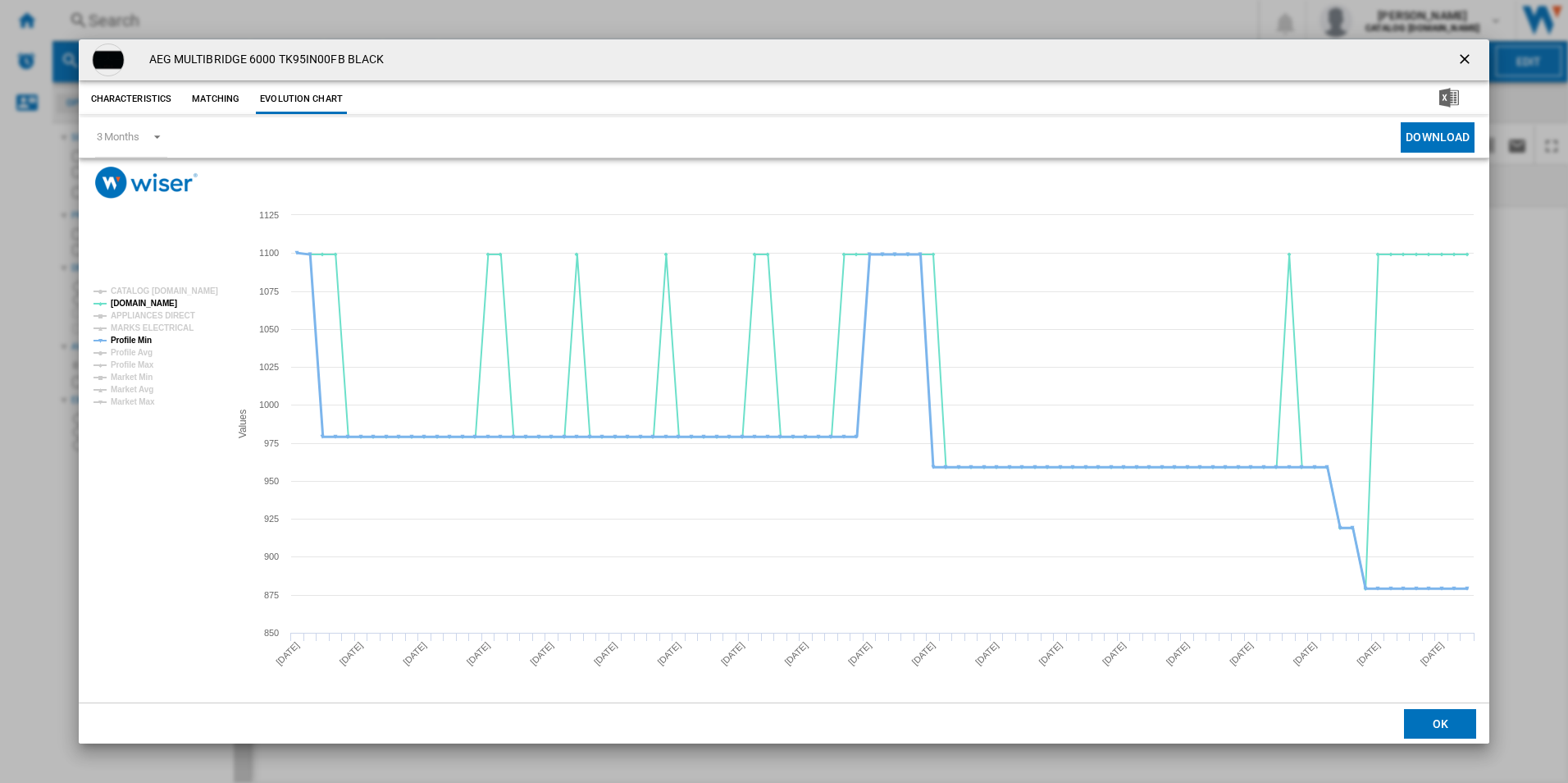
click at [130, 342] on tspan "Profile Min" at bounding box center [131, 340] width 41 height 9
click at [1465, 55] on ng-md-icon "getI18NText('BUTTONS.CLOSE_DIALOG')" at bounding box center [1466, 61] width 20 height 20
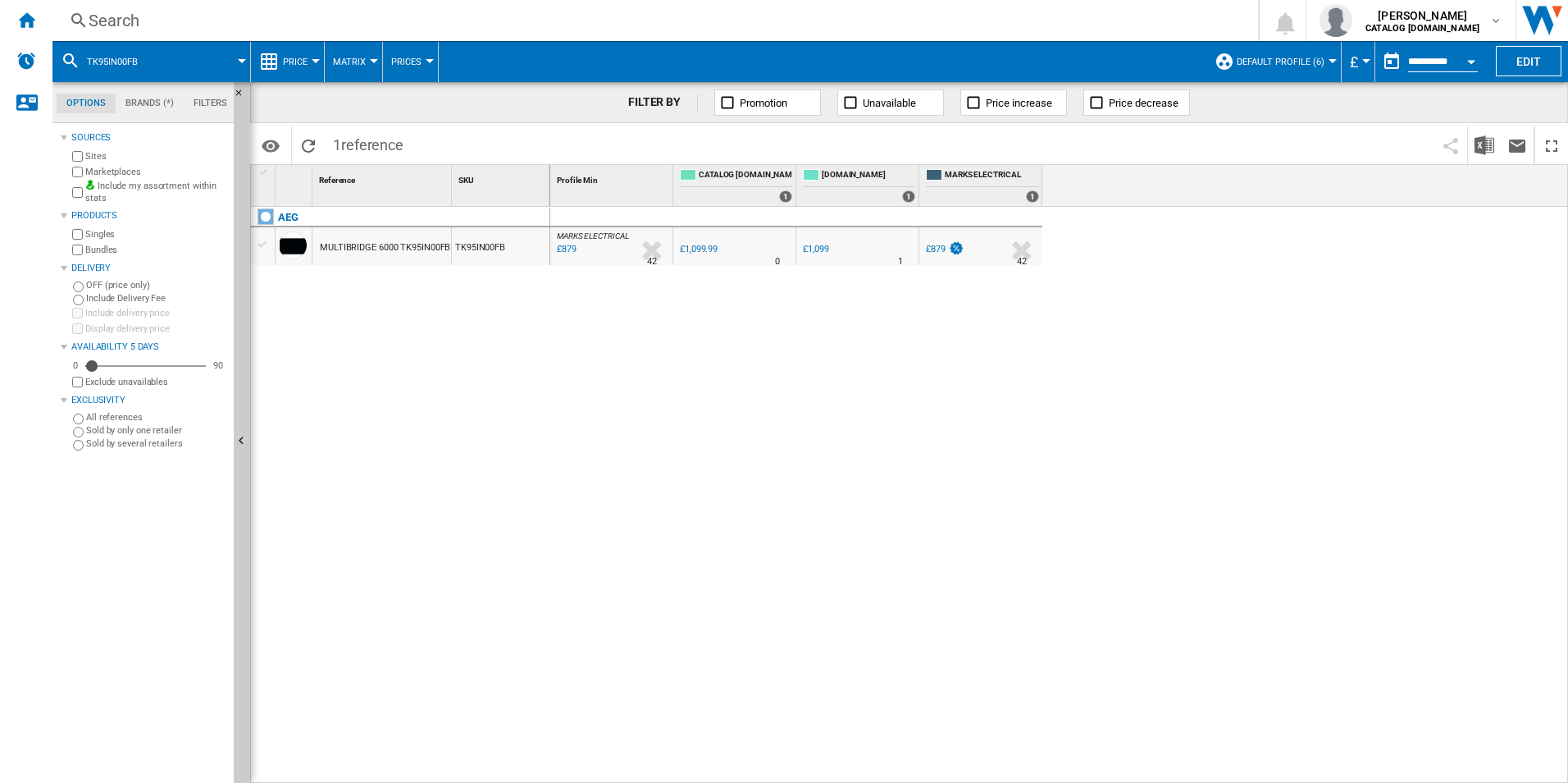
click at [1080, 25] on div "Search" at bounding box center [652, 20] width 1127 height 23
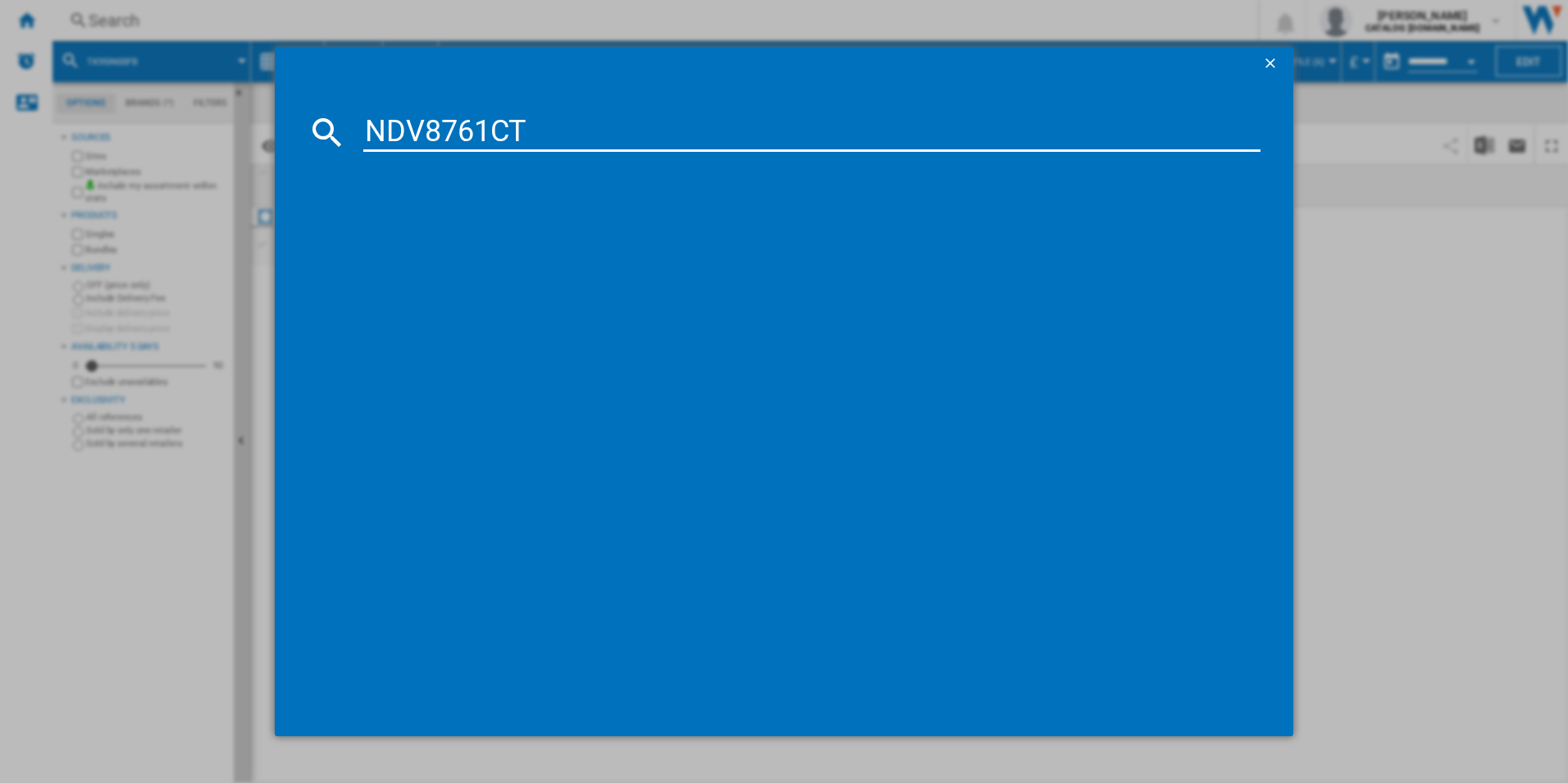
type input "NDV8761CT"
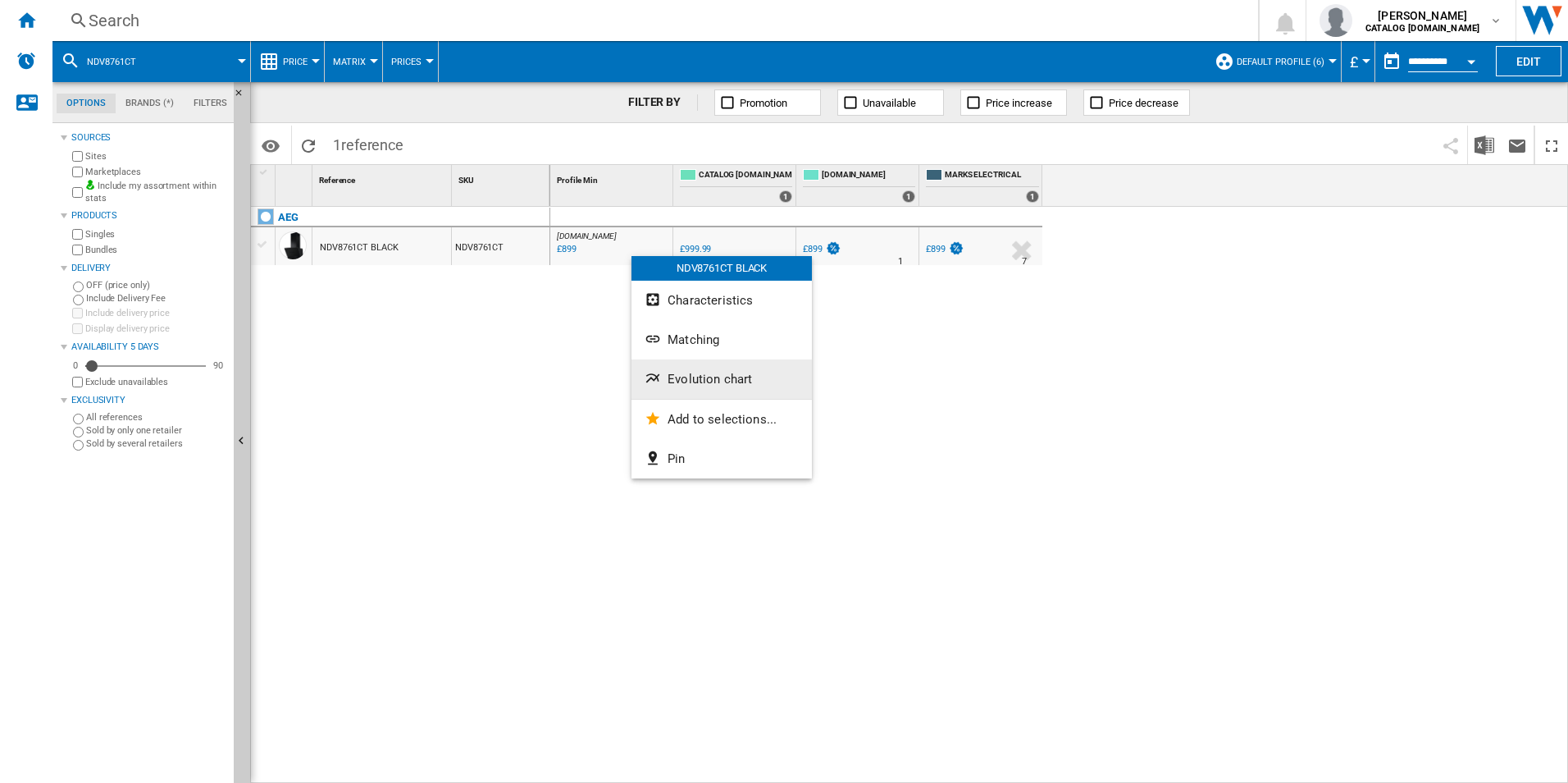
click at [685, 363] on button "Evolution chart" at bounding box center [721, 380] width 180 height 40
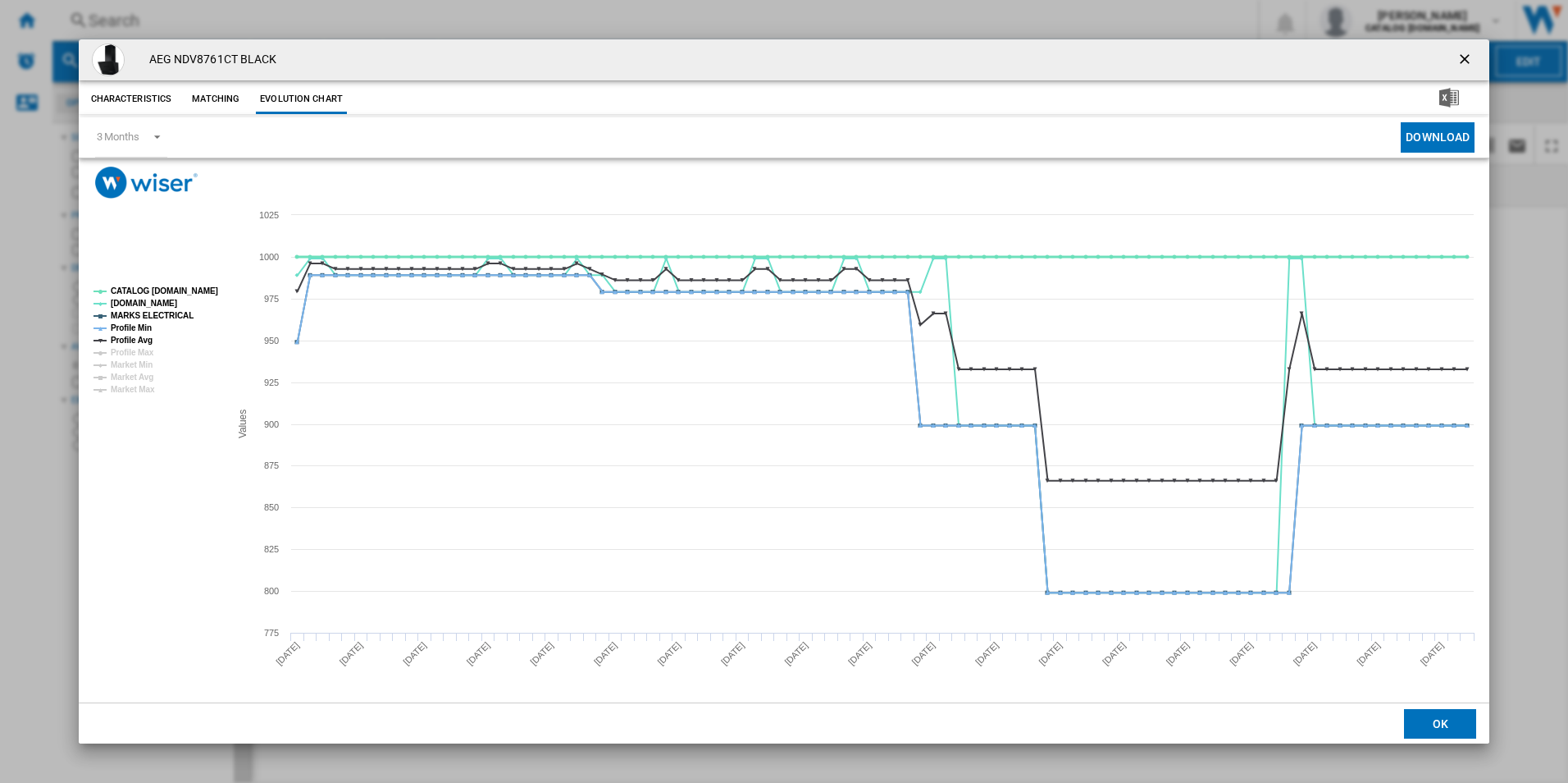
click at [190, 286] on tspan "CATALOG [DOMAIN_NAME]" at bounding box center [164, 290] width 108 height 9
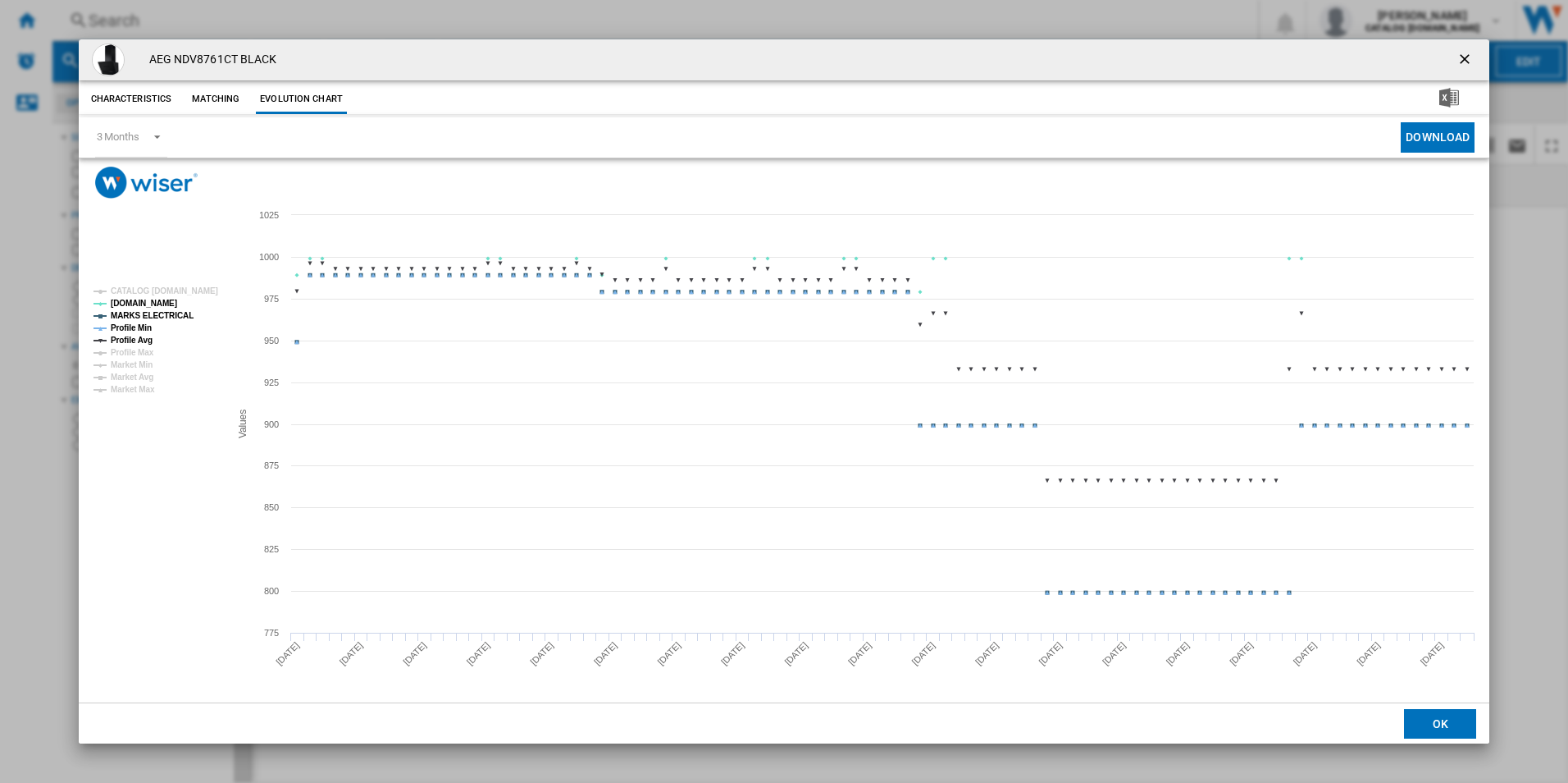
drag, startPoint x: 166, startPoint y: 314, endPoint x: 127, endPoint y: 328, distance: 41.4
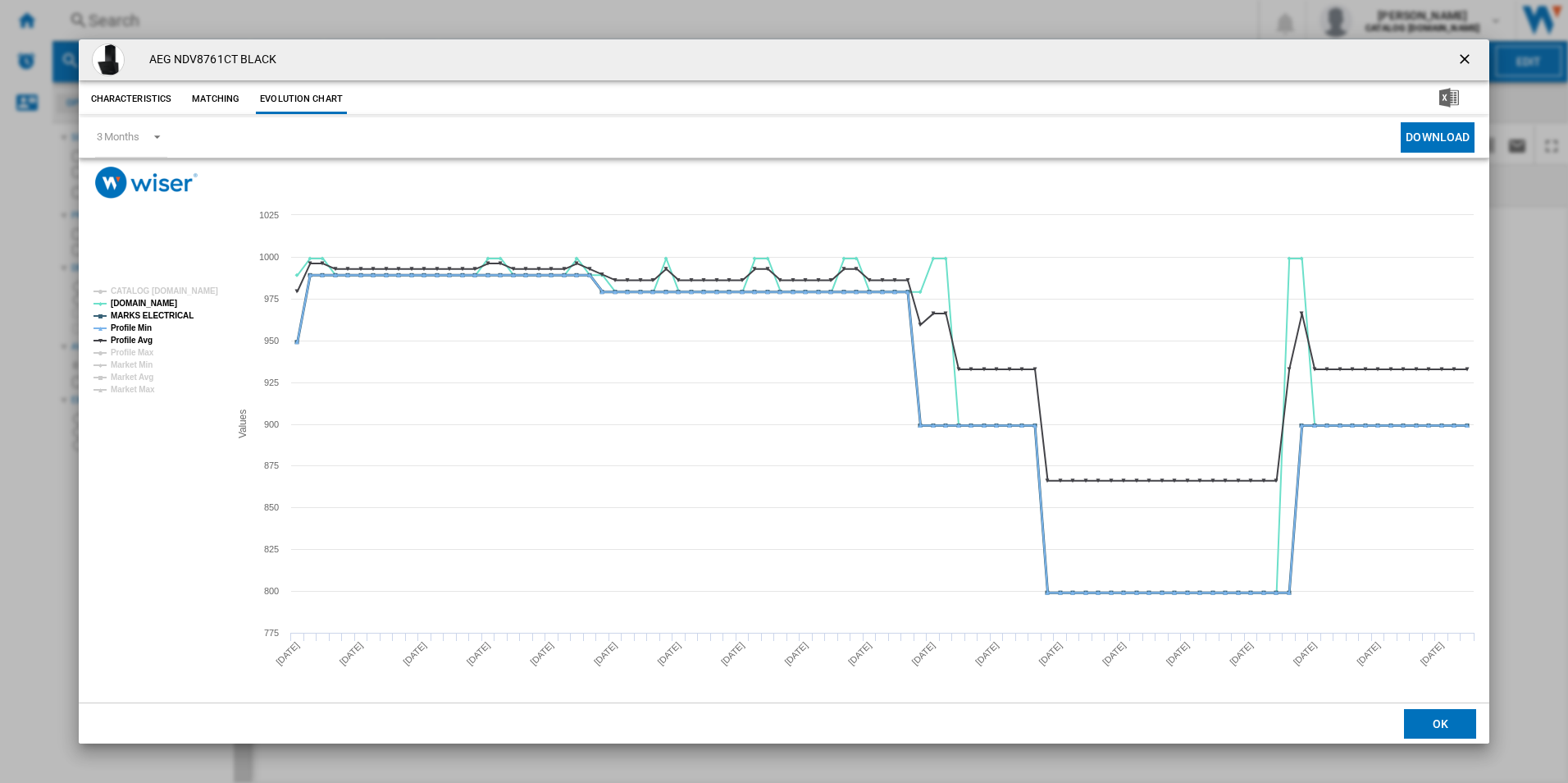
click at [163, 315] on tspan "MARKS ELECTRICAL" at bounding box center [151, 315] width 83 height 9
click at [126, 328] on tspan "Profile Min" at bounding box center [131, 327] width 41 height 9
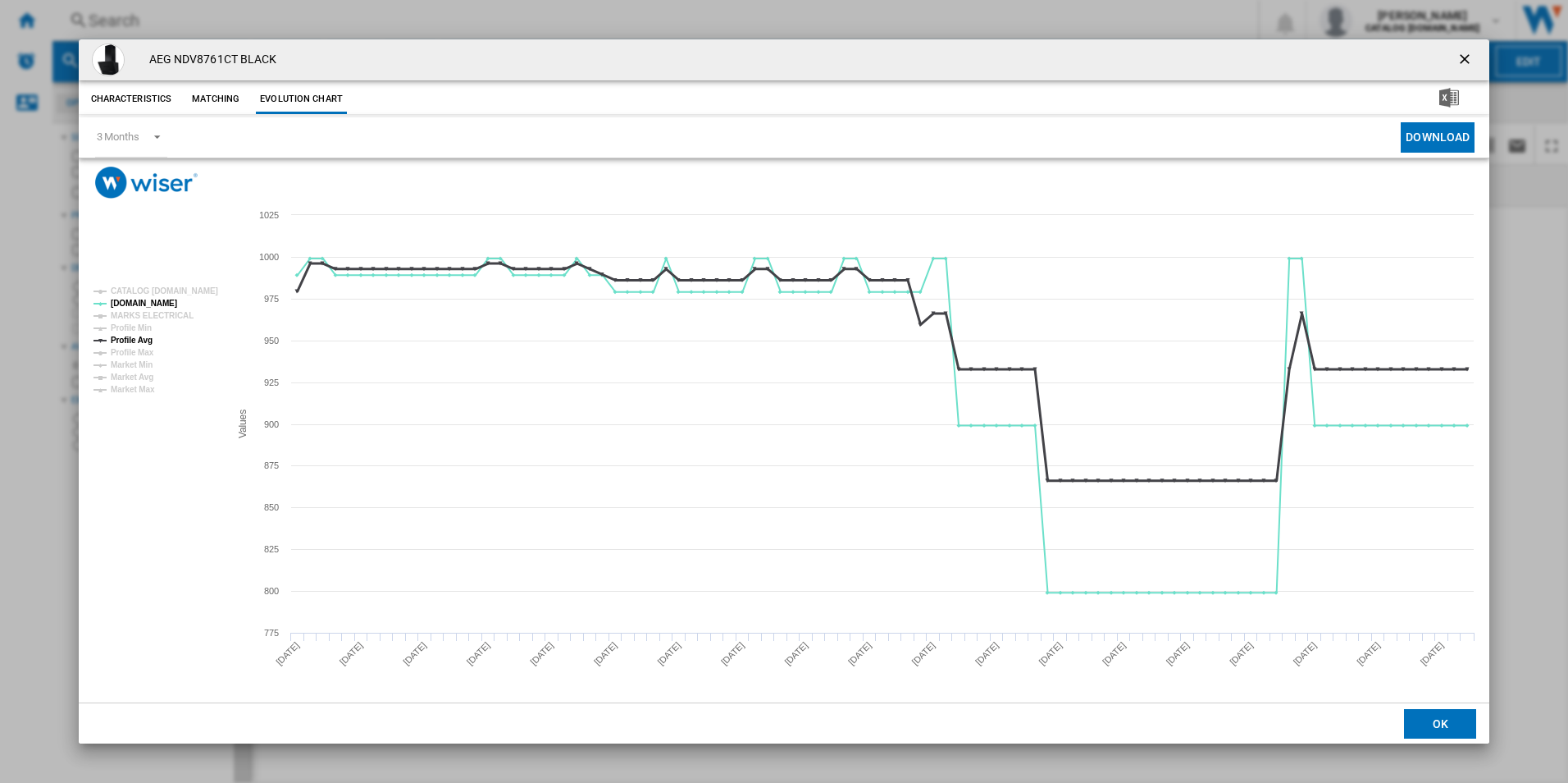
click at [131, 338] on tspan "Profile Avg" at bounding box center [131, 340] width 42 height 9
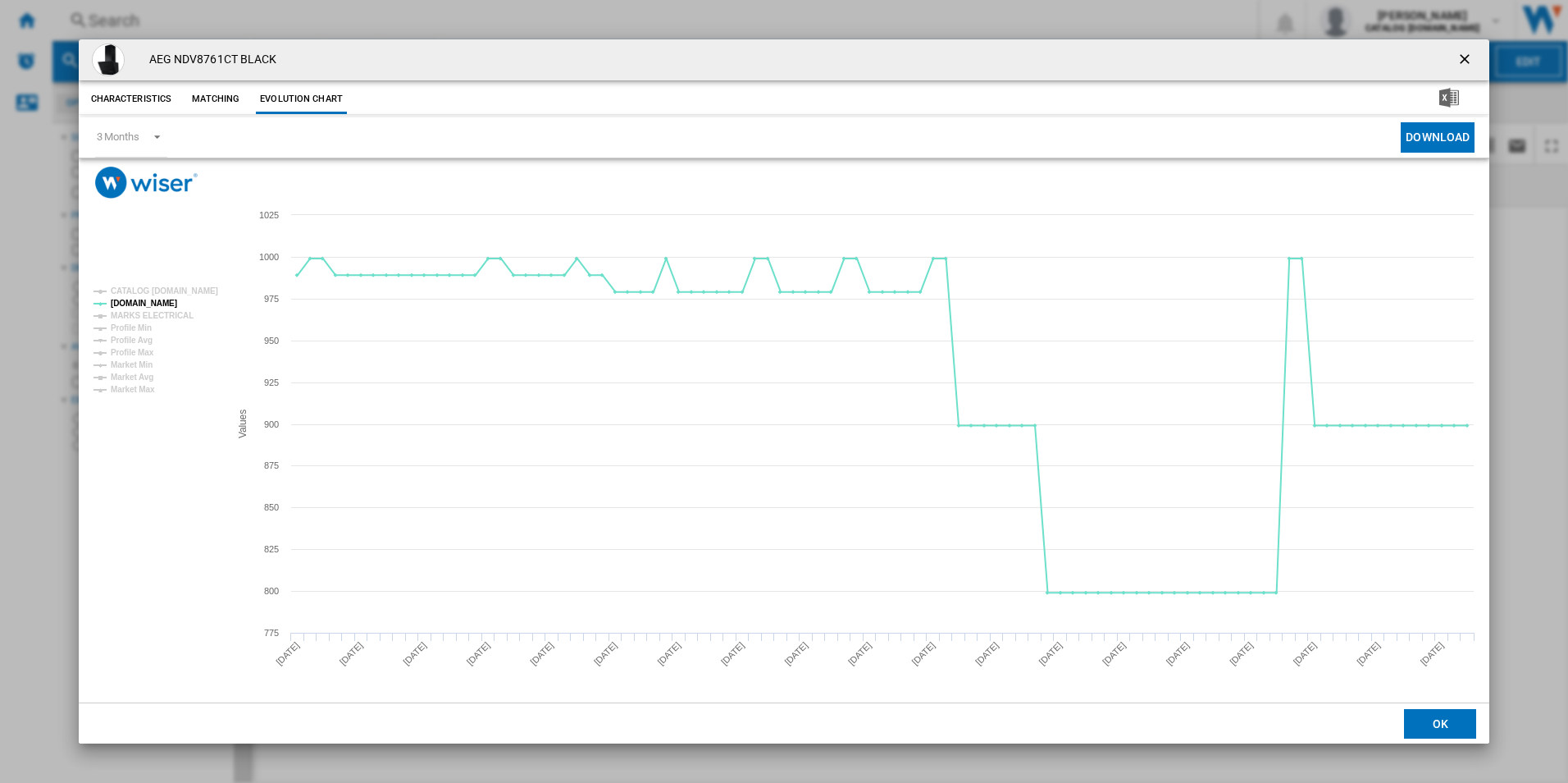
drag, startPoint x: 1460, startPoint y: 58, endPoint x: 1449, endPoint y: 62, distance: 11.7
click at [1460, 58] on ng-md-icon "getI18NText('BUTTONS.CLOSE_DIALOG')" at bounding box center [1466, 61] width 20 height 20
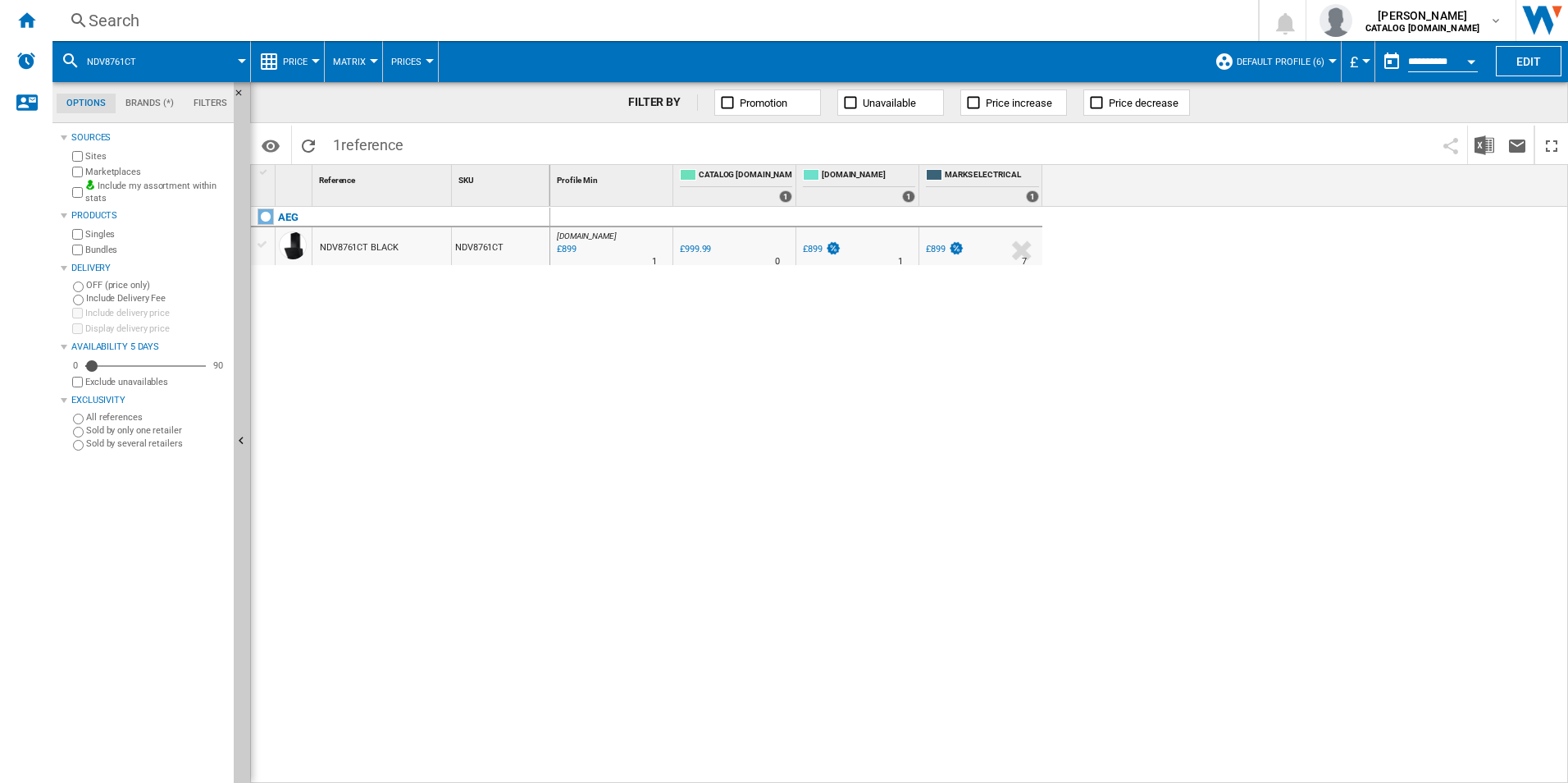
click at [805, 17] on div "Search" at bounding box center [652, 20] width 1127 height 23
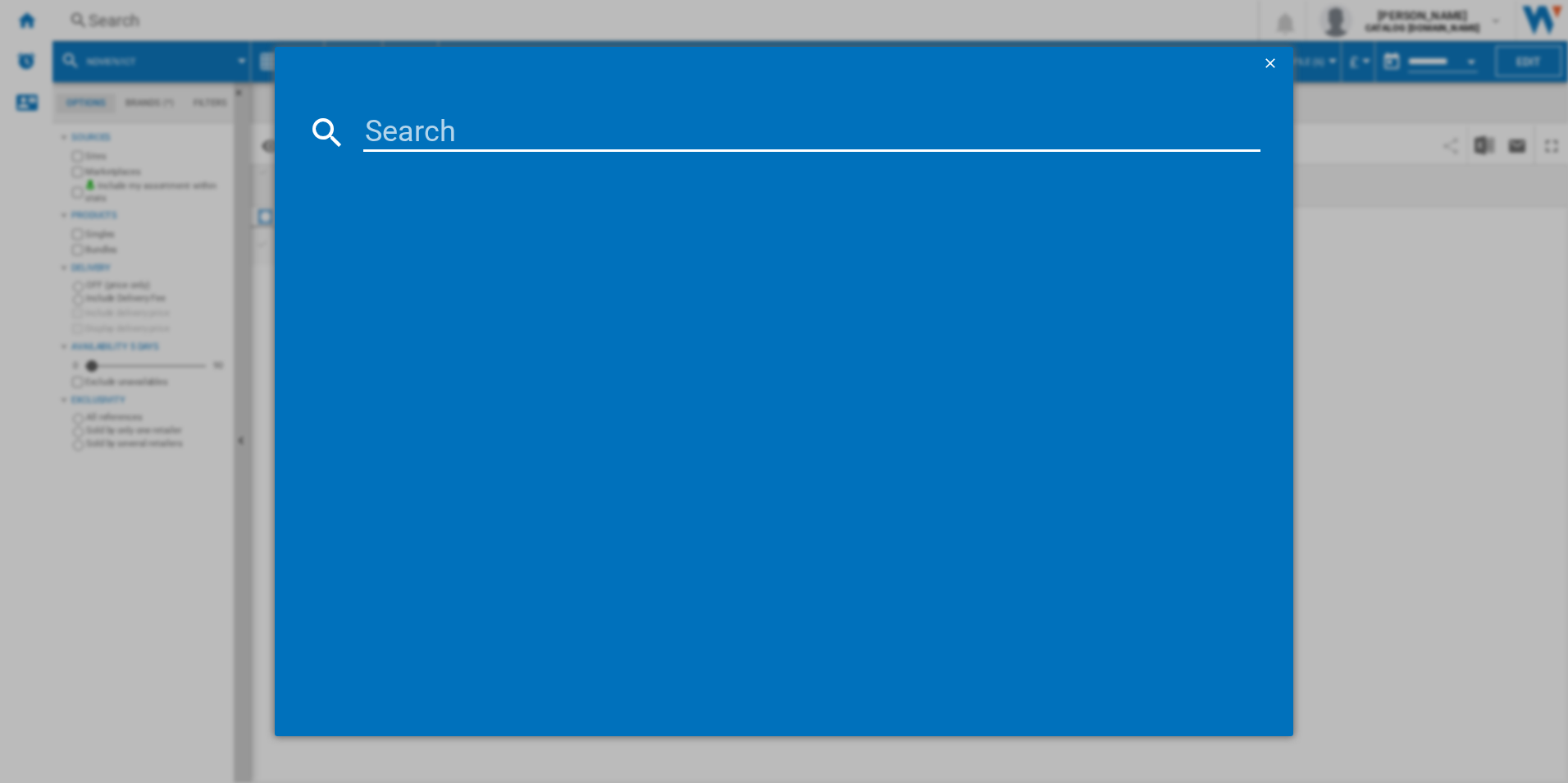
paste input "NDV8791CT"
type input "NDV8791CT"
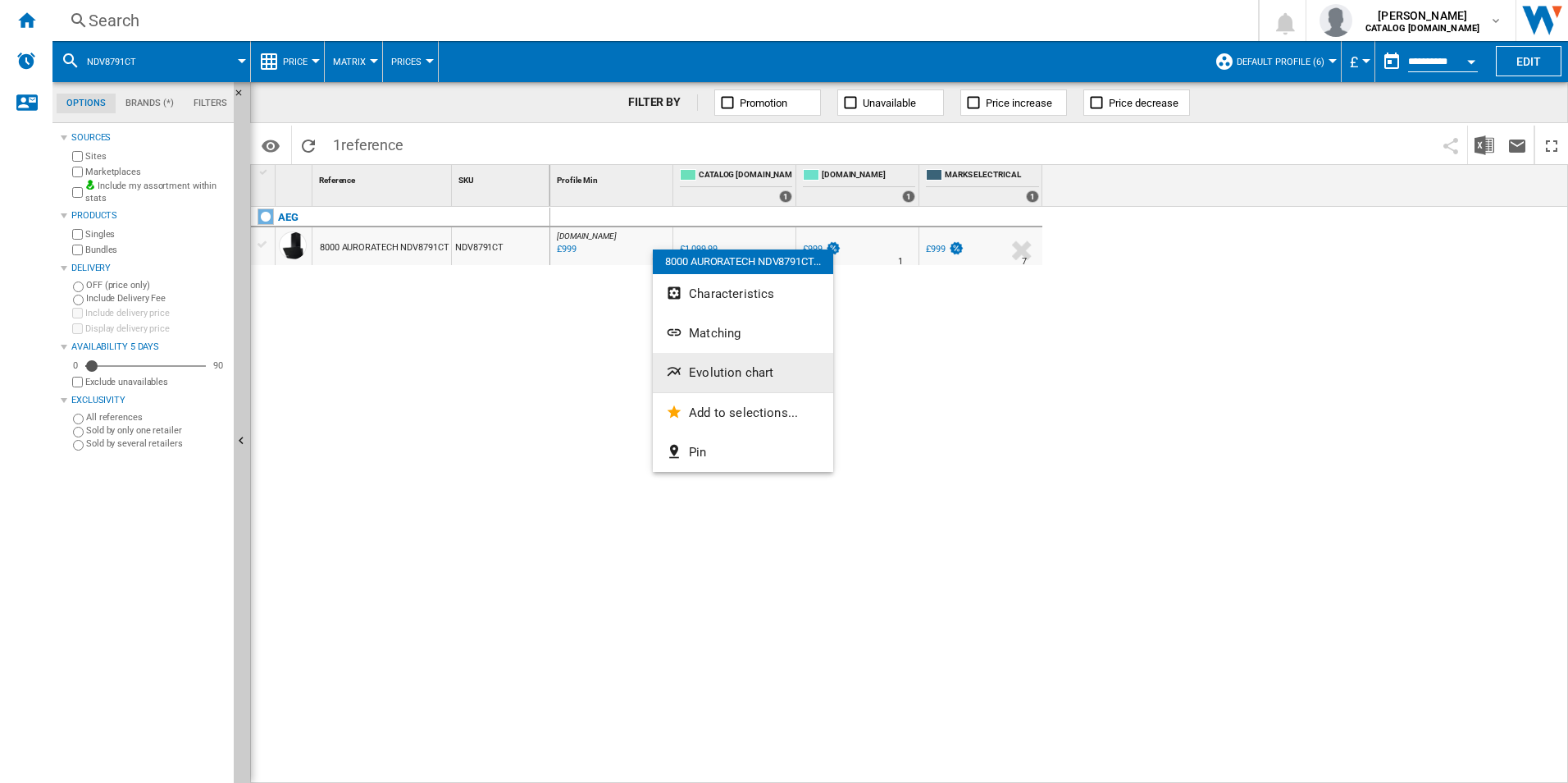
click at [808, 375] on button "Evolution chart" at bounding box center [742, 373] width 180 height 40
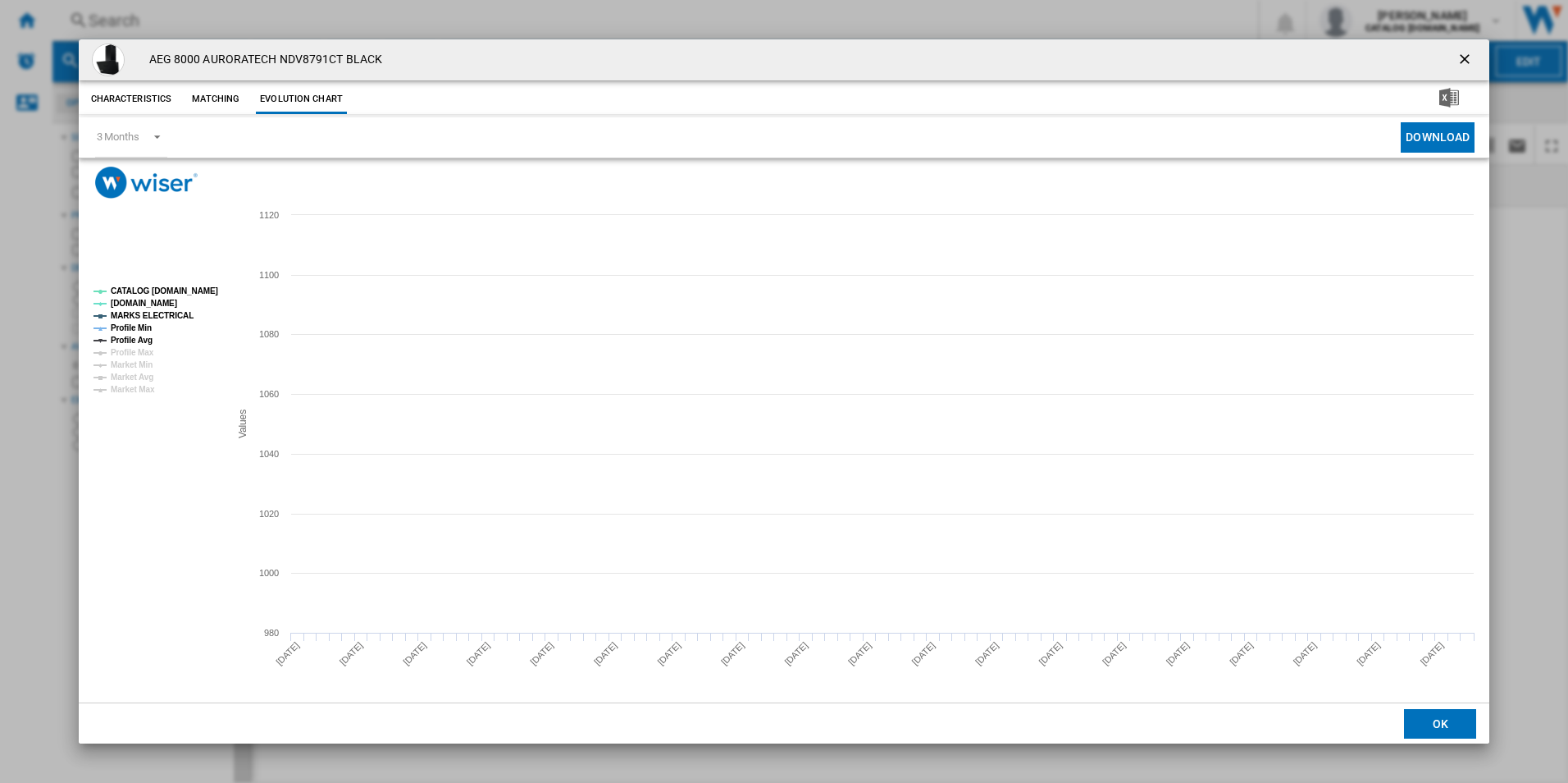
click at [170, 294] on tspan "CATALOG [DOMAIN_NAME]" at bounding box center [164, 290] width 108 height 9
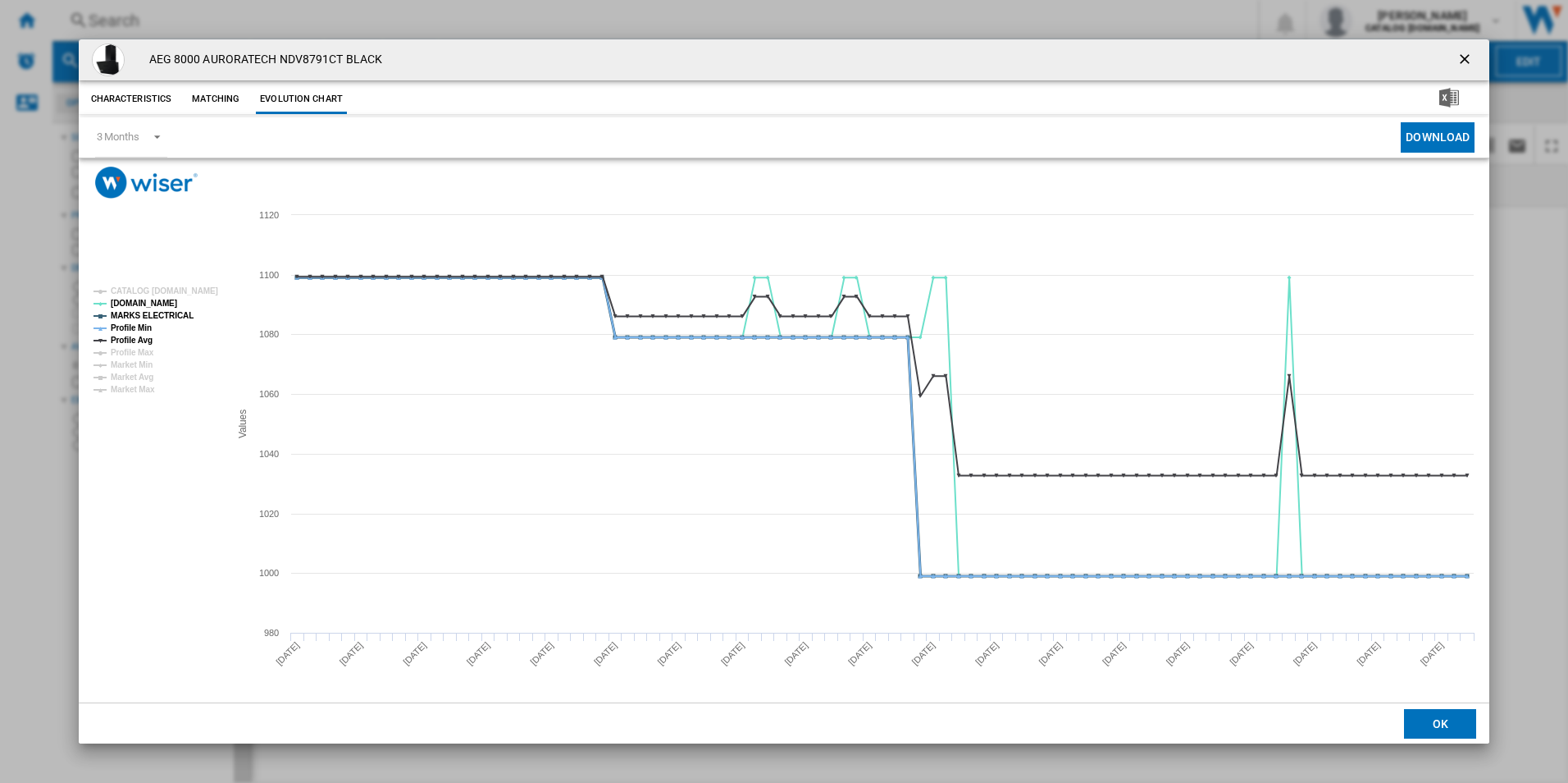
click at [166, 314] on tspan "MARKS ELECTRICAL" at bounding box center [151, 315] width 83 height 9
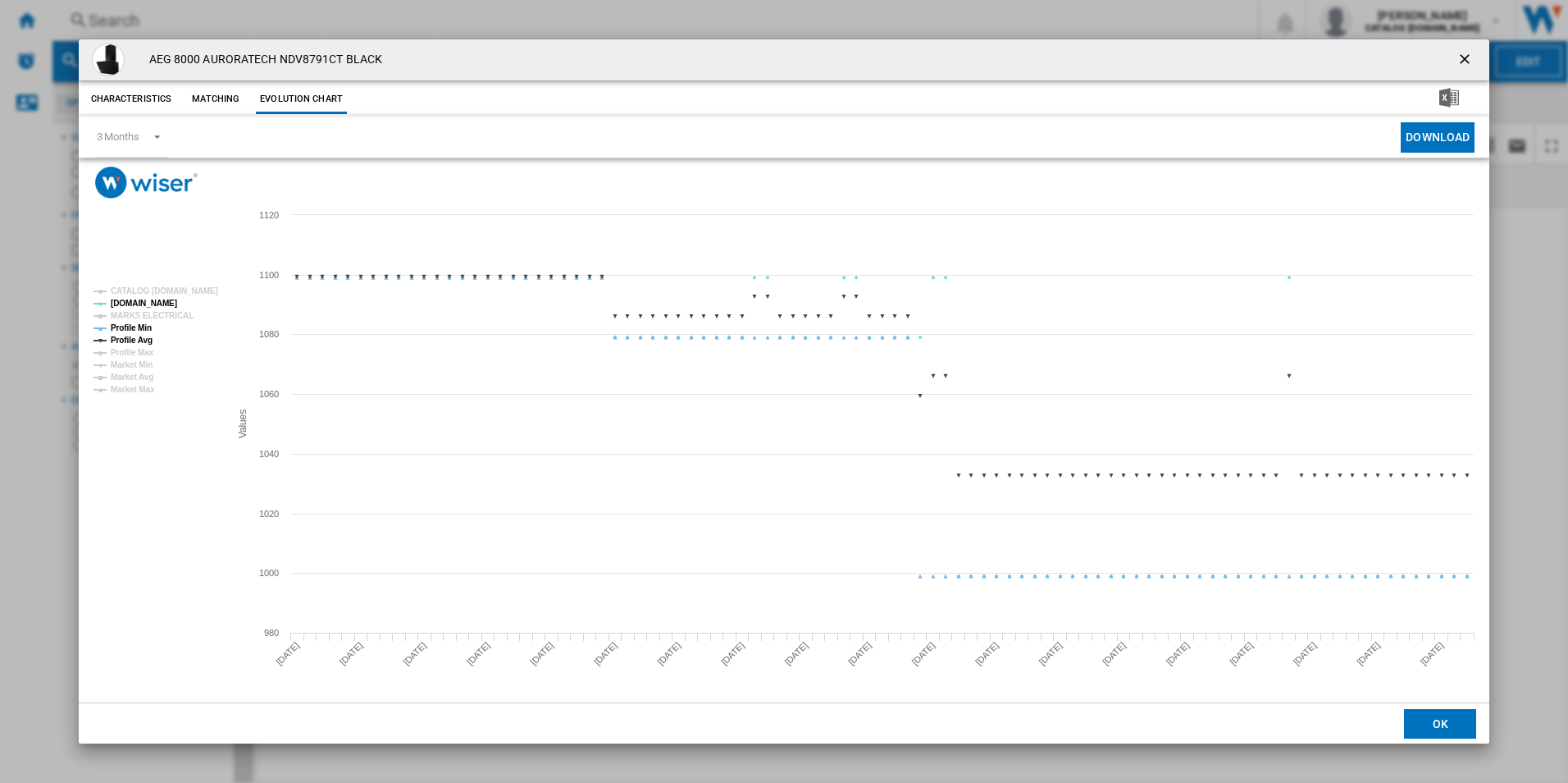
click at [140, 336] on tspan "Profile Avg" at bounding box center [131, 340] width 42 height 9
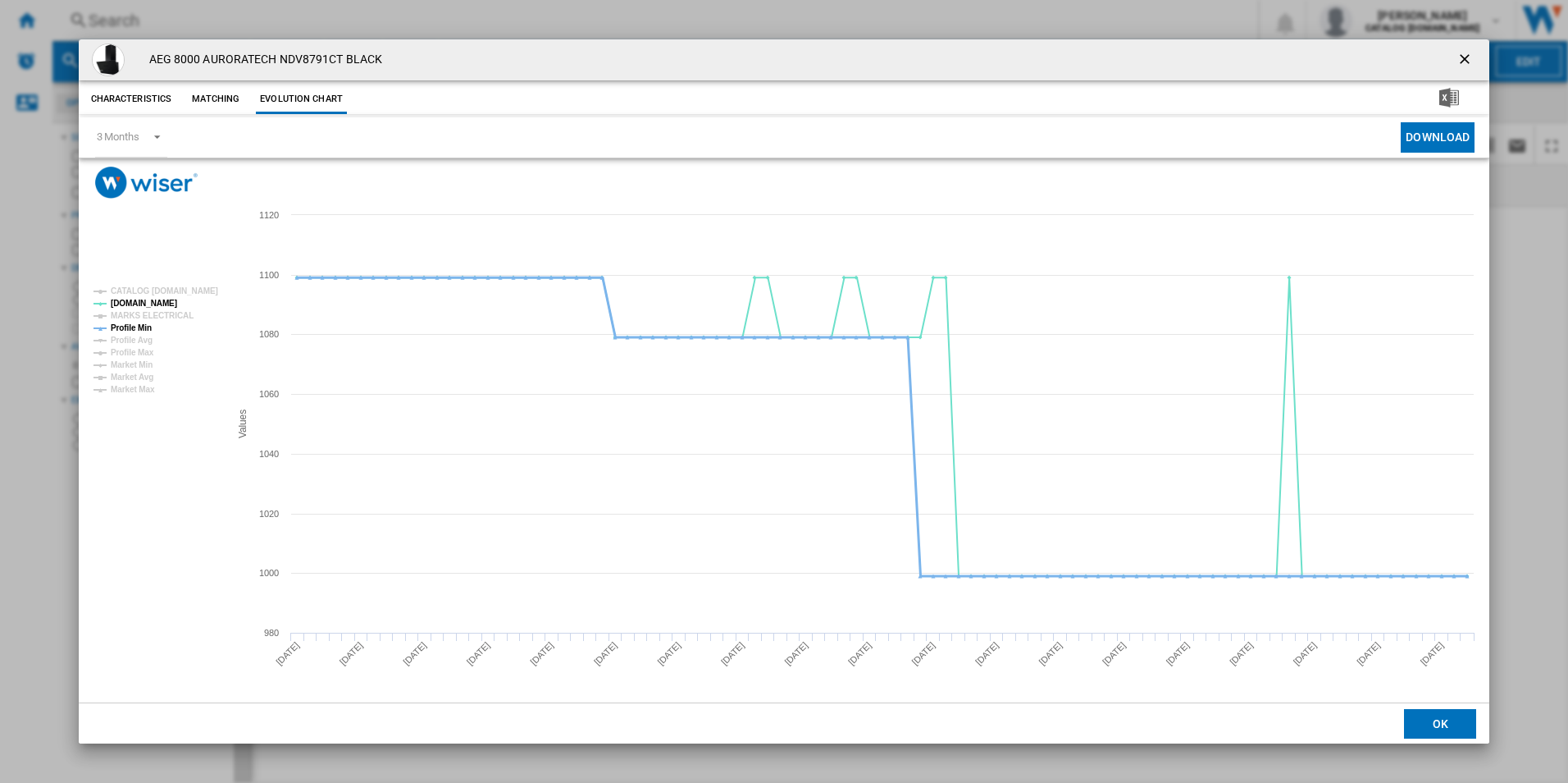
click at [137, 326] on tspan "Profile Min" at bounding box center [131, 327] width 41 height 9
drag, startPoint x: 1466, startPoint y: 62, endPoint x: 1350, endPoint y: 59, distance: 116.0
click at [1466, 62] on ng-md-icon "getI18NText('BUTTONS.CLOSE_DIALOG')" at bounding box center [1466, 61] width 20 height 20
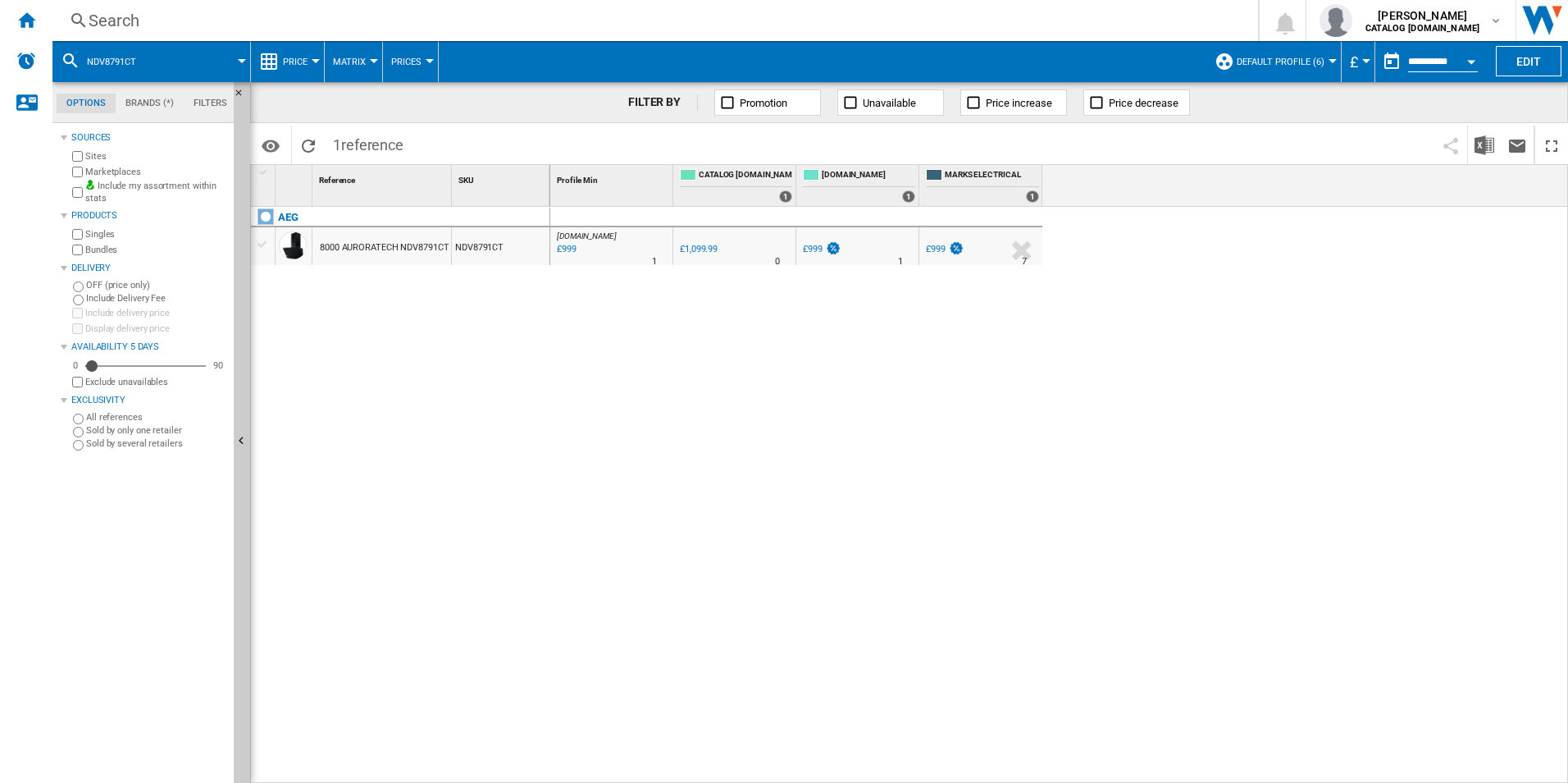
click at [1039, 10] on div "Search" at bounding box center [652, 20] width 1127 height 23
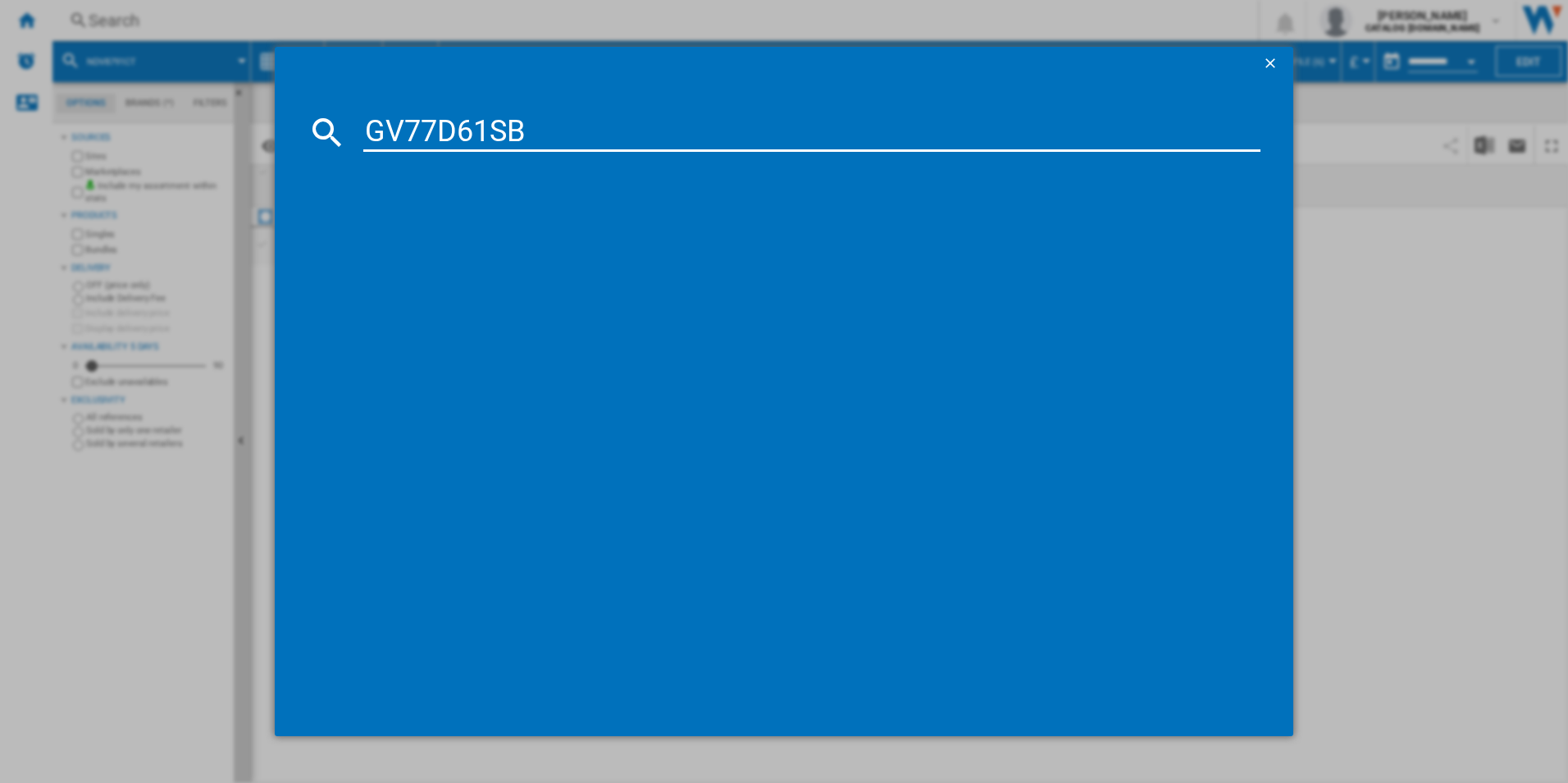
type input "GV77D61SB"
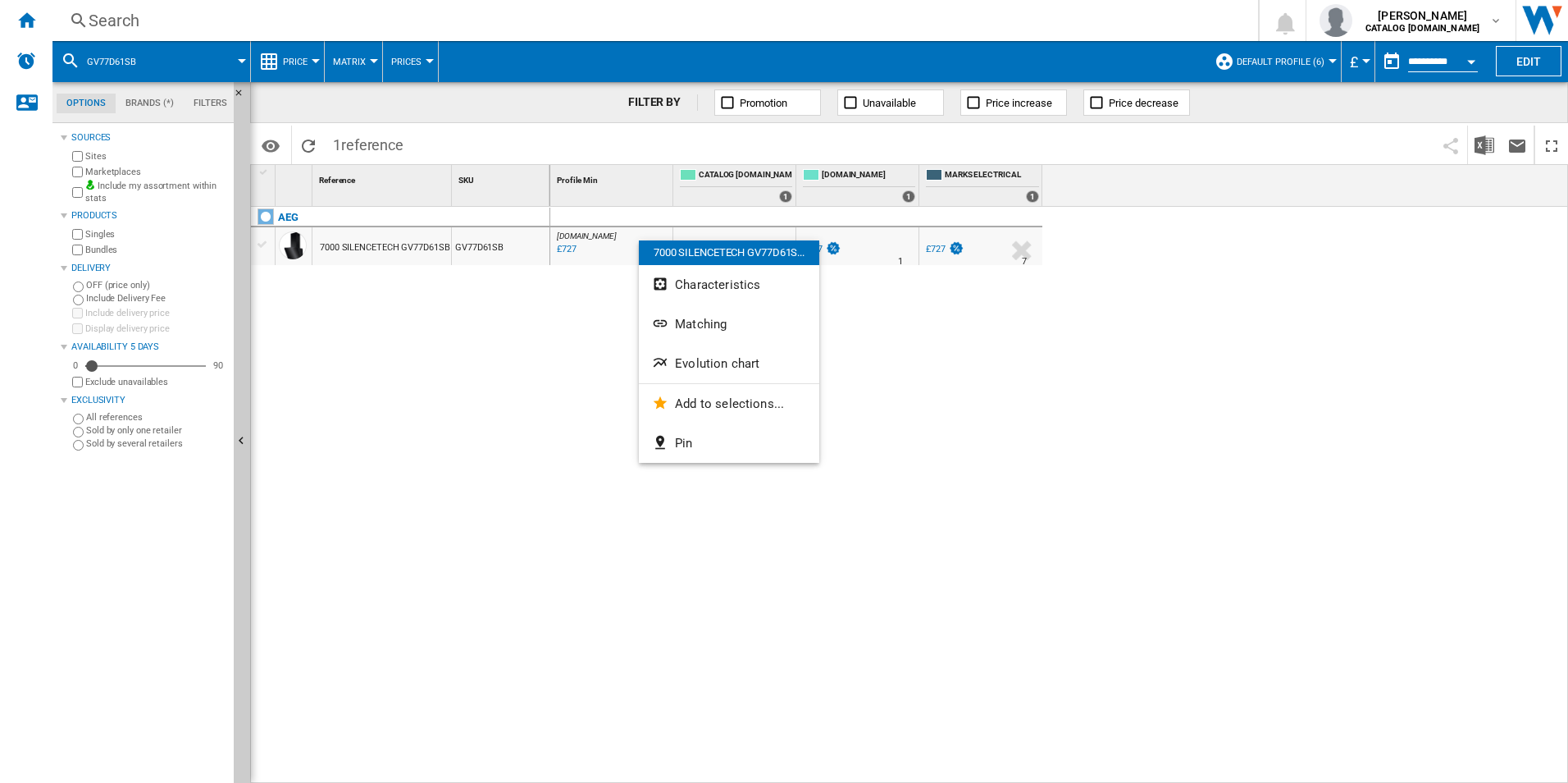
drag, startPoint x: 722, startPoint y: 359, endPoint x: 708, endPoint y: 359, distance: 14.0
click at [716, 359] on span "Evolution chart" at bounding box center [717, 363] width 85 height 15
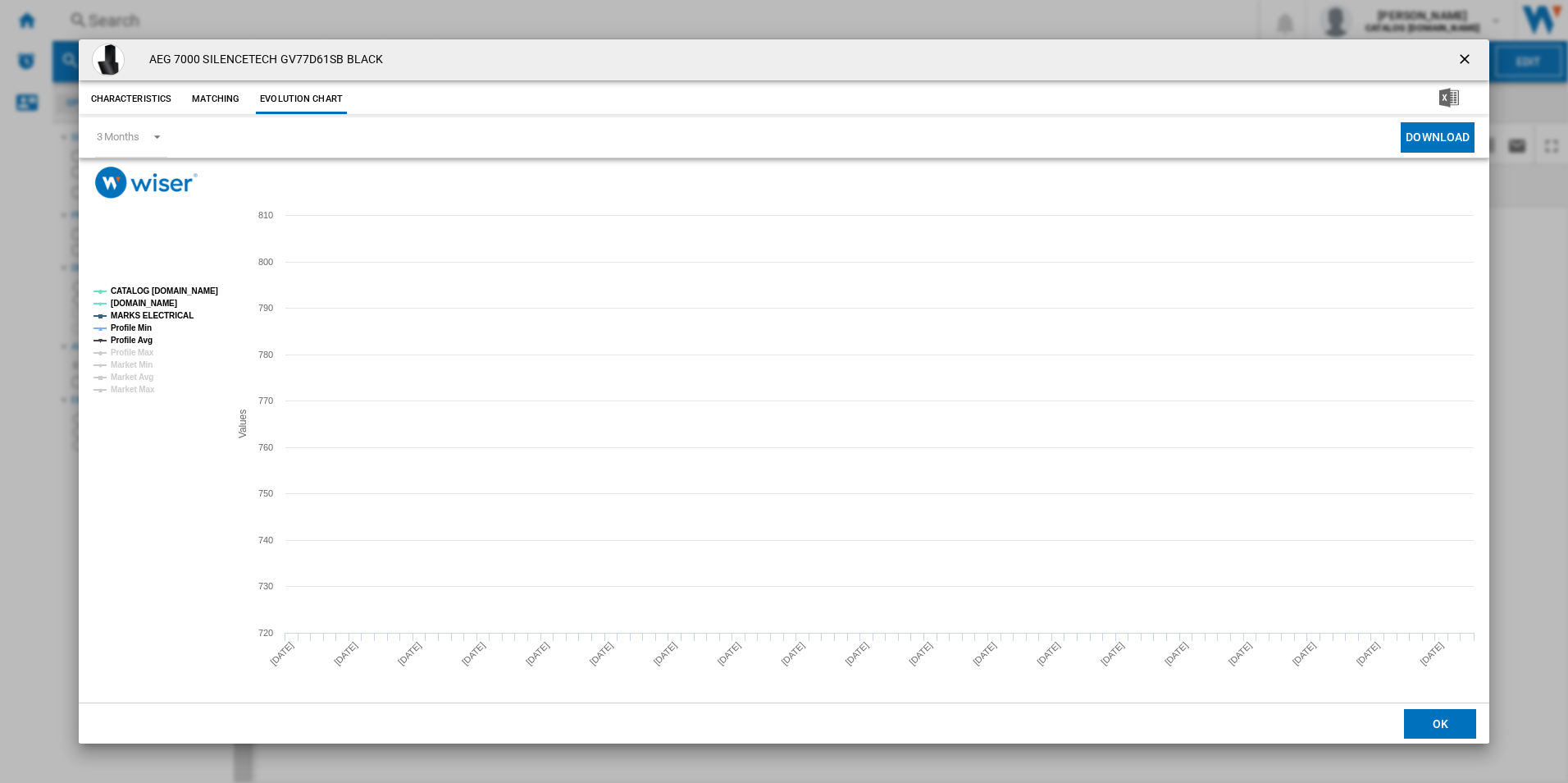
click at [178, 297] on rect "Product popup" at bounding box center [154, 341] width 136 height 120
click at [174, 317] on tspan "MARKS ELECTRICAL" at bounding box center [151, 315] width 83 height 9
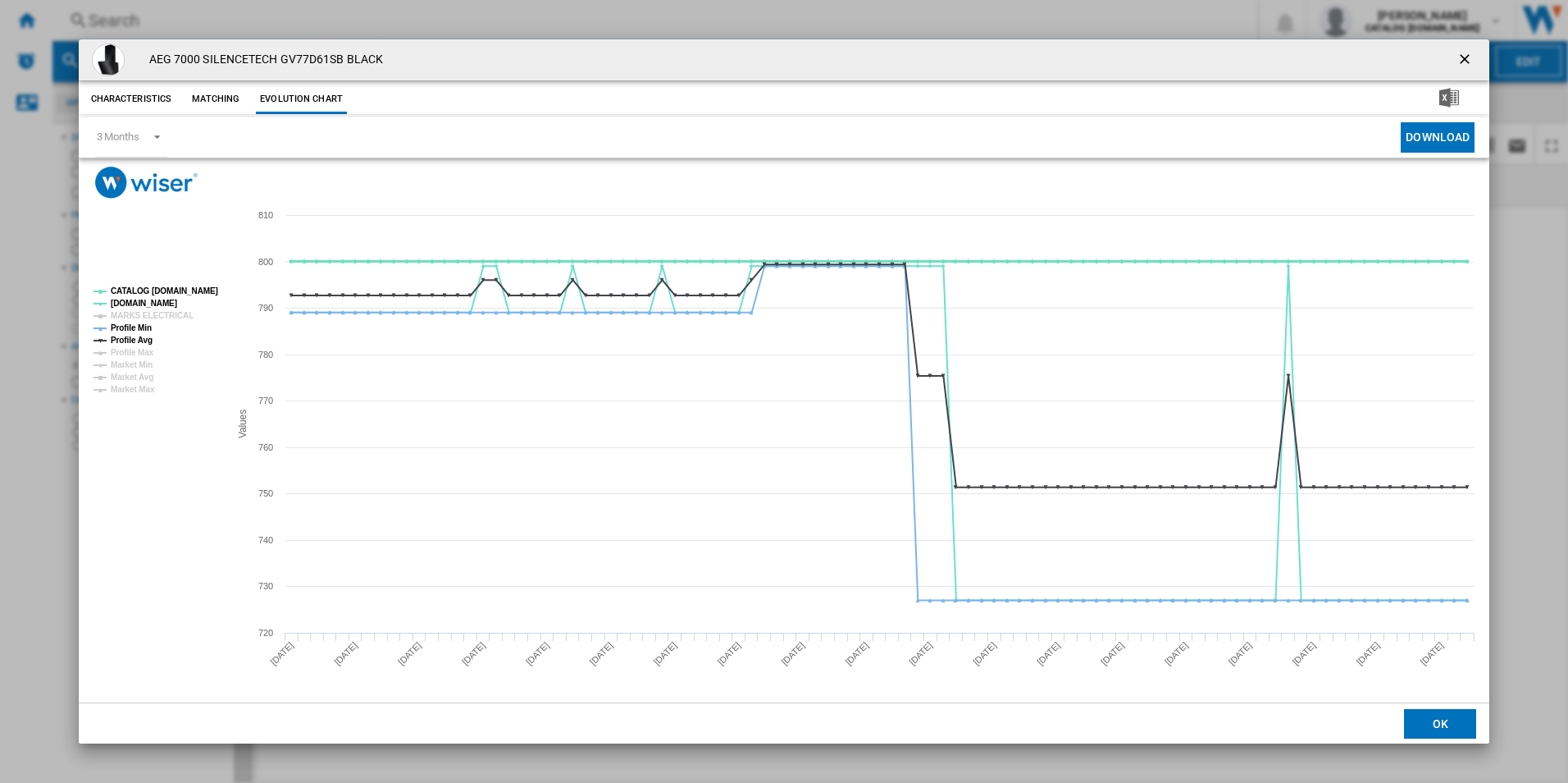
click at [204, 286] on tspan "CATALOG [DOMAIN_NAME]" at bounding box center [164, 290] width 108 height 9
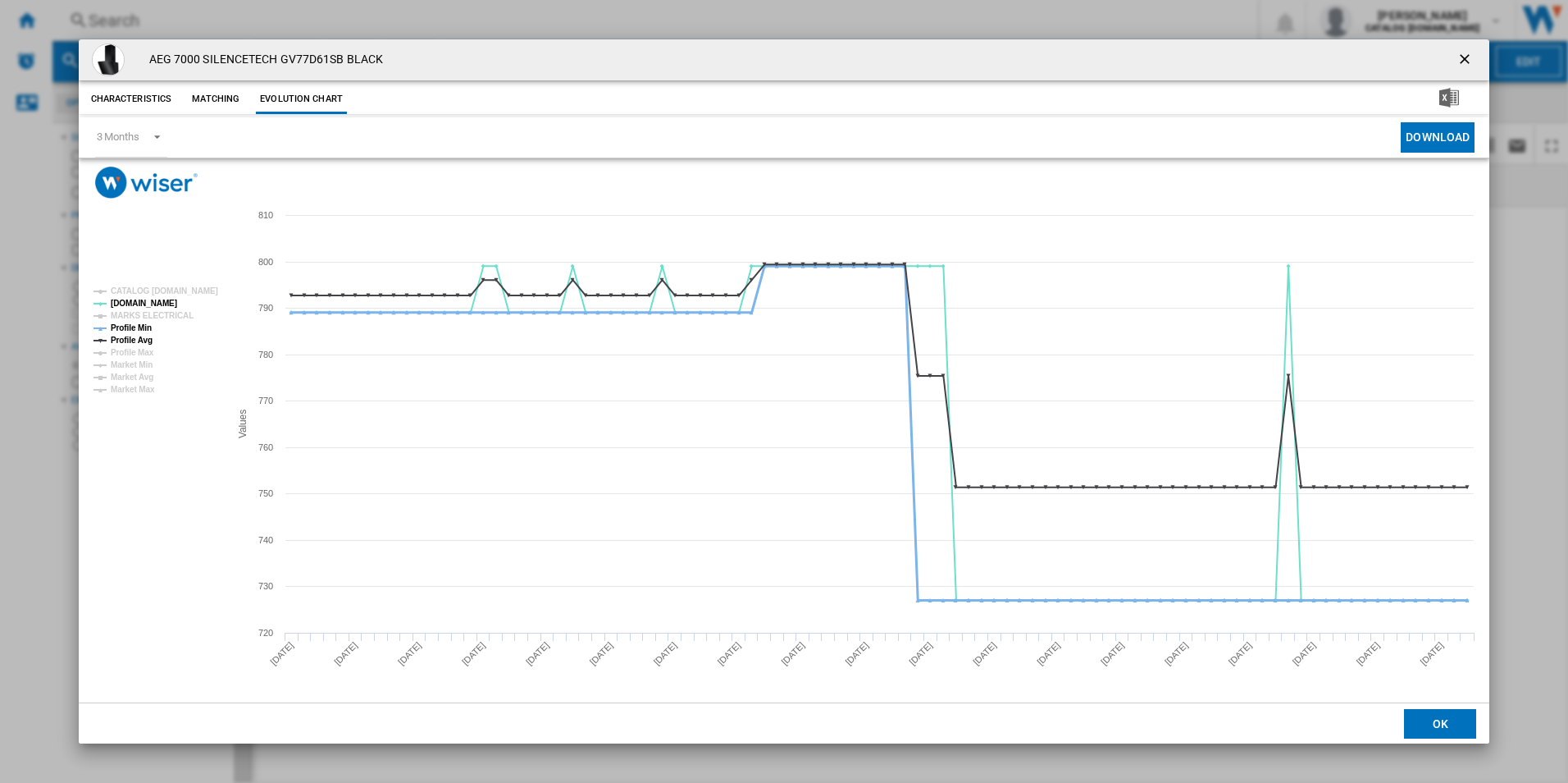
click at [132, 332] on tspan "Profile Min" at bounding box center [131, 327] width 41 height 9
click at [137, 341] on tspan "Profile Avg" at bounding box center [131, 340] width 42 height 9
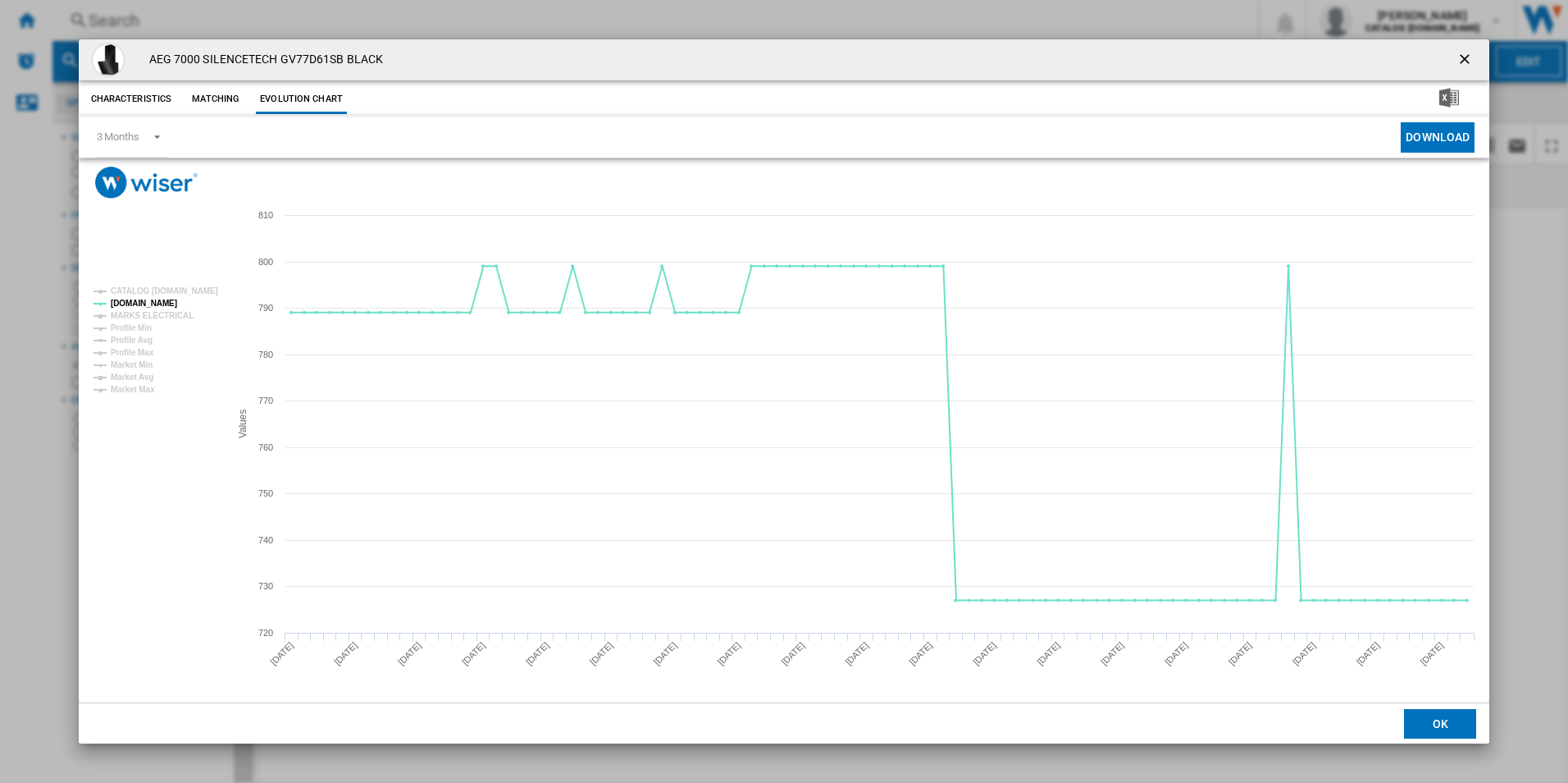
click at [1467, 58] on ng-md-icon "getI18NText('BUTTONS.CLOSE_DIALOG')" at bounding box center [1466, 61] width 20 height 20
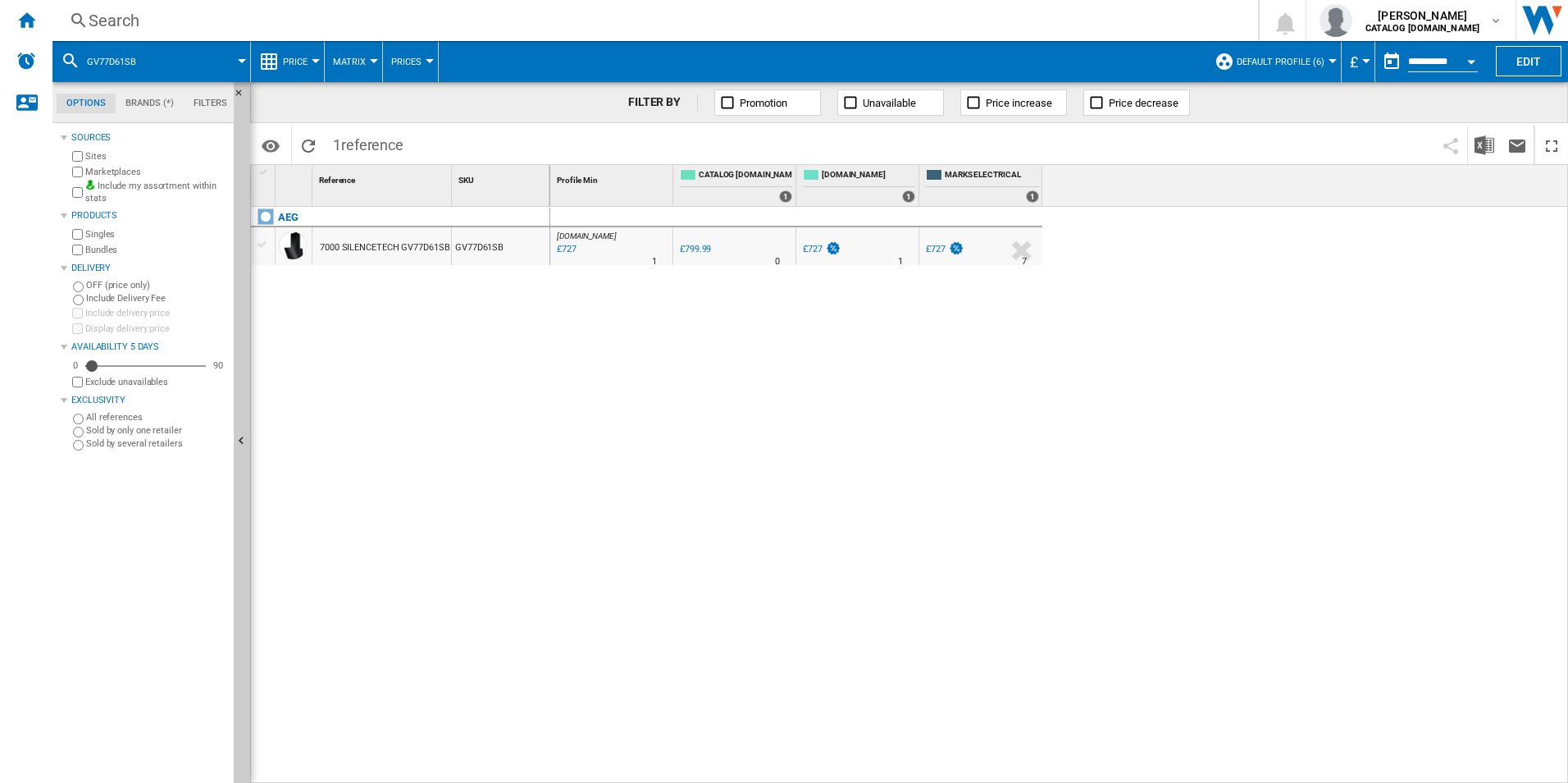
click at [894, 29] on div "Search" at bounding box center [652, 20] width 1127 height 23
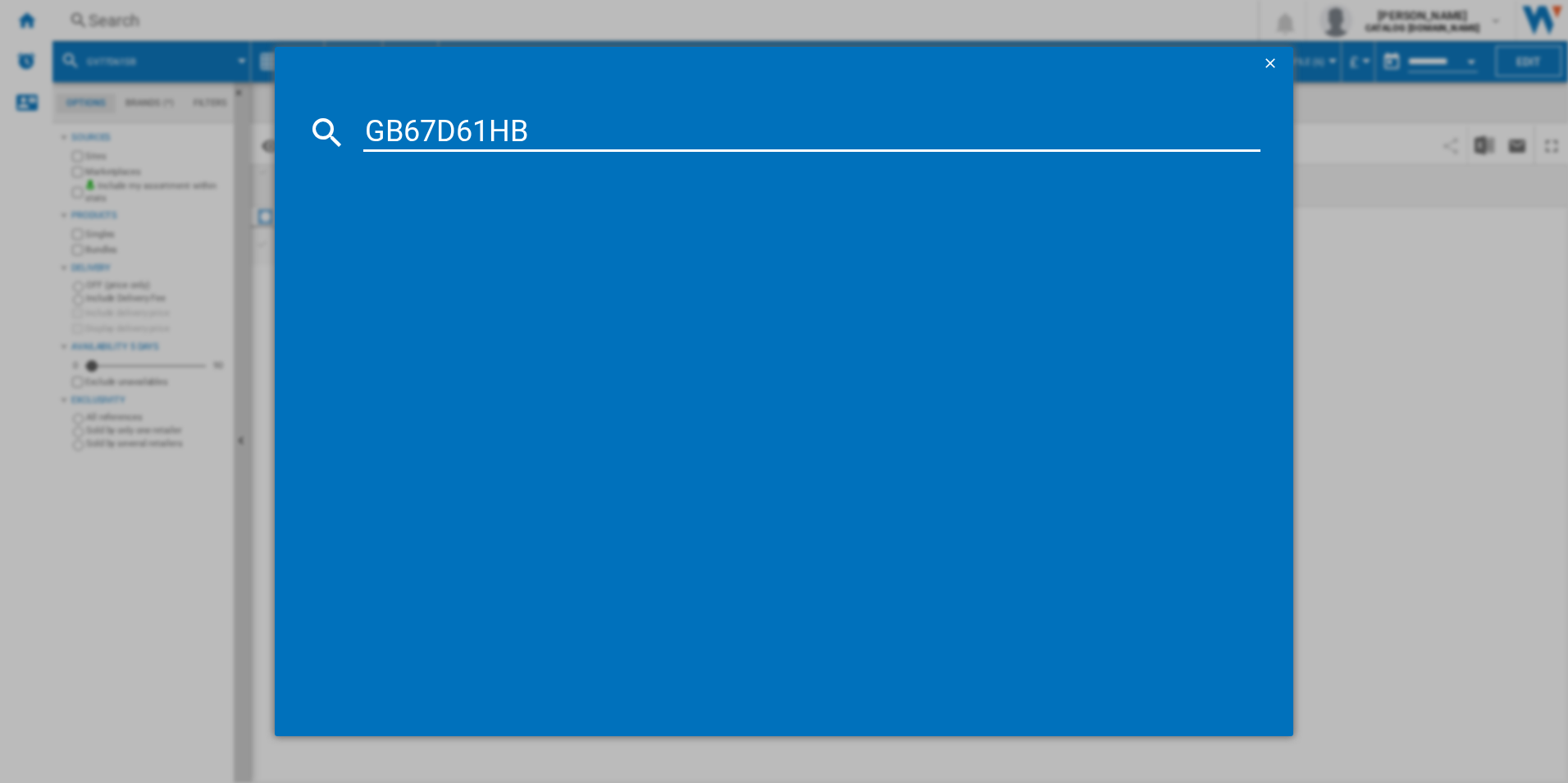
type input "GB67D61HB"
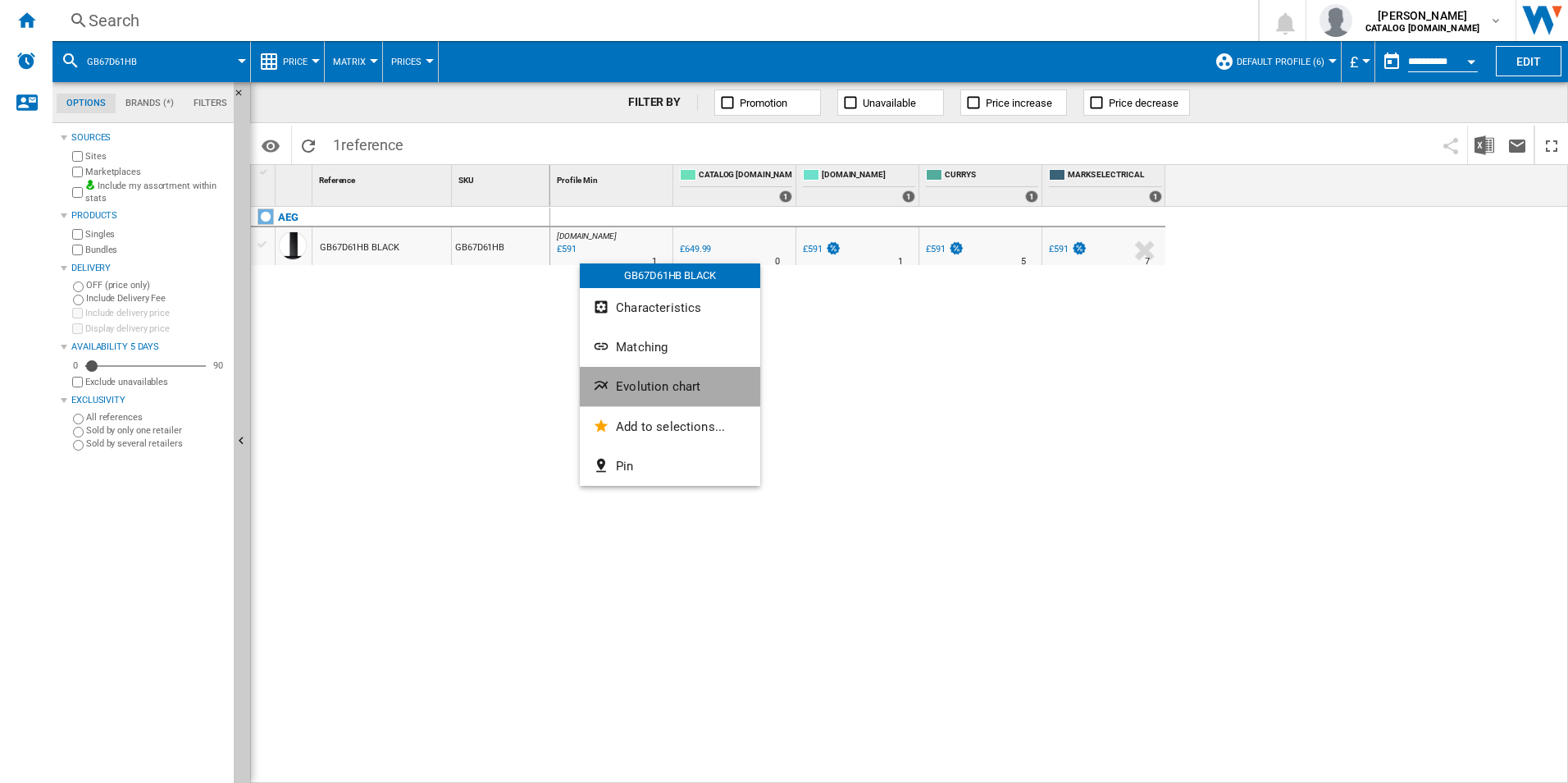
click at [629, 379] on button "Evolution chart" at bounding box center [669, 387] width 180 height 40
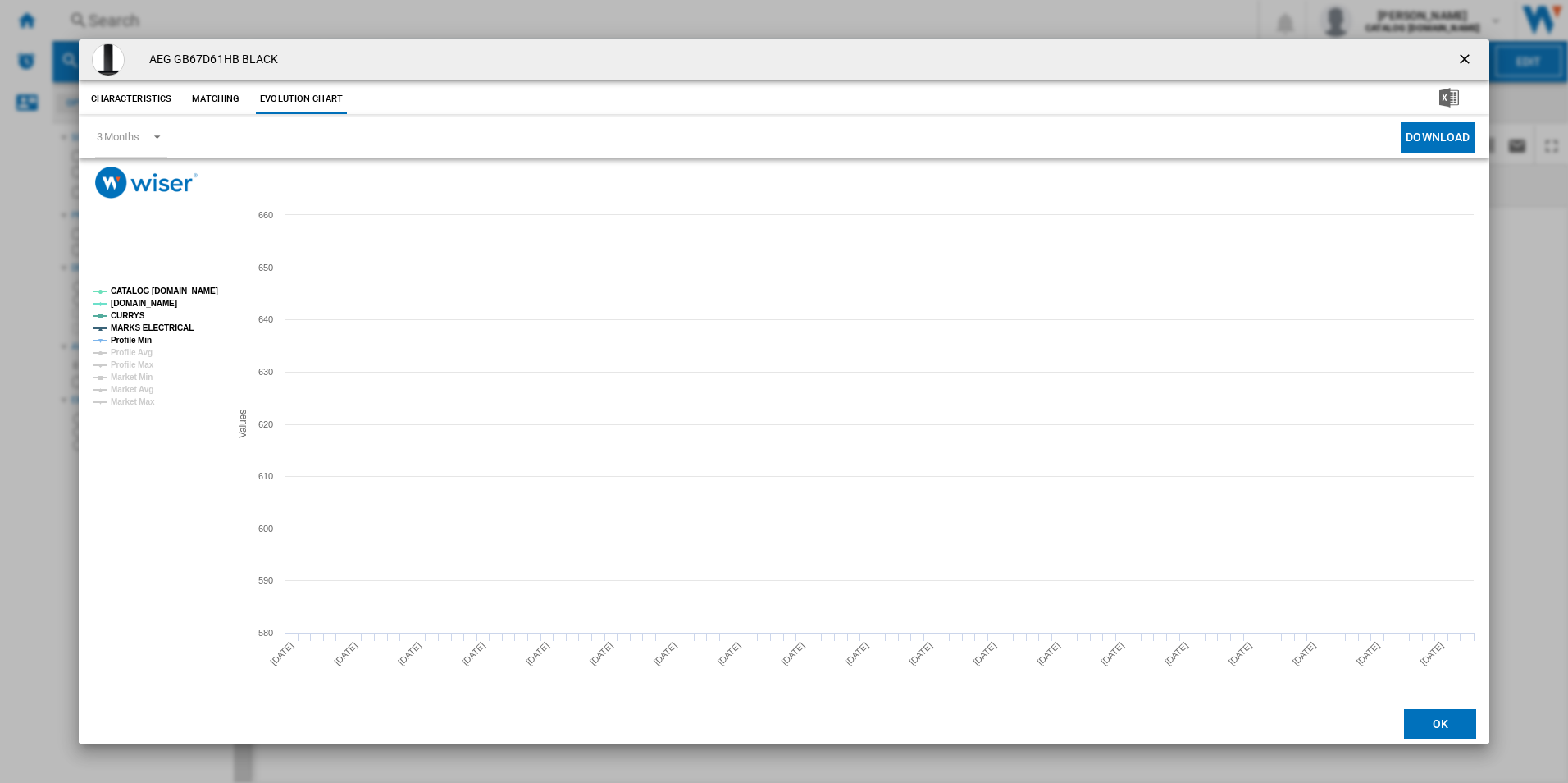
click at [193, 292] on tspan "CATALOG [DOMAIN_NAME]" at bounding box center [164, 290] width 108 height 9
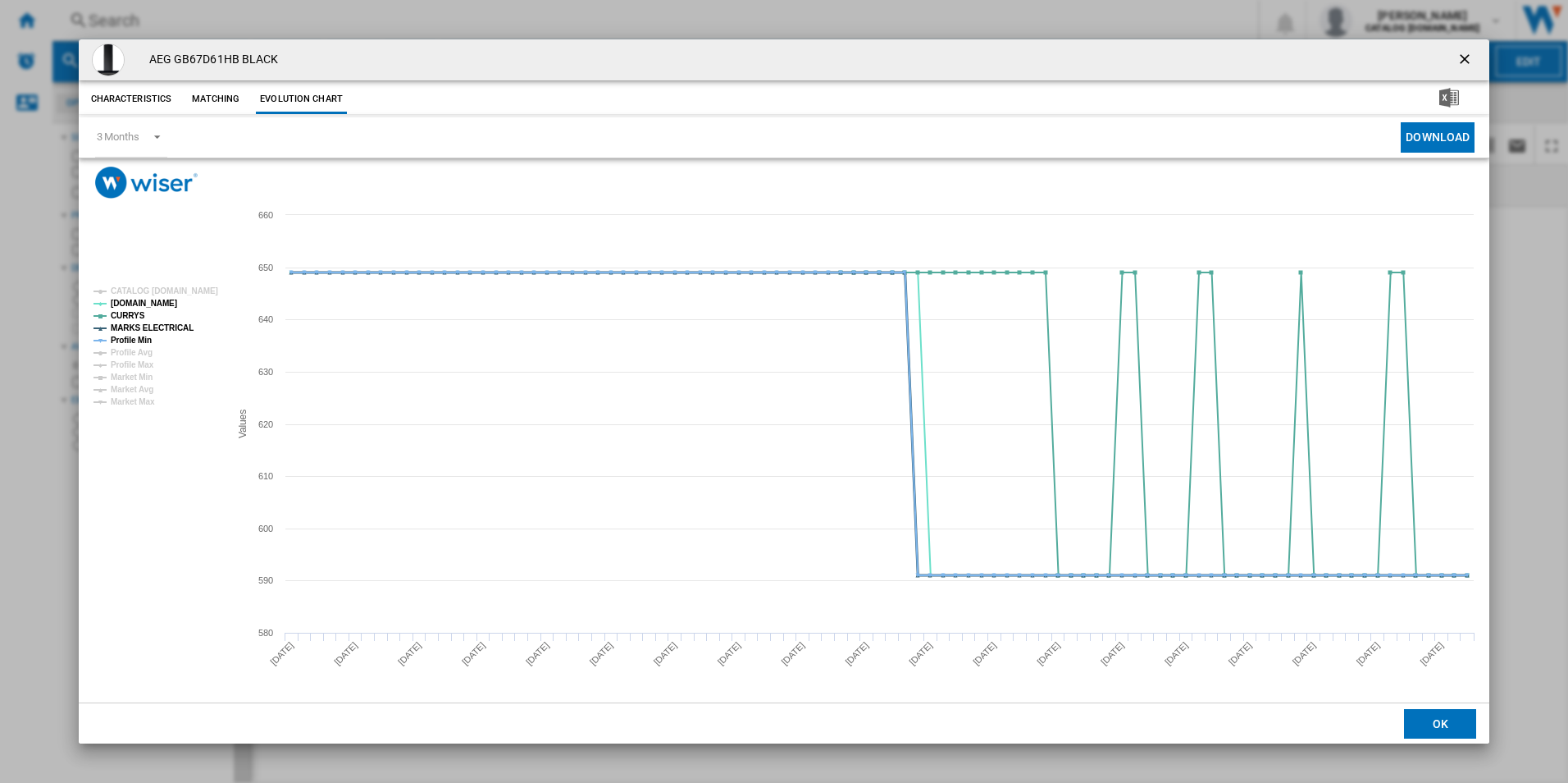
click at [170, 328] on tspan "MARKS ELECTRICAL" at bounding box center [151, 327] width 83 height 9
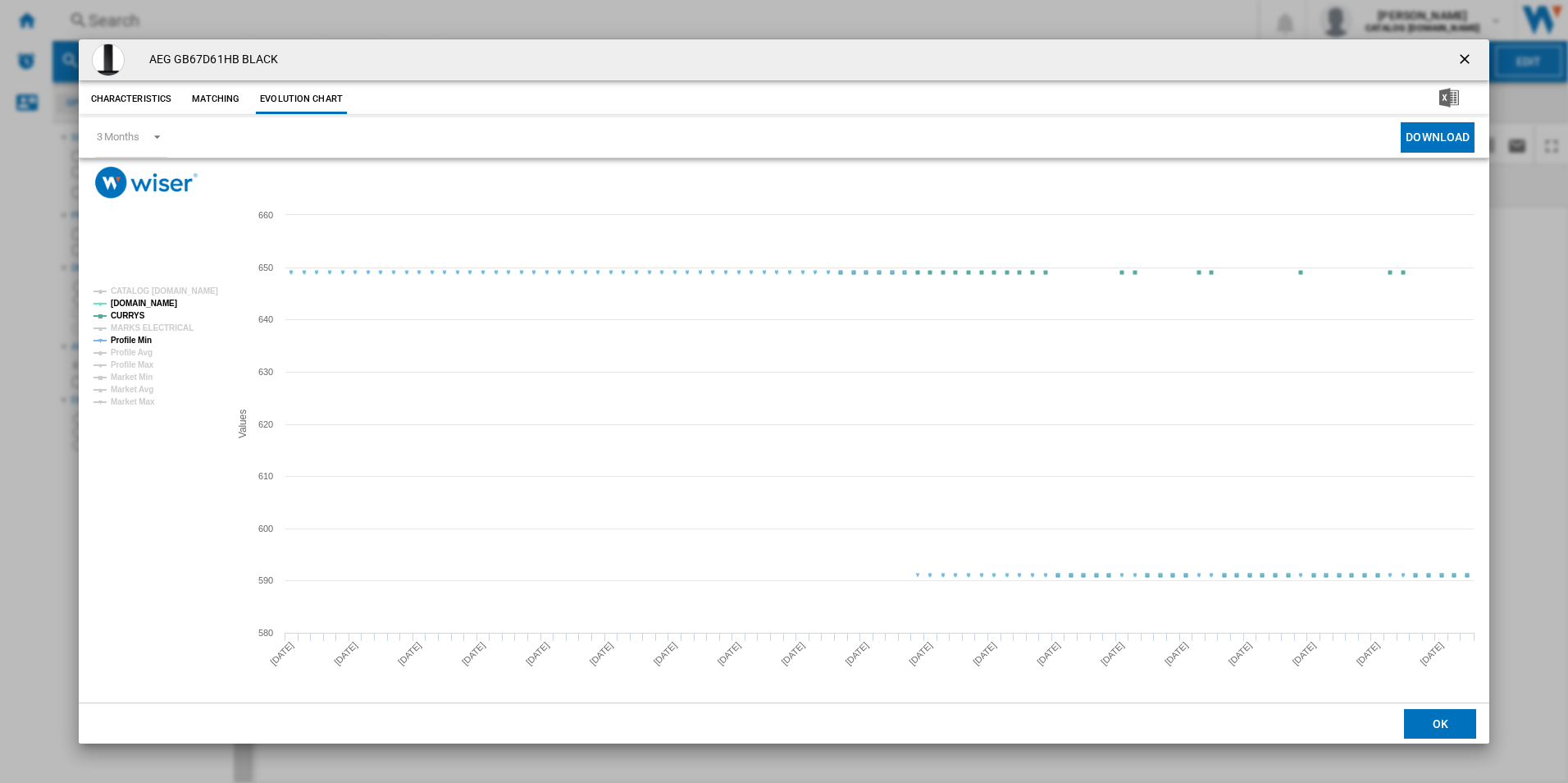
click at [132, 338] on tspan "Profile Min" at bounding box center [131, 340] width 41 height 9
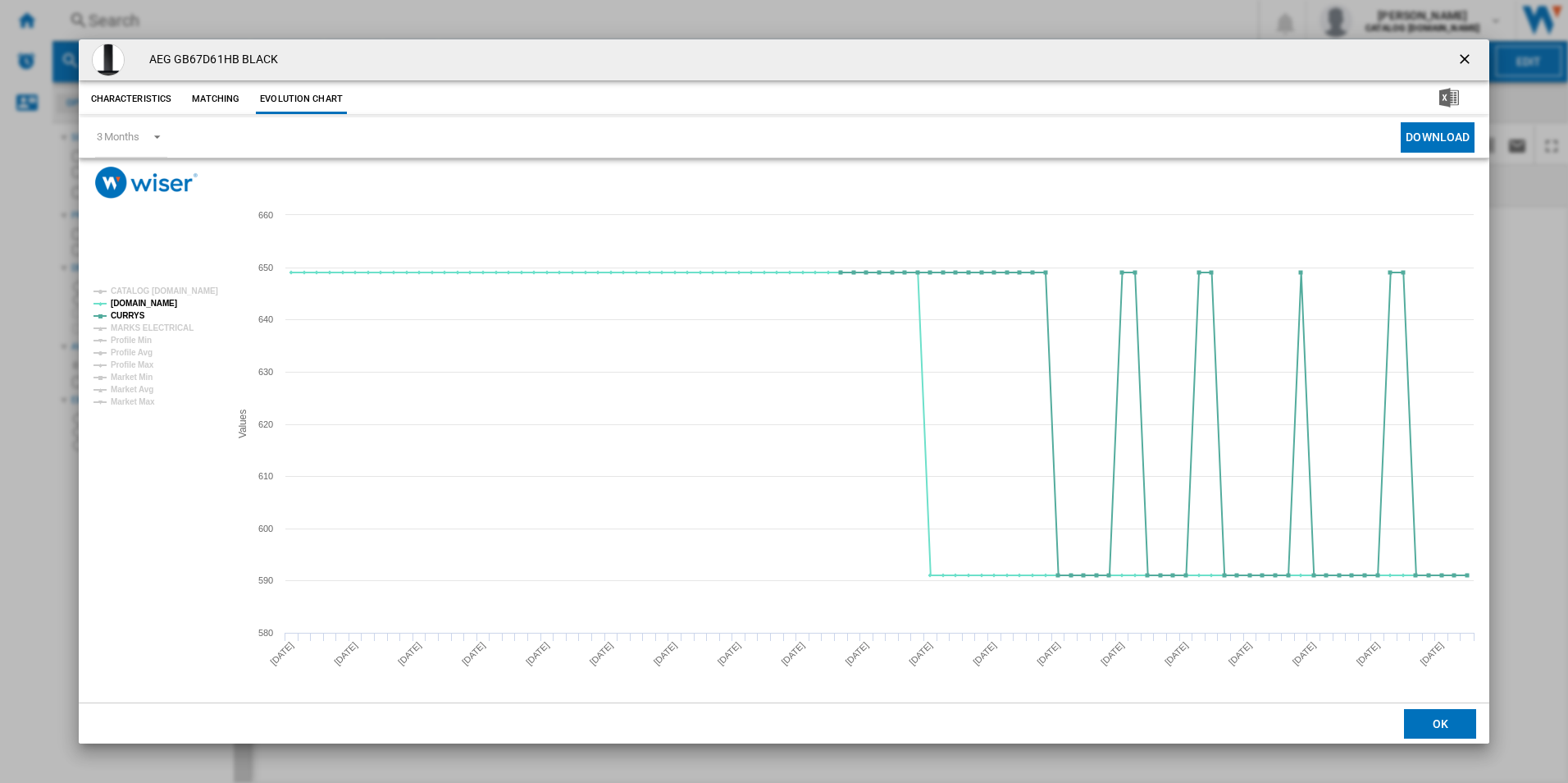
drag, startPoint x: 1469, startPoint y: 60, endPoint x: 1211, endPoint y: 36, distance: 259.1
click at [1469, 60] on ng-md-icon "getI18NText('BUTTONS.CLOSE_DIALOG')" at bounding box center [1466, 61] width 20 height 20
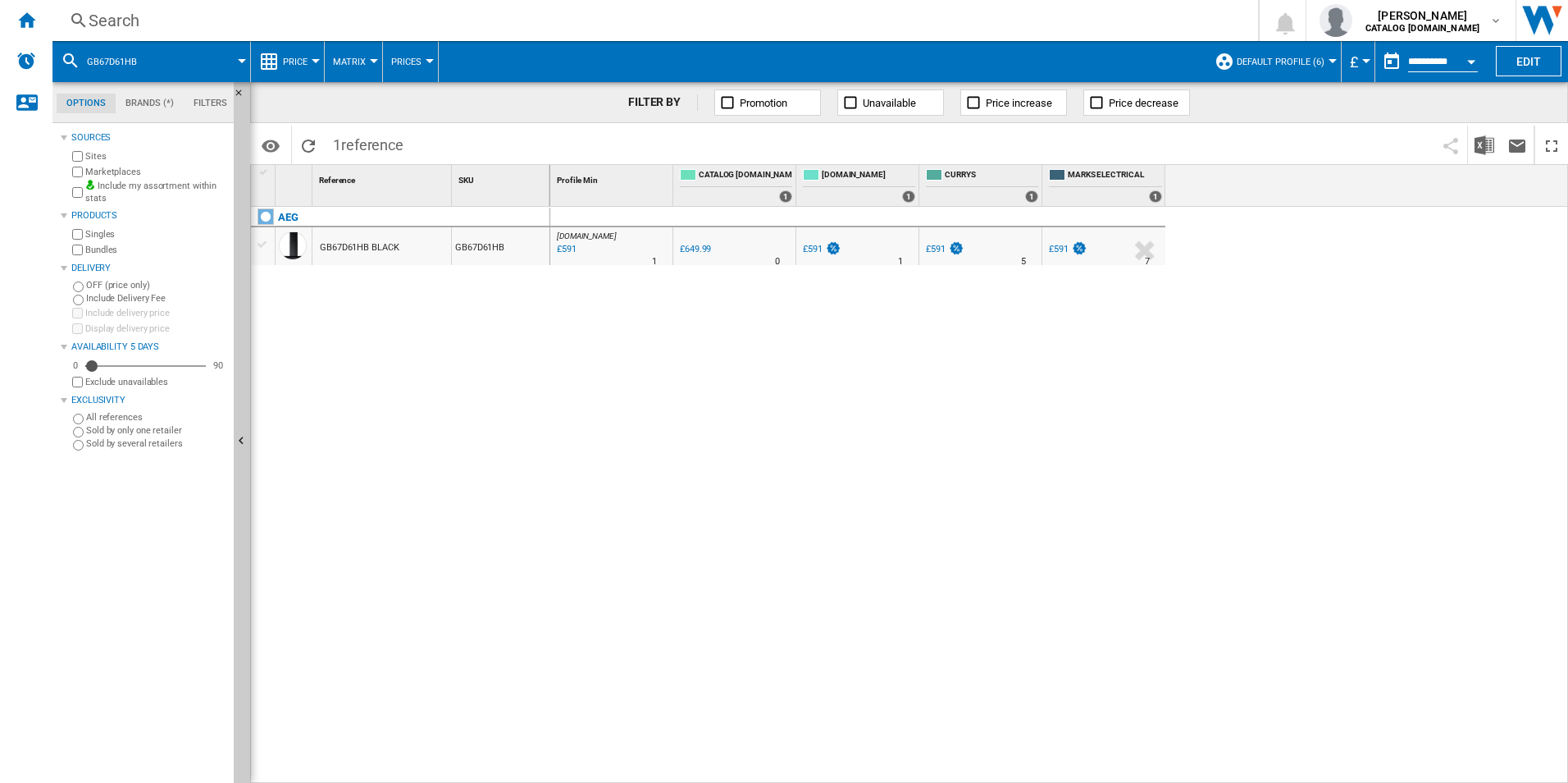
click at [954, 24] on div "Search" at bounding box center [652, 20] width 1127 height 23
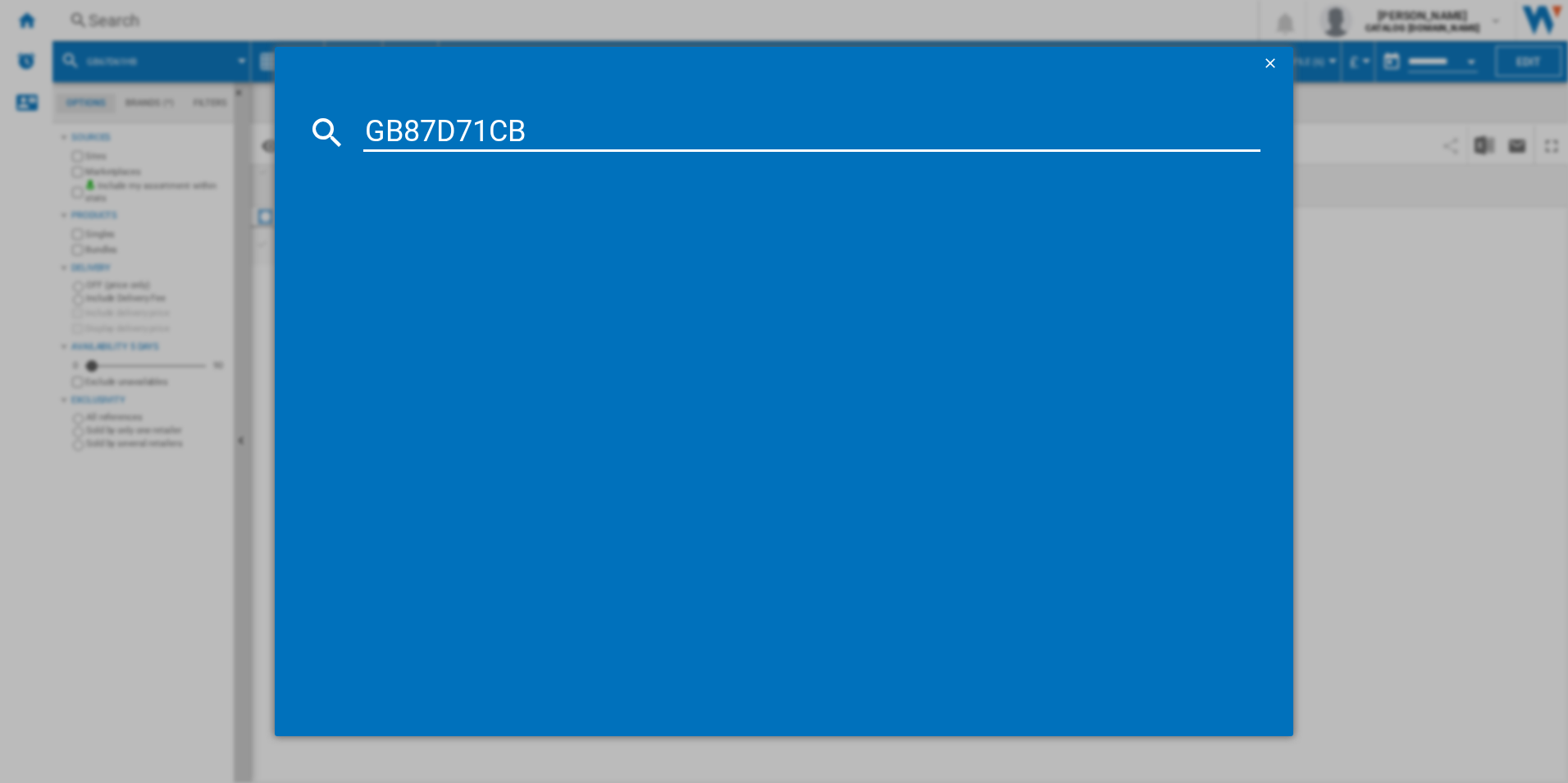
type input "GB87D71CB"
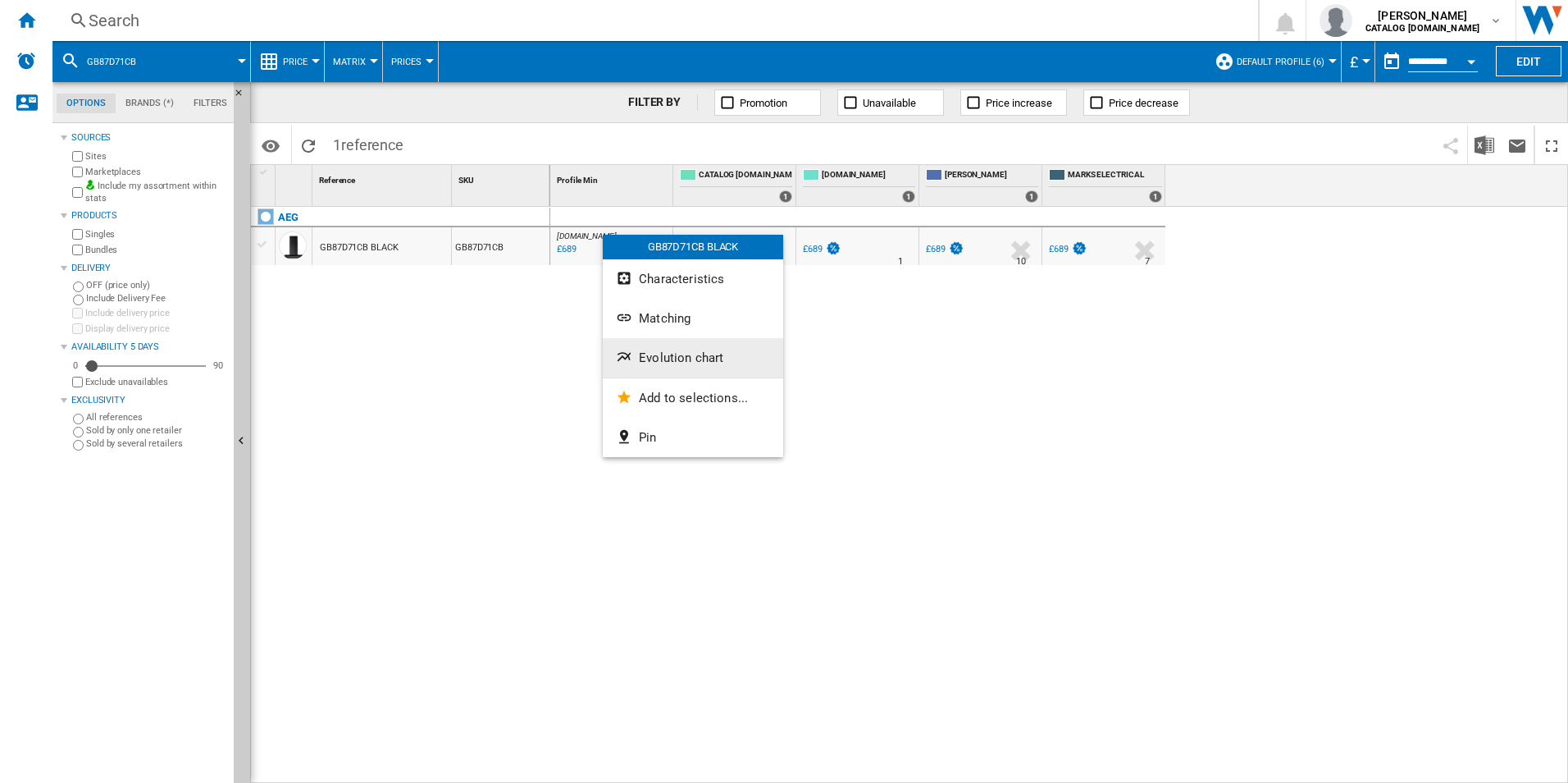
click at [654, 351] on span "Evolution chart" at bounding box center [680, 358] width 85 height 15
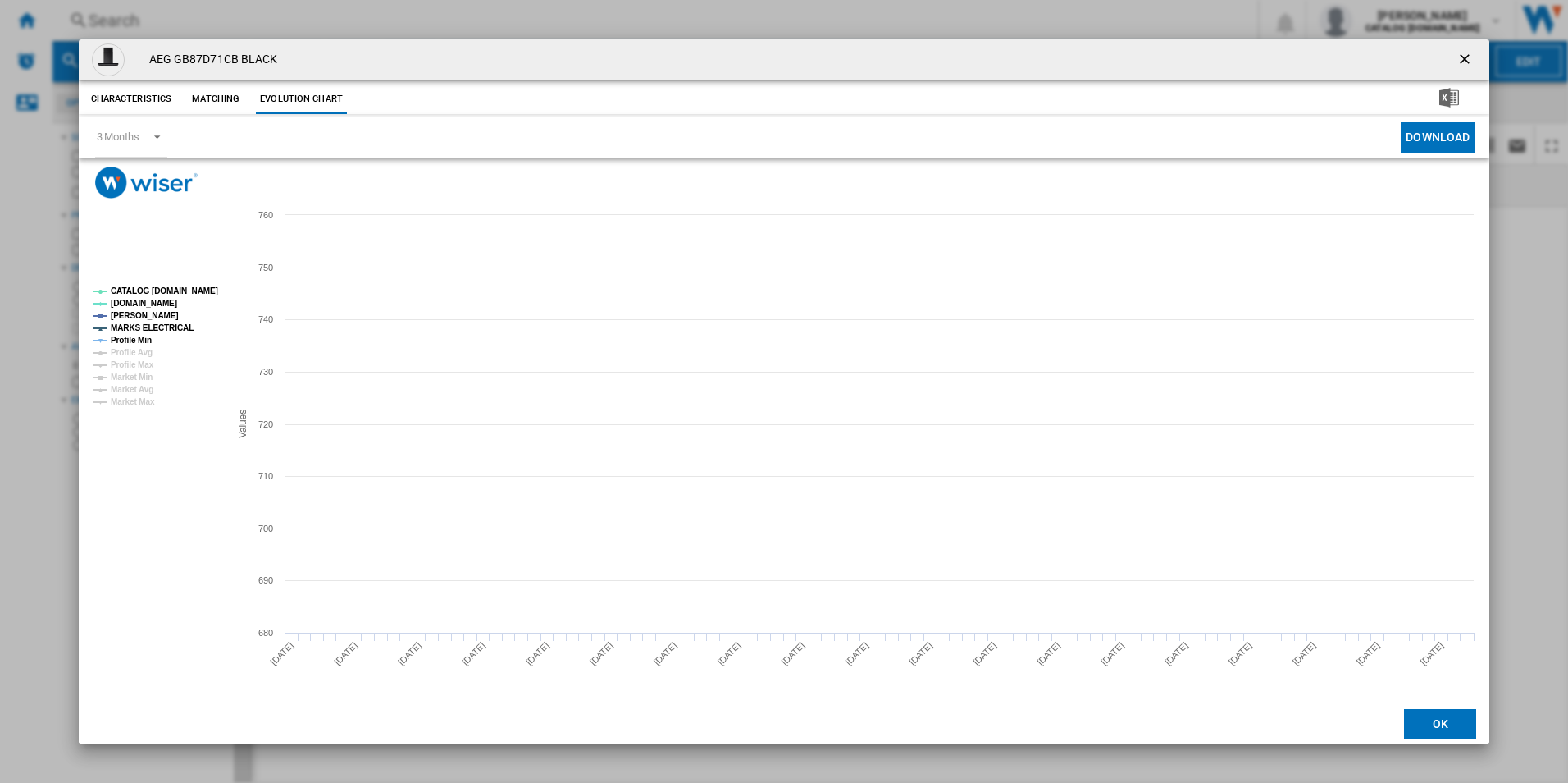
click at [176, 293] on tspan "CATALOG [DOMAIN_NAME]" at bounding box center [164, 290] width 108 height 9
drag, startPoint x: 164, startPoint y: 342, endPoint x: 154, endPoint y: 337, distance: 11.2
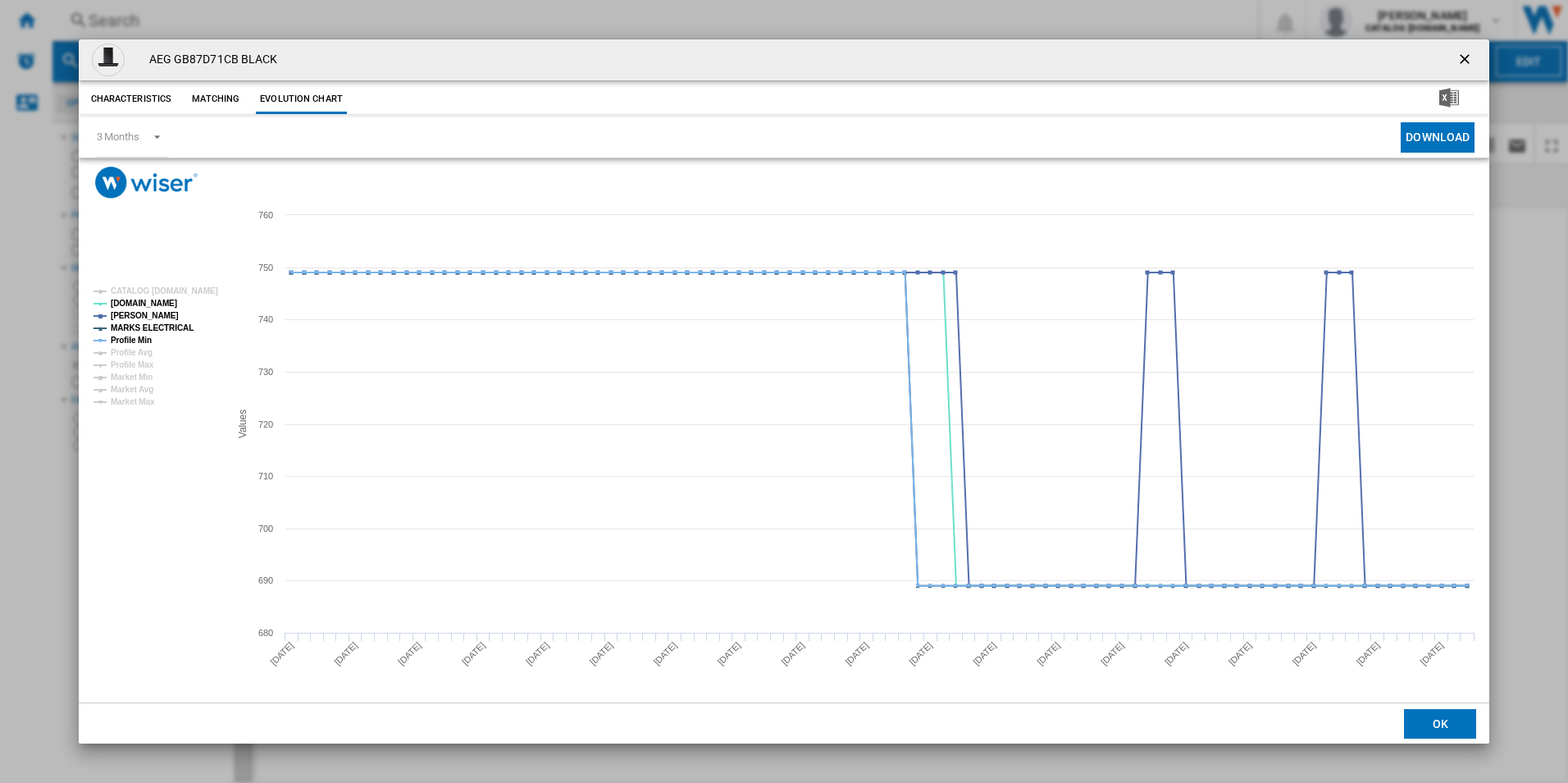
click at [163, 342] on rect "Product popup" at bounding box center [154, 347] width 136 height 132
click at [158, 329] on tspan "MARKS ELECTRICAL" at bounding box center [151, 327] width 83 height 9
click at [144, 338] on tspan "Profile Min" at bounding box center [131, 340] width 41 height 9
drag, startPoint x: 1468, startPoint y: 52, endPoint x: 1313, endPoint y: 52, distance: 155.0
click at [1468, 52] on ng-md-icon "getI18NText('BUTTONS.CLOSE_DIALOG')" at bounding box center [1466, 61] width 20 height 20
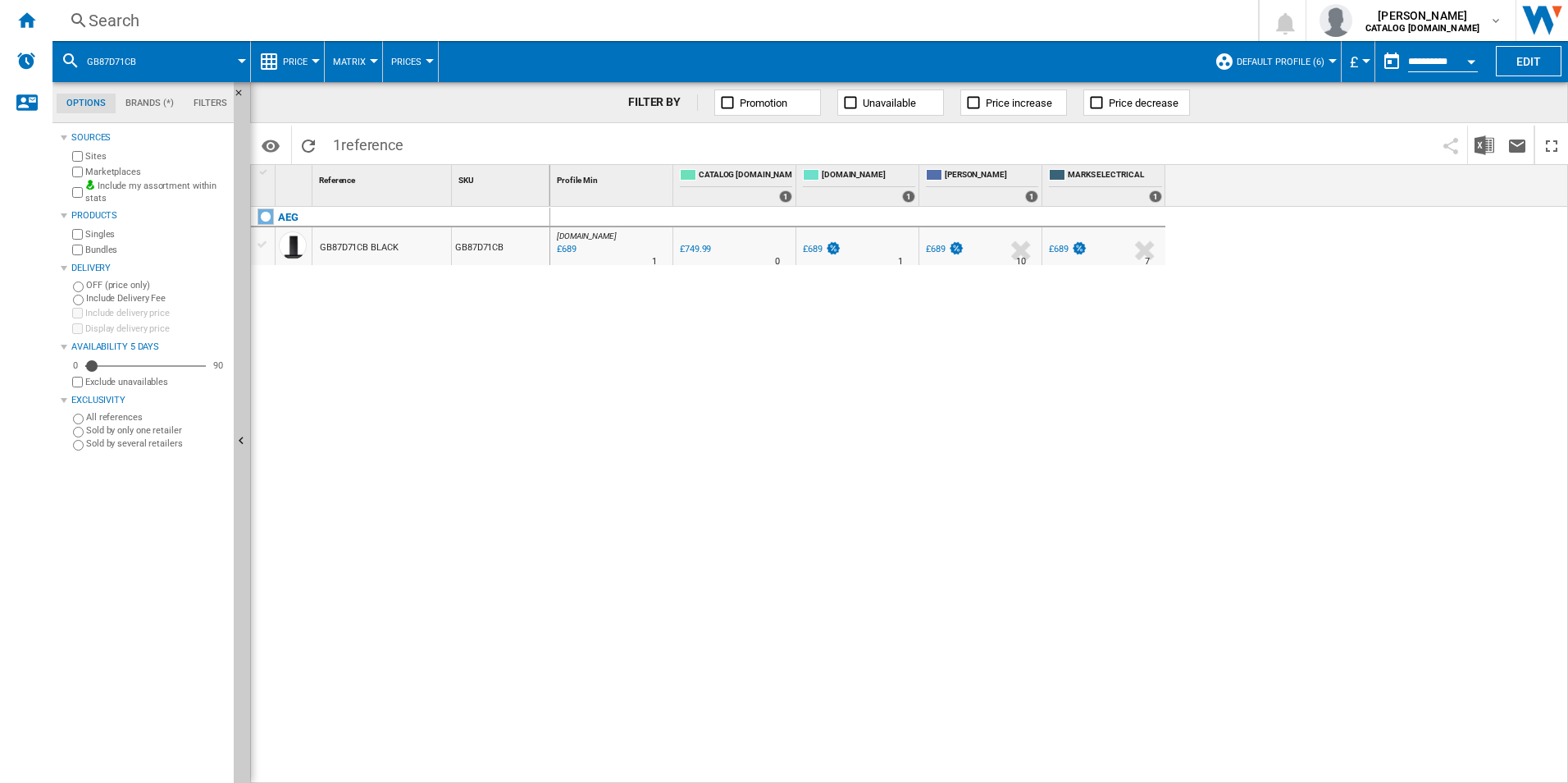
click at [973, 16] on div "Search" at bounding box center [652, 20] width 1127 height 23
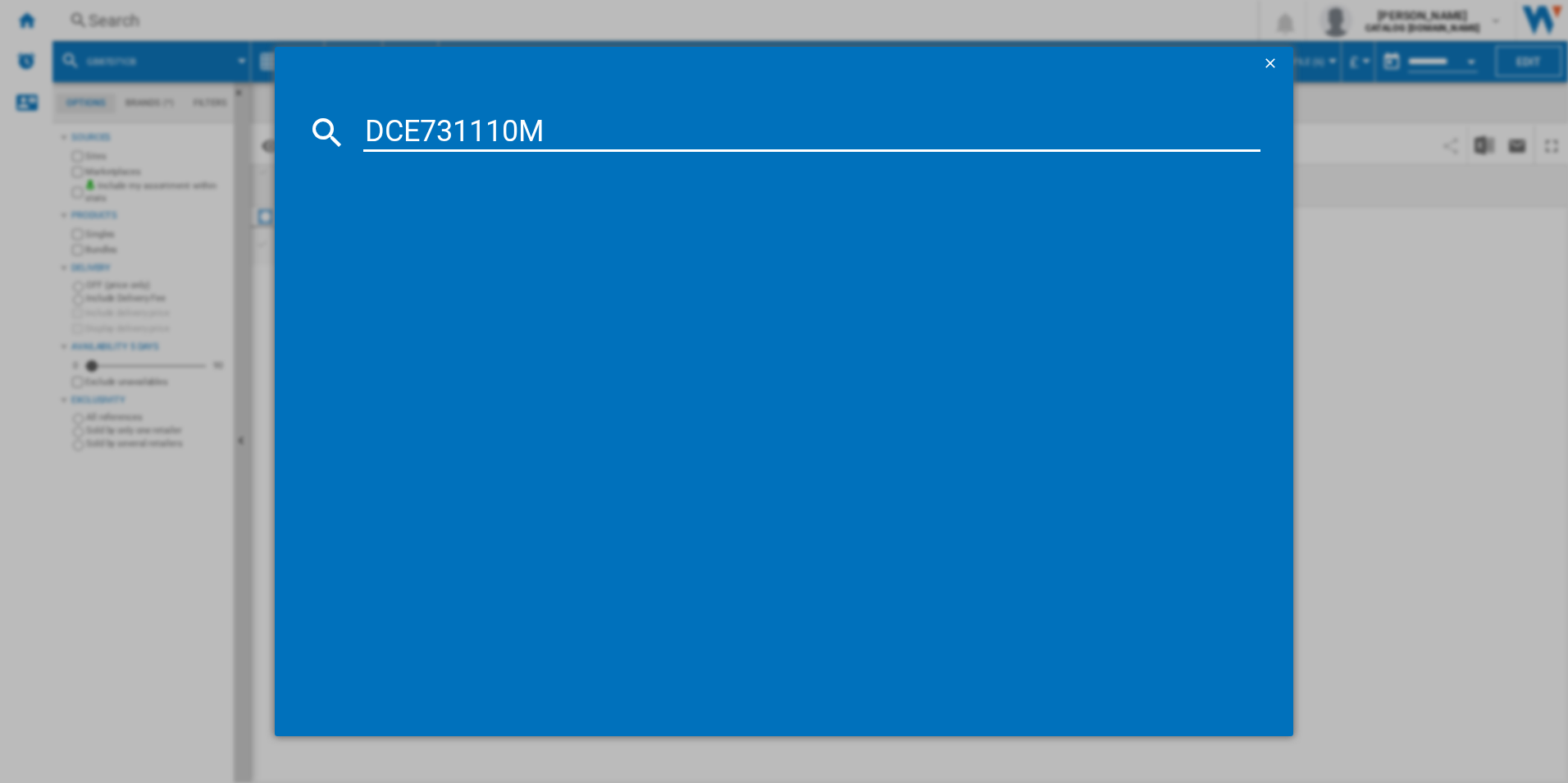
type input "DCE731110M"
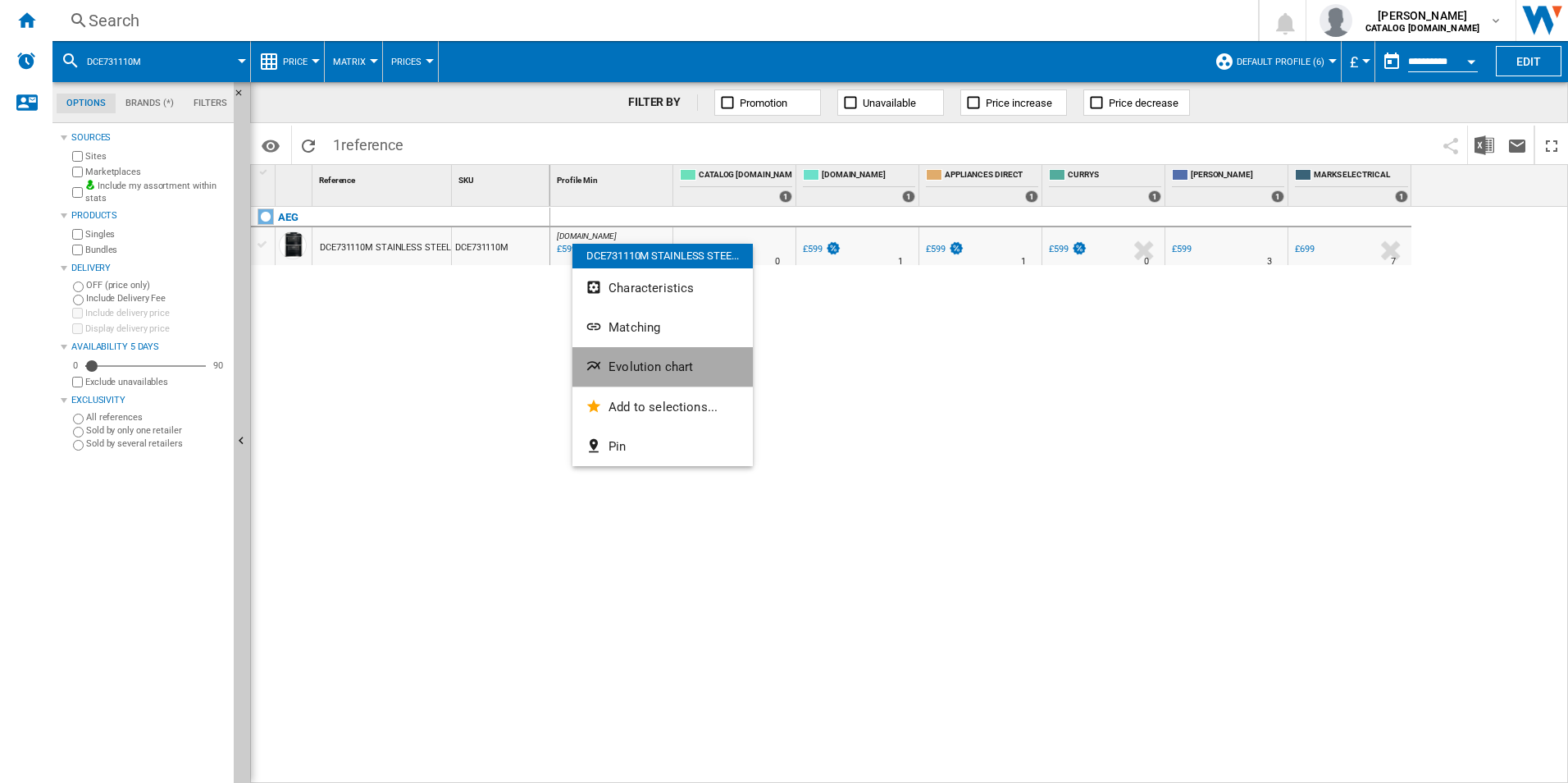
click at [623, 348] on button "Evolution chart" at bounding box center [662, 367] width 180 height 40
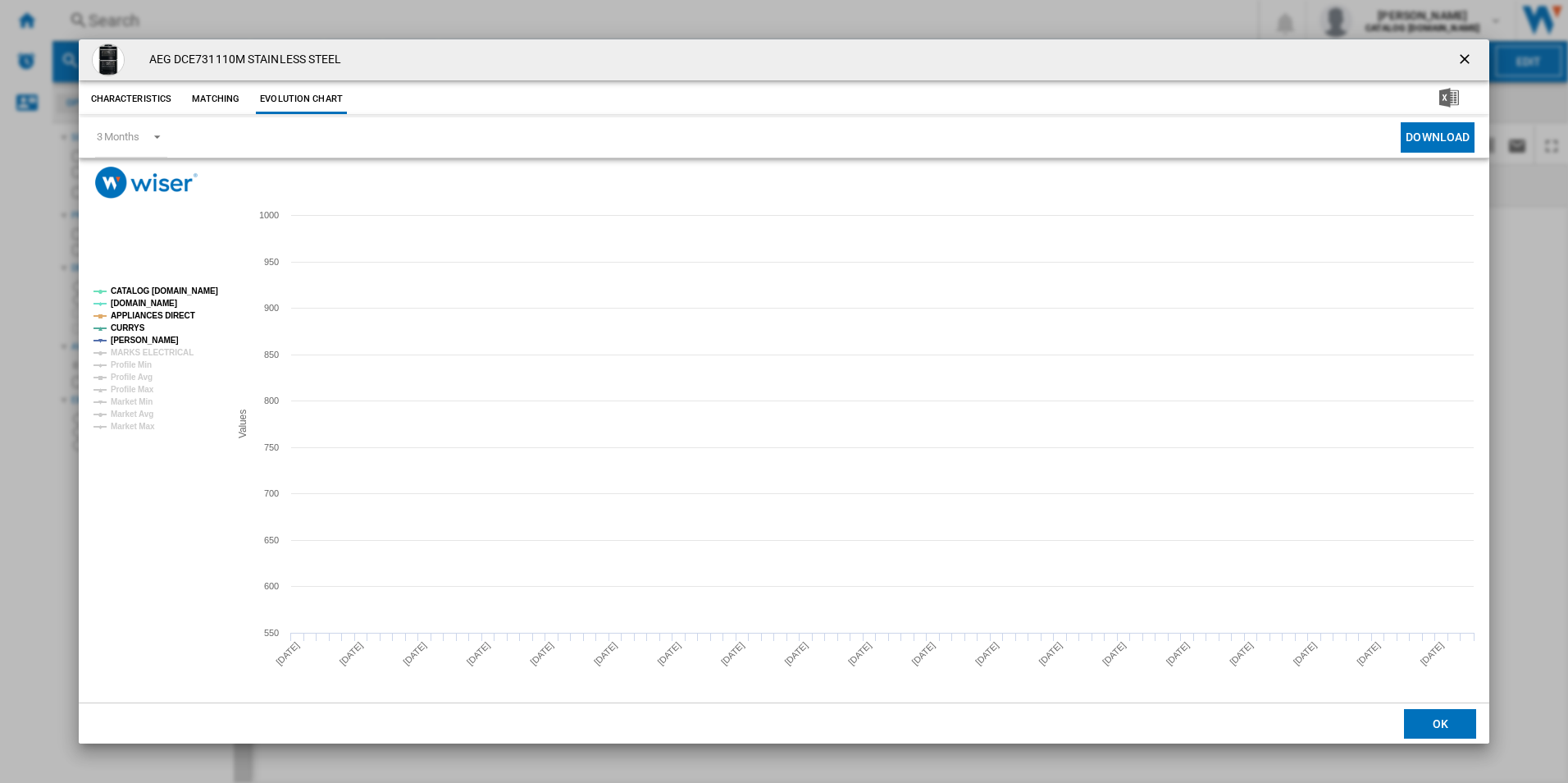
click at [180, 294] on tspan "CATALOG [DOMAIN_NAME]" at bounding box center [164, 290] width 108 height 9
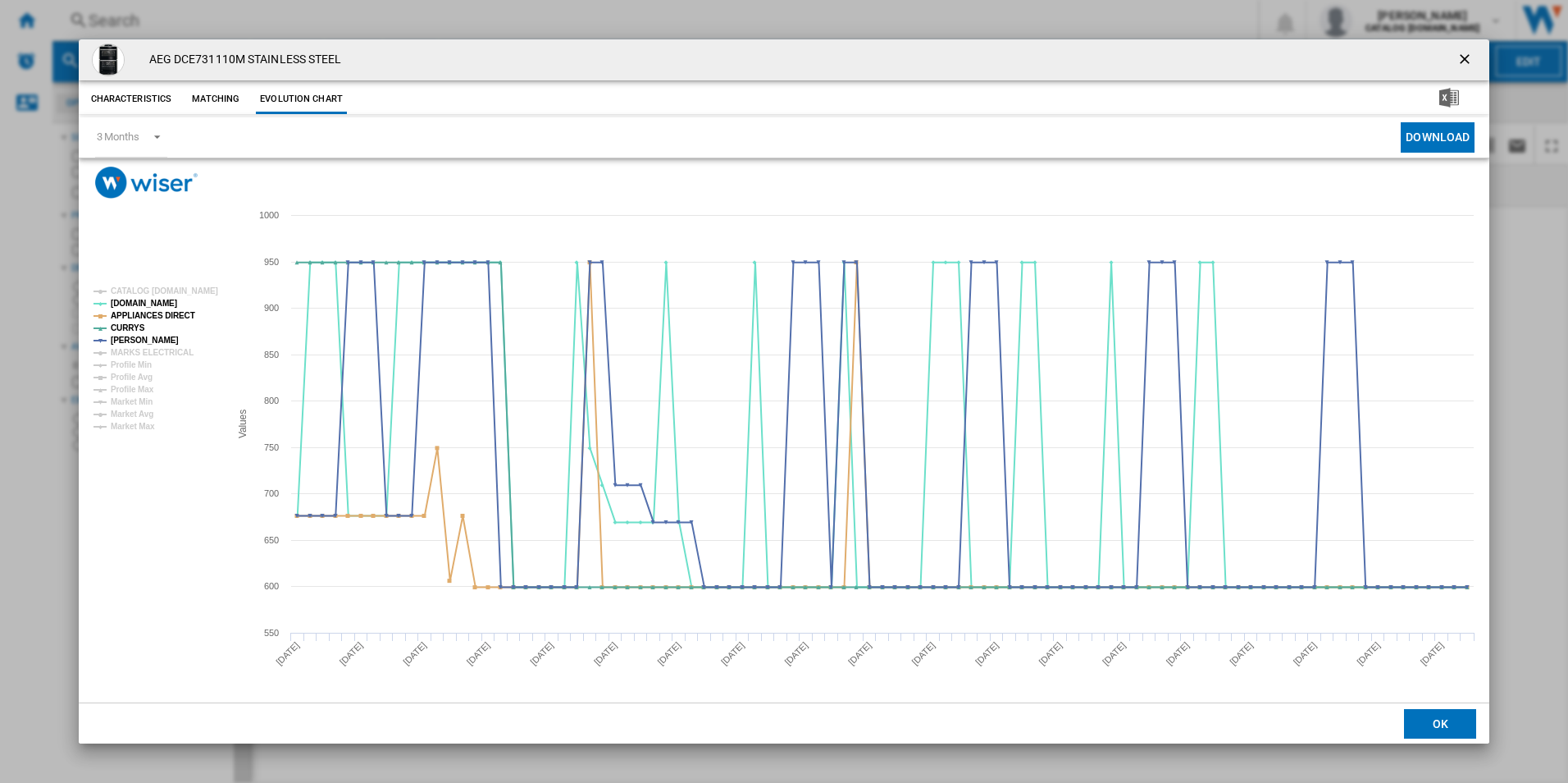
click at [174, 318] on tspan "APPLIANCES DIRECT" at bounding box center [152, 315] width 85 height 9
click at [1466, 57] on ng-md-icon "getI18NText('BUTTONS.CLOSE_DIALOG')" at bounding box center [1466, 61] width 20 height 20
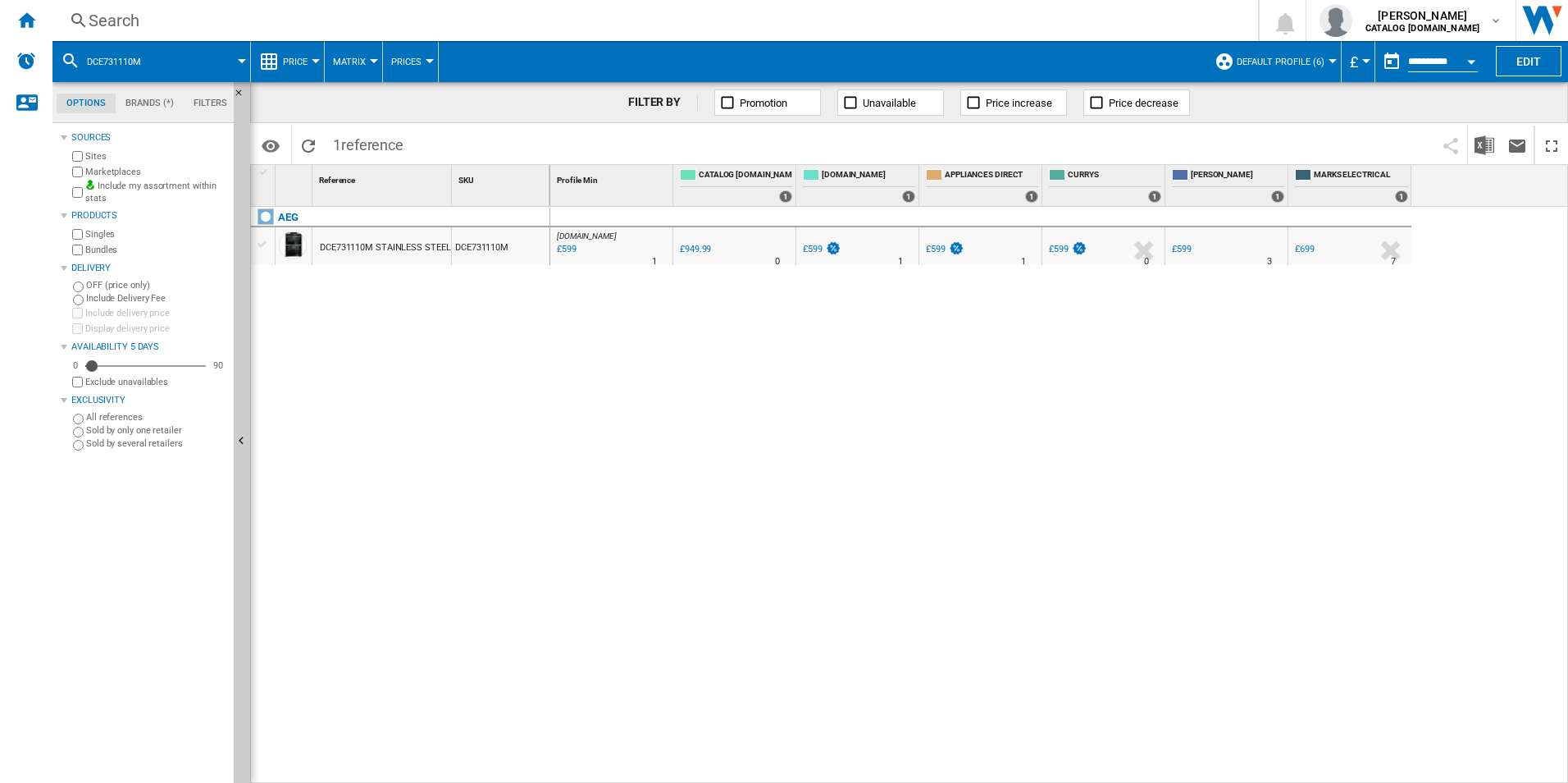
click at [926, 26] on div "Search" at bounding box center [652, 20] width 1127 height 23
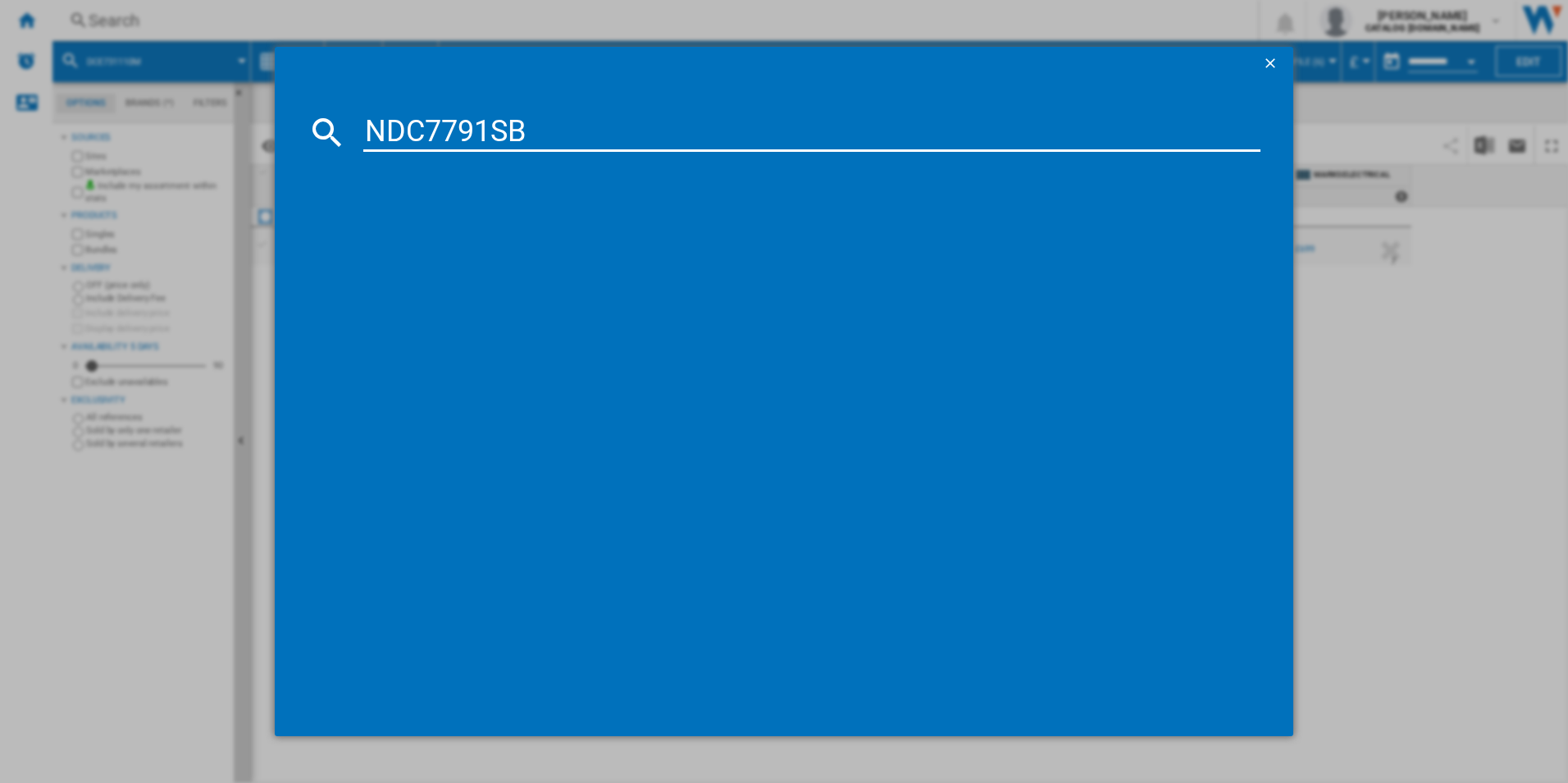
type input "NDC7791SB"
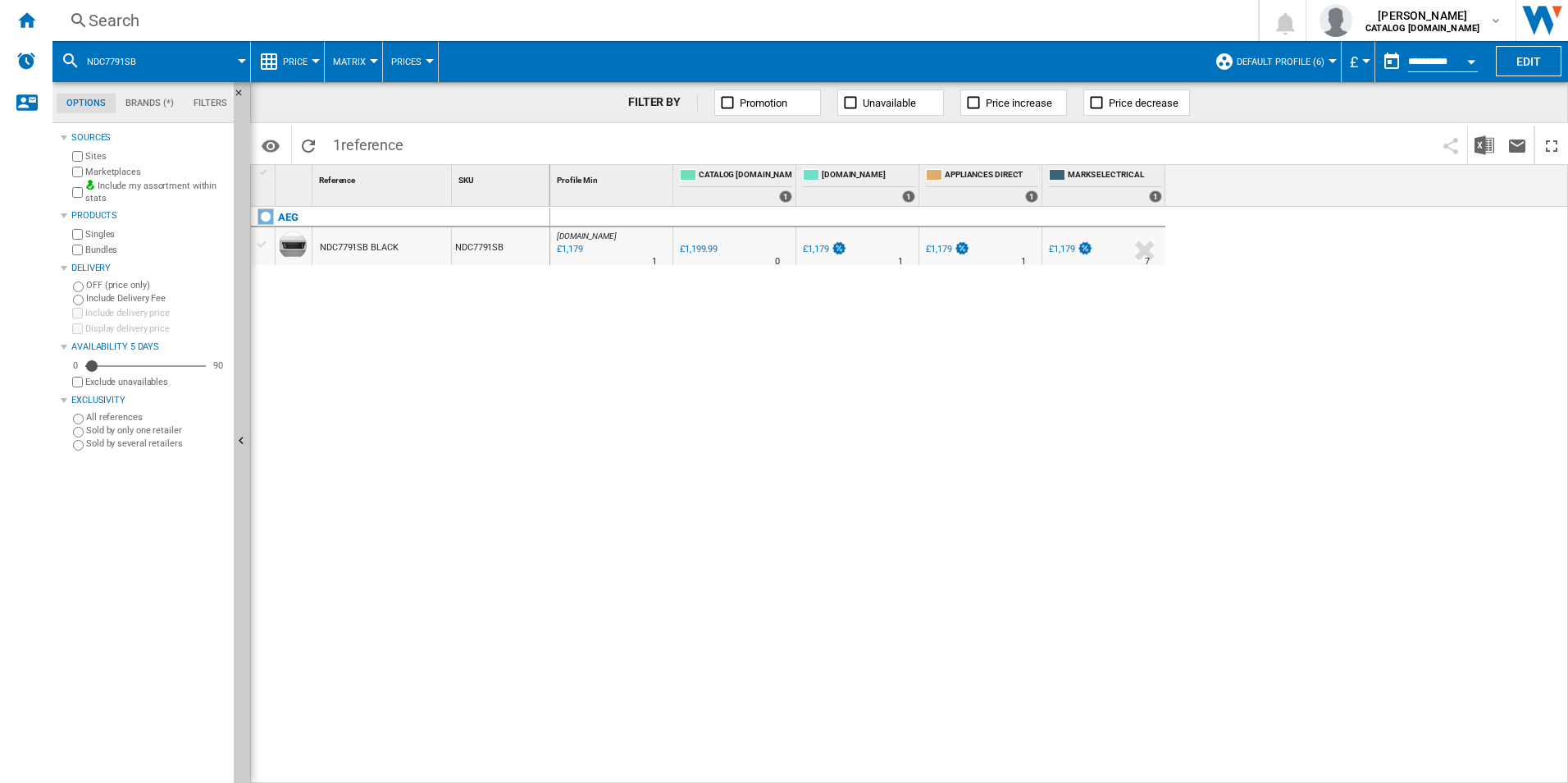
click at [715, 568] on div "[DOMAIN_NAME] : AO -1.7 % £1,179 % N/A 1 [DOMAIN_NAME] : AO 0.0 % £1,199.99 % N…" at bounding box center [1059, 494] width 1019 height 577
click at [741, 526] on div "[DOMAIN_NAME] : AO -1.7 % £1,179 % N/A 1 [DOMAIN_NAME] : AO 0.0 % £1,199.99 % N…" at bounding box center [1059, 494] width 1019 height 577
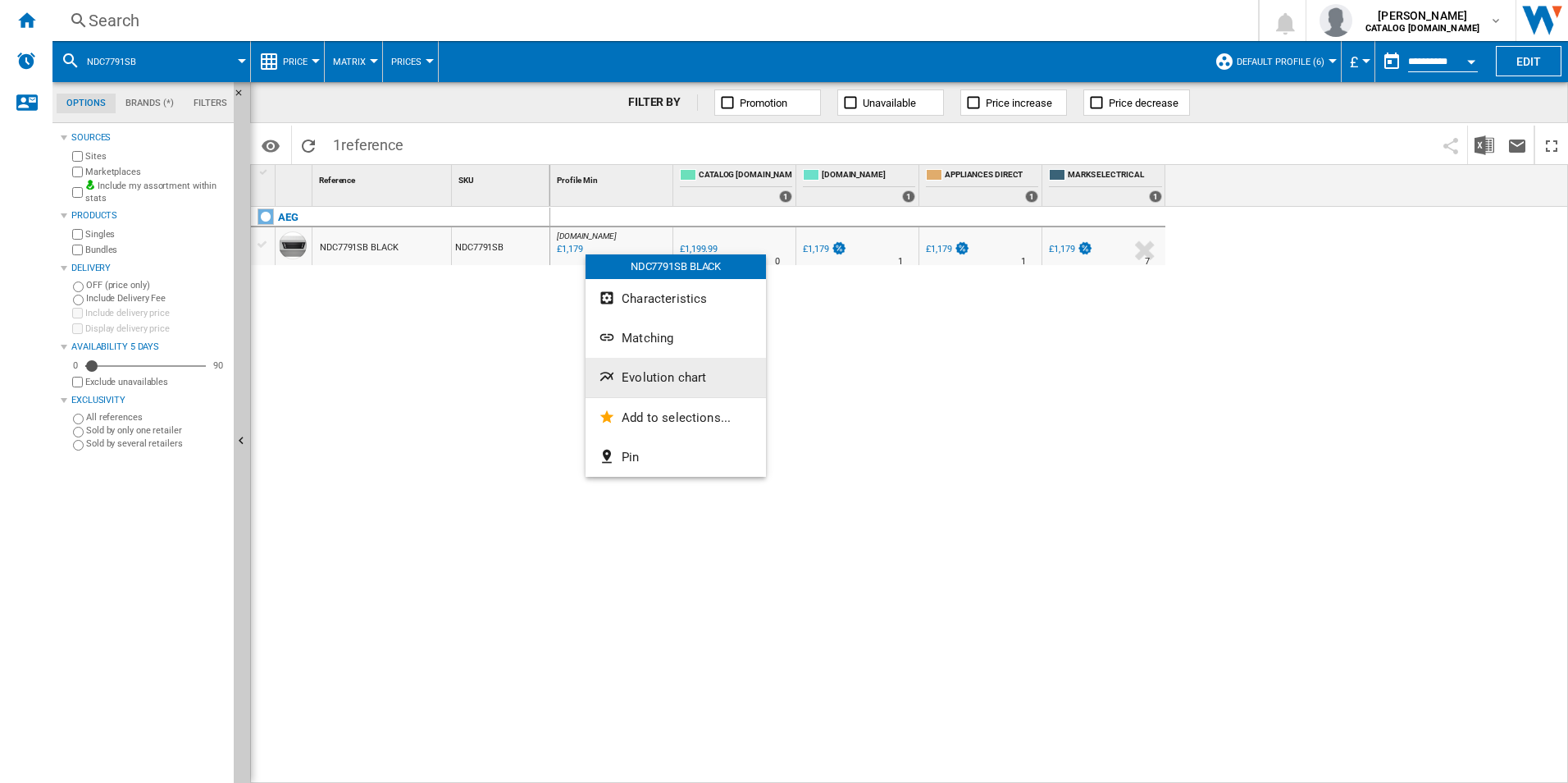
click at [641, 374] on span "Evolution chart" at bounding box center [663, 377] width 85 height 15
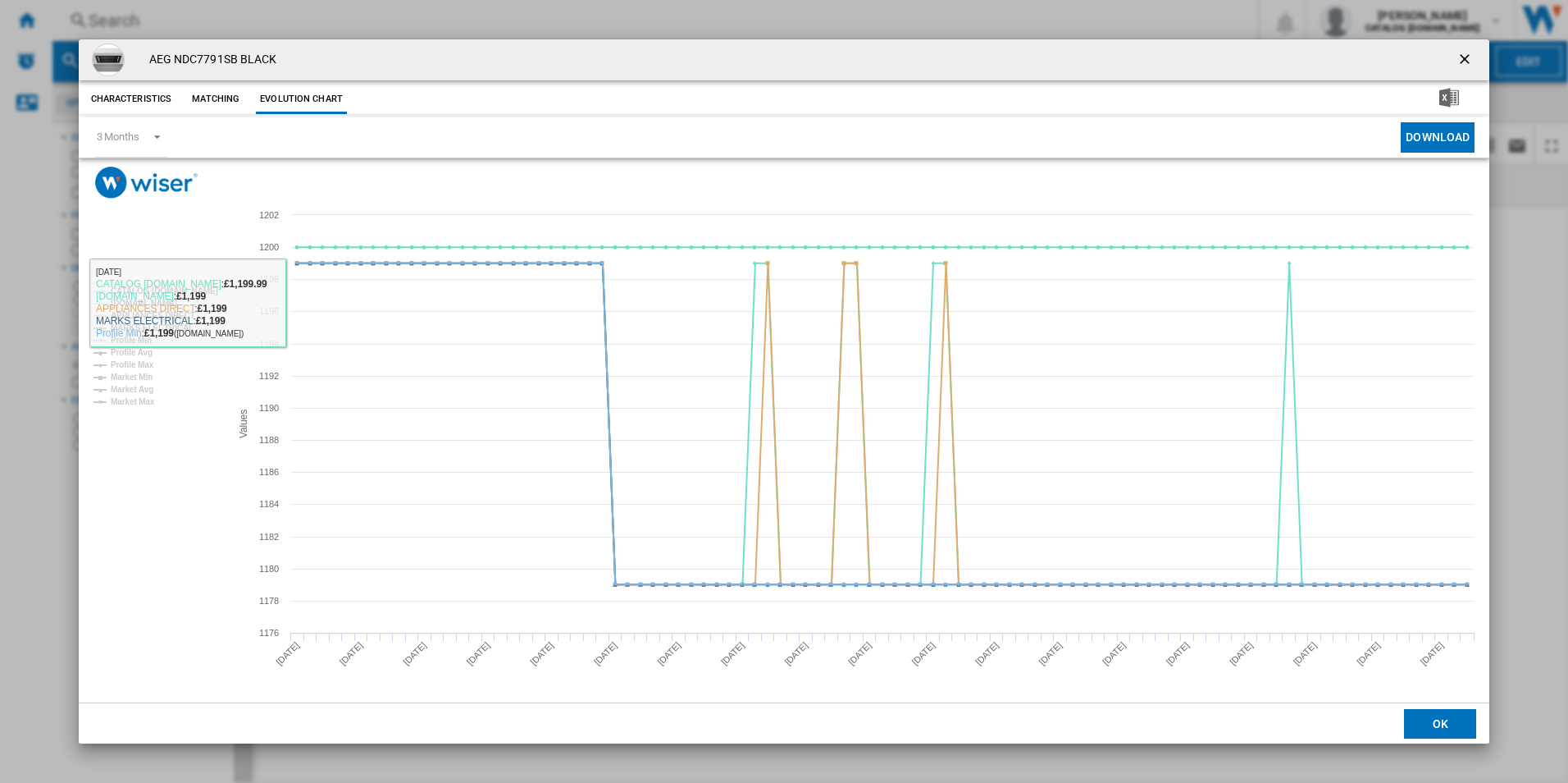
click at [202, 290] on tspan "CATALOG [DOMAIN_NAME]" at bounding box center [164, 290] width 108 height 9
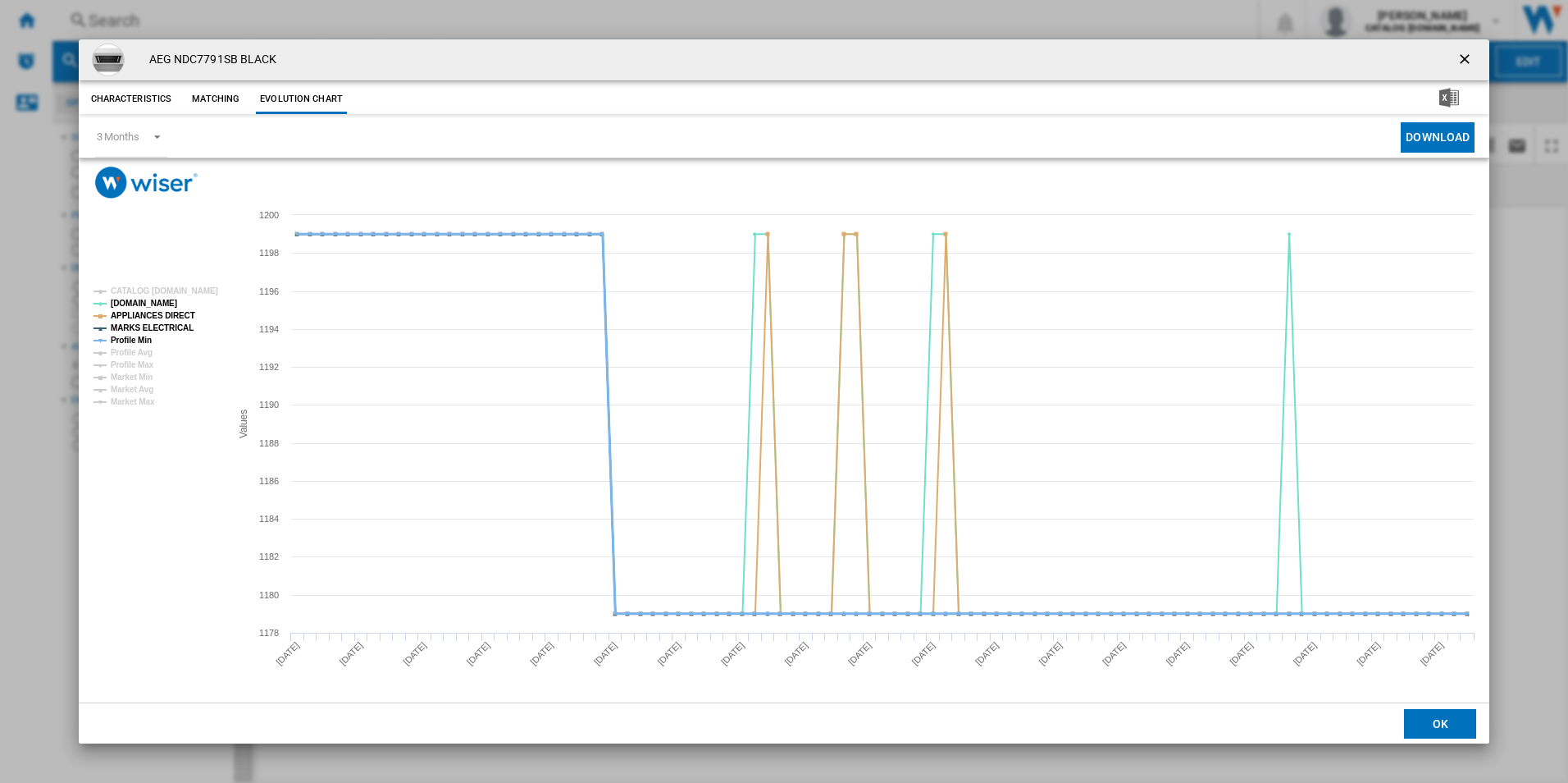
click at [143, 342] on tspan "Profile Min" at bounding box center [131, 340] width 41 height 9
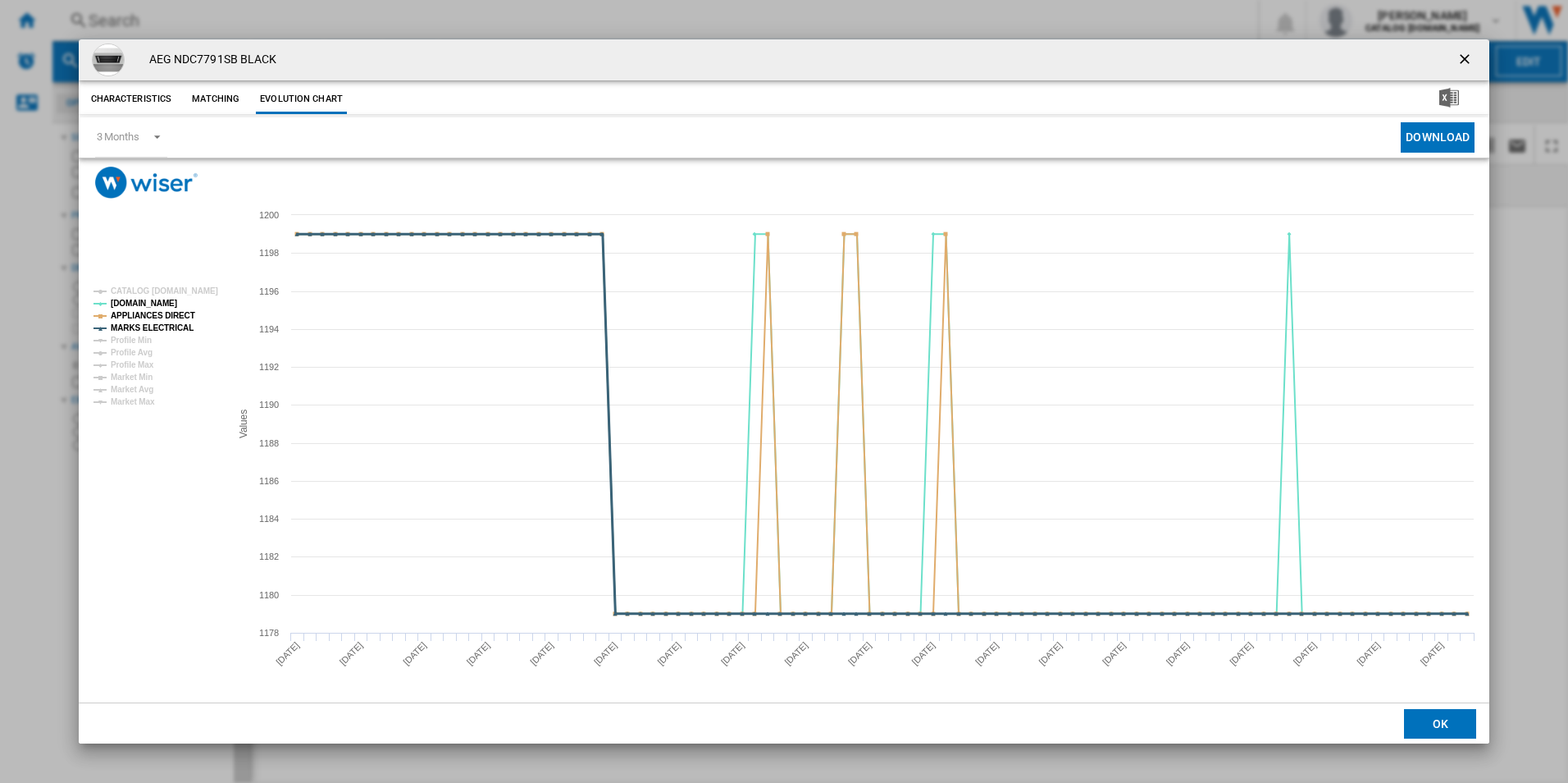
click at [156, 329] on tspan "MARKS ELECTRICAL" at bounding box center [151, 327] width 83 height 9
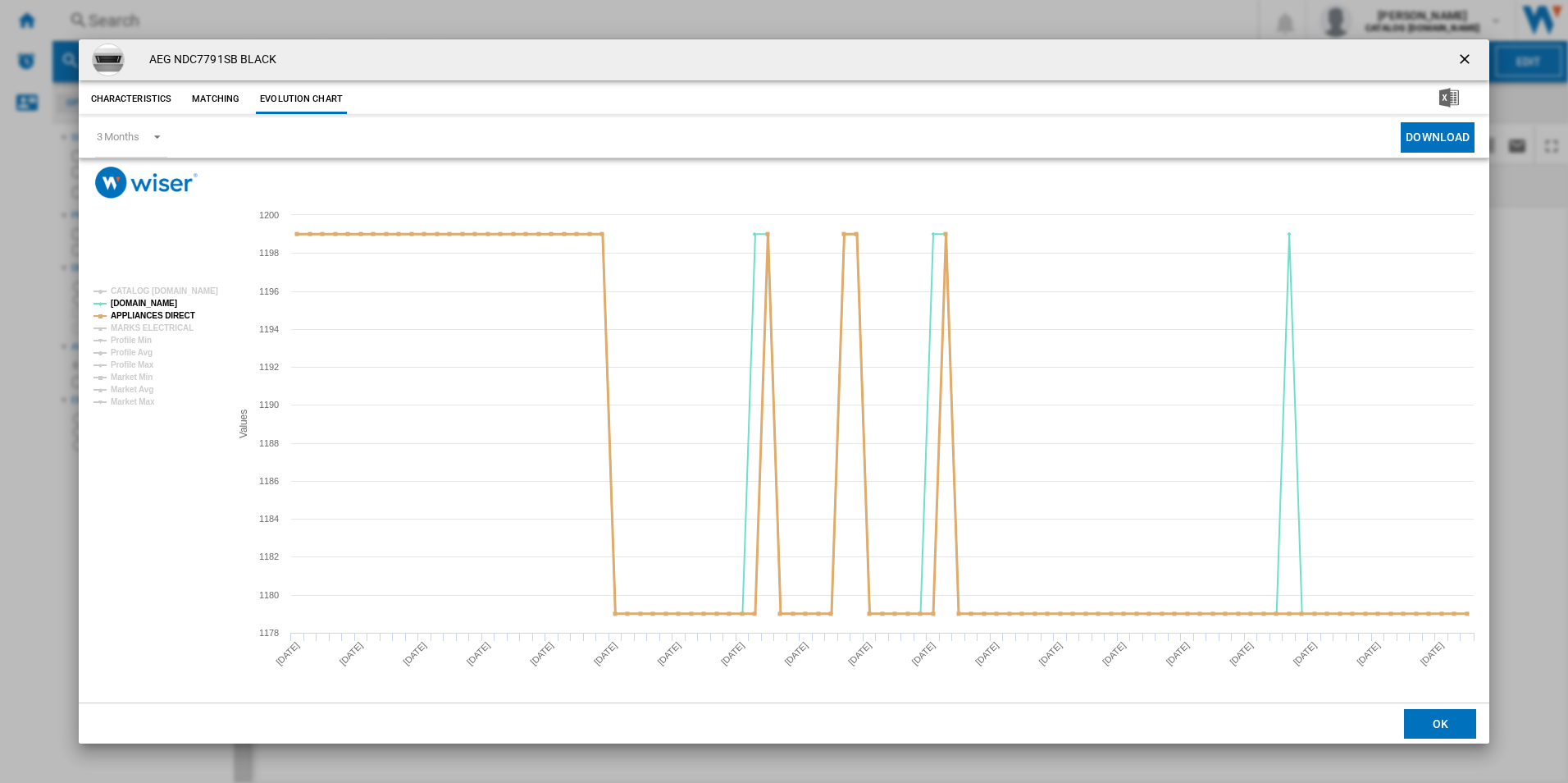
click at [166, 315] on tspan "APPLIANCES DIRECT" at bounding box center [152, 315] width 85 height 9
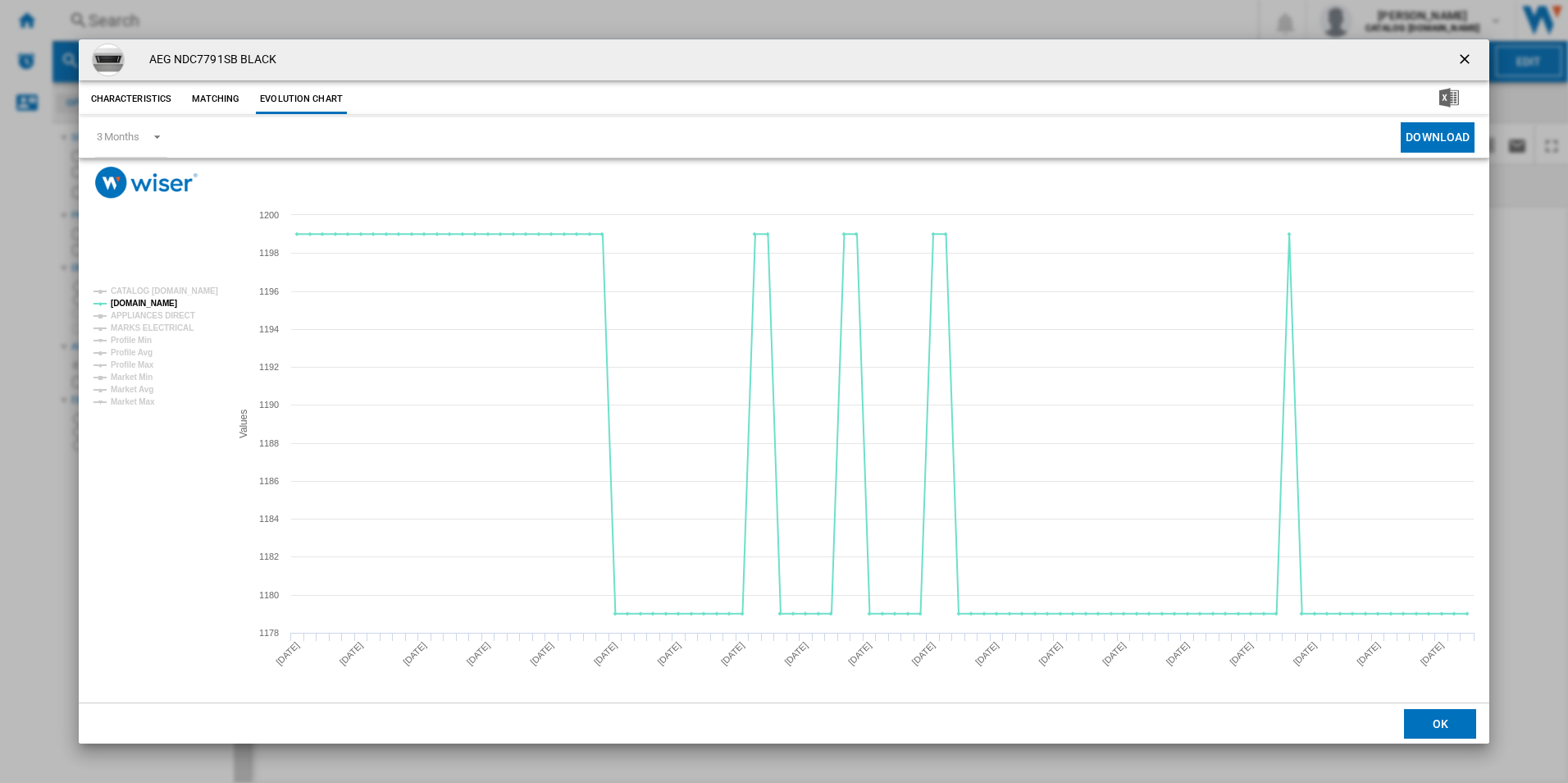
drag, startPoint x: 1471, startPoint y: 57, endPoint x: 1437, endPoint y: 52, distance: 34.4
click at [1471, 57] on ng-md-icon "getI18NText('BUTTONS.CLOSE_DIALOG')" at bounding box center [1466, 61] width 20 height 20
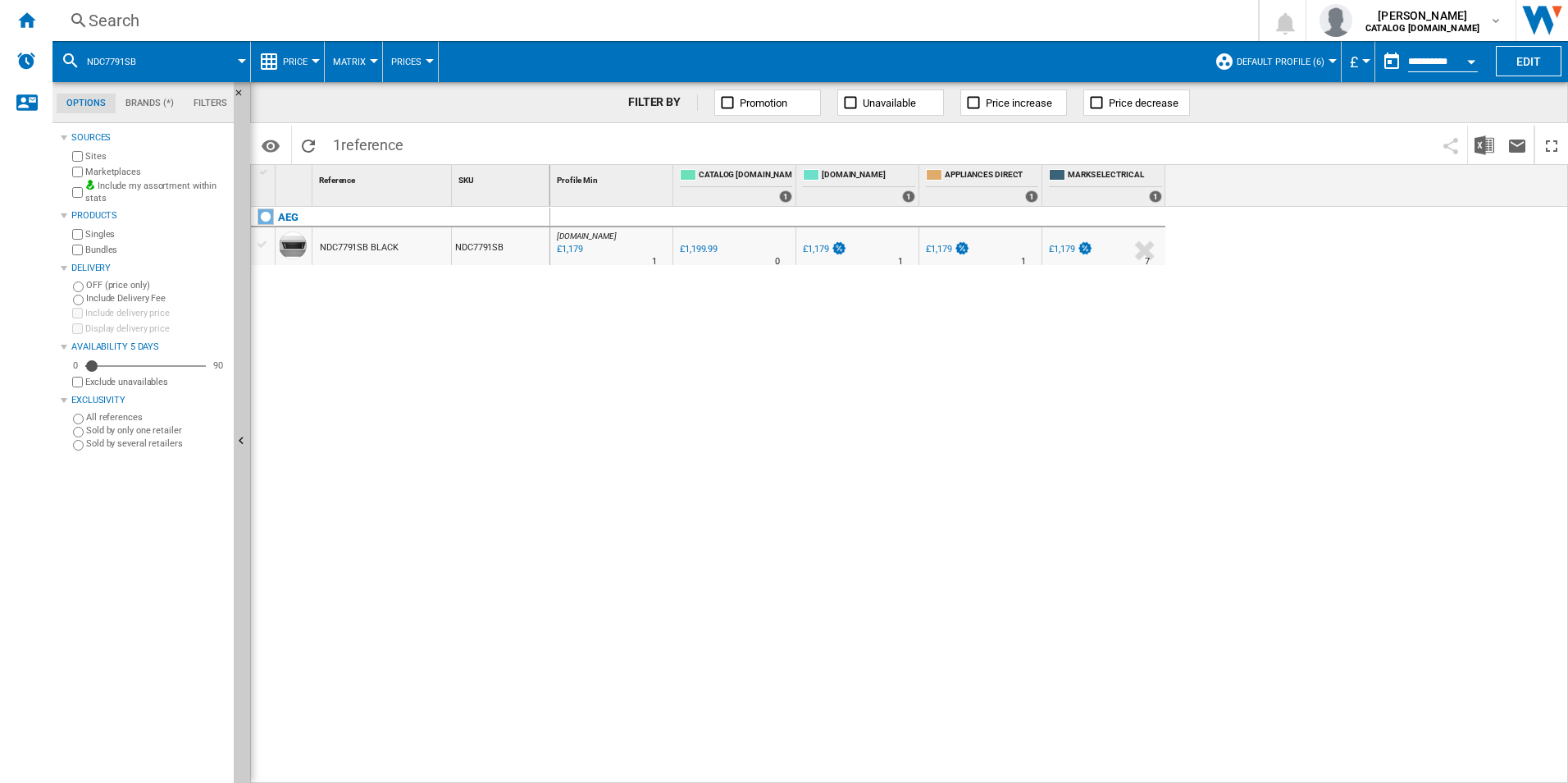
click at [982, 9] on div "Search" at bounding box center [652, 20] width 1127 height 23
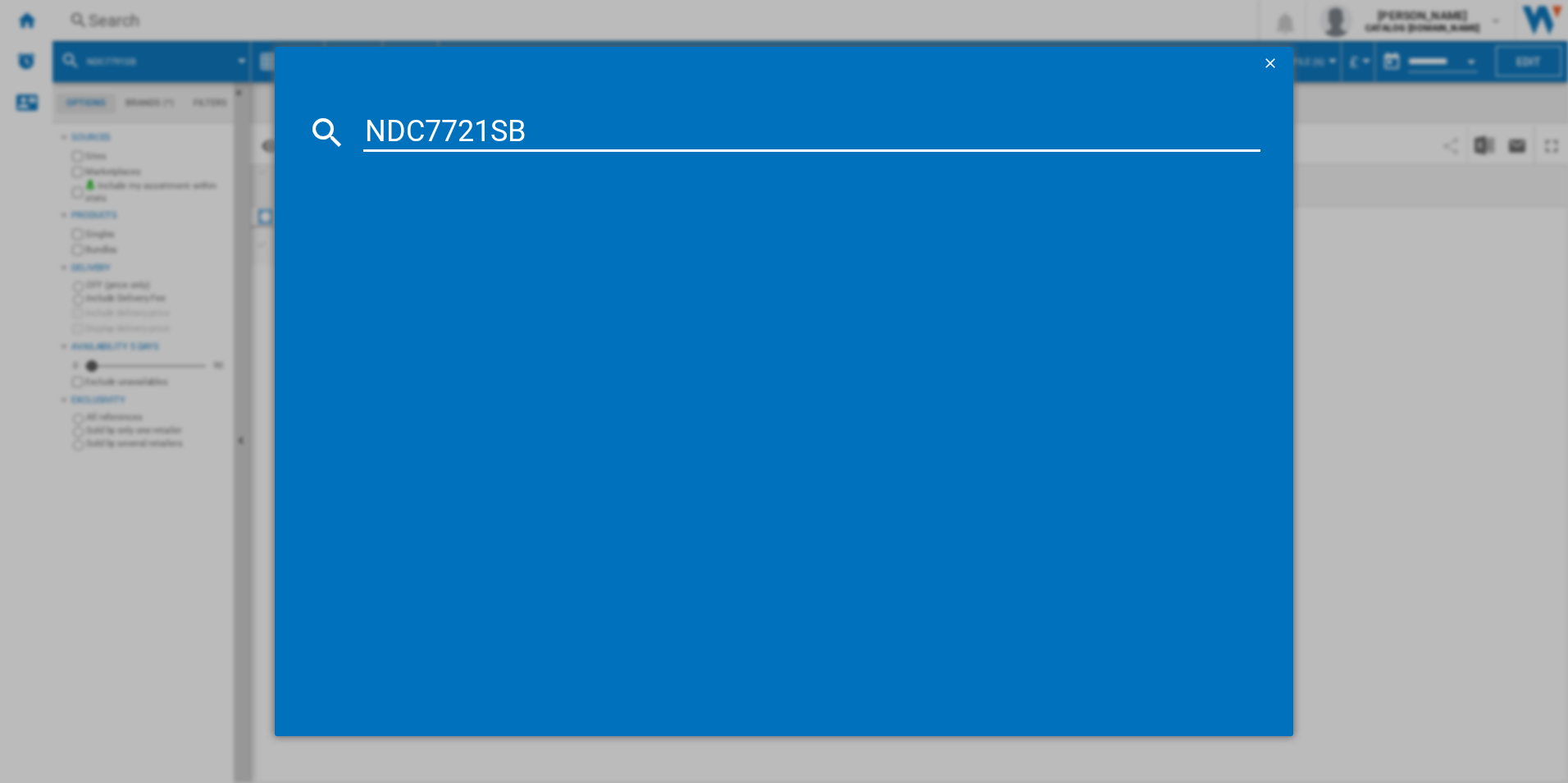
type input "NDC7721SB"
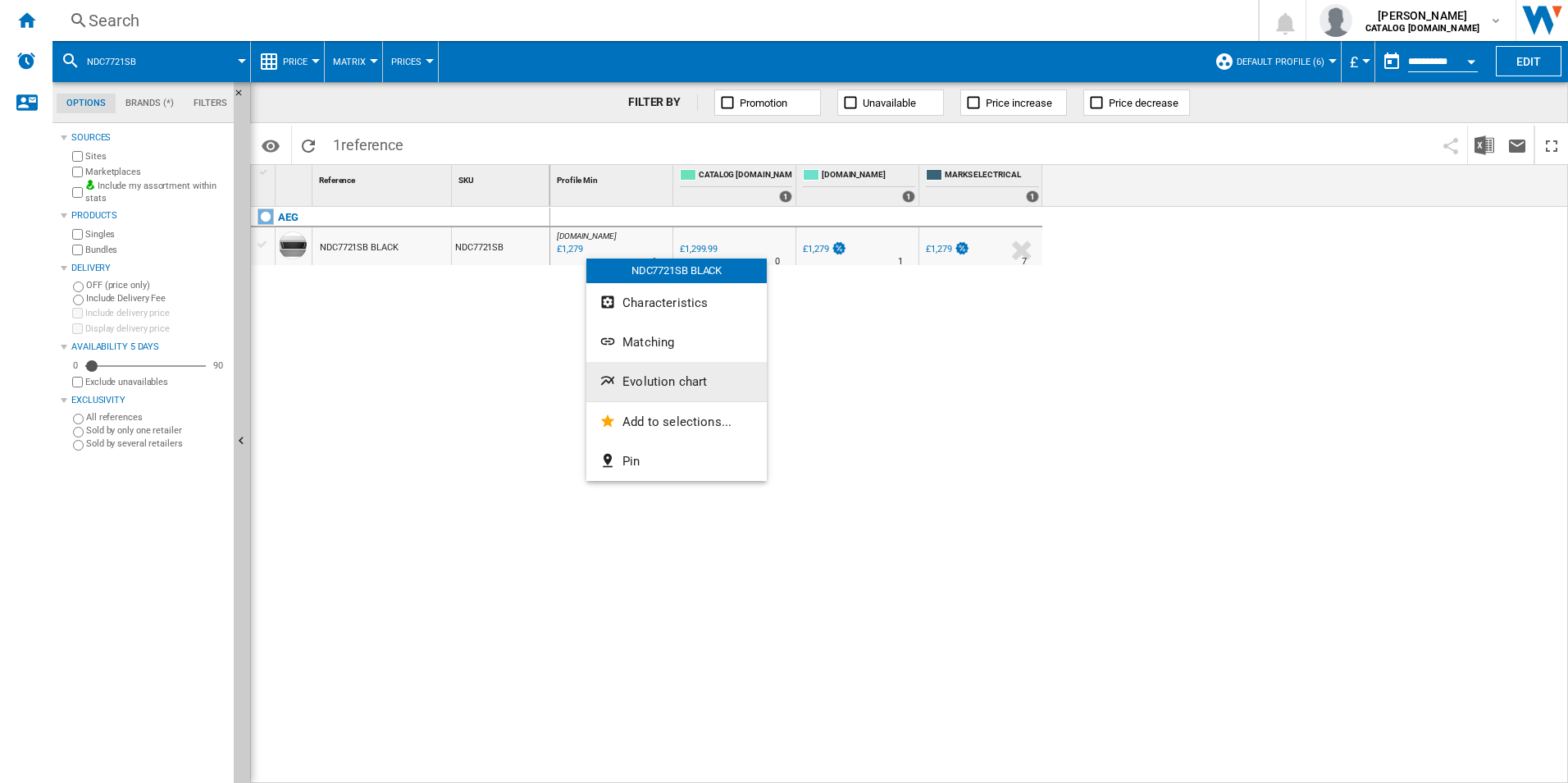
click at [679, 375] on span "Evolution chart" at bounding box center [664, 381] width 85 height 15
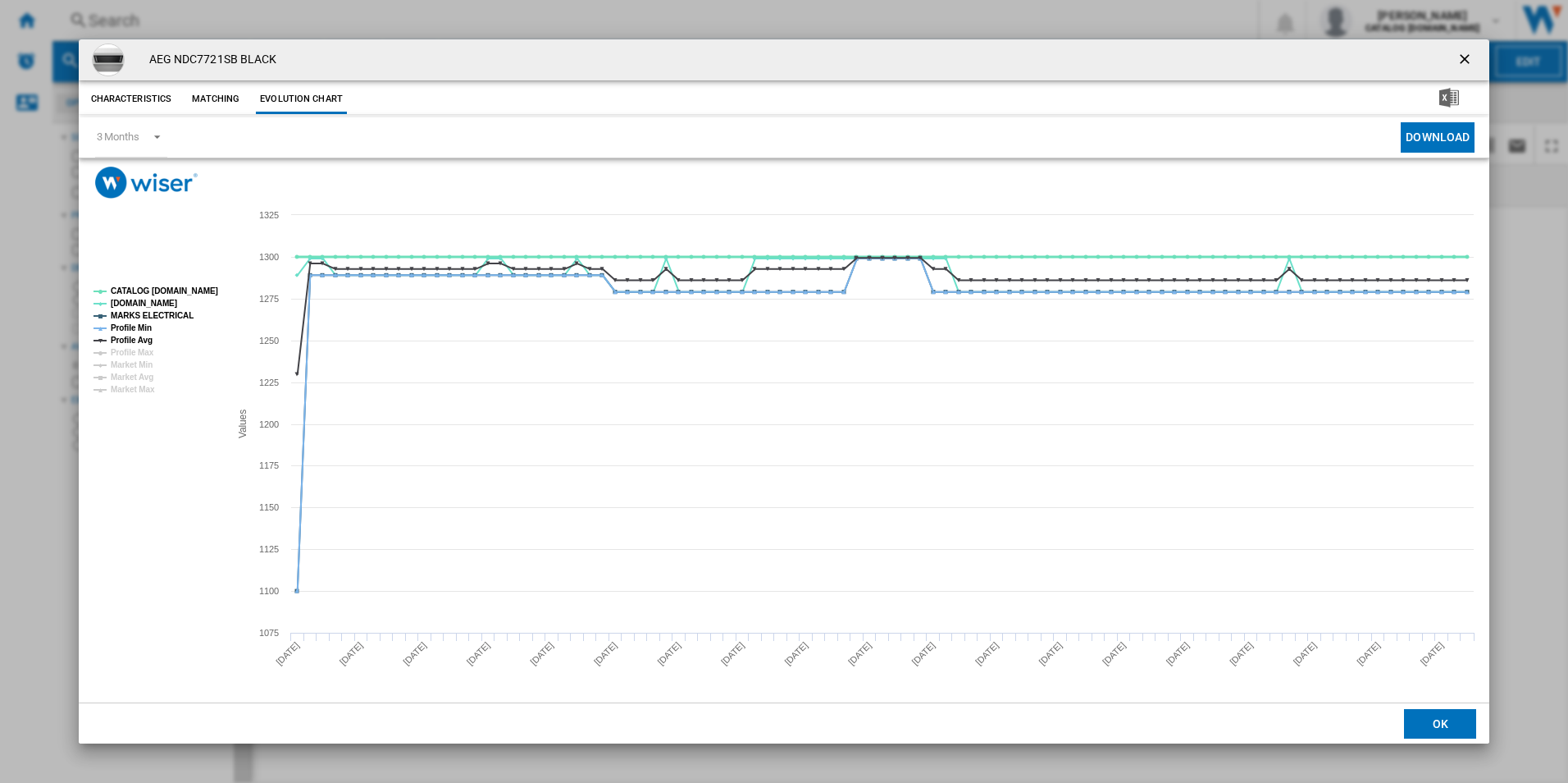
click at [191, 286] on tspan "CATALOG [DOMAIN_NAME]" at bounding box center [164, 290] width 108 height 9
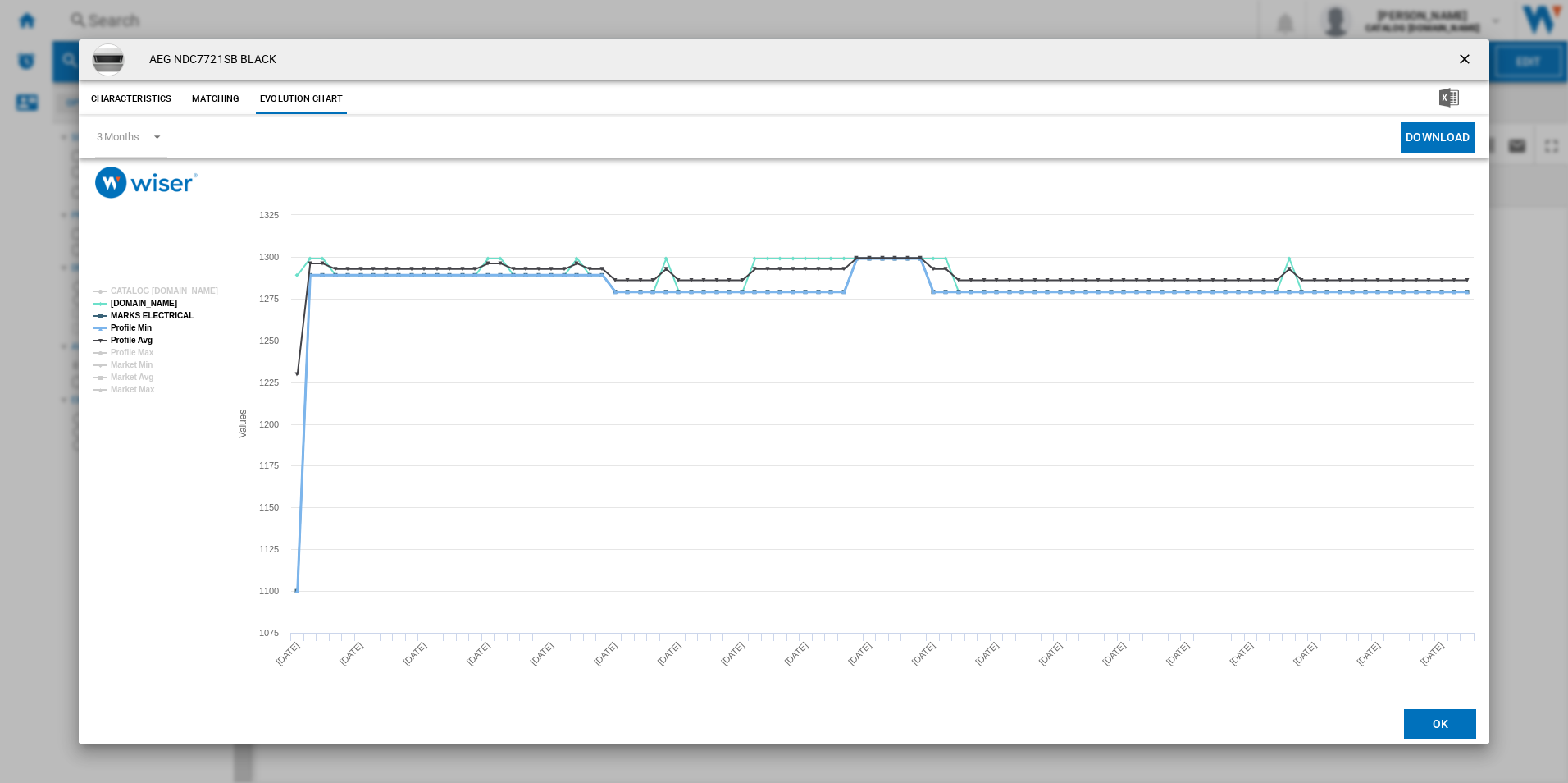
click at [137, 324] on tspan "Profile Min" at bounding box center [131, 327] width 41 height 9
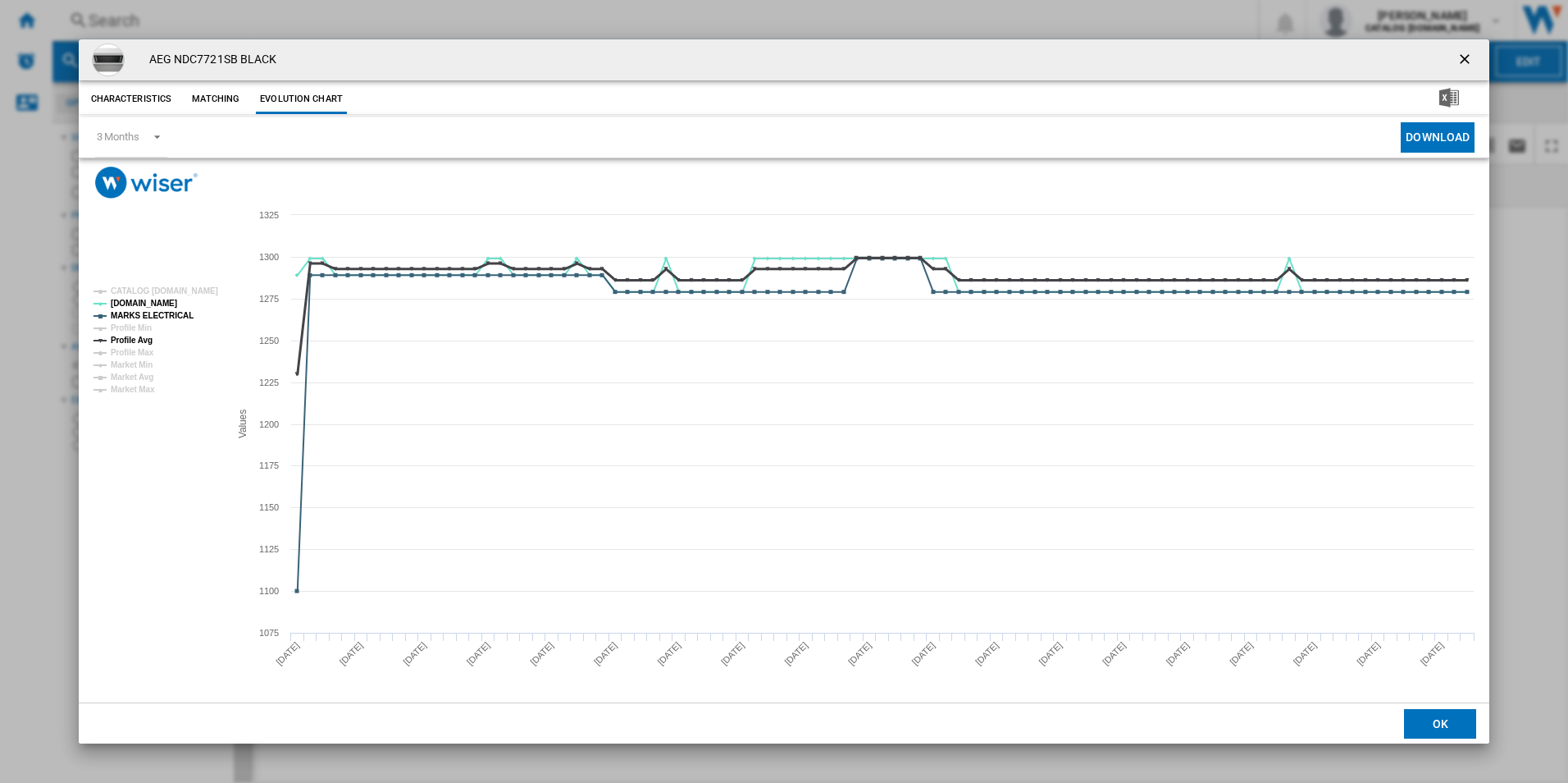
click at [141, 337] on tspan "Profile Avg" at bounding box center [131, 340] width 42 height 9
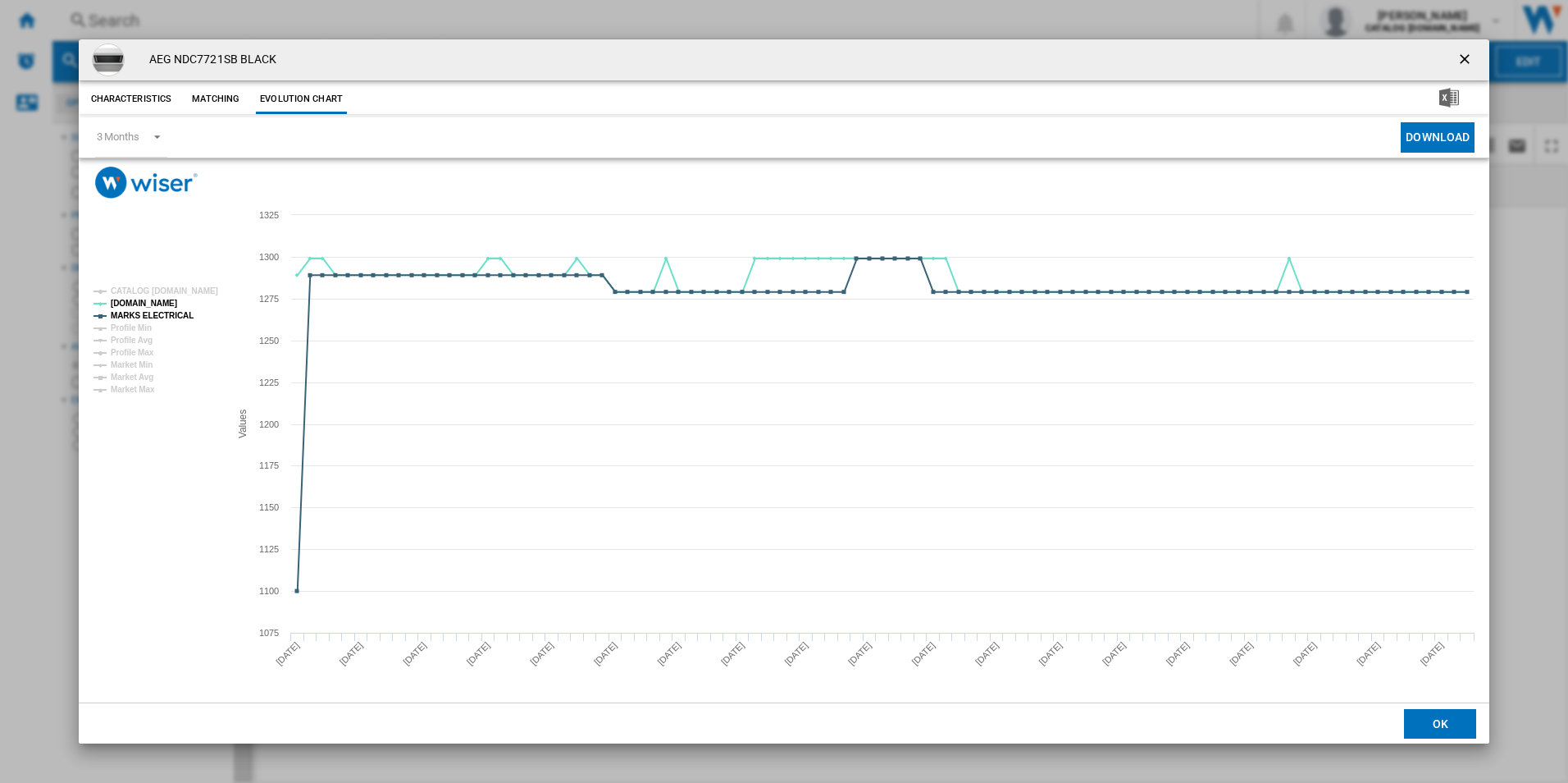
click at [1462, 54] on ng-md-icon "getI18NText('BUTTONS.CLOSE_DIALOG')" at bounding box center [1466, 61] width 20 height 20
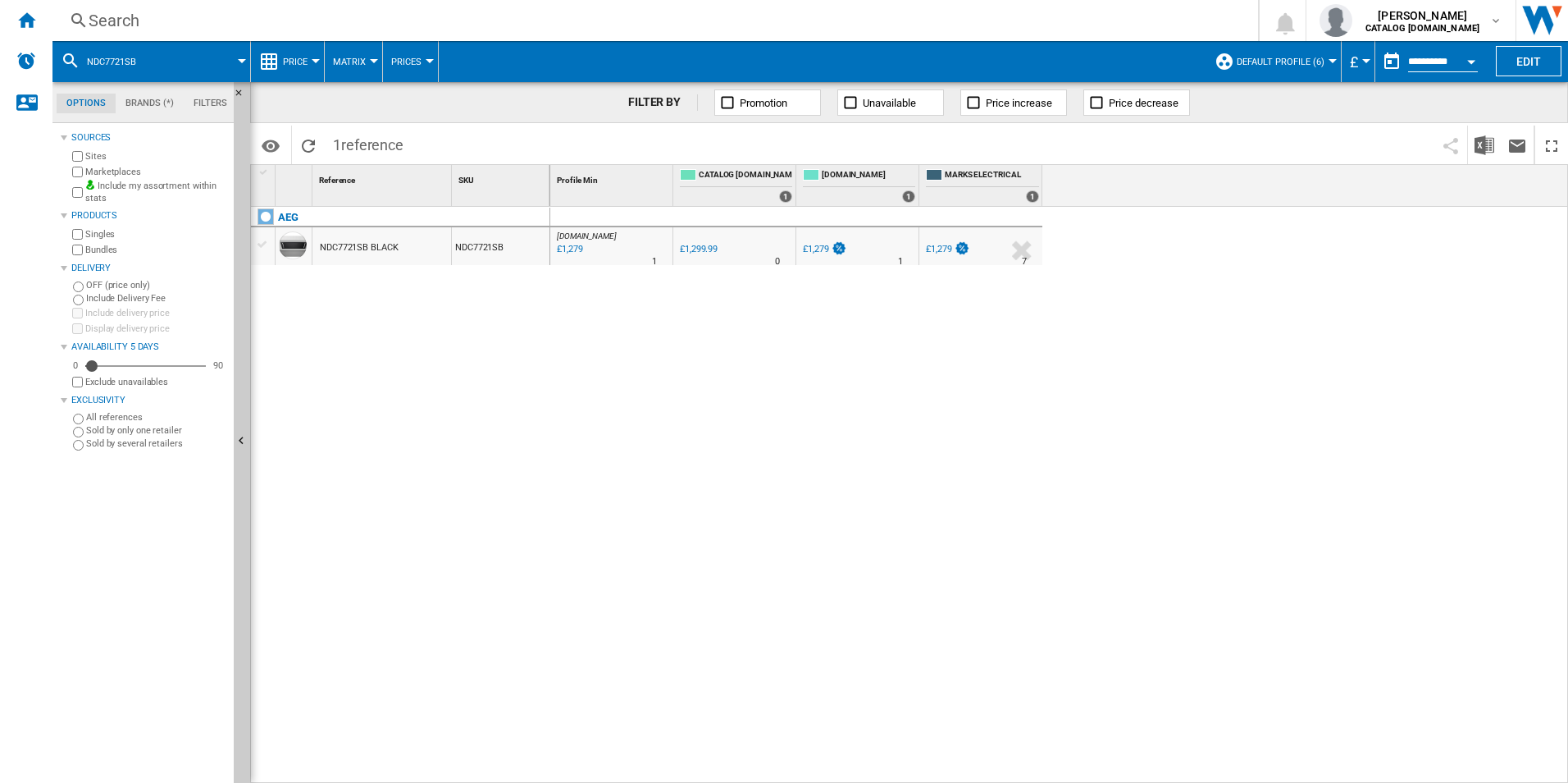
click at [964, 20] on div "Search" at bounding box center [652, 20] width 1127 height 23
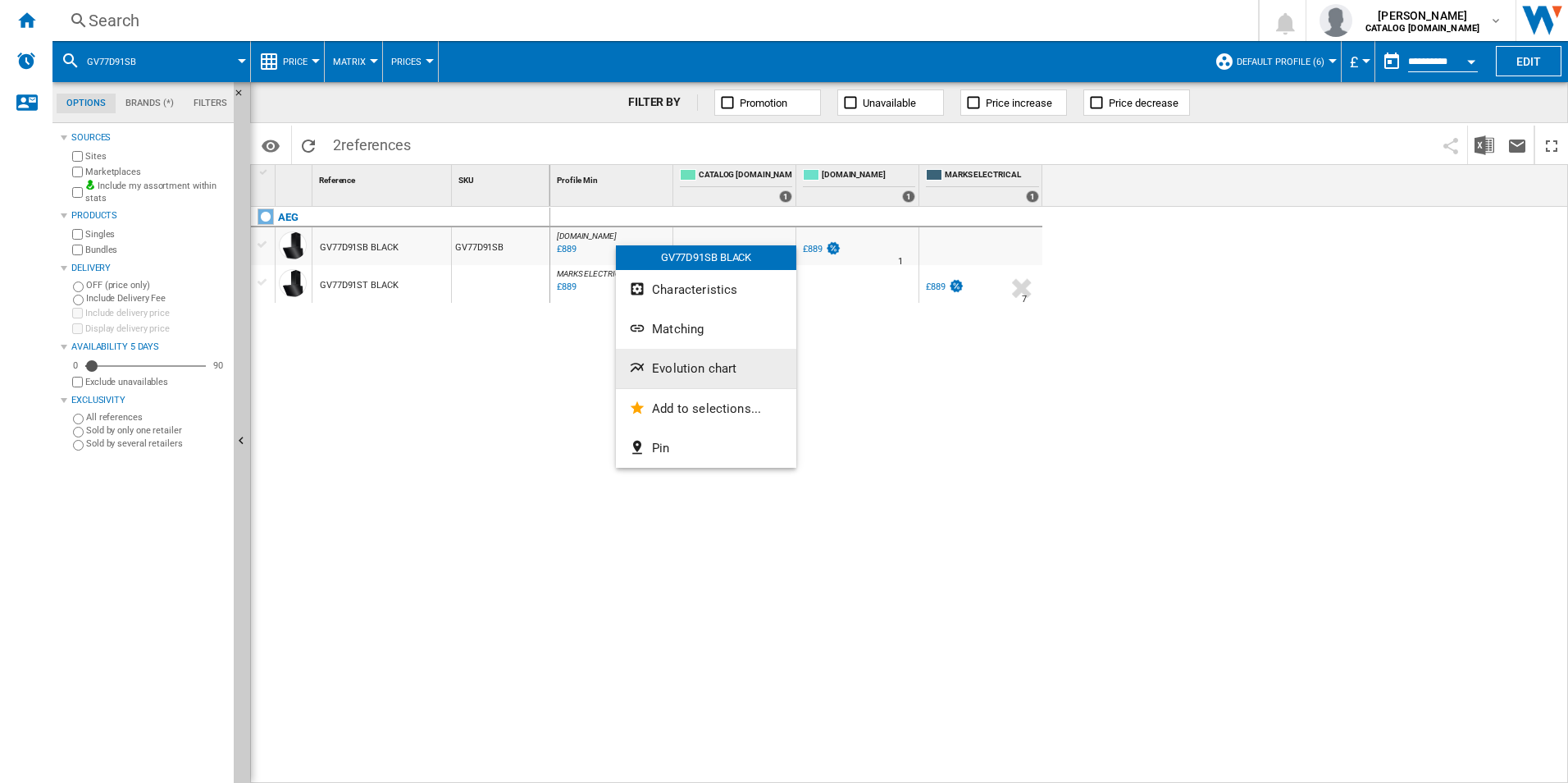
click at [663, 356] on button "Evolution chart" at bounding box center [705, 369] width 180 height 40
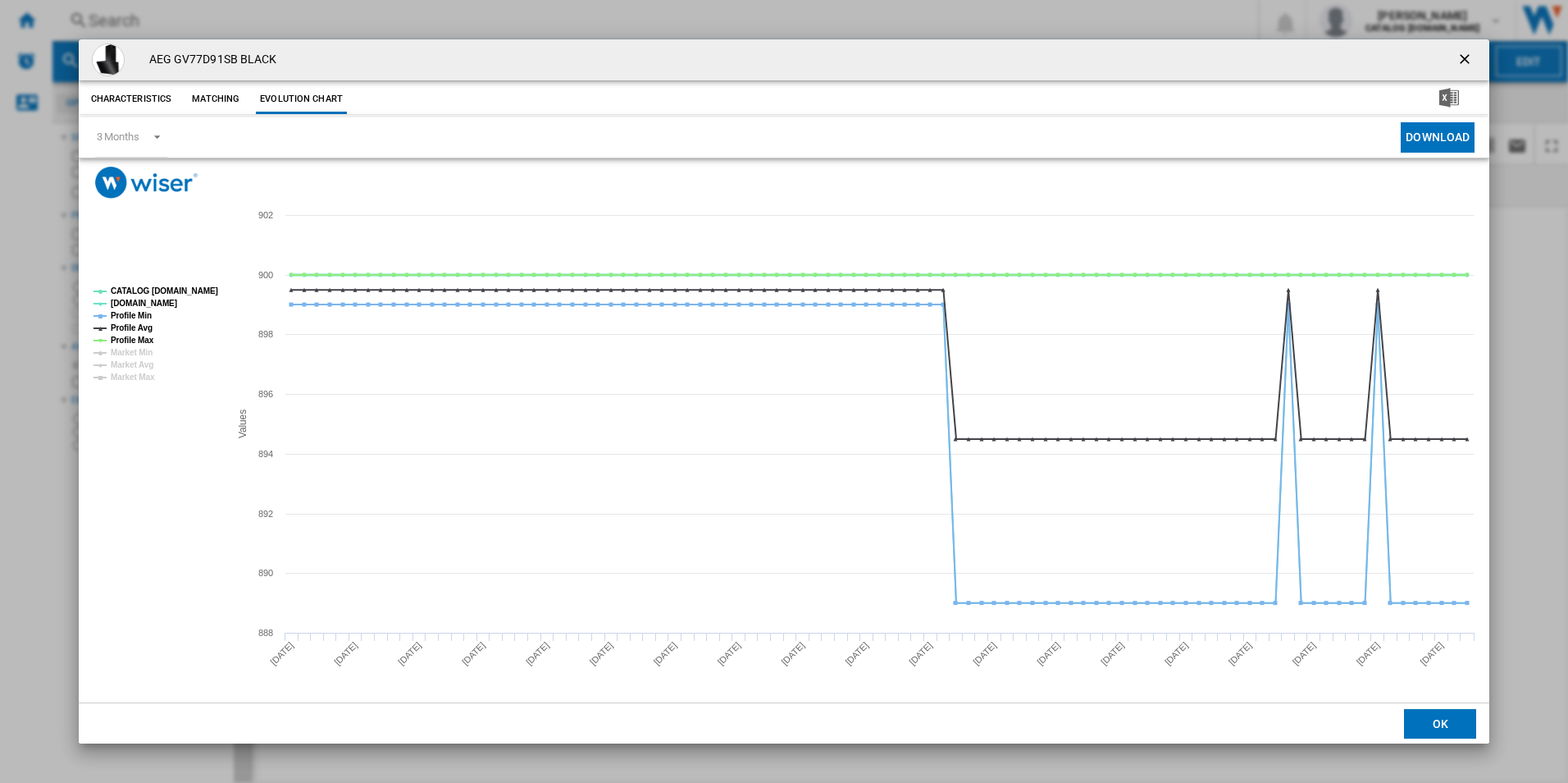
click at [192, 288] on tspan "CATALOG [DOMAIN_NAME]" at bounding box center [164, 290] width 108 height 9
click at [137, 316] on tspan "Profile Min" at bounding box center [131, 315] width 41 height 9
click at [136, 336] on tspan "Profile Max" at bounding box center [132, 340] width 44 height 9
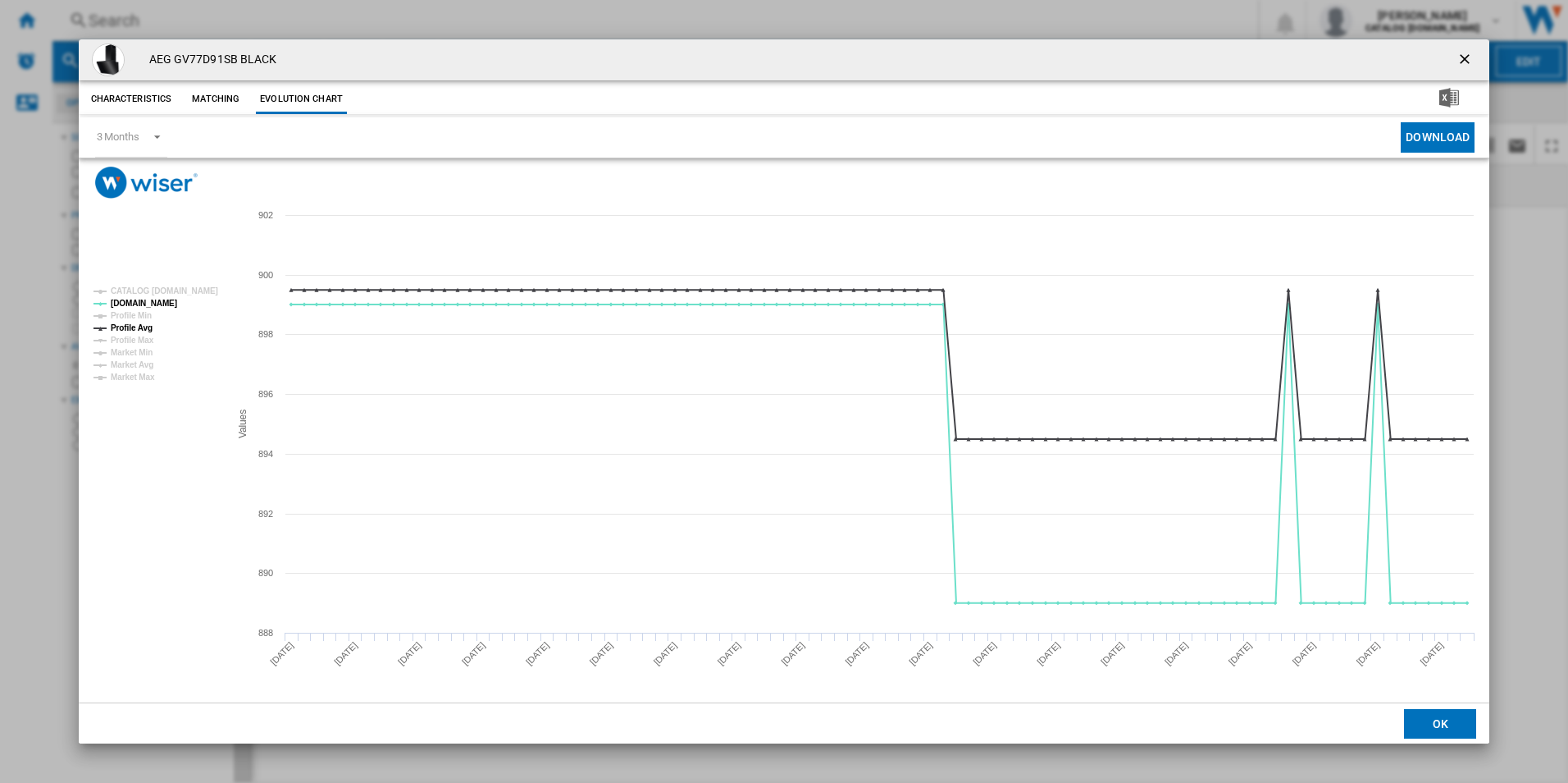
click at [146, 330] on tspan "Profile Avg" at bounding box center [131, 327] width 42 height 9
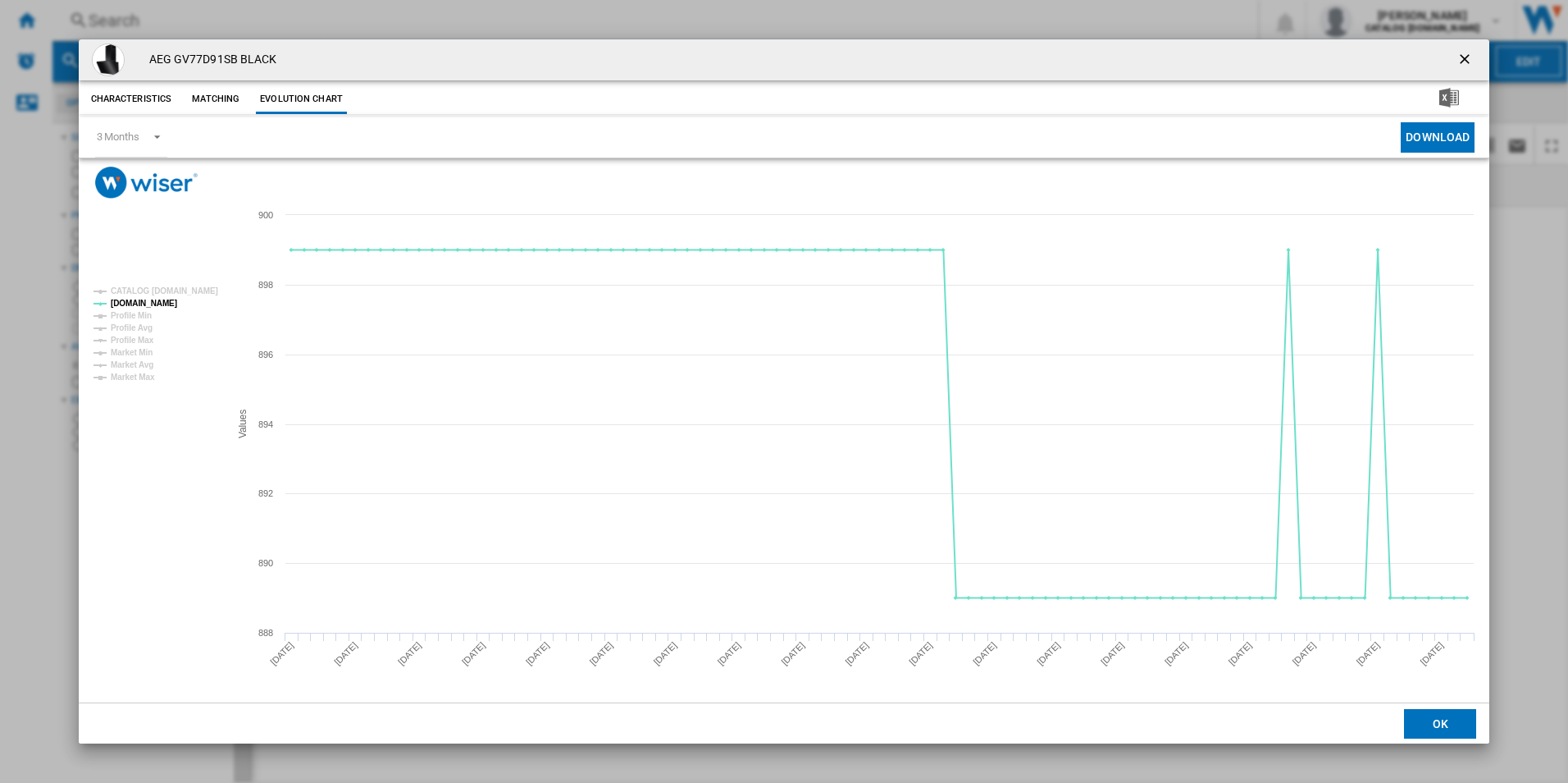
click at [1460, 59] on ng-md-icon "getI18NText('BUTTONS.CLOSE_DIALOG')" at bounding box center [1466, 61] width 20 height 20
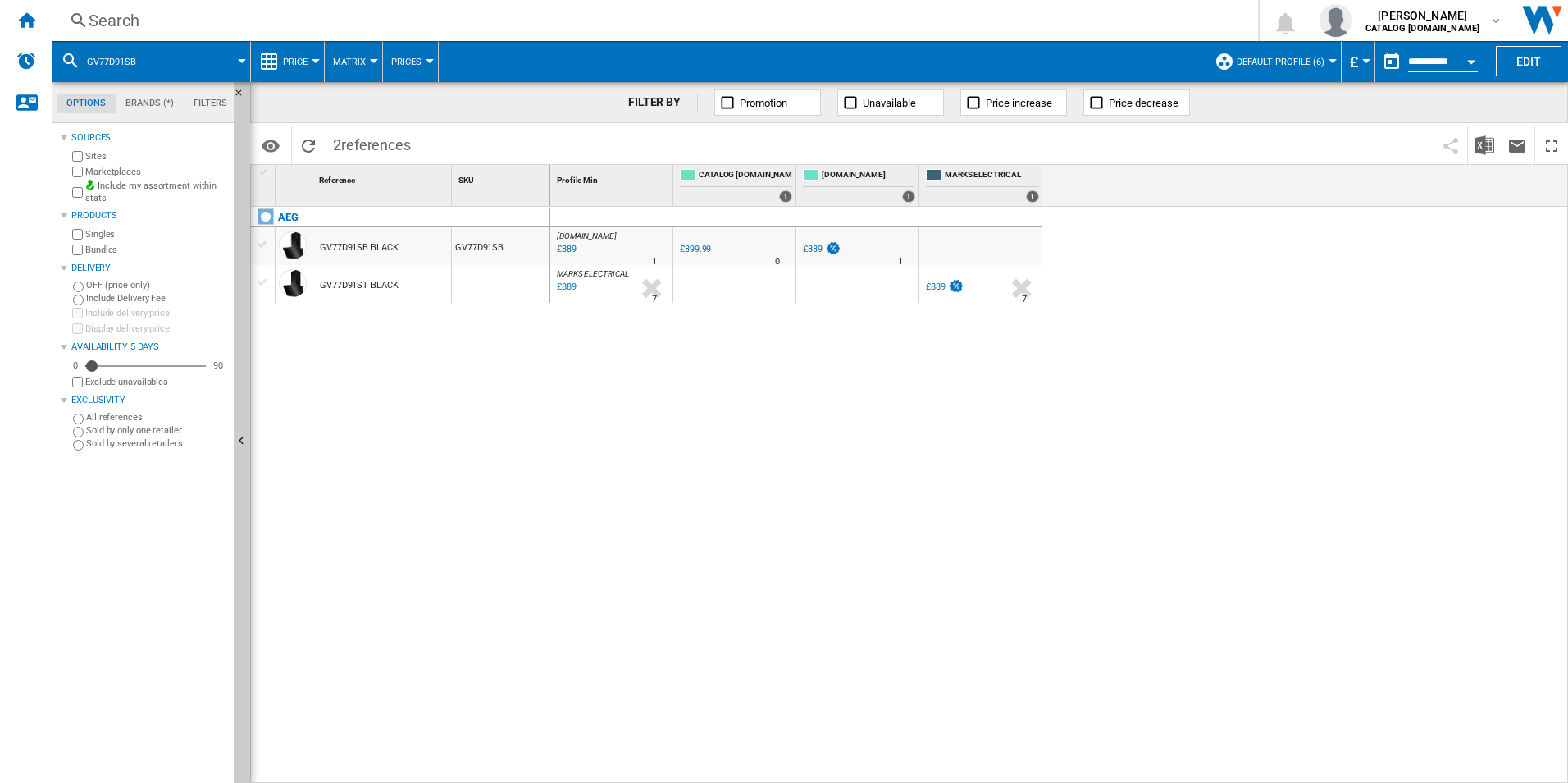
click at [1038, 22] on div "Search" at bounding box center [652, 20] width 1127 height 23
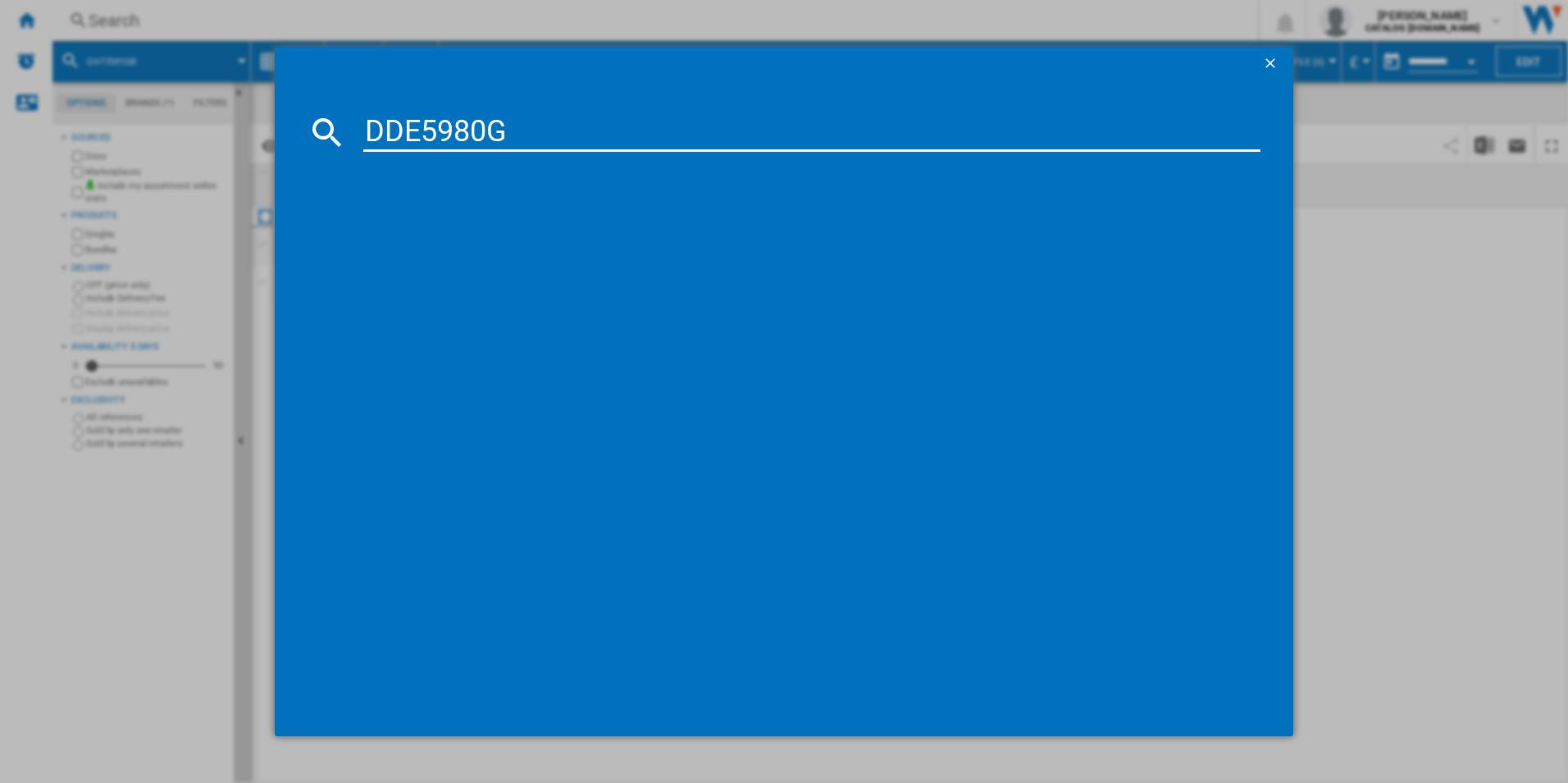
type input "DDE5980G"
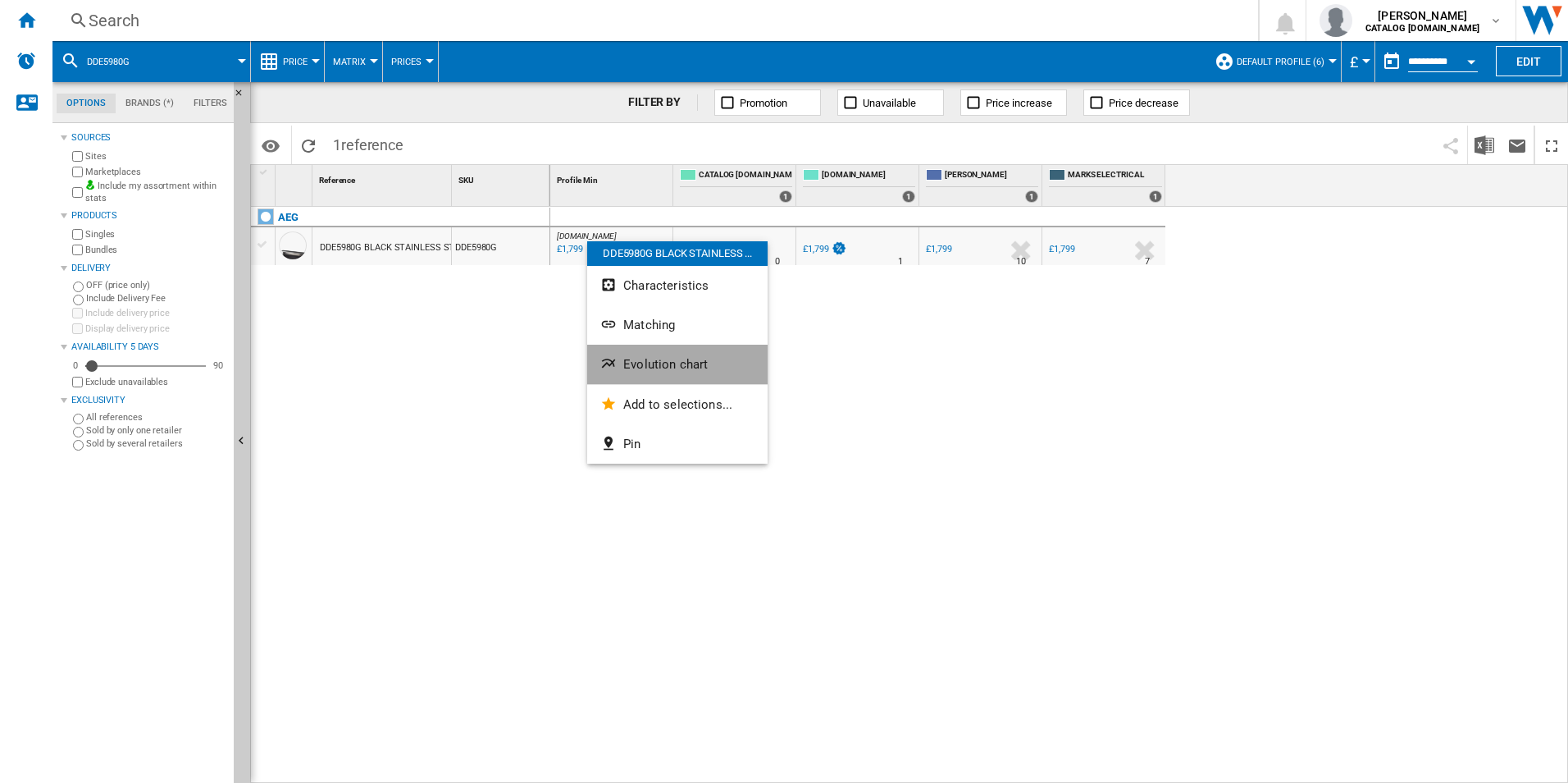
click at [645, 356] on button "Evolution chart" at bounding box center [677, 365] width 180 height 40
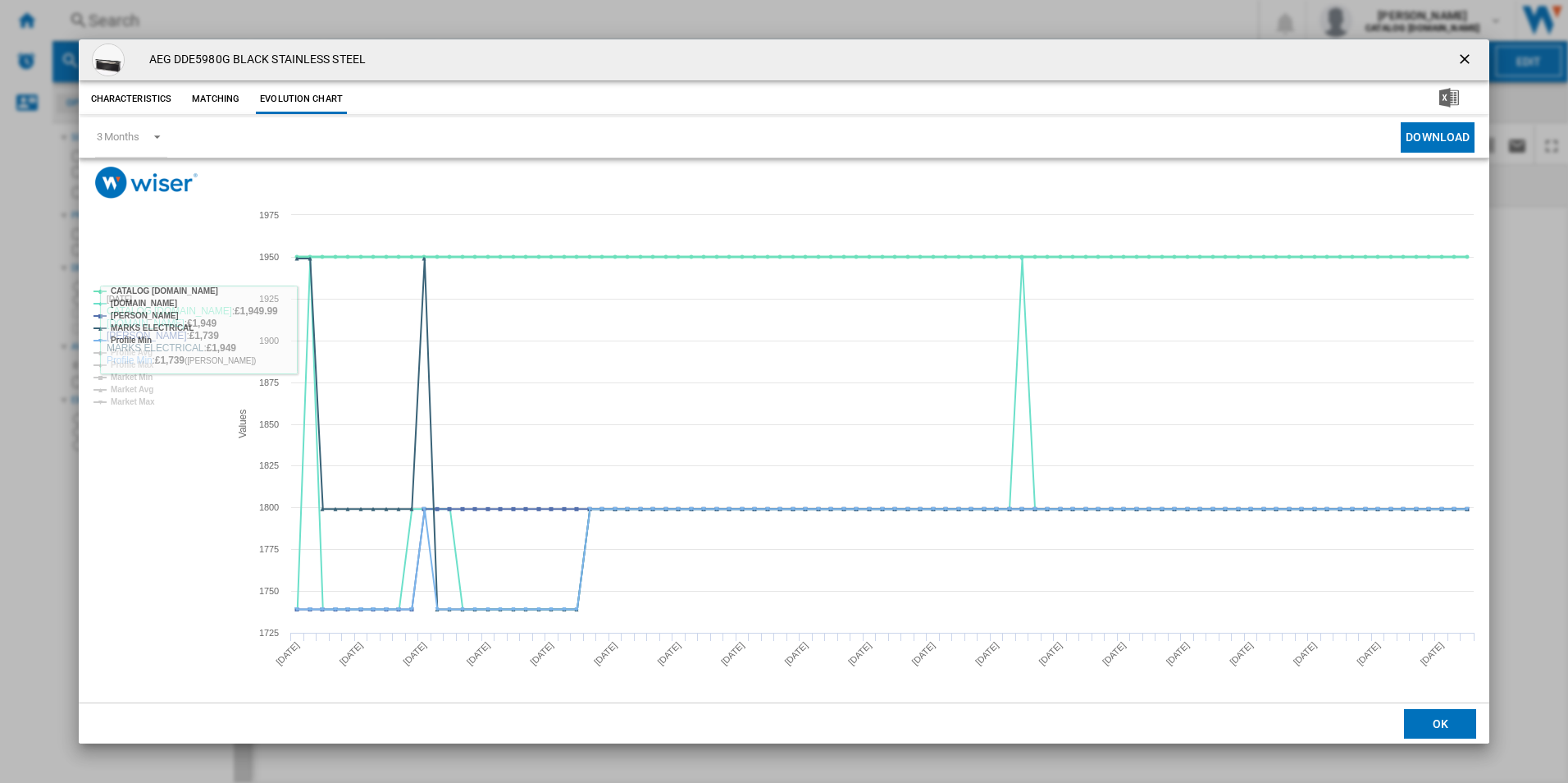
click at [181, 290] on tspan "CATALOG [DOMAIN_NAME]" at bounding box center [164, 290] width 108 height 9
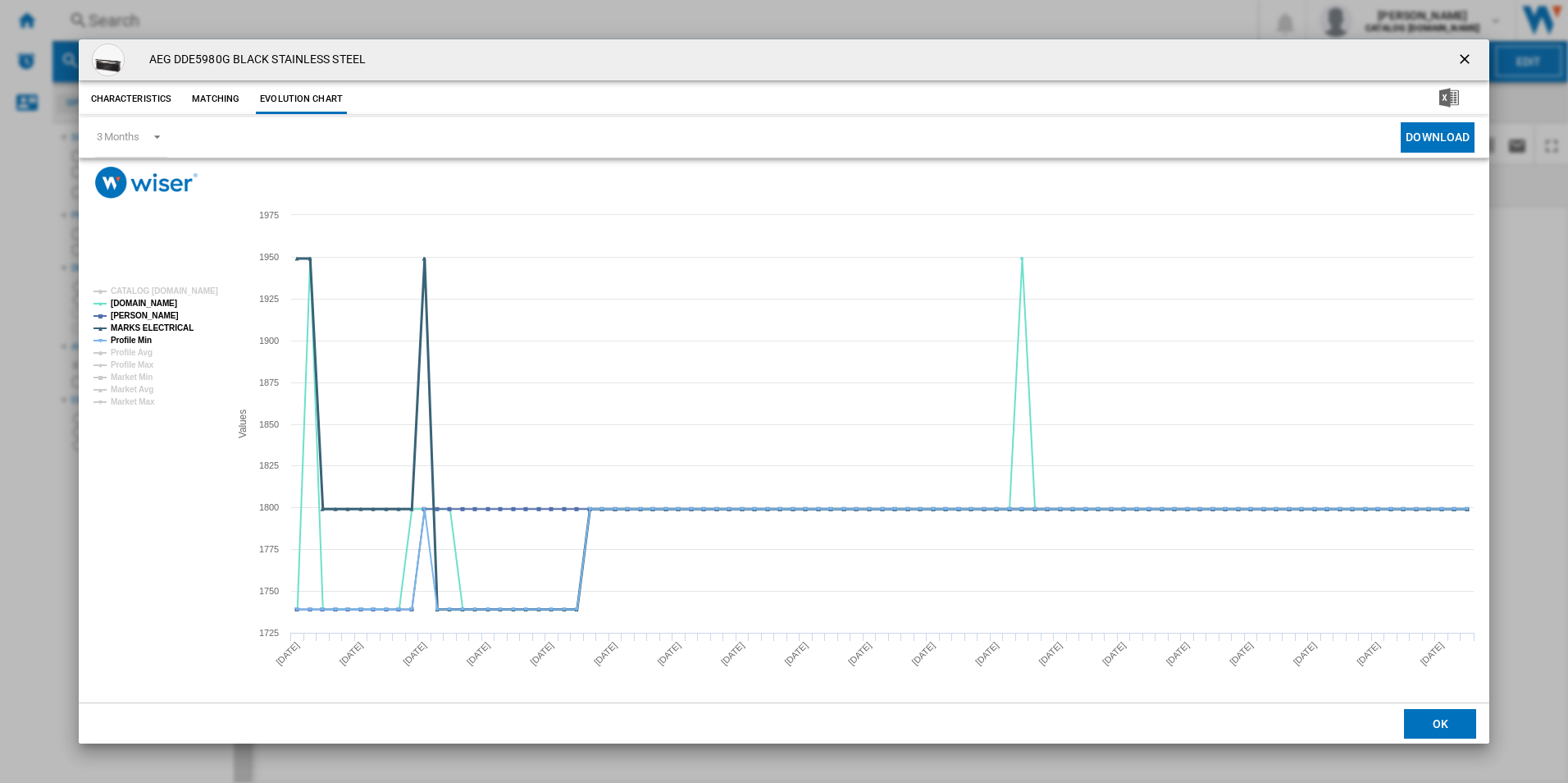
drag, startPoint x: 172, startPoint y: 324, endPoint x: 152, endPoint y: 330, distance: 20.9
click at [171, 324] on tspan "MARKS ELECTRICAL" at bounding box center [151, 327] width 83 height 9
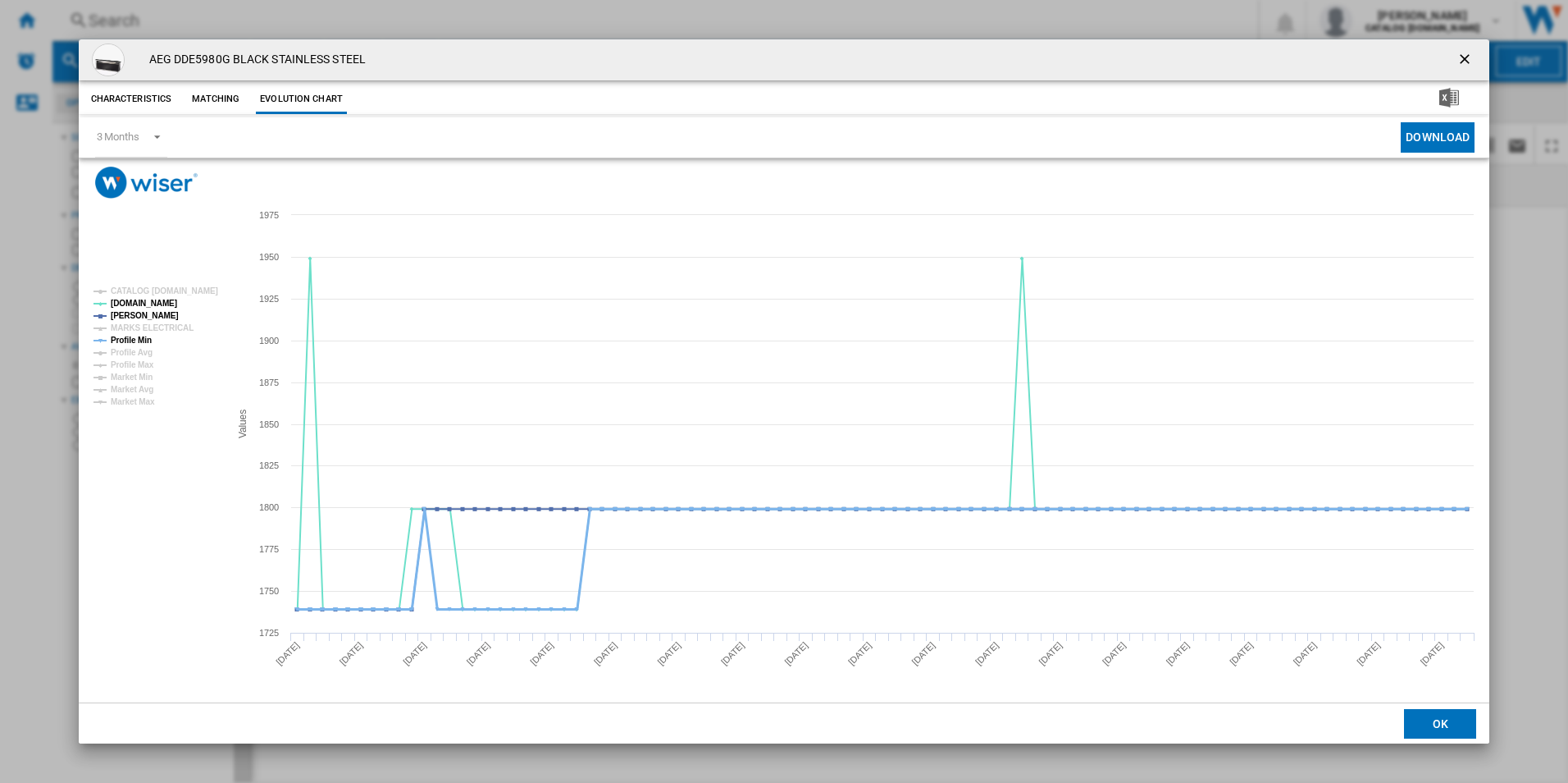
click at [144, 337] on tspan "Profile Min" at bounding box center [131, 340] width 41 height 9
click at [1468, 55] on ng-md-icon "getI18NText('BUTTONS.CLOSE_DIALOG')" at bounding box center [1466, 61] width 20 height 20
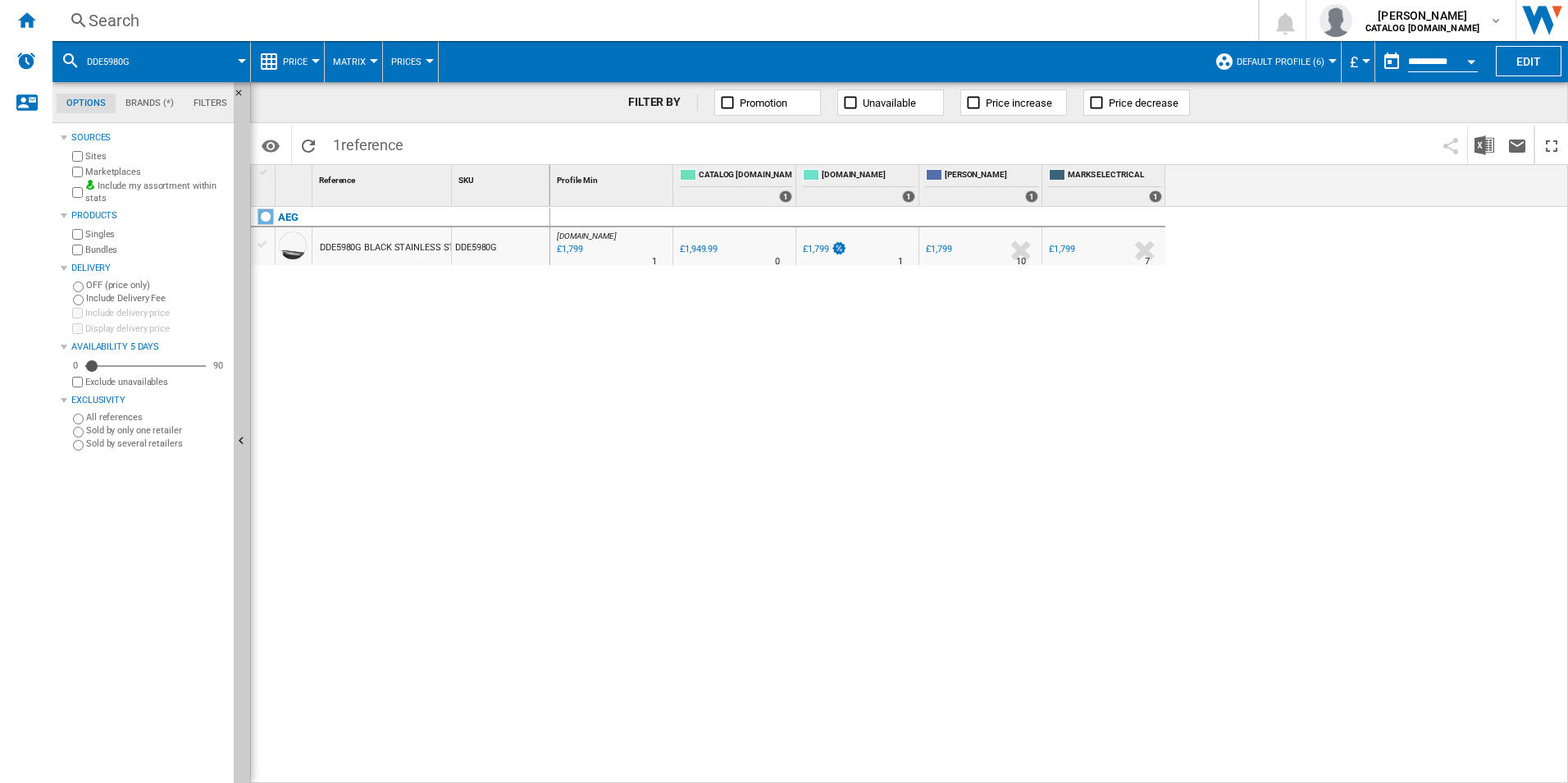
click at [959, 26] on div "Search" at bounding box center [652, 20] width 1127 height 23
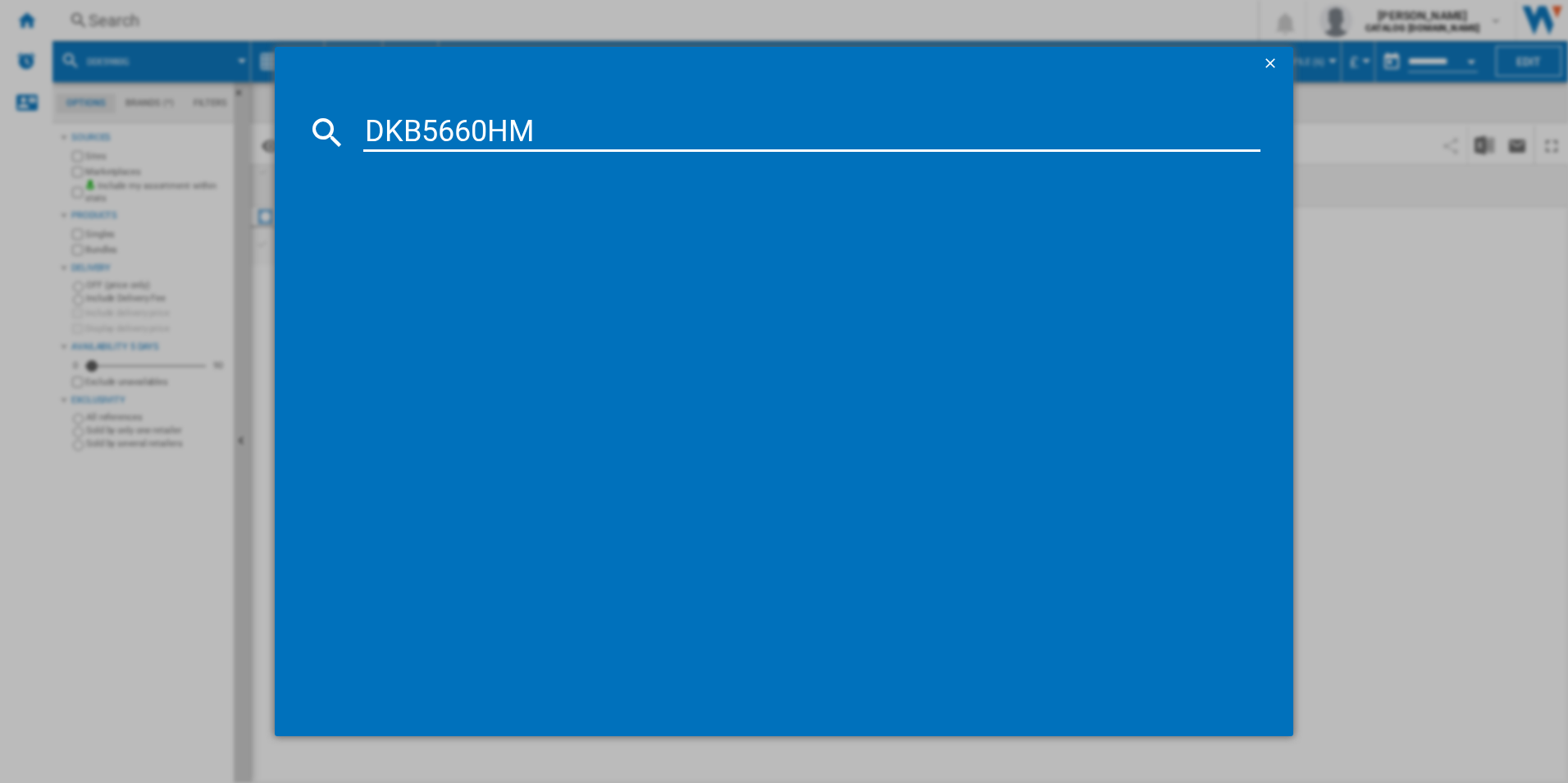
type input "DKB5660HM"
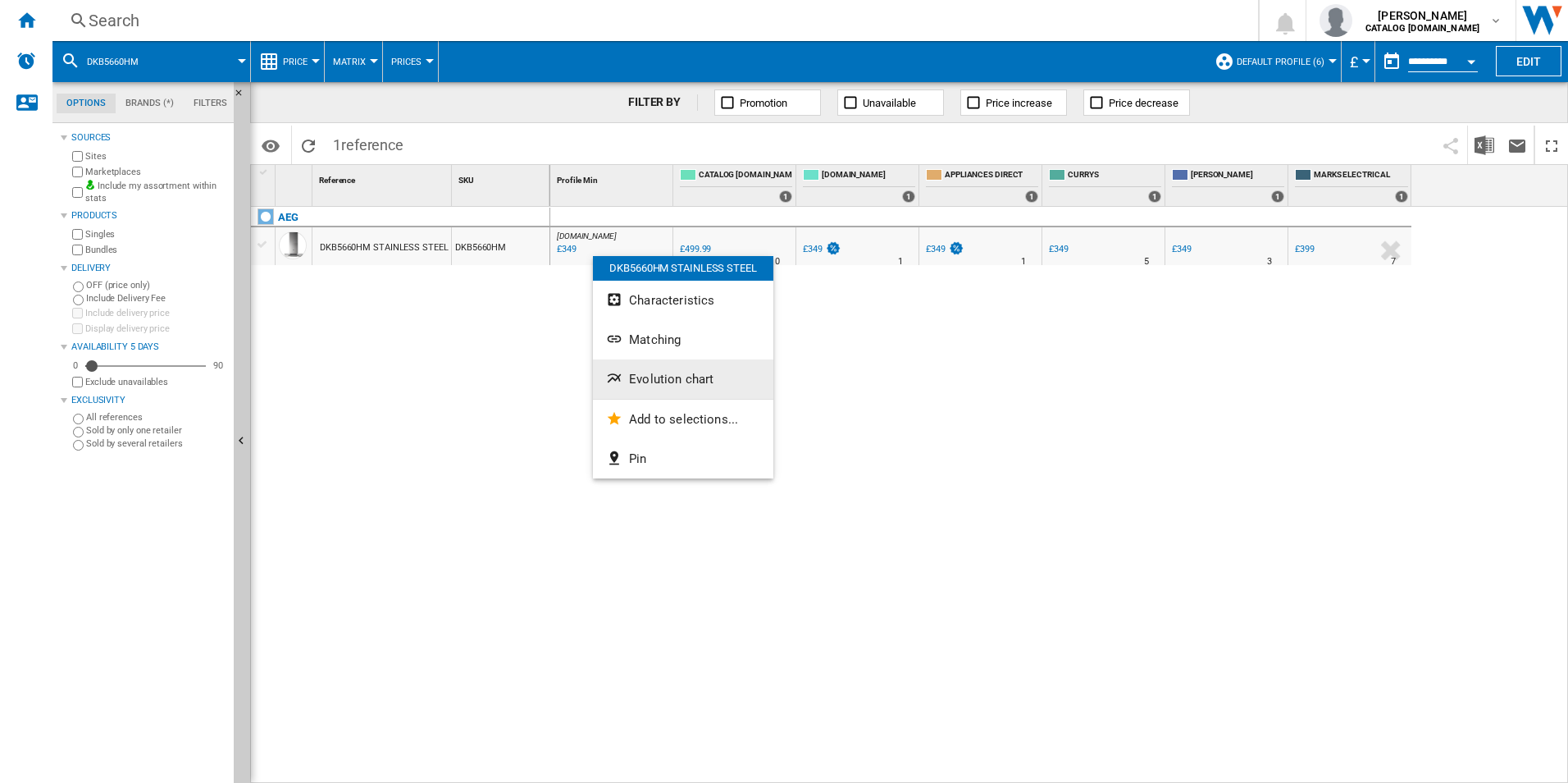
click at [670, 379] on span "Evolution chart" at bounding box center [671, 379] width 85 height 15
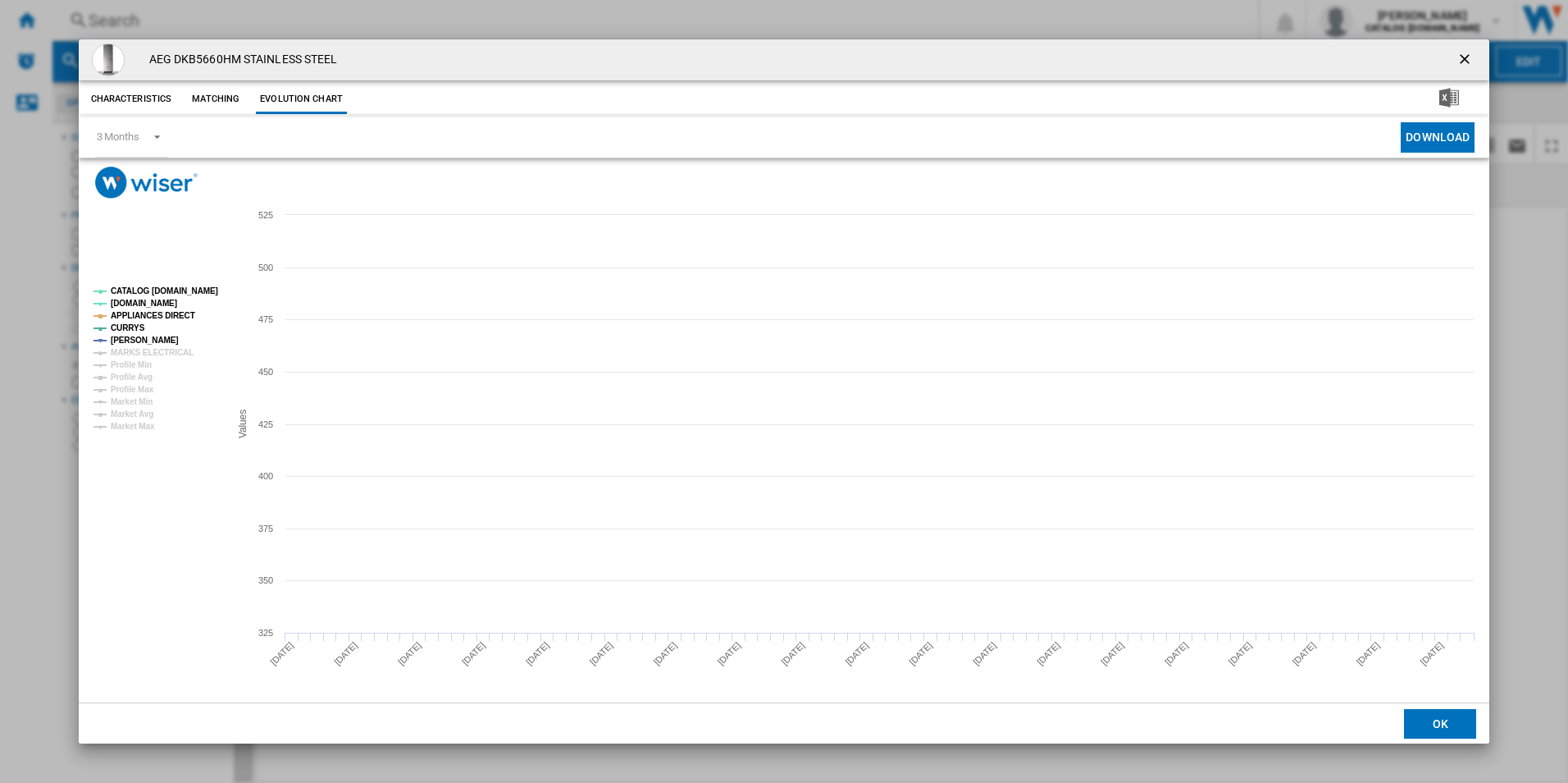
click at [204, 283] on rect "Product popup" at bounding box center [154, 359] width 136 height 156
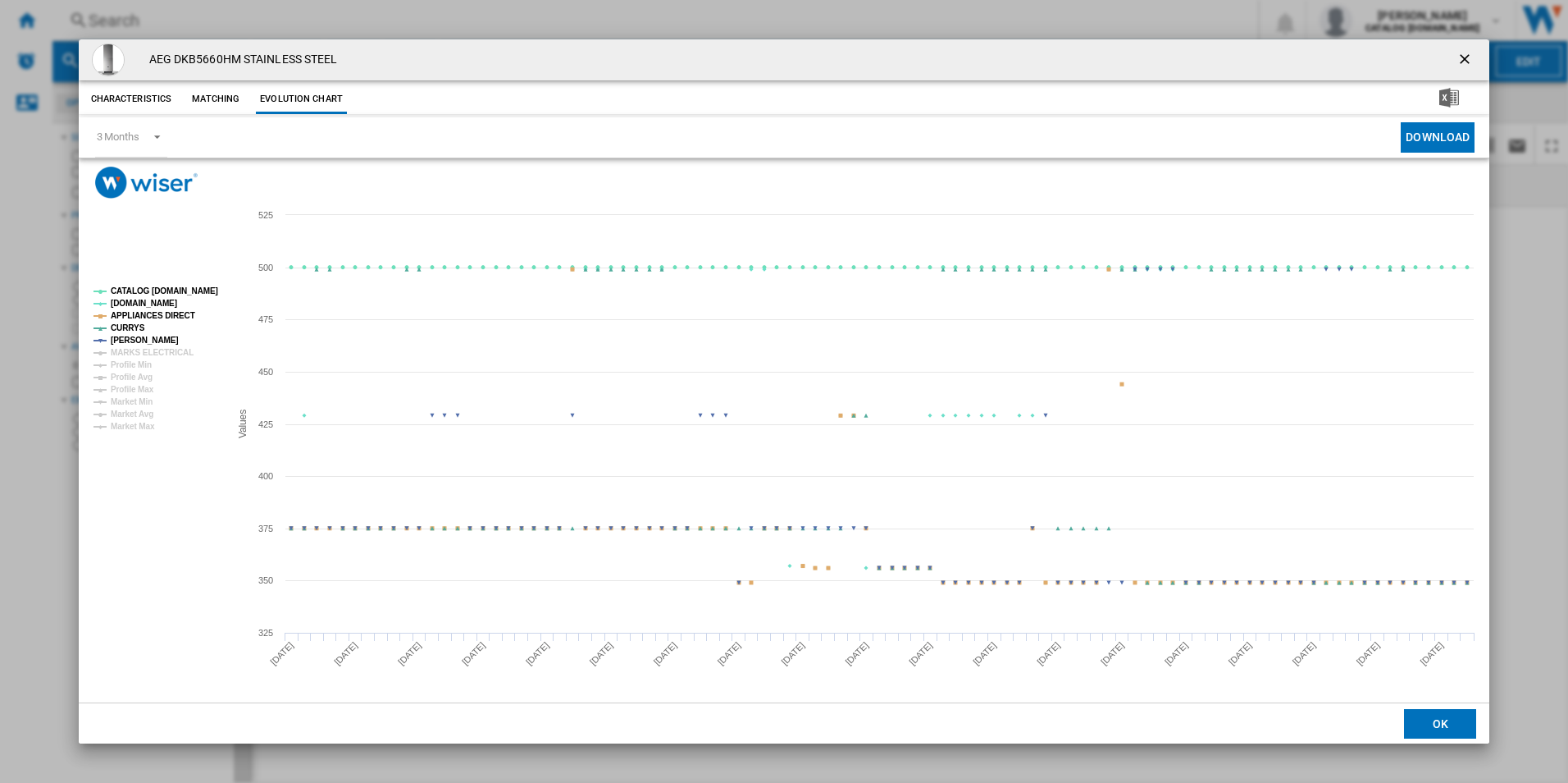
click at [177, 316] on tspan "APPLIANCES DIRECT" at bounding box center [152, 315] width 85 height 9
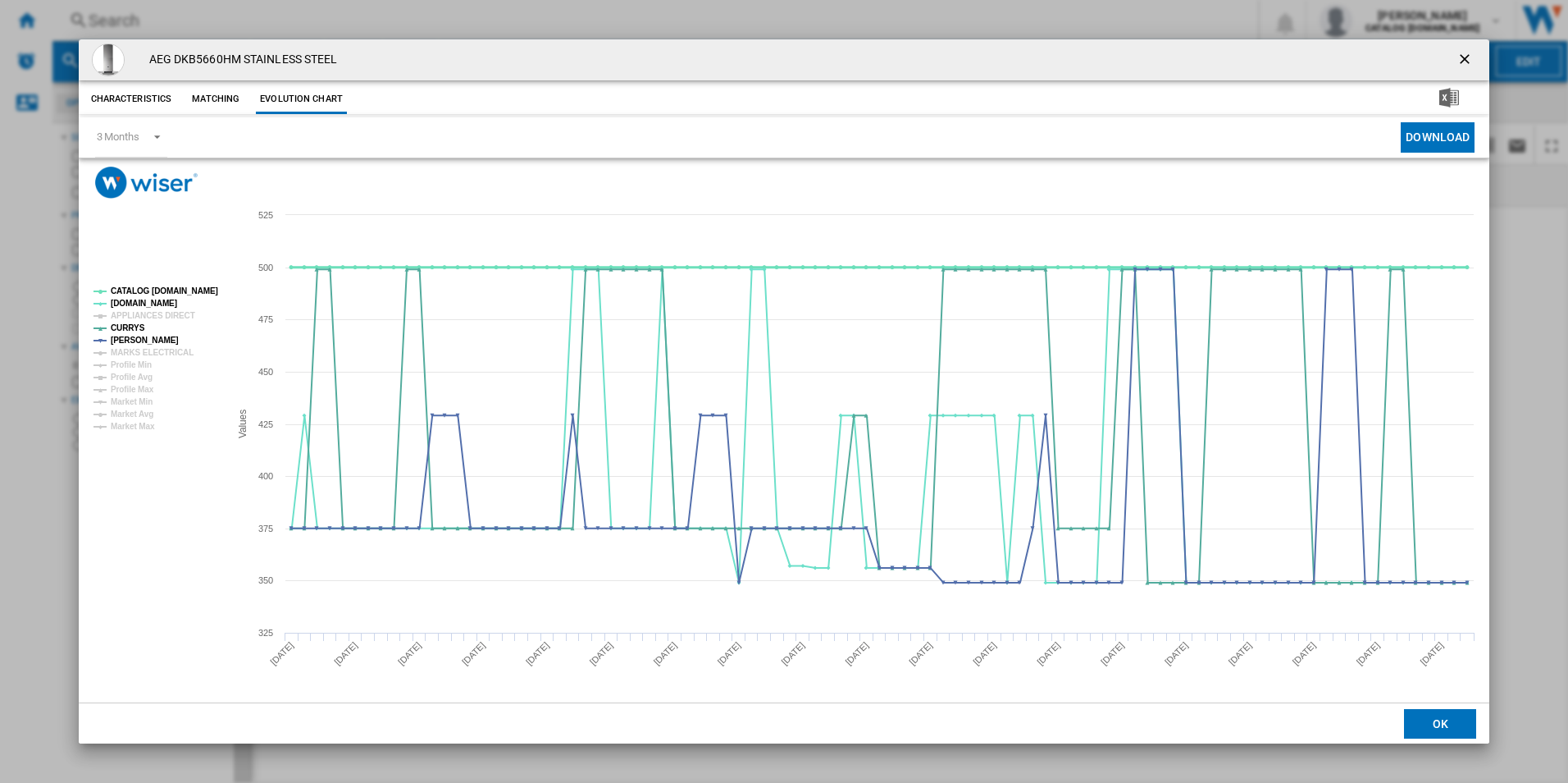
click at [183, 292] on tspan "CATALOG [DOMAIN_NAME]" at bounding box center [164, 290] width 108 height 9
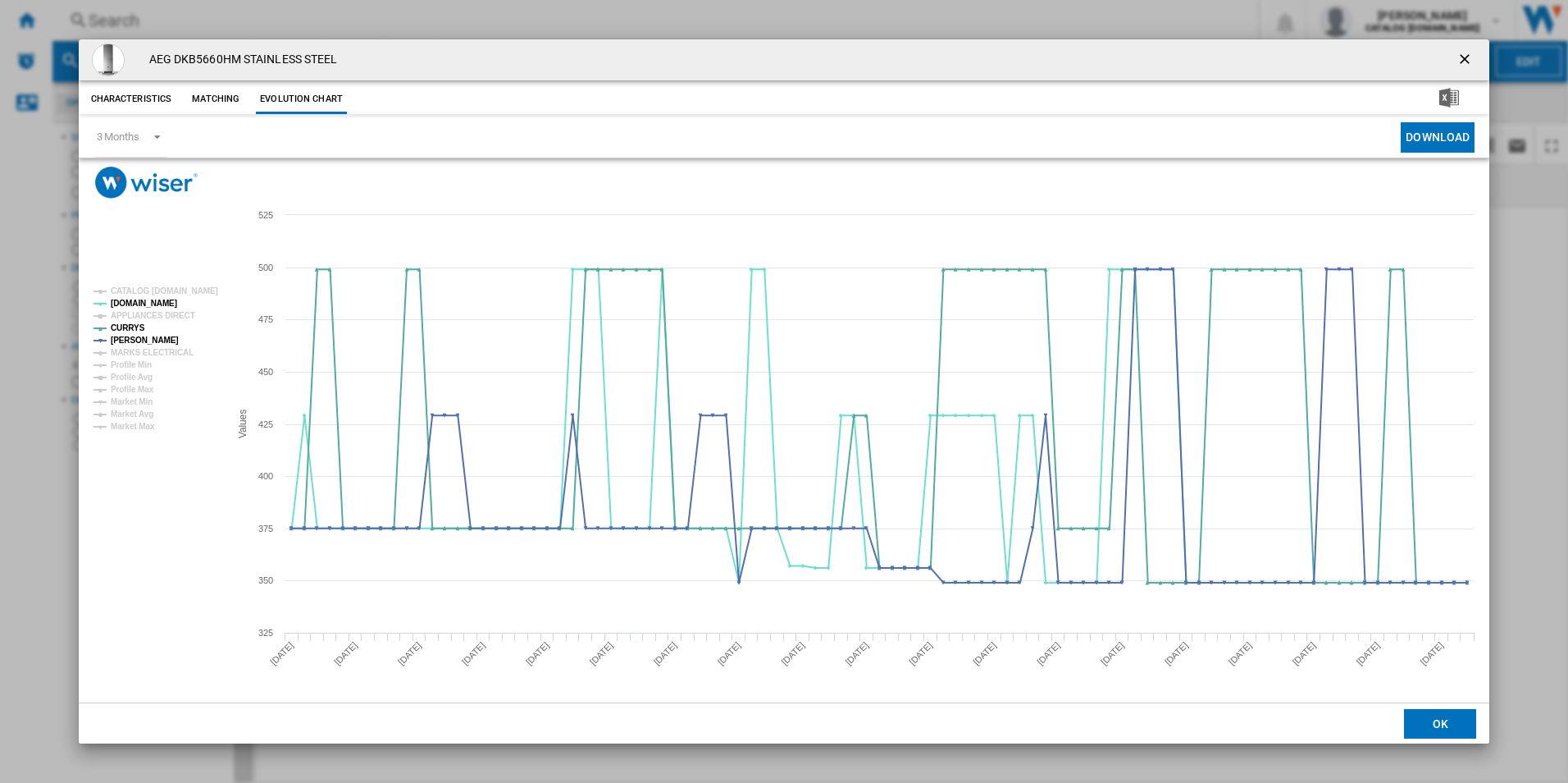
drag, startPoint x: 1470, startPoint y: 55, endPoint x: 1447, endPoint y: 54, distance: 23.0
click at [1470, 55] on ng-md-icon "getI18NText('BUTTONS.CLOSE_DIALOG')" at bounding box center [1466, 61] width 20 height 20
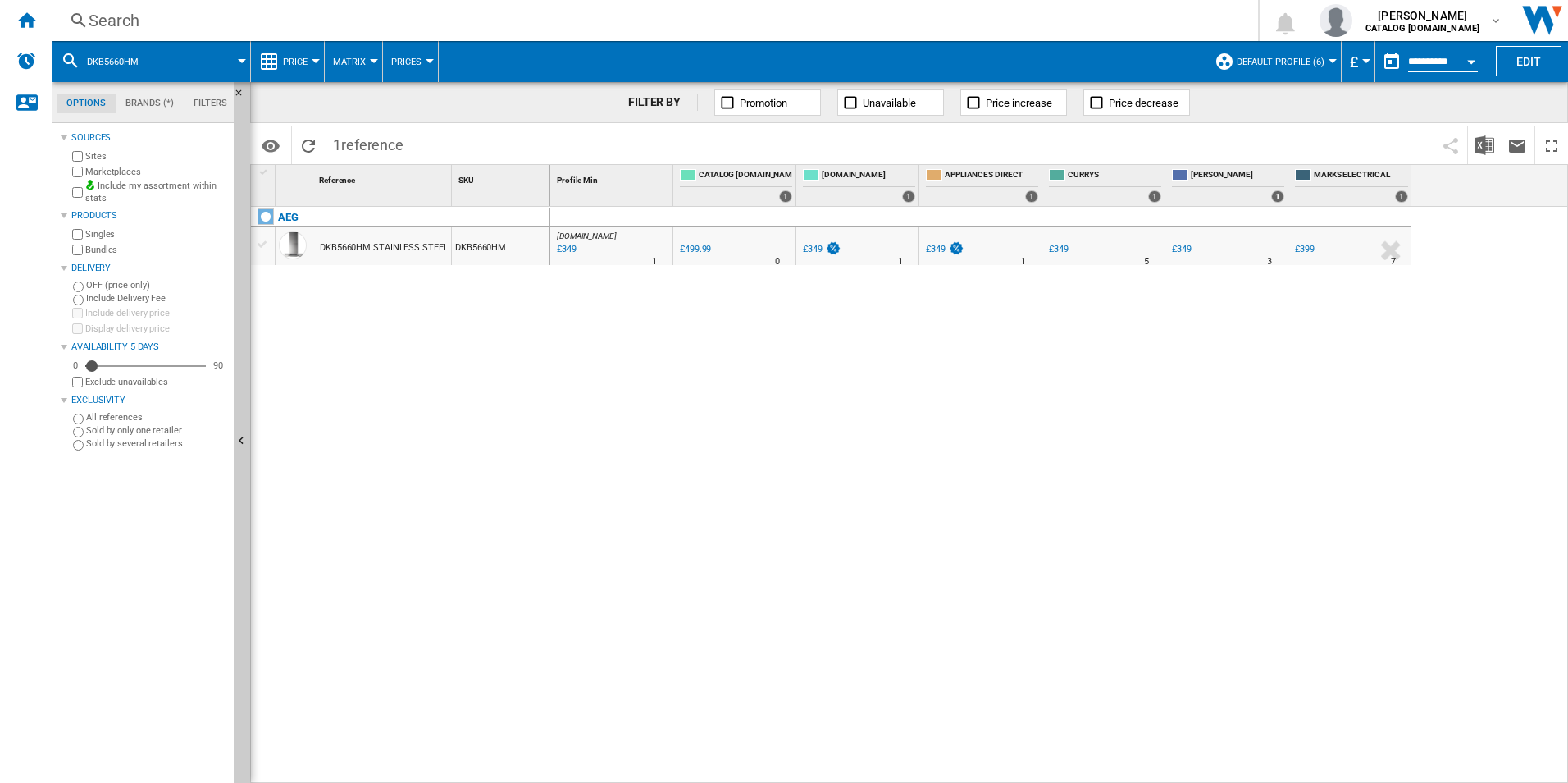
click at [1085, 8] on div "Search Search 0 [PERSON_NAME] CATALOG [DOMAIN_NAME] CATALOG [DOMAIN_NAME] My se…" at bounding box center [811, 20] width 1516 height 41
click at [1089, 12] on div "Search" at bounding box center [652, 20] width 1127 height 23
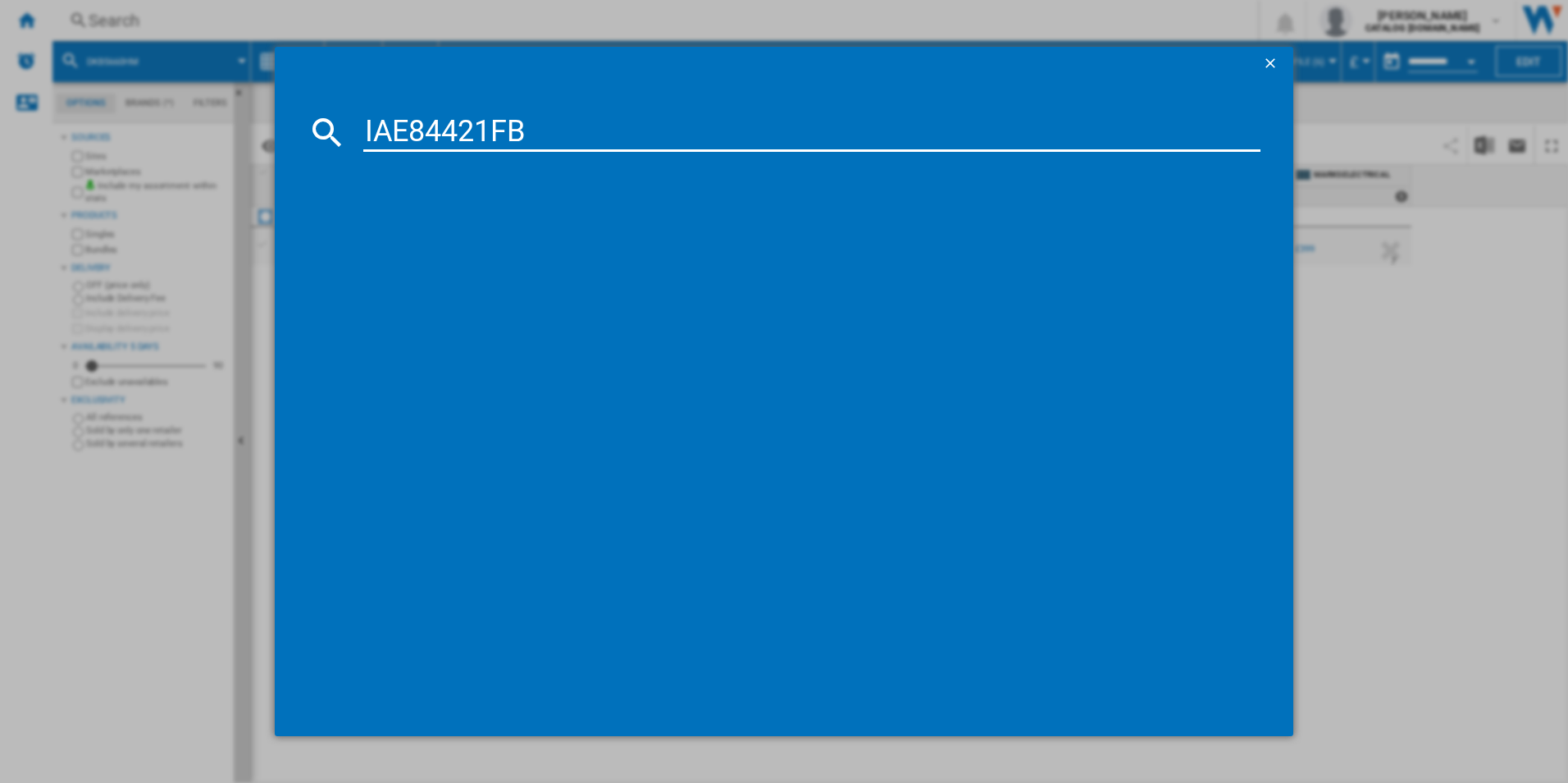
type input "IAE84421FB"
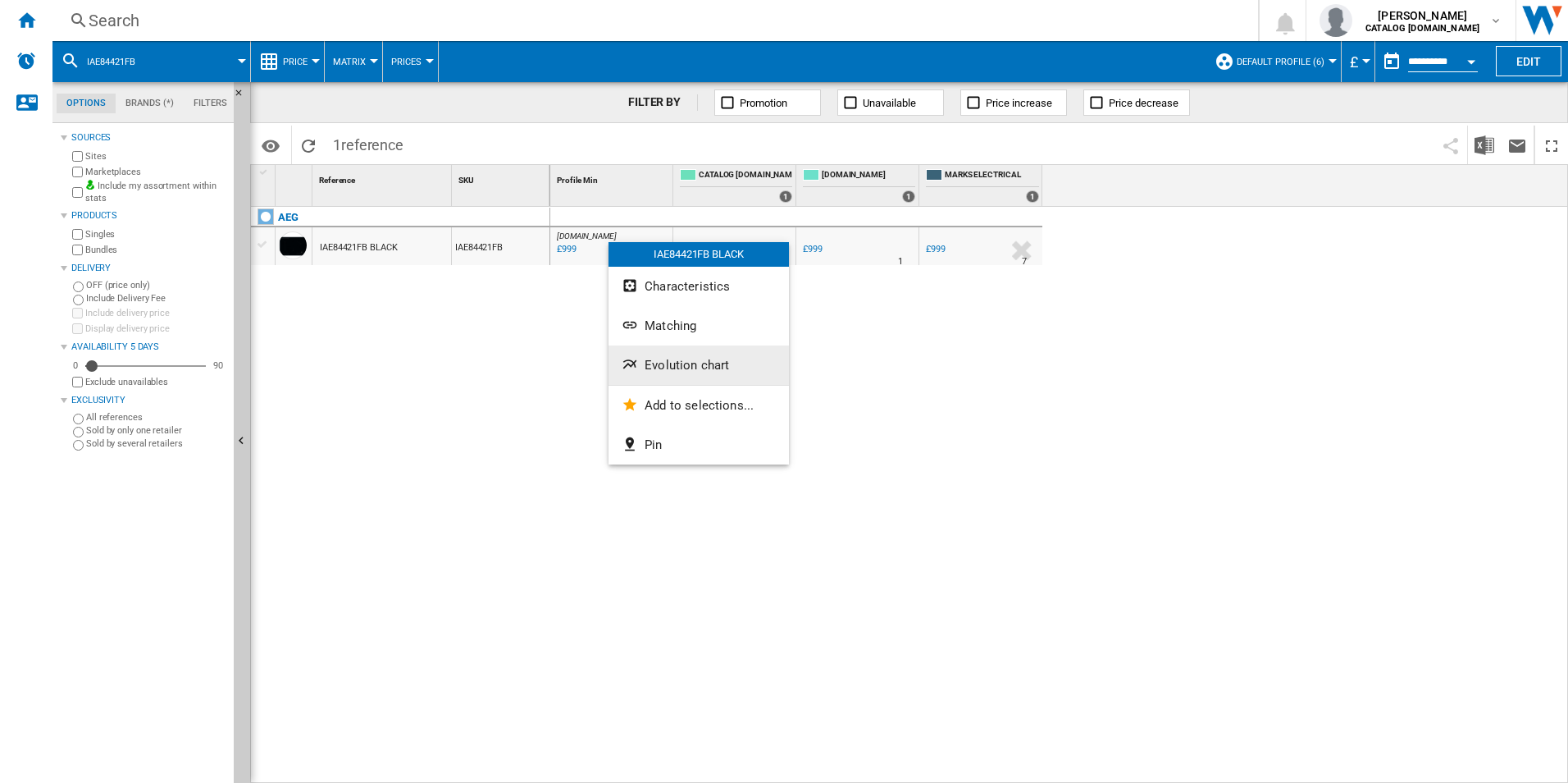
click at [674, 356] on button "Evolution chart" at bounding box center [698, 366] width 180 height 40
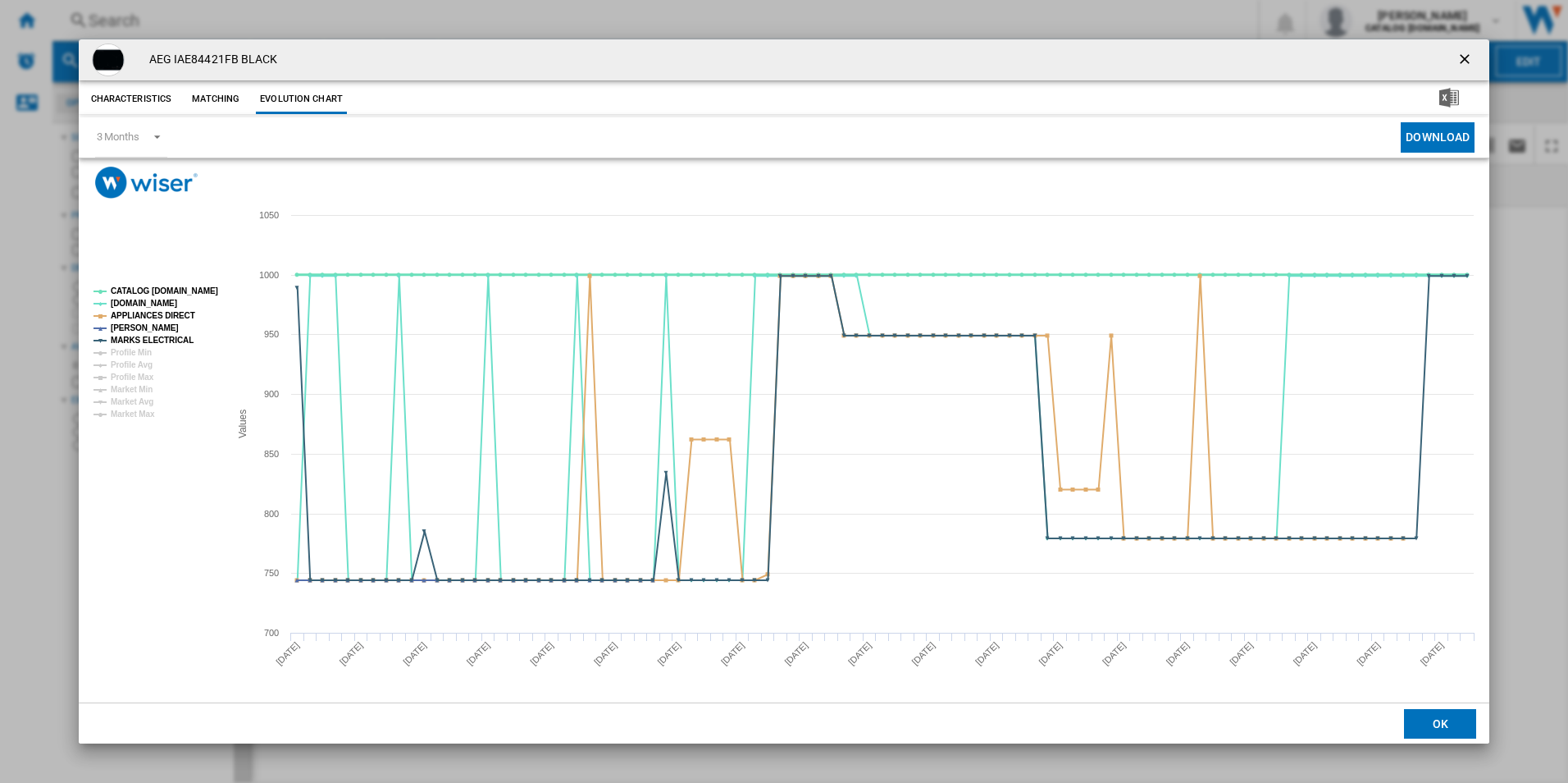
click at [181, 287] on tspan "CATALOG [DOMAIN_NAME]" at bounding box center [164, 290] width 108 height 9
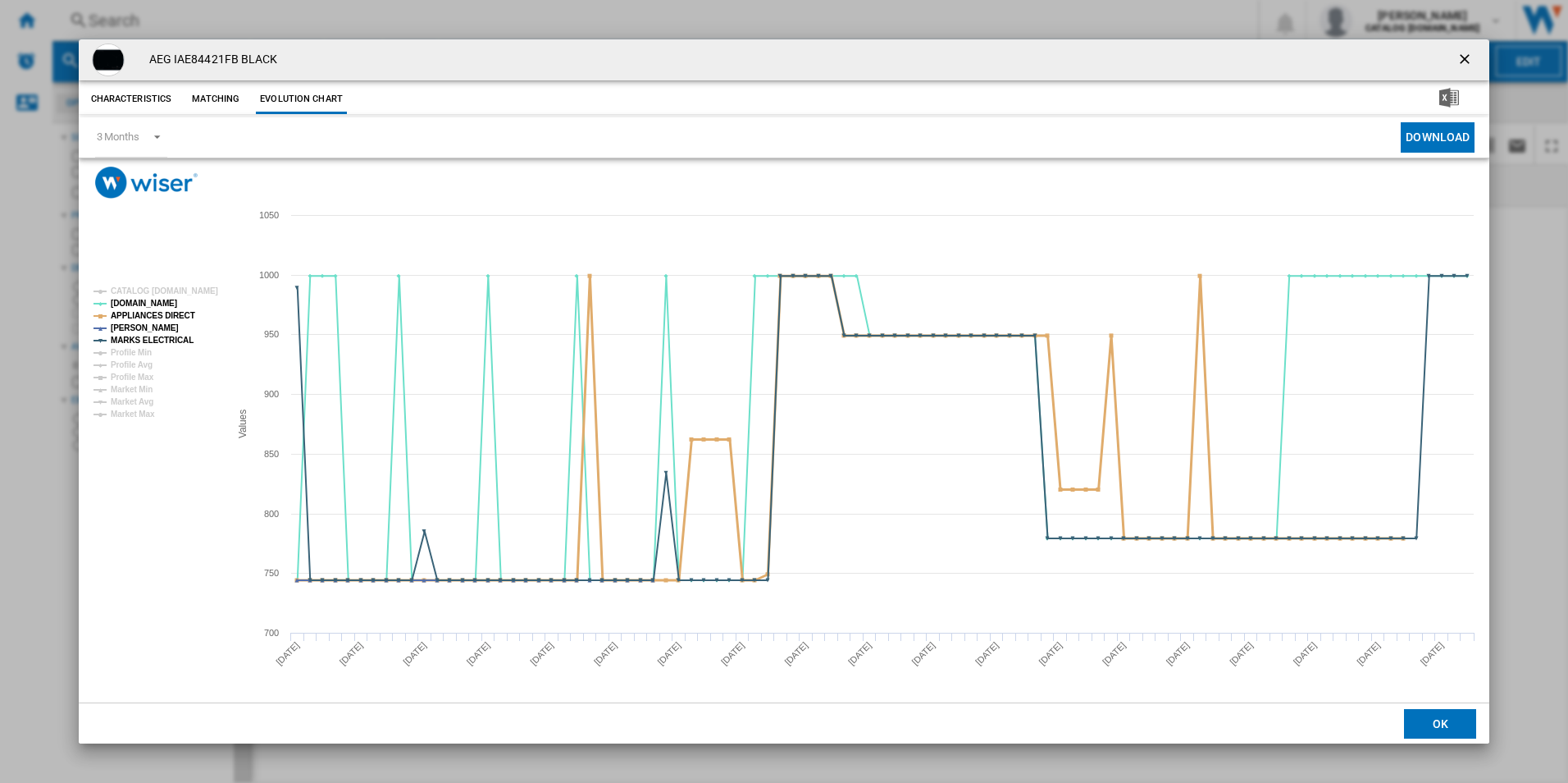
click at [168, 319] on tspan "APPLIANCES DIRECT" at bounding box center [152, 315] width 85 height 9
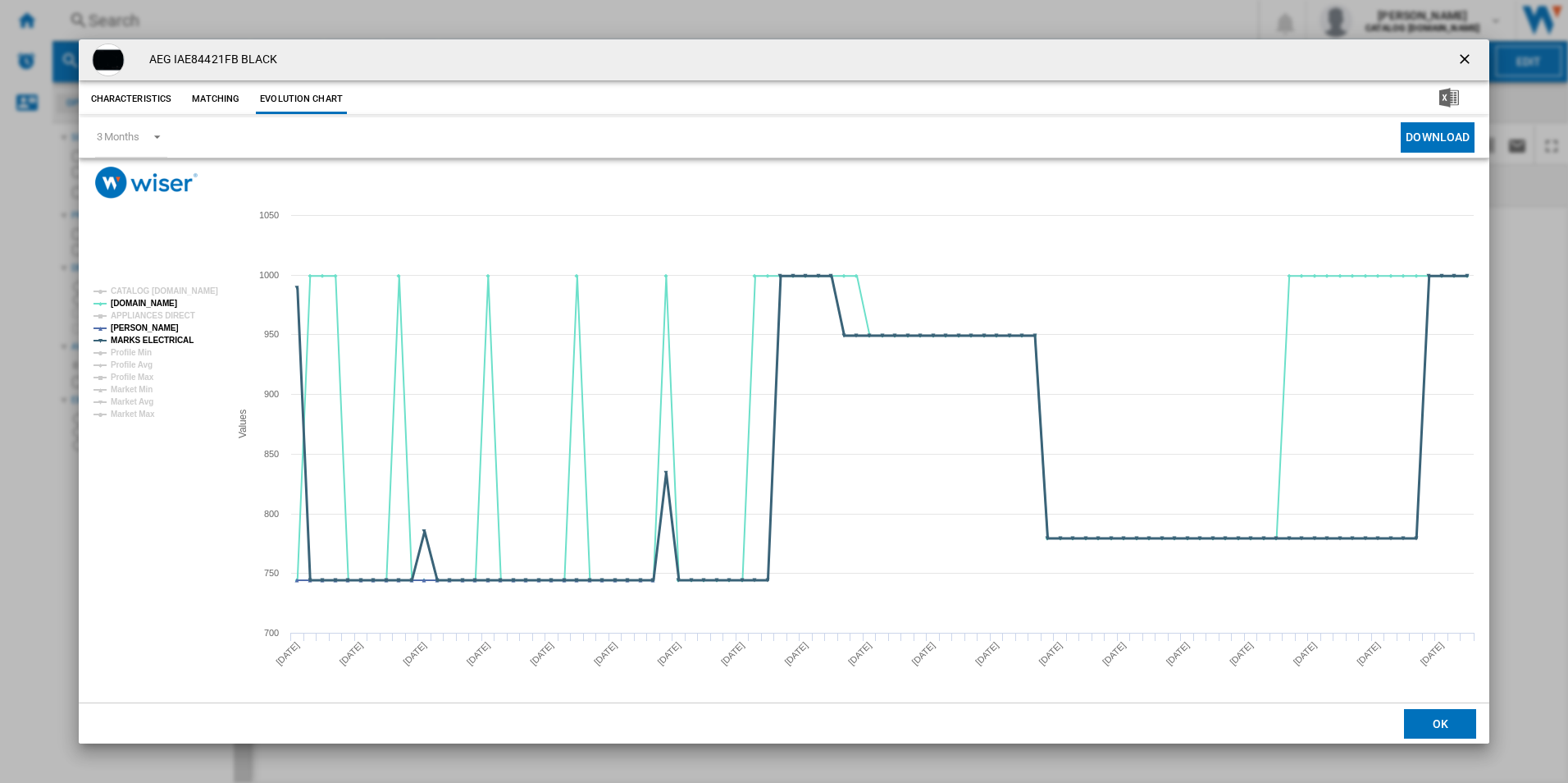
click at [175, 339] on tspan "MARKS ELECTRICAL" at bounding box center [151, 340] width 83 height 9
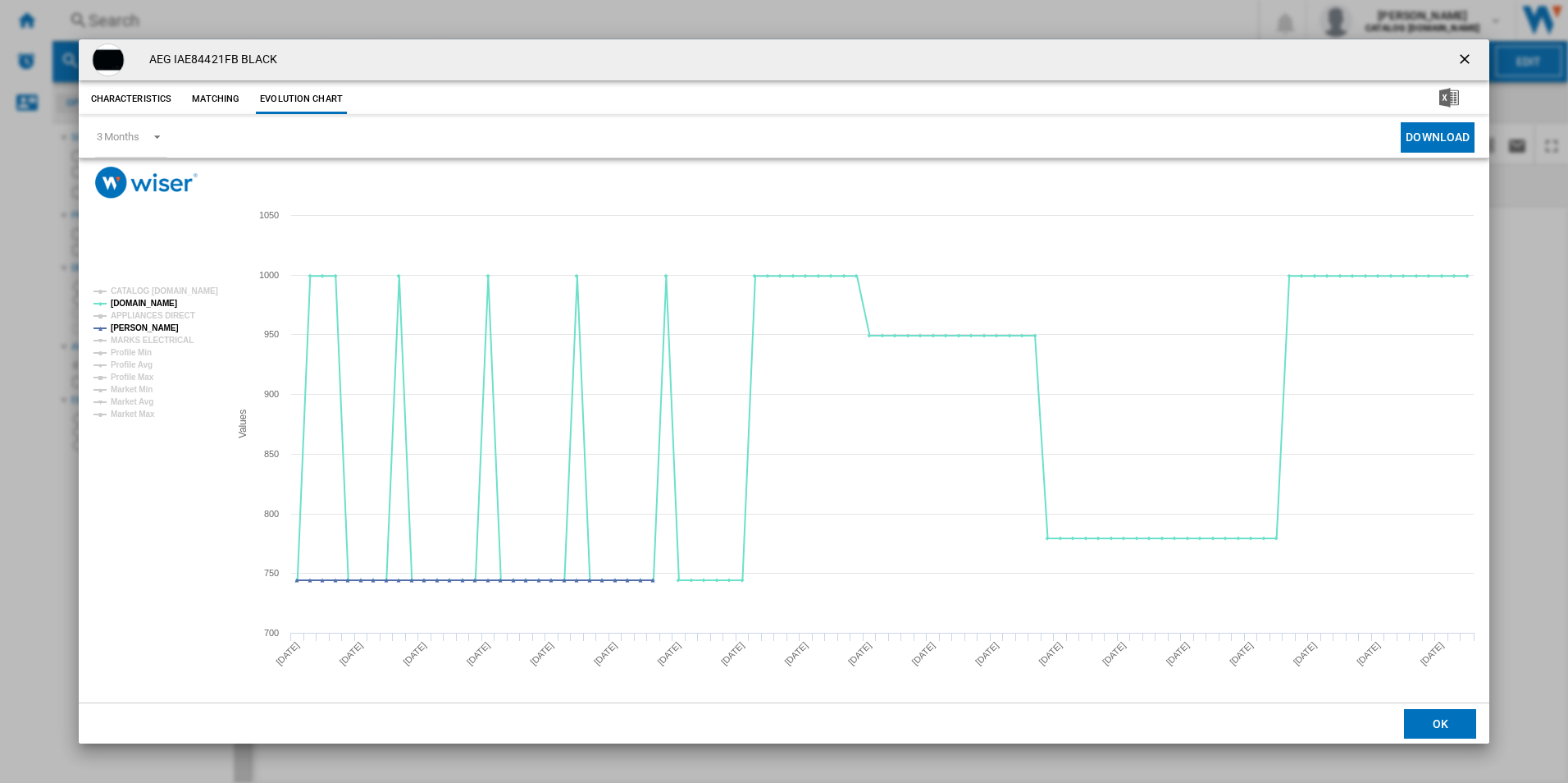
click at [1460, 65] on ng-md-icon "getI18NText('BUTTONS.CLOSE_DIALOG')" at bounding box center [1466, 61] width 20 height 20
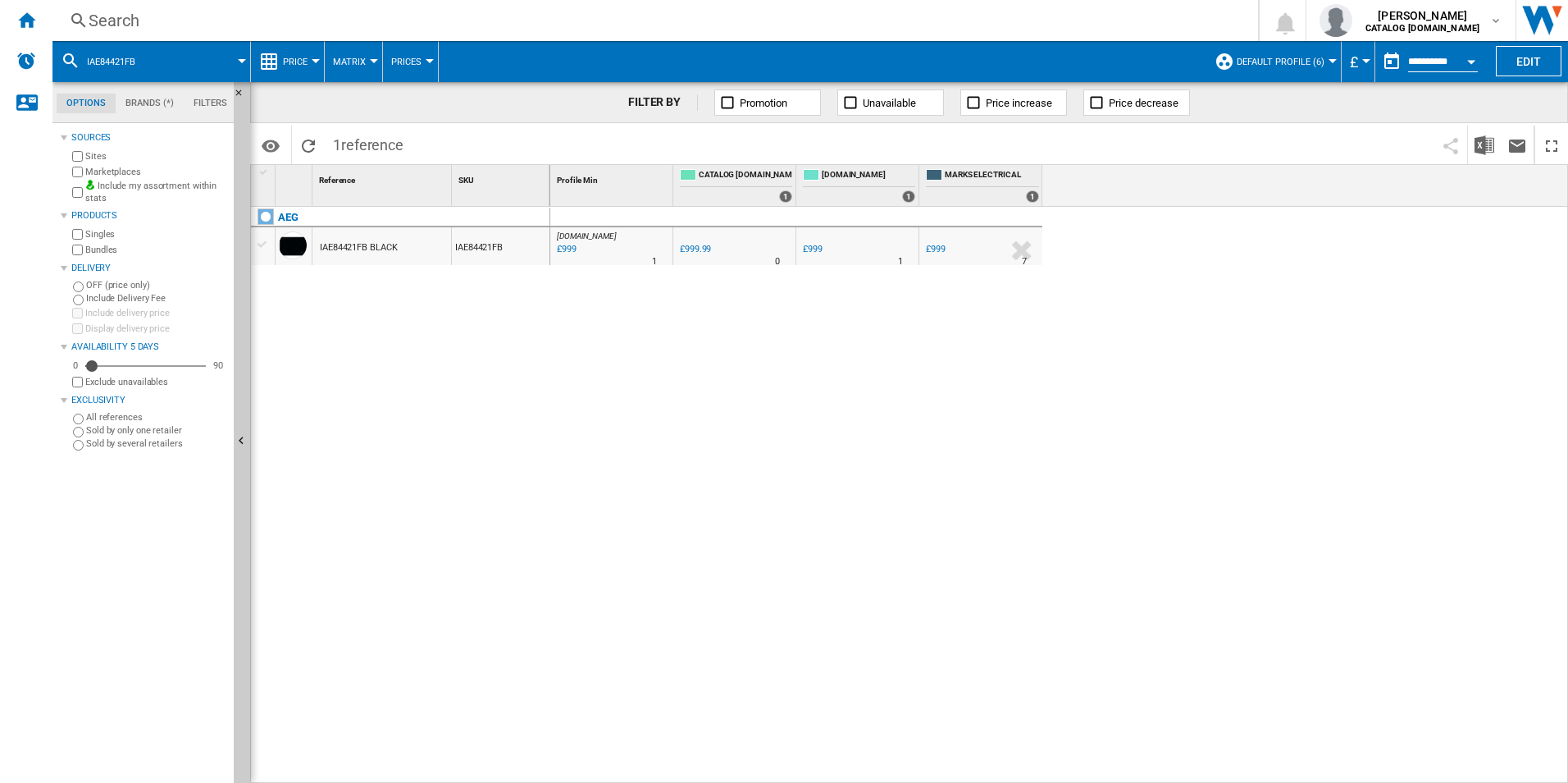
click at [909, 10] on div "Search" at bounding box center [652, 20] width 1127 height 23
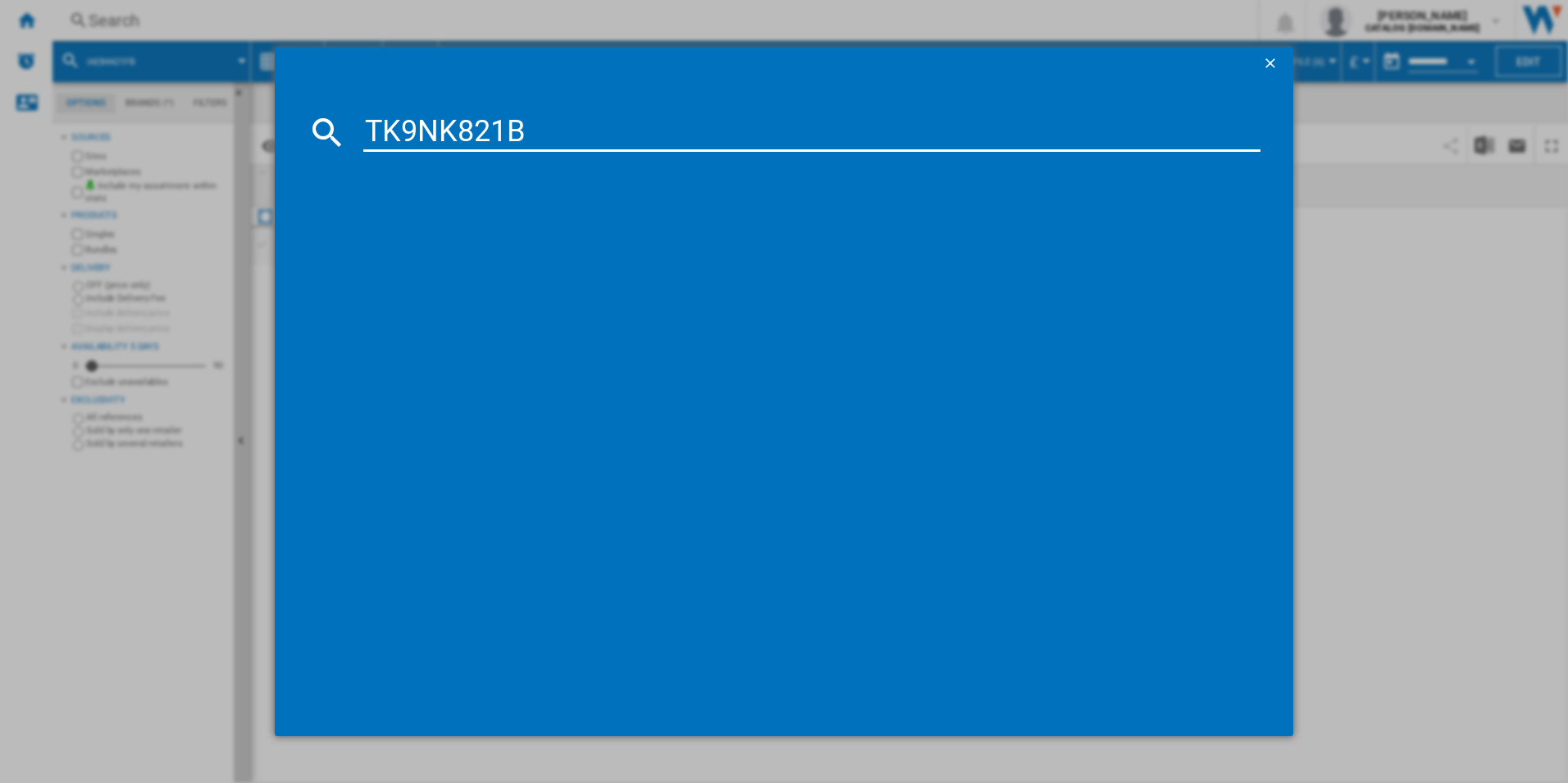
type input "TK9NK821B"
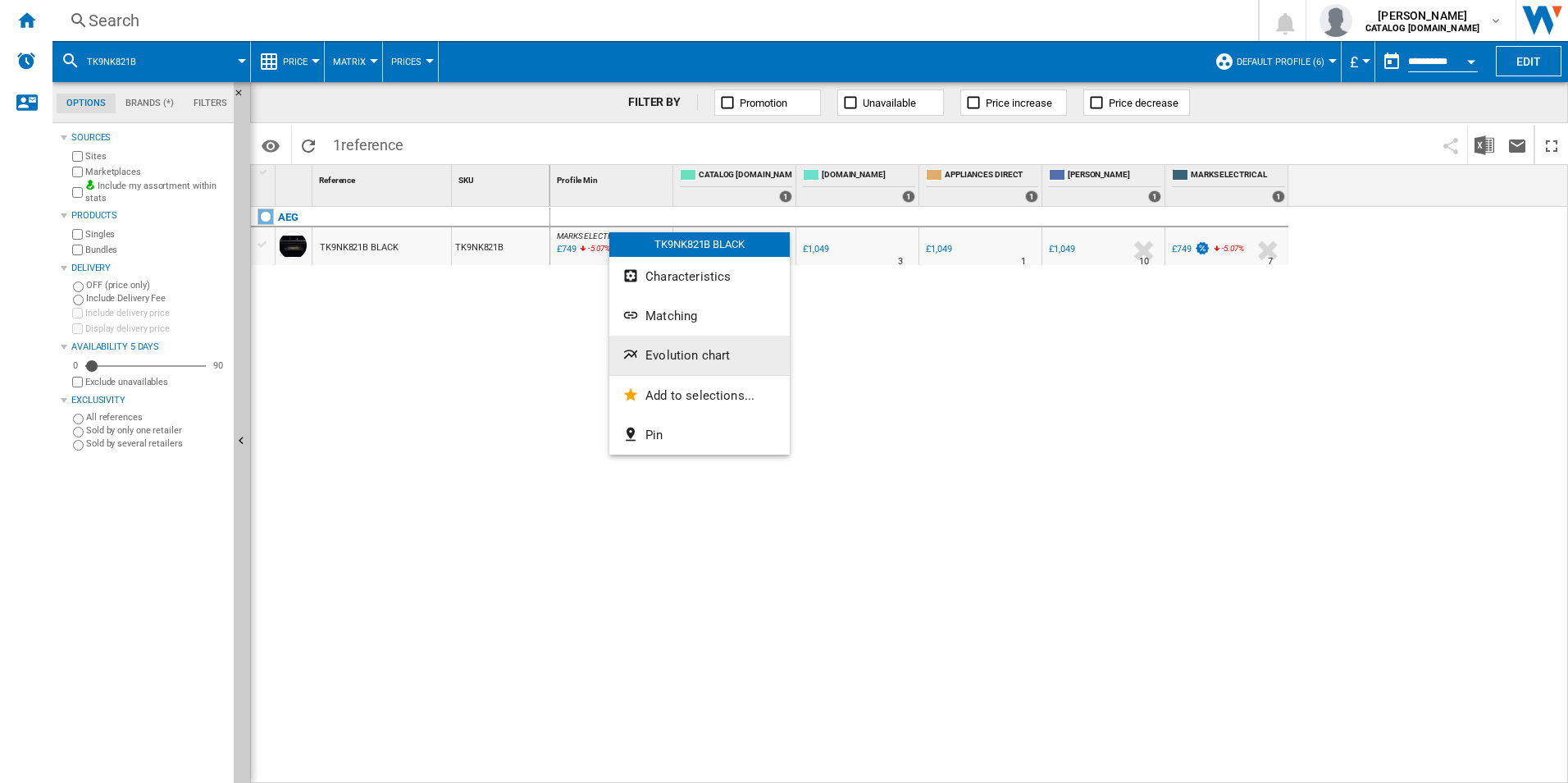
click at [660, 350] on span "Evolution chart" at bounding box center [687, 355] width 85 height 15
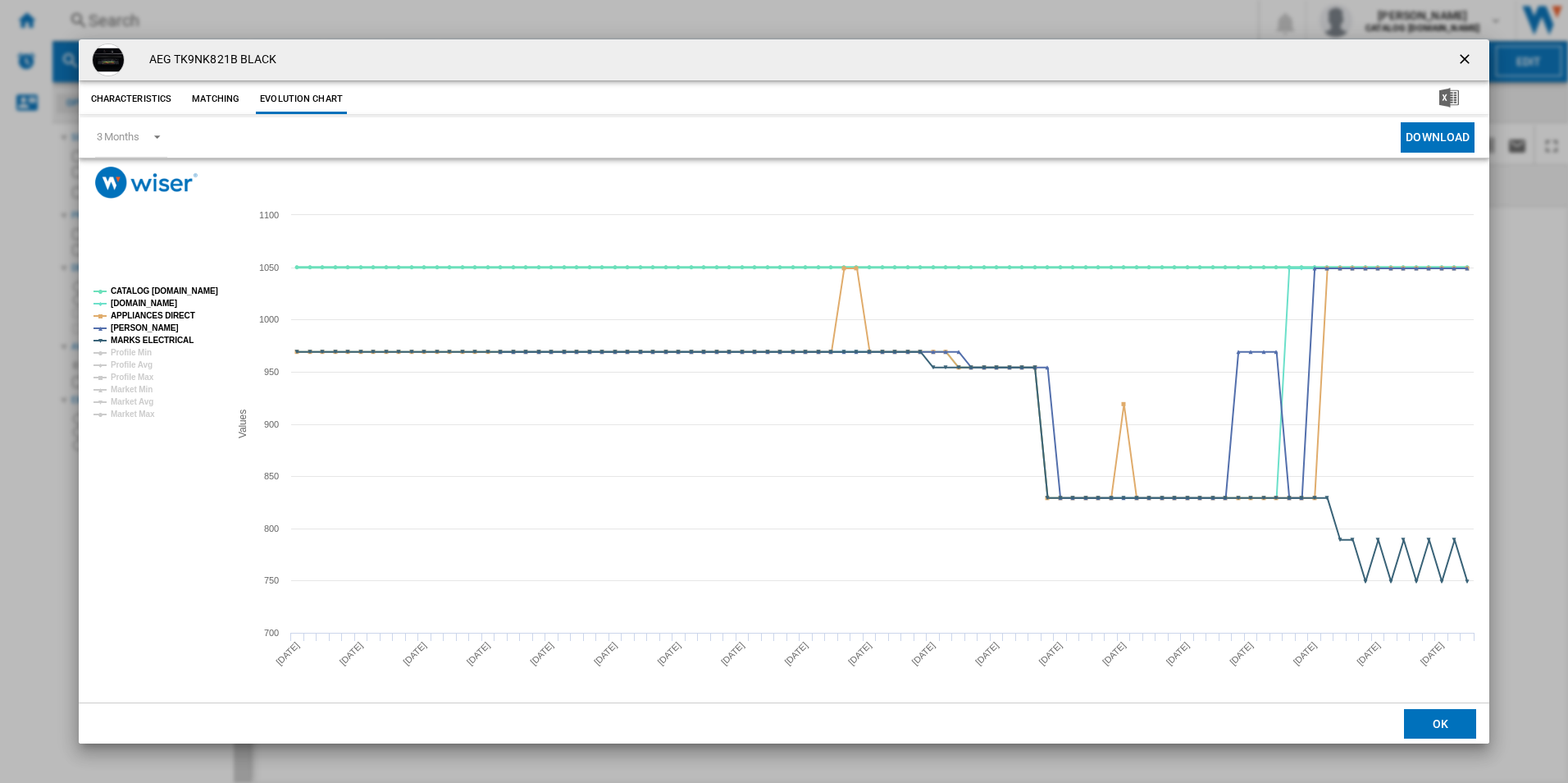
click at [202, 287] on tspan "CATALOG [DOMAIN_NAME]" at bounding box center [164, 290] width 108 height 9
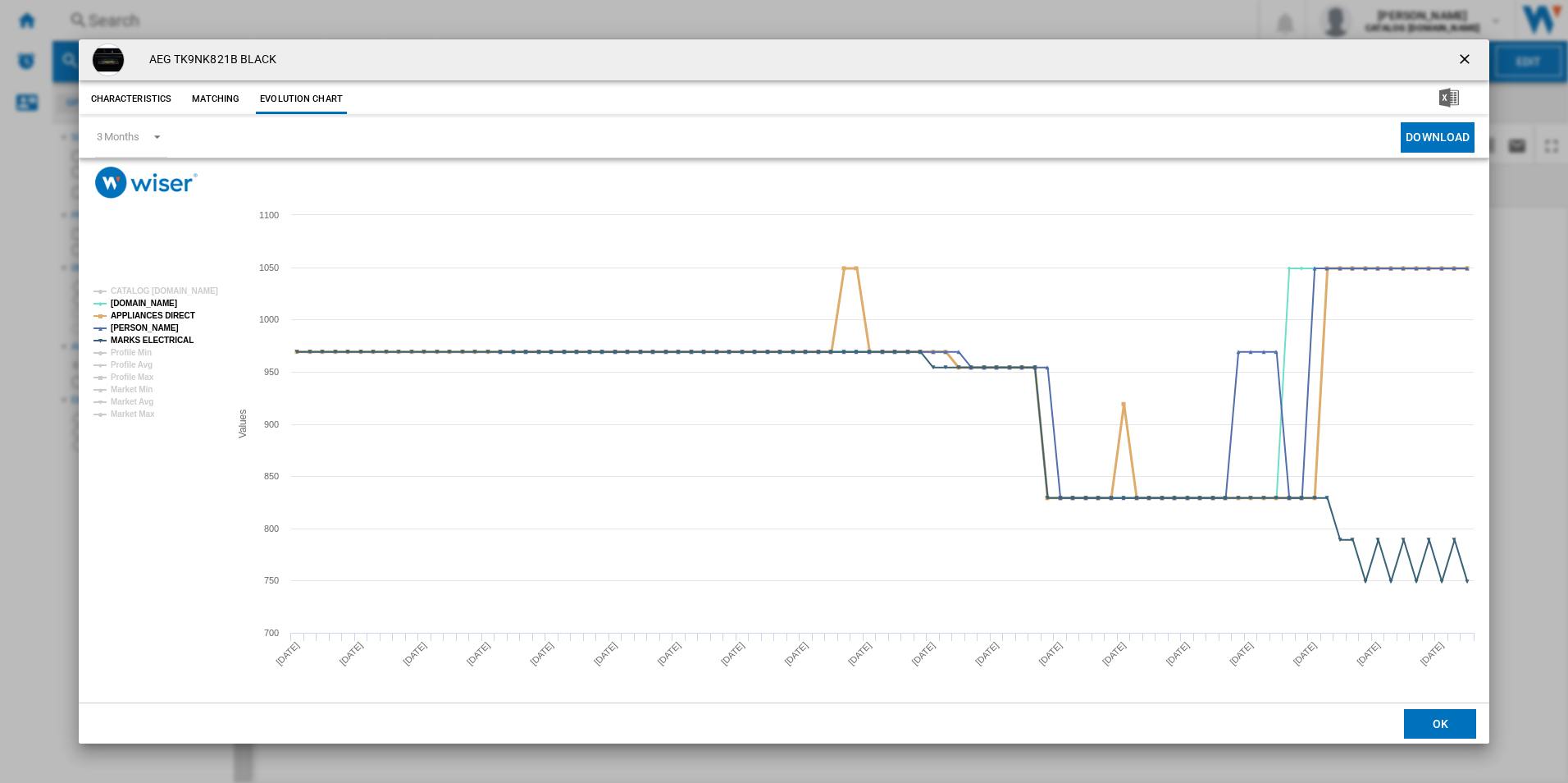
click at [166, 314] on tspan "APPLIANCES DIRECT" at bounding box center [152, 315] width 85 height 9
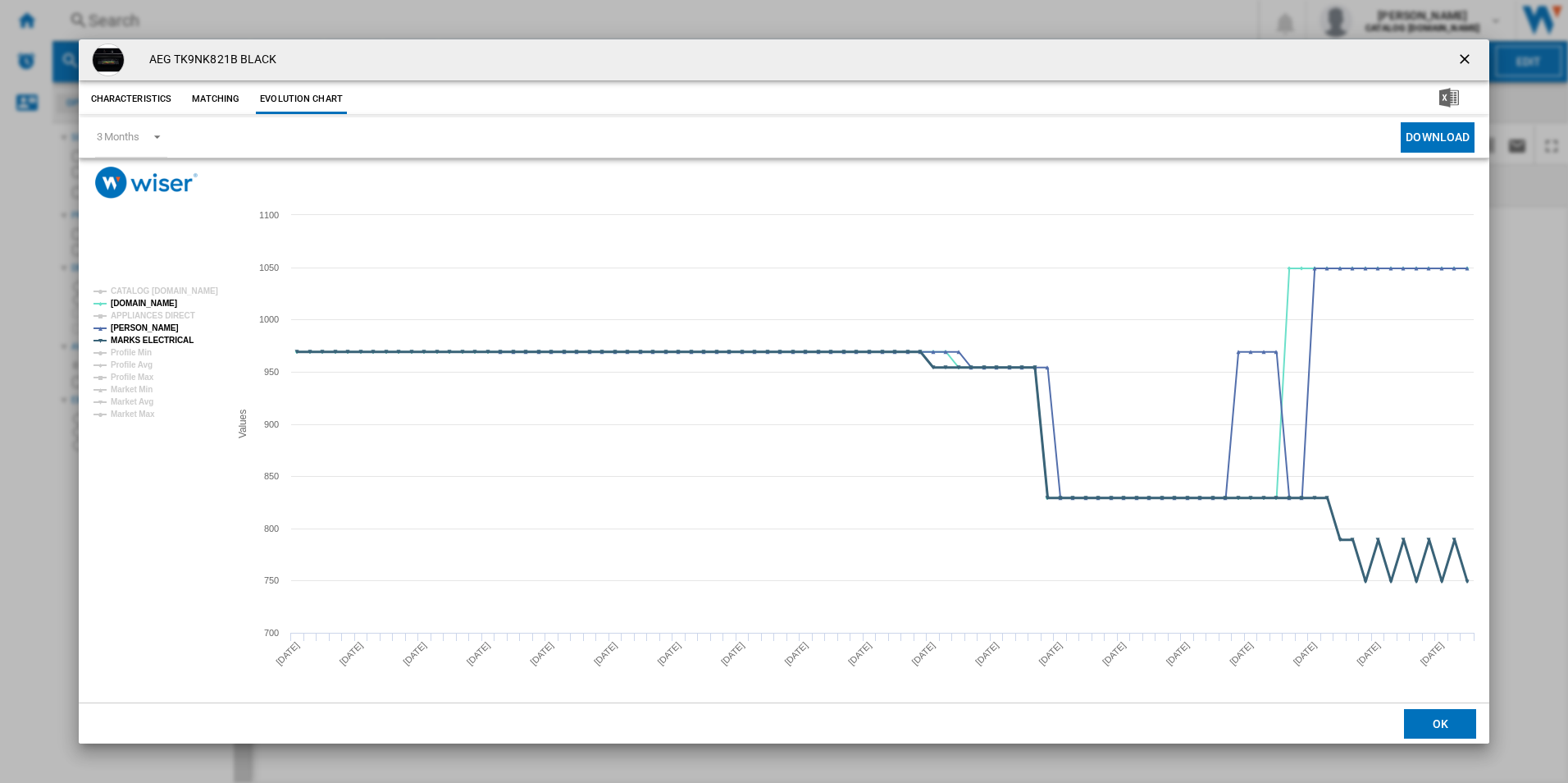
click at [166, 341] on tspan "MARKS ELECTRICAL" at bounding box center [151, 340] width 83 height 9
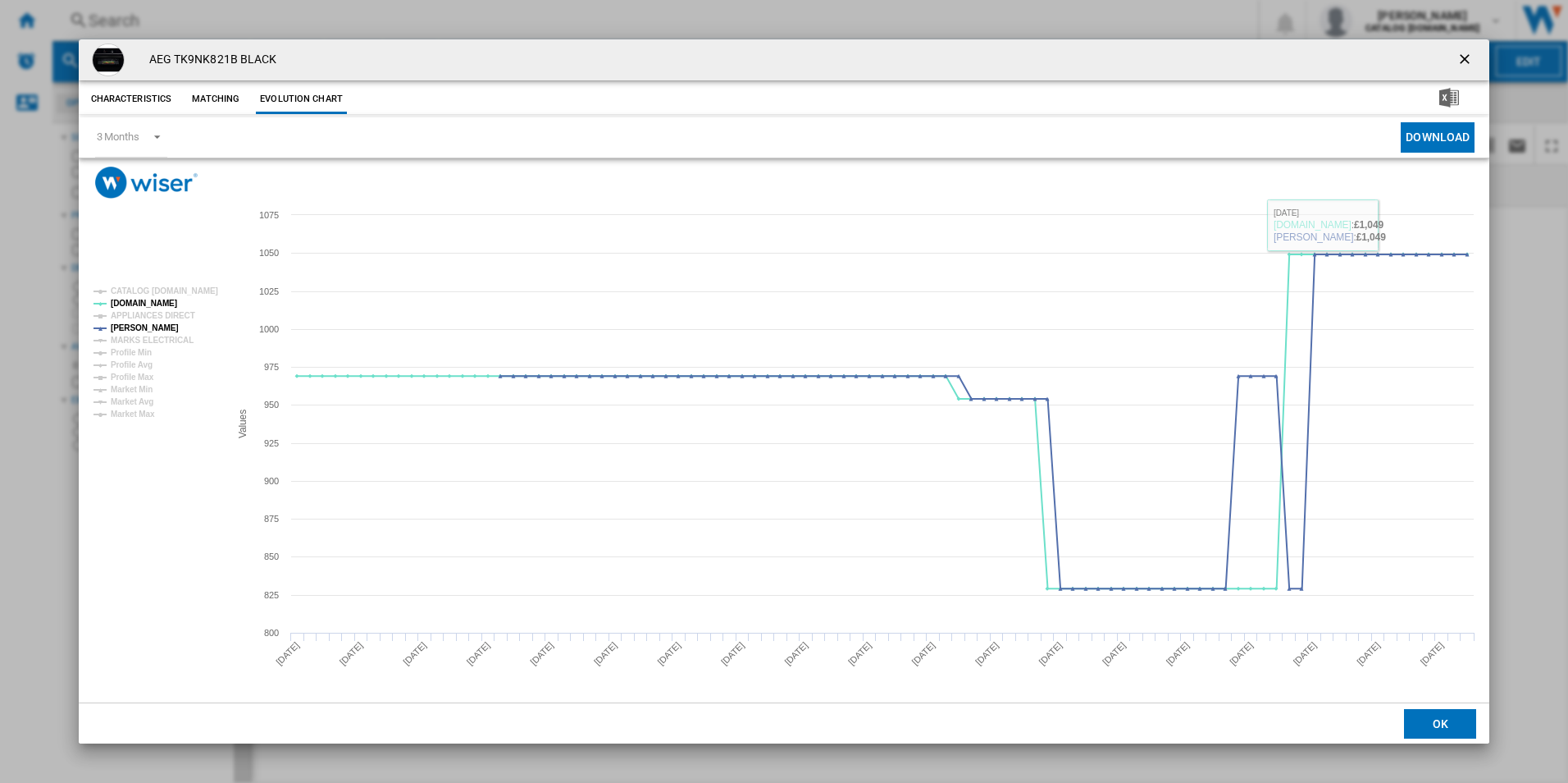
click at [1468, 55] on ng-md-icon "getI18NText('BUTTONS.CLOSE_DIALOG')" at bounding box center [1466, 61] width 20 height 20
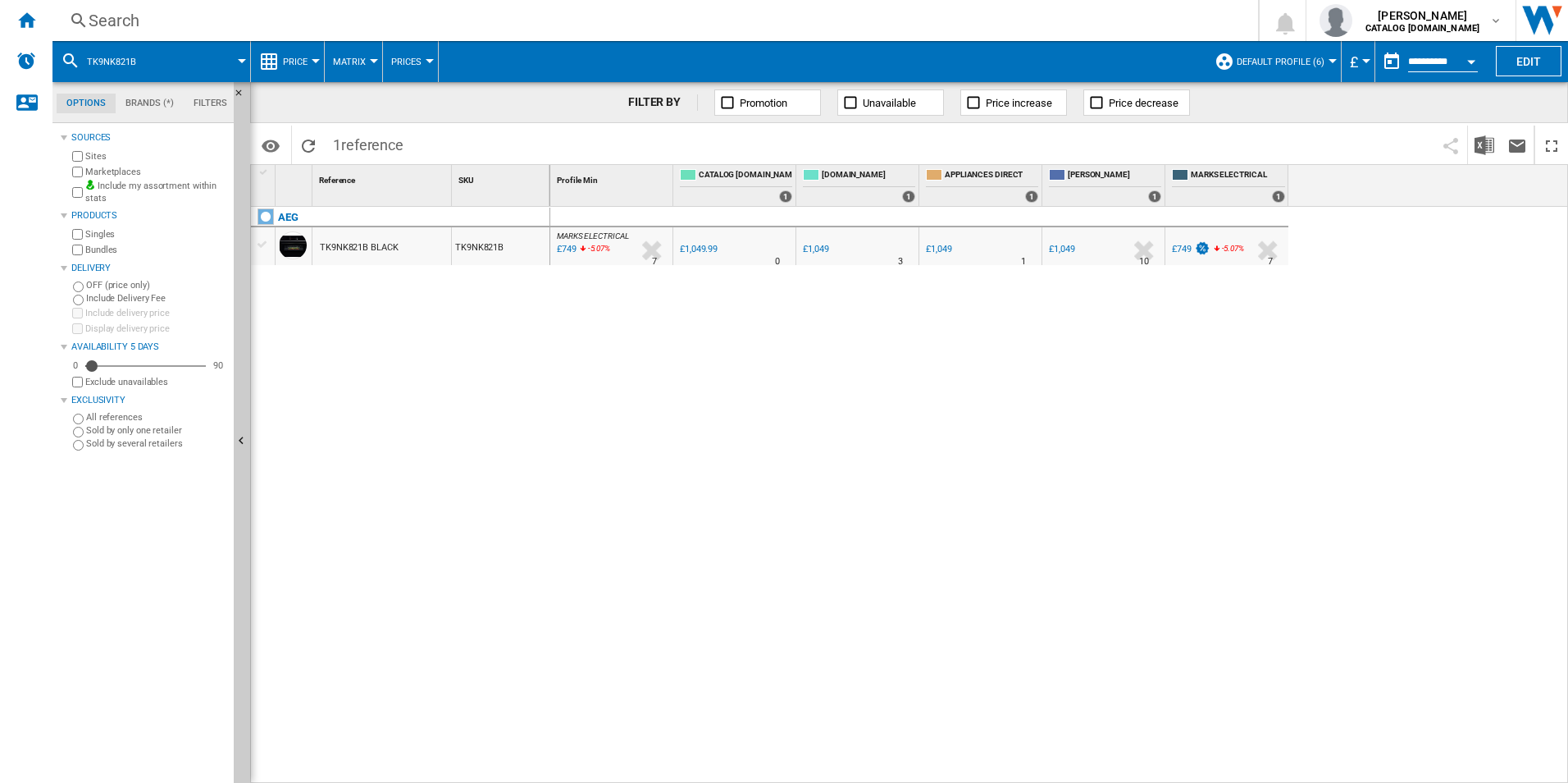
click at [390, 11] on div "Search" at bounding box center [652, 20] width 1127 height 23
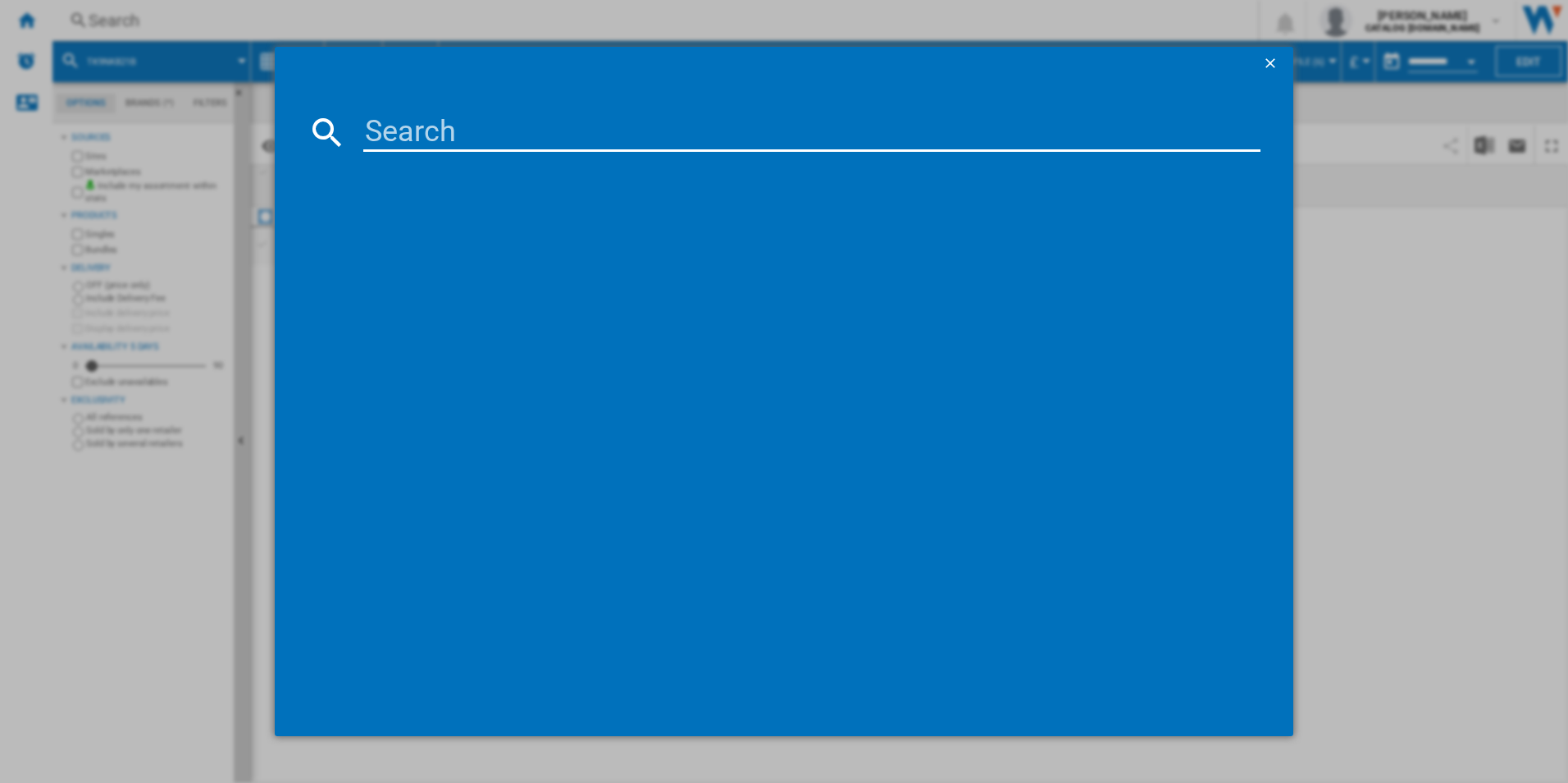
type input "L8WE84636BI"
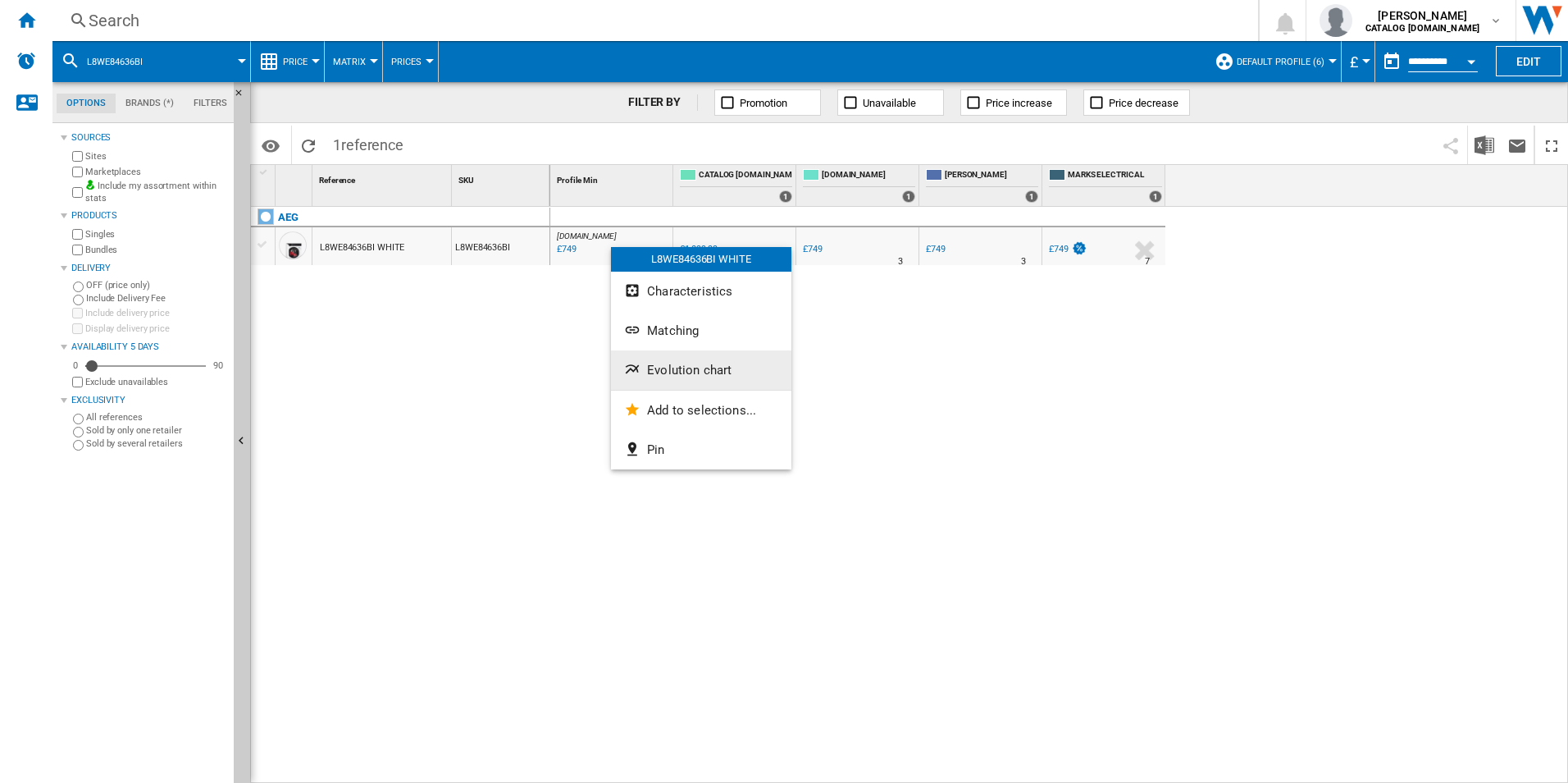
click at [664, 361] on button "Evolution chart" at bounding box center [700, 371] width 180 height 40
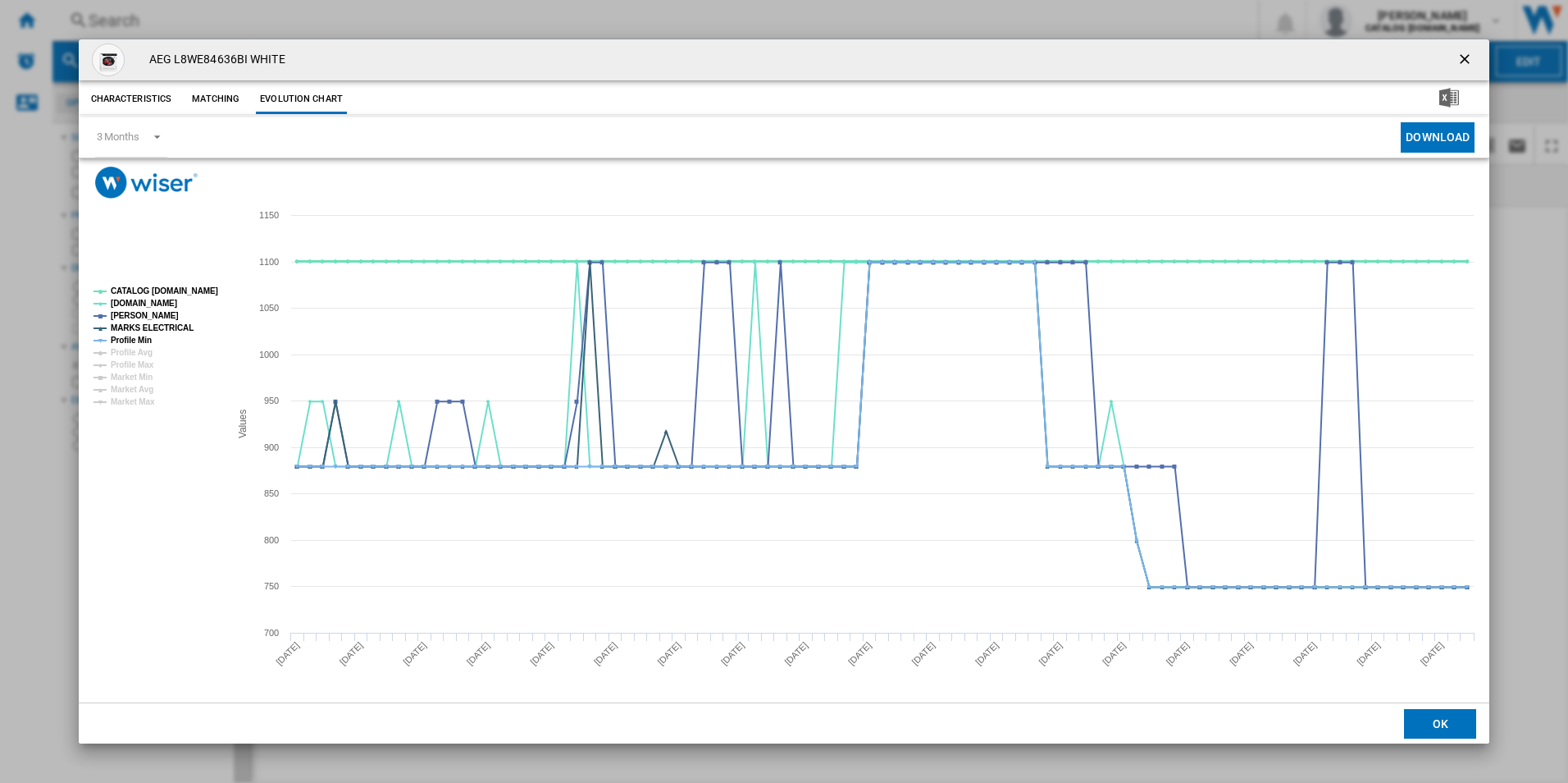
click at [182, 289] on tspan "CATALOG [DOMAIN_NAME]" at bounding box center [164, 290] width 108 height 9
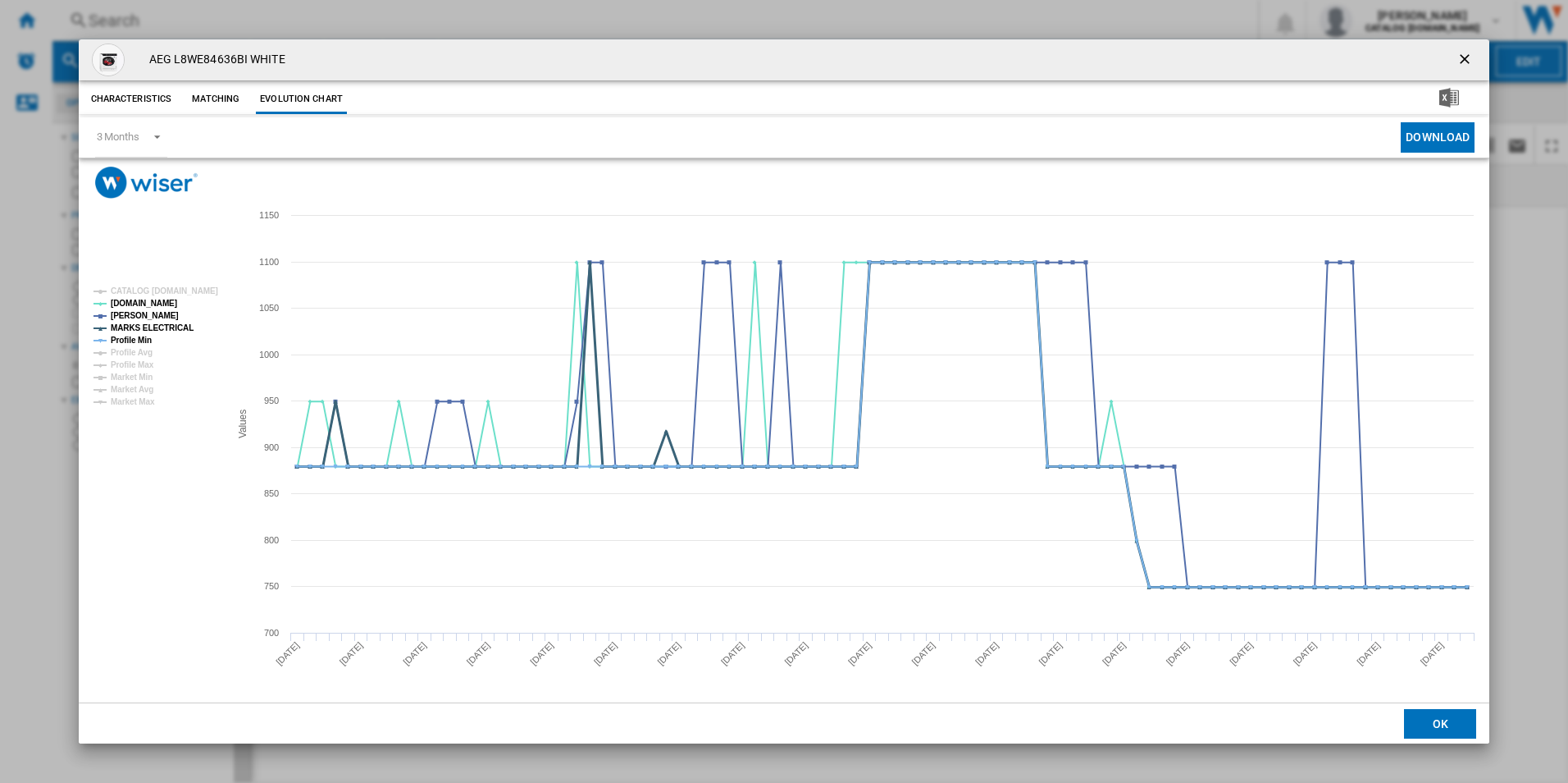
click at [169, 326] on tspan "MARKS ELECTRICAL" at bounding box center [151, 327] width 83 height 9
click at [137, 336] on tspan "Profile Min" at bounding box center [131, 340] width 41 height 9
click at [1463, 56] on ng-md-icon "getI18NText('BUTTONS.CLOSE_DIALOG')" at bounding box center [1466, 61] width 20 height 20
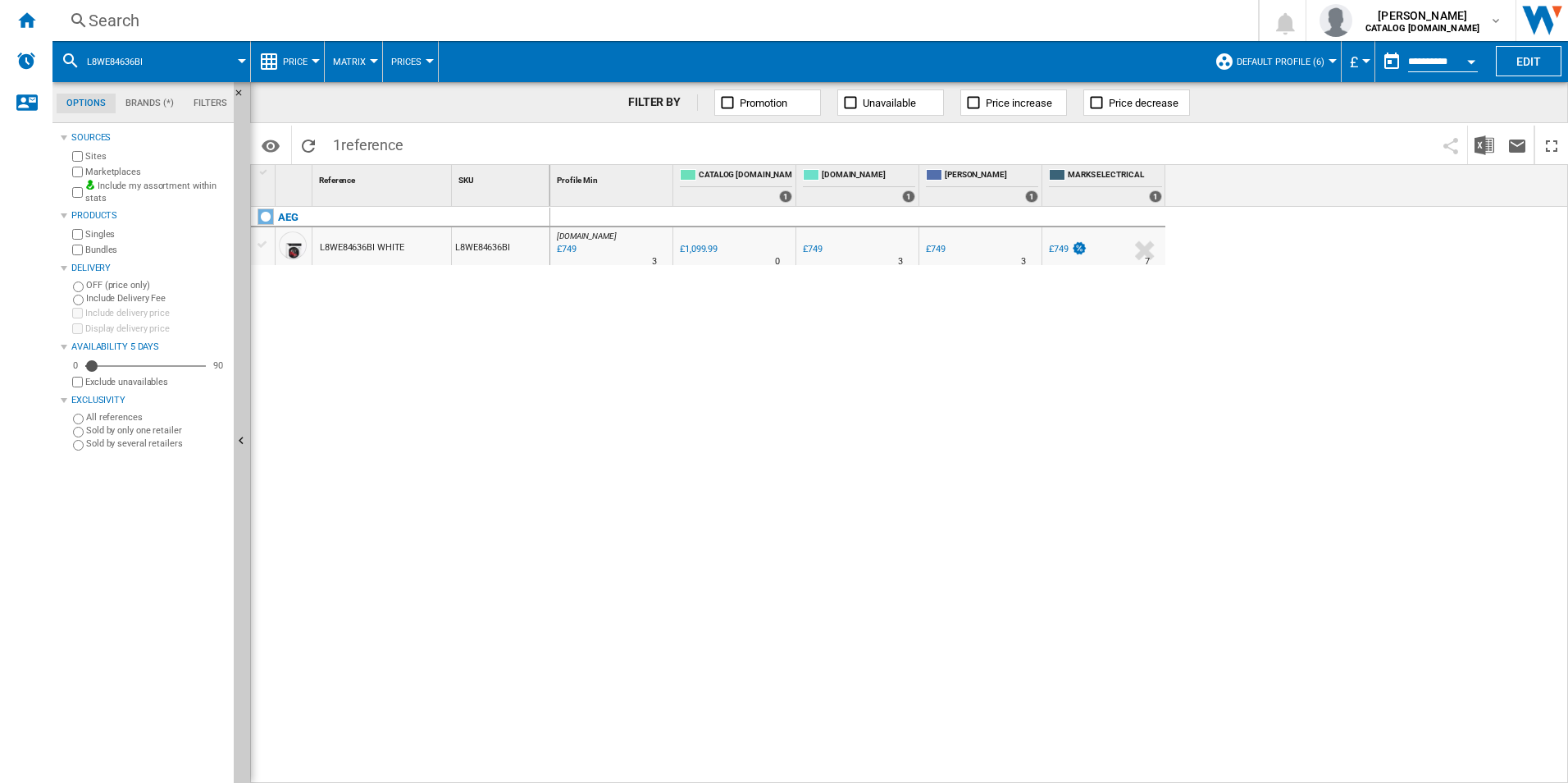
click at [911, 19] on div "Search" at bounding box center [652, 20] width 1127 height 23
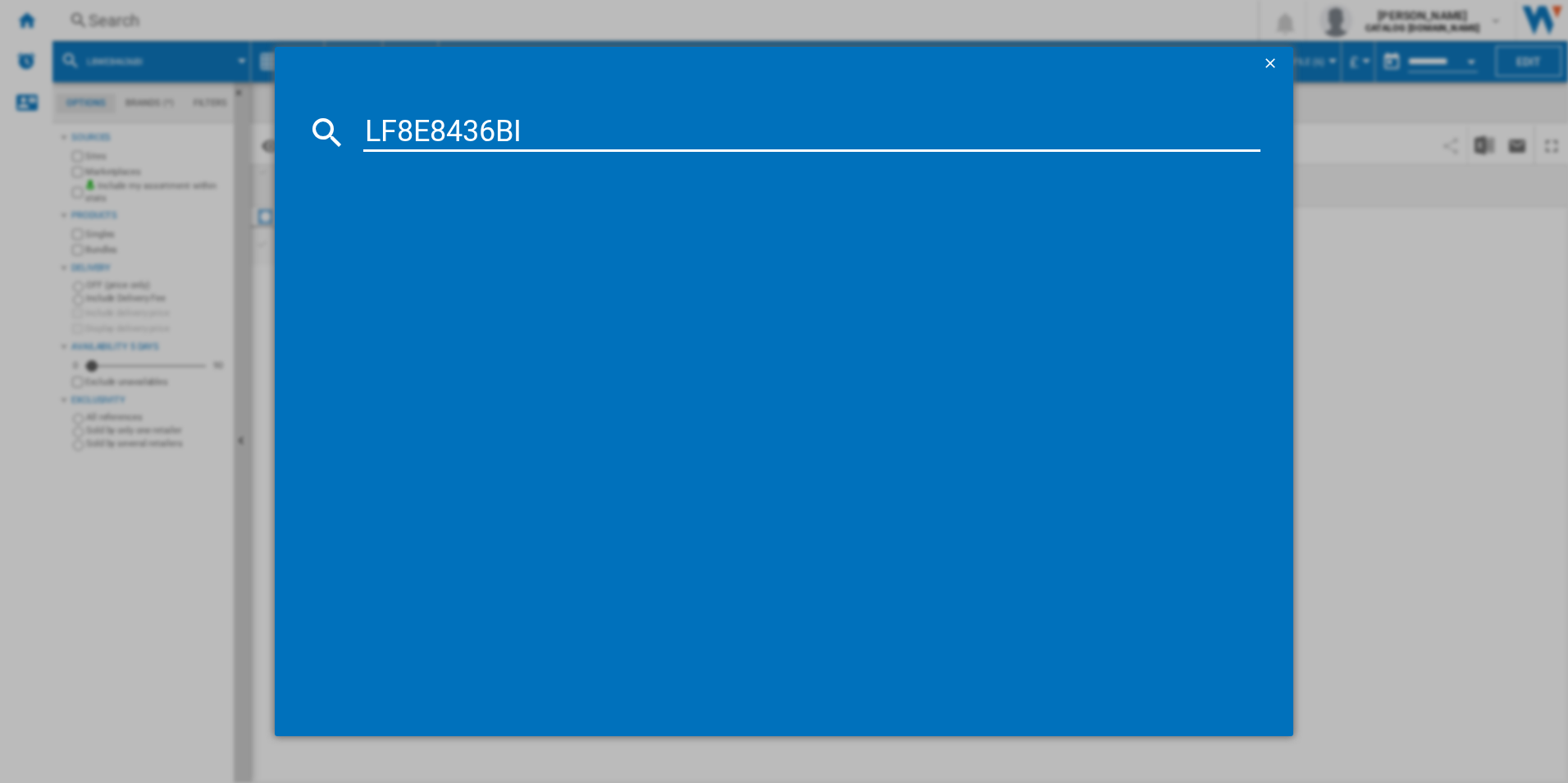
type input "LF8E8436BI"
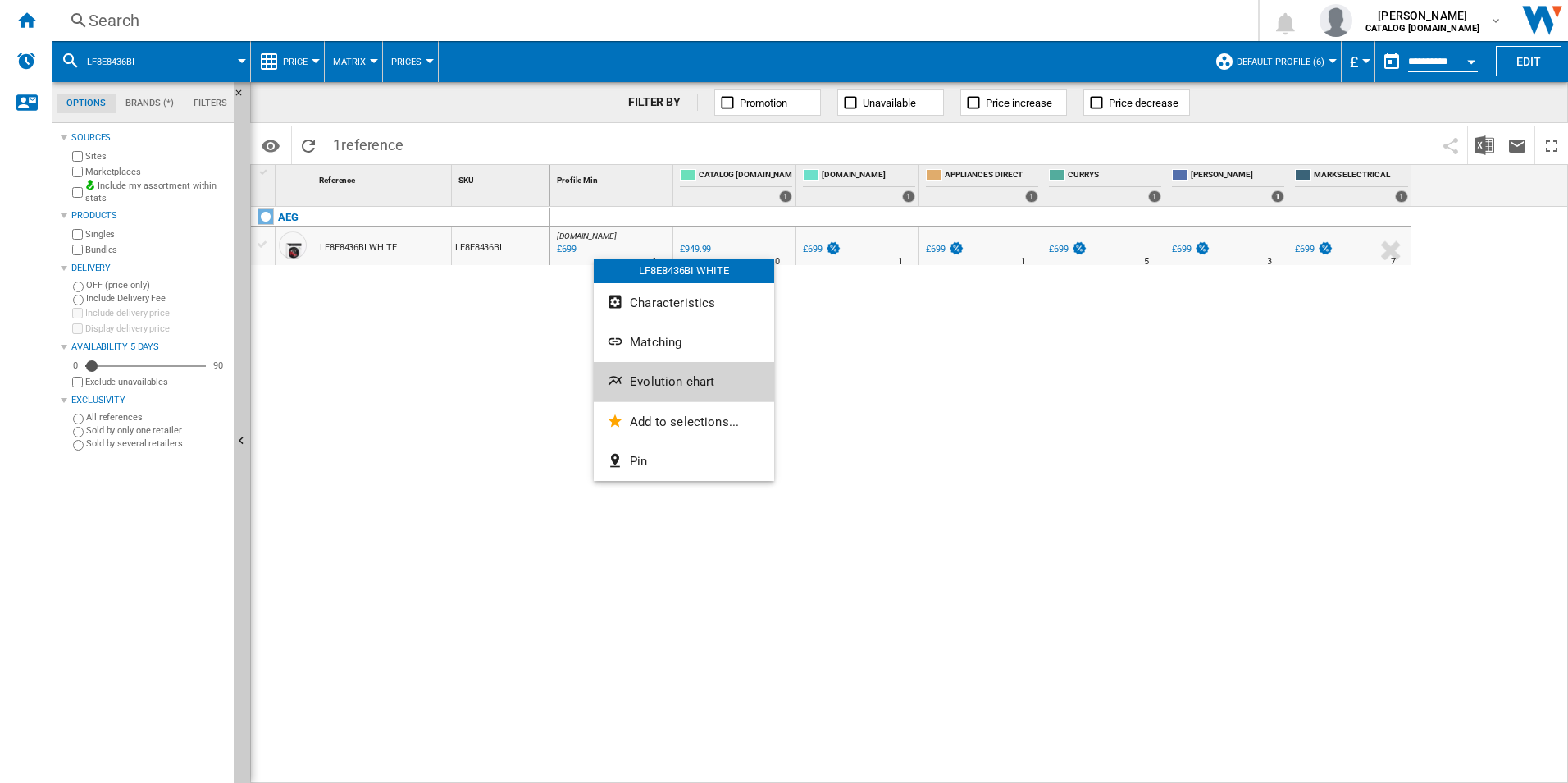
click at [644, 378] on span "Evolution chart" at bounding box center [671, 381] width 85 height 15
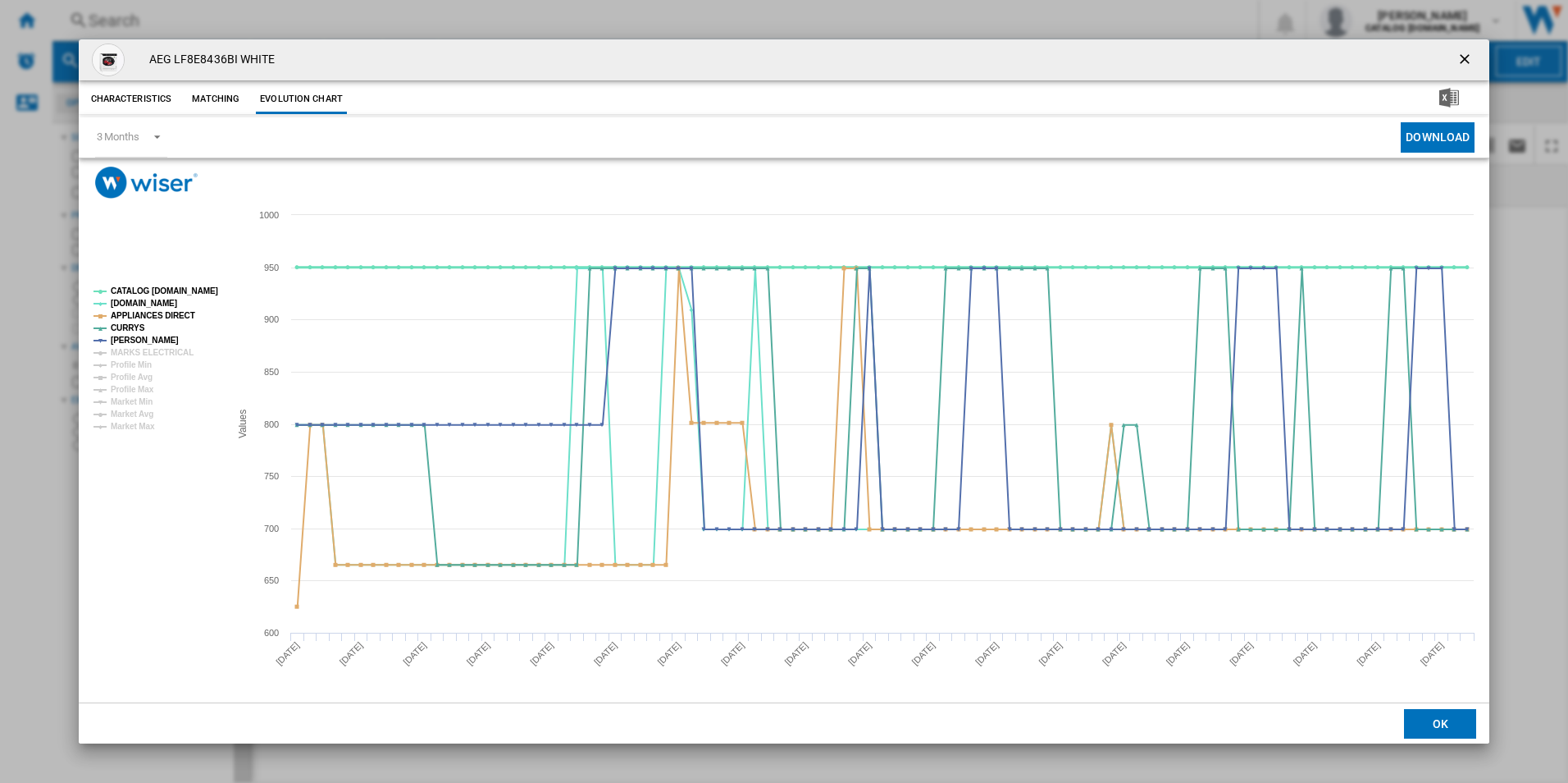
click at [182, 290] on tspan "CATALOG [DOMAIN_NAME]" at bounding box center [164, 290] width 108 height 9
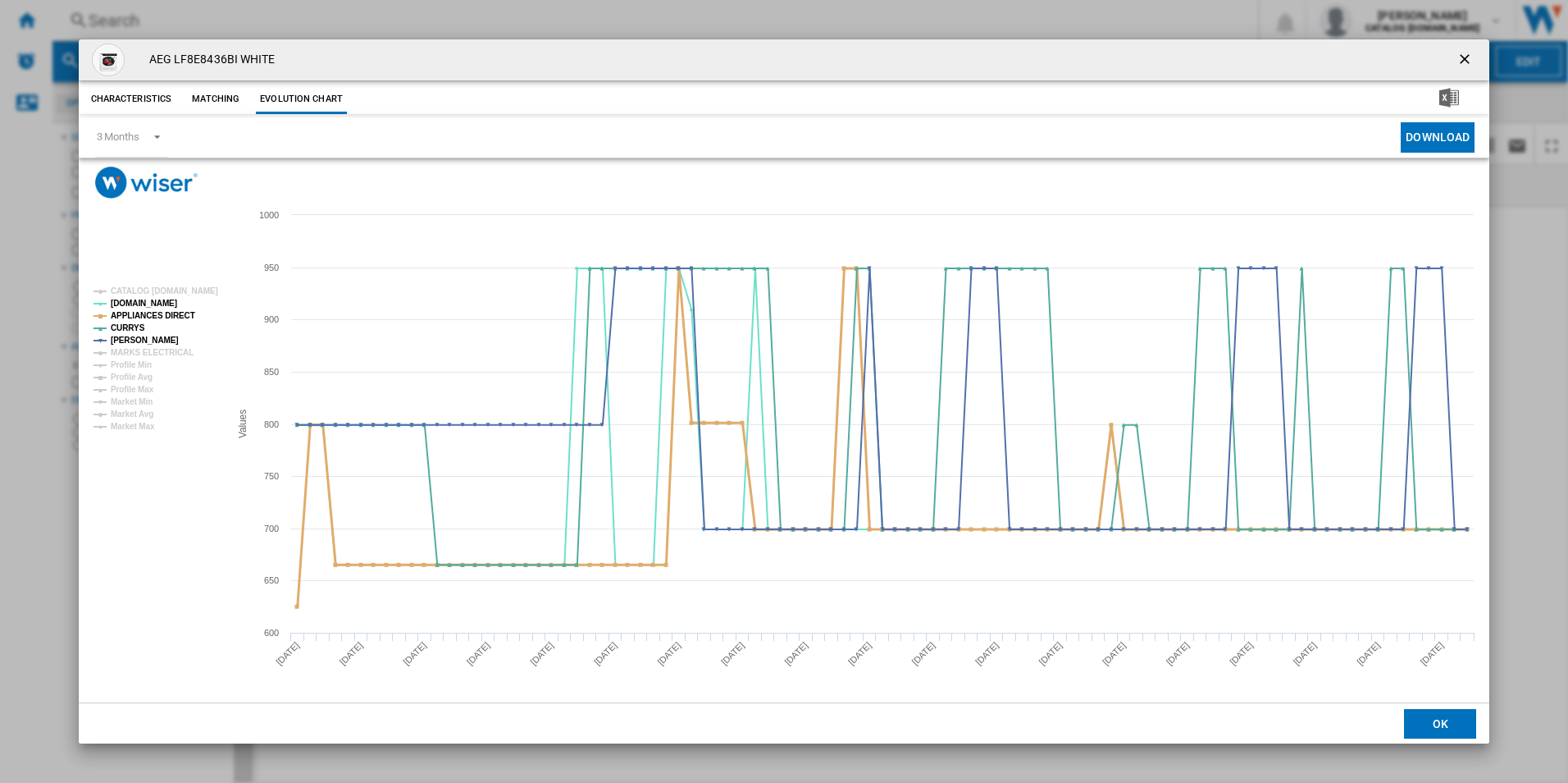
click at [174, 311] on tspan "APPLIANCES DIRECT" at bounding box center [152, 315] width 85 height 9
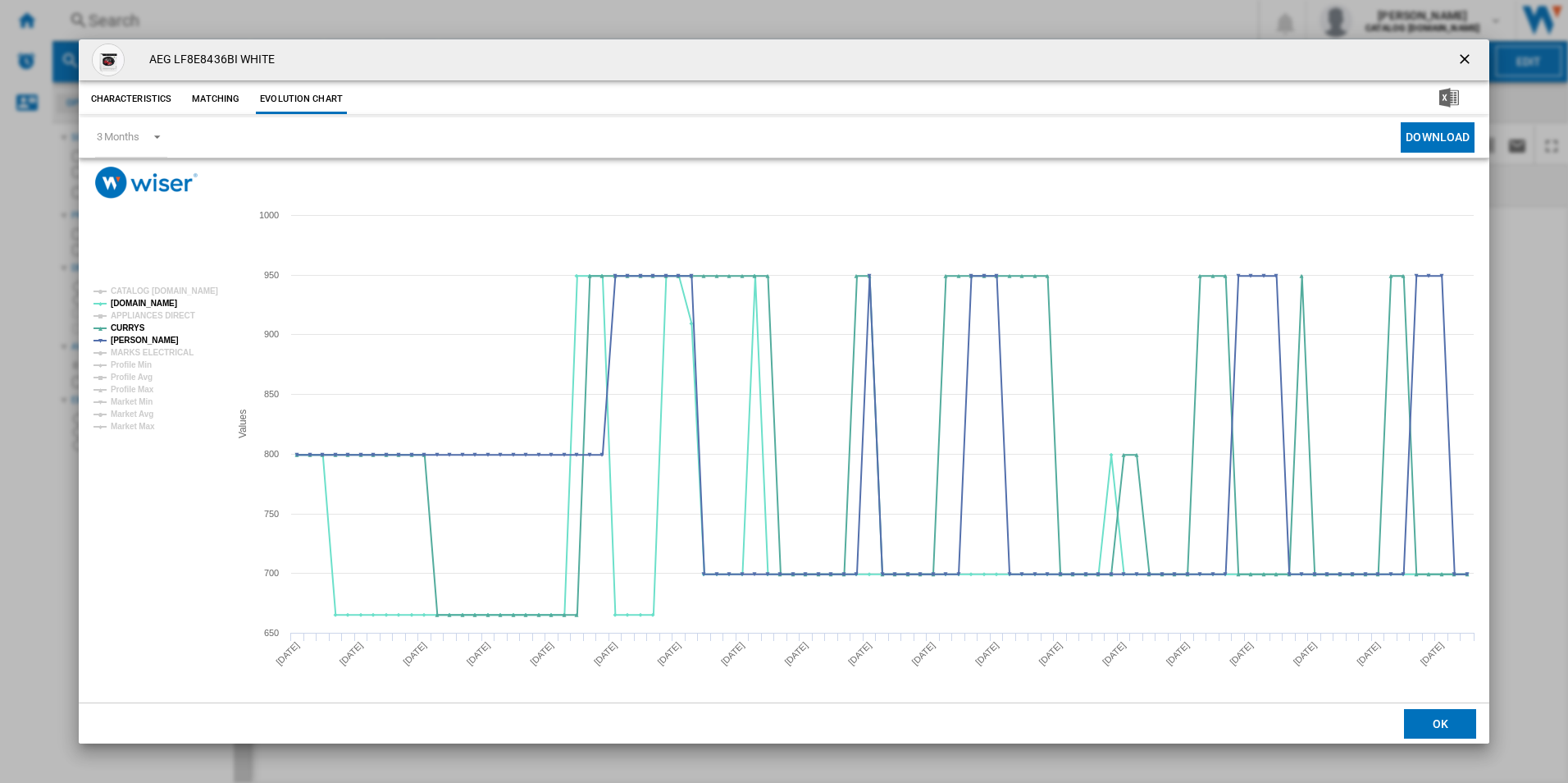
click at [1465, 51] on ng-md-icon "getI18NText('BUTTONS.CLOSE_DIALOG')" at bounding box center [1466, 61] width 20 height 20
